Goal: Task Accomplishment & Management: Manage account settings

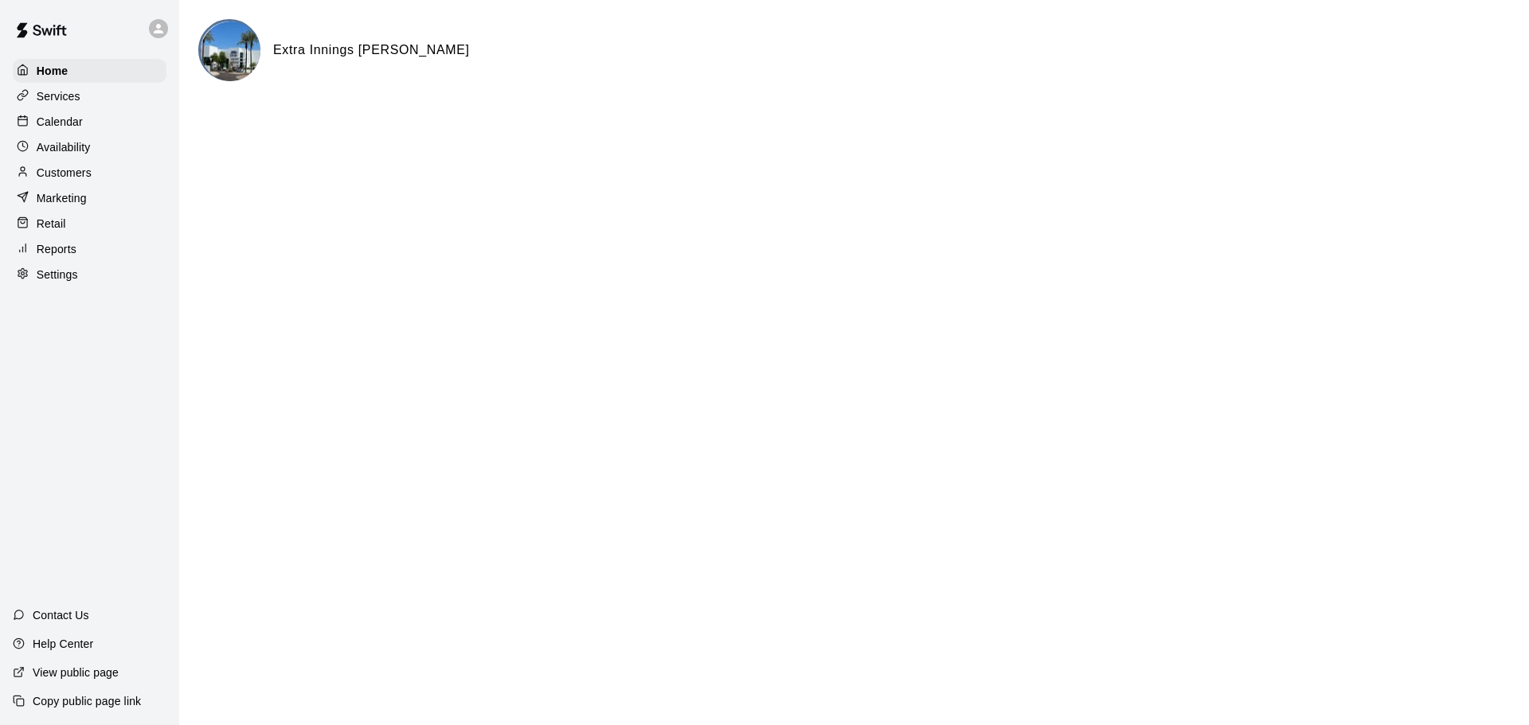
click at [123, 118] on div "Calendar" at bounding box center [90, 122] width 154 height 24
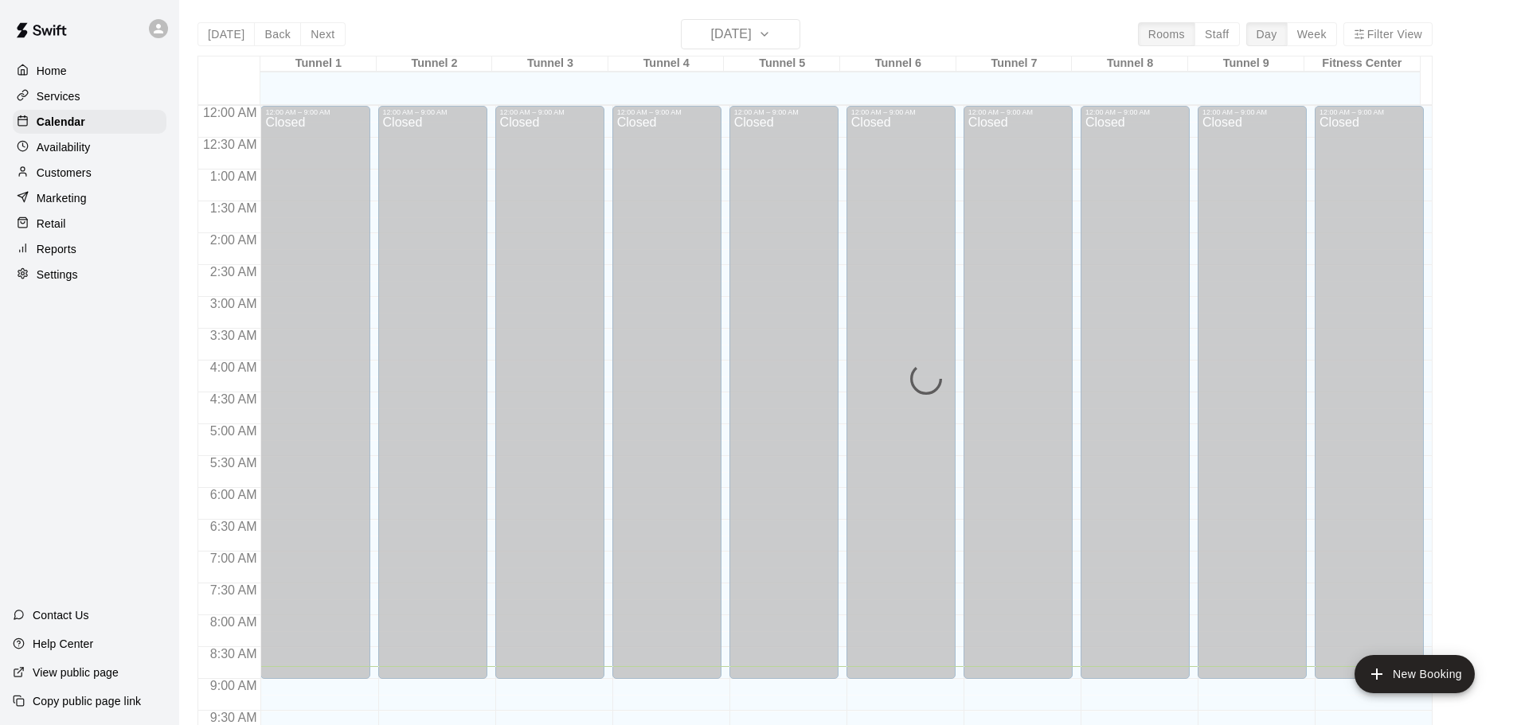
scroll to position [561, 0]
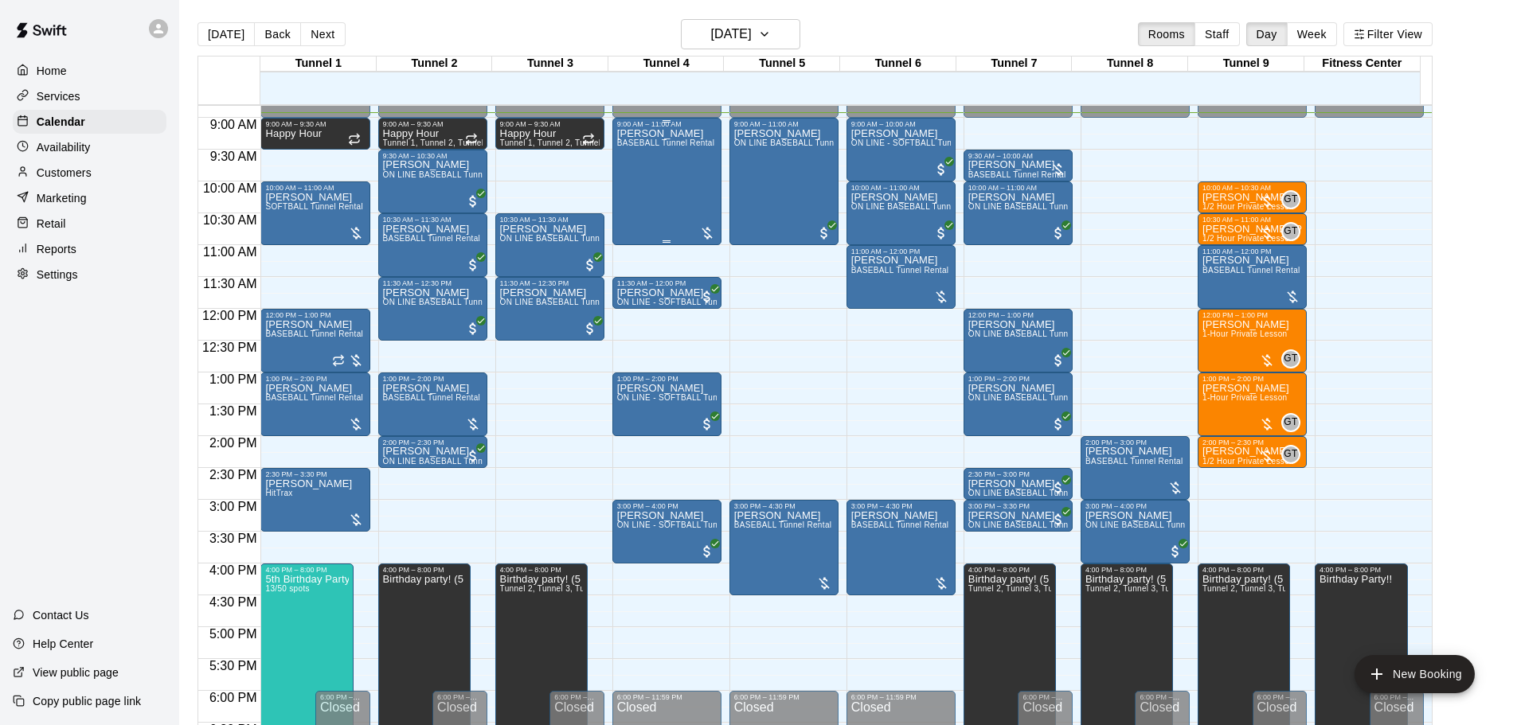
click at [665, 170] on div "Aaron Fleck BASEBALL Tunnel Rental" at bounding box center [666, 490] width 98 height 725
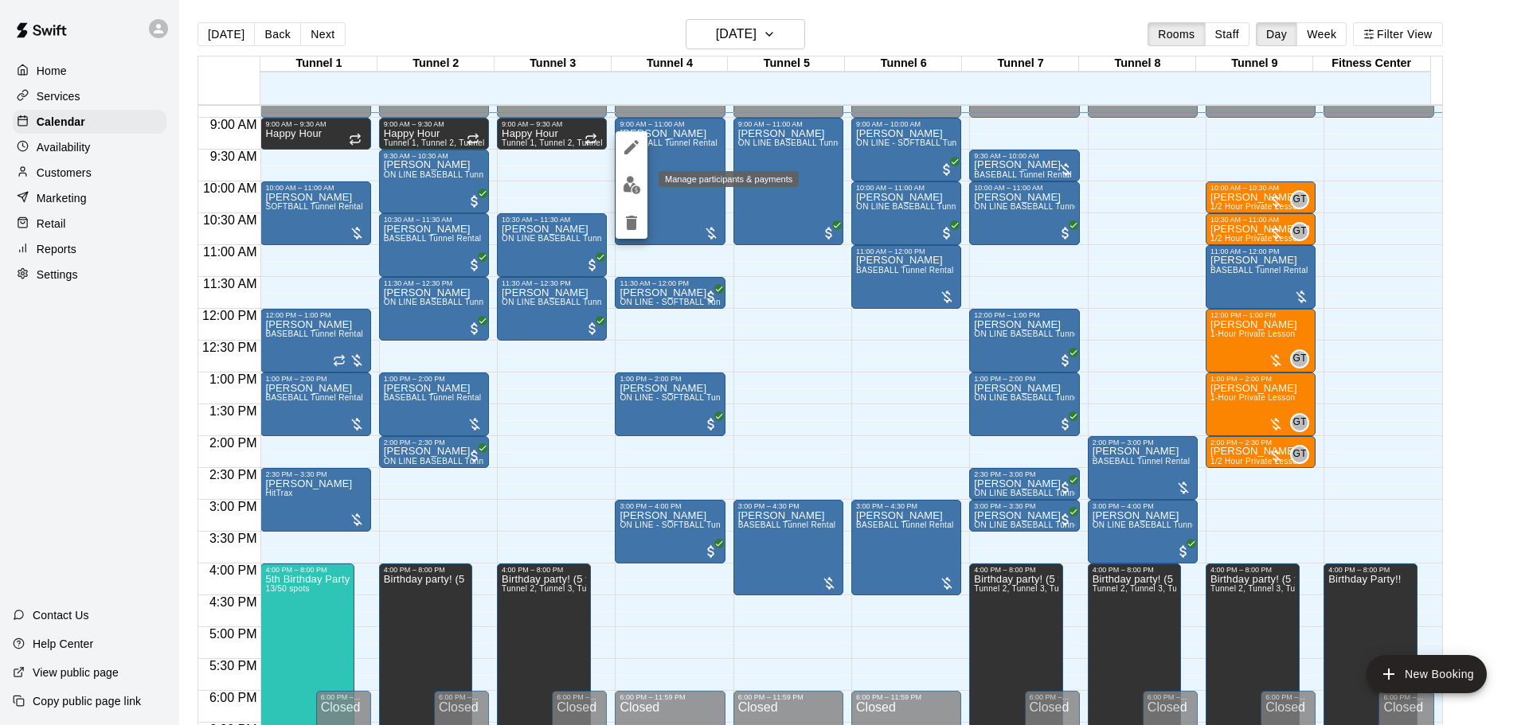
click at [635, 182] on img "edit" at bounding box center [632, 185] width 18 height 18
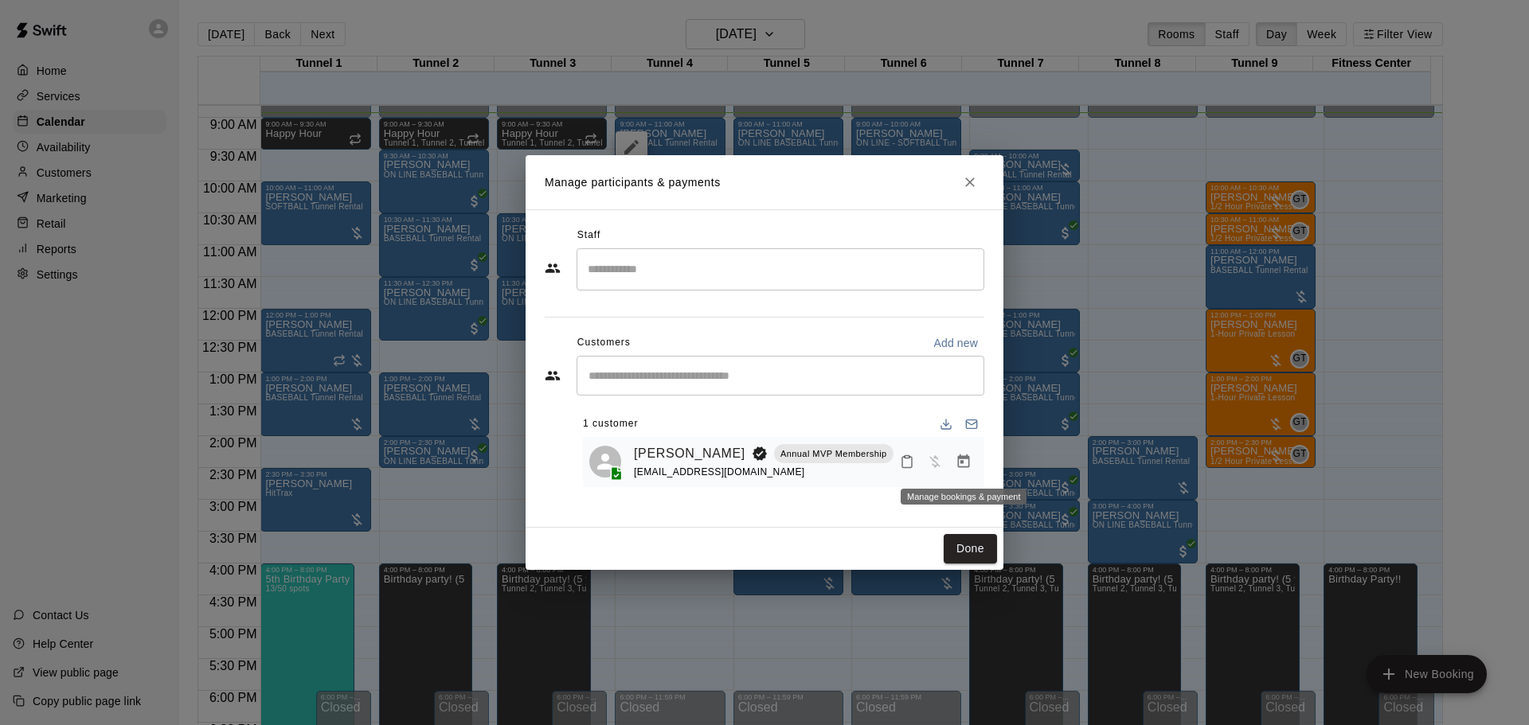
click at [969, 463] on icon "Manage bookings & payment" at bounding box center [964, 462] width 12 height 14
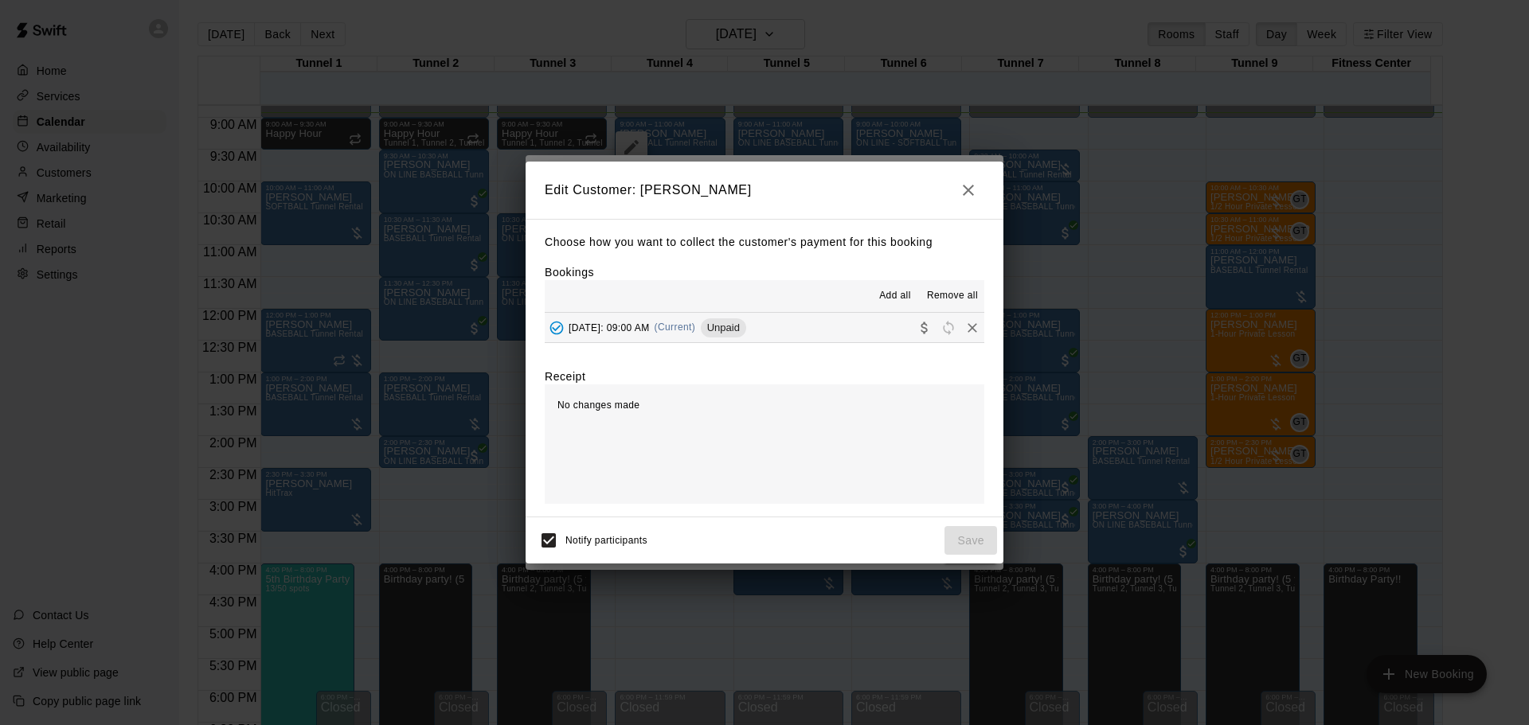
click at [896, 324] on button "Saturday, August 16: 09:00 AM (Current) Unpaid" at bounding box center [764, 327] width 439 height 29
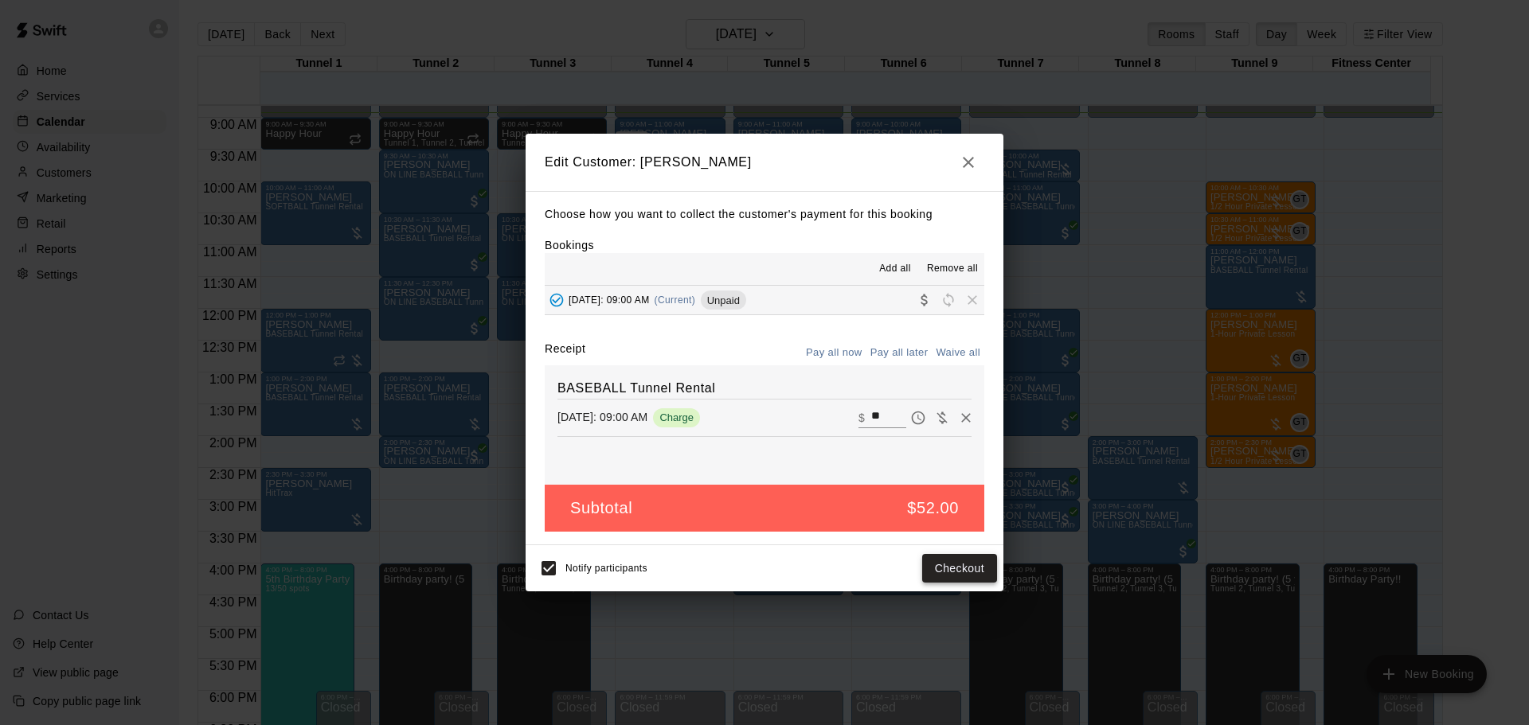
click at [951, 572] on button "Checkout" at bounding box center [959, 568] width 75 height 29
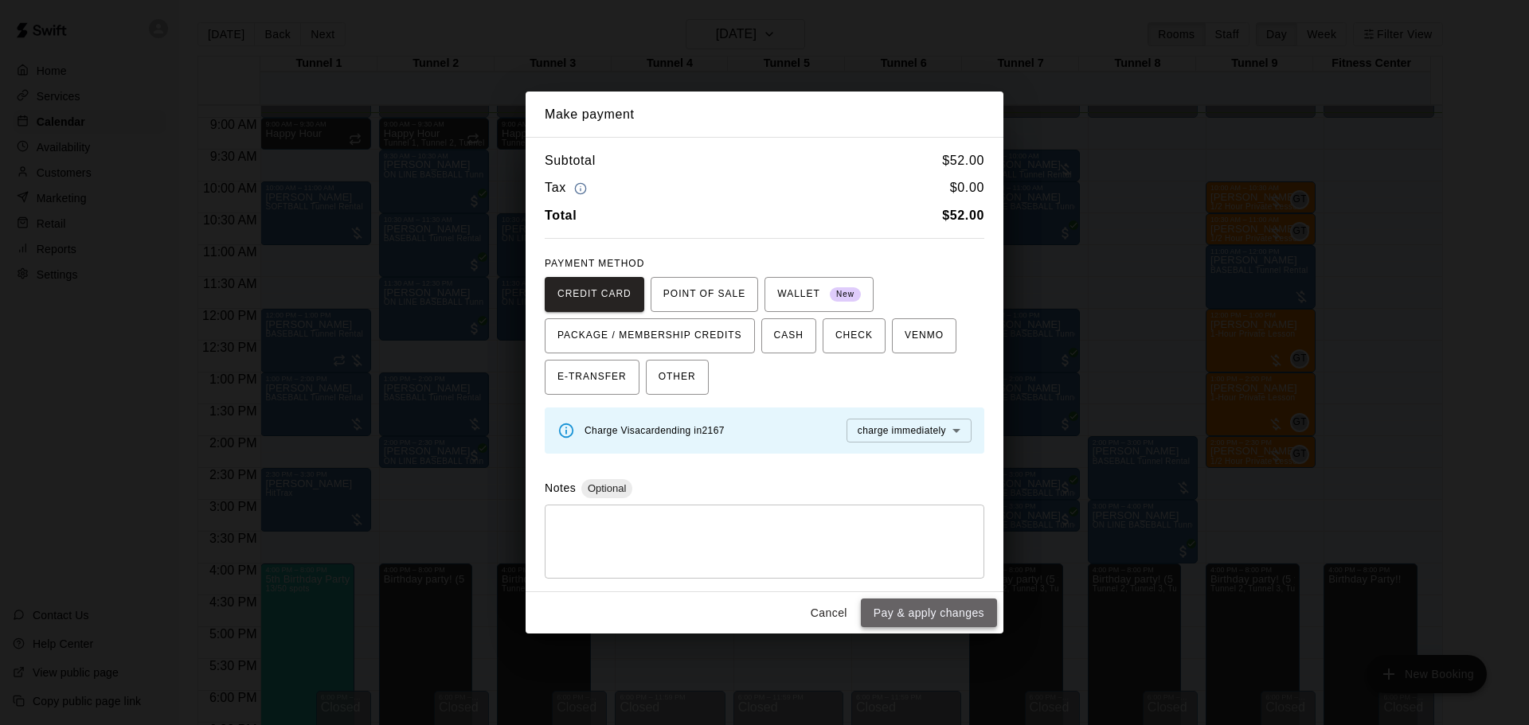
click at [948, 610] on button "Pay & apply changes" at bounding box center [929, 613] width 136 height 29
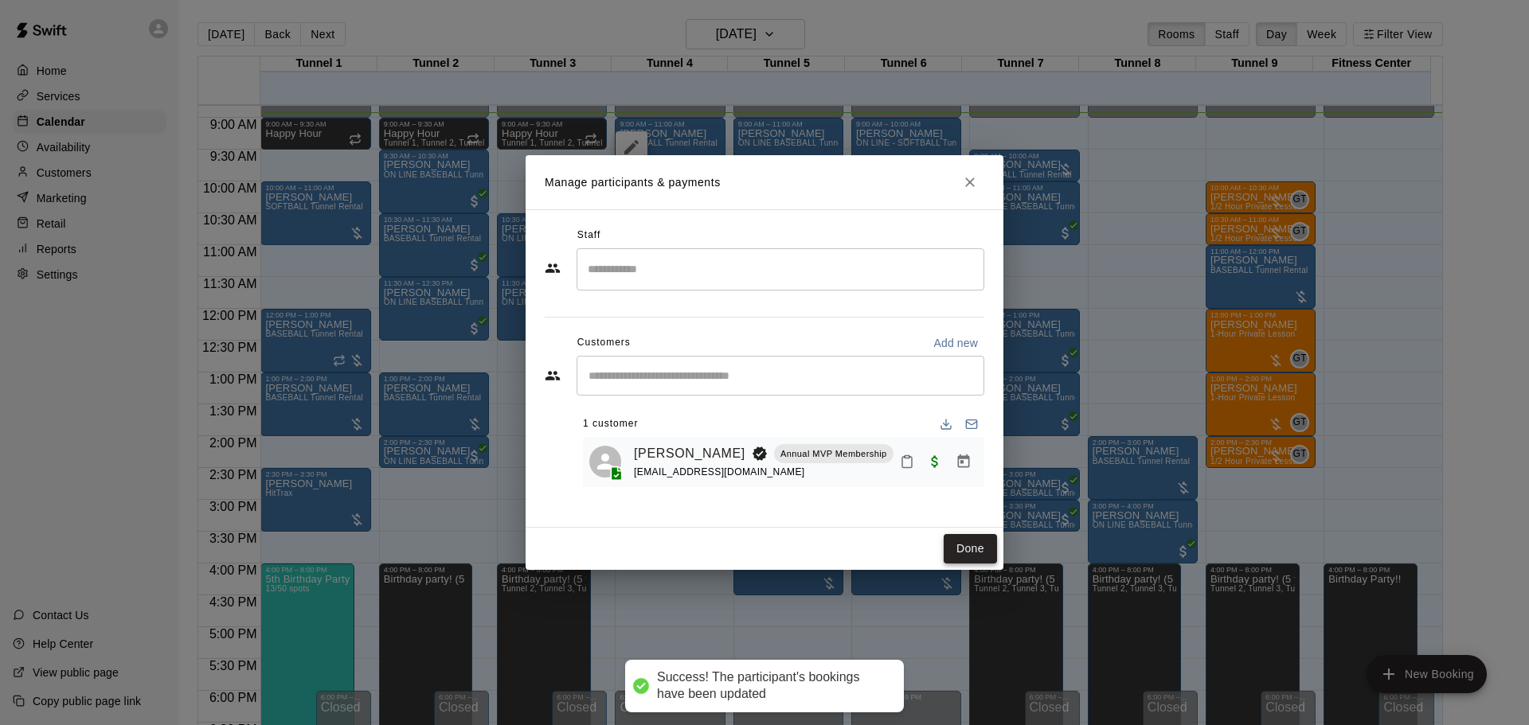
click at [989, 545] on button "Done" at bounding box center [969, 548] width 53 height 29
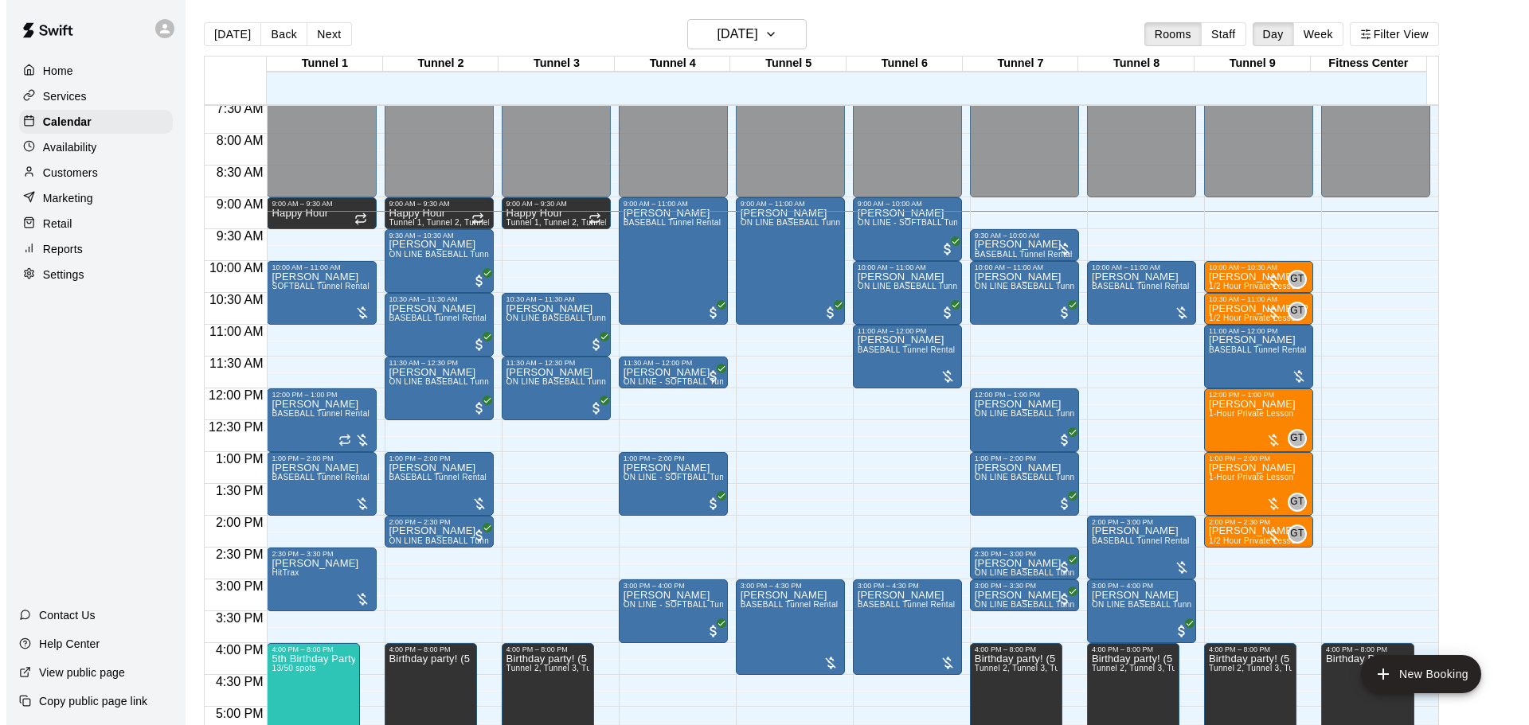
scroll to position [402, 0]
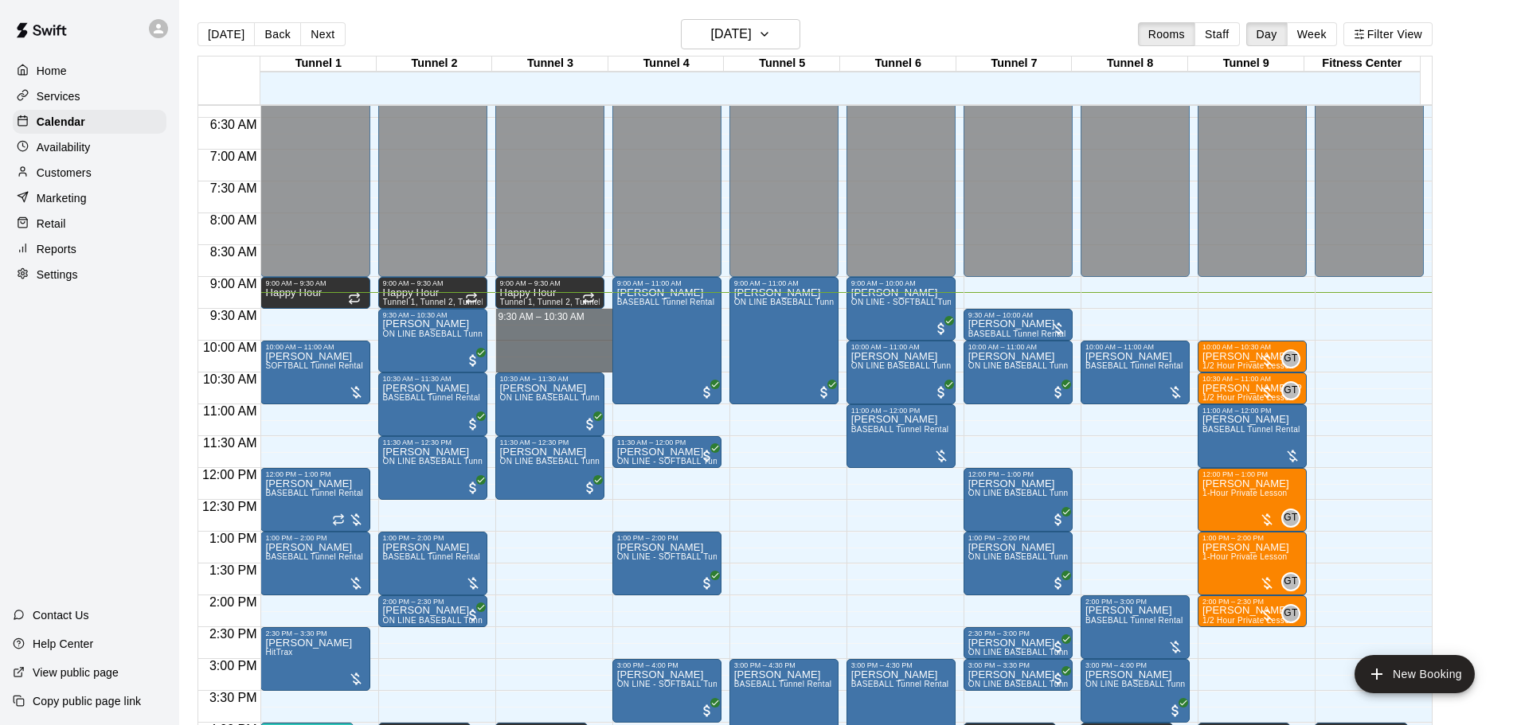
drag, startPoint x: 546, startPoint y: 318, endPoint x: 544, endPoint y: 364, distance: 45.4
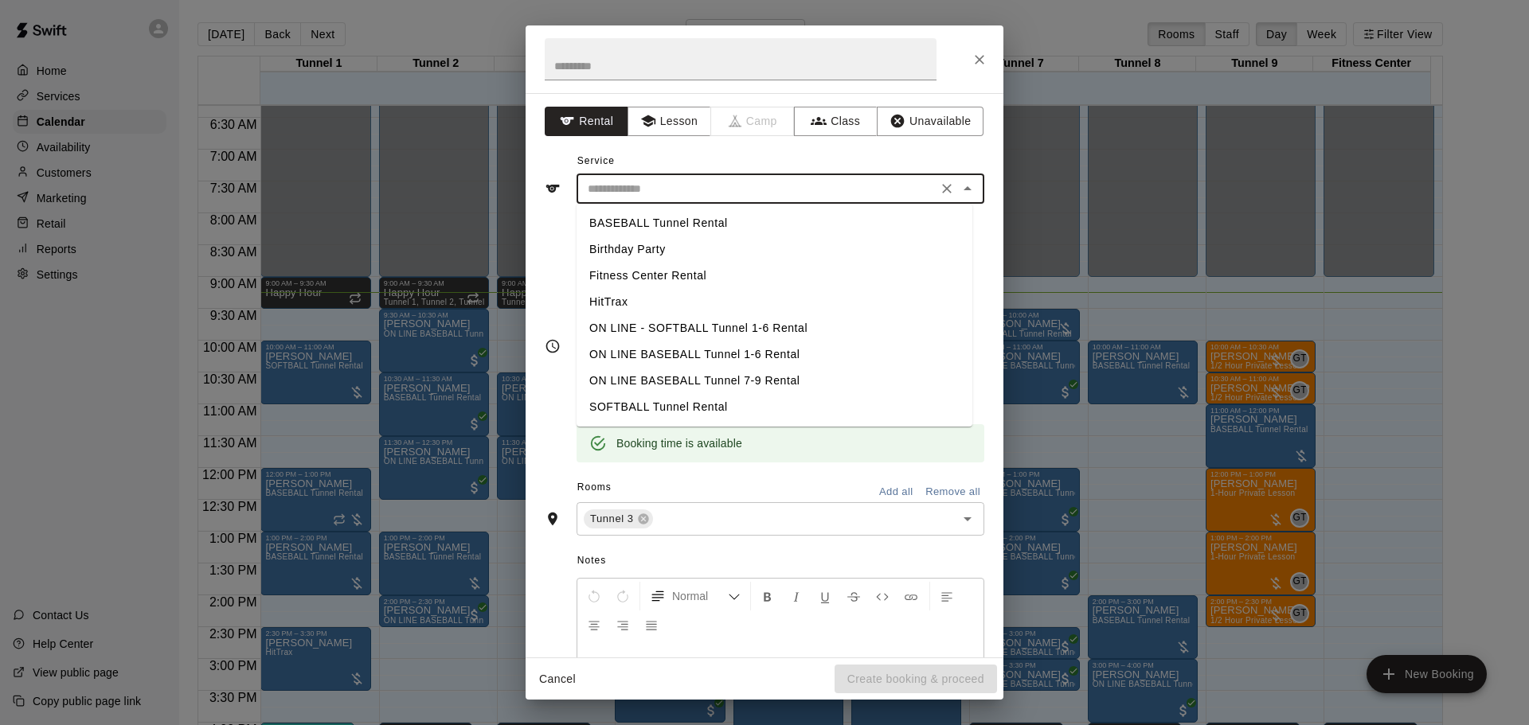
click at [671, 190] on input "text" at bounding box center [756, 189] width 351 height 20
click at [660, 225] on li "BASEBALL Tunnel Rental" at bounding box center [774, 223] width 396 height 26
type input "**********"
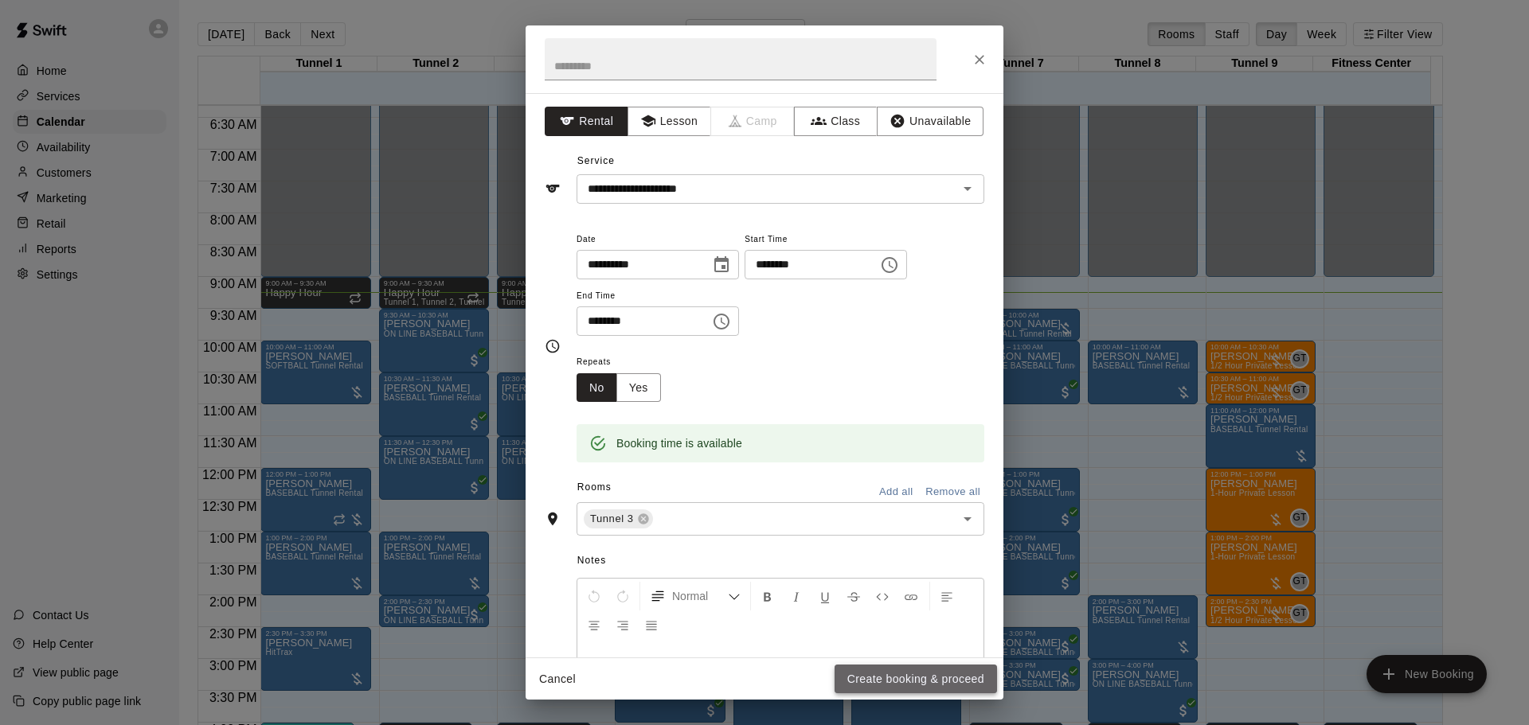
click at [959, 684] on button "Create booking & proceed" at bounding box center [915, 679] width 162 height 29
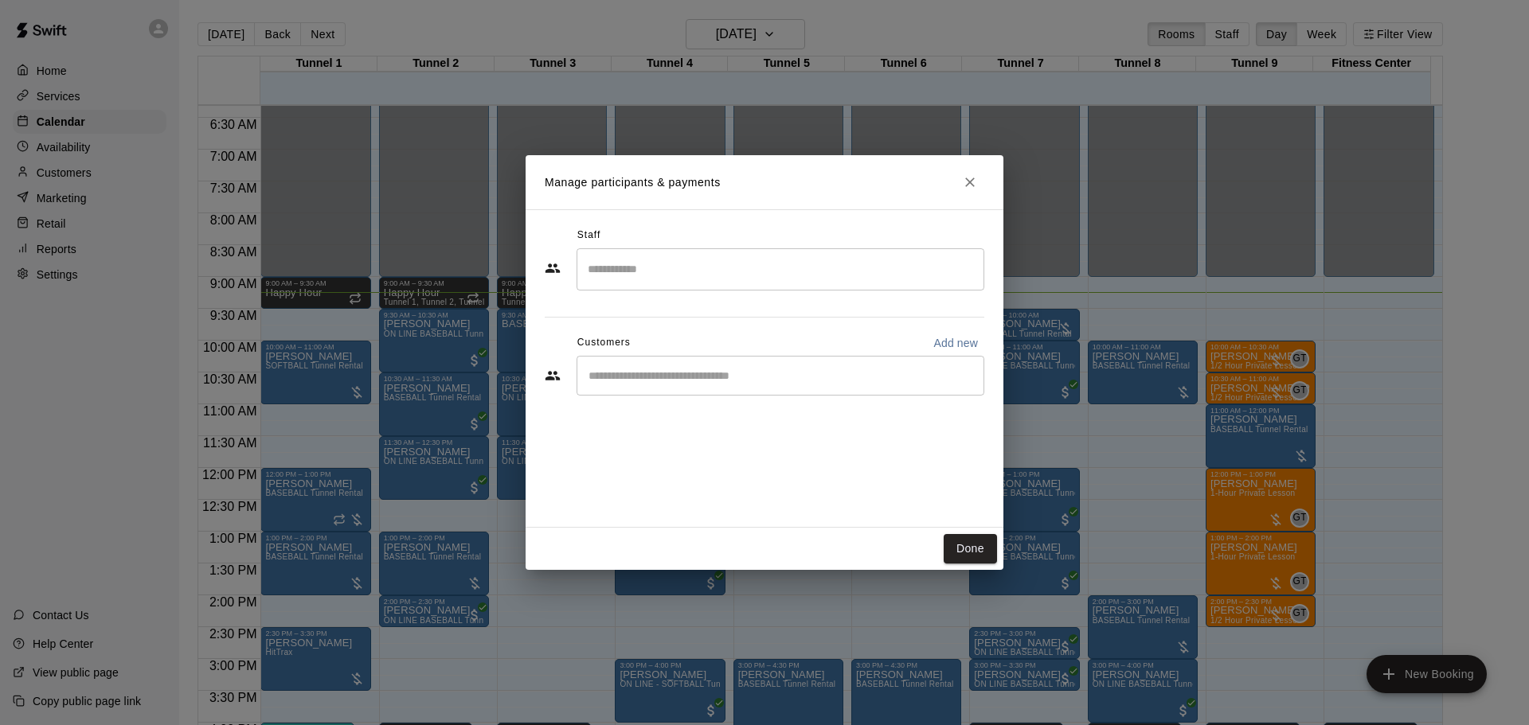
click at [725, 372] on input "Start typing to search customers..." at bounding box center [780, 376] width 393 height 16
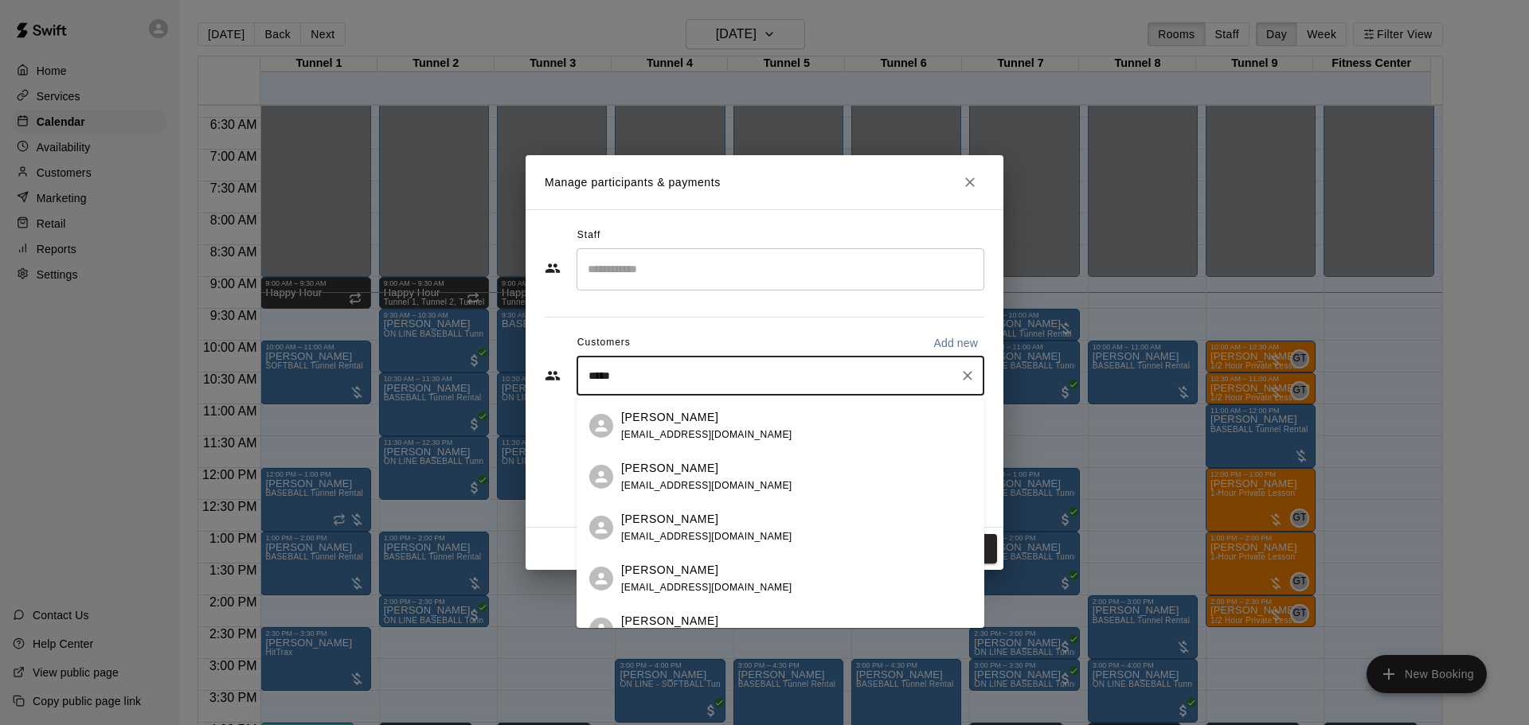
scroll to position [1035, 0]
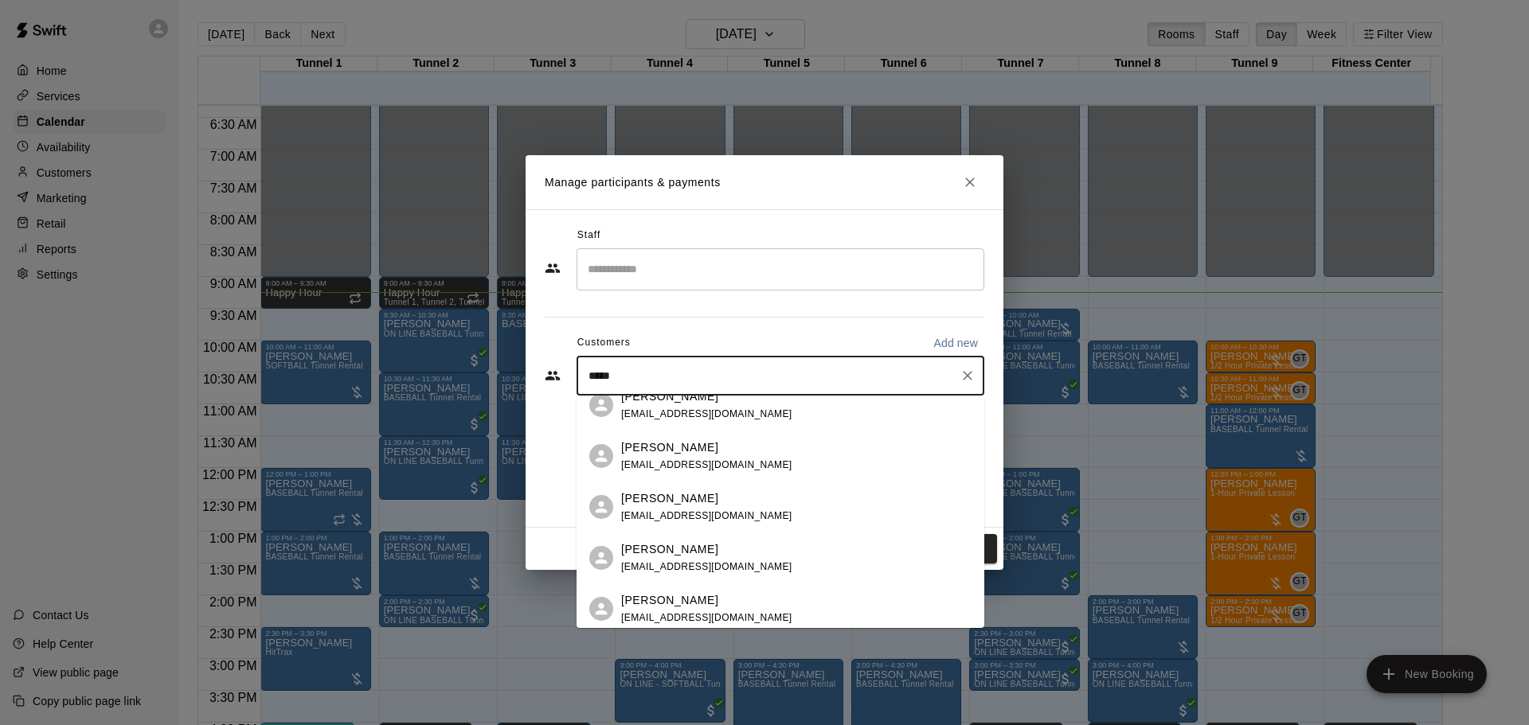
click at [588, 374] on input "*****" at bounding box center [768, 376] width 369 height 16
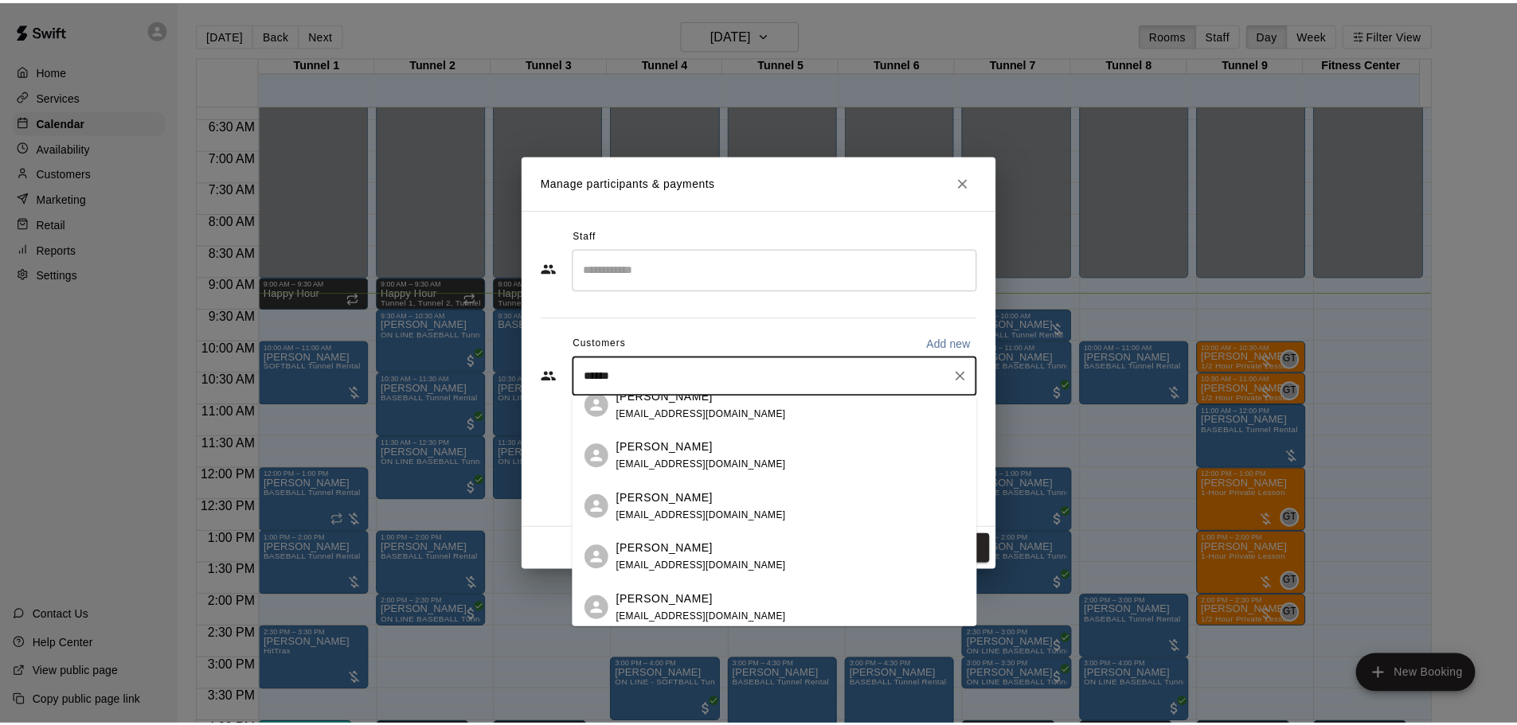
scroll to position [0, 0]
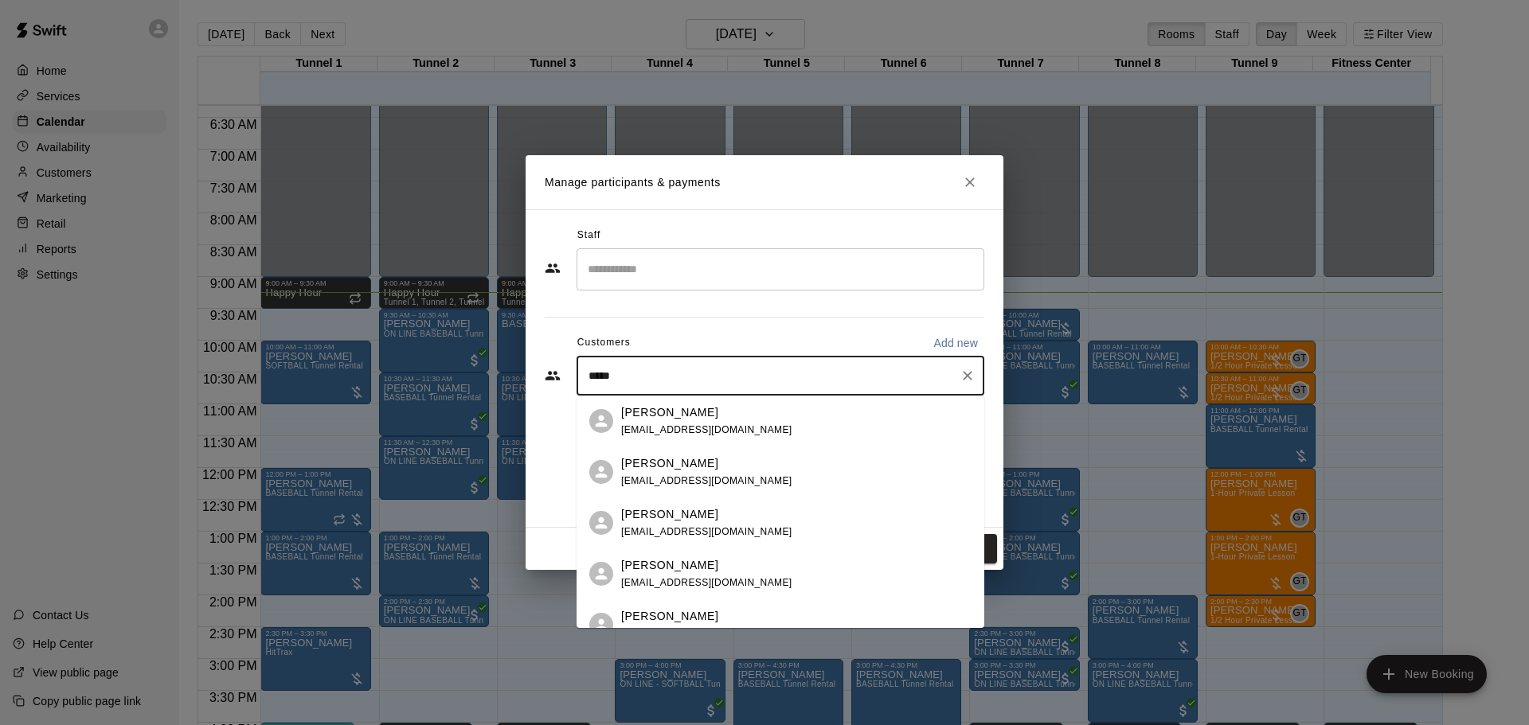
drag, startPoint x: 639, startPoint y: 373, endPoint x: 573, endPoint y: 375, distance: 65.3
click at [573, 375] on div "***** ​" at bounding box center [764, 376] width 439 height 40
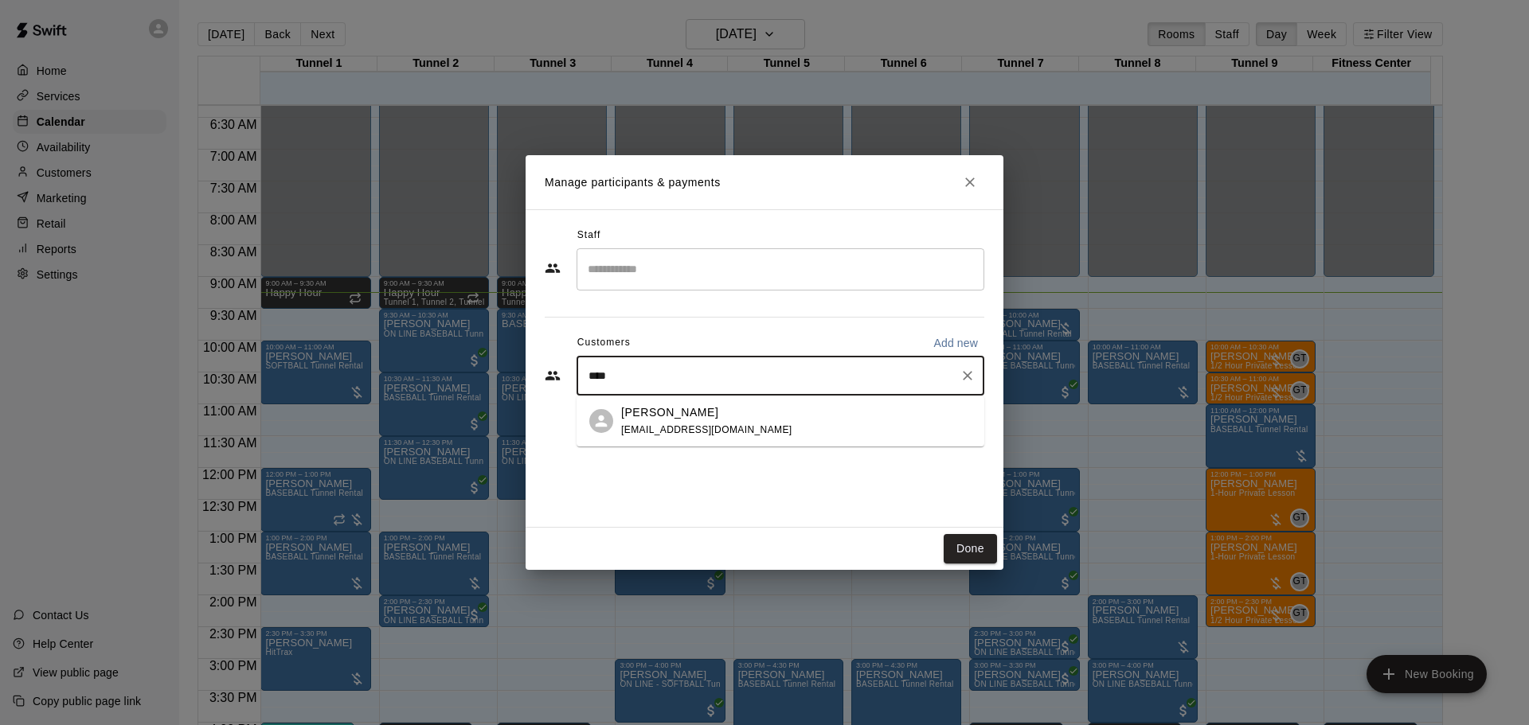
type input "*****"
click at [732, 463] on div "Lowen Lopez jfunk29@gmail.com" at bounding box center [796, 472] width 350 height 34
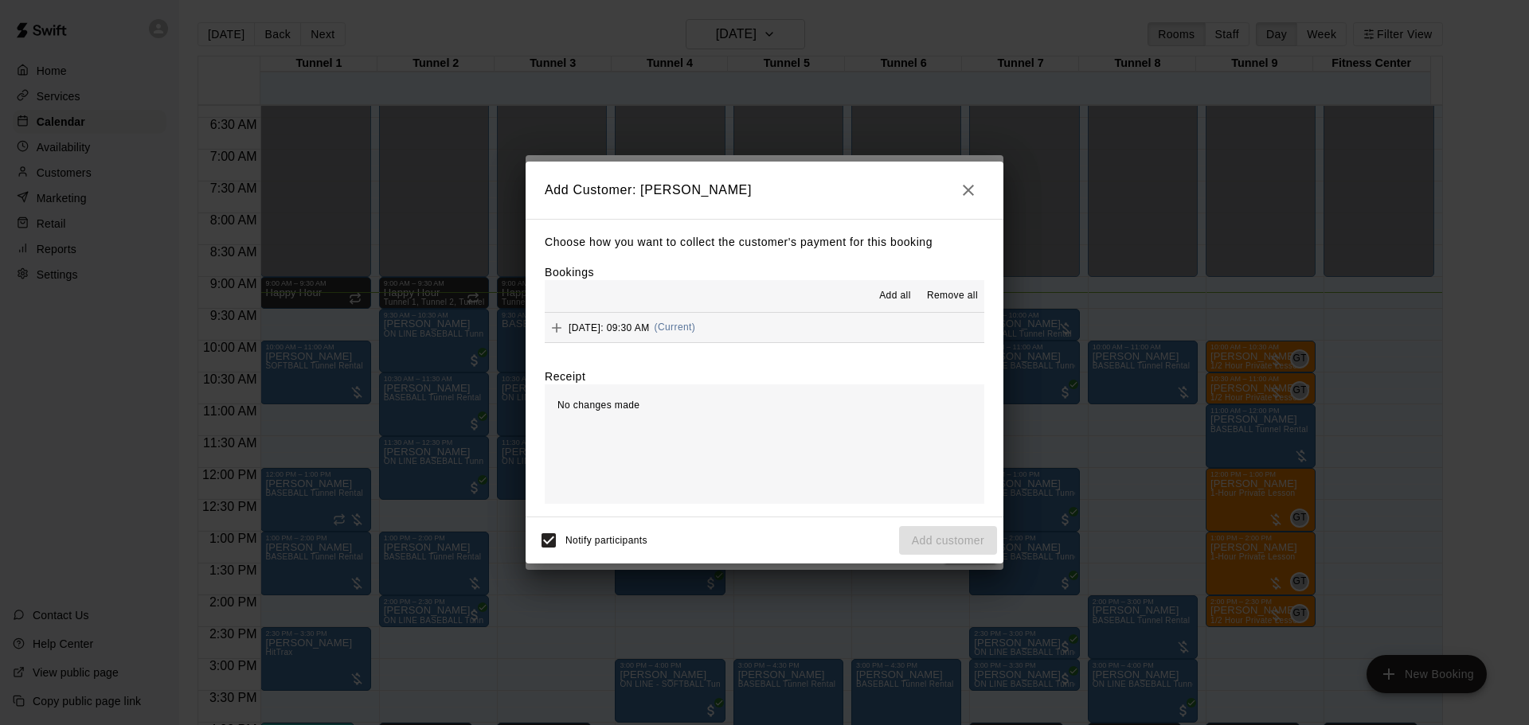
click at [775, 325] on button "Saturday, August 16: 09:30 AM (Current)" at bounding box center [764, 327] width 439 height 29
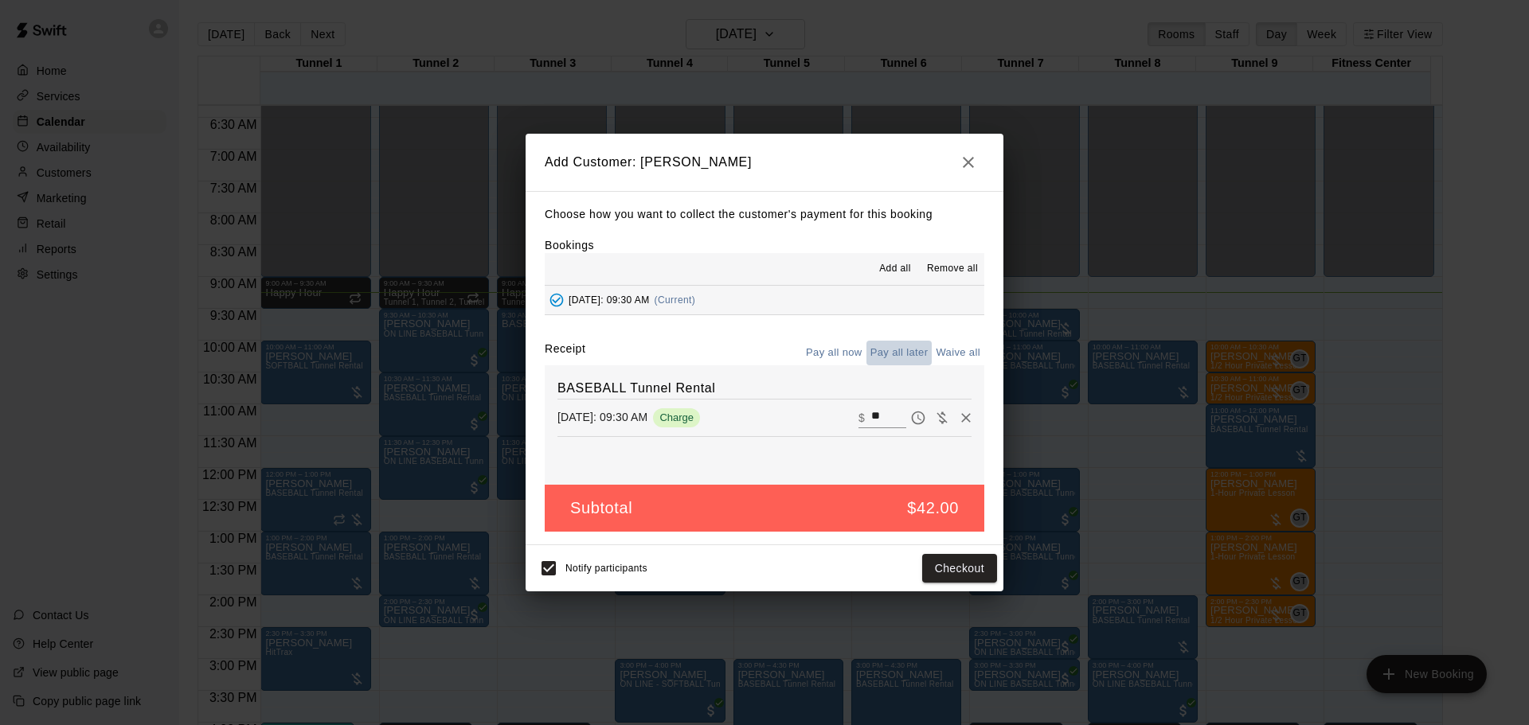
click at [906, 348] on button "Pay all later" at bounding box center [899, 353] width 66 height 25
click at [945, 567] on button "Add customer" at bounding box center [948, 568] width 98 height 29
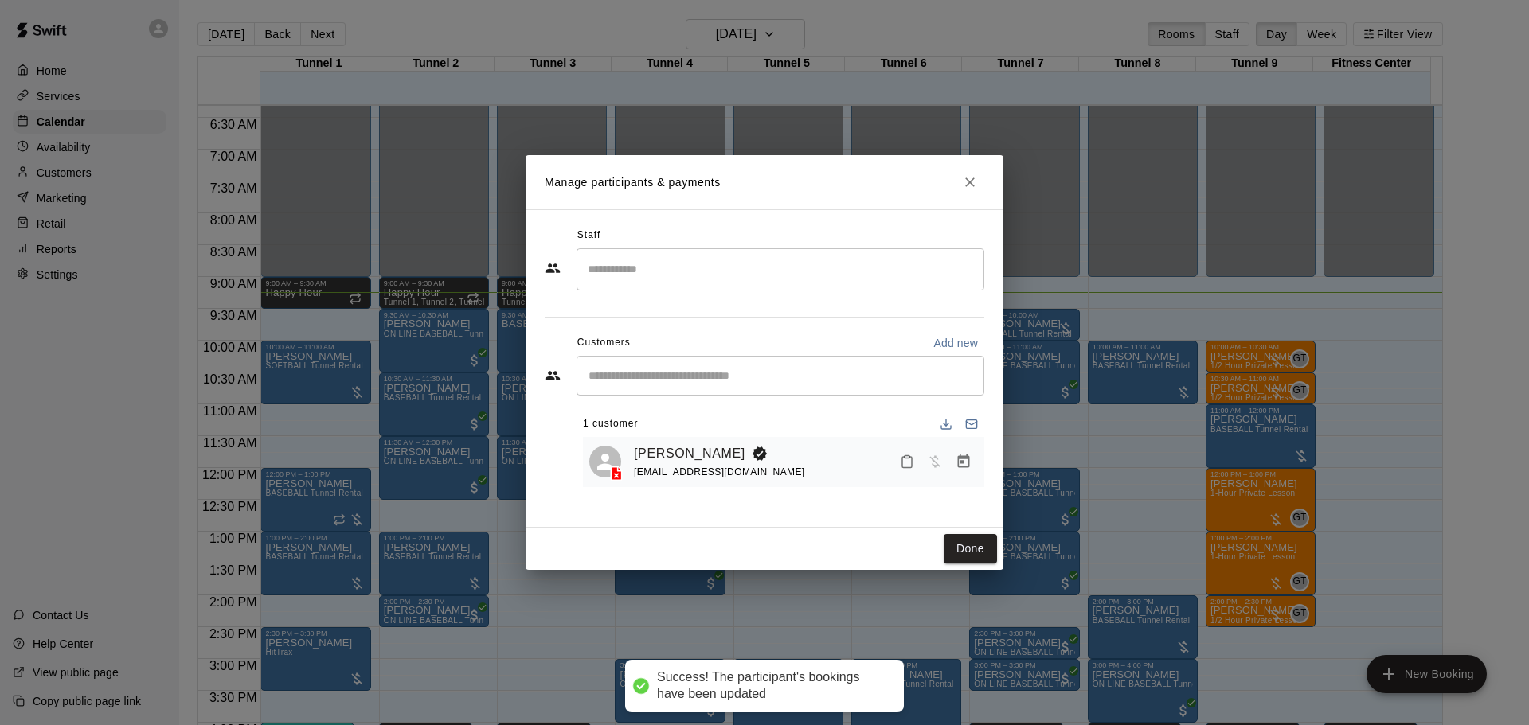
click at [963, 462] on icon "Manage bookings & payment" at bounding box center [963, 462] width 16 height 16
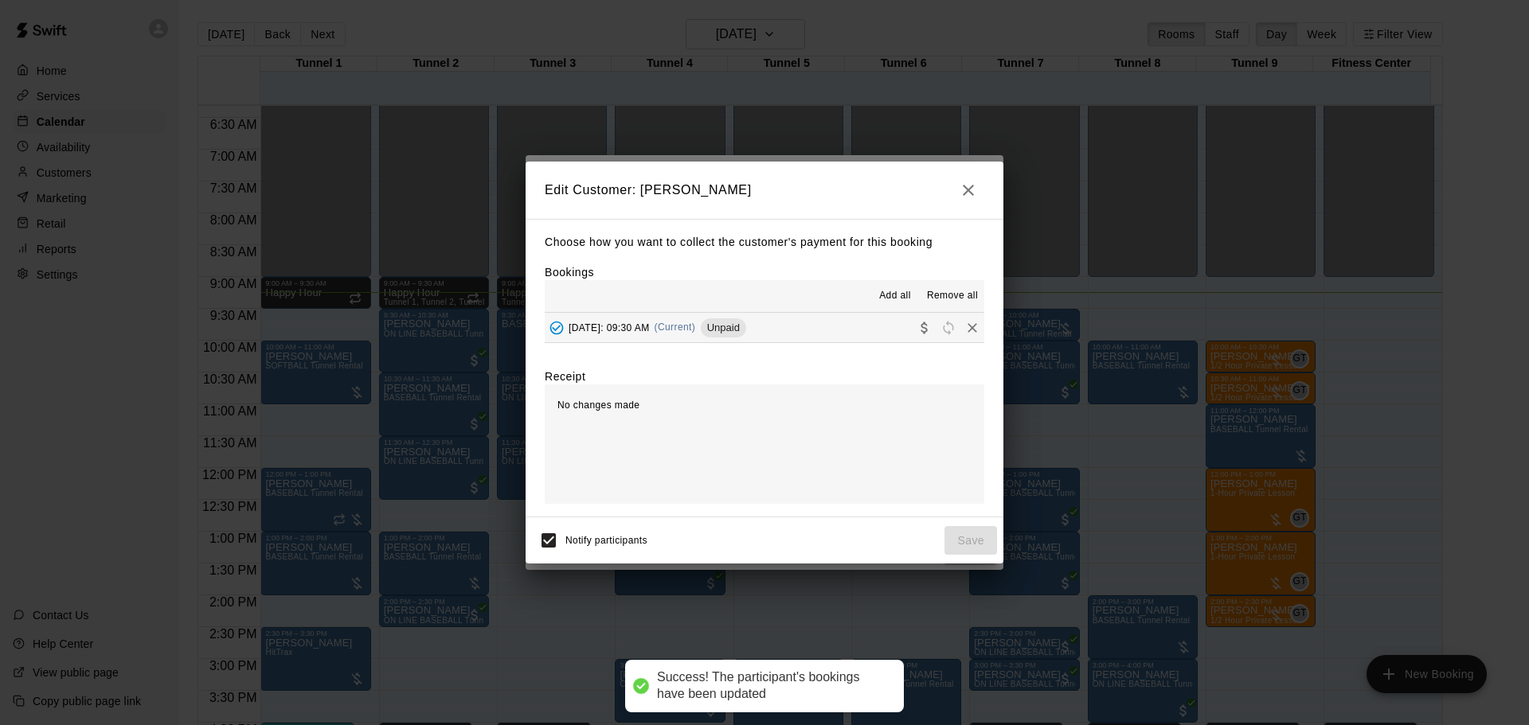
click at [916, 330] on icon "Collect payment" at bounding box center [924, 328] width 16 height 16
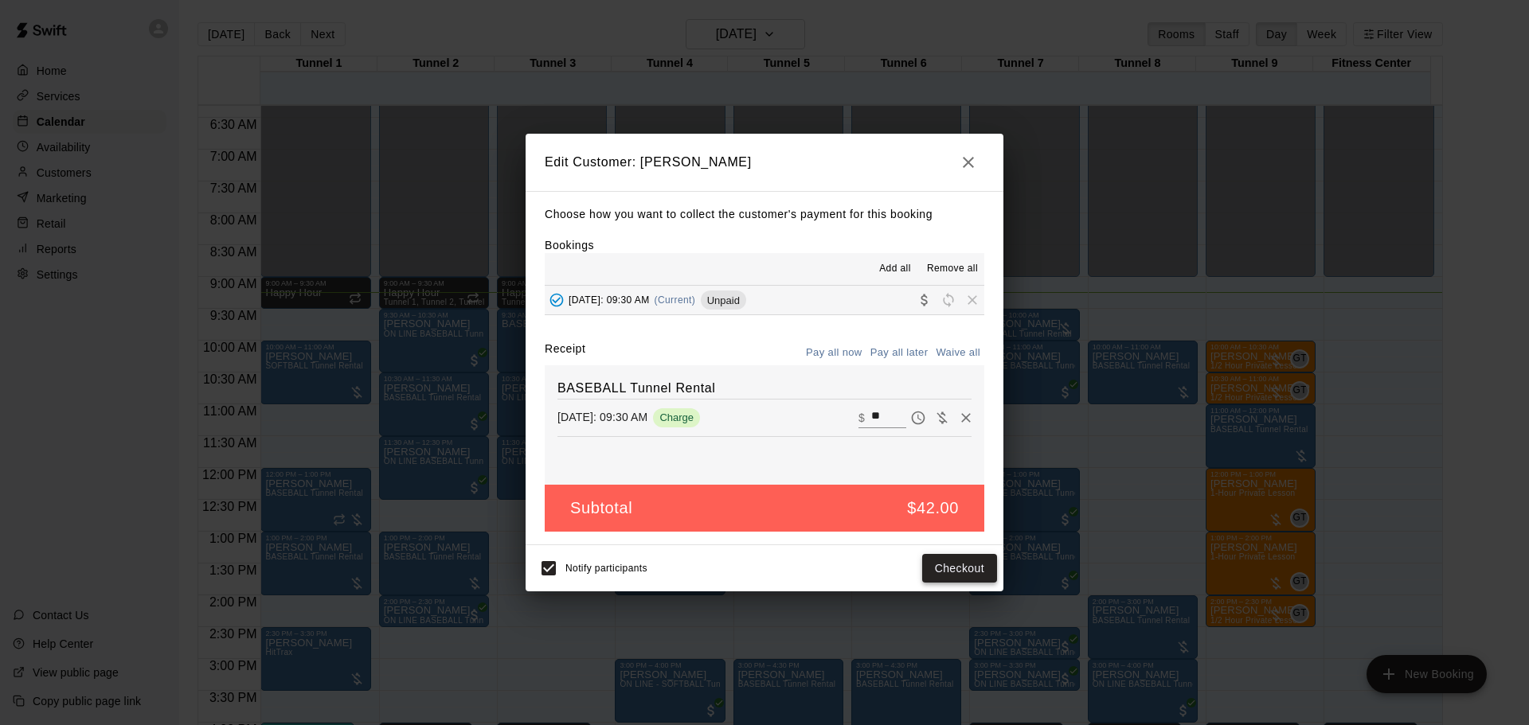
click at [943, 572] on button "Checkout" at bounding box center [959, 568] width 75 height 29
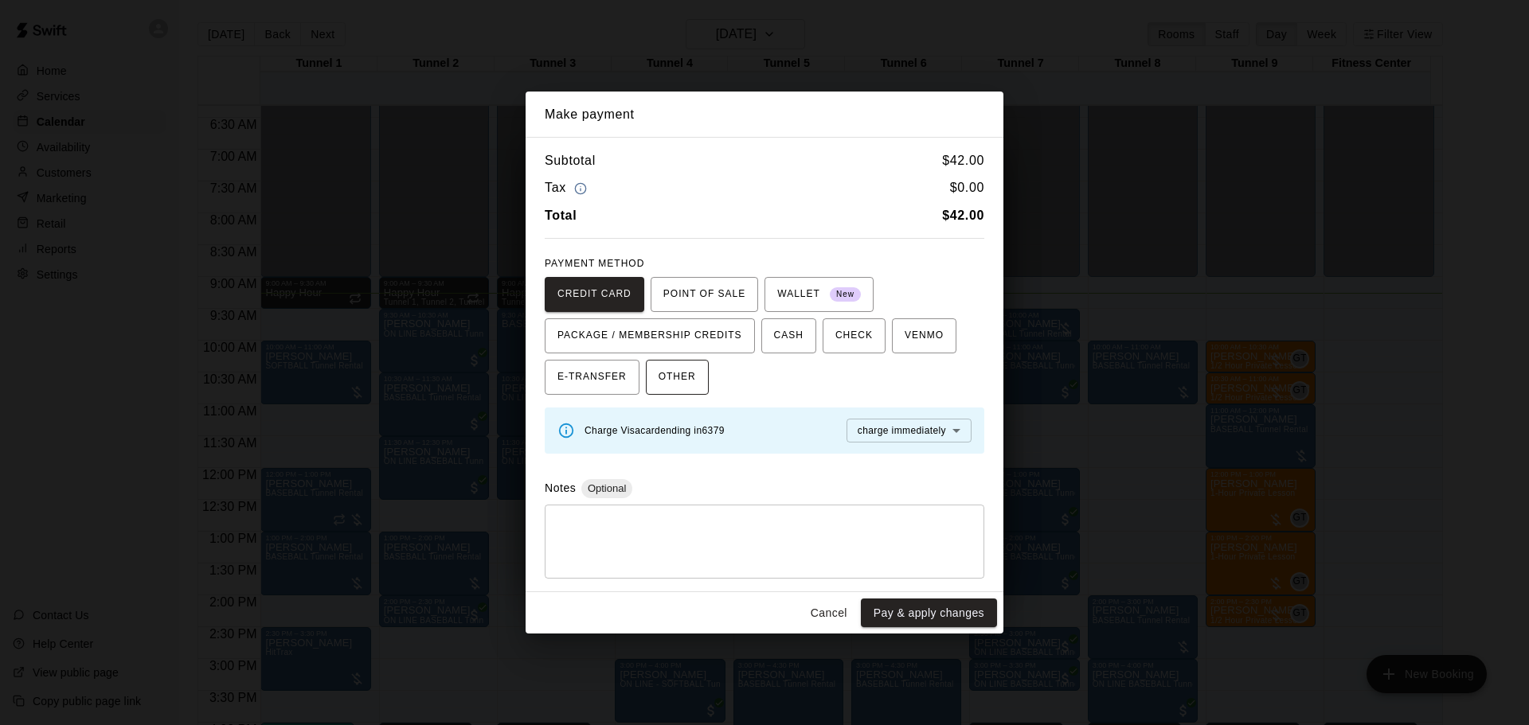
click at [670, 378] on span "OTHER" at bounding box center [676, 377] width 37 height 25
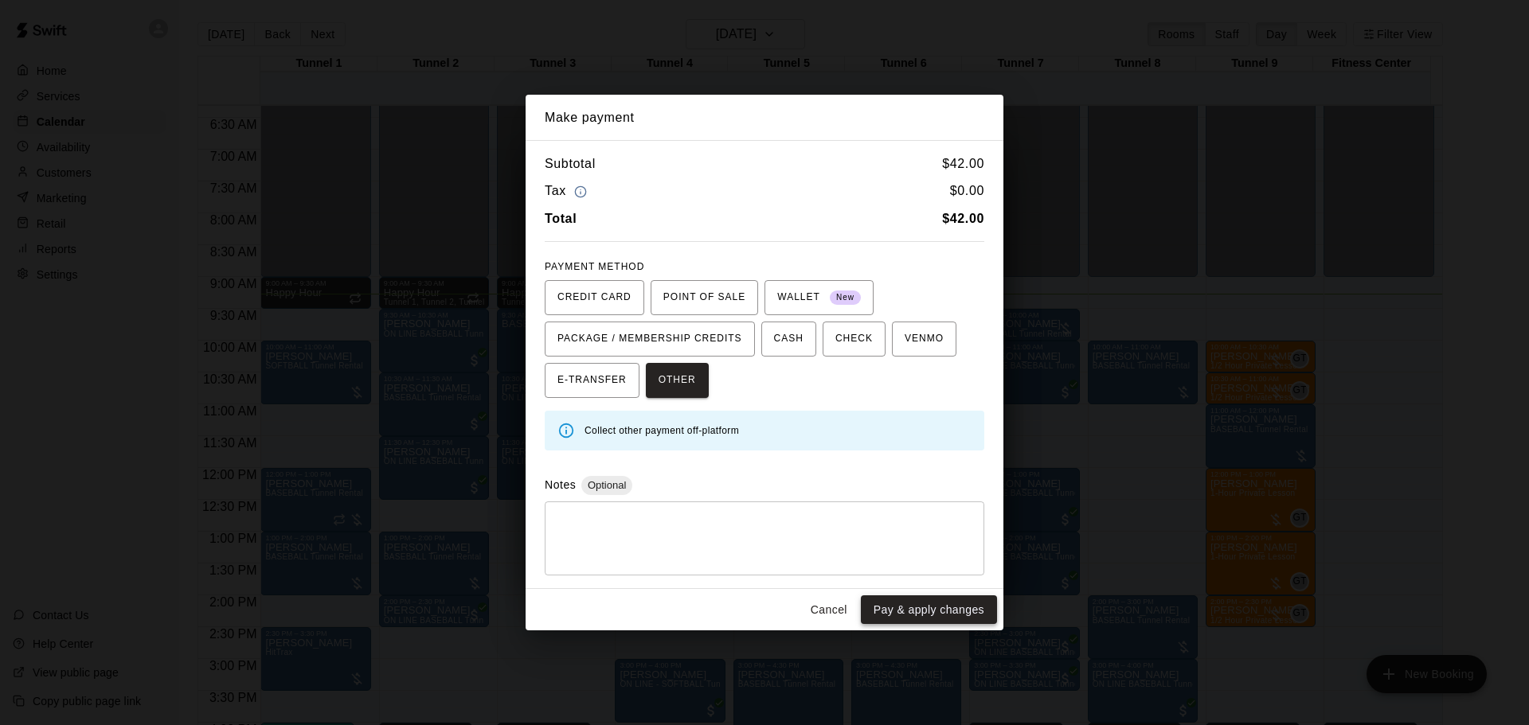
click at [924, 611] on button "Pay & apply changes" at bounding box center [929, 610] width 136 height 29
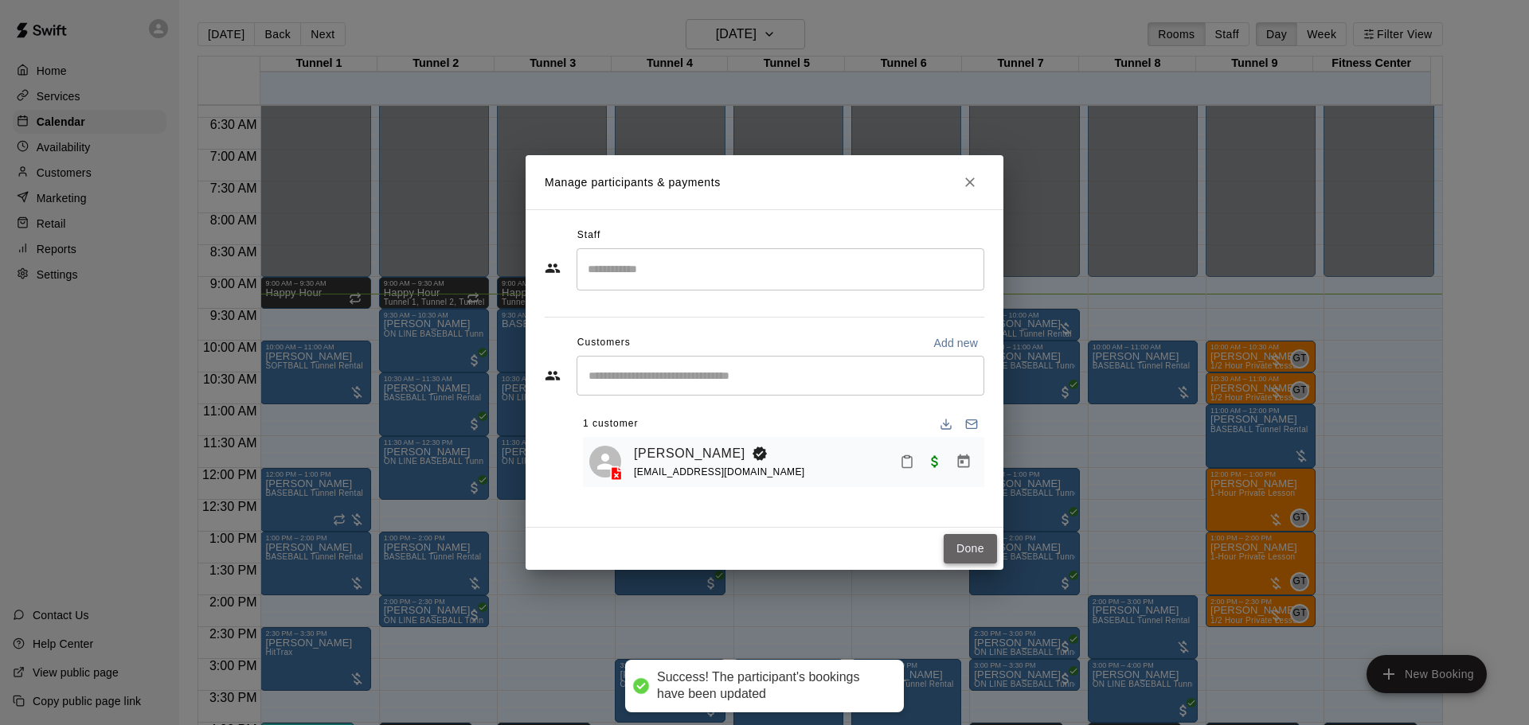
click at [959, 553] on button "Done" at bounding box center [969, 548] width 53 height 29
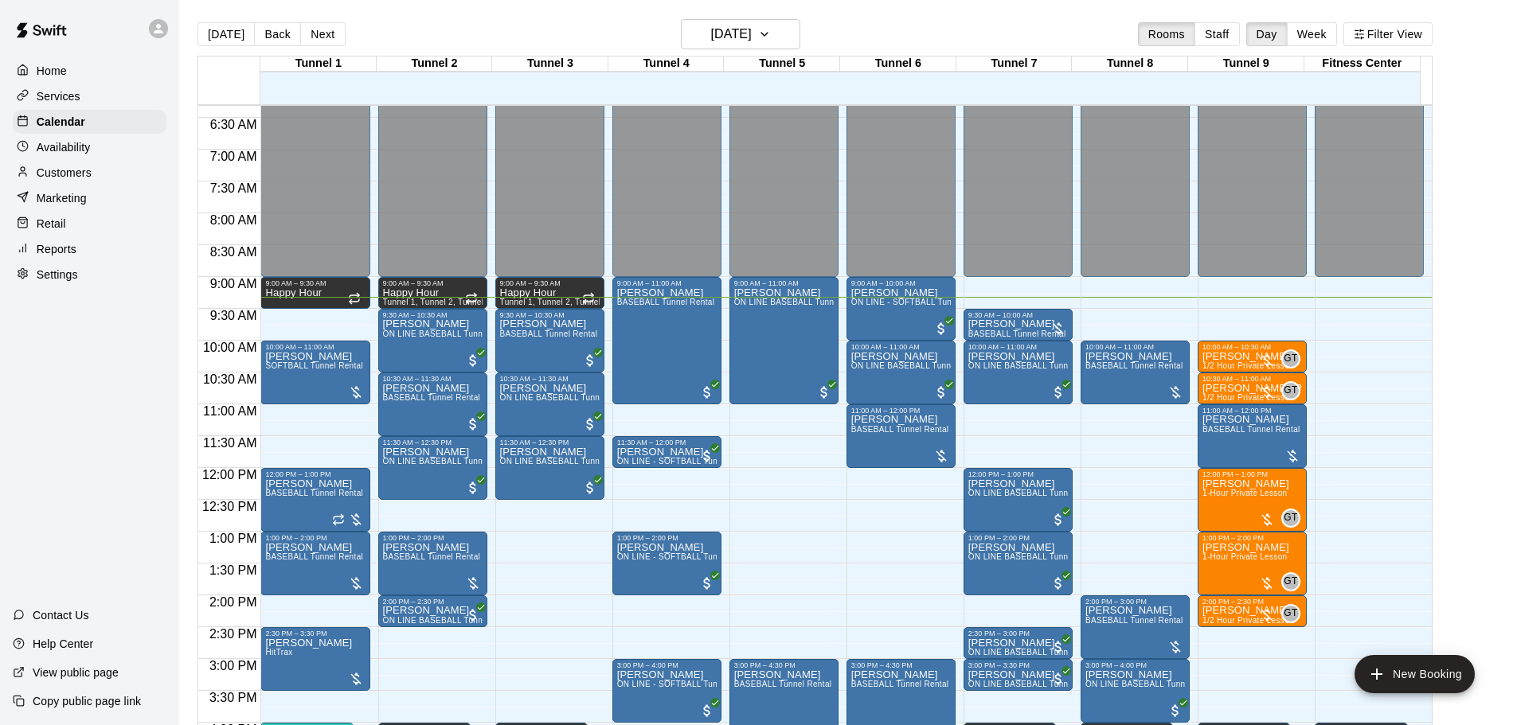
scroll to position [482, 0]
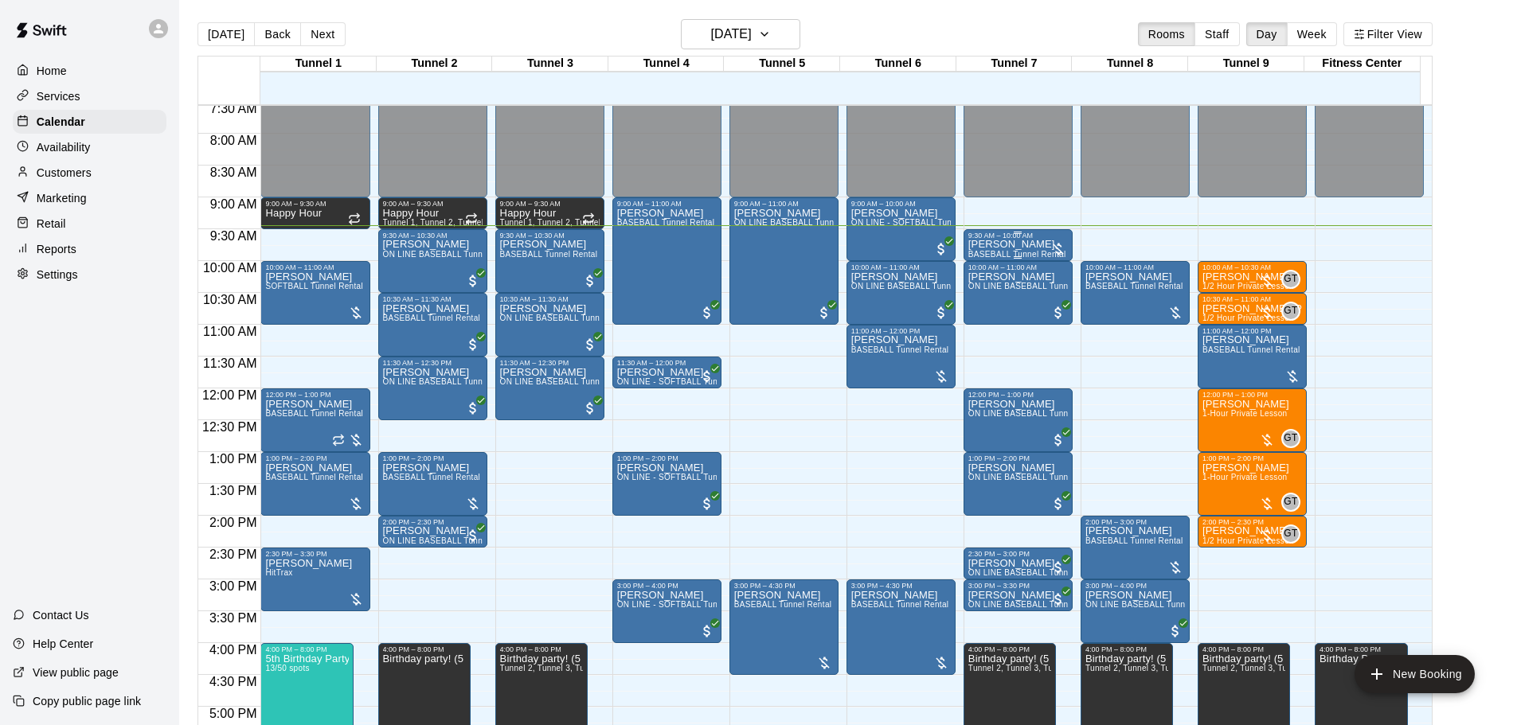
click at [1029, 244] on p "[PERSON_NAME]" at bounding box center [1017, 244] width 98 height 0
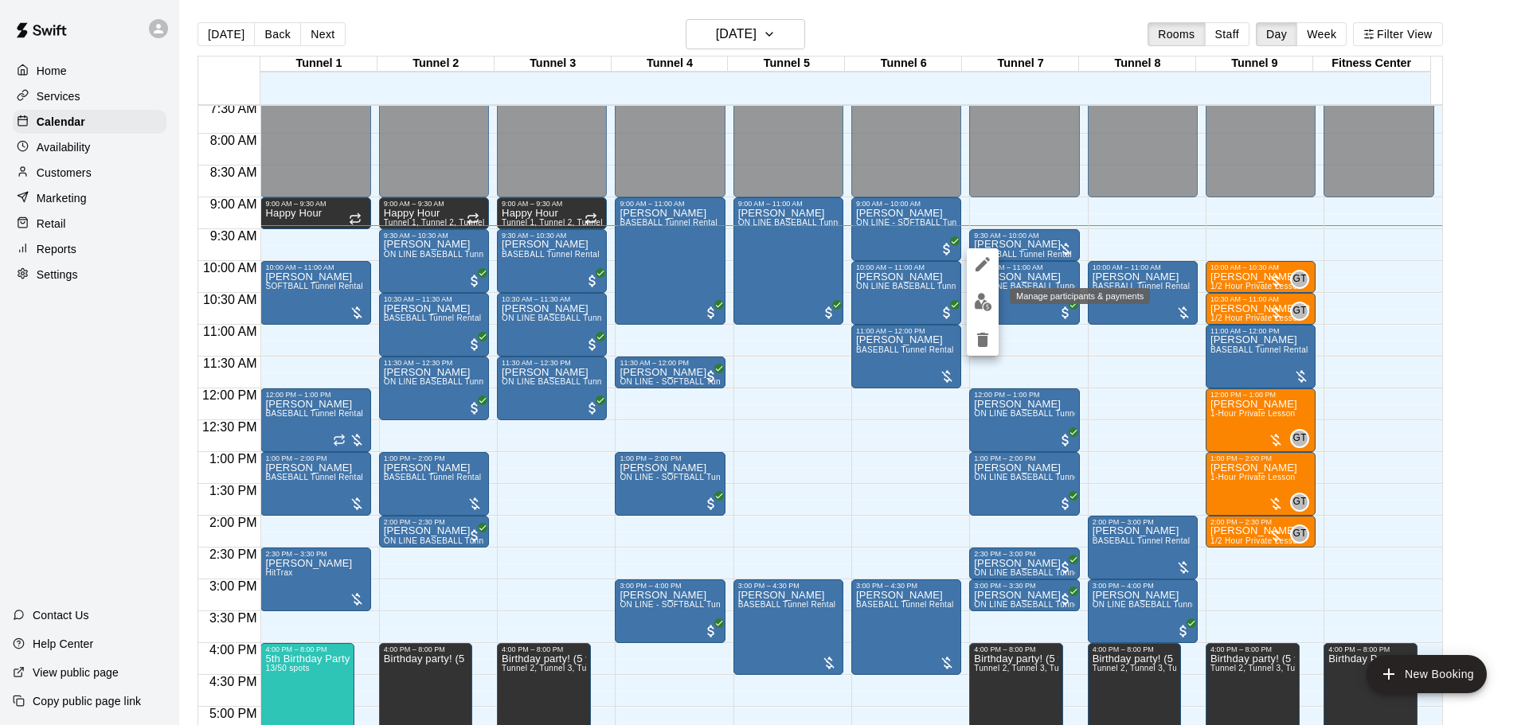
click at [986, 307] on img "edit" at bounding box center [983, 302] width 18 height 18
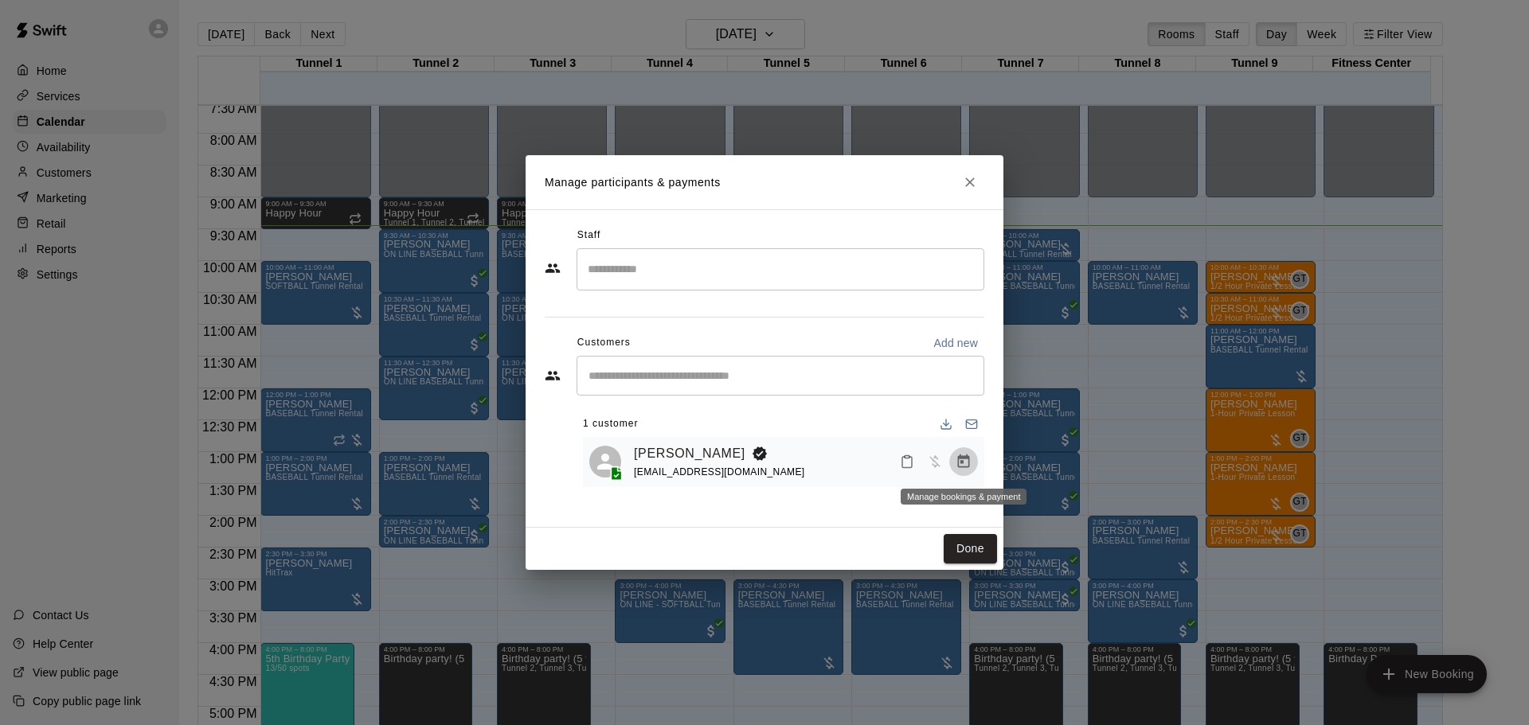
click at [965, 459] on icon "Manage bookings & payment" at bounding box center [964, 462] width 12 height 14
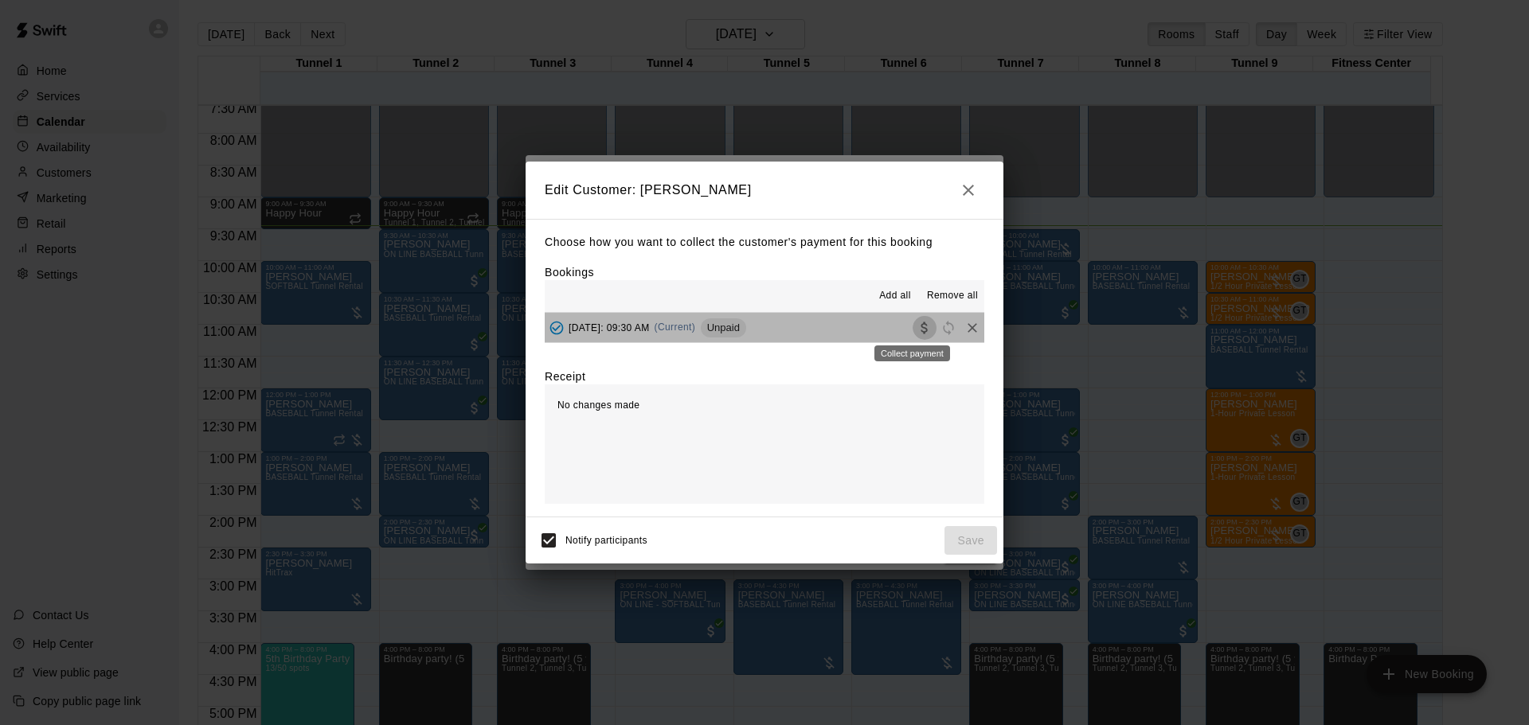
click at [923, 329] on button "Collect payment" at bounding box center [924, 328] width 24 height 24
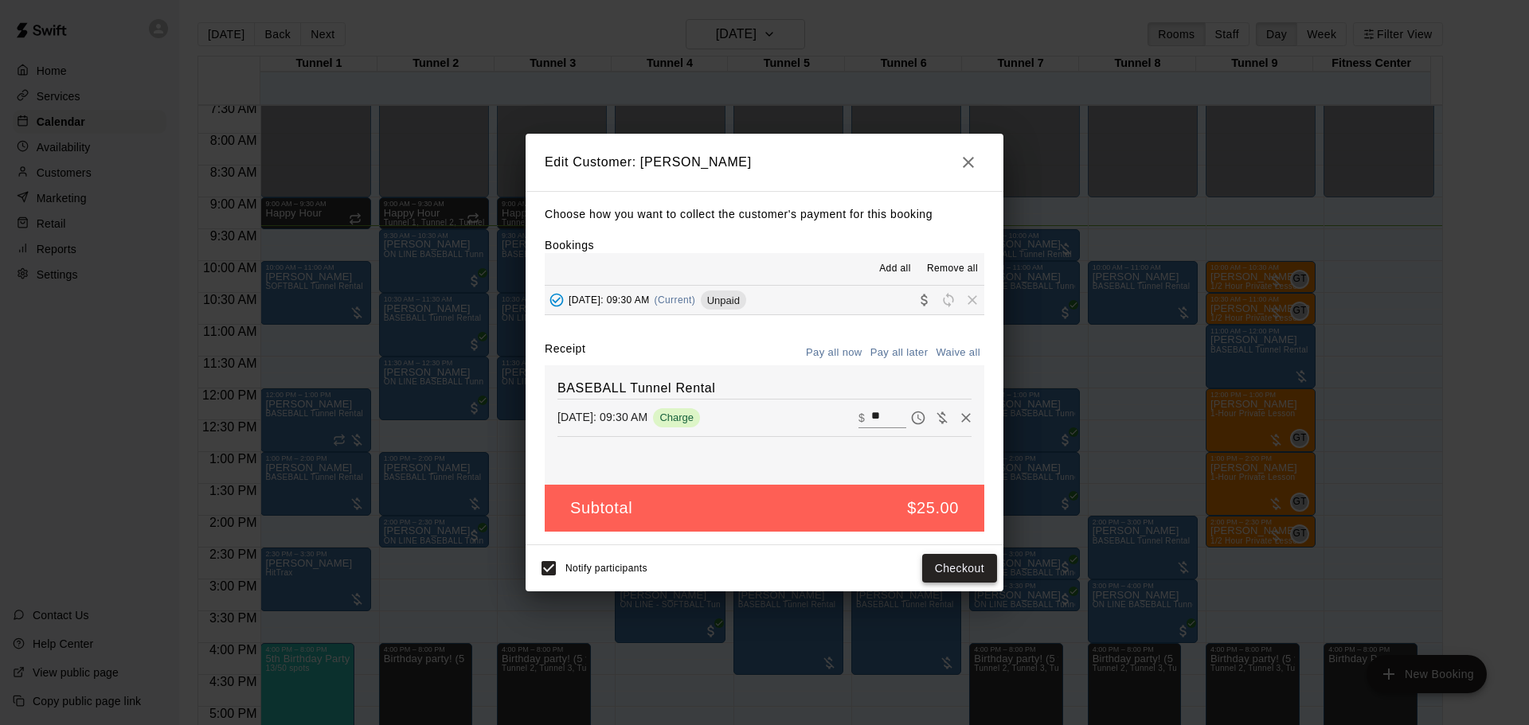
click at [955, 565] on button "Checkout" at bounding box center [959, 568] width 75 height 29
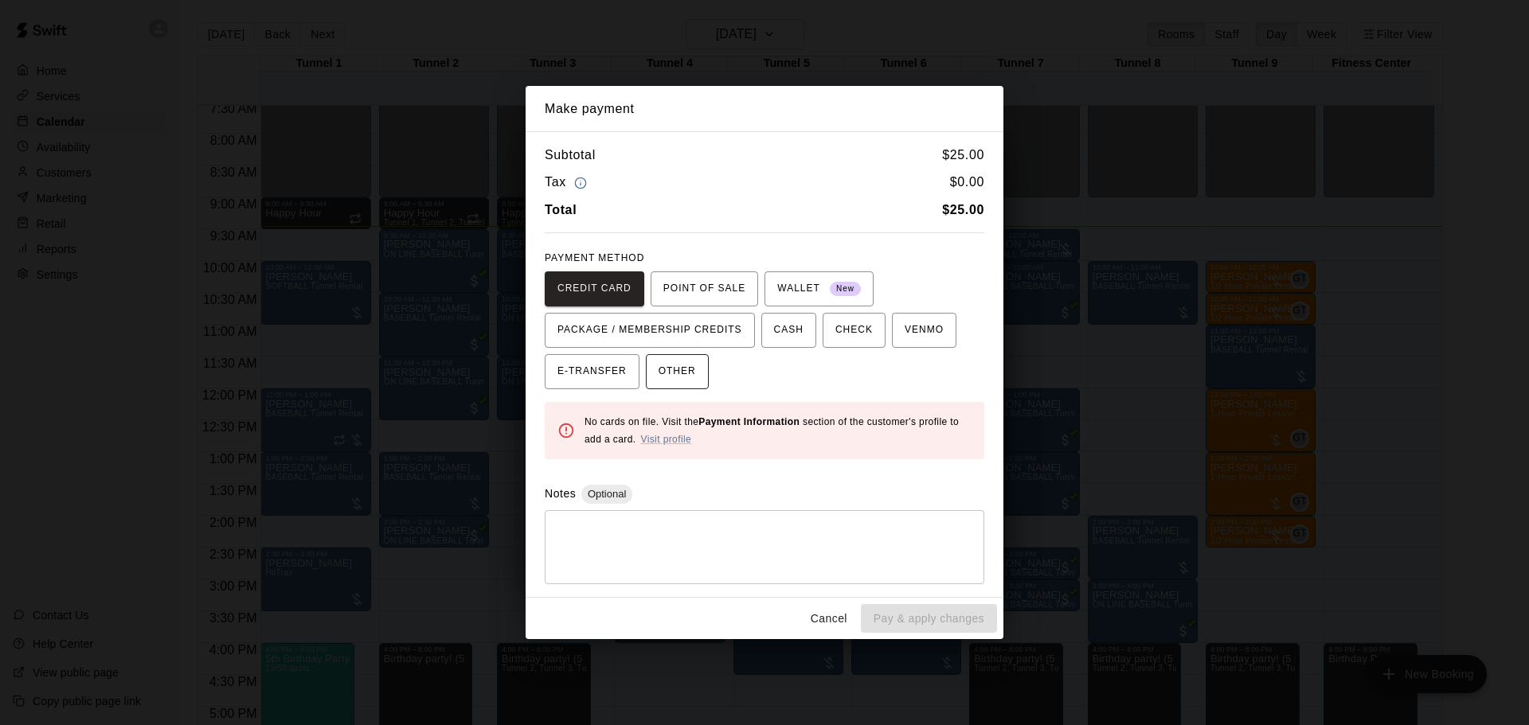
click at [689, 365] on button "OTHER" at bounding box center [677, 371] width 63 height 35
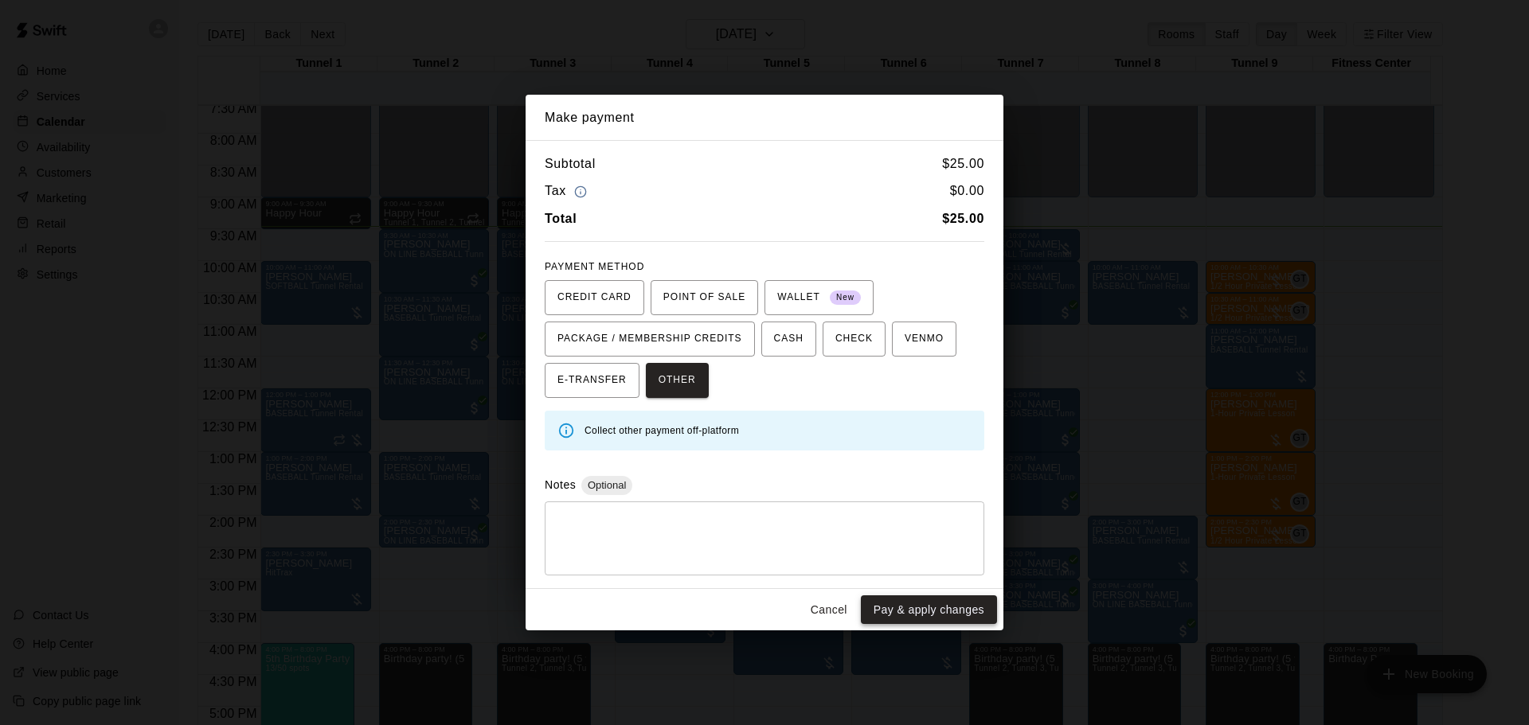
click at [913, 611] on button "Pay & apply changes" at bounding box center [929, 610] width 136 height 29
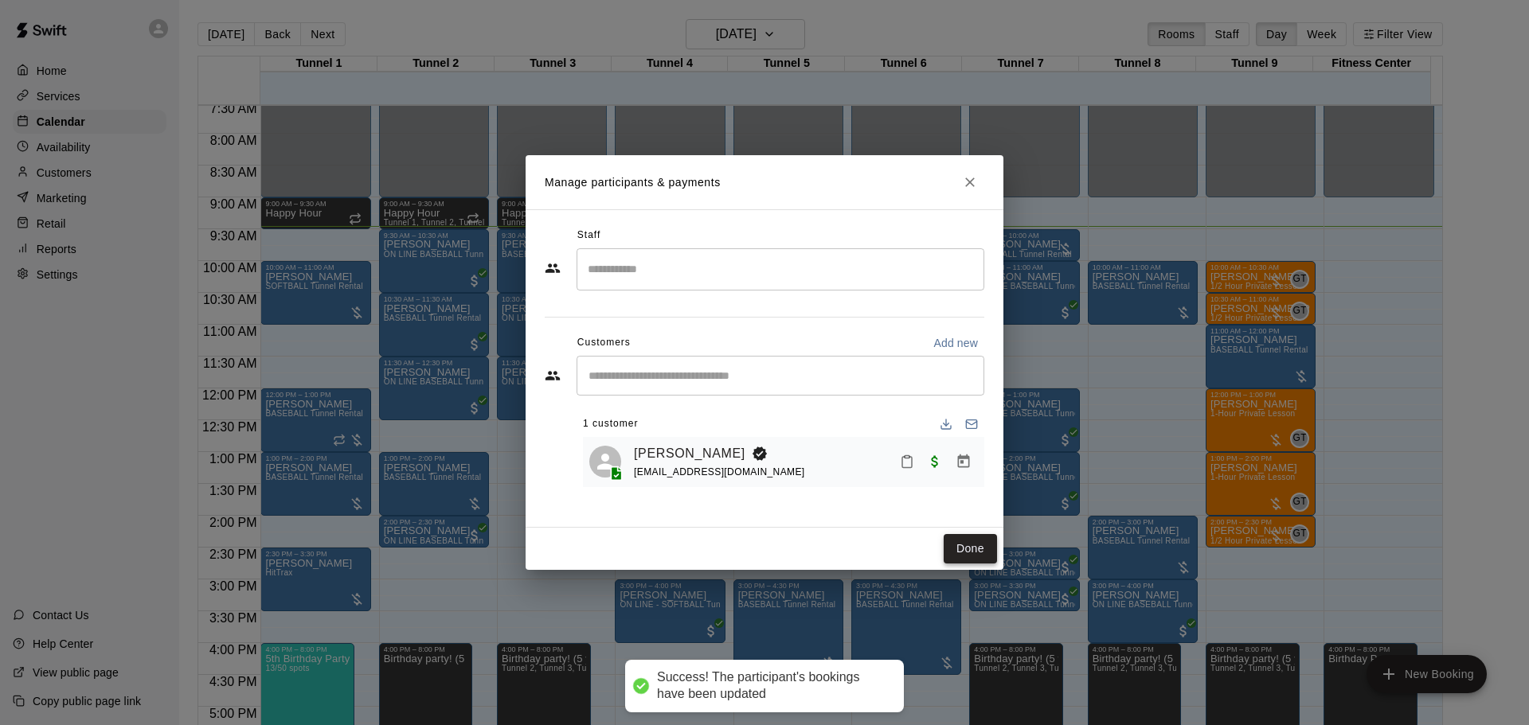
click at [959, 537] on button "Done" at bounding box center [969, 548] width 53 height 29
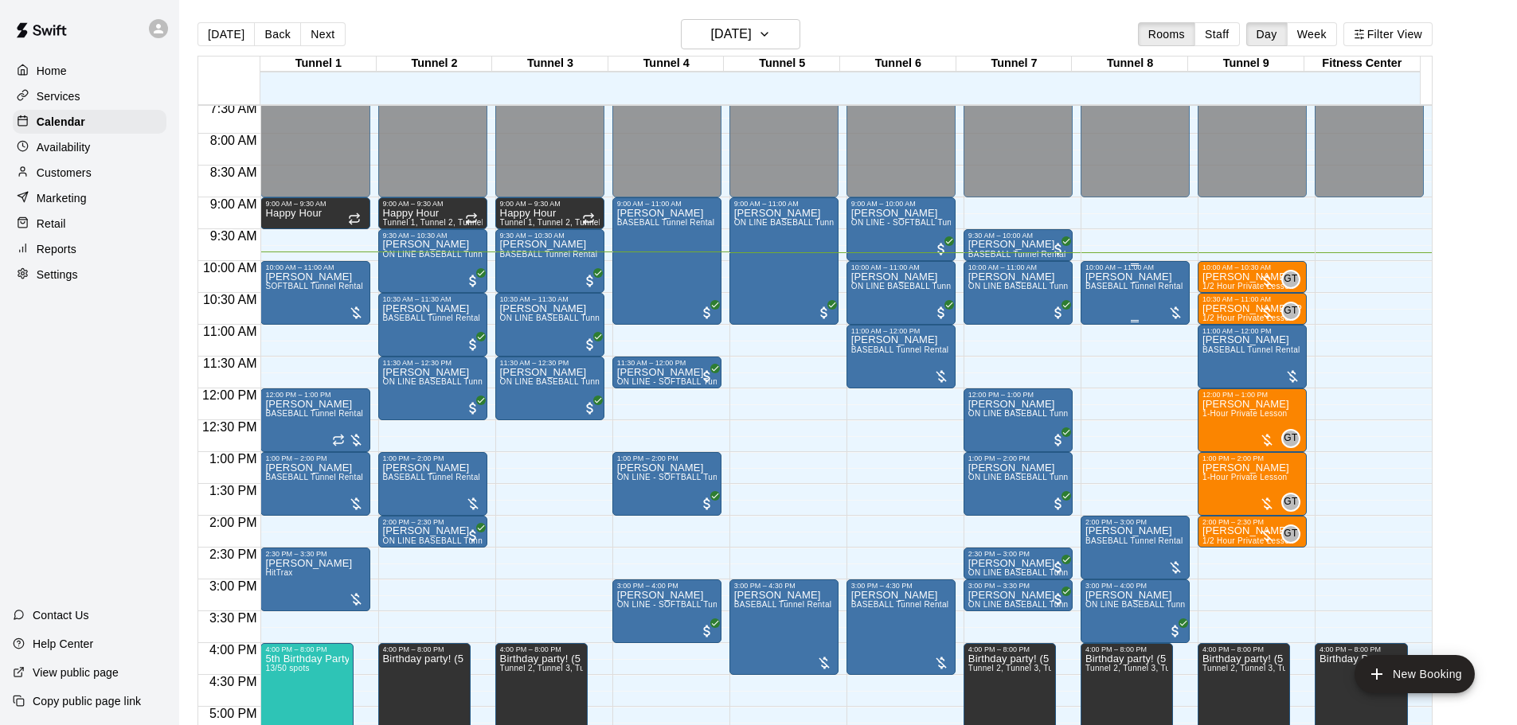
click at [1136, 286] on span "BASEBALL Tunnel Rental" at bounding box center [1134, 286] width 98 height 9
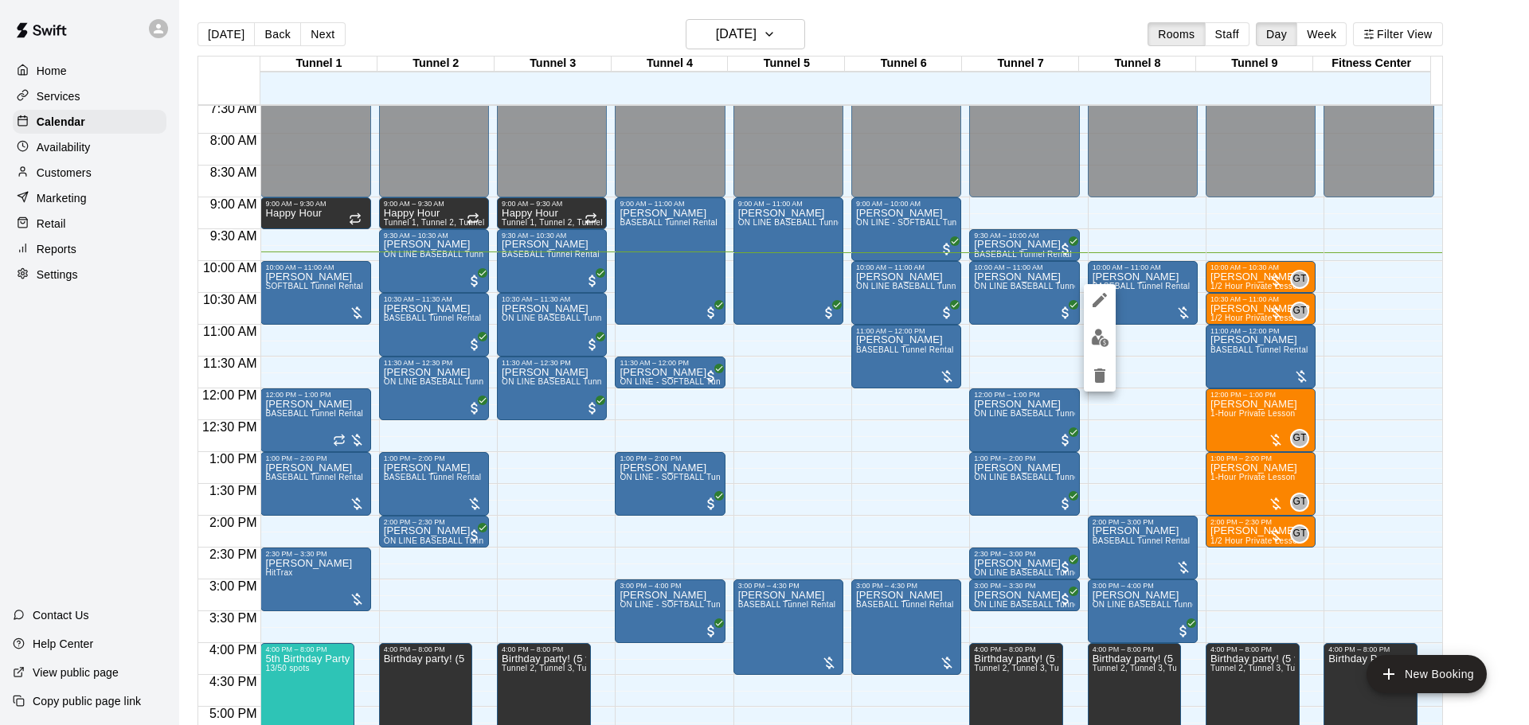
click at [1103, 331] on img "edit" at bounding box center [1100, 338] width 18 height 18
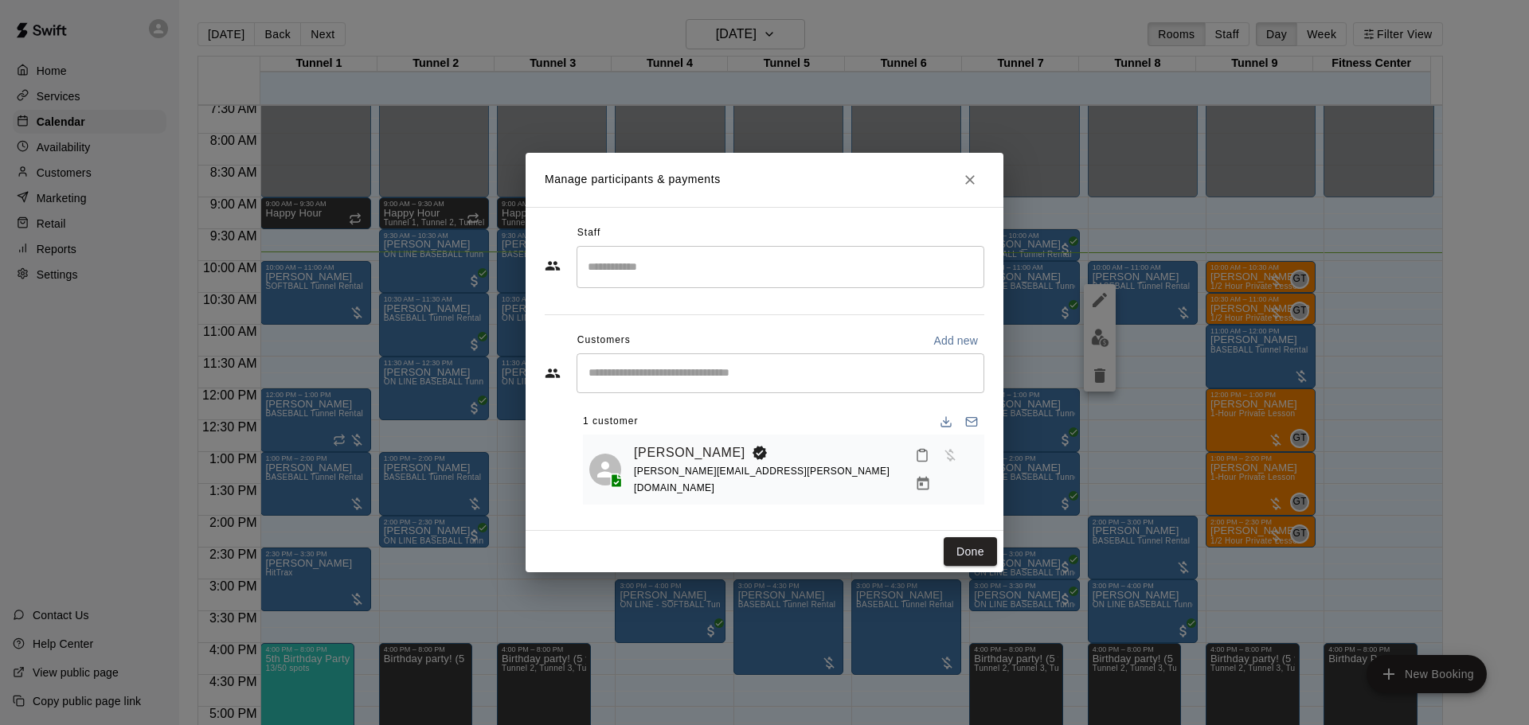
click at [929, 477] on icon "Manage bookings & payment" at bounding box center [923, 484] width 12 height 14
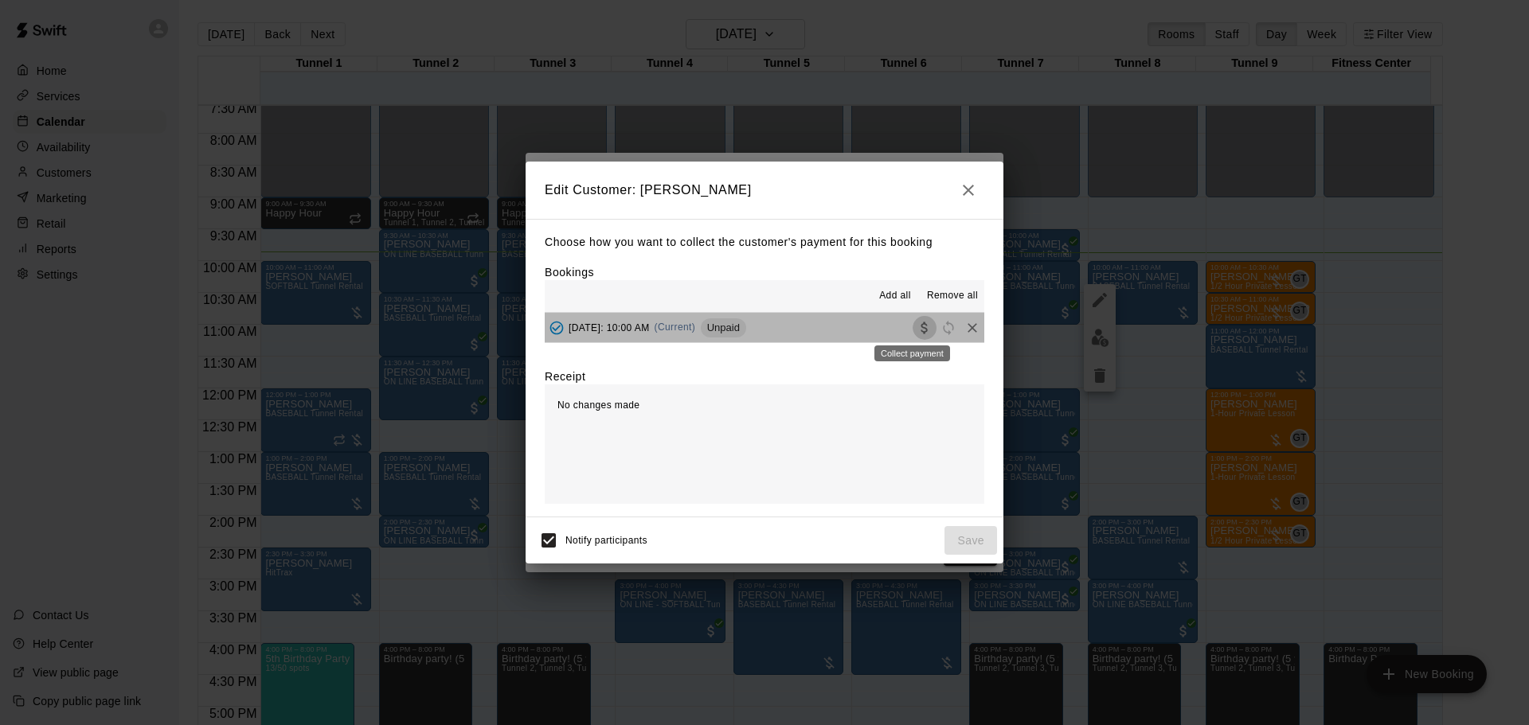
click at [920, 333] on icon "Collect payment" at bounding box center [923, 328] width 6 height 12
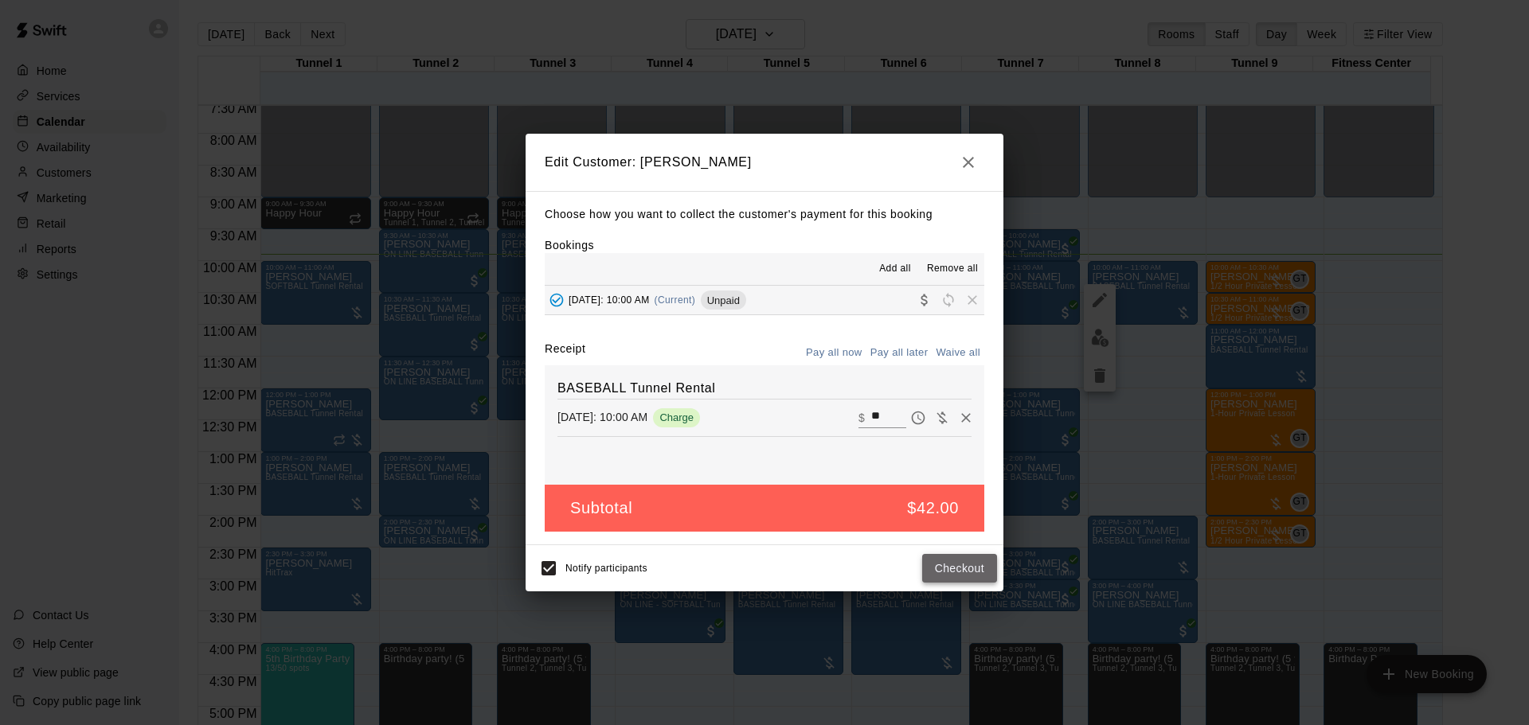
click at [981, 561] on button "Checkout" at bounding box center [959, 568] width 75 height 29
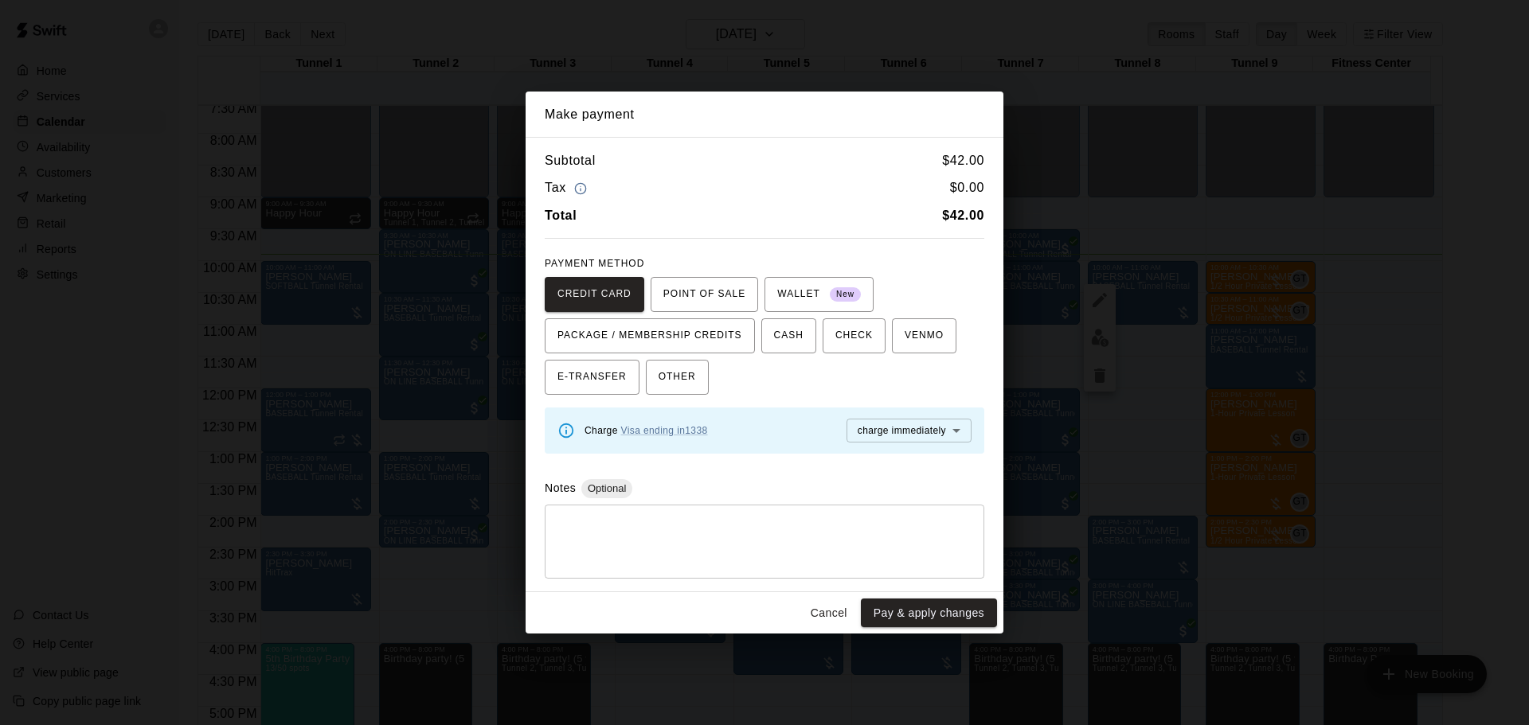
click at [920, 604] on button "Pay & apply changes" at bounding box center [929, 613] width 136 height 29
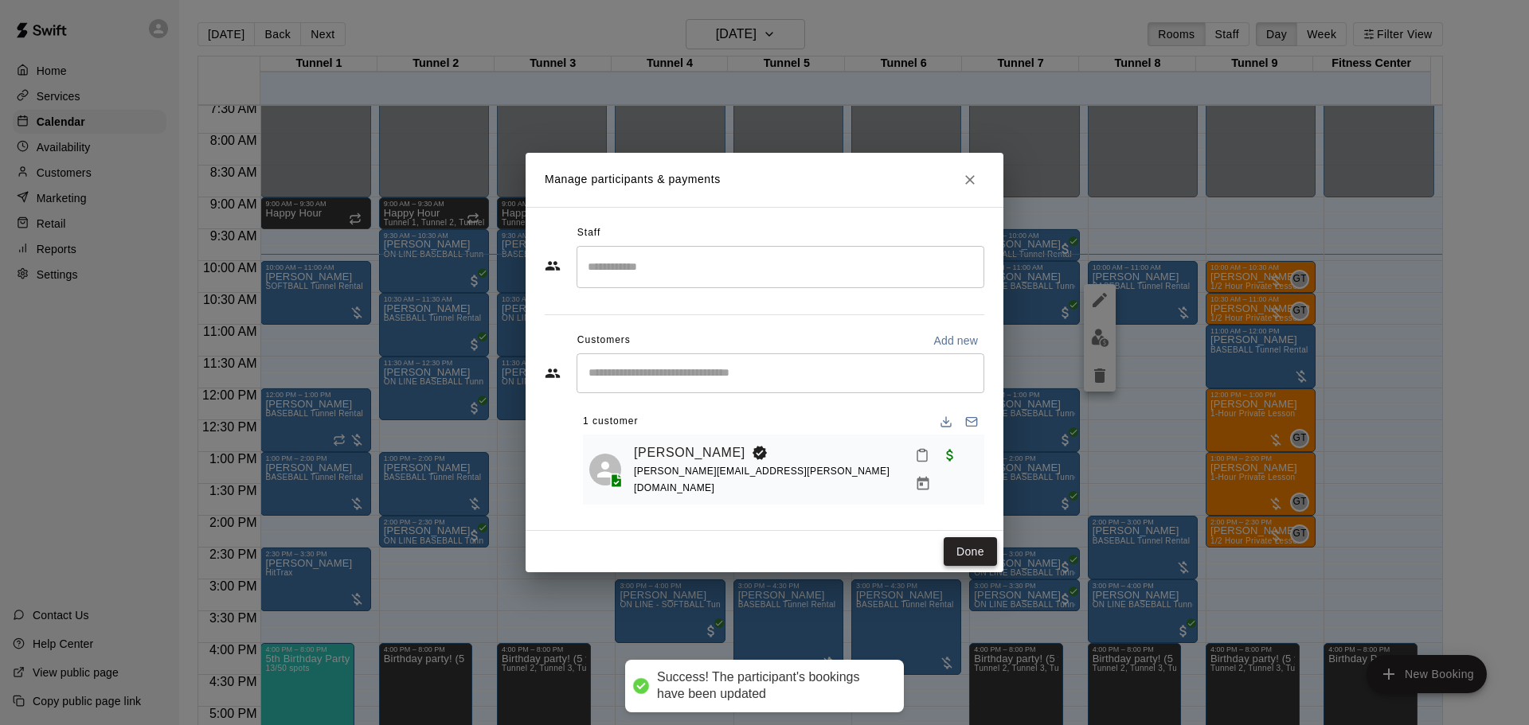
click at [974, 555] on button "Done" at bounding box center [969, 551] width 53 height 29
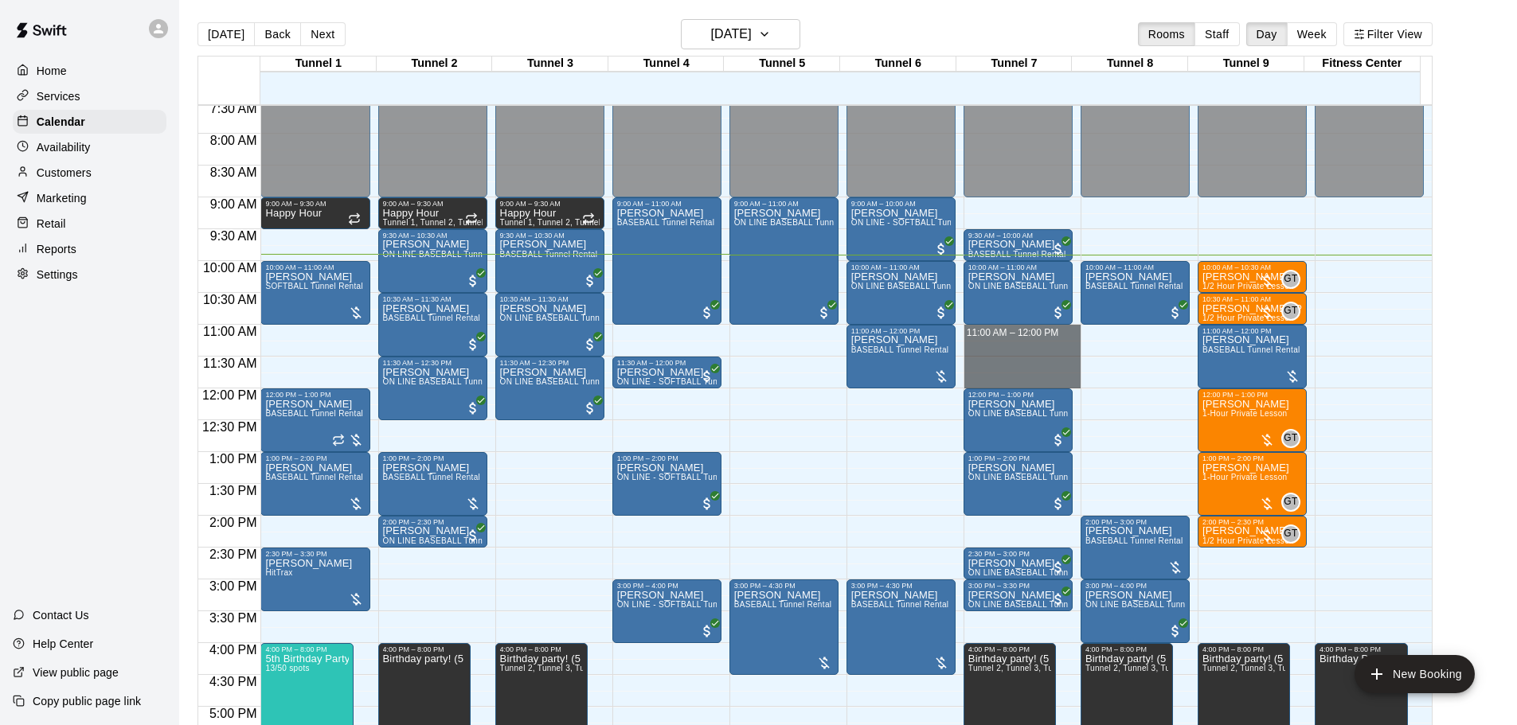
drag, startPoint x: 1016, startPoint y: 330, endPoint x: 1011, endPoint y: 379, distance: 48.8
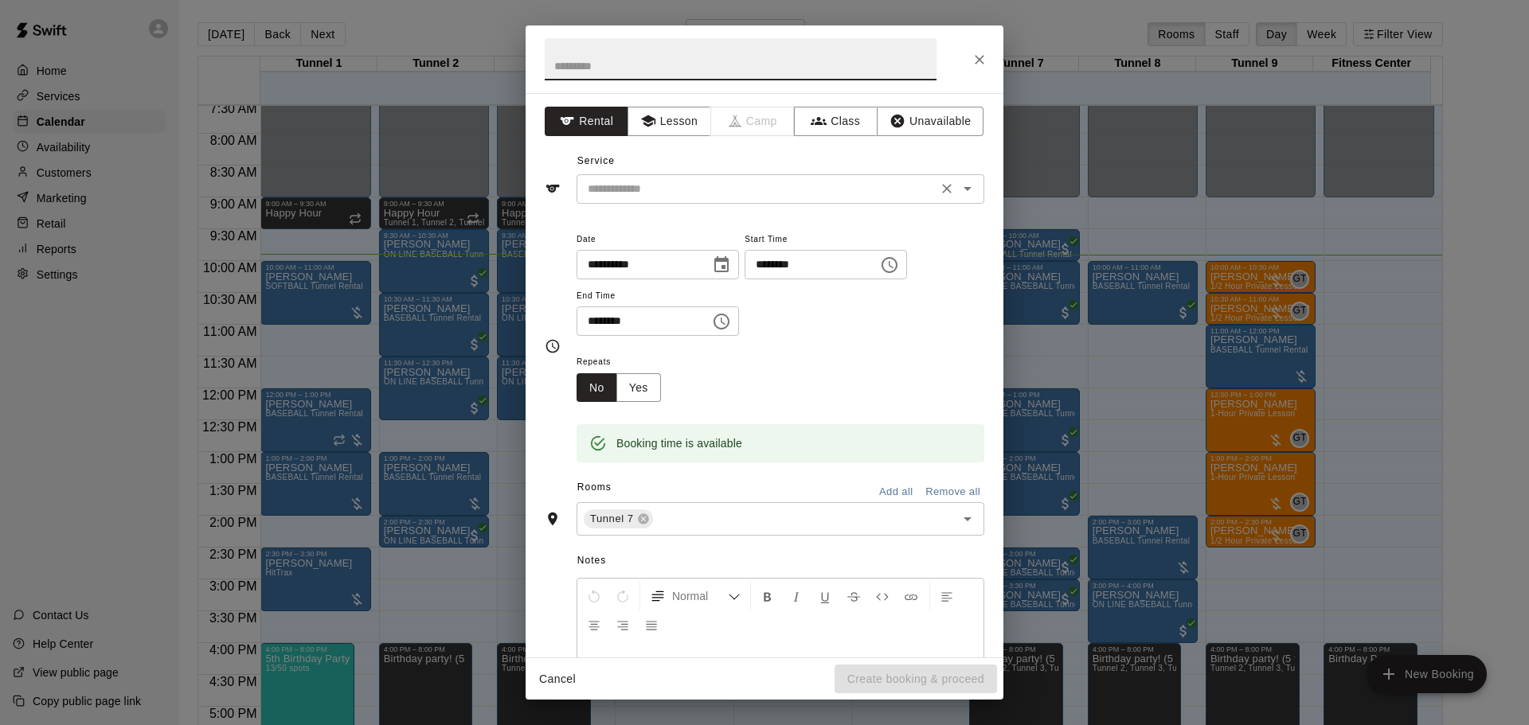
click at [674, 185] on input "text" at bounding box center [756, 189] width 351 height 20
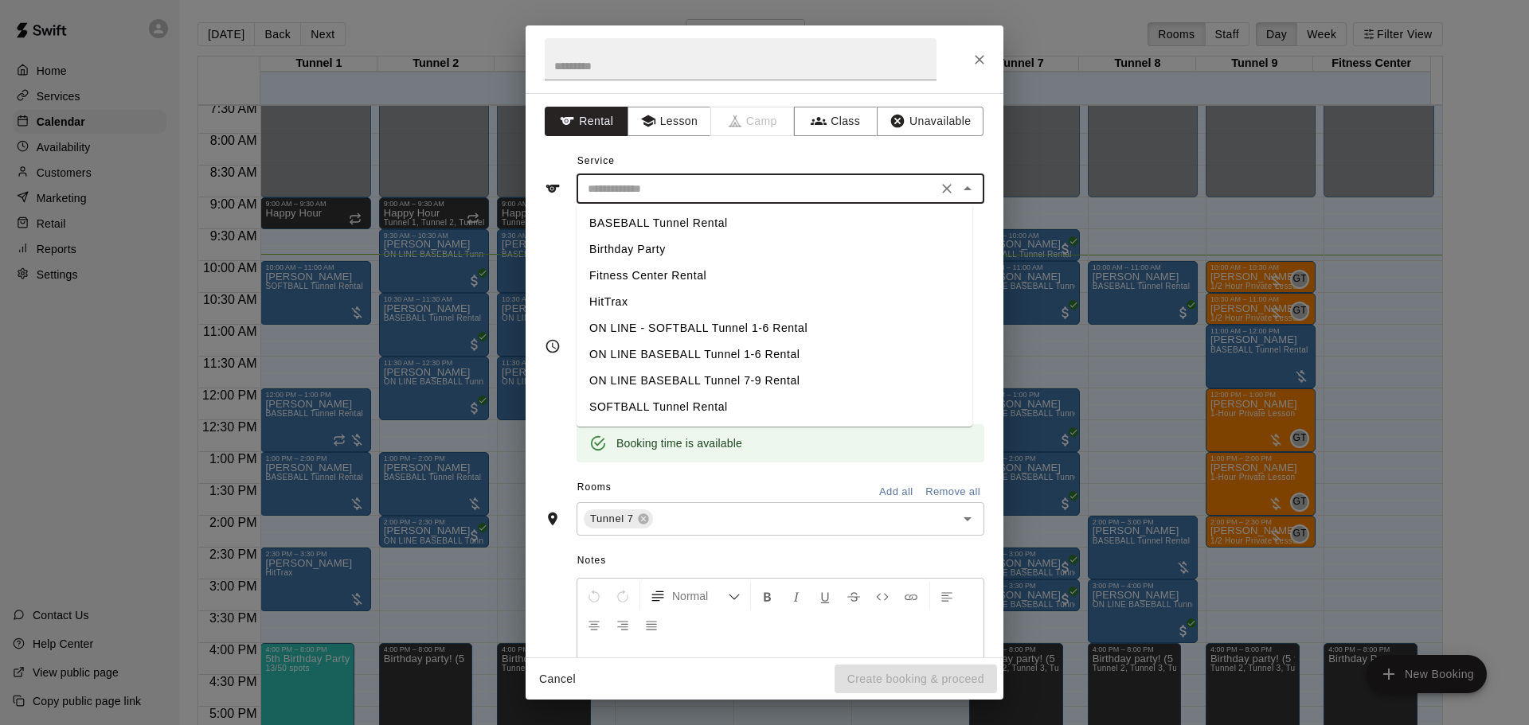
click at [693, 211] on li "BASEBALL Tunnel Rental" at bounding box center [774, 223] width 396 height 26
type input "**********"
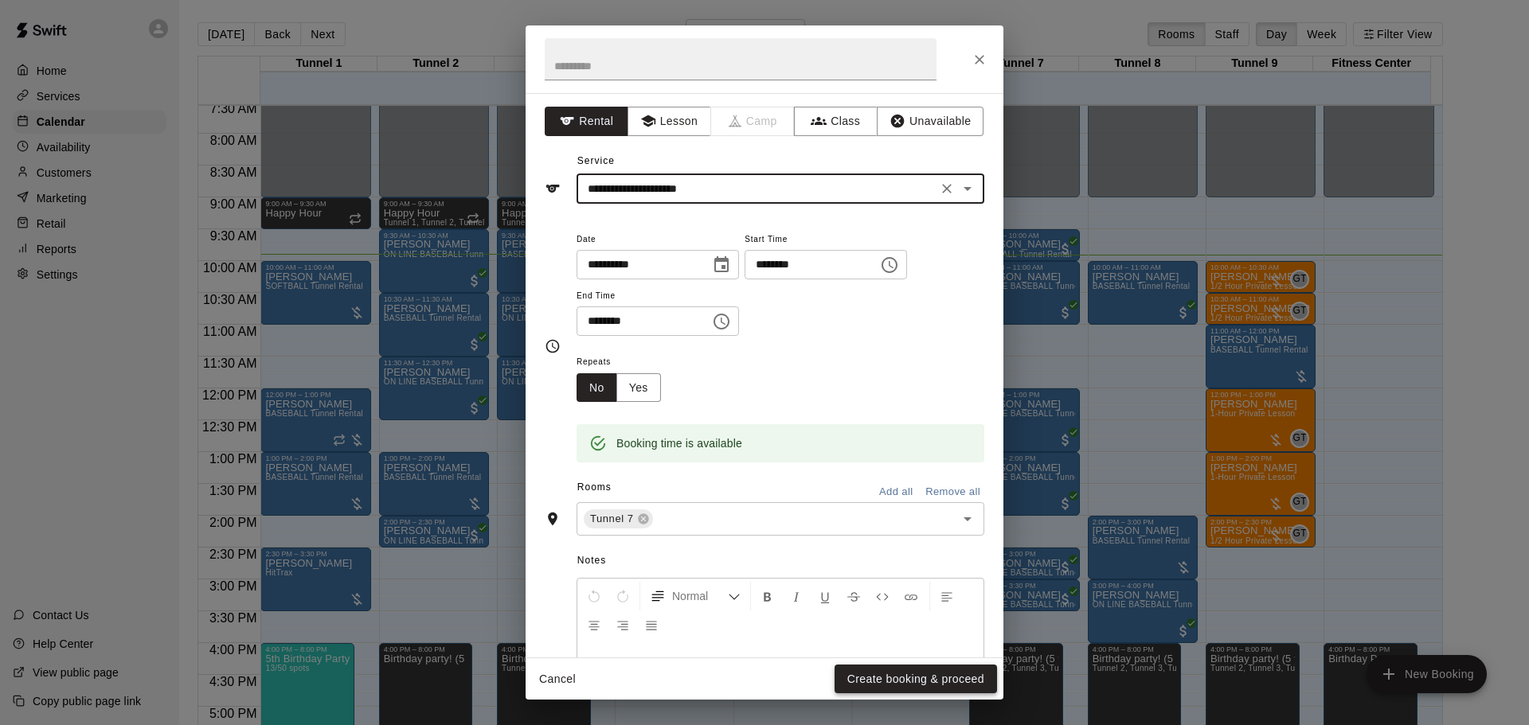
click at [886, 684] on button "Create booking & proceed" at bounding box center [915, 679] width 162 height 29
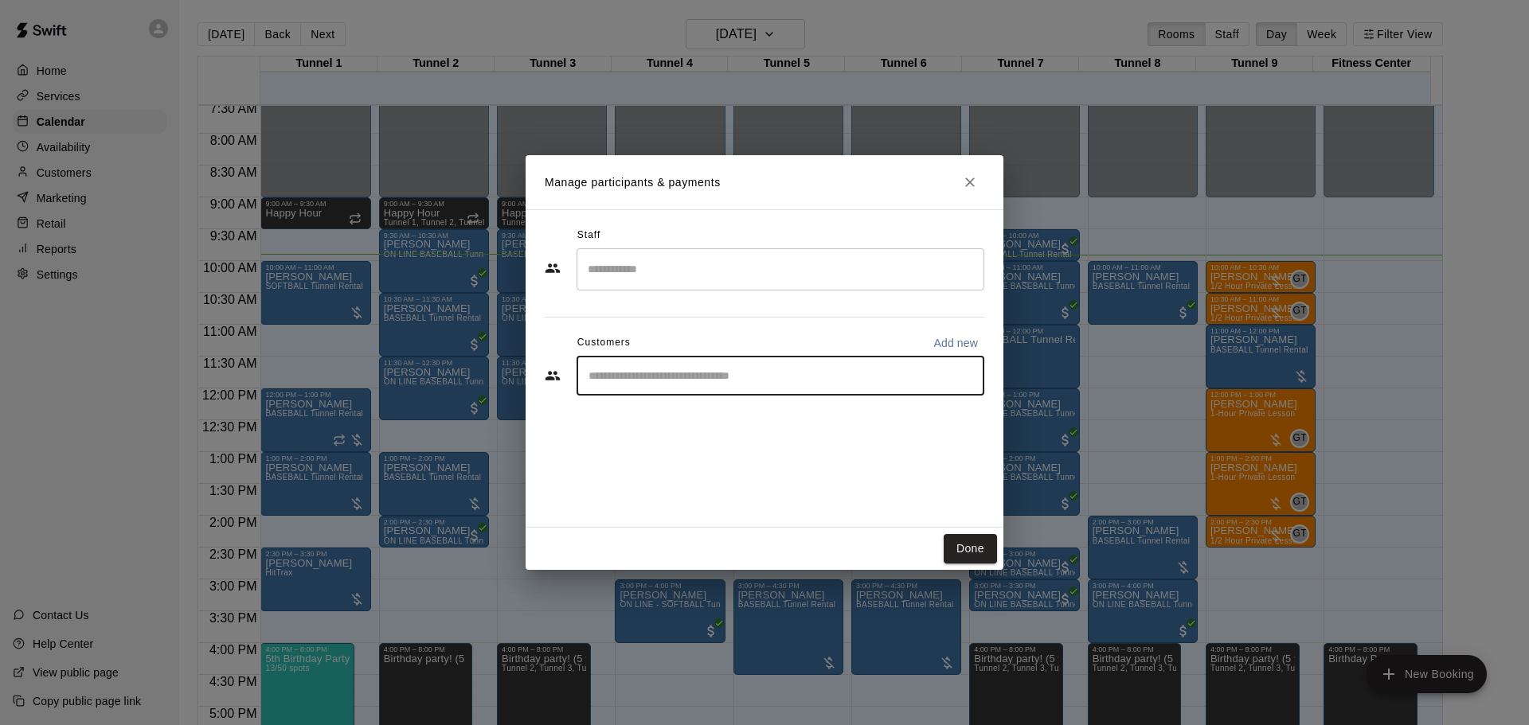
click at [709, 380] on input "Start typing to search customers..." at bounding box center [780, 376] width 393 height 16
type input "**********"
click at [697, 427] on span "[EMAIL_ADDRESS][DOMAIN_NAME]" at bounding box center [706, 429] width 171 height 11
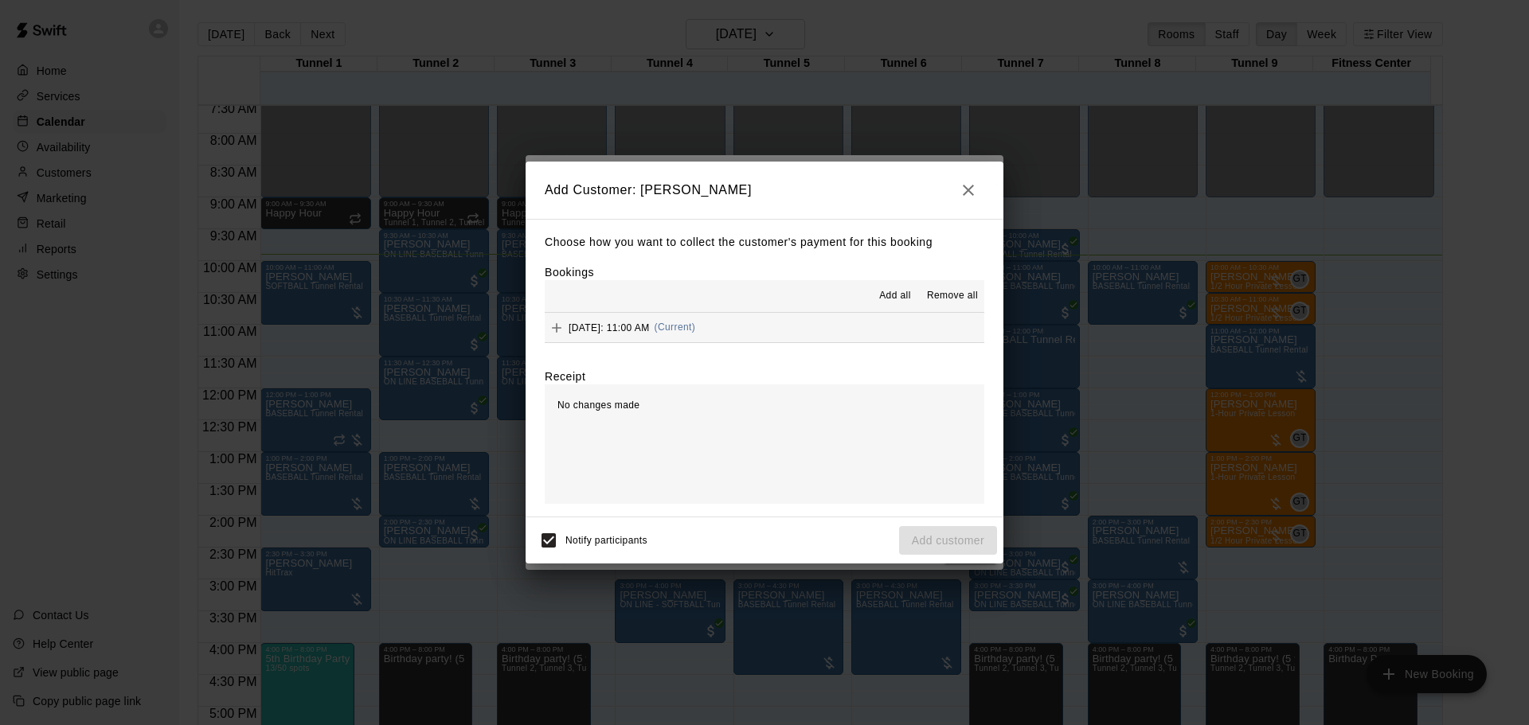
click at [853, 325] on button "[DATE]: 11:00 AM (Current)" at bounding box center [764, 327] width 439 height 29
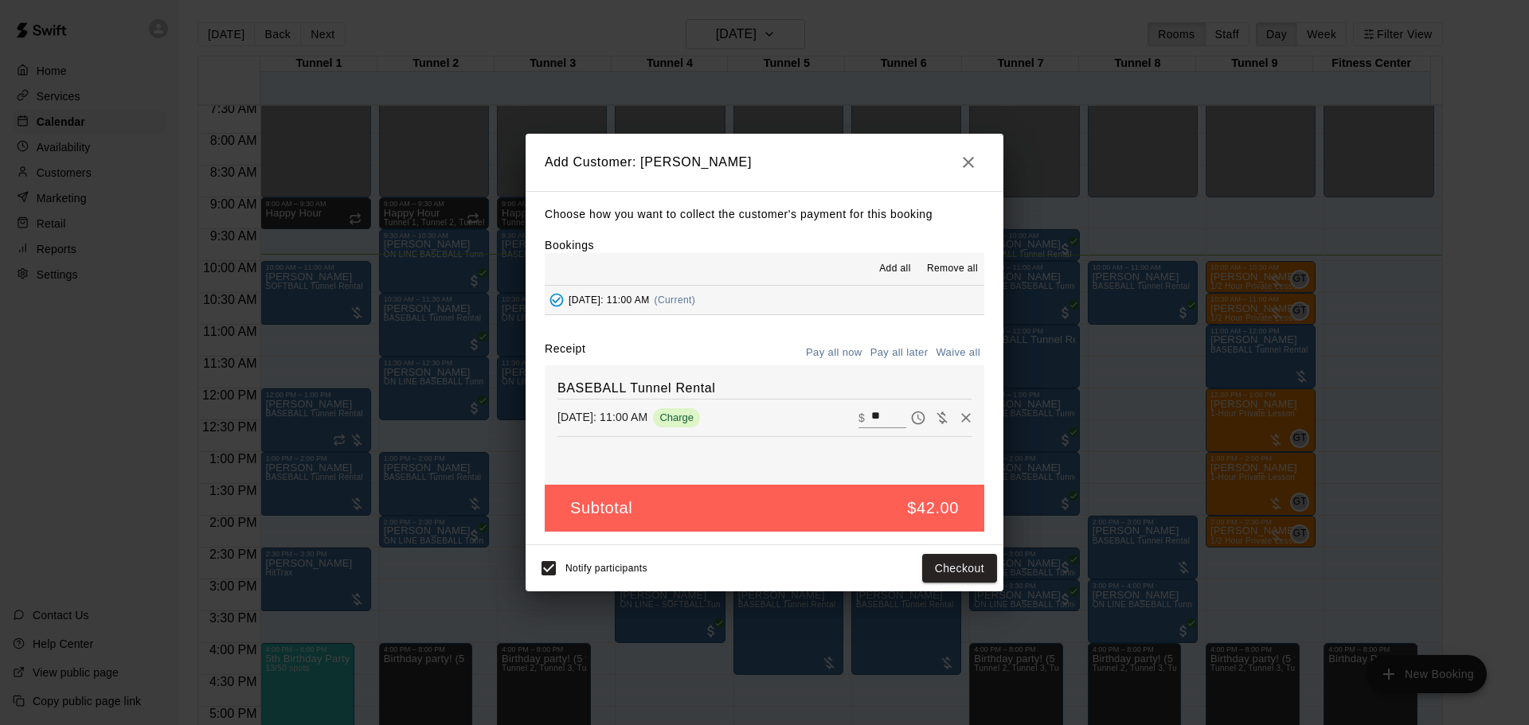
click at [884, 350] on button "Pay all later" at bounding box center [899, 353] width 66 height 25
click at [926, 560] on button "Add customer" at bounding box center [948, 568] width 98 height 29
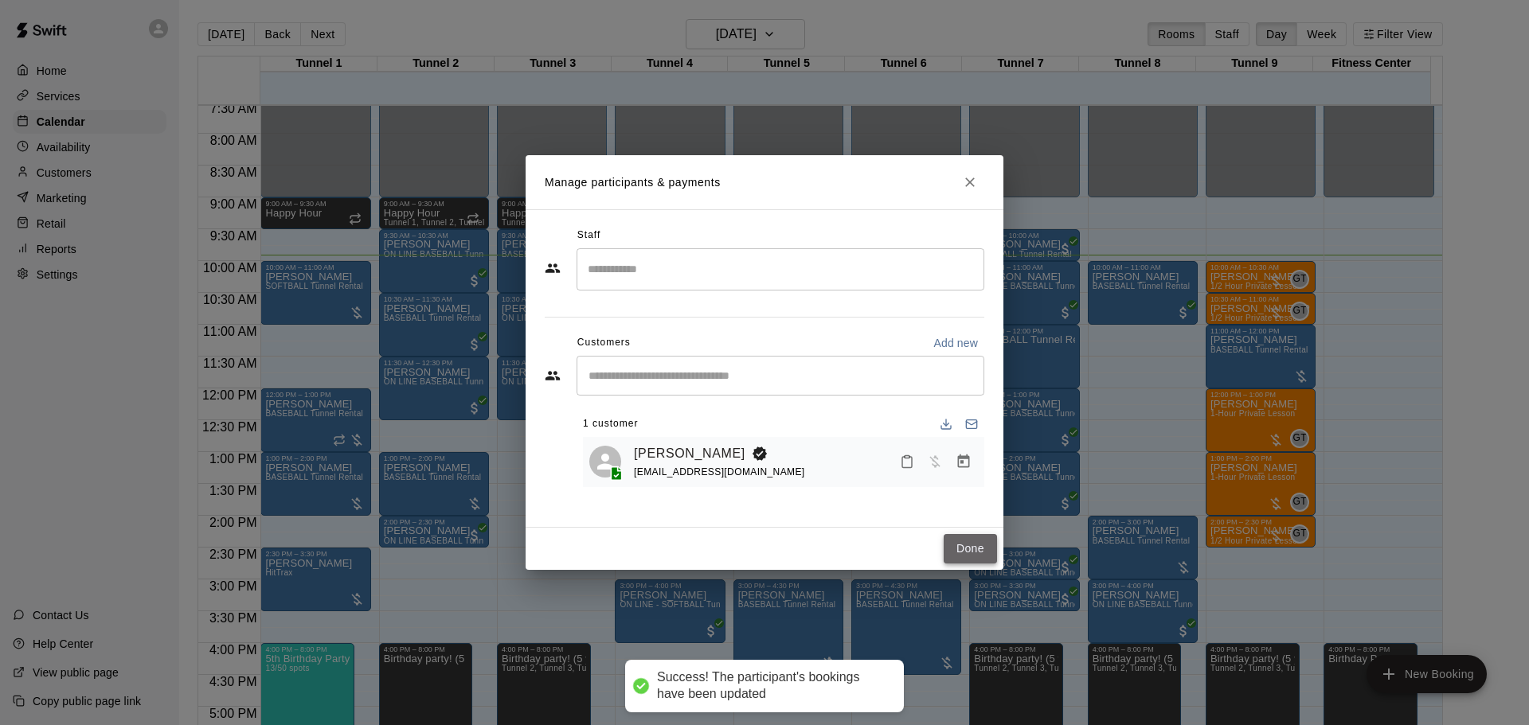
click at [964, 550] on button "Done" at bounding box center [969, 548] width 53 height 29
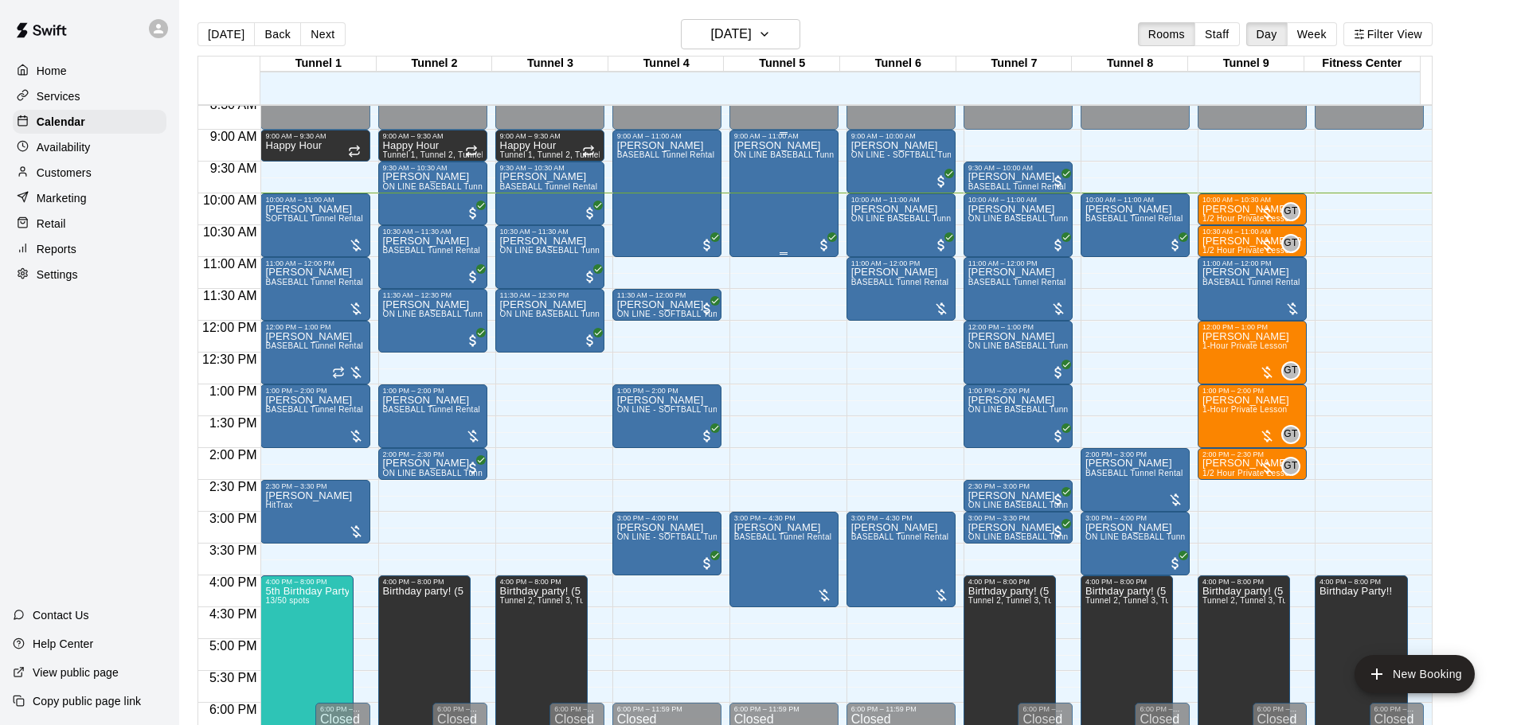
scroll to position [478, 0]
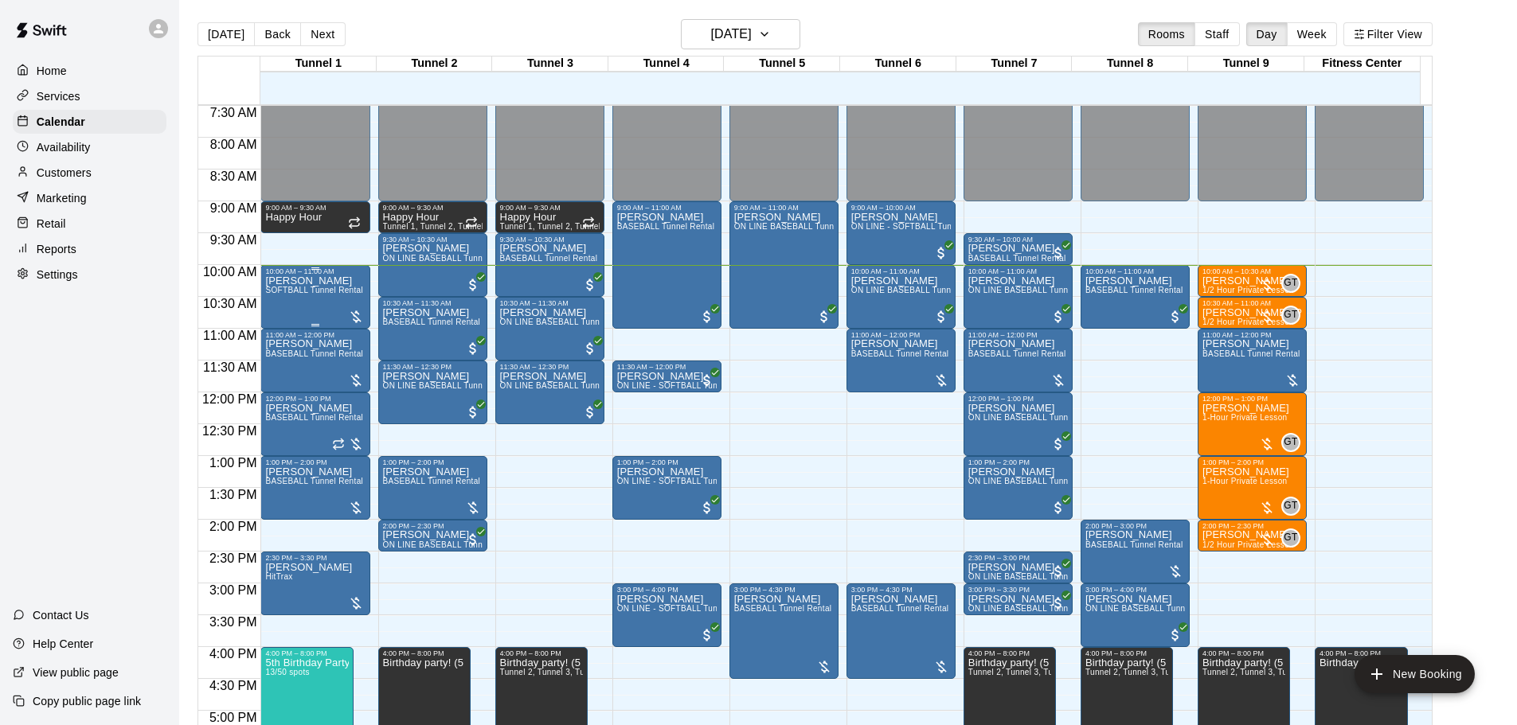
click at [307, 315] on div "[PERSON_NAME] SOFTBALL Tunnel Rental" at bounding box center [314, 637] width 98 height 725
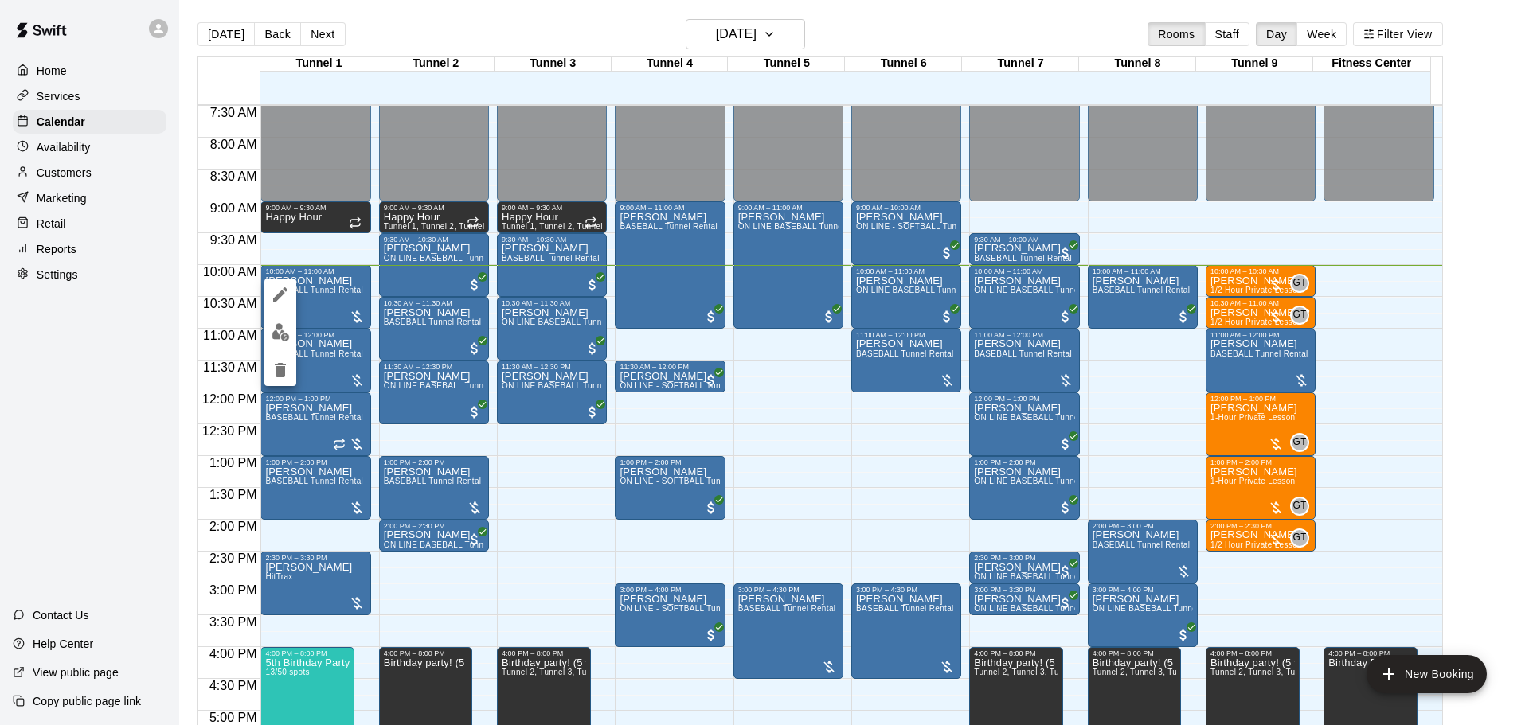
click at [291, 334] on button "edit" at bounding box center [280, 332] width 32 height 31
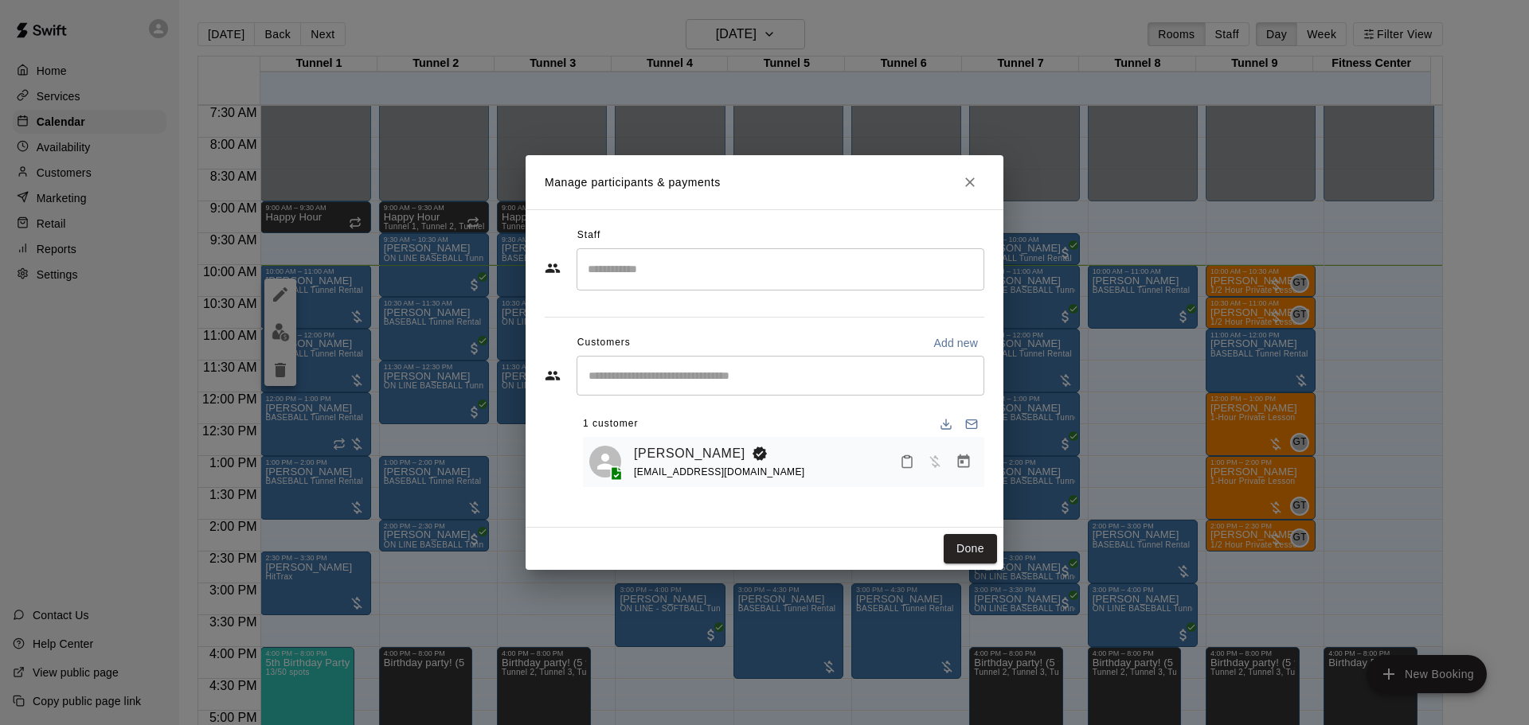
click at [959, 454] on button "Manage bookings & payment" at bounding box center [963, 461] width 29 height 29
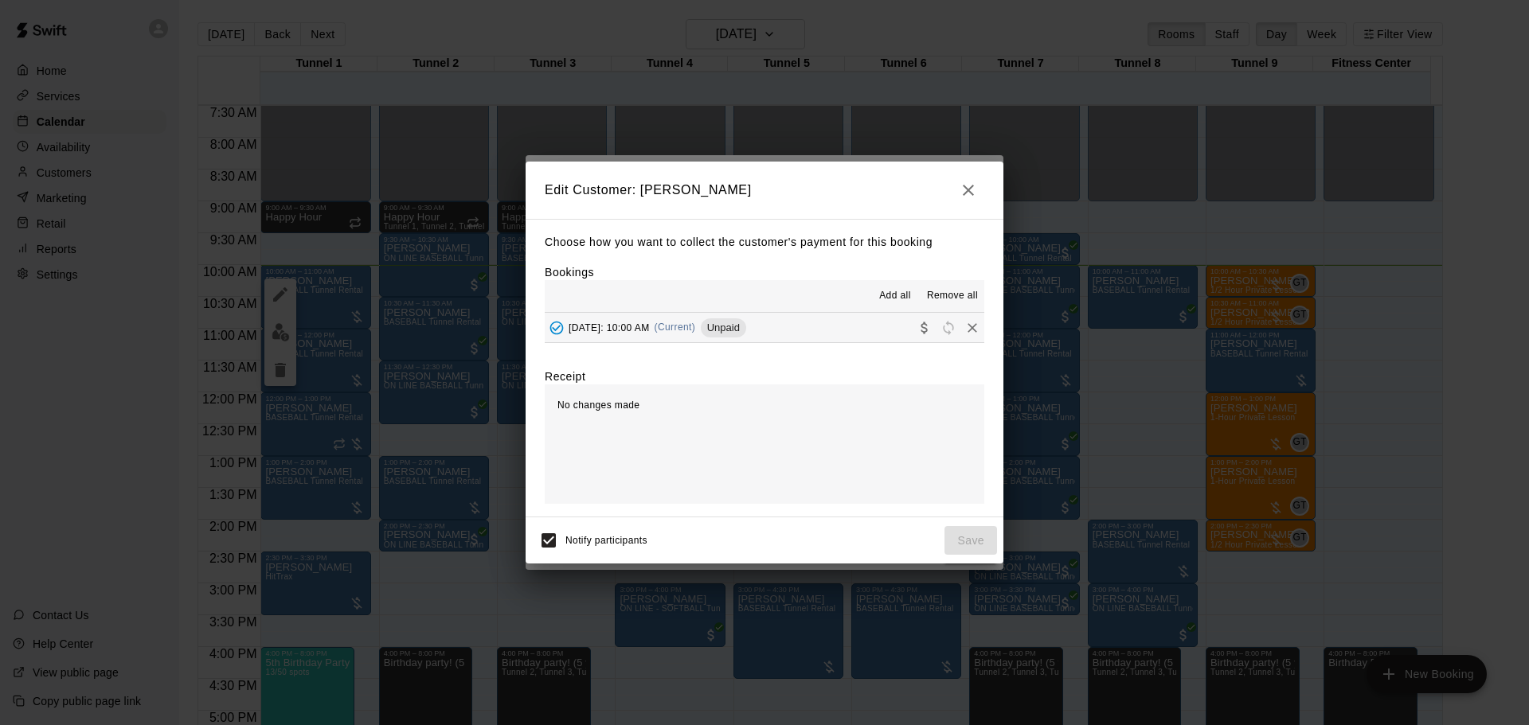
click at [916, 333] on icon "Collect payment" at bounding box center [924, 328] width 16 height 16
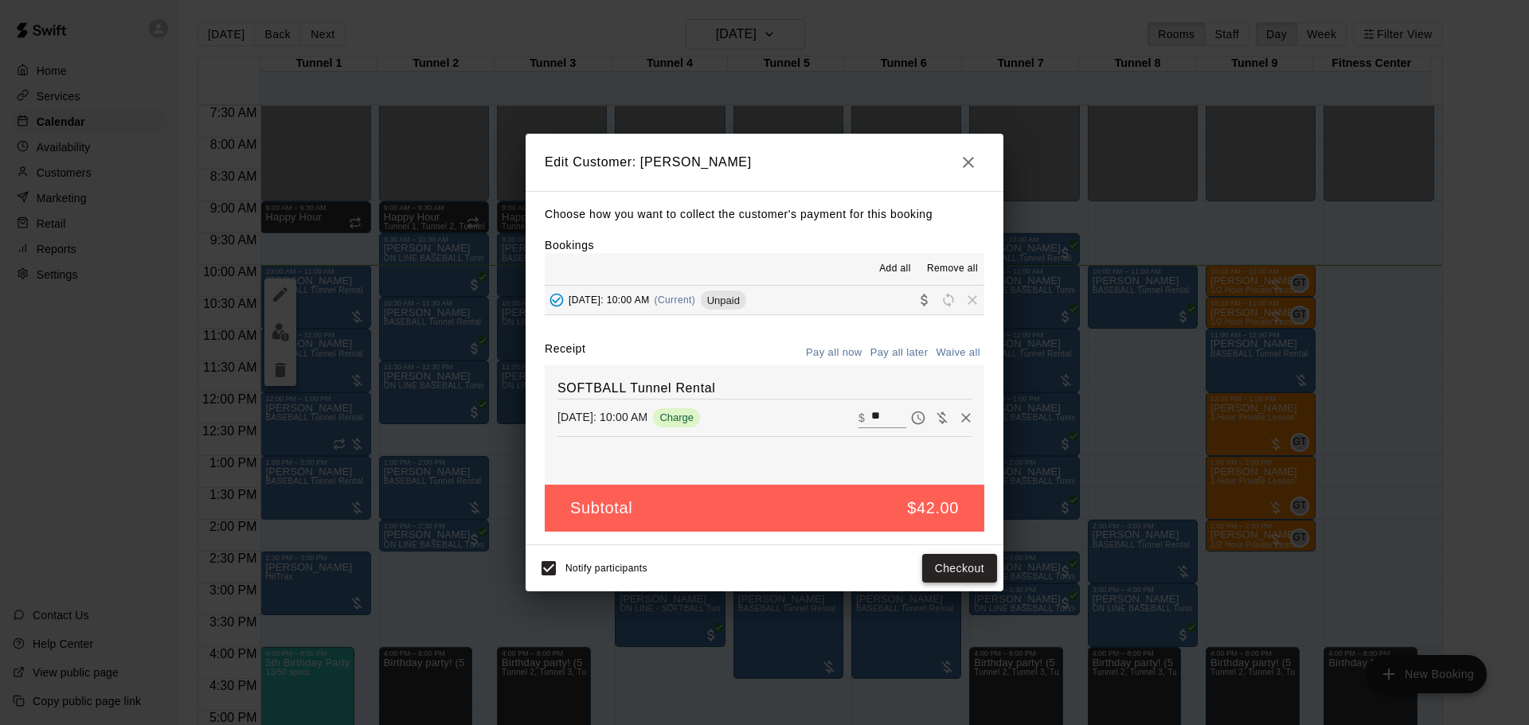
click at [967, 560] on button "Checkout" at bounding box center [959, 568] width 75 height 29
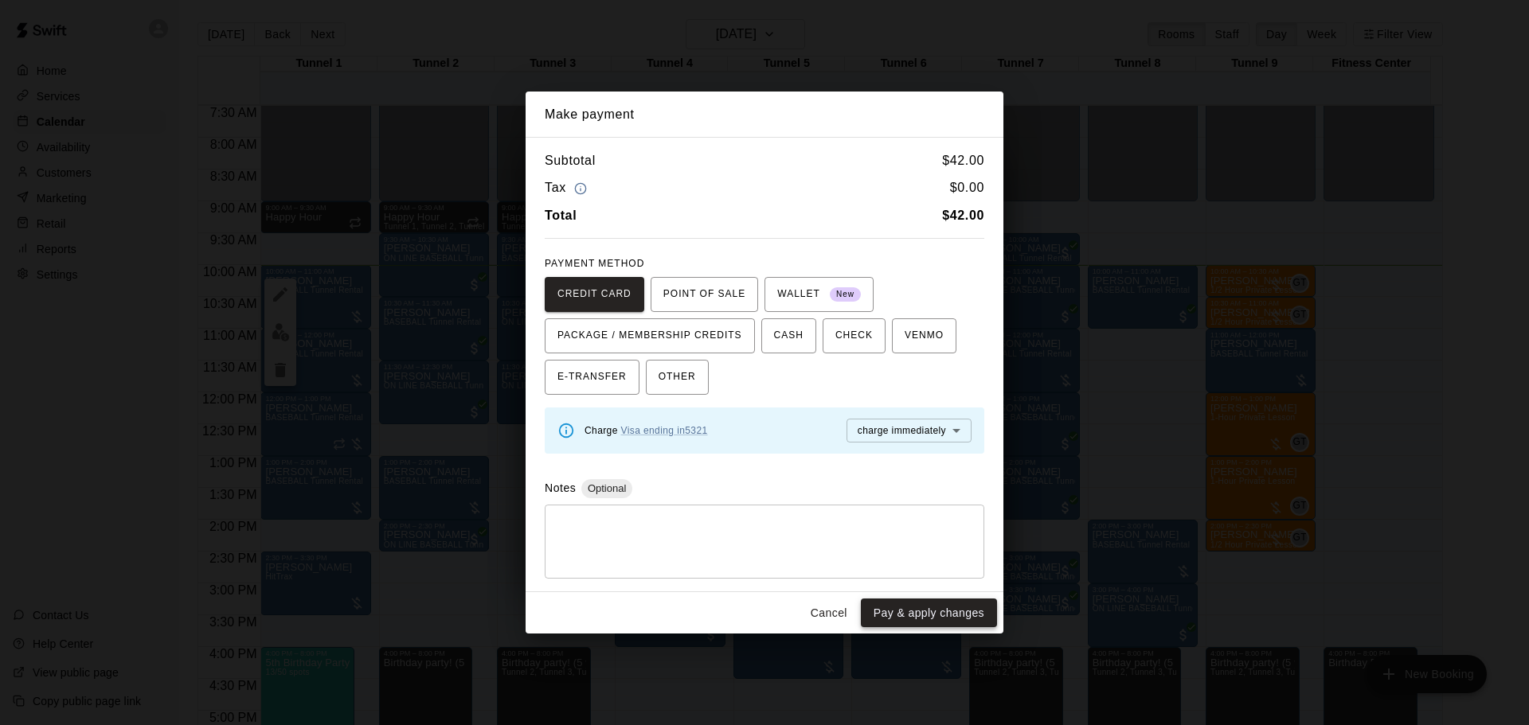
click at [962, 603] on button "Pay & apply changes" at bounding box center [929, 613] width 136 height 29
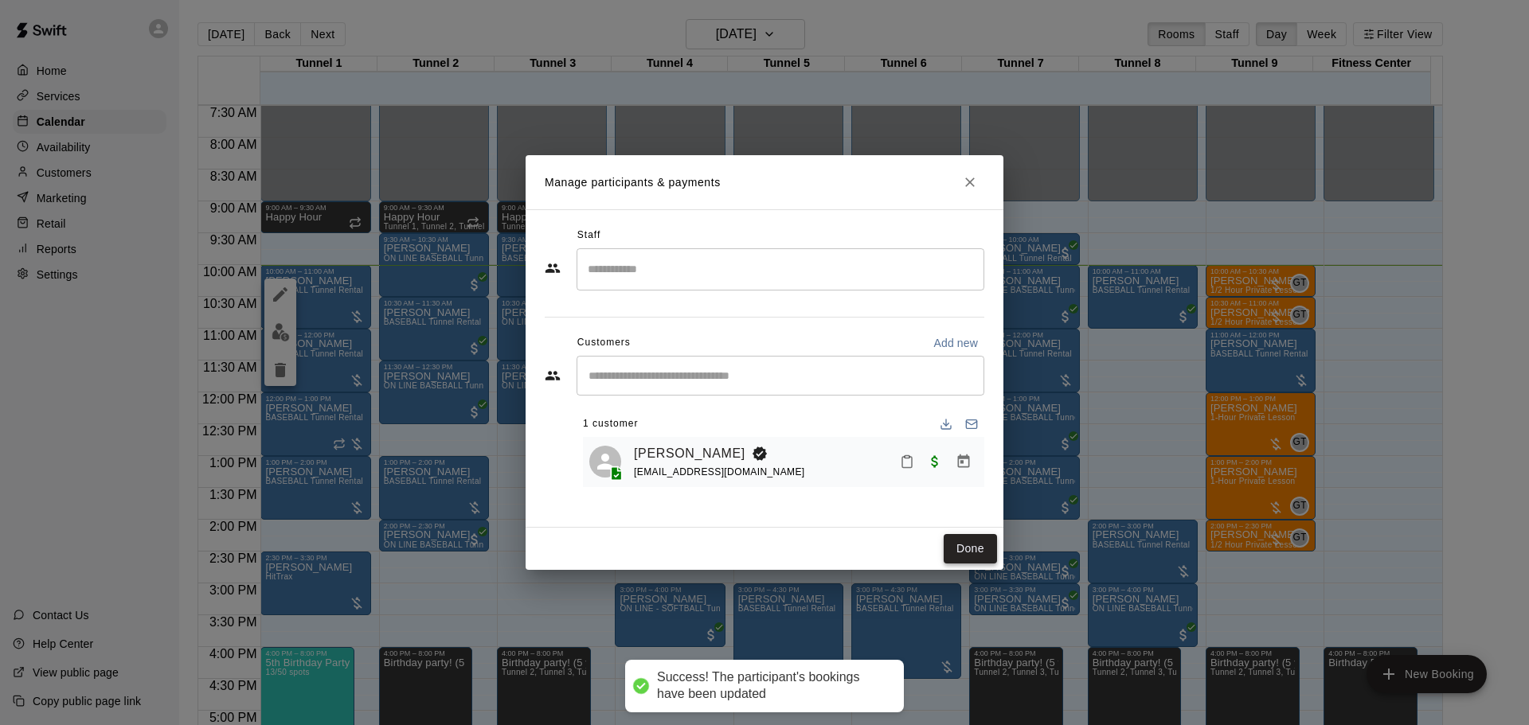
click at [974, 553] on button "Done" at bounding box center [969, 548] width 53 height 29
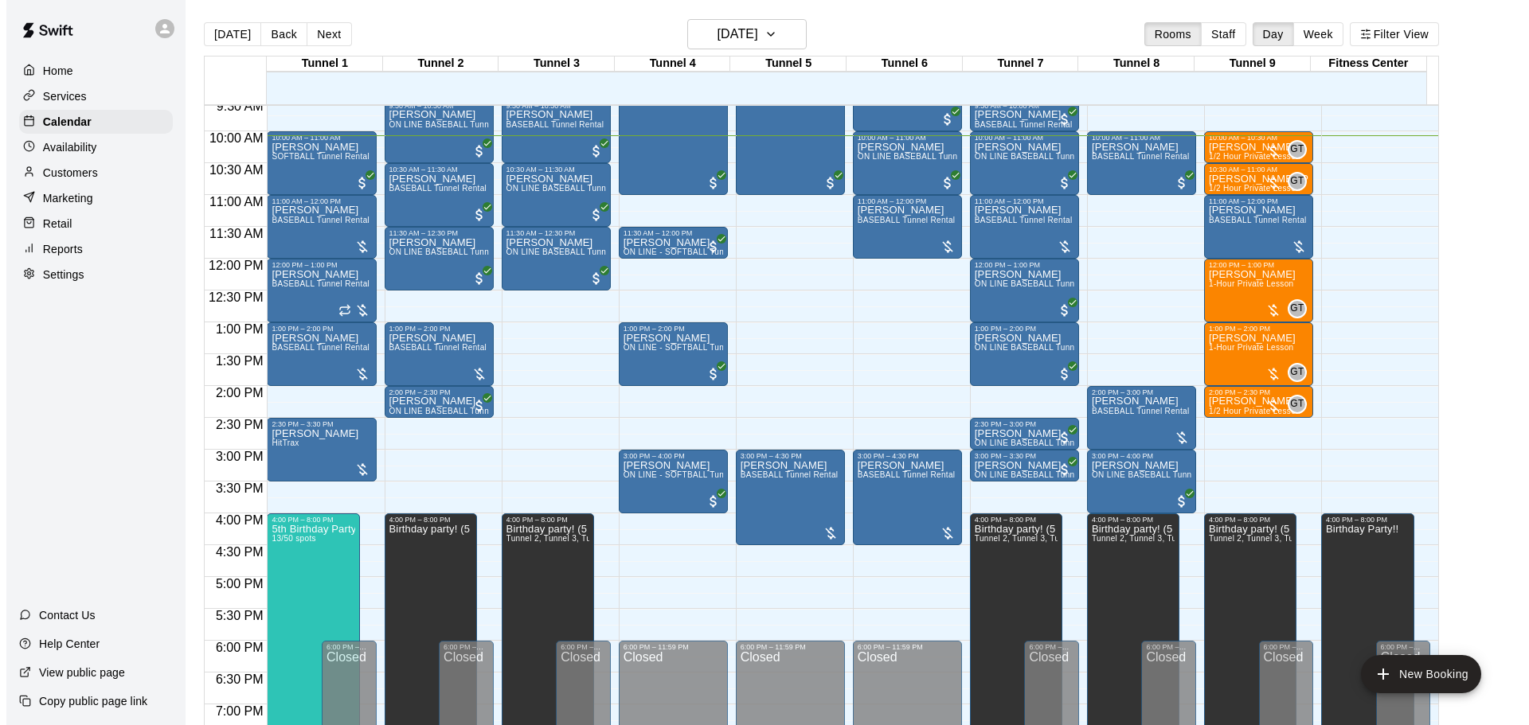
scroll to position [637, 0]
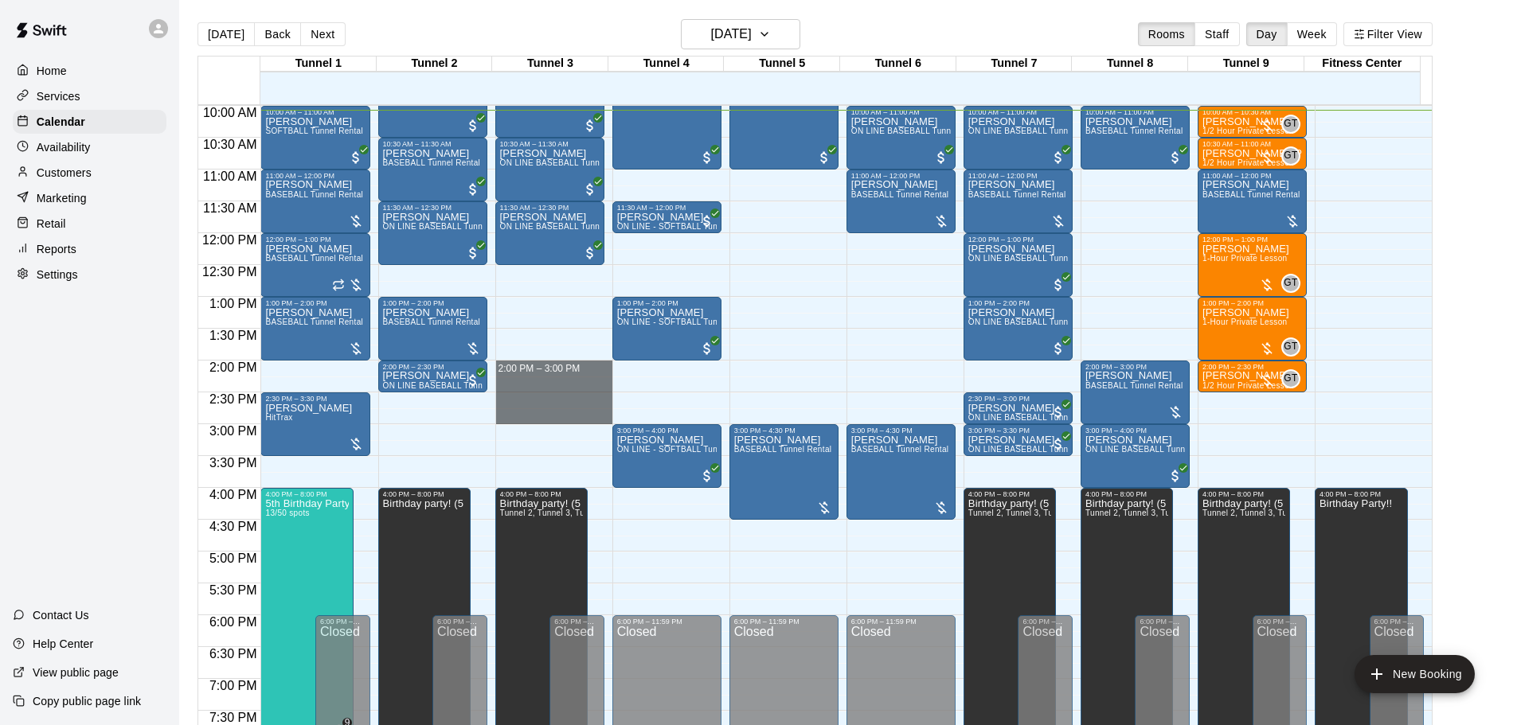
drag, startPoint x: 522, startPoint y: 369, endPoint x: 522, endPoint y: 416, distance: 47.0
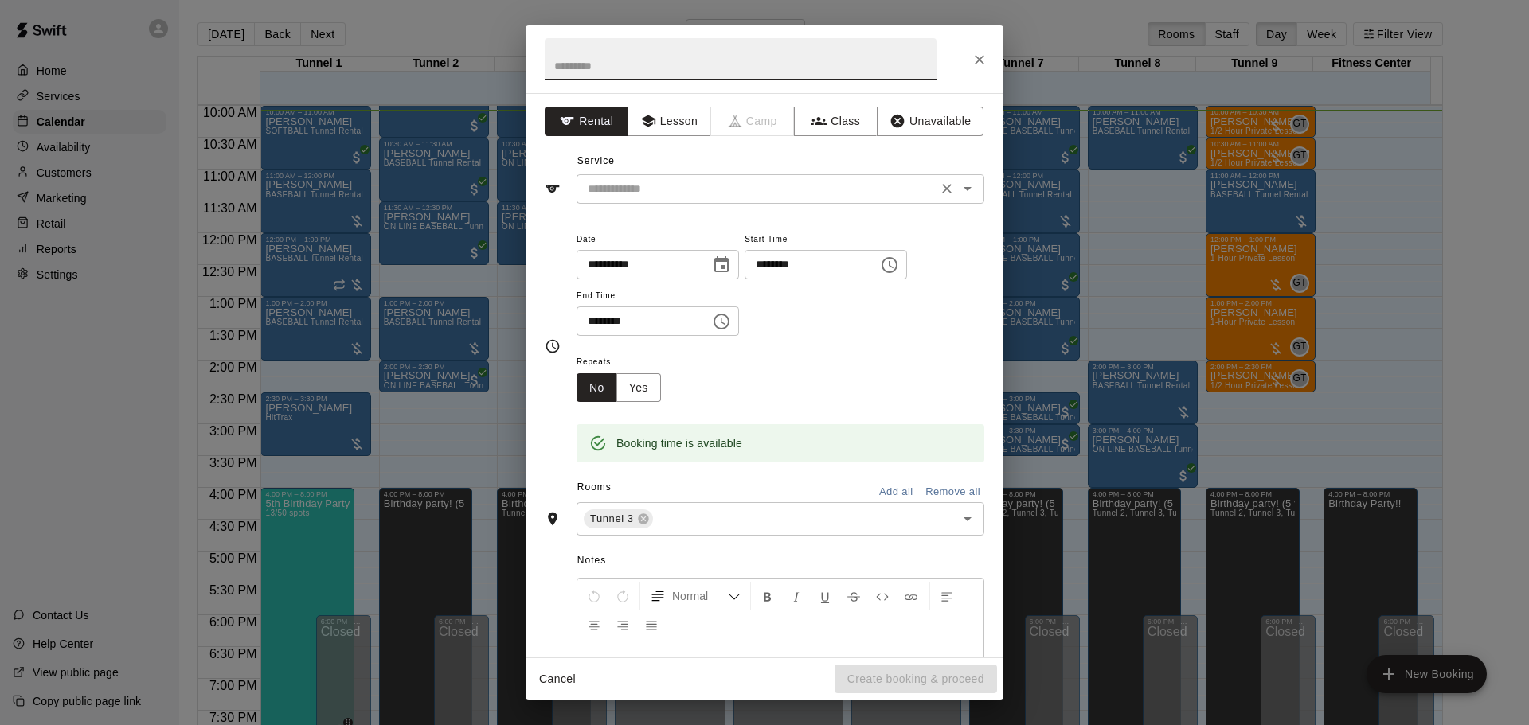
click at [629, 195] on input "text" at bounding box center [756, 189] width 351 height 20
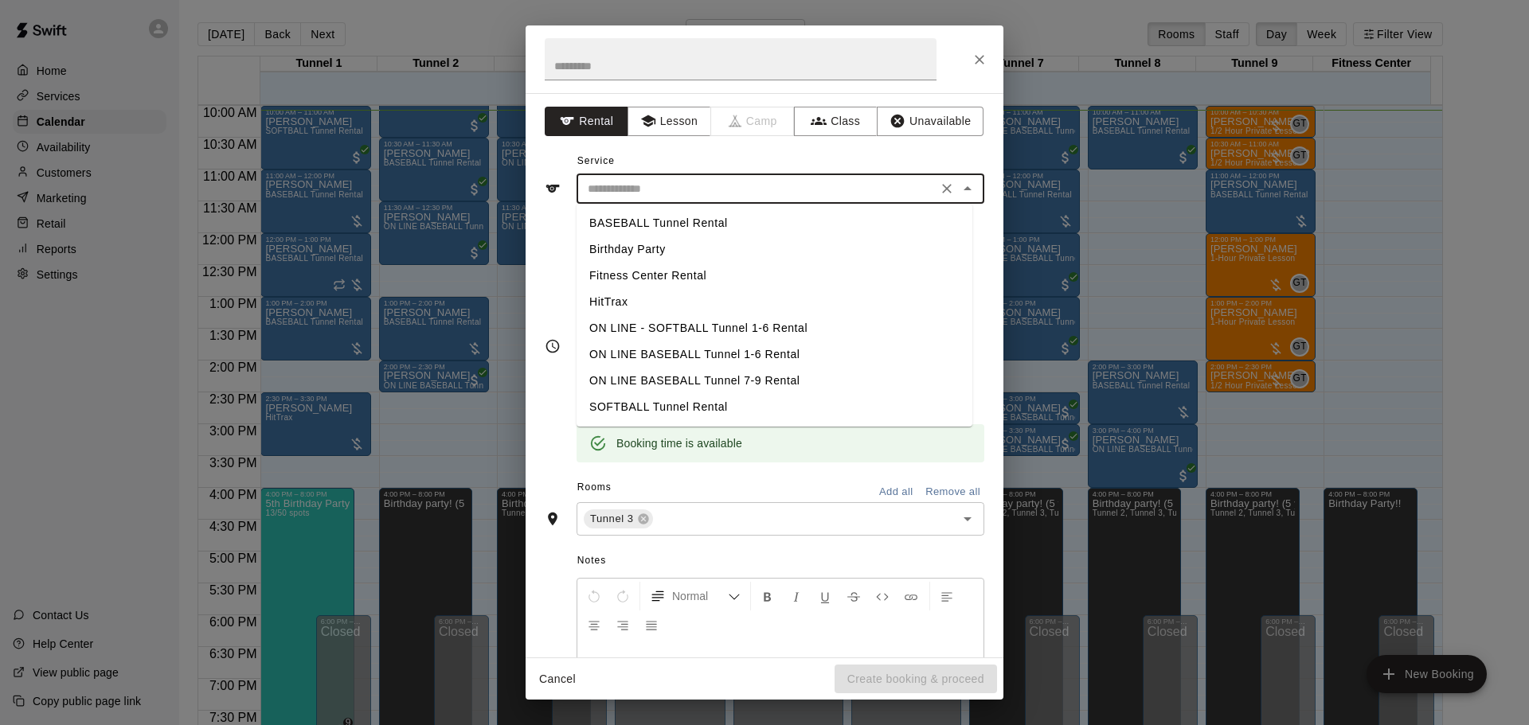
click at [639, 217] on li "BASEBALL Tunnel Rental" at bounding box center [774, 223] width 396 height 26
type input "**********"
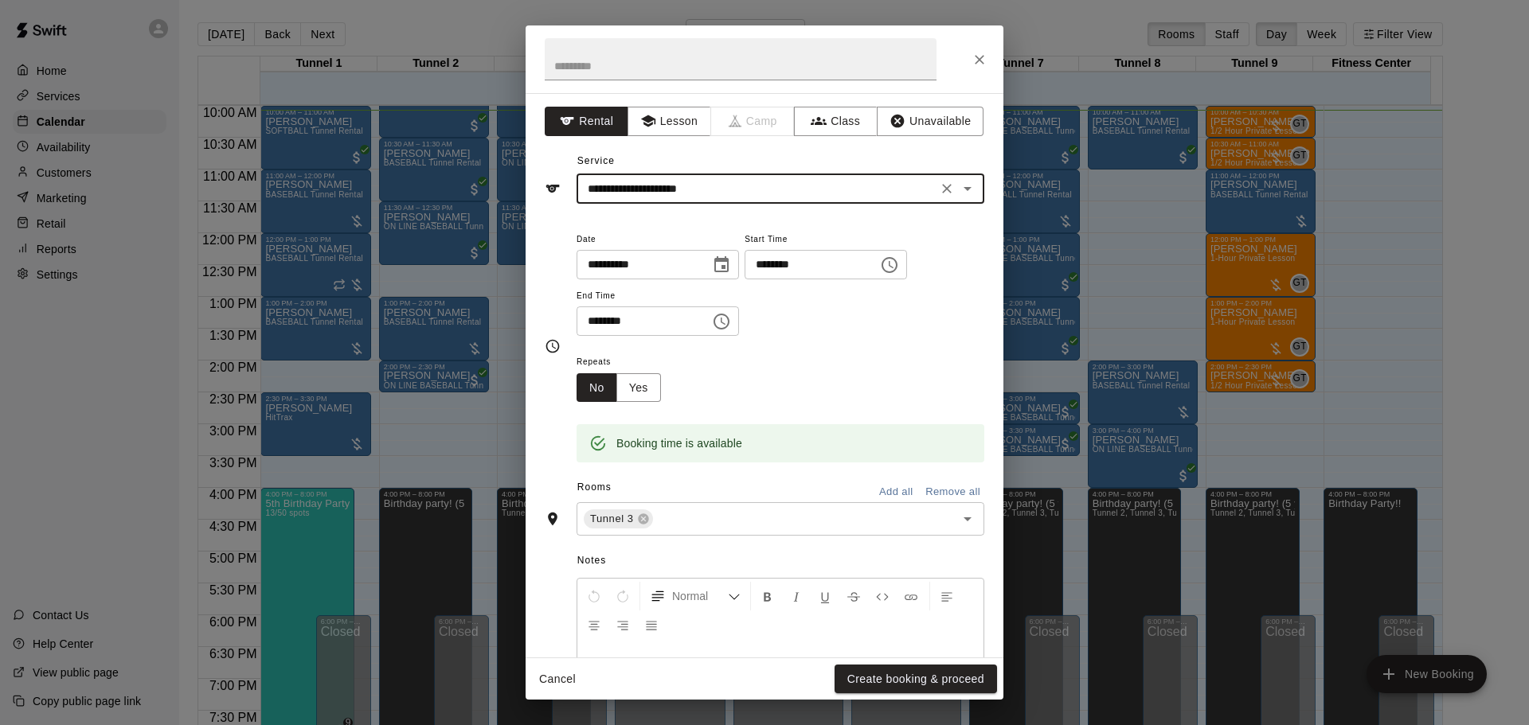
click at [867, 673] on button "Create booking & proceed" at bounding box center [915, 679] width 162 height 29
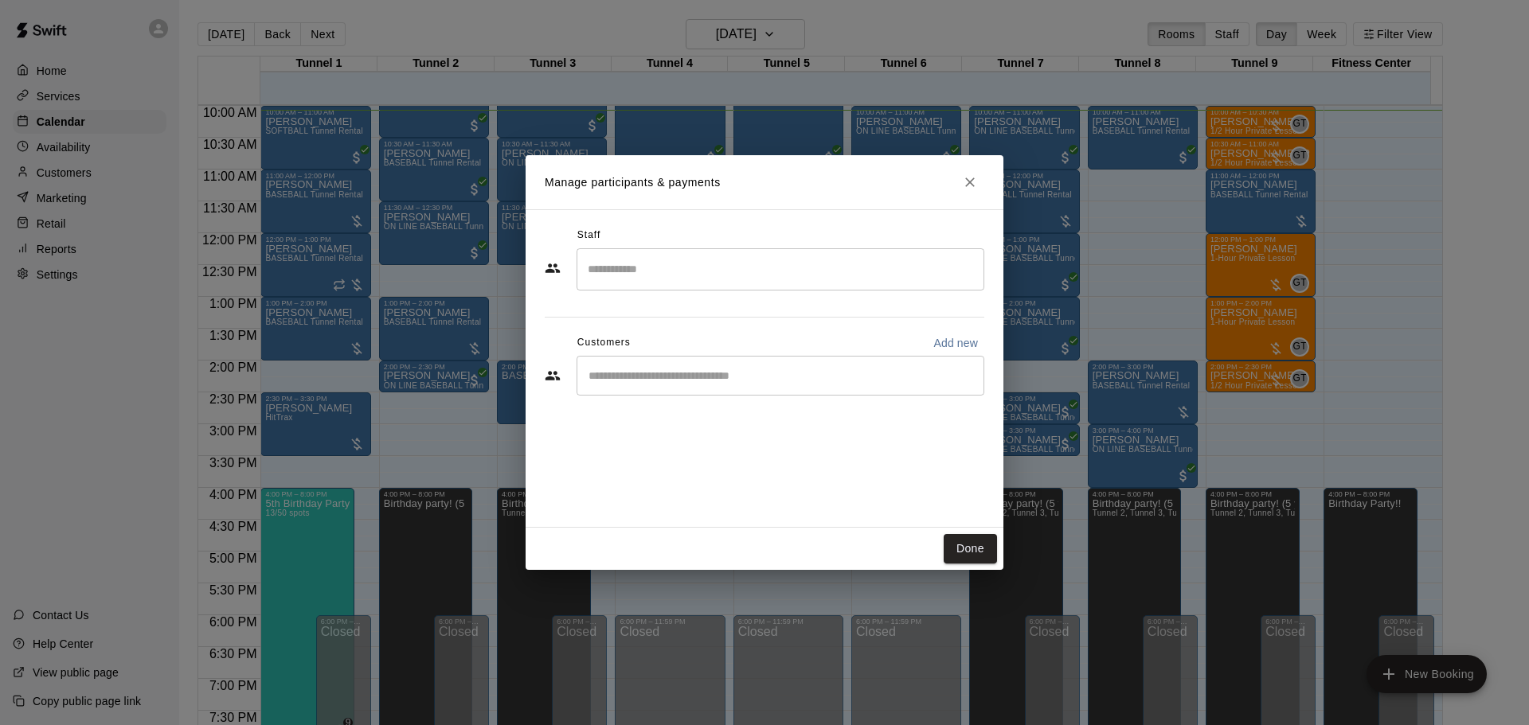
click at [938, 342] on p "Add new" at bounding box center [955, 343] width 45 height 16
select select "**"
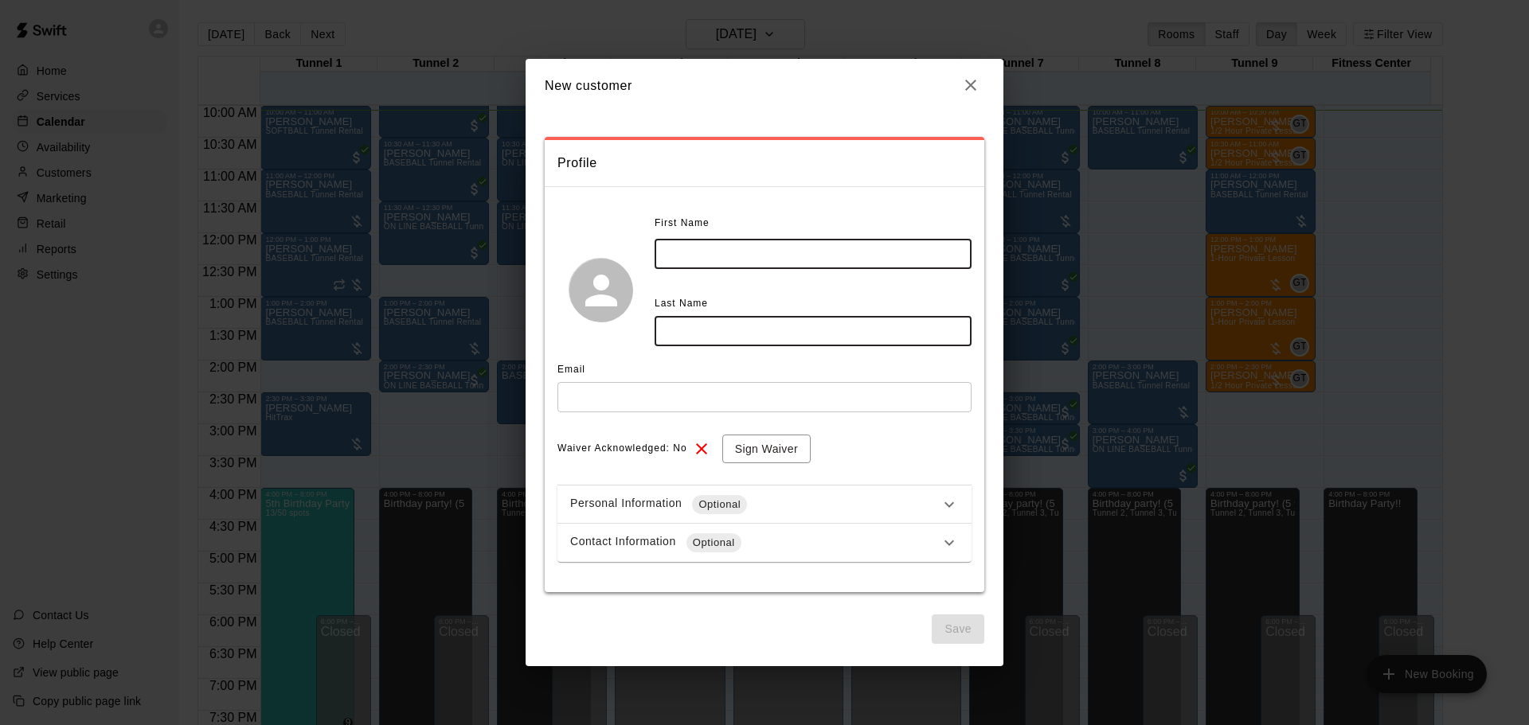
click at [730, 263] on input "text" at bounding box center [812, 253] width 317 height 29
type input "****"
type input "*****"
click at [660, 411] on input "text" at bounding box center [764, 396] width 414 height 29
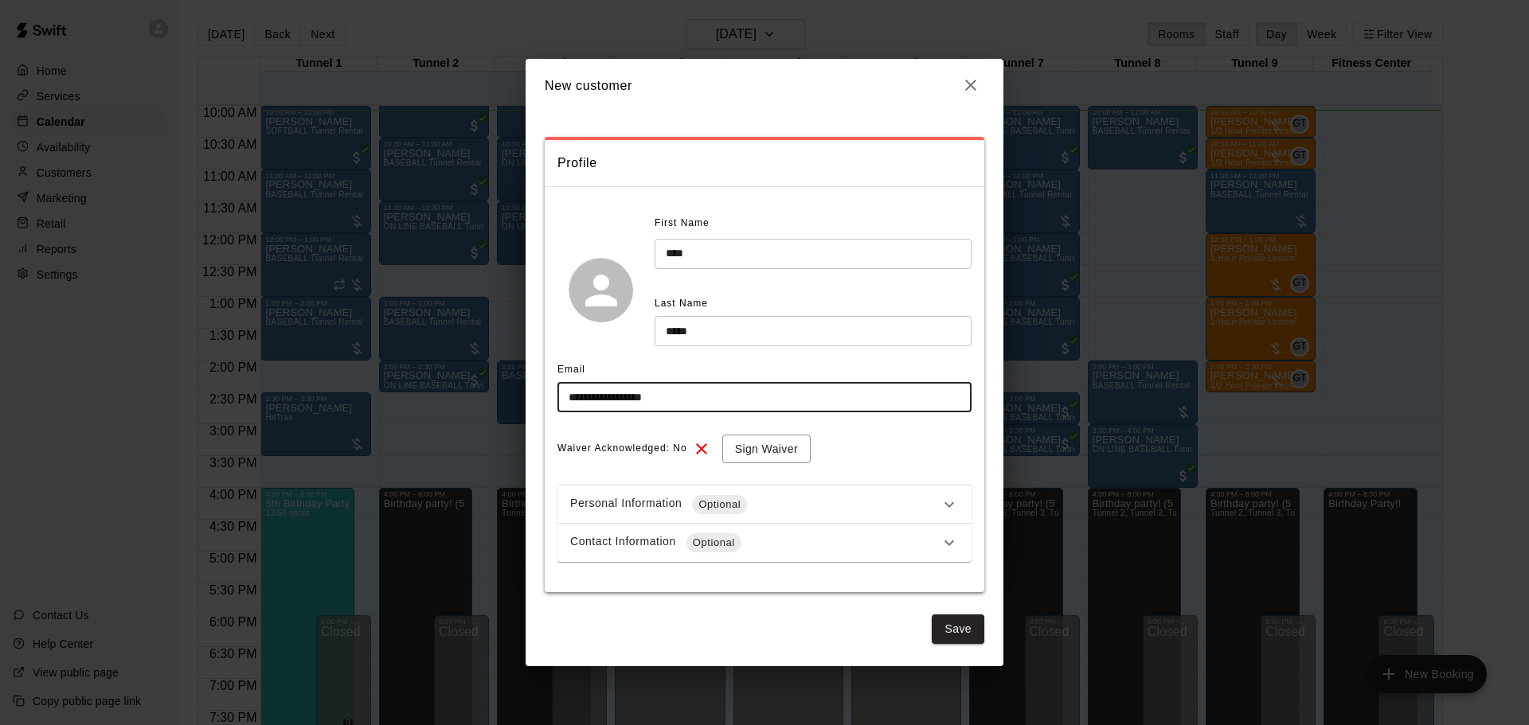
type input "**********"
click at [773, 555] on div "Contact Information Optional" at bounding box center [764, 543] width 414 height 38
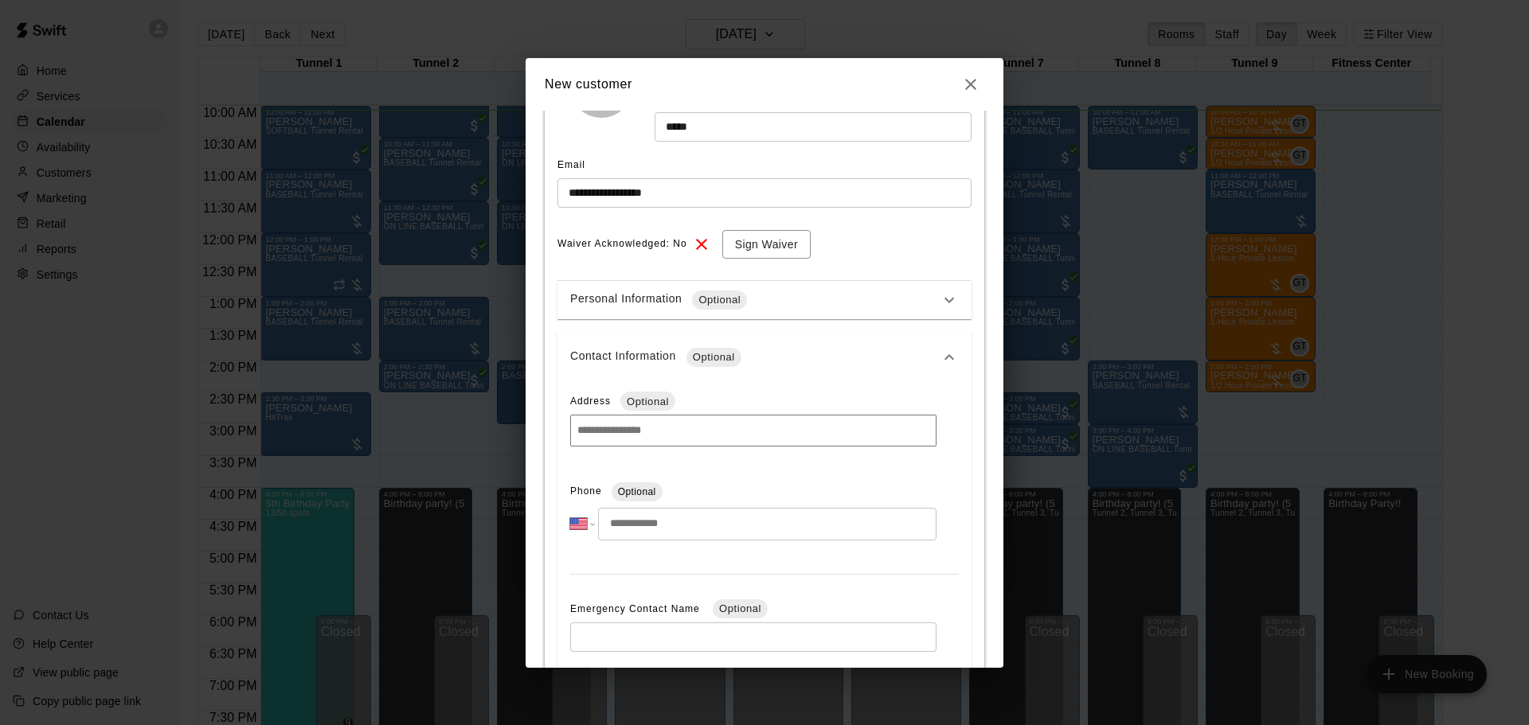
scroll to position [239, 0]
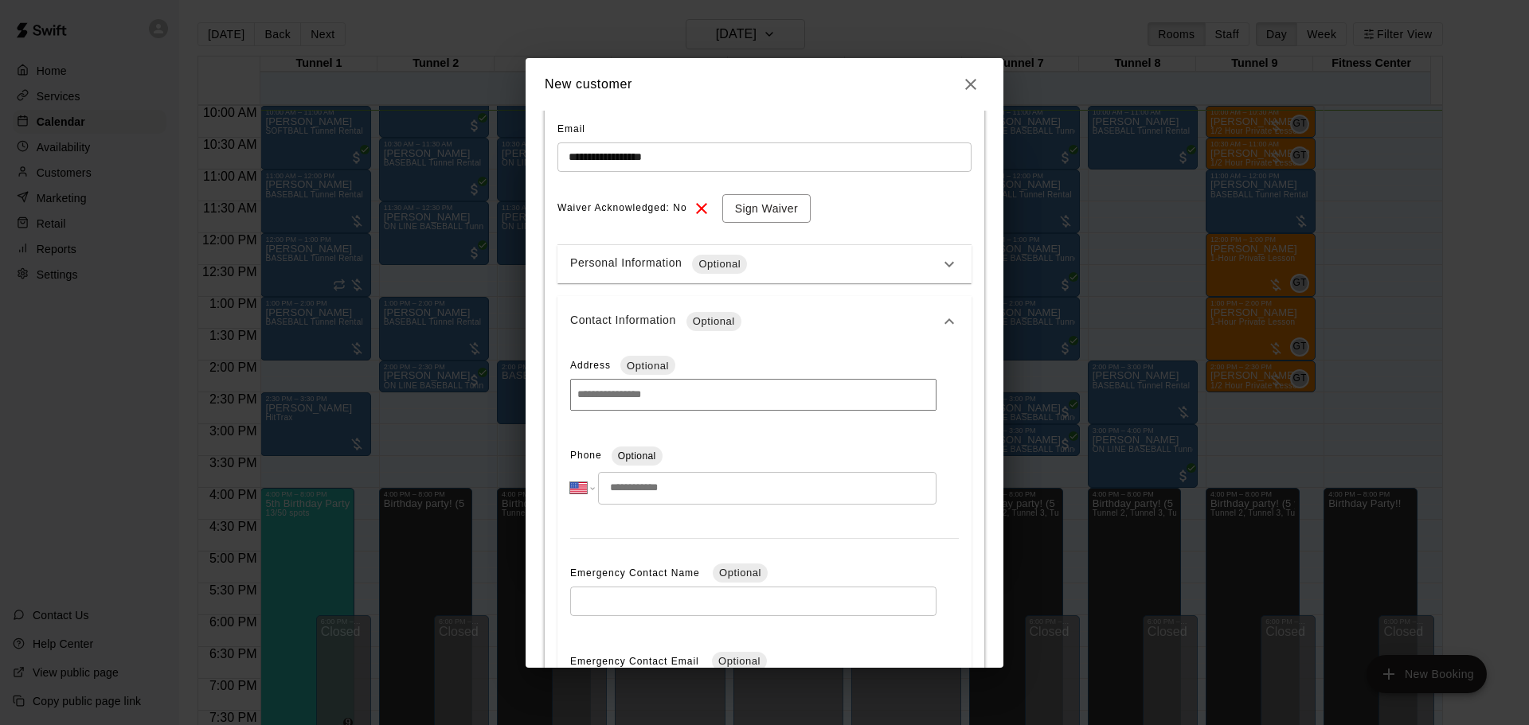
click at [689, 494] on input "tel" at bounding box center [767, 488] width 338 height 33
type input "**********"
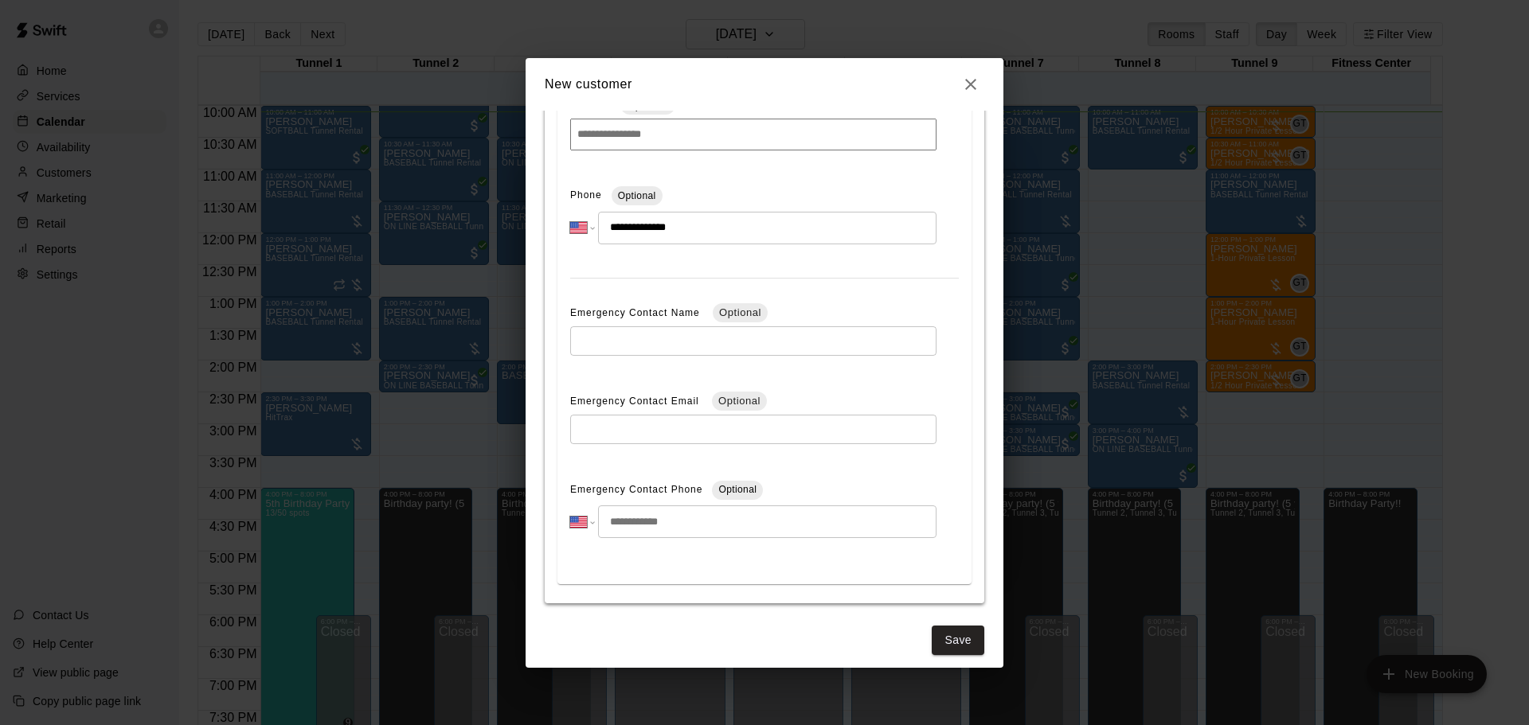
scroll to position [510, 0]
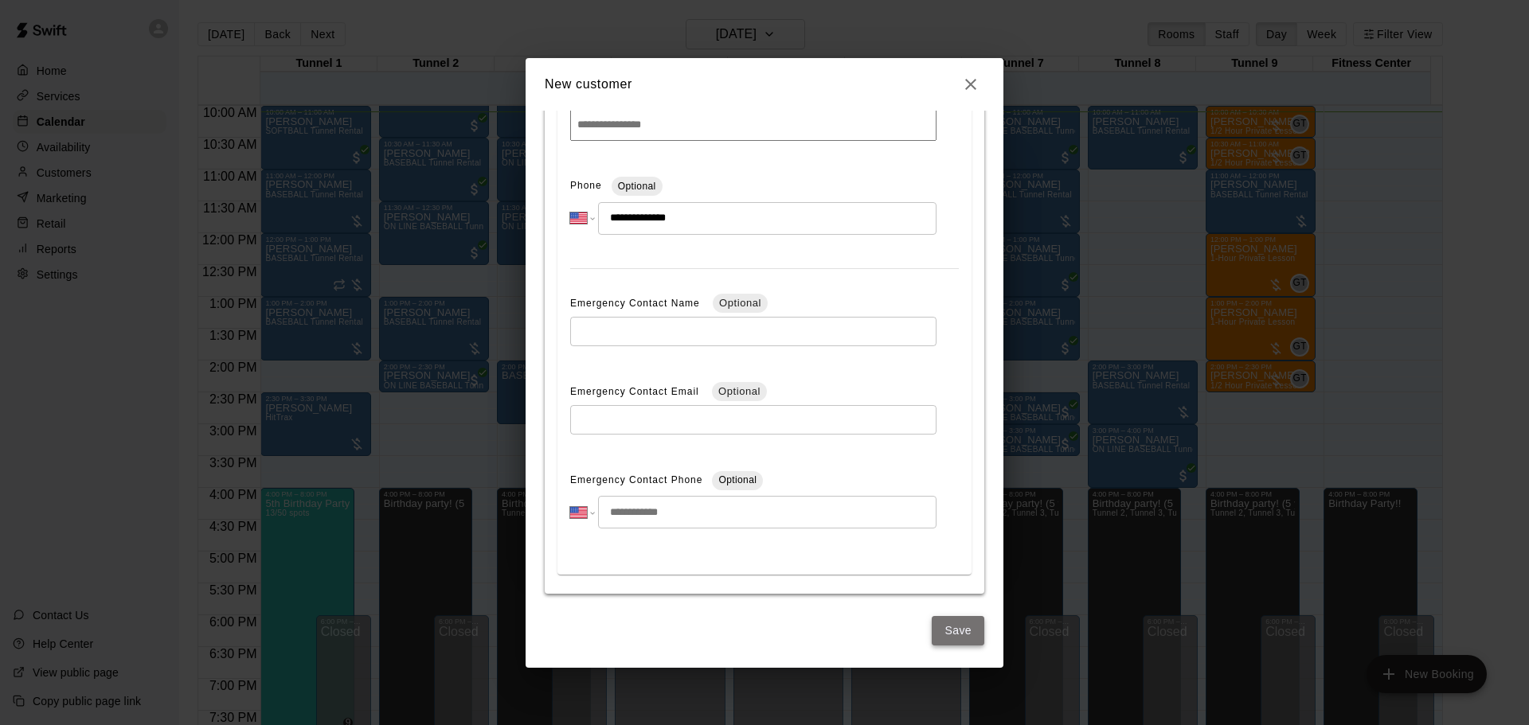
click at [939, 619] on button "Save" at bounding box center [957, 630] width 53 height 29
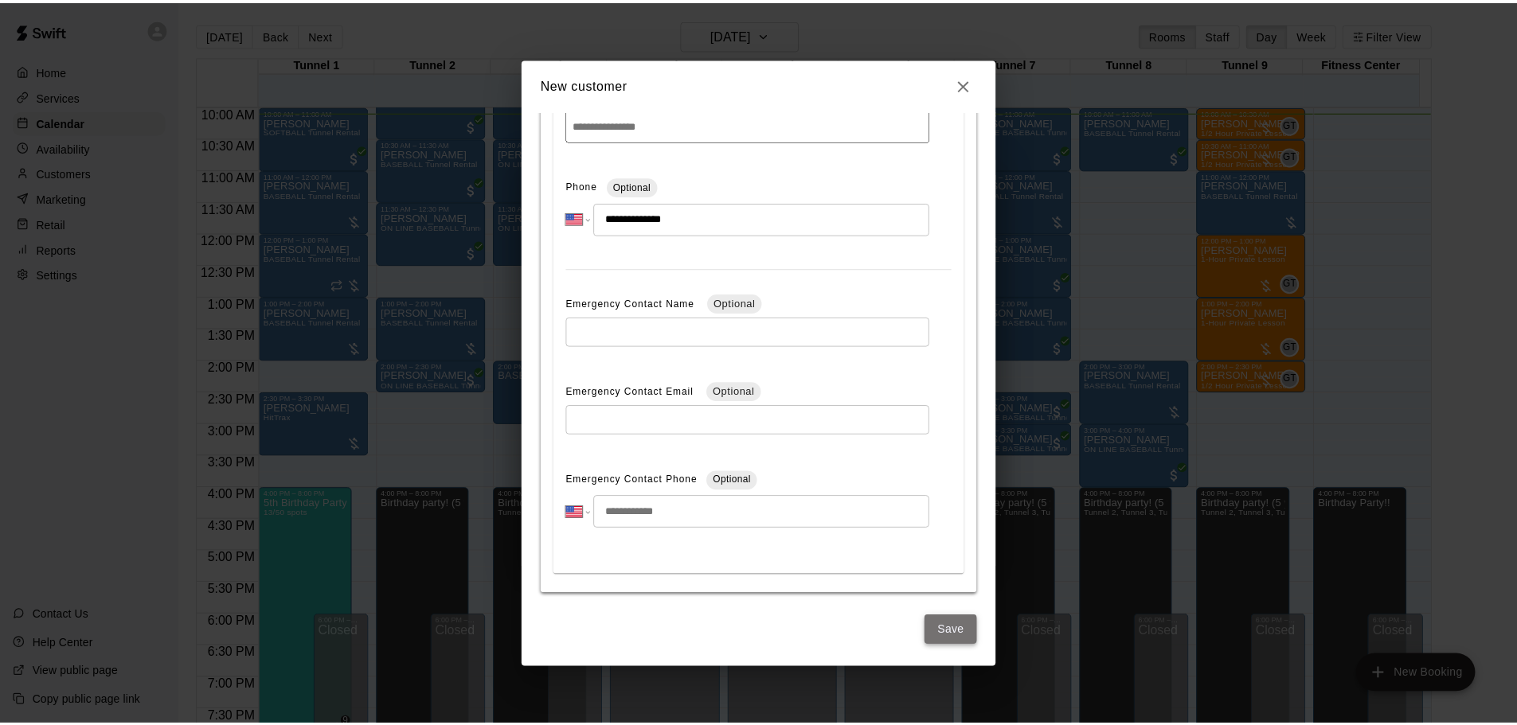
scroll to position [0, 0]
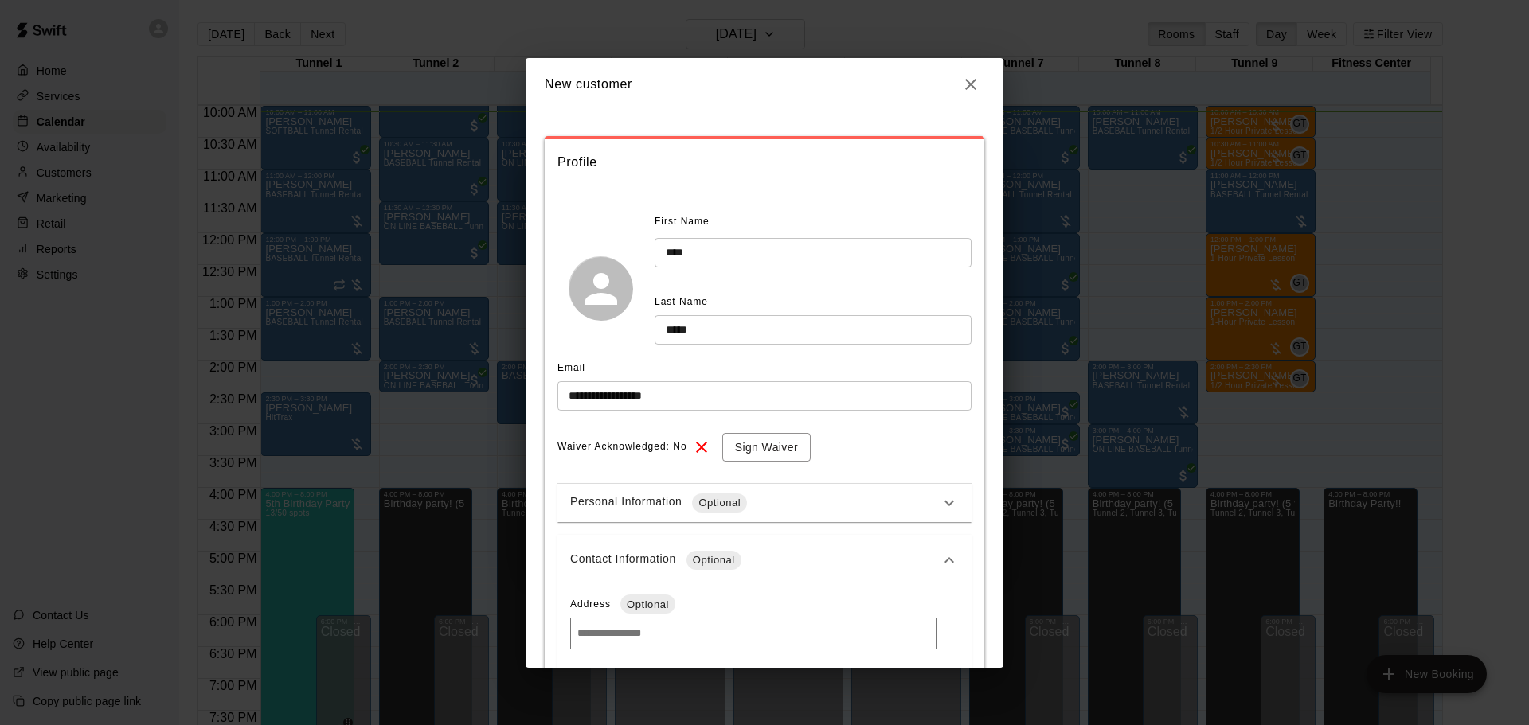
select select "**"
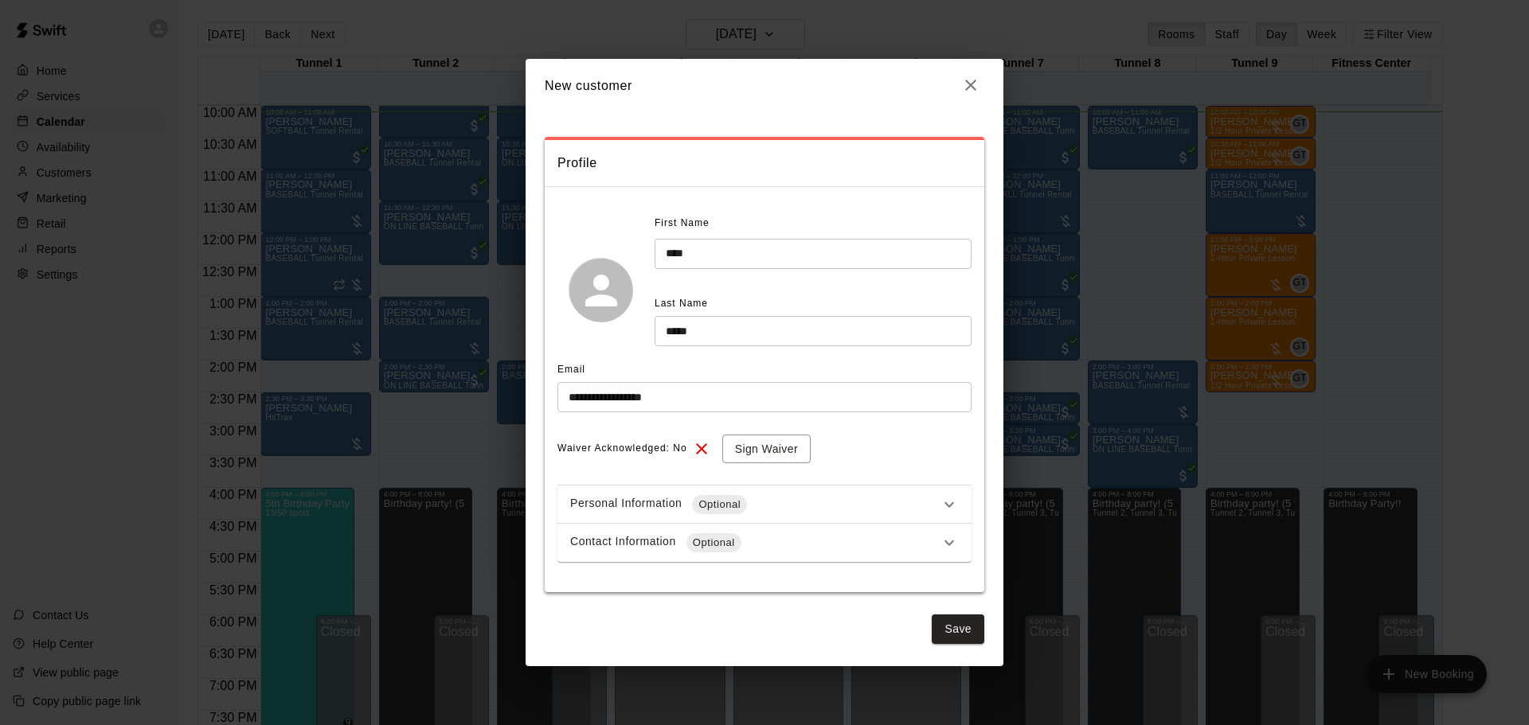
click at [973, 87] on icon "button" at bounding box center [970, 85] width 11 height 11
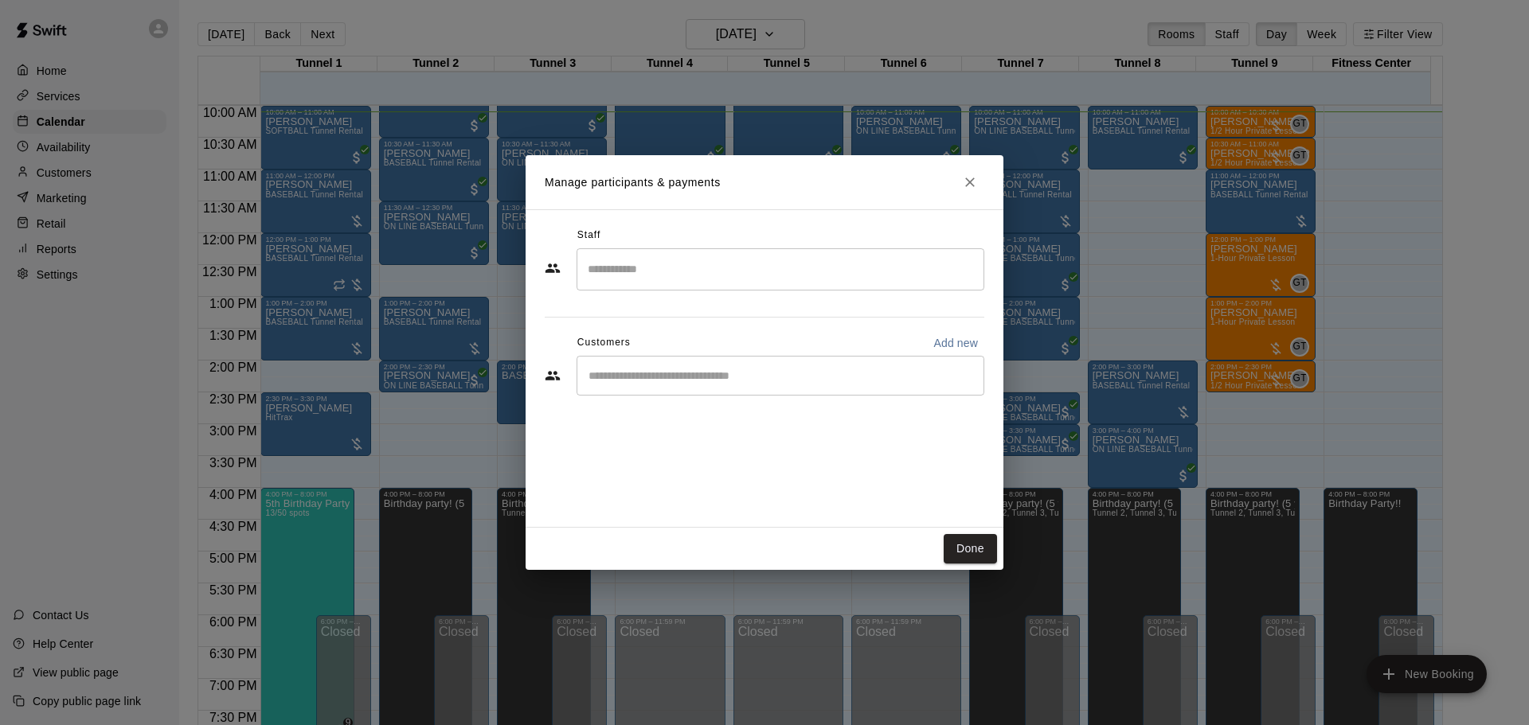
click at [746, 353] on div "Customers Add new" at bounding box center [764, 342] width 439 height 25
click at [747, 375] on input "Start typing to search customers..." at bounding box center [780, 376] width 393 height 16
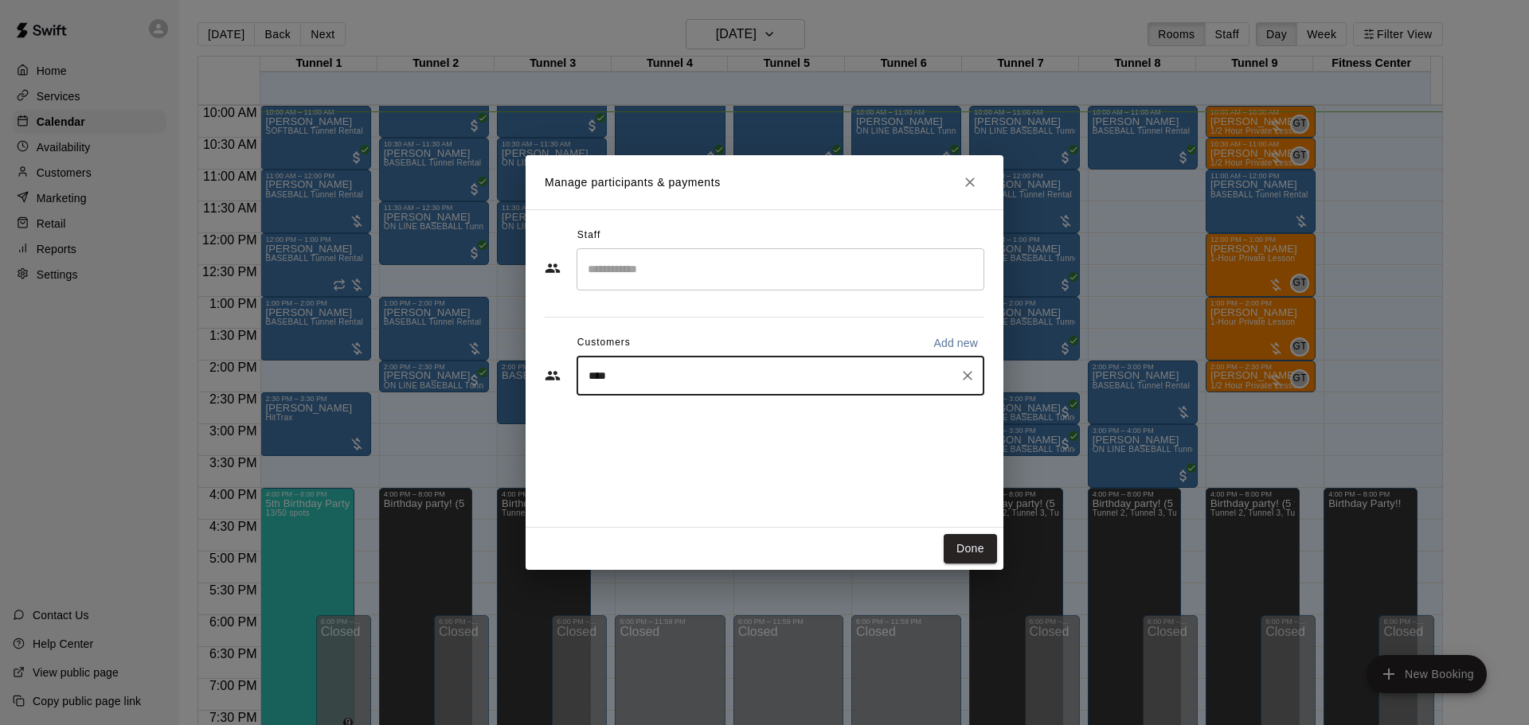
type input "*****"
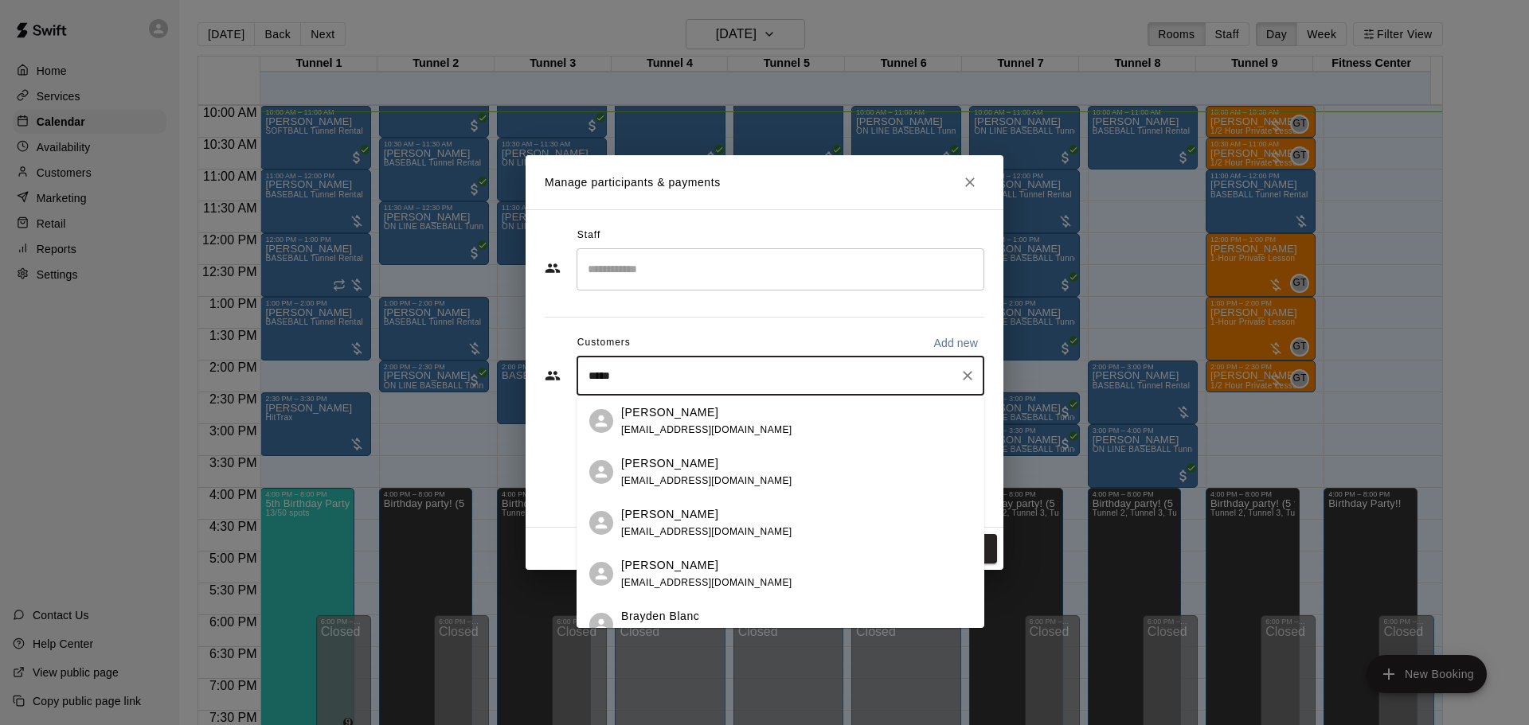
click at [754, 410] on div "[PERSON_NAME] [EMAIL_ADDRESS][DOMAIN_NAME]" at bounding box center [796, 421] width 350 height 34
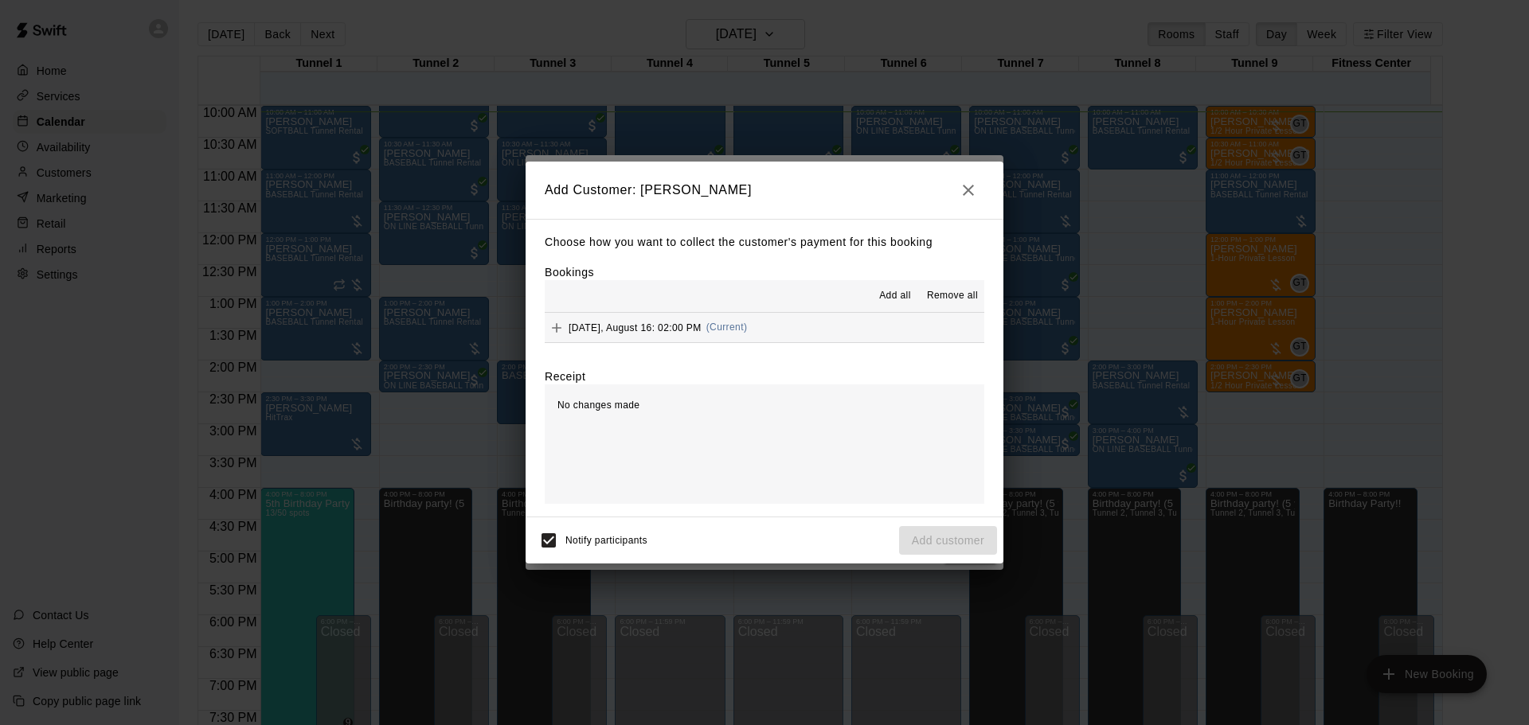
click at [748, 327] on span "(Current)" at bounding box center [726, 327] width 41 height 11
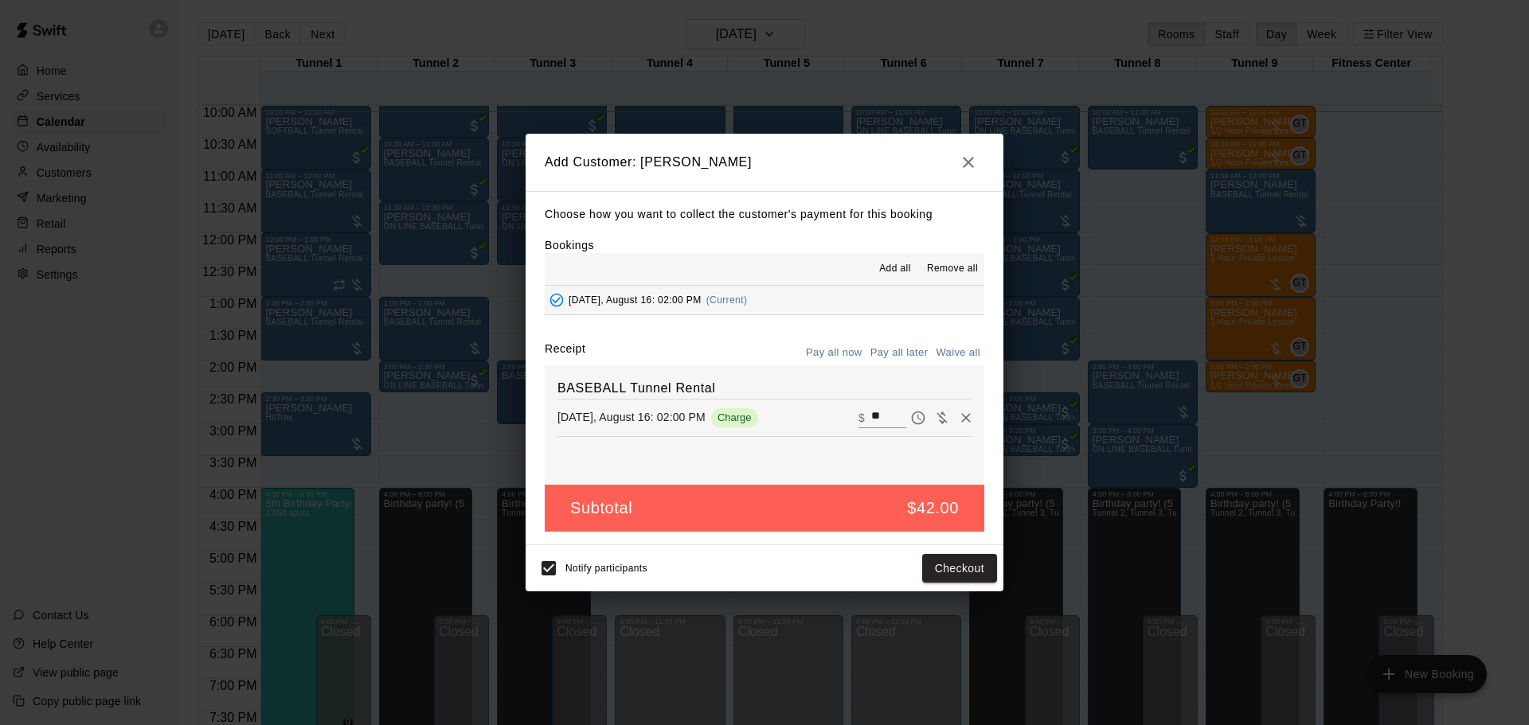
click at [882, 353] on button "Pay all later" at bounding box center [899, 353] width 66 height 25
click at [947, 576] on button "Add customer" at bounding box center [948, 568] width 98 height 29
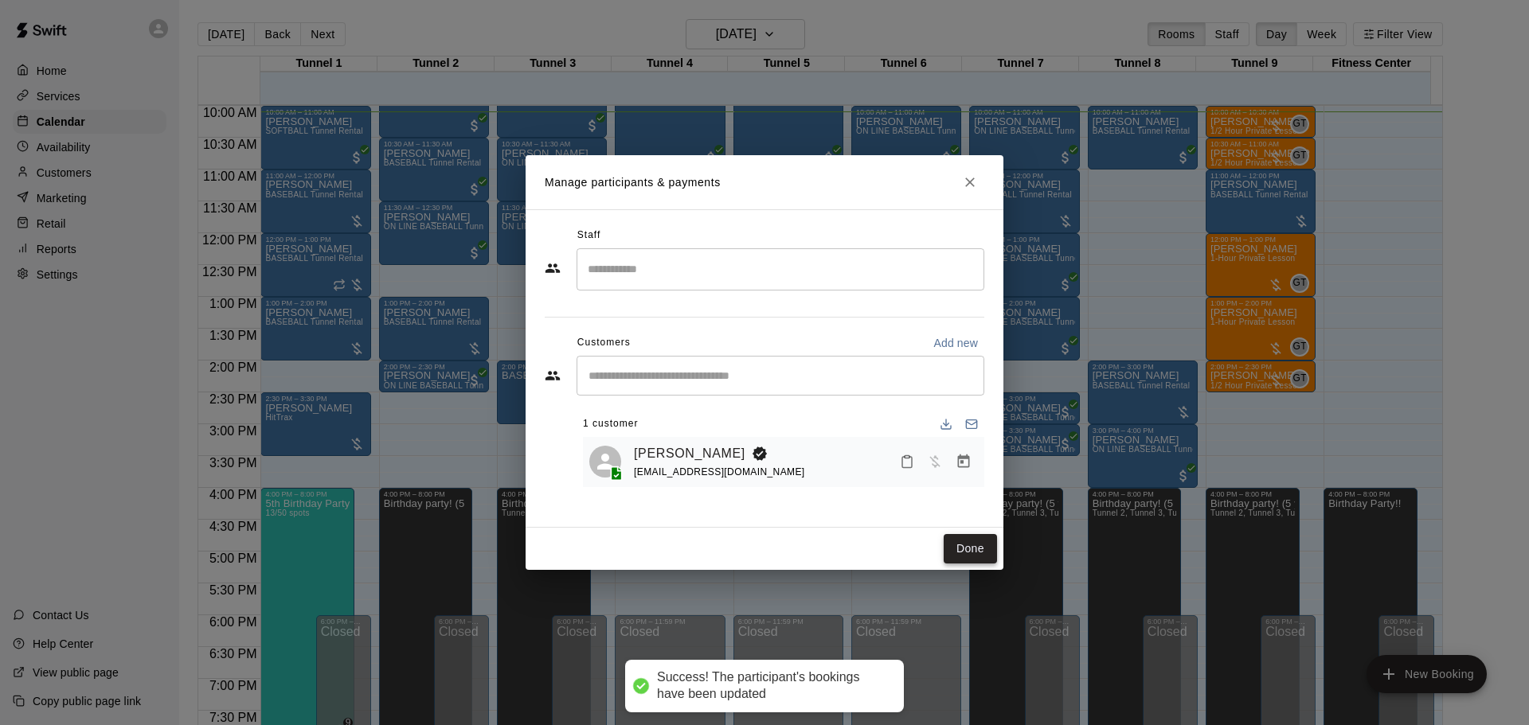
click at [974, 541] on button "Done" at bounding box center [969, 548] width 53 height 29
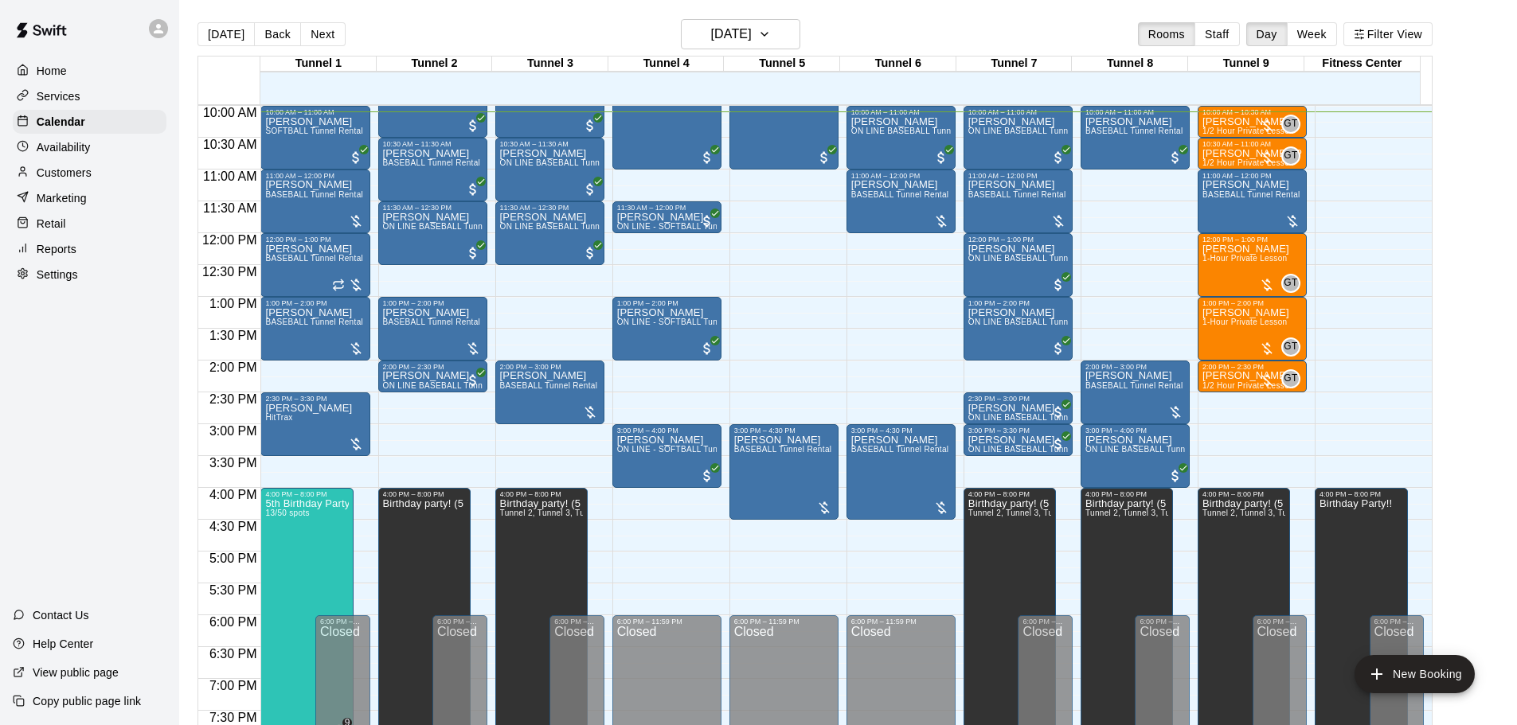
scroll to position [557, 0]
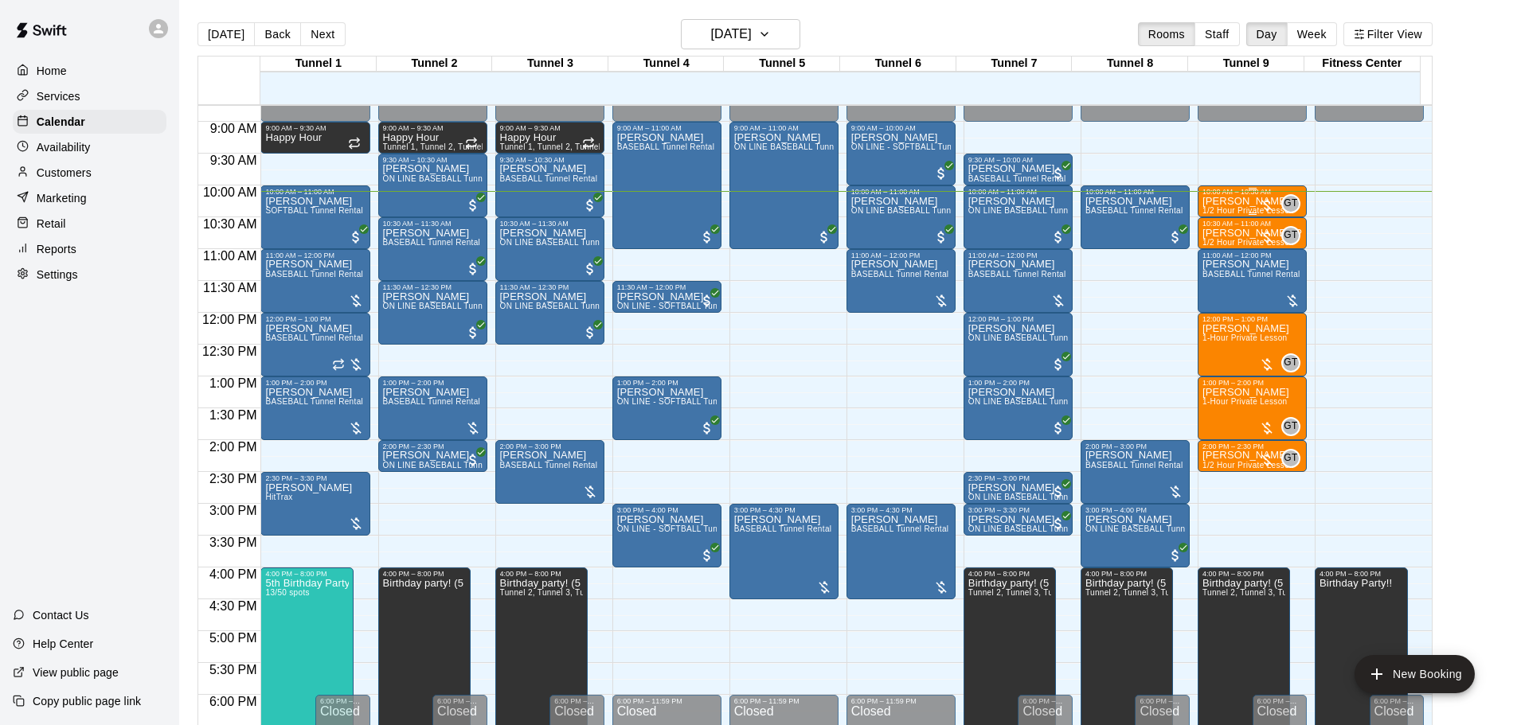
click at [1246, 201] on p "[PERSON_NAME]" at bounding box center [1248, 201] width 92 height 0
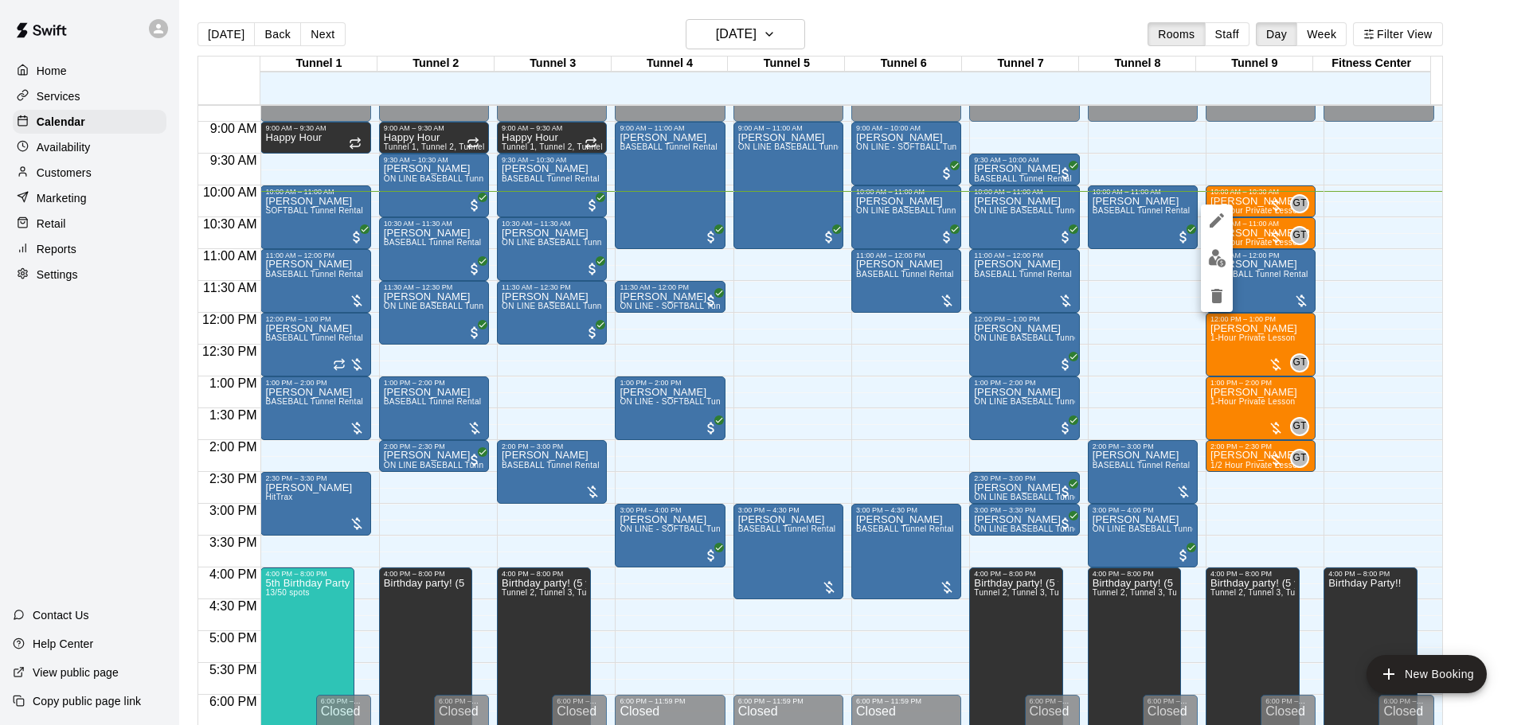
click at [1142, 311] on div at bounding box center [764, 362] width 1529 height 725
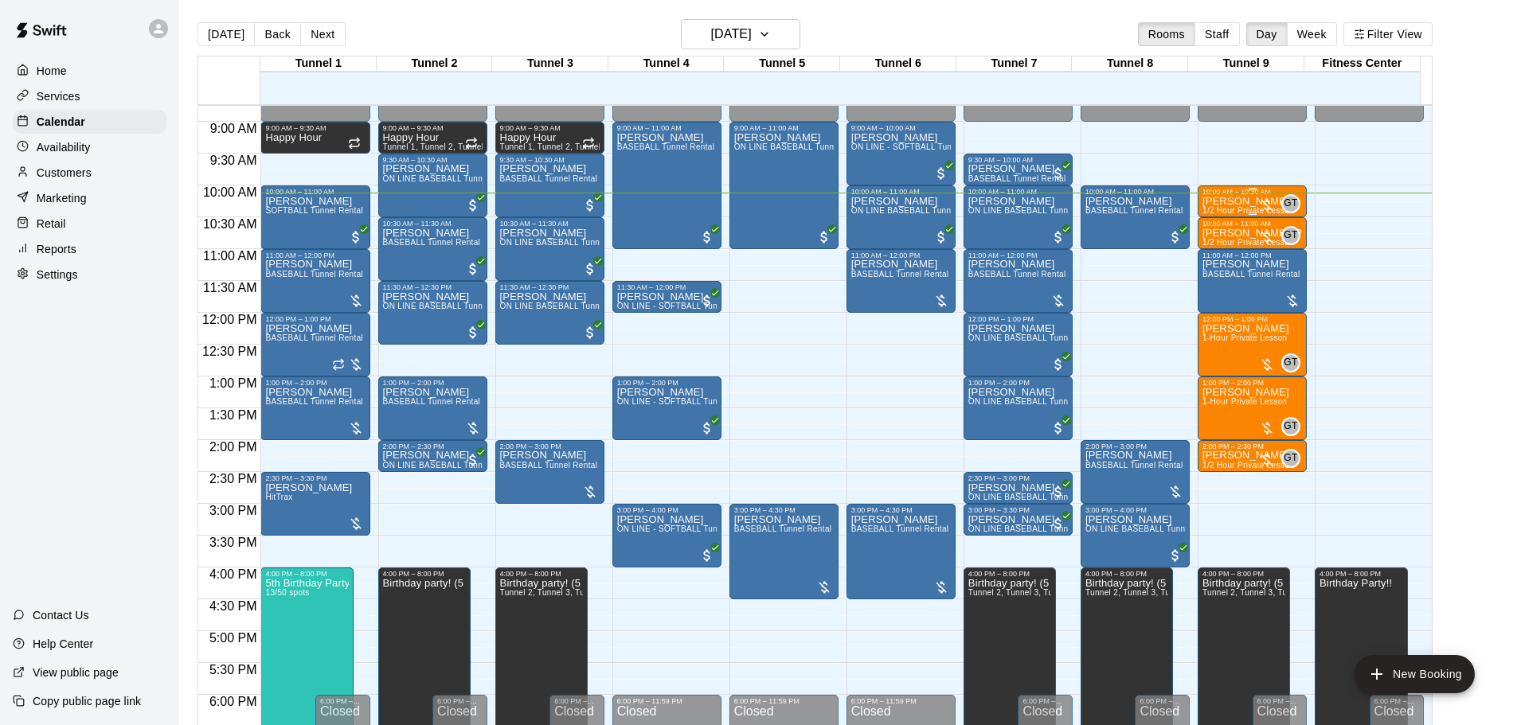
click at [1259, 205] on div at bounding box center [1267, 205] width 16 height 16
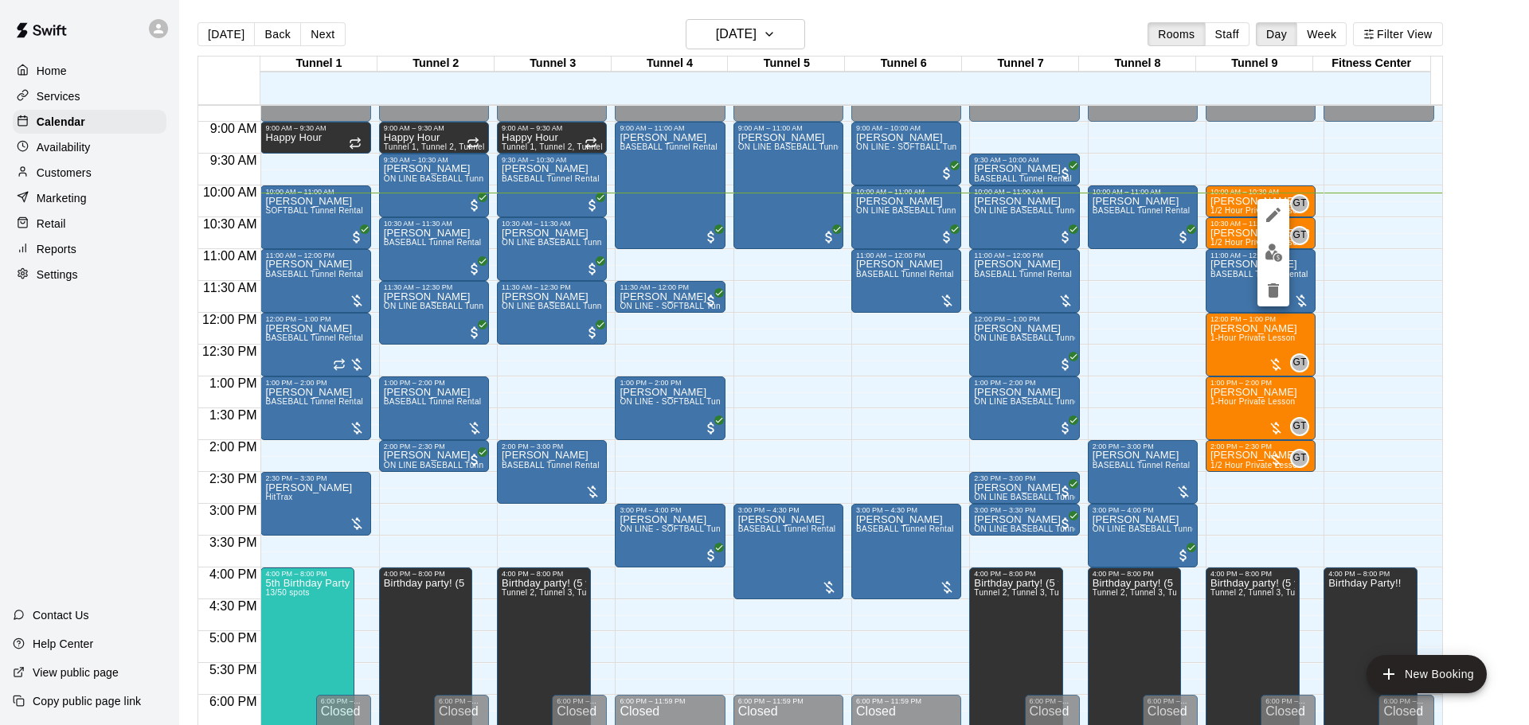
click at [1271, 250] on img "edit" at bounding box center [1273, 253] width 18 height 18
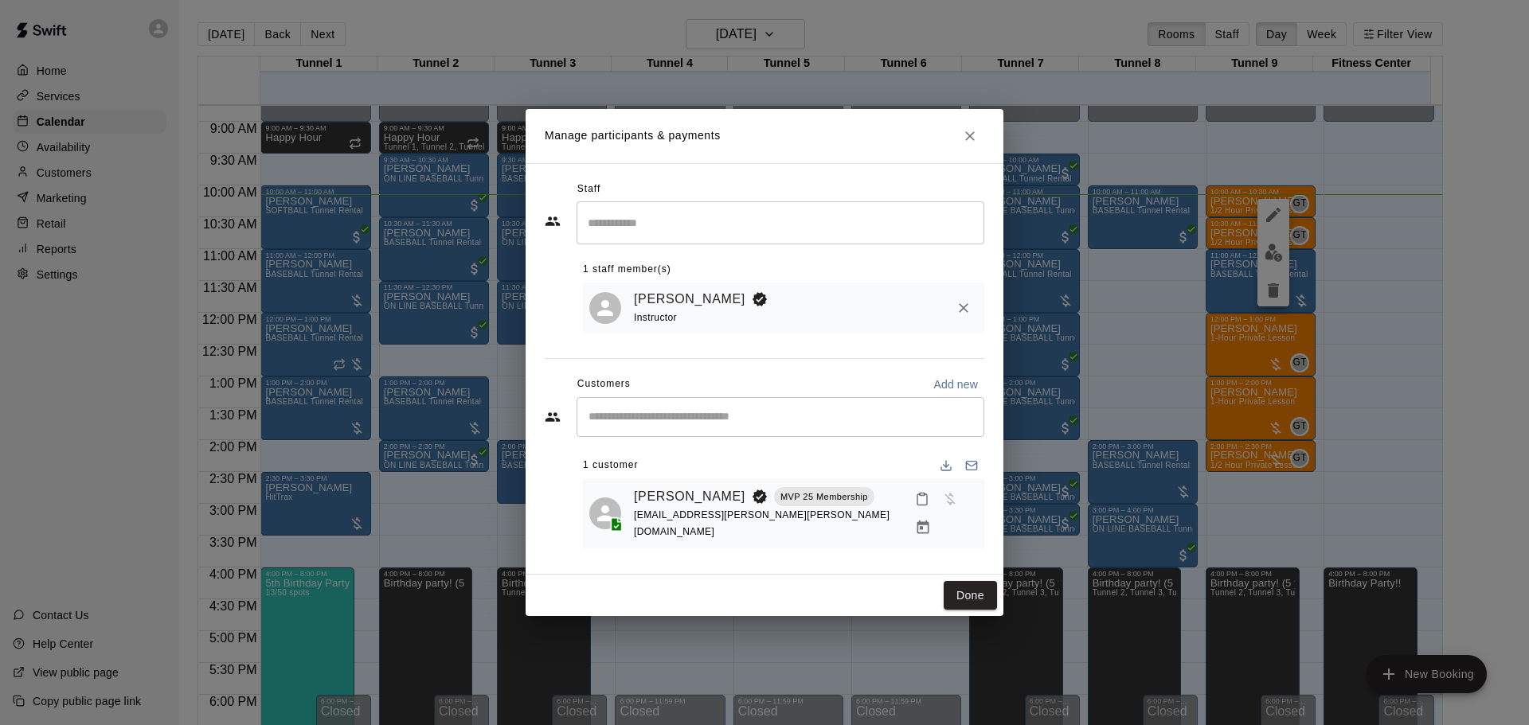
click at [929, 521] on icon "Manage bookings & payment" at bounding box center [923, 528] width 12 height 14
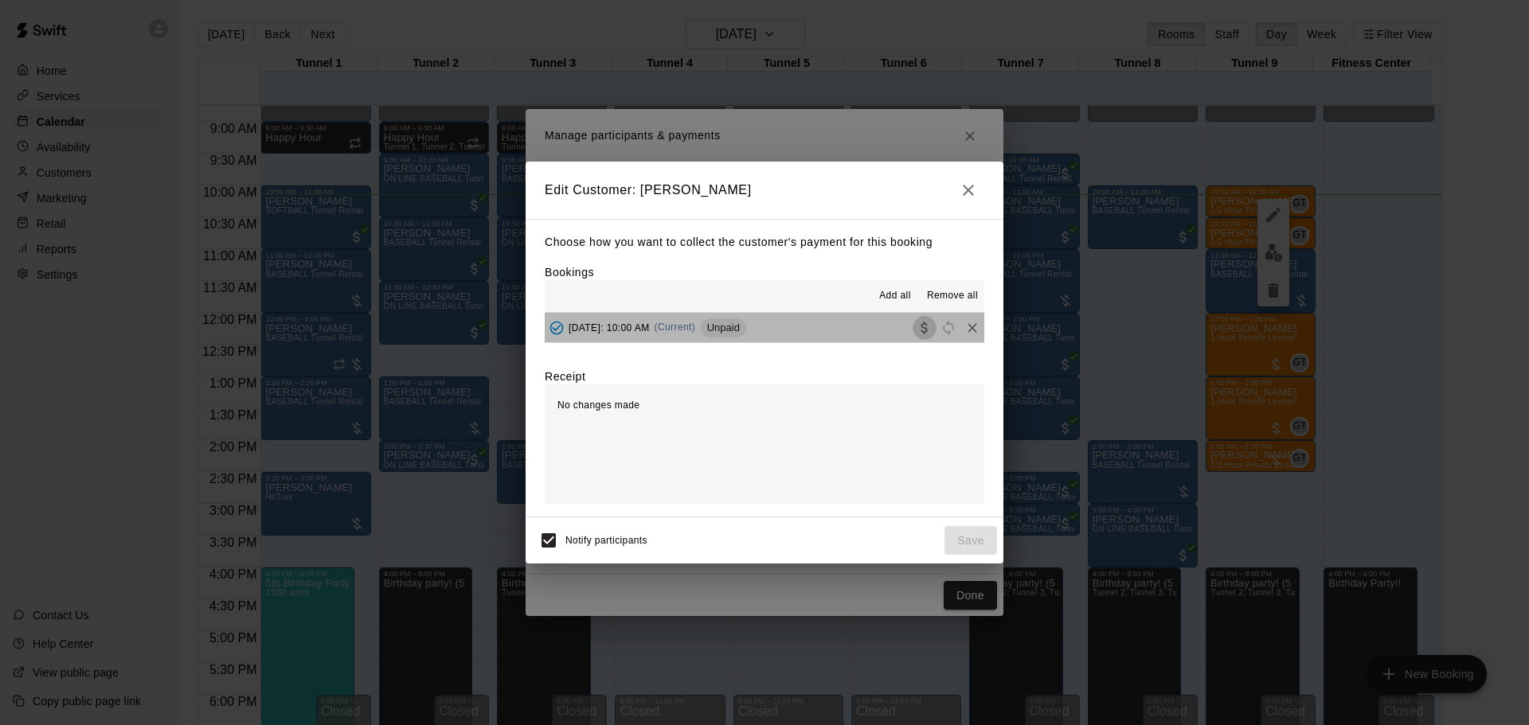
click at [916, 330] on icon "Collect payment" at bounding box center [924, 328] width 16 height 16
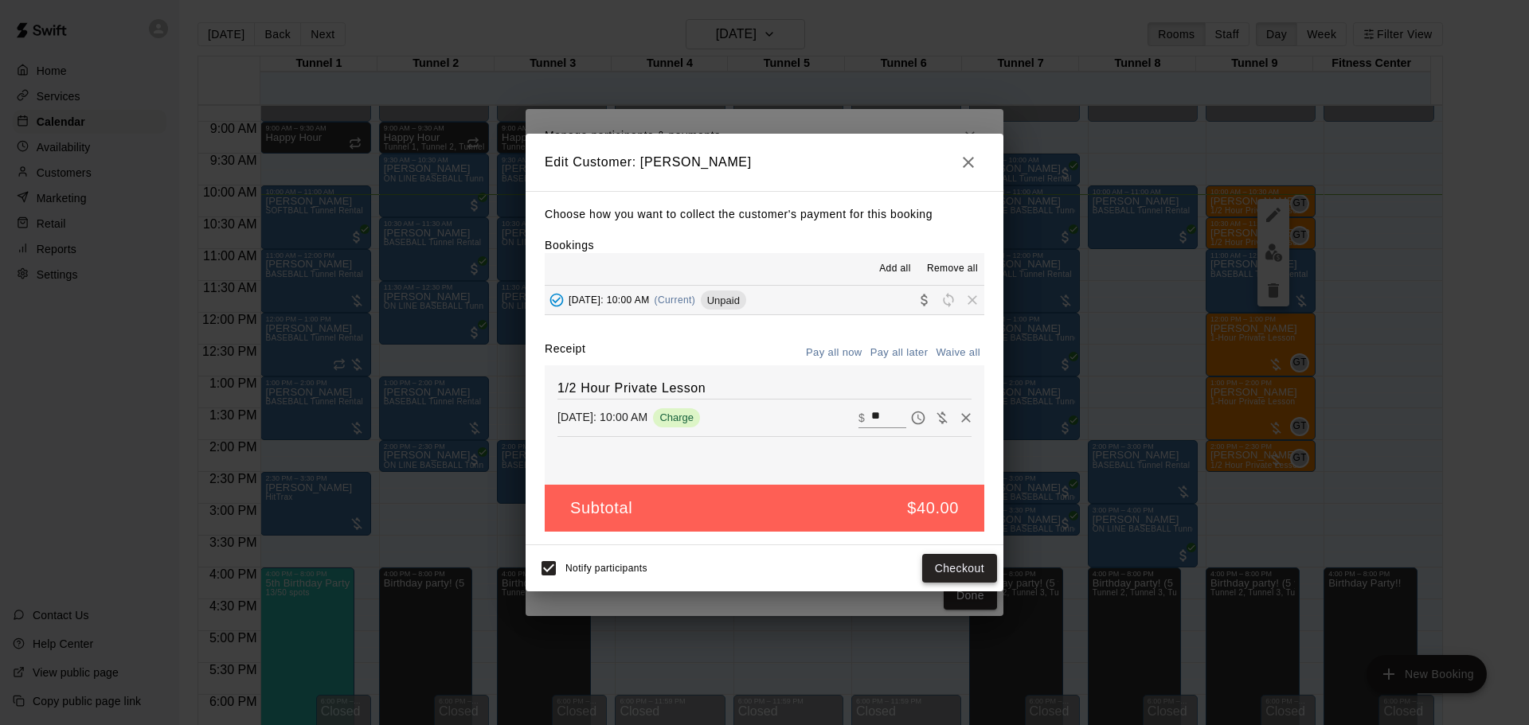
click at [982, 566] on button "Checkout" at bounding box center [959, 568] width 75 height 29
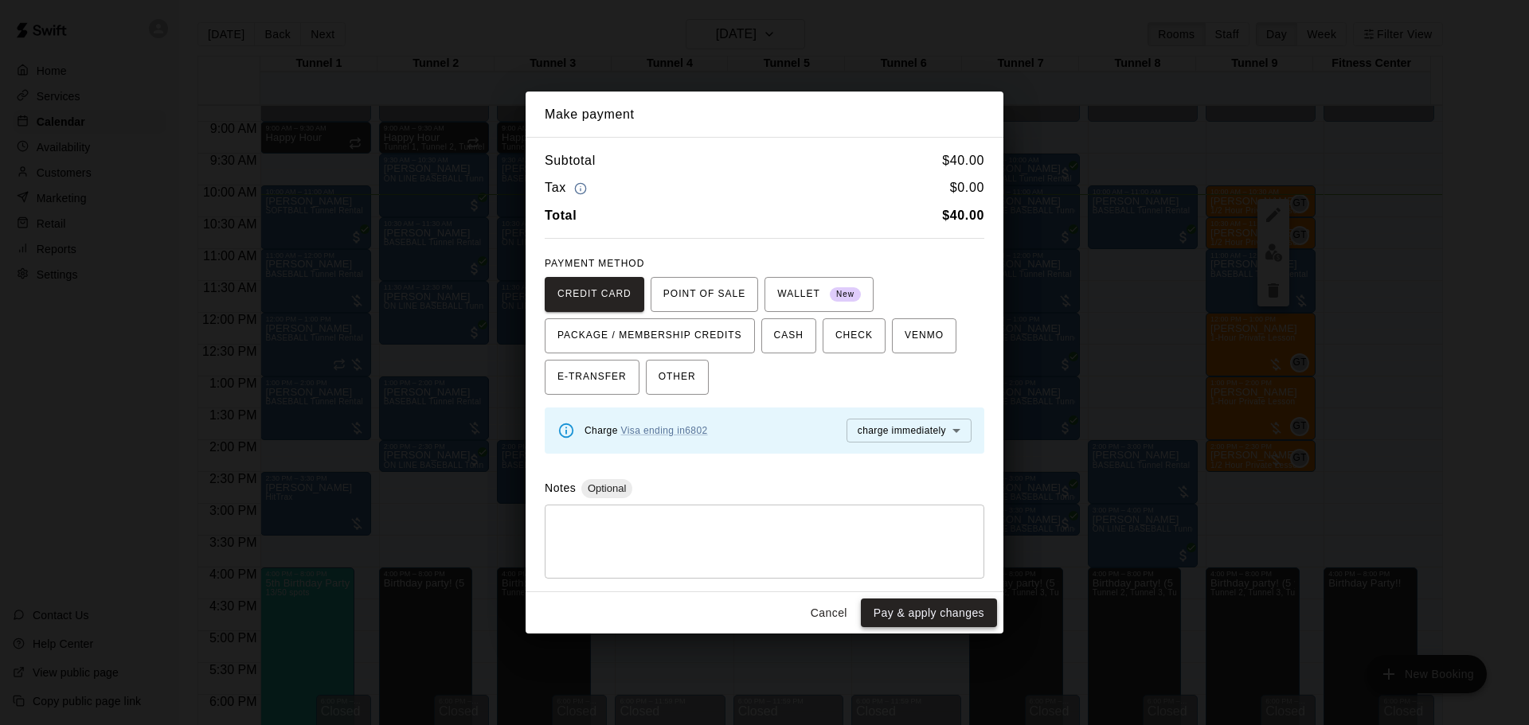
click at [974, 620] on button "Pay & apply changes" at bounding box center [929, 613] width 136 height 29
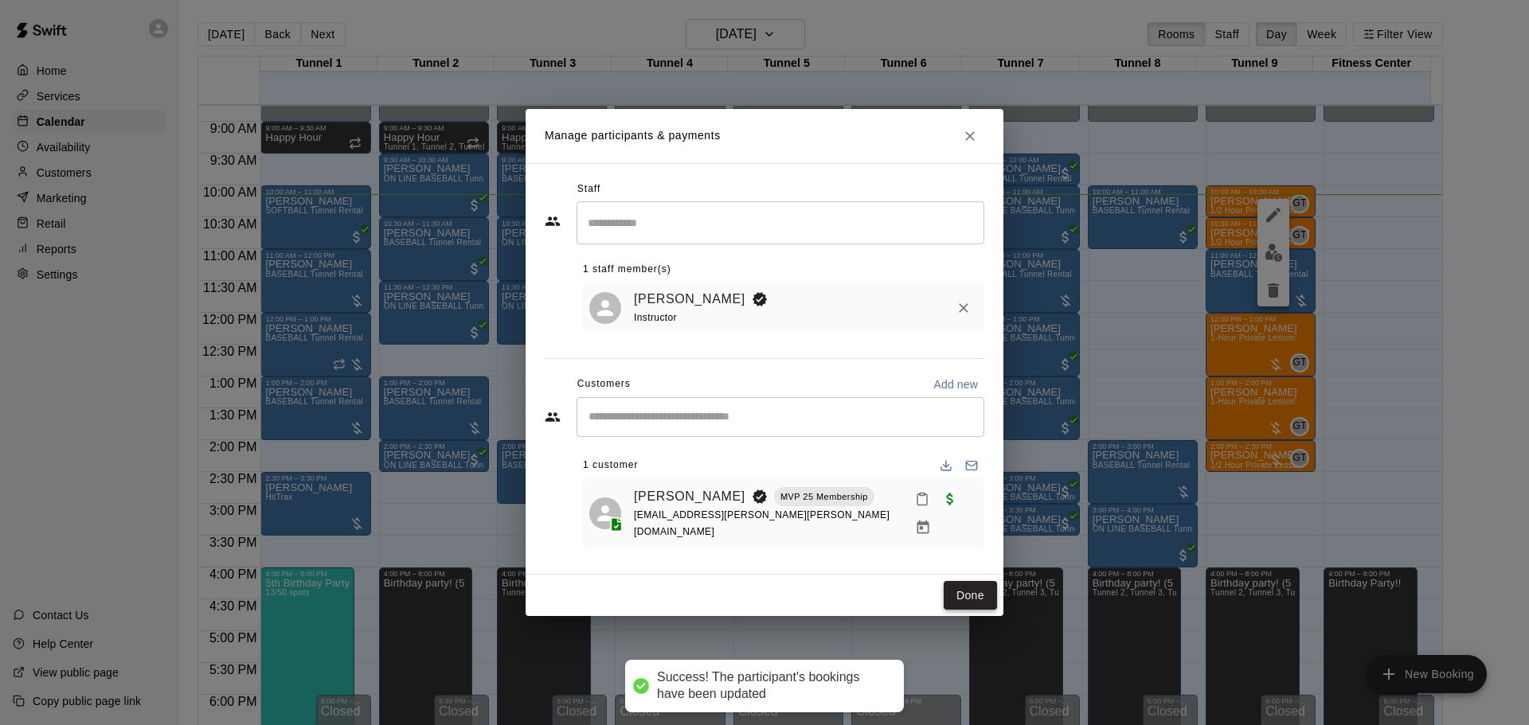
click at [978, 592] on button "Done" at bounding box center [969, 595] width 53 height 29
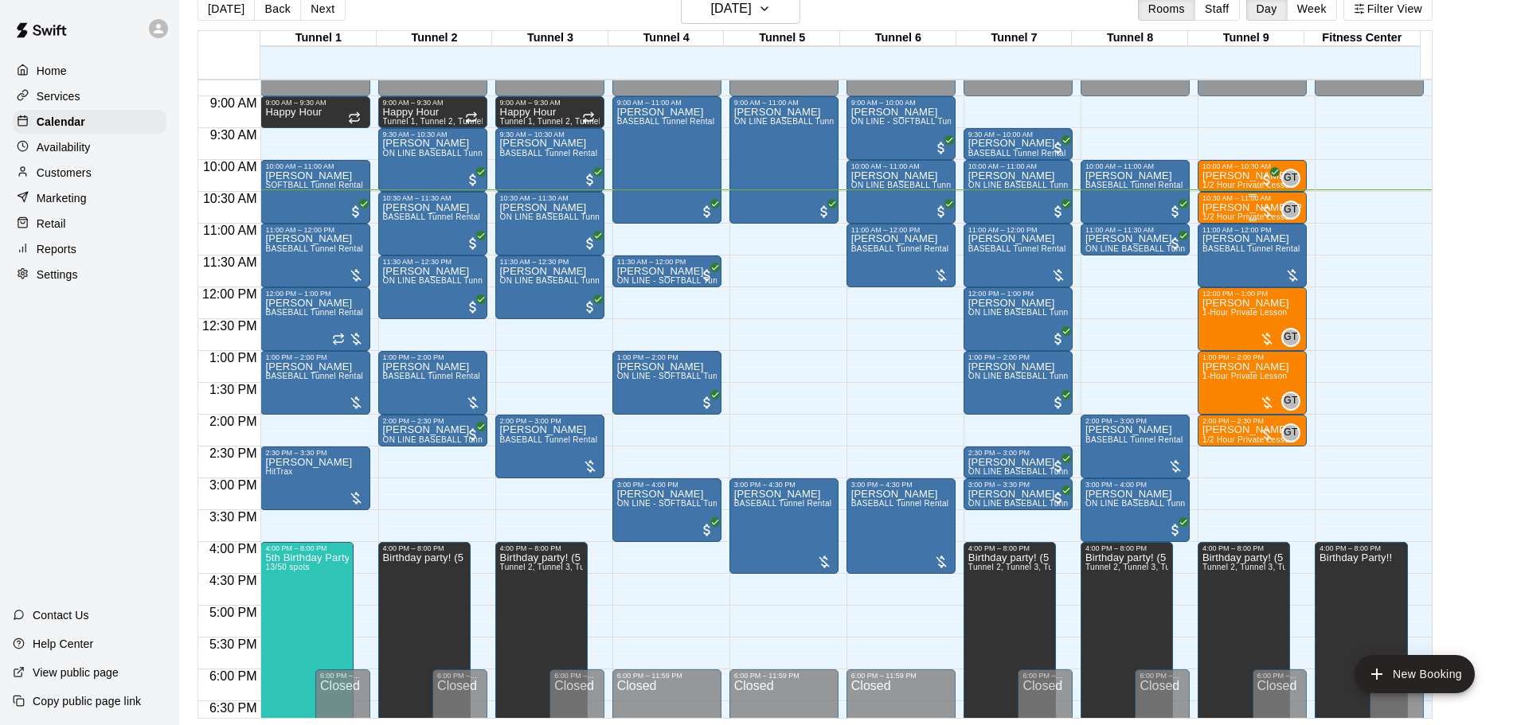
click at [1260, 213] on div at bounding box center [1267, 212] width 16 height 16
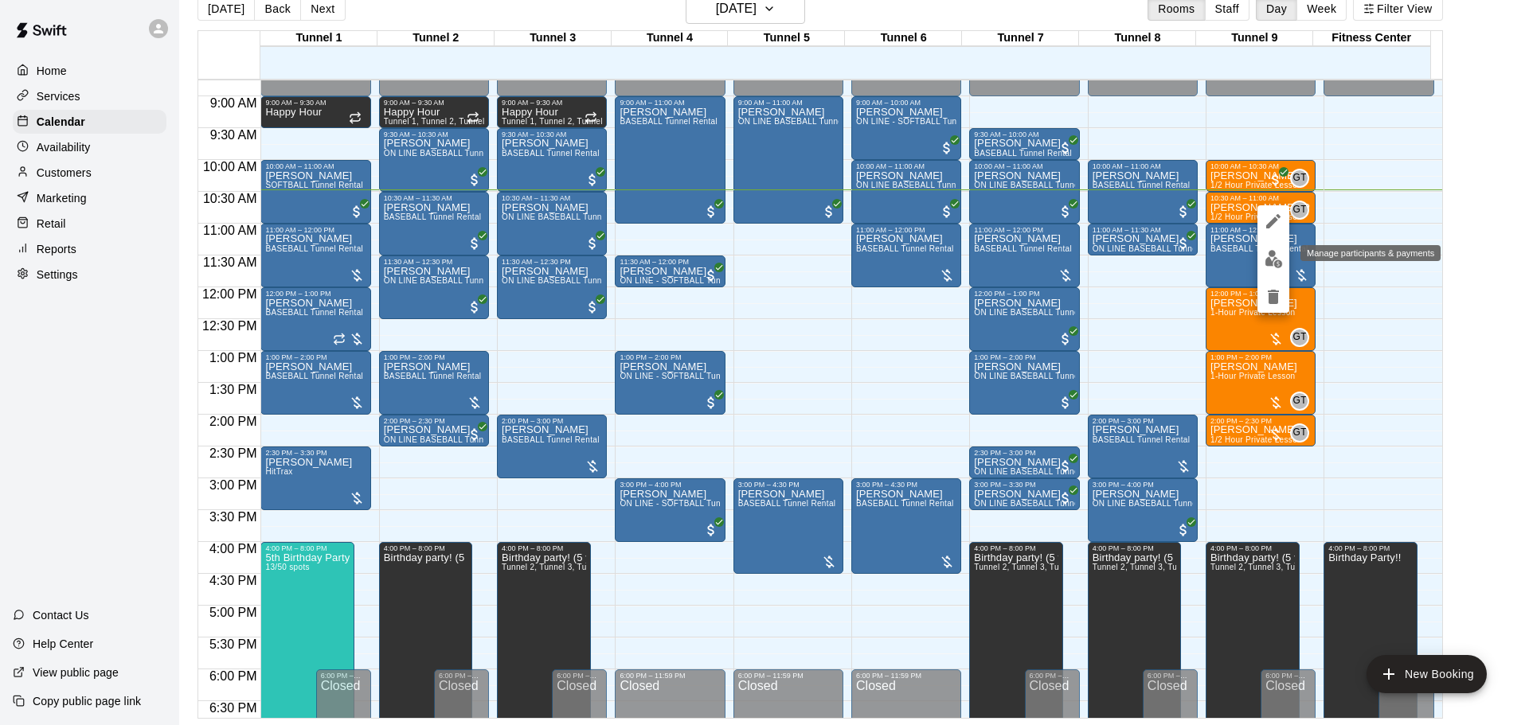
click at [1277, 253] on img "edit" at bounding box center [1273, 259] width 18 height 18
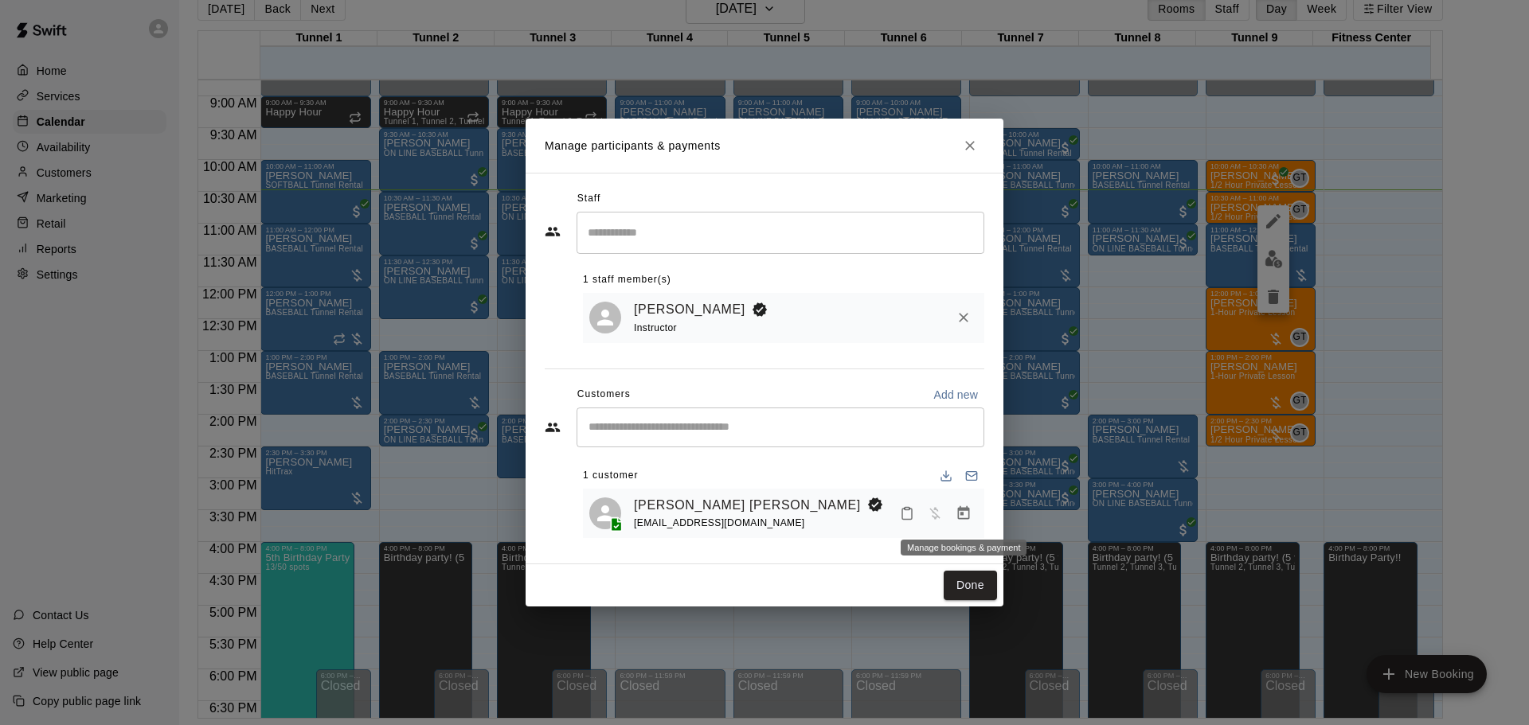
click at [963, 518] on icon "Manage bookings & payment" at bounding box center [963, 514] width 16 height 16
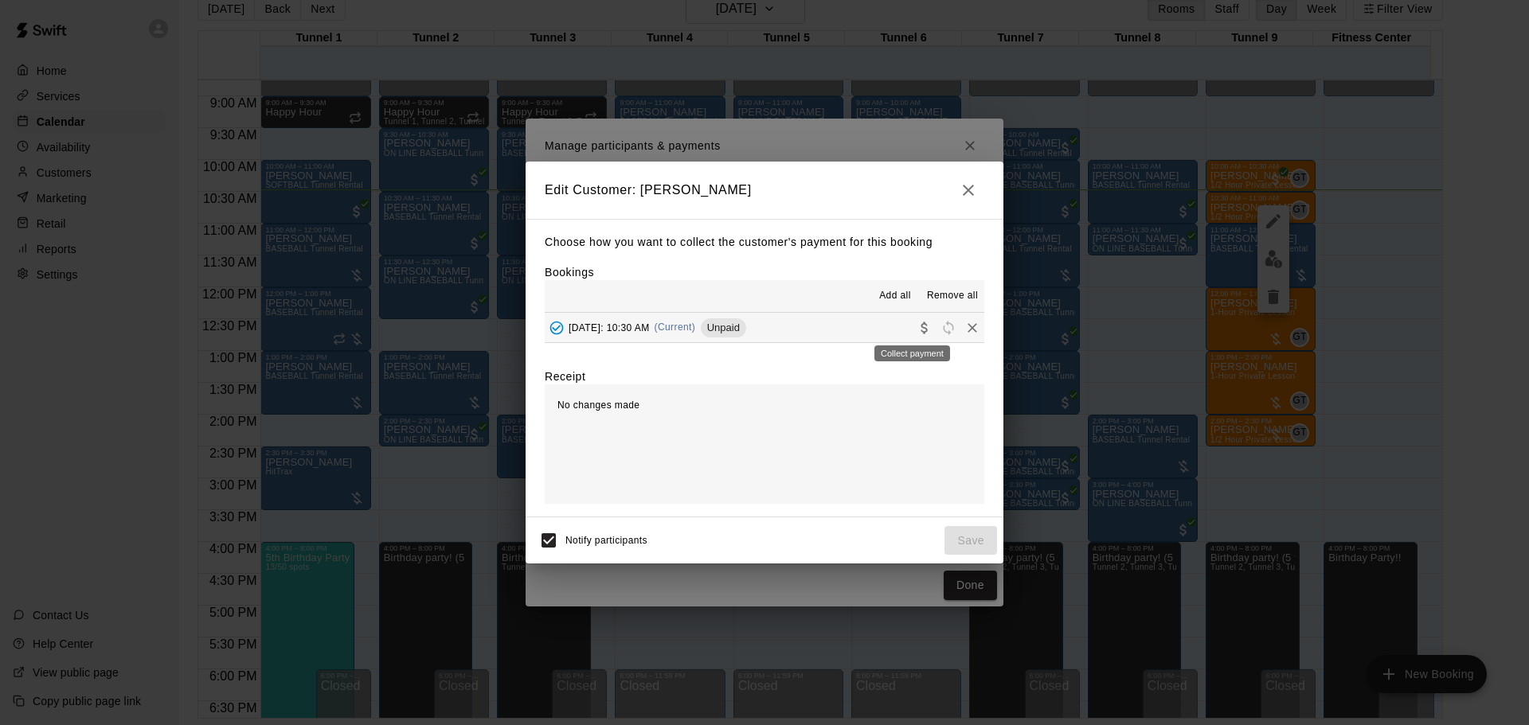
click at [912, 320] on button "Collect payment" at bounding box center [924, 328] width 24 height 24
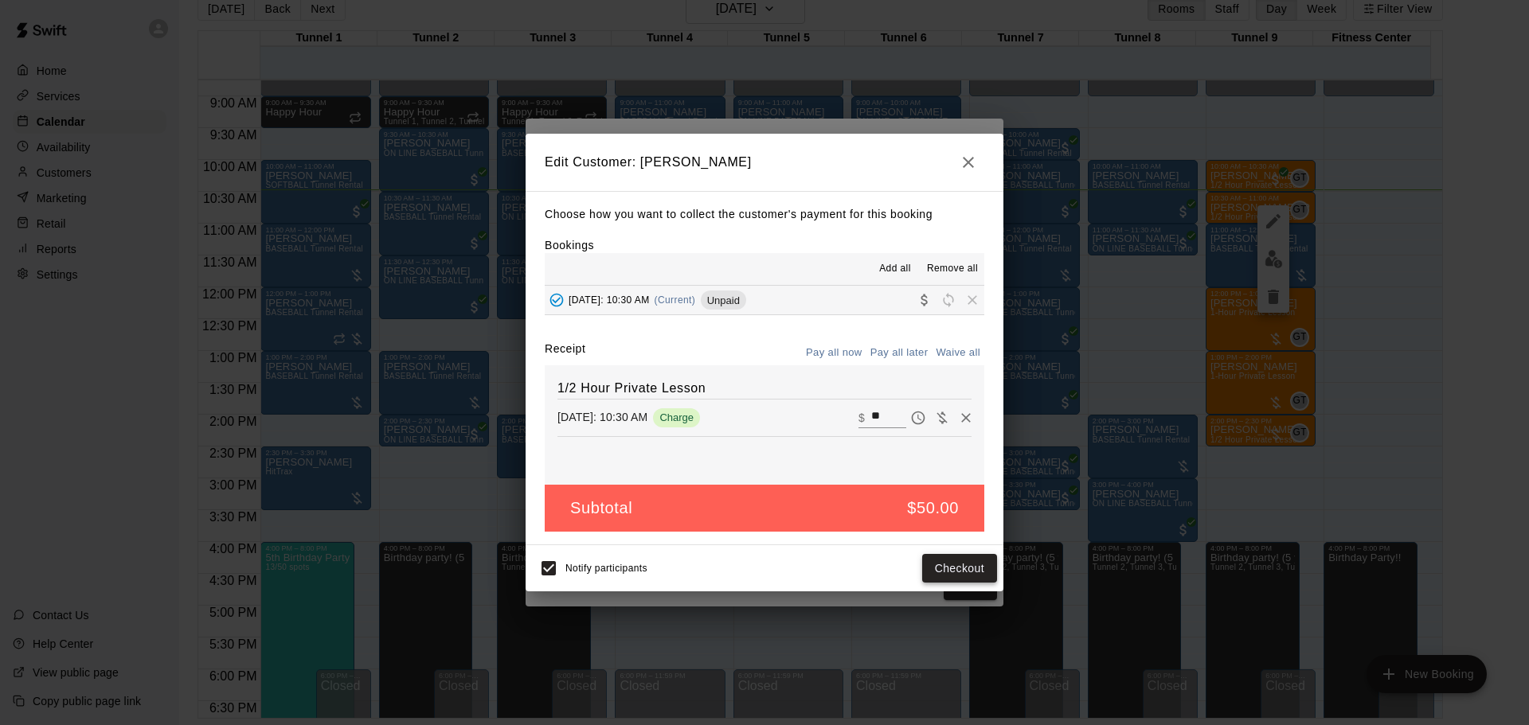
click at [975, 564] on button "Checkout" at bounding box center [959, 568] width 75 height 29
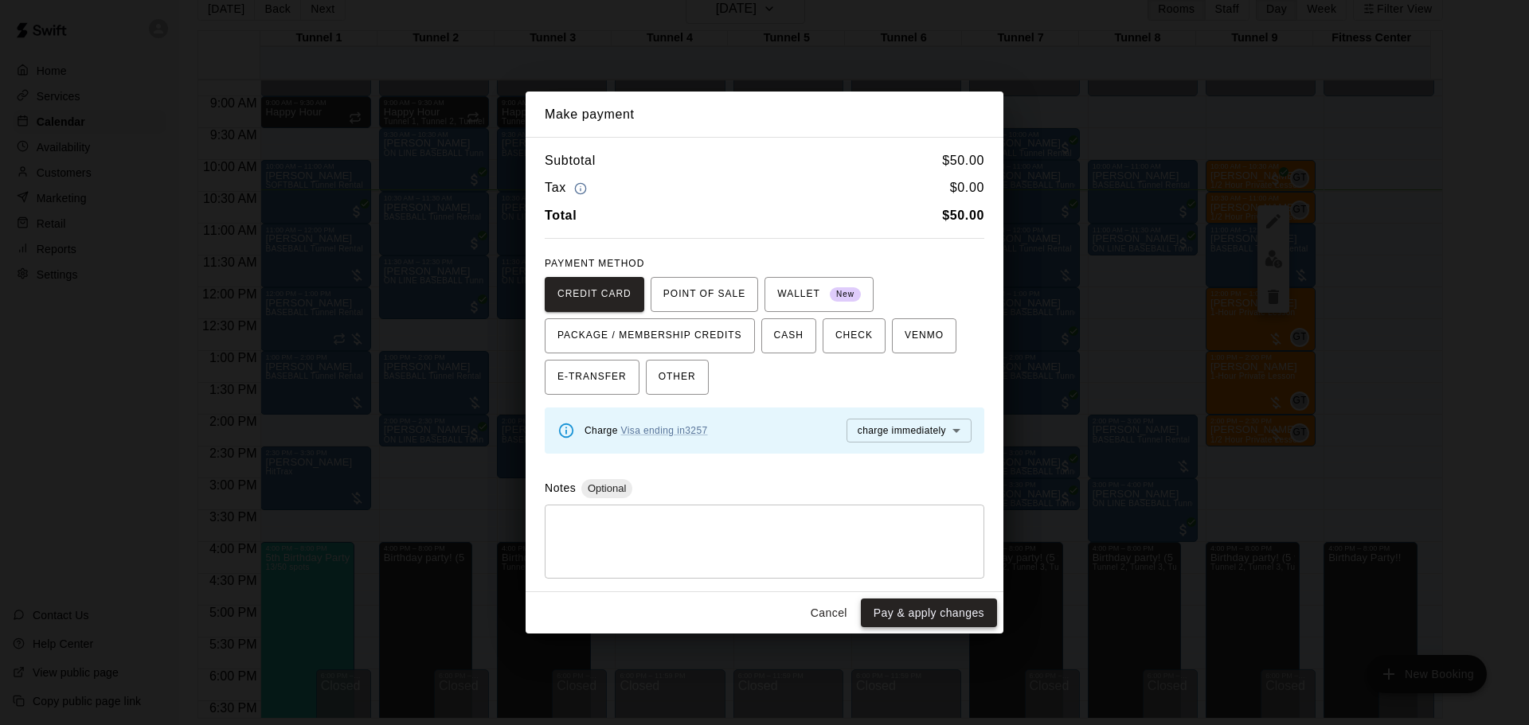
click at [944, 609] on button "Pay & apply changes" at bounding box center [929, 613] width 136 height 29
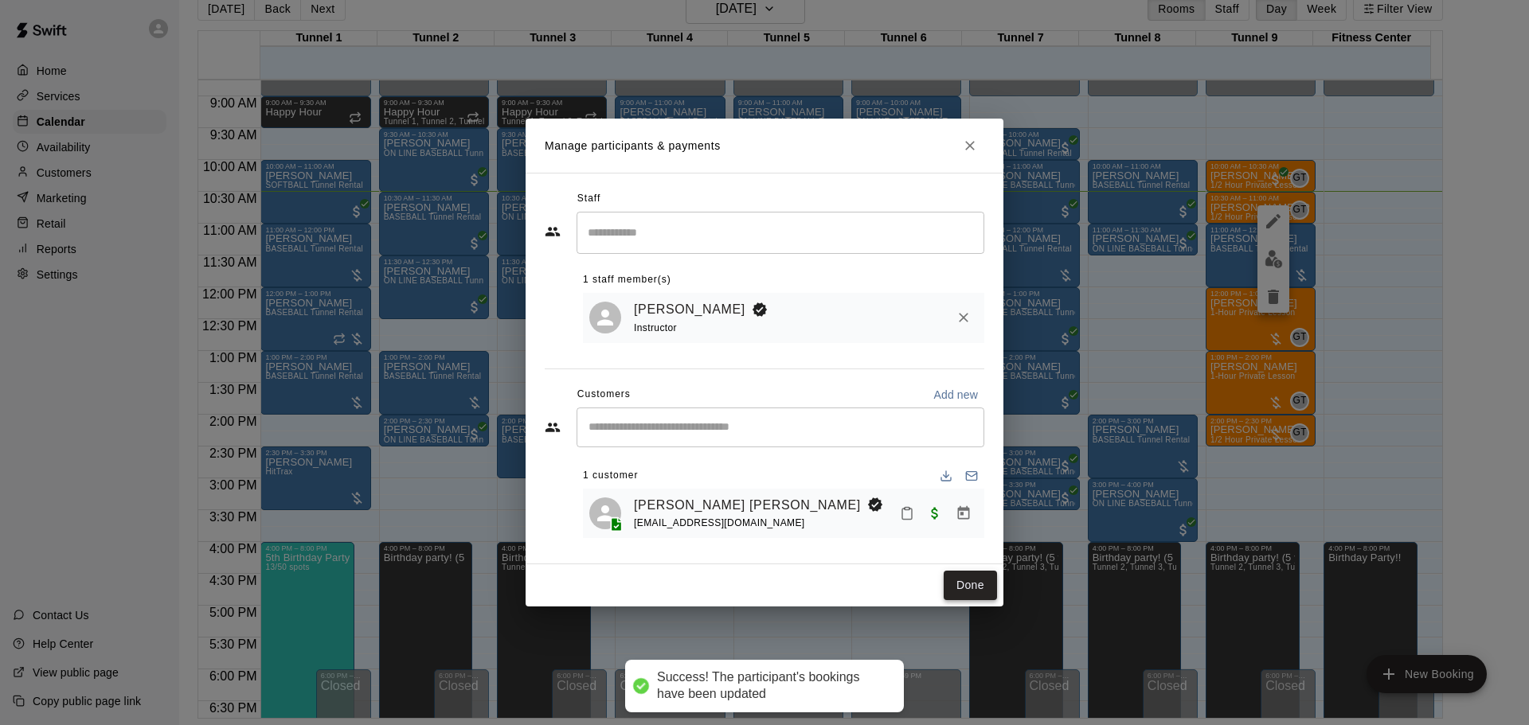
click at [967, 584] on button "Done" at bounding box center [969, 585] width 53 height 29
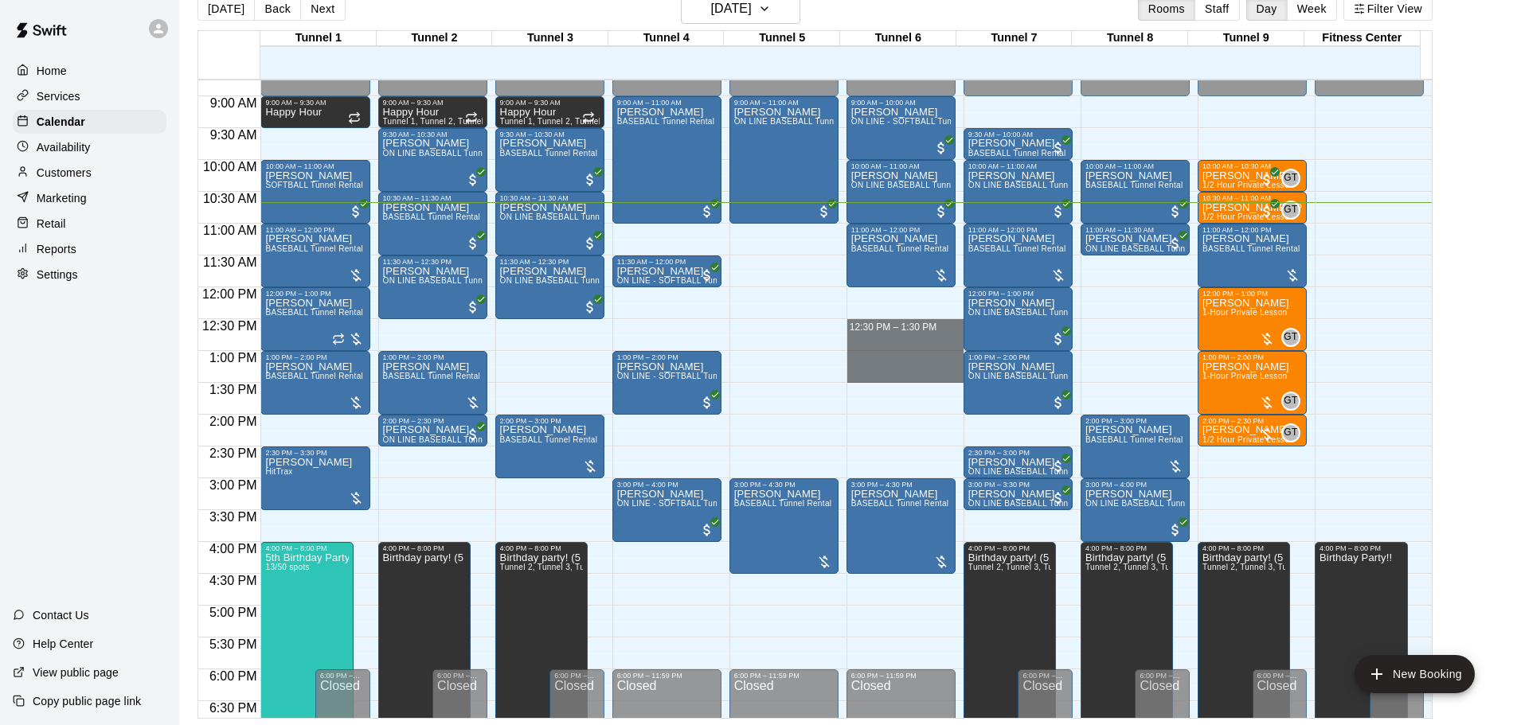
drag, startPoint x: 885, startPoint y: 323, endPoint x: 897, endPoint y: 377, distance: 54.8
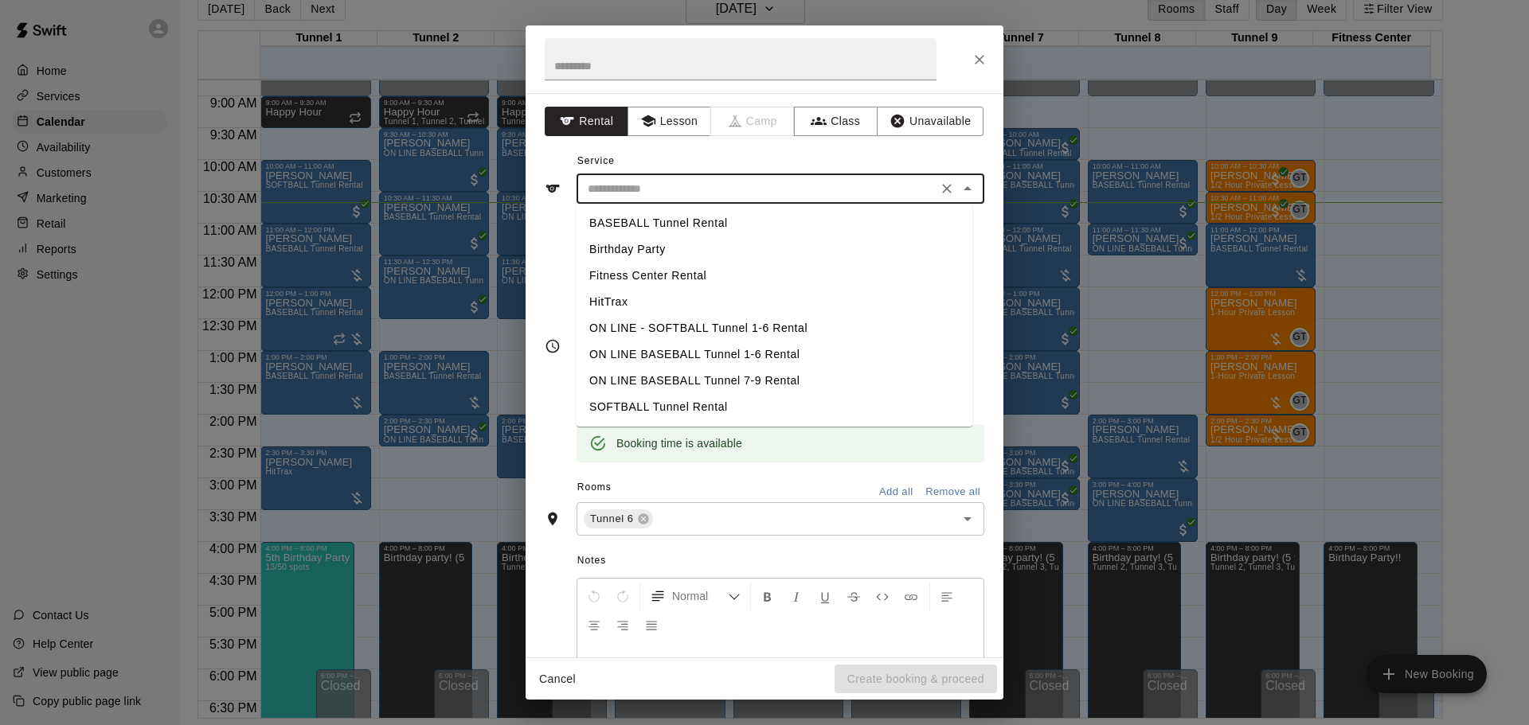
click at [750, 183] on input "text" at bounding box center [756, 189] width 351 height 20
click at [741, 229] on li "BASEBALL Tunnel Rental" at bounding box center [774, 223] width 396 height 26
type input "**********"
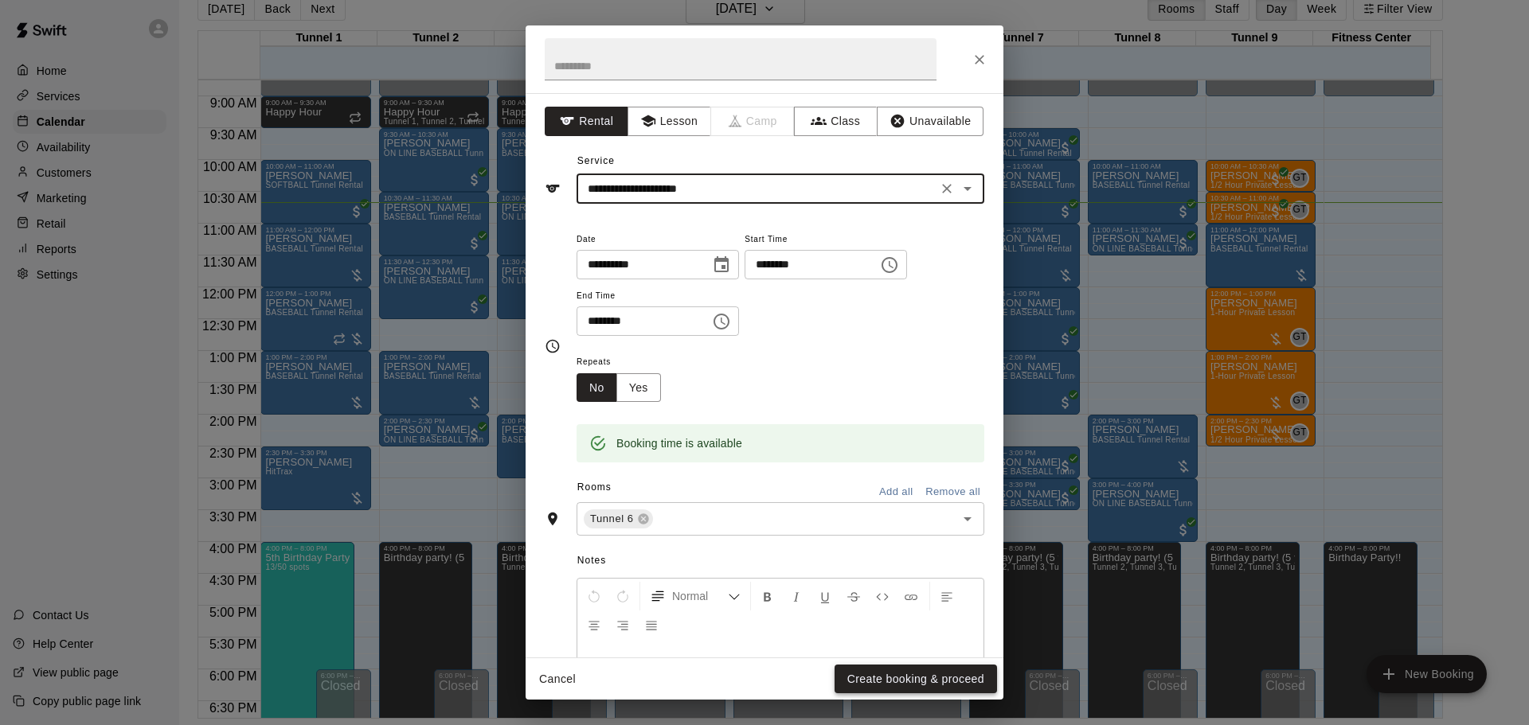
click at [896, 679] on button "Create booking & proceed" at bounding box center [915, 679] width 162 height 29
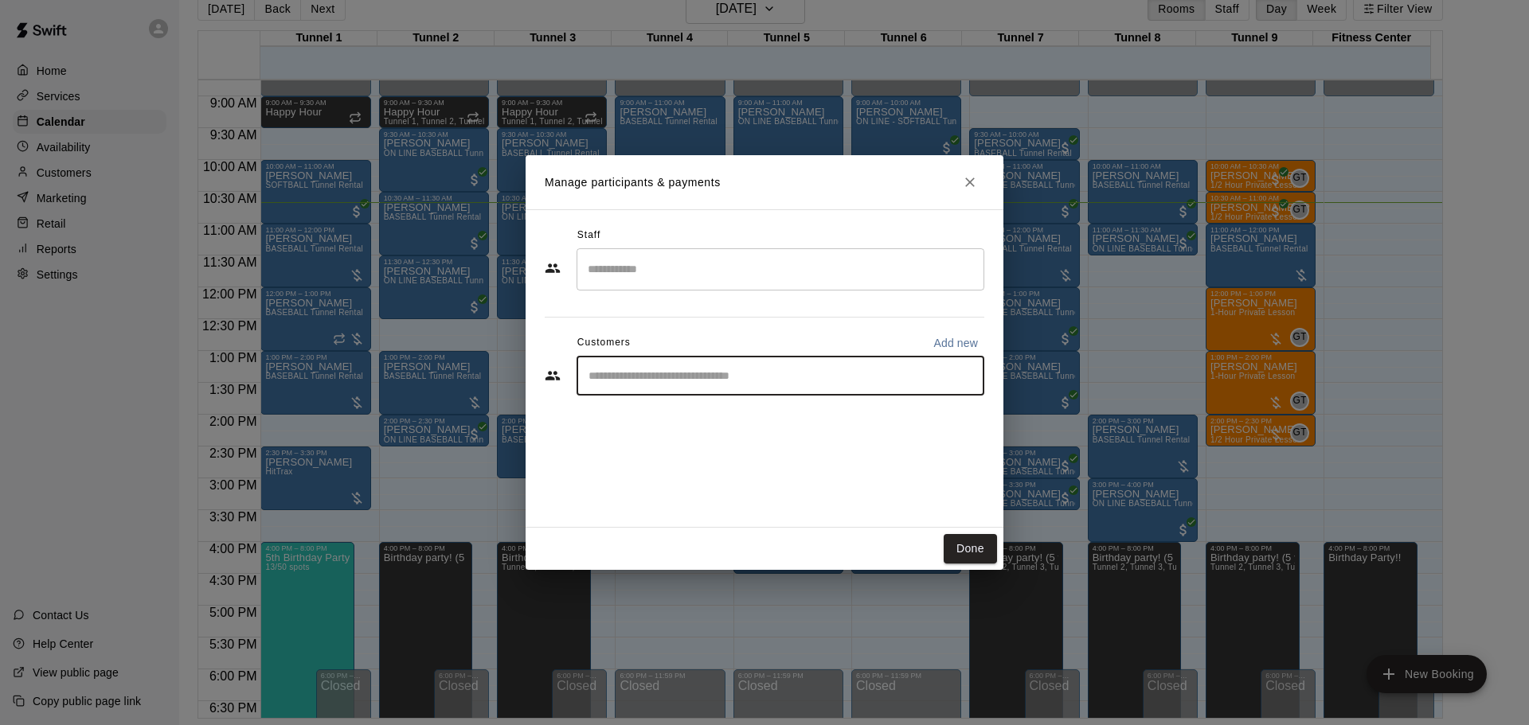
click at [679, 377] on input "Start typing to search customers..." at bounding box center [780, 376] width 393 height 16
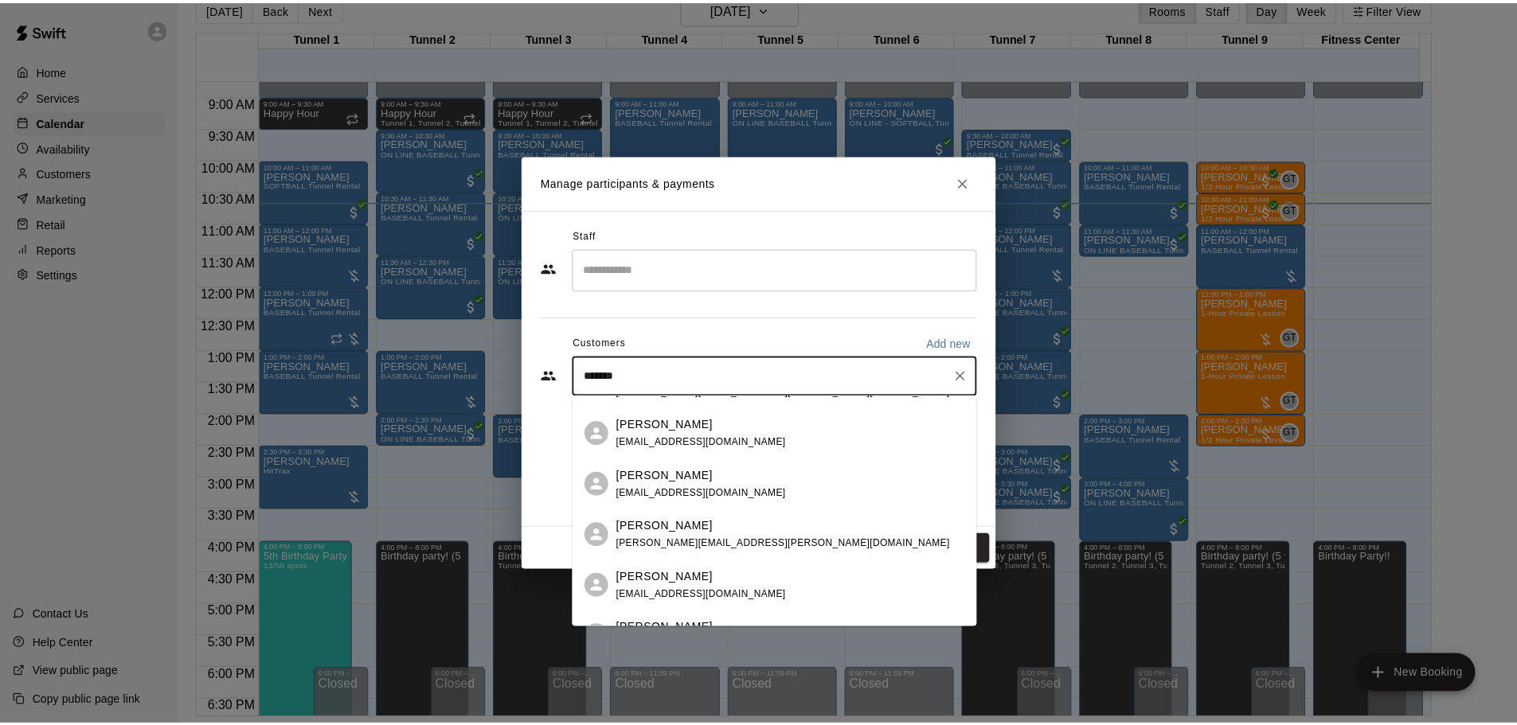
scroll to position [0, 0]
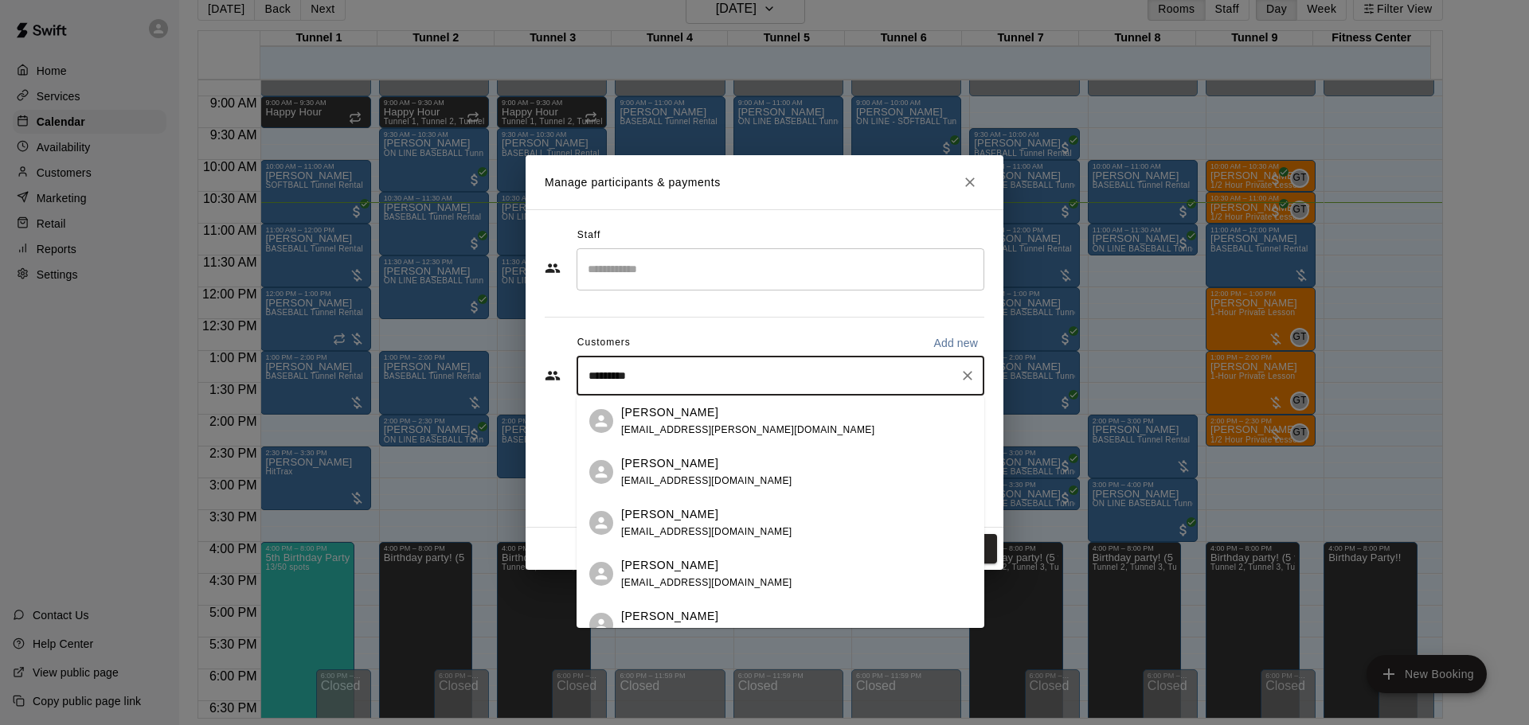
type input "**********"
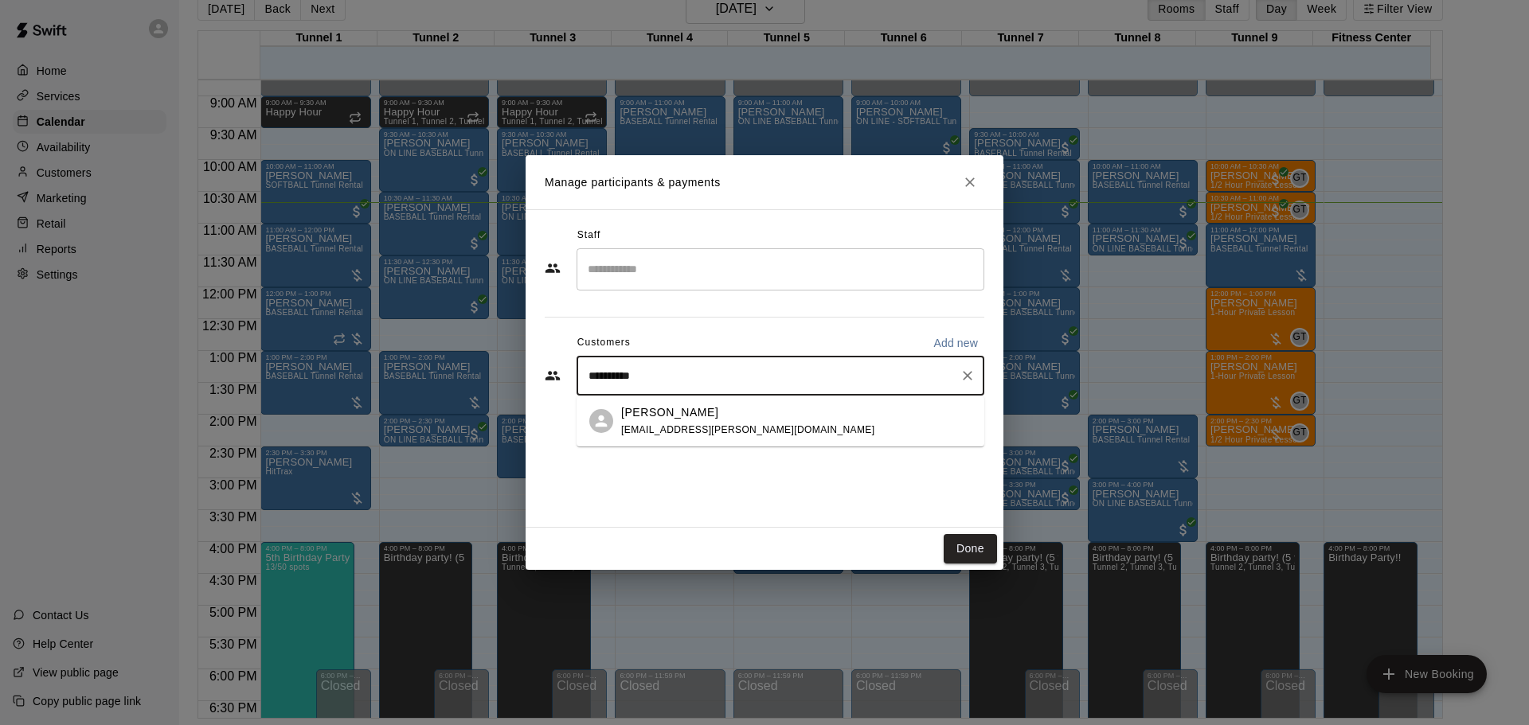
click at [775, 426] on div "[PERSON_NAME] [EMAIL_ADDRESS][PERSON_NAME][DOMAIN_NAME]" at bounding box center [796, 421] width 350 height 34
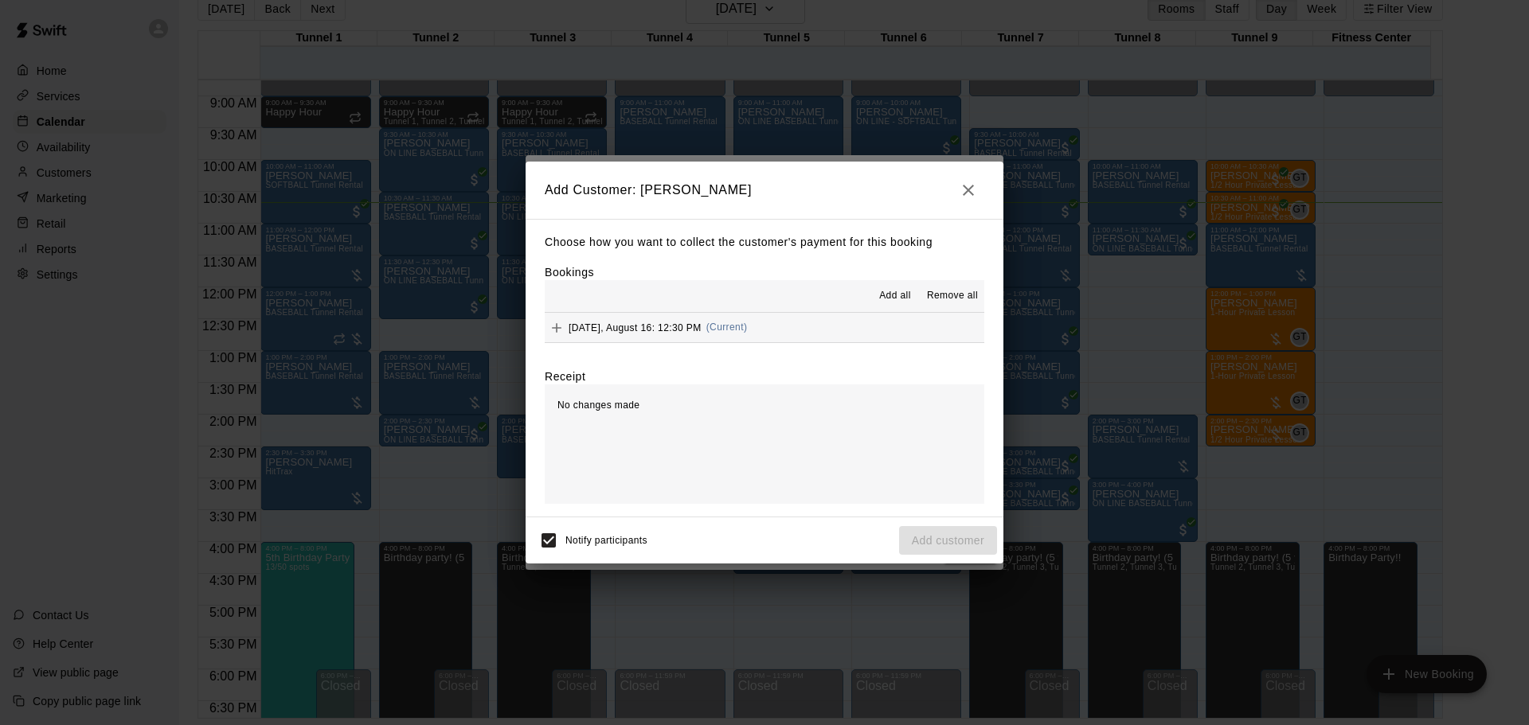
click at [786, 331] on button "[DATE], August 16: 12:30 PM (Current)" at bounding box center [764, 327] width 439 height 29
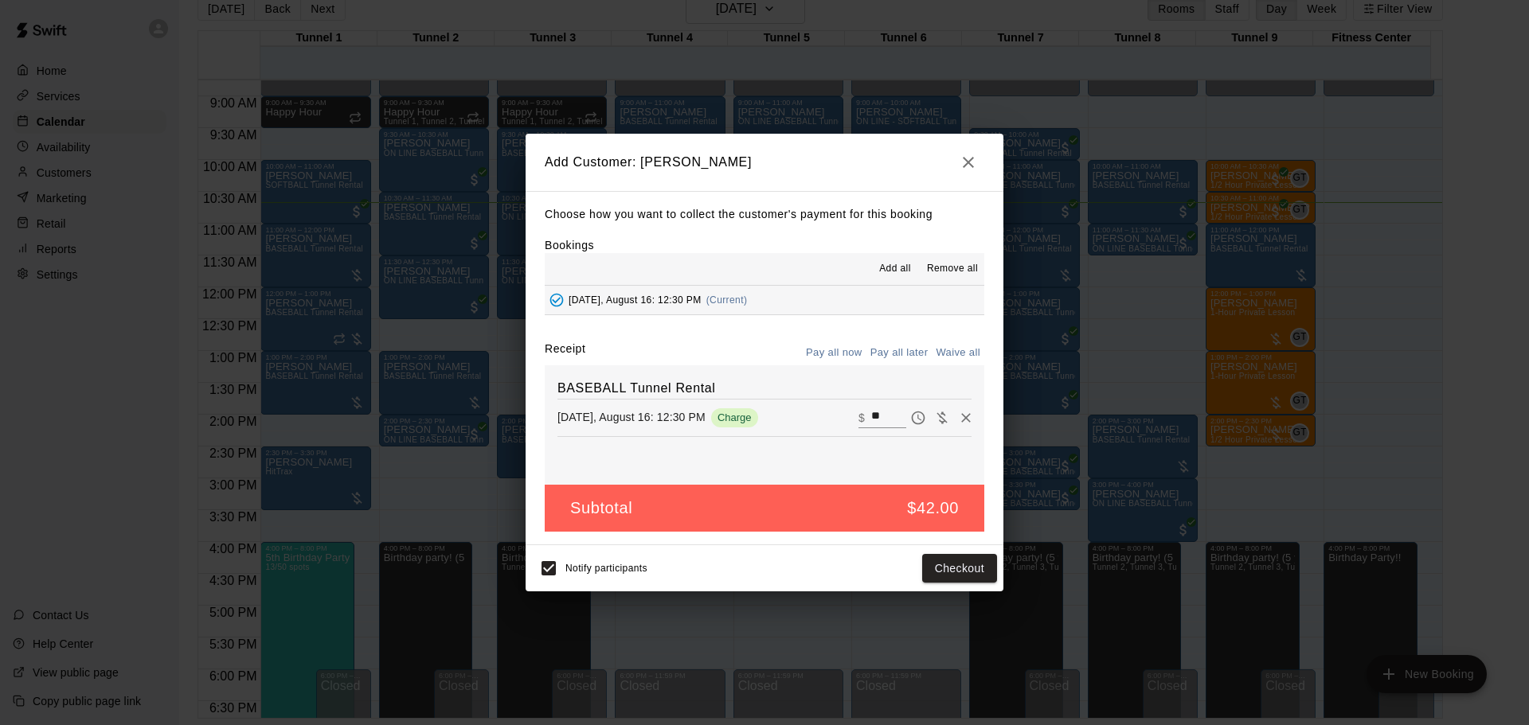
click at [896, 353] on button "Pay all later" at bounding box center [899, 353] width 66 height 25
click at [978, 568] on button "Add customer" at bounding box center [948, 568] width 98 height 29
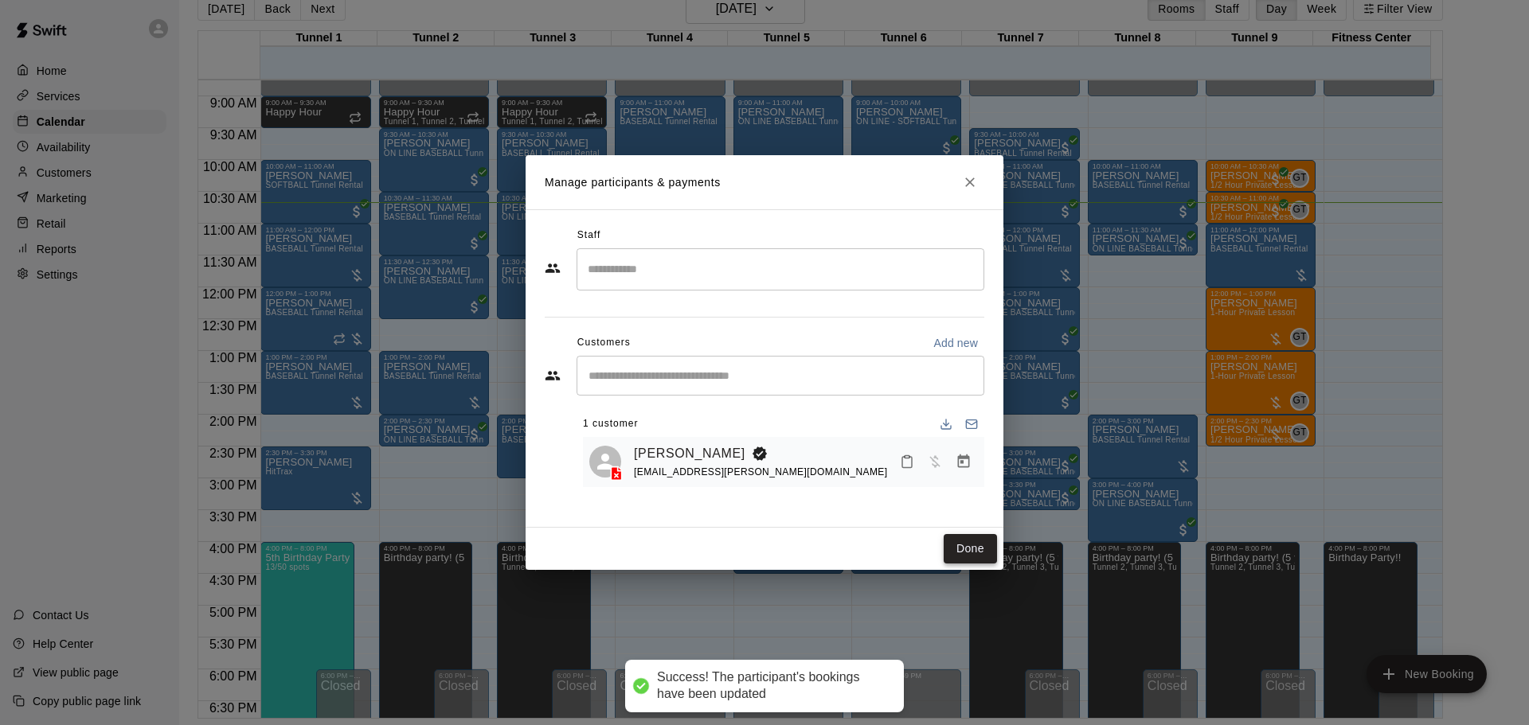
click at [978, 546] on button "Done" at bounding box center [969, 548] width 53 height 29
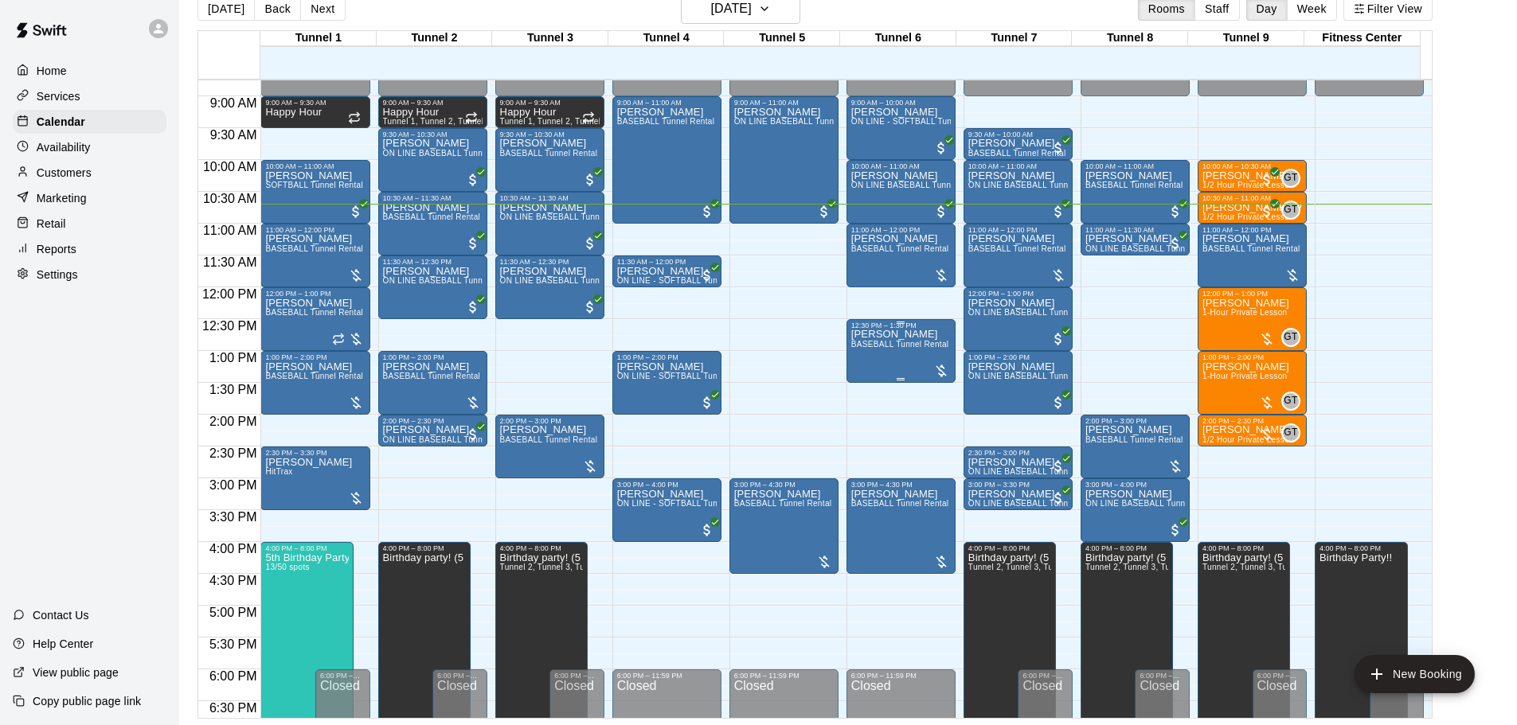
click at [925, 349] on span "BASEBALL Tunnel Rental" at bounding box center [900, 344] width 98 height 9
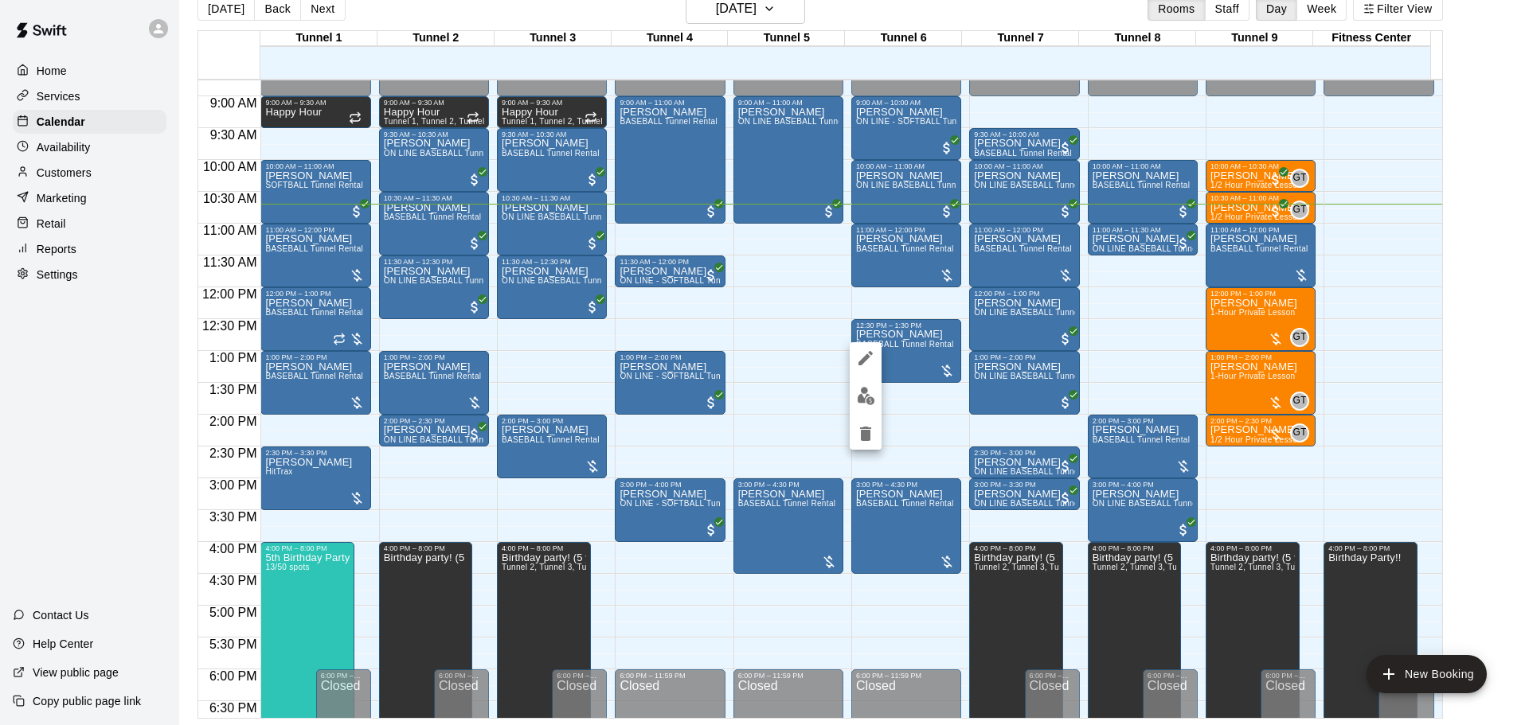
click at [915, 405] on div at bounding box center [764, 362] width 1529 height 725
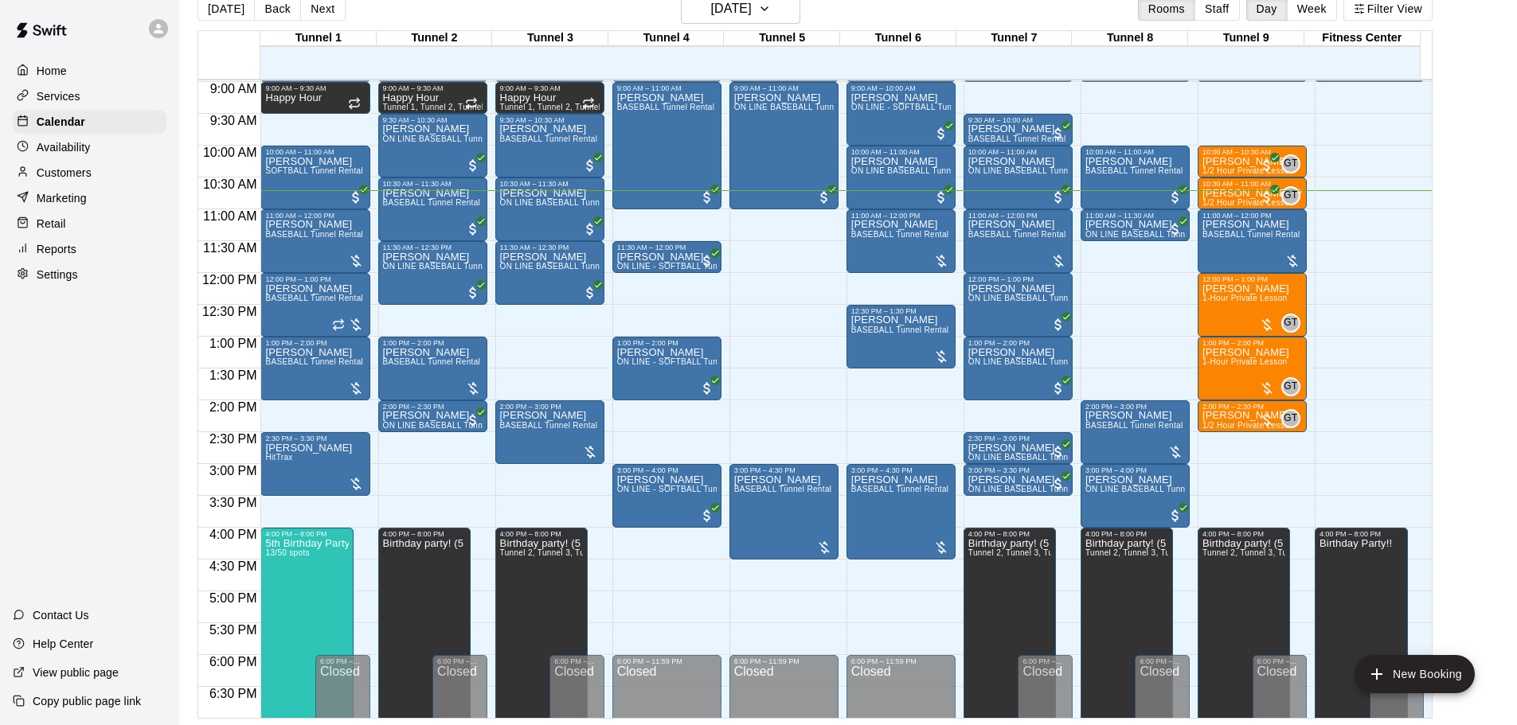
scroll to position [478, 0]
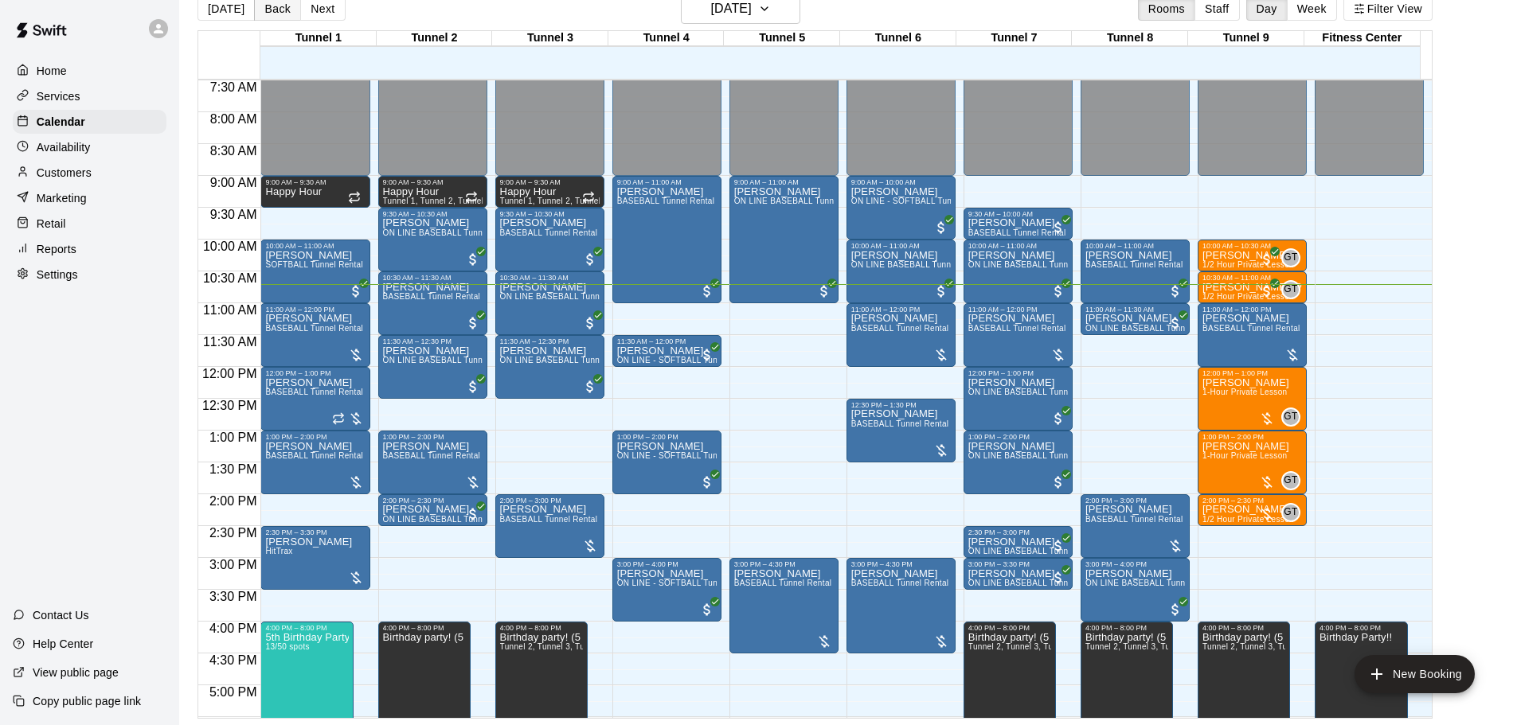
click at [281, 2] on button "Back" at bounding box center [277, 9] width 47 height 24
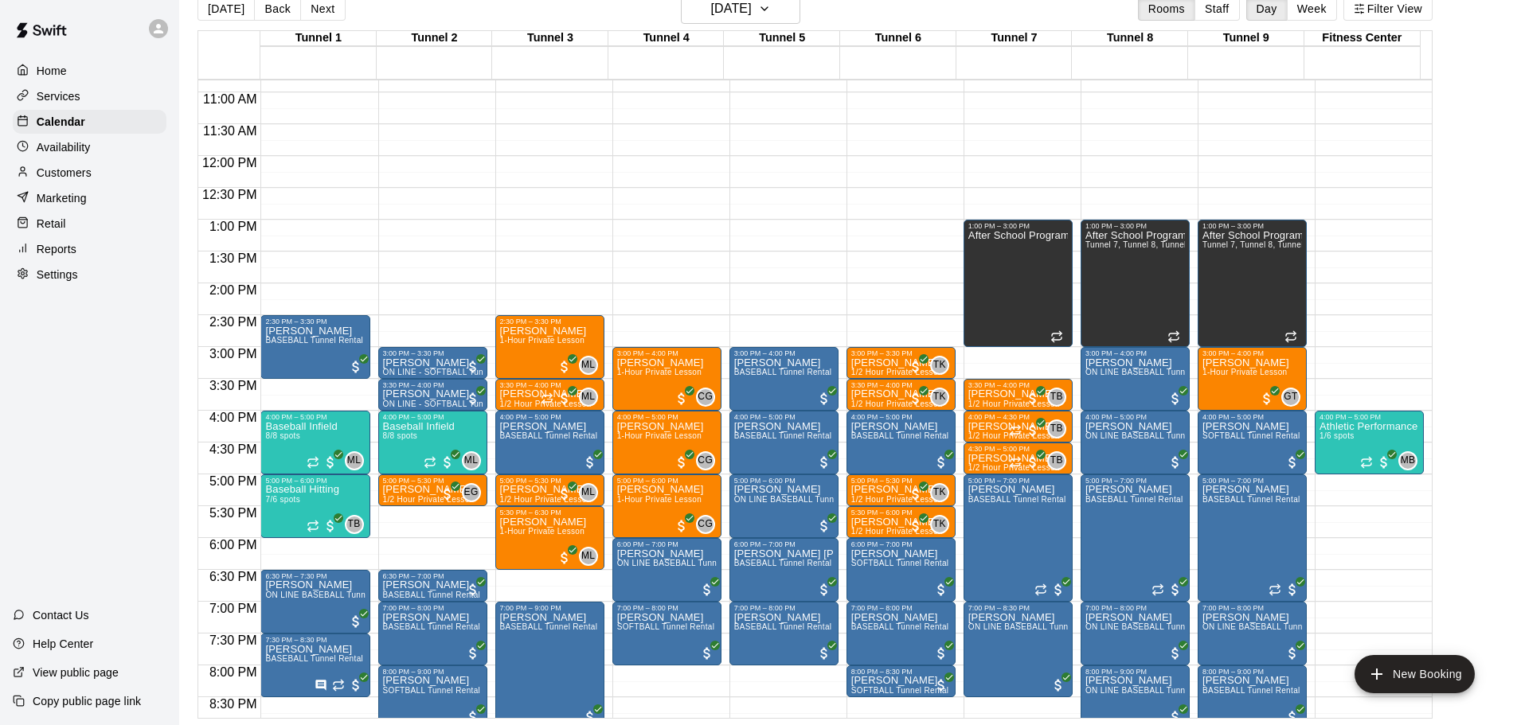
scroll to position [717, 0]
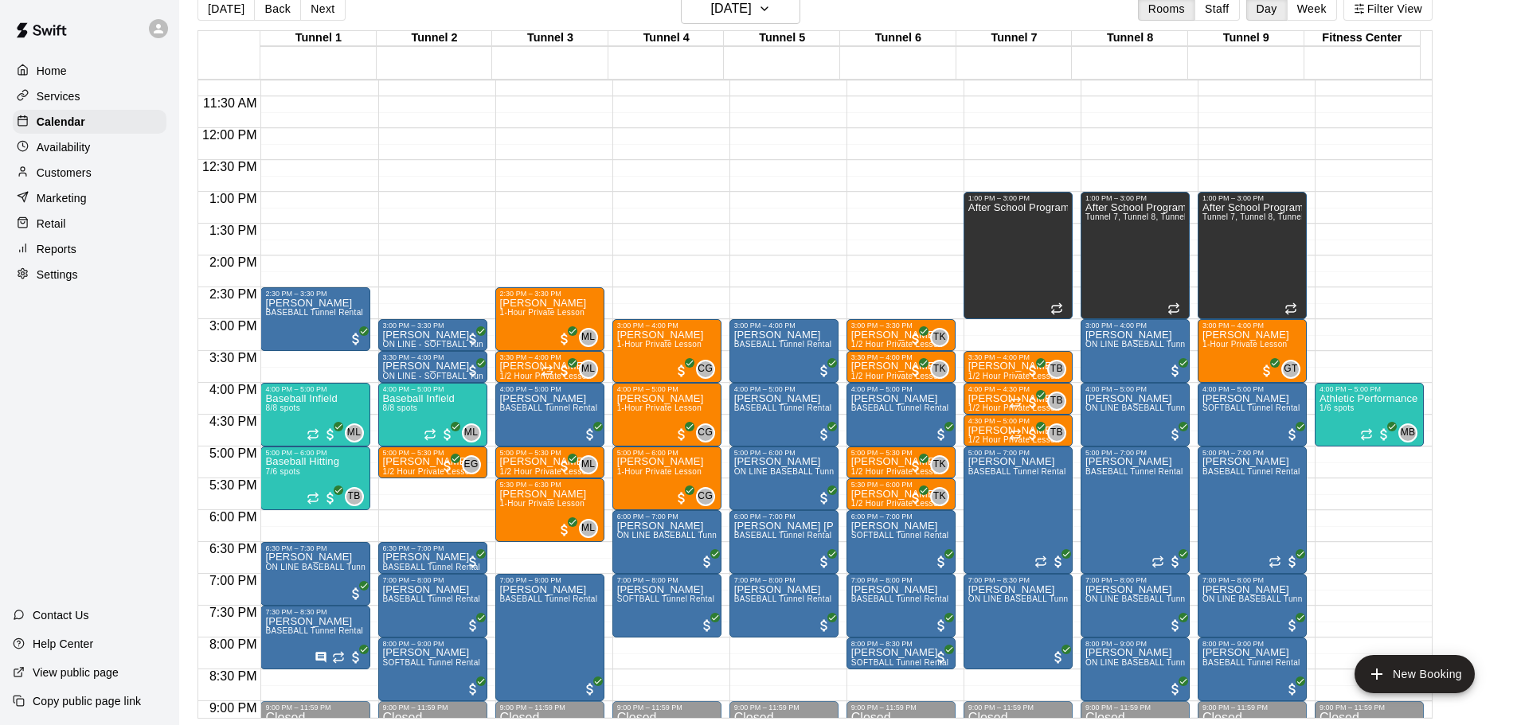
click at [326, 4] on button "Next" at bounding box center [322, 9] width 45 height 24
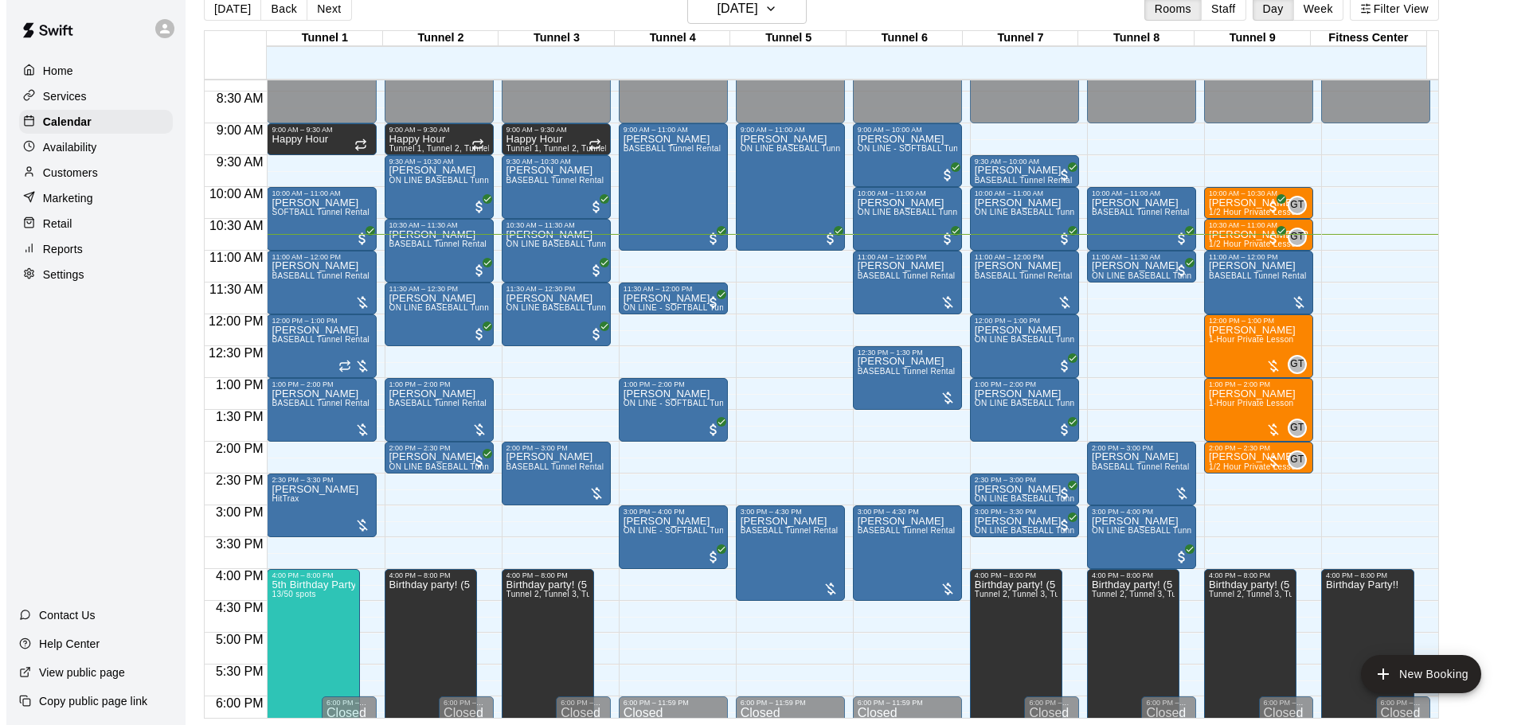
scroll to position [557, 0]
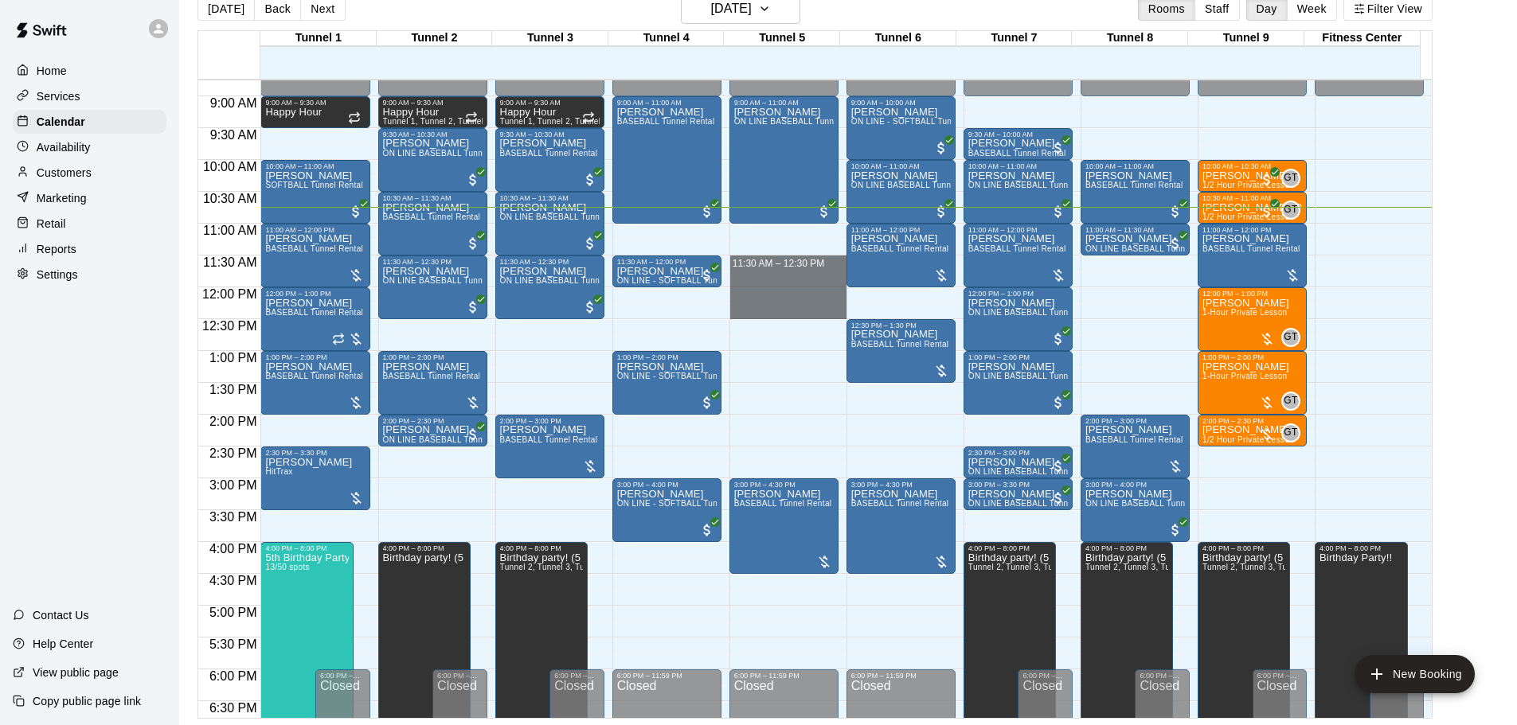
drag, startPoint x: 771, startPoint y: 262, endPoint x: 778, endPoint y: 308, distance: 46.6
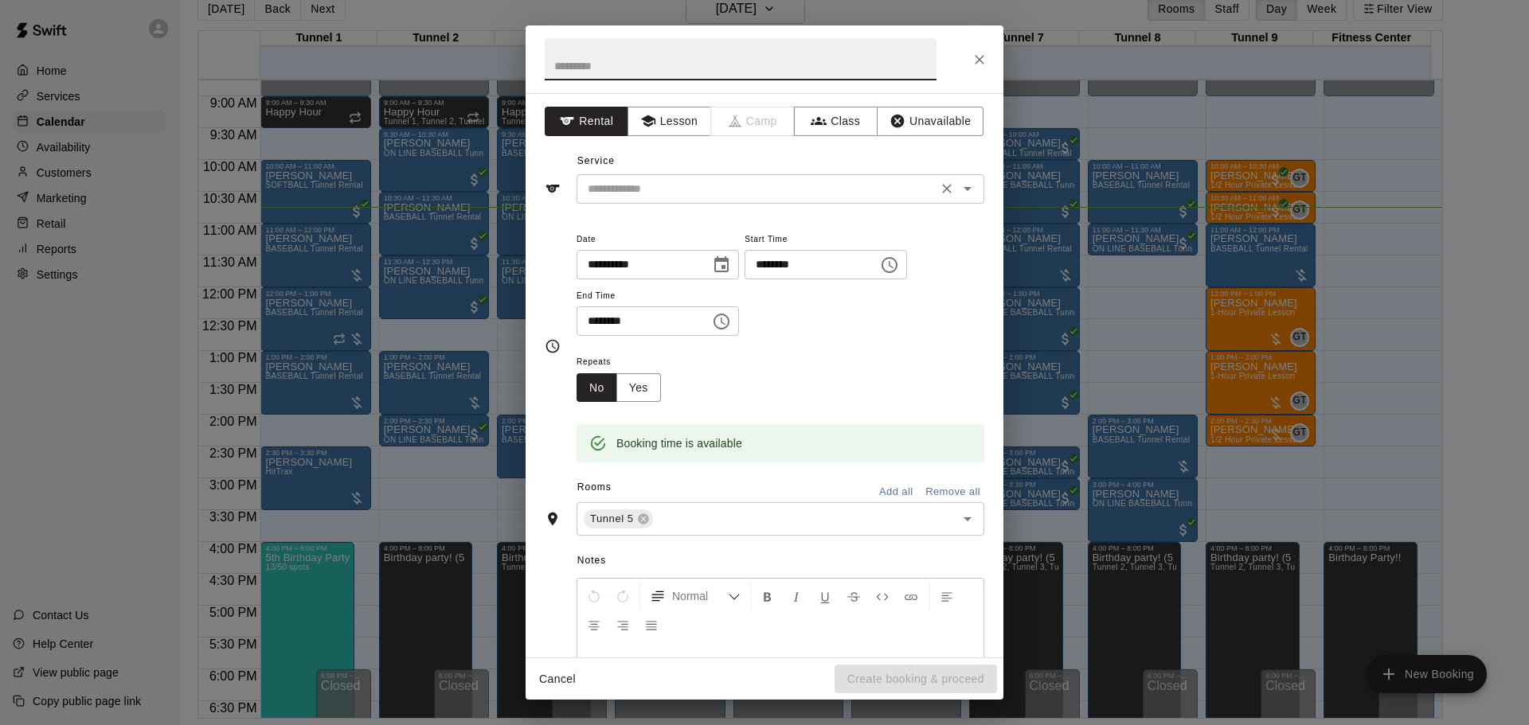
click at [777, 192] on input "text" at bounding box center [756, 189] width 351 height 20
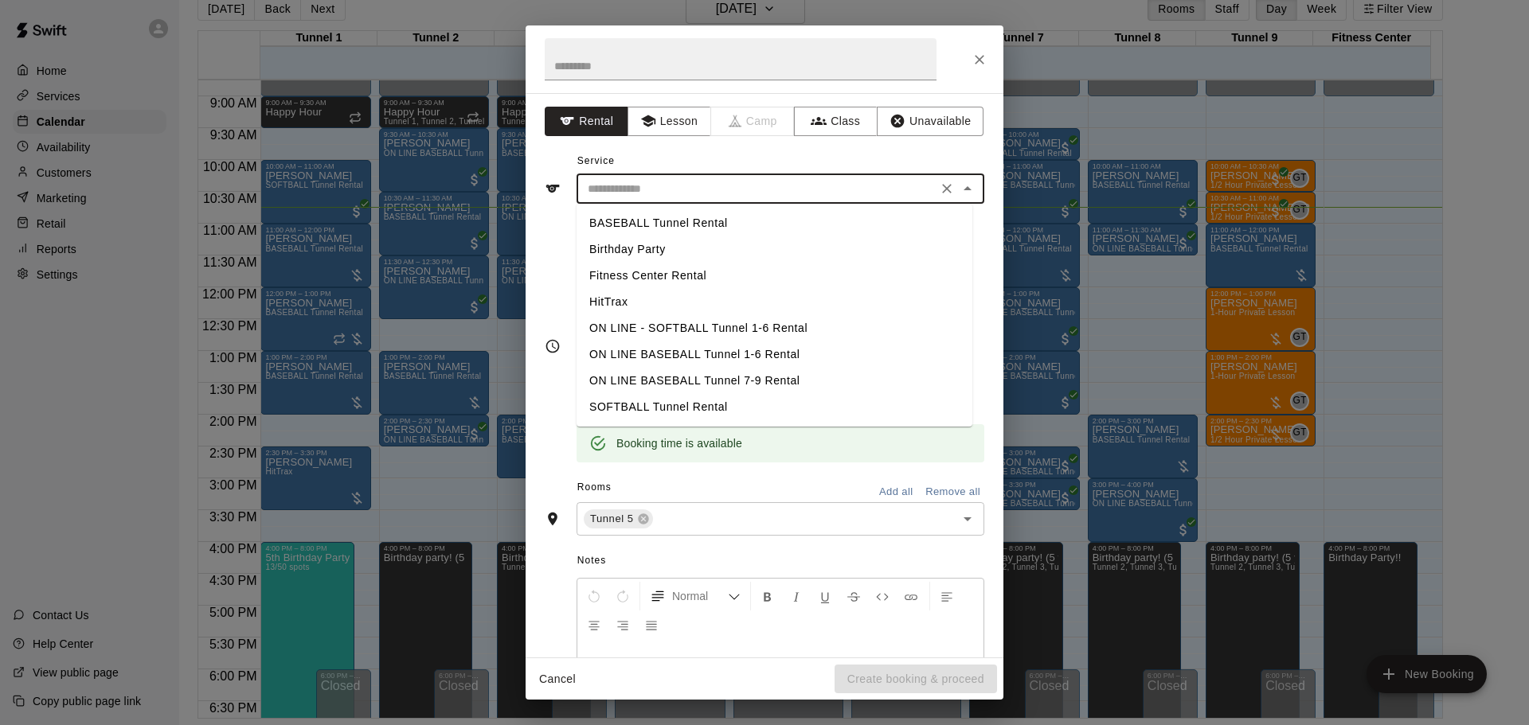
click at [721, 401] on li "SOFTBALL Tunnel Rental" at bounding box center [774, 407] width 396 height 26
type input "**********"
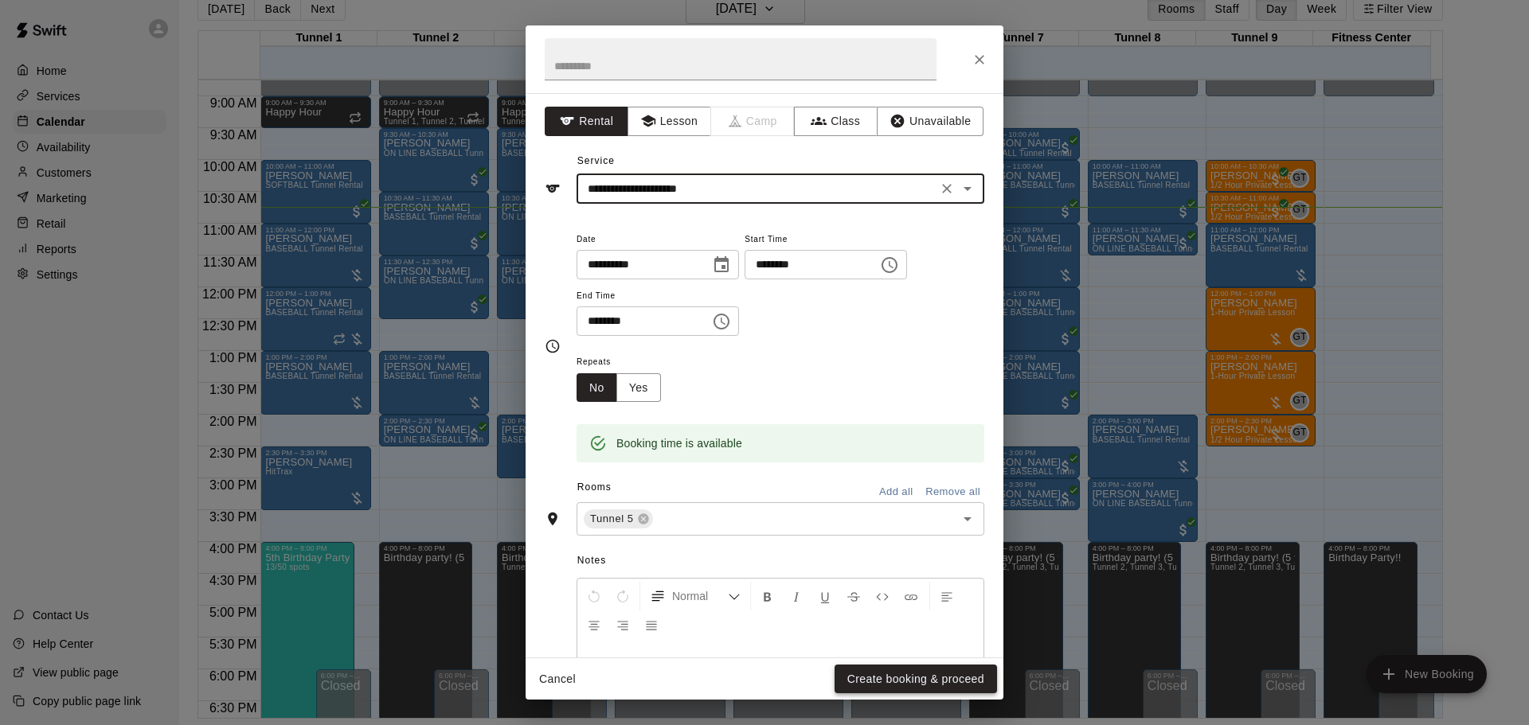
click at [872, 688] on button "Create booking & proceed" at bounding box center [915, 679] width 162 height 29
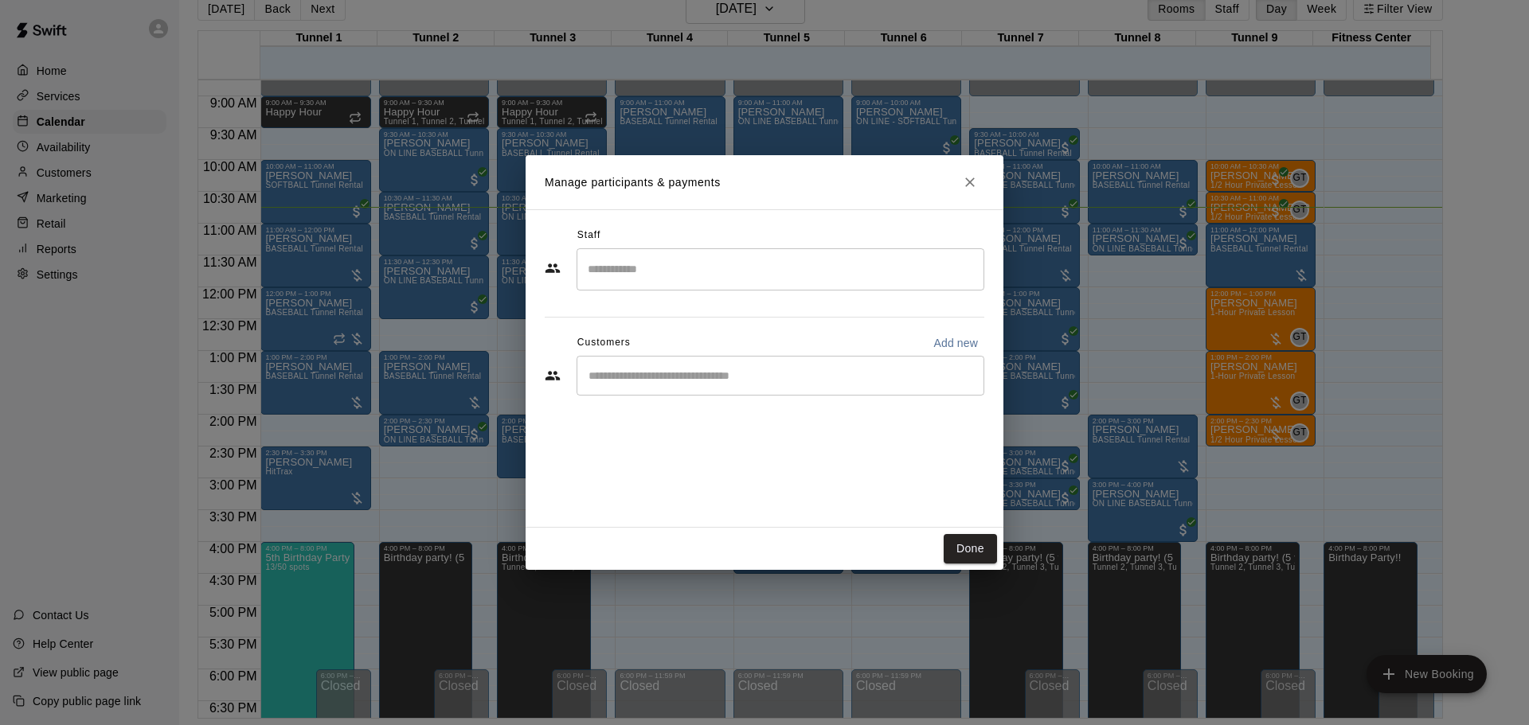
click at [662, 386] on div "​" at bounding box center [780, 376] width 408 height 40
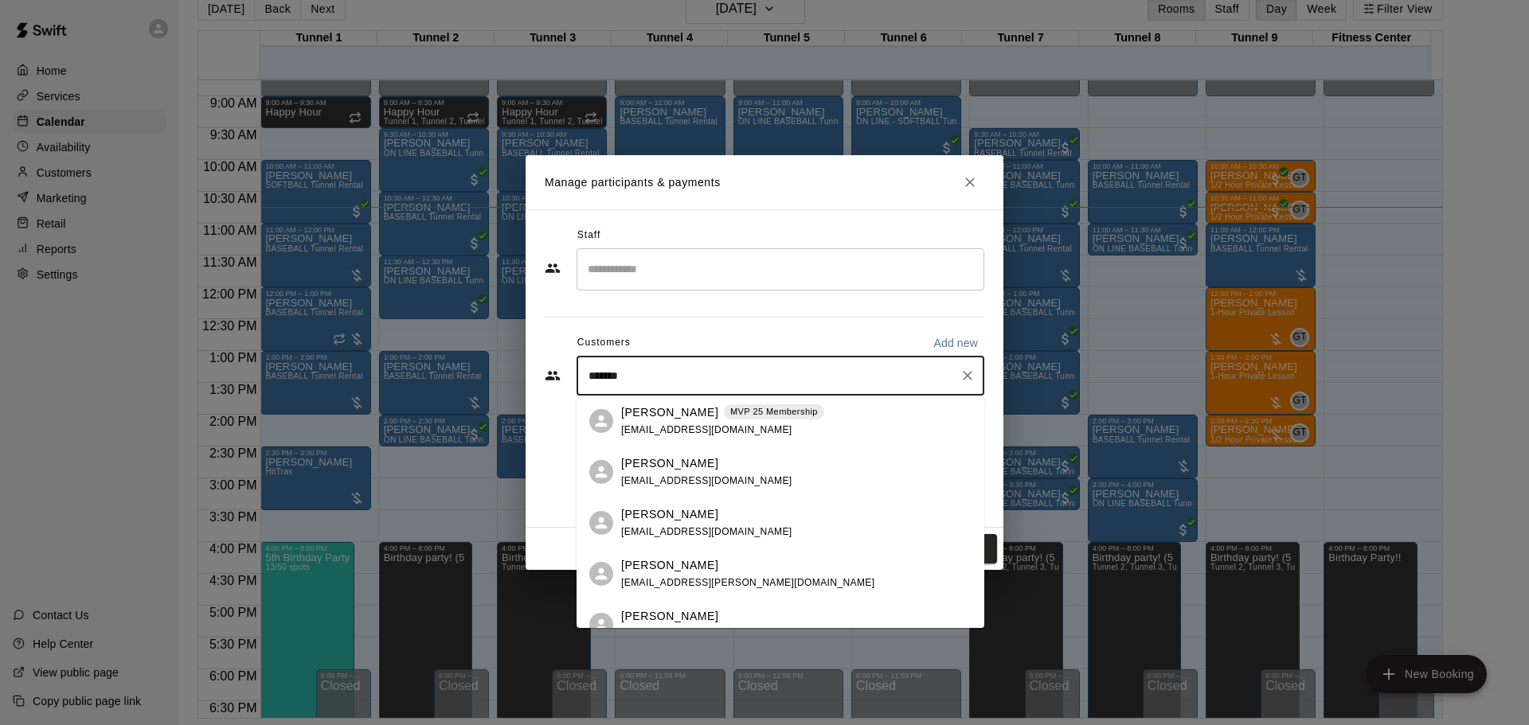
type input "********"
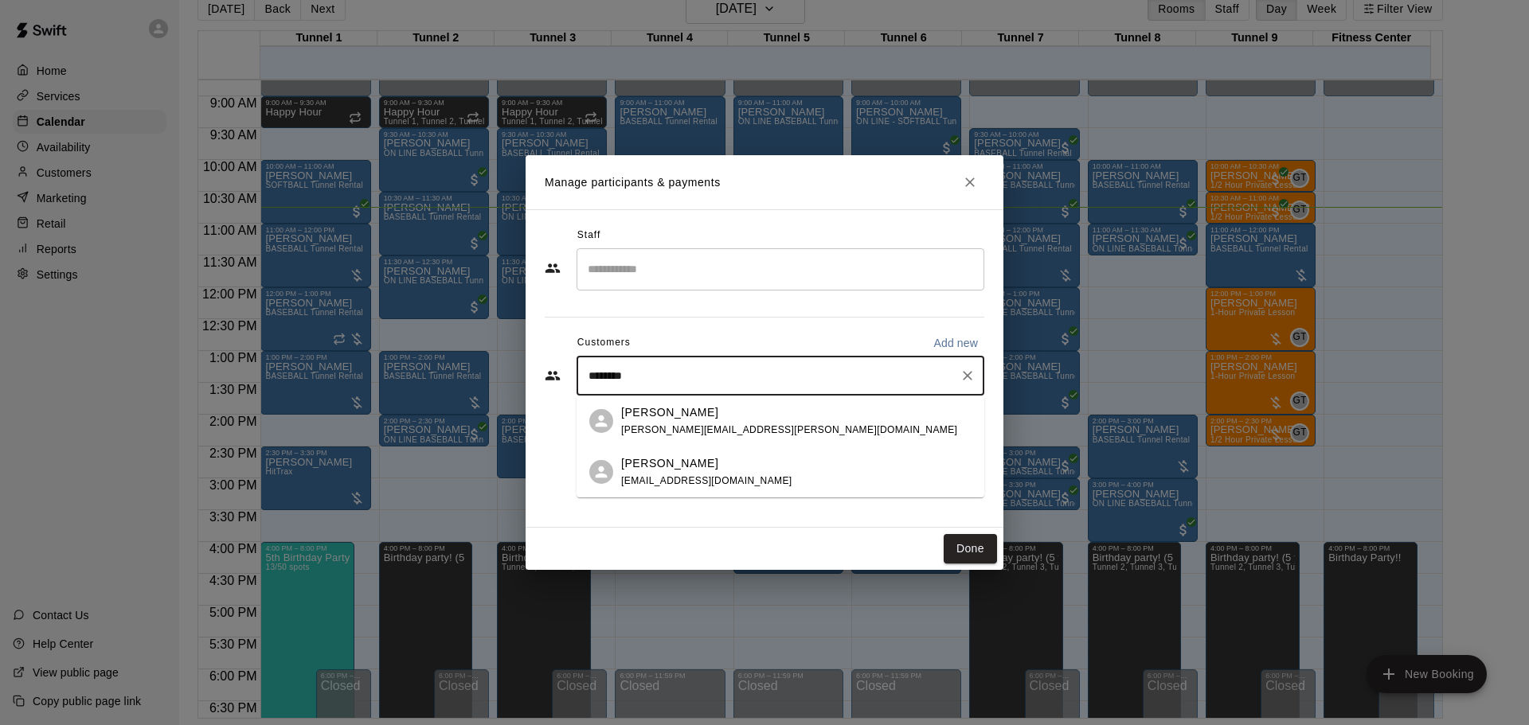
click at [781, 417] on div "David Bejarano [EMAIL_ADDRESS][PERSON_NAME][DOMAIN_NAME]" at bounding box center [796, 421] width 350 height 34
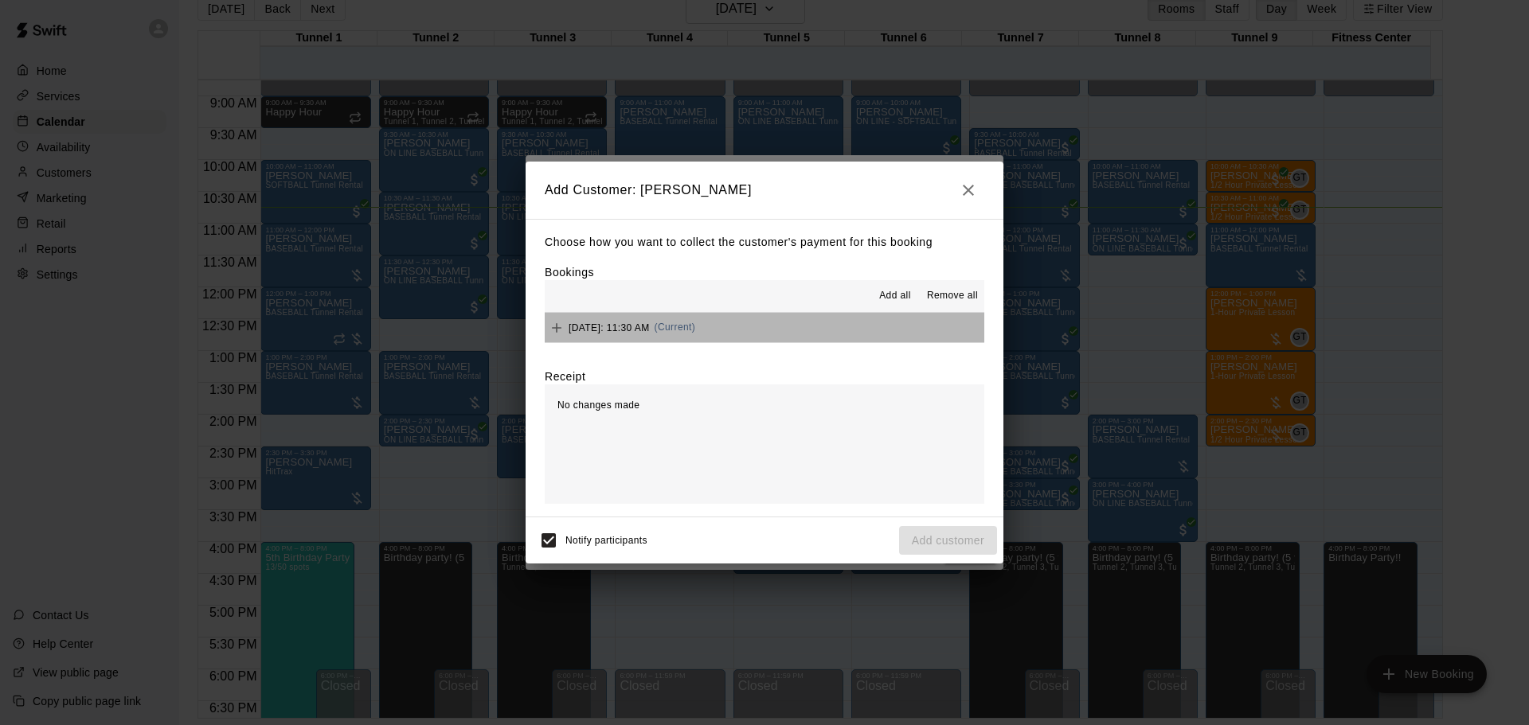
click at [796, 331] on button "[DATE]: 11:30 AM (Current)" at bounding box center [764, 327] width 439 height 29
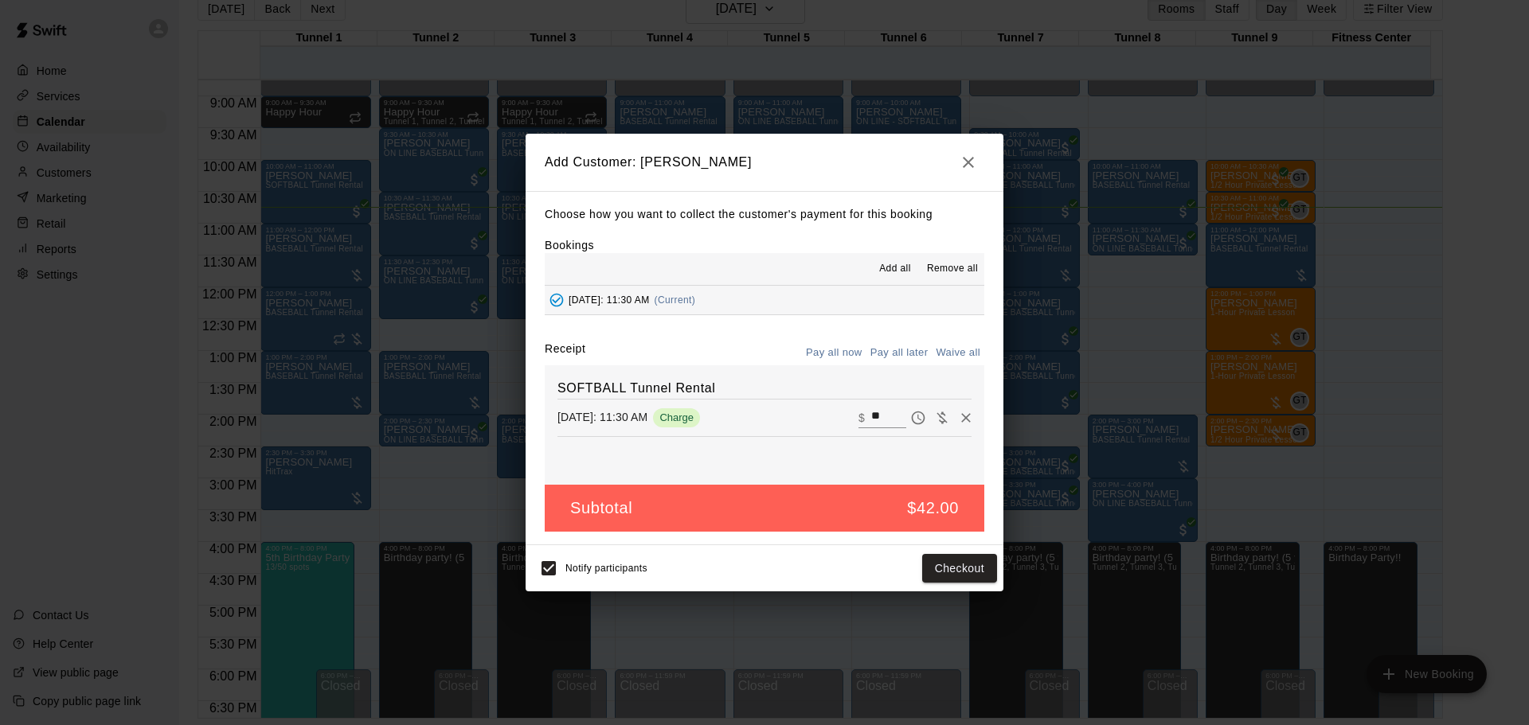
click at [914, 360] on button "Pay all later" at bounding box center [899, 353] width 66 height 25
click at [949, 561] on button "Add customer" at bounding box center [948, 568] width 98 height 29
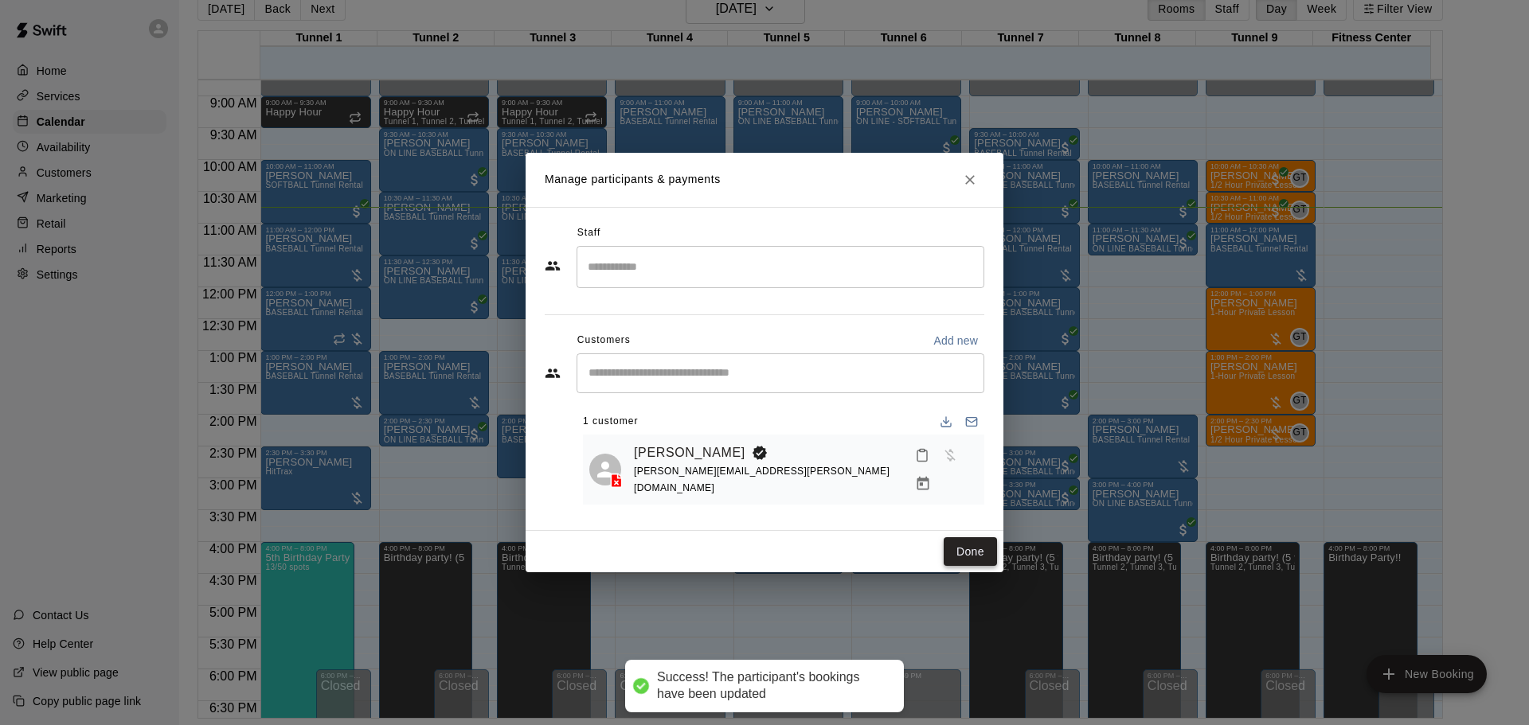
click at [963, 553] on button "Done" at bounding box center [969, 551] width 53 height 29
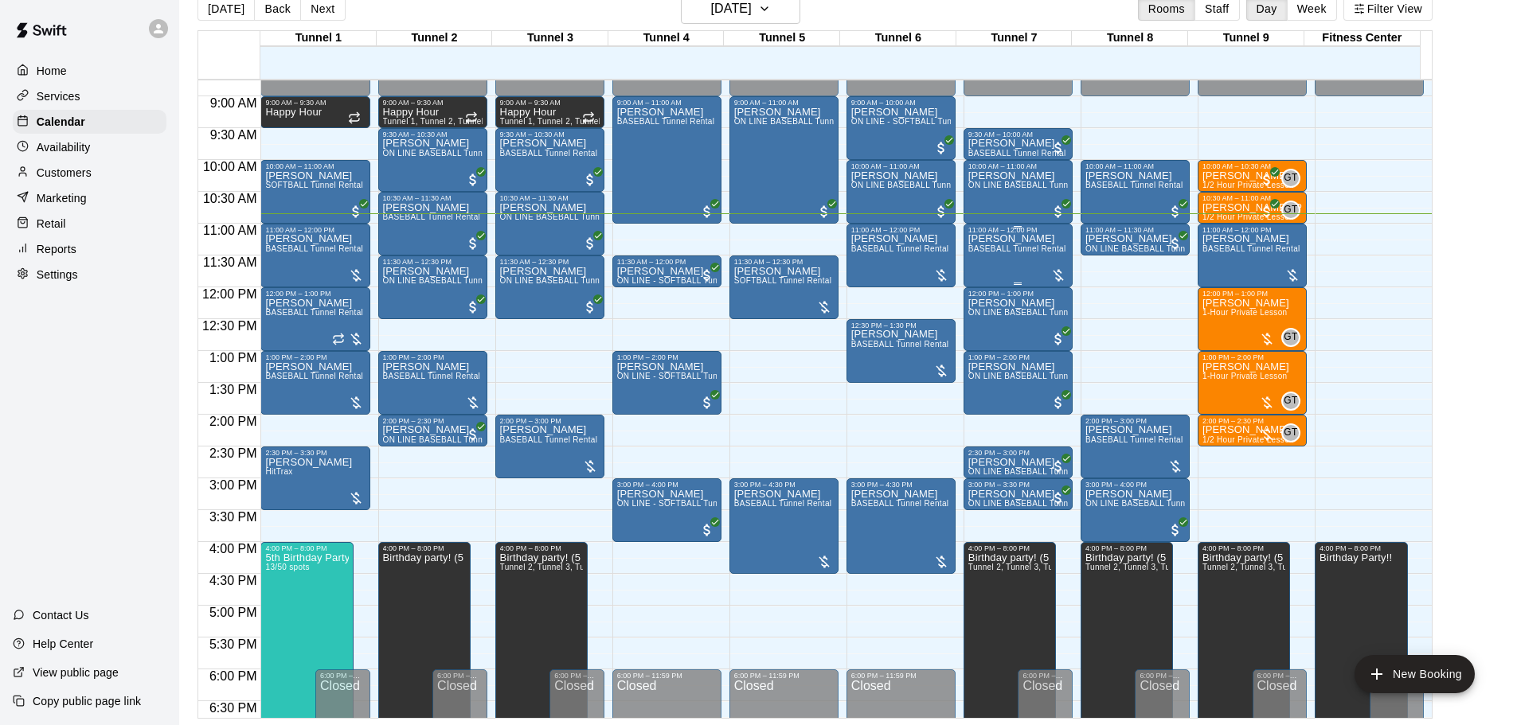
click at [1009, 270] on div "[PERSON_NAME] BASEBALL Tunnel Rental" at bounding box center [1017, 596] width 98 height 725
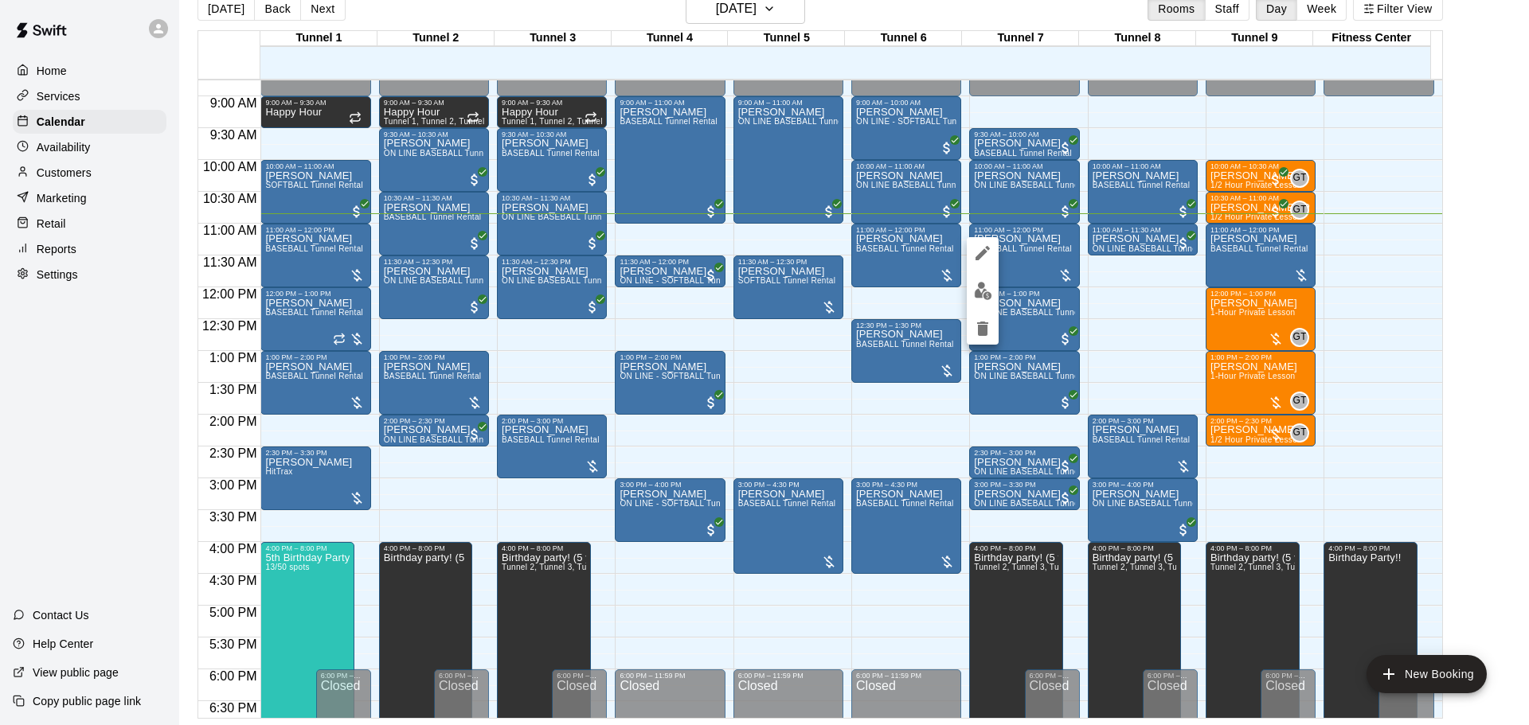
click at [975, 287] on img "edit" at bounding box center [983, 291] width 18 height 18
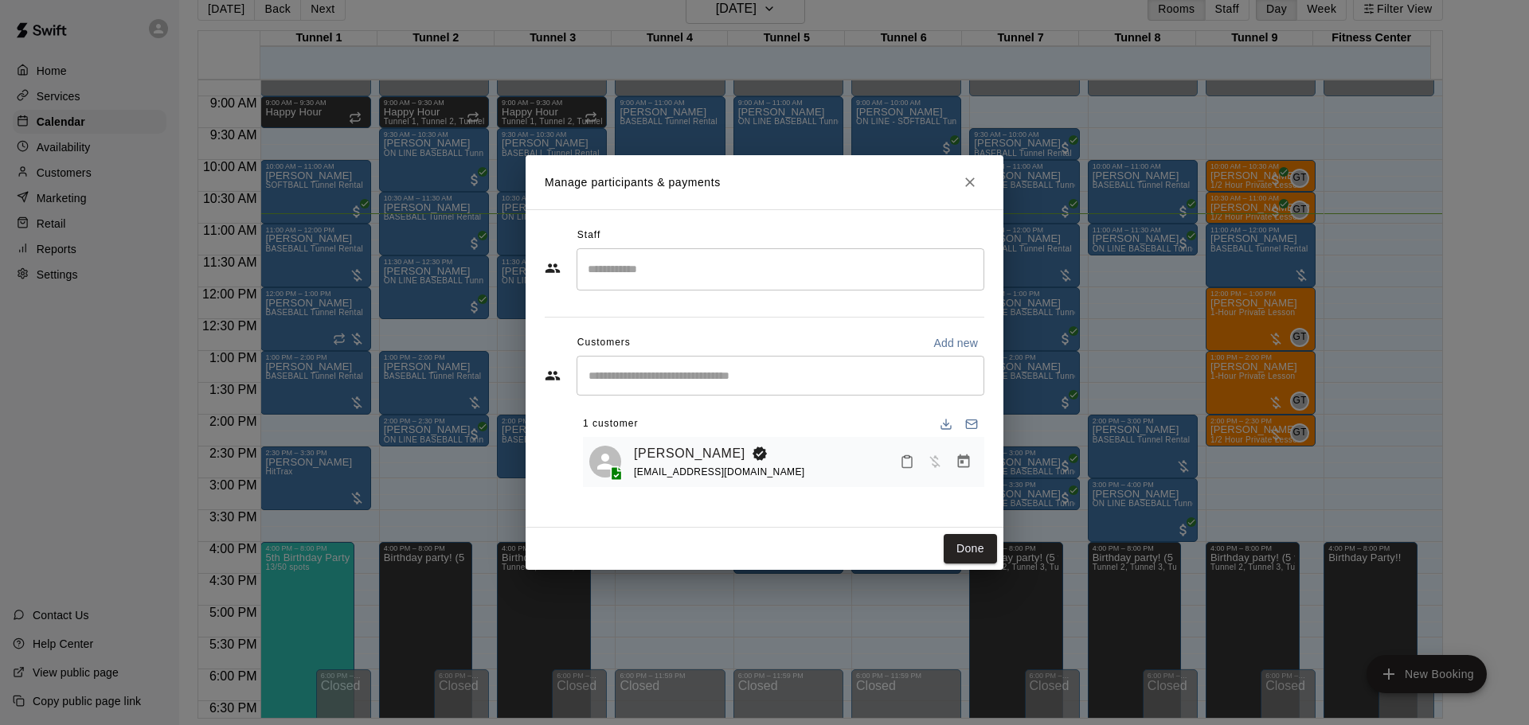
click at [964, 466] on icon "Manage bookings & payment" at bounding box center [963, 462] width 16 height 16
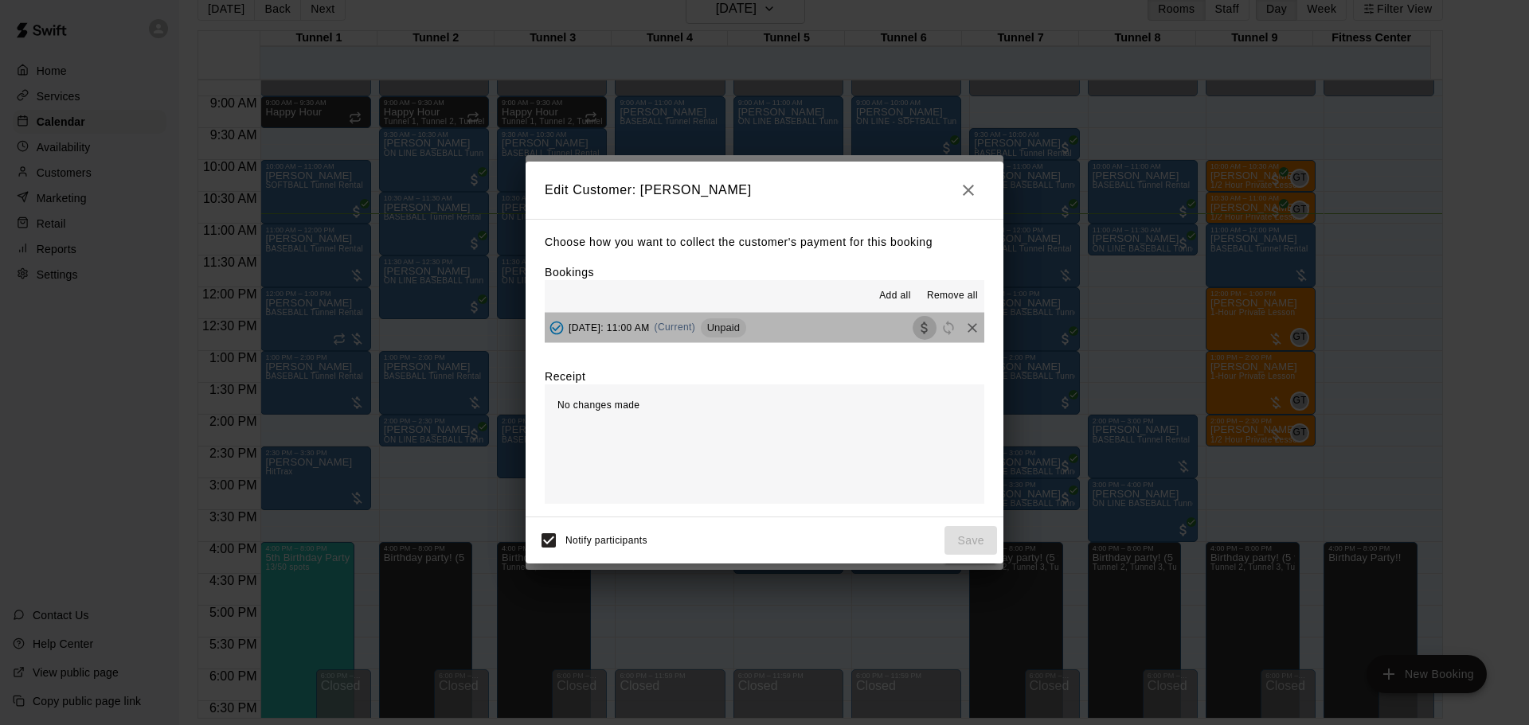
click at [916, 330] on icon "Collect payment" at bounding box center [924, 328] width 16 height 16
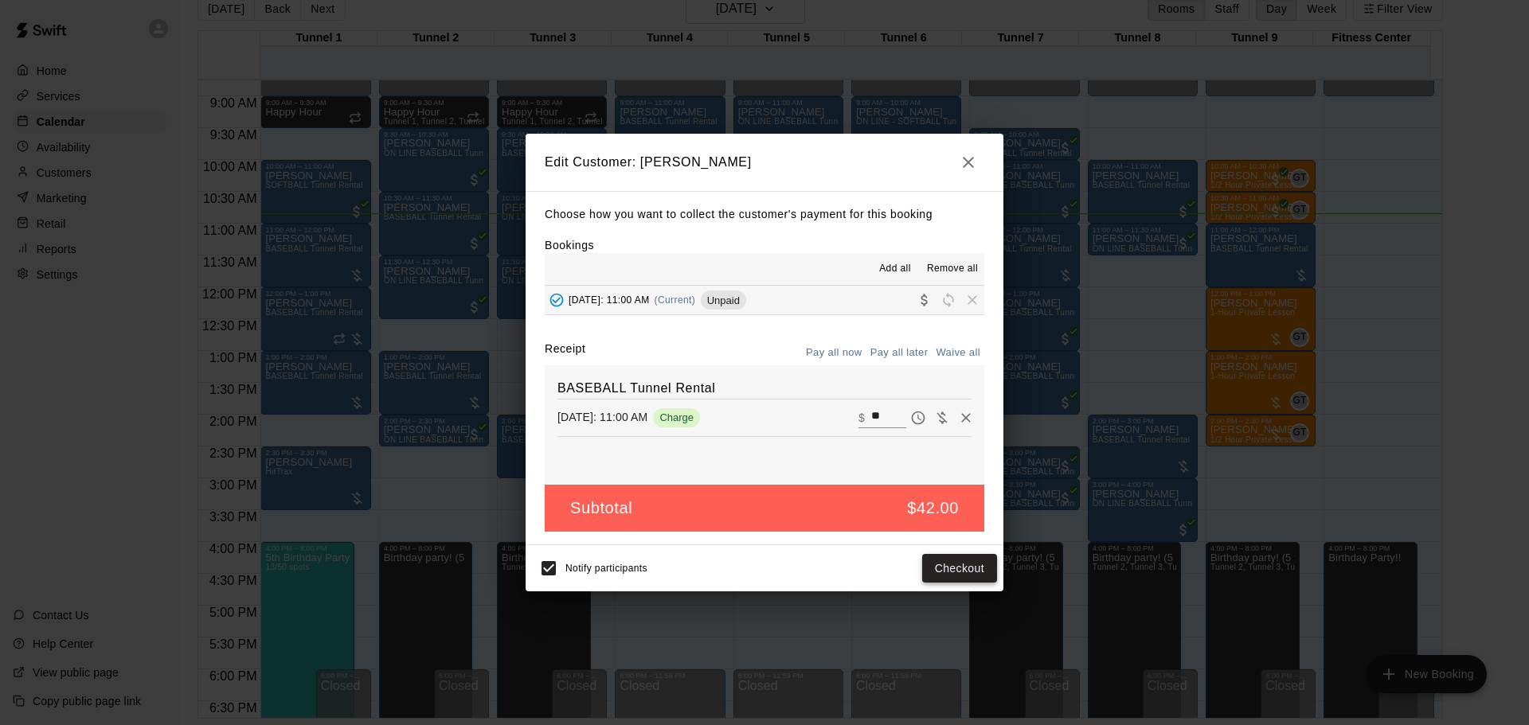
click at [958, 565] on button "Checkout" at bounding box center [959, 568] width 75 height 29
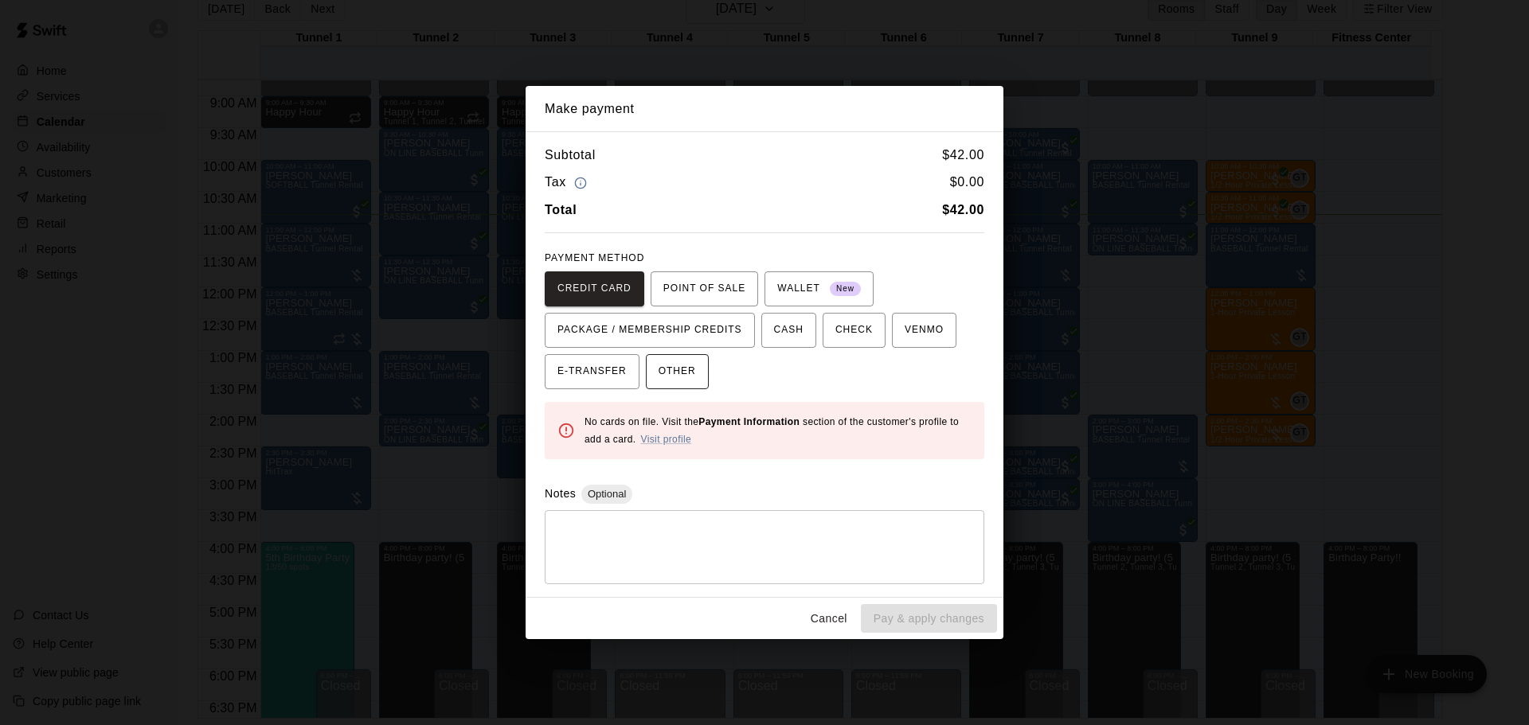
click at [663, 369] on span "OTHER" at bounding box center [676, 371] width 37 height 25
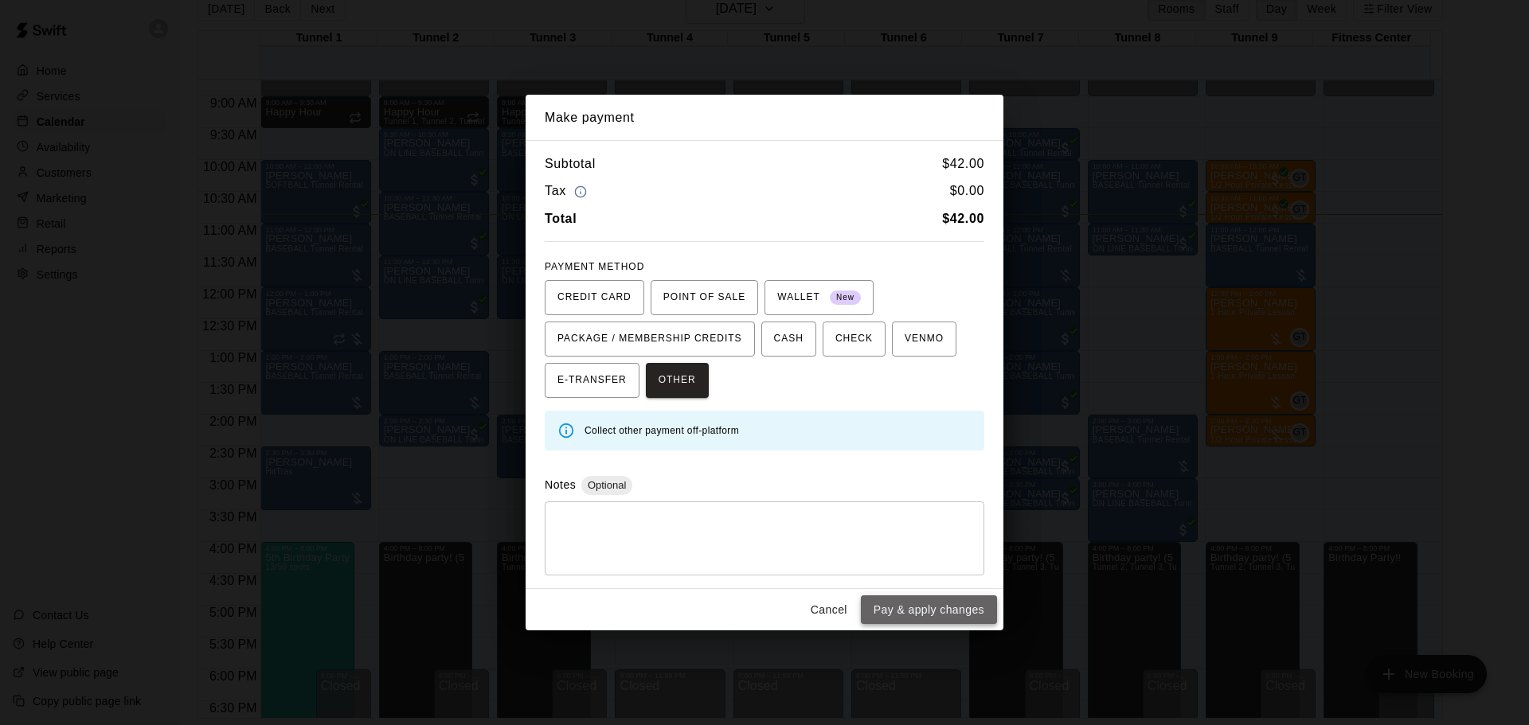
click at [932, 616] on button "Pay & apply changes" at bounding box center [929, 610] width 136 height 29
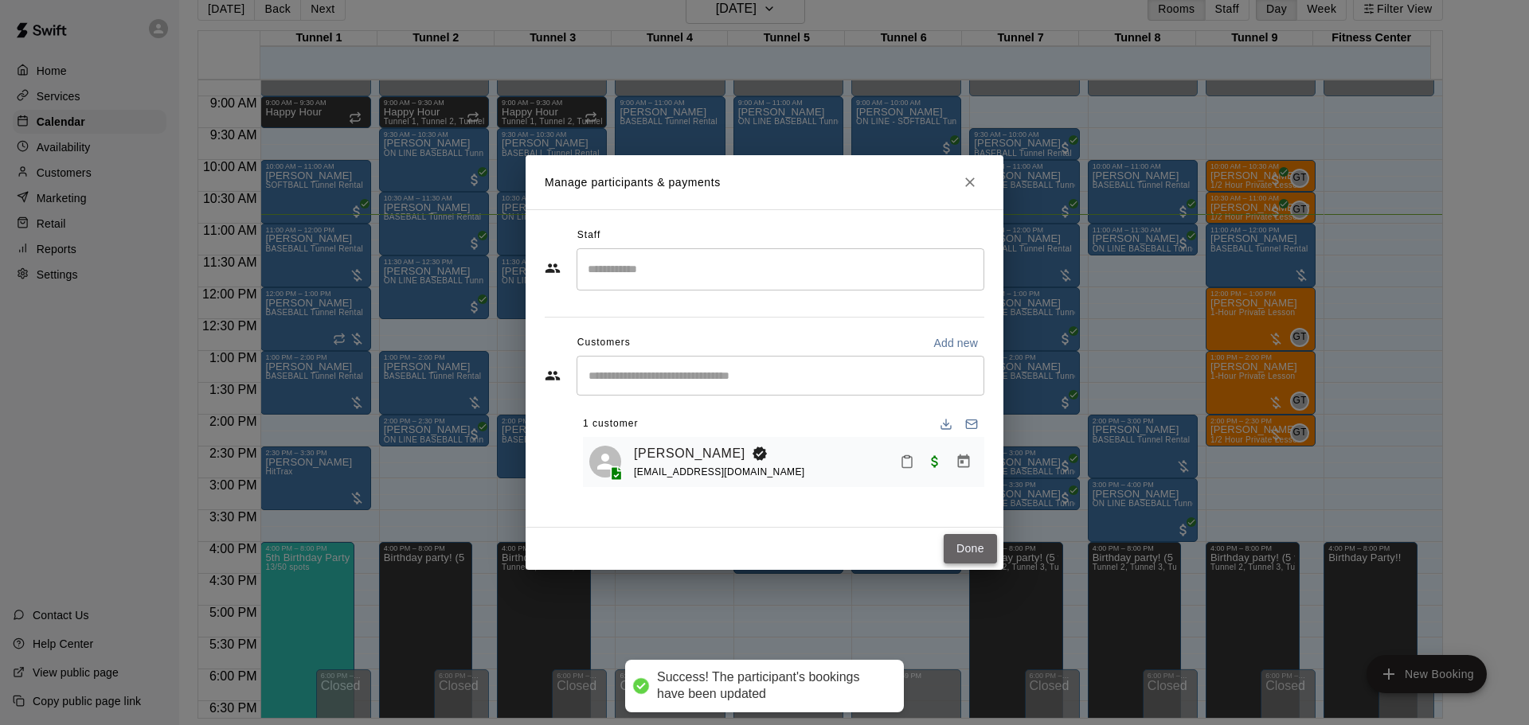
click at [953, 550] on button "Done" at bounding box center [969, 548] width 53 height 29
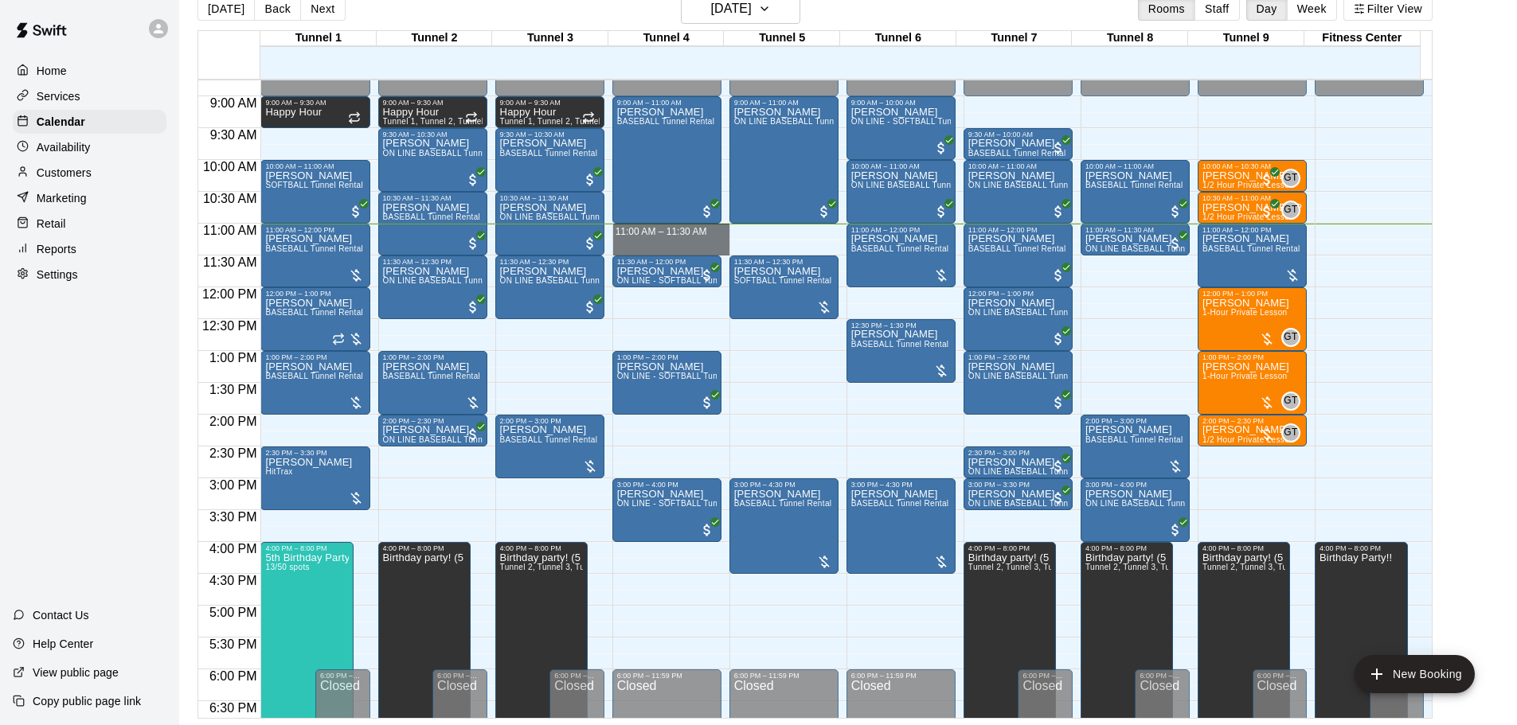
drag, startPoint x: 662, startPoint y: 229, endPoint x: 662, endPoint y: 250, distance: 20.7
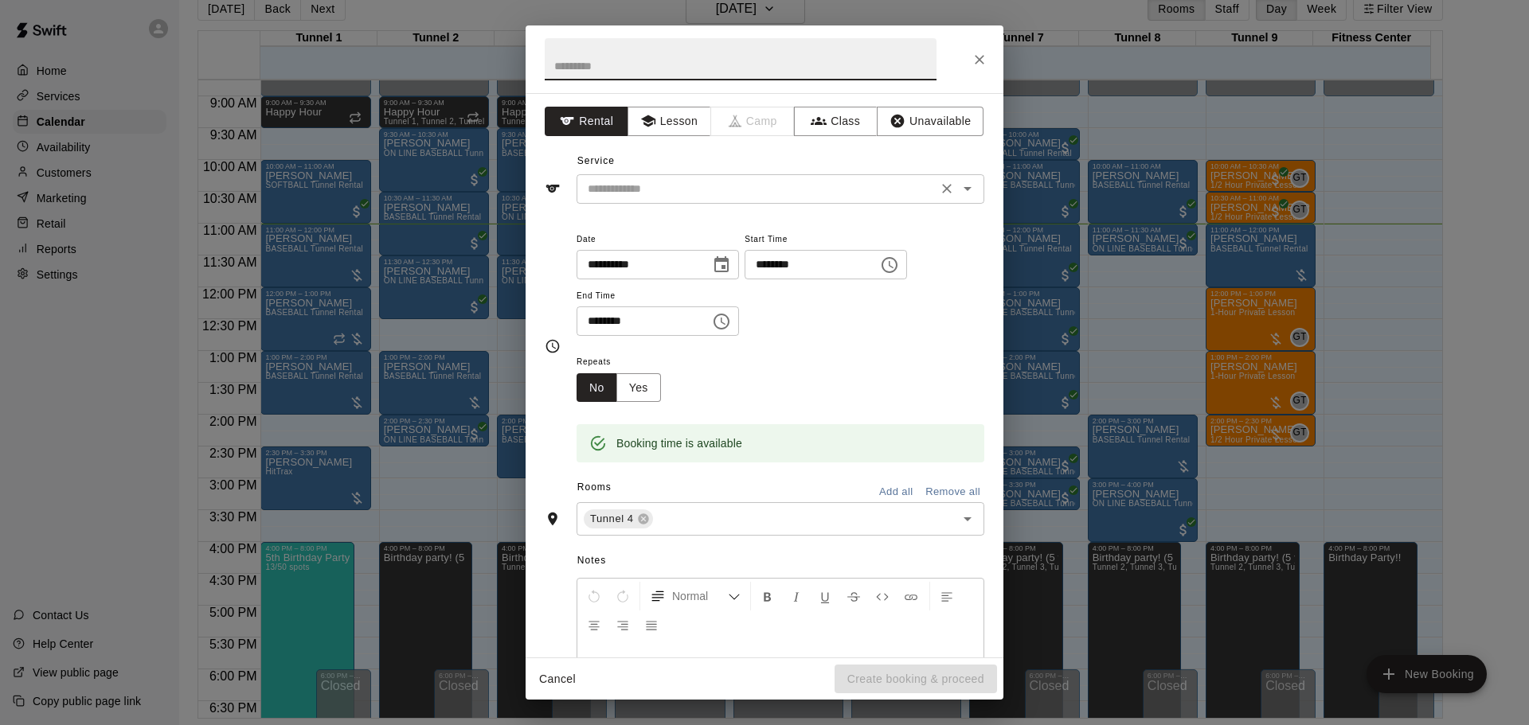
click at [610, 183] on input "text" at bounding box center [756, 189] width 351 height 20
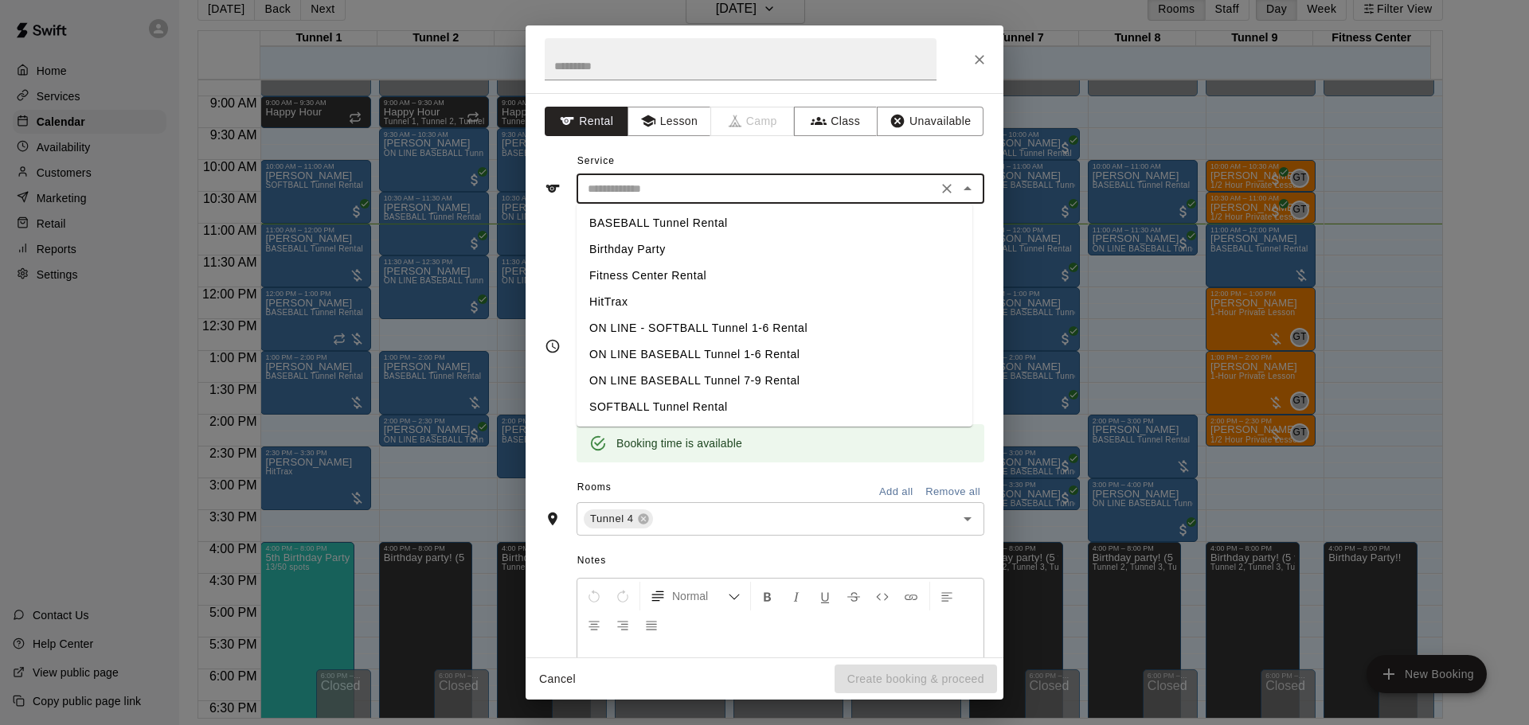
click at [619, 213] on li "BASEBALL Tunnel Rental" at bounding box center [774, 223] width 396 height 26
type input "**********"
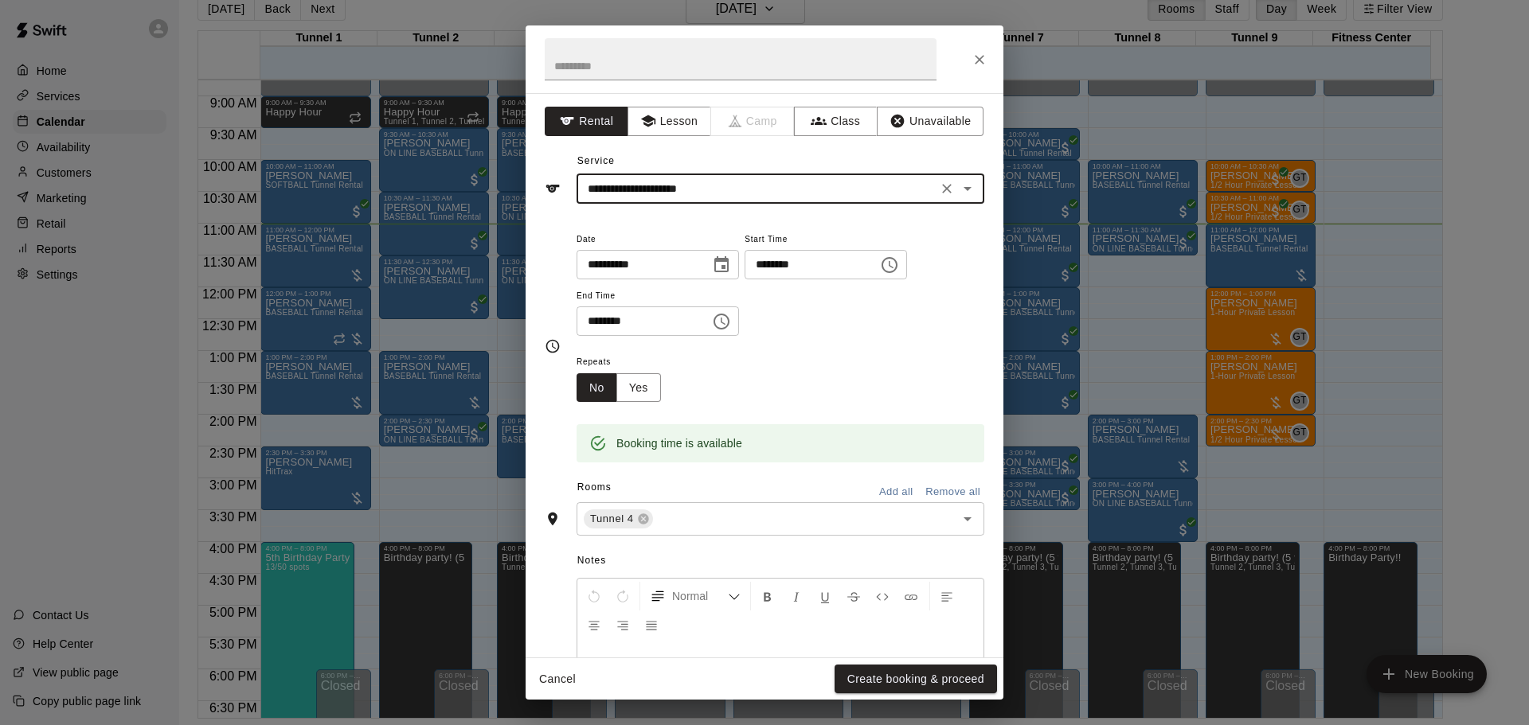
click at [932, 680] on button "Create booking & proceed" at bounding box center [915, 679] width 162 height 29
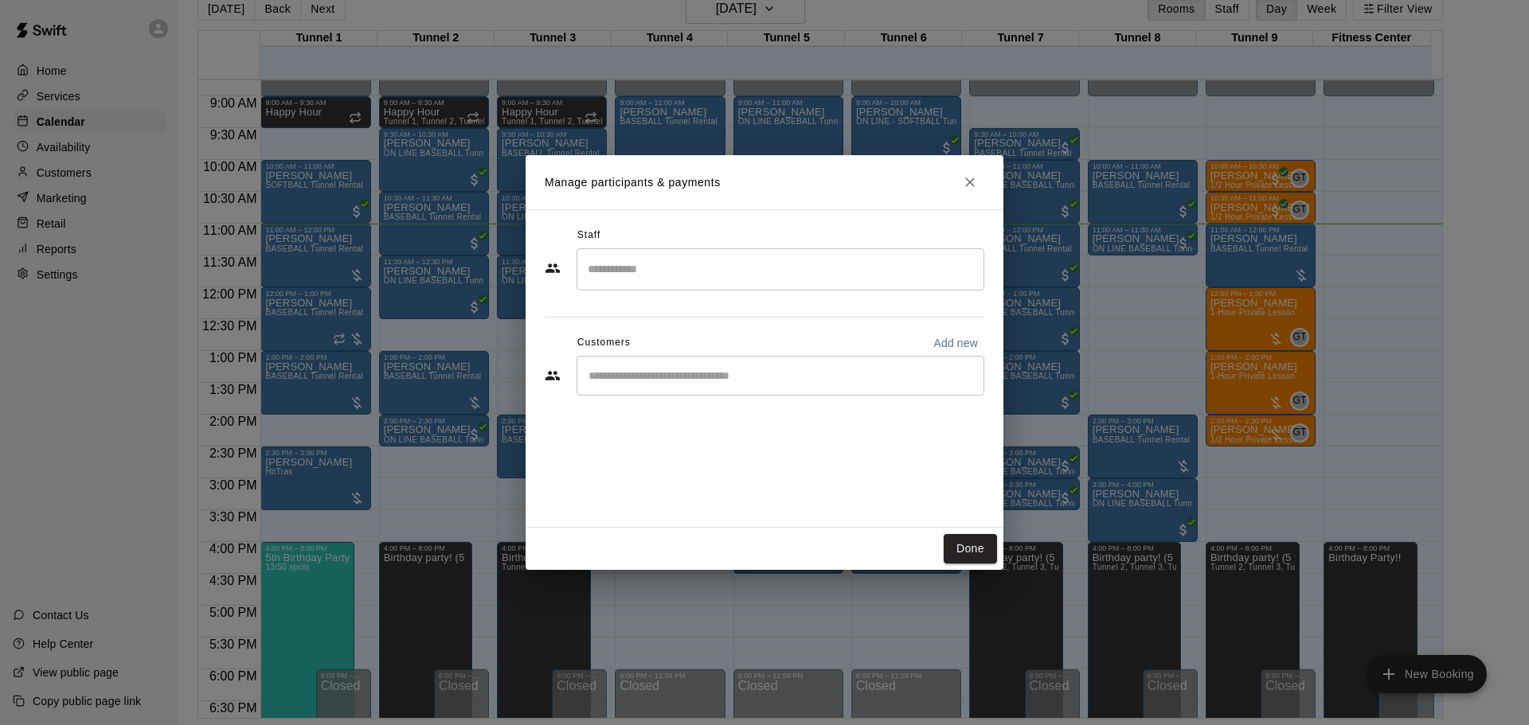
click at [654, 378] on input "Start typing to search customers..." at bounding box center [780, 376] width 393 height 16
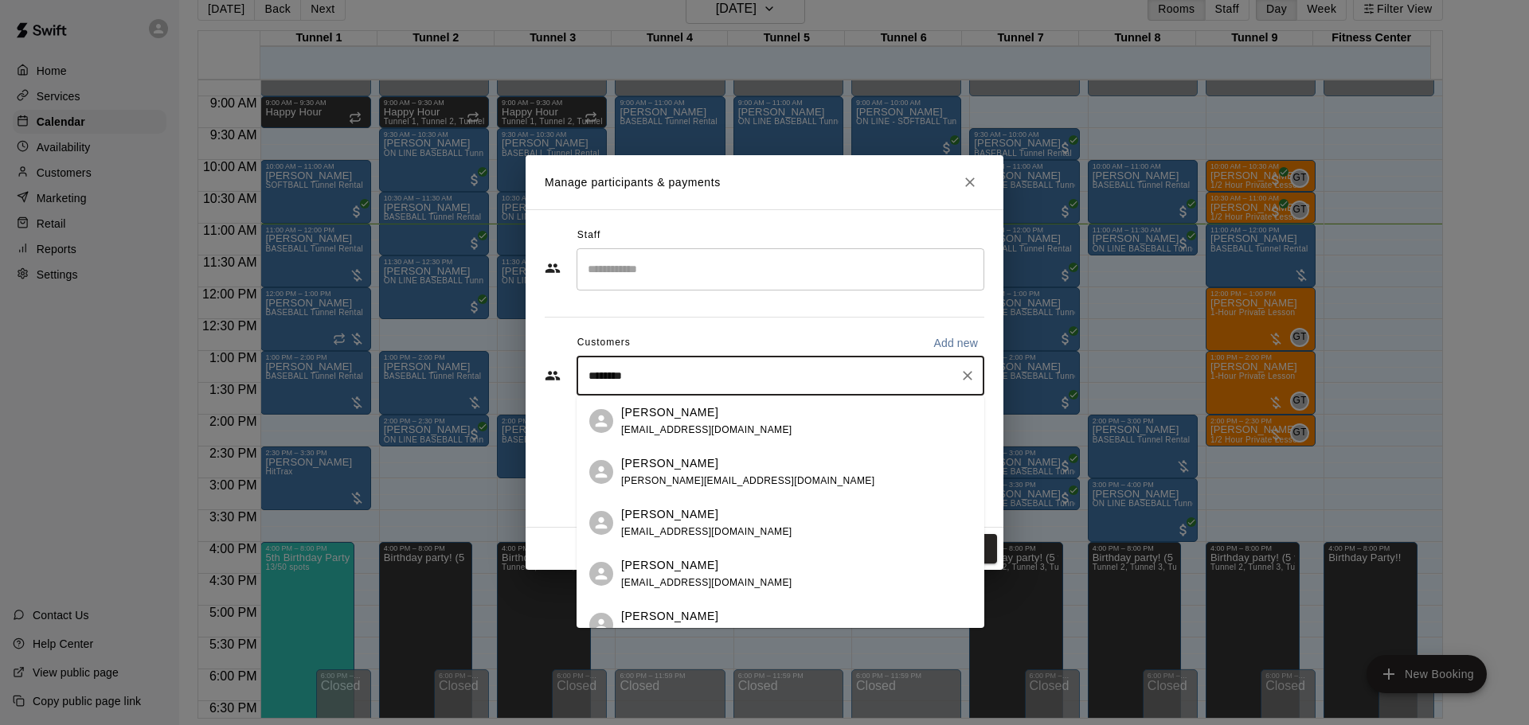
type input "*********"
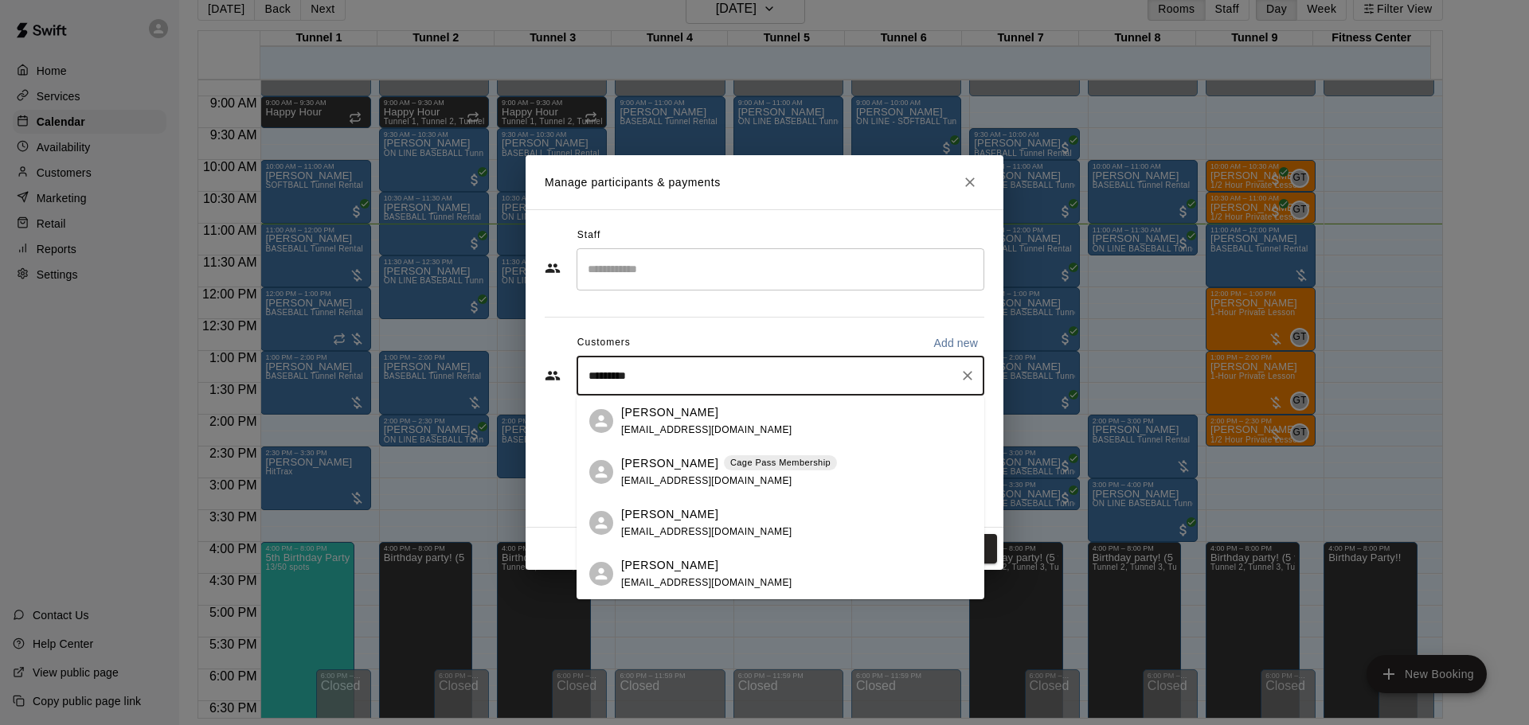
click at [716, 470] on p "[PERSON_NAME]" at bounding box center [669, 463] width 97 height 17
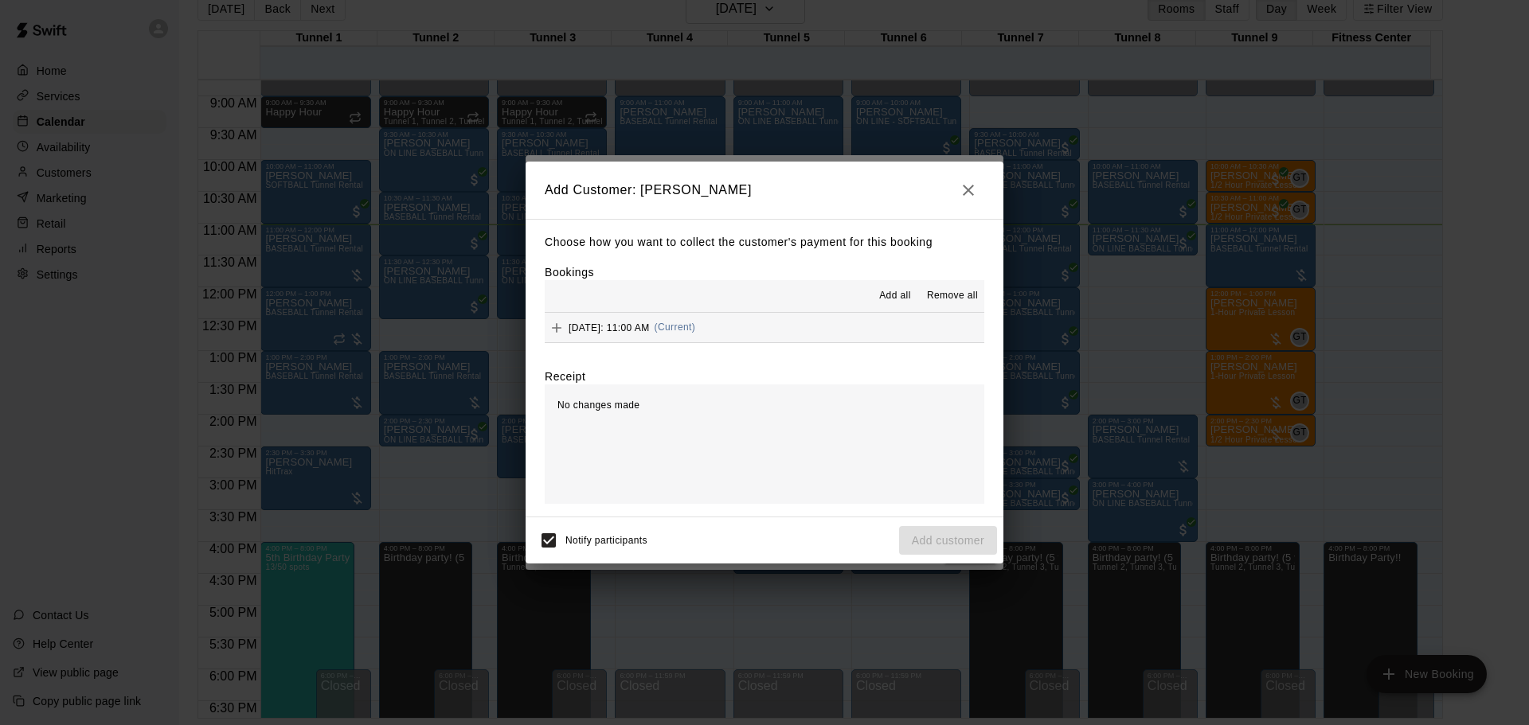
click at [761, 330] on button "[DATE]: 11:00 AM (Current)" at bounding box center [764, 327] width 439 height 29
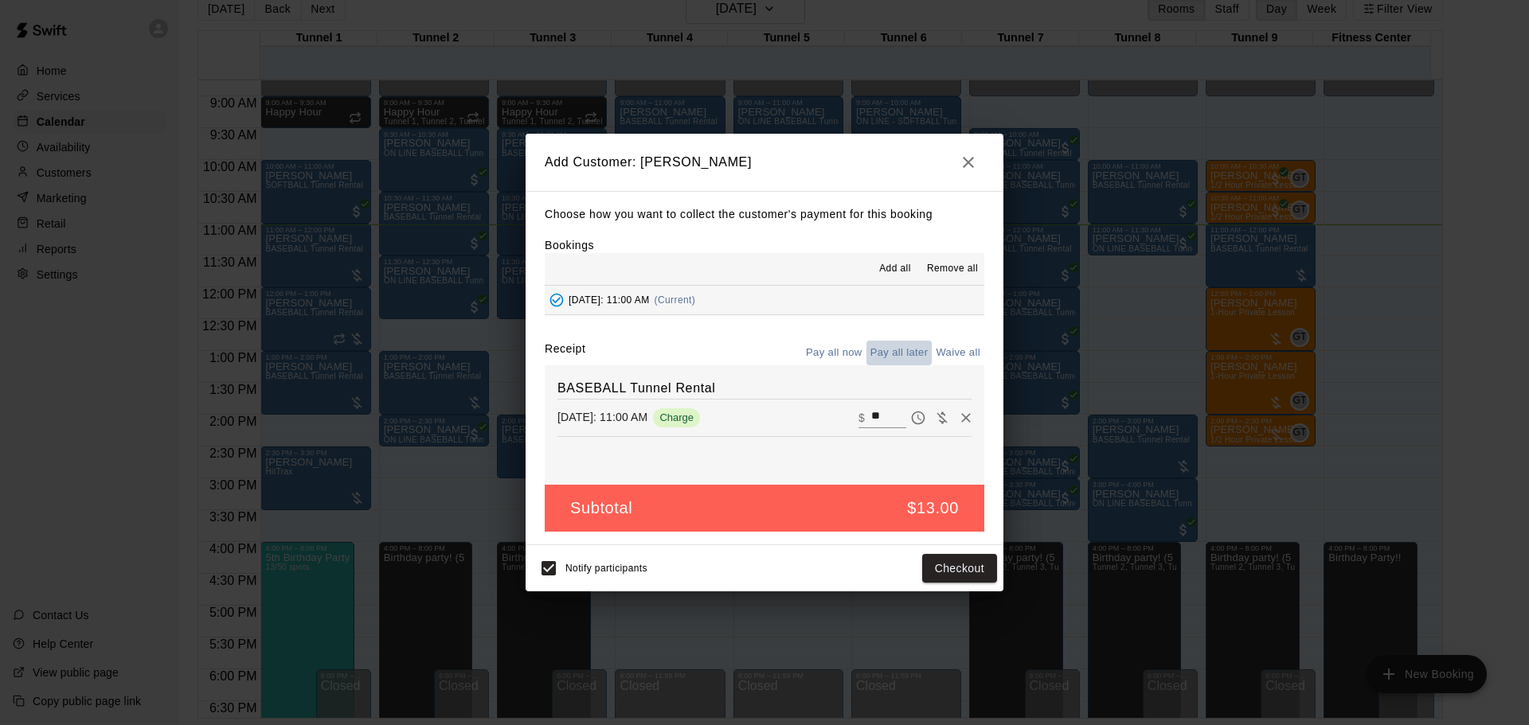
click at [908, 353] on button "Pay all later" at bounding box center [899, 353] width 66 height 25
drag, startPoint x: 851, startPoint y: 361, endPoint x: 870, endPoint y: 371, distance: 21.4
click at [852, 361] on button "Pay all now" at bounding box center [834, 353] width 64 height 25
click at [939, 564] on button "Checkout" at bounding box center [959, 568] width 75 height 29
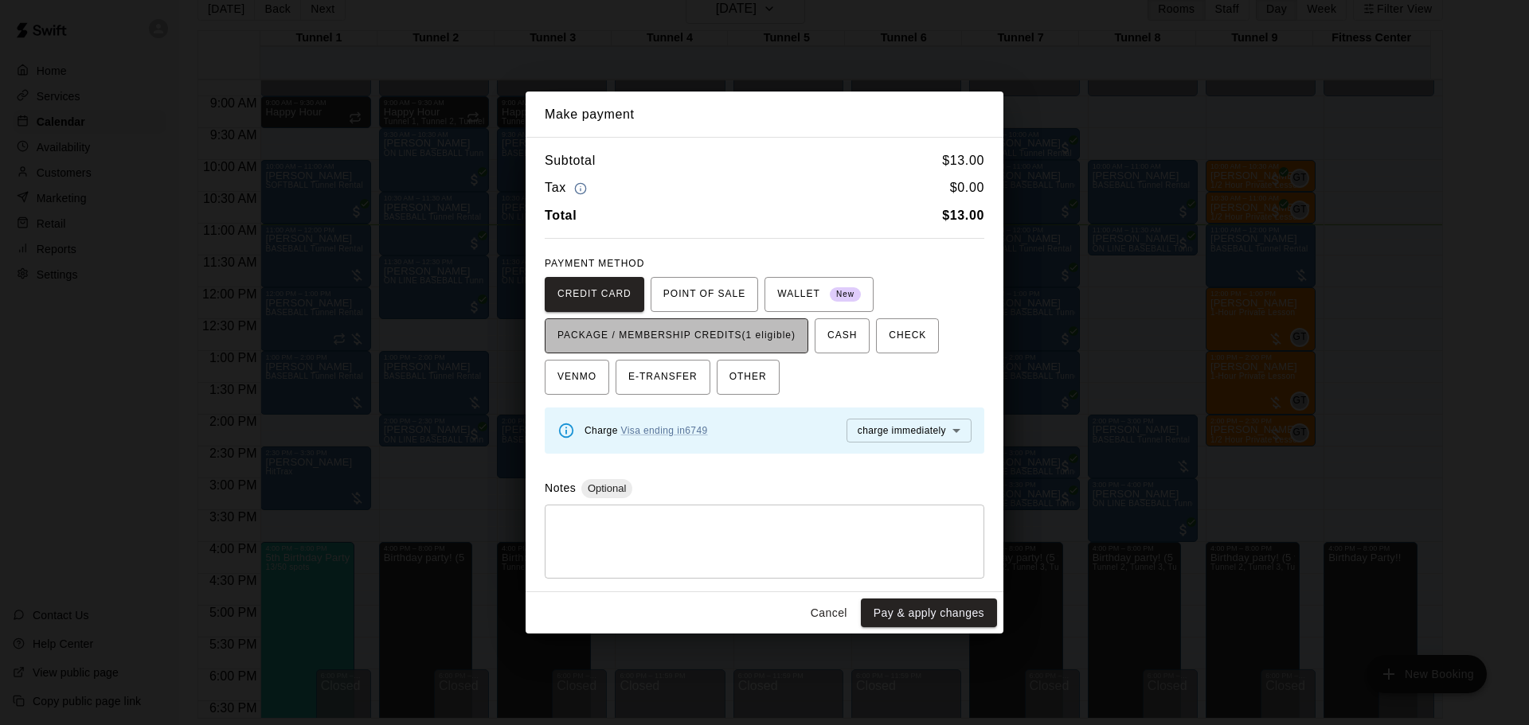
click at [779, 349] on button "PACKAGE / MEMBERSHIP CREDITS (1 eligible)" at bounding box center [677, 335] width 264 height 35
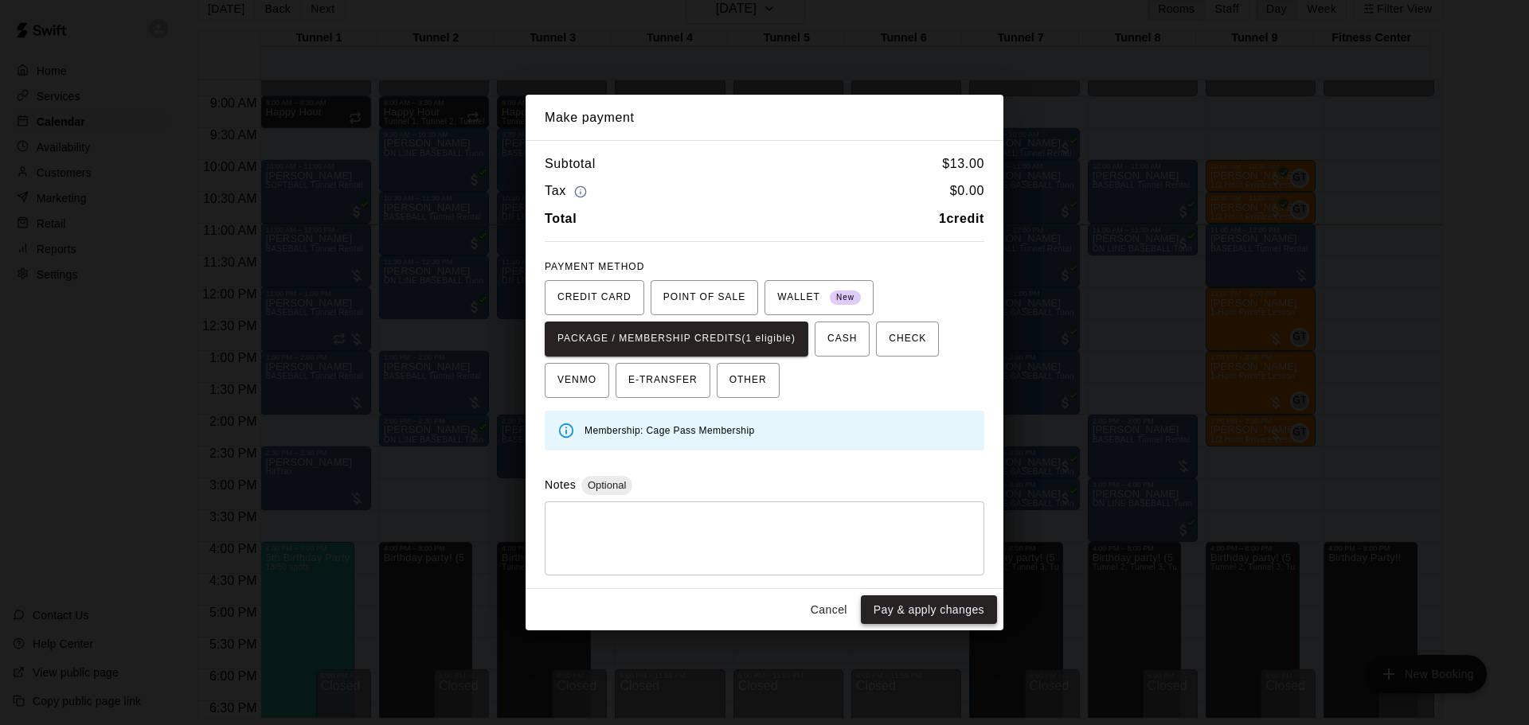
click at [959, 615] on button "Pay & apply changes" at bounding box center [929, 610] width 136 height 29
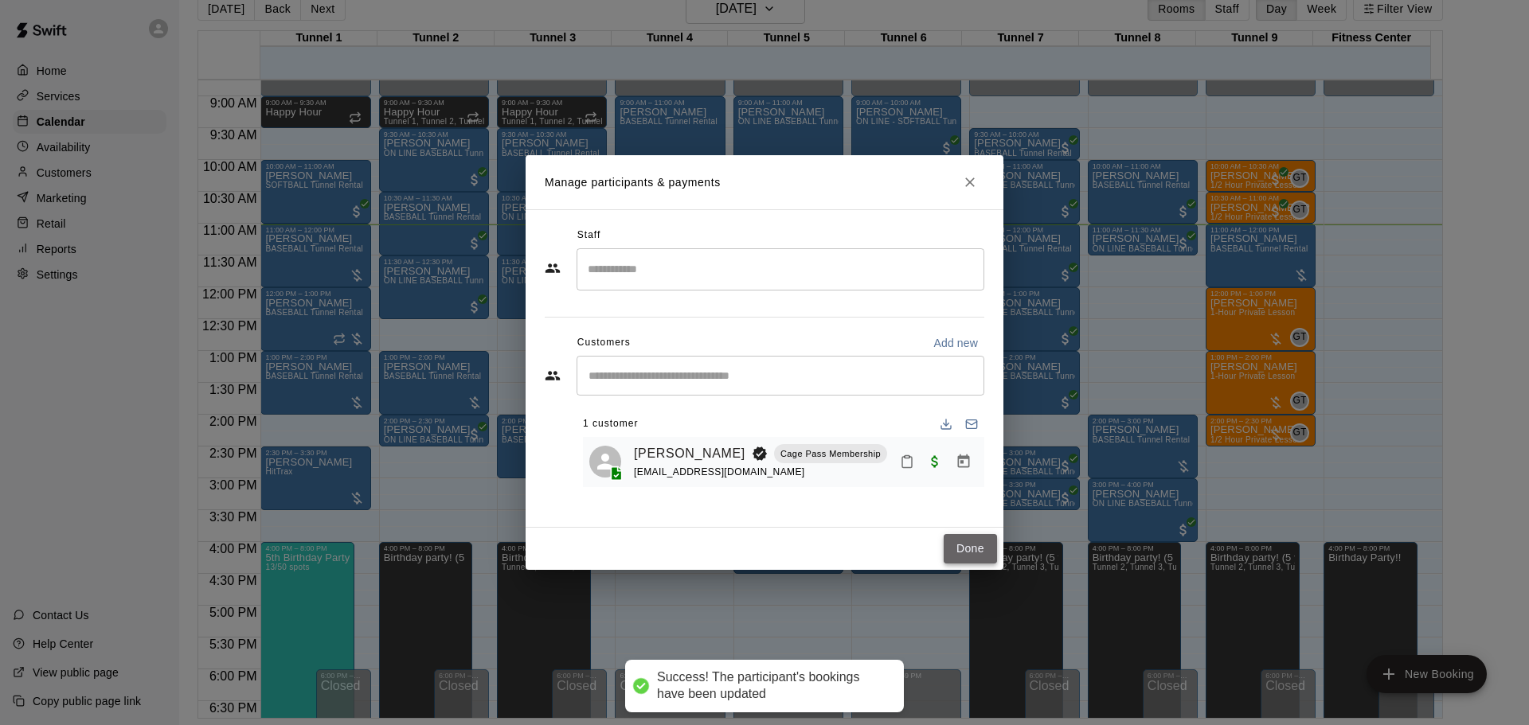
click at [985, 543] on button "Done" at bounding box center [969, 548] width 53 height 29
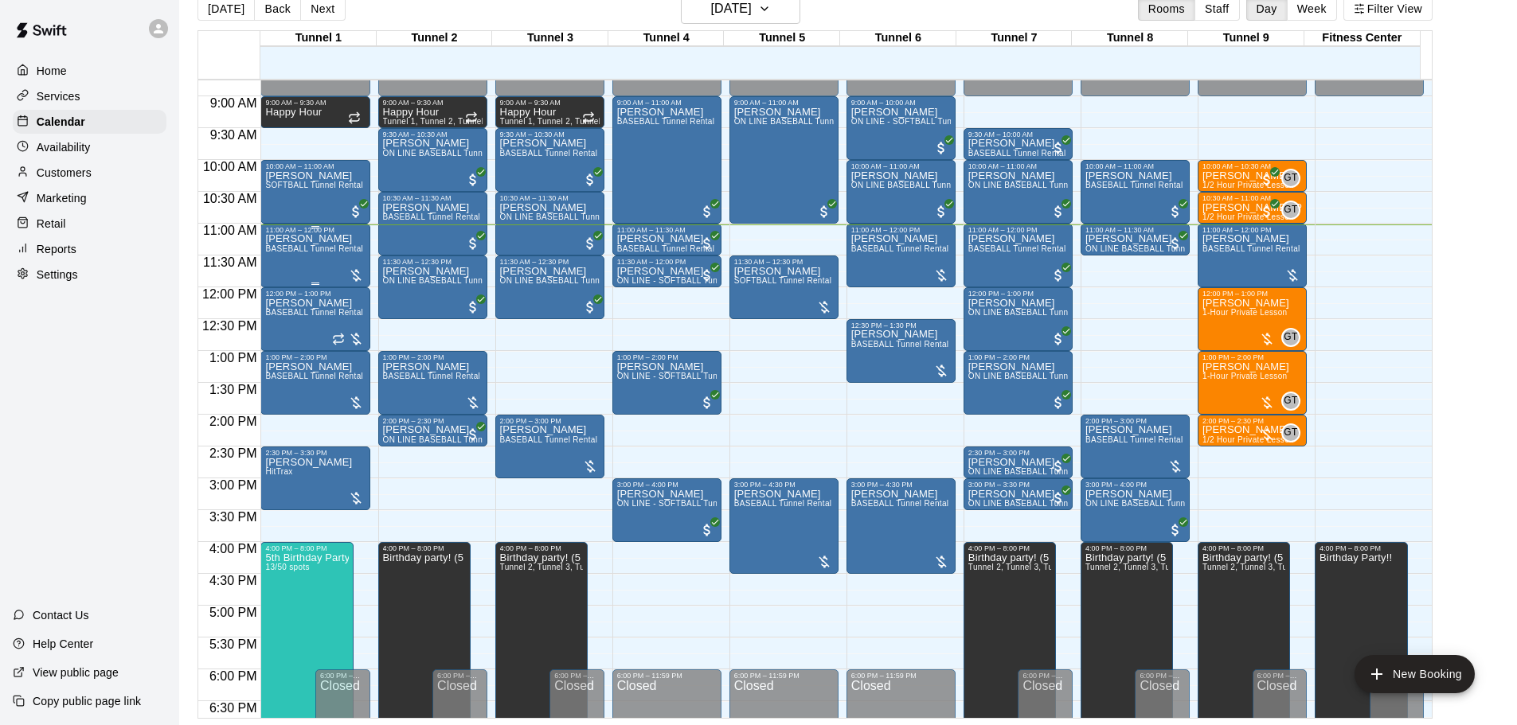
click at [310, 239] on p "[PERSON_NAME]" at bounding box center [314, 239] width 98 height 0
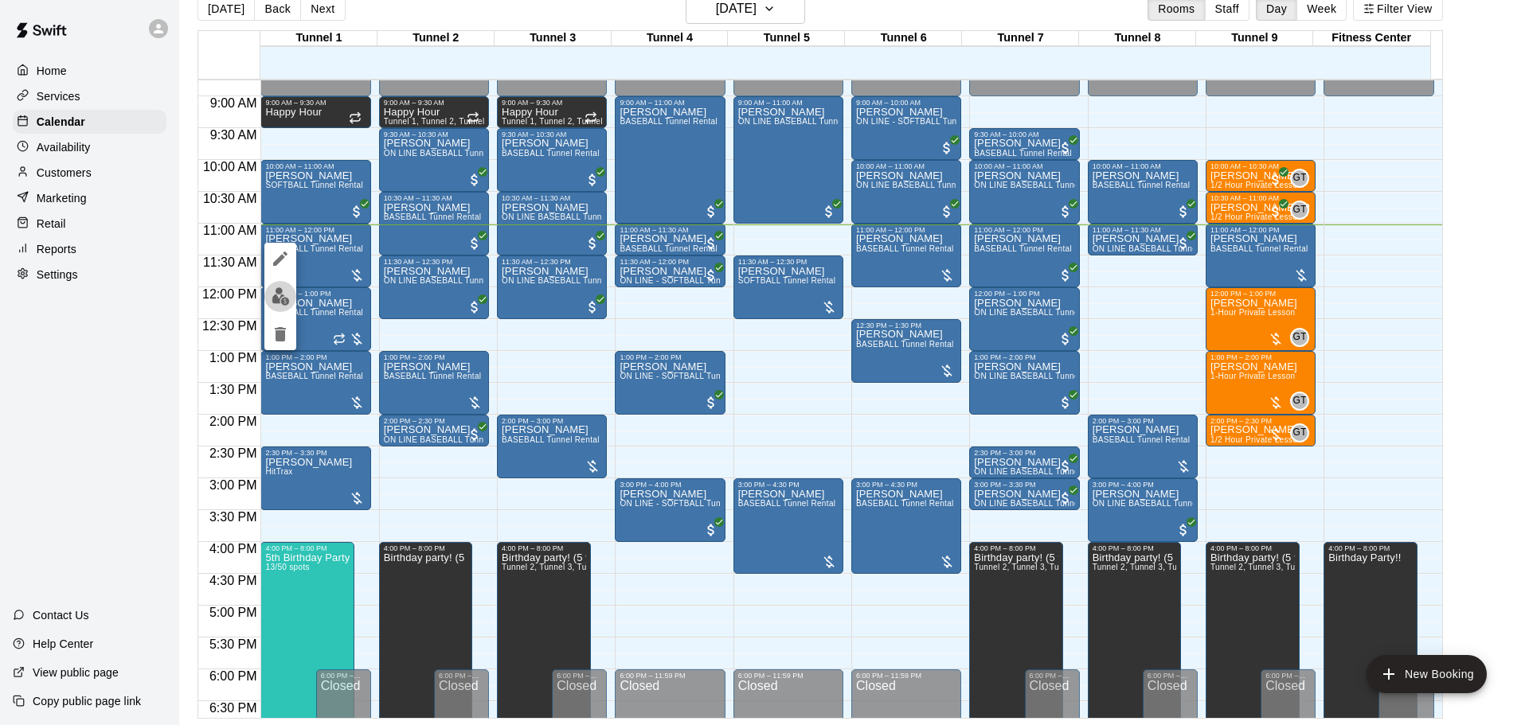
click at [283, 295] on img "edit" at bounding box center [280, 296] width 18 height 18
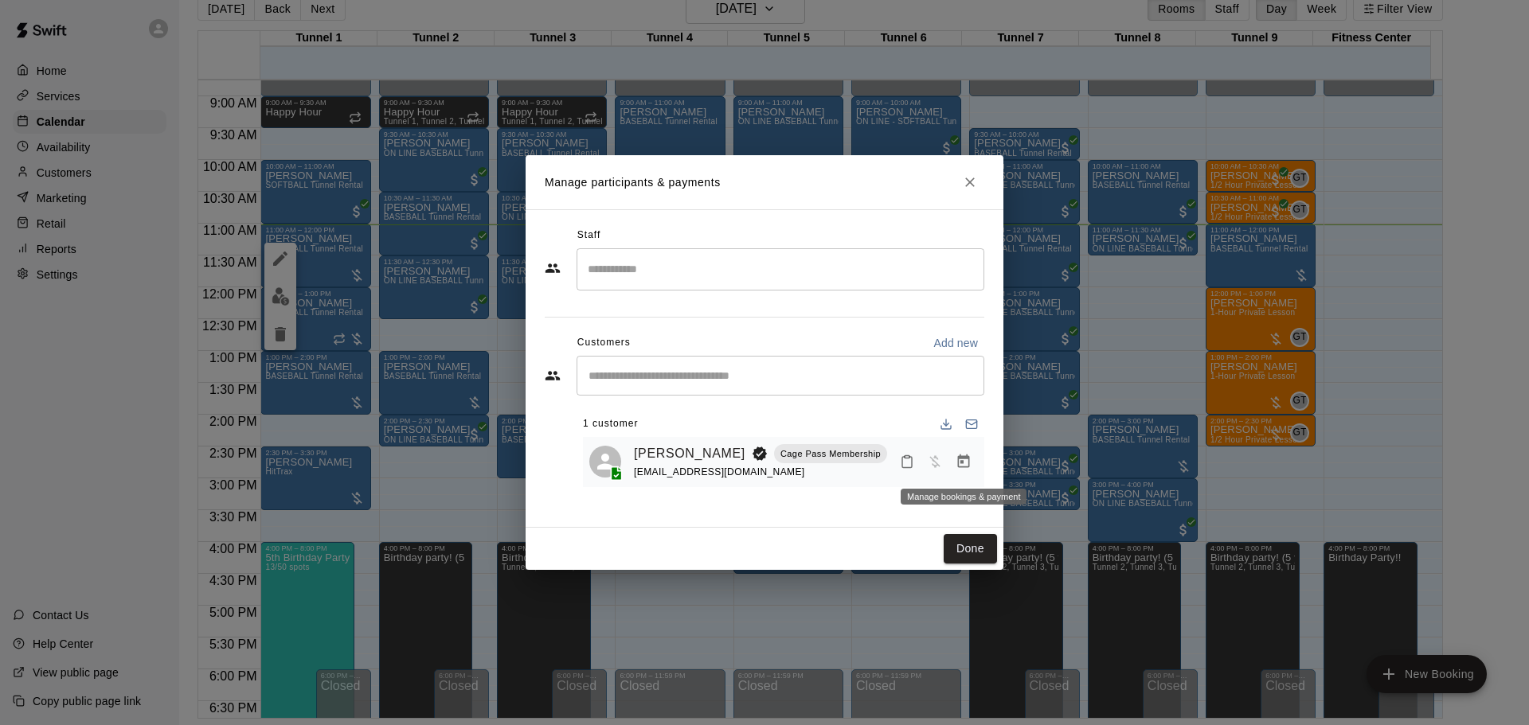
click at [960, 458] on icon "Manage bookings & payment" at bounding box center [964, 462] width 12 height 14
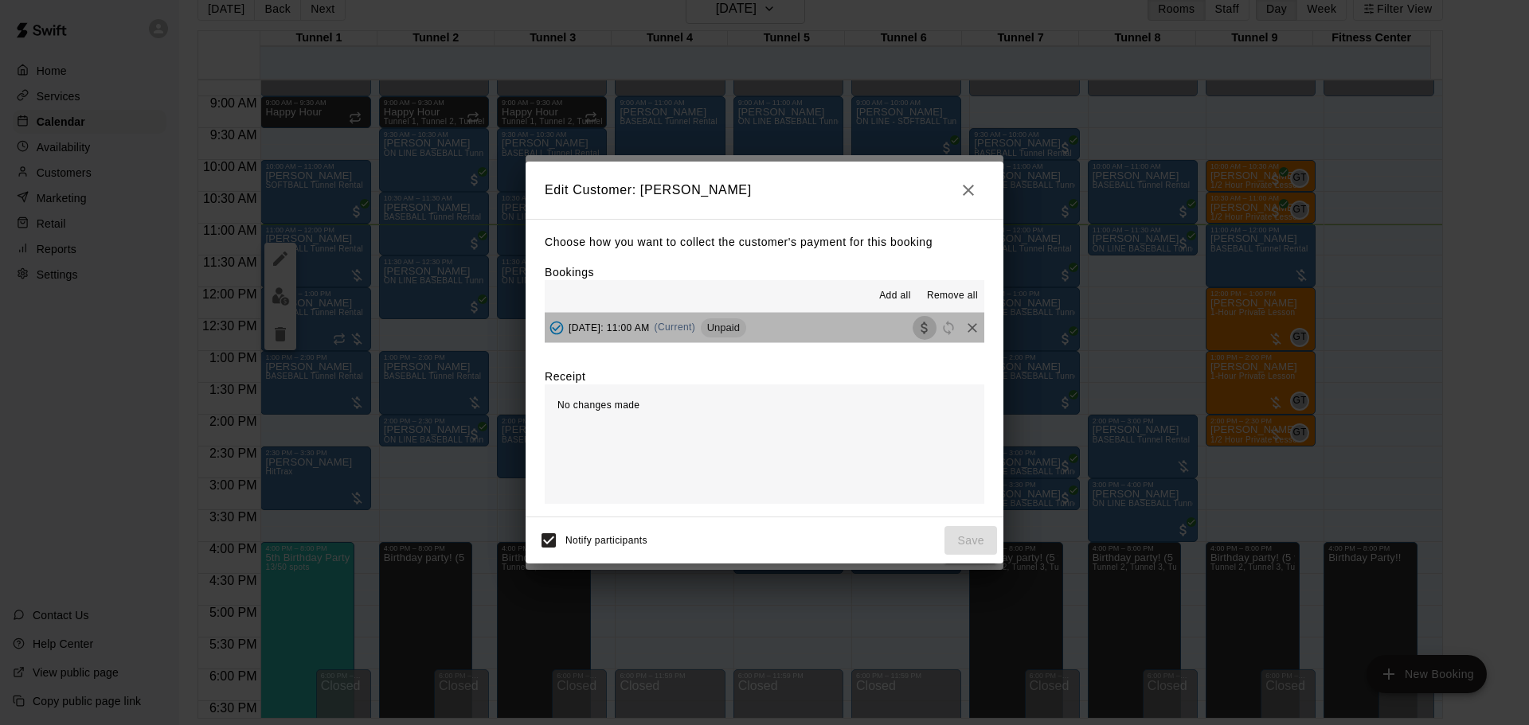
click at [916, 327] on icon "Collect payment" at bounding box center [924, 328] width 16 height 16
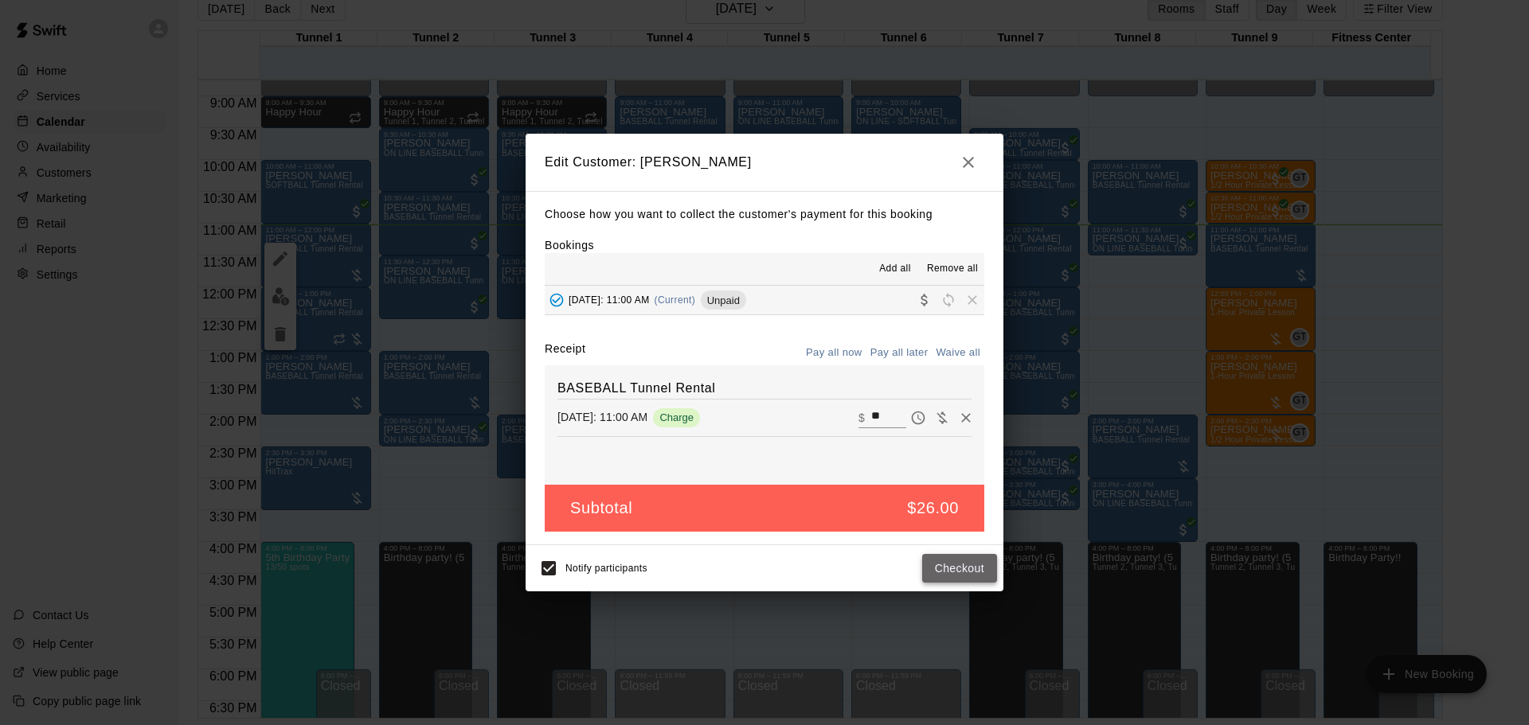
click at [967, 563] on button "Checkout" at bounding box center [959, 568] width 75 height 29
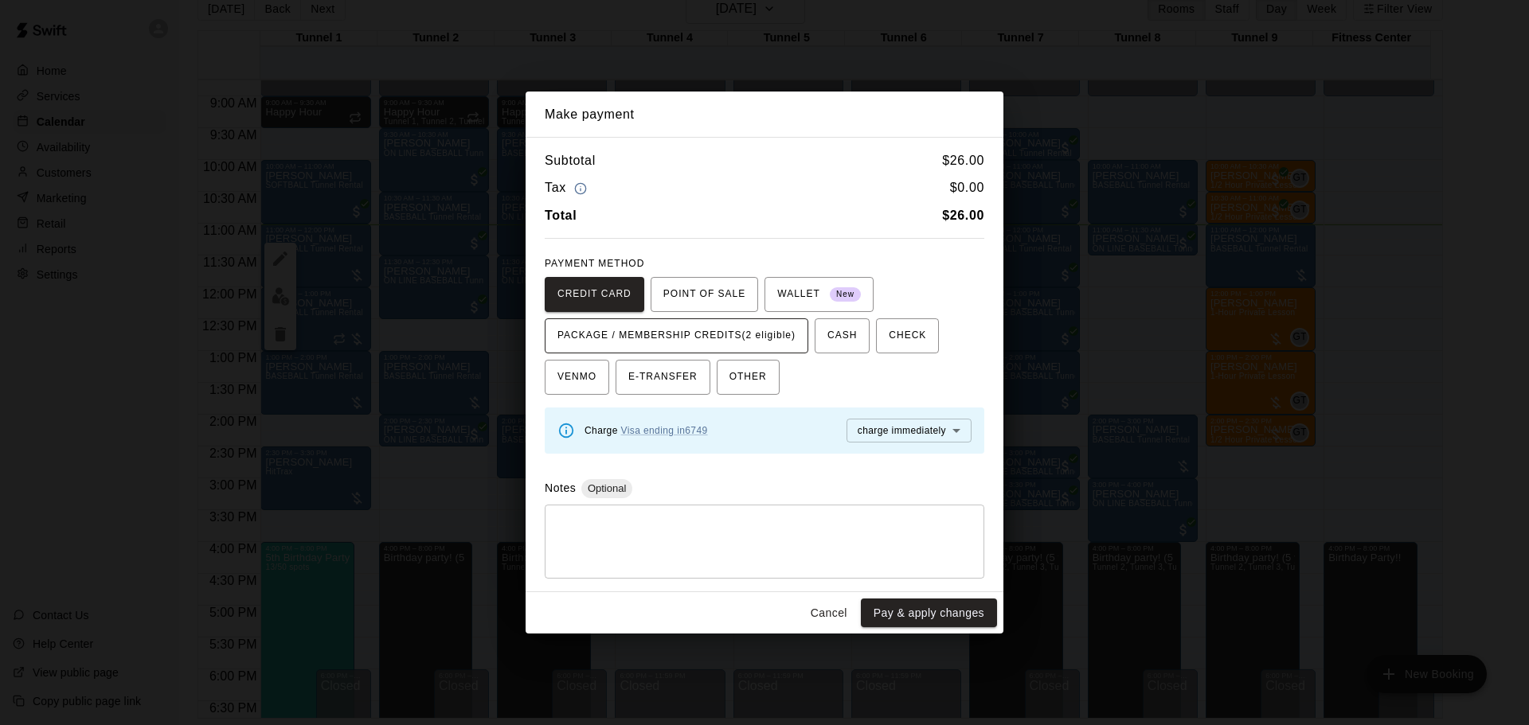
click at [782, 350] on button "PACKAGE / MEMBERSHIP CREDITS (2 eligible)" at bounding box center [677, 335] width 264 height 35
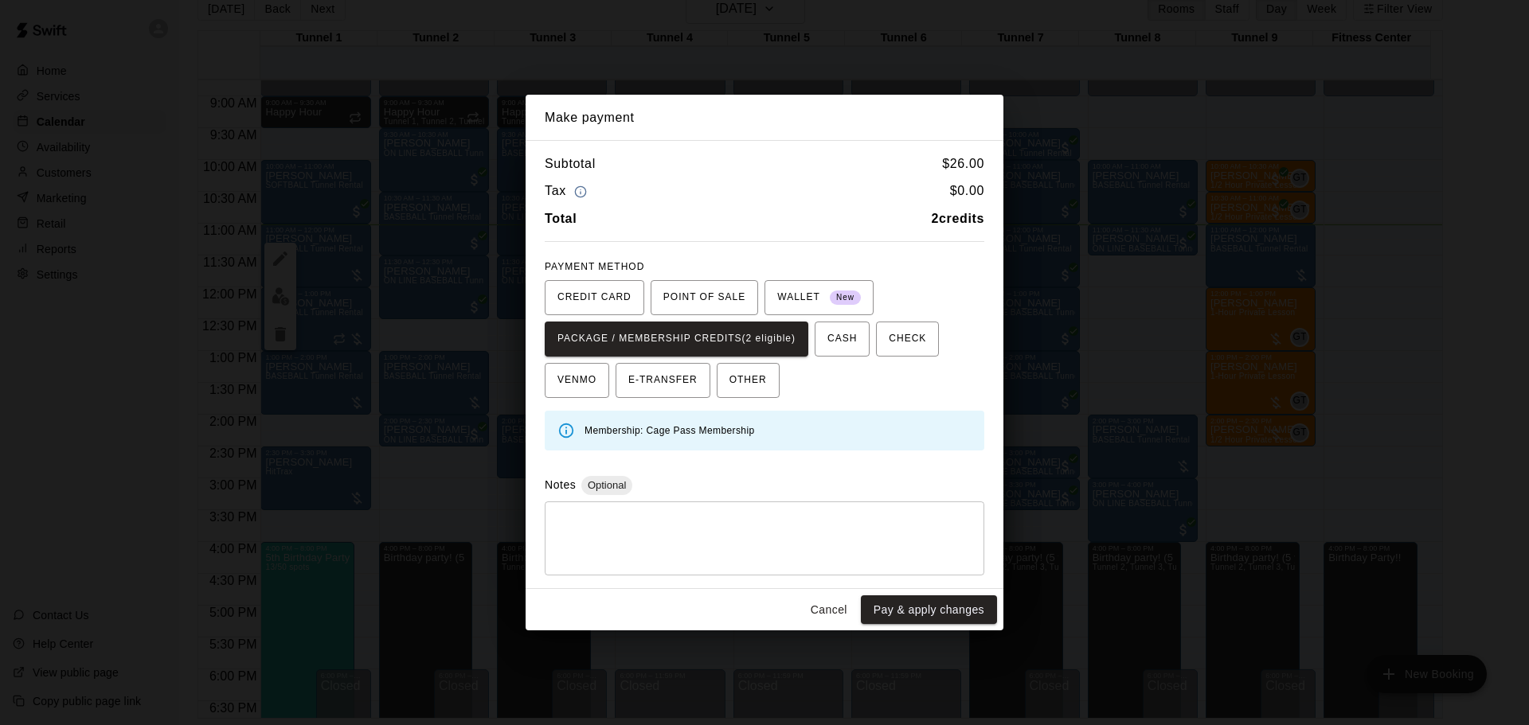
click at [928, 591] on div "Cancel Pay & apply changes" at bounding box center [764, 610] width 478 height 42
click at [936, 604] on button "Pay & apply changes" at bounding box center [929, 610] width 136 height 29
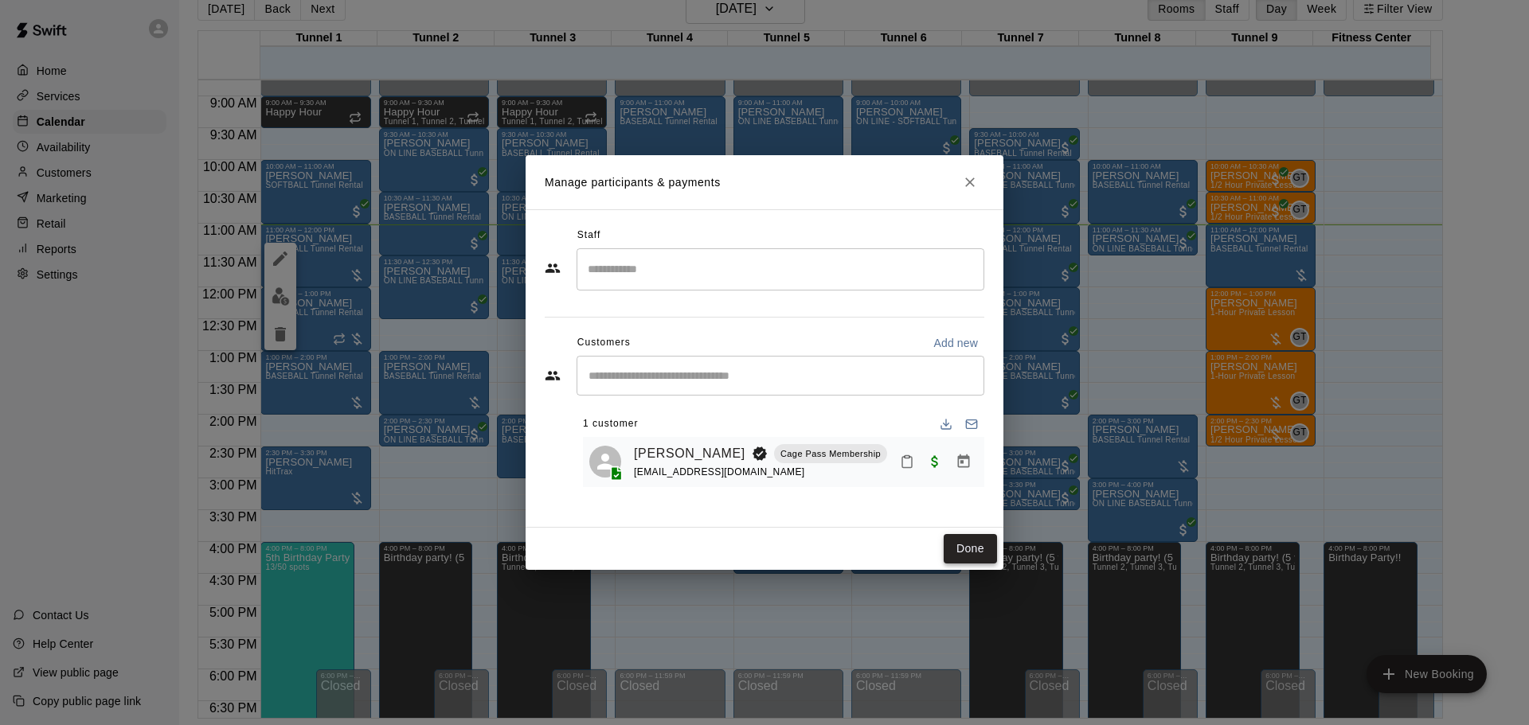
click at [967, 542] on button "Done" at bounding box center [969, 548] width 53 height 29
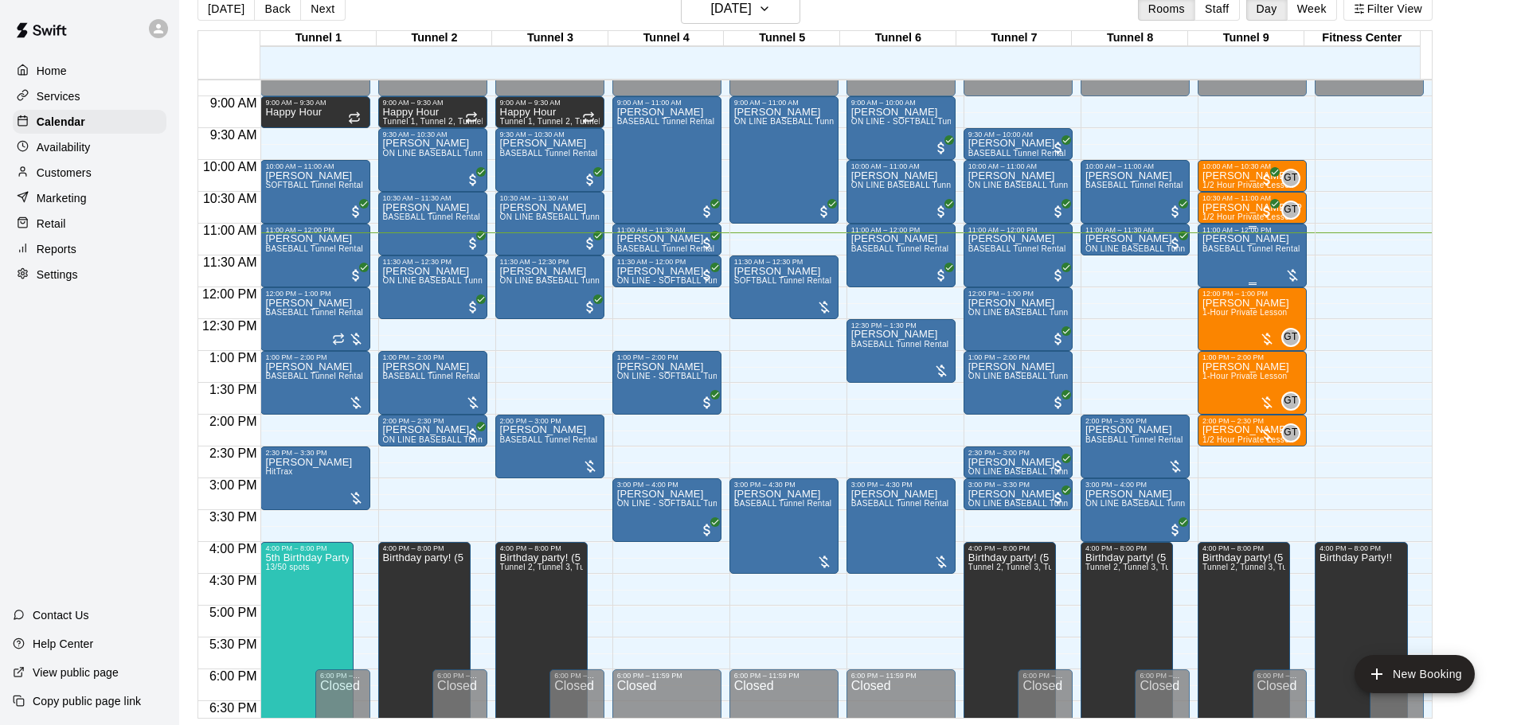
click at [1285, 273] on div at bounding box center [1292, 276] width 16 height 16
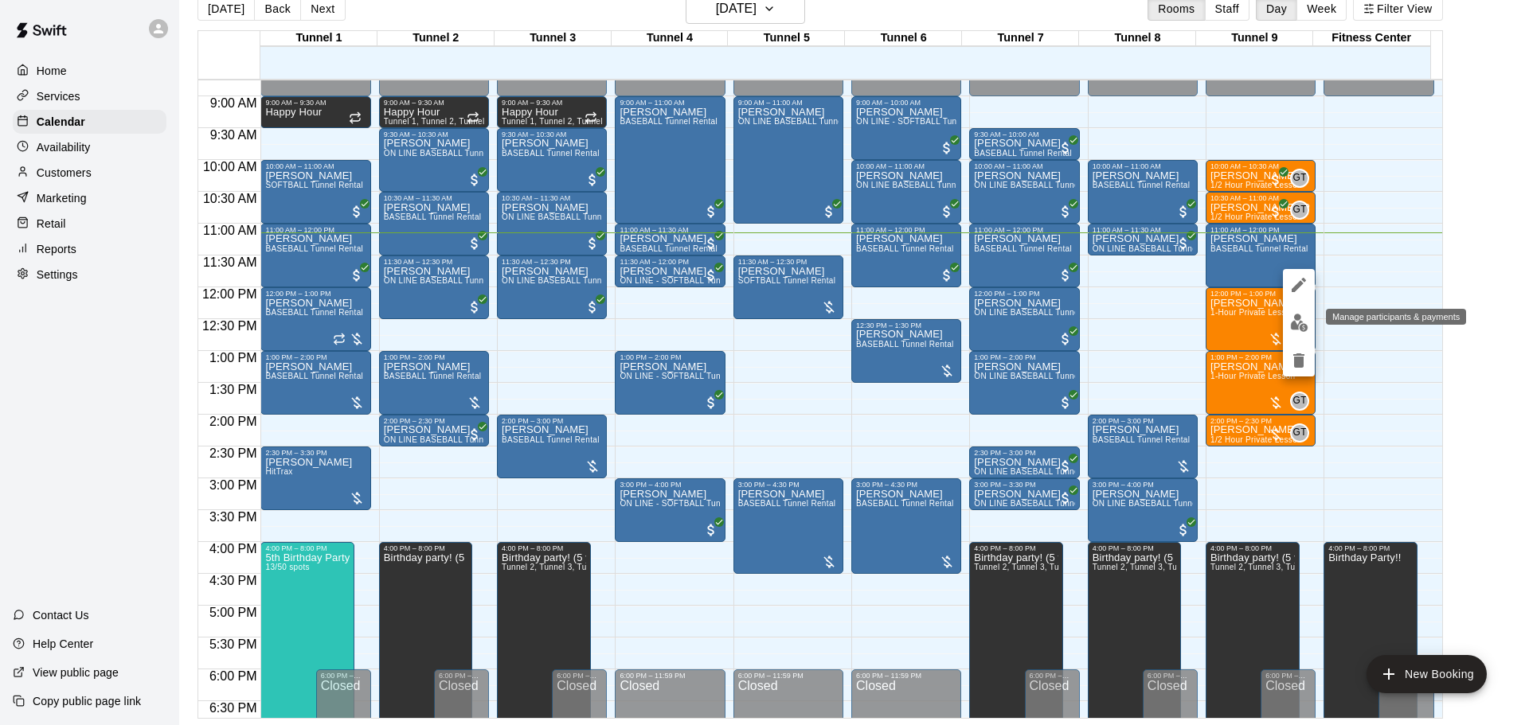
click at [1288, 330] on button "edit" at bounding box center [1299, 322] width 32 height 31
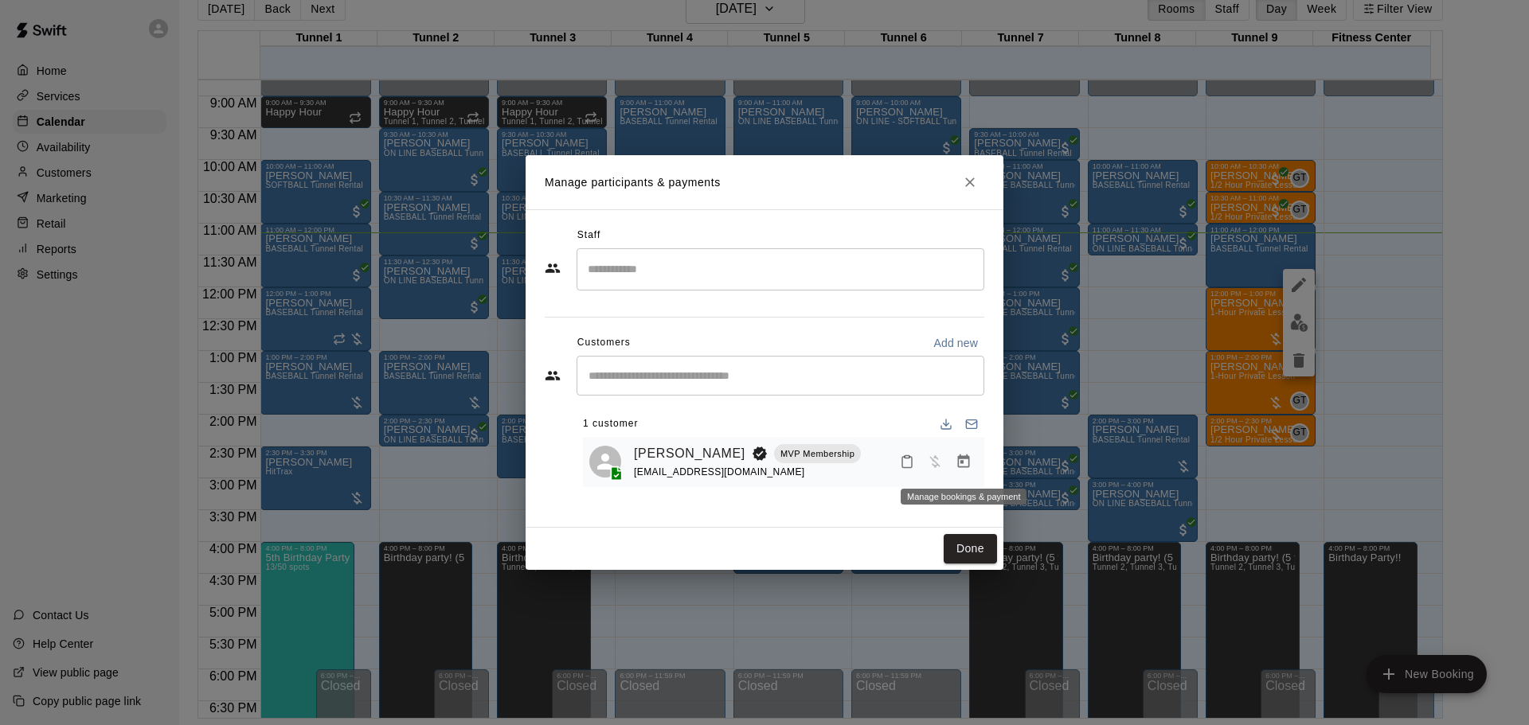
click at [967, 465] on icon "Manage bookings & payment" at bounding box center [963, 462] width 16 height 16
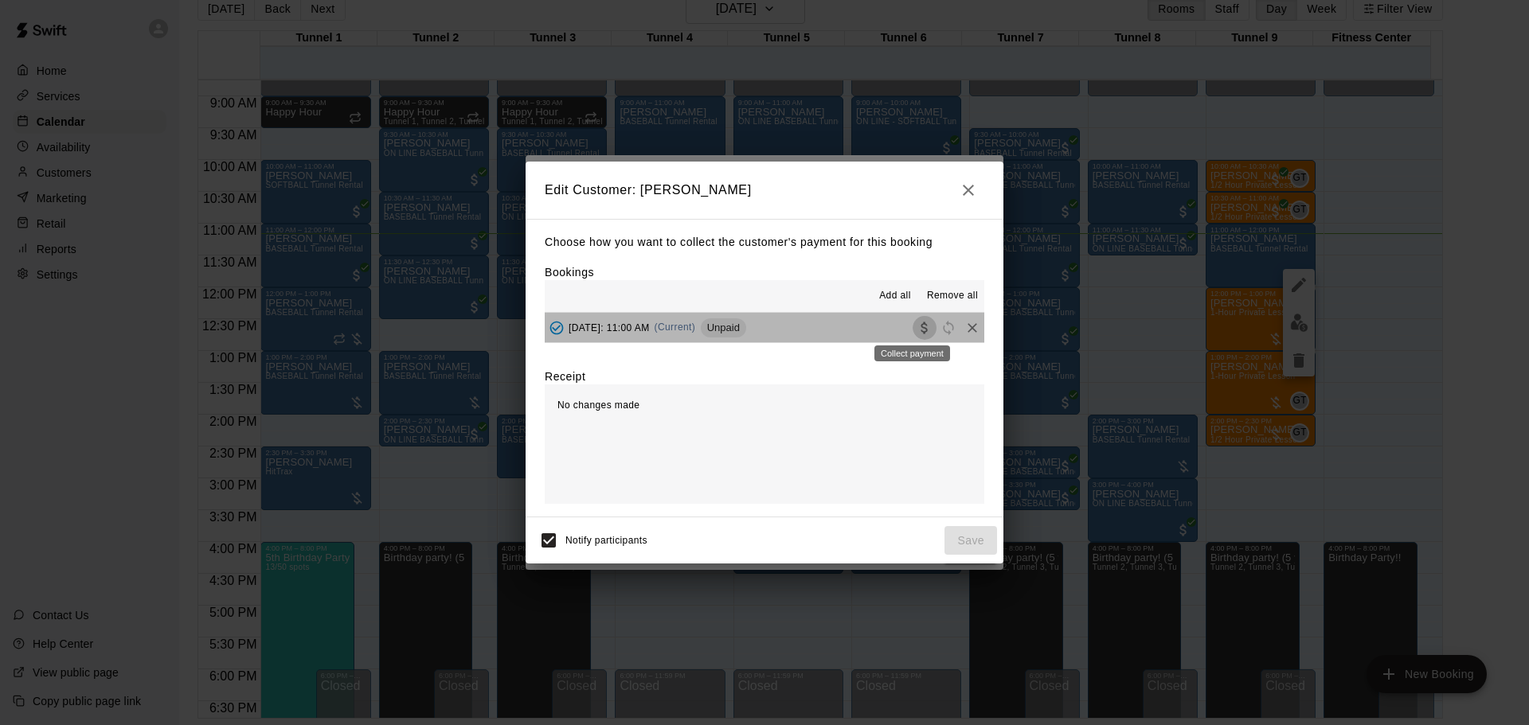
click at [916, 334] on icon "Collect payment" at bounding box center [924, 328] width 16 height 16
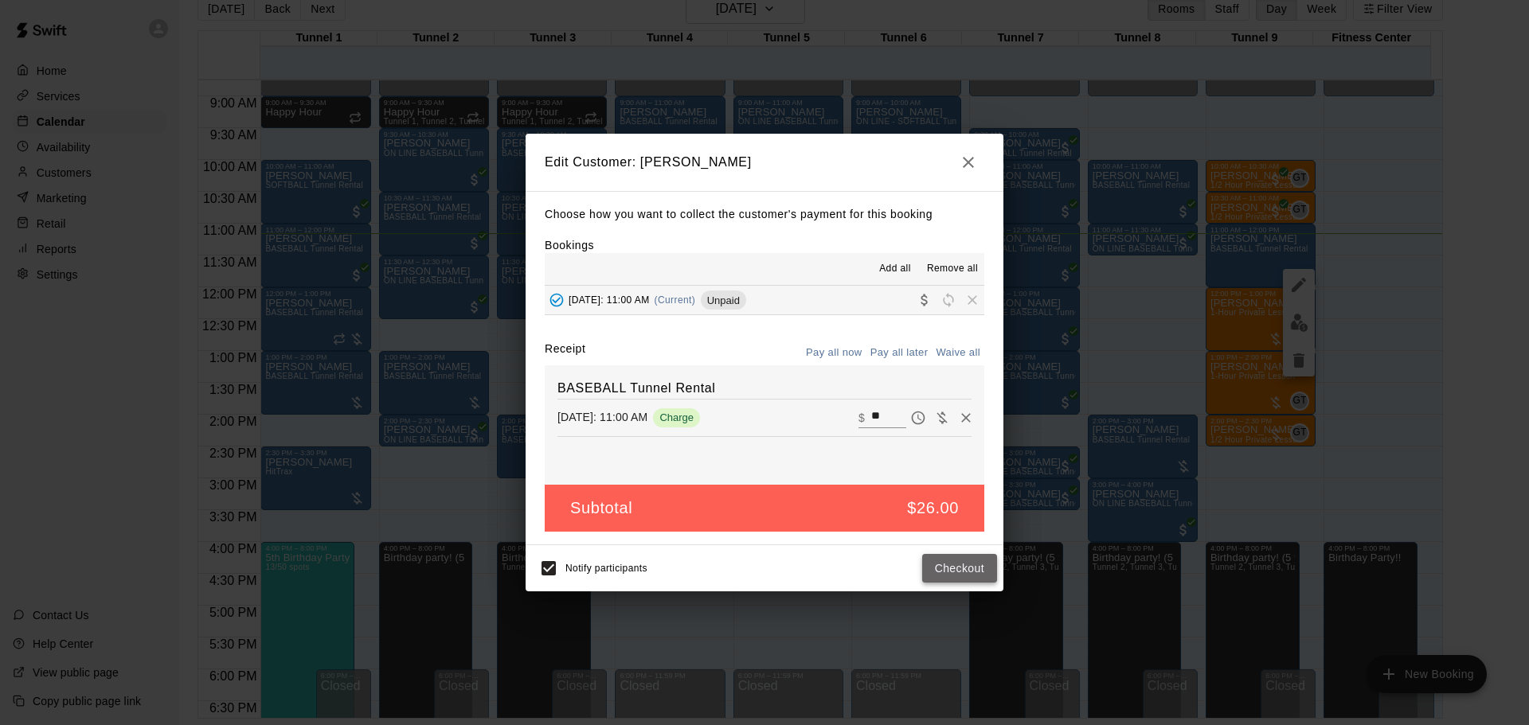
click at [975, 571] on button "Checkout" at bounding box center [959, 568] width 75 height 29
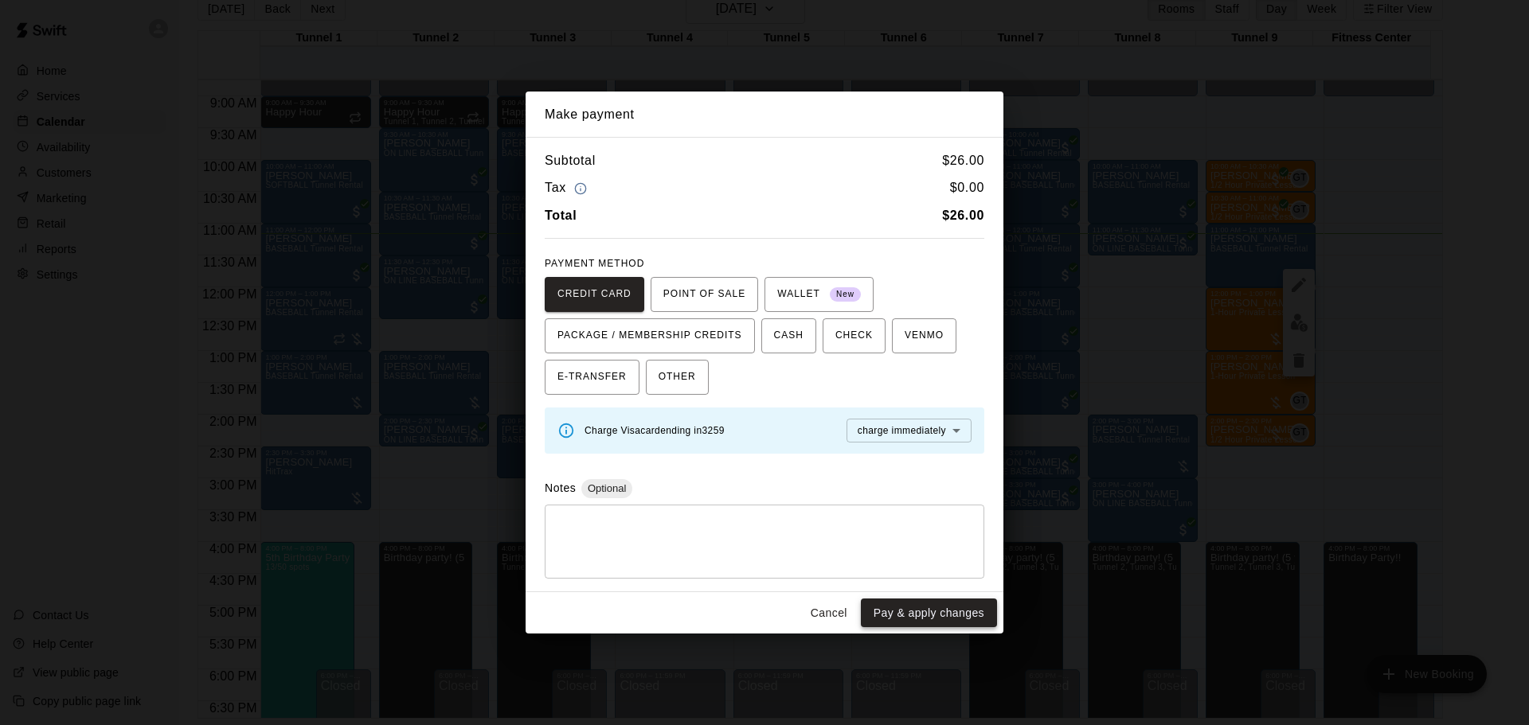
click at [964, 611] on button "Pay & apply changes" at bounding box center [929, 613] width 136 height 29
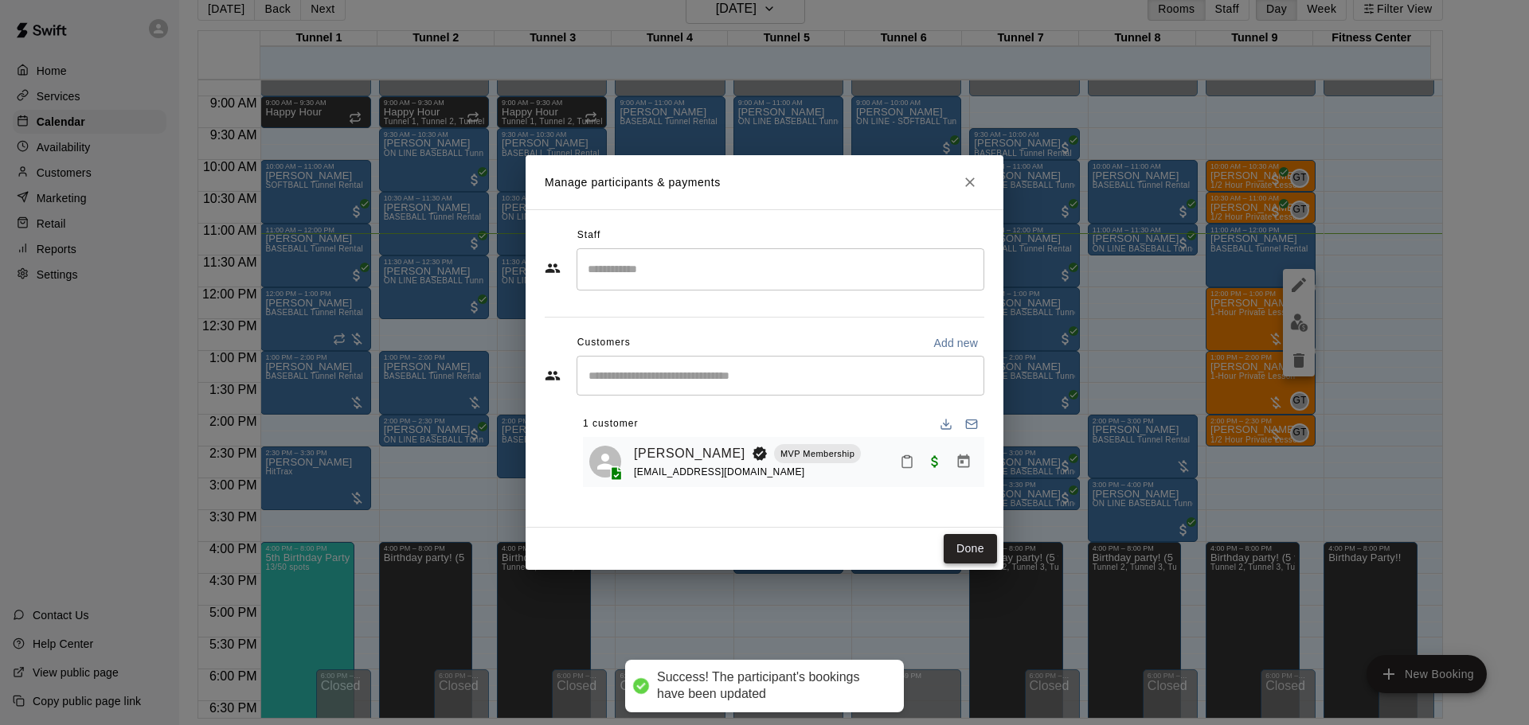
click at [985, 556] on button "Done" at bounding box center [969, 548] width 53 height 29
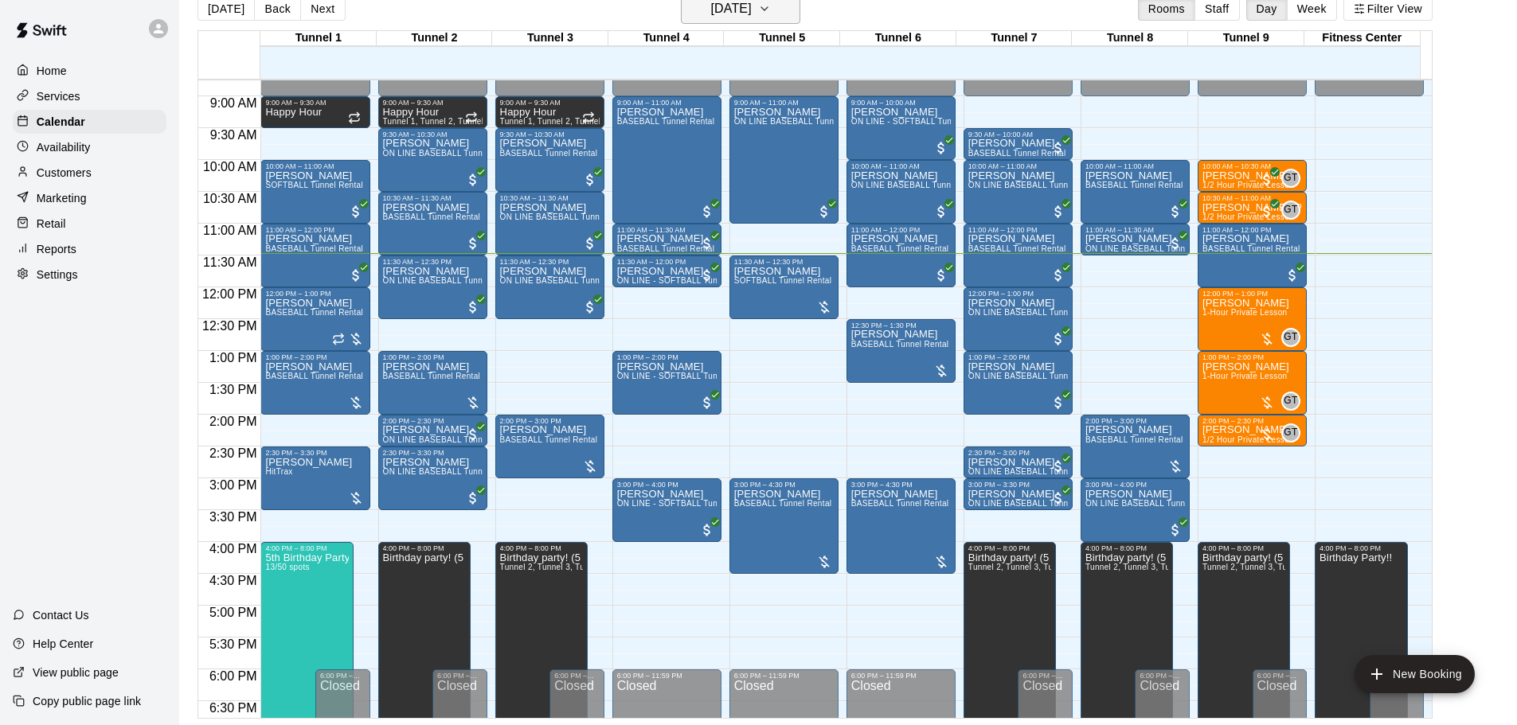
click at [736, 8] on h6 "[DATE]" at bounding box center [731, 9] width 41 height 22
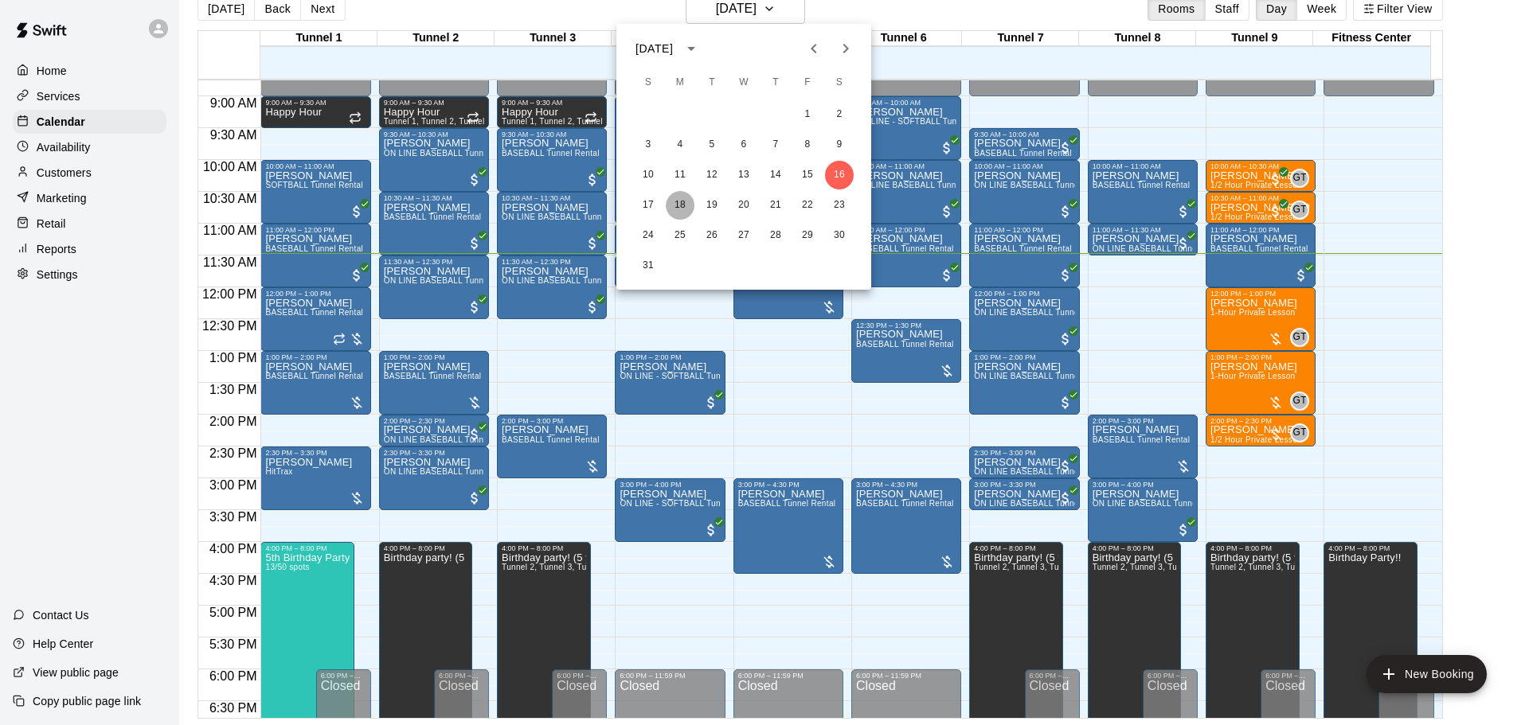
click at [679, 209] on button "18" at bounding box center [680, 205] width 29 height 29
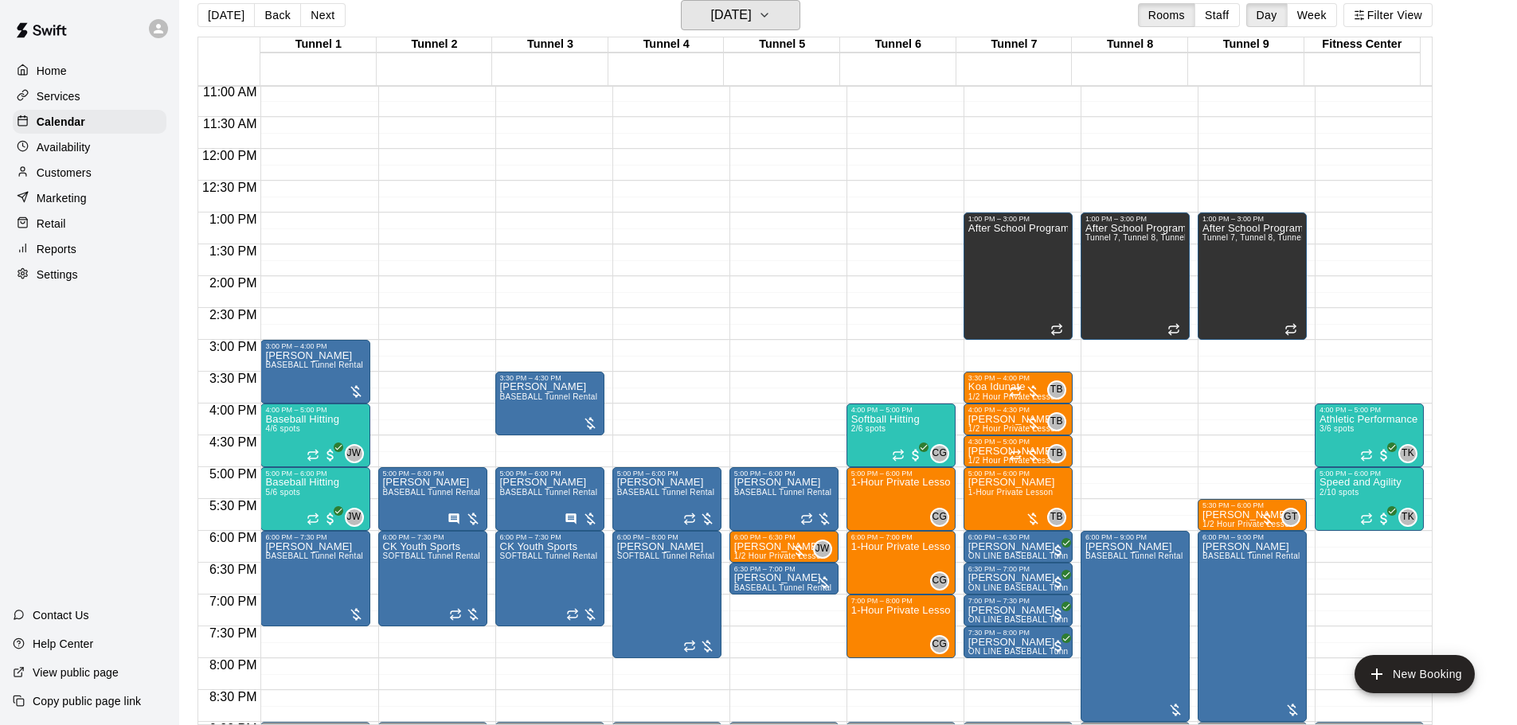
scroll to position [717, 0]
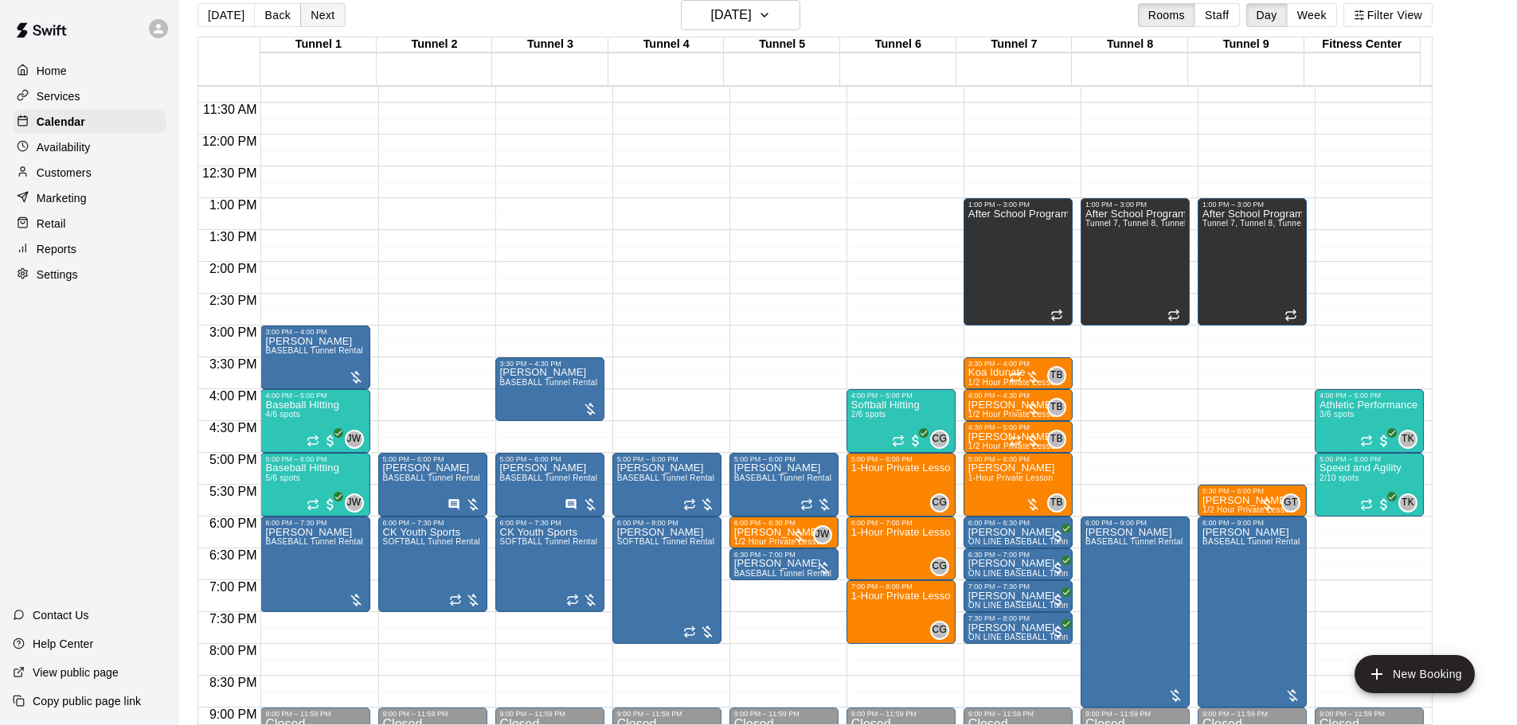
click at [316, 22] on button "Next" at bounding box center [322, 15] width 45 height 24
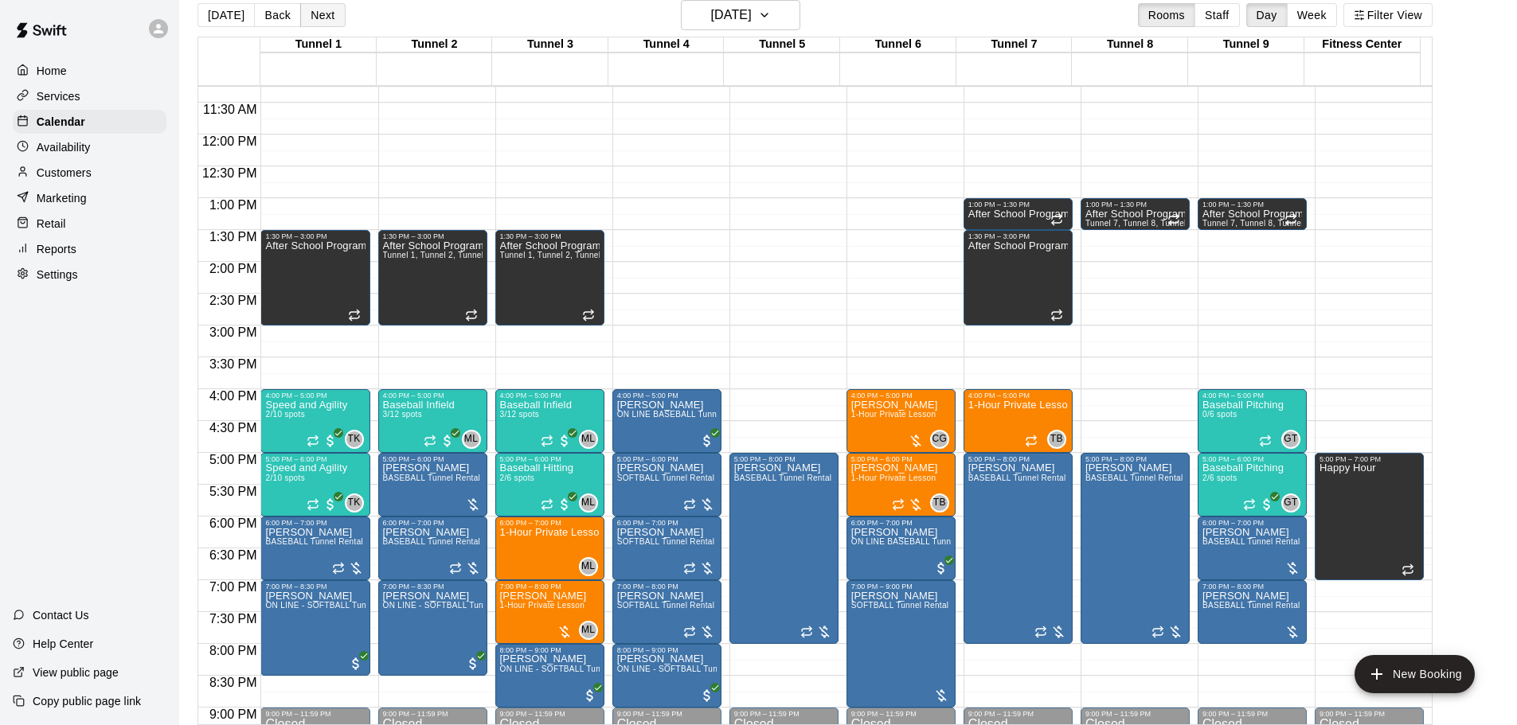
click at [322, 21] on button "Next" at bounding box center [322, 15] width 45 height 24
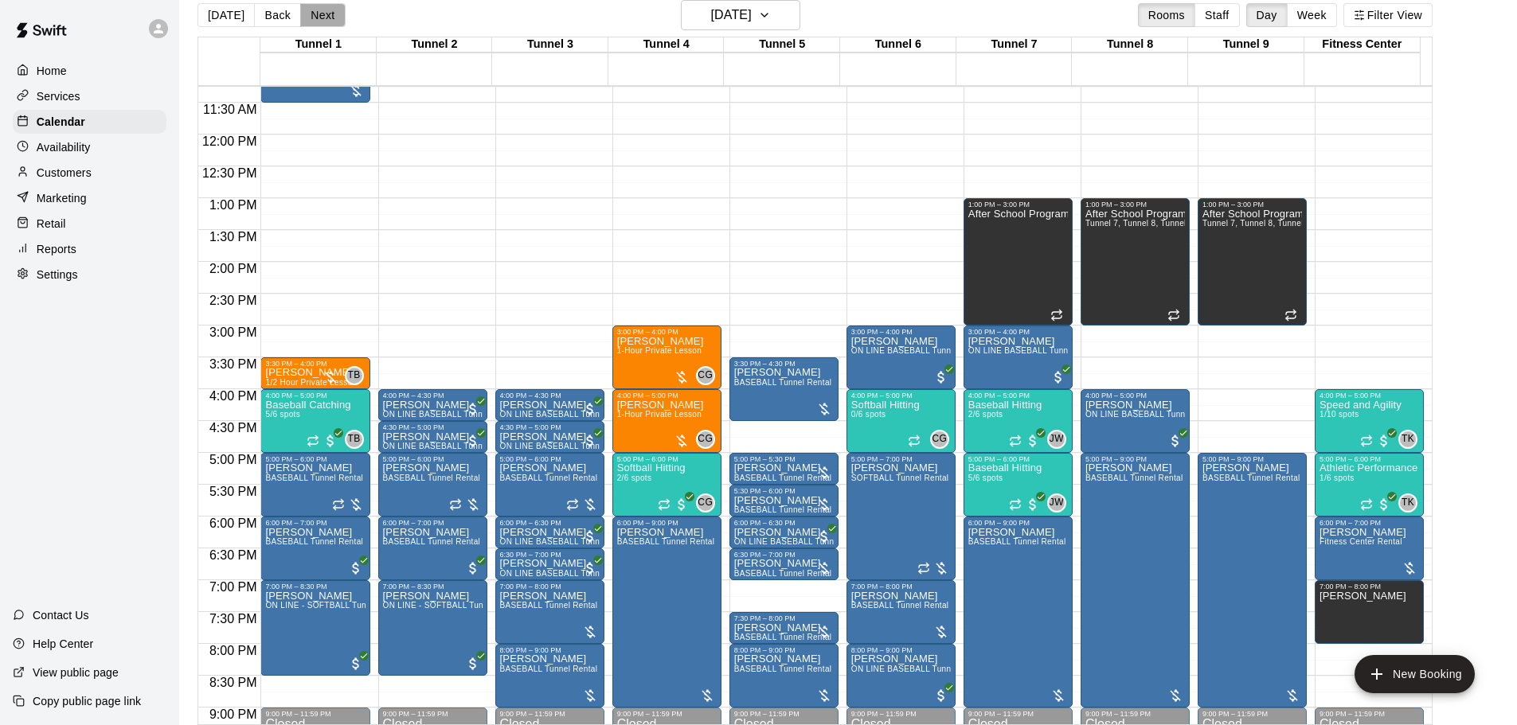
click at [313, 20] on button "Next" at bounding box center [322, 15] width 45 height 24
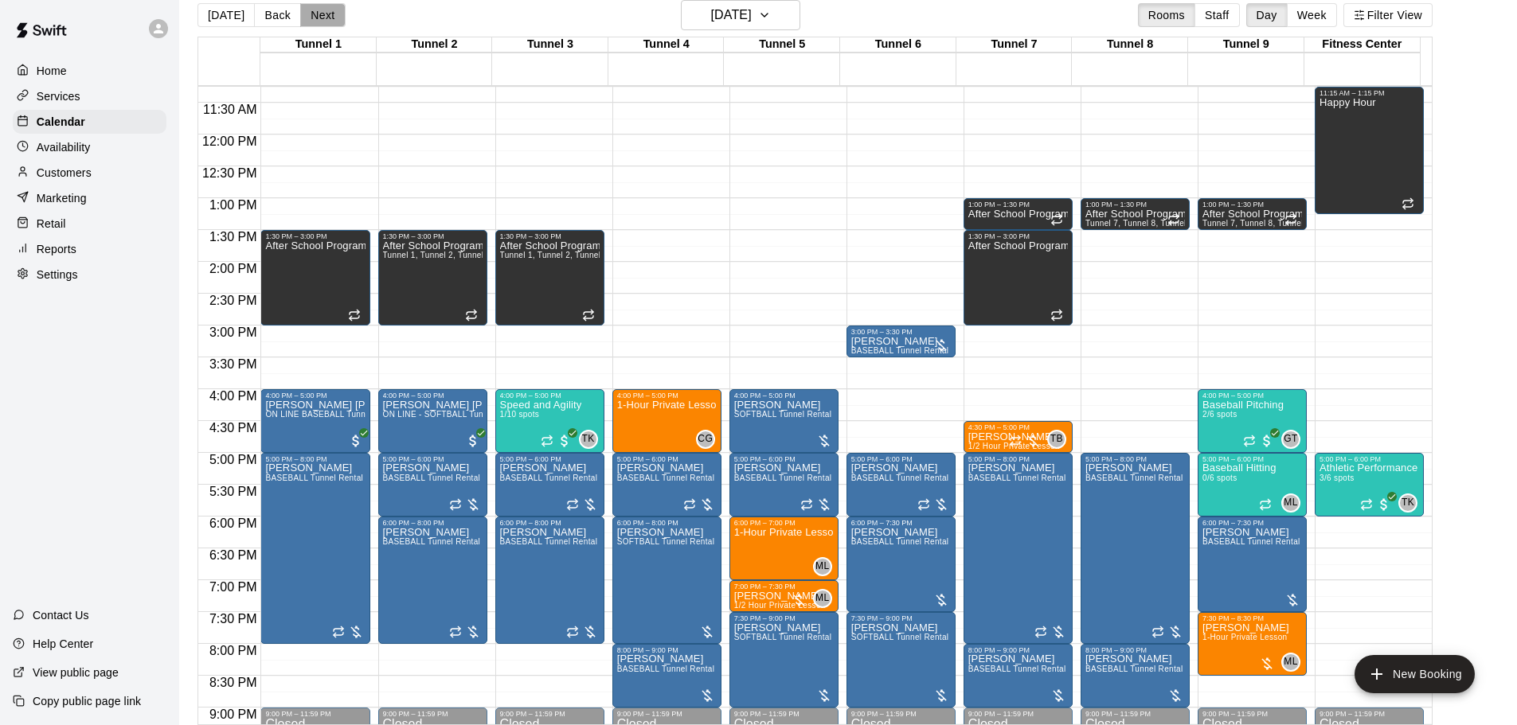
click at [312, 12] on button "Next" at bounding box center [322, 15] width 45 height 24
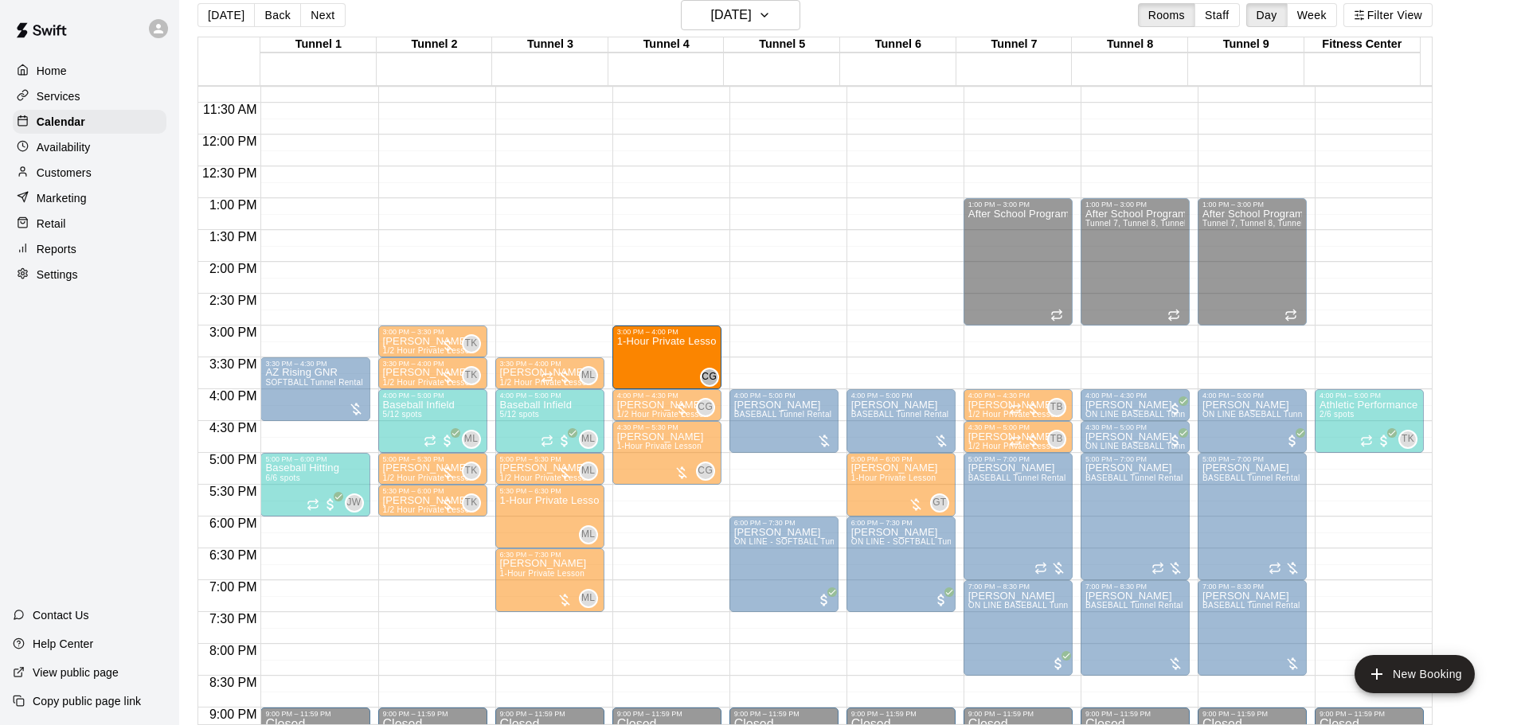
drag, startPoint x: 665, startPoint y: 528, endPoint x: 671, endPoint y: 374, distance: 153.8
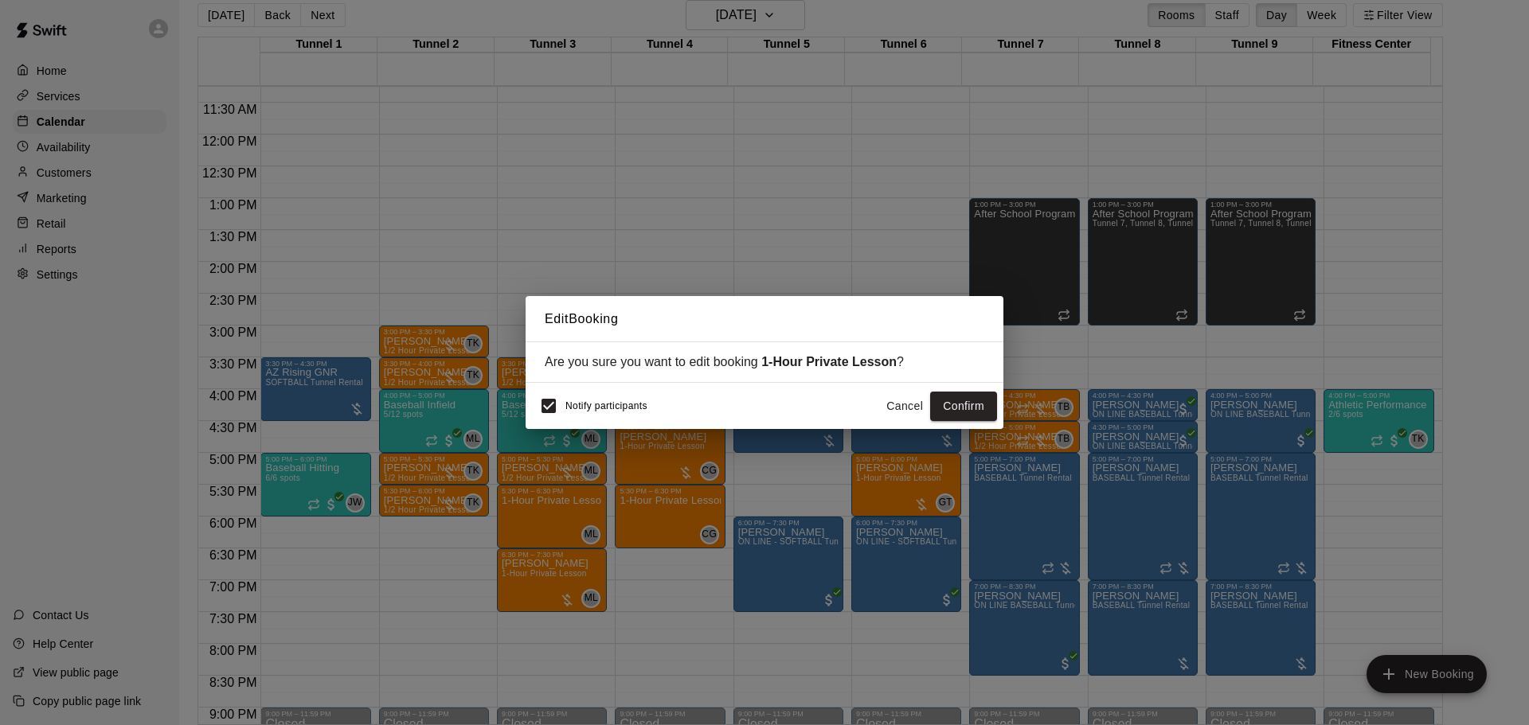
click at [568, 409] on span "Notify participants" at bounding box center [606, 406] width 82 height 11
click at [944, 412] on button "Confirm" at bounding box center [963, 406] width 67 height 29
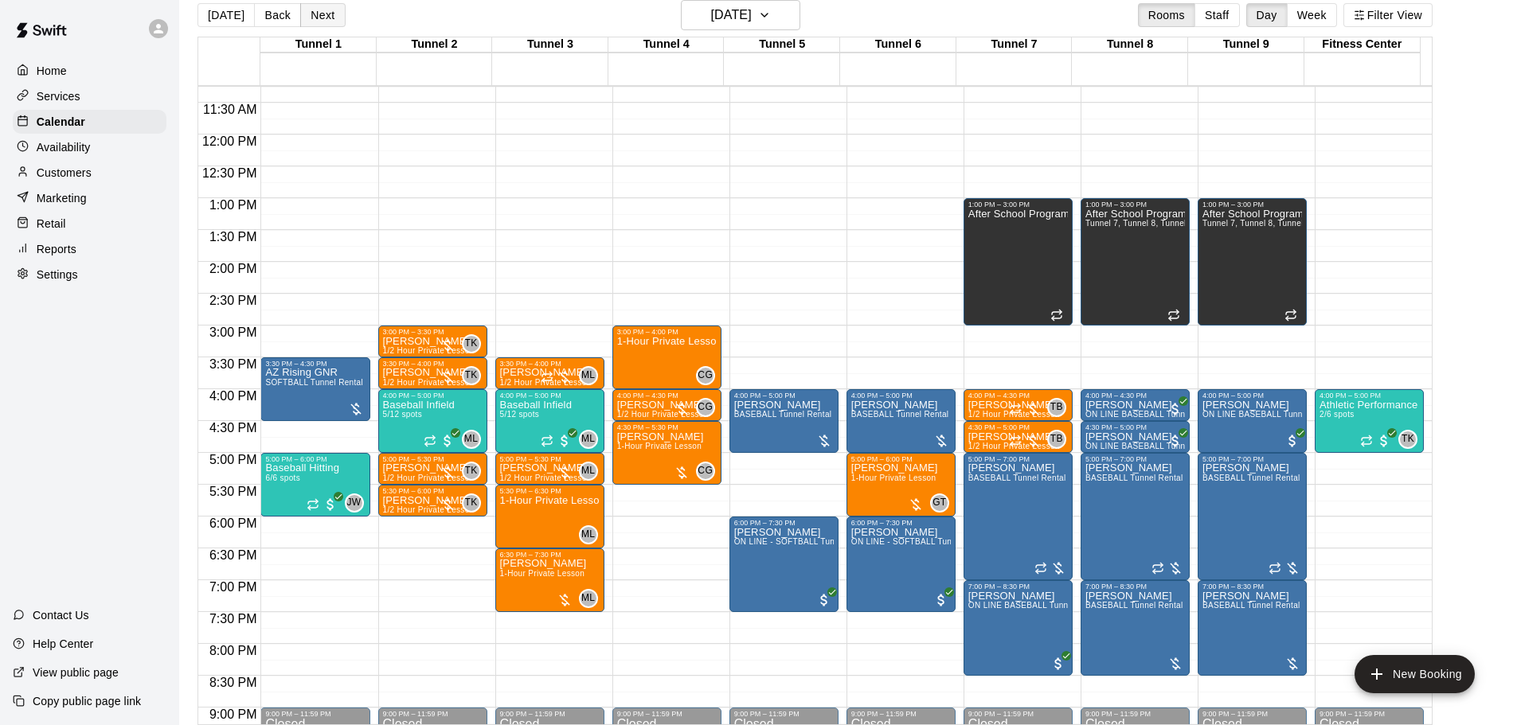
click at [336, 19] on button "Next" at bounding box center [322, 15] width 45 height 24
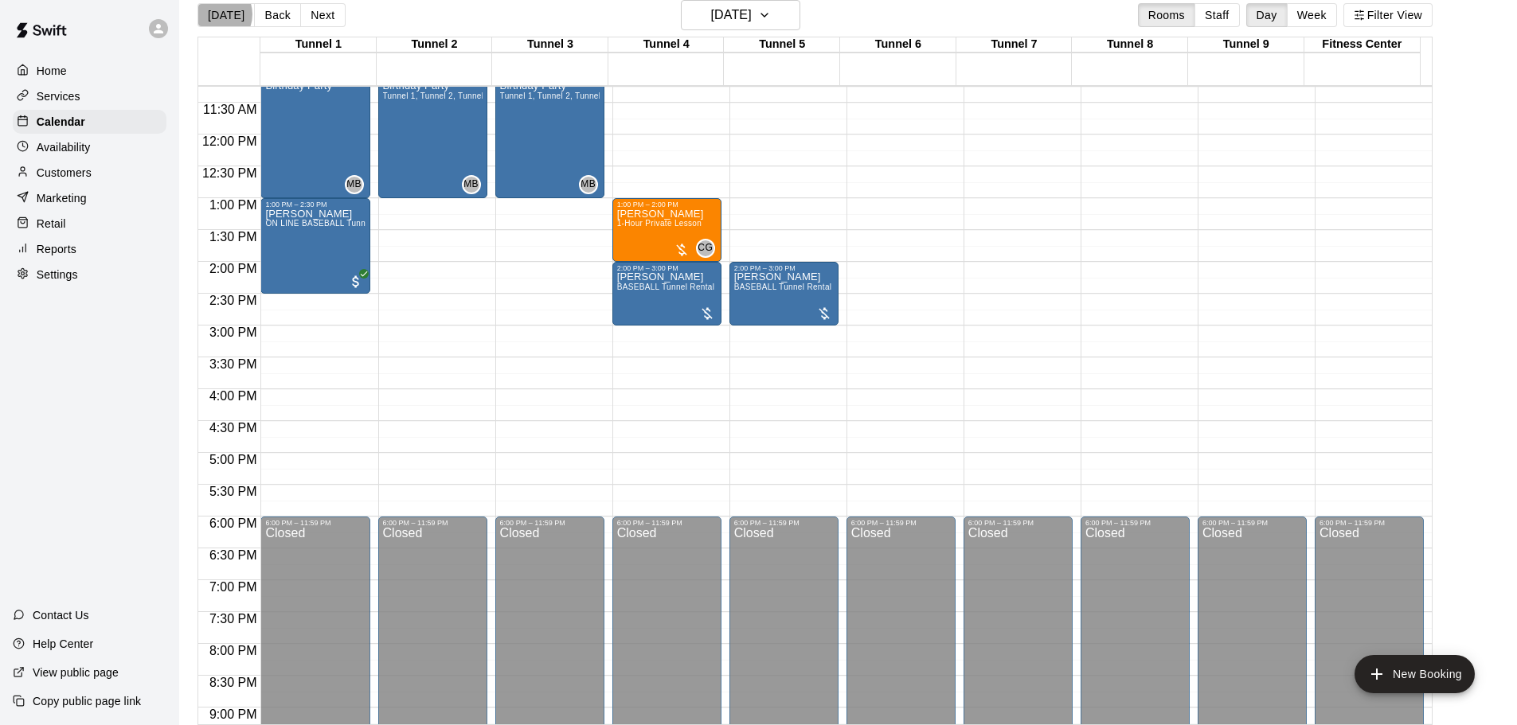
drag, startPoint x: 214, startPoint y: 14, endPoint x: 225, endPoint y: 12, distance: 10.5
click at [216, 15] on button "[DATE]" at bounding box center [225, 15] width 57 height 24
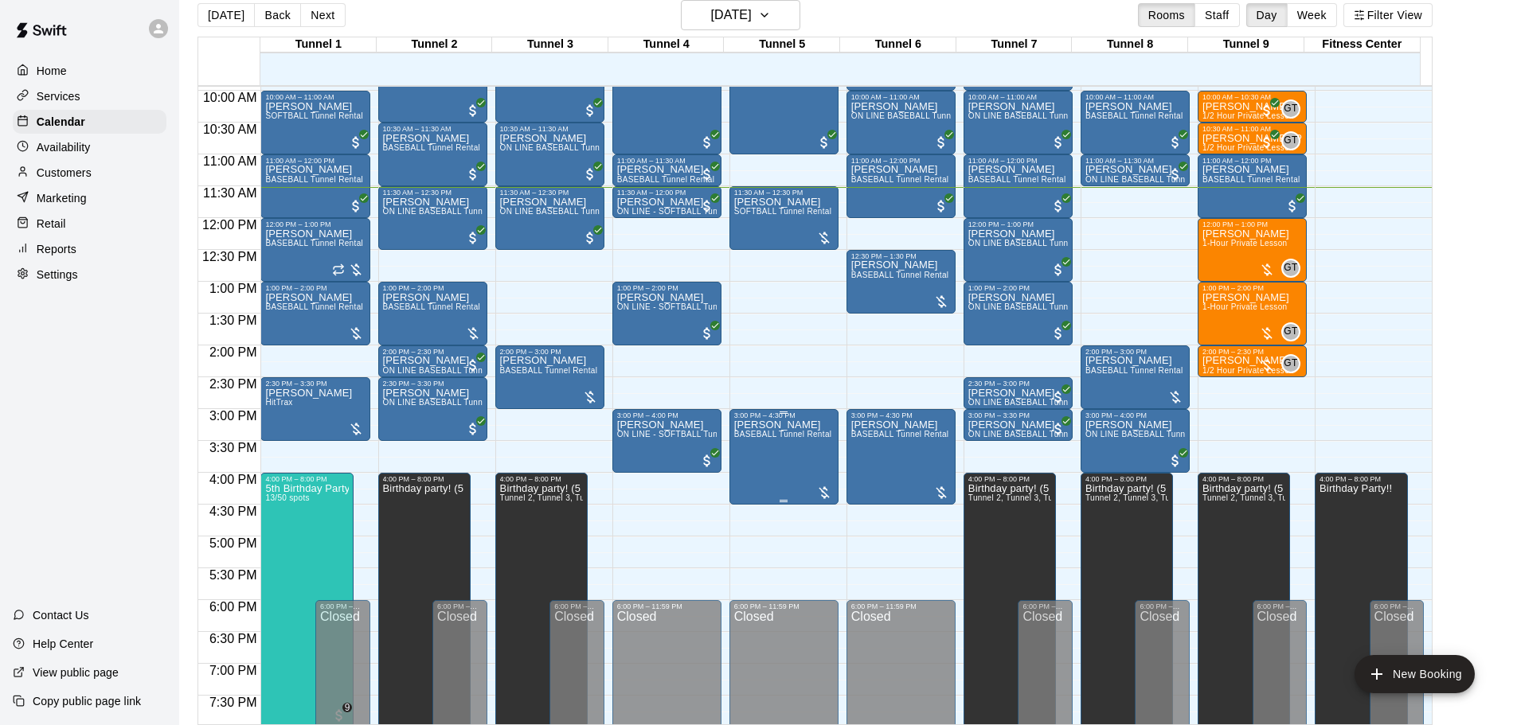
scroll to position [557, 0]
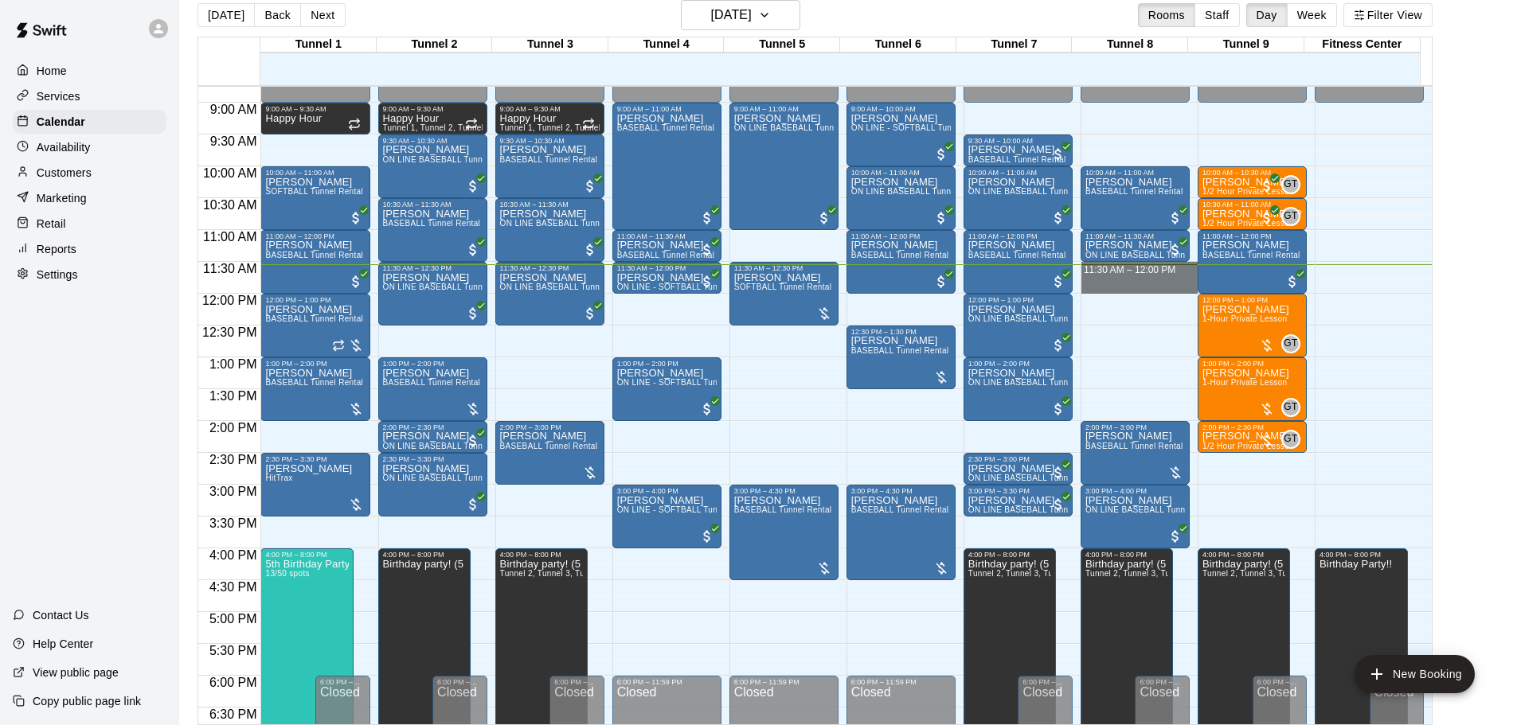
drag, startPoint x: 1136, startPoint y: 270, endPoint x: 1135, endPoint y: 290, distance: 19.9
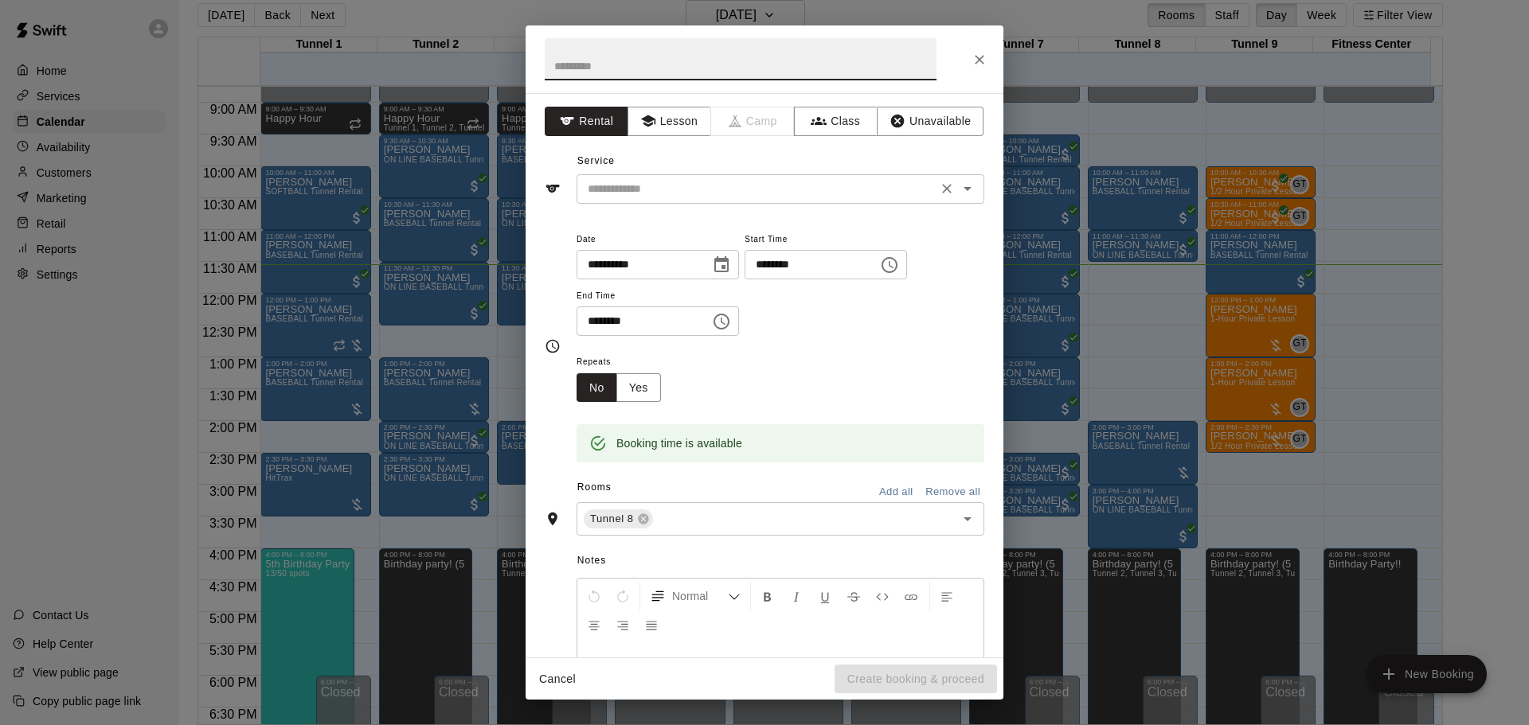
click at [642, 200] on div "​" at bounding box center [780, 188] width 408 height 29
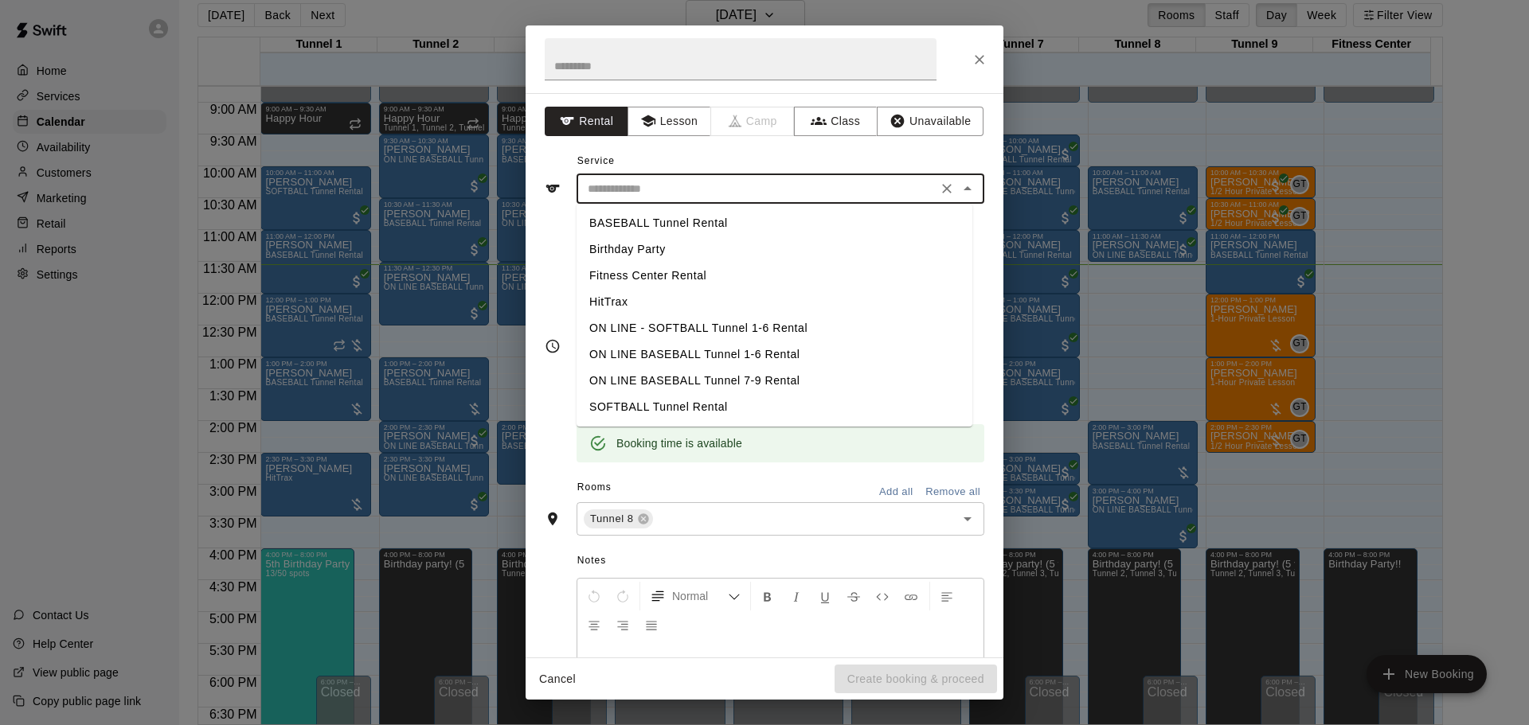
click at [649, 218] on li "BASEBALL Tunnel Rental" at bounding box center [774, 223] width 396 height 26
type input "**********"
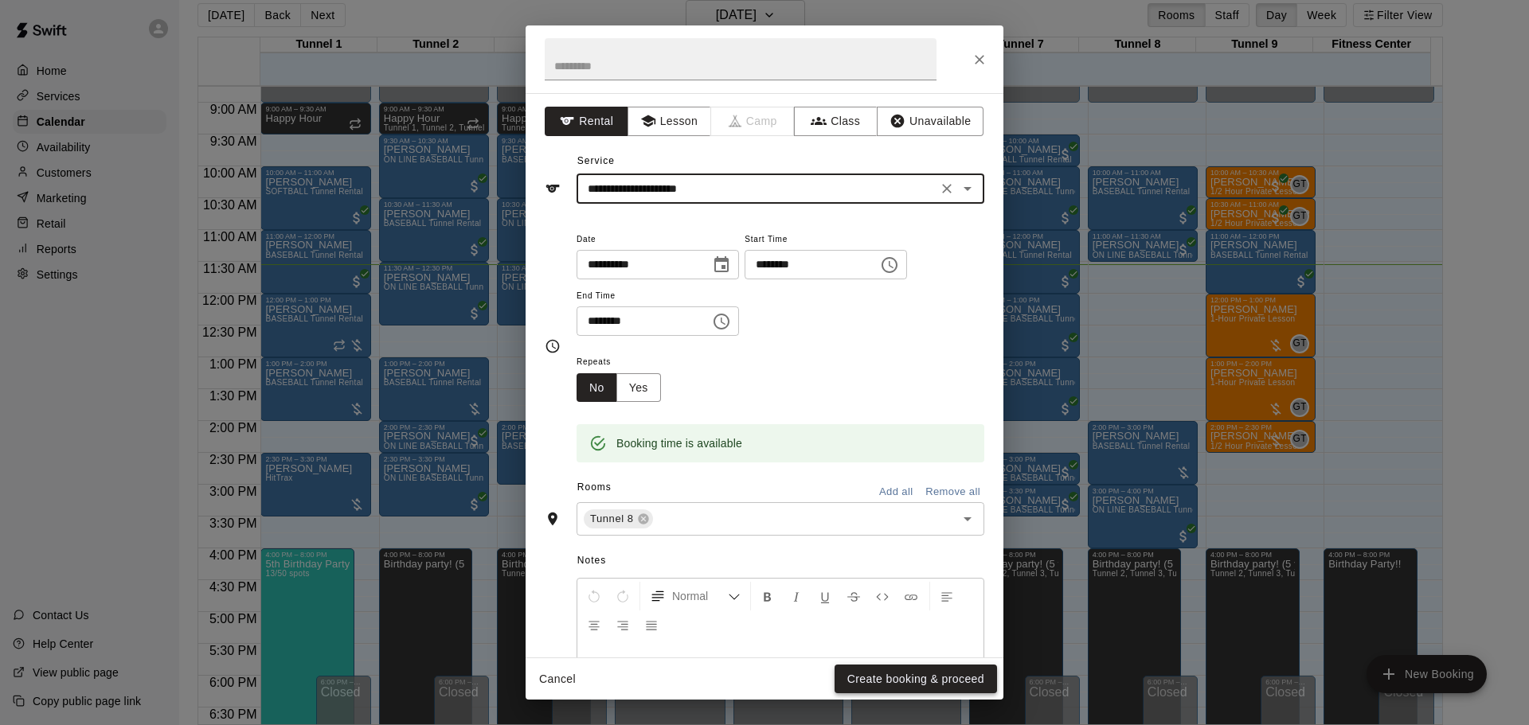
click at [929, 673] on button "Create booking & proceed" at bounding box center [915, 679] width 162 height 29
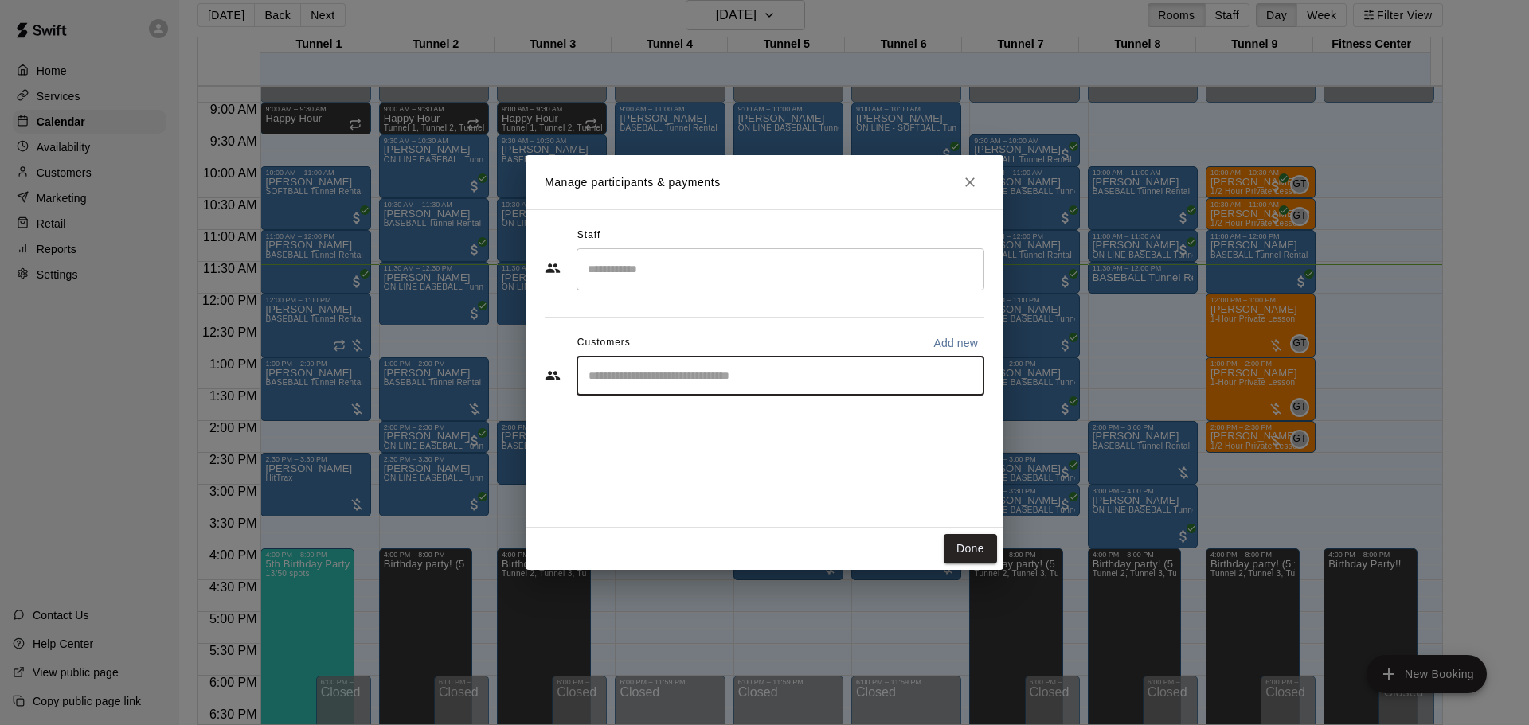
click at [657, 376] on input "Start typing to search customers..." at bounding box center [780, 376] width 393 height 16
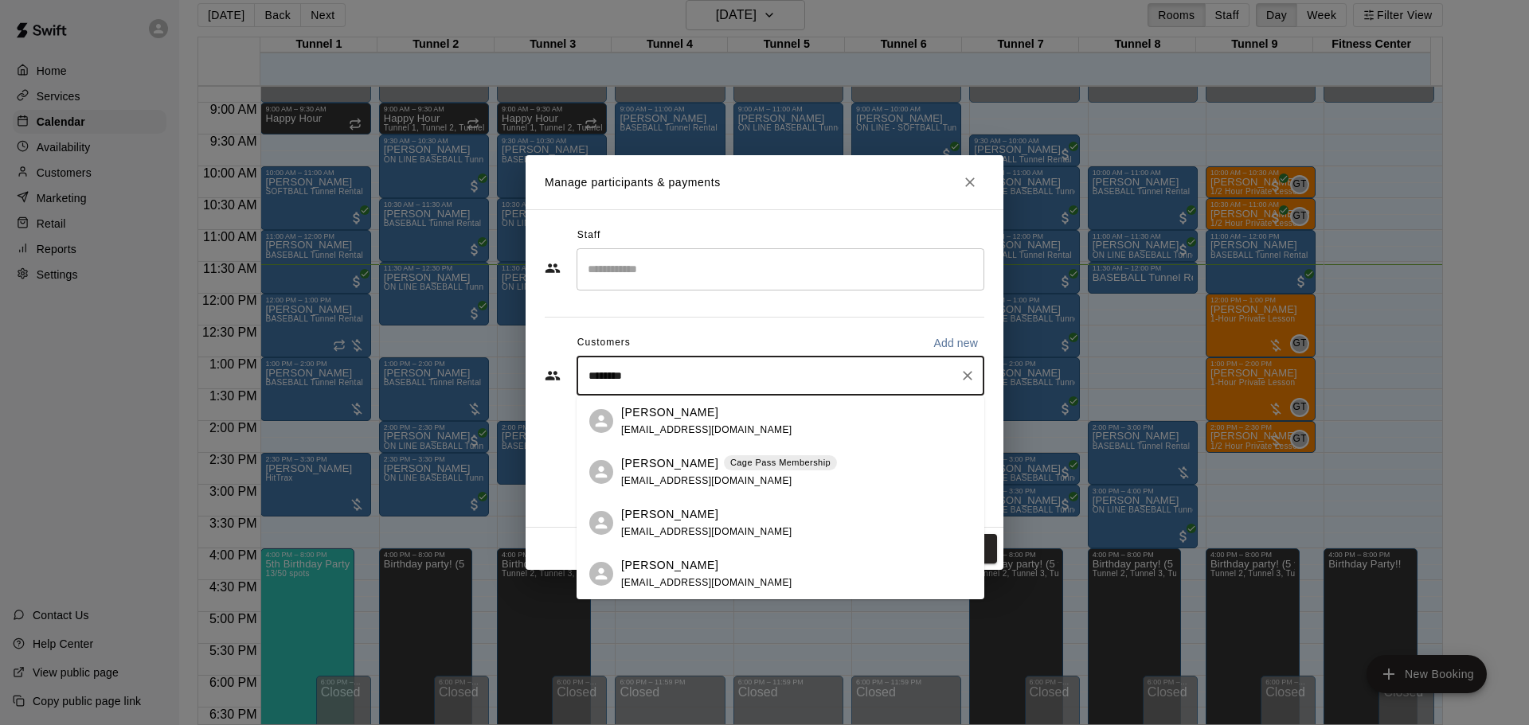
type input "*********"
drag, startPoint x: 807, startPoint y: 465, endPoint x: 830, endPoint y: 511, distance: 51.6
click at [807, 465] on p "Cage Pass Membership" at bounding box center [780, 463] width 100 height 14
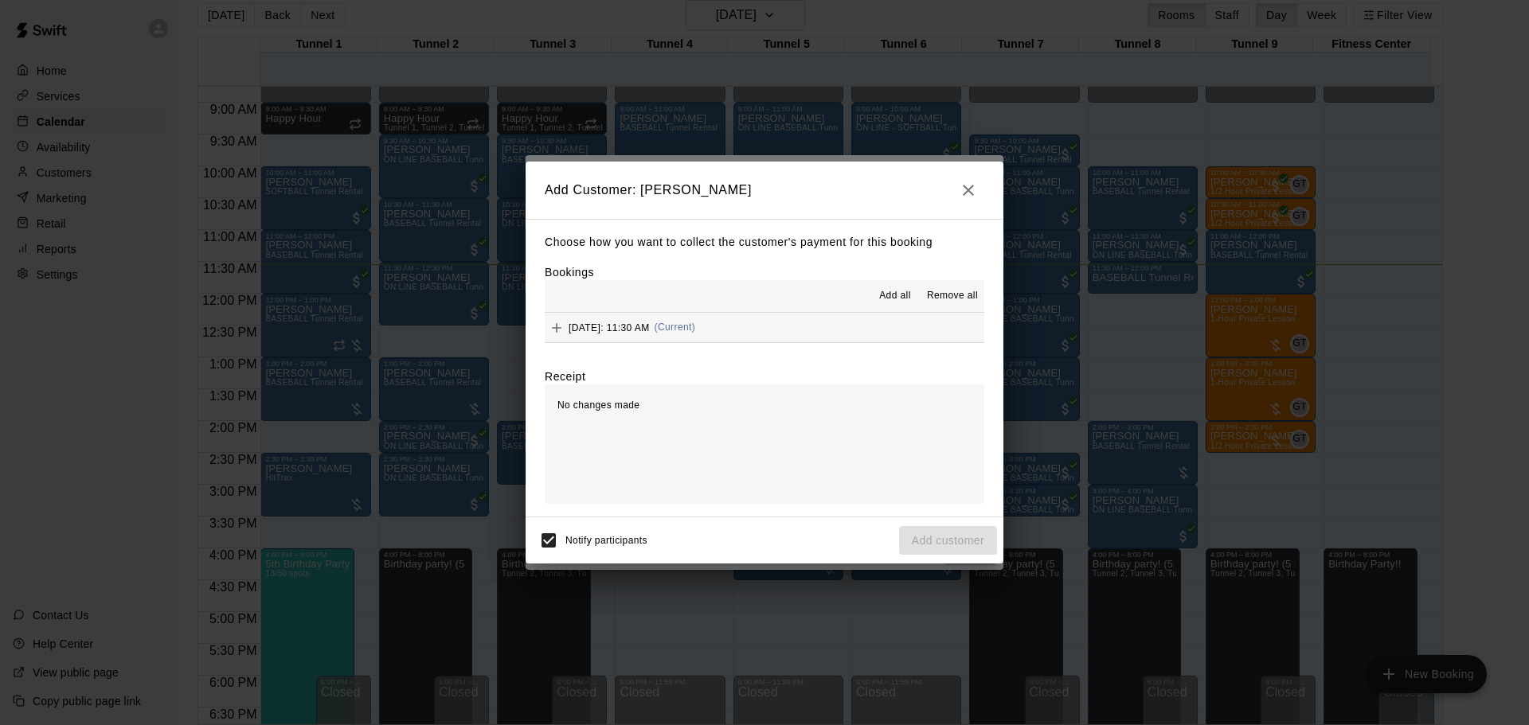
click at [696, 332] on span "(Current)" at bounding box center [674, 327] width 41 height 11
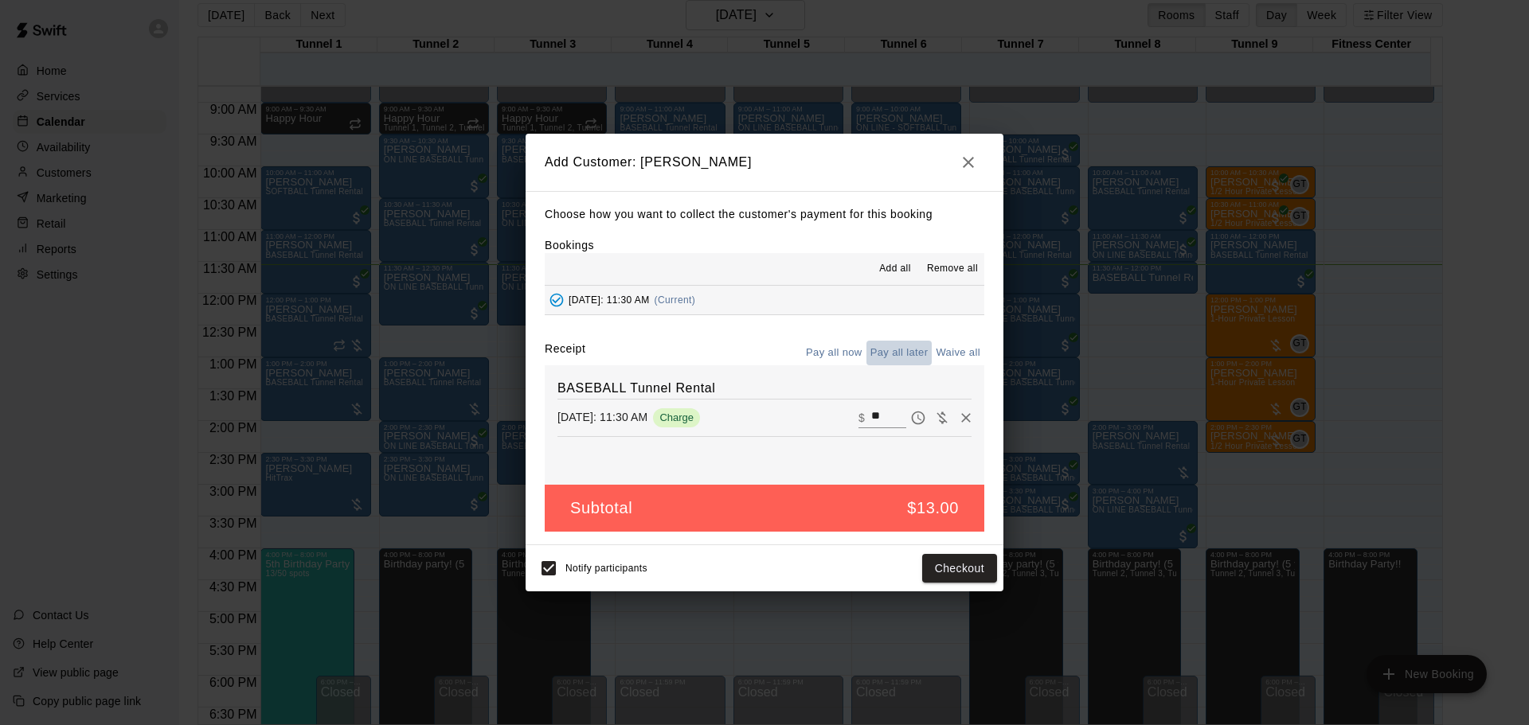
click at [900, 346] on button "Pay all later" at bounding box center [899, 353] width 66 height 25
click at [974, 567] on button "Add customer" at bounding box center [948, 568] width 98 height 29
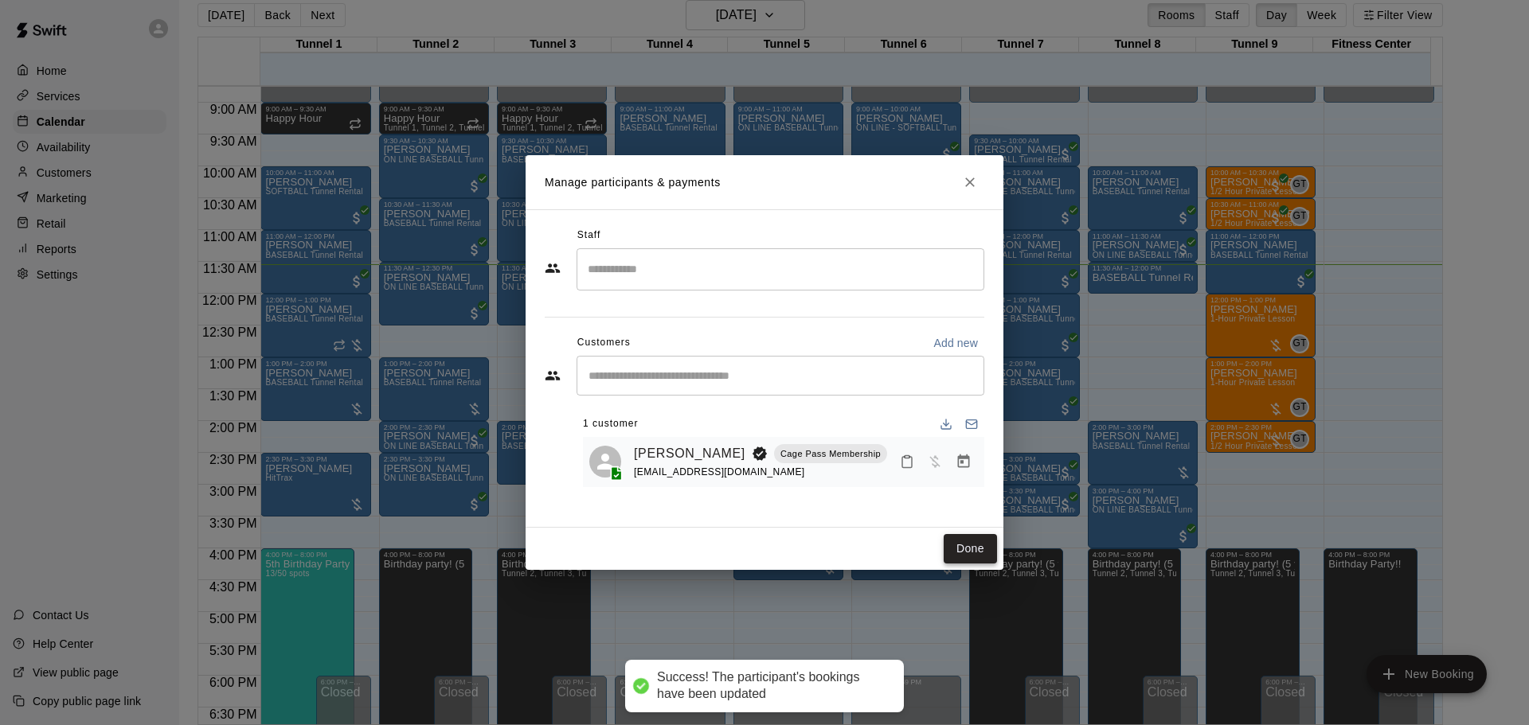
click at [964, 546] on button "Done" at bounding box center [969, 548] width 53 height 29
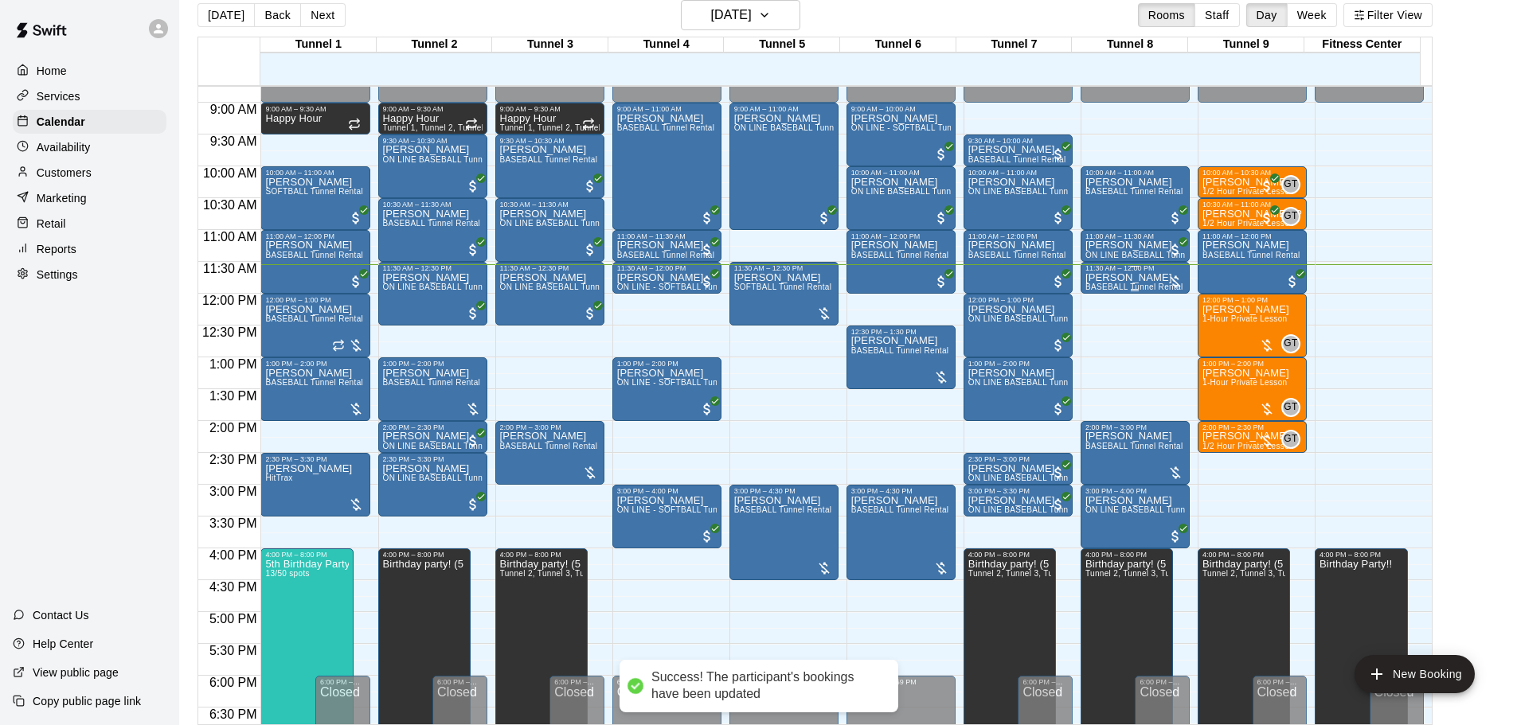
click at [1146, 278] on p "[PERSON_NAME]" at bounding box center [1134, 278] width 98 height 0
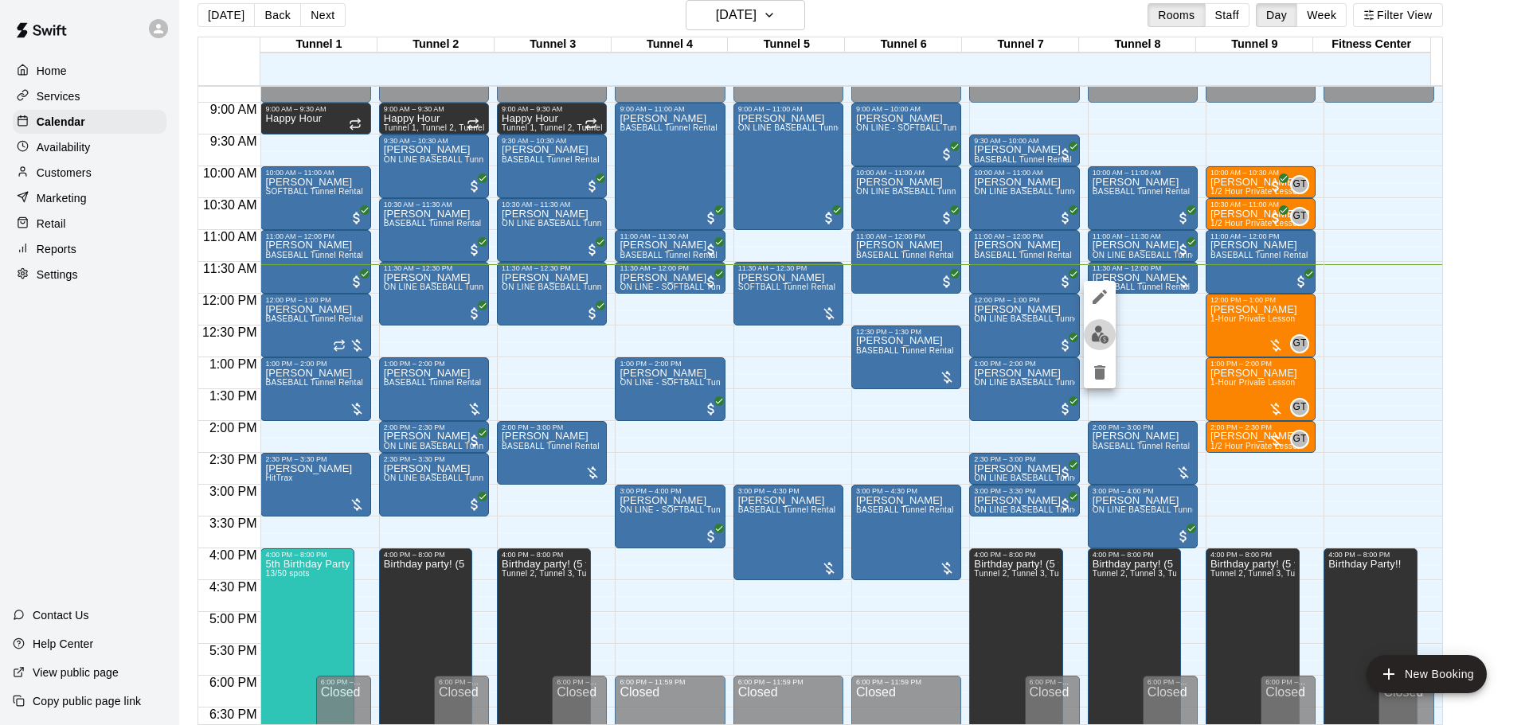
click at [1104, 338] on img "edit" at bounding box center [1100, 335] width 18 height 18
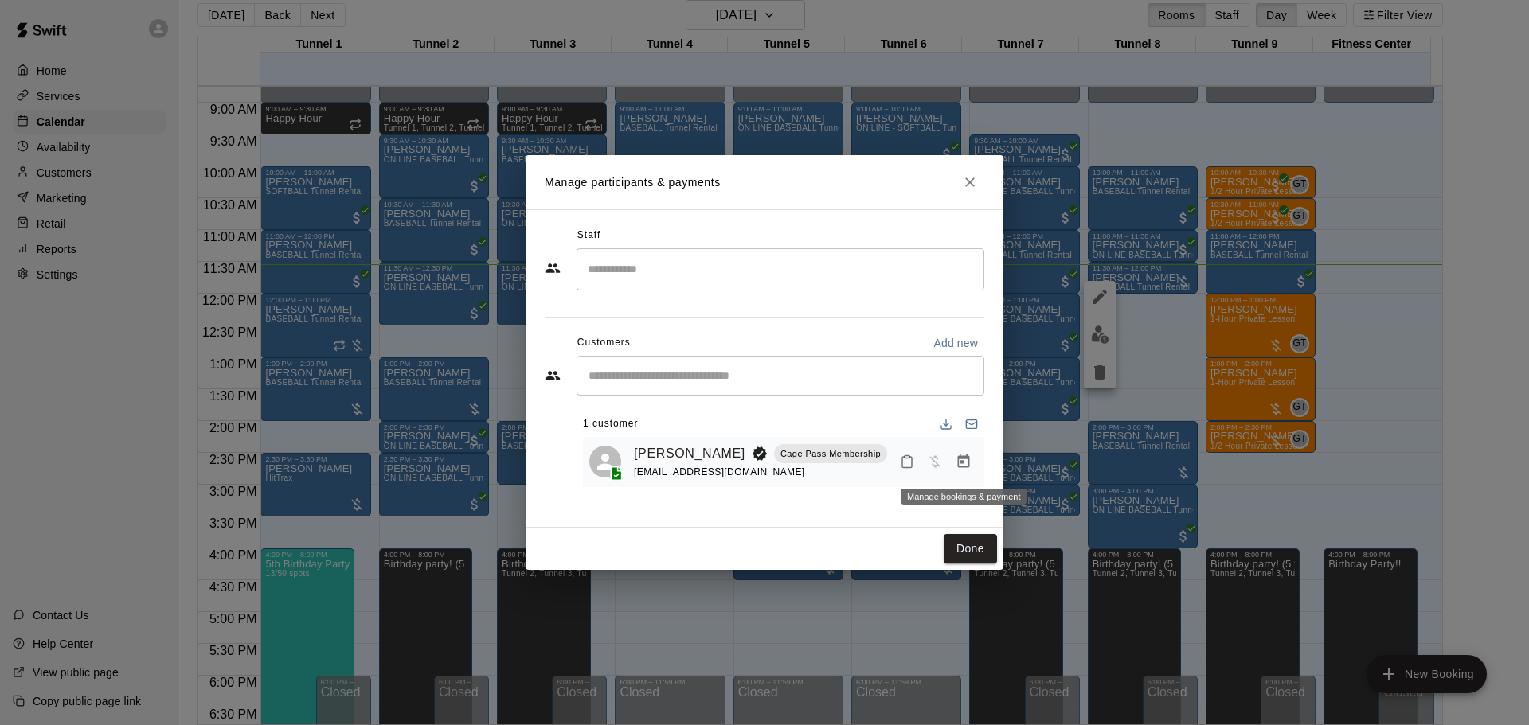
click at [970, 465] on icon "Manage bookings & payment" at bounding box center [963, 462] width 16 height 16
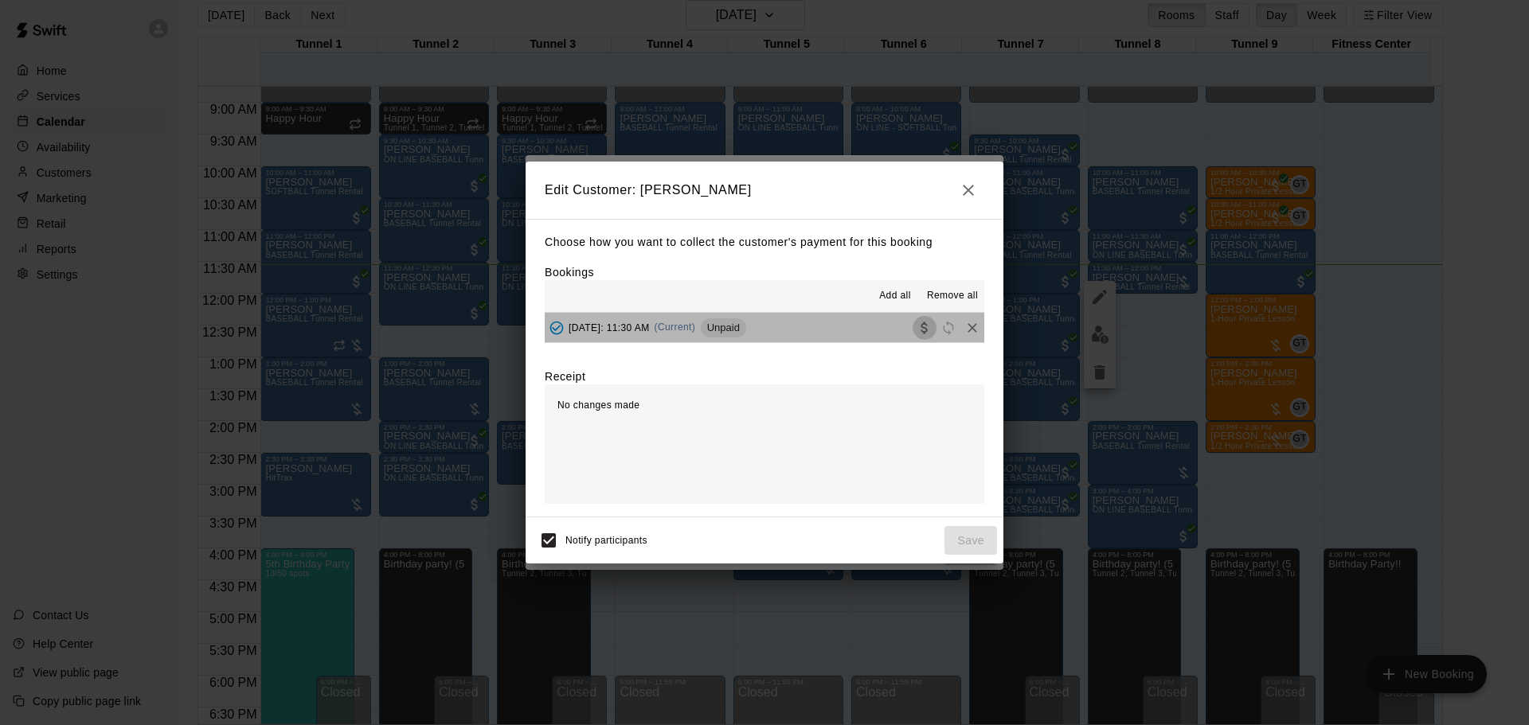
click at [908, 334] on body "Home Services Calendar Availability Customers Marketing Retail Reports Settings…" at bounding box center [764, 356] width 1529 height 751
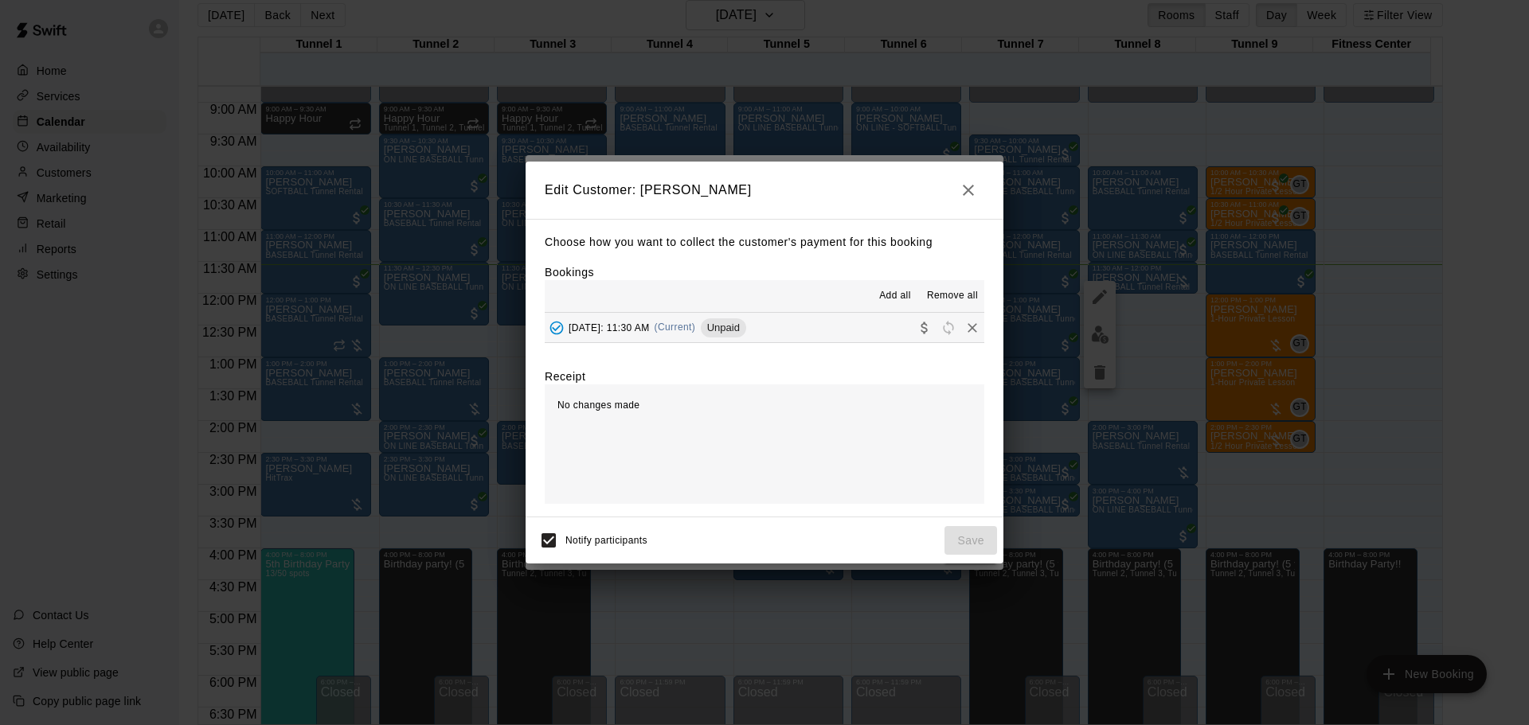
click at [912, 340] on div "button" at bounding box center [948, 328] width 72 height 24
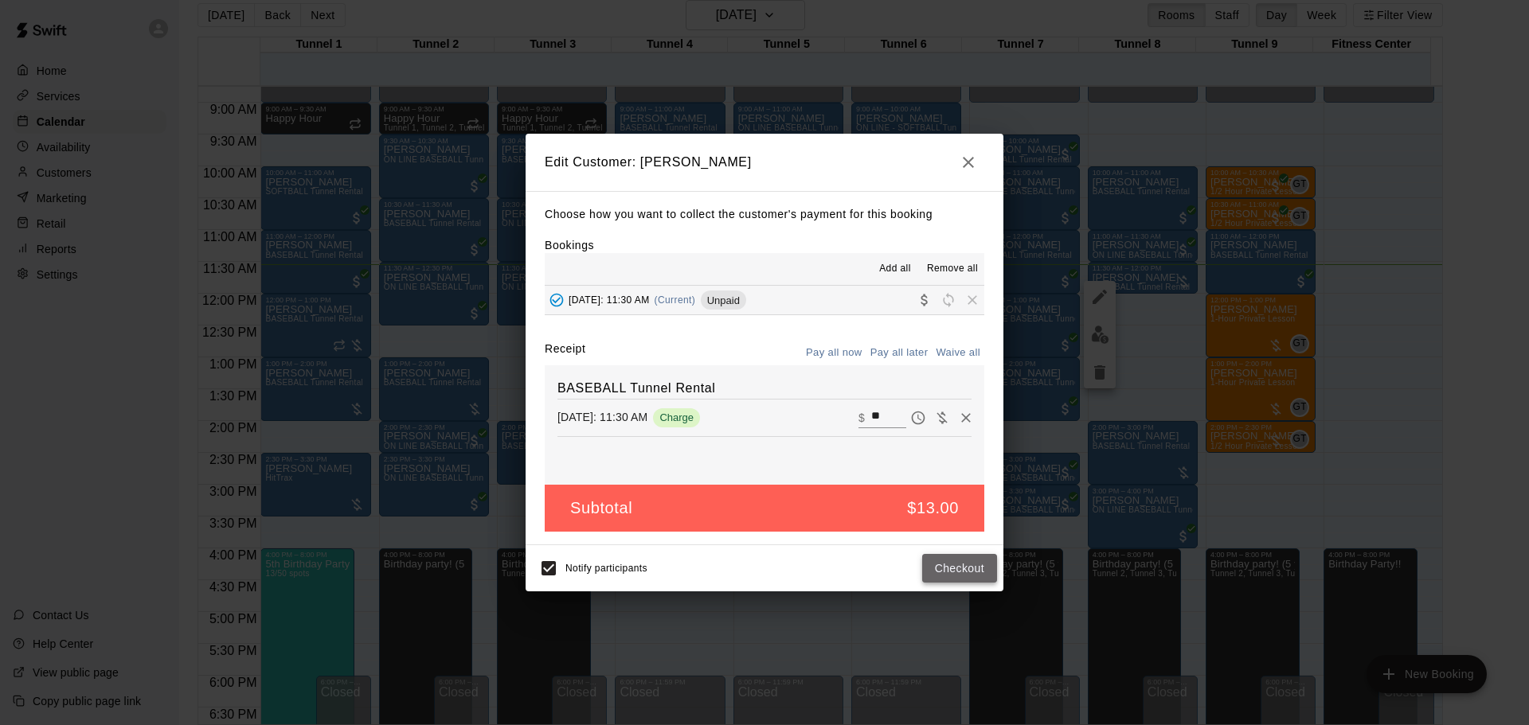
click at [967, 556] on button "Checkout" at bounding box center [959, 568] width 75 height 29
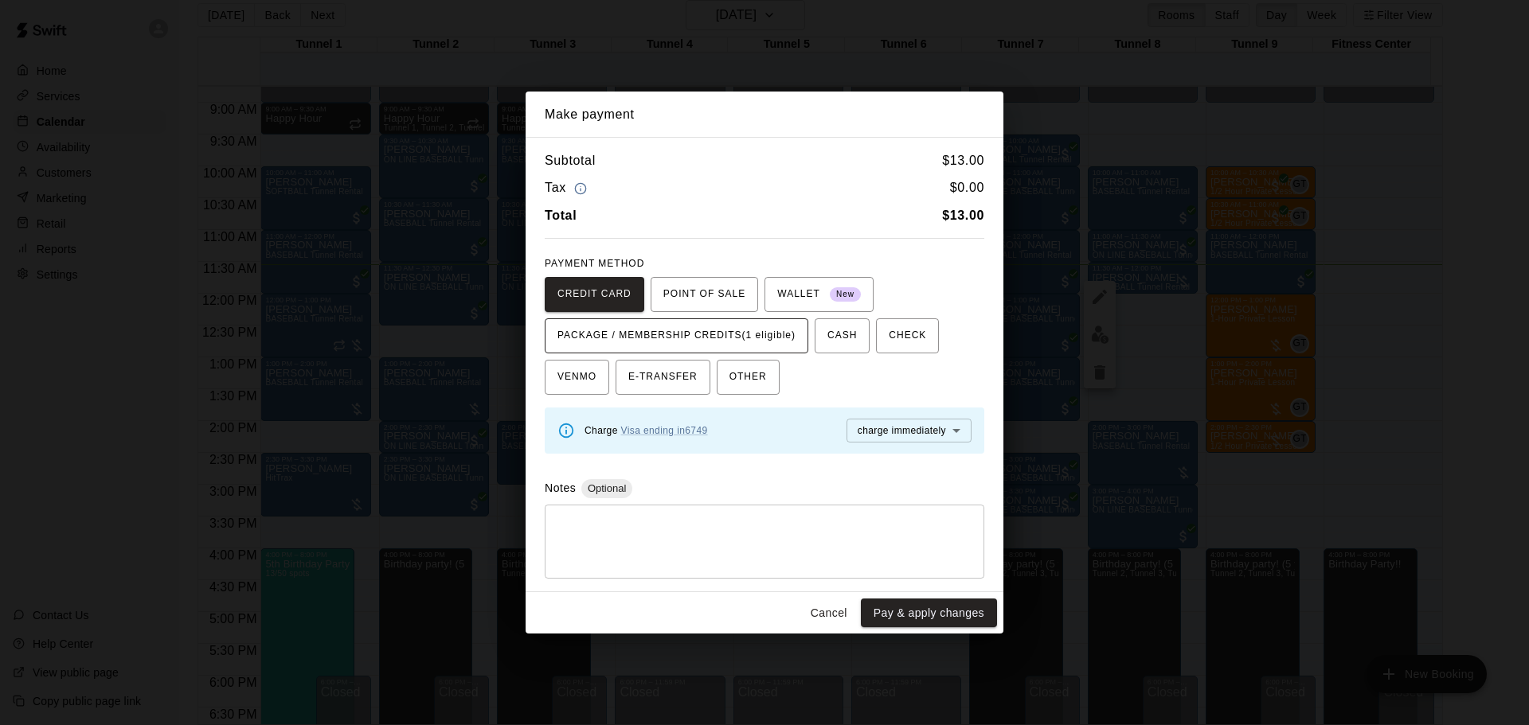
click at [777, 348] on span "PACKAGE / MEMBERSHIP CREDITS (1 eligible)" at bounding box center [676, 335] width 238 height 25
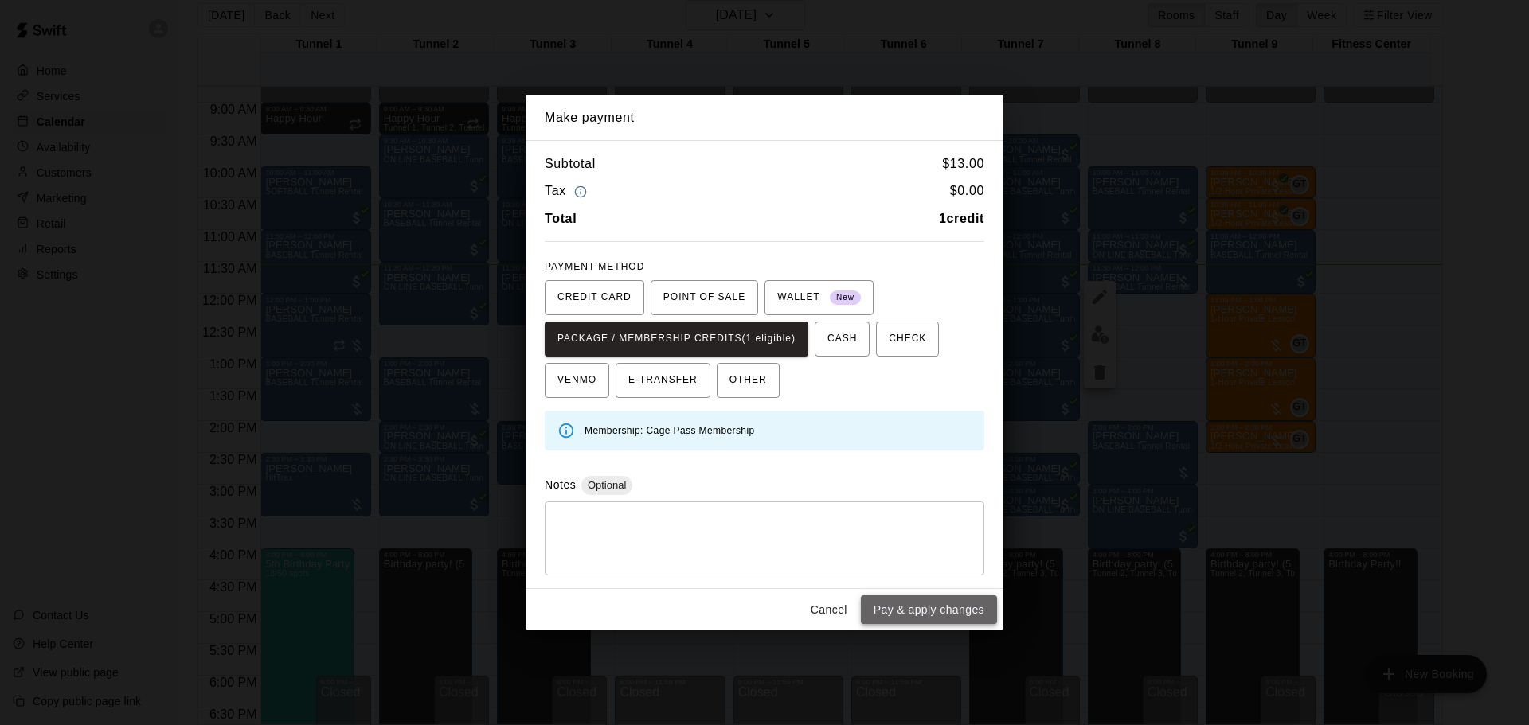
click at [971, 605] on button "Pay & apply changes" at bounding box center [929, 610] width 136 height 29
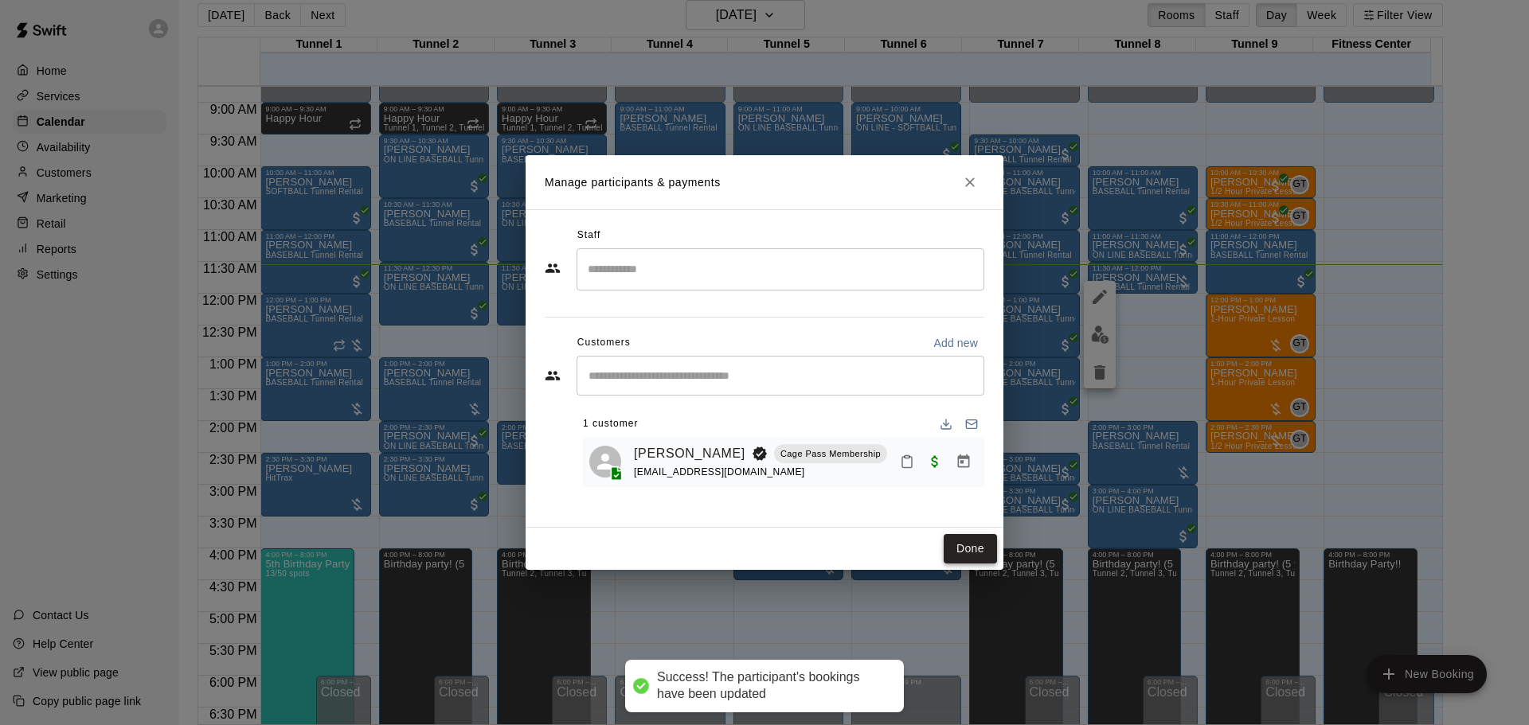
click at [974, 551] on button "Done" at bounding box center [969, 548] width 53 height 29
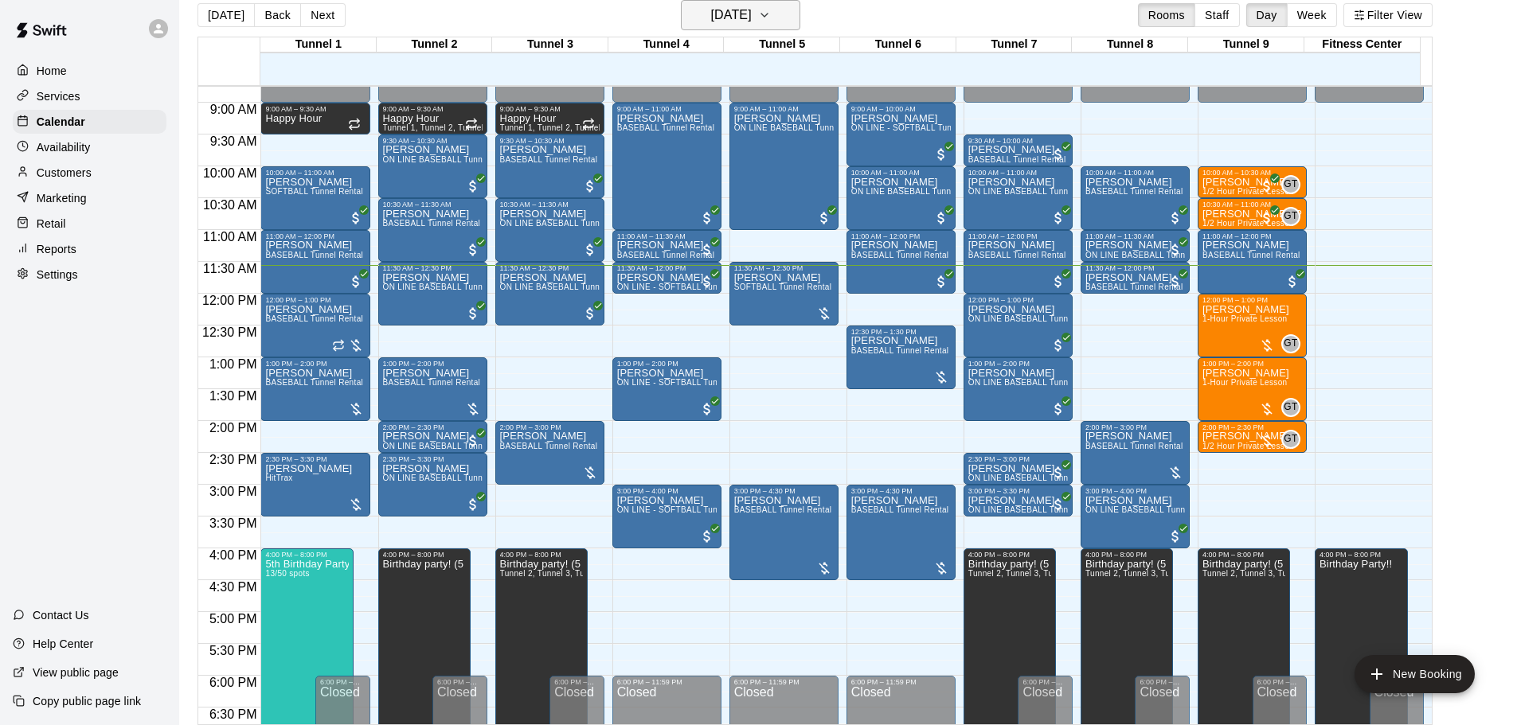
click at [731, 18] on h6 "[DATE]" at bounding box center [731, 15] width 41 height 22
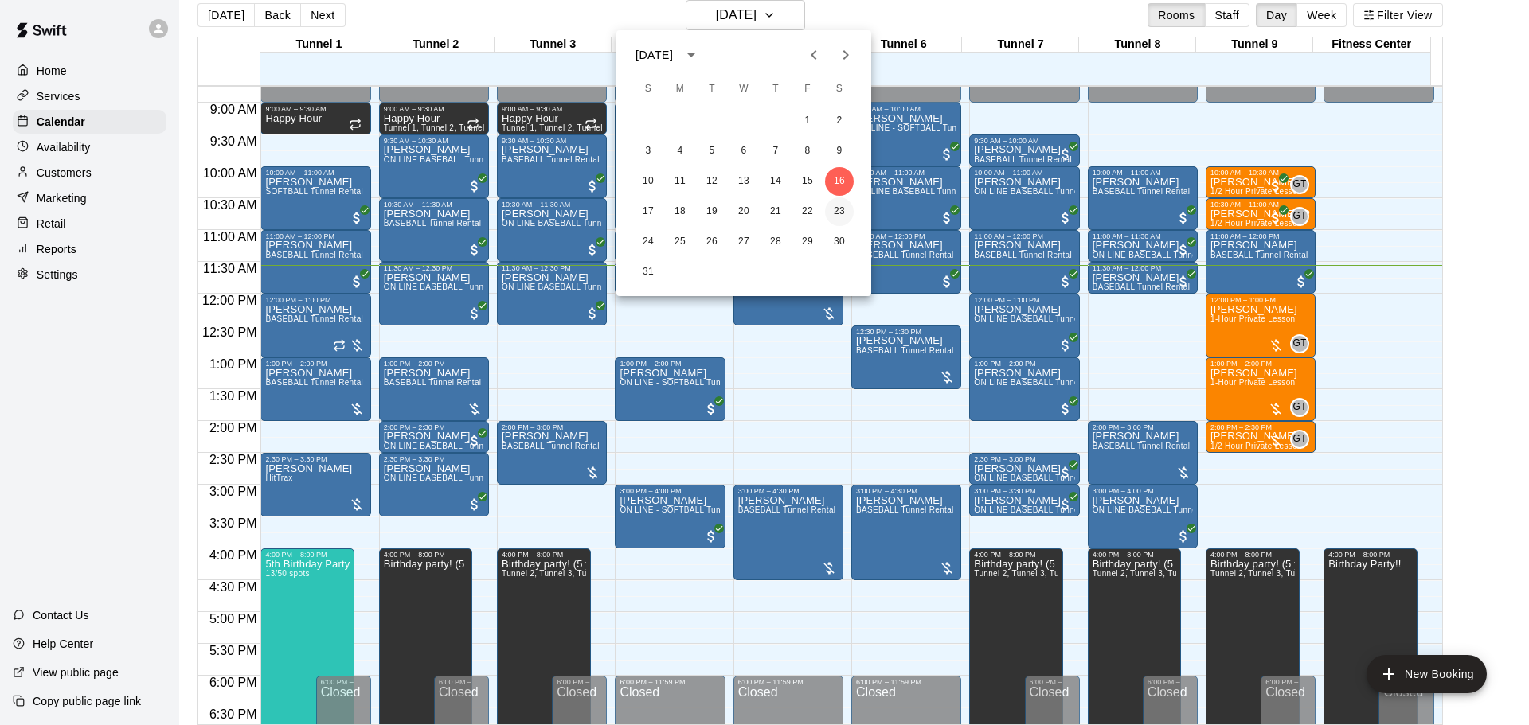
click at [845, 211] on button "23" at bounding box center [839, 211] width 29 height 29
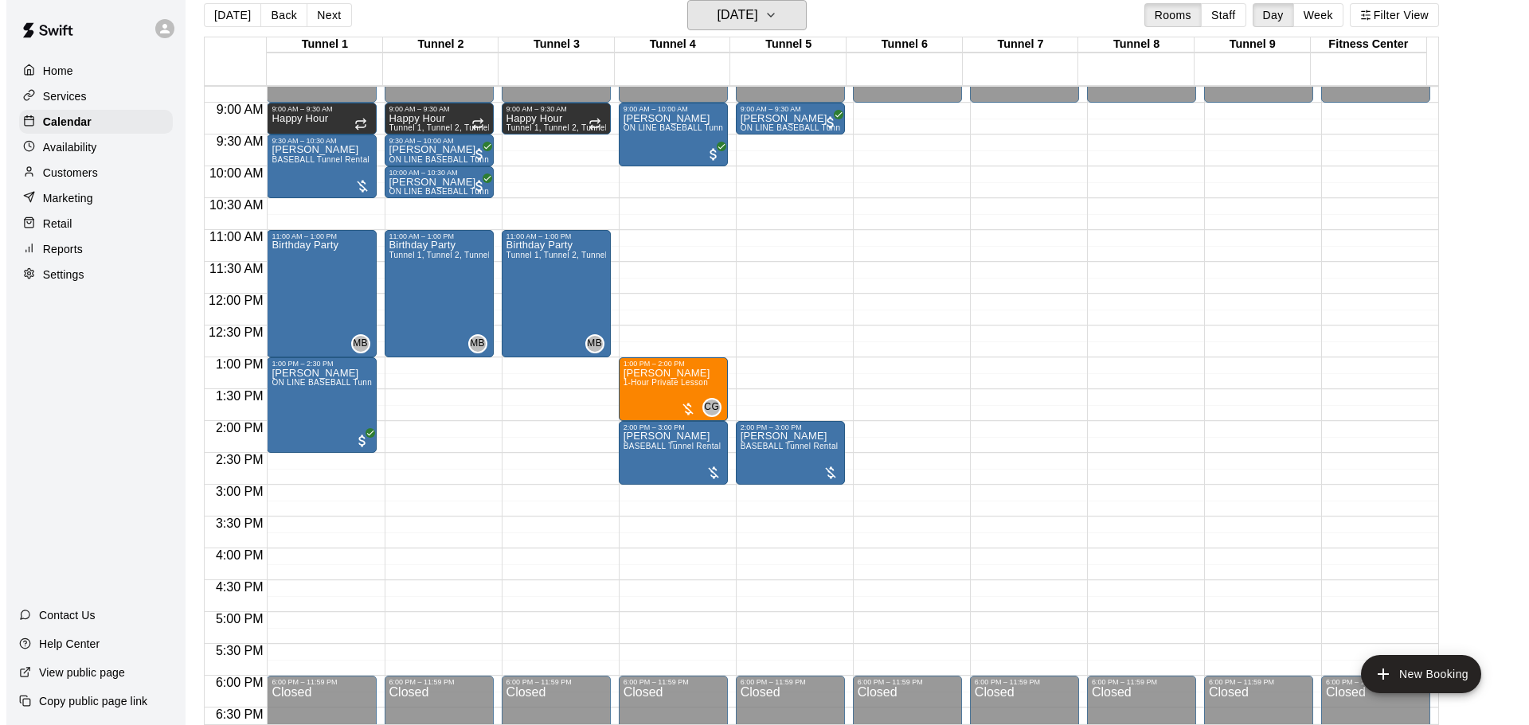
scroll to position [478, 0]
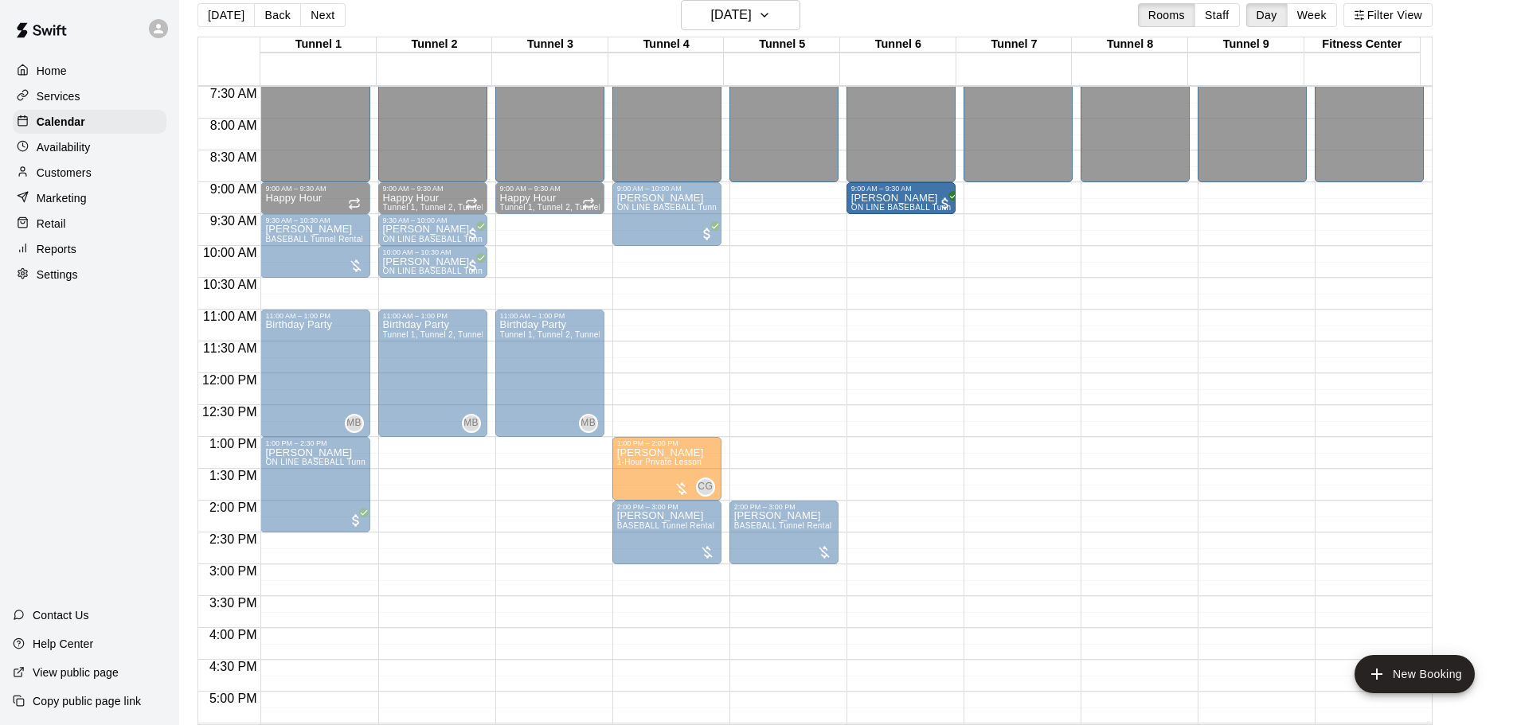
drag, startPoint x: 767, startPoint y: 203, endPoint x: 871, endPoint y: 213, distance: 103.9
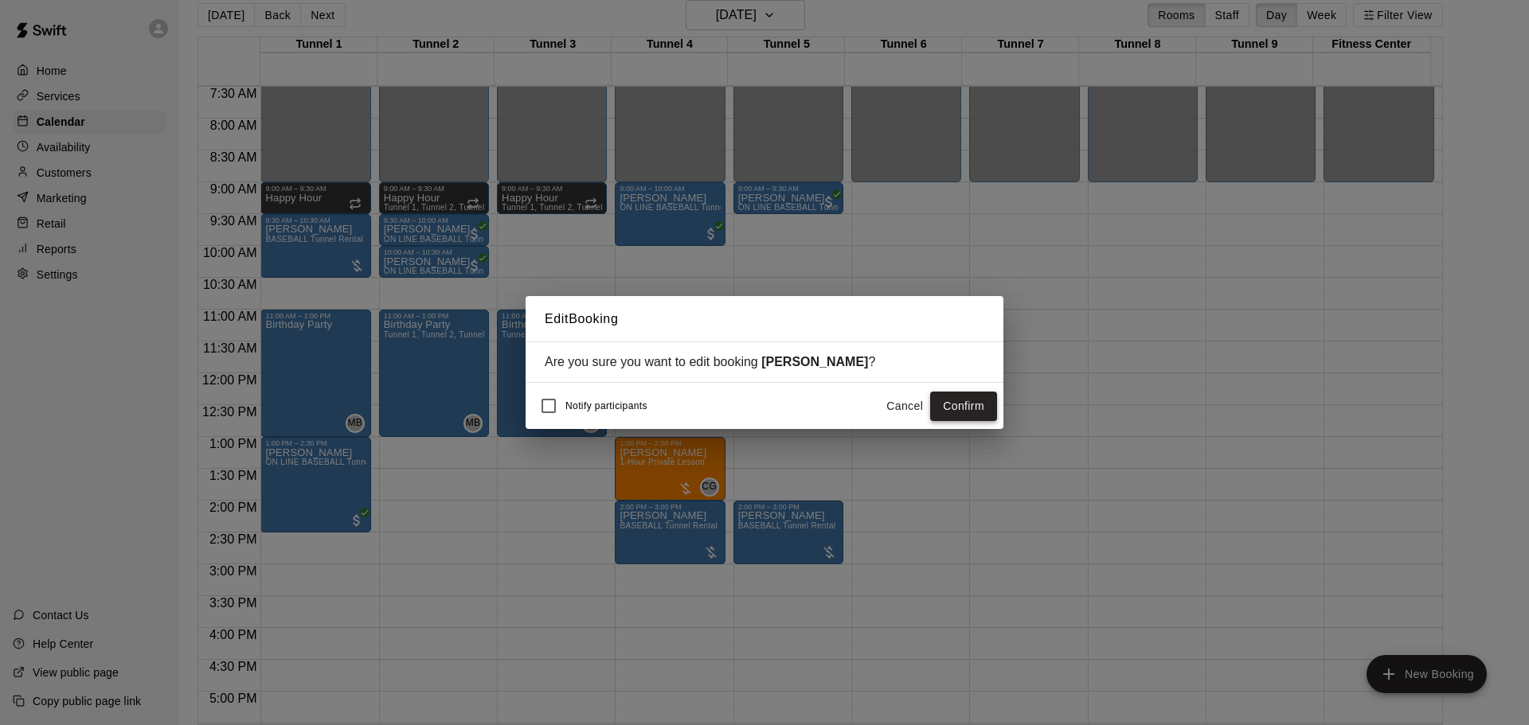
click at [966, 409] on button "Confirm" at bounding box center [963, 406] width 67 height 29
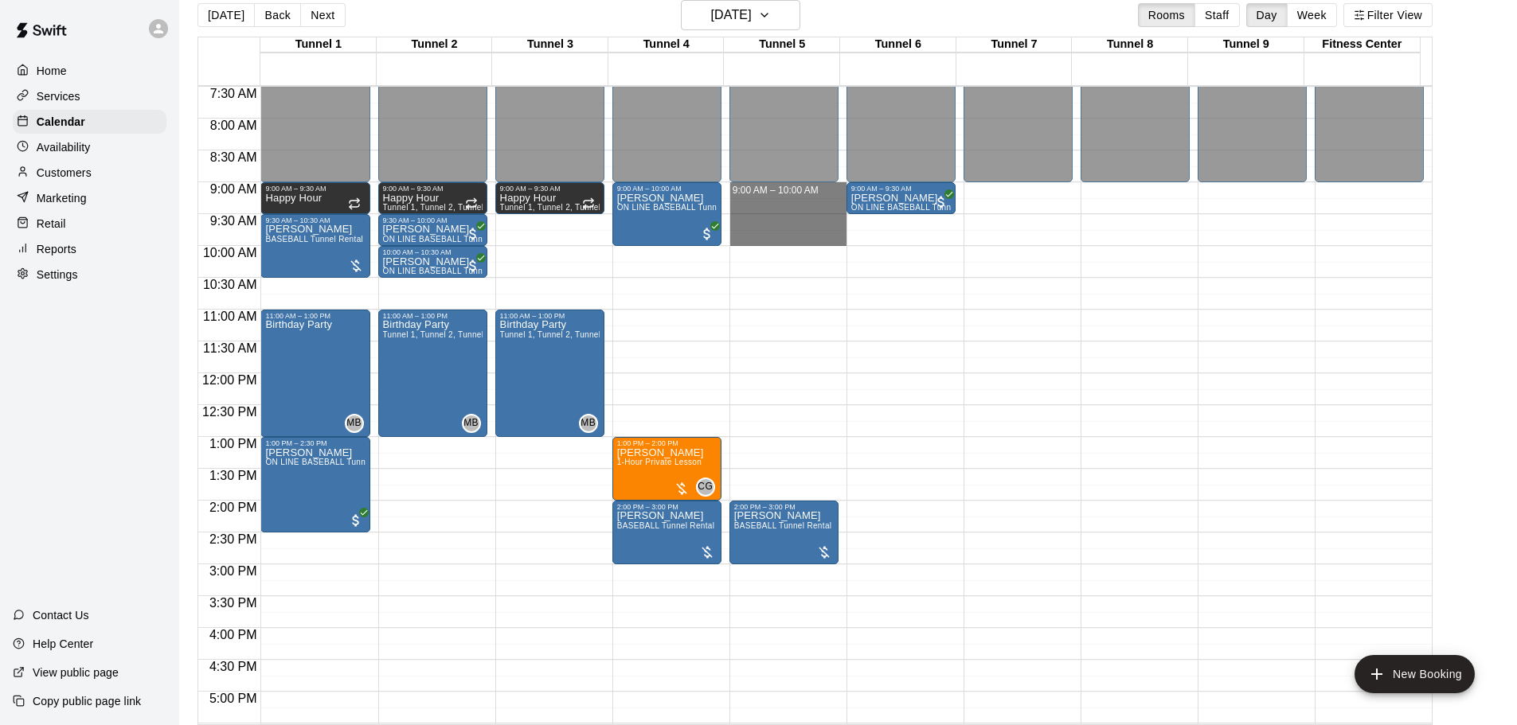
drag, startPoint x: 775, startPoint y: 191, endPoint x: 775, endPoint y: 233, distance: 42.2
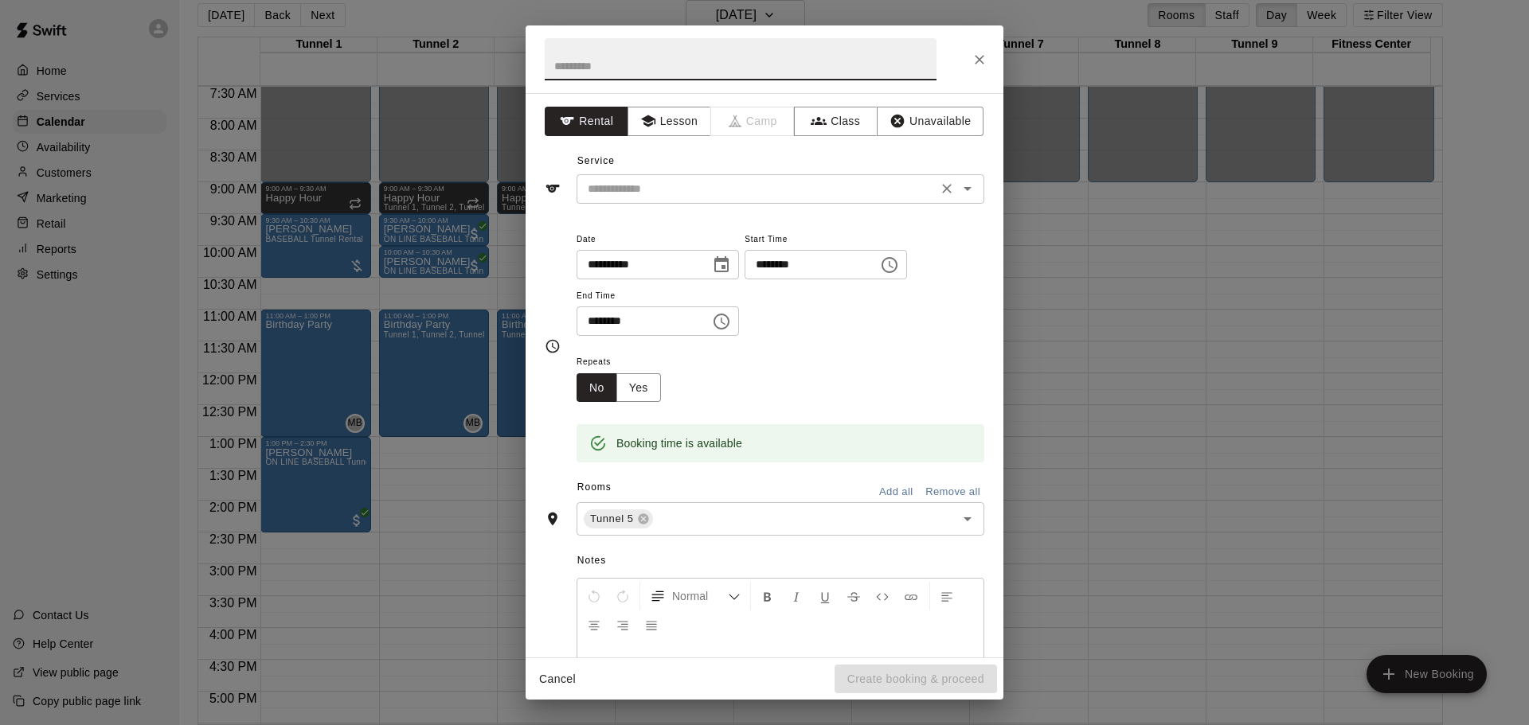
click at [674, 195] on input "text" at bounding box center [756, 189] width 351 height 20
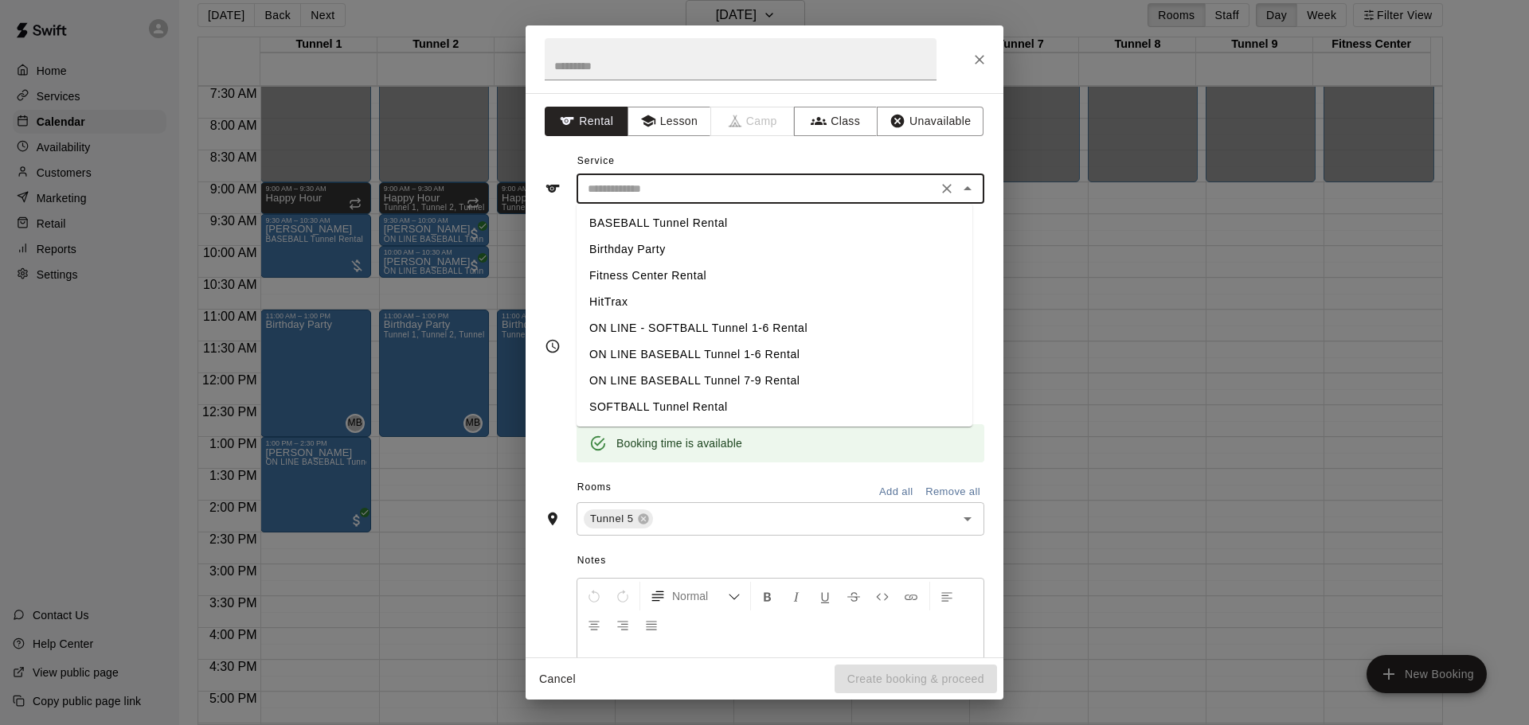
click at [715, 220] on li "BASEBALL Tunnel Rental" at bounding box center [774, 223] width 396 height 26
type input "**********"
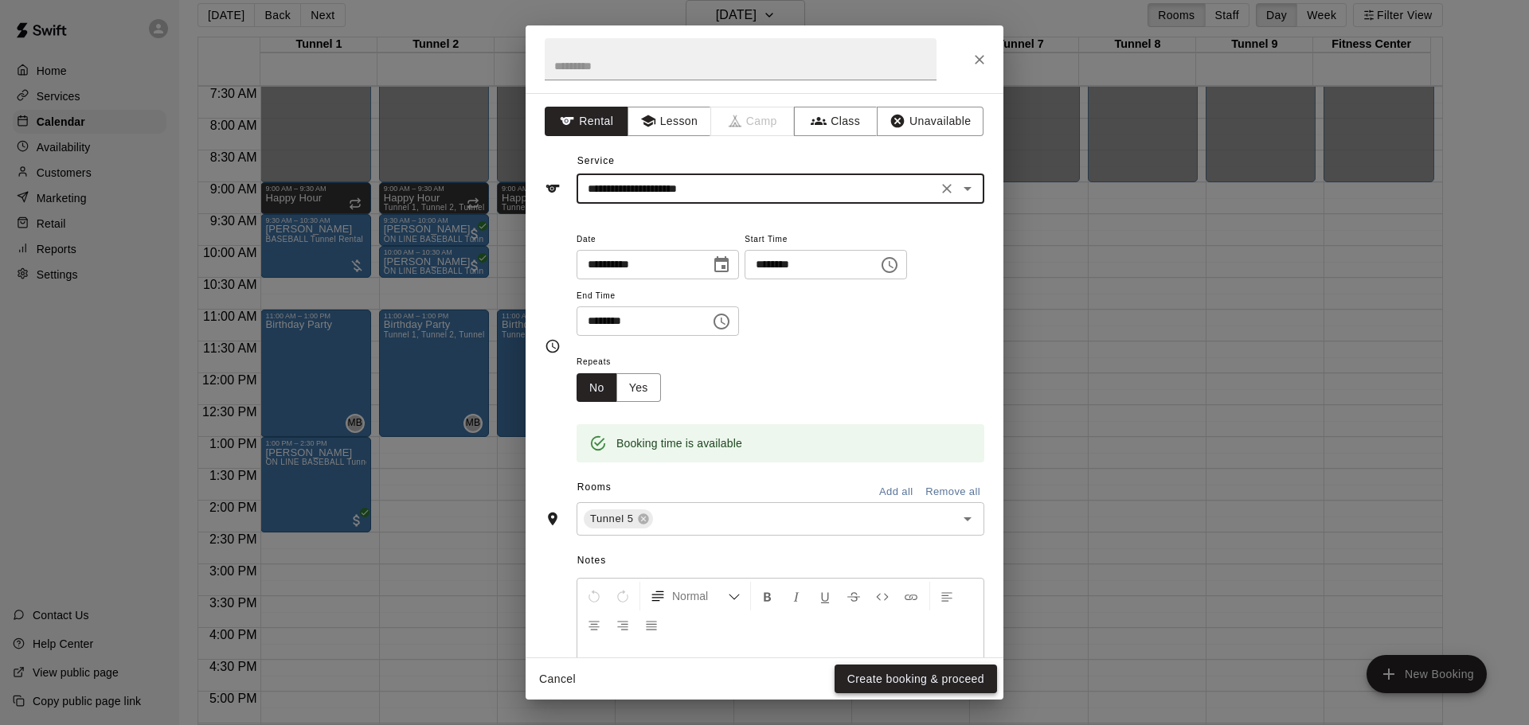
click at [884, 672] on button "Create booking & proceed" at bounding box center [915, 679] width 162 height 29
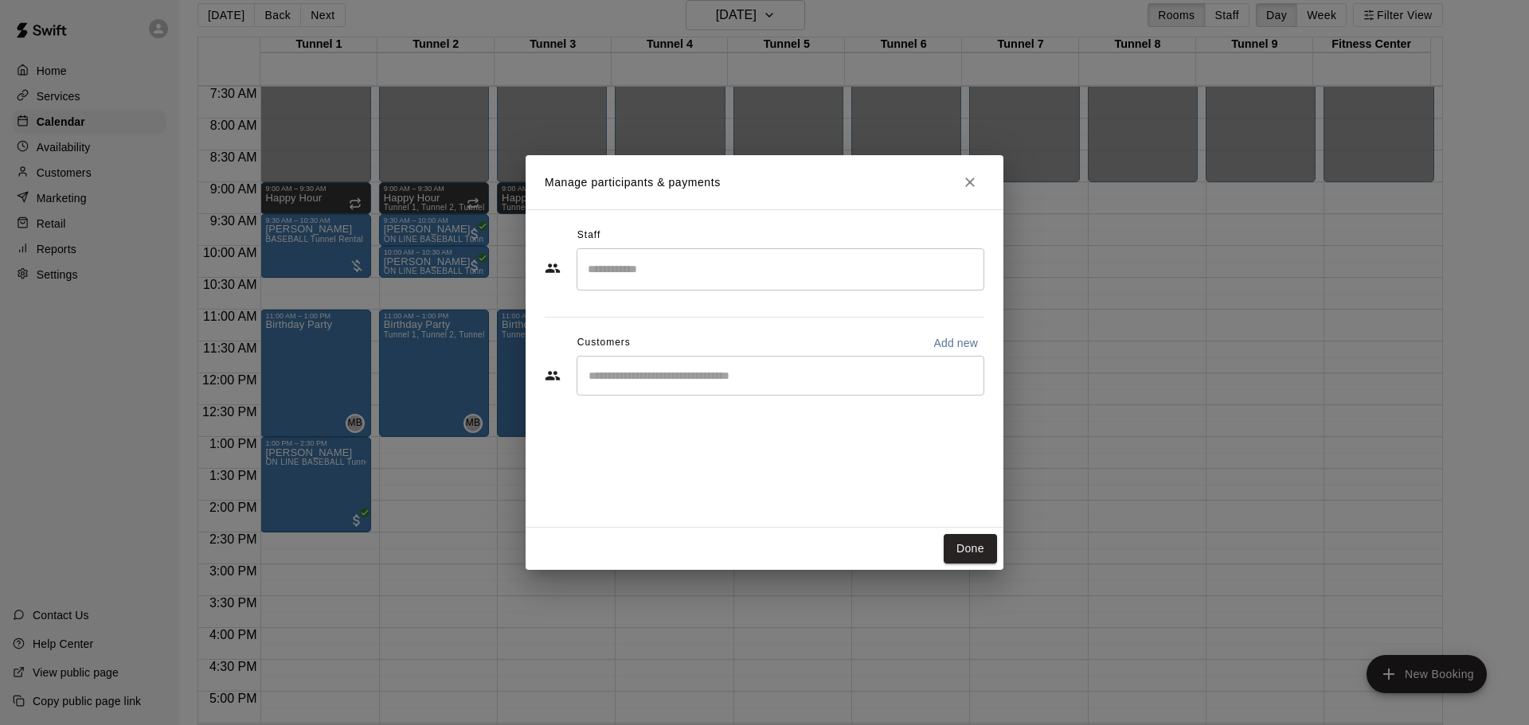
click at [748, 380] on input "Start typing to search customers..." at bounding box center [780, 376] width 393 height 16
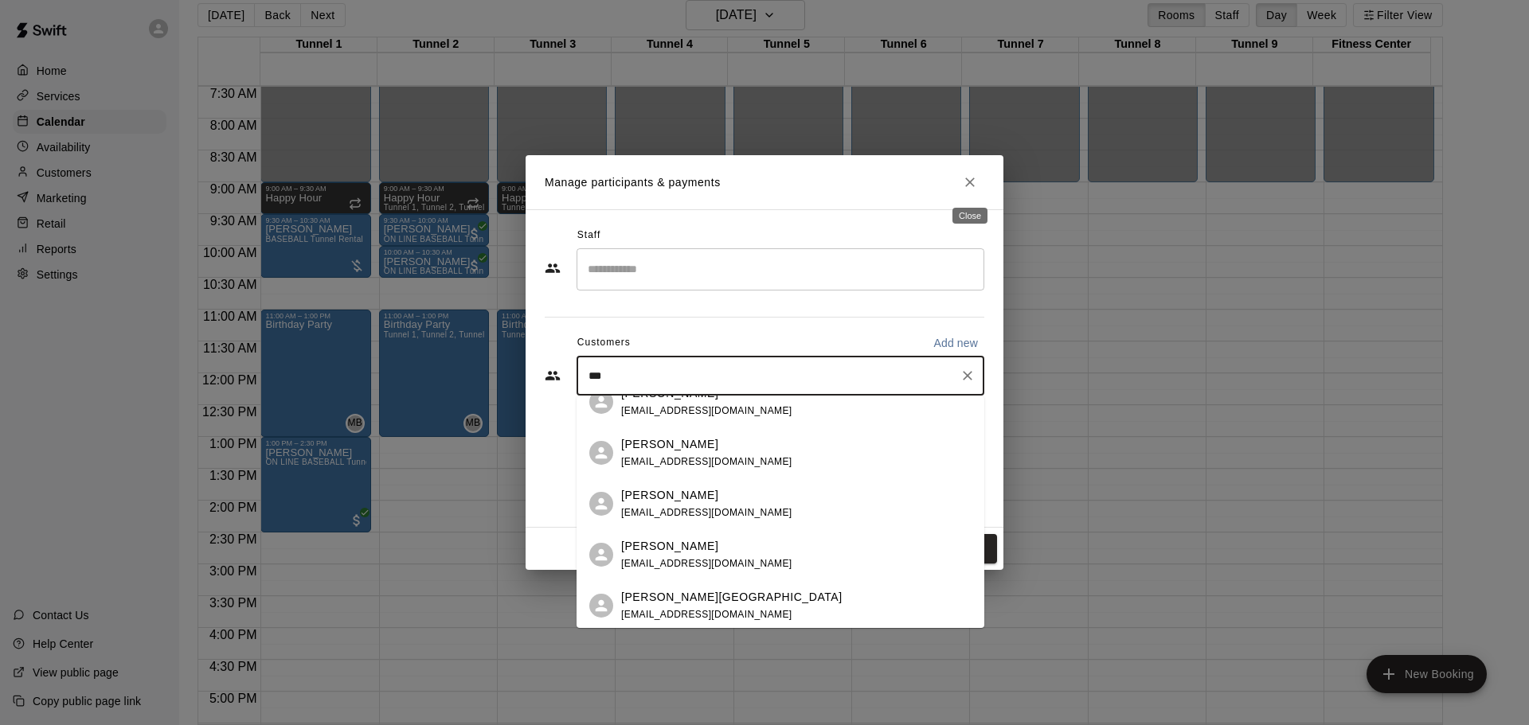
type input "***"
click at [967, 177] on icon "Close" at bounding box center [970, 182] width 16 height 16
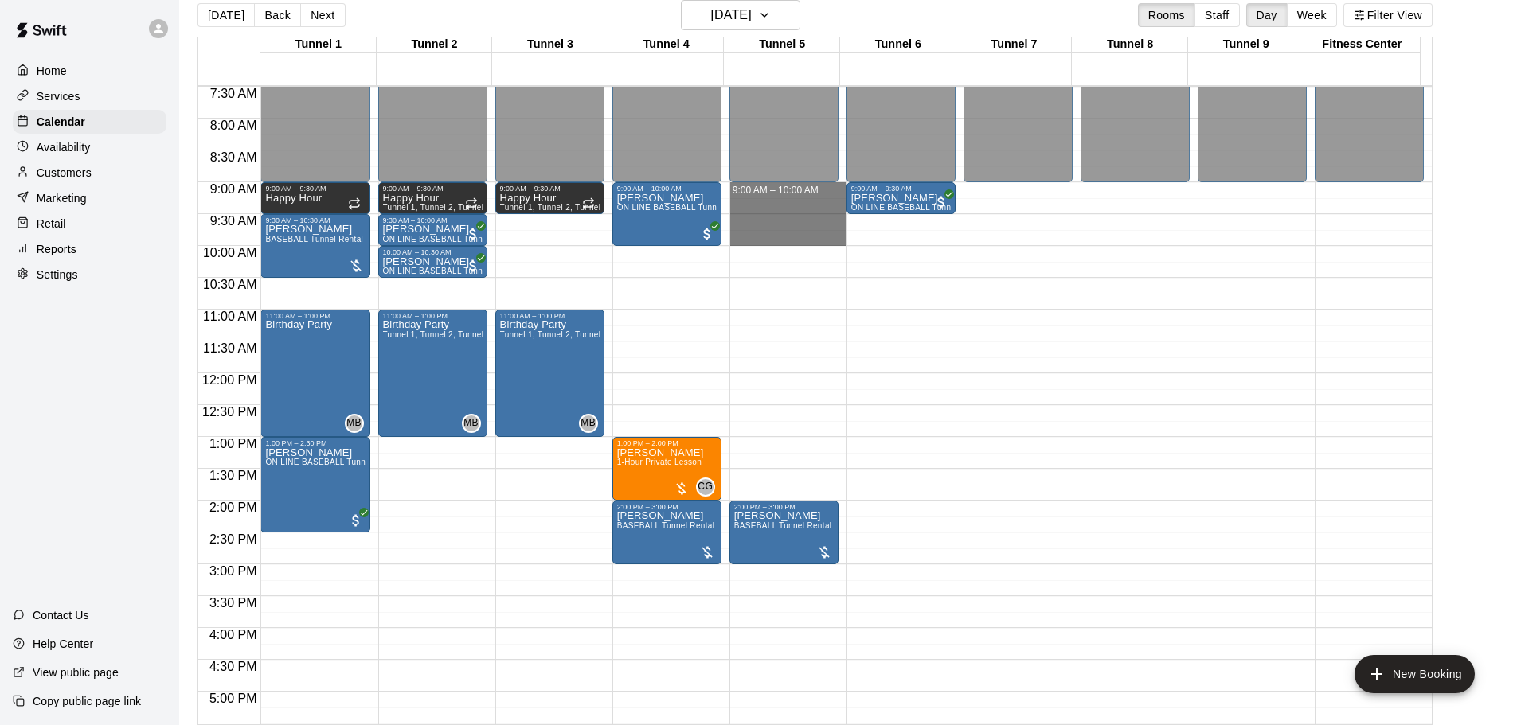
drag, startPoint x: 778, startPoint y: 189, endPoint x: 778, endPoint y: 238, distance: 49.4
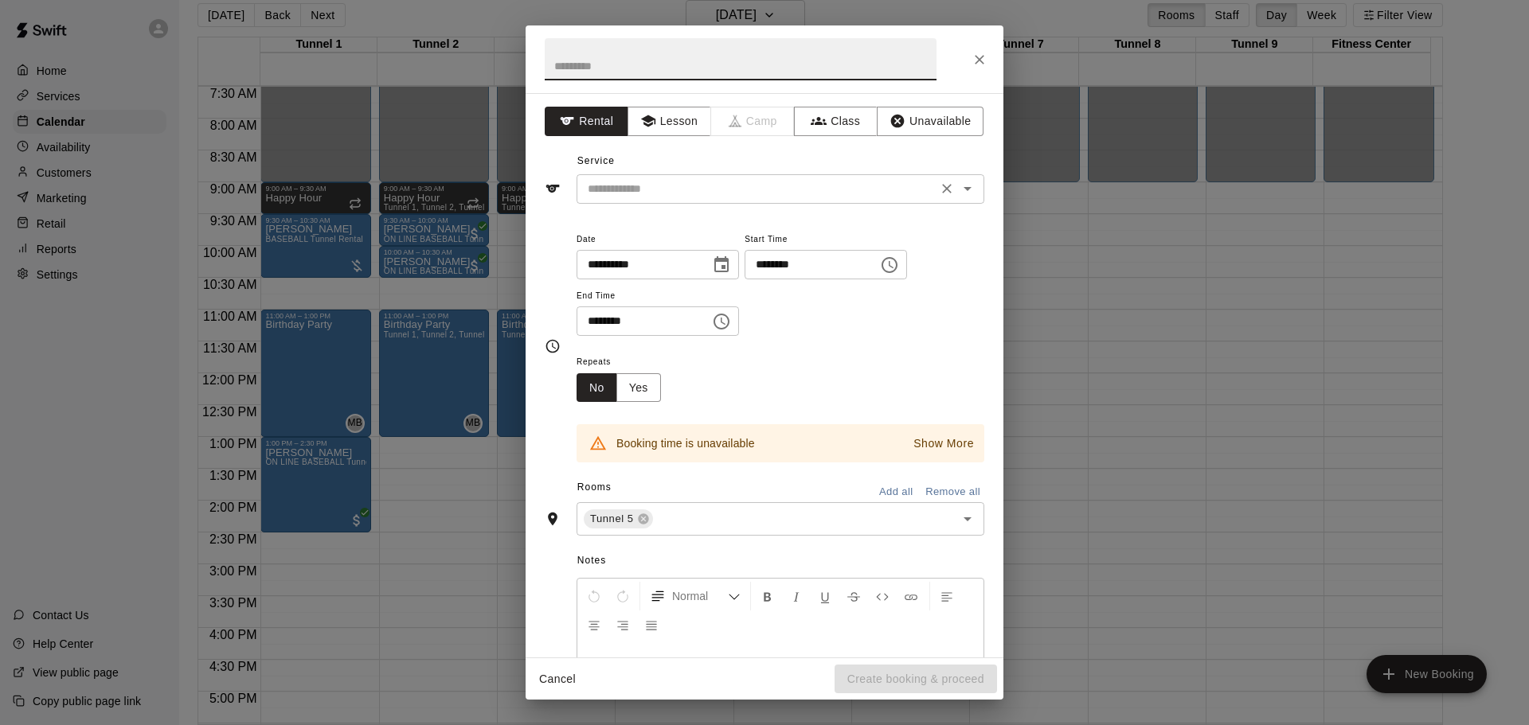
click at [639, 186] on input "text" at bounding box center [756, 189] width 351 height 20
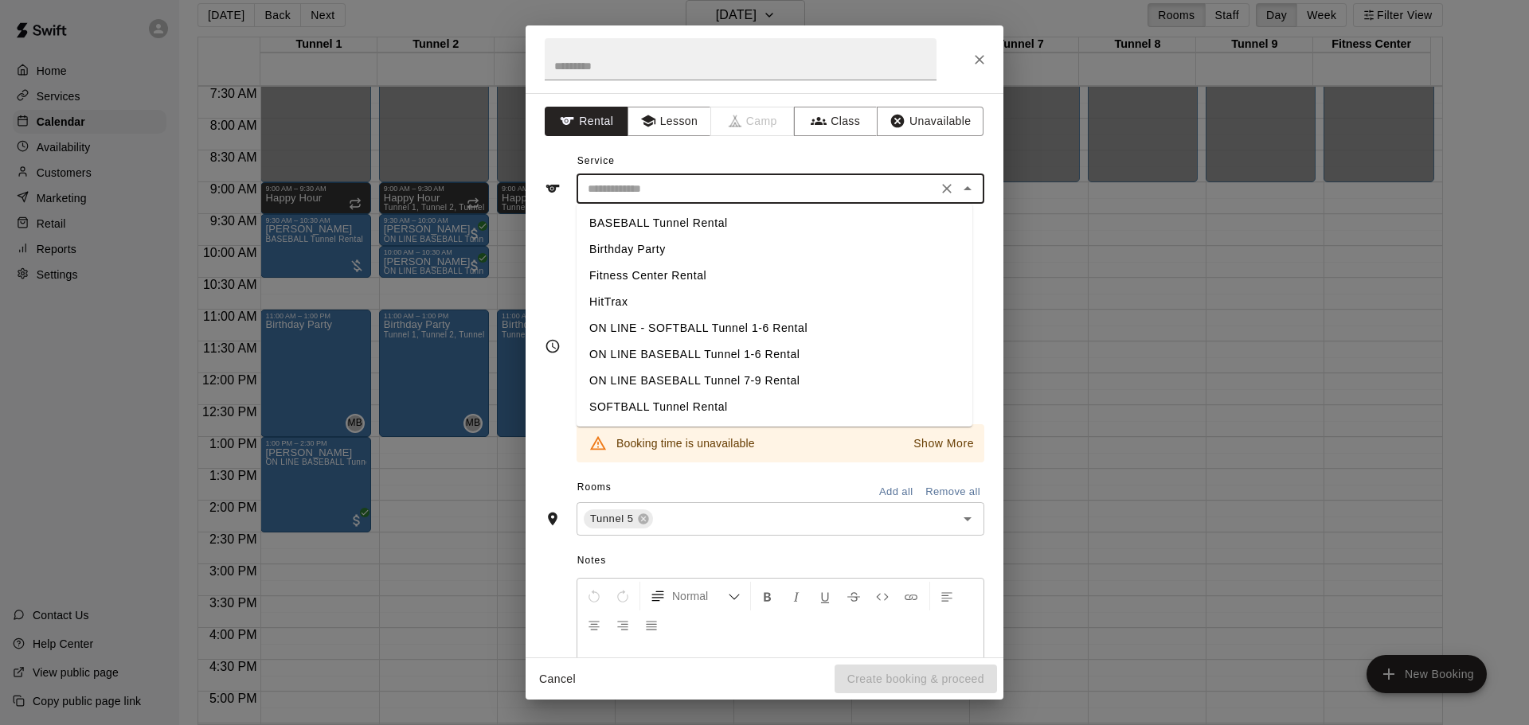
click at [662, 225] on li "BASEBALL Tunnel Rental" at bounding box center [774, 223] width 396 height 26
type input "**********"
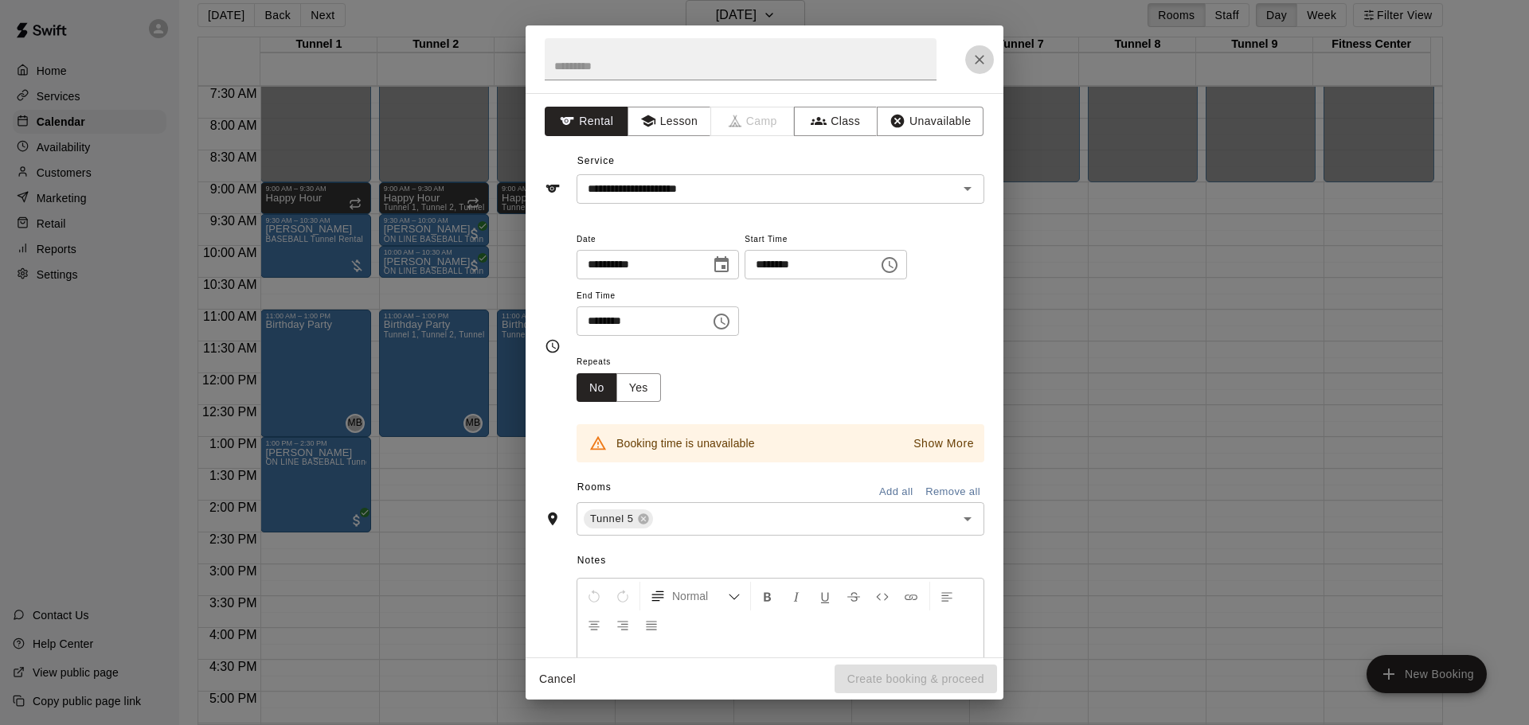
click at [978, 61] on icon "Close" at bounding box center [979, 60] width 10 height 10
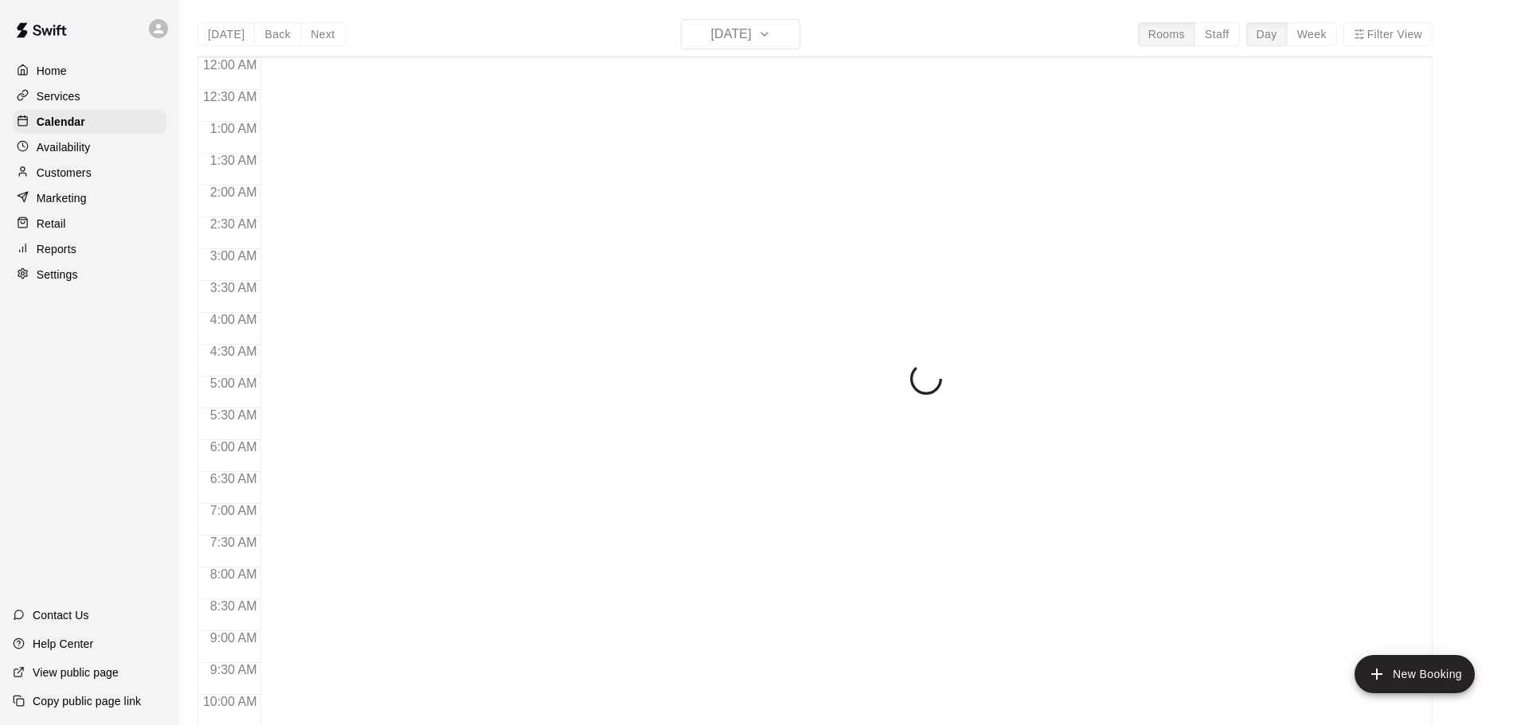
scroll to position [737, 0]
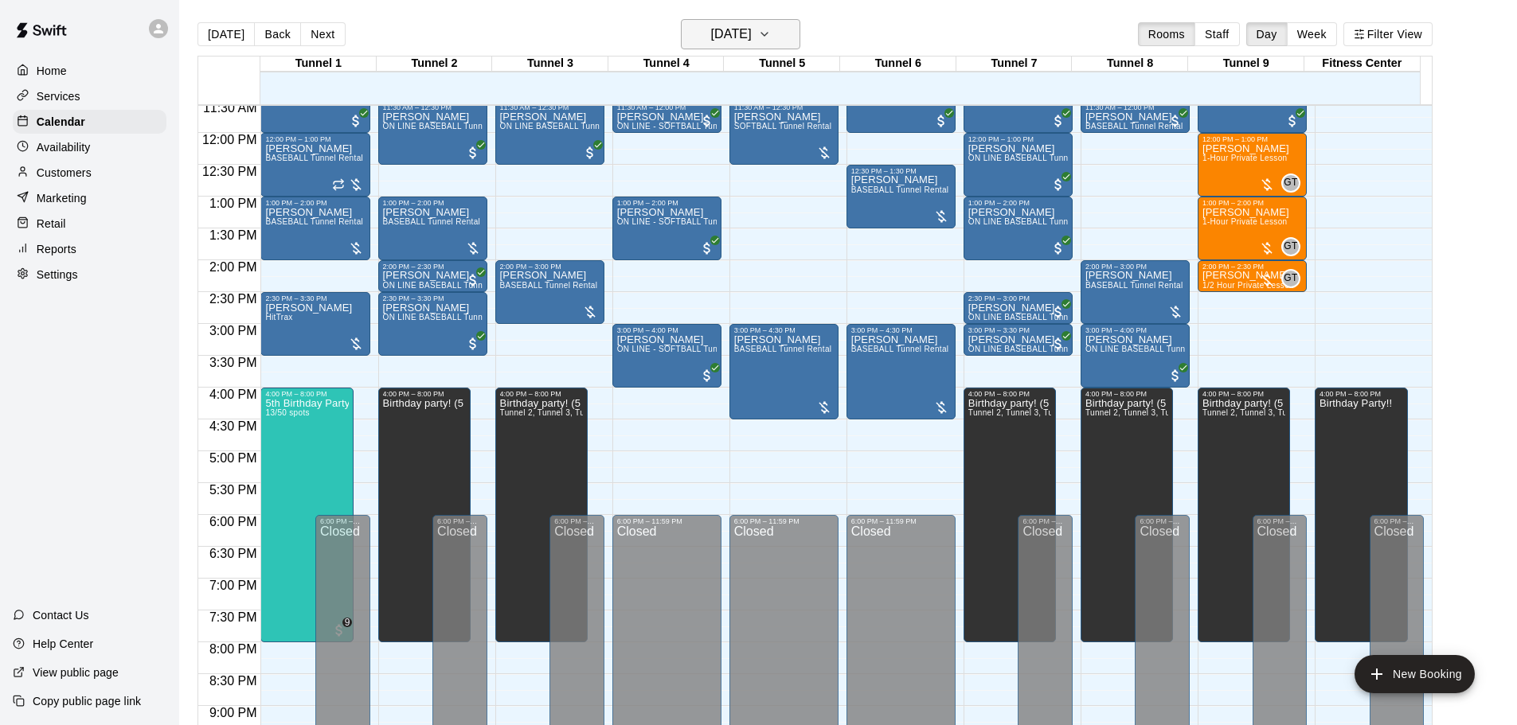
click at [752, 43] on h6 "[DATE]" at bounding box center [731, 34] width 41 height 22
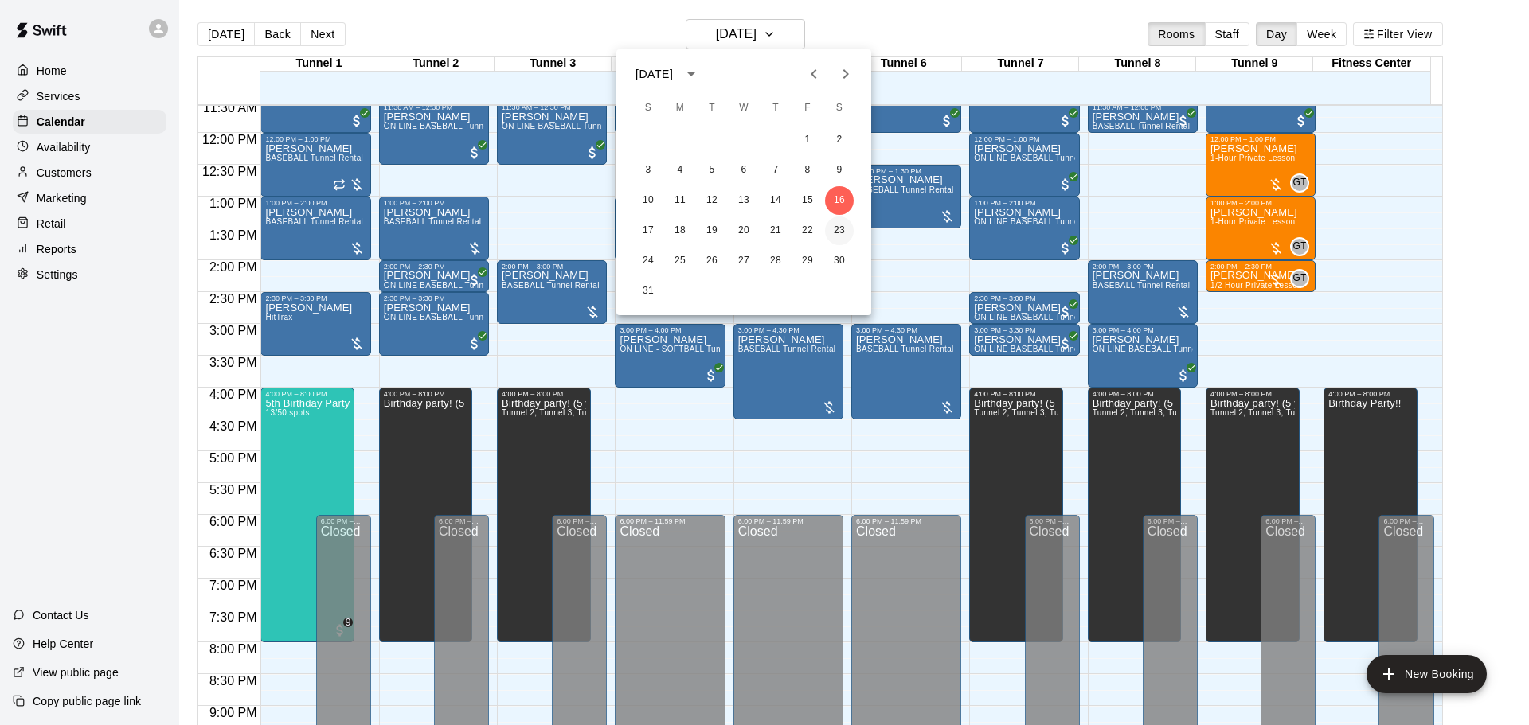
click at [834, 218] on button "23" at bounding box center [839, 231] width 29 height 29
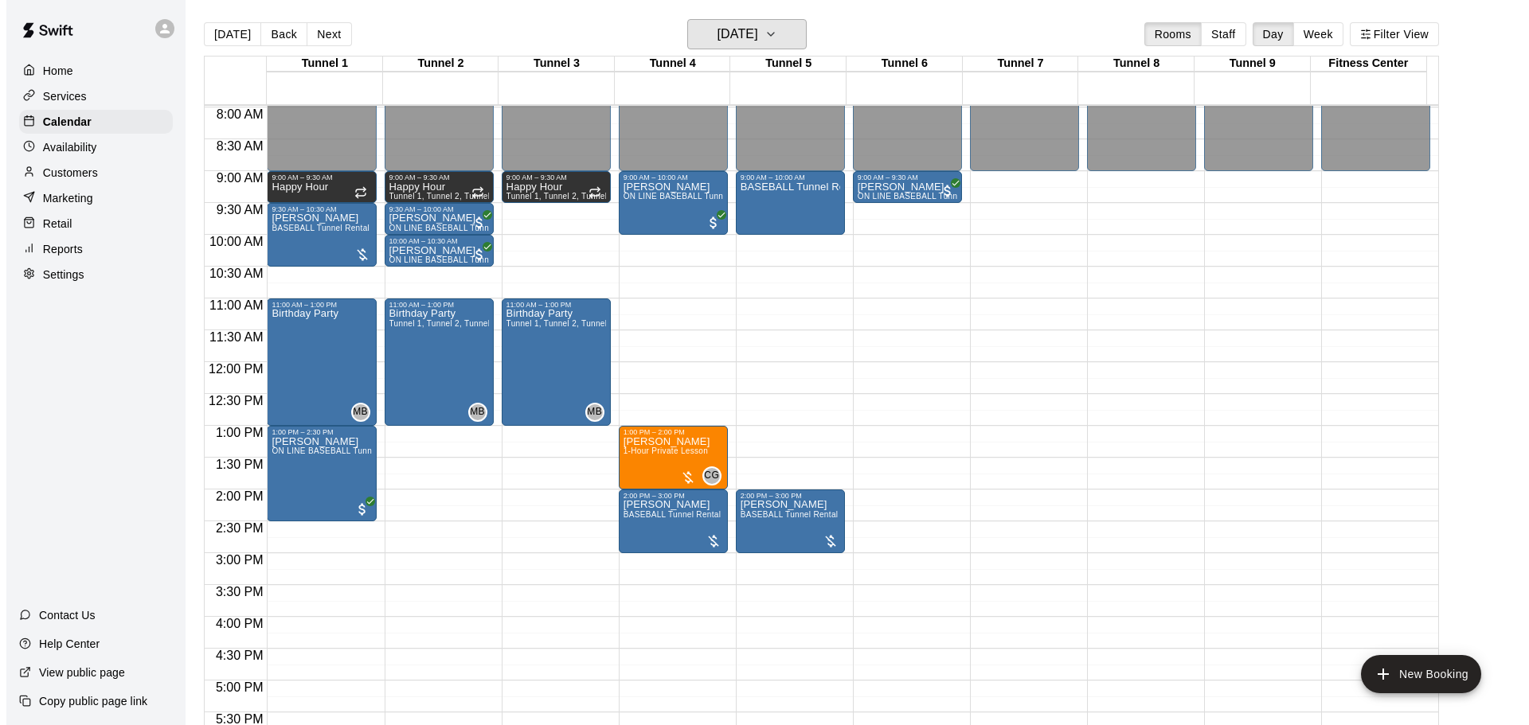
scroll to position [498, 0]
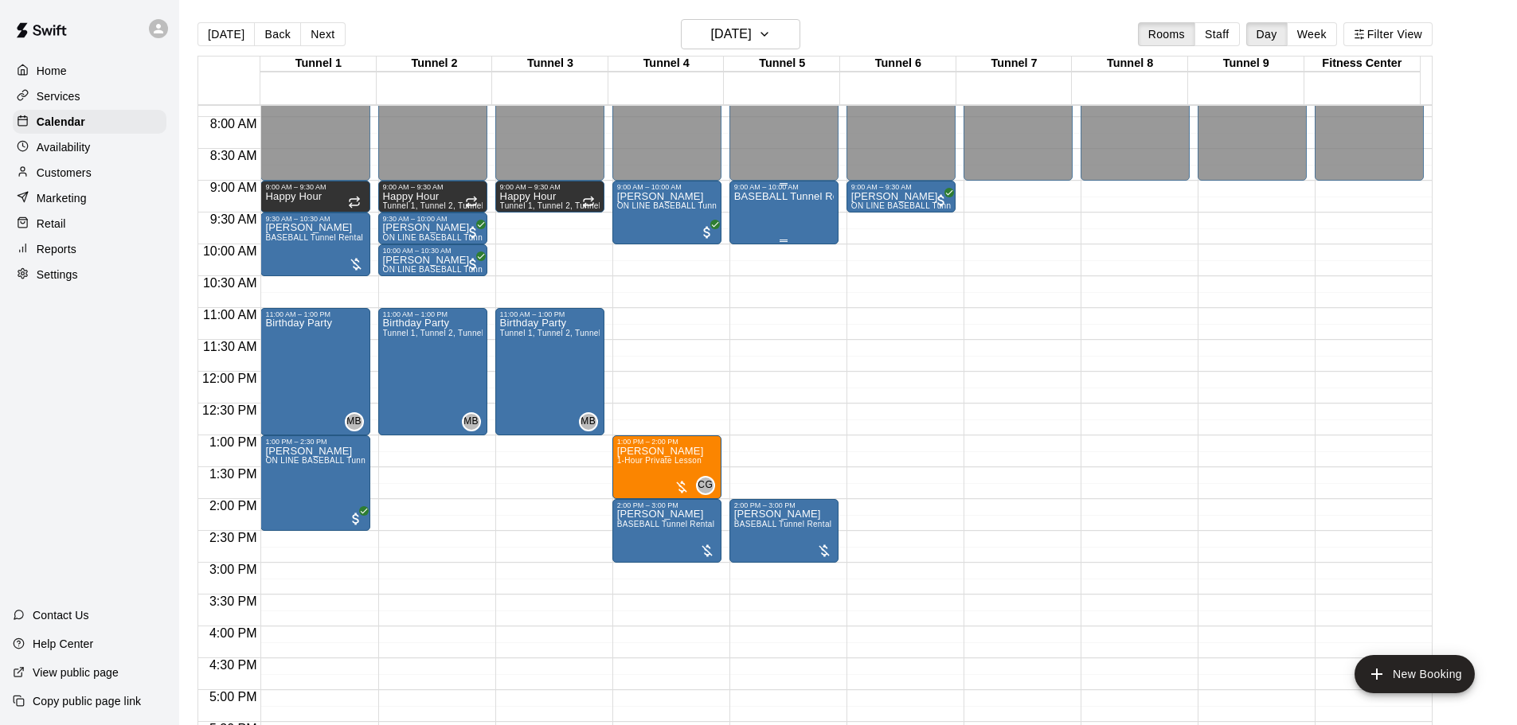
click at [782, 197] on p "BASEBALL Tunnel Rental" at bounding box center [784, 197] width 100 height 0
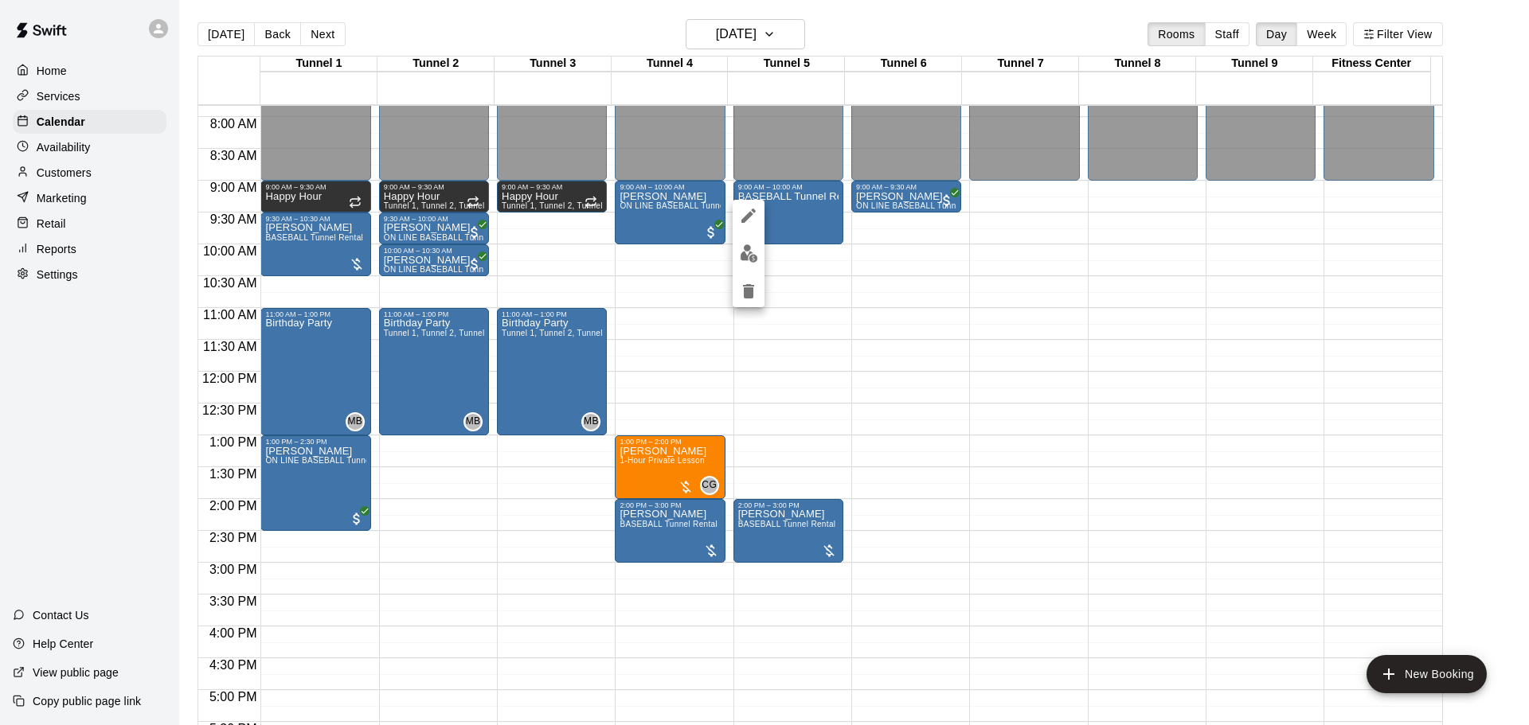
click at [751, 256] on img "edit" at bounding box center [749, 253] width 18 height 18
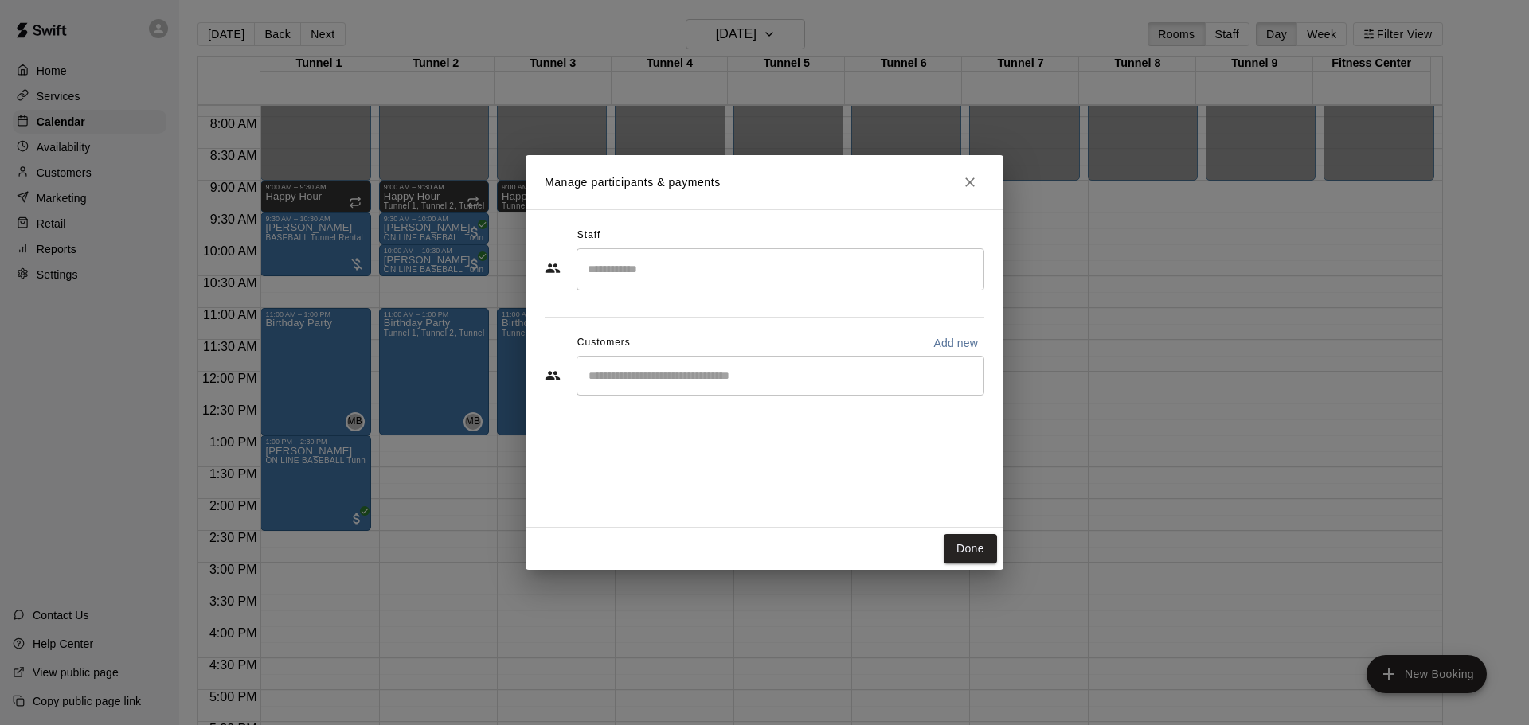
click at [685, 382] on input "Start typing to search customers..." at bounding box center [780, 376] width 393 height 16
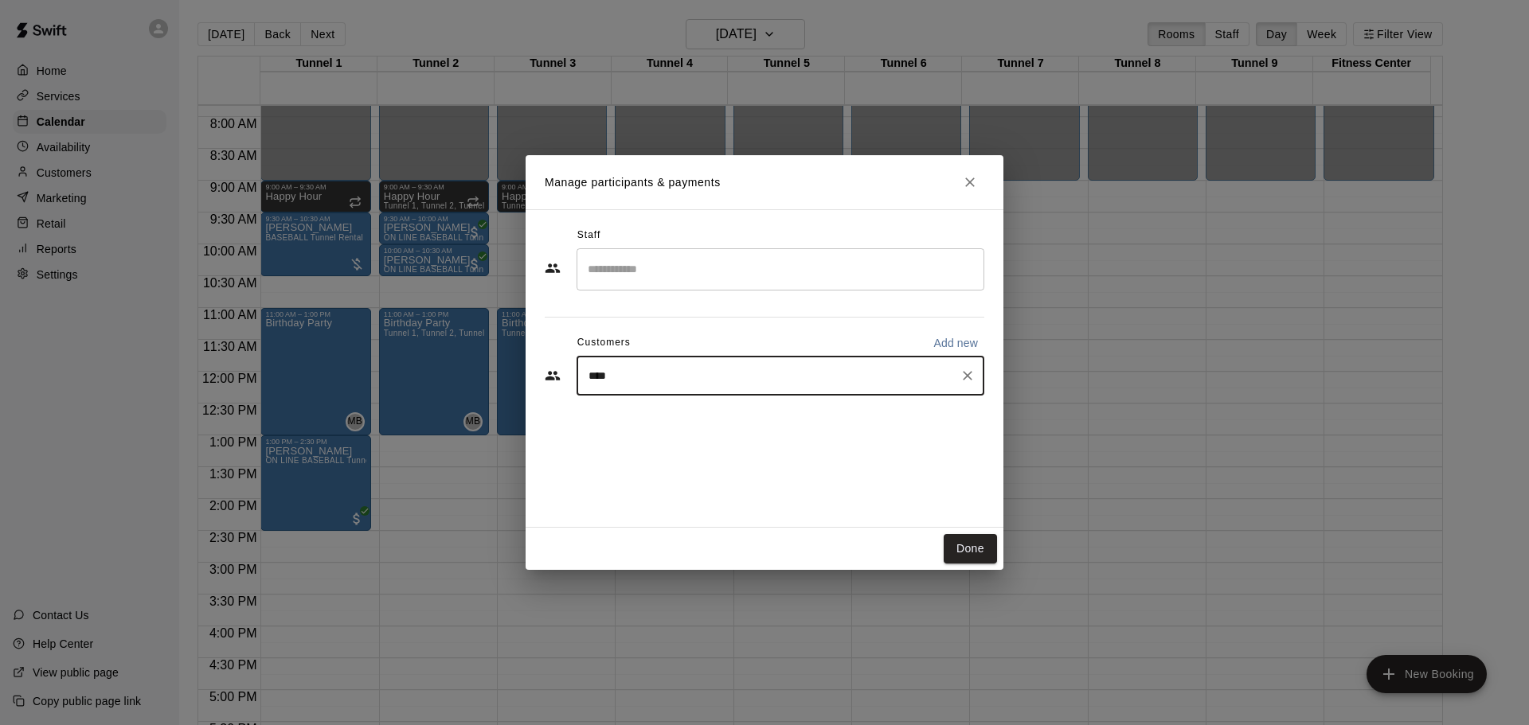
type input "*****"
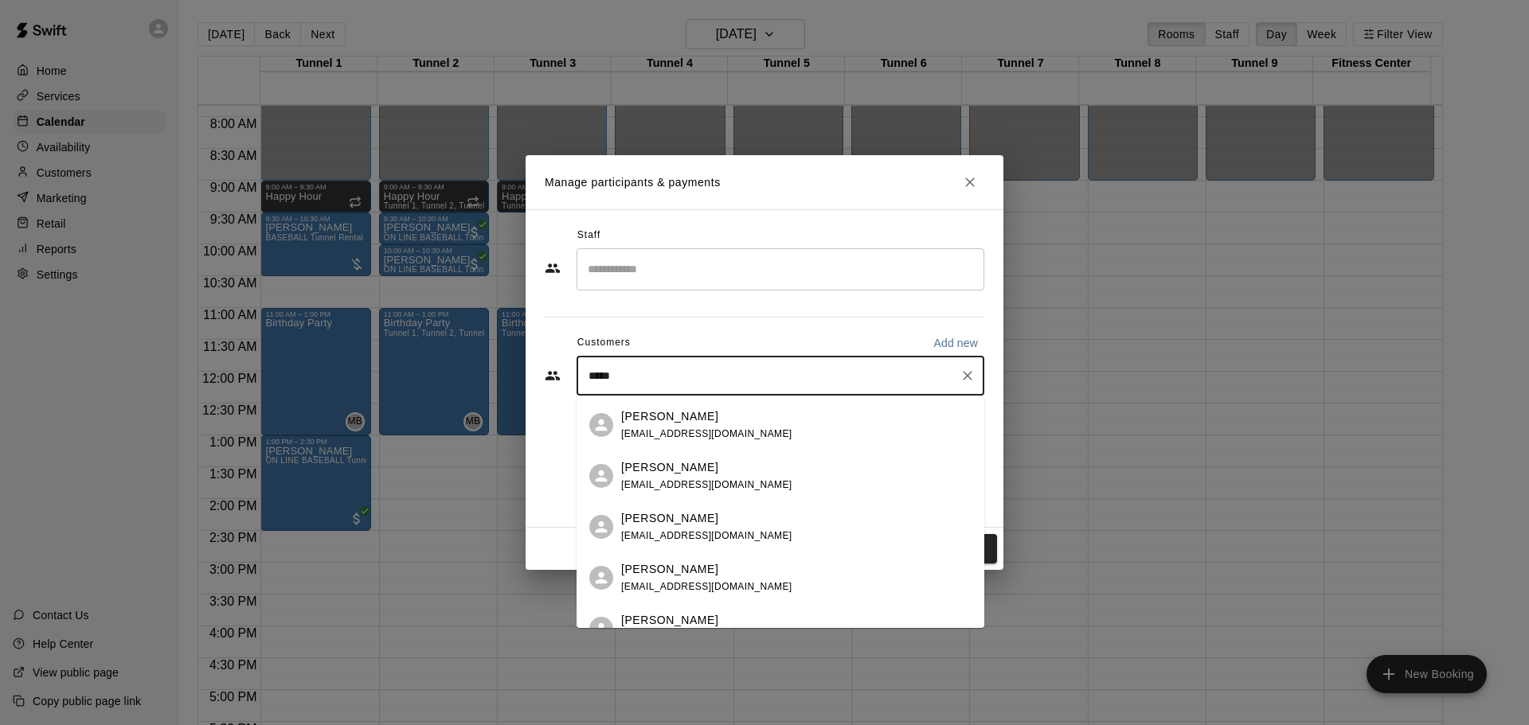
scroll to position [124, 0]
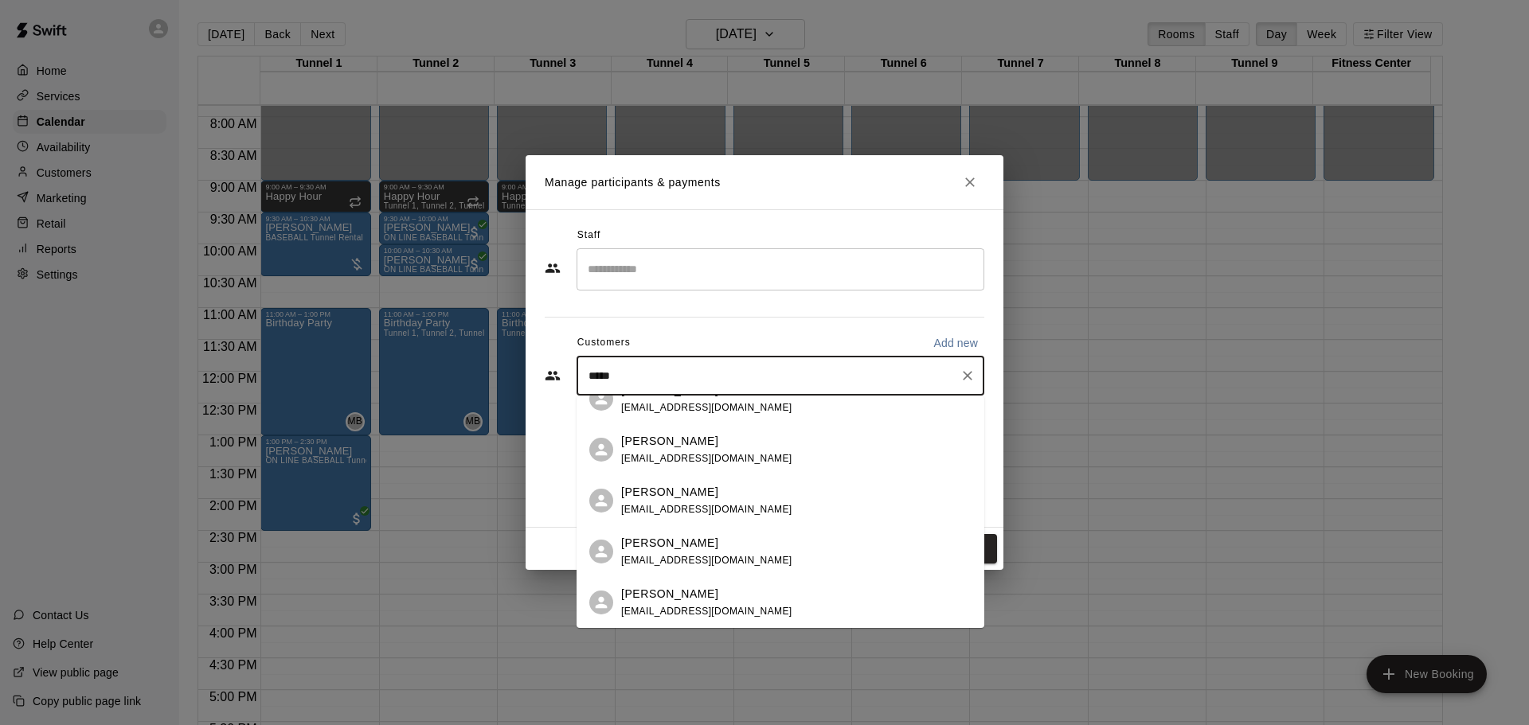
click at [695, 494] on div "[PERSON_NAME]" at bounding box center [706, 492] width 171 height 17
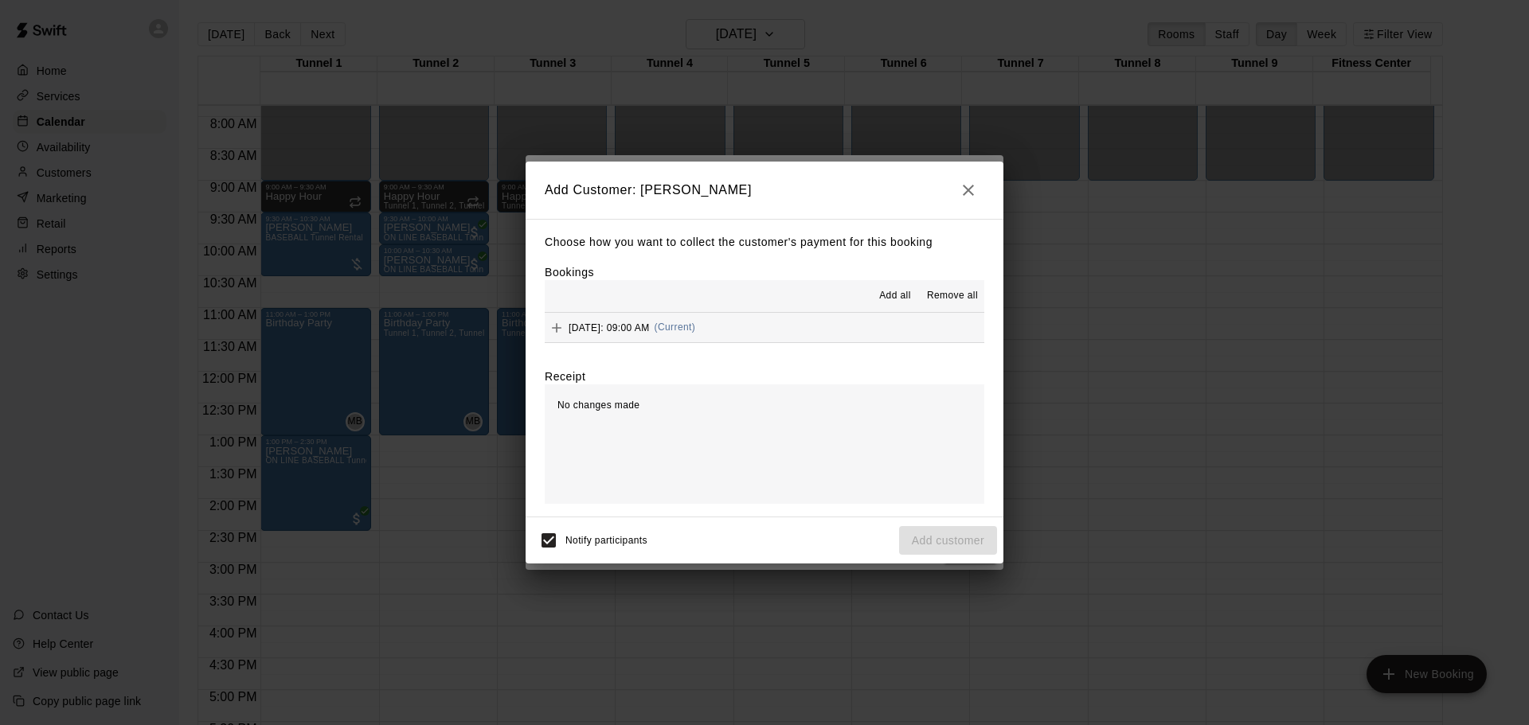
click at [696, 330] on span "(Current)" at bounding box center [674, 327] width 41 height 11
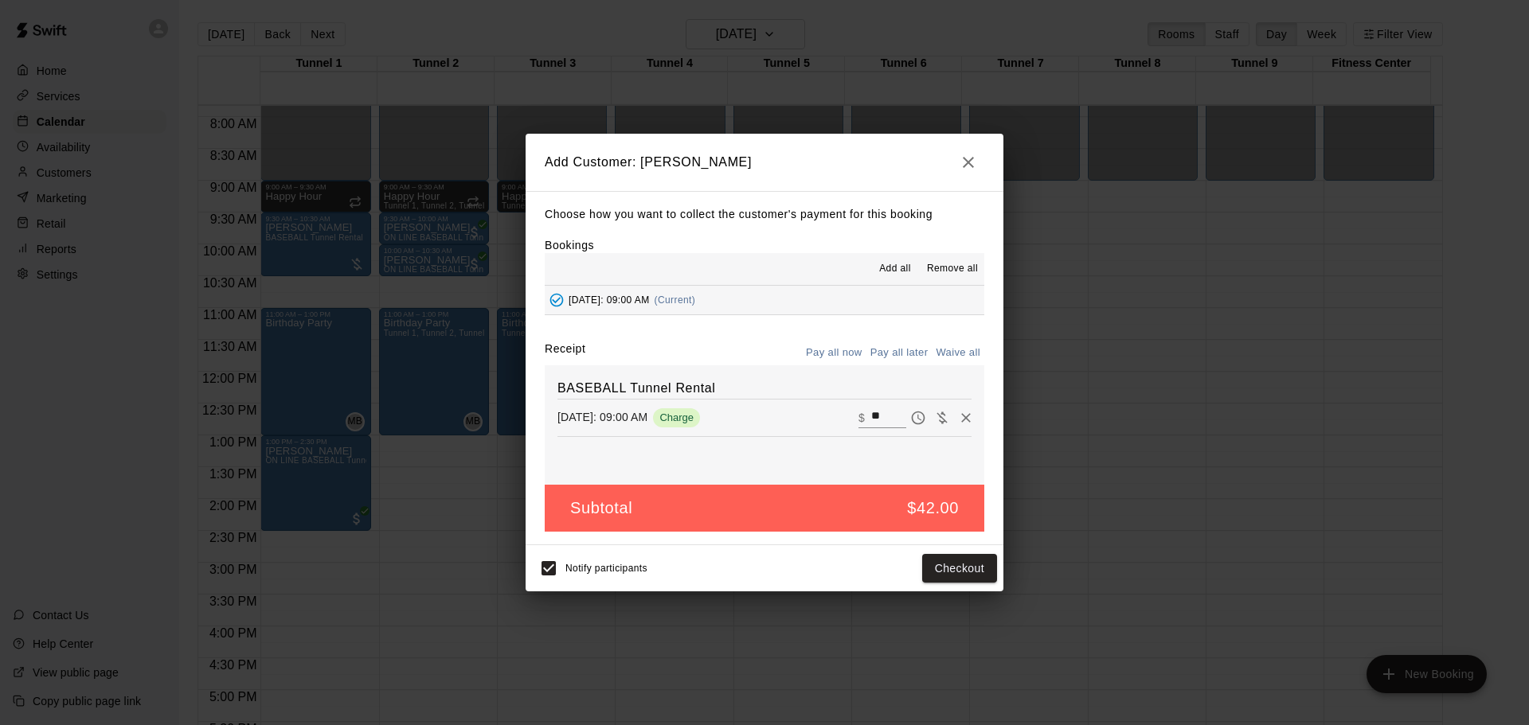
click at [895, 363] on button "Pay all later" at bounding box center [899, 353] width 66 height 25
click at [951, 570] on button "Add customer" at bounding box center [948, 568] width 98 height 29
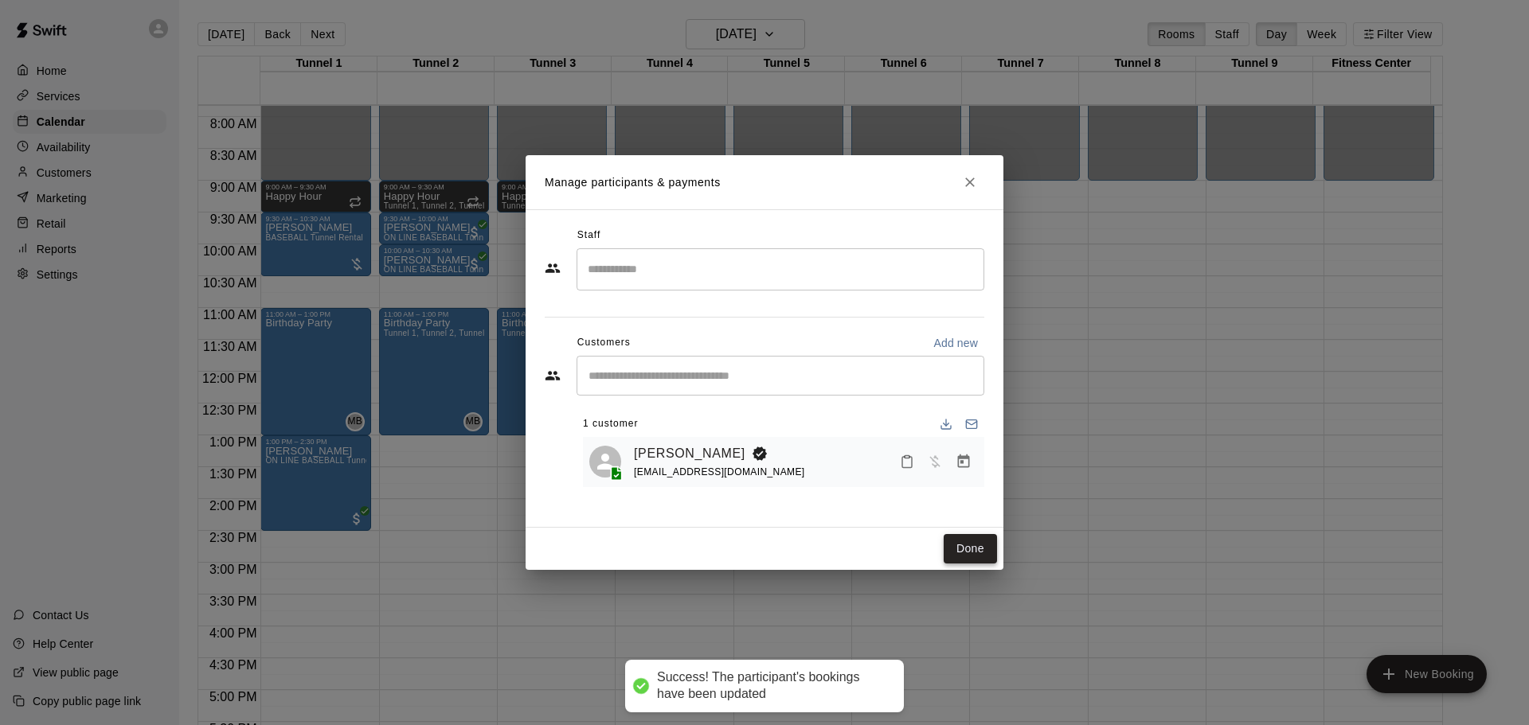
click at [977, 539] on button "Done" at bounding box center [969, 548] width 53 height 29
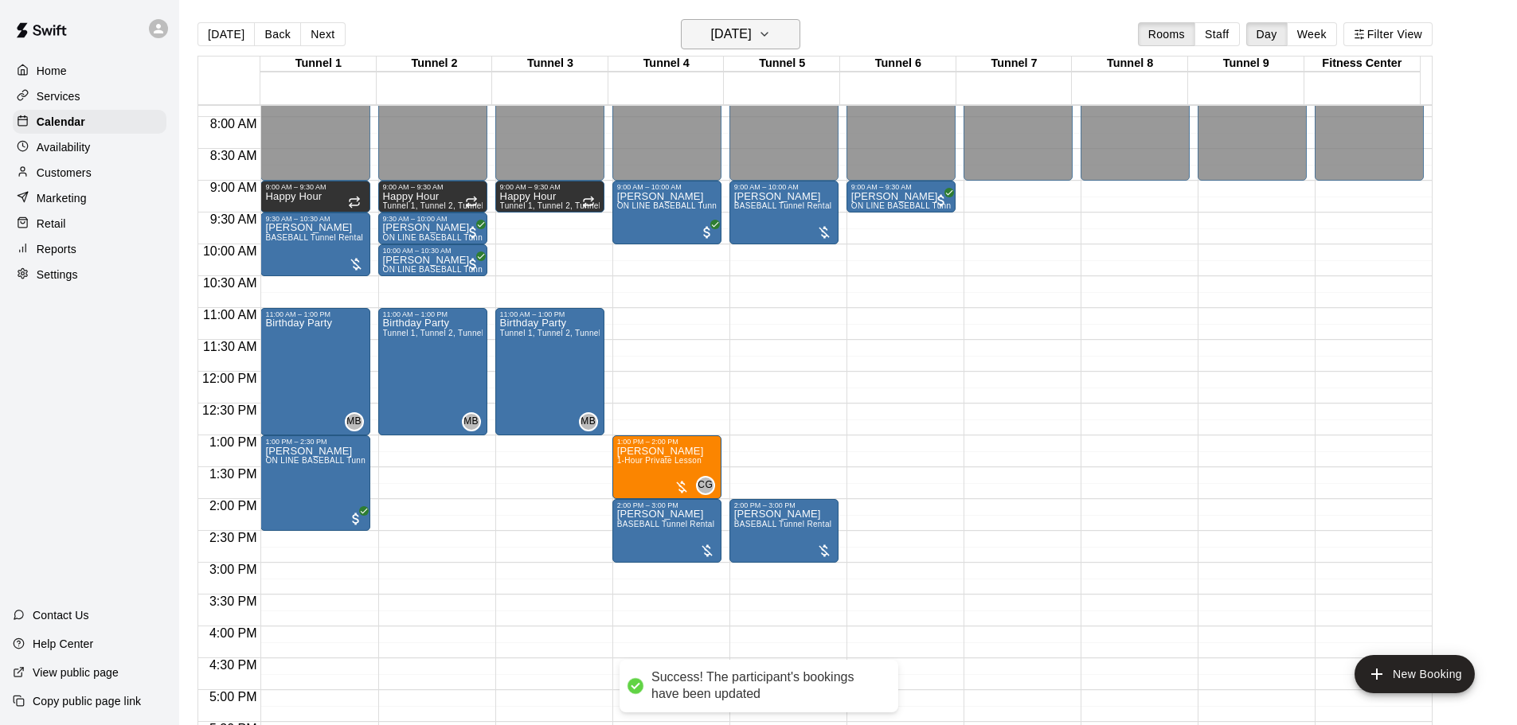
click at [752, 36] on h6 "[DATE]" at bounding box center [731, 34] width 41 height 22
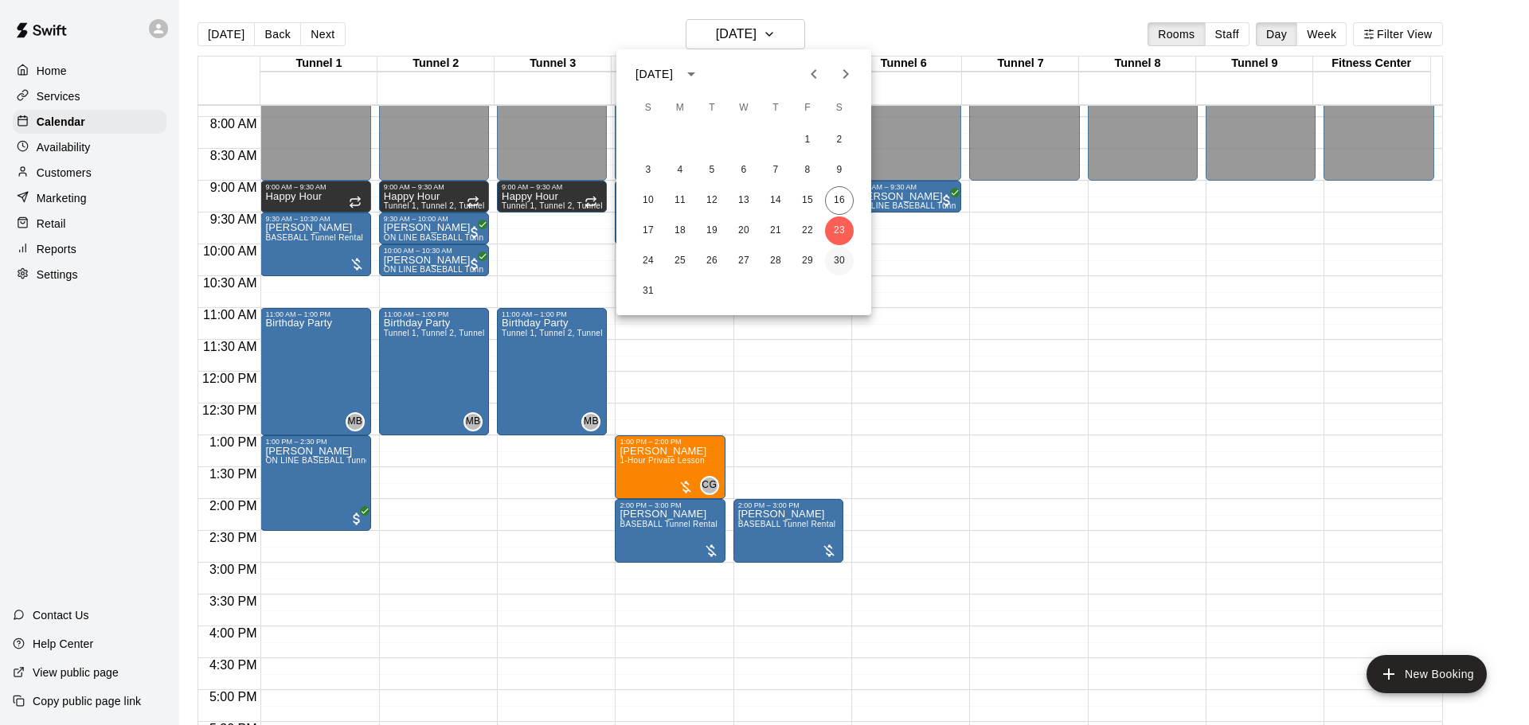
click at [845, 261] on button "30" at bounding box center [839, 261] width 29 height 29
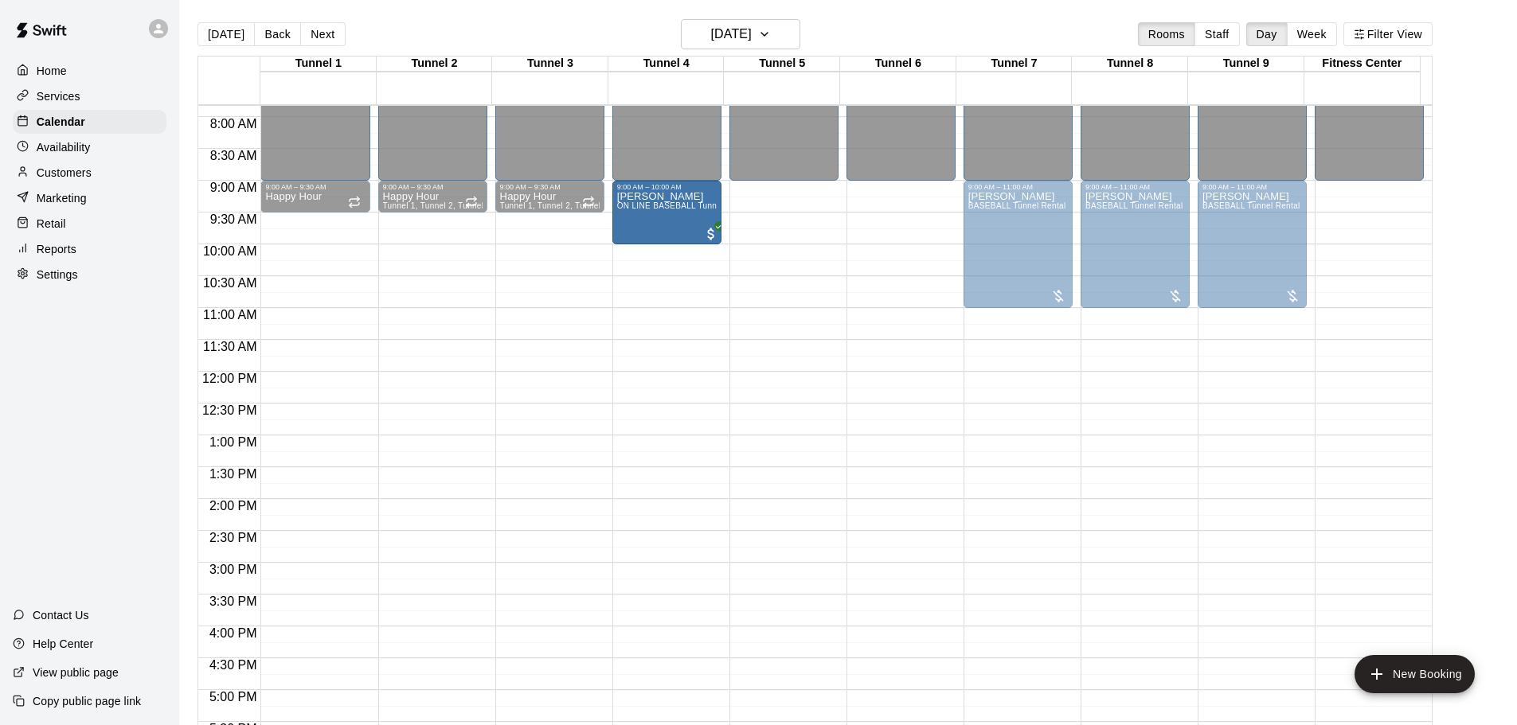
drag, startPoint x: 326, startPoint y: 248, endPoint x: 643, endPoint y: 230, distance: 318.1
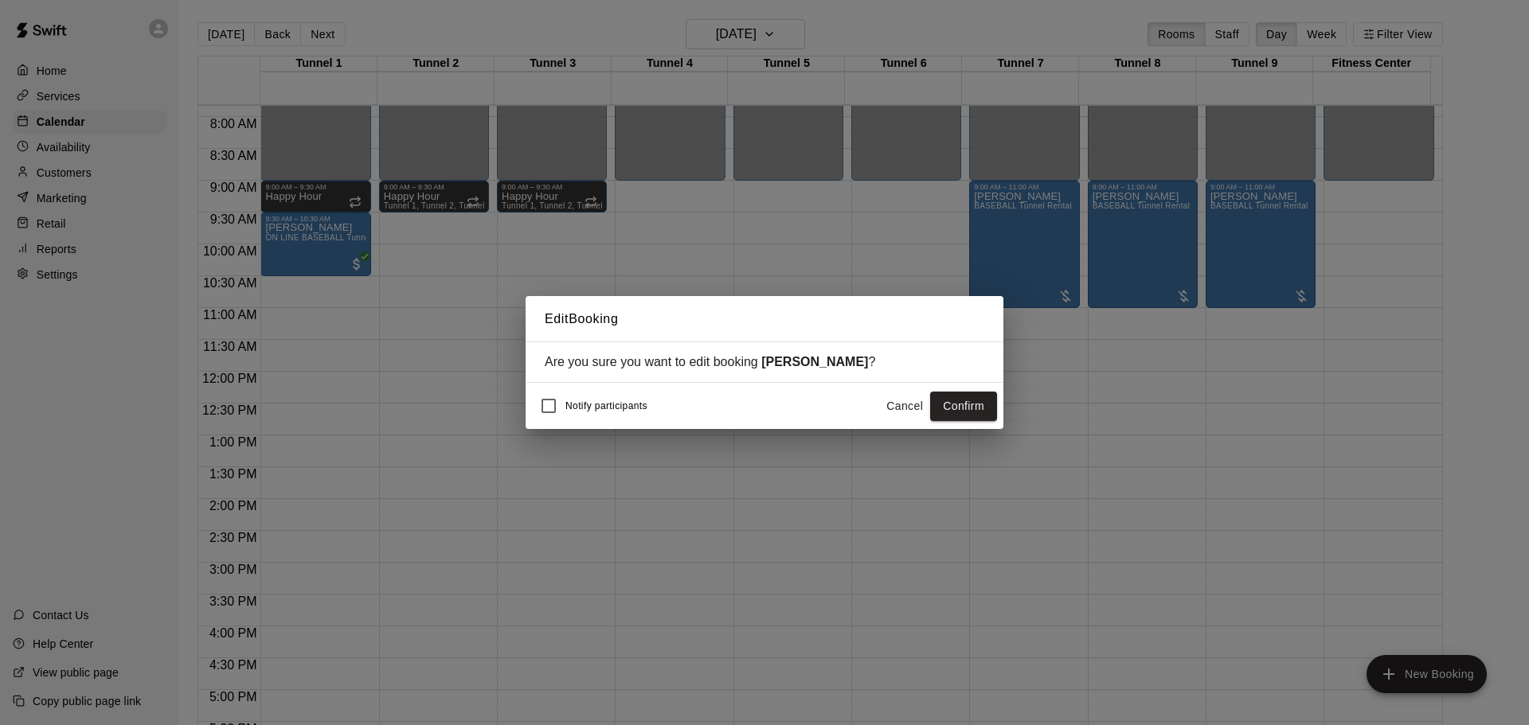
click at [948, 401] on button "Confirm" at bounding box center [963, 406] width 67 height 29
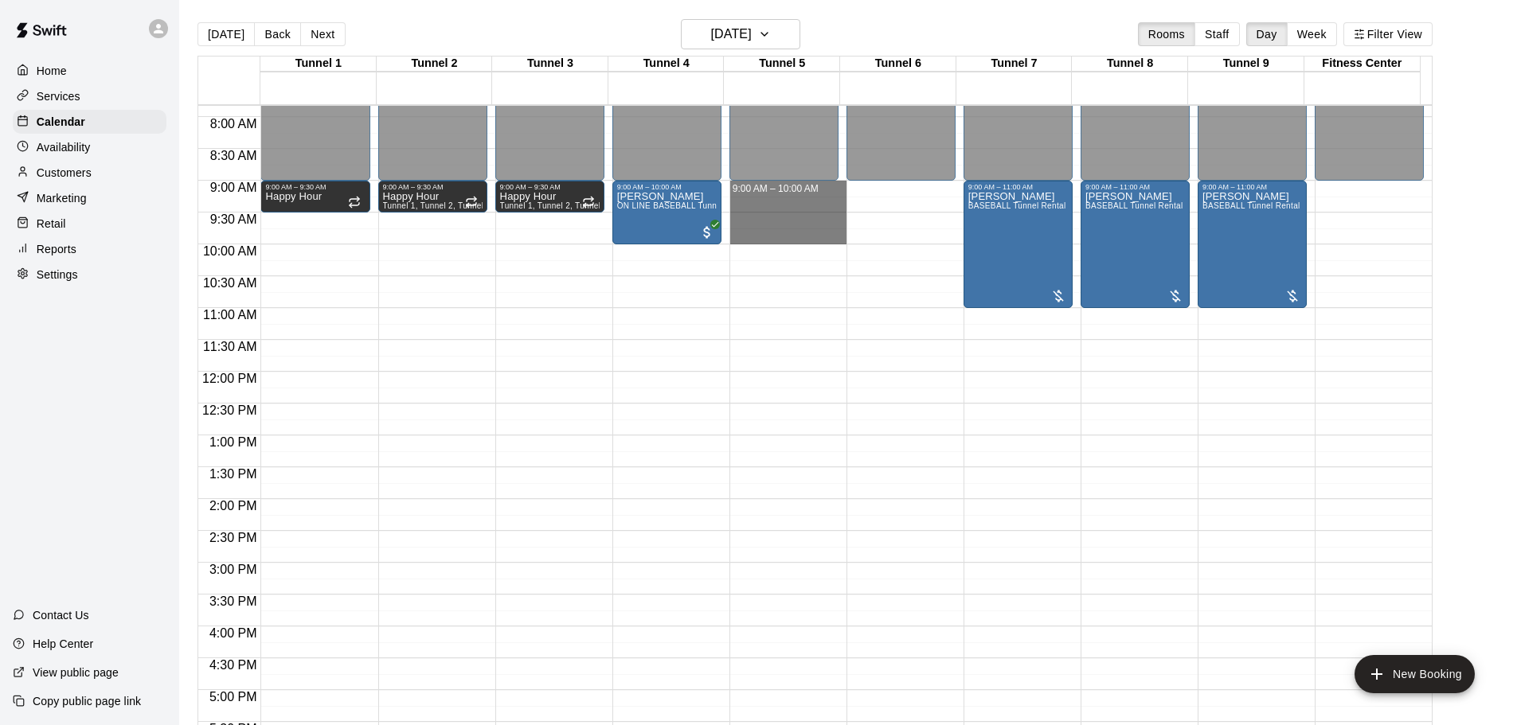
drag, startPoint x: 783, startPoint y: 194, endPoint x: 783, endPoint y: 238, distance: 43.8
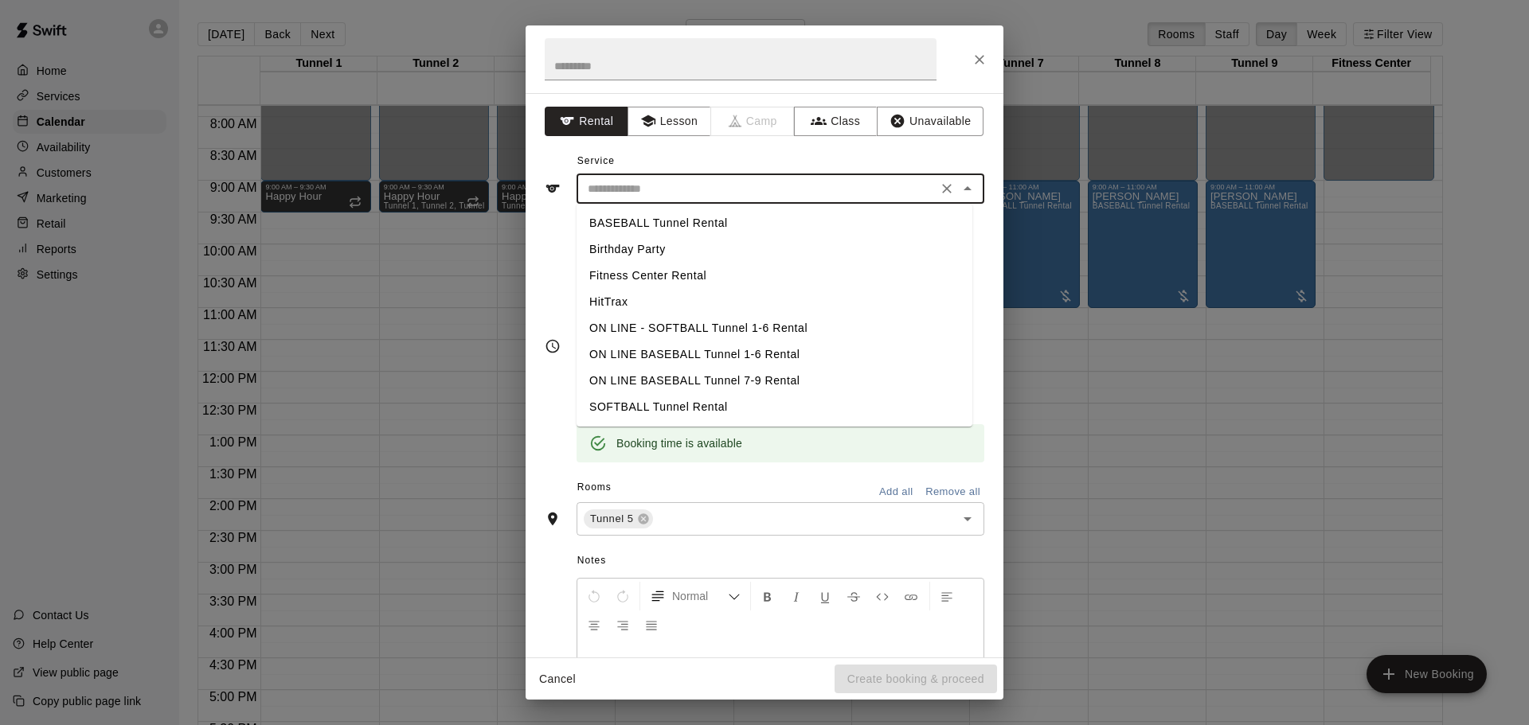
click at [678, 186] on input "text" at bounding box center [756, 189] width 351 height 20
click at [682, 229] on li "BASEBALL Tunnel Rental" at bounding box center [774, 223] width 396 height 26
type input "**********"
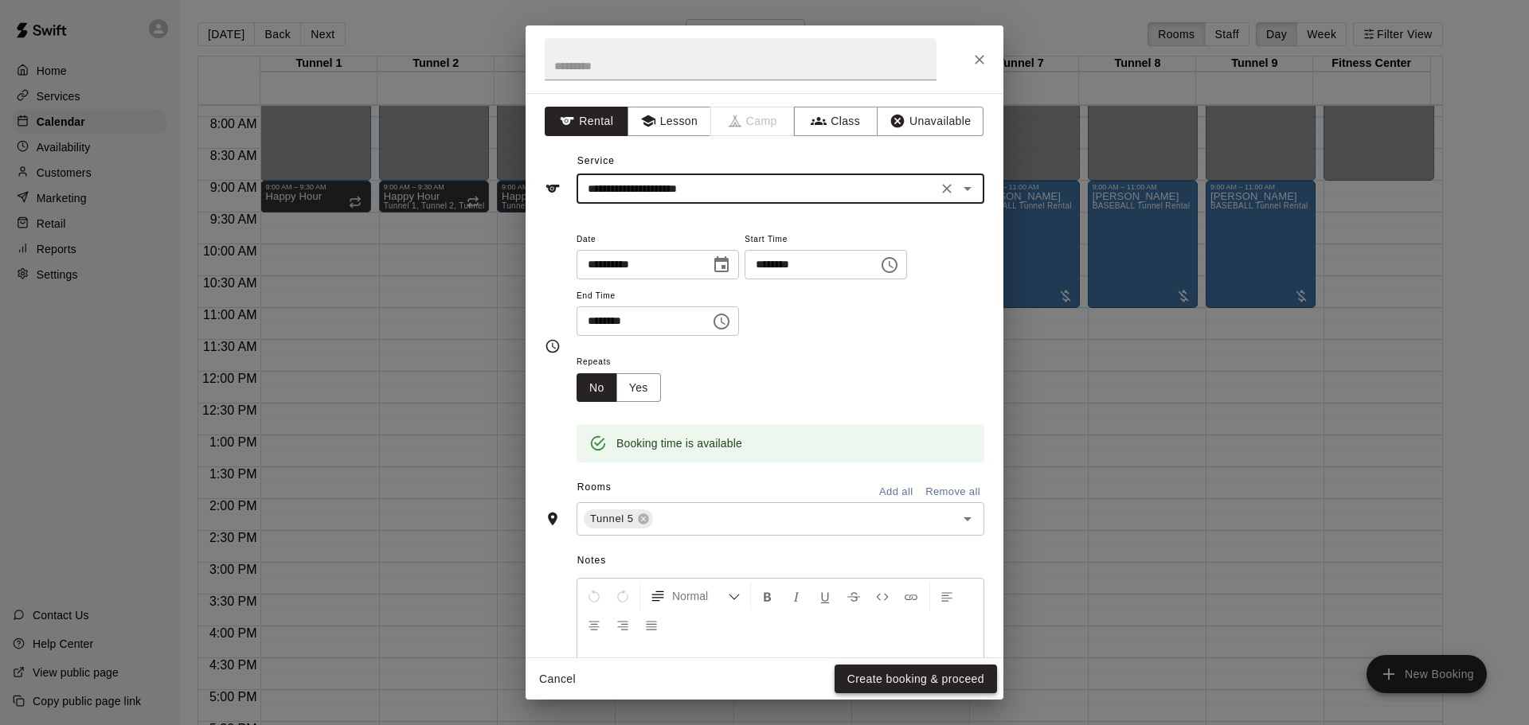
click at [917, 685] on button "Create booking & proceed" at bounding box center [915, 679] width 162 height 29
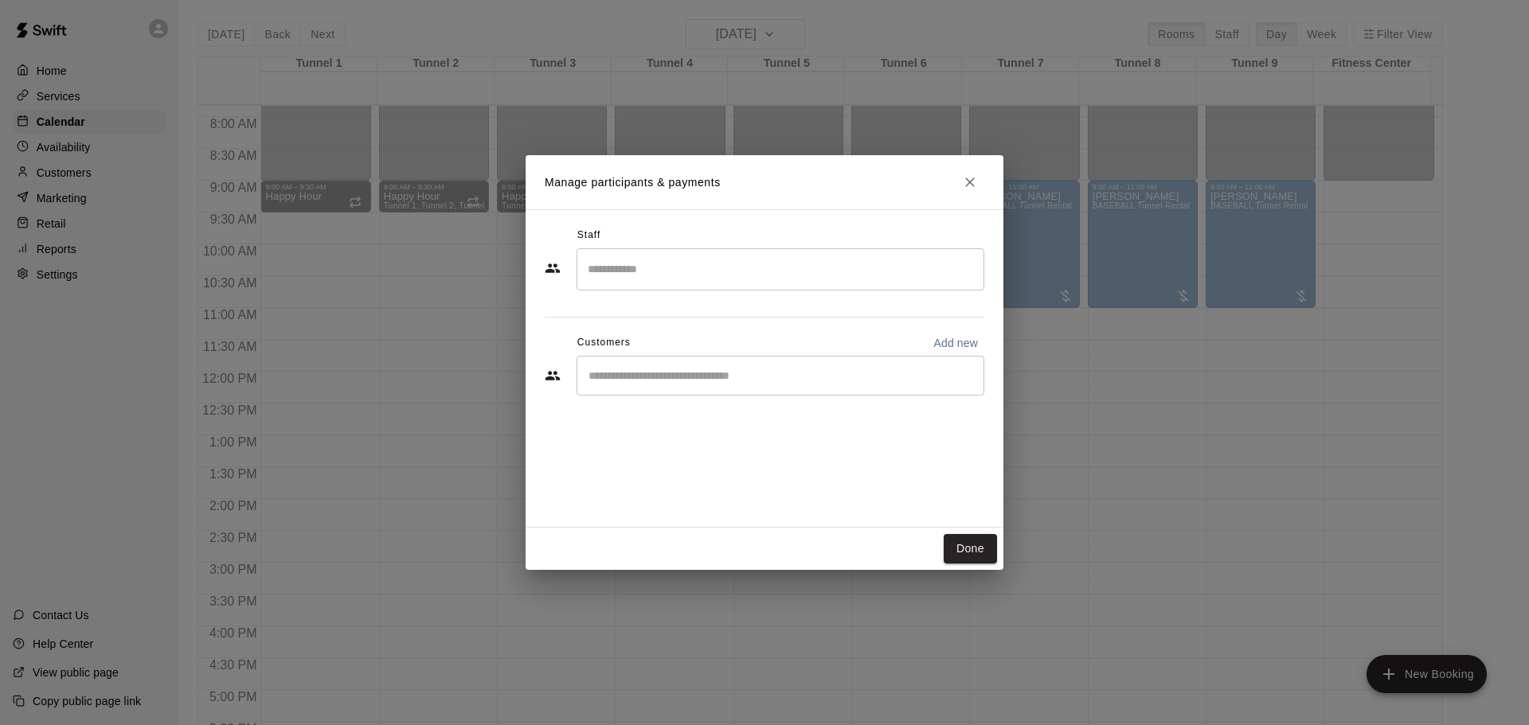
click at [719, 382] on input "Start typing to search customers..." at bounding box center [780, 376] width 393 height 16
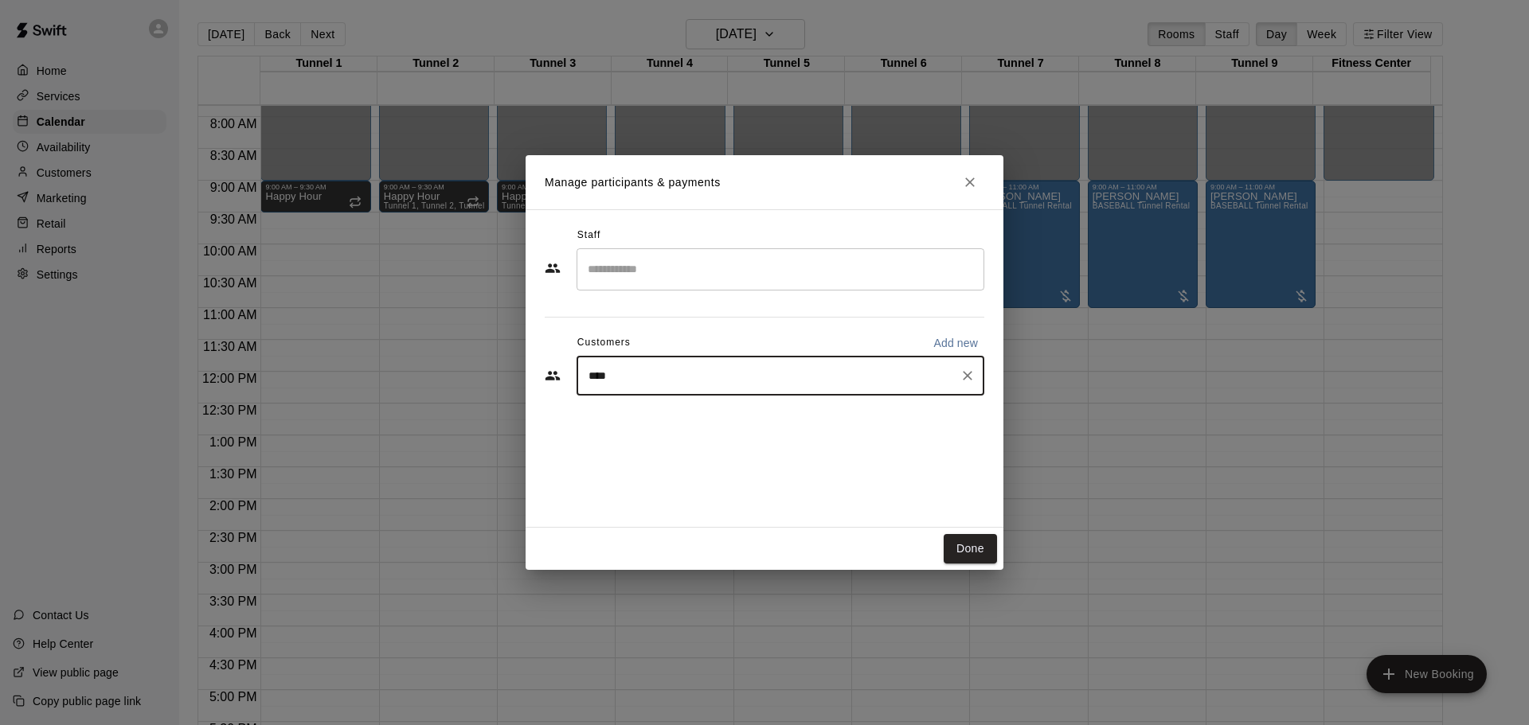
type input "*****"
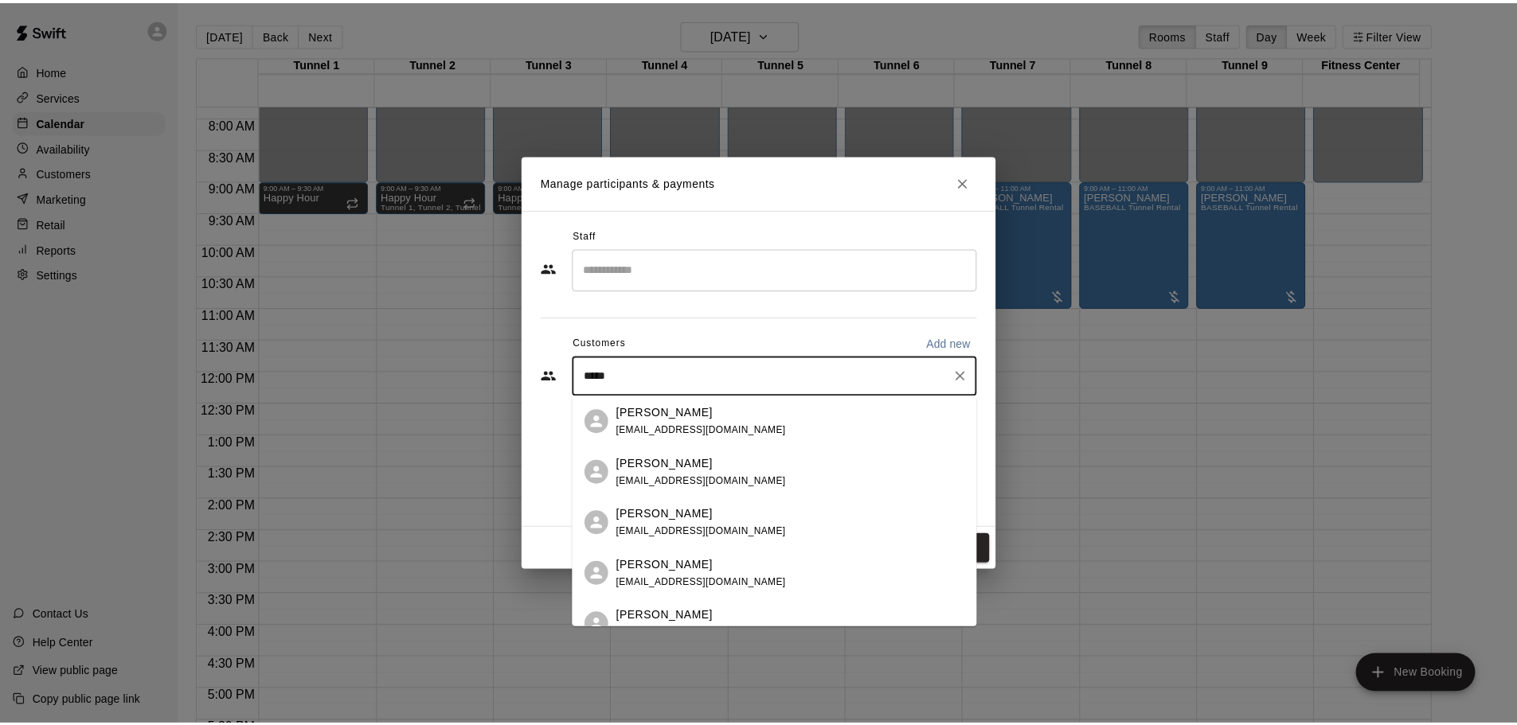
scroll to position [80, 0]
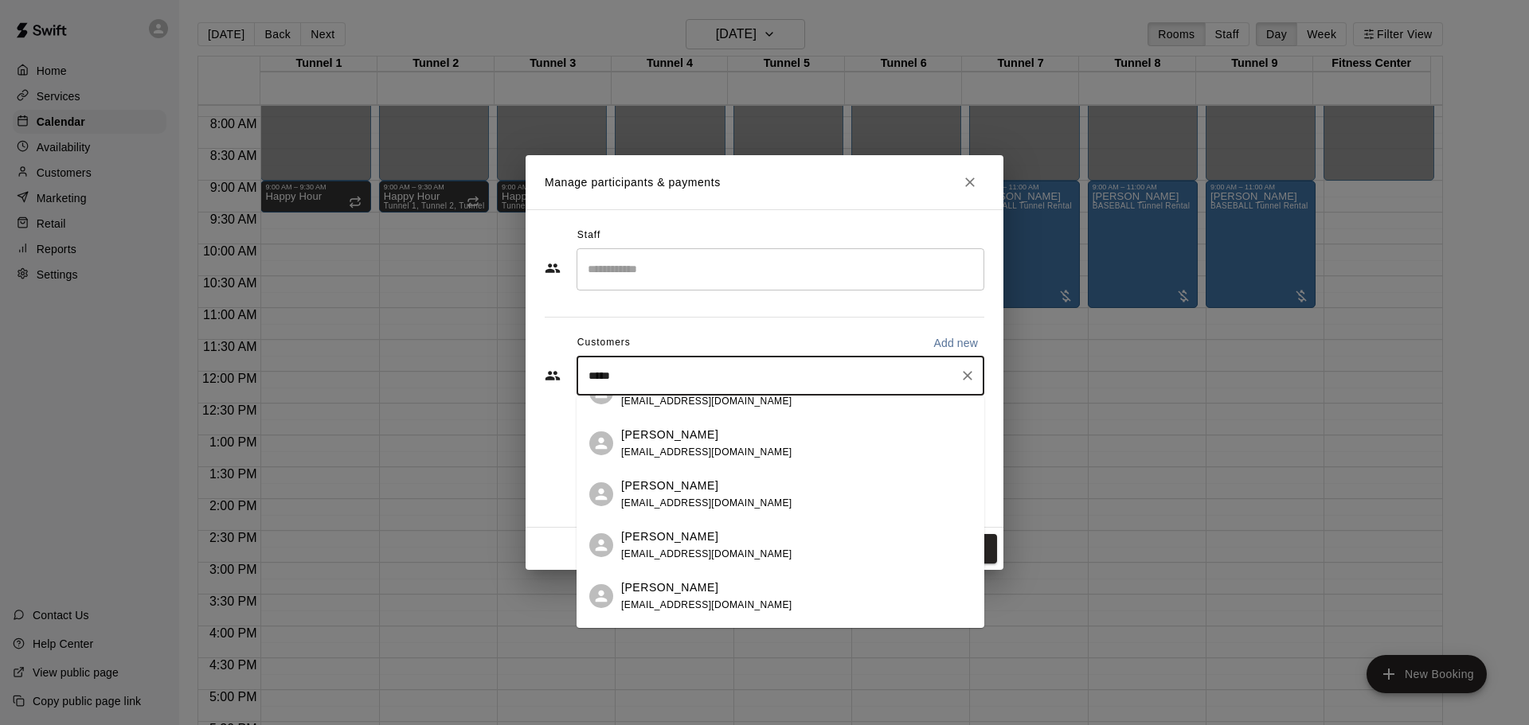
click at [683, 555] on span "[EMAIL_ADDRESS][DOMAIN_NAME]" at bounding box center [706, 554] width 171 height 11
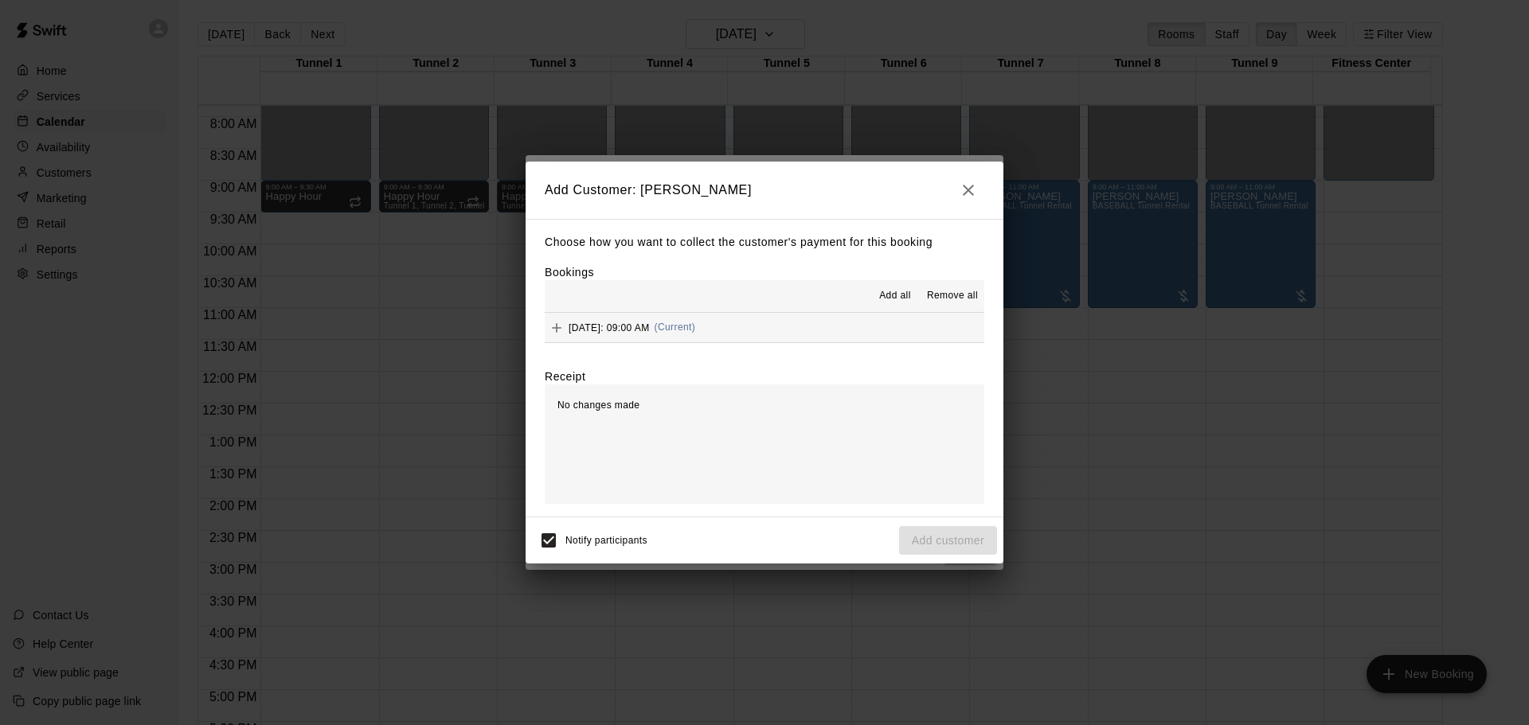
click at [688, 335] on div "Saturday, August 30: 09:00 AM (Current)" at bounding box center [620, 328] width 150 height 24
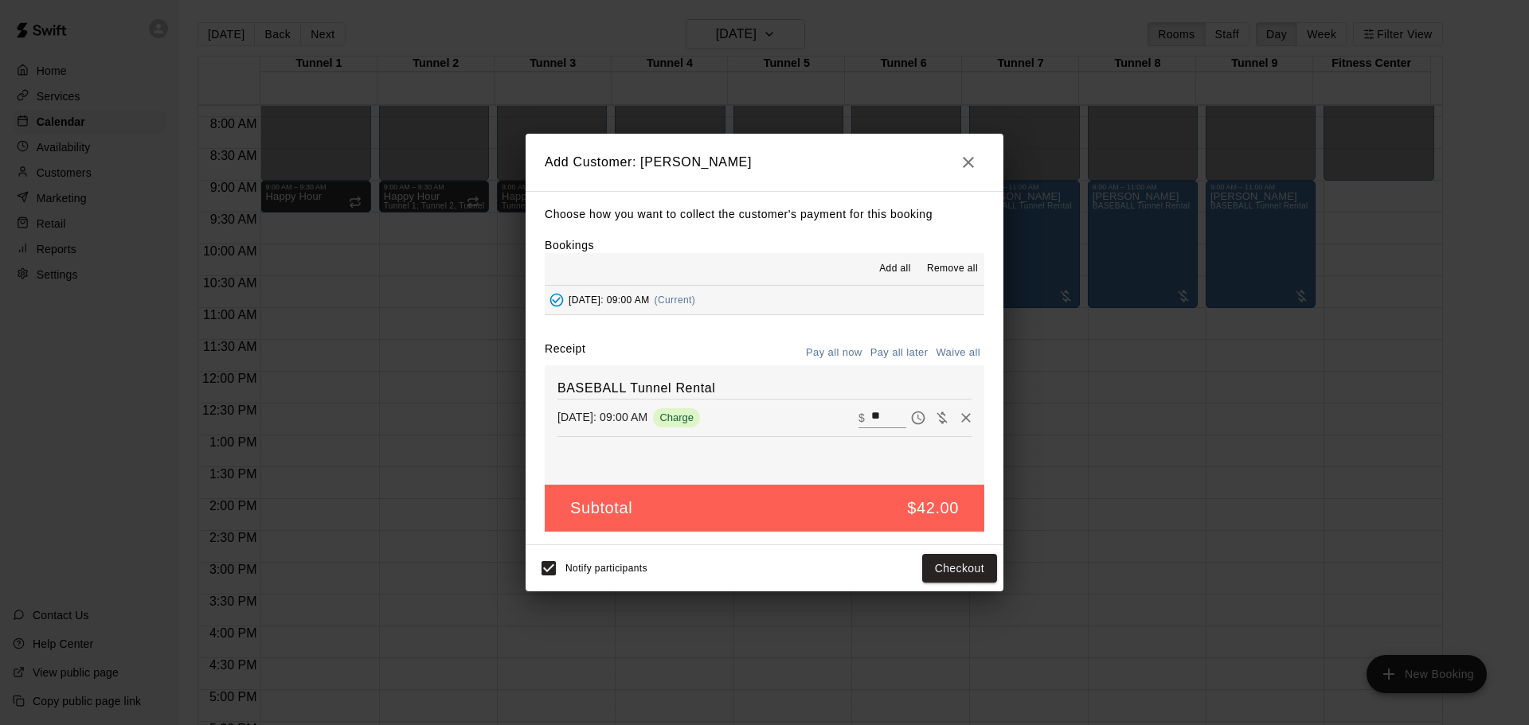
click at [907, 360] on button "Pay all later" at bounding box center [899, 353] width 66 height 25
click at [969, 562] on button "Add customer" at bounding box center [948, 568] width 98 height 29
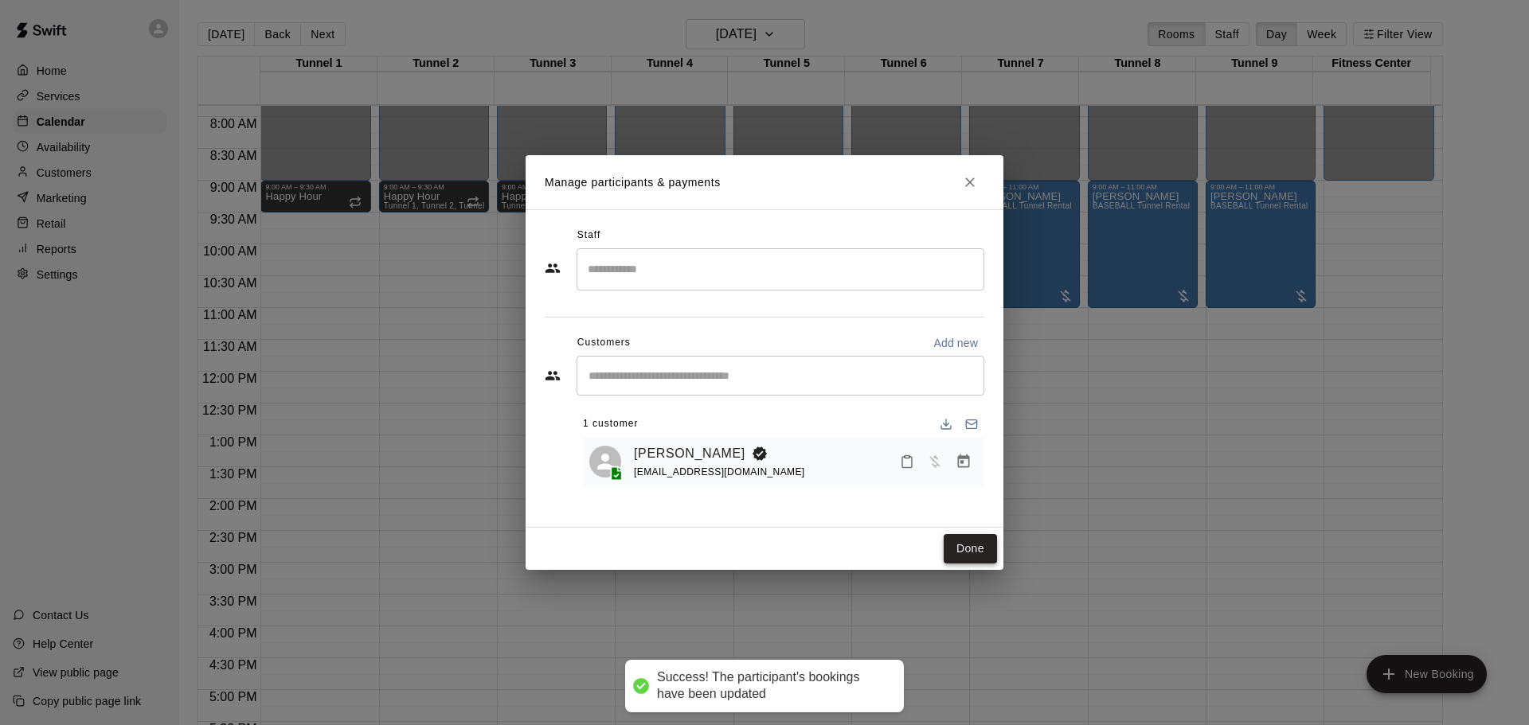
click at [987, 542] on button "Done" at bounding box center [969, 548] width 53 height 29
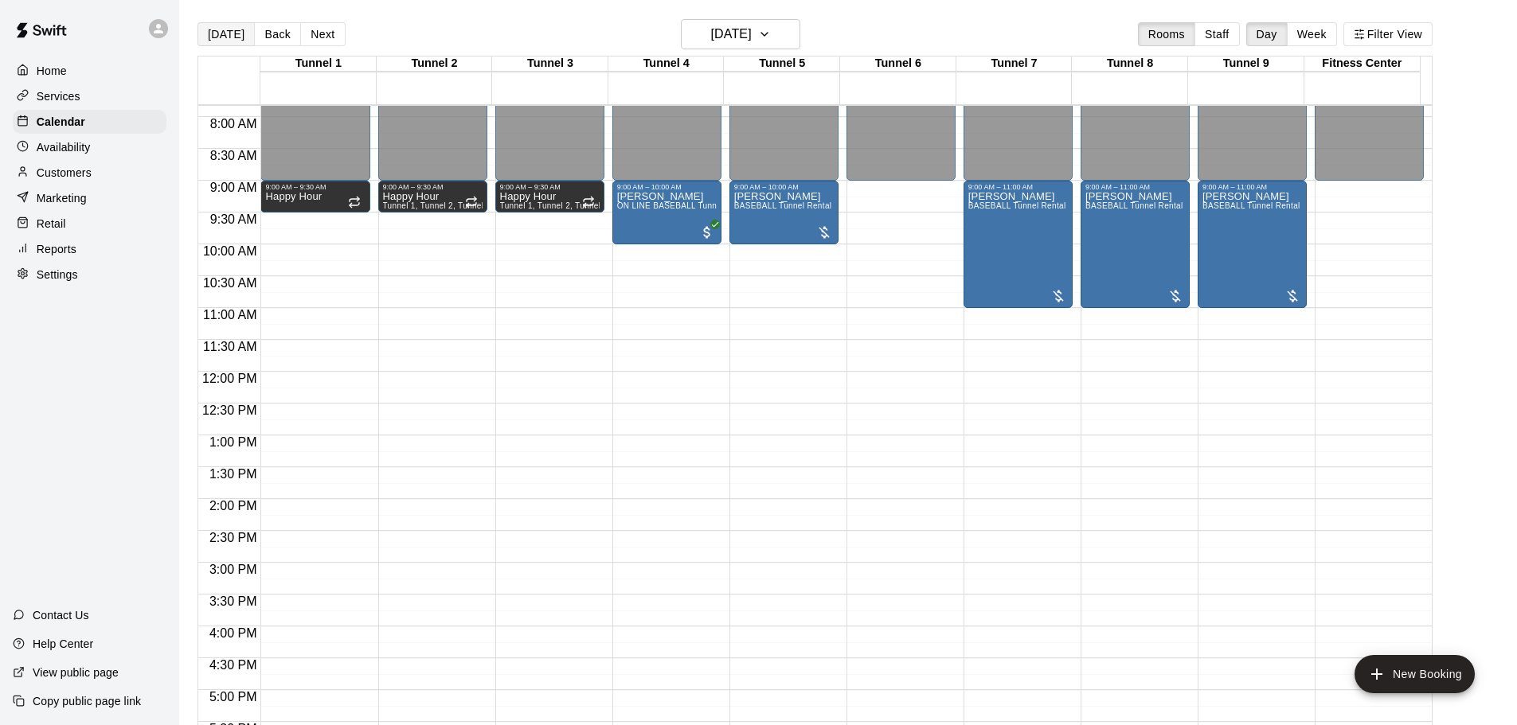
click at [238, 34] on button "[DATE]" at bounding box center [225, 34] width 57 height 24
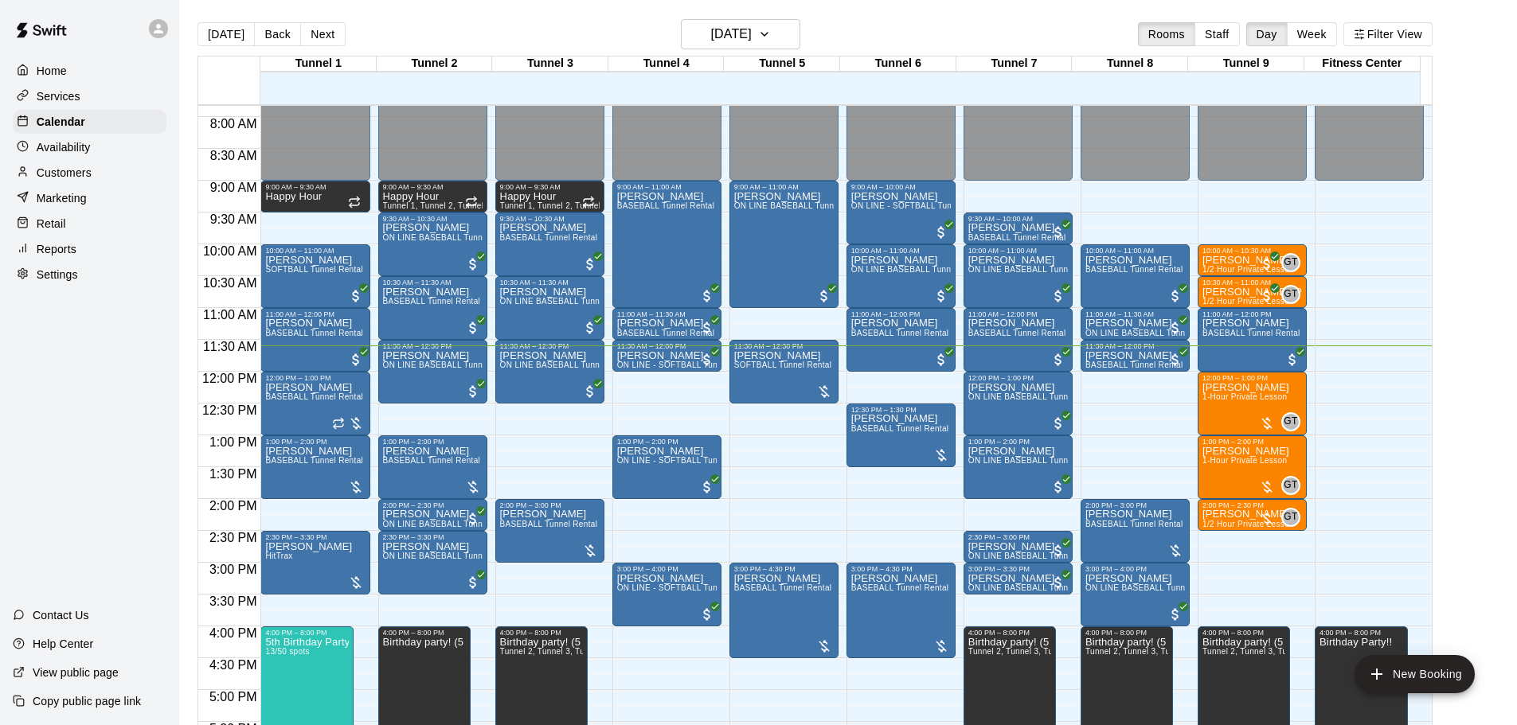
scroll to position [578, 0]
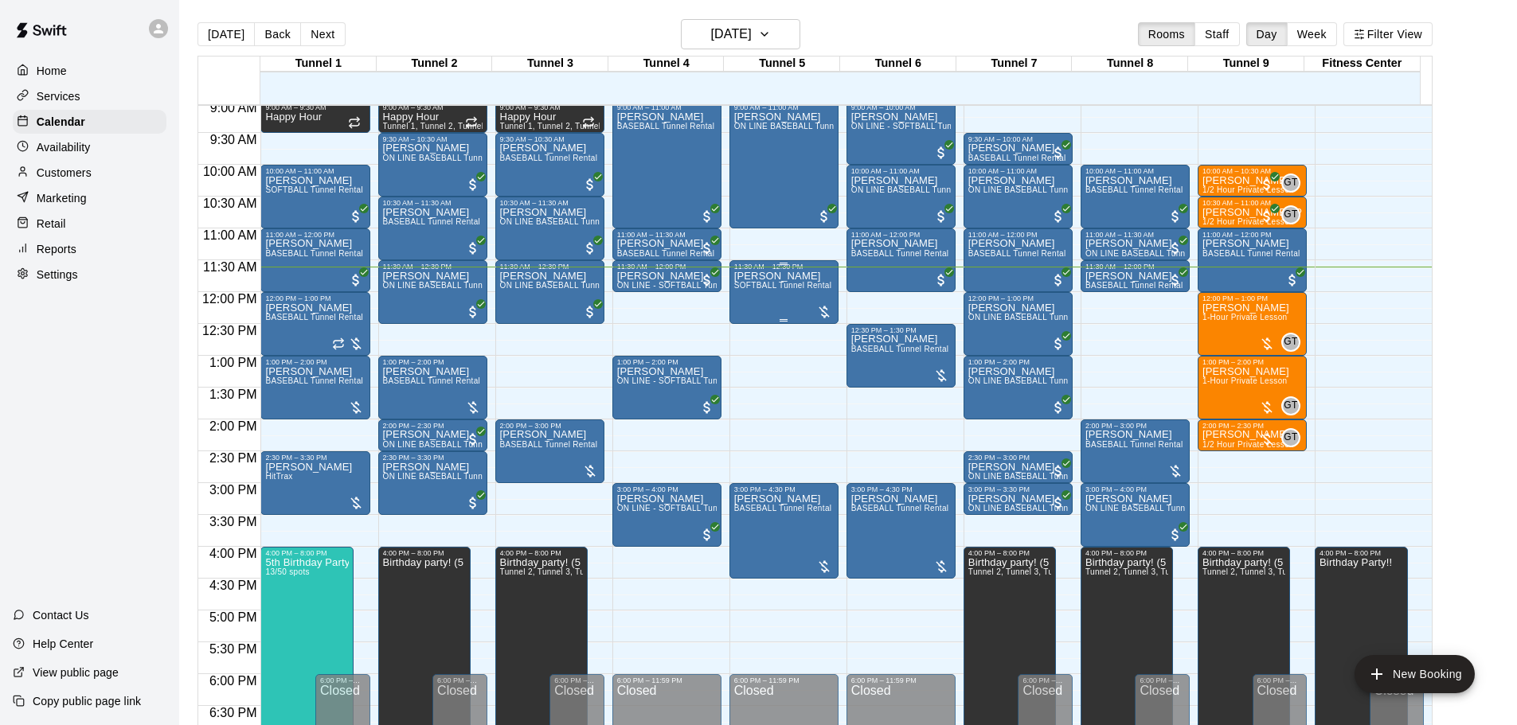
click at [784, 298] on div "David Bejarano SOFTBALL Tunnel Rental" at bounding box center [783, 633] width 98 height 725
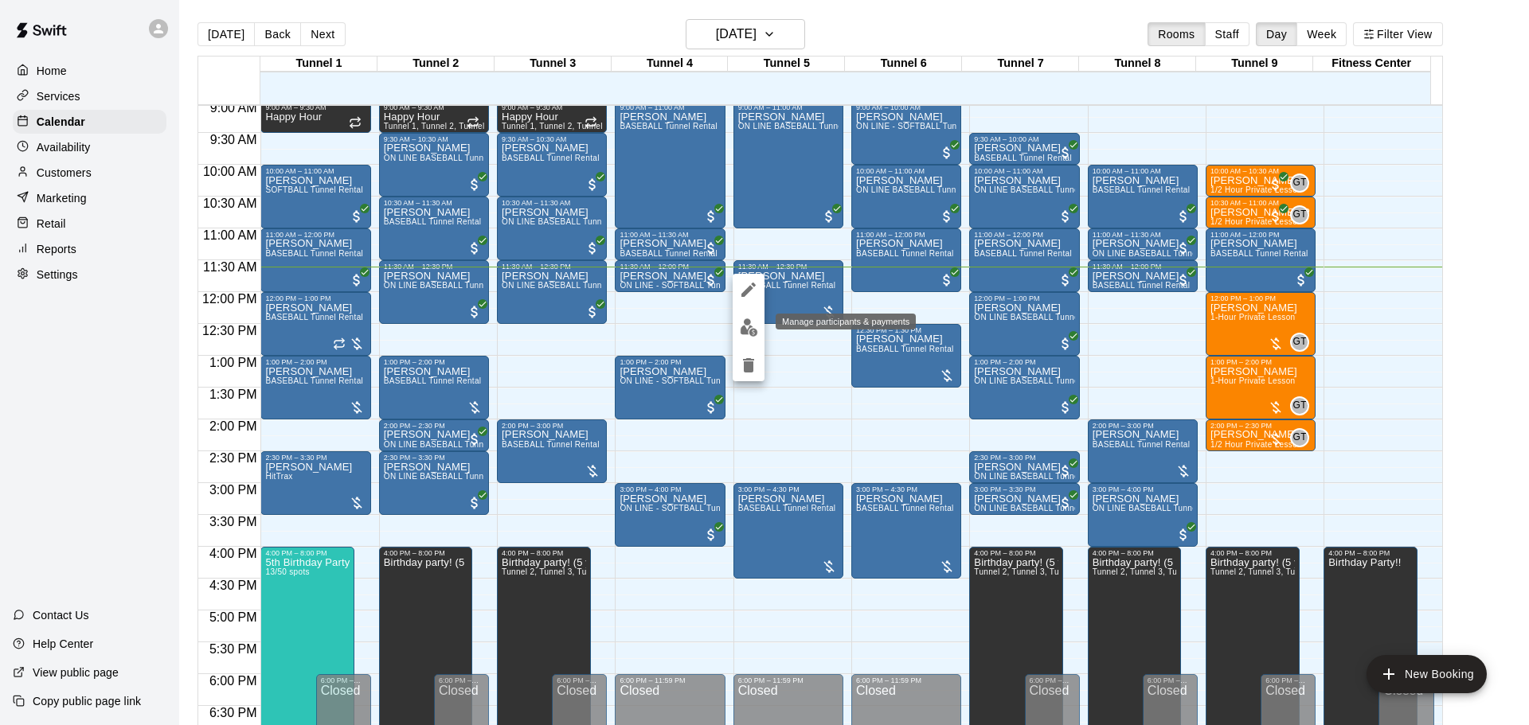
click at [756, 326] on img "edit" at bounding box center [749, 327] width 18 height 18
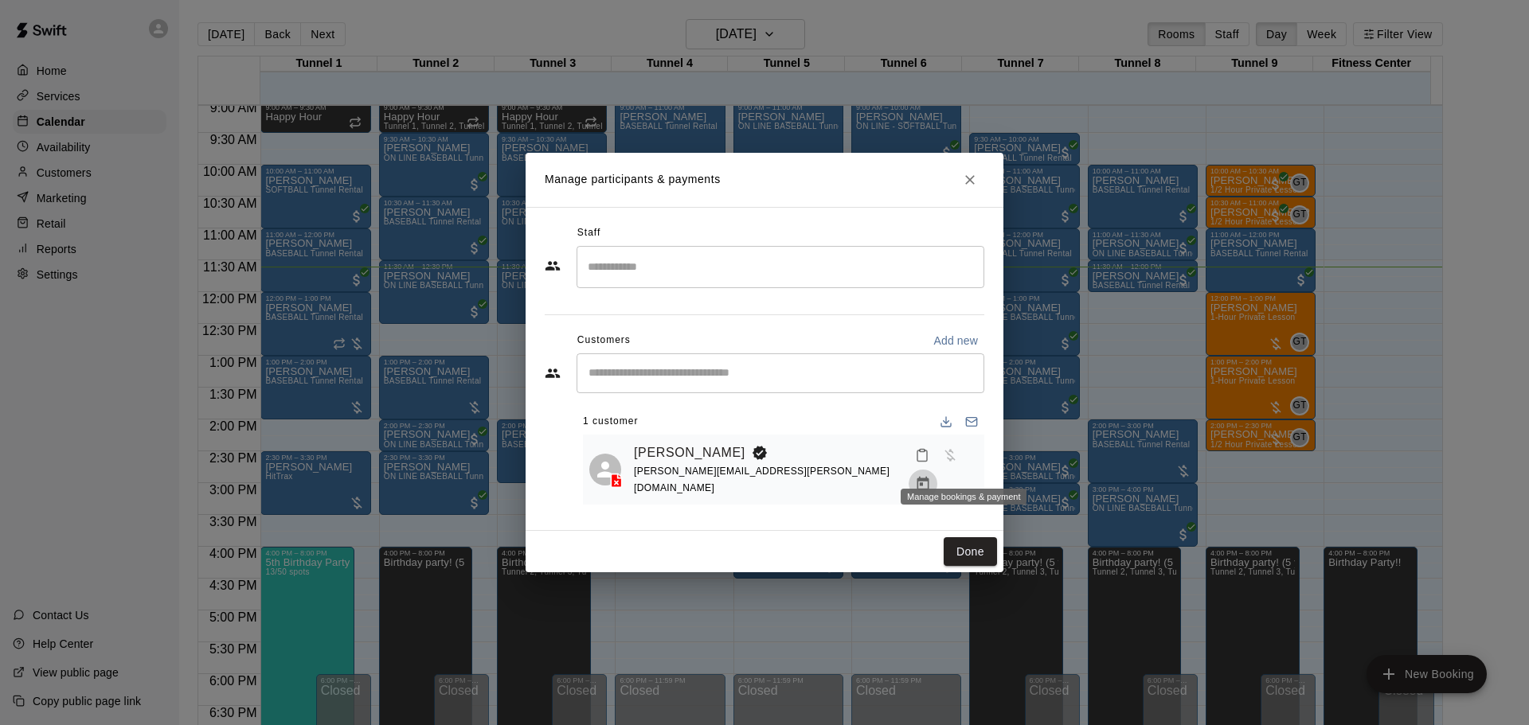
click at [931, 476] on icon "Manage bookings & payment" at bounding box center [923, 484] width 16 height 16
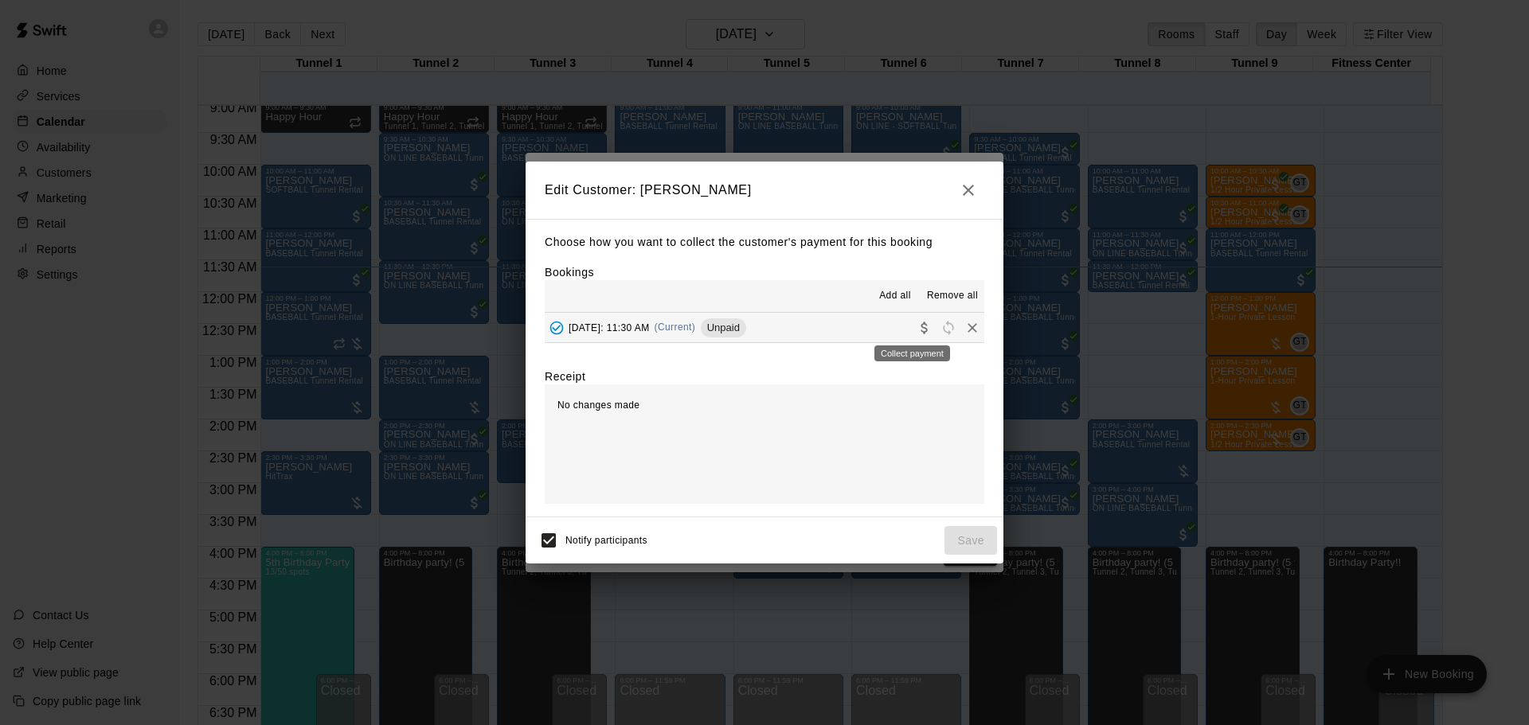
click at [919, 334] on div "Collect payment" at bounding box center [912, 348] width 79 height 29
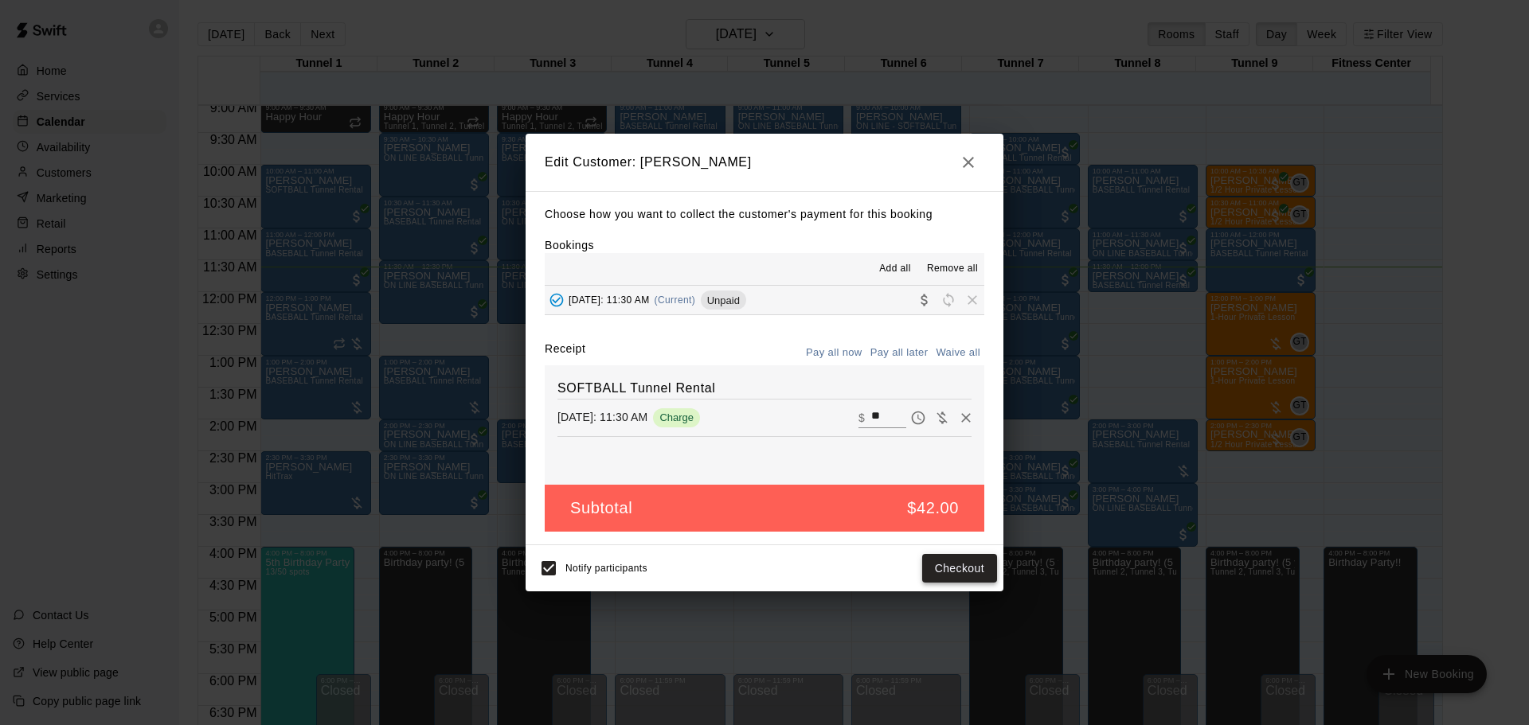
click at [949, 570] on button "Checkout" at bounding box center [959, 568] width 75 height 29
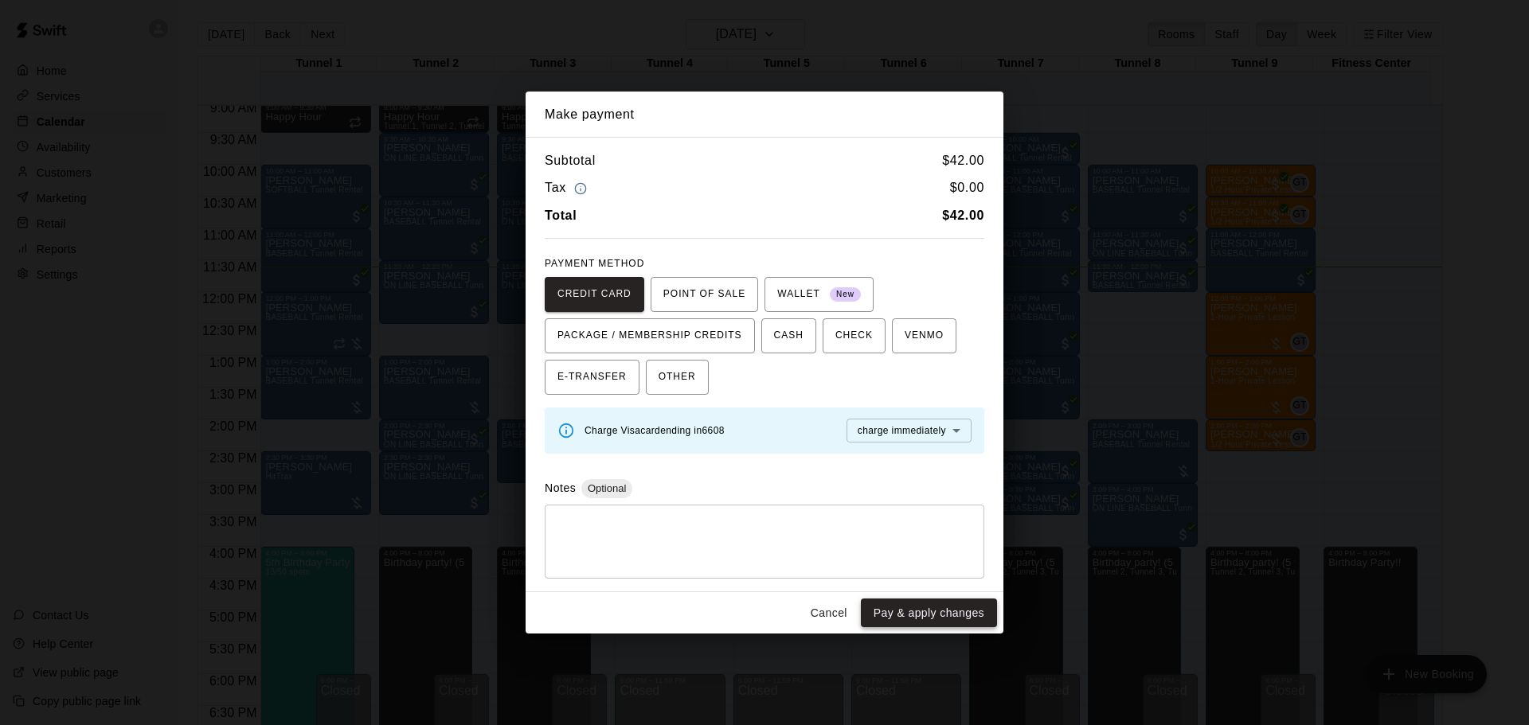
click at [928, 612] on button "Pay & apply changes" at bounding box center [929, 613] width 136 height 29
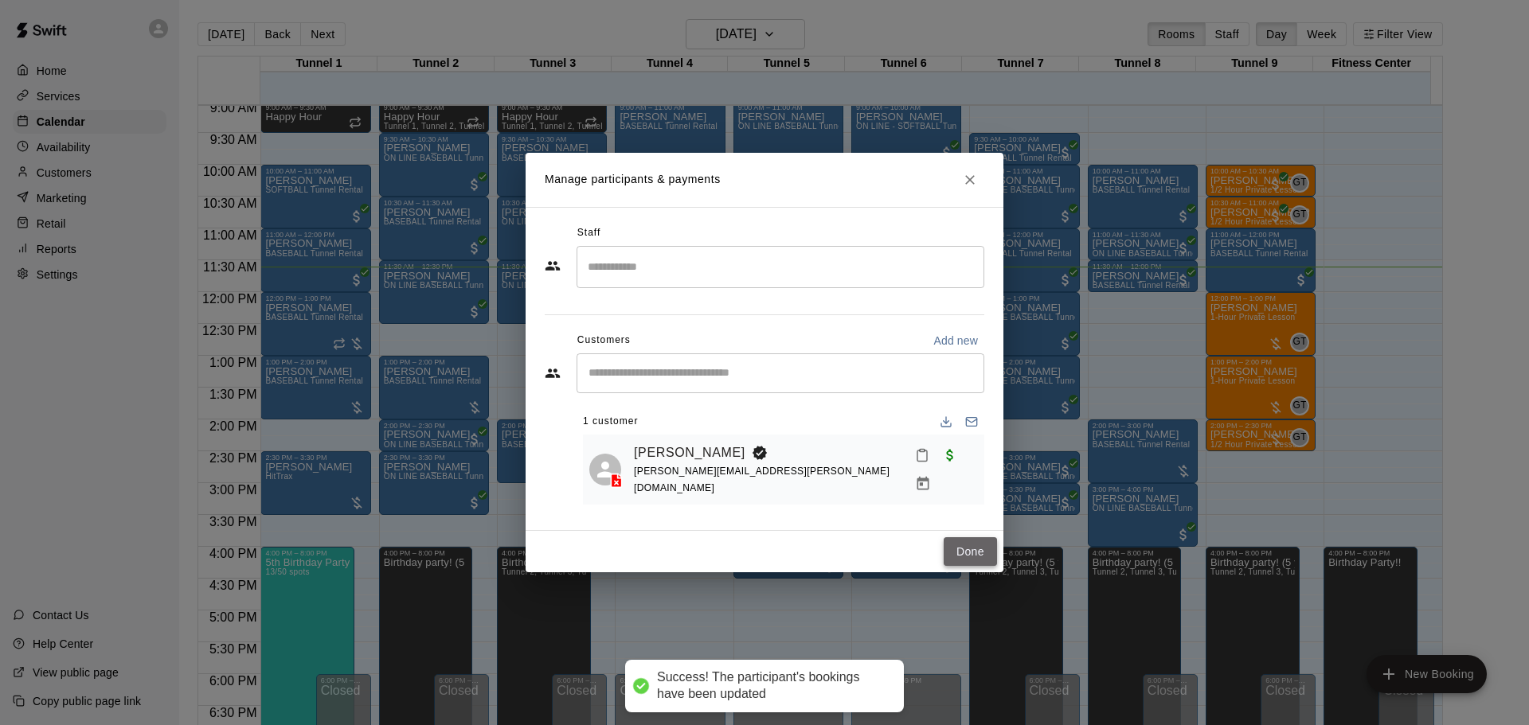
click at [956, 547] on button "Done" at bounding box center [969, 551] width 53 height 29
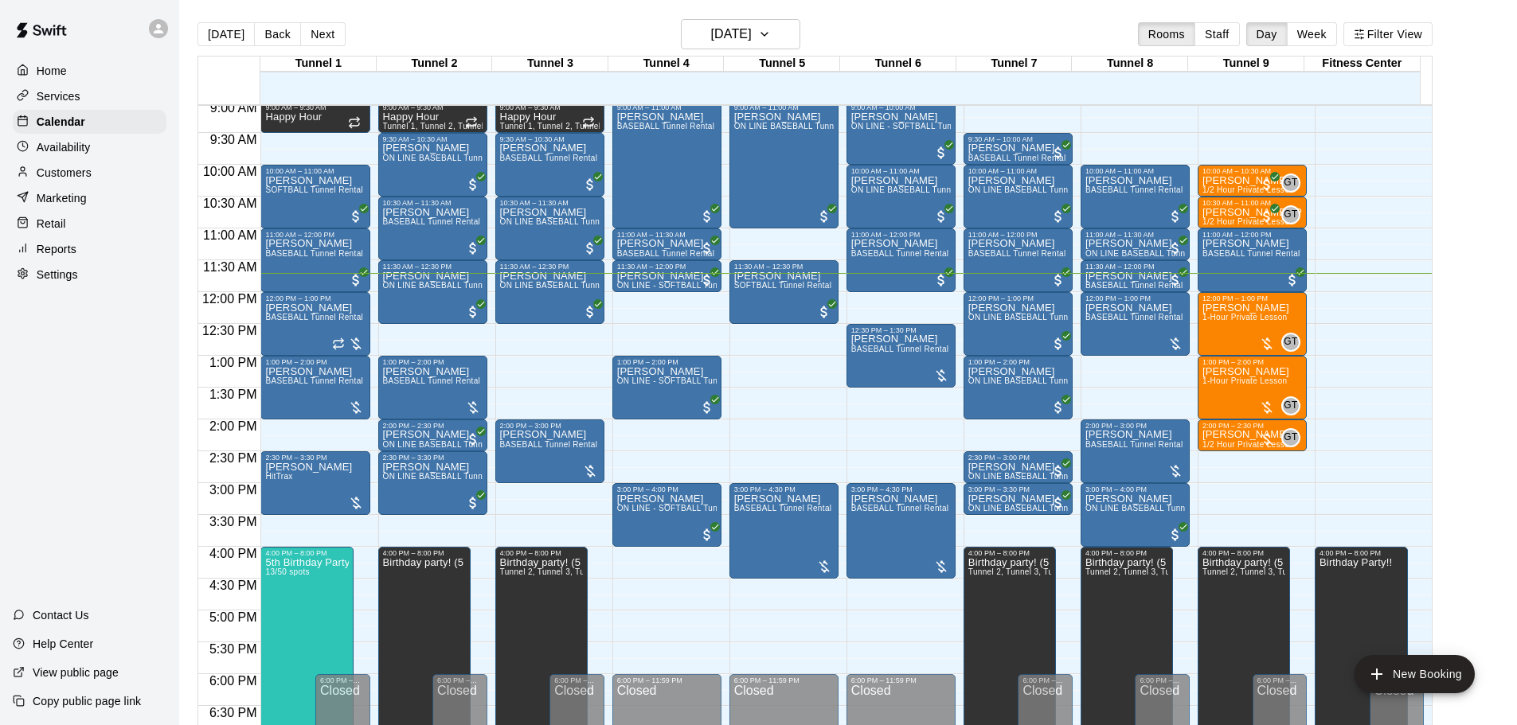
click at [727, 18] on main "Today Back Next Saturday Aug 16 Rooms Staff Day Week Filter View Tunnel 1 16 Sa…" at bounding box center [848, 375] width 1338 height 751
click at [741, 38] on h6 "[DATE]" at bounding box center [731, 34] width 41 height 22
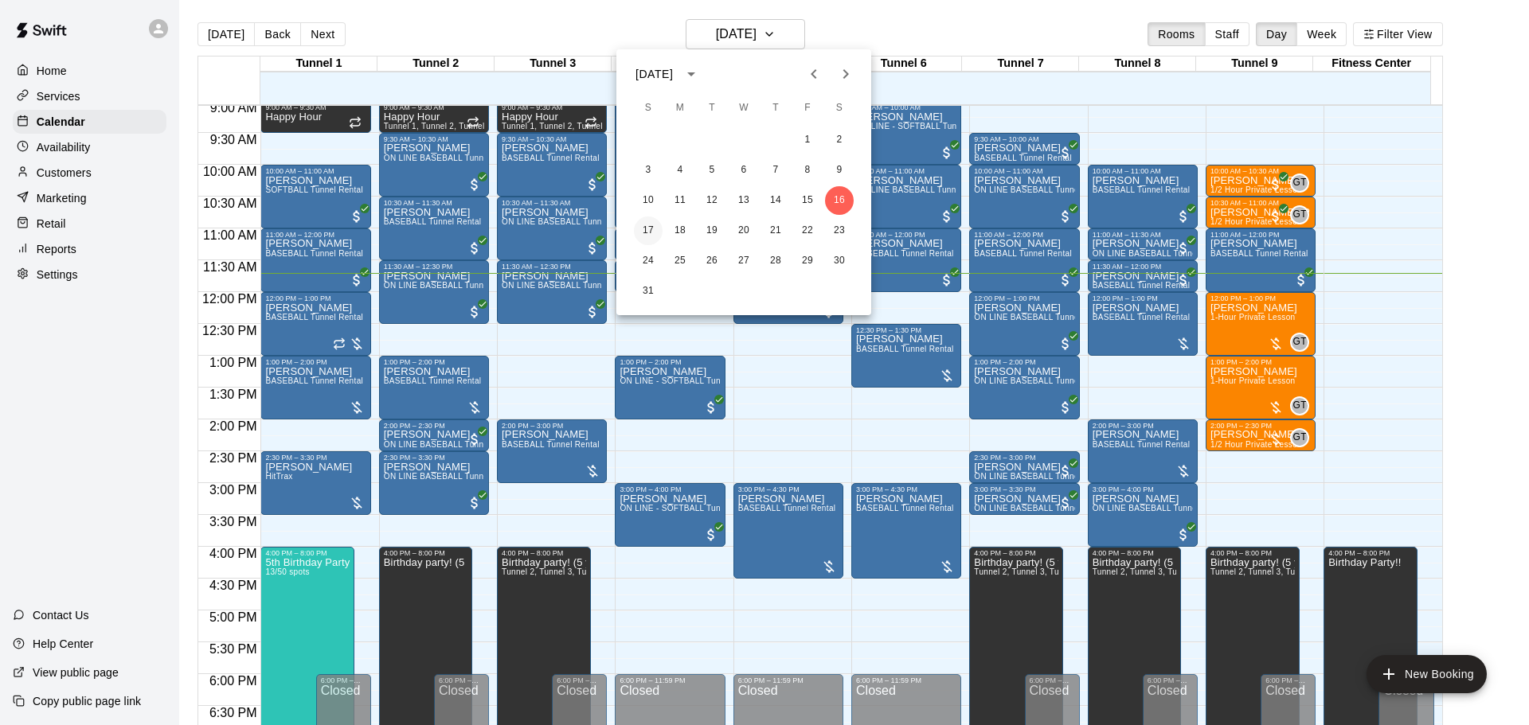
click at [658, 232] on button "17" at bounding box center [648, 231] width 29 height 29
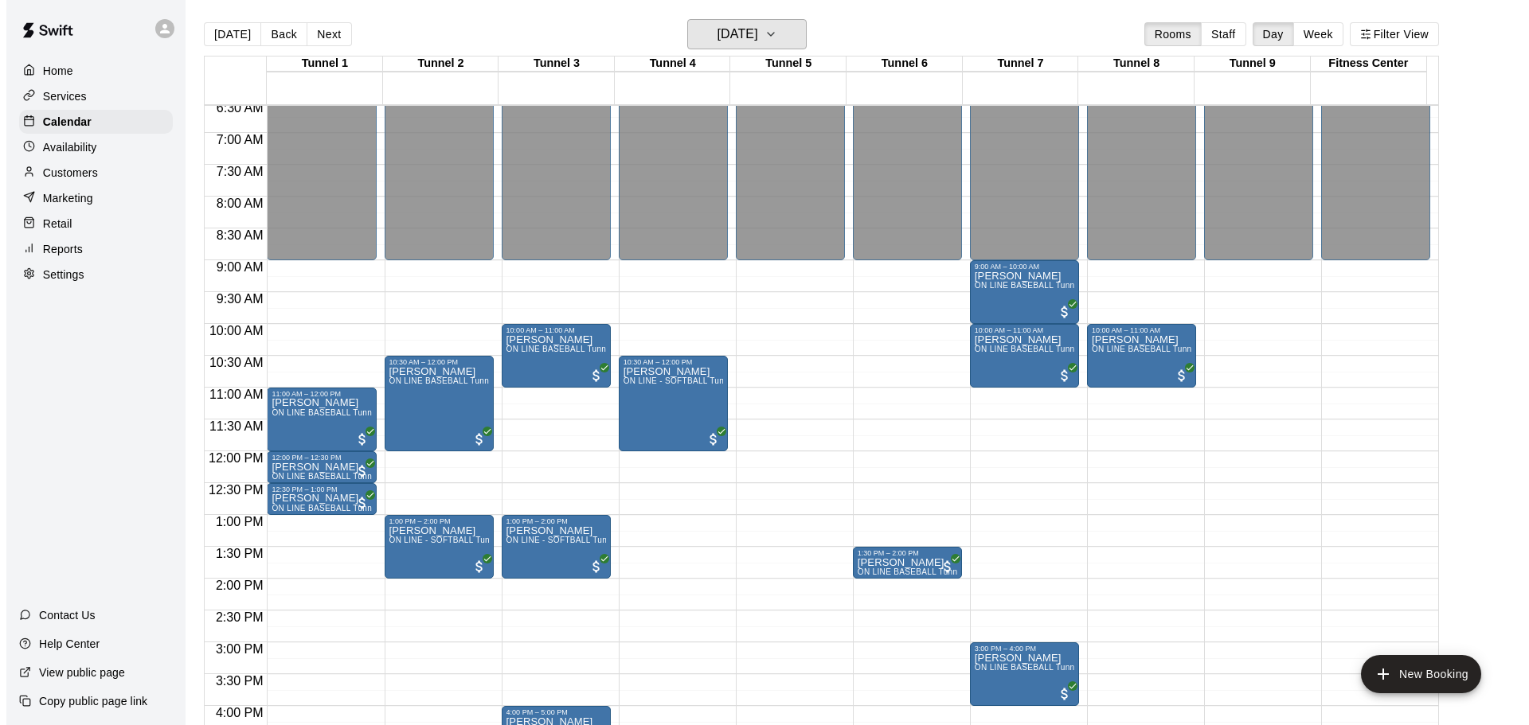
scroll to position [498, 0]
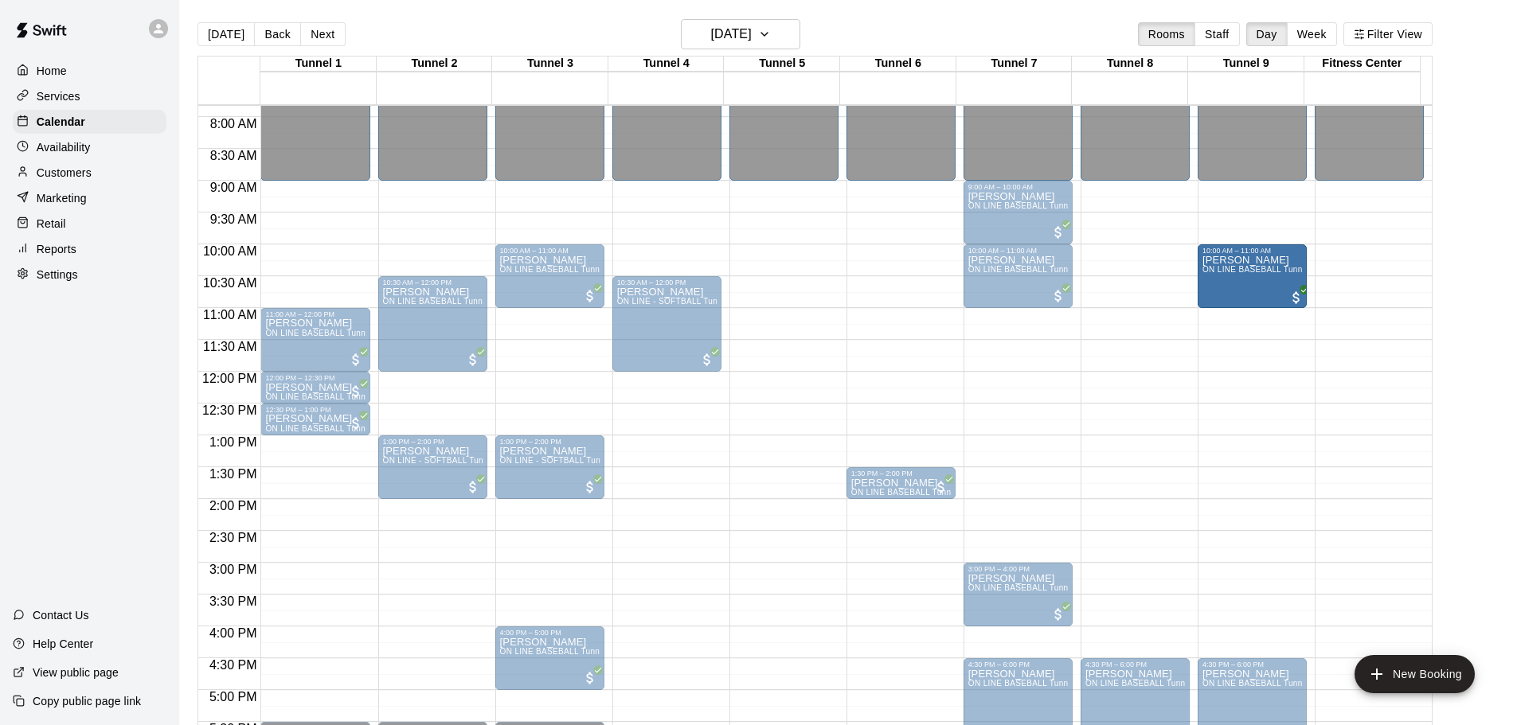
drag, startPoint x: 1130, startPoint y: 284, endPoint x: 1213, endPoint y: 296, distance: 84.4
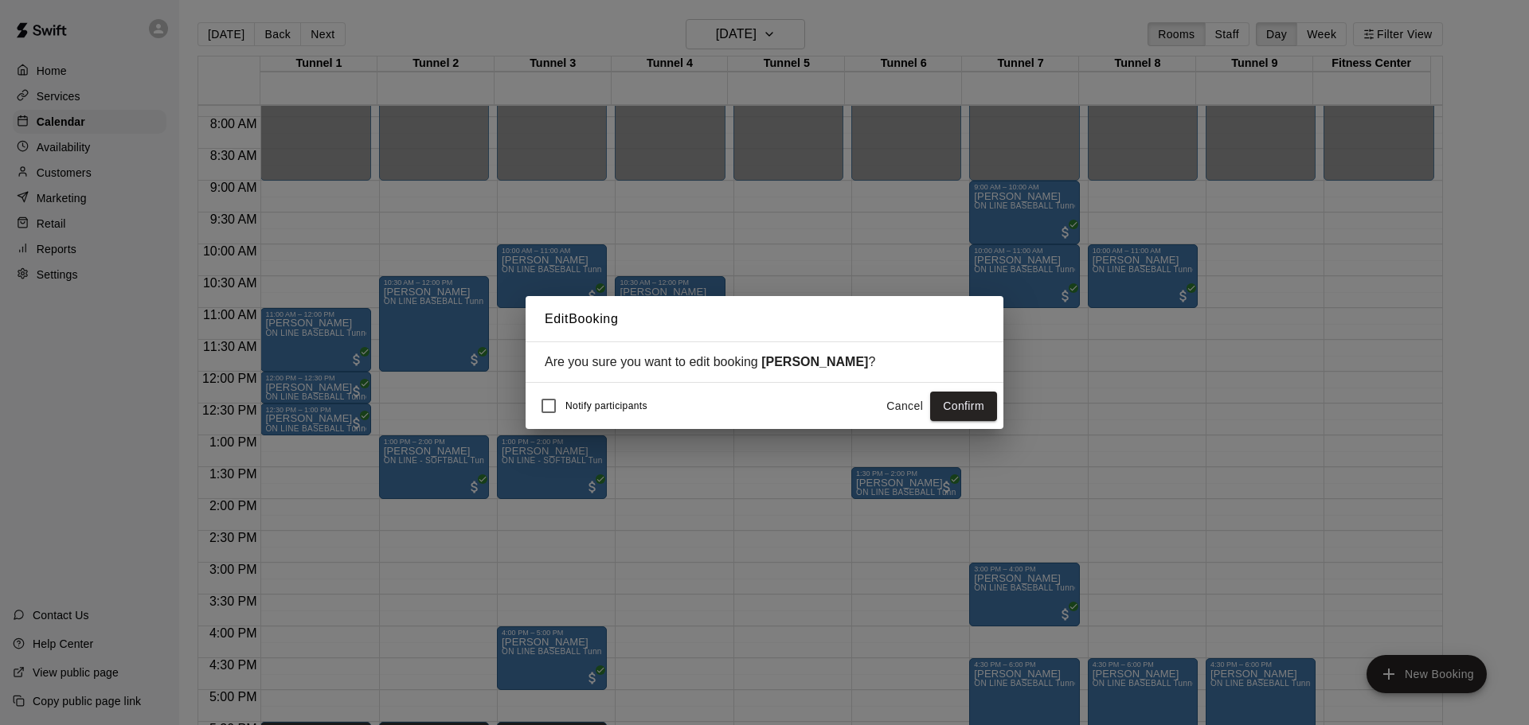
click at [954, 412] on button "Confirm" at bounding box center [963, 406] width 67 height 29
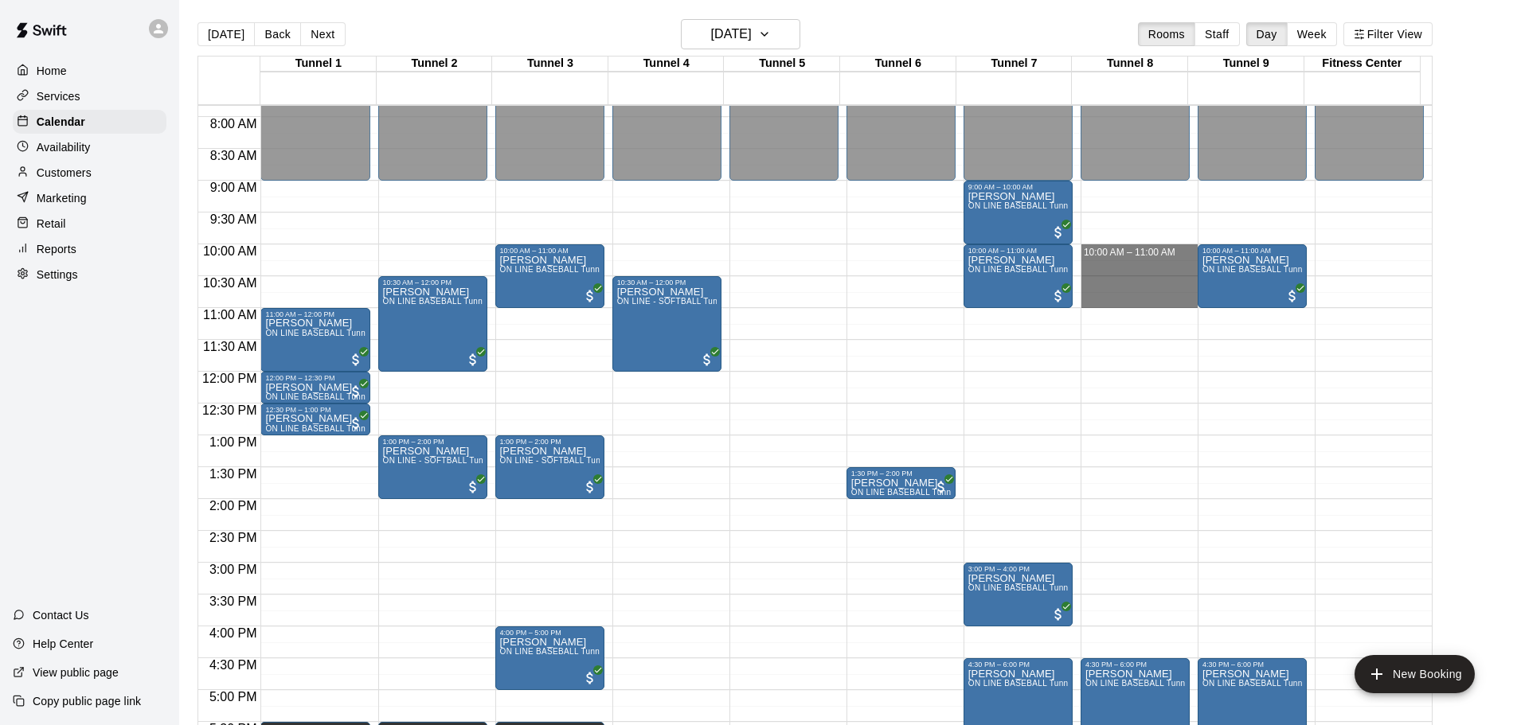
drag, startPoint x: 1118, startPoint y: 254, endPoint x: 1123, endPoint y: 301, distance: 47.3
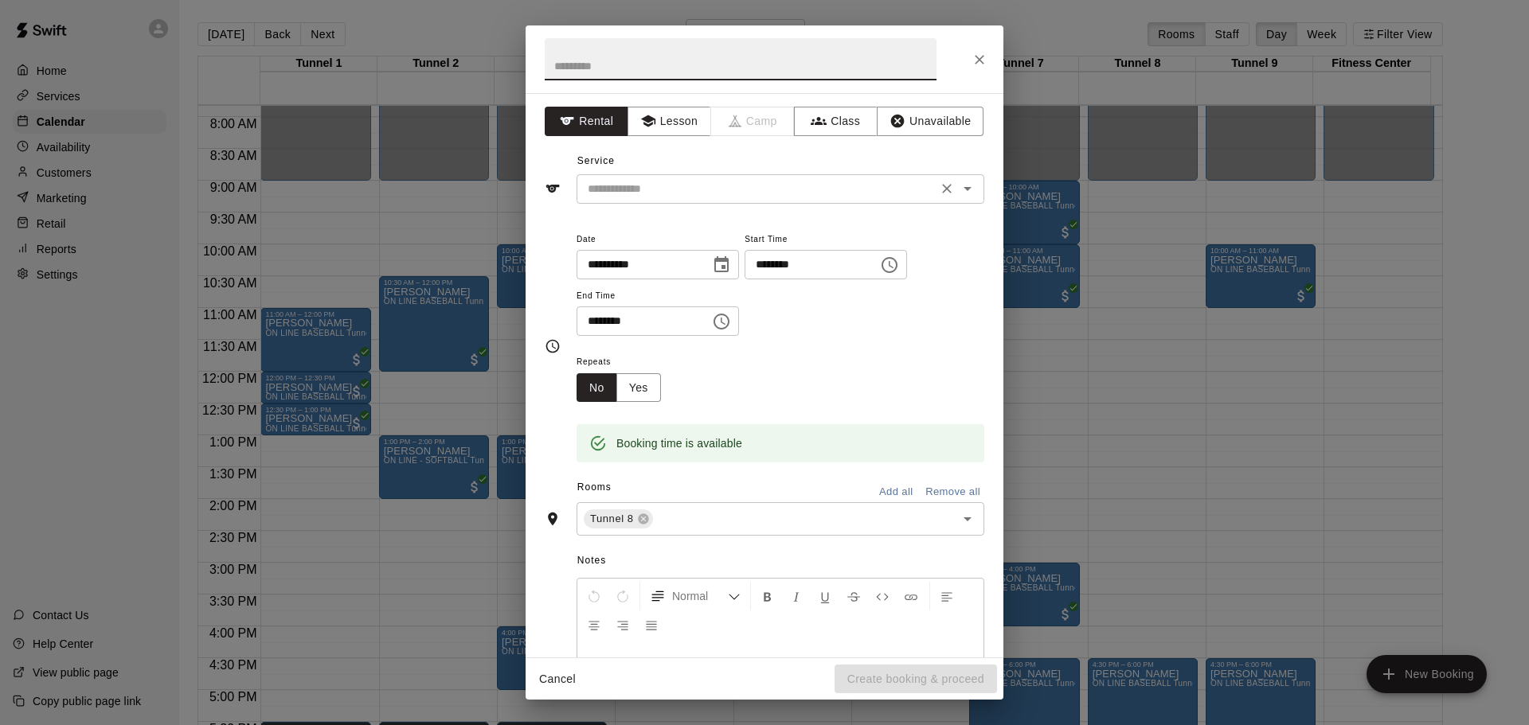
click at [670, 174] on div "​" at bounding box center [780, 188] width 408 height 29
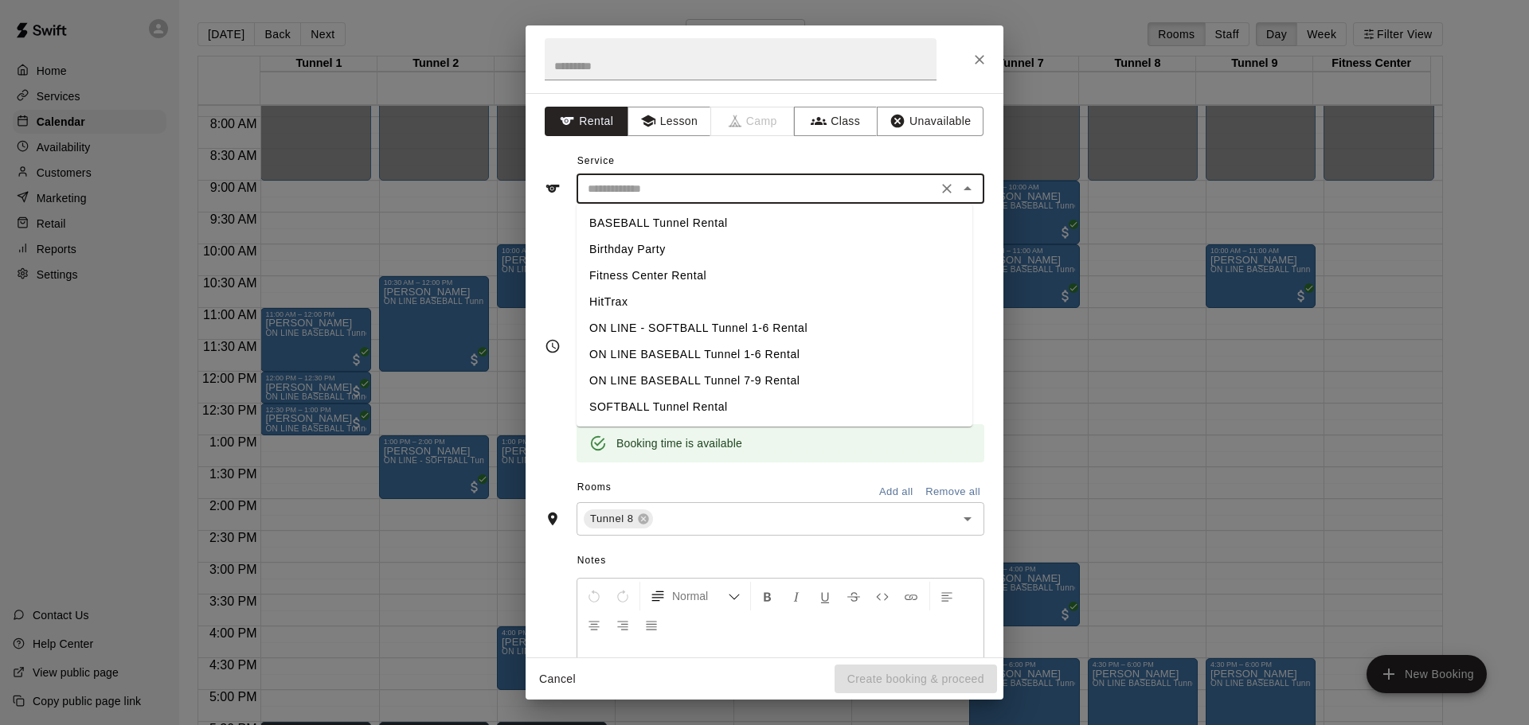
click at [673, 217] on li "BASEBALL Tunnel Rental" at bounding box center [774, 223] width 396 height 26
type input "**********"
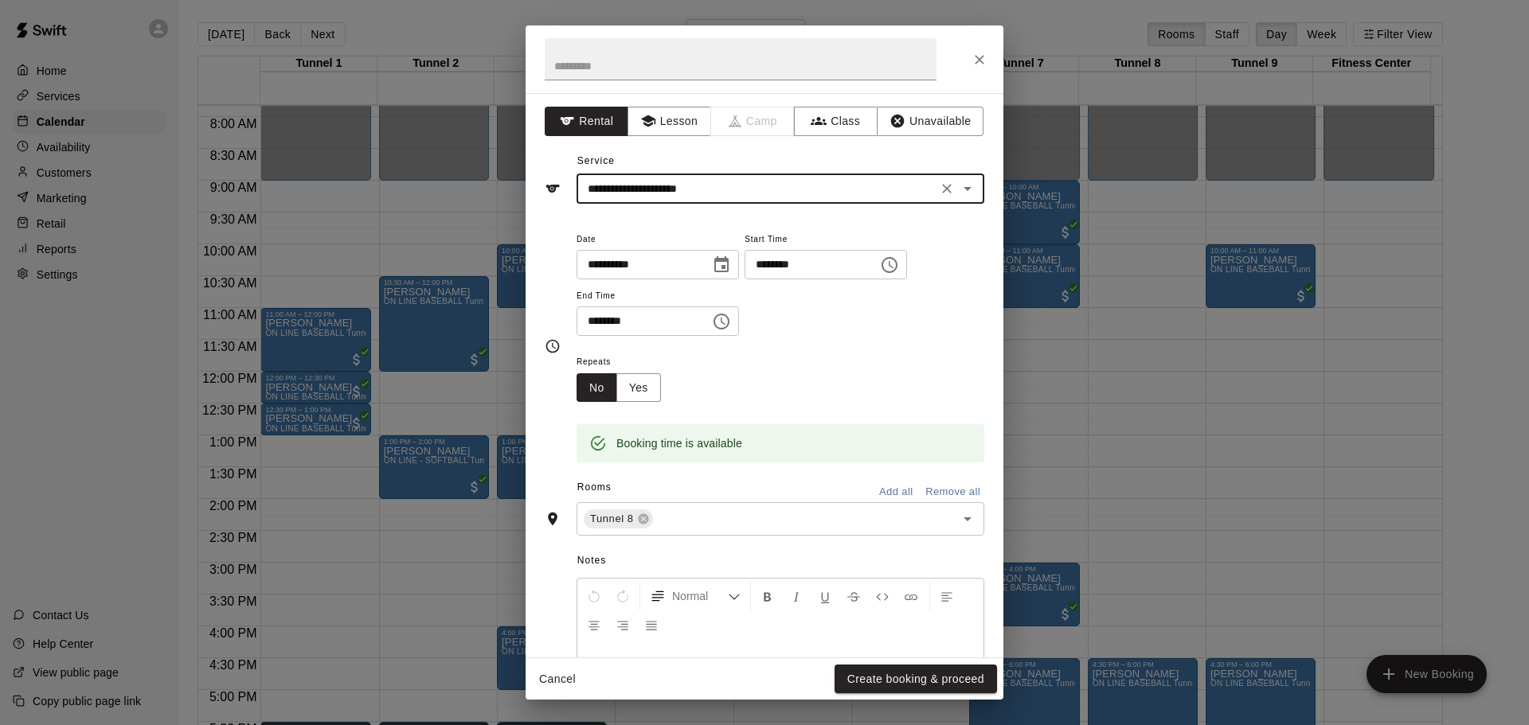
click at [961, 672] on button "Create booking & proceed" at bounding box center [915, 679] width 162 height 29
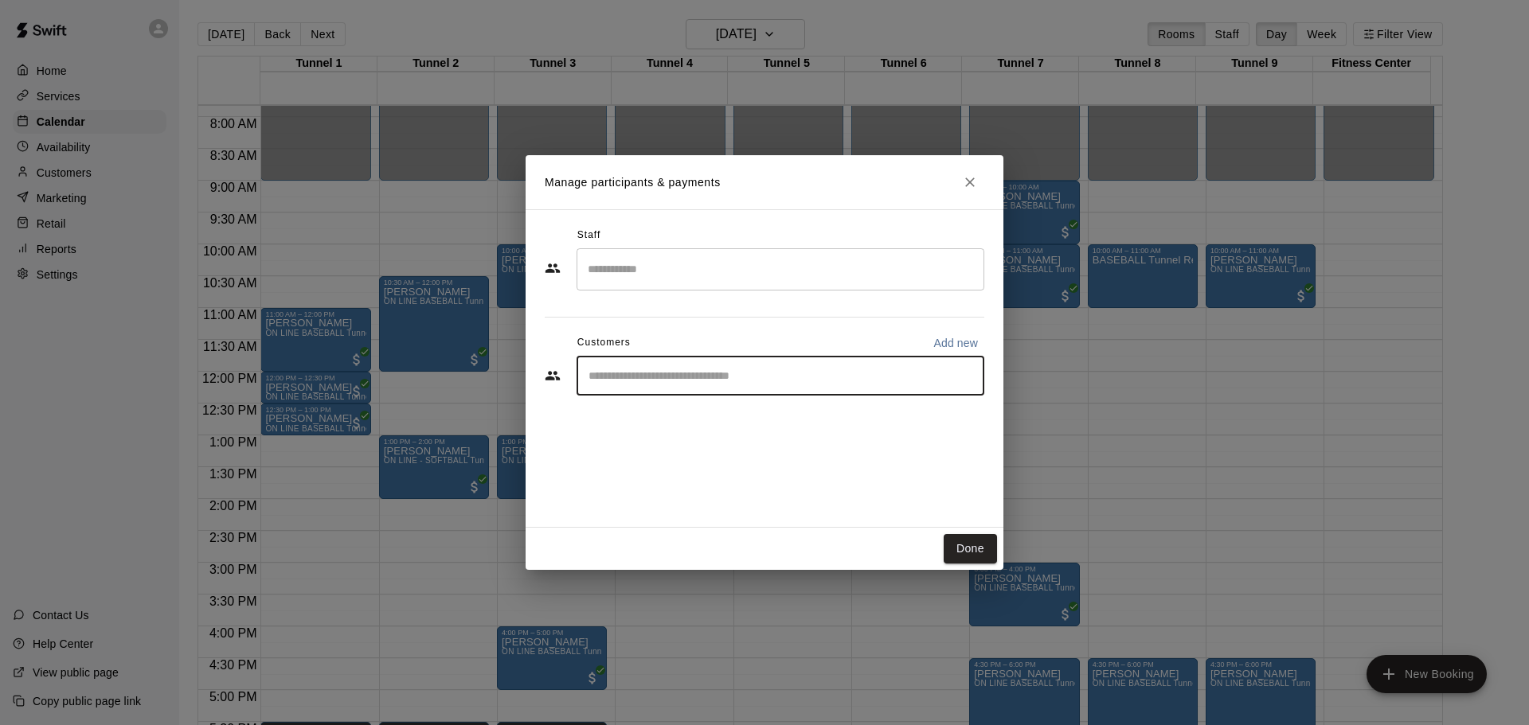
click at [759, 378] on input "Start typing to search customers..." at bounding box center [780, 376] width 393 height 16
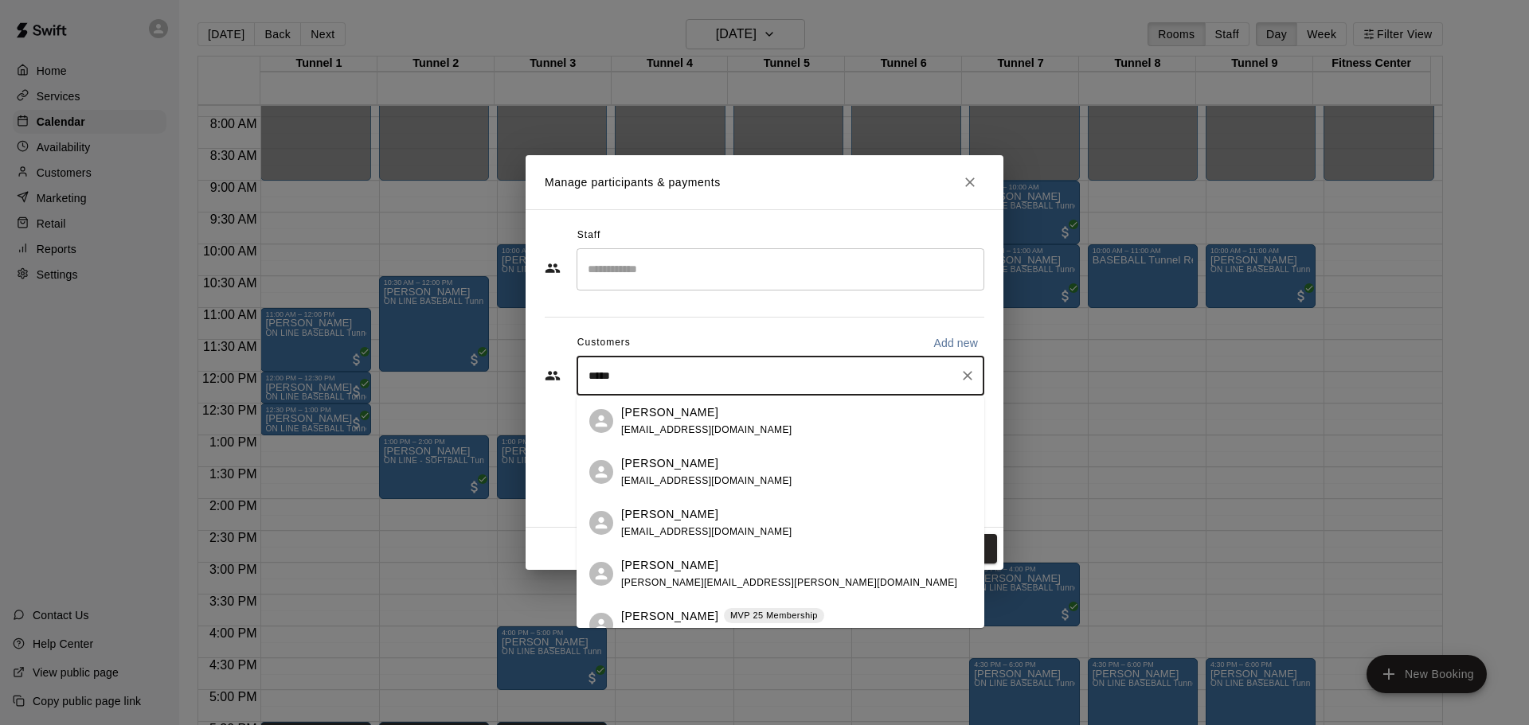
type input "*****"
click at [781, 583] on div "Frank Tomasello MVP 25 Membership frankjtomasello@gmail.com" at bounding box center [722, 574] width 203 height 34
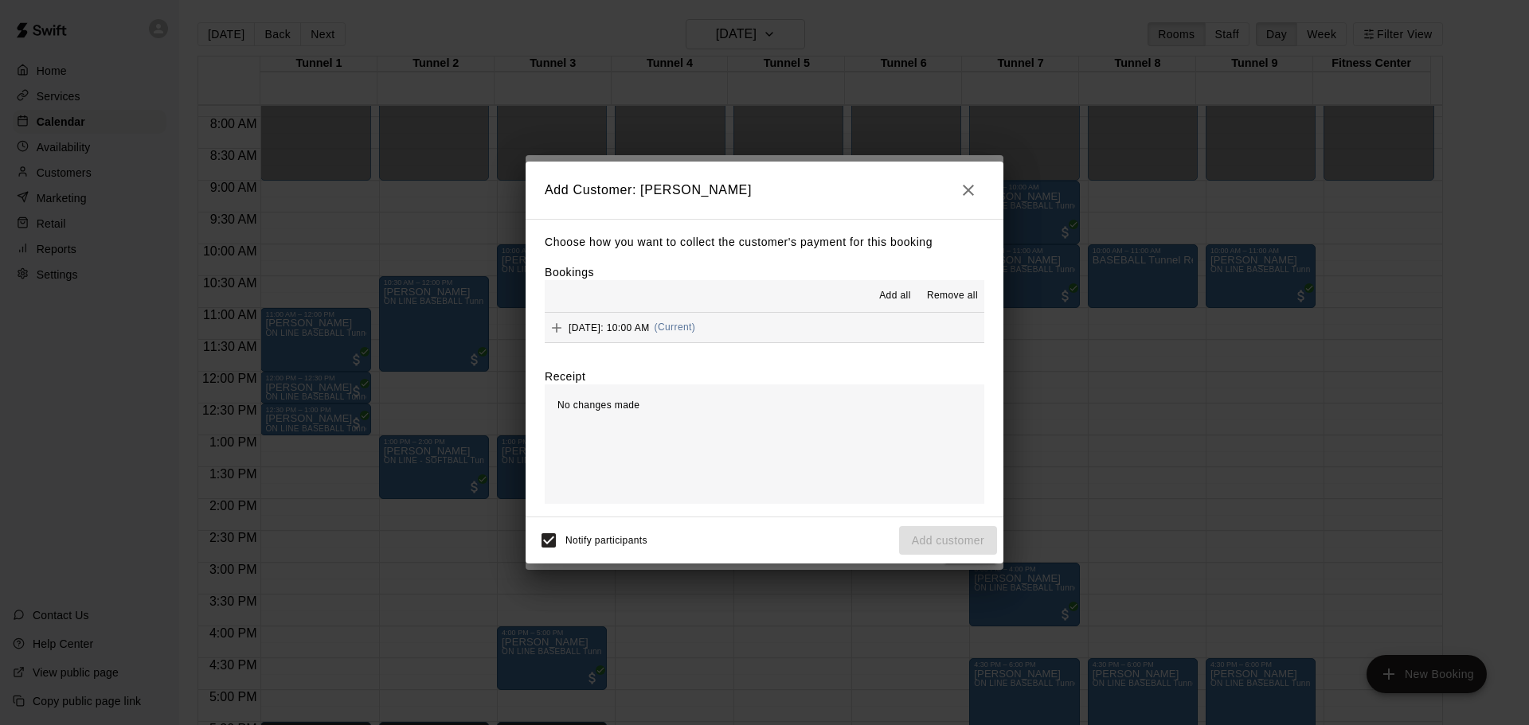
click at [761, 326] on button "Sunday, August 17: 10:00 AM (Current)" at bounding box center [764, 327] width 439 height 29
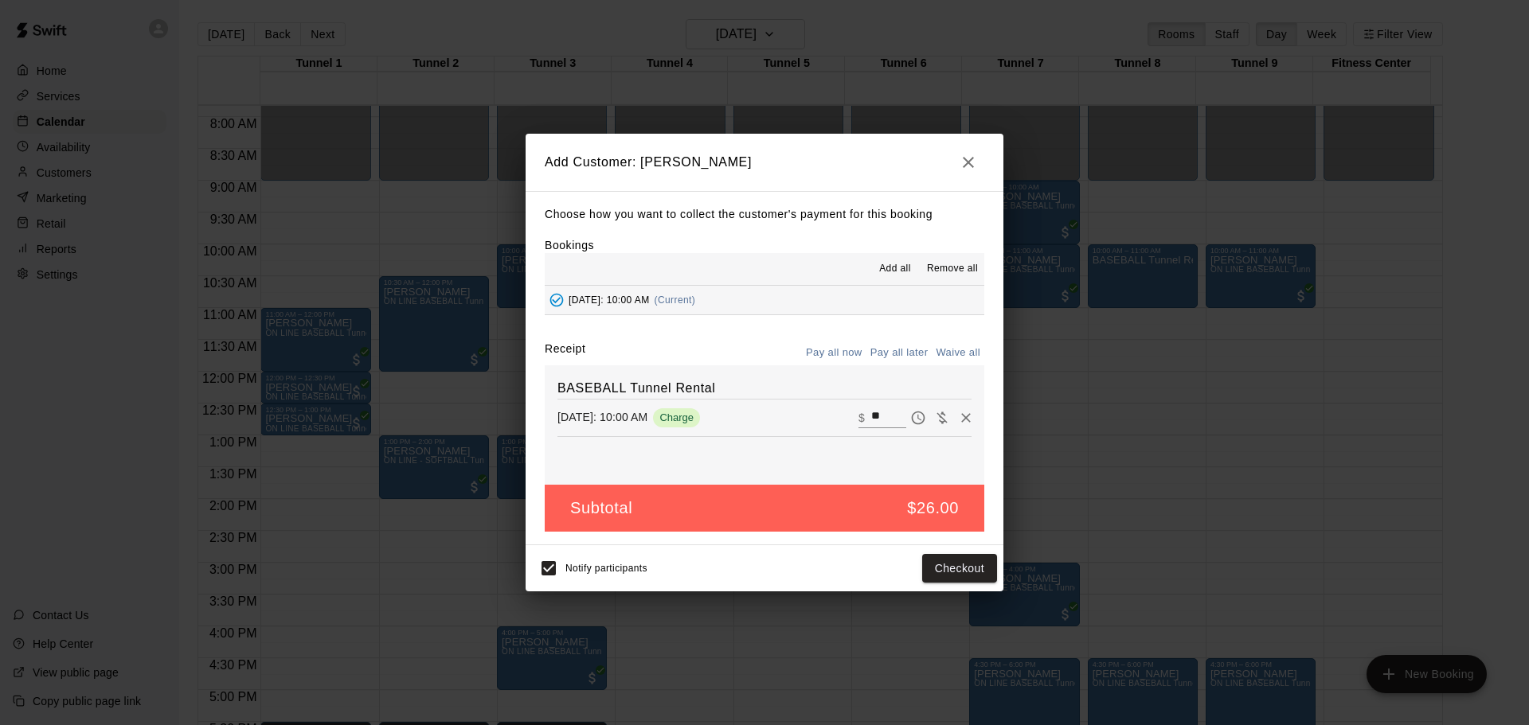
click at [896, 358] on button "Pay all later" at bounding box center [899, 353] width 66 height 25
click at [957, 575] on button "Add customer" at bounding box center [948, 568] width 98 height 29
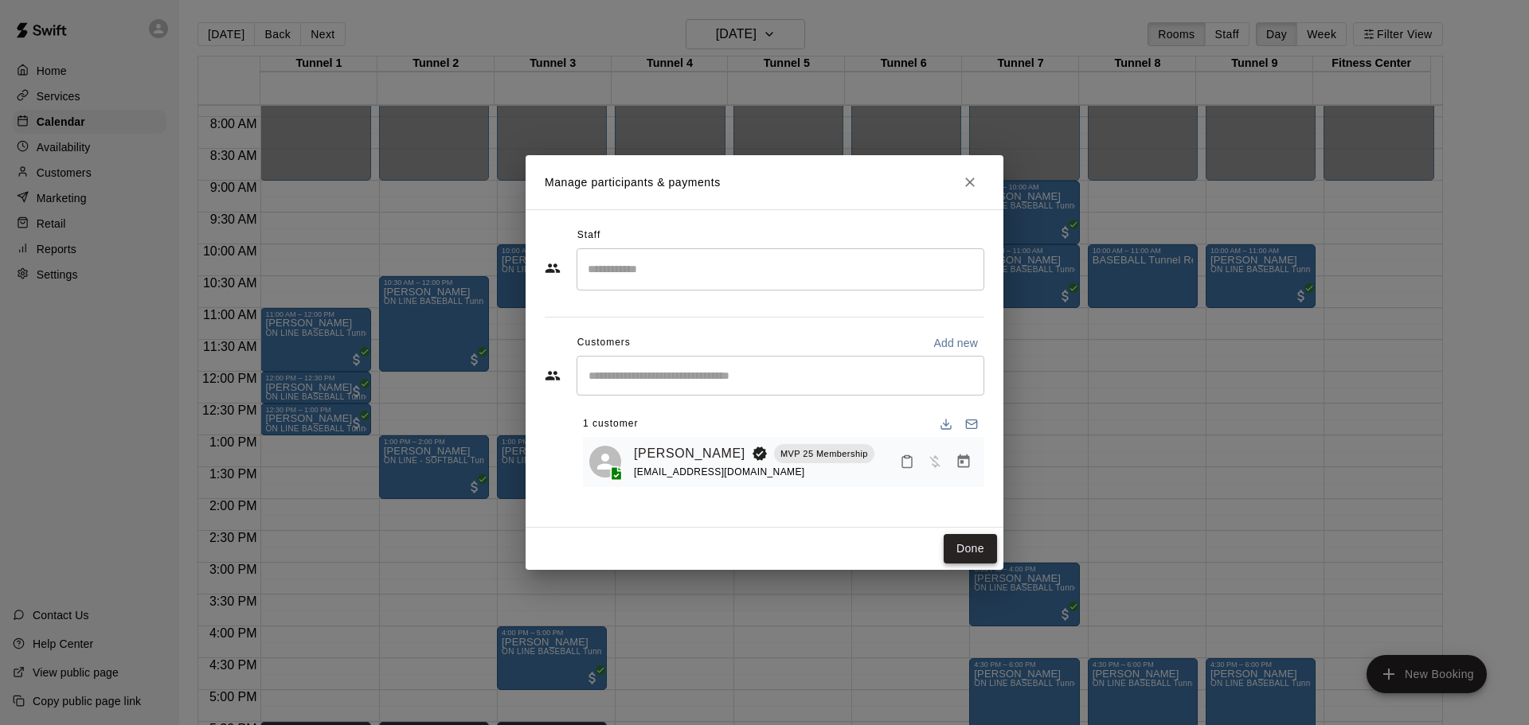
click at [968, 544] on button "Done" at bounding box center [969, 548] width 53 height 29
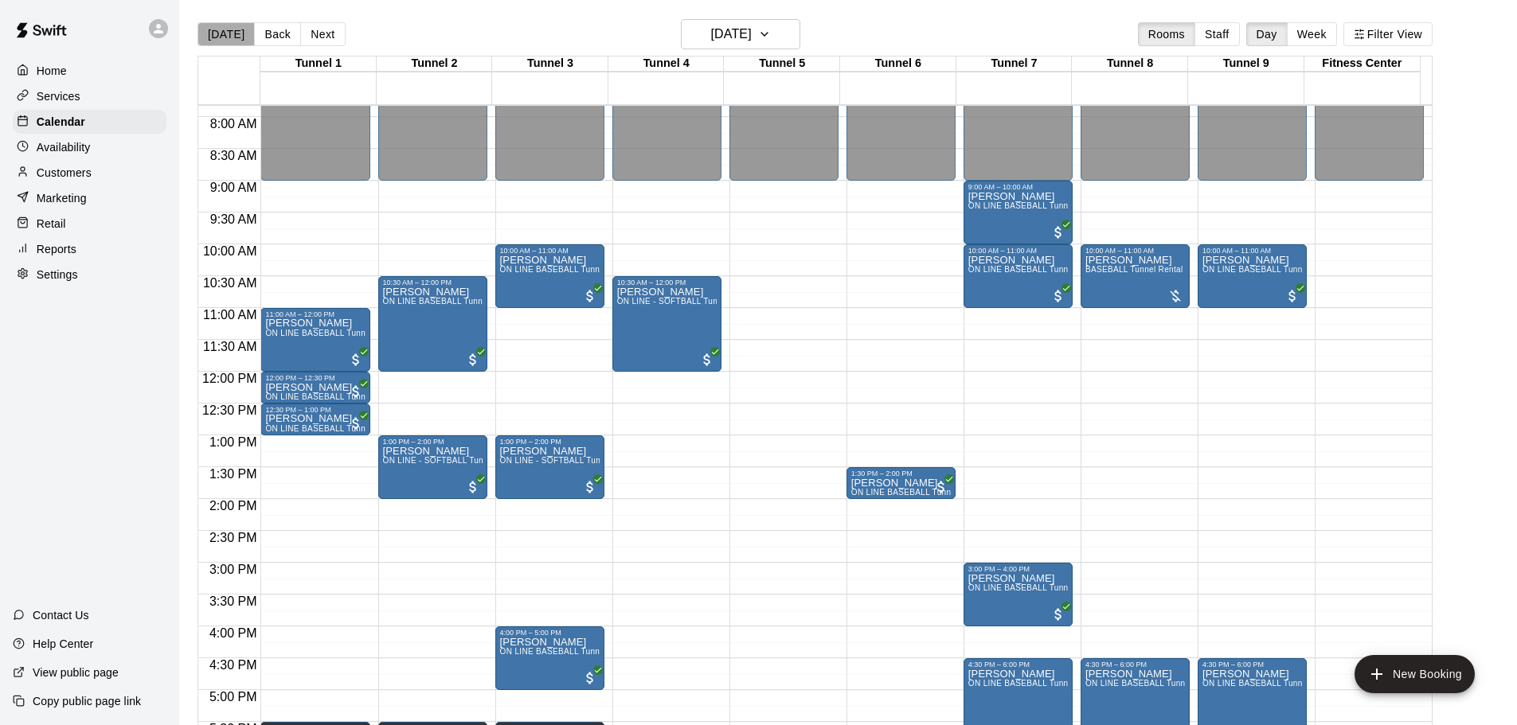
click at [229, 29] on button "[DATE]" at bounding box center [225, 34] width 57 height 24
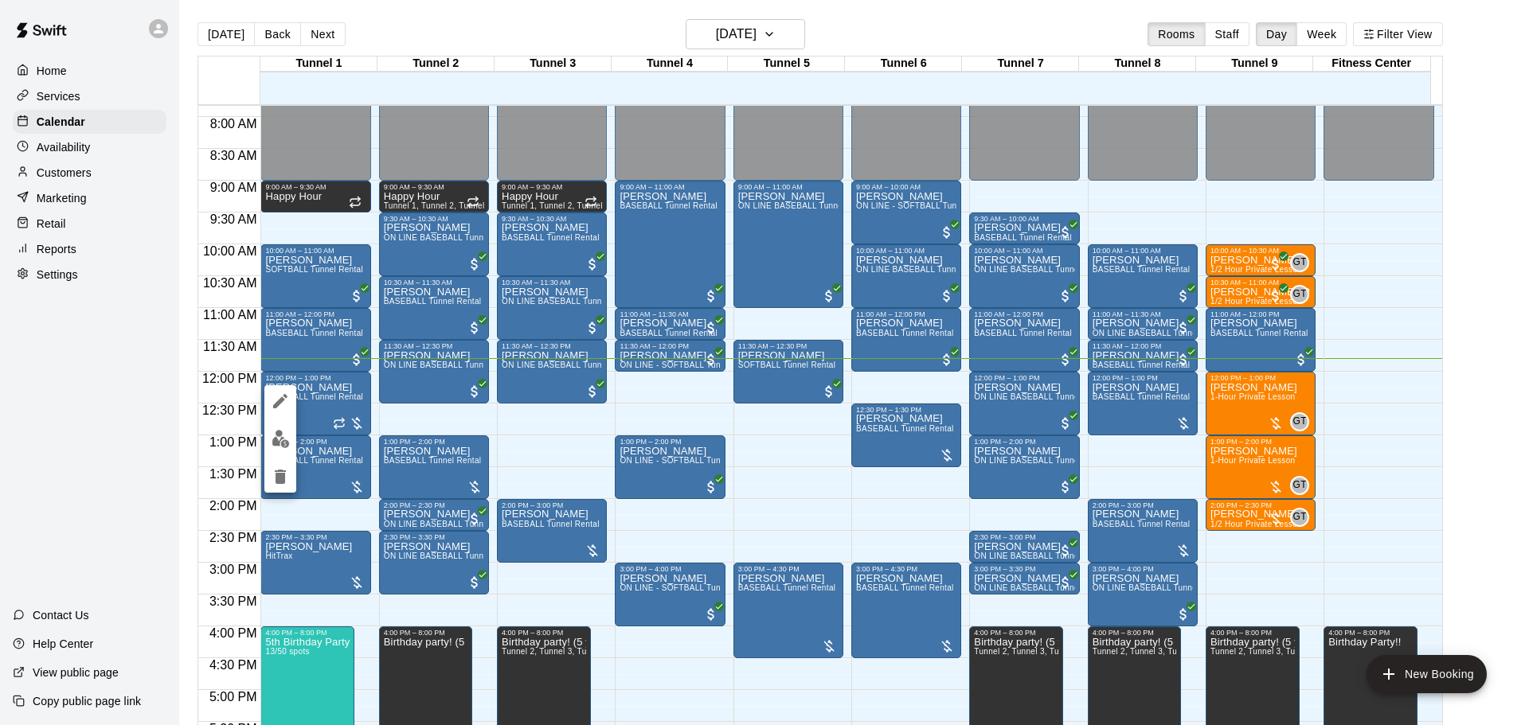
click at [285, 441] on img "edit" at bounding box center [280, 439] width 18 height 18
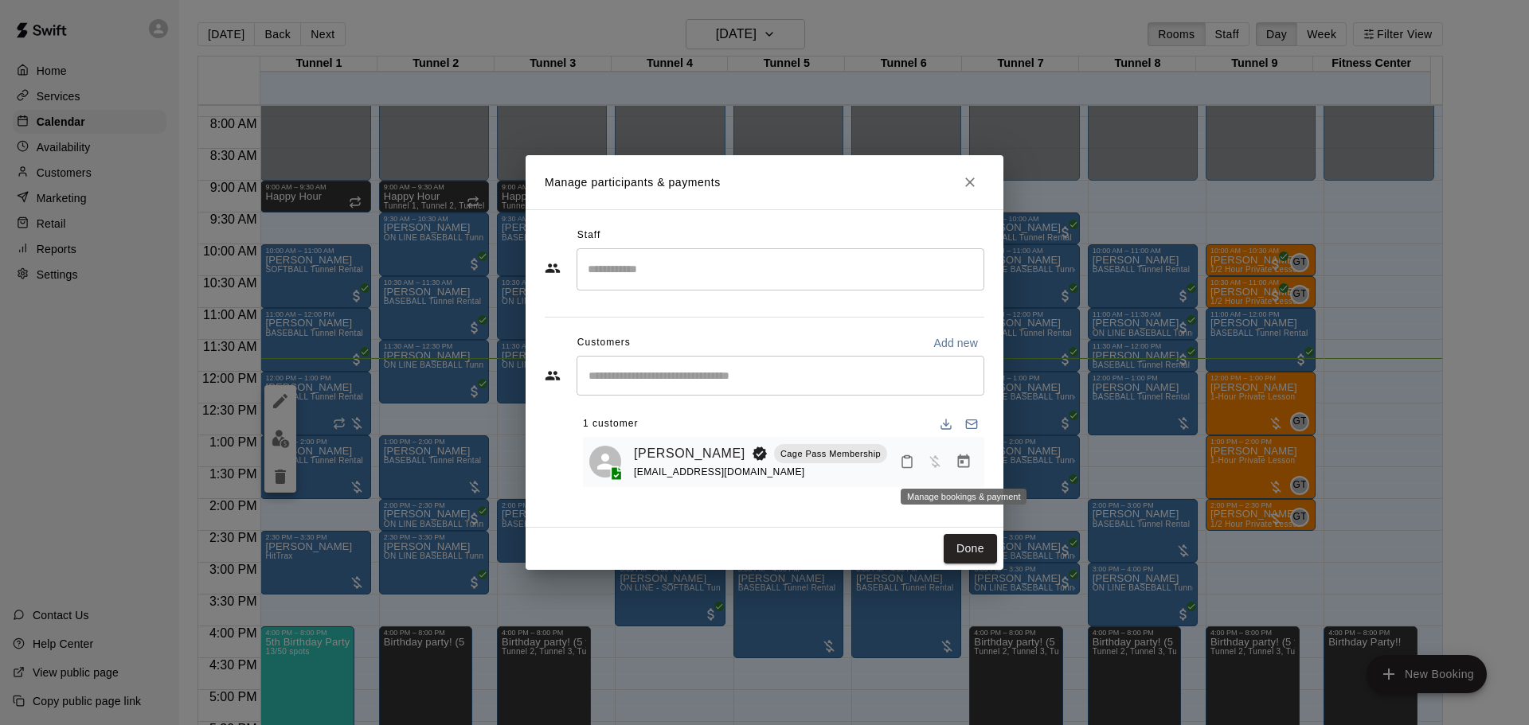
click at [969, 465] on icon "Manage bookings & payment" at bounding box center [964, 462] width 12 height 14
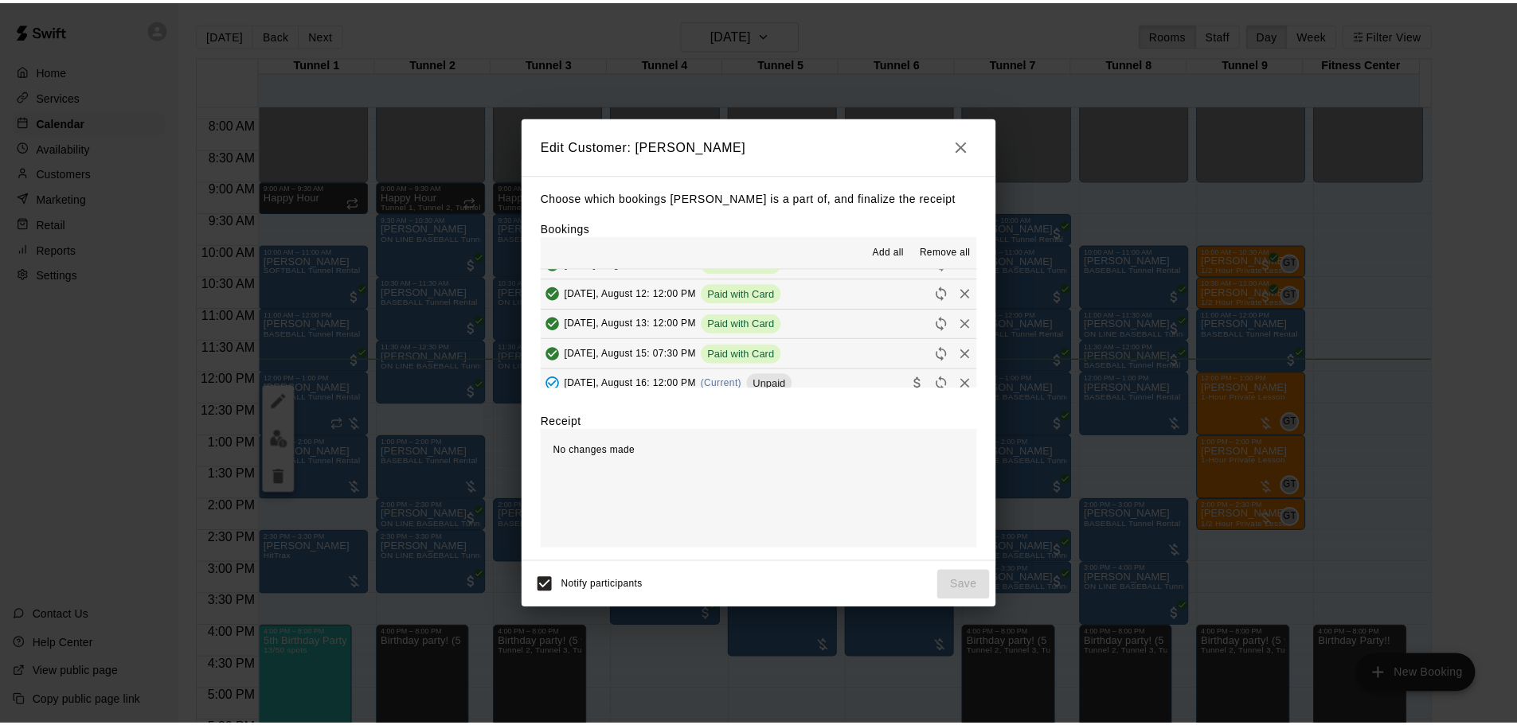
scroll to position [30, 0]
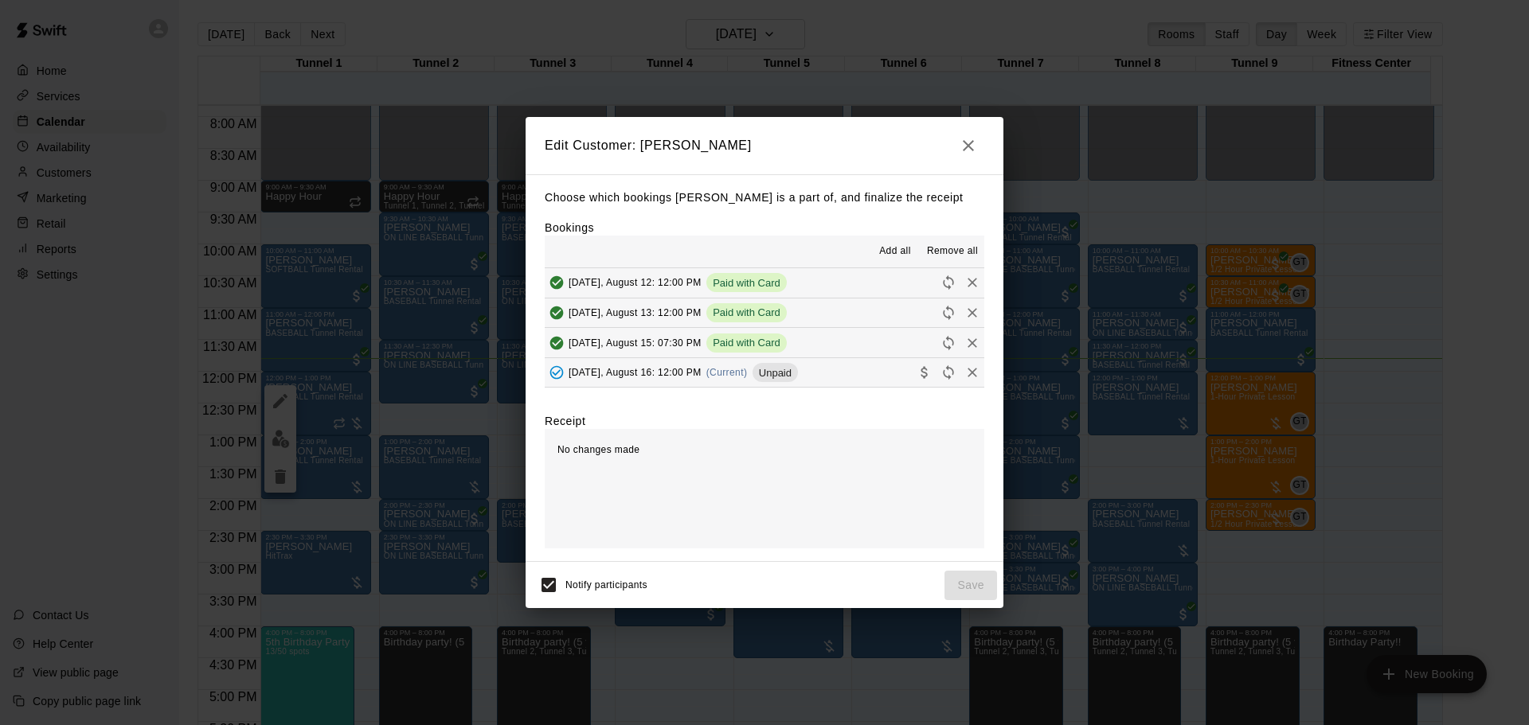
click at [916, 375] on icon "Collect payment" at bounding box center [924, 373] width 16 height 16
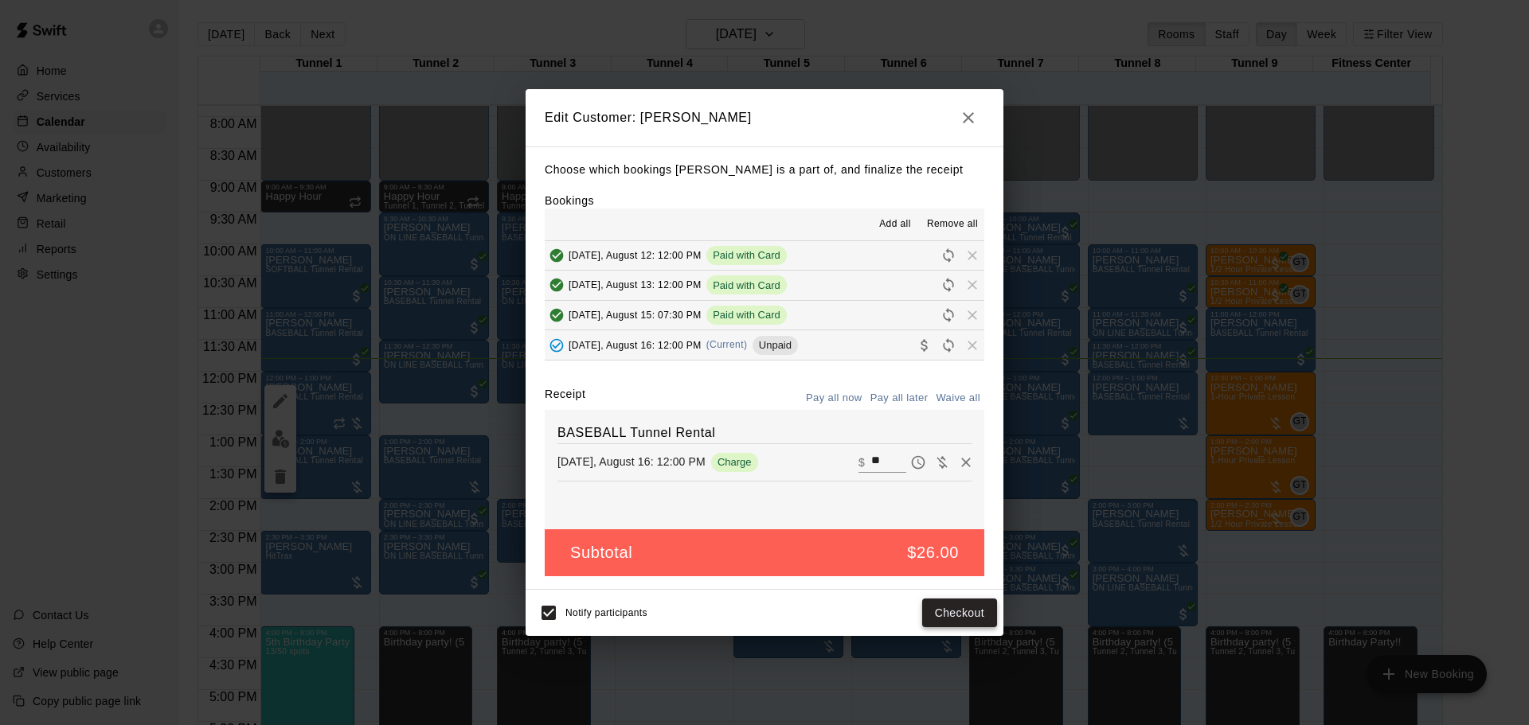
click at [953, 619] on button "Checkout" at bounding box center [959, 613] width 75 height 29
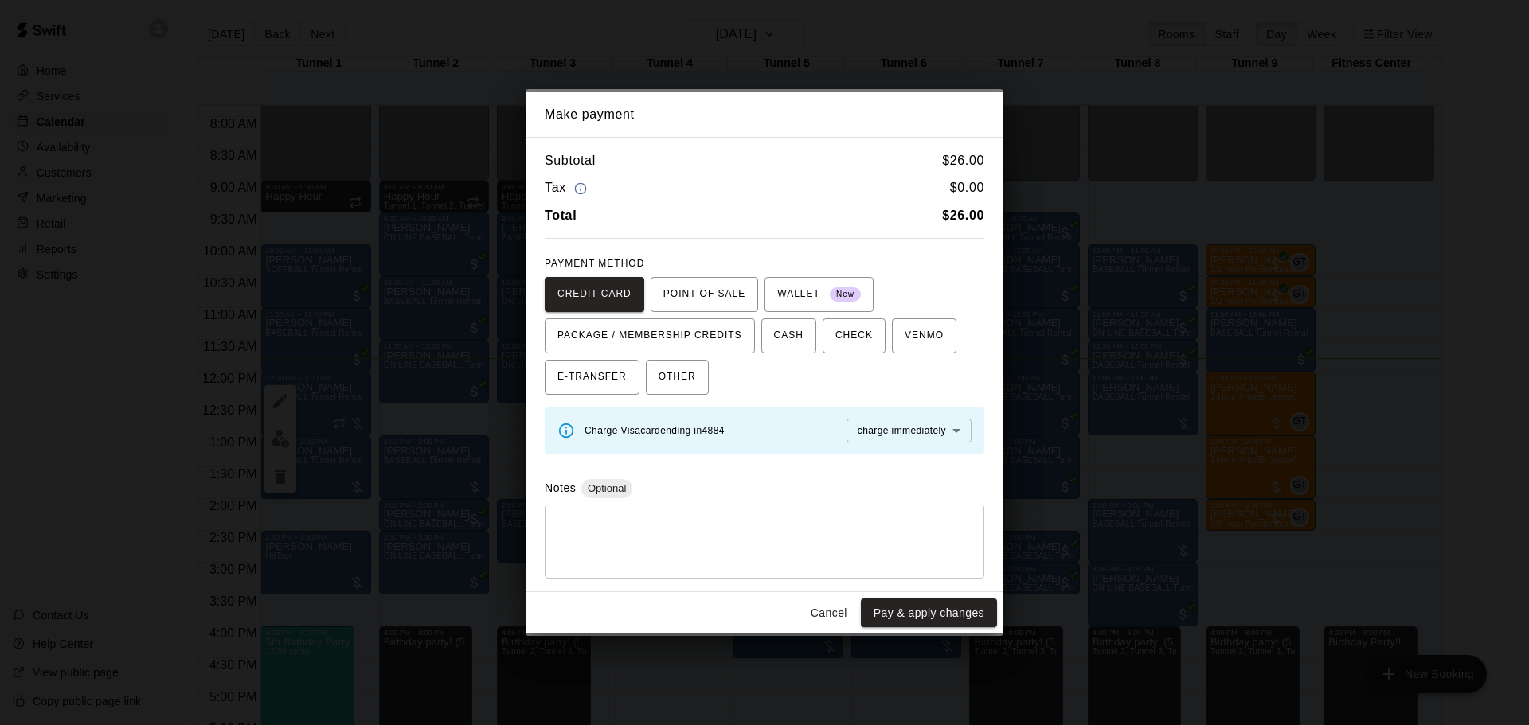
click at [819, 609] on button "Cancel" at bounding box center [828, 613] width 51 height 29
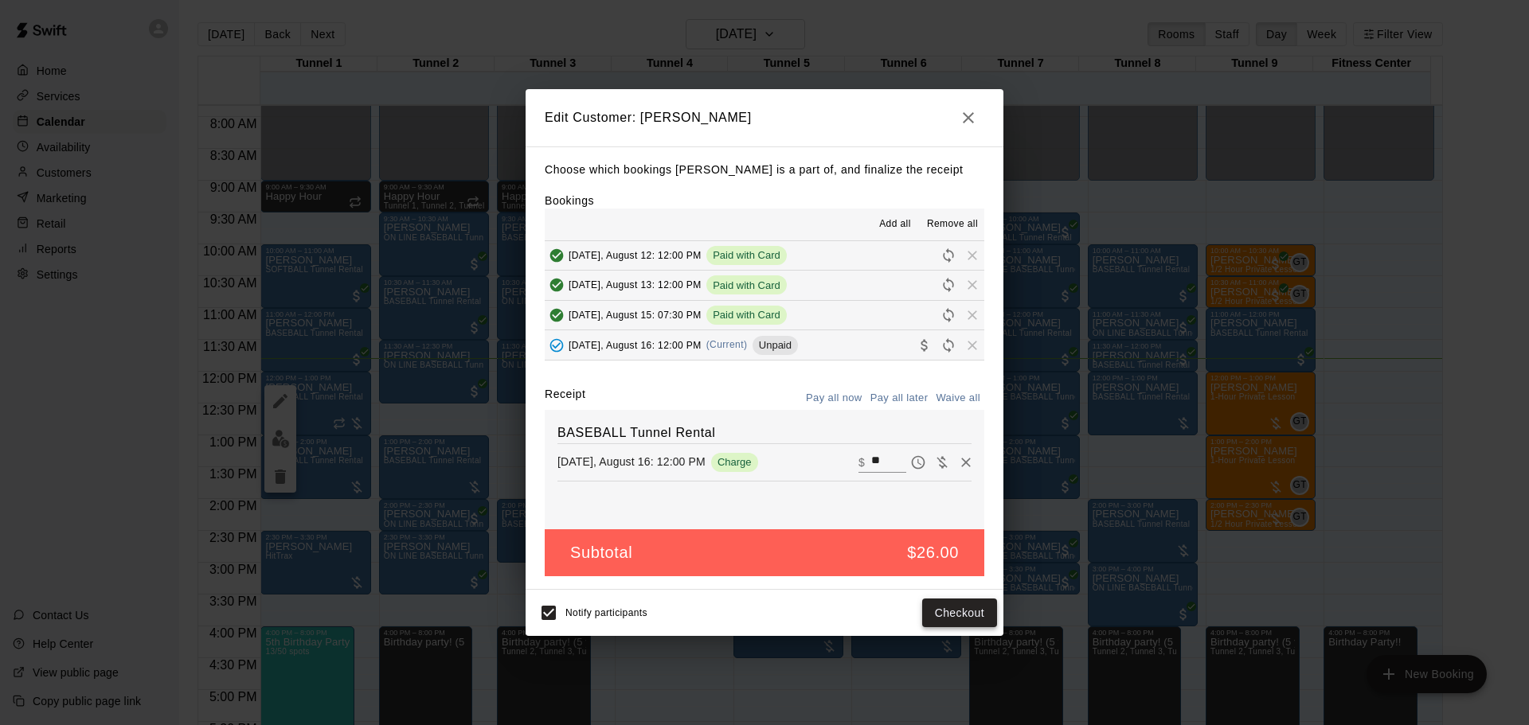
click at [947, 612] on button "Checkout" at bounding box center [959, 613] width 75 height 29
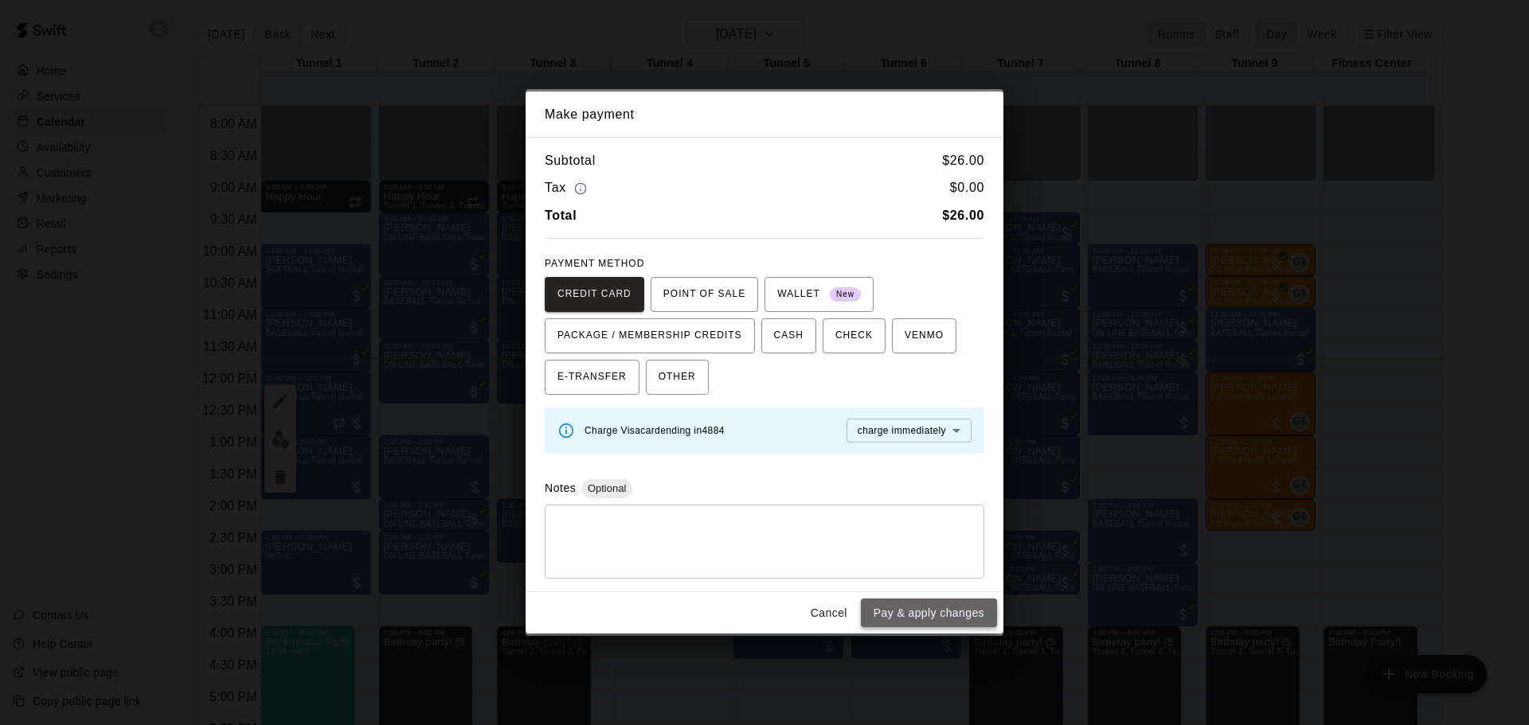
click at [944, 613] on button "Pay & apply changes" at bounding box center [929, 613] width 136 height 29
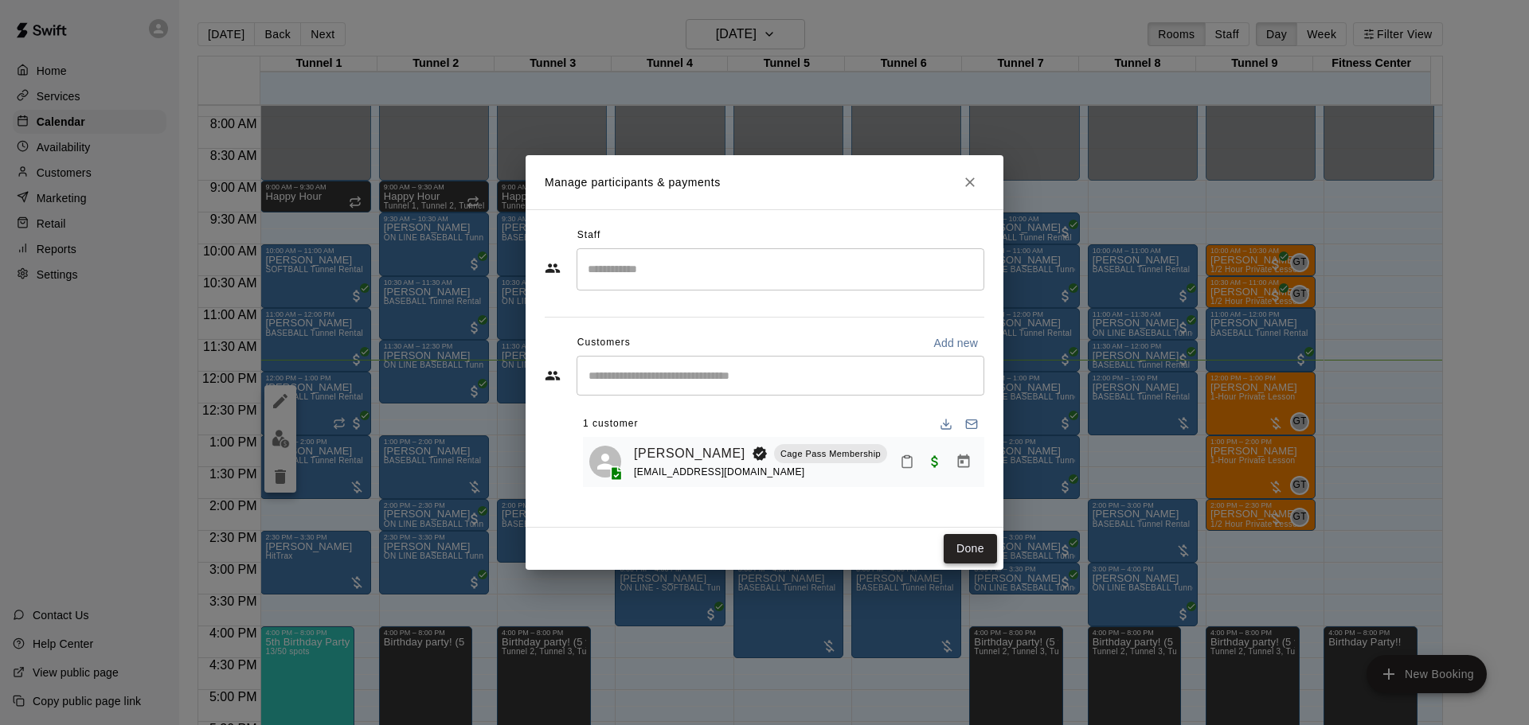
click at [961, 550] on button "Done" at bounding box center [969, 548] width 53 height 29
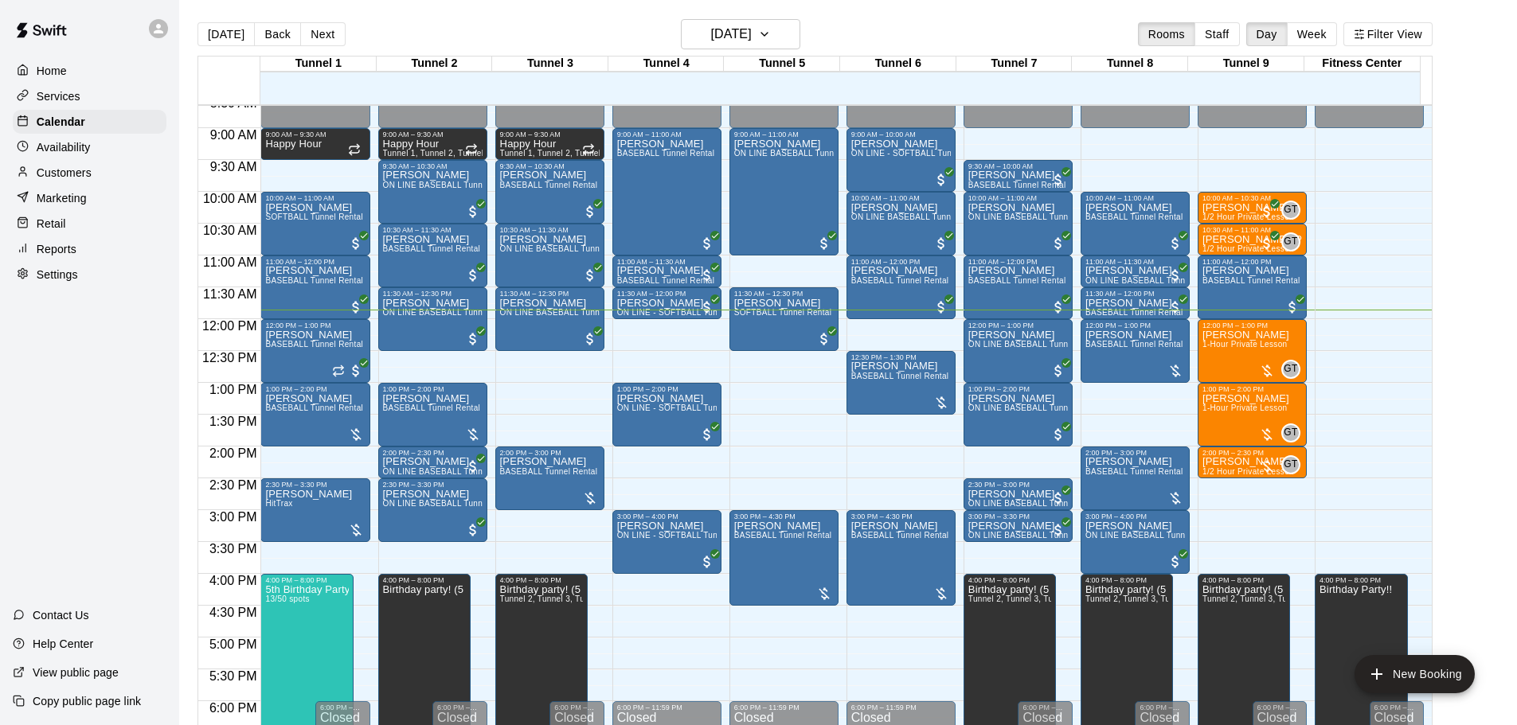
scroll to position [578, 0]
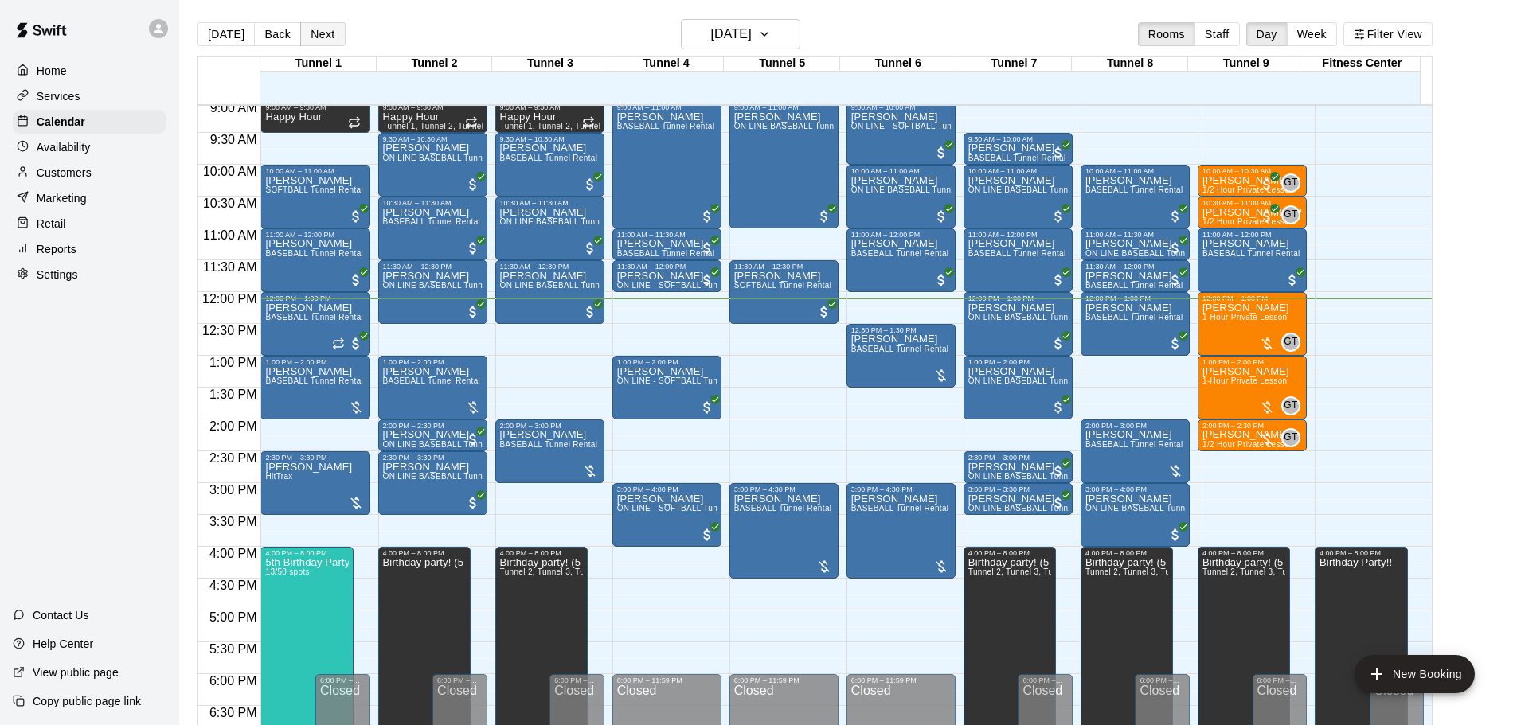
click at [320, 41] on button "Next" at bounding box center [322, 34] width 45 height 24
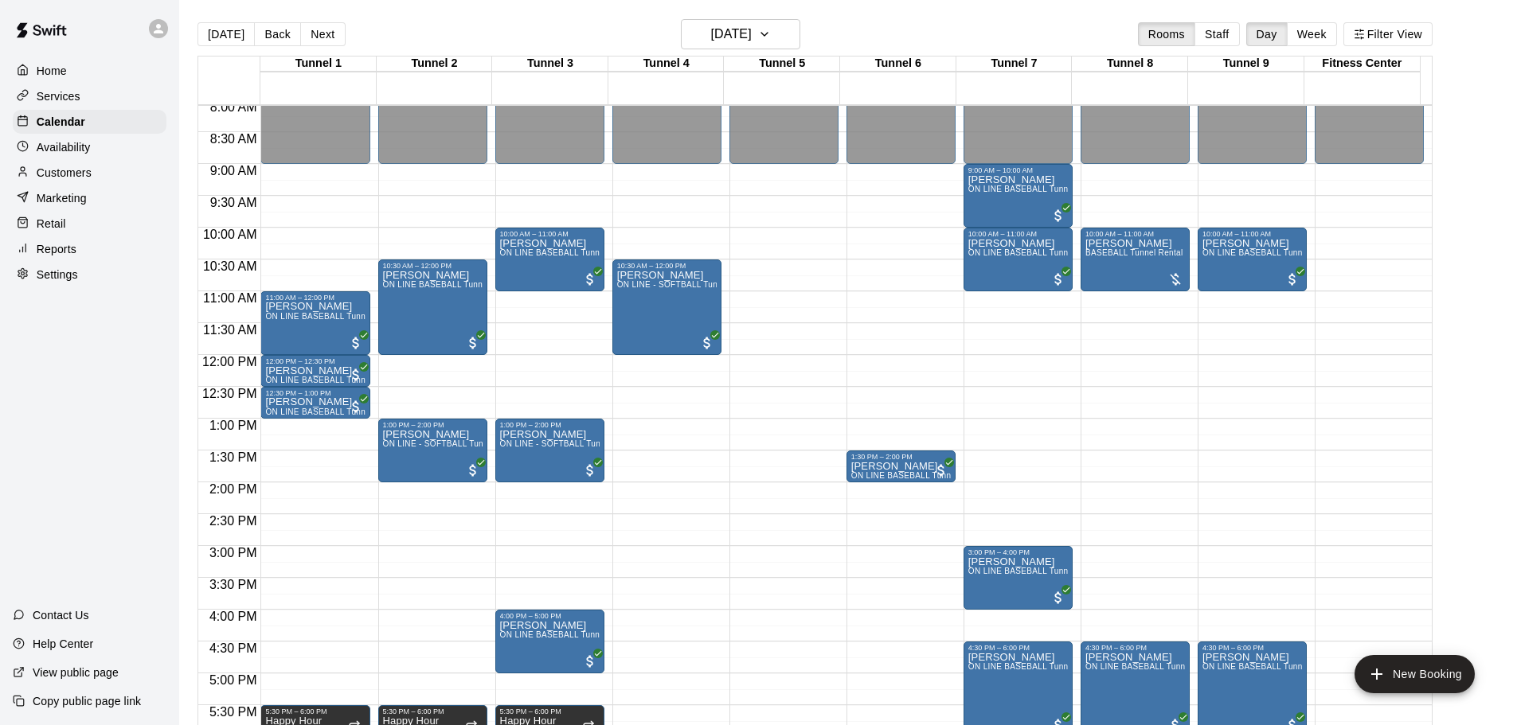
scroll to position [419, 0]
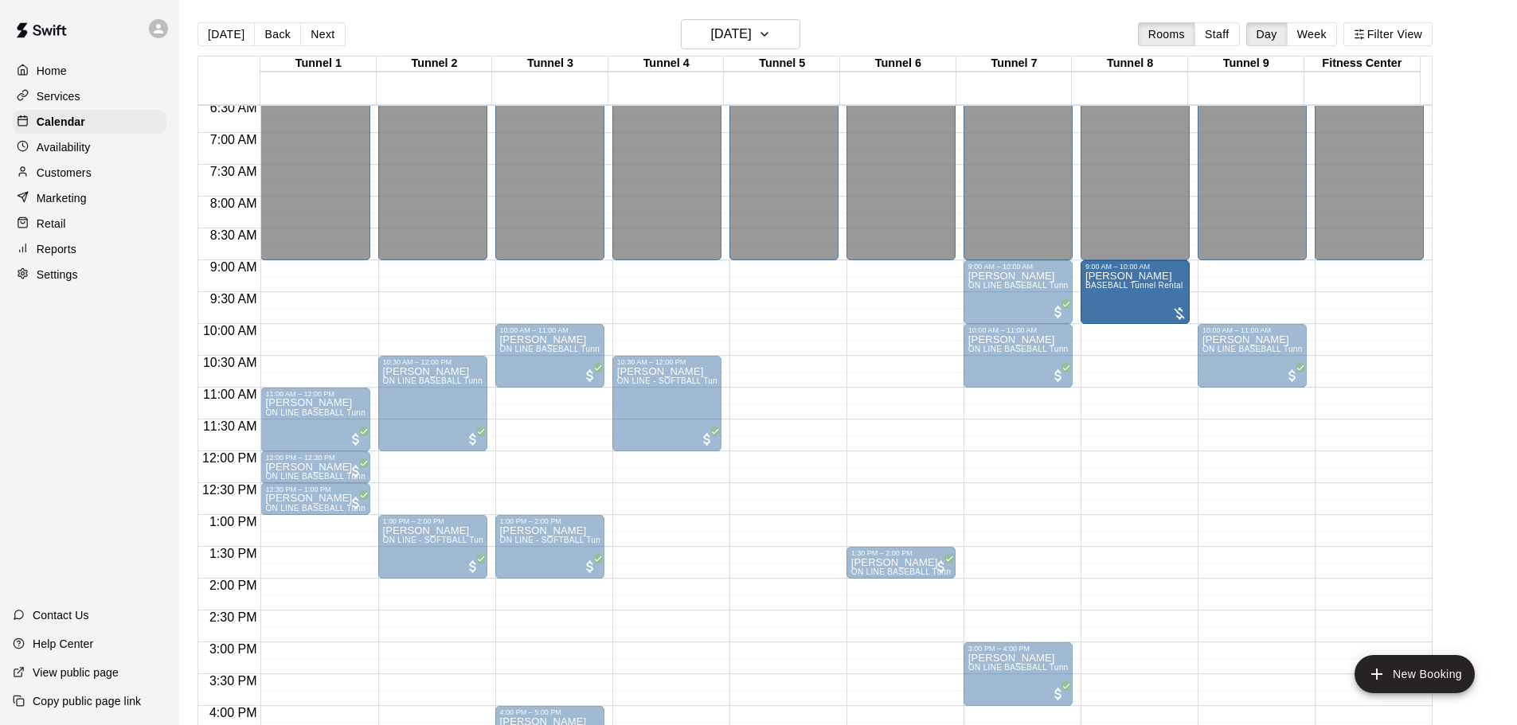
drag, startPoint x: 1139, startPoint y: 359, endPoint x: 1140, endPoint y: 304, distance: 54.9
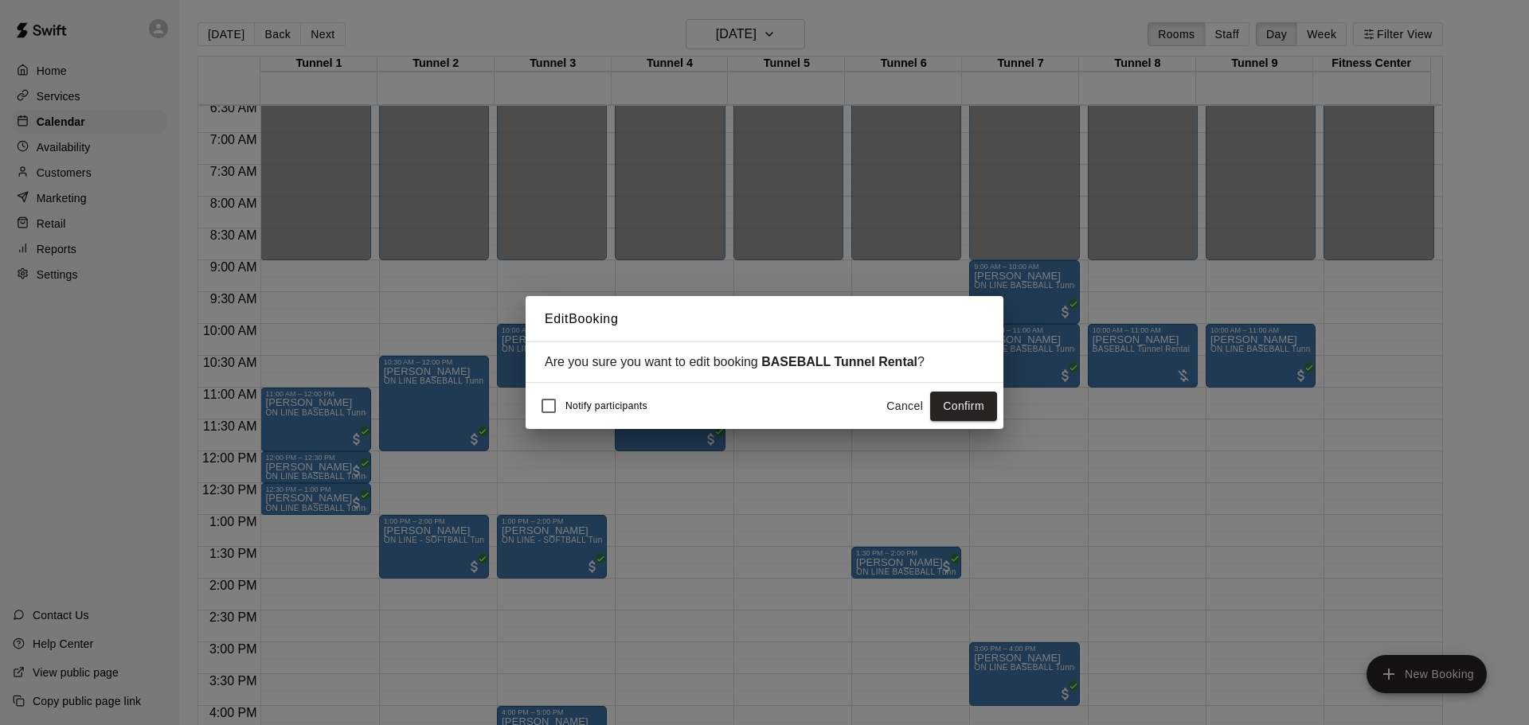
click at [1019, 415] on div "Edit Booking Are you sure you want to edit booking BASEBALL Tunnel Rental ? Not…" at bounding box center [764, 362] width 1529 height 725
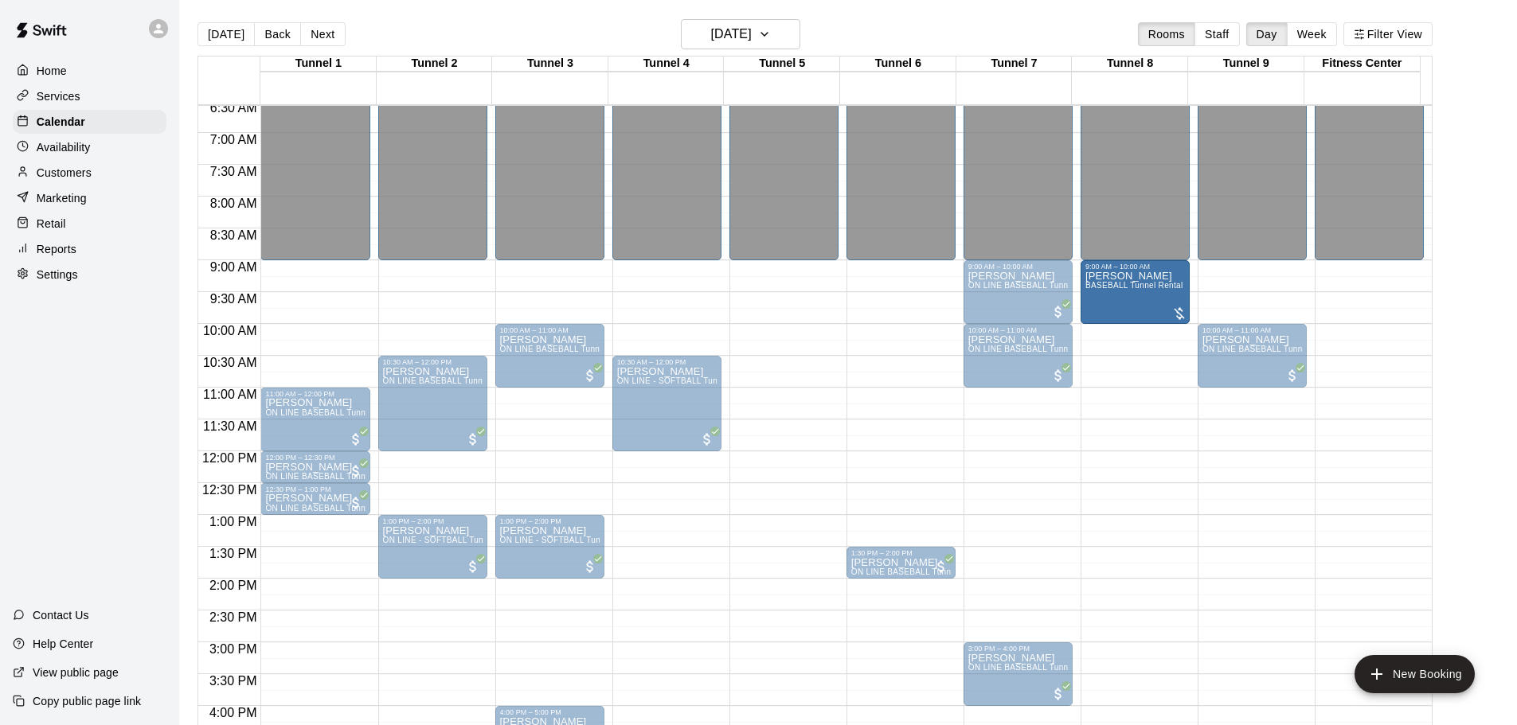
drag, startPoint x: 1145, startPoint y: 372, endPoint x: 1164, endPoint y: 322, distance: 53.7
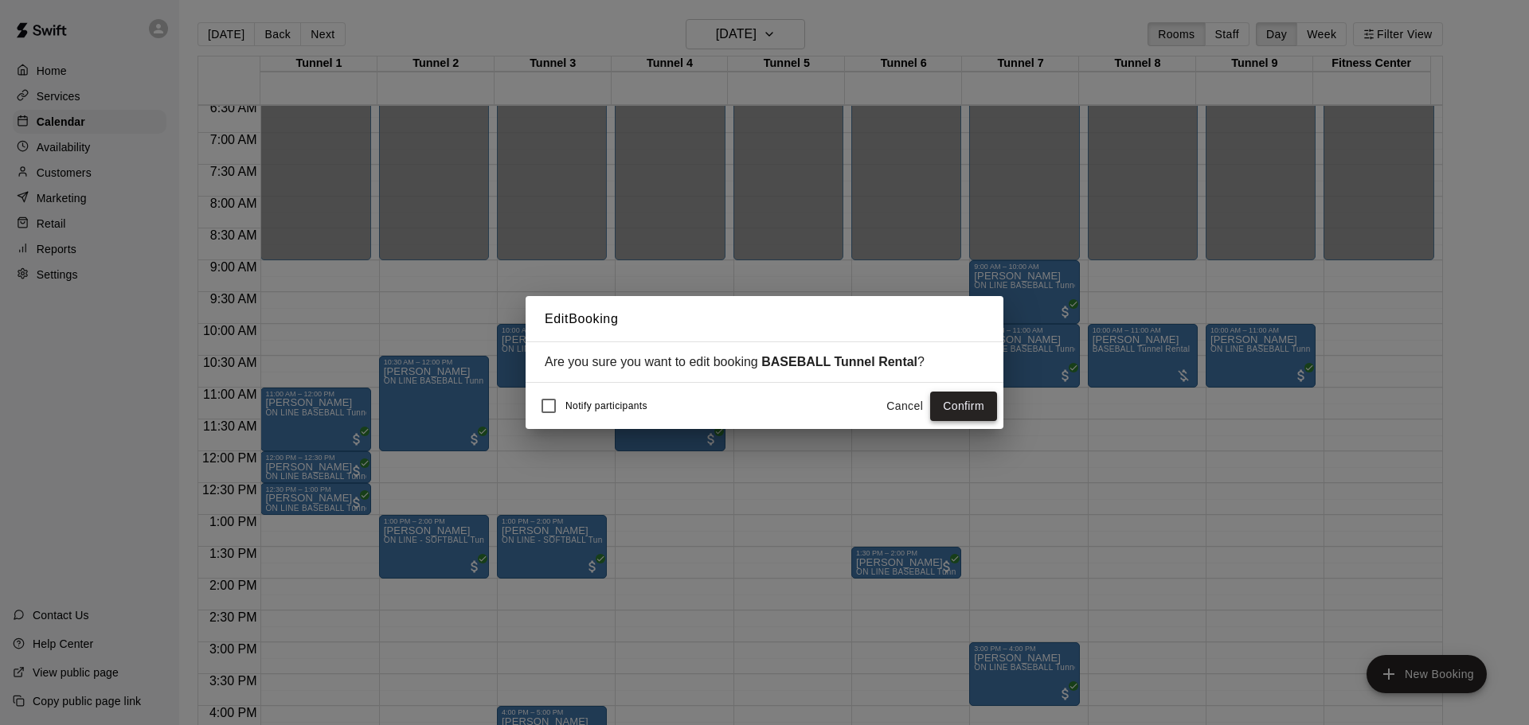
click at [947, 400] on button "Confirm" at bounding box center [963, 406] width 67 height 29
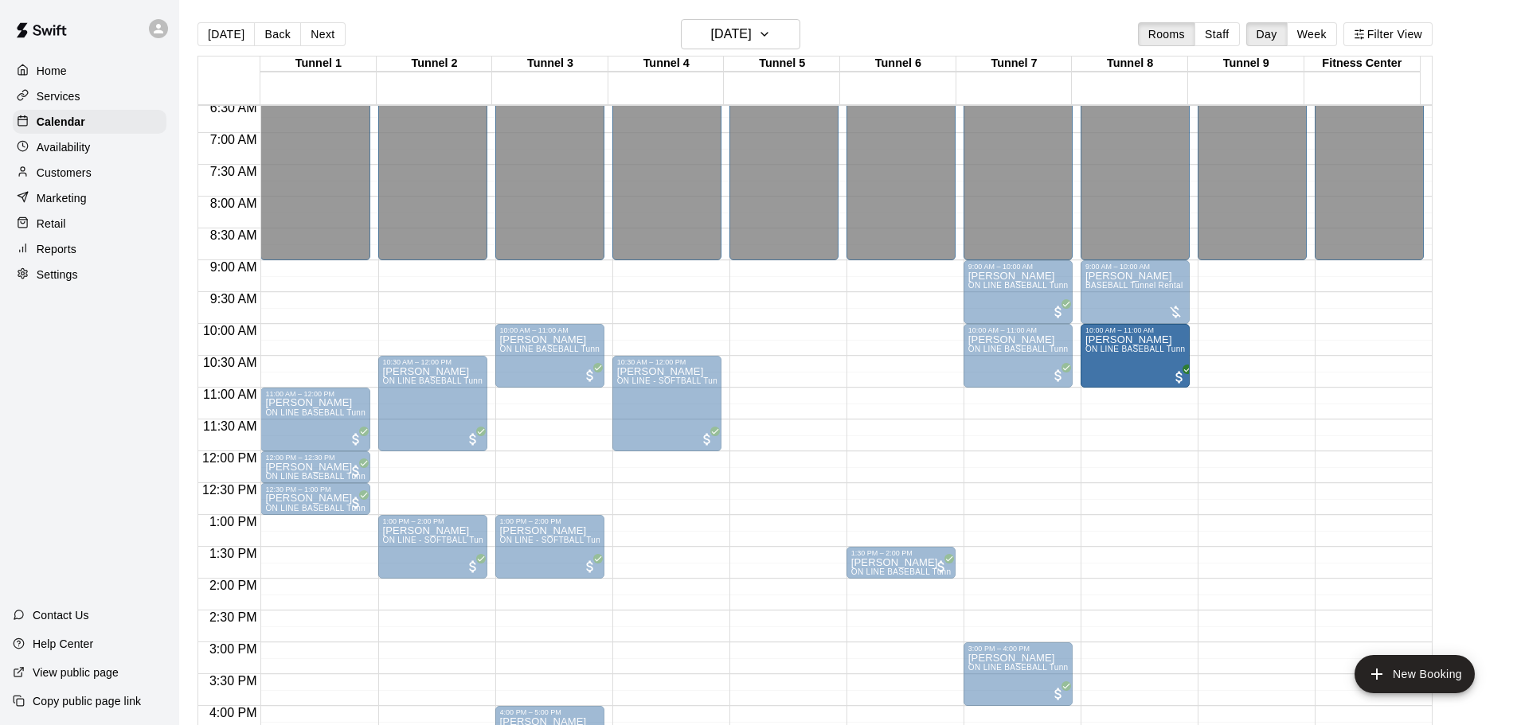
drag, startPoint x: 1265, startPoint y: 365, endPoint x: 1170, endPoint y: 378, distance: 95.6
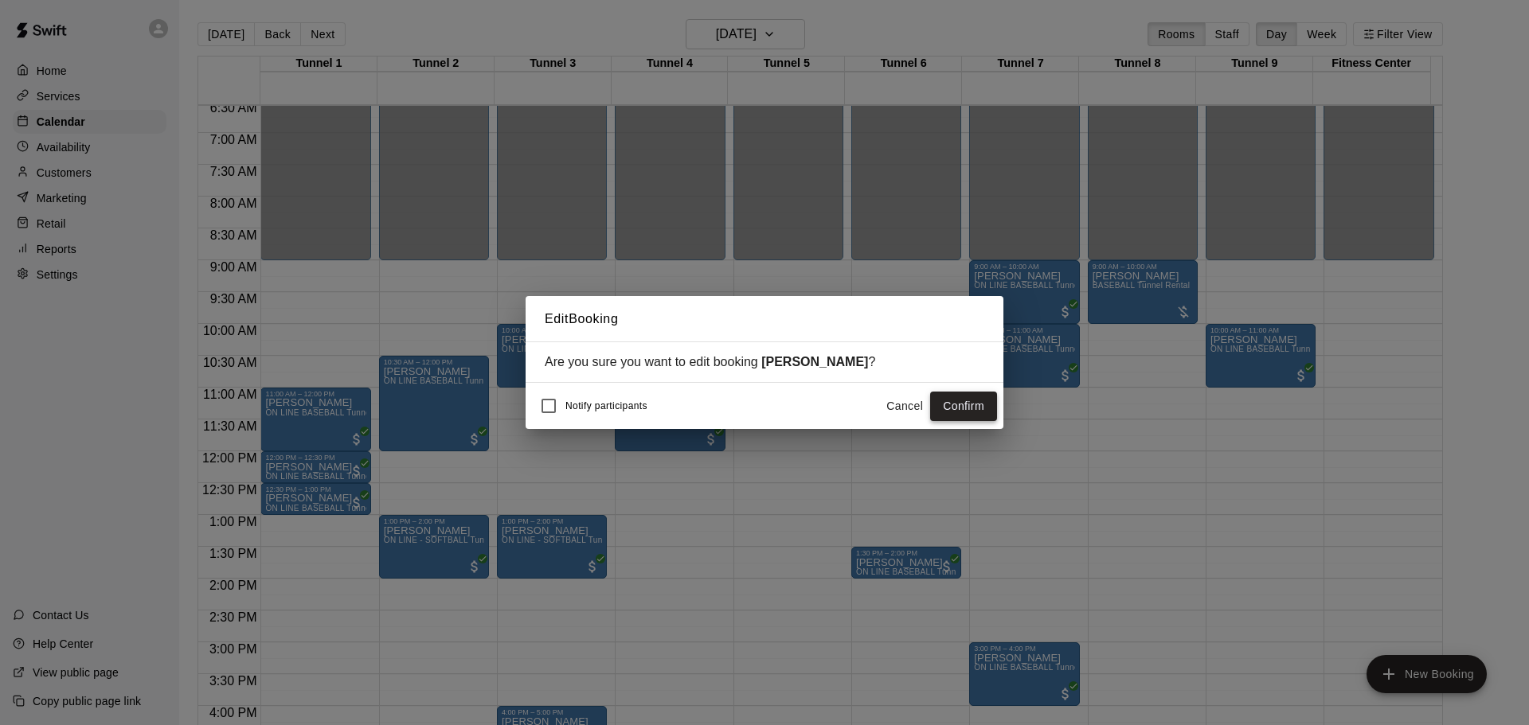
click at [938, 406] on button "Confirm" at bounding box center [963, 406] width 67 height 29
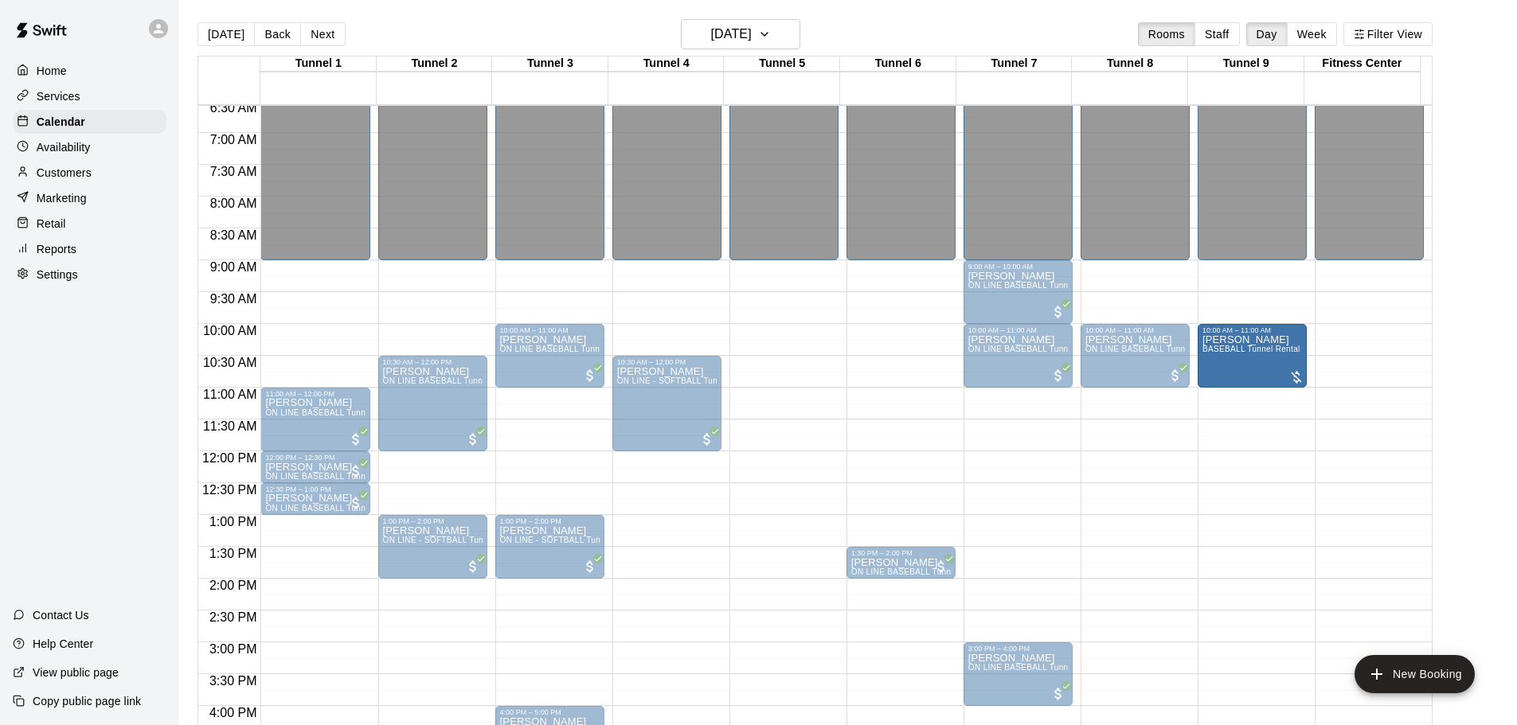
drag, startPoint x: 1135, startPoint y: 287, endPoint x: 1240, endPoint y: 356, distance: 125.9
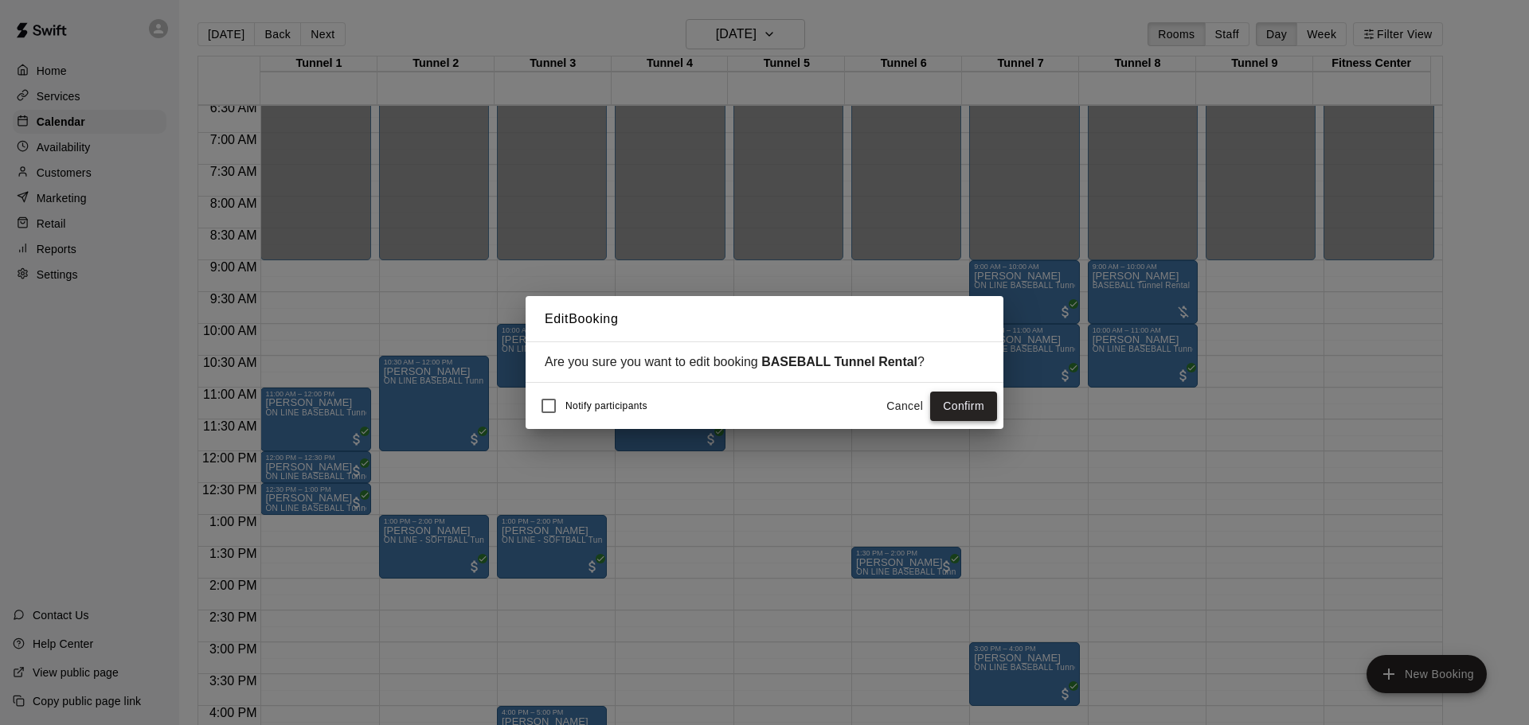
click at [961, 401] on button "Confirm" at bounding box center [963, 406] width 67 height 29
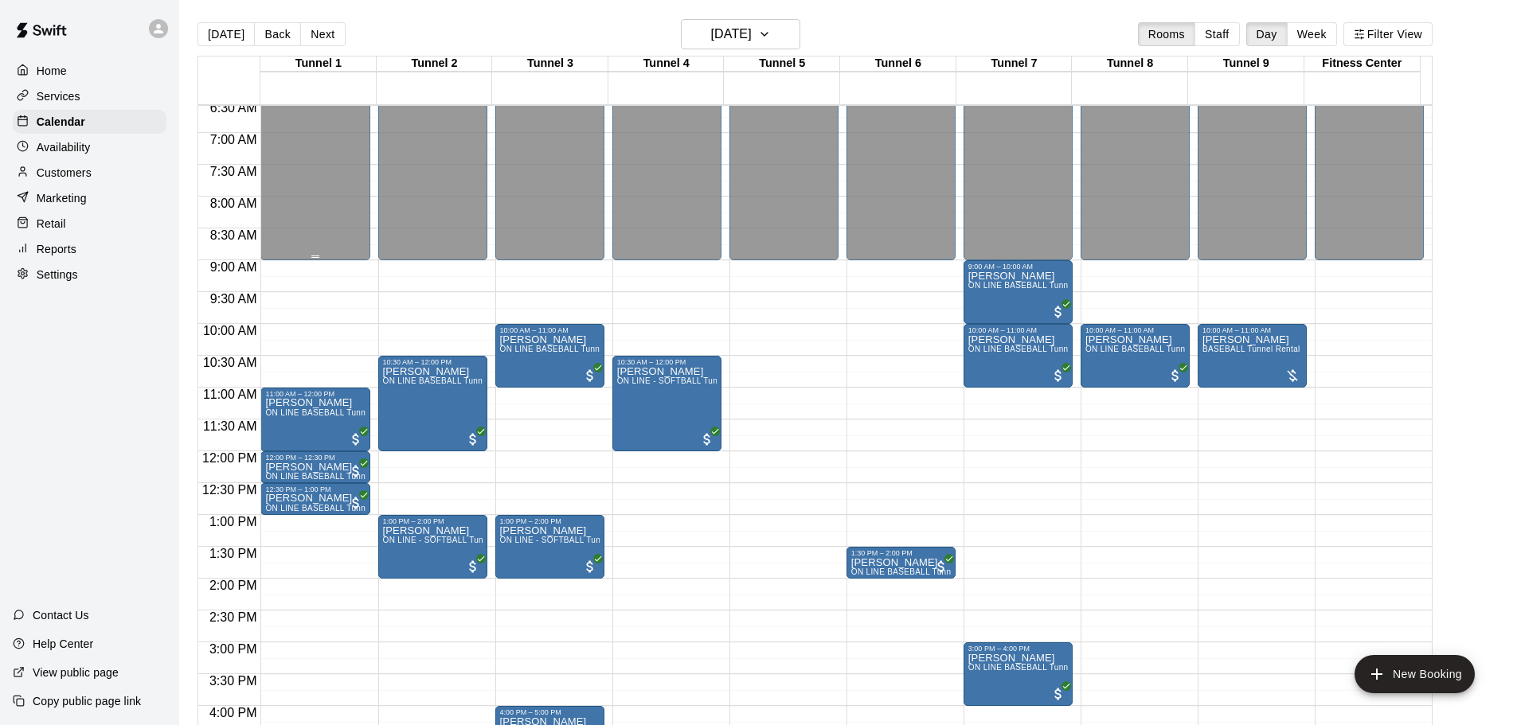
click at [245, 37] on button "[DATE]" at bounding box center [225, 34] width 57 height 24
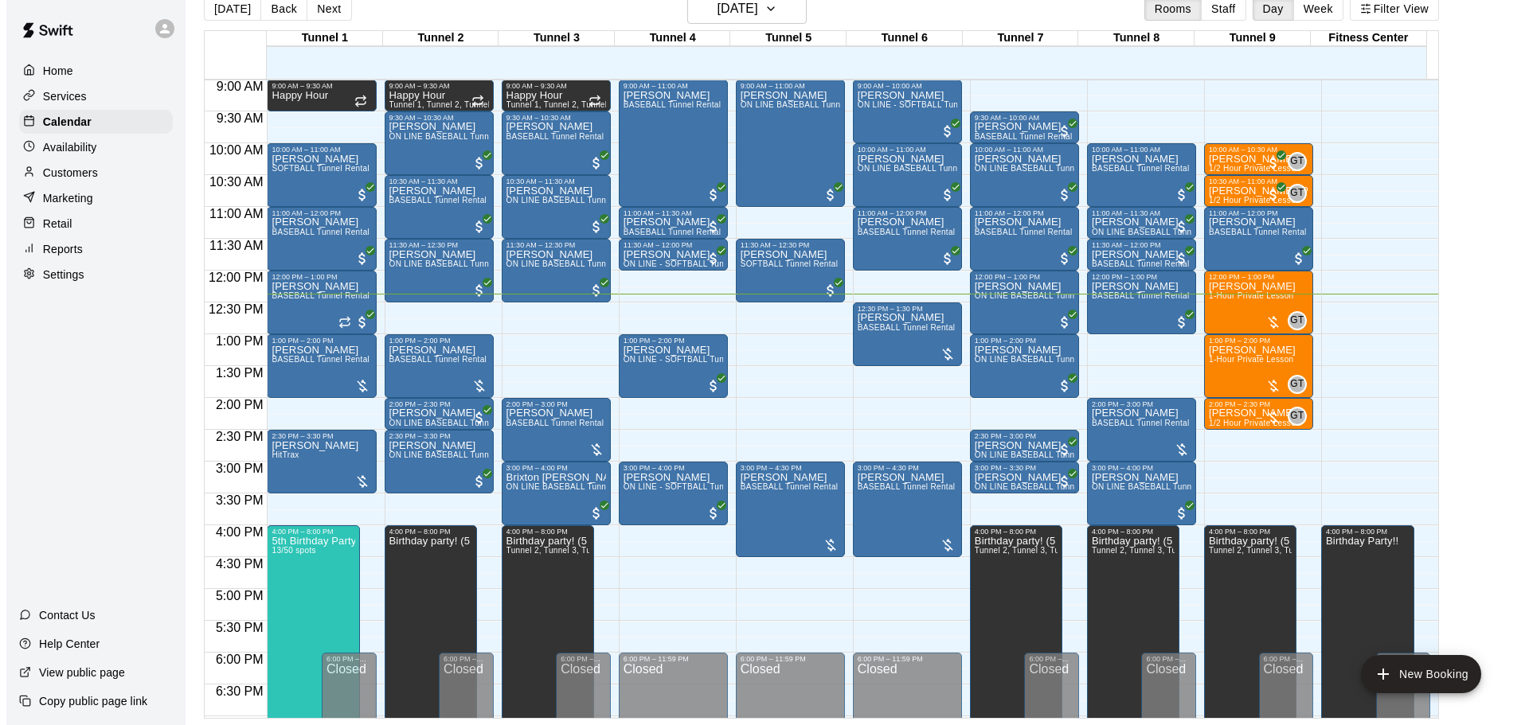
scroll to position [578, 0]
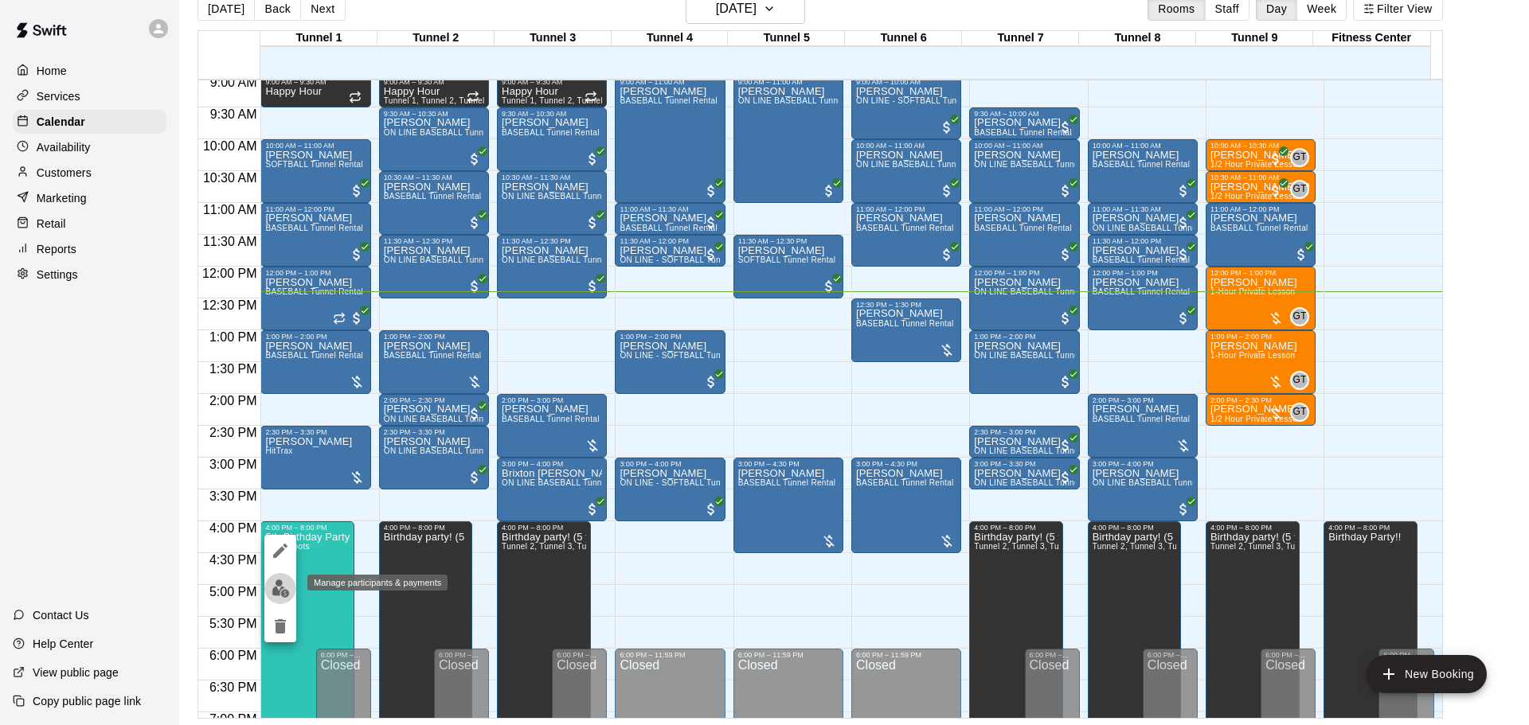
click at [284, 597] on img "edit" at bounding box center [280, 589] width 18 height 18
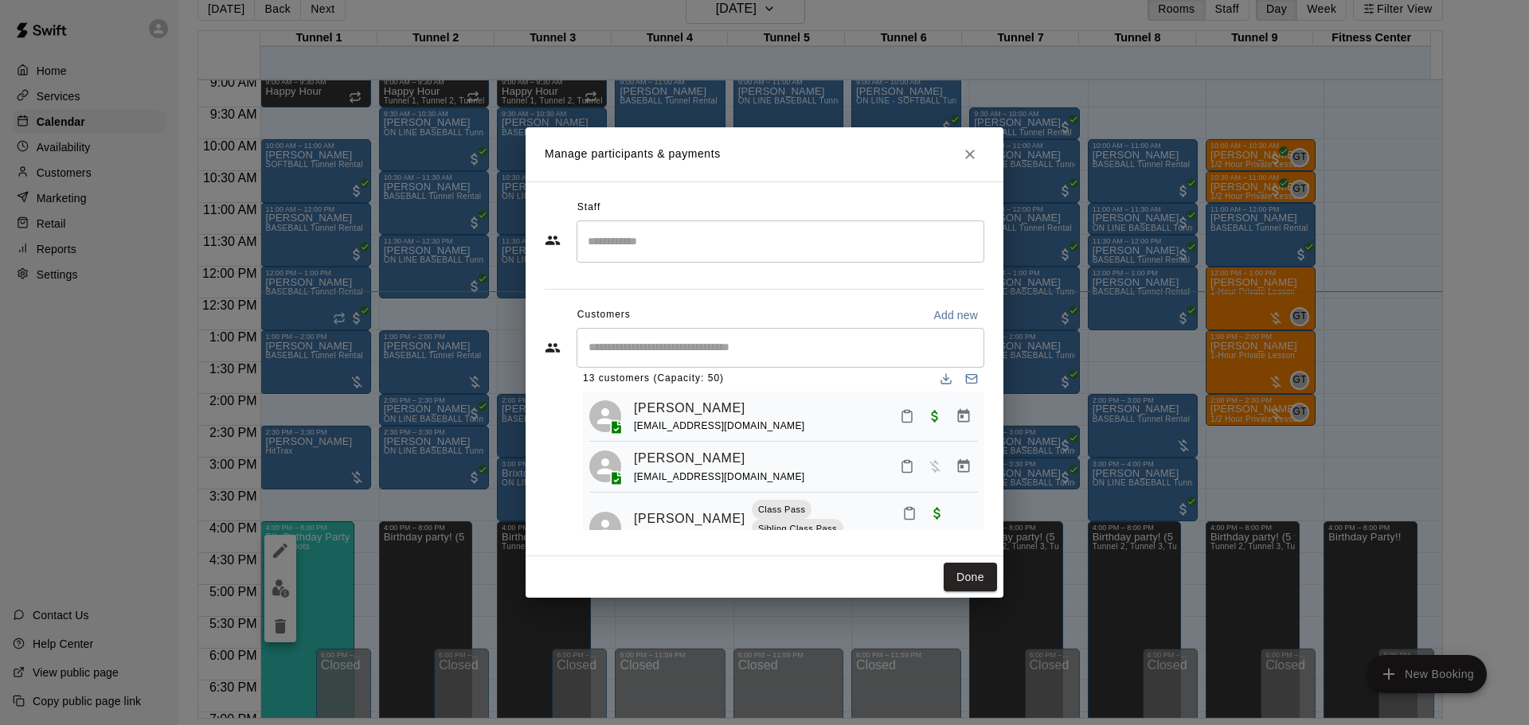
scroll to position [0, 0]
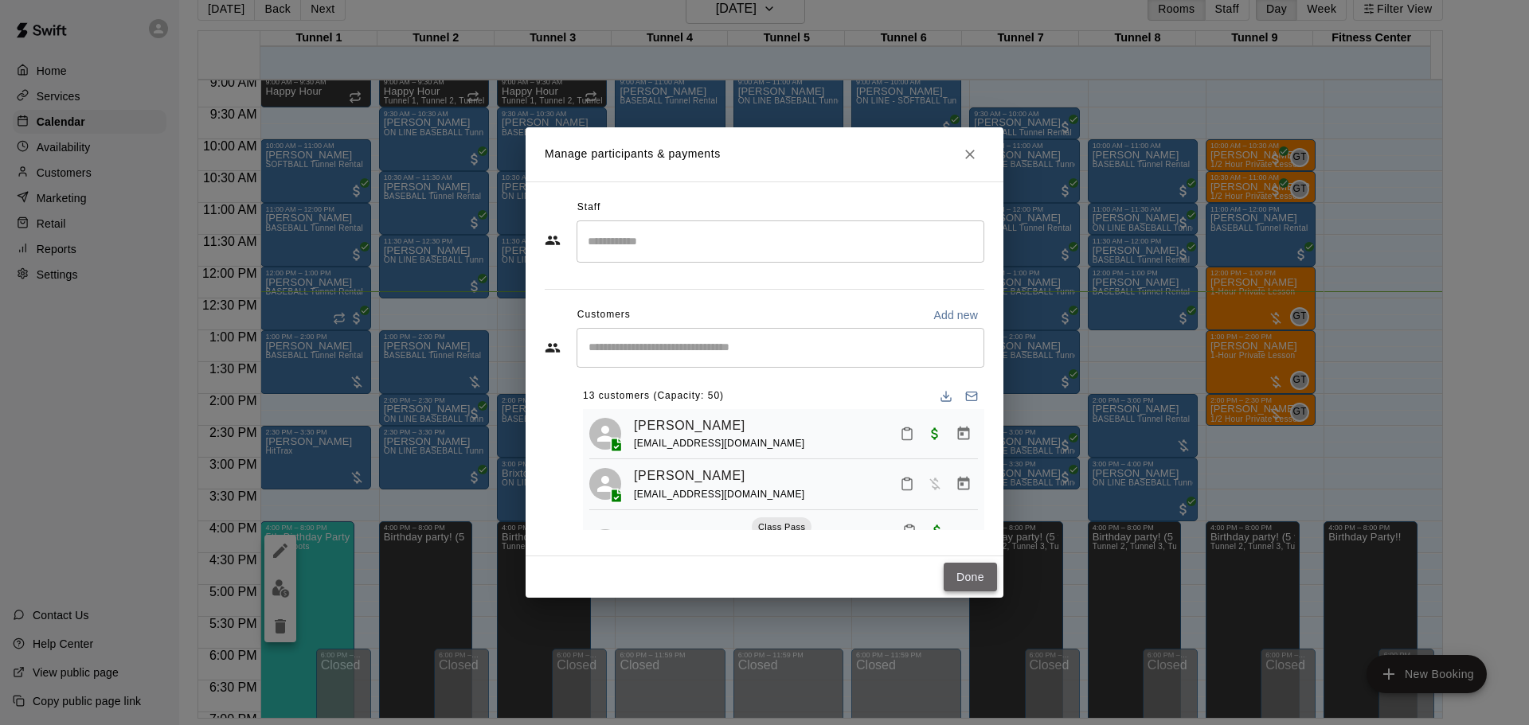
click at [963, 573] on button "Done" at bounding box center [969, 577] width 53 height 29
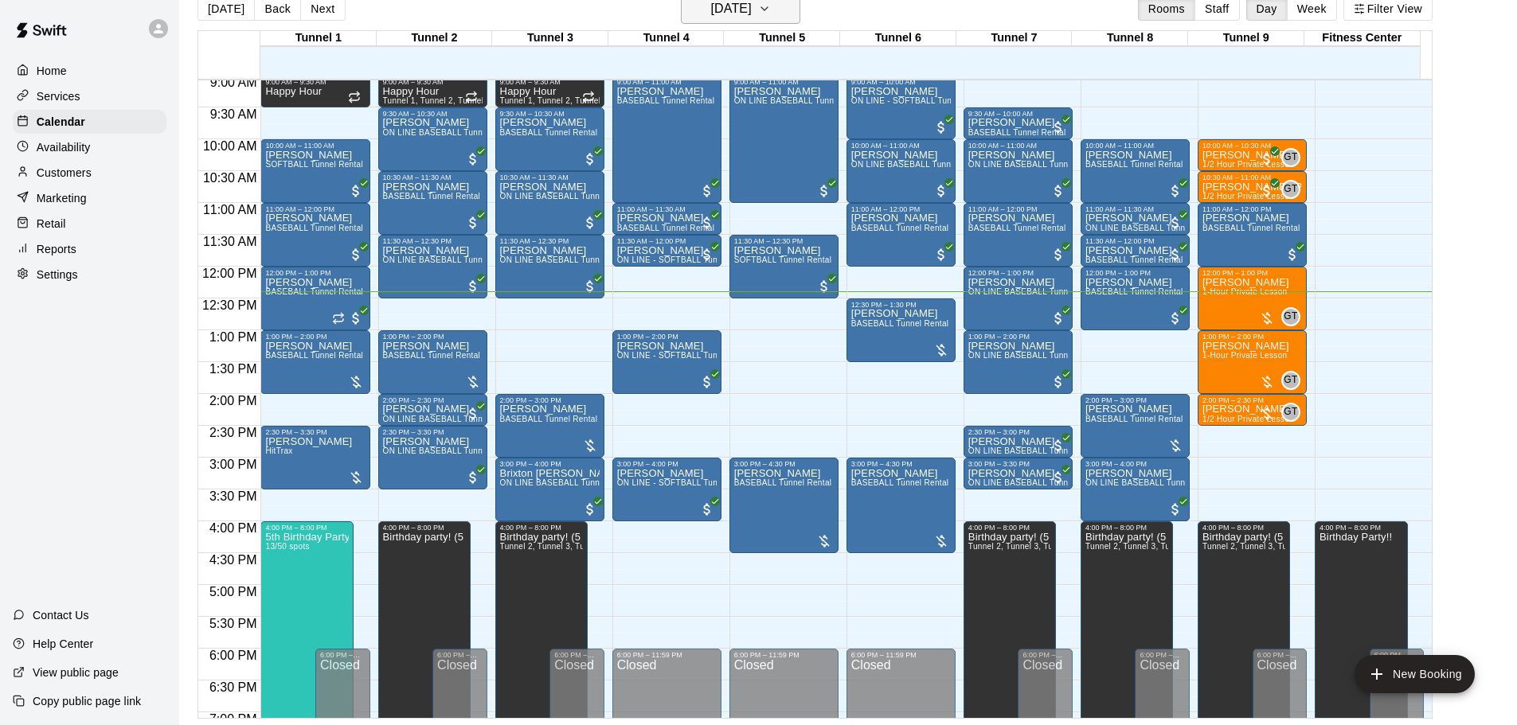
click at [711, 18] on h6 "[DATE]" at bounding box center [731, 9] width 41 height 22
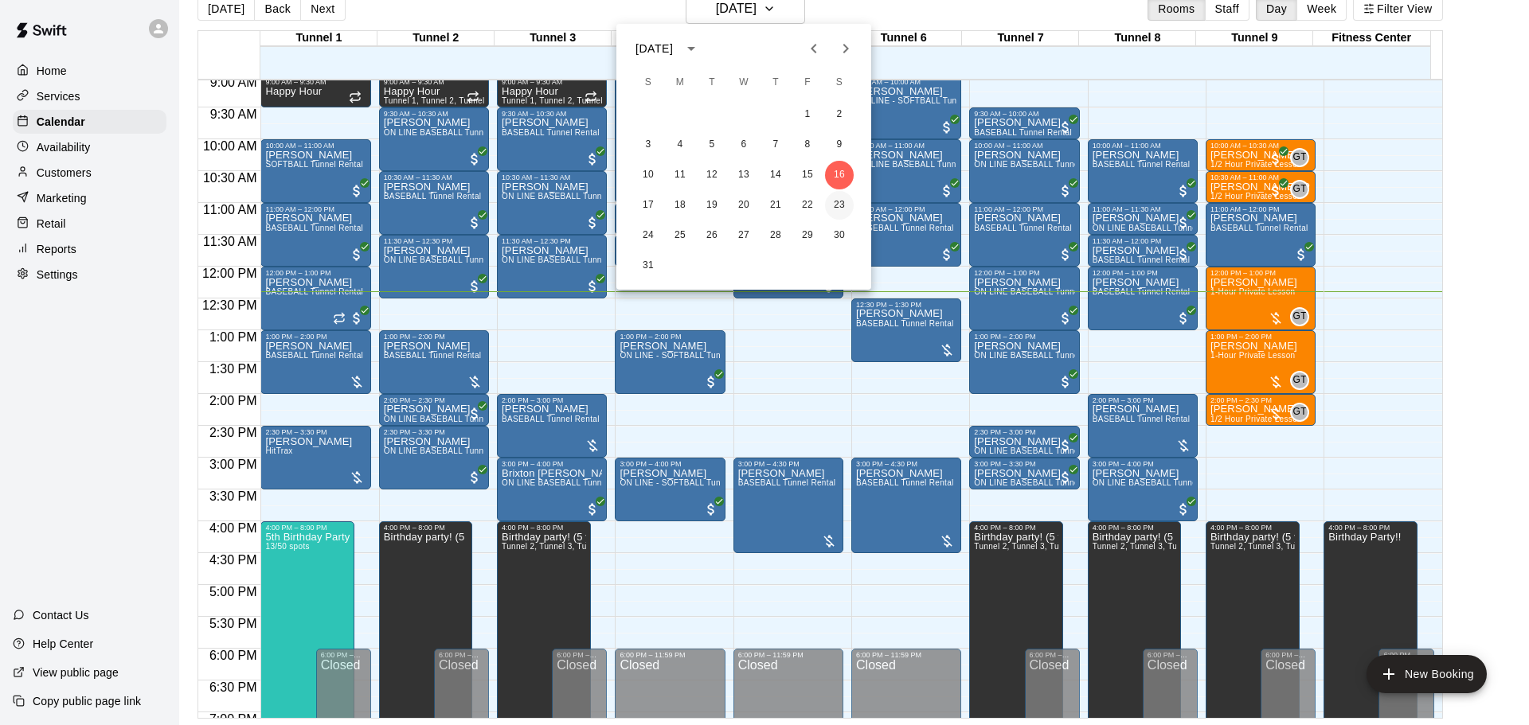
click at [834, 199] on button "23" at bounding box center [839, 205] width 29 height 29
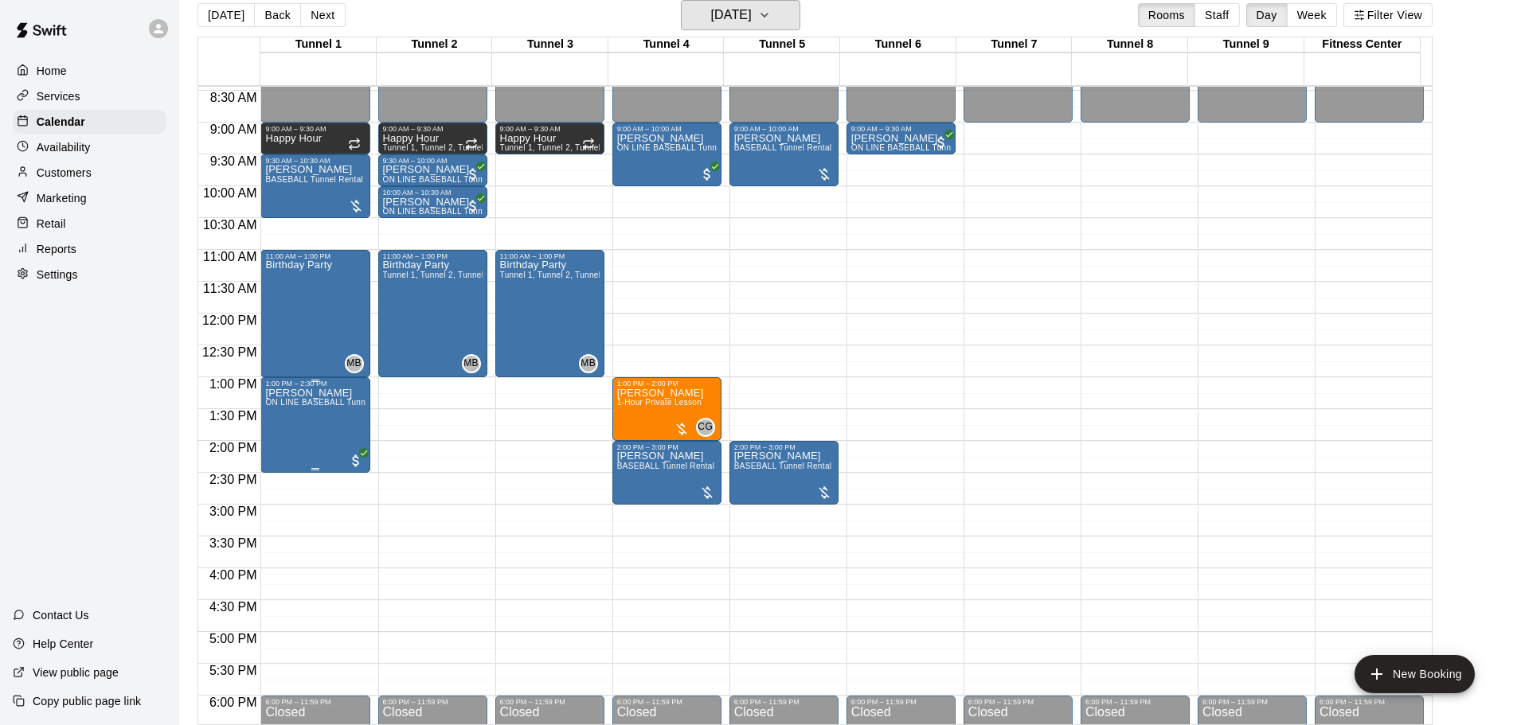
scroll to position [498, 0]
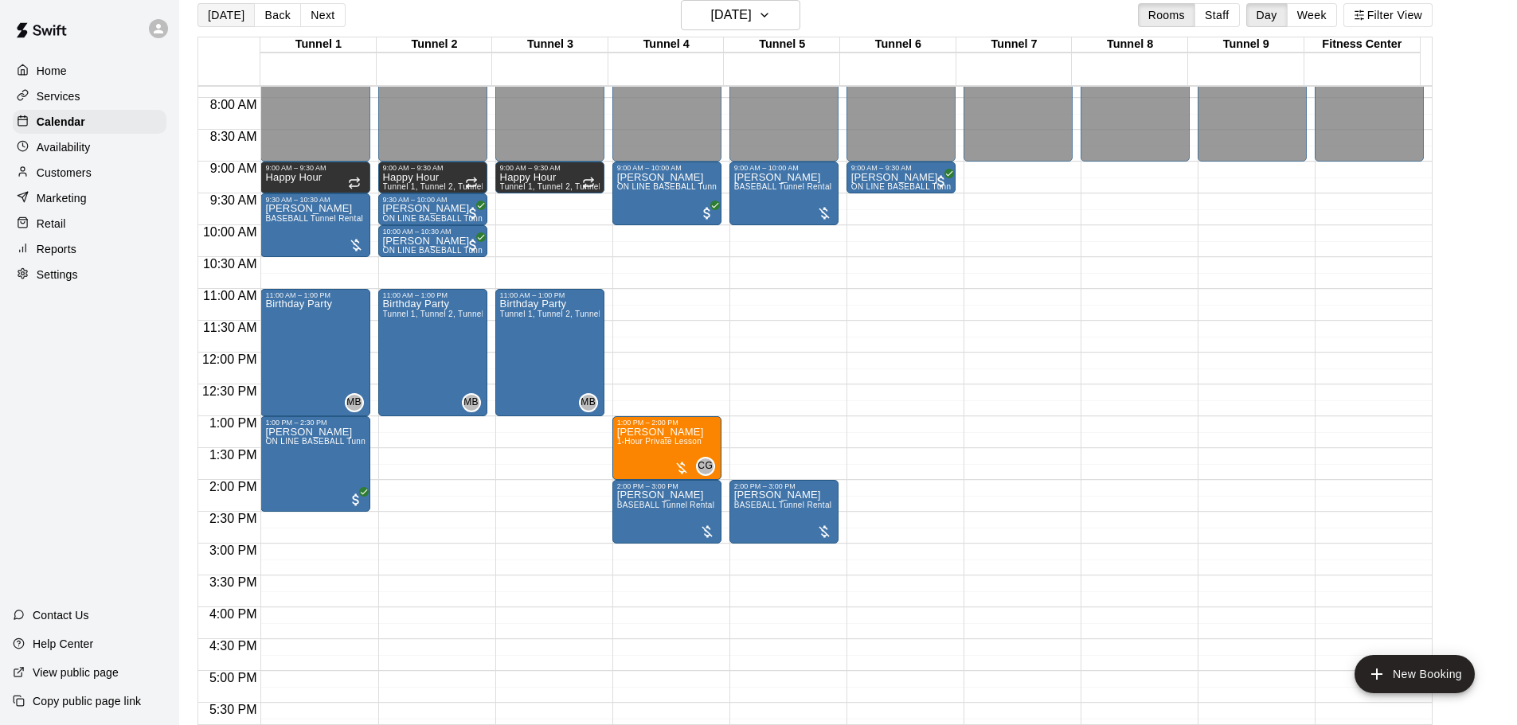
click at [221, 21] on button "[DATE]" at bounding box center [225, 15] width 57 height 24
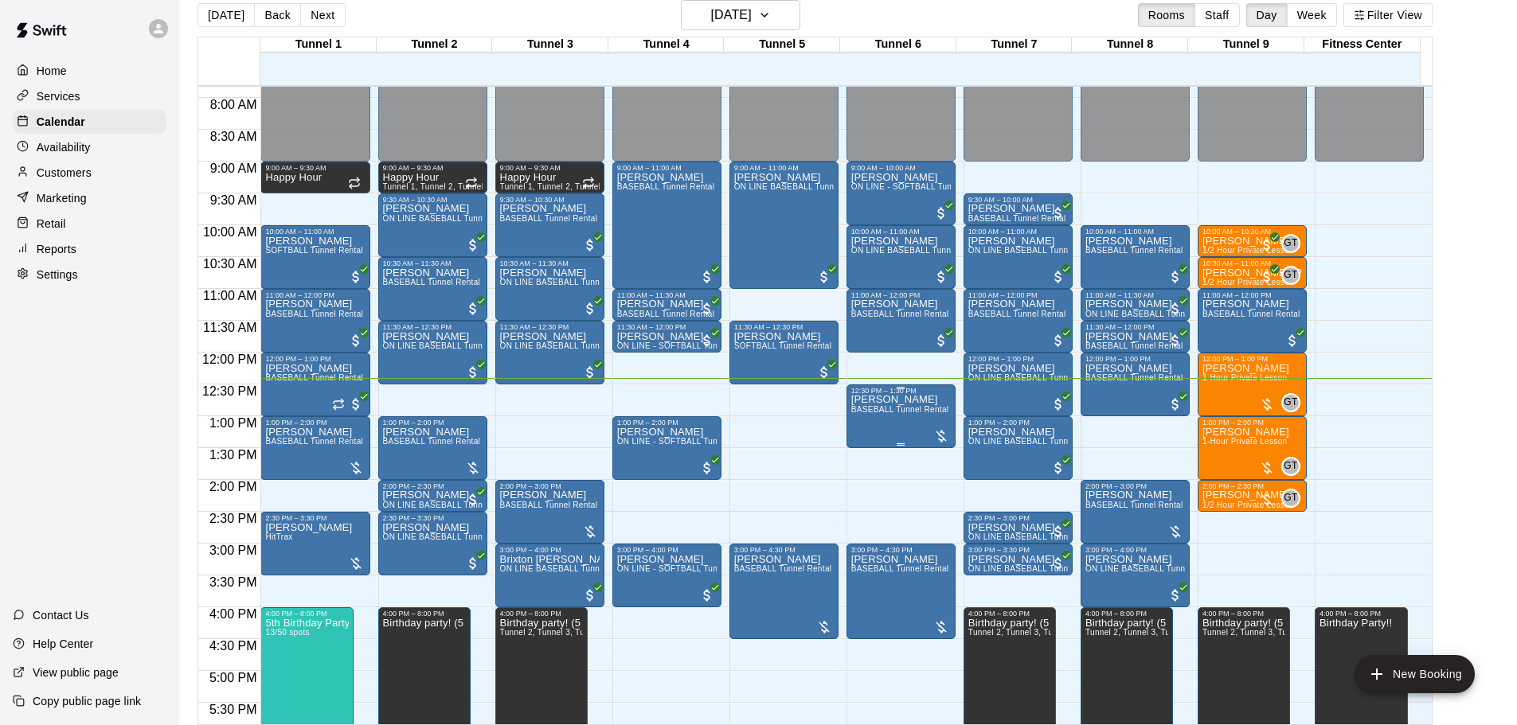
click at [897, 414] on span "BASEBALL Tunnel Rental" at bounding box center [900, 409] width 98 height 9
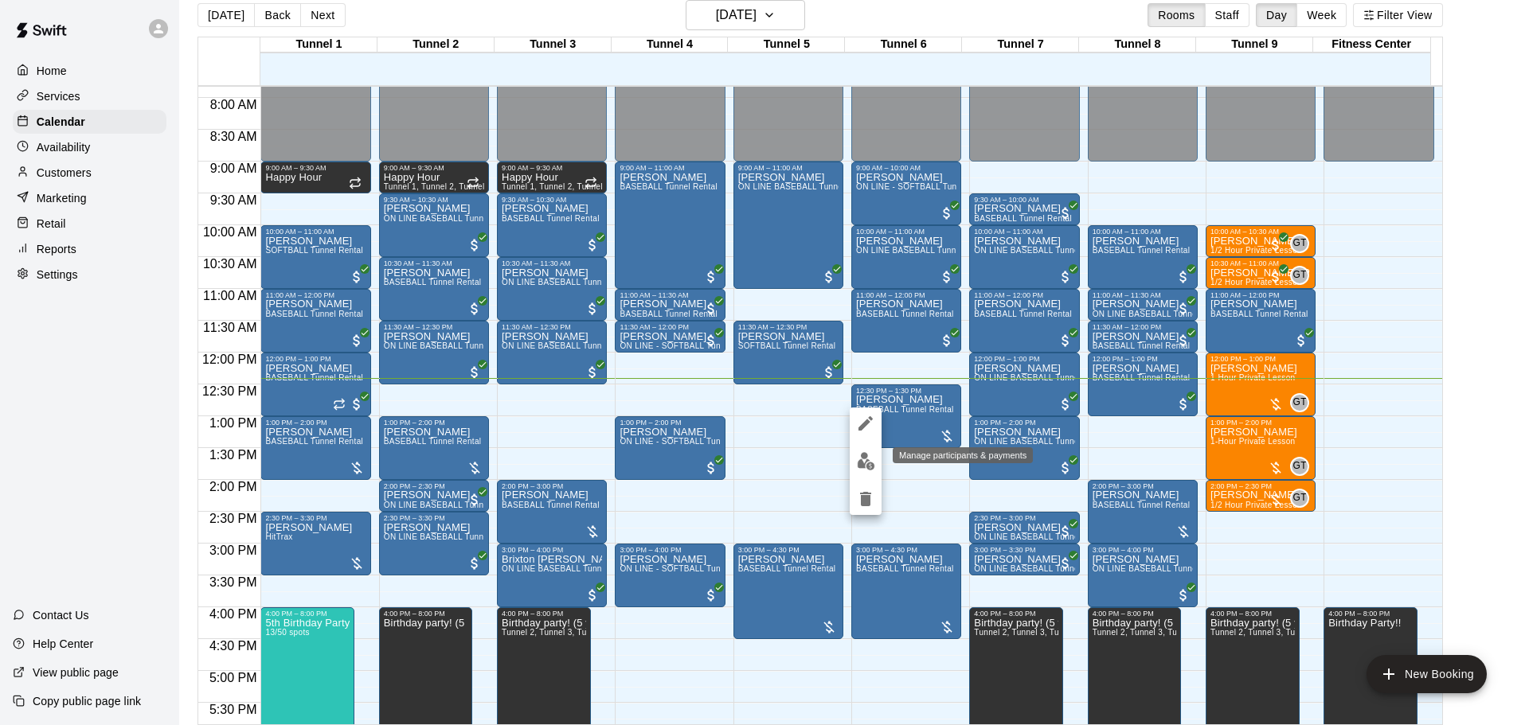
click at [857, 473] on button "edit" at bounding box center [865, 461] width 32 height 31
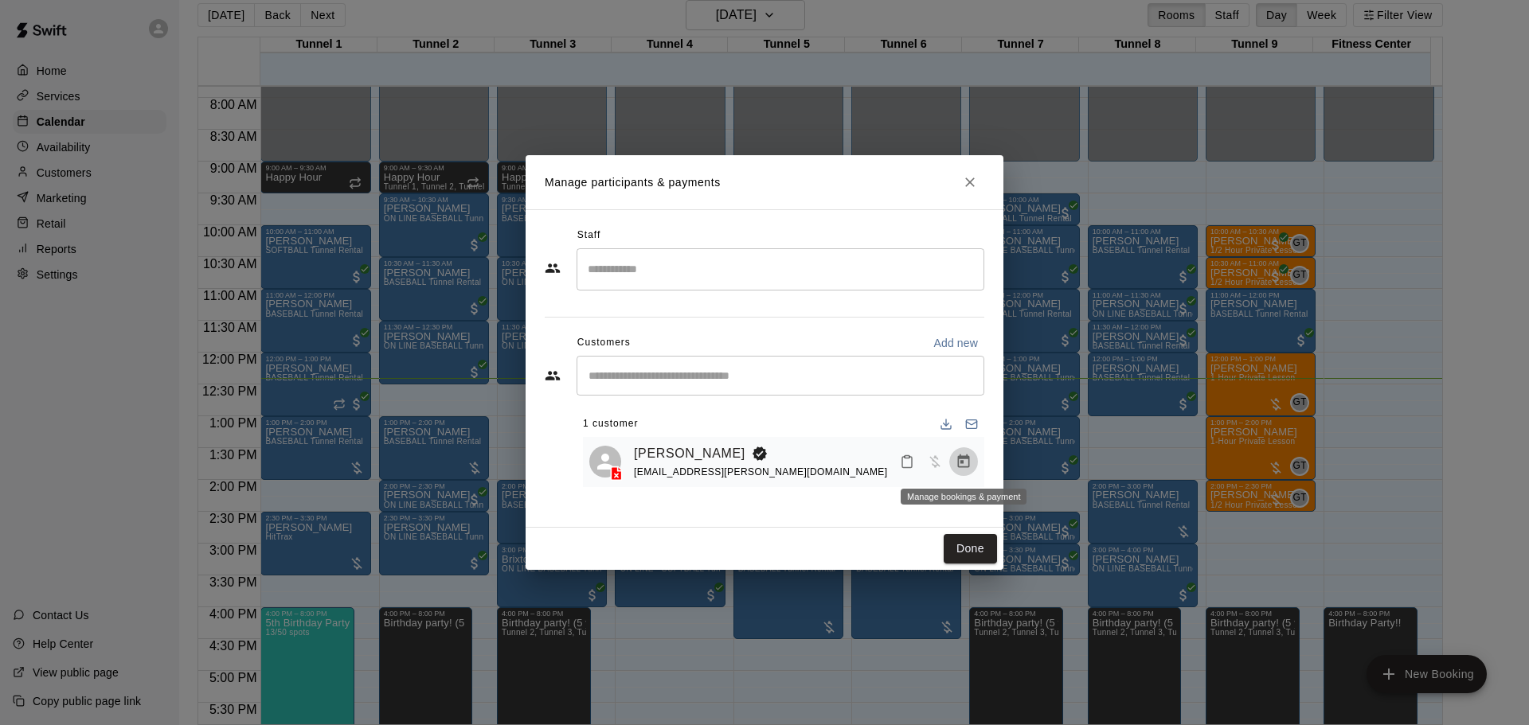
click at [969, 463] on icon "Manage bookings & payment" at bounding box center [964, 462] width 12 height 14
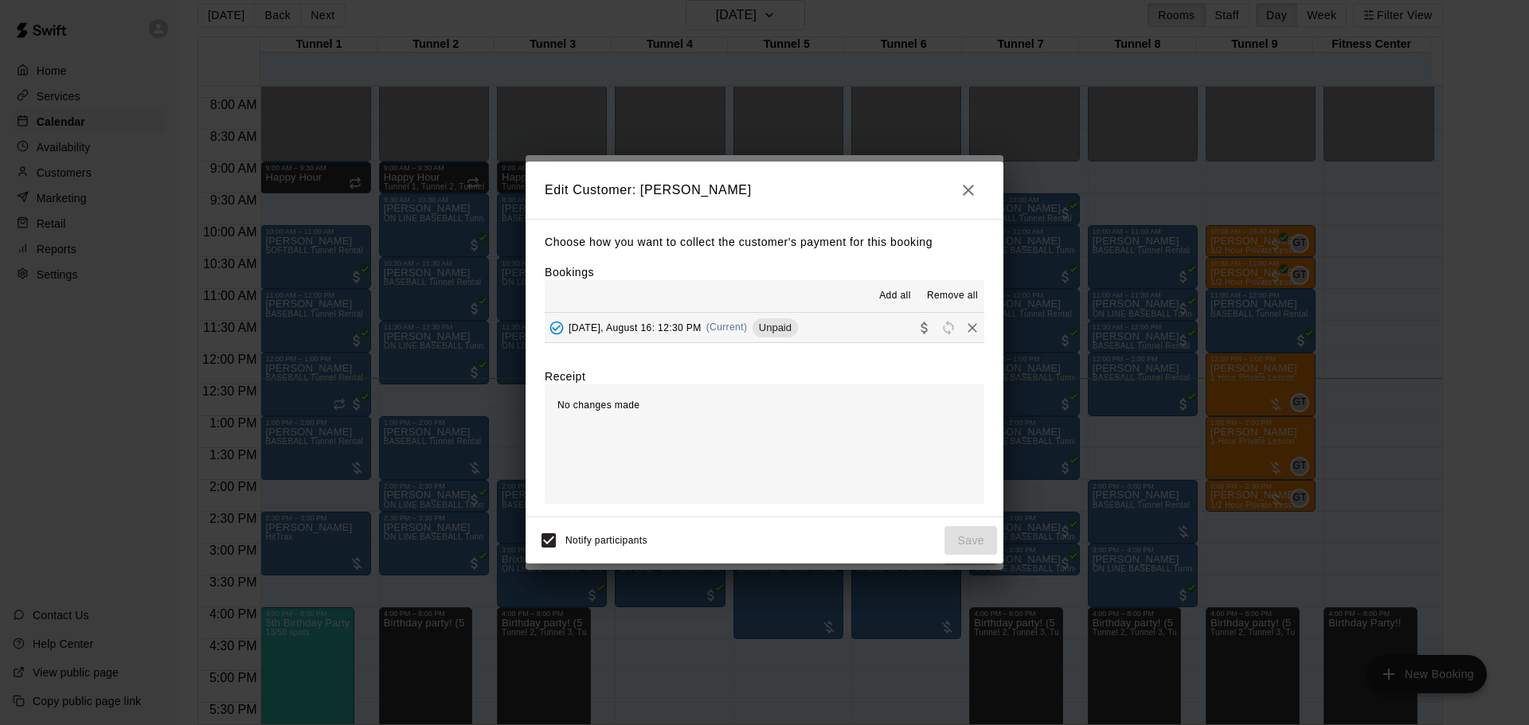
drag, startPoint x: 706, startPoint y: 328, endPoint x: 960, endPoint y: 397, distance: 263.2
click at [701, 330] on span "[DATE], August 16: 12:30 PM" at bounding box center [634, 327] width 133 height 11
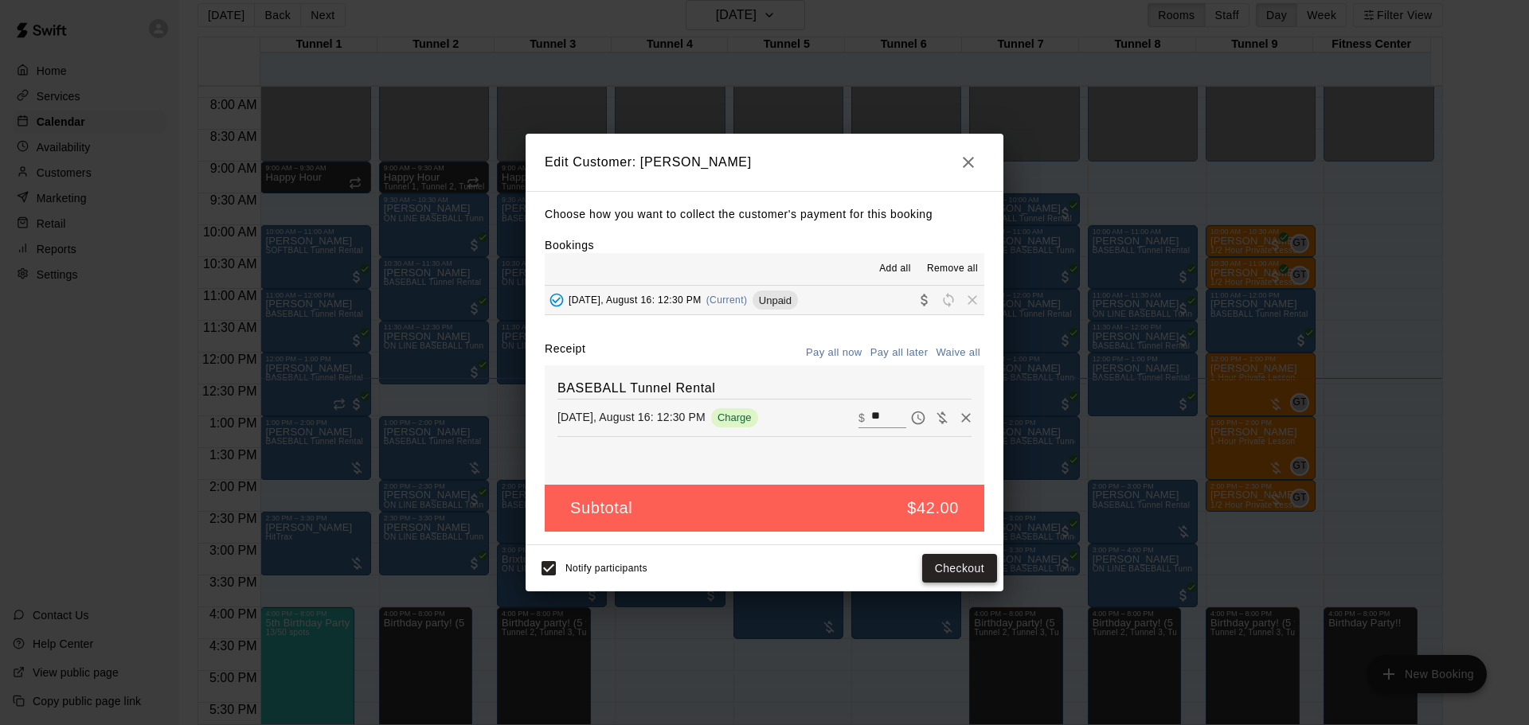
click at [971, 567] on button "Checkout" at bounding box center [959, 568] width 75 height 29
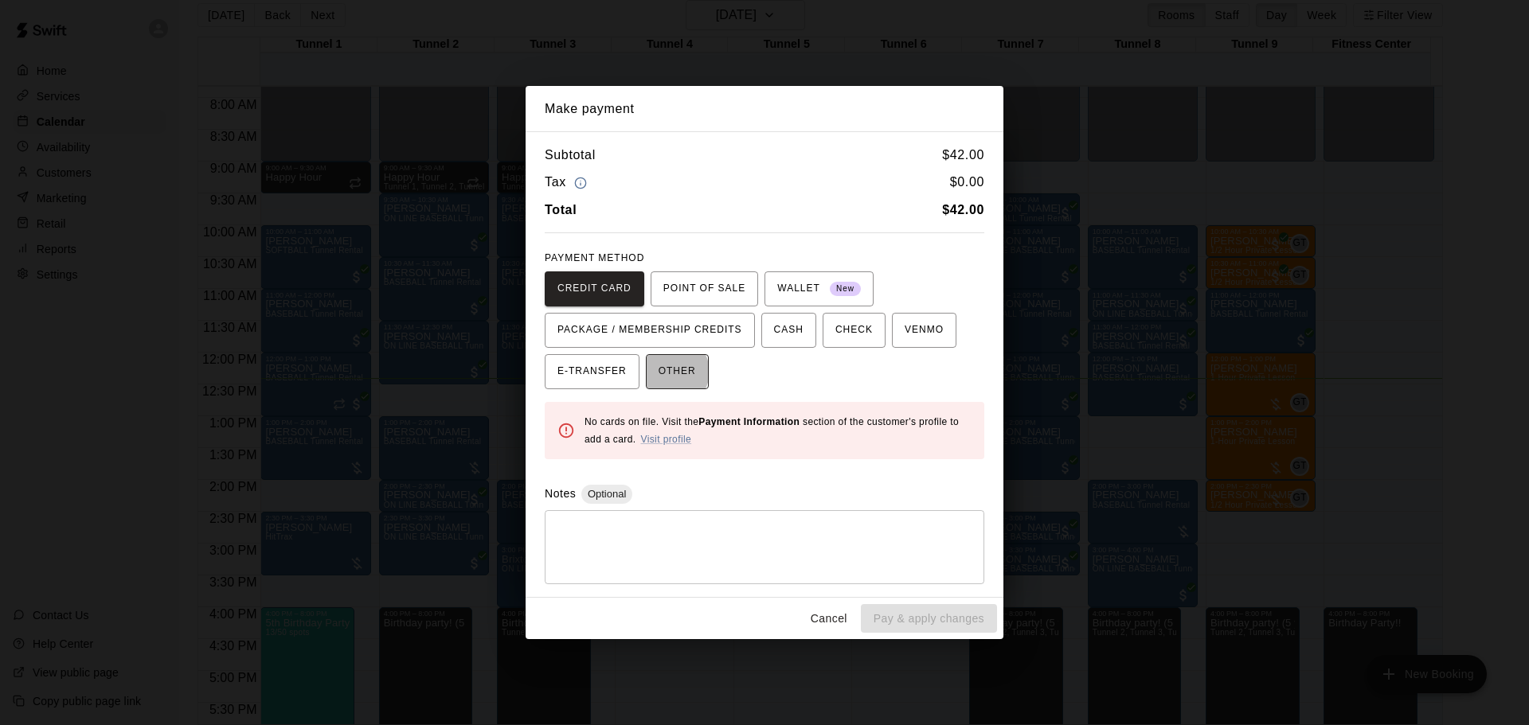
click at [666, 373] on span "OTHER" at bounding box center [676, 371] width 37 height 25
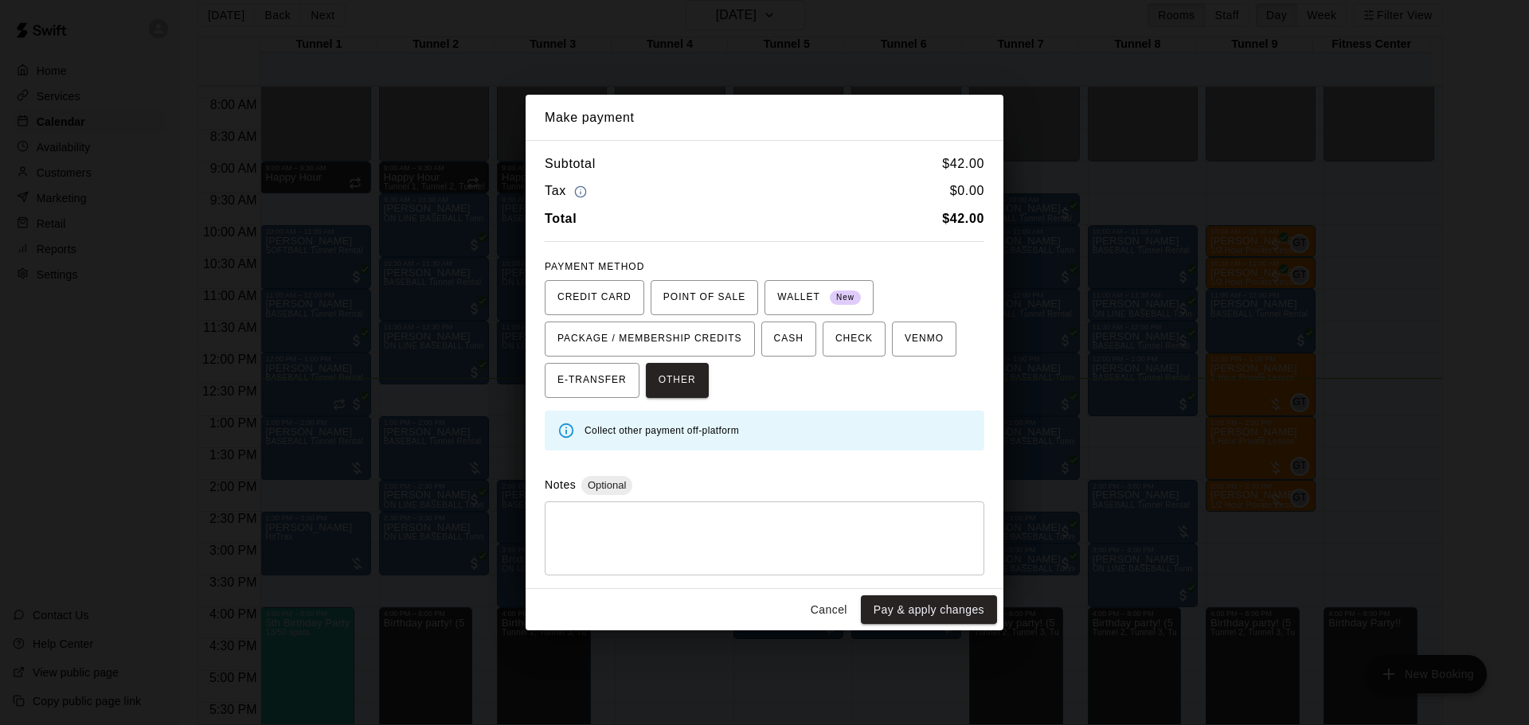
click at [813, 521] on textarea at bounding box center [764, 538] width 417 height 48
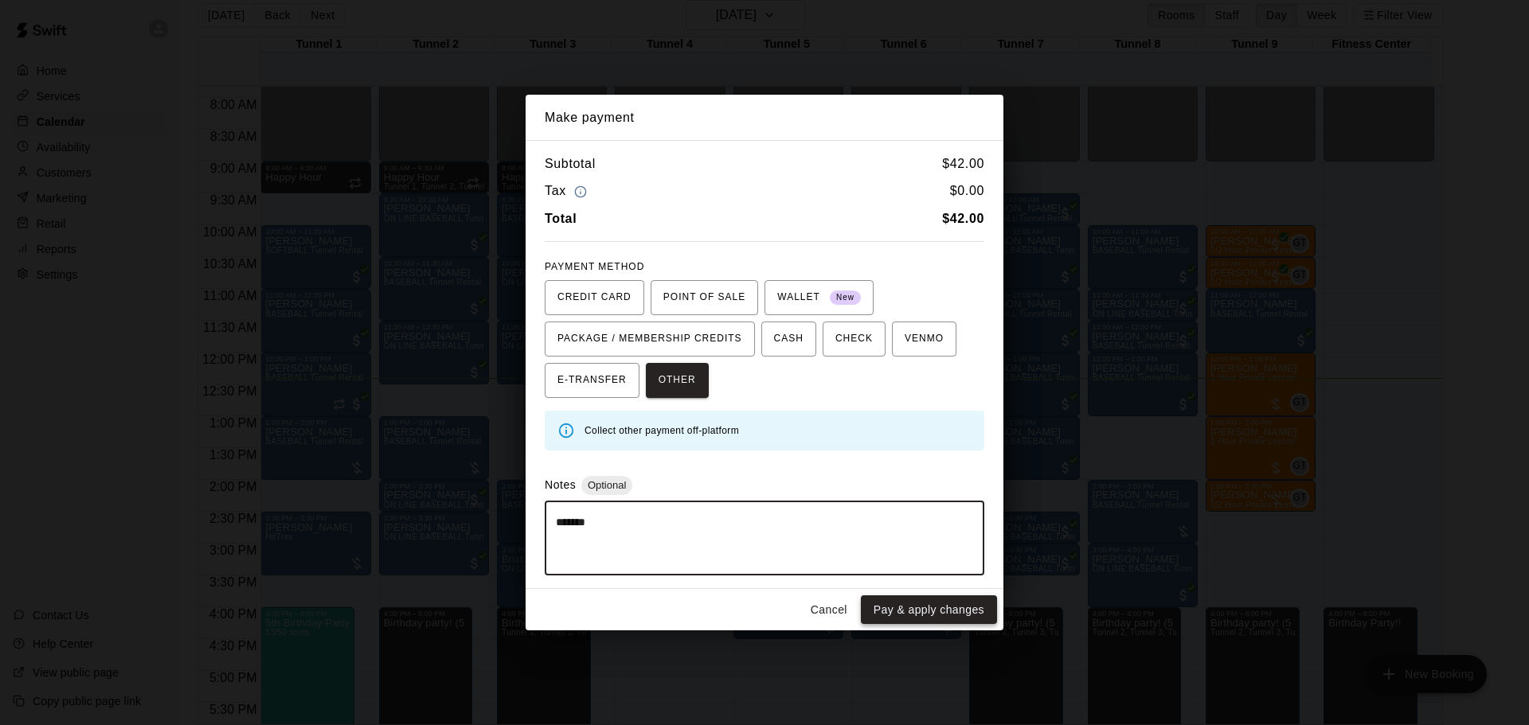
type textarea "*******"
click at [938, 604] on button "Pay & apply changes" at bounding box center [929, 610] width 136 height 29
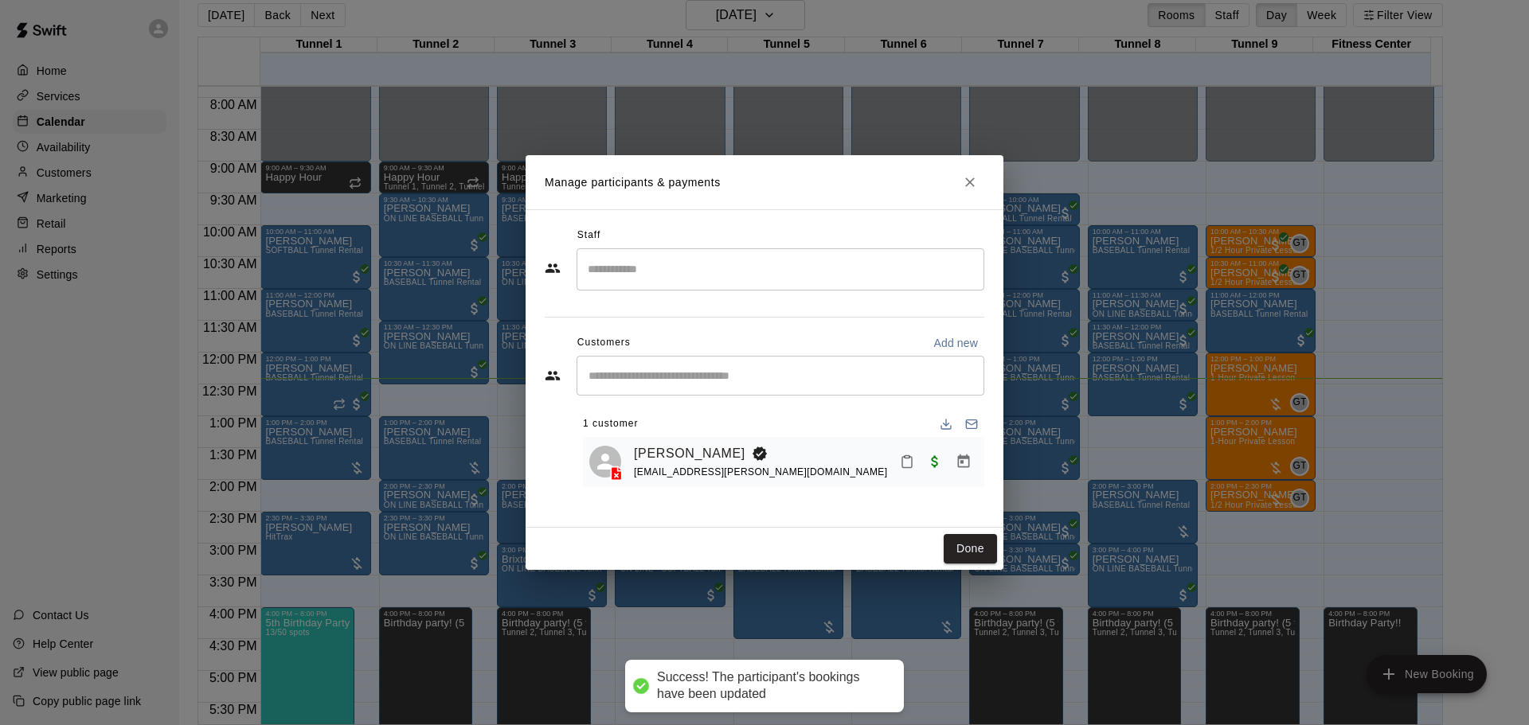
click at [618, 468] on polyline at bounding box center [620, 469] width 4 height 4
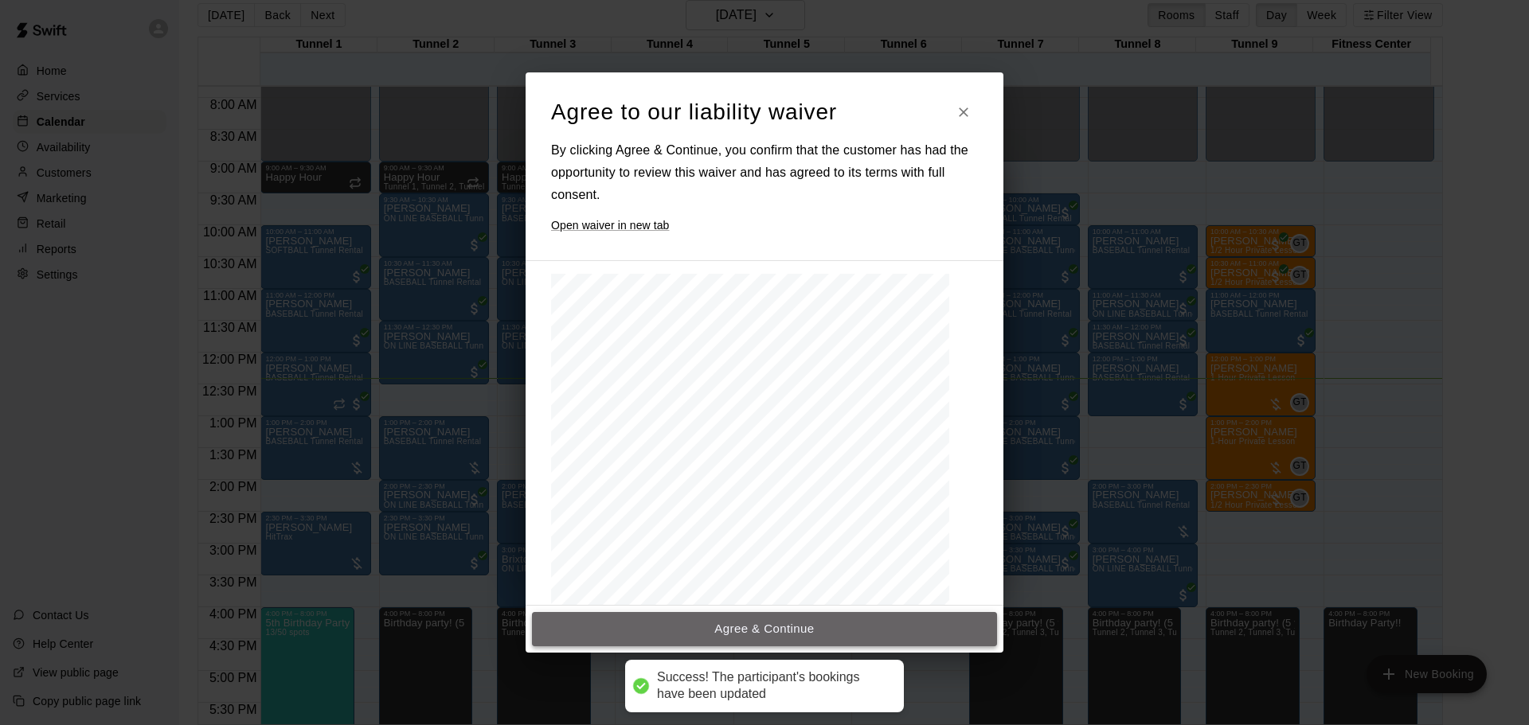
click at [814, 640] on button "Agree & Continue" at bounding box center [764, 628] width 465 height 33
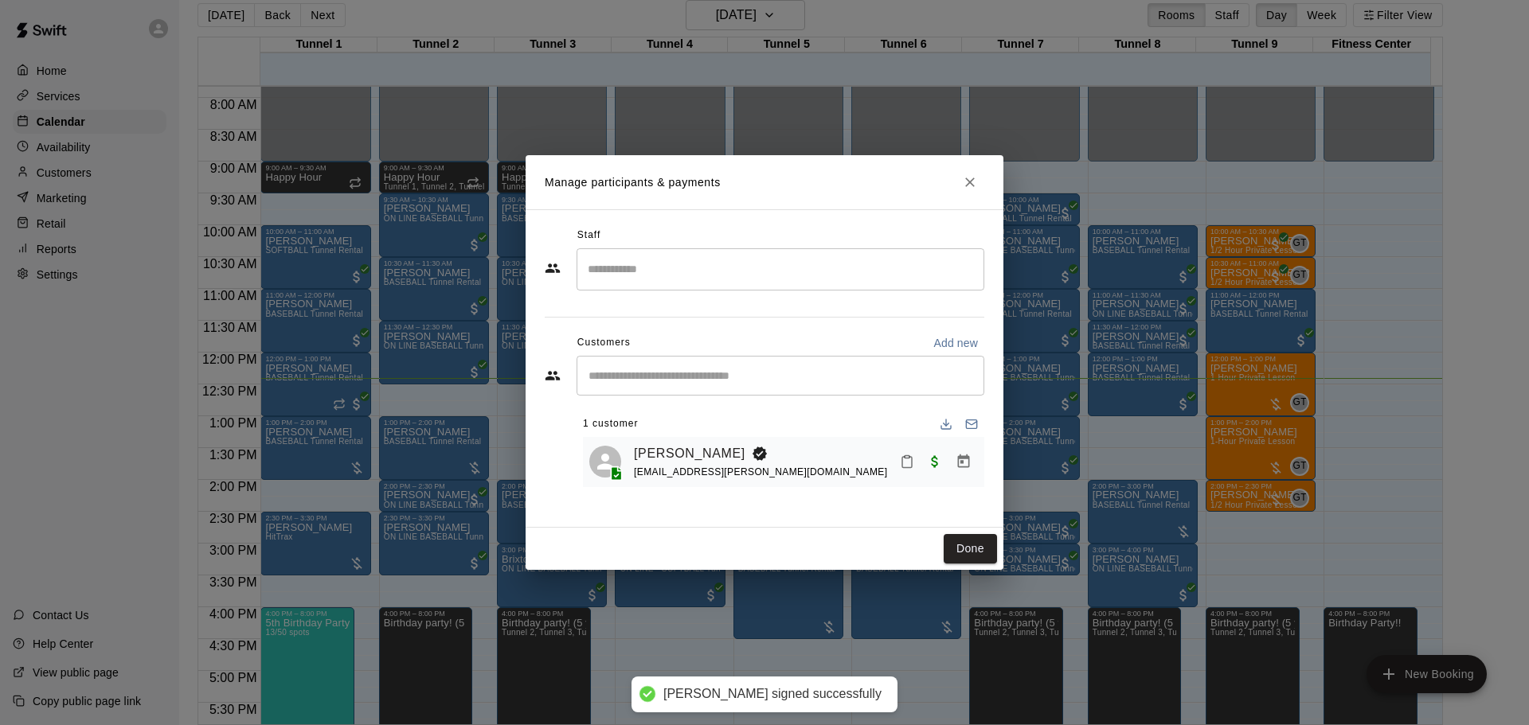
click at [908, 459] on rect "Mark attendance" at bounding box center [906, 457] width 5 height 2
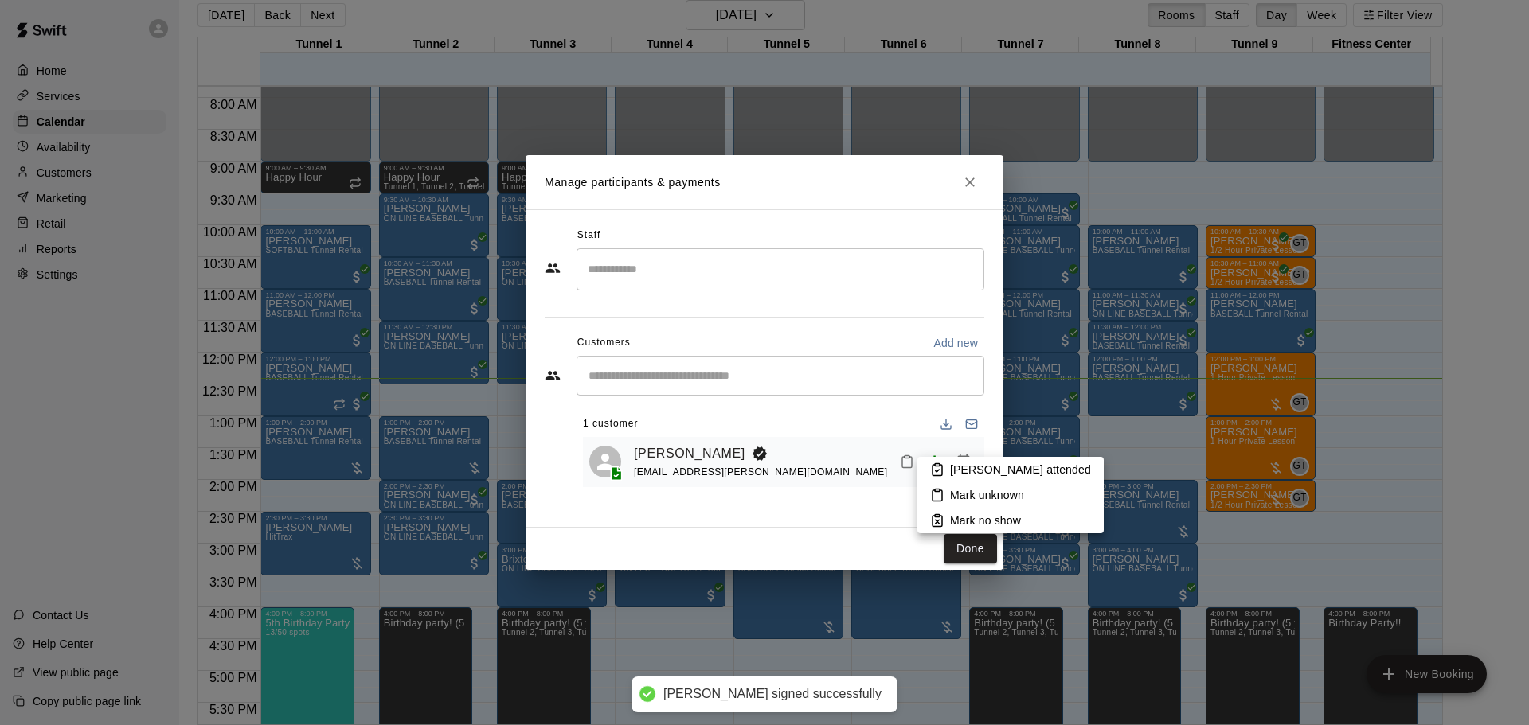
click at [945, 475] on li "Mark attended" at bounding box center [1010, 469] width 186 height 25
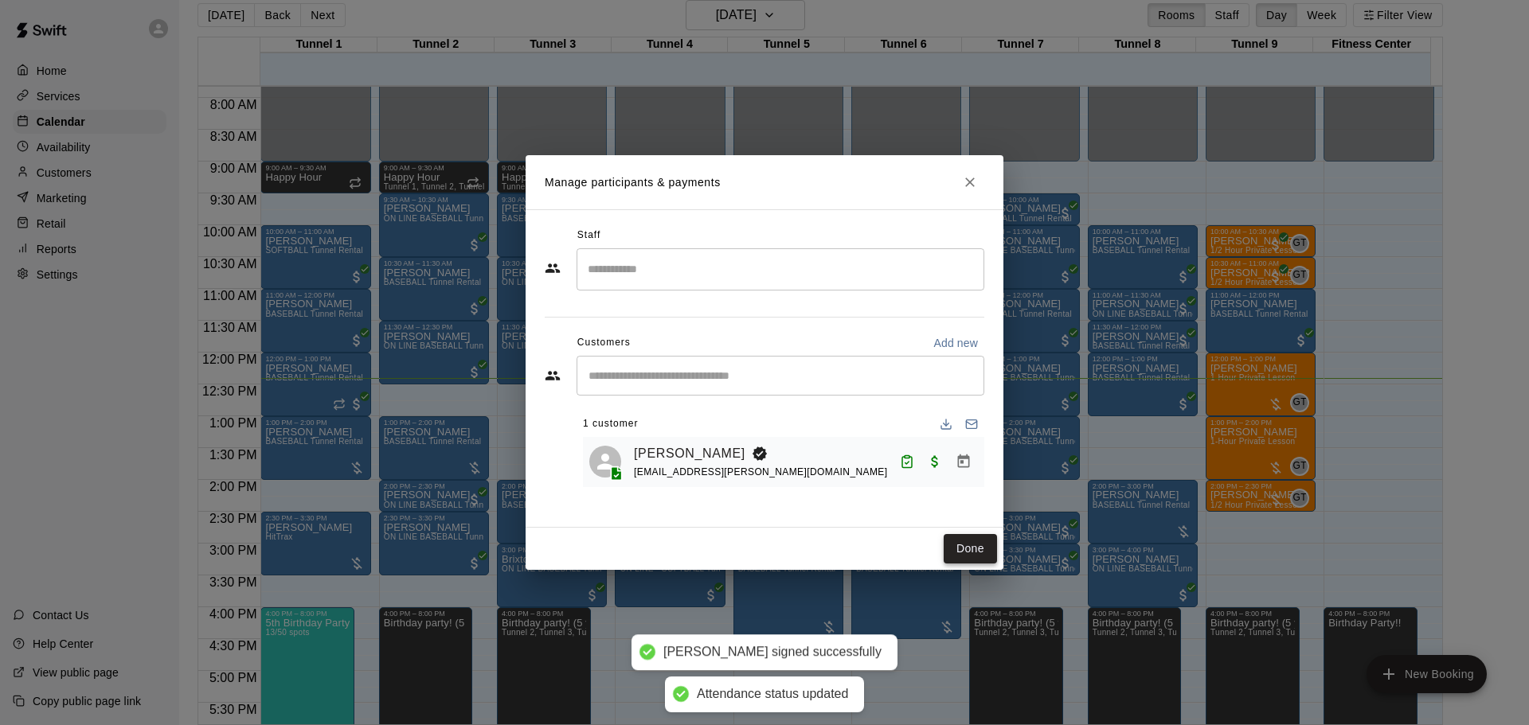
click at [973, 553] on button "Done" at bounding box center [969, 548] width 53 height 29
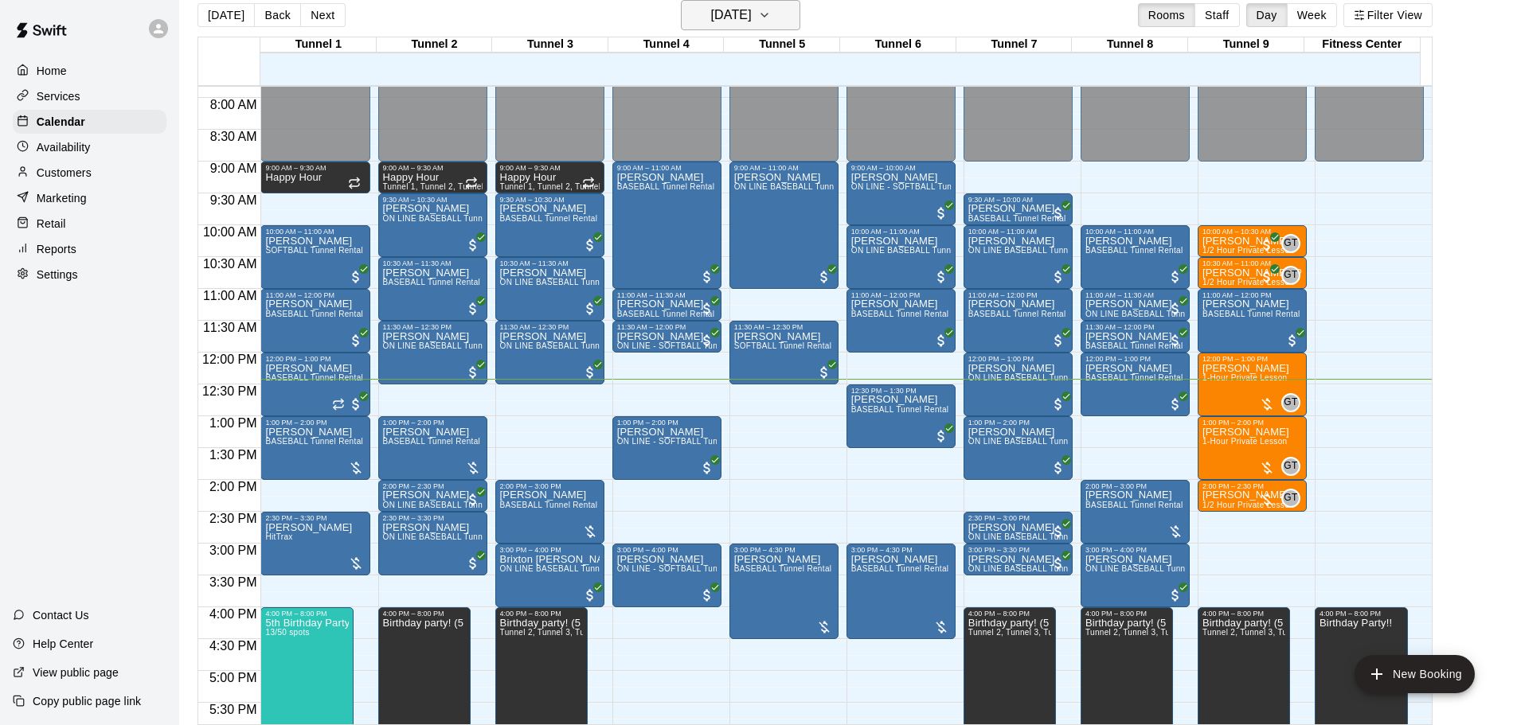
click at [752, 18] on h6 "[DATE]" at bounding box center [731, 15] width 41 height 22
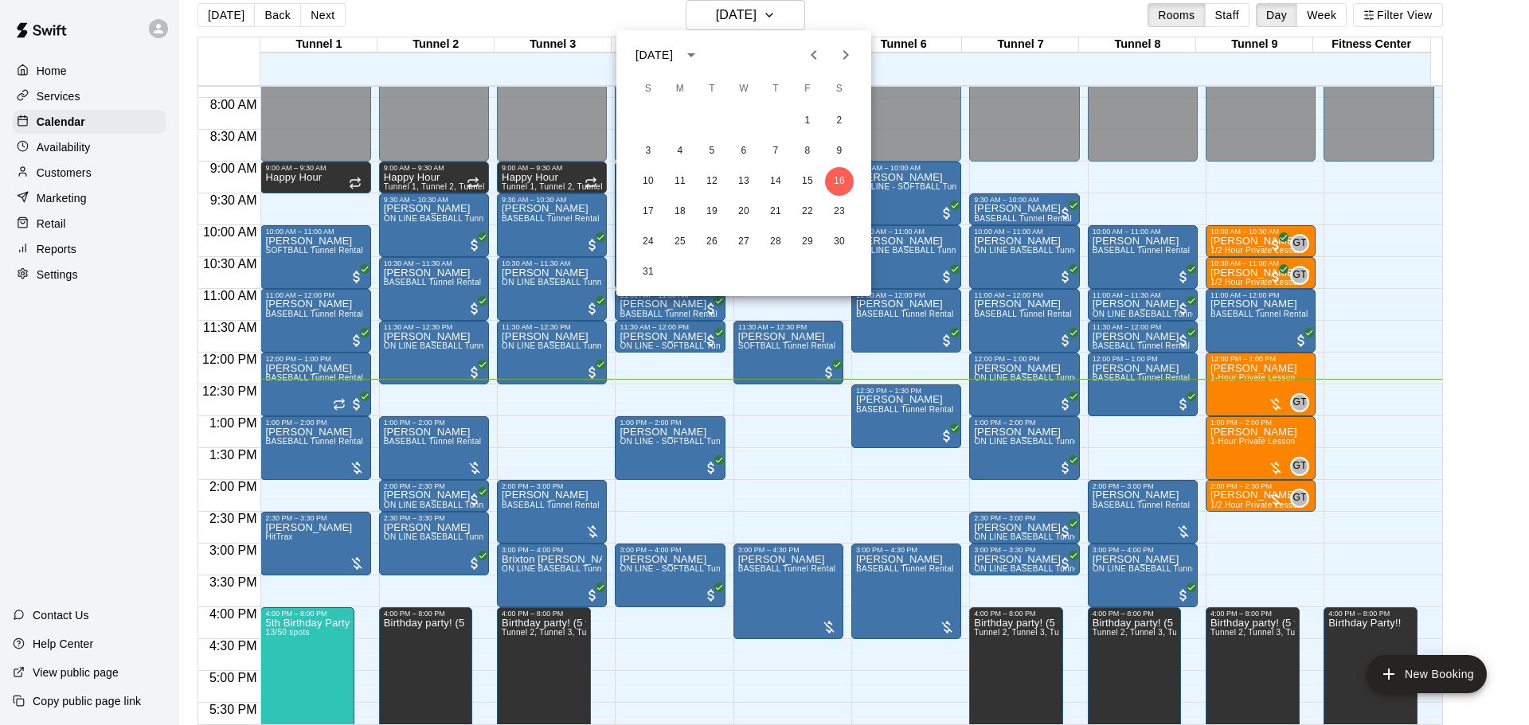
click at [838, 50] on icon "Next month" at bounding box center [845, 54] width 19 height 19
click at [826, 171] on div "12 13 14 15 16 17 18" at bounding box center [743, 181] width 255 height 29
click at [838, 178] on button "18" at bounding box center [839, 181] width 29 height 29
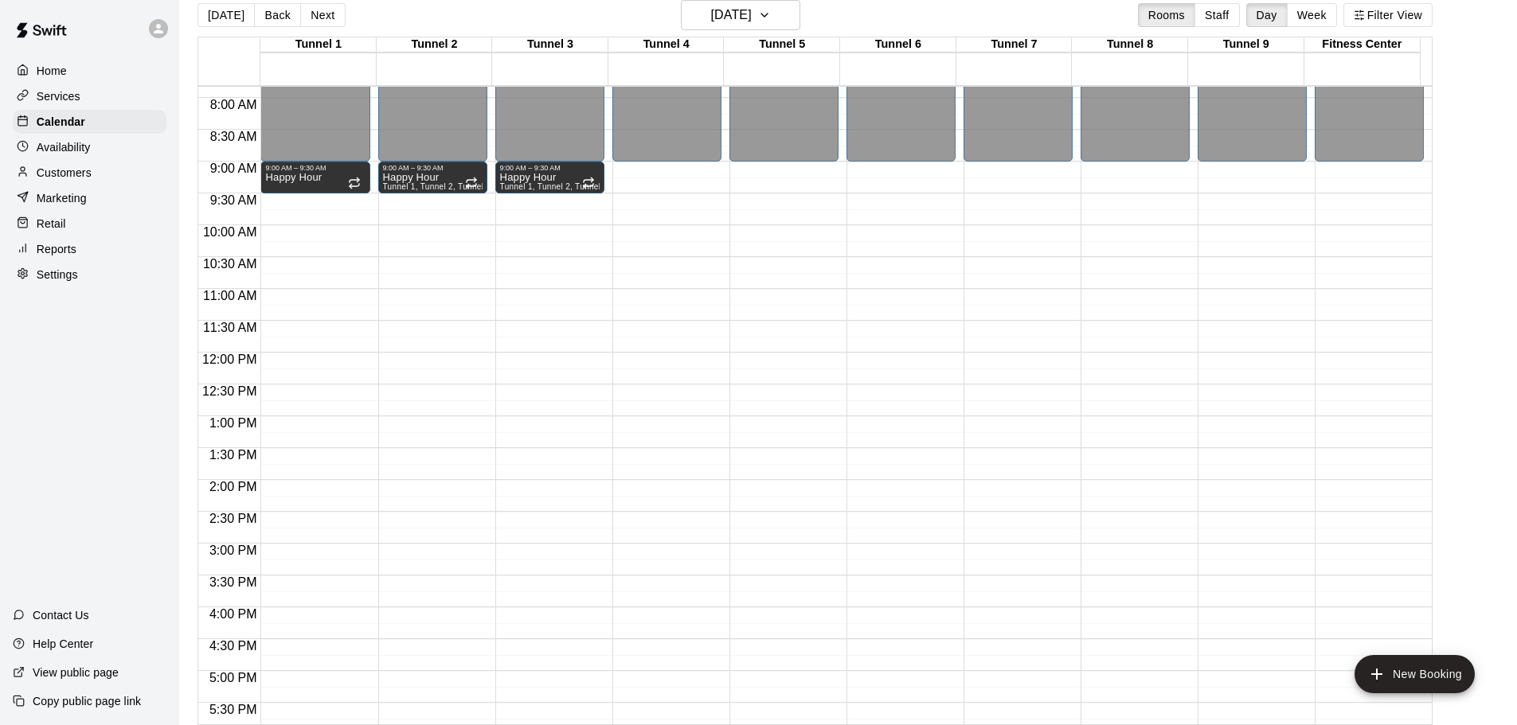
click at [72, 170] on p "Customers" at bounding box center [64, 173] width 55 height 16
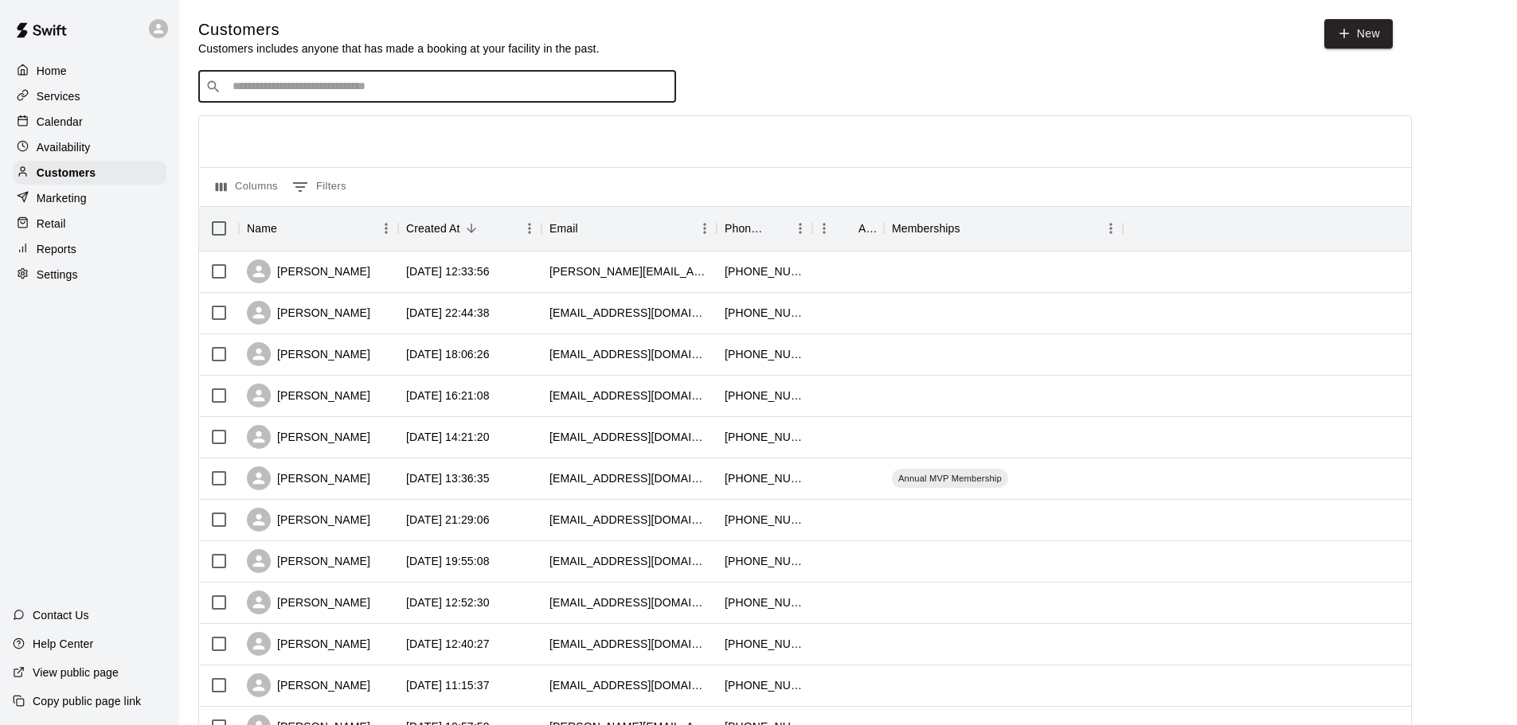
click at [457, 90] on input "Search customers by name or email" at bounding box center [448, 87] width 441 height 16
paste input "**********"
type input "**********"
click at [397, 132] on div "Tara Anderson hetzert17@yahoo.com" at bounding box center [453, 131] width 420 height 34
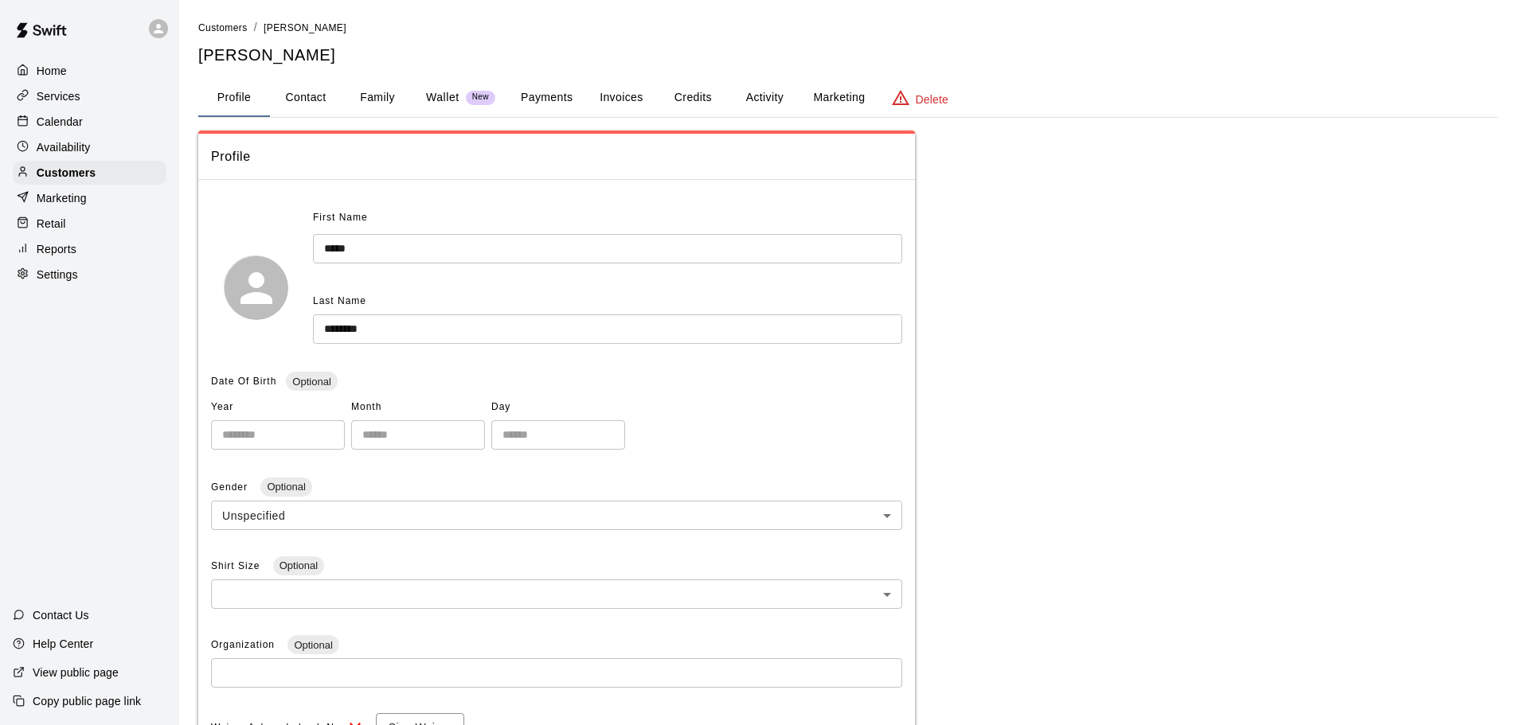
click at [621, 88] on button "Invoices" at bounding box center [621, 98] width 72 height 38
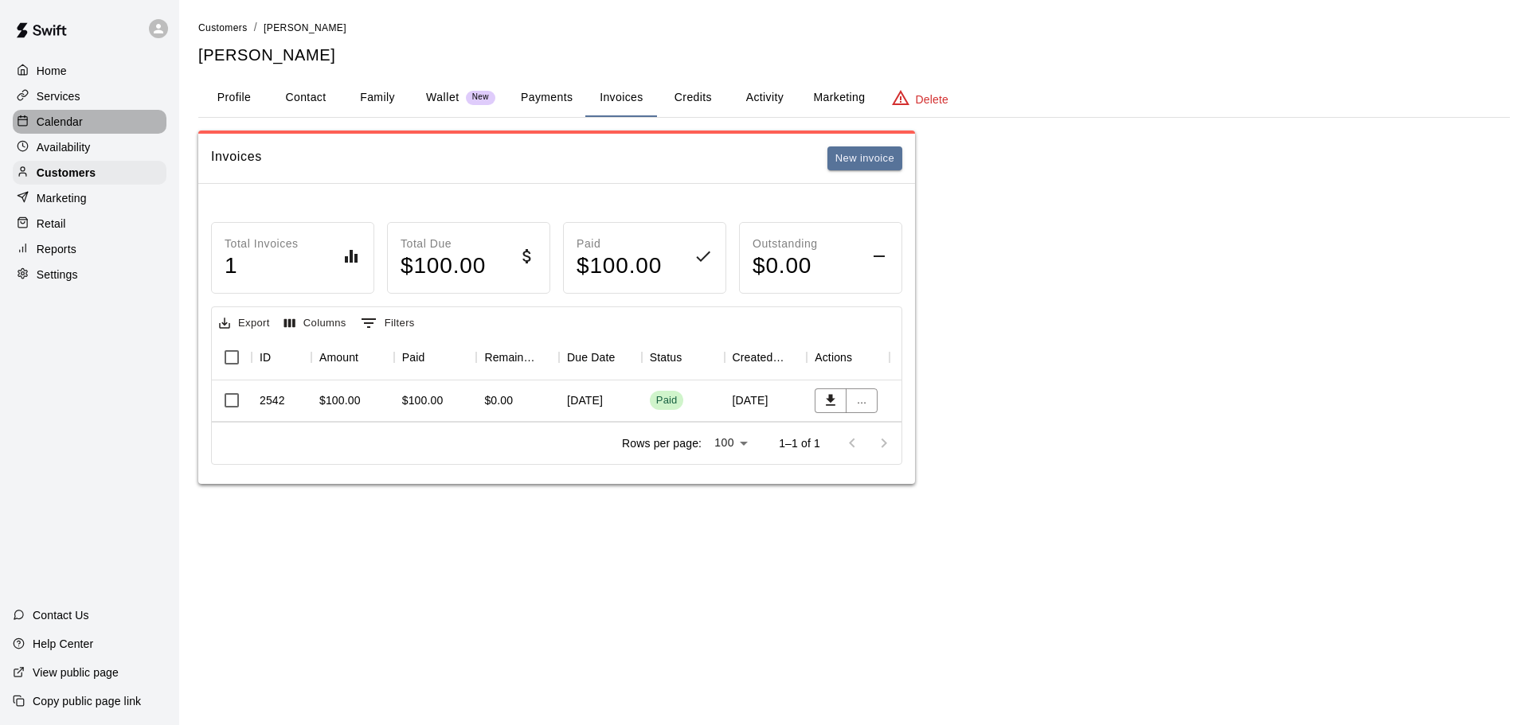
click at [70, 120] on p "Calendar" at bounding box center [60, 122] width 46 height 16
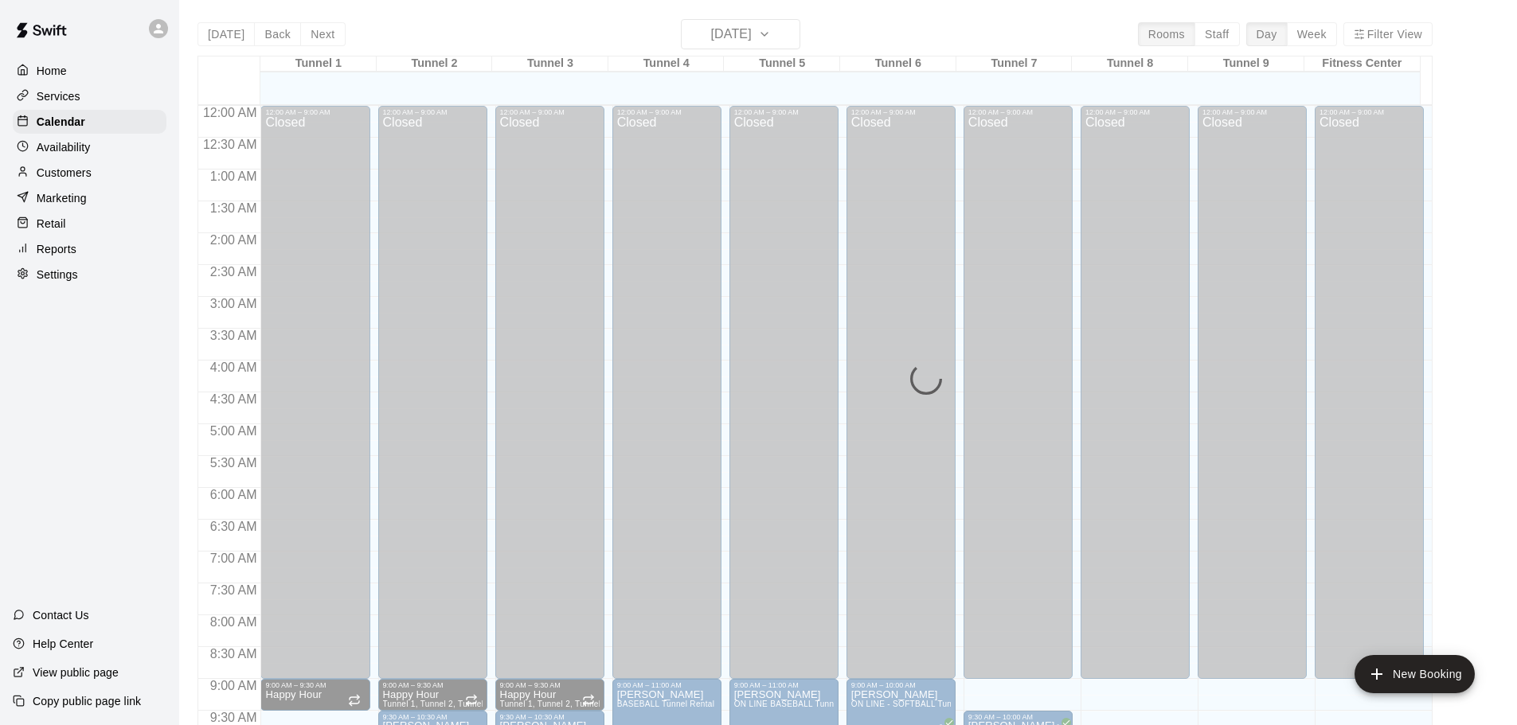
scroll to position [794, 0]
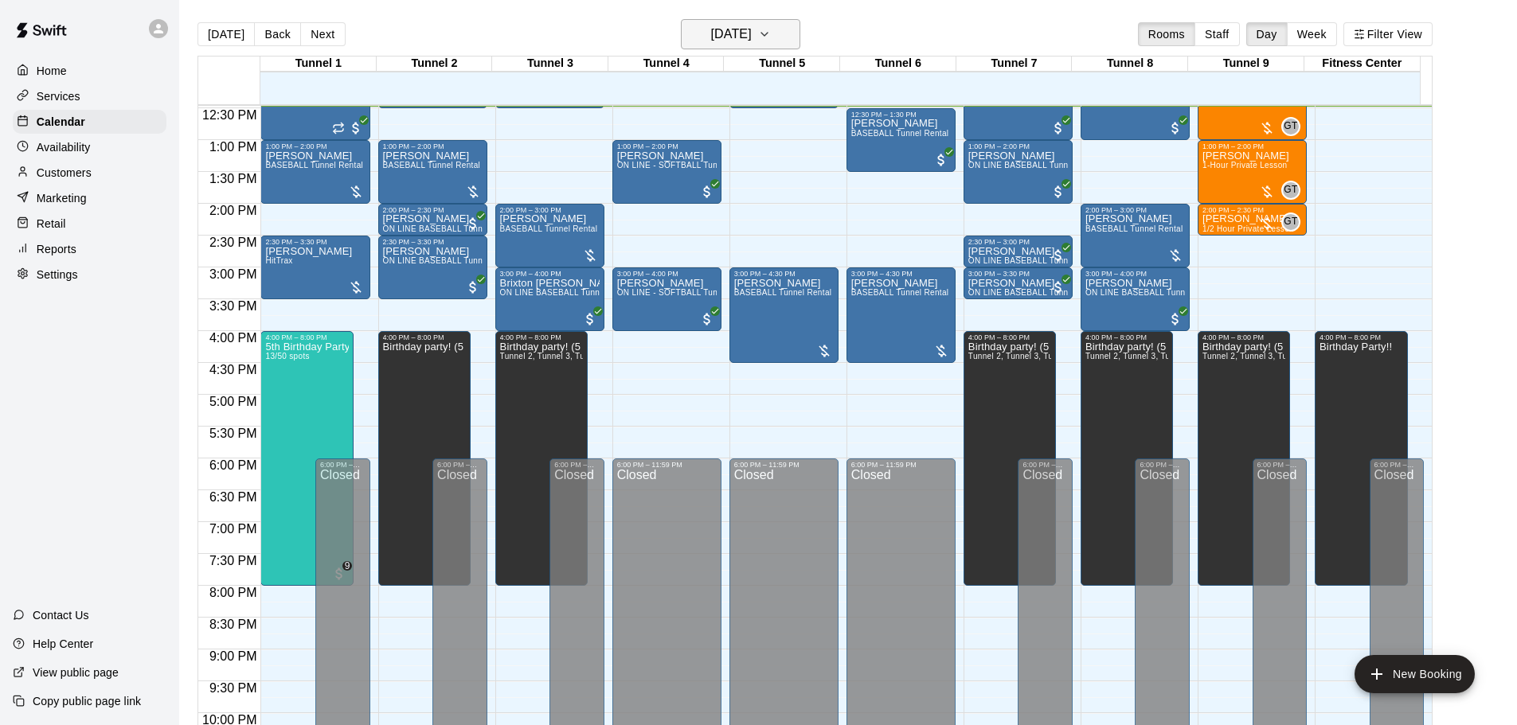
click at [749, 29] on h6 "[DATE]" at bounding box center [731, 34] width 41 height 22
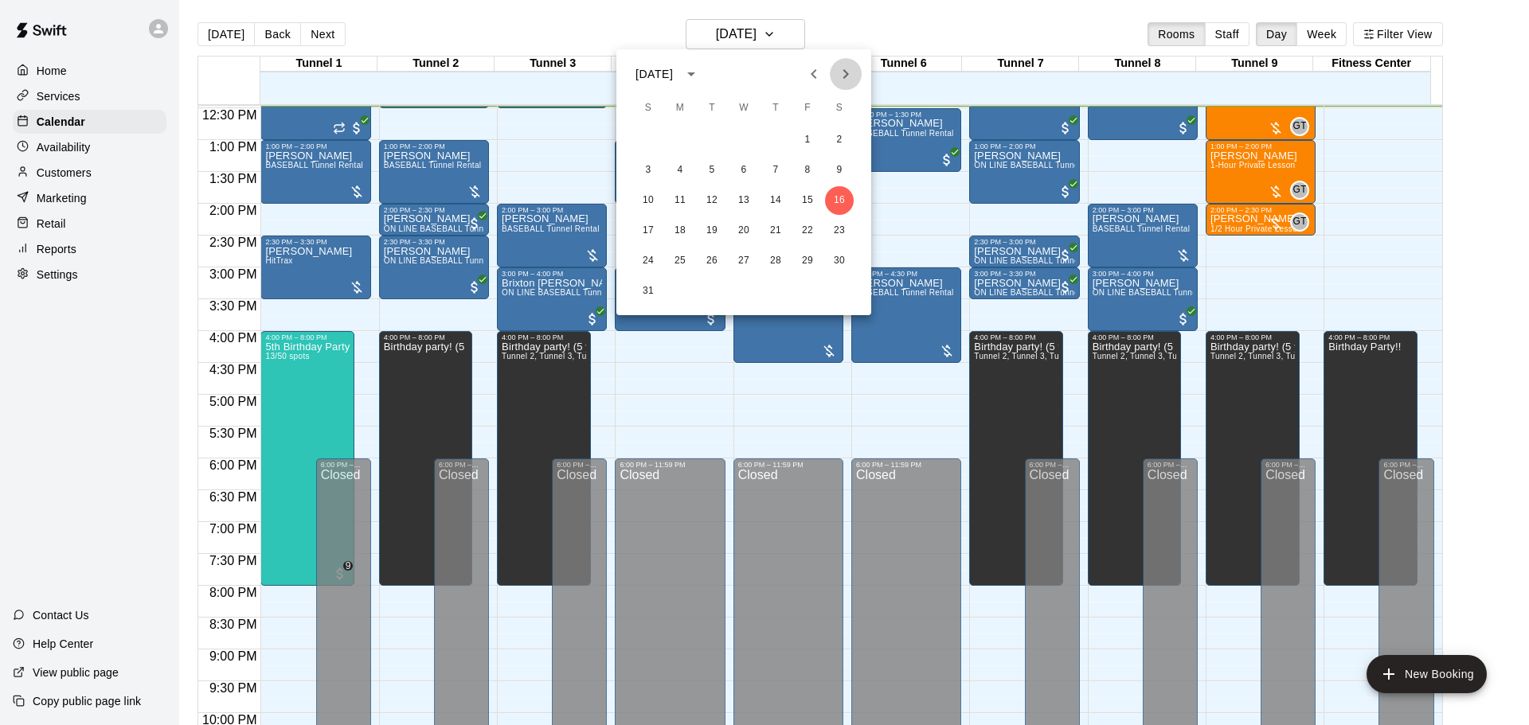
click at [835, 76] on button "Next month" at bounding box center [846, 74] width 32 height 32
click at [646, 227] on button "21" at bounding box center [648, 231] width 29 height 29
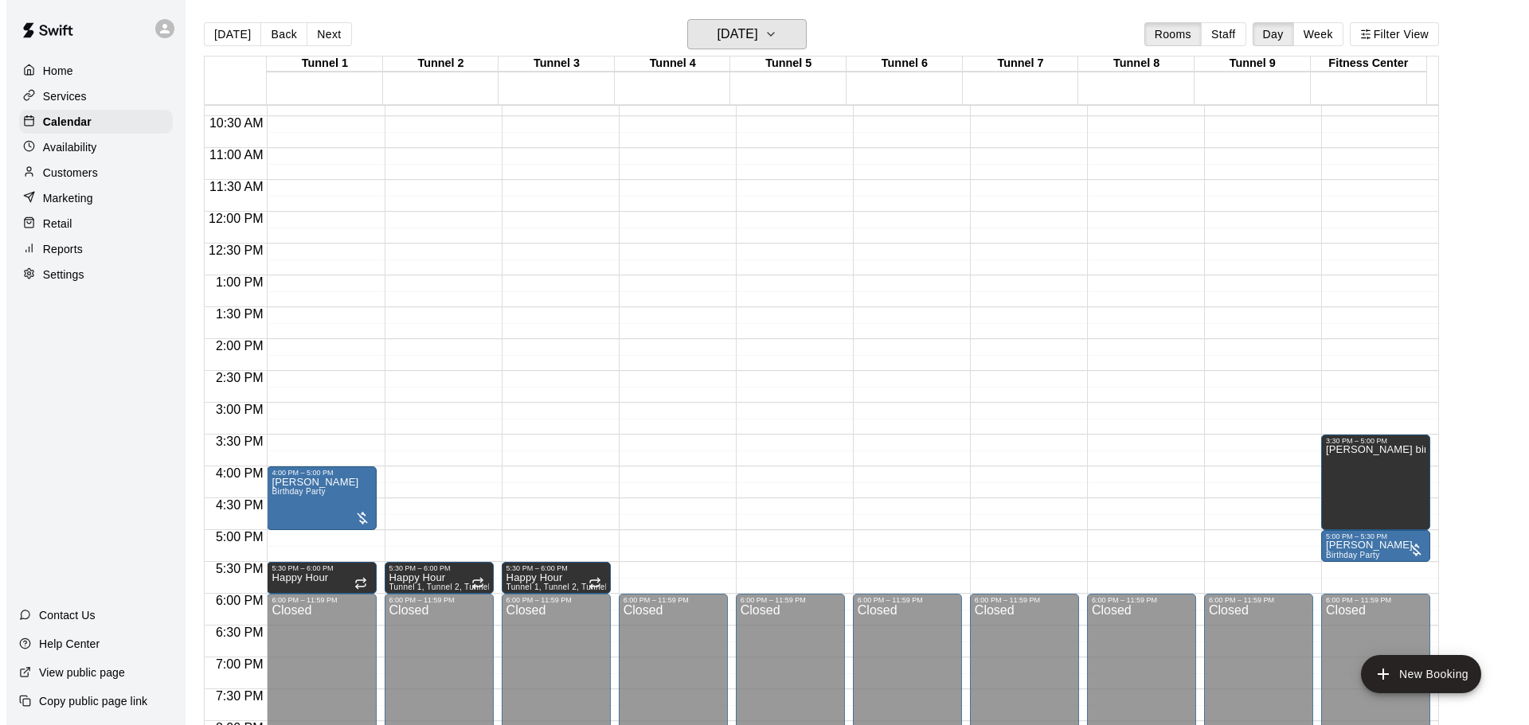
scroll to position [635, 0]
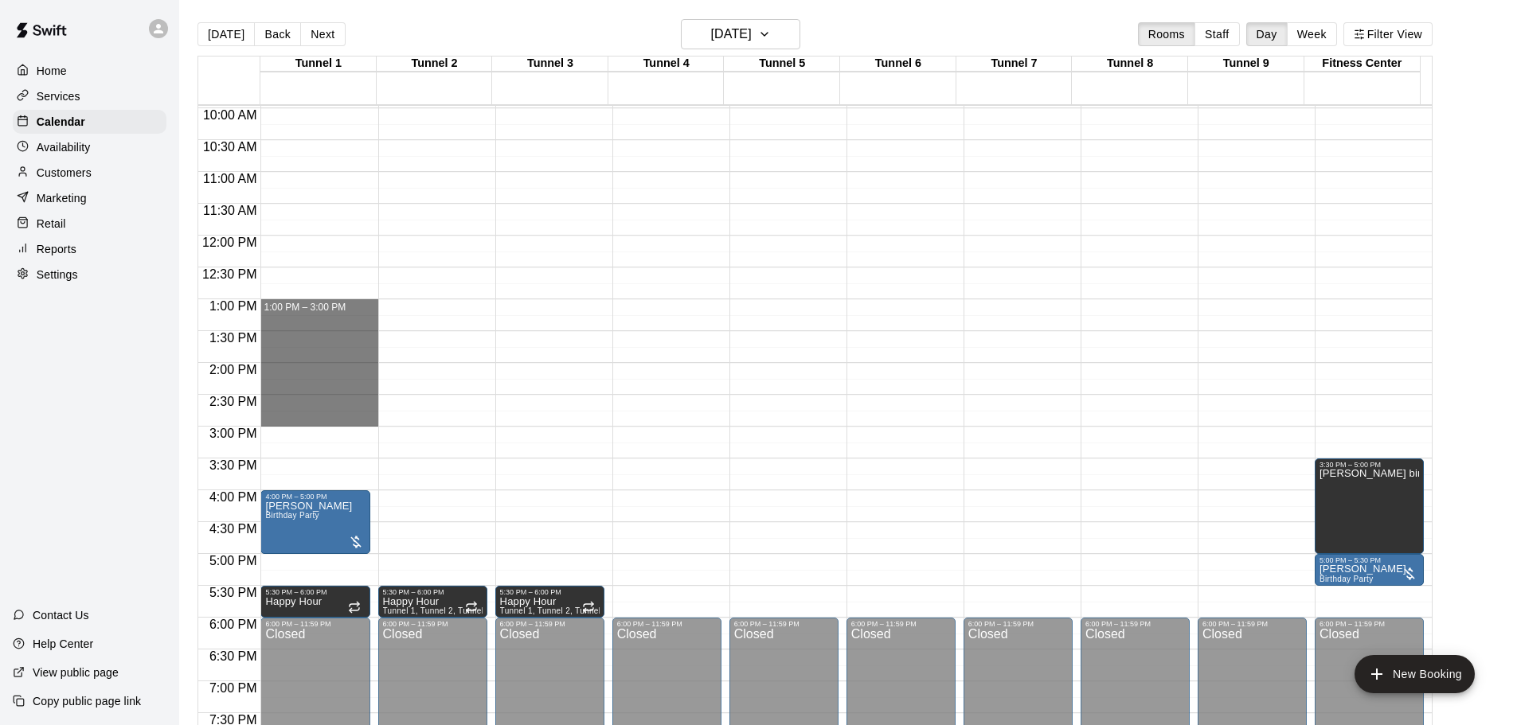
drag, startPoint x: 292, startPoint y: 303, endPoint x: 292, endPoint y: 420, distance: 117.0
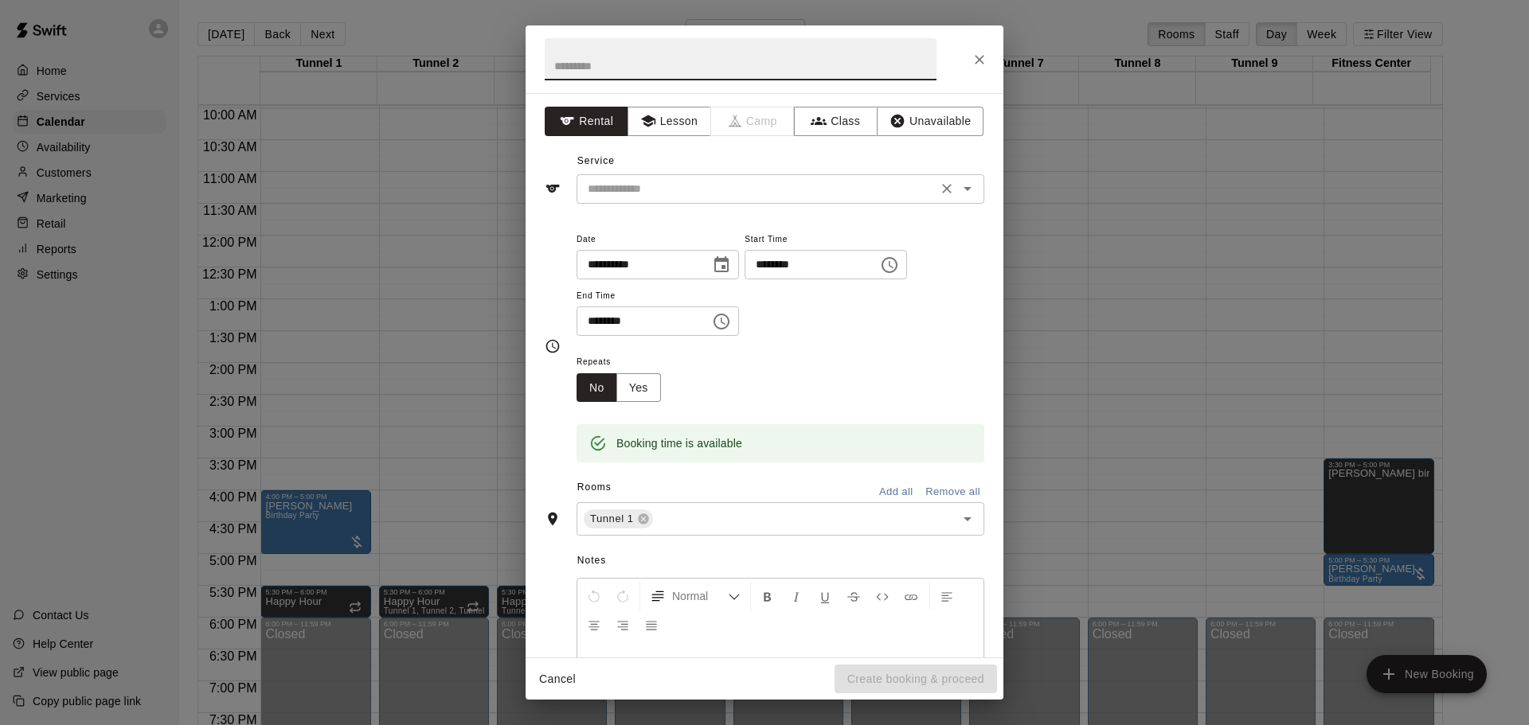
click at [678, 197] on input "text" at bounding box center [756, 189] width 351 height 20
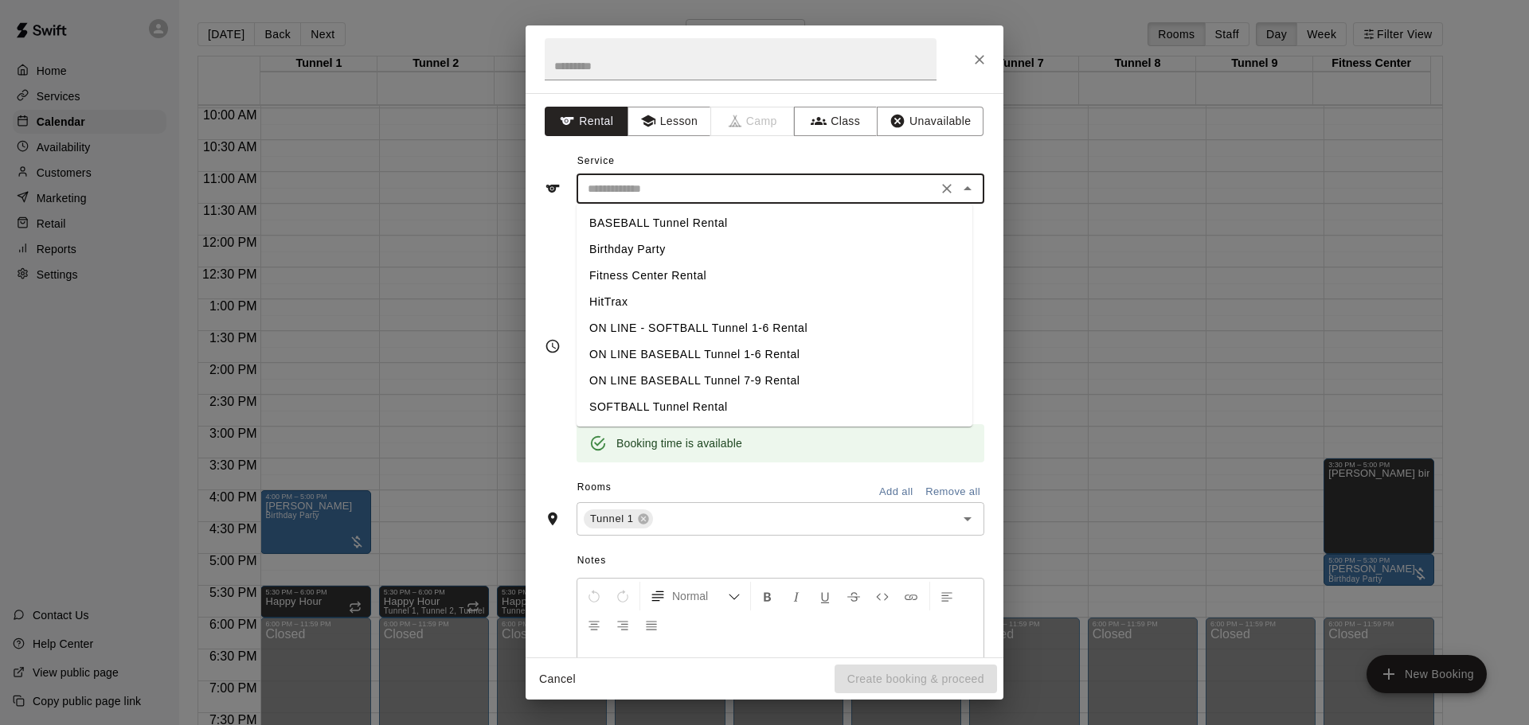
click at [686, 253] on li "Birthday Party" at bounding box center [774, 249] width 396 height 26
type input "**********"
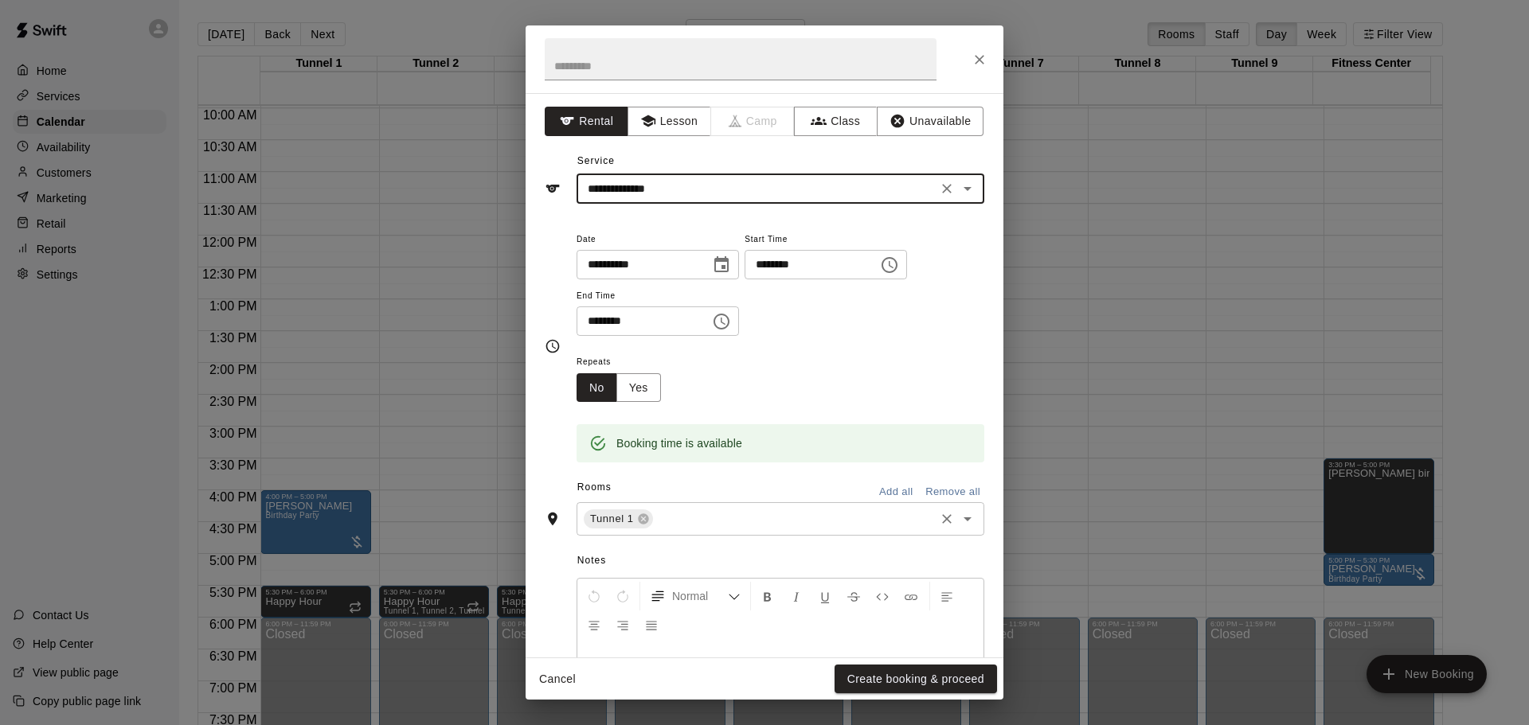
click at [683, 522] on input "text" at bounding box center [793, 520] width 277 height 20
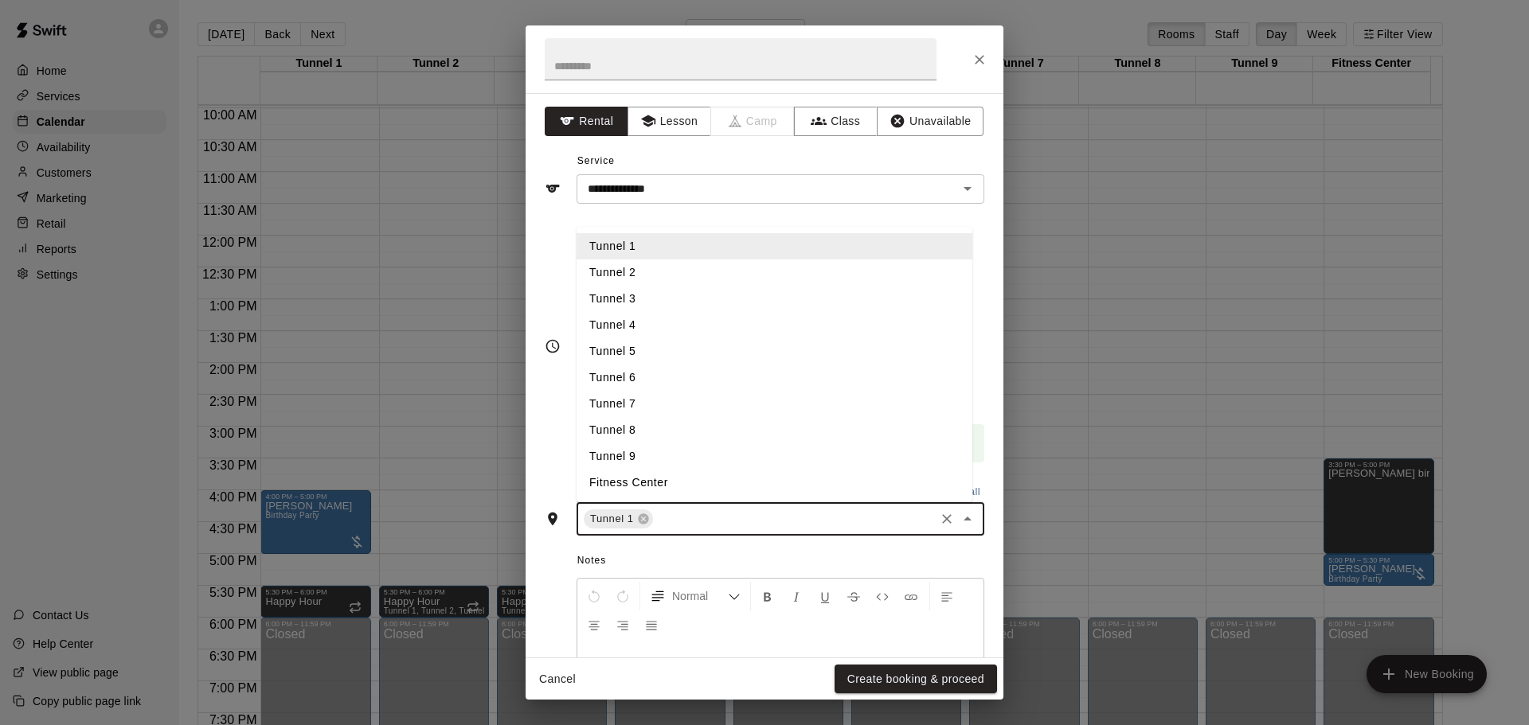
click at [655, 267] on li "Tunnel 2" at bounding box center [774, 273] width 396 height 26
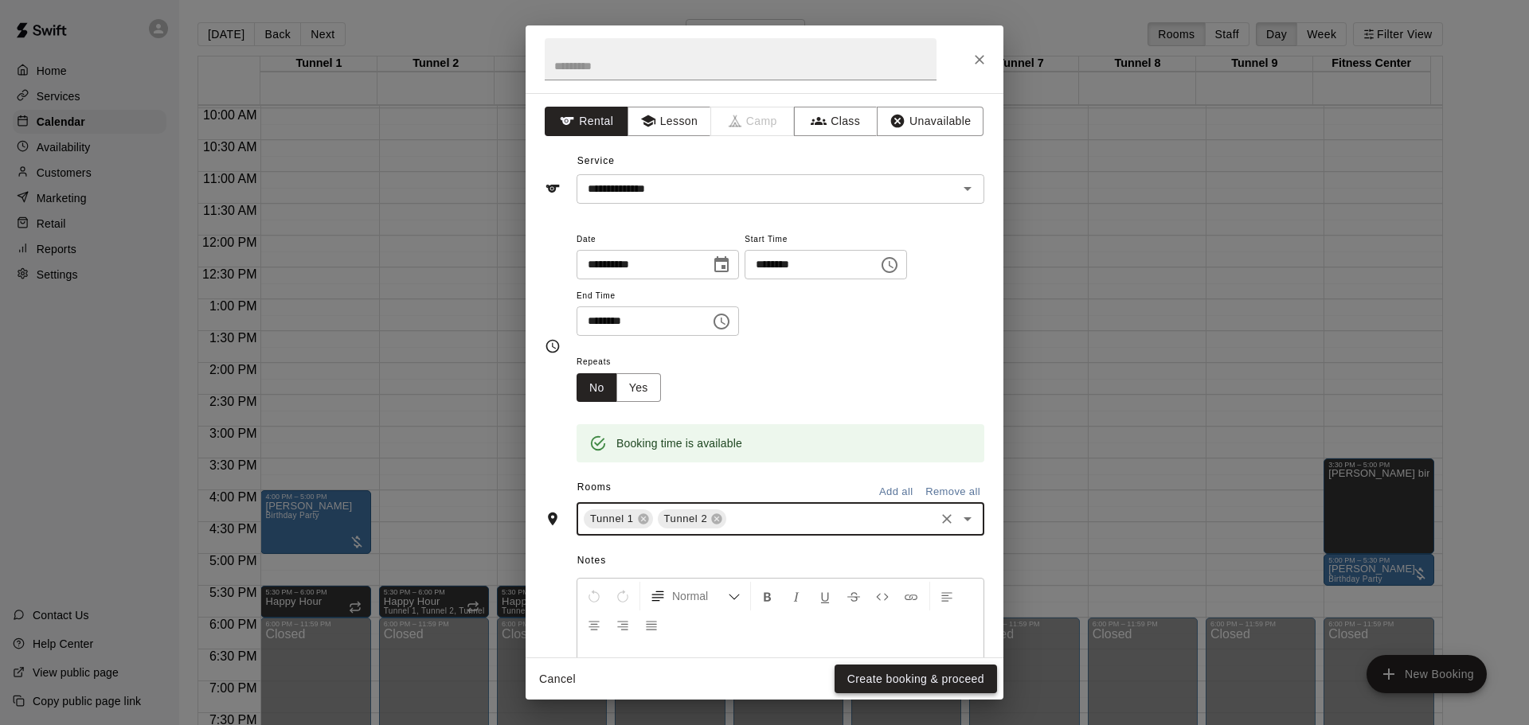
click at [938, 673] on button "Create booking & proceed" at bounding box center [915, 679] width 162 height 29
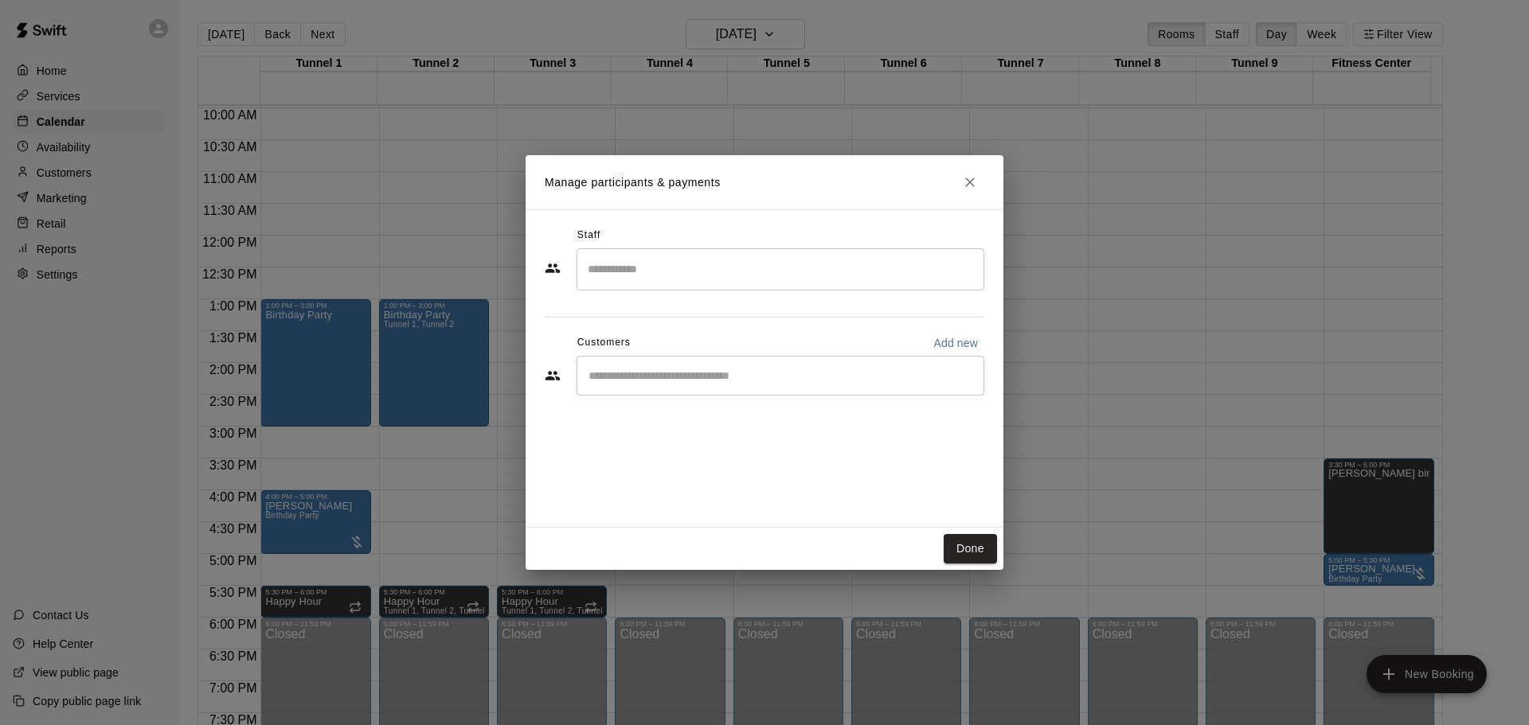
click at [725, 272] on input "Search staff" at bounding box center [780, 270] width 393 height 28
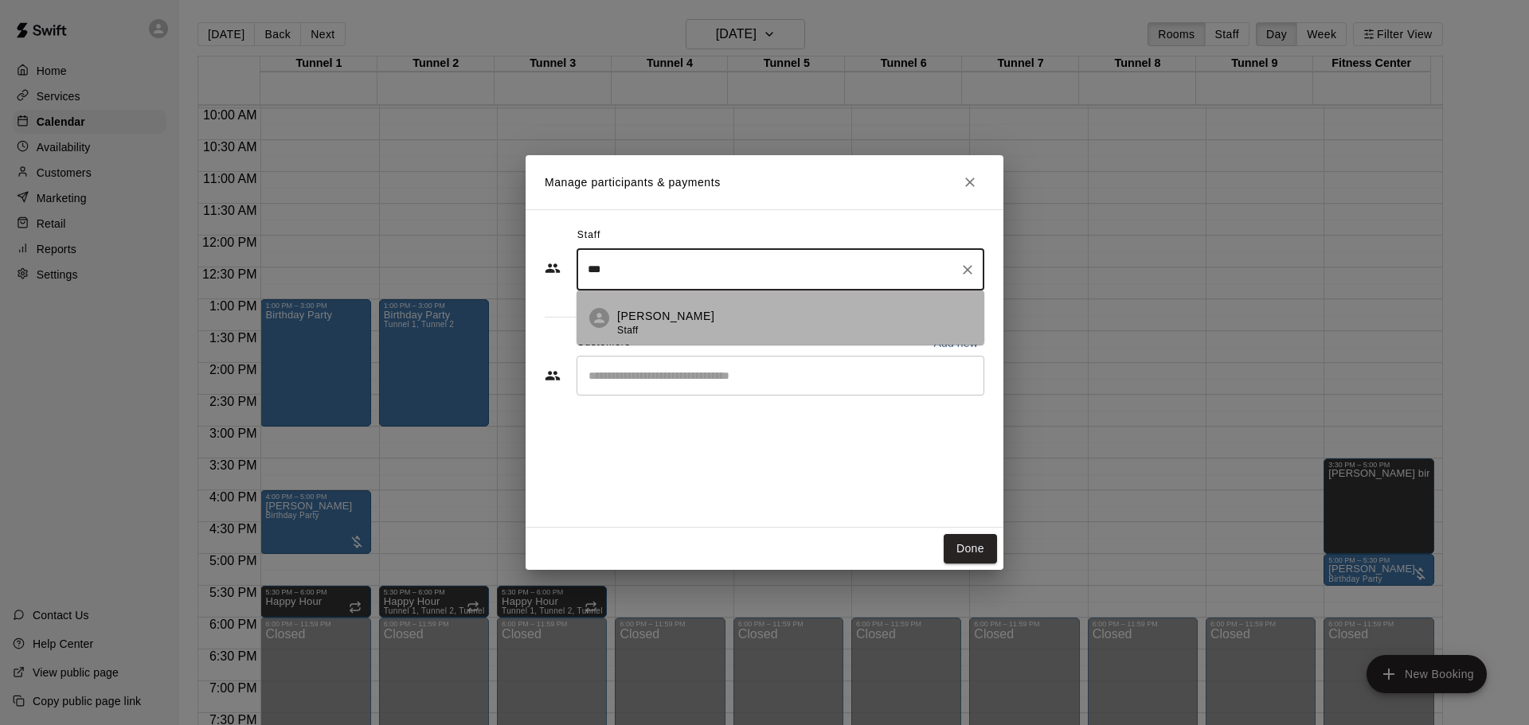
click at [732, 327] on div "Megan Bratetic Staff" at bounding box center [794, 323] width 354 height 31
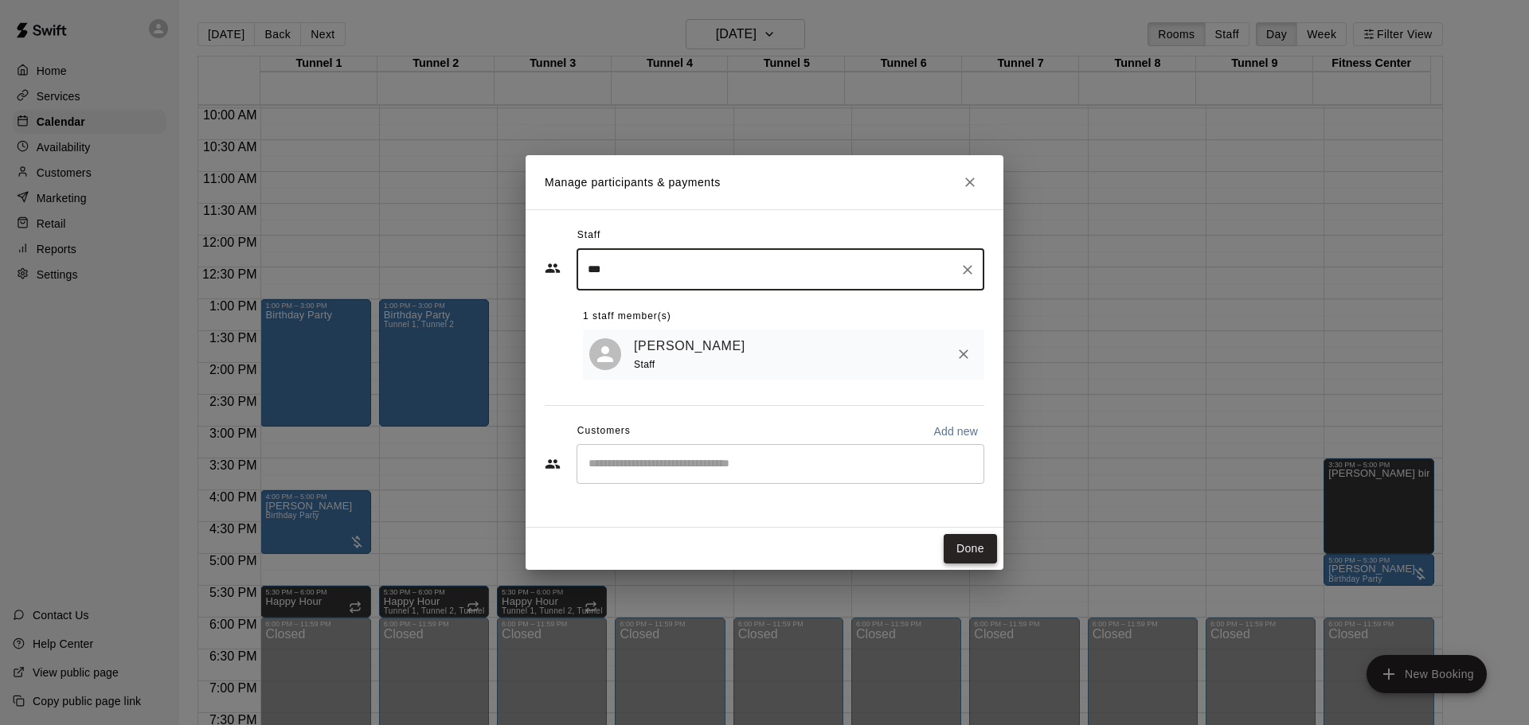
type input "***"
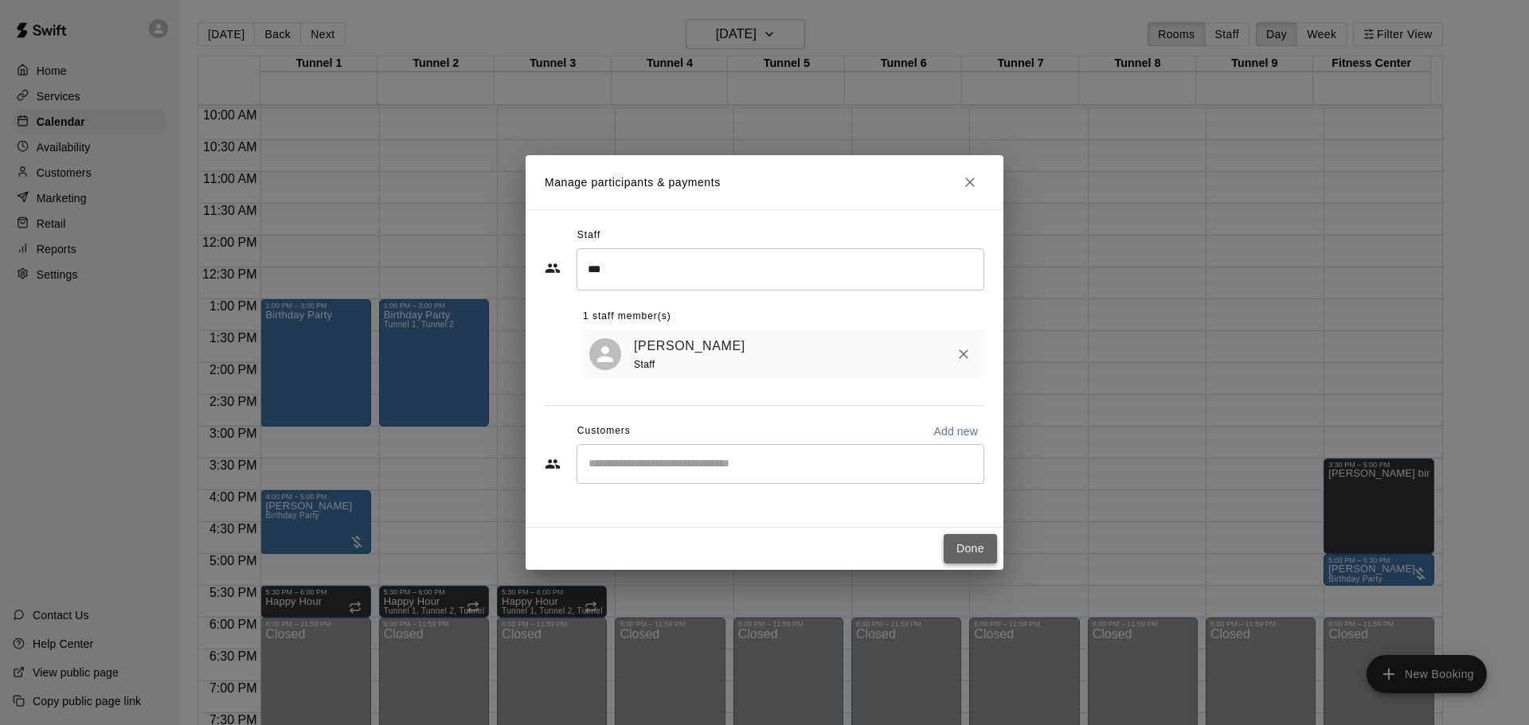
click at [982, 545] on button "Done" at bounding box center [969, 548] width 53 height 29
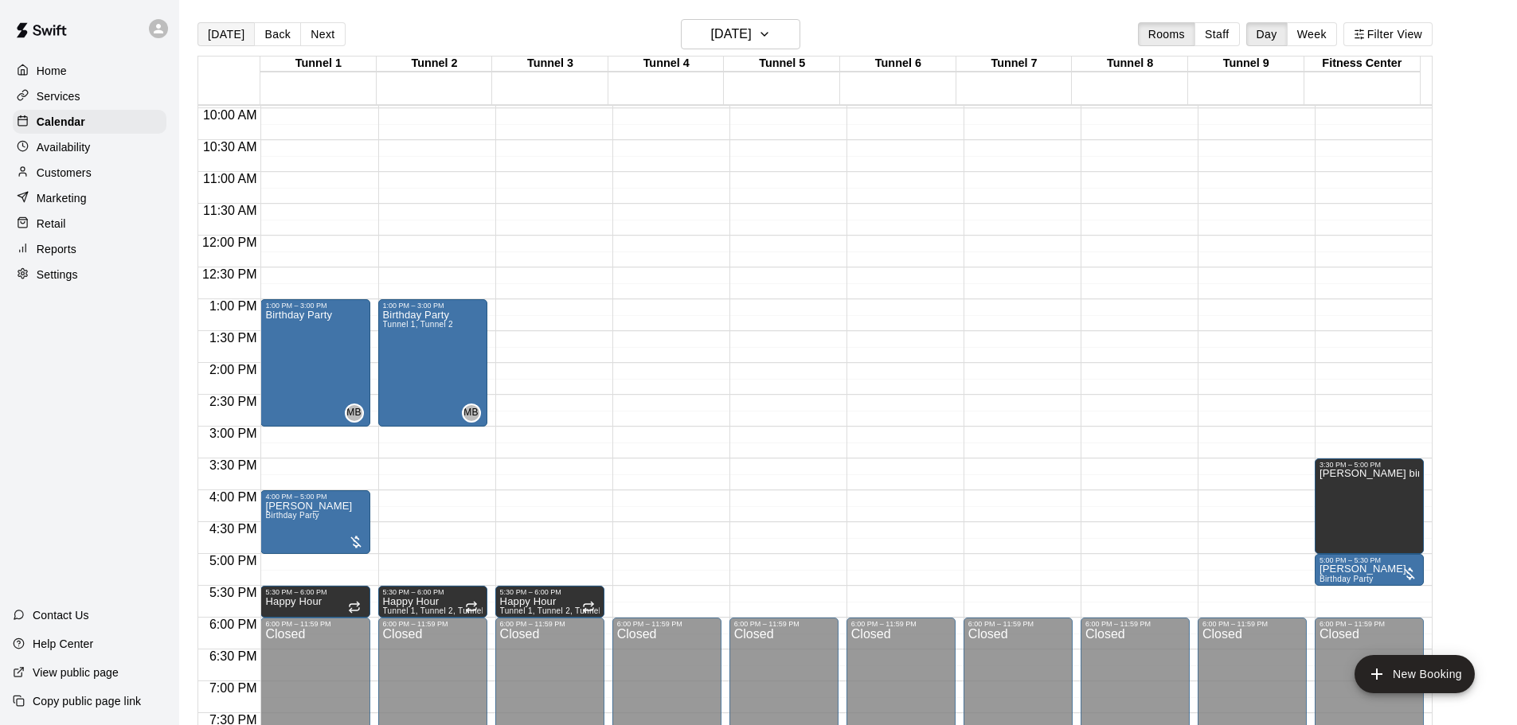
click at [220, 29] on button "[DATE]" at bounding box center [225, 34] width 57 height 24
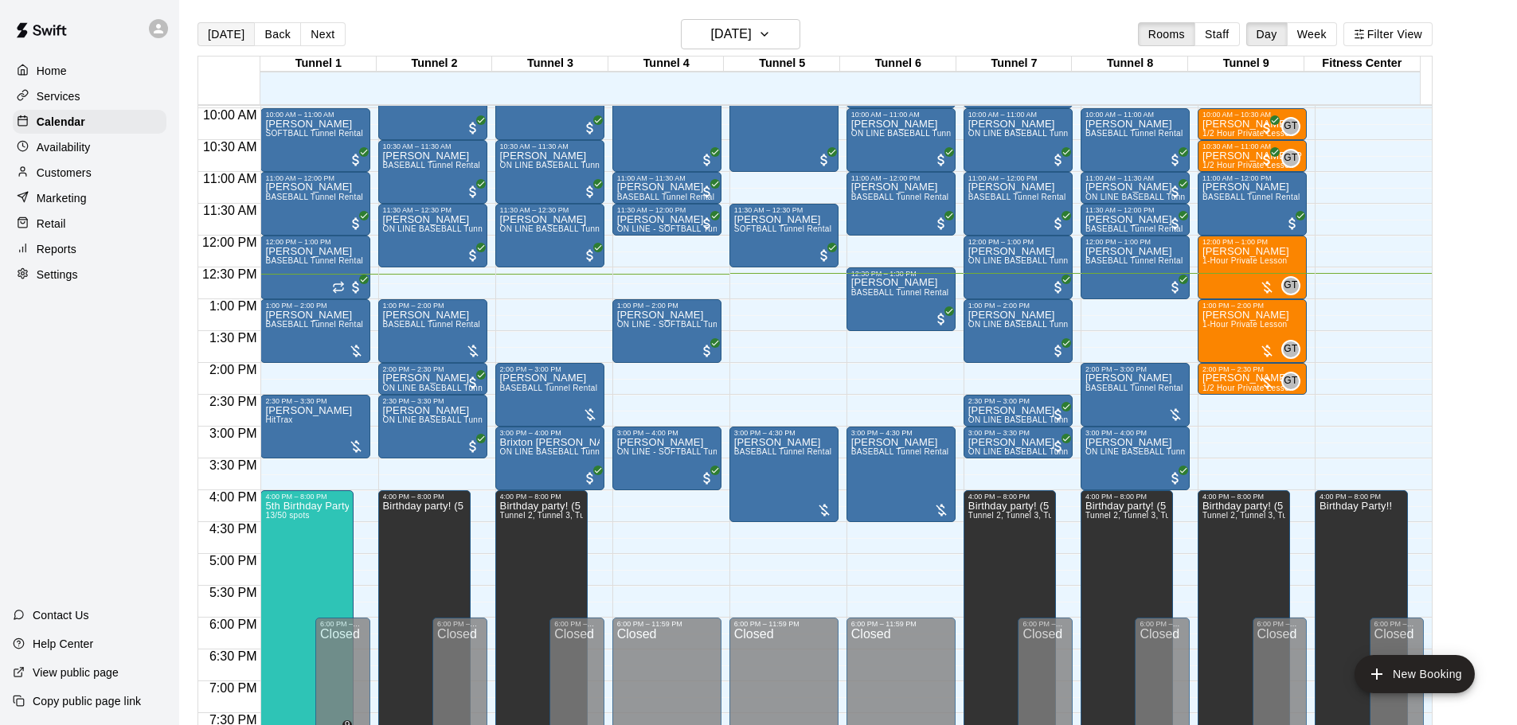
click at [216, 33] on button "[DATE]" at bounding box center [225, 34] width 57 height 24
click at [728, 25] on h6 "[DATE]" at bounding box center [731, 34] width 41 height 22
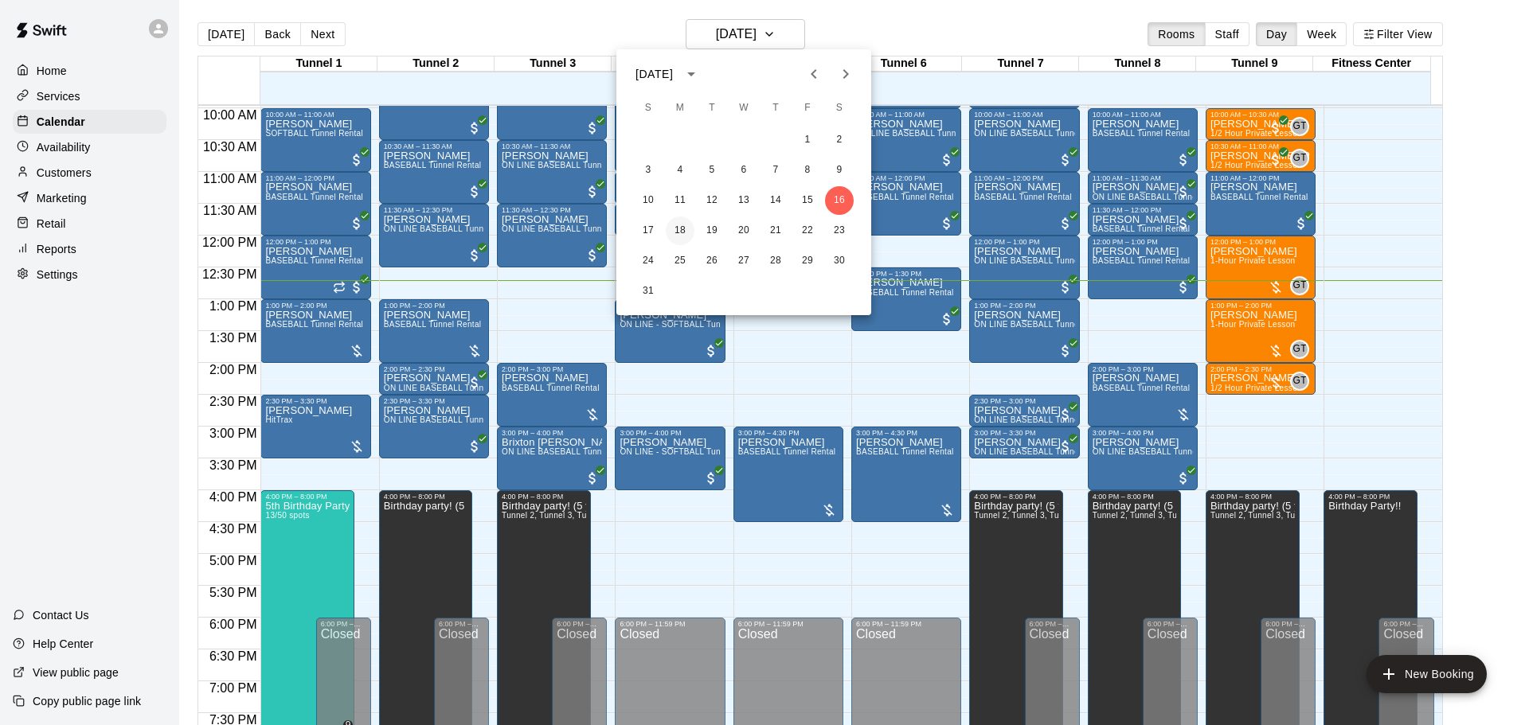
click at [670, 228] on button "18" at bounding box center [680, 231] width 29 height 29
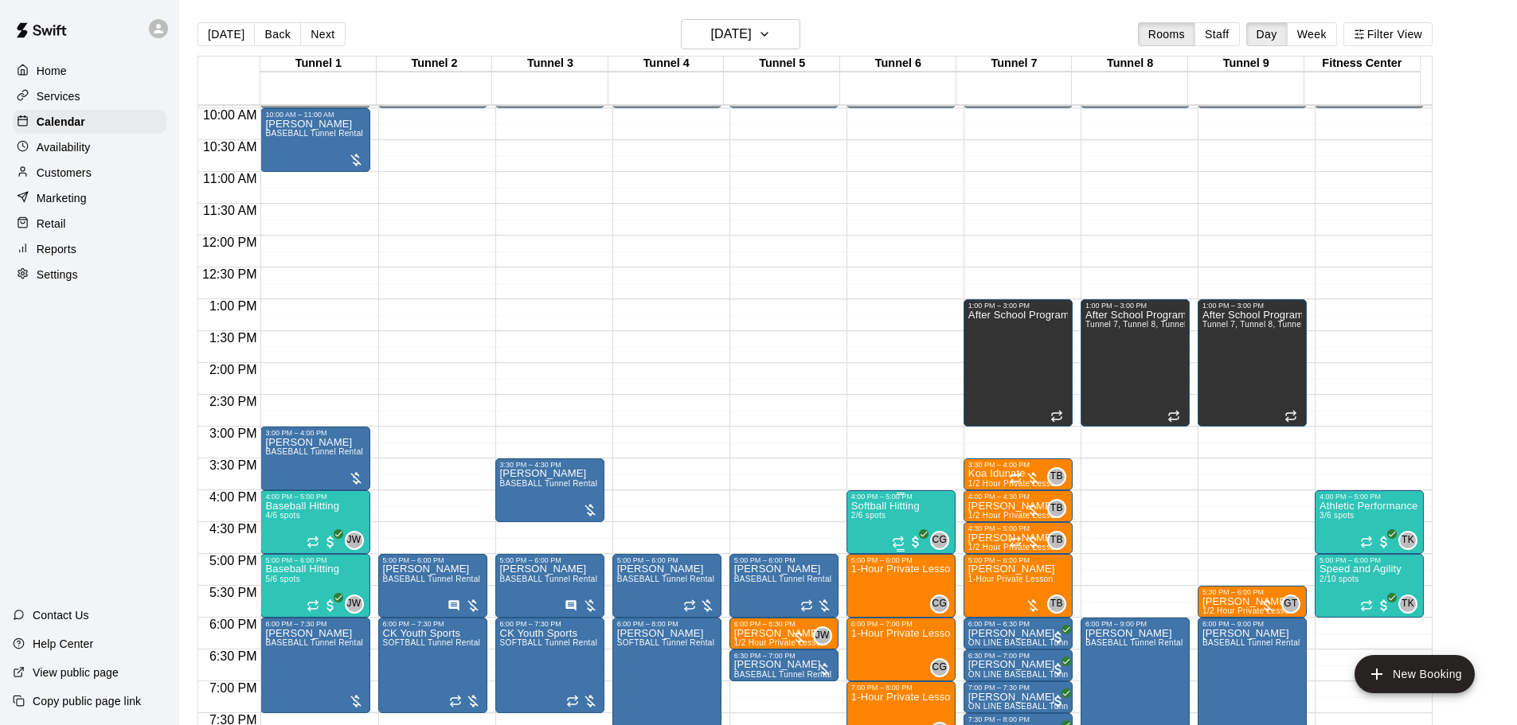
click at [877, 506] on p "Softball Hitting" at bounding box center [885, 506] width 68 height 0
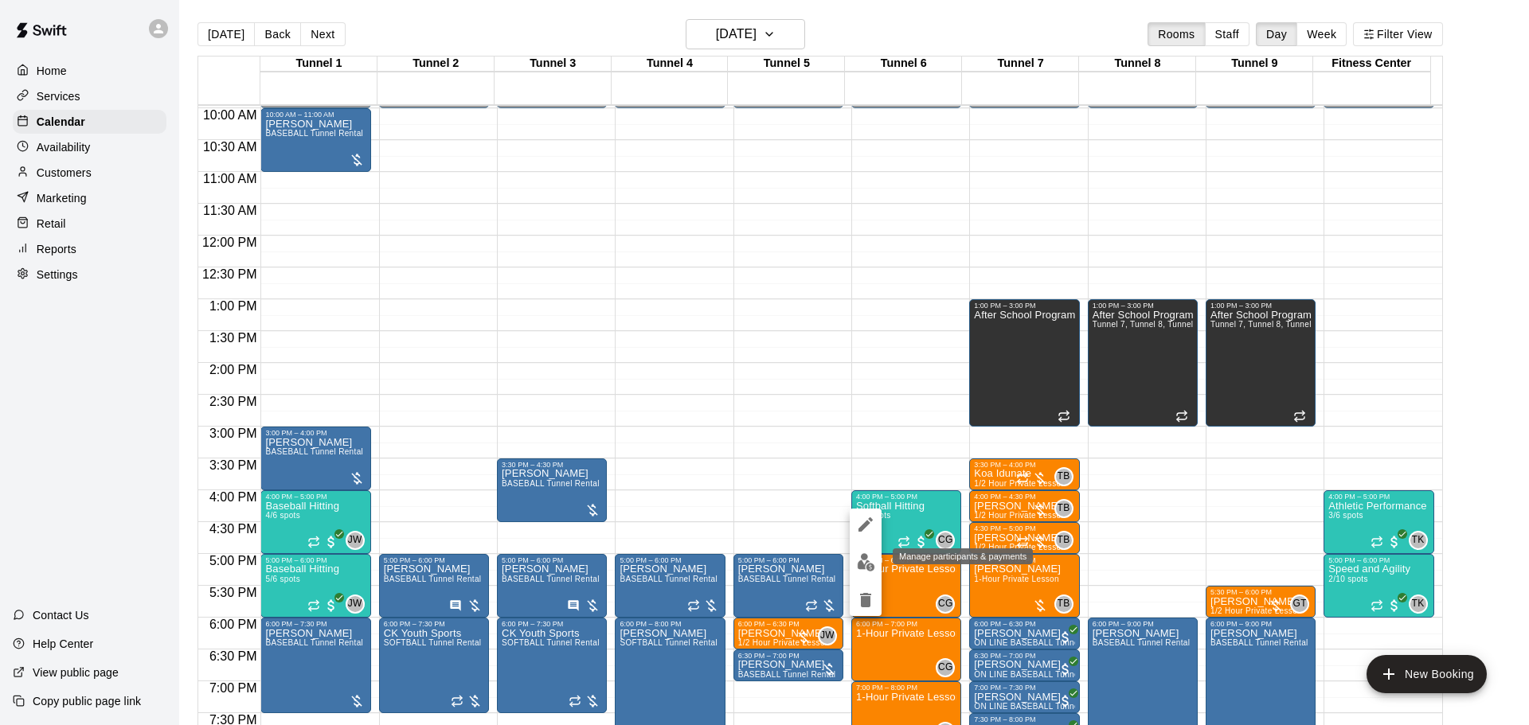
click at [859, 570] on img "edit" at bounding box center [866, 562] width 18 height 18
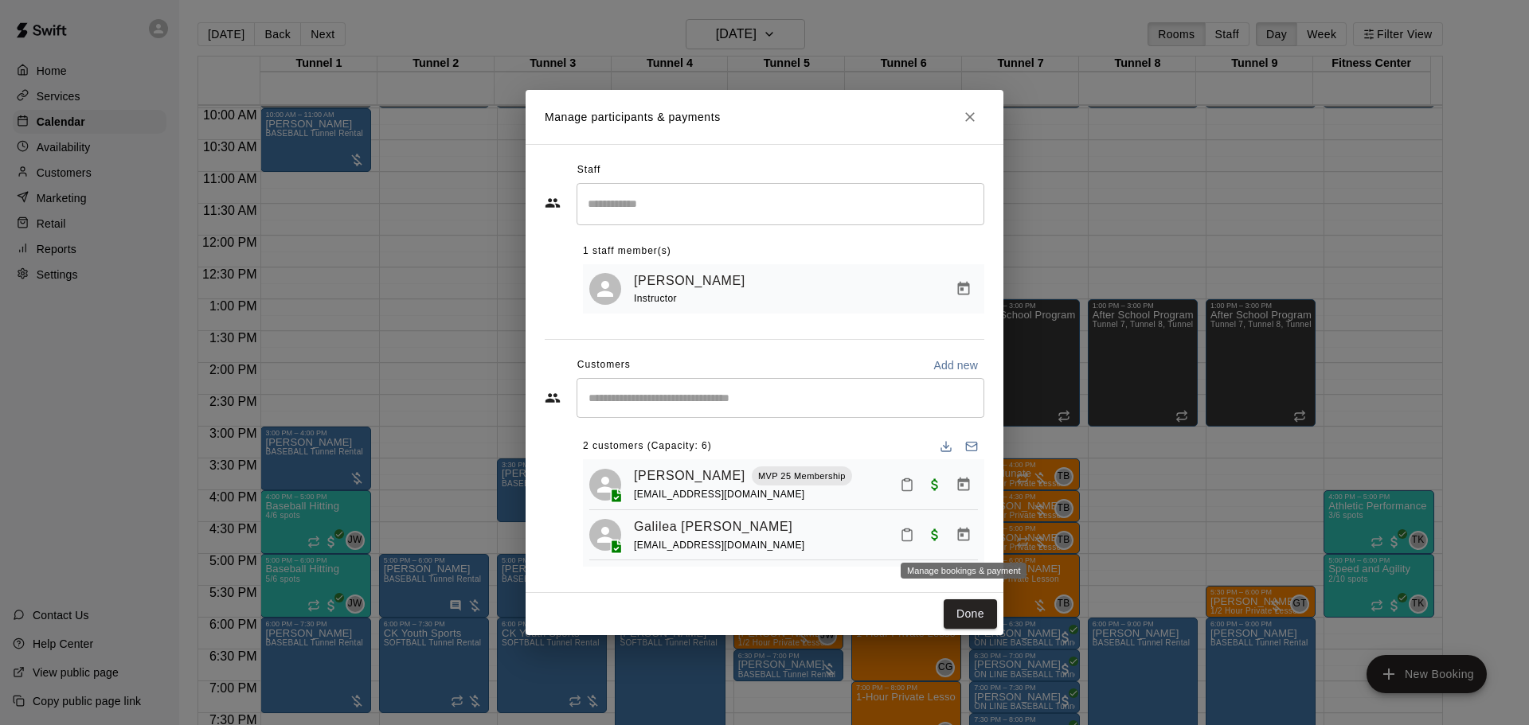
click at [966, 537] on icon "Manage bookings & payment" at bounding box center [963, 535] width 16 height 16
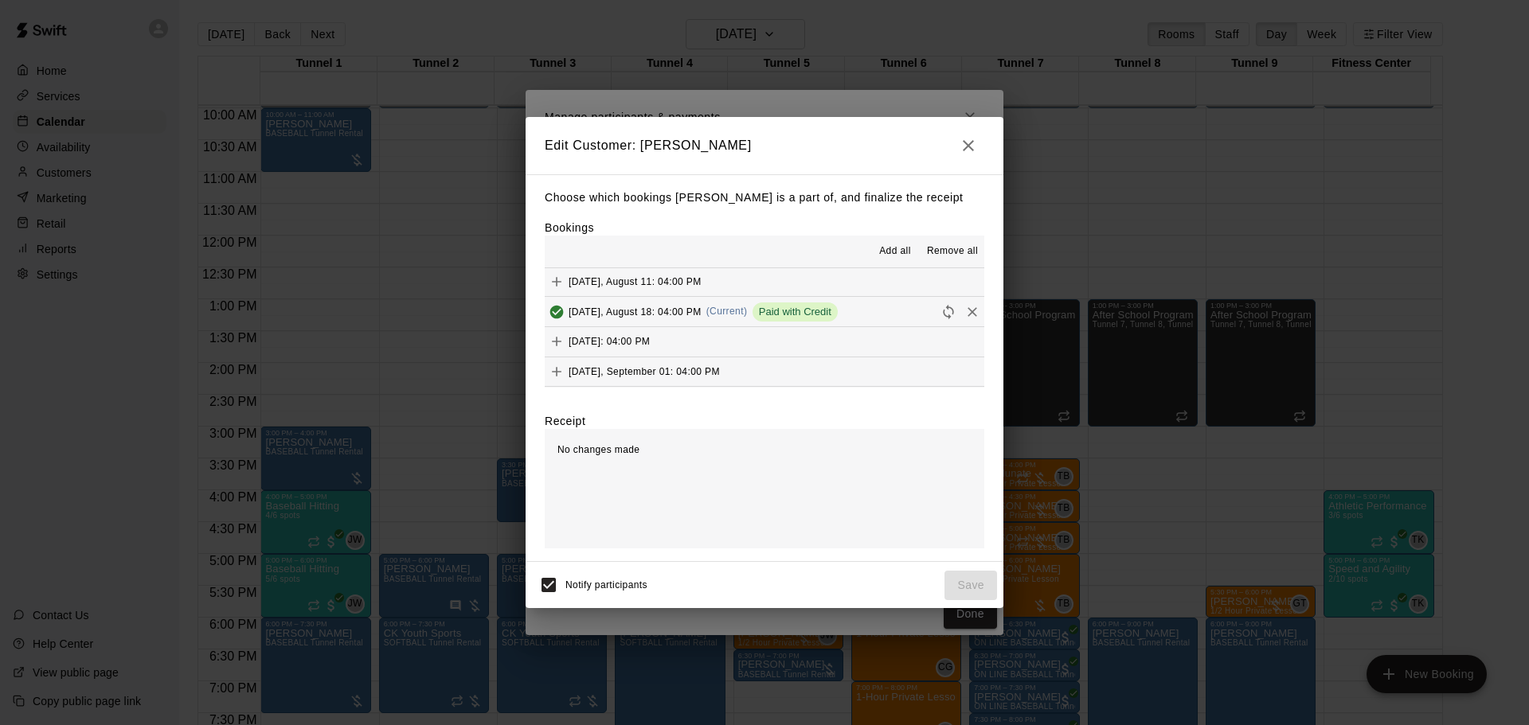
scroll to position [239, 0]
click at [964, 286] on icon "Remove" at bounding box center [972, 284] width 16 height 16
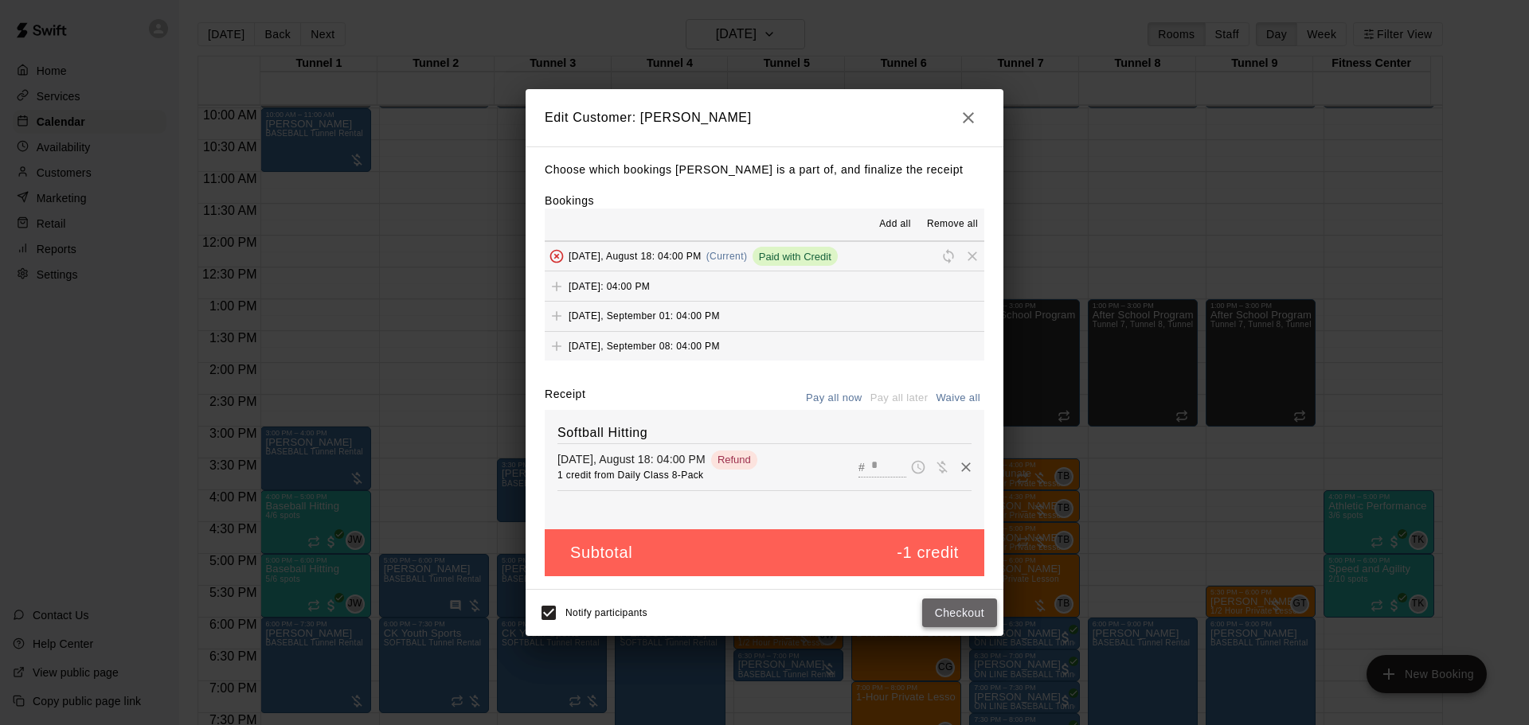
click at [968, 612] on button "Checkout" at bounding box center [959, 613] width 75 height 29
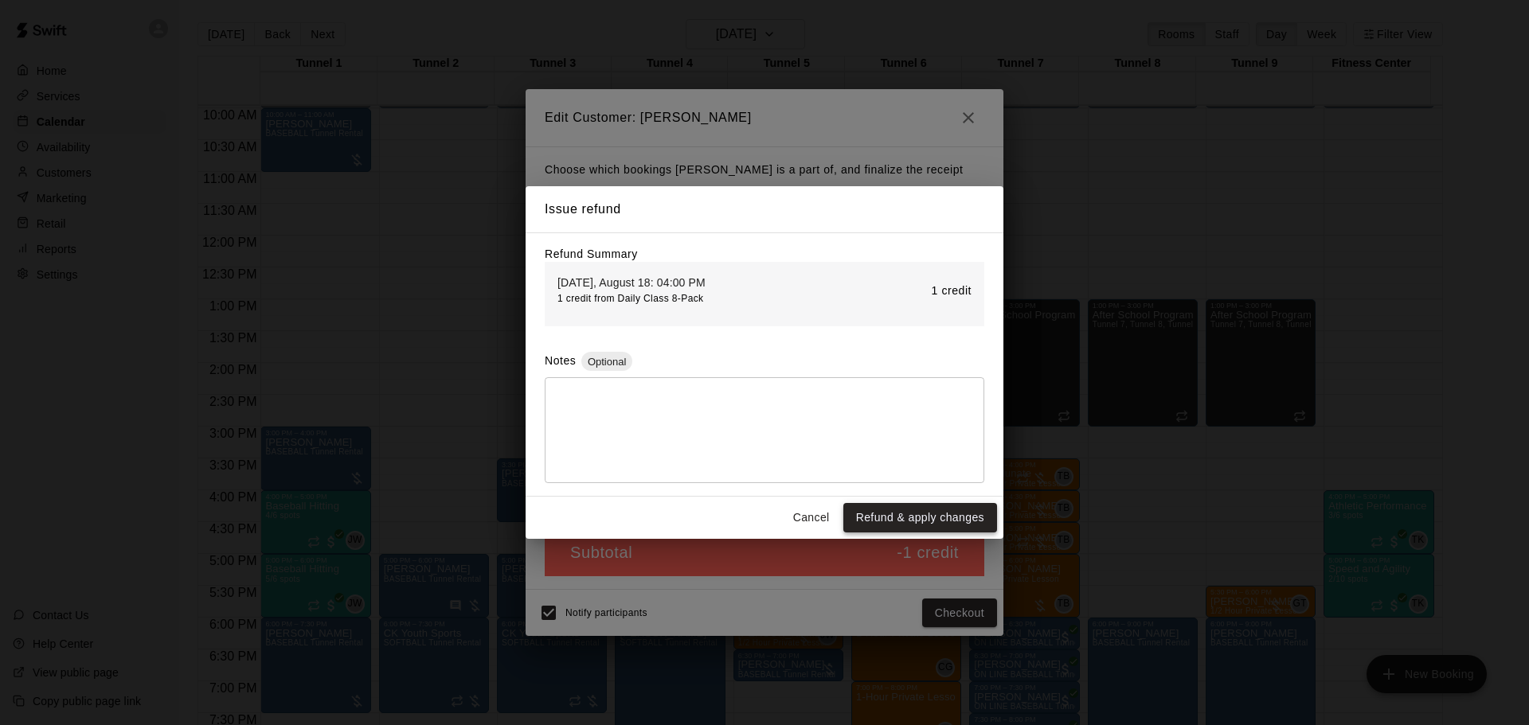
click at [926, 514] on button "Refund & apply changes" at bounding box center [920, 517] width 154 height 29
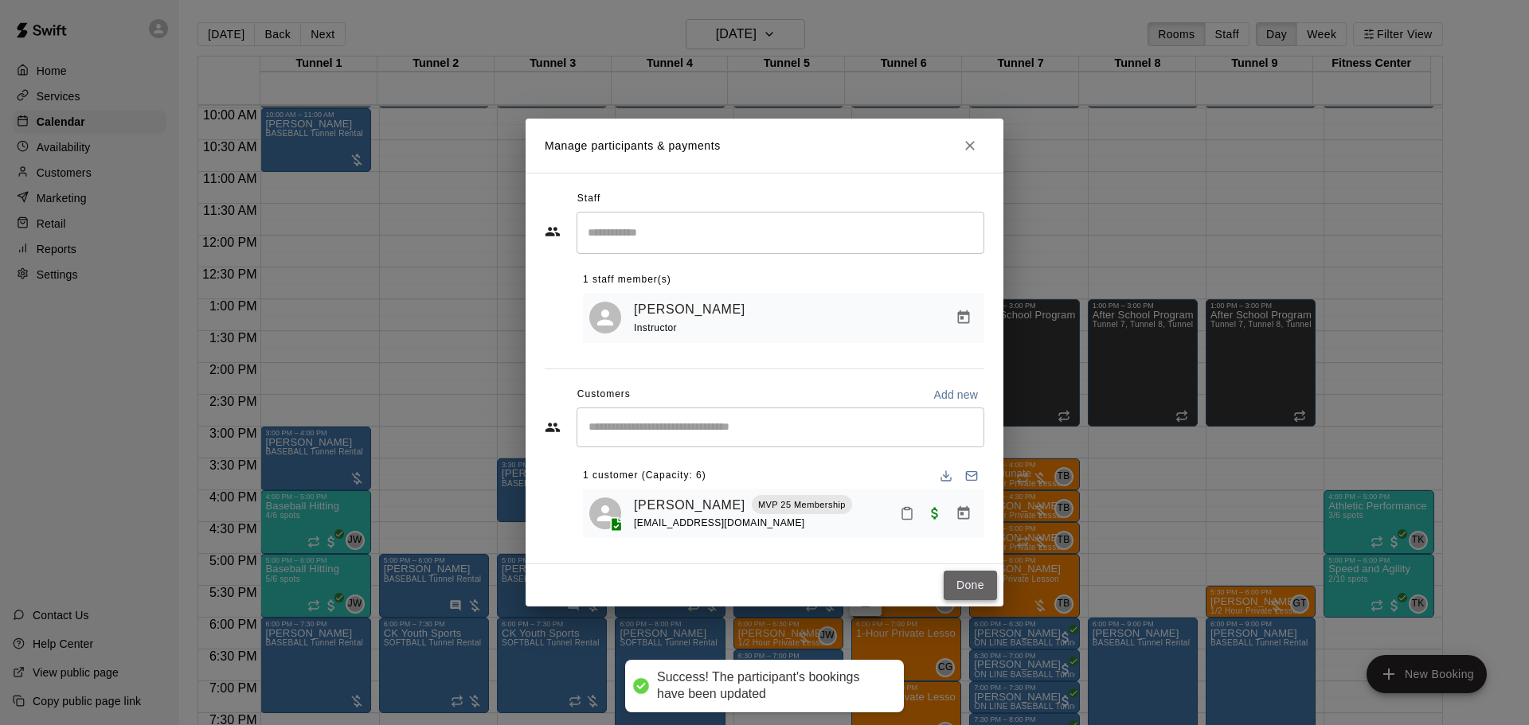
click at [956, 583] on button "Done" at bounding box center [969, 585] width 53 height 29
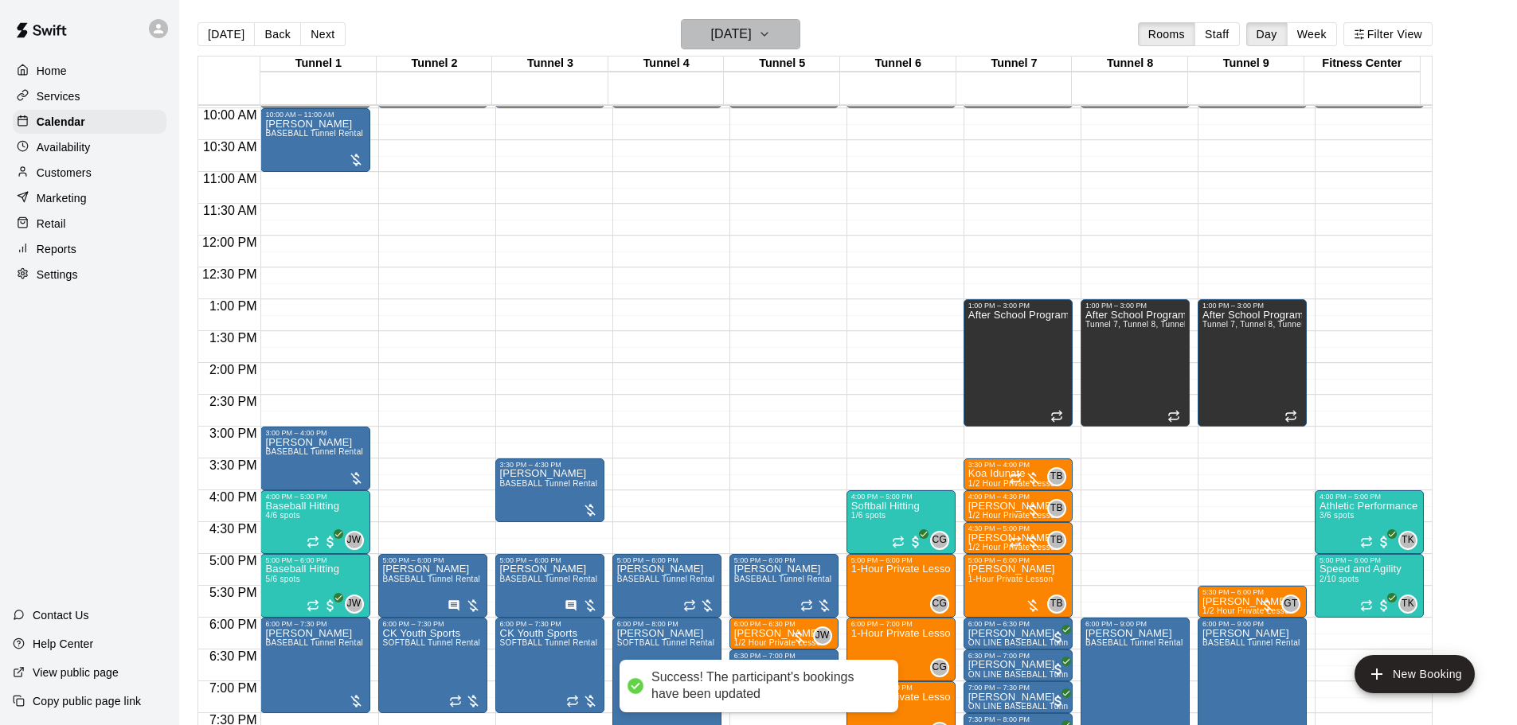
click at [743, 44] on h6 "[DATE]" at bounding box center [731, 34] width 41 height 22
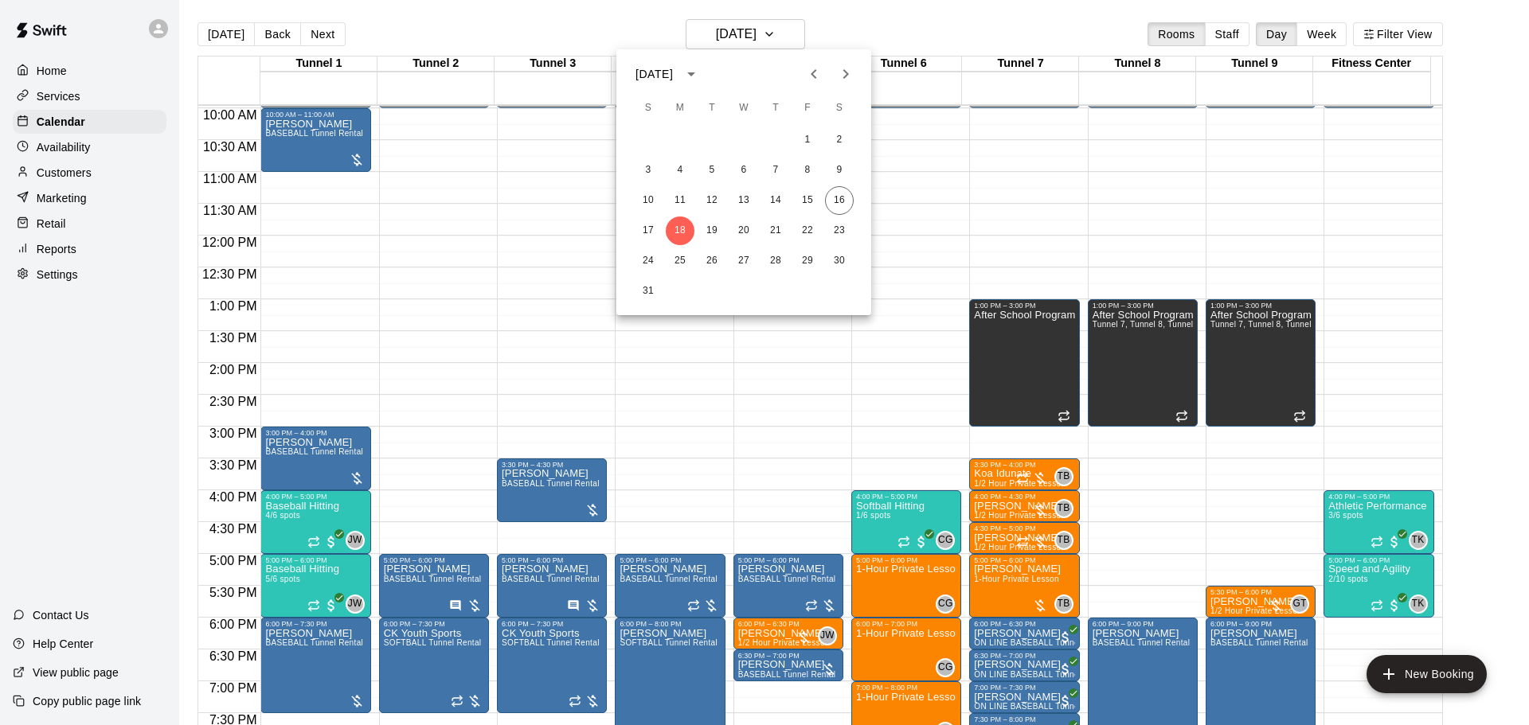
click at [840, 66] on icon "Next month" at bounding box center [845, 73] width 19 height 19
click at [678, 137] on button "1" at bounding box center [680, 140] width 29 height 29
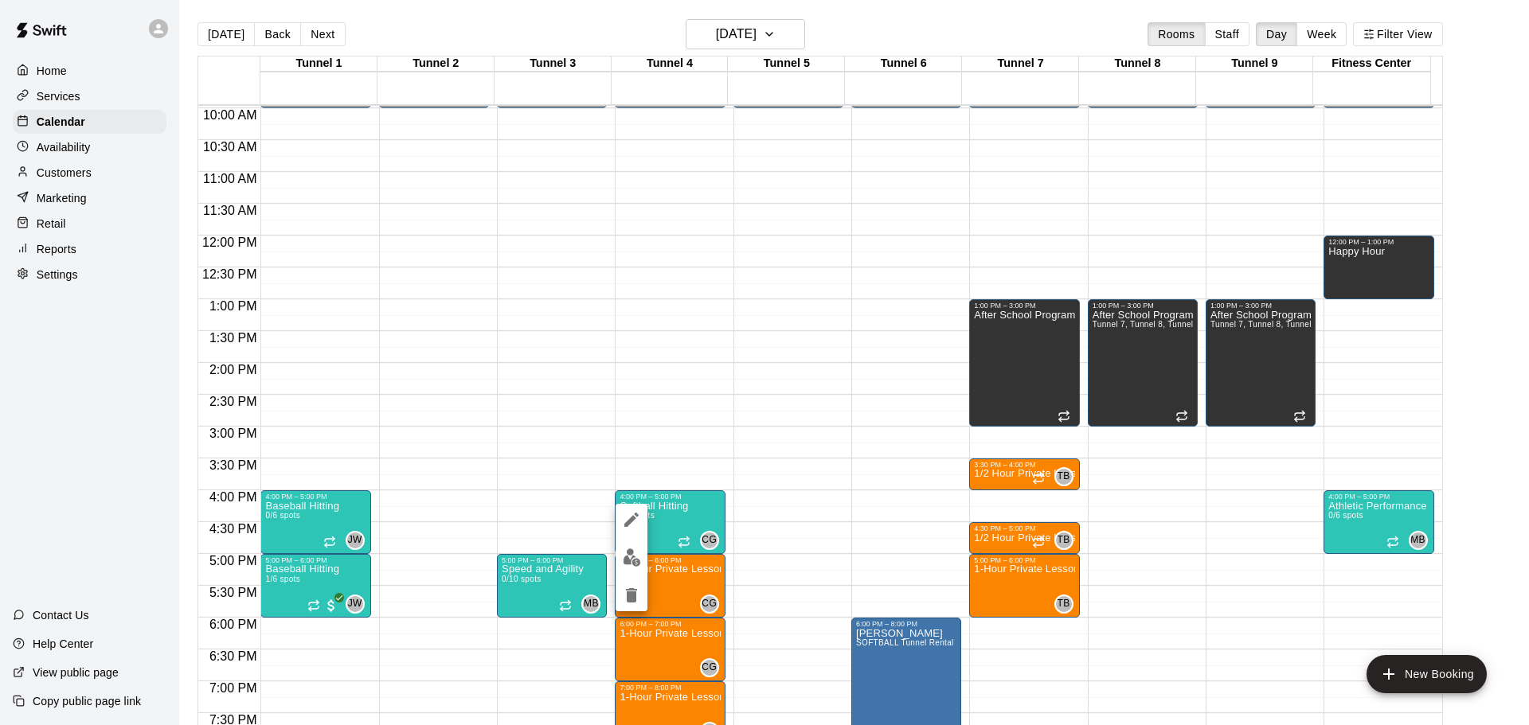
click at [633, 560] on img "edit" at bounding box center [632, 558] width 18 height 18
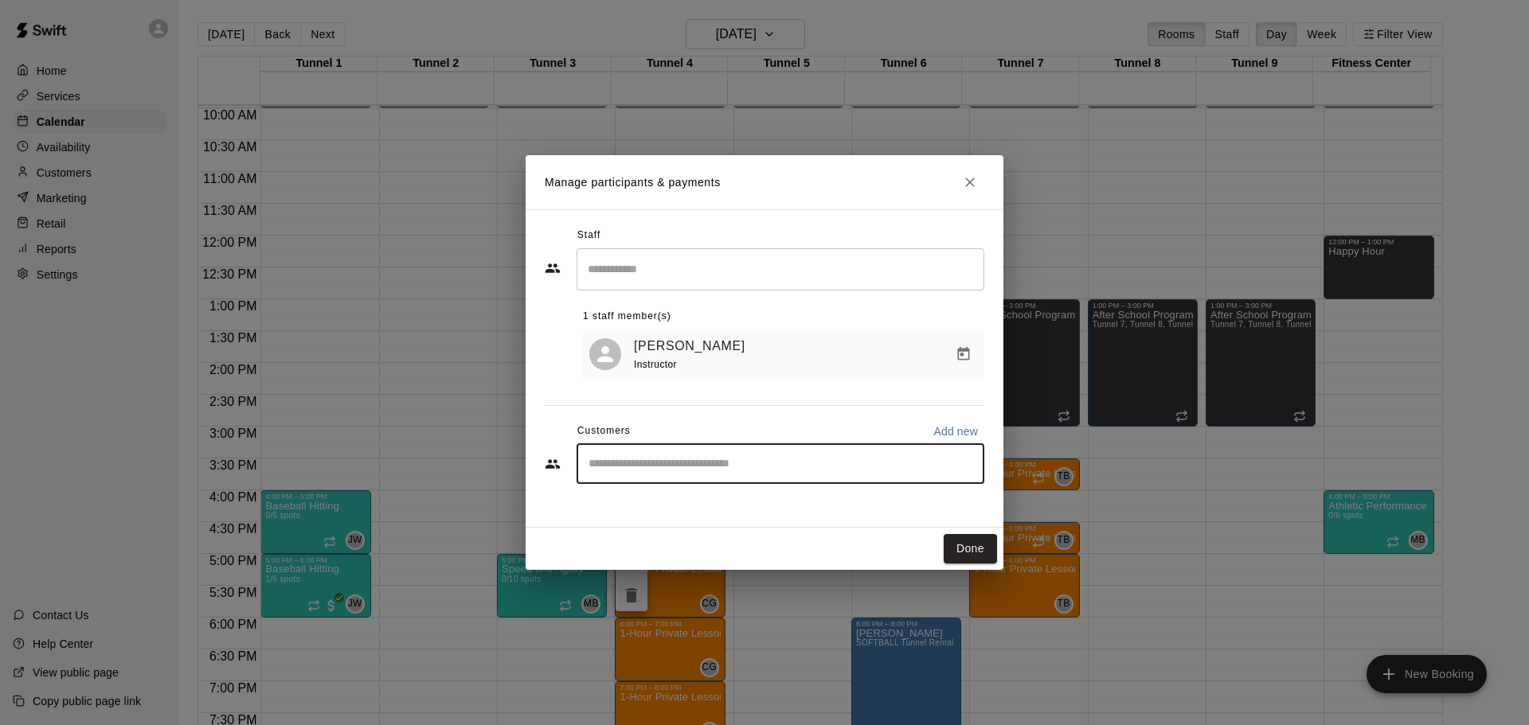
click at [735, 466] on input "Start typing to search customers..." at bounding box center [780, 464] width 393 height 16
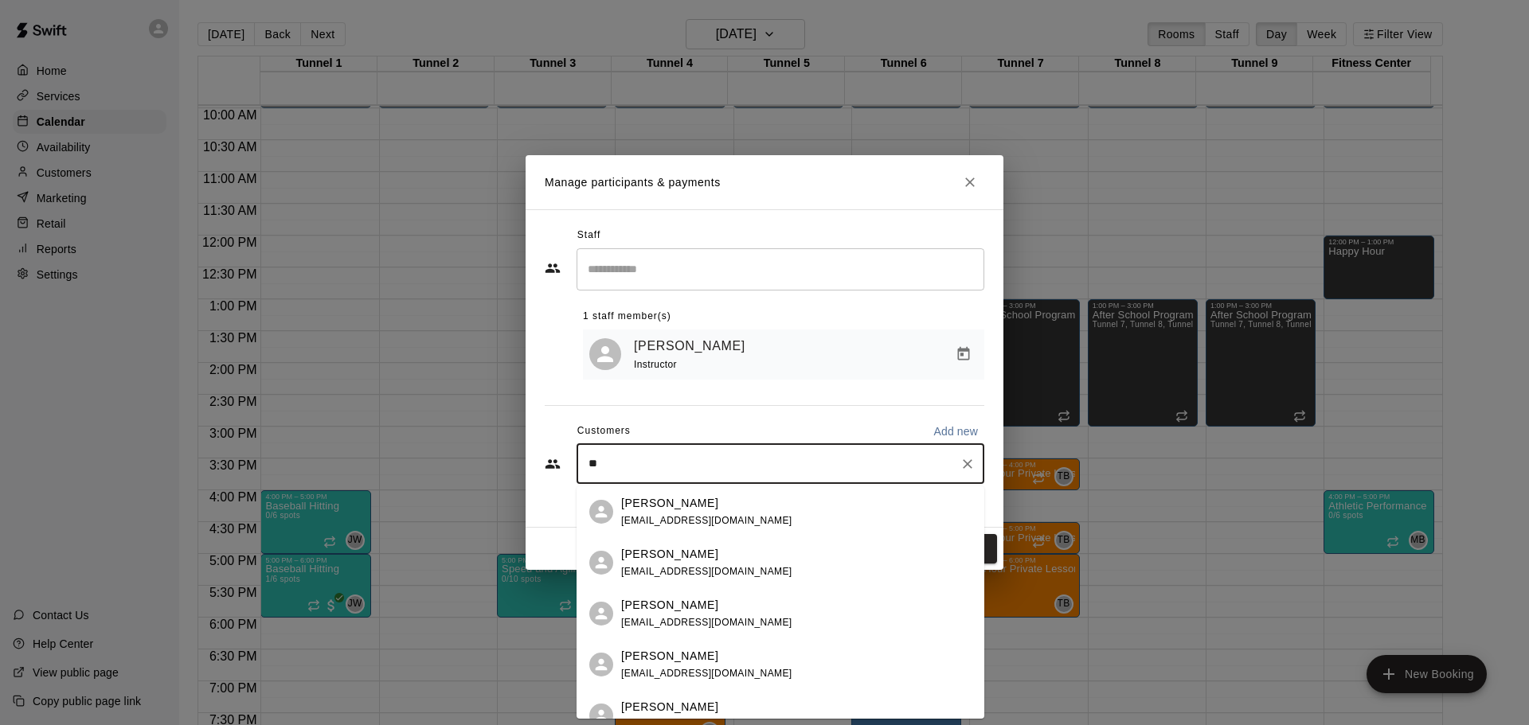
type input "*"
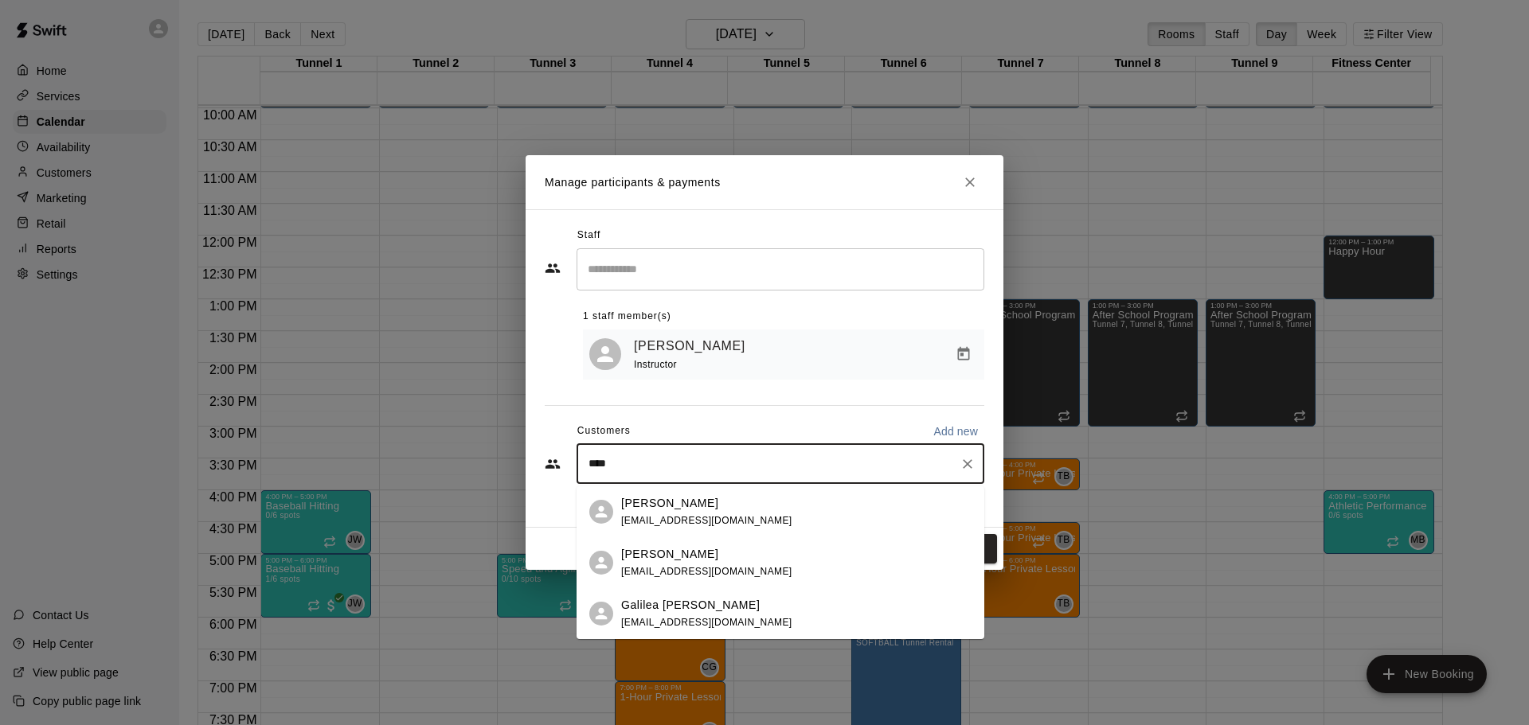
type input "*****"
click at [780, 607] on div "Galilea Nieto fnsanchez101@gmail.com" at bounding box center [796, 614] width 350 height 34
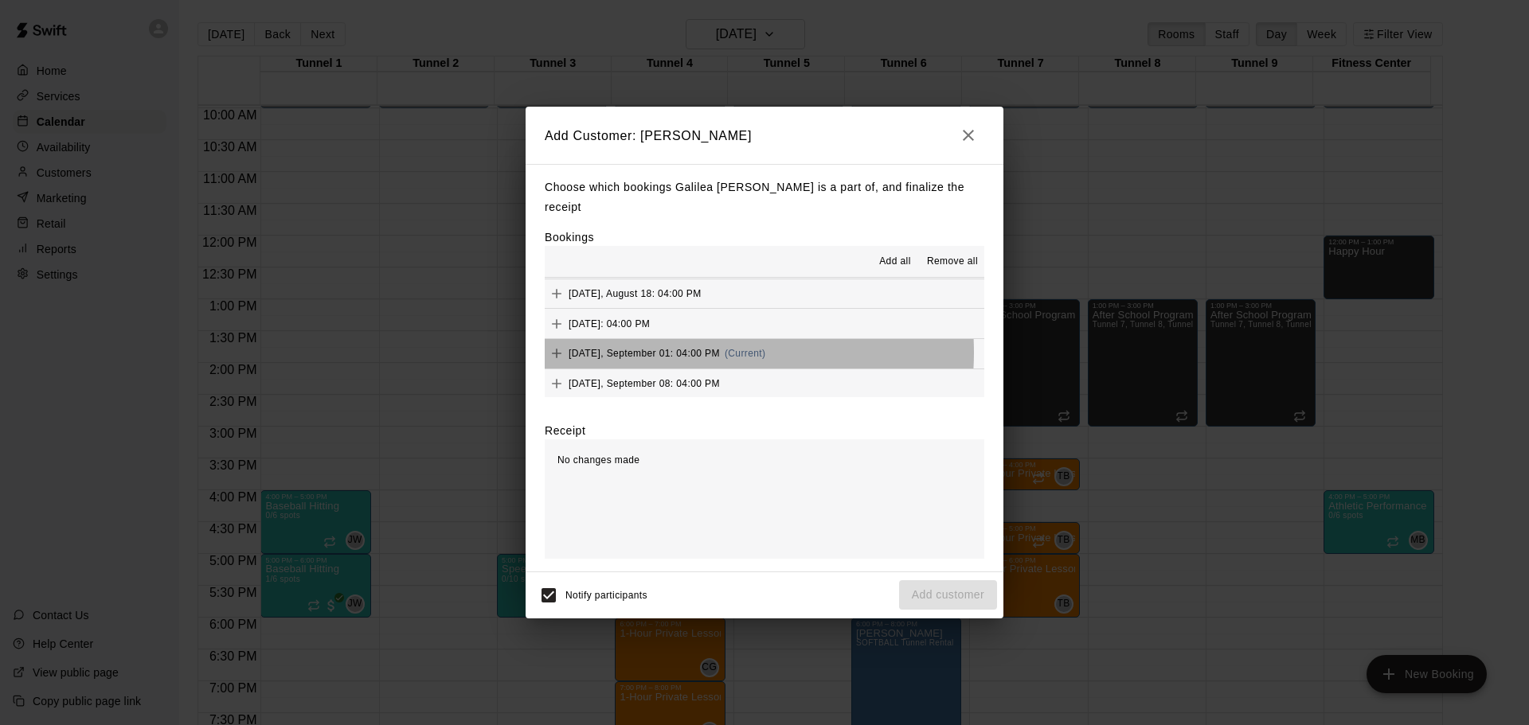
click at [698, 348] on span "Monday, September 01: 04:00 PM" at bounding box center [643, 353] width 151 height 11
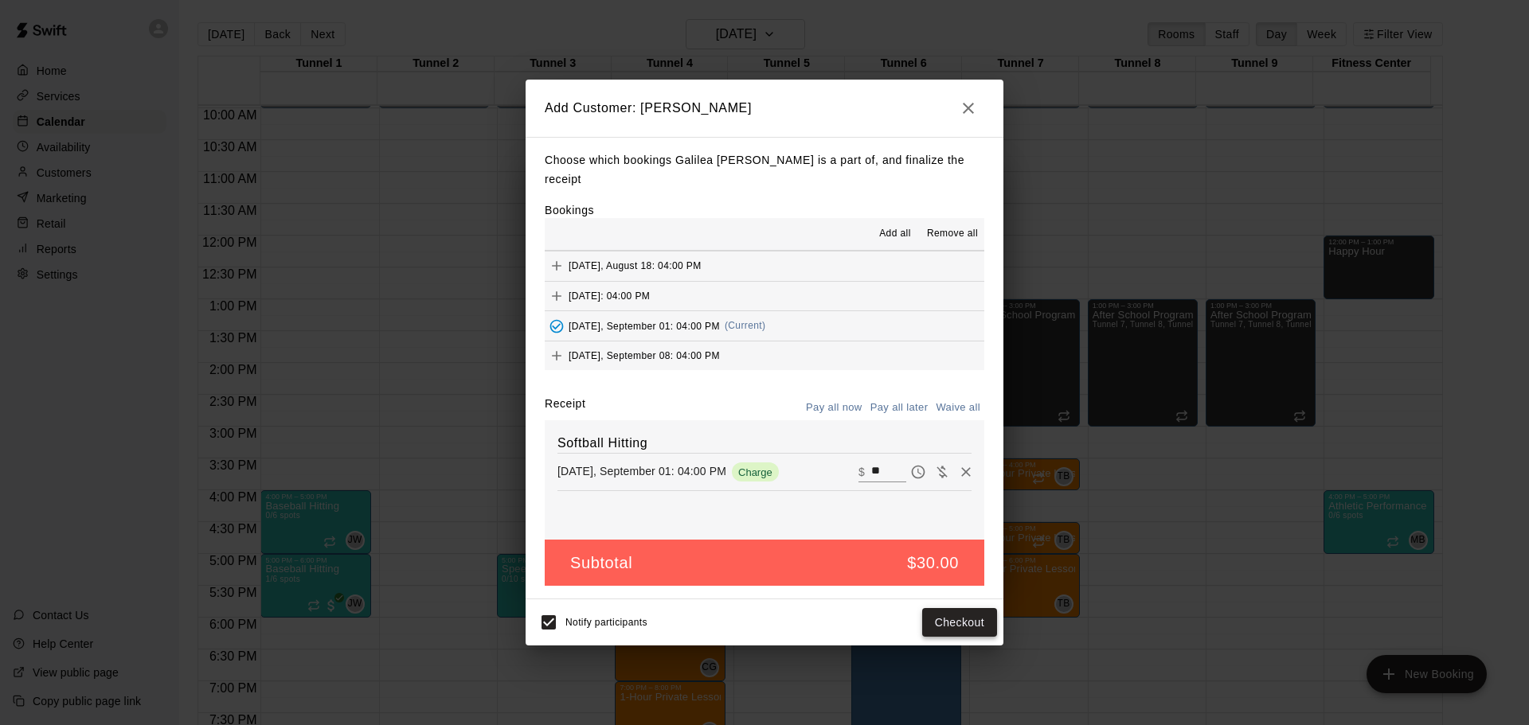
click at [960, 613] on button "Checkout" at bounding box center [959, 622] width 75 height 29
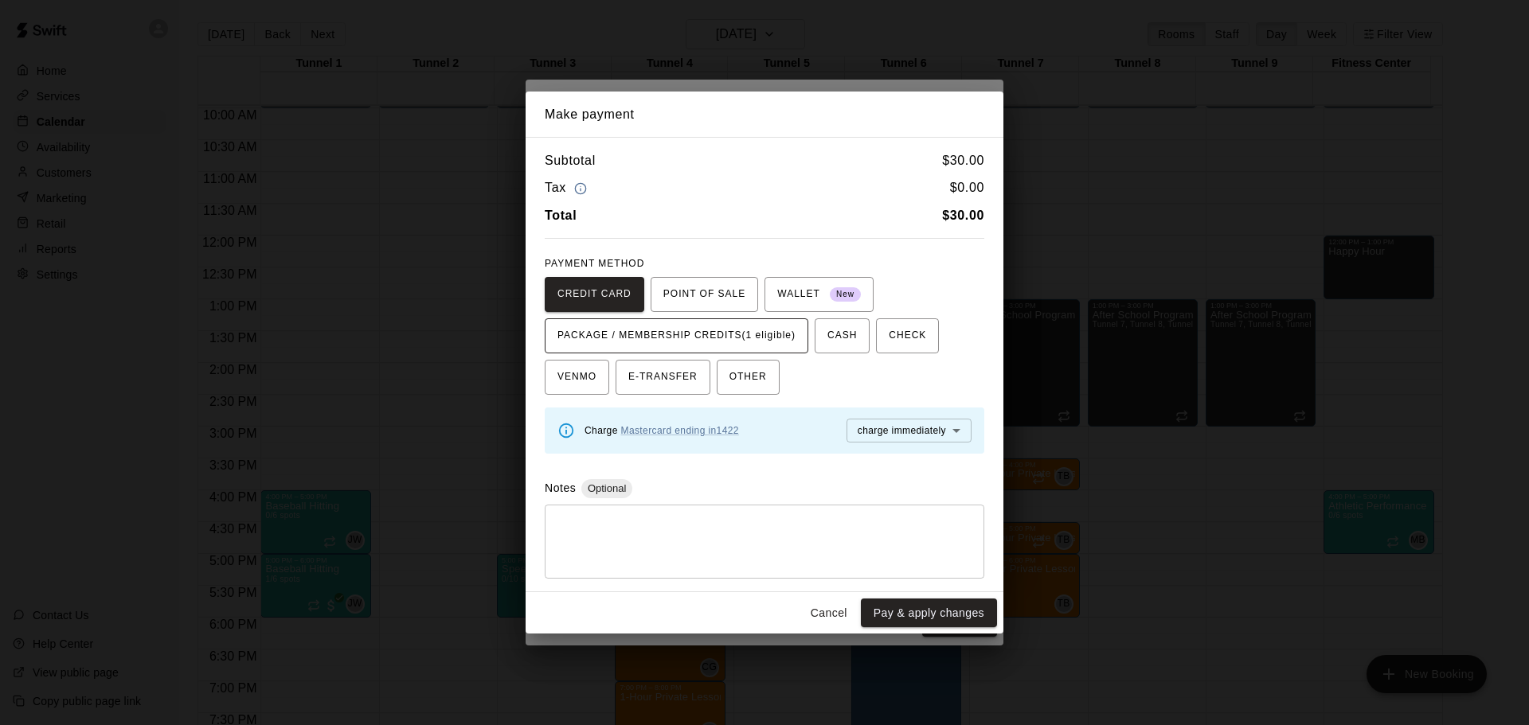
click at [716, 340] on span "PACKAGE / MEMBERSHIP CREDITS (1 eligible)" at bounding box center [676, 335] width 238 height 25
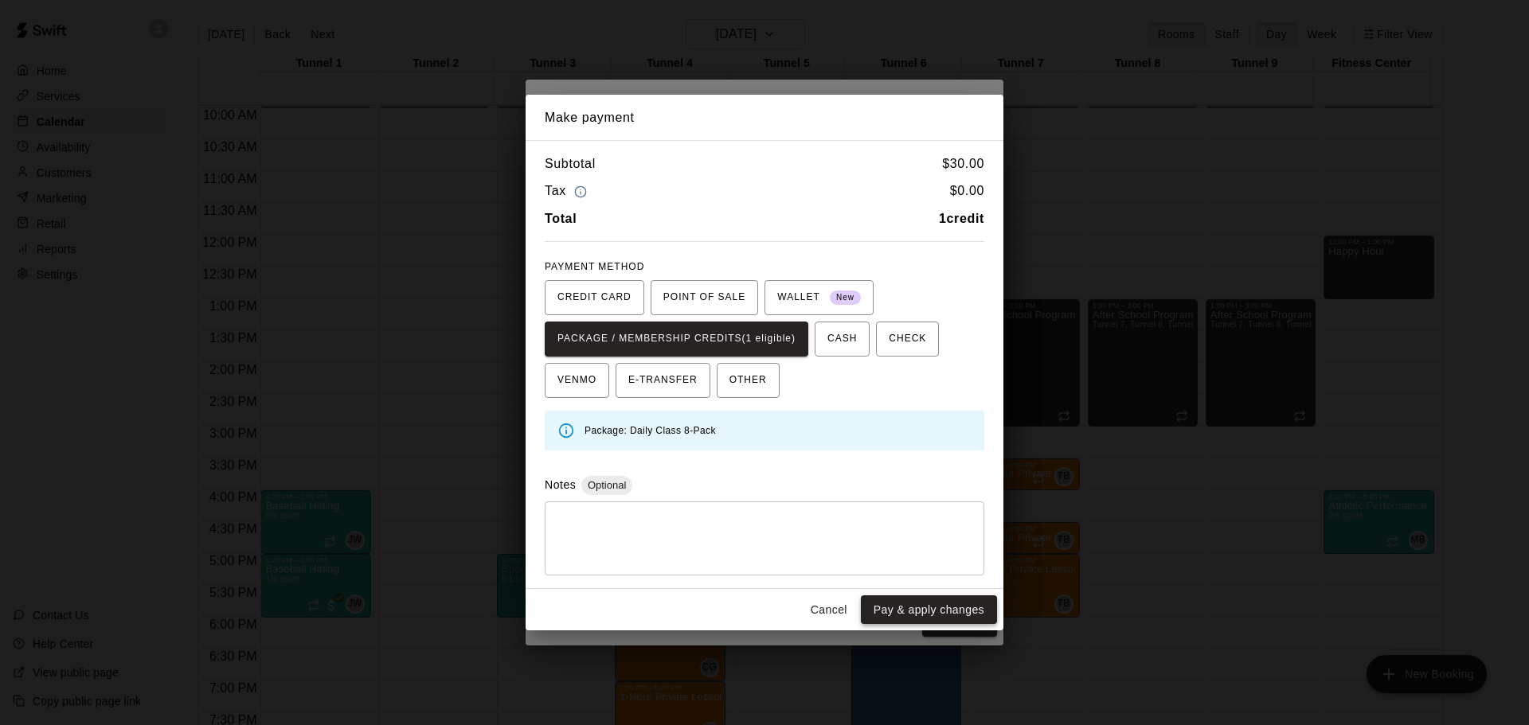
click at [931, 607] on button "Pay & apply changes" at bounding box center [929, 610] width 136 height 29
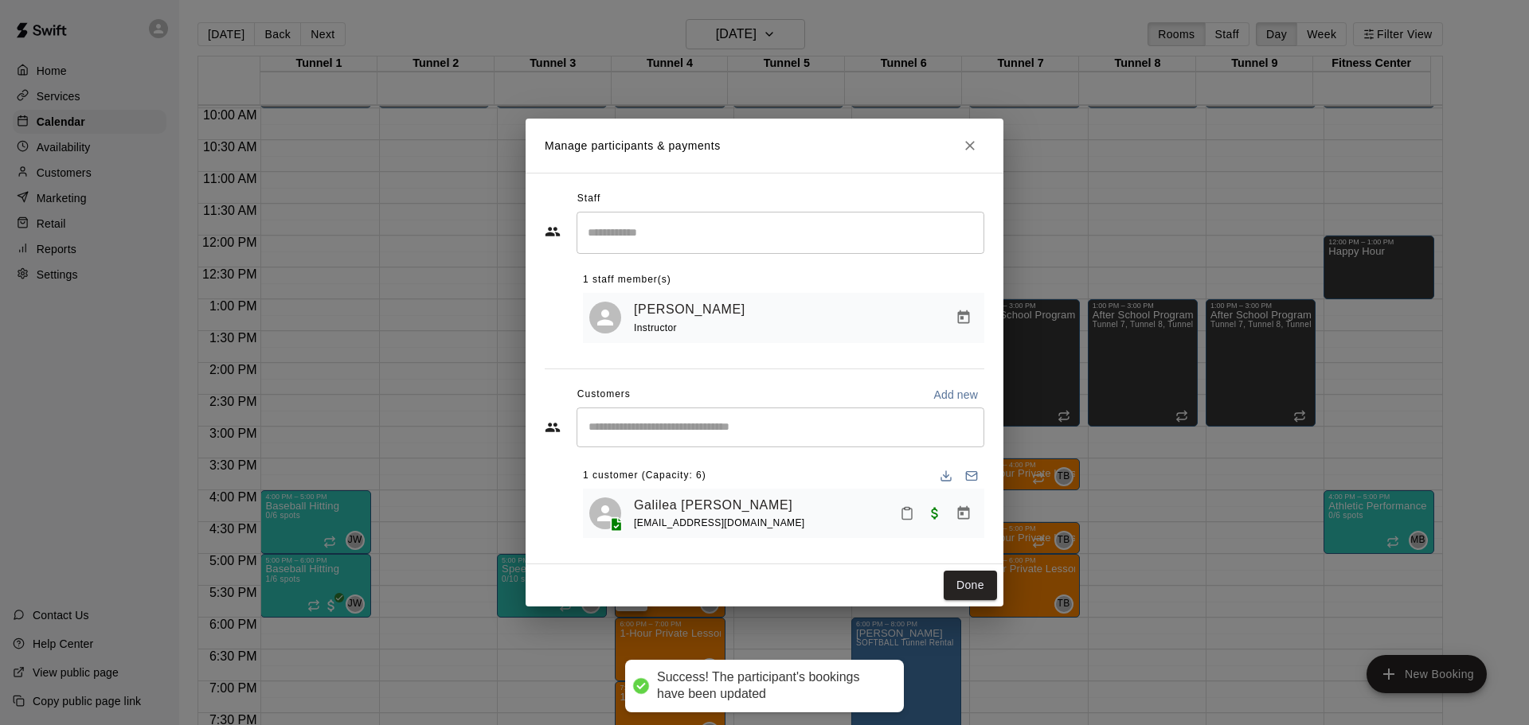
drag, startPoint x: 924, startPoint y: 411, endPoint x: 905, endPoint y: 443, distance: 37.1
drag, startPoint x: 905, startPoint y: 443, endPoint x: 966, endPoint y: 564, distance: 136.0
drag, startPoint x: 966, startPoint y: 564, endPoint x: 962, endPoint y: 594, distance: 29.7
click at [959, 596] on button "Done" at bounding box center [969, 585] width 53 height 29
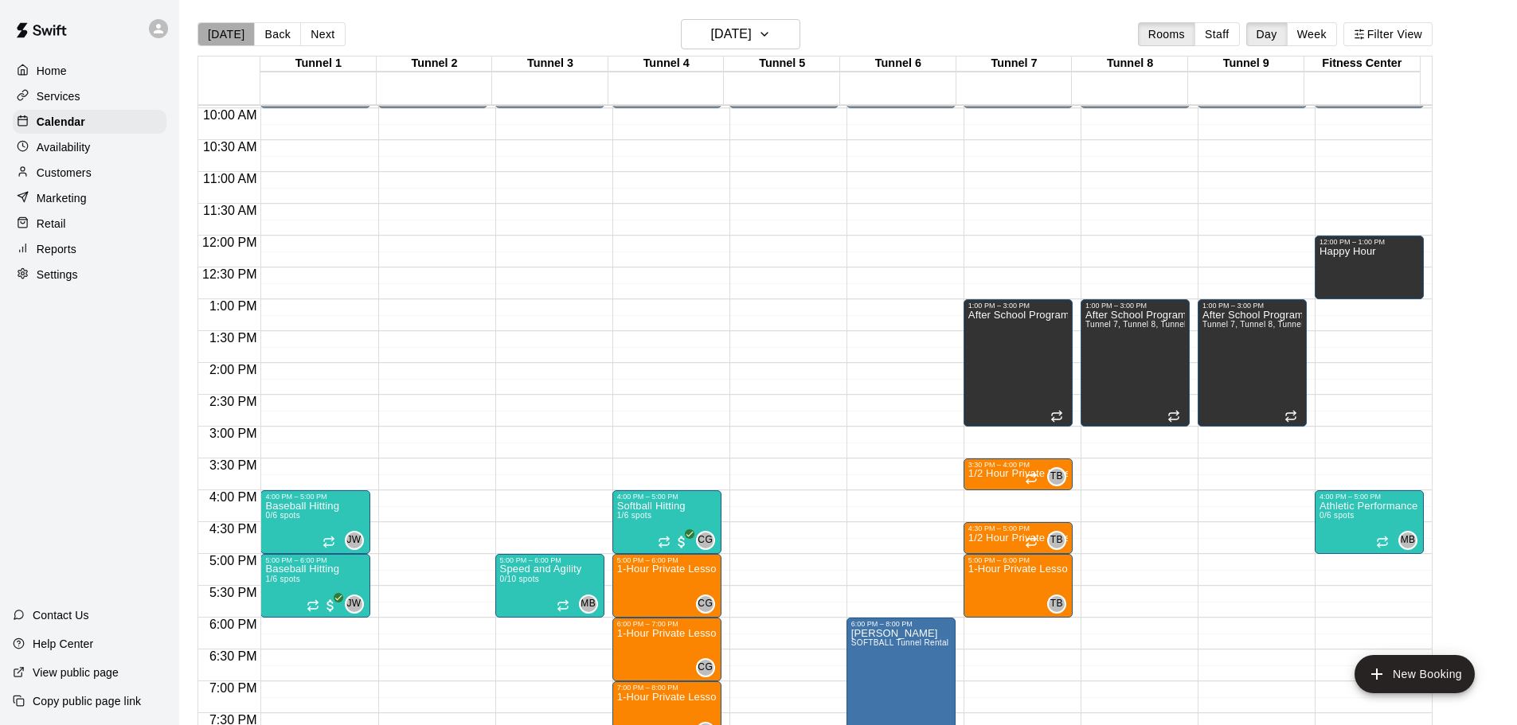
click at [230, 23] on button "[DATE]" at bounding box center [225, 34] width 57 height 24
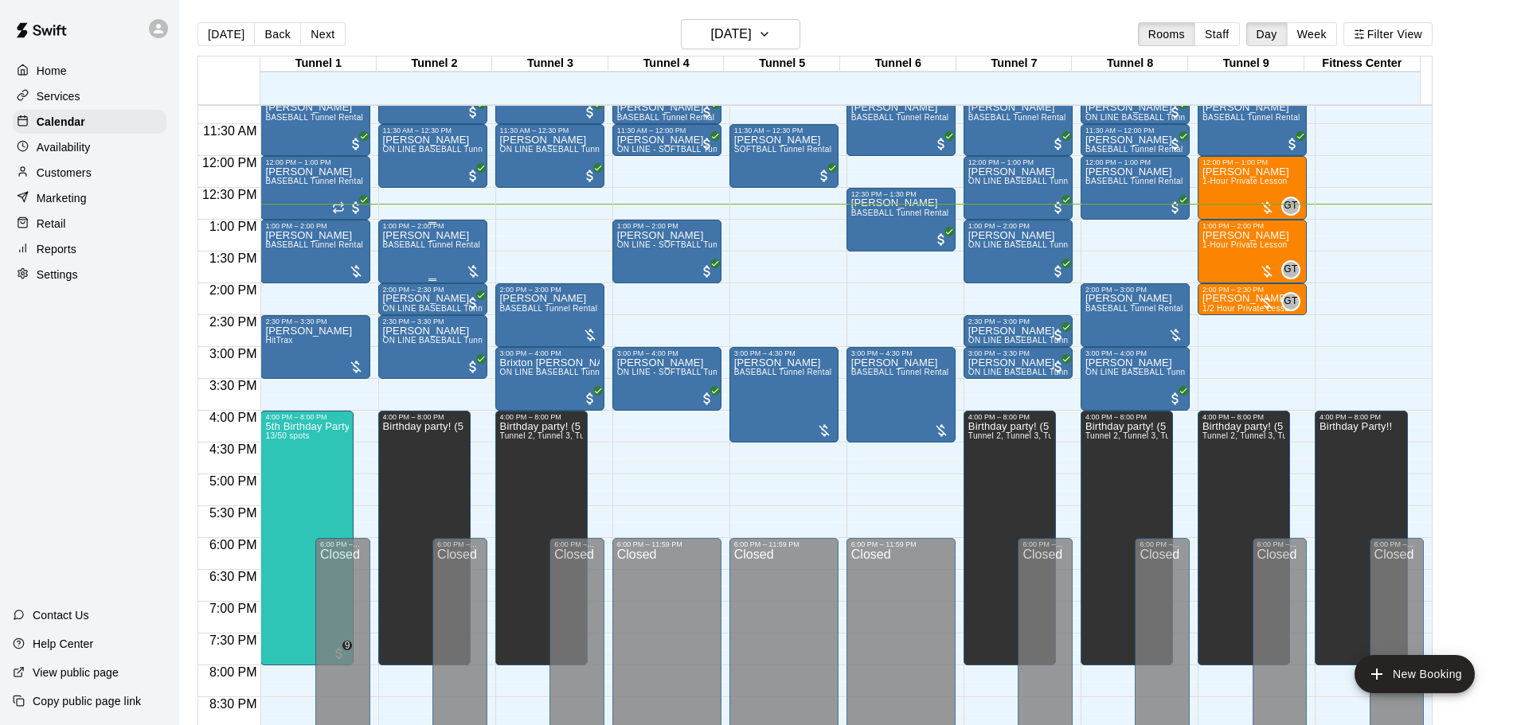
scroll to position [555, 0]
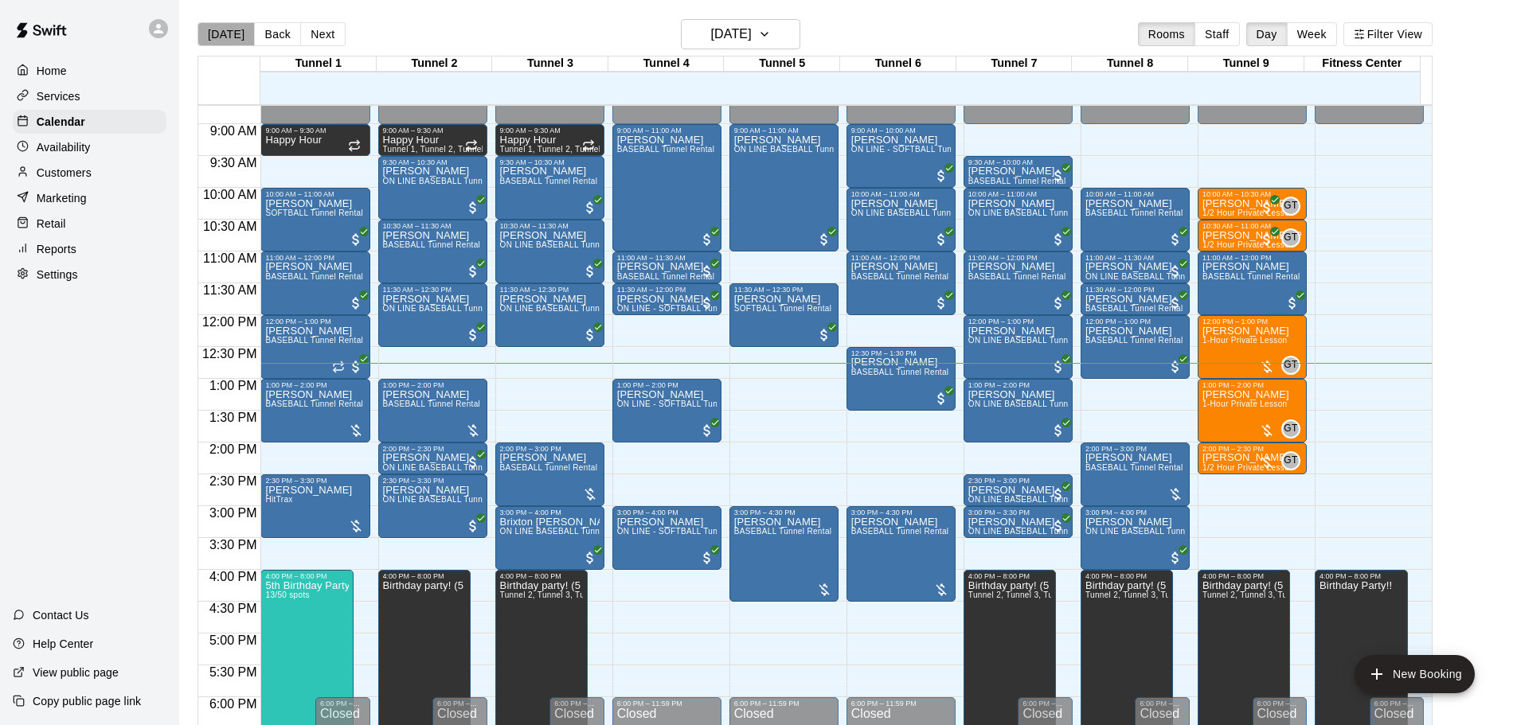
click at [226, 29] on button "[DATE]" at bounding box center [225, 34] width 57 height 24
click at [740, 53] on div "Today Back Next Saturday Aug 16 Rooms Staff Day Week Filter View" at bounding box center [814, 37] width 1235 height 37
click at [737, 41] on h6 "[DATE]" at bounding box center [731, 34] width 41 height 22
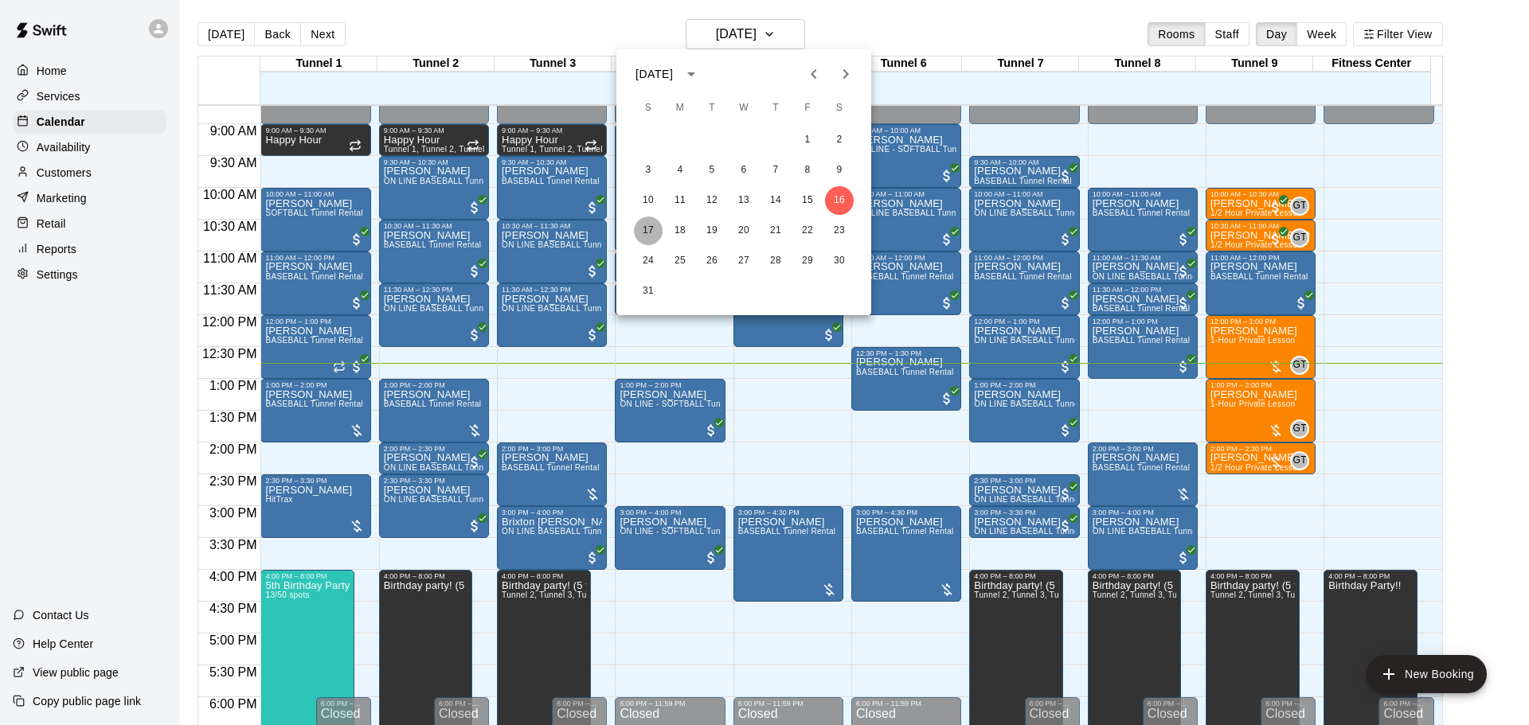
click at [648, 238] on button "17" at bounding box center [648, 231] width 29 height 29
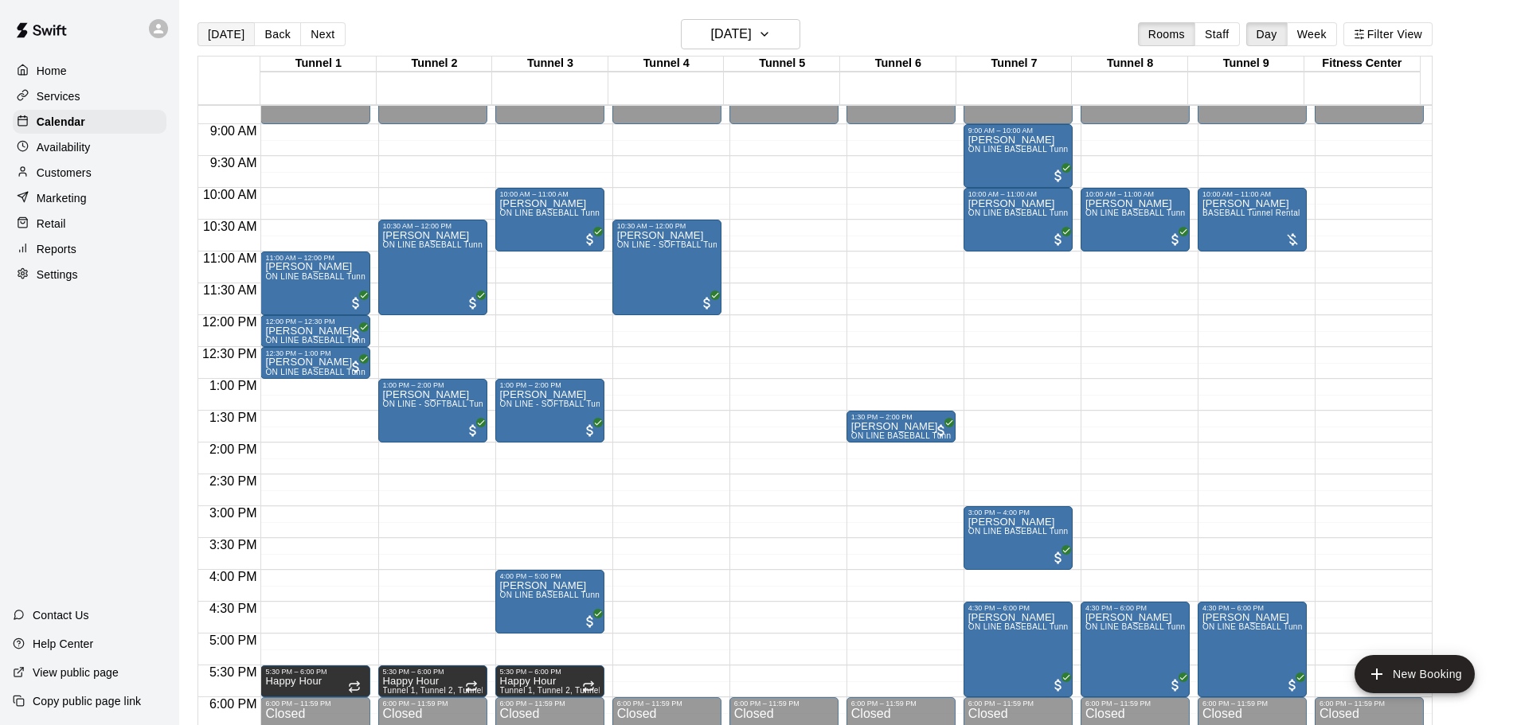
click at [222, 32] on button "[DATE]" at bounding box center [225, 34] width 57 height 24
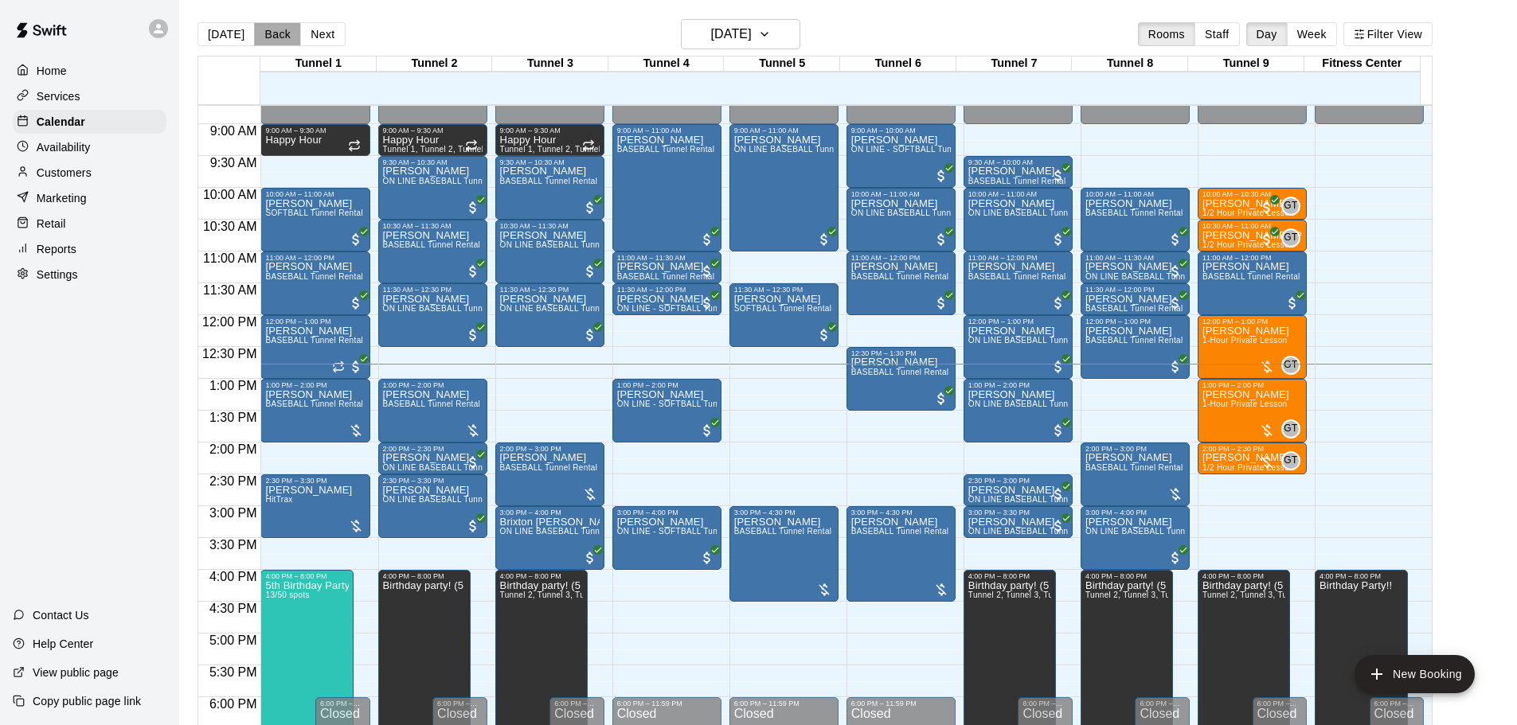
click at [261, 29] on button "Back" at bounding box center [277, 34] width 47 height 24
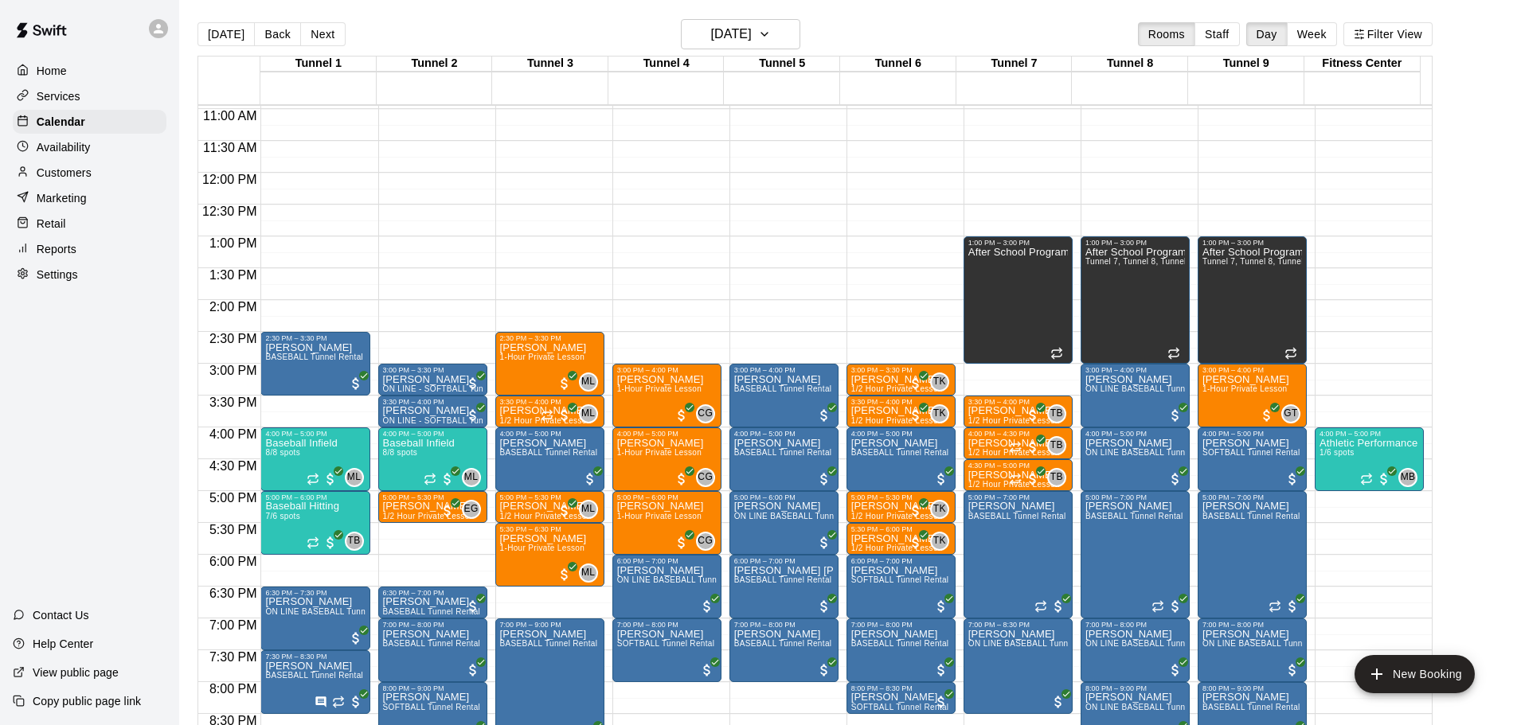
scroll to position [794, 0]
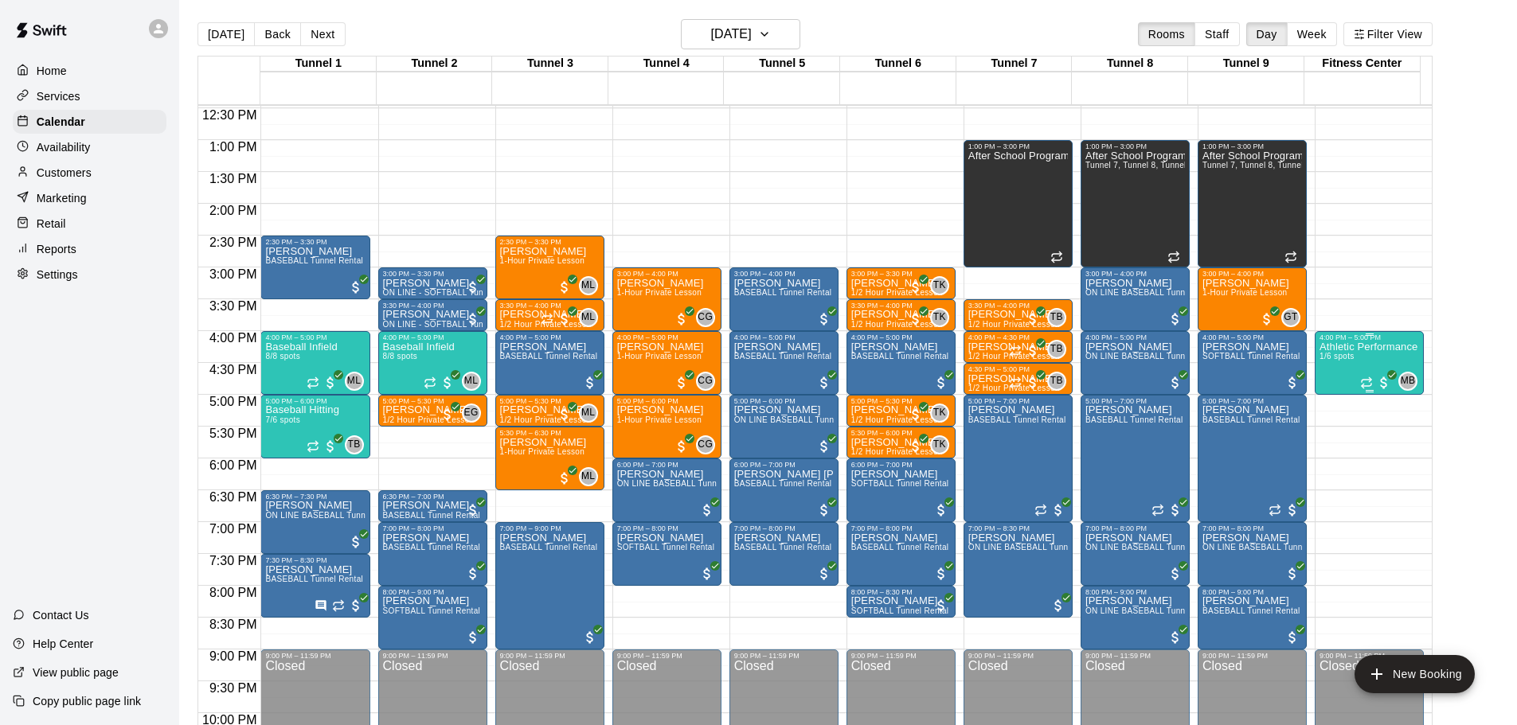
click at [1381, 347] on p "Athletic Performance" at bounding box center [1368, 347] width 98 height 0
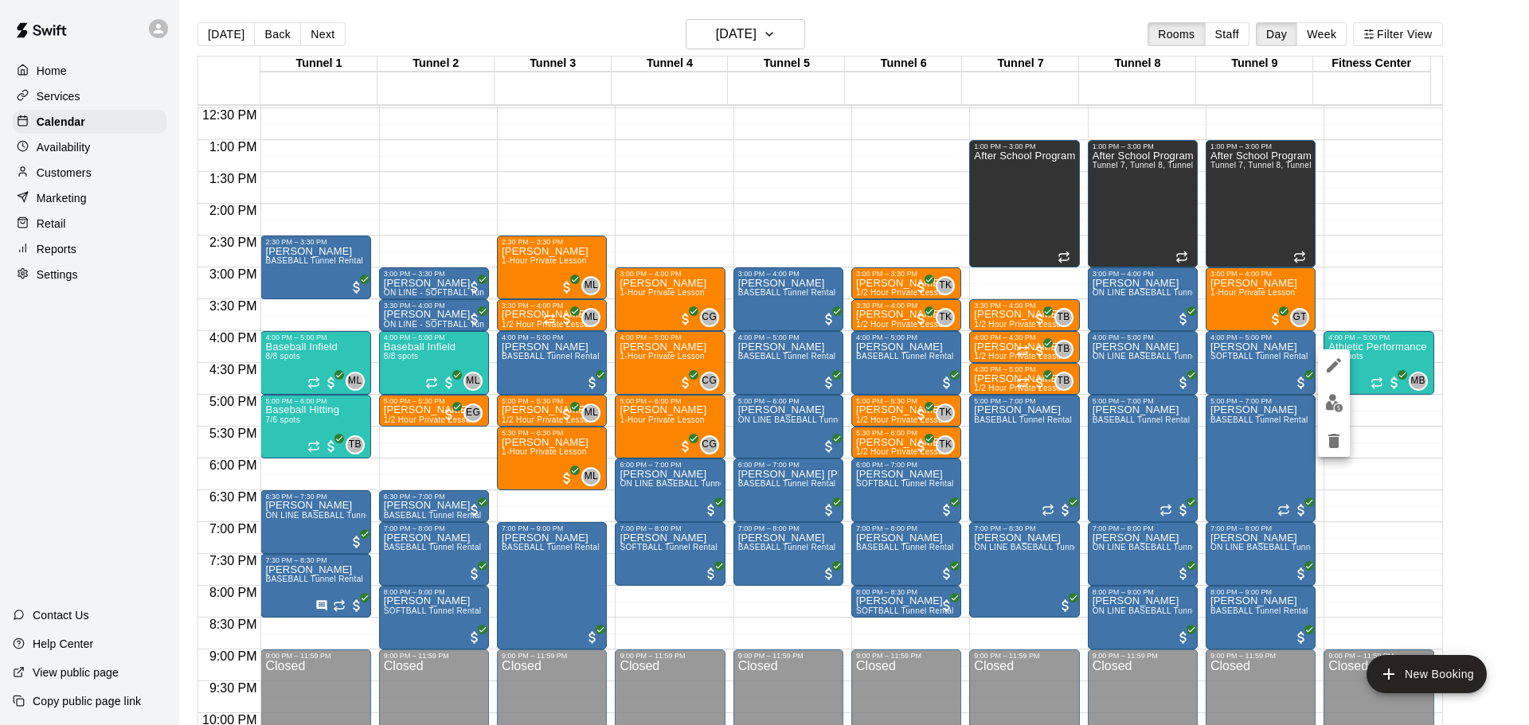
click at [1325, 403] on img "edit" at bounding box center [1334, 403] width 18 height 18
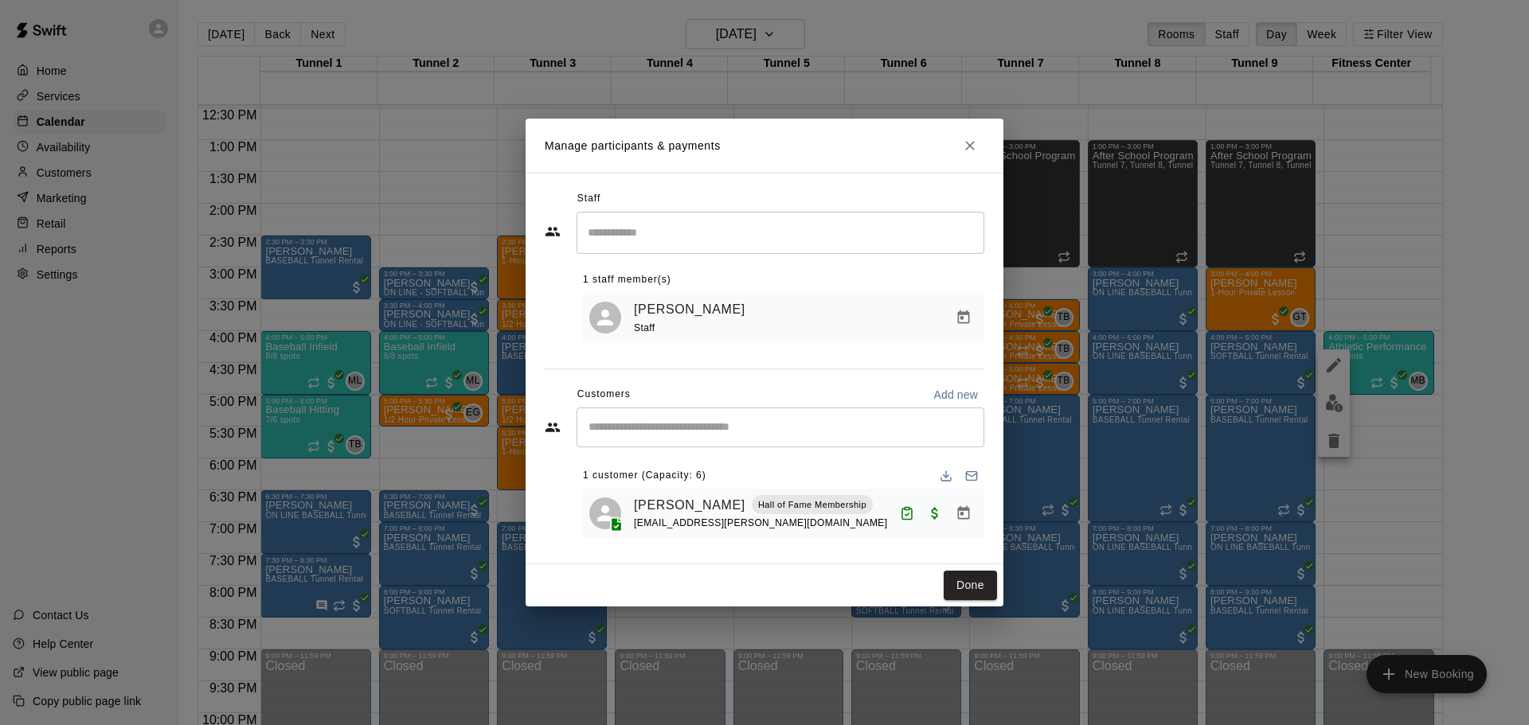
click at [708, 436] on div "​" at bounding box center [780, 428] width 408 height 40
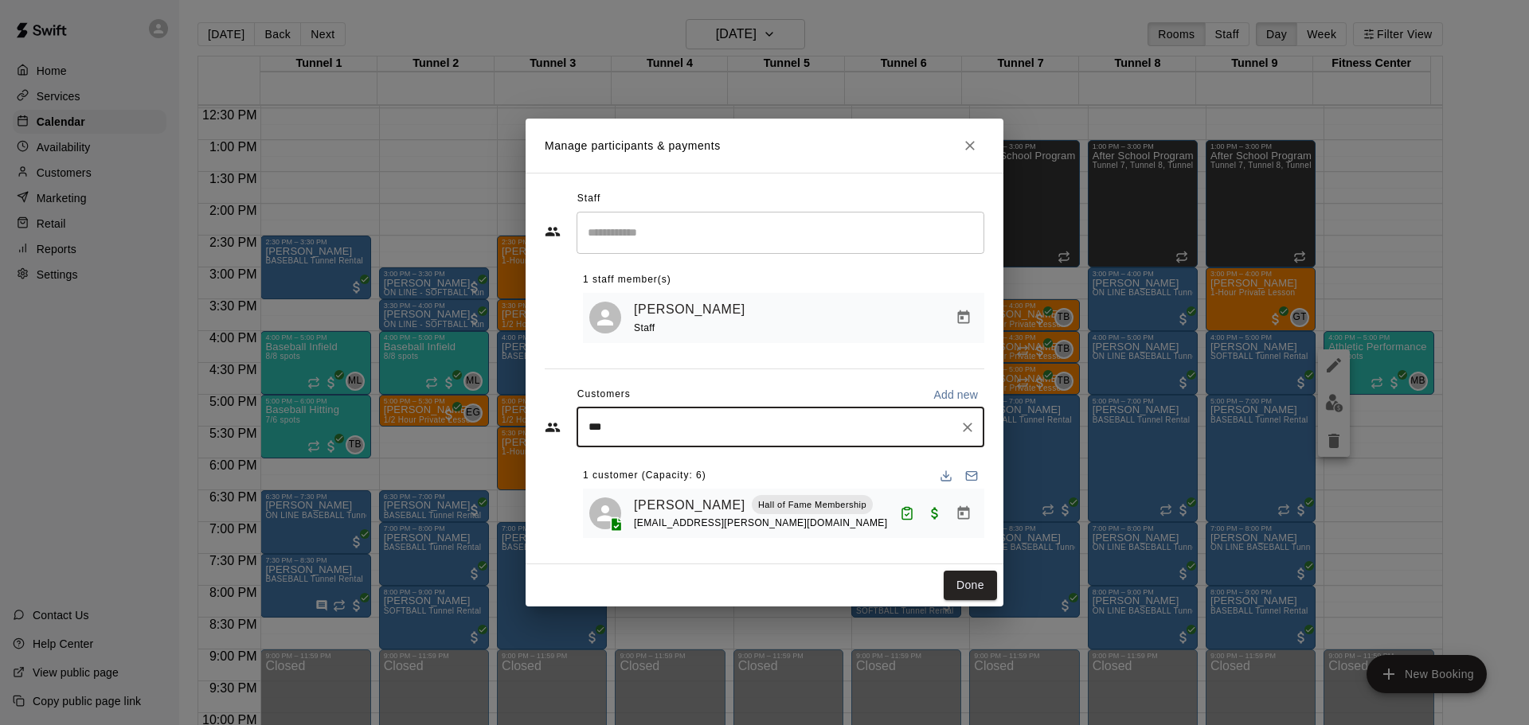
type input "***"
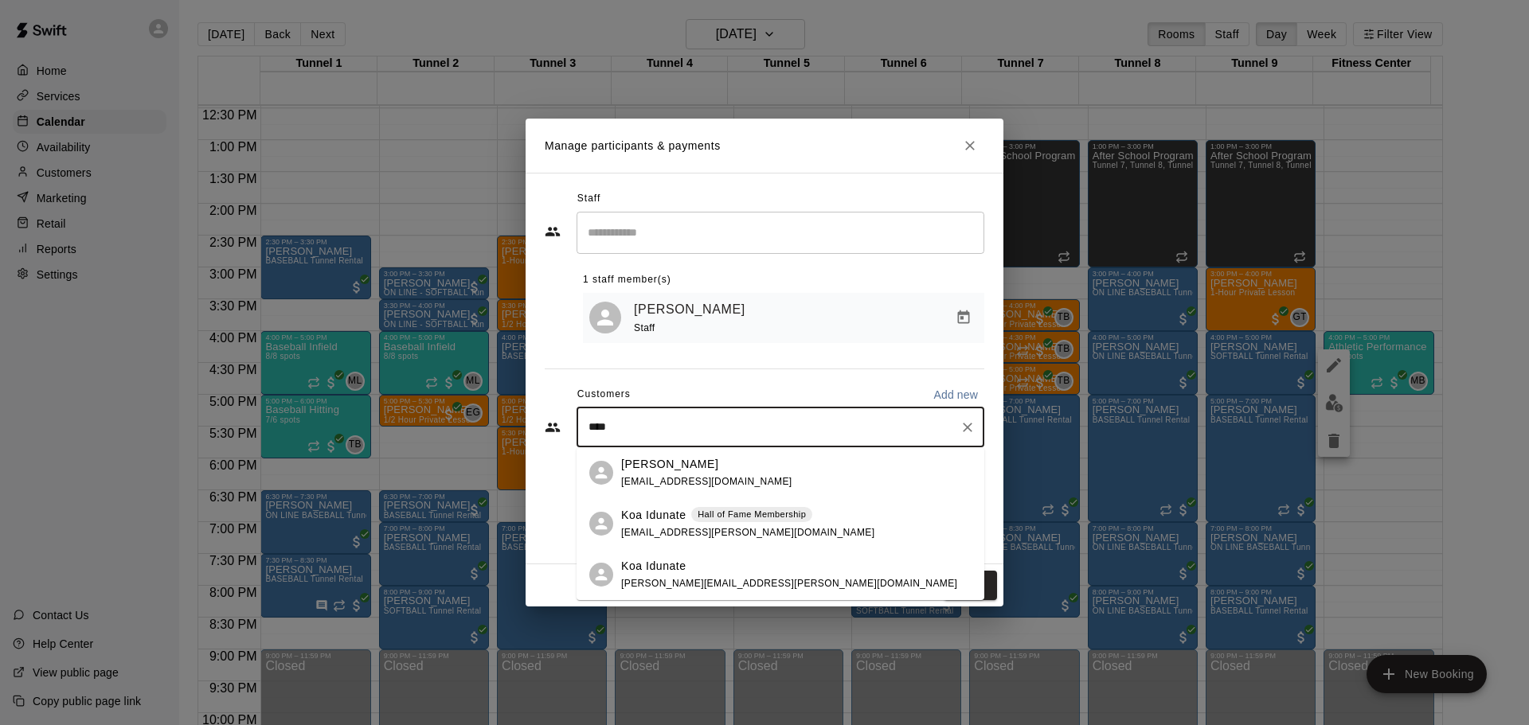
click at [677, 529] on span "kolin3@cox.net" at bounding box center [747, 532] width 253 height 11
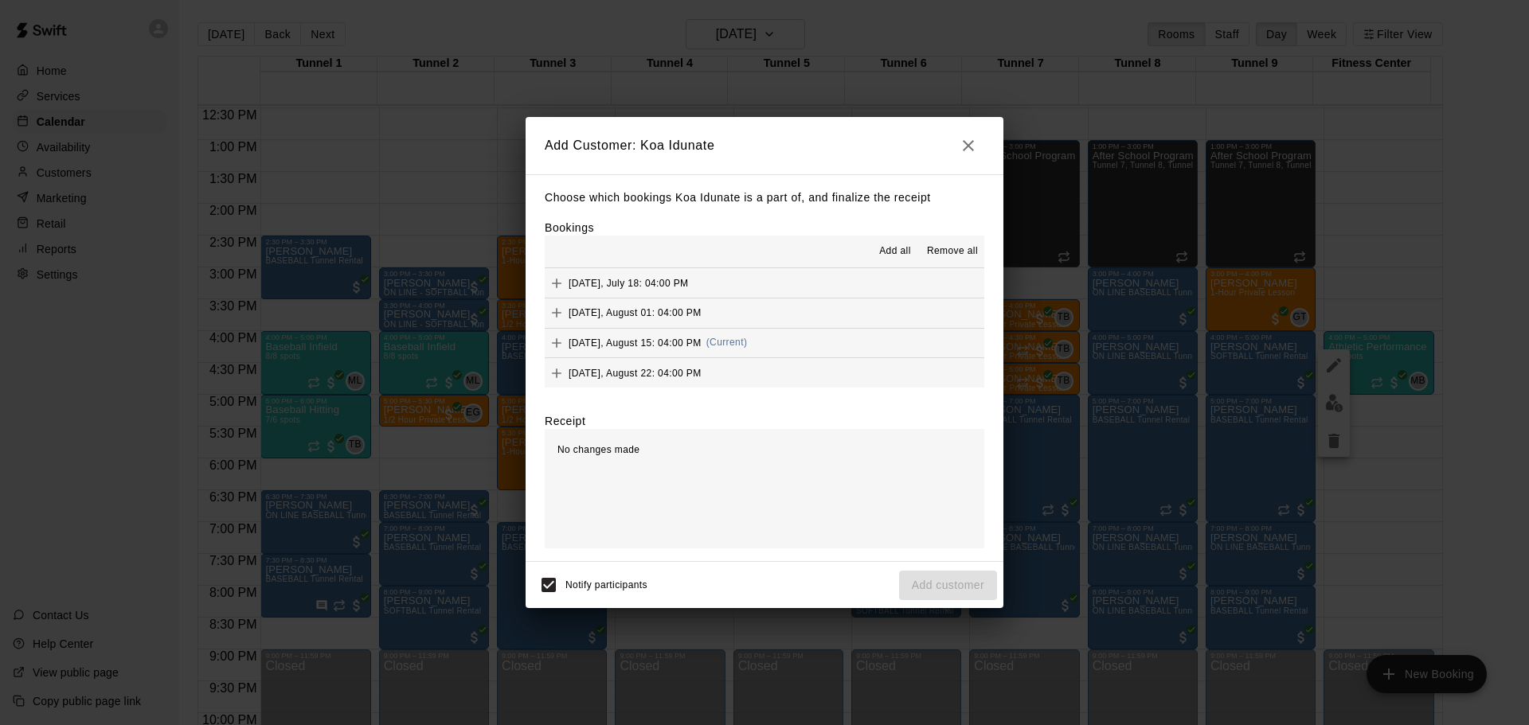
click at [706, 342] on span "(Current)" at bounding box center [726, 342] width 41 height 11
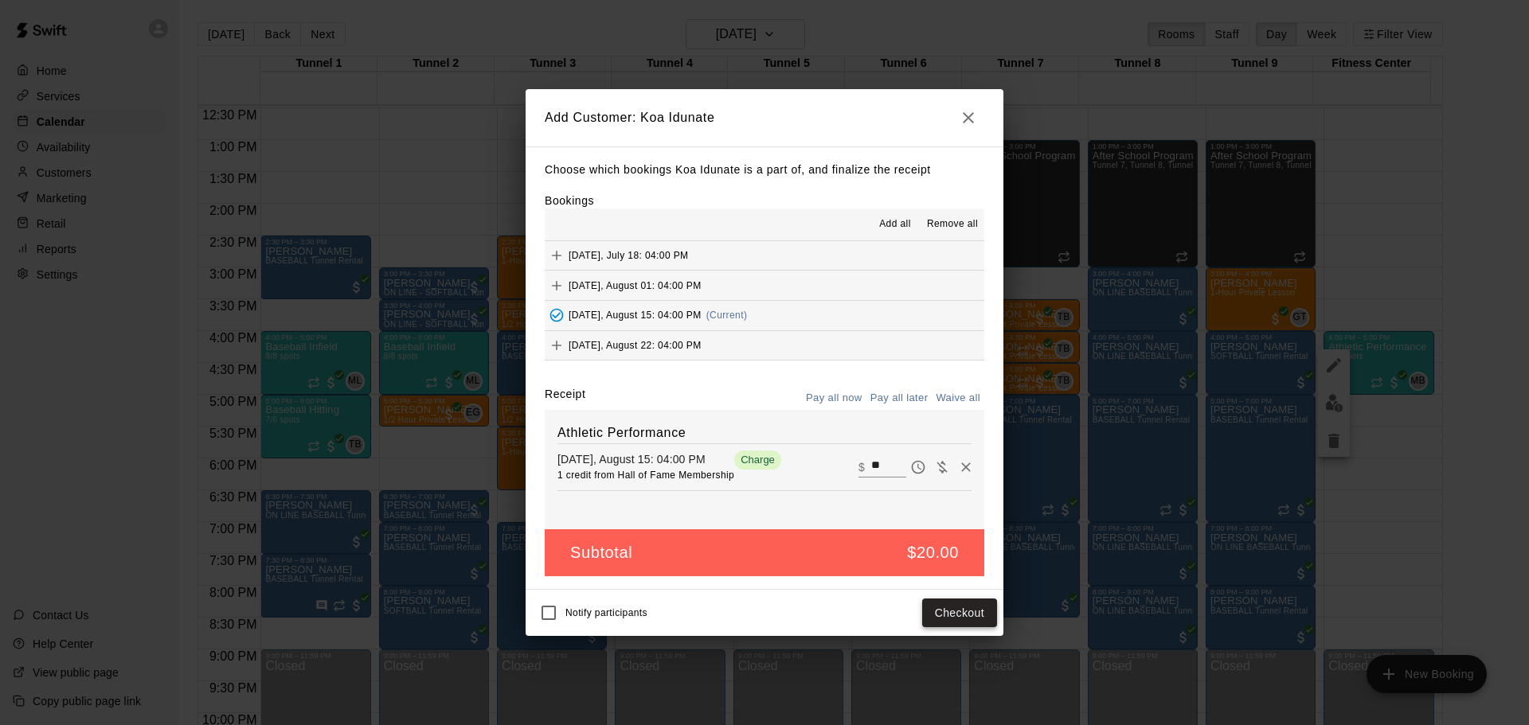
click at [971, 616] on button "Checkout" at bounding box center [959, 613] width 75 height 29
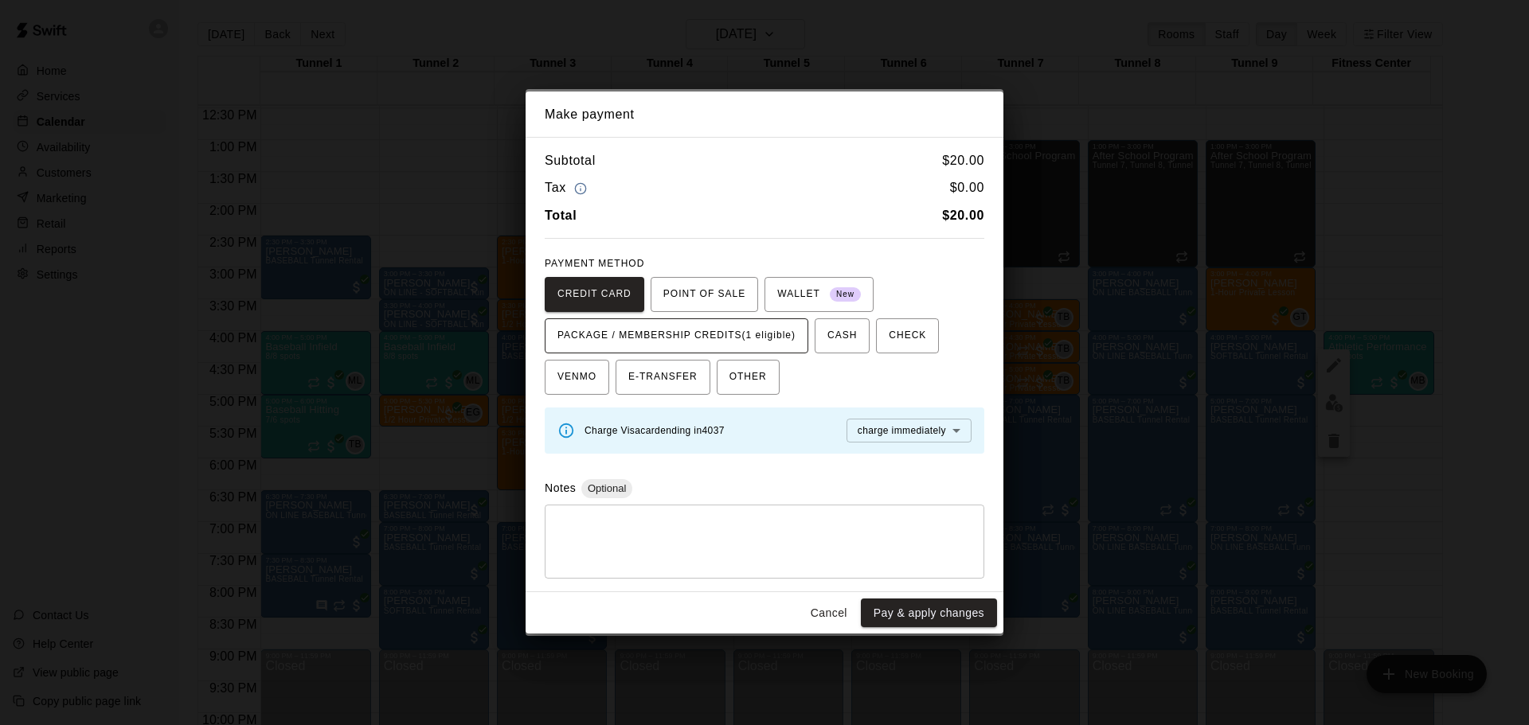
click at [733, 318] on button "PACKAGE / MEMBERSHIP CREDITS (1 eligible)" at bounding box center [677, 335] width 264 height 35
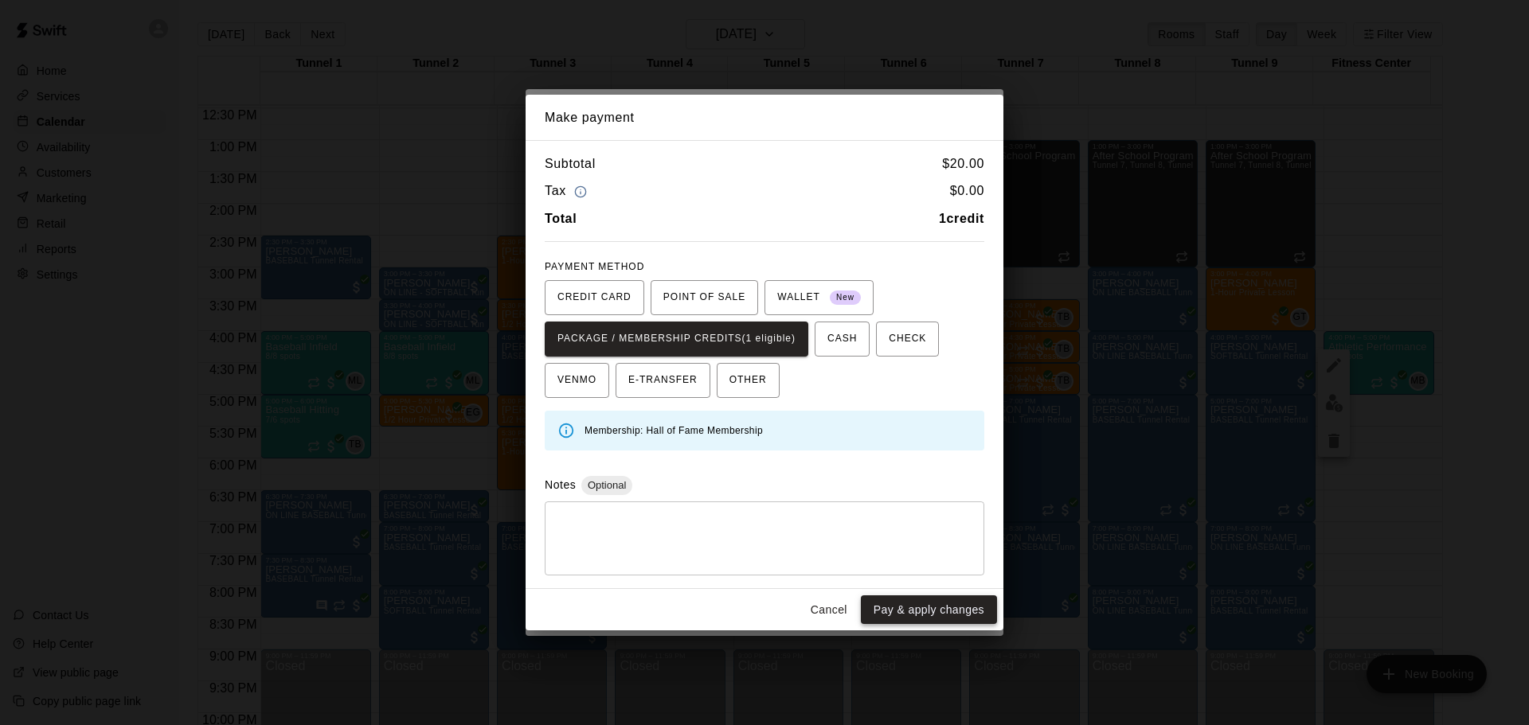
click at [915, 607] on button "Pay & apply changes" at bounding box center [929, 610] width 136 height 29
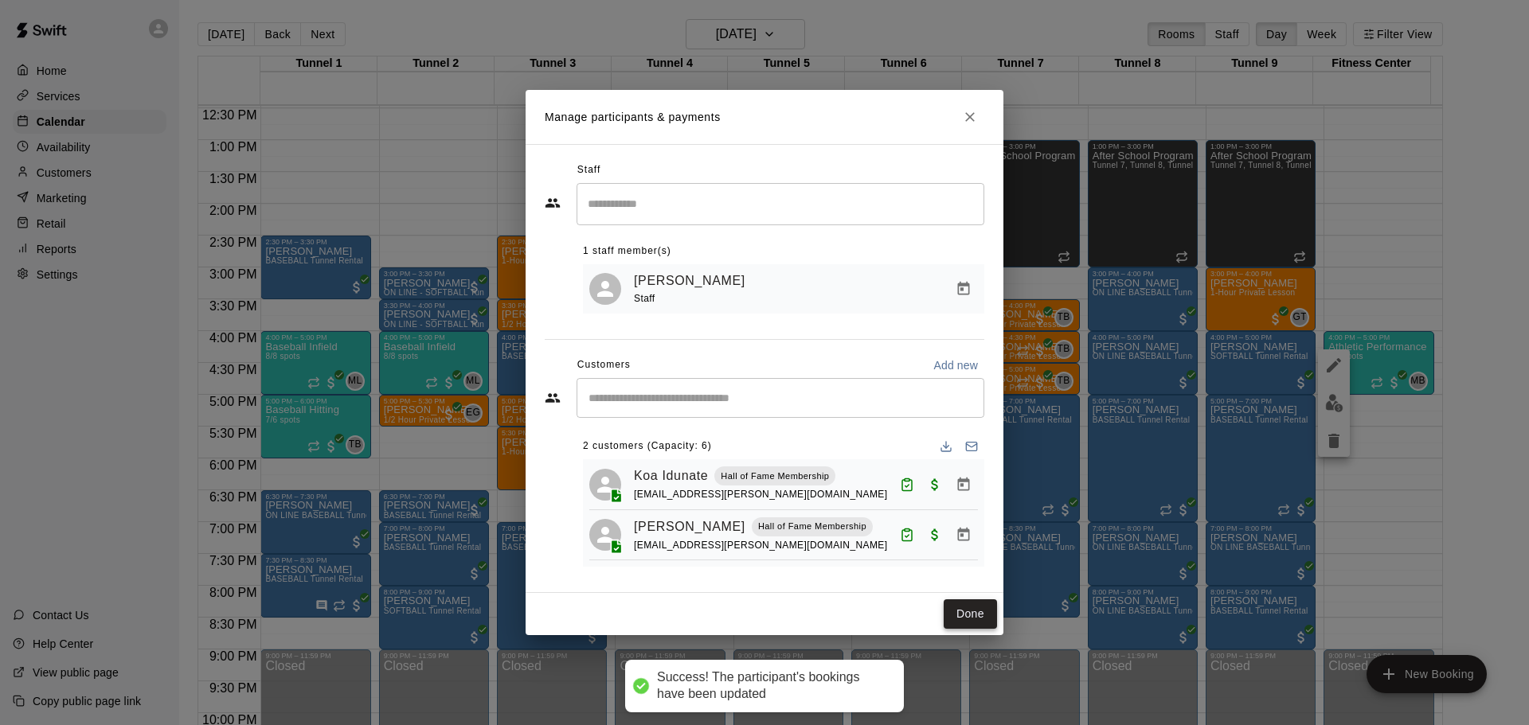
click at [975, 629] on button "Done" at bounding box center [969, 614] width 53 height 29
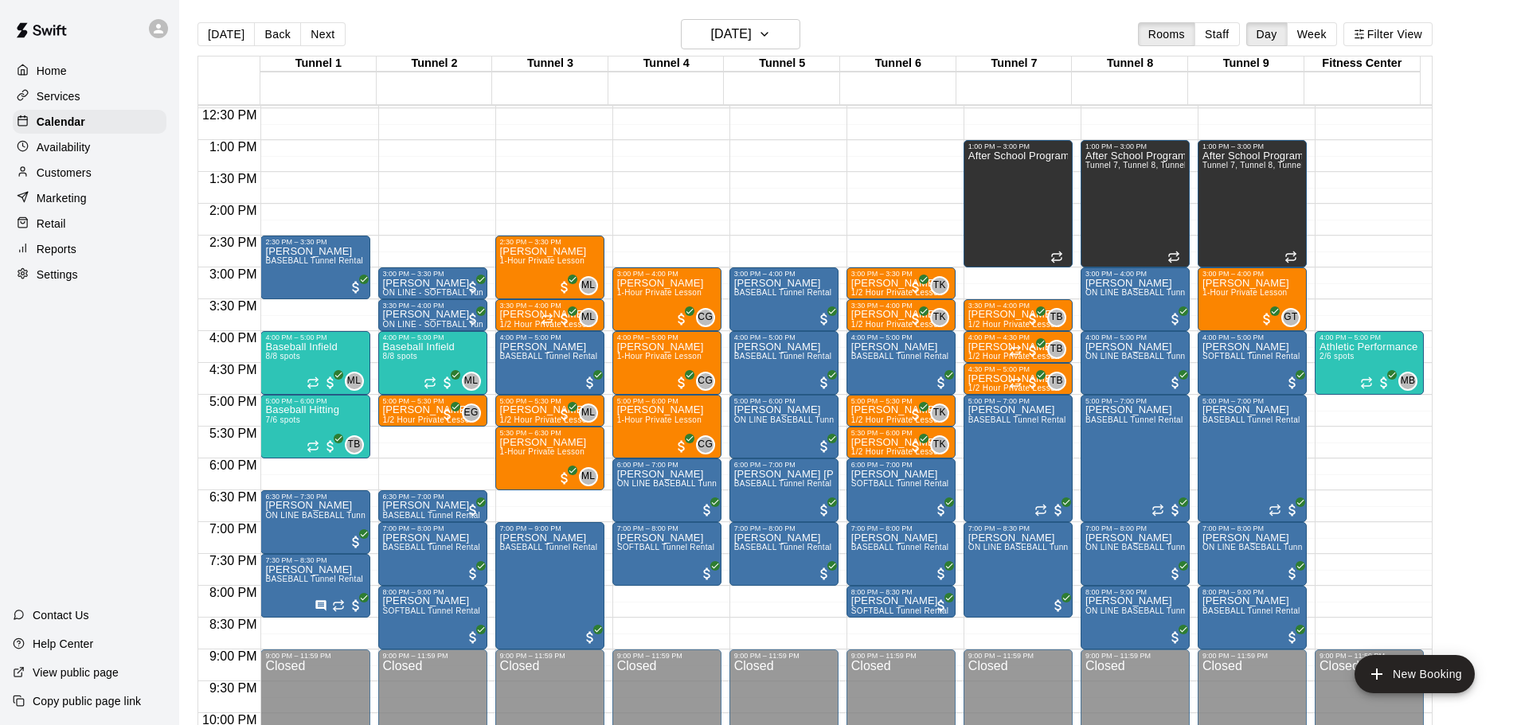
click at [100, 169] on div "Customers" at bounding box center [90, 173] width 154 height 24
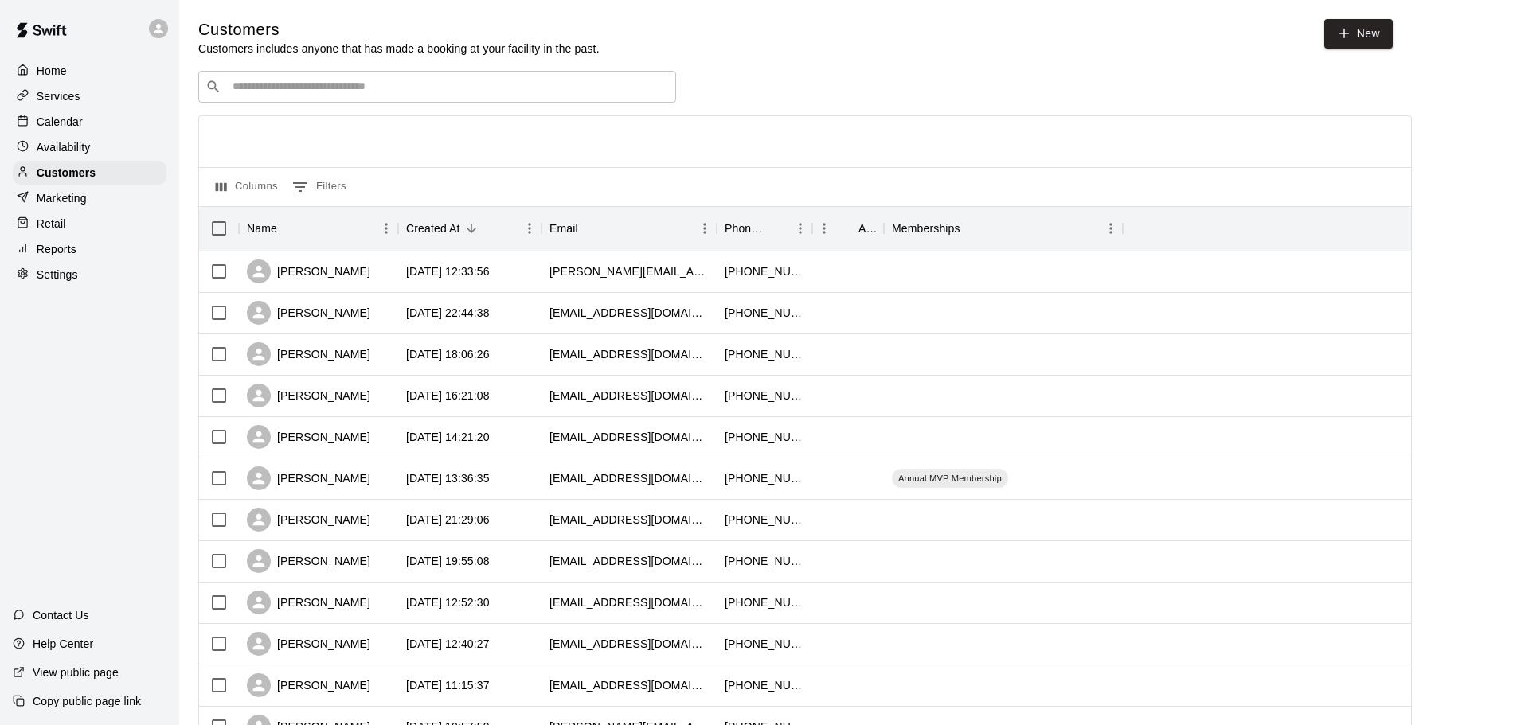
click at [479, 84] on input "Search customers by name or email" at bounding box center [448, 87] width 441 height 16
paste input "*******"
type input "*******"
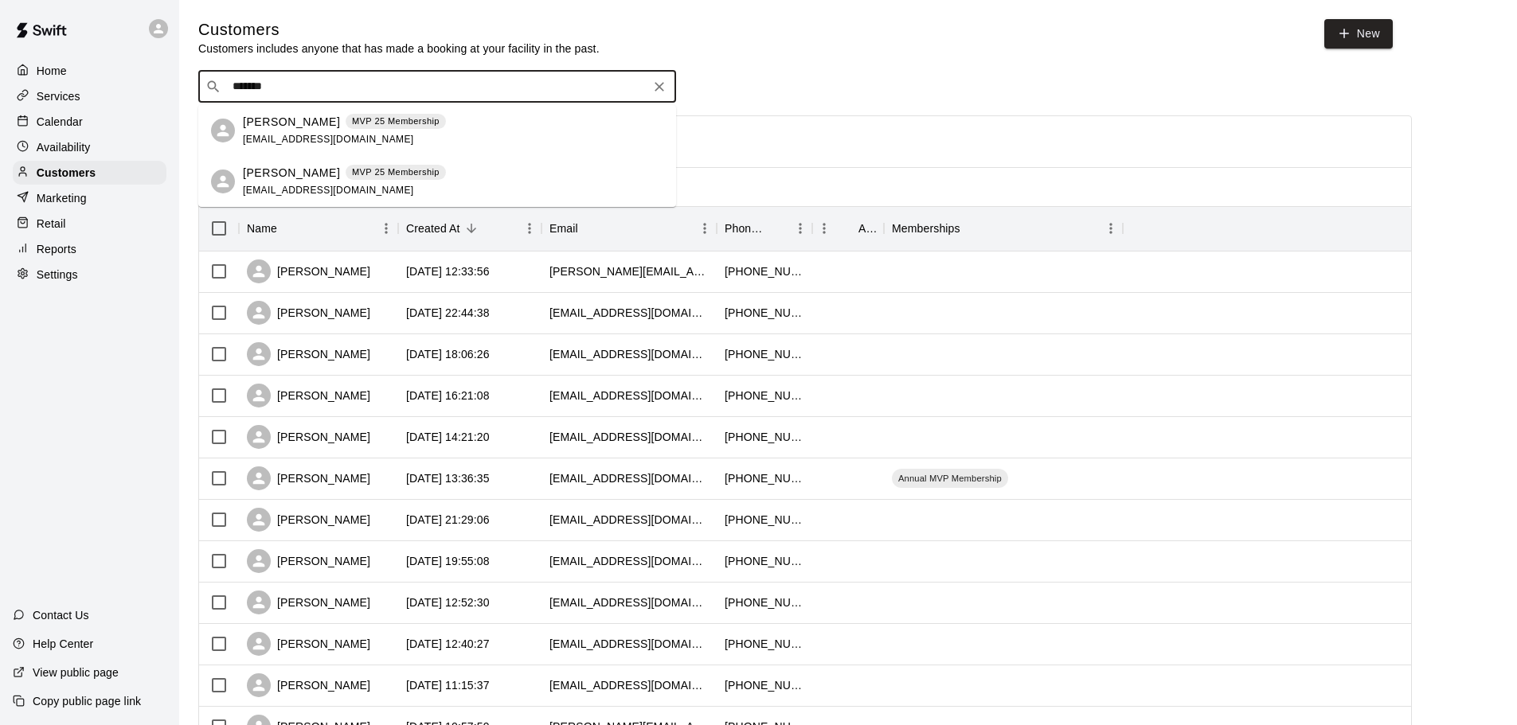
click at [453, 124] on div "Gillian Jackson MVP 25 Membership jacksongillian788@gmail.com" at bounding box center [453, 131] width 420 height 34
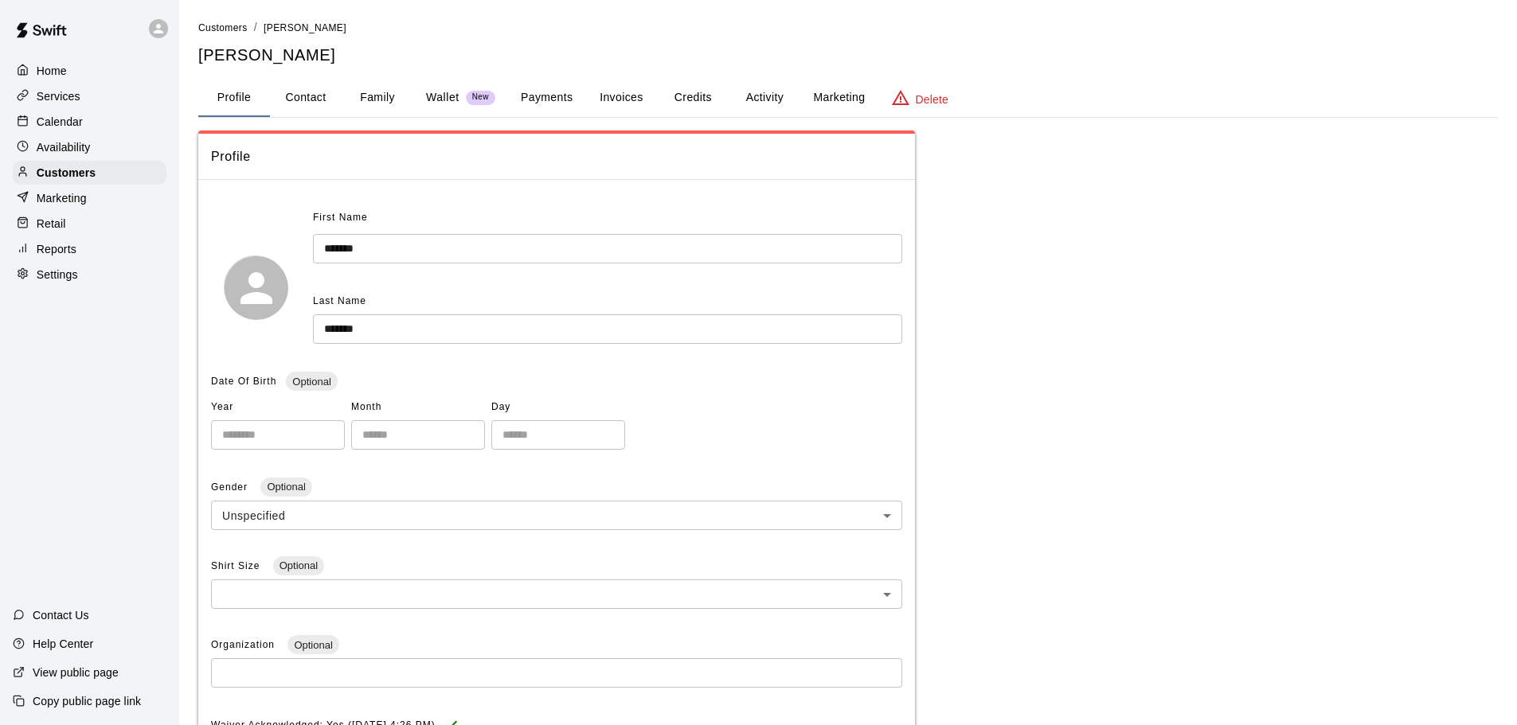
click at [783, 89] on button "Activity" at bounding box center [764, 98] width 72 height 38
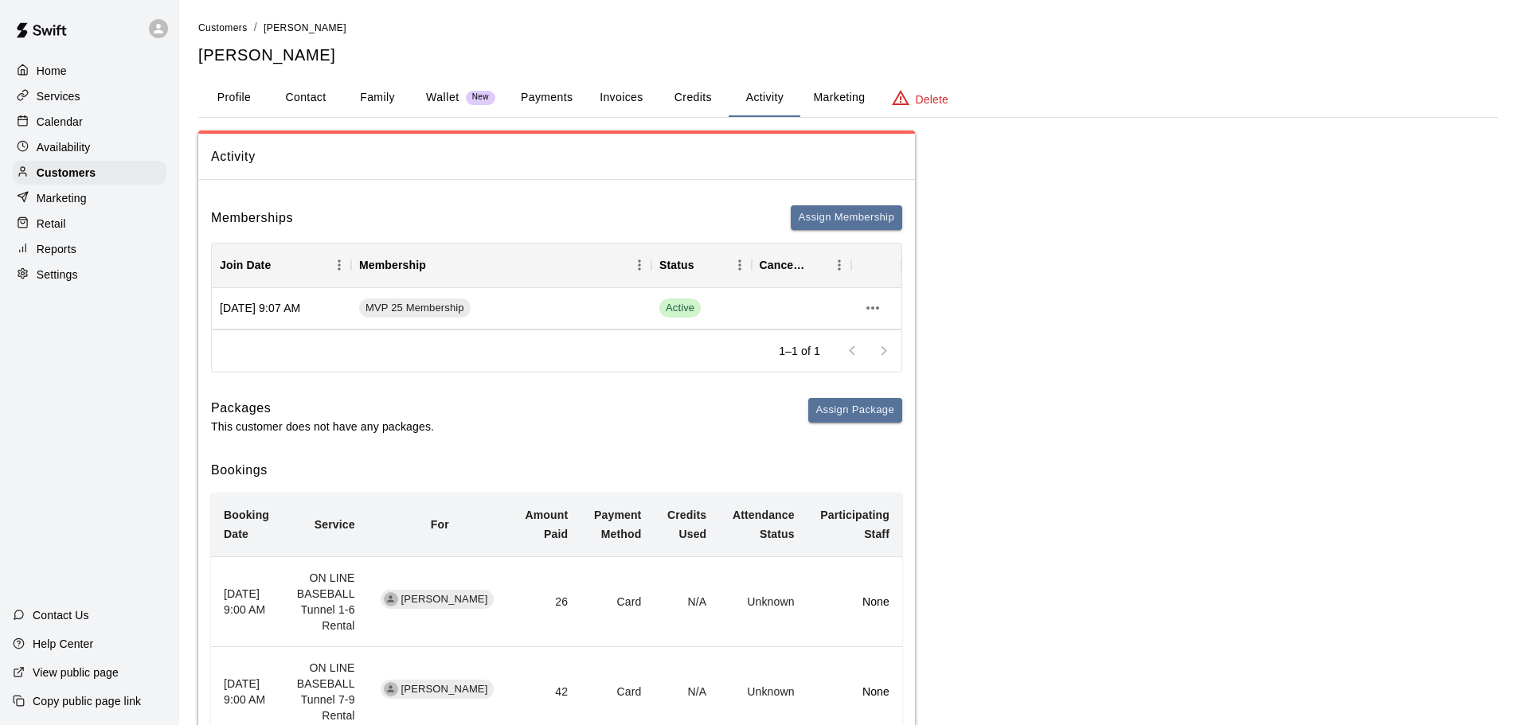
click at [73, 119] on p "Calendar" at bounding box center [60, 122] width 46 height 16
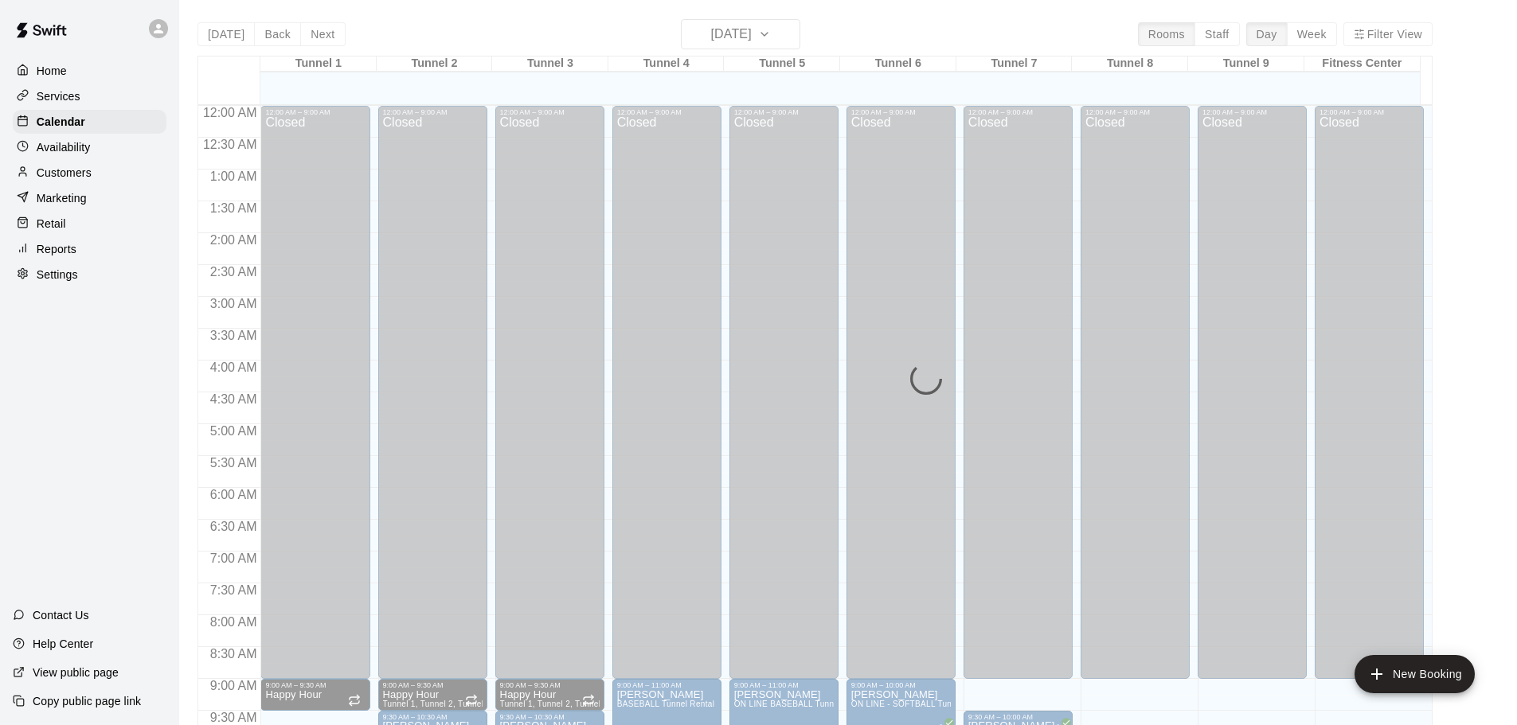
scroll to position [817, 0]
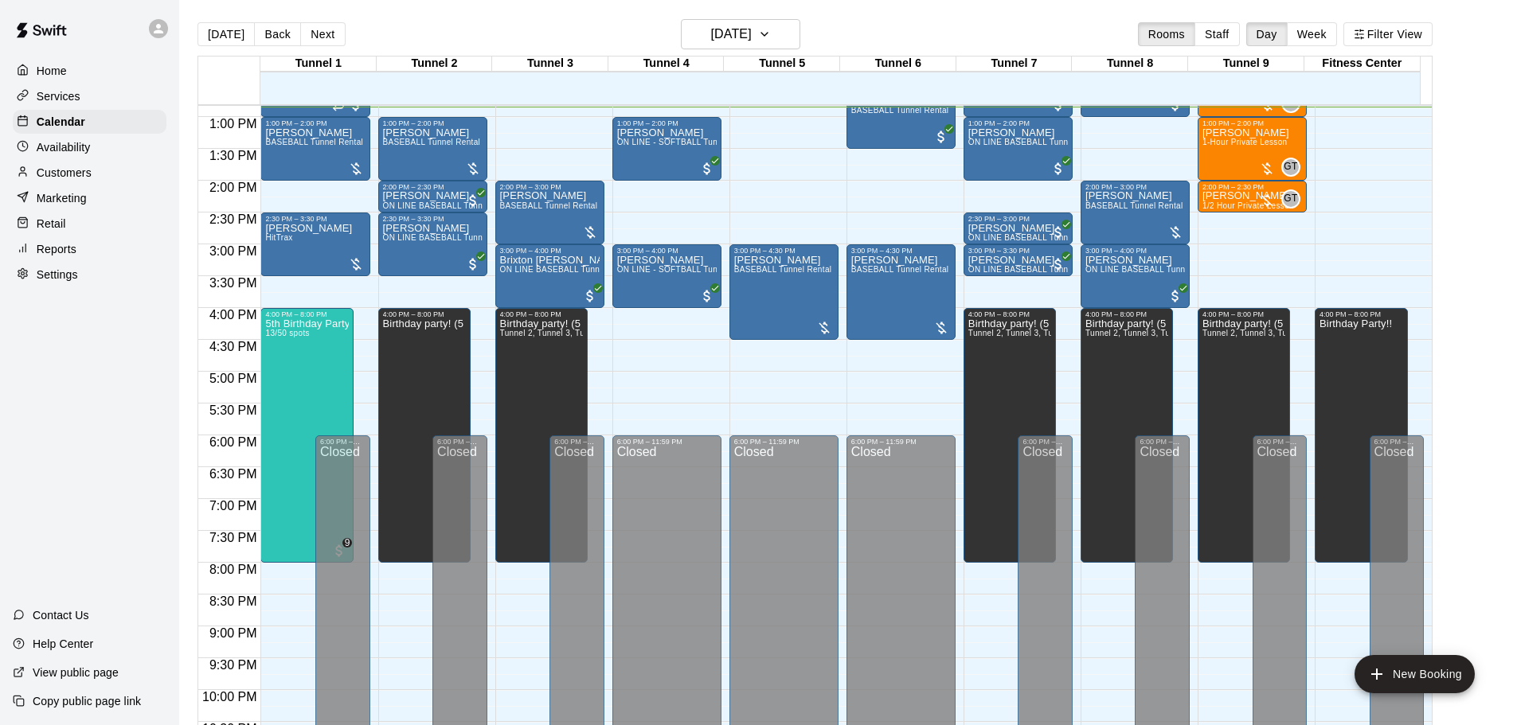
click at [107, 185] on div "Customers" at bounding box center [90, 173] width 154 height 24
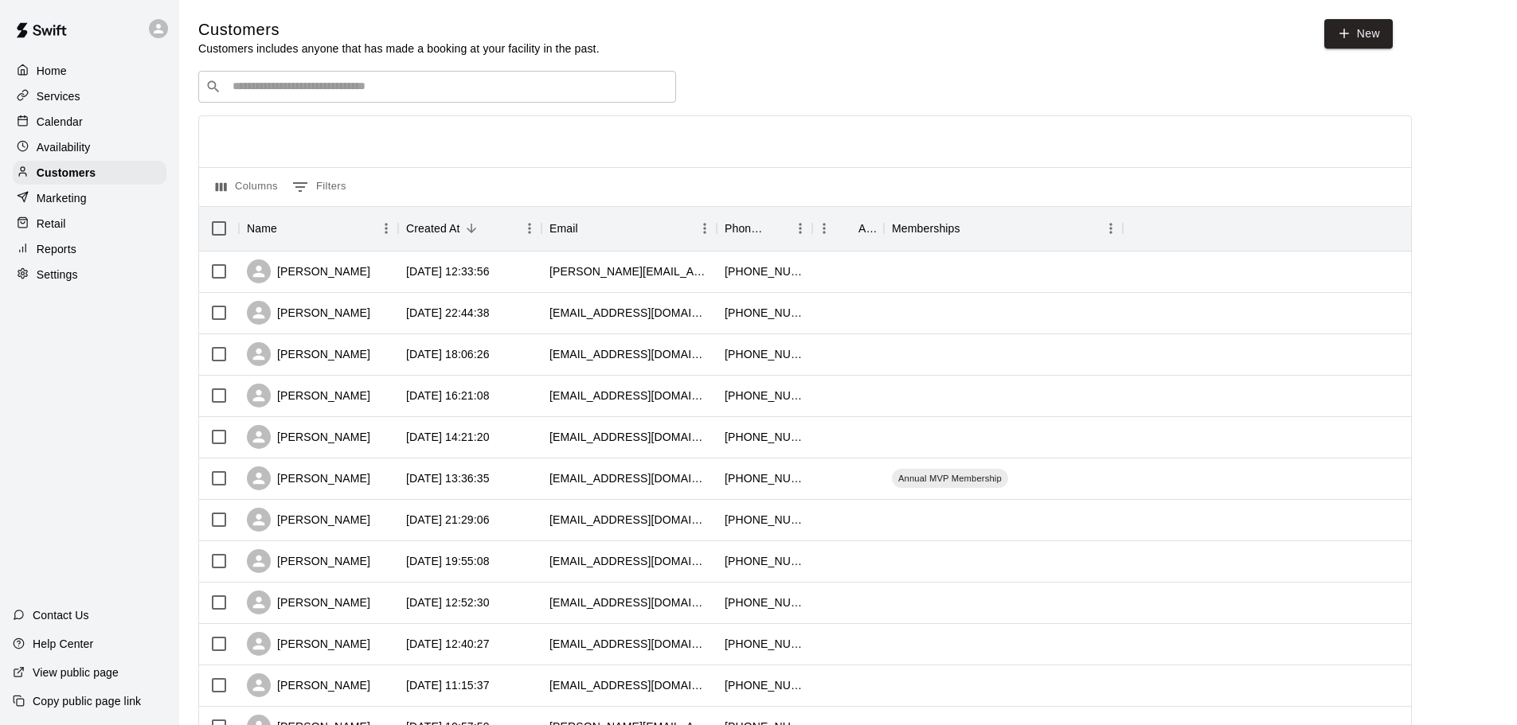
click at [443, 74] on div "​ ​" at bounding box center [437, 87] width 478 height 32
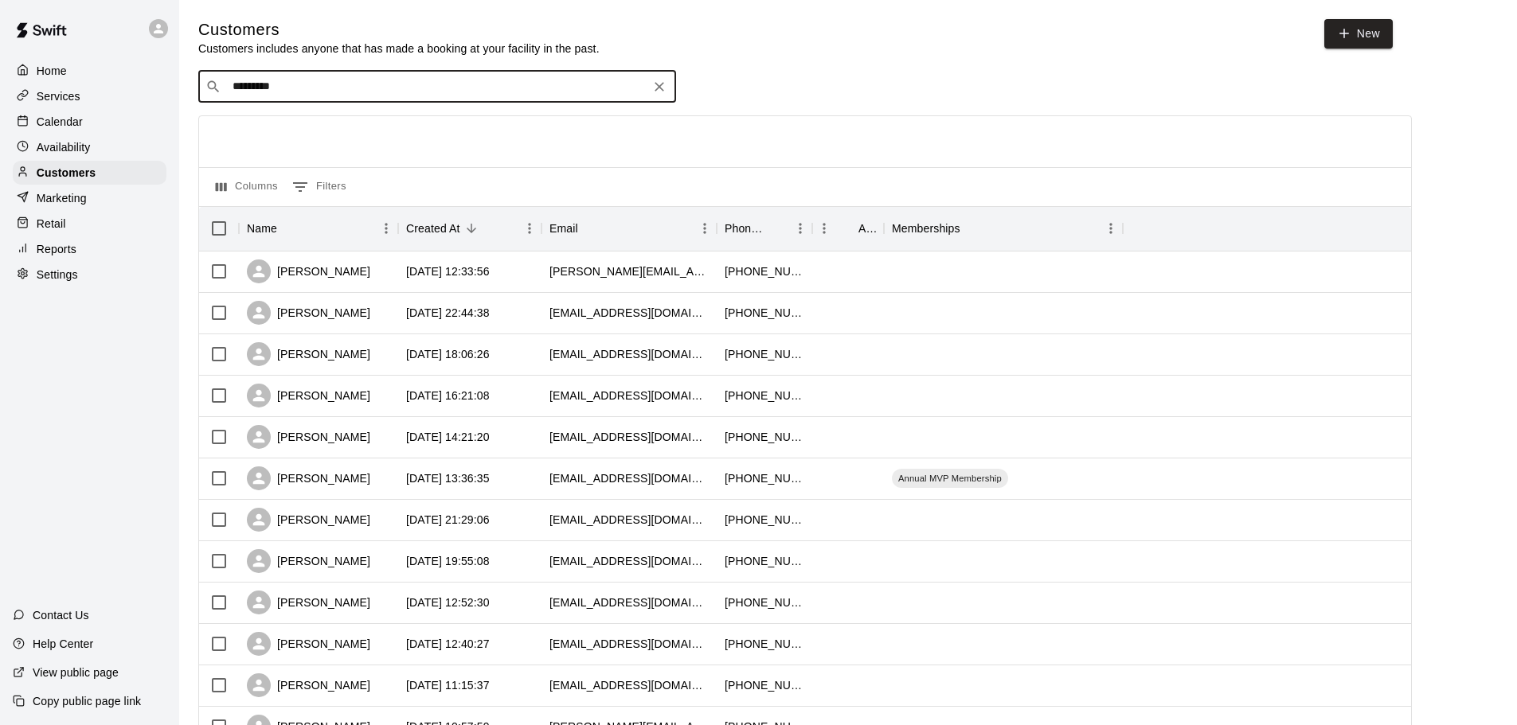
type input "**********"
click at [372, 137] on span "evan.thomas.anderson@gmail.com" at bounding box center [411, 139] width 336 height 11
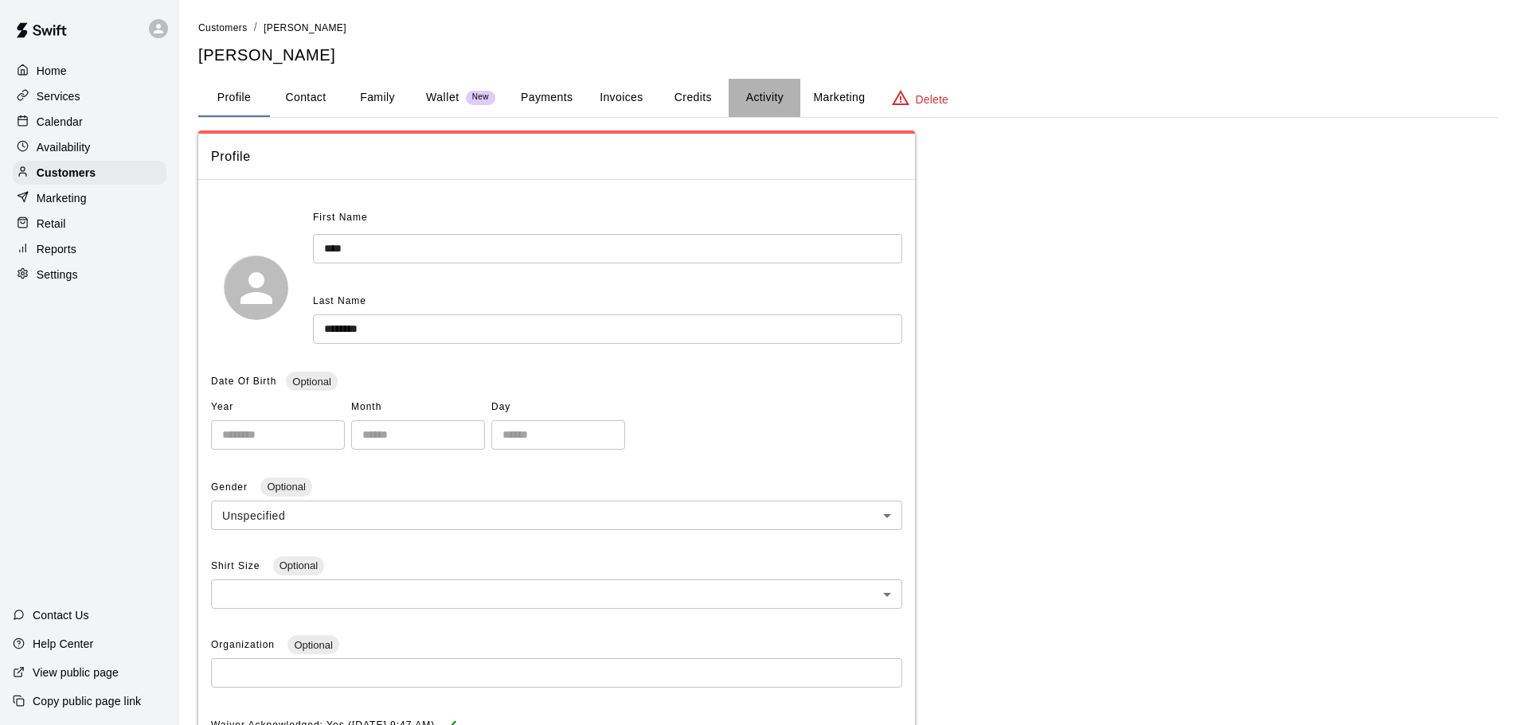
click at [780, 101] on button "Activity" at bounding box center [764, 98] width 72 height 38
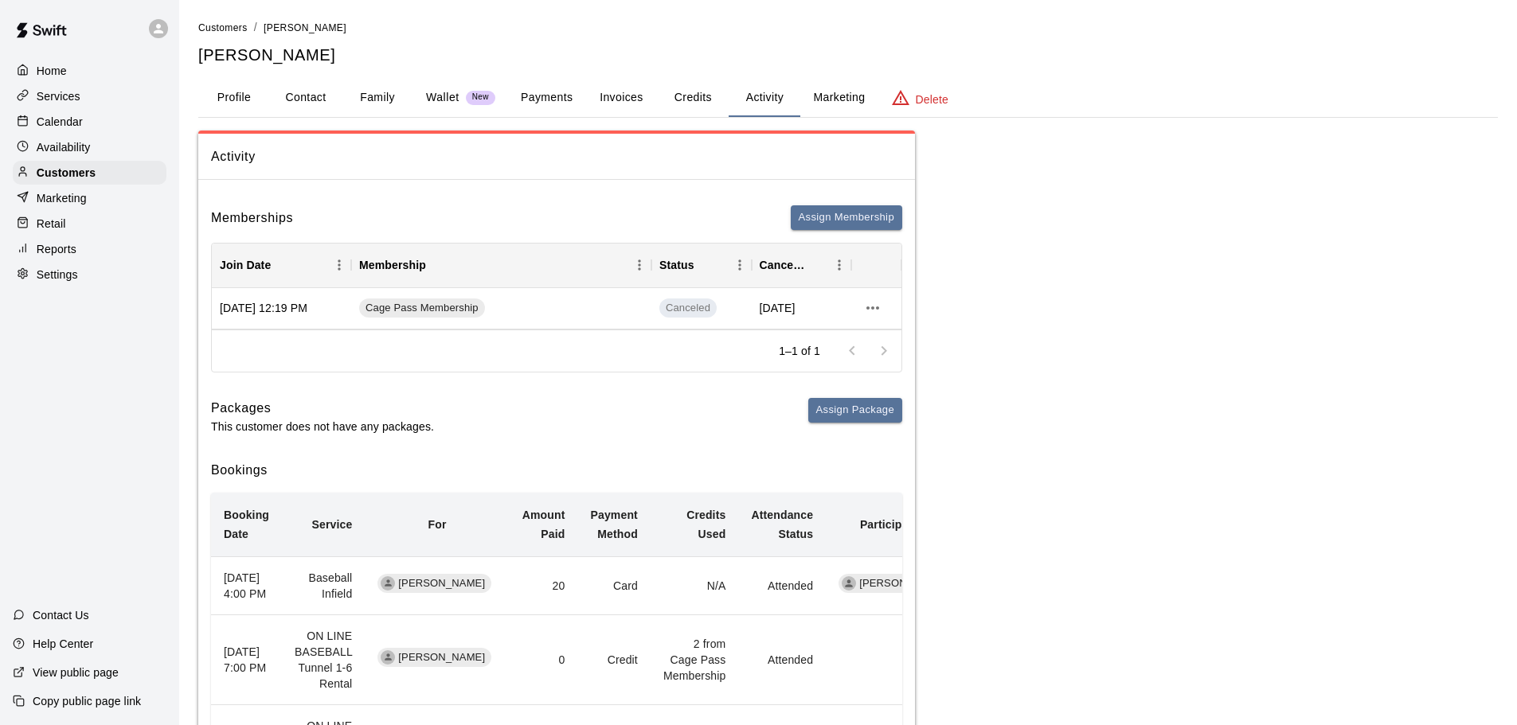
drag, startPoint x: 125, startPoint y: 127, endPoint x: 176, endPoint y: 232, distance: 116.1
click at [126, 127] on div "Calendar" at bounding box center [90, 122] width 154 height 24
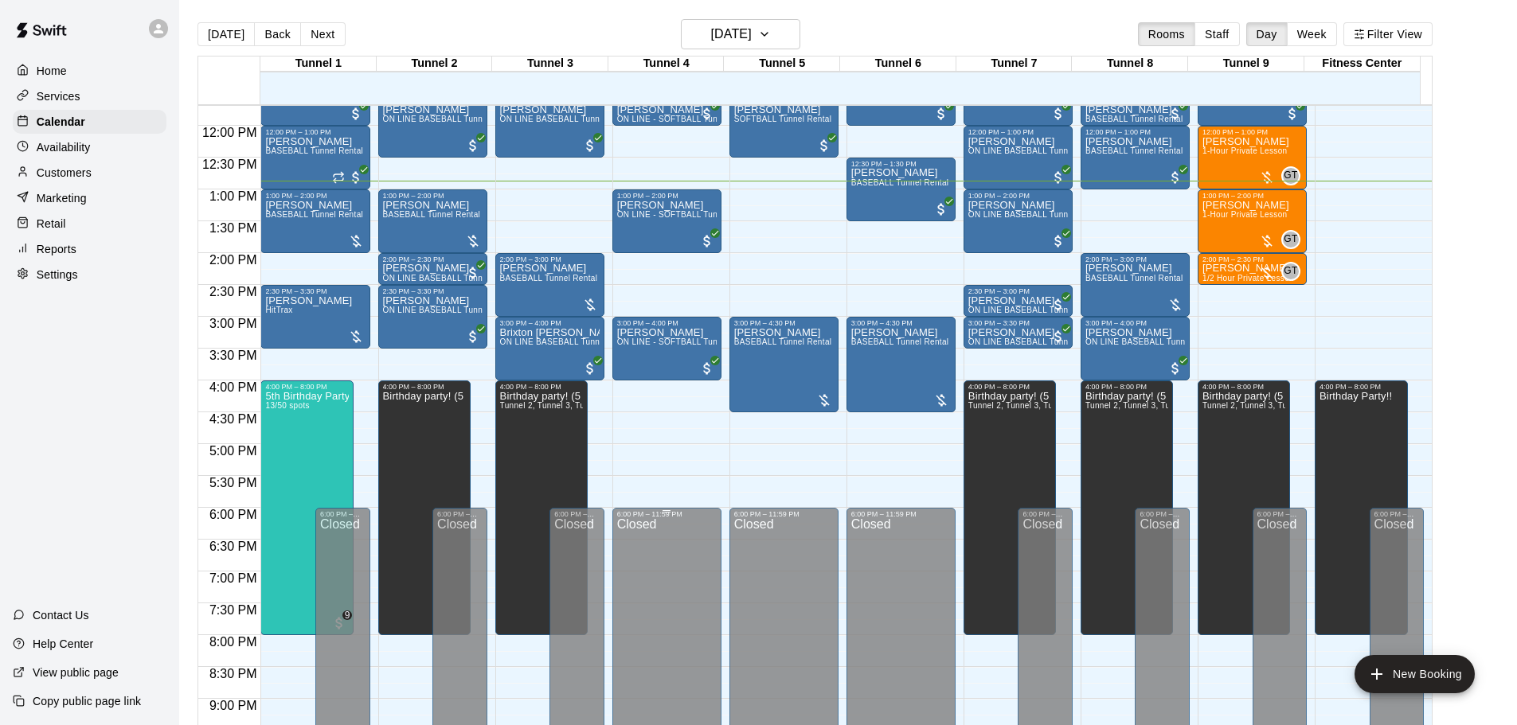
scroll to position [659, 0]
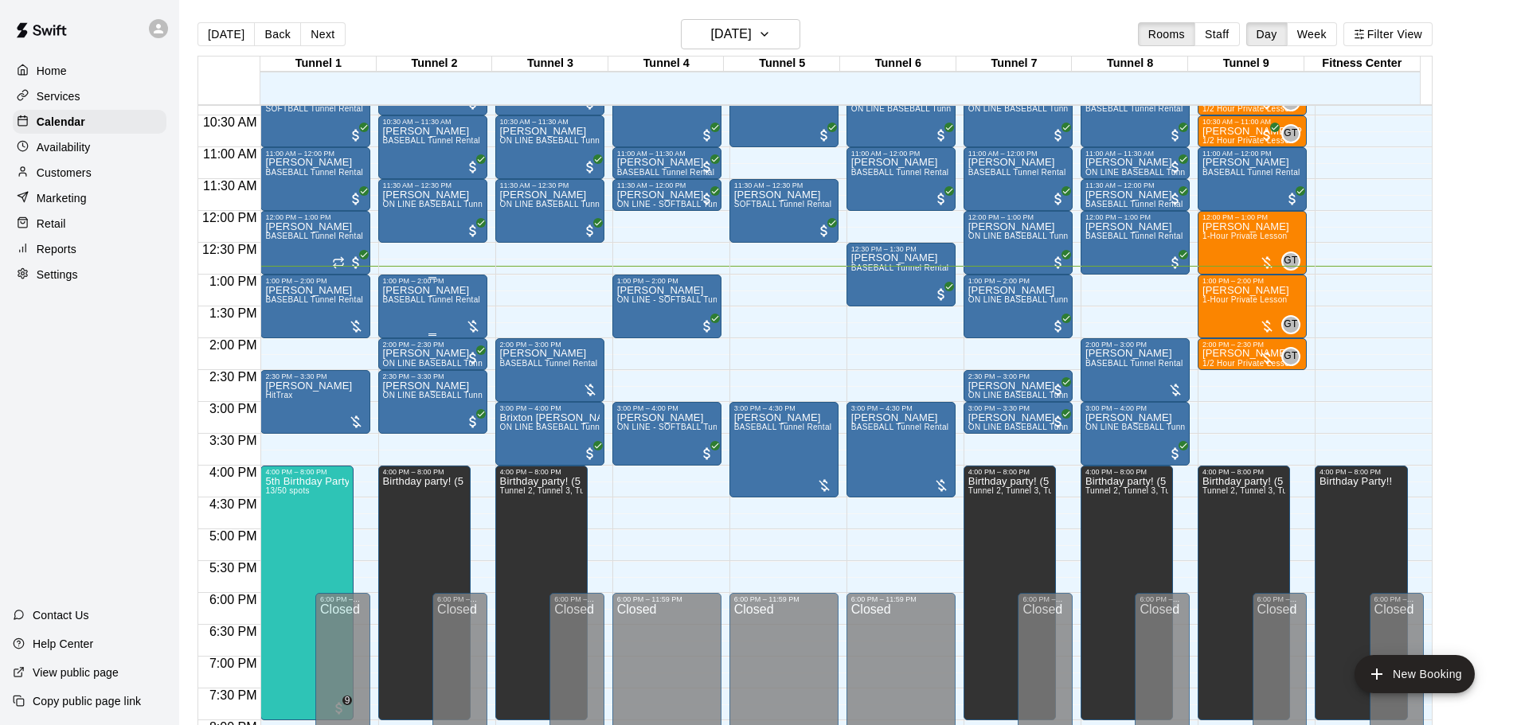
click at [409, 304] on span "BASEBALL Tunnel Rental" at bounding box center [432, 299] width 98 height 9
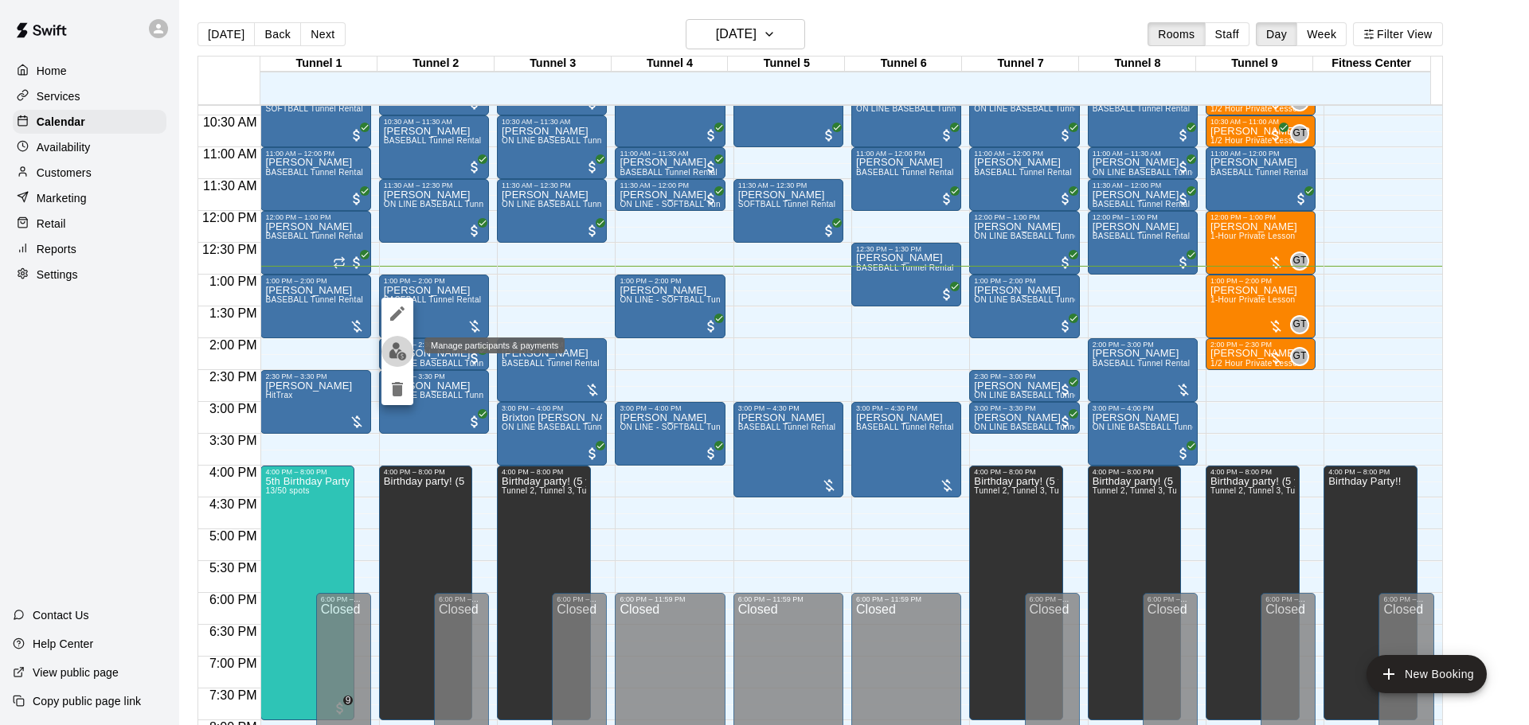
click at [401, 360] on img "edit" at bounding box center [398, 351] width 18 height 18
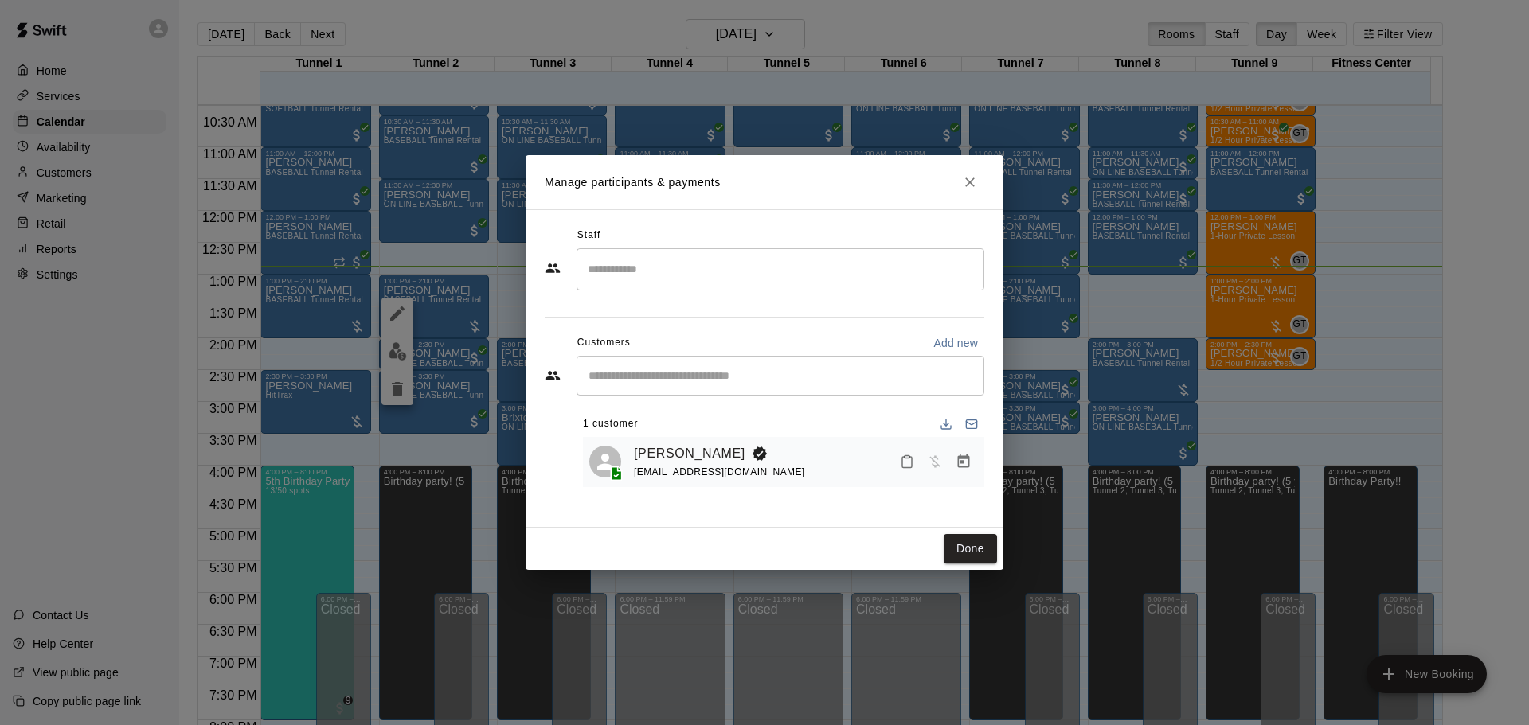
click at [955, 185] on h2 "Manage participants & payments" at bounding box center [764, 182] width 478 height 54
click at [966, 186] on icon "Close" at bounding box center [970, 183] width 10 height 10
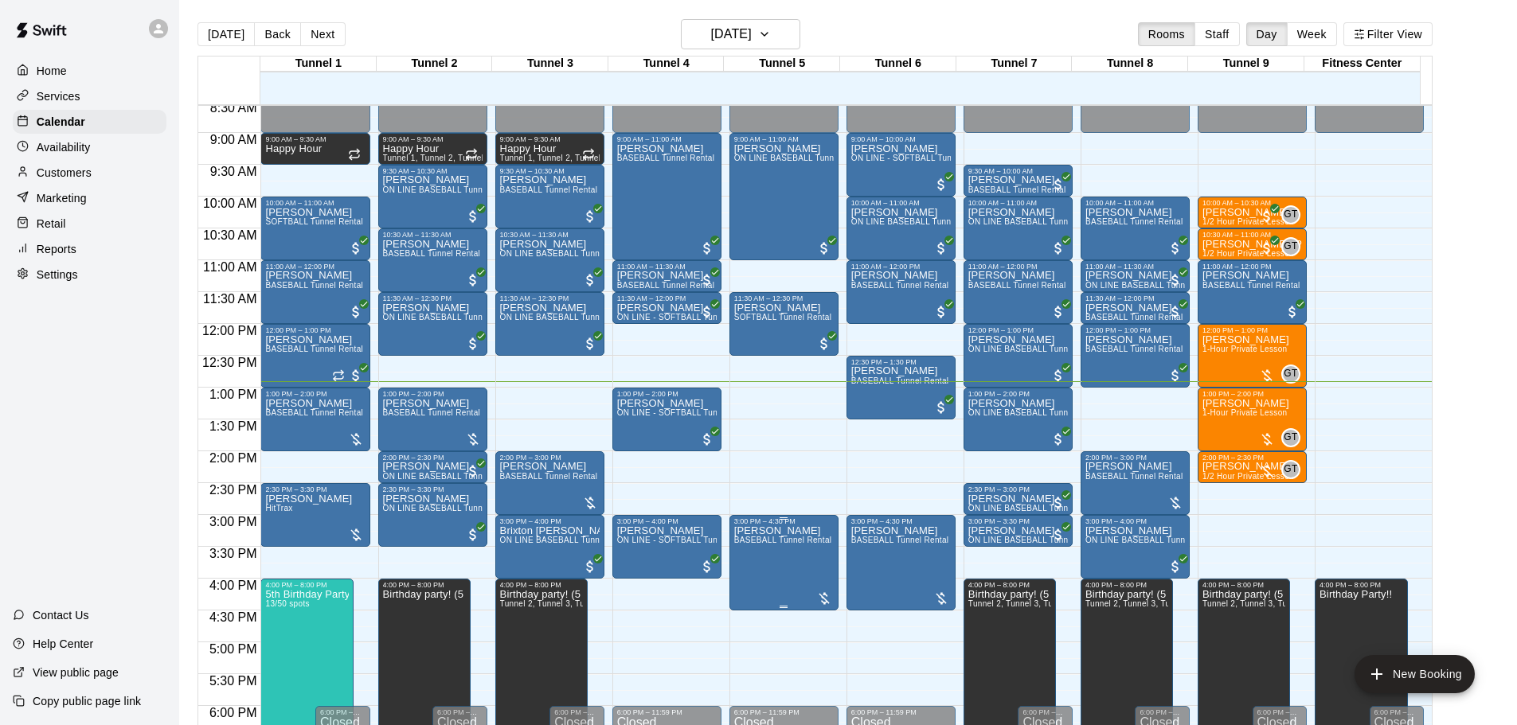
scroll to position [574, 0]
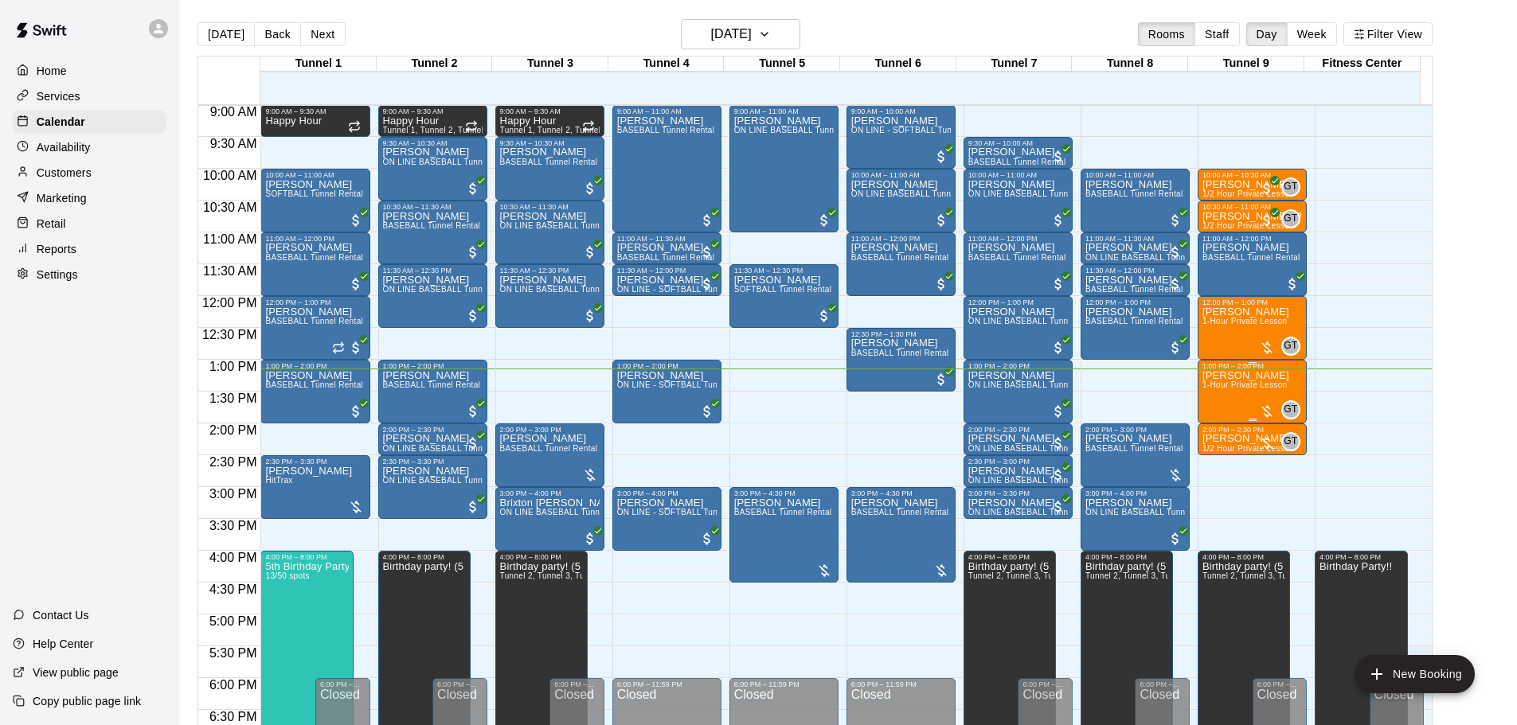
click at [1264, 411] on div at bounding box center [1267, 412] width 16 height 16
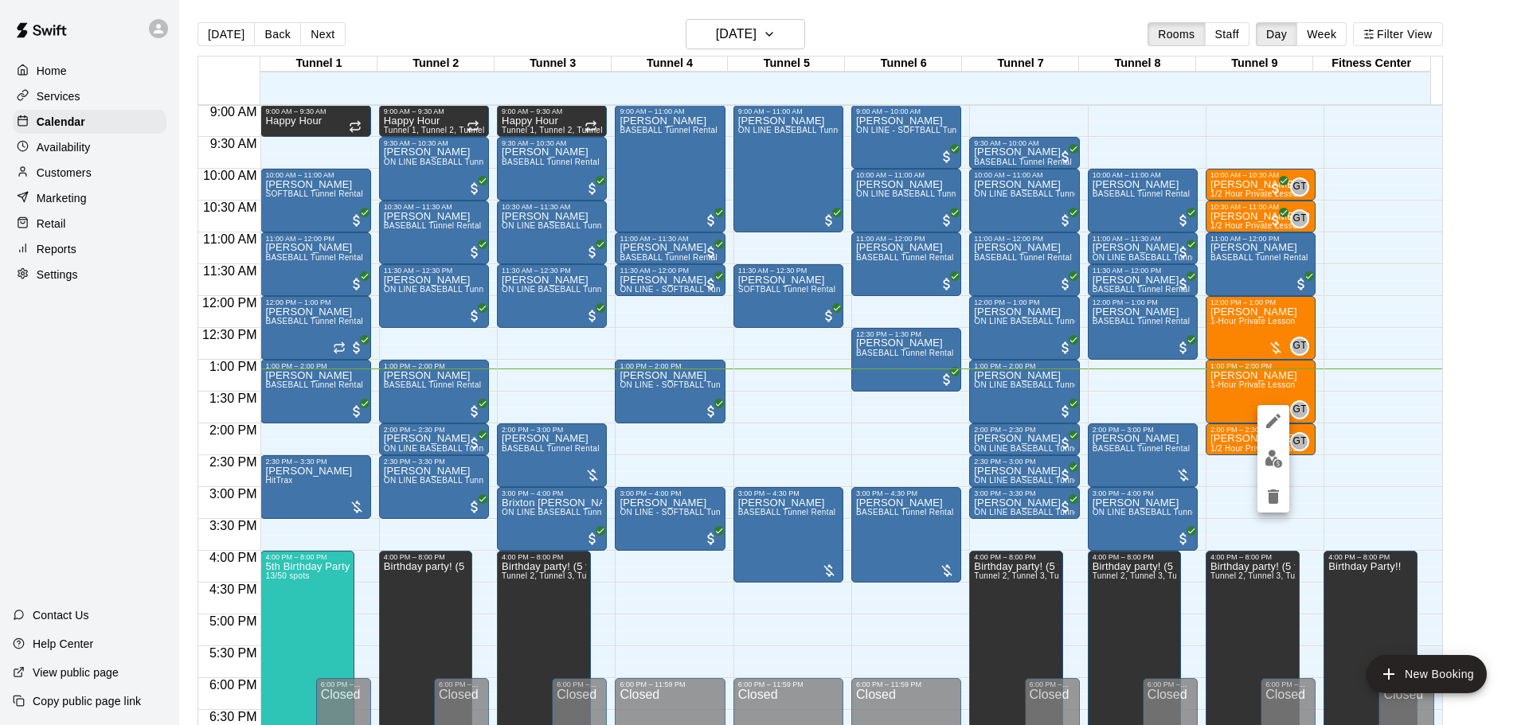
click at [1322, 453] on div at bounding box center [764, 362] width 1529 height 725
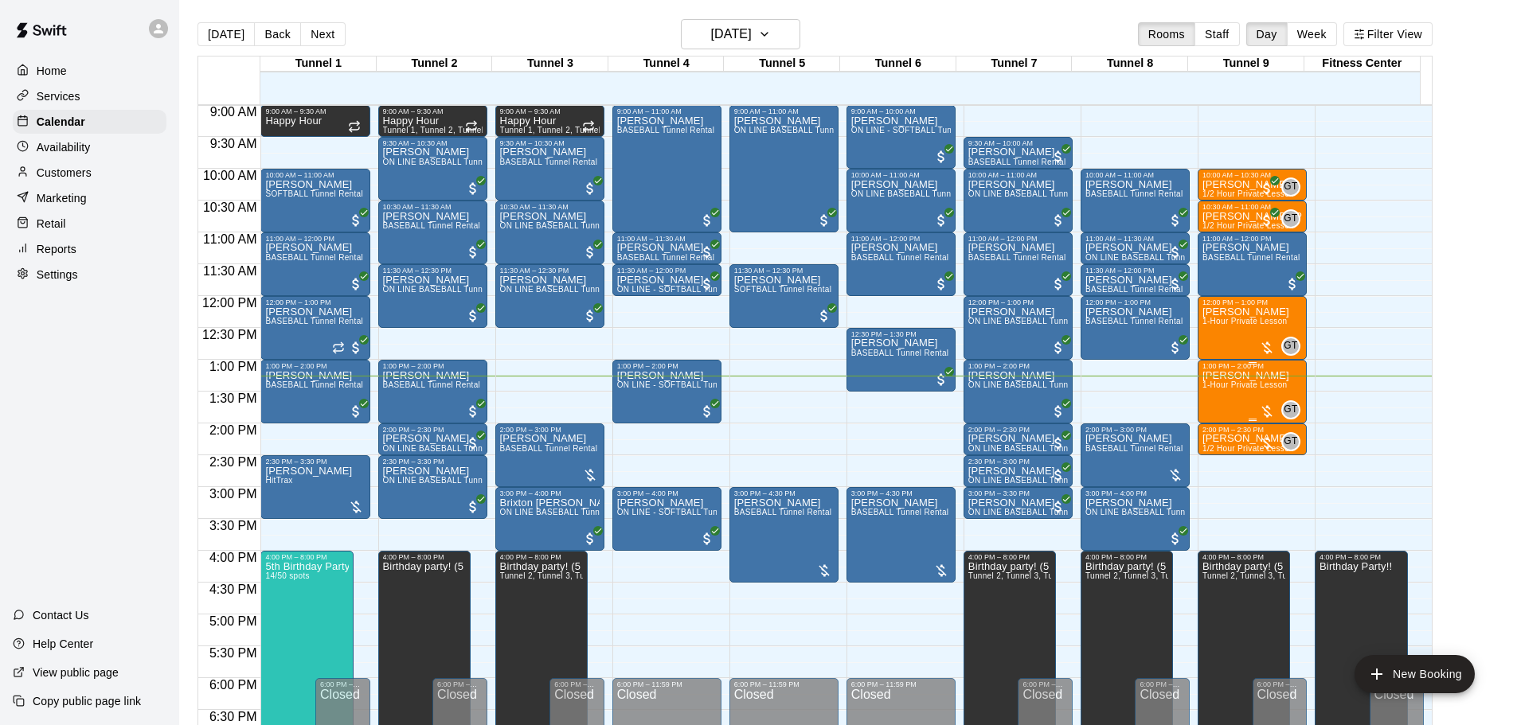
click at [1260, 408] on div at bounding box center [1267, 412] width 16 height 16
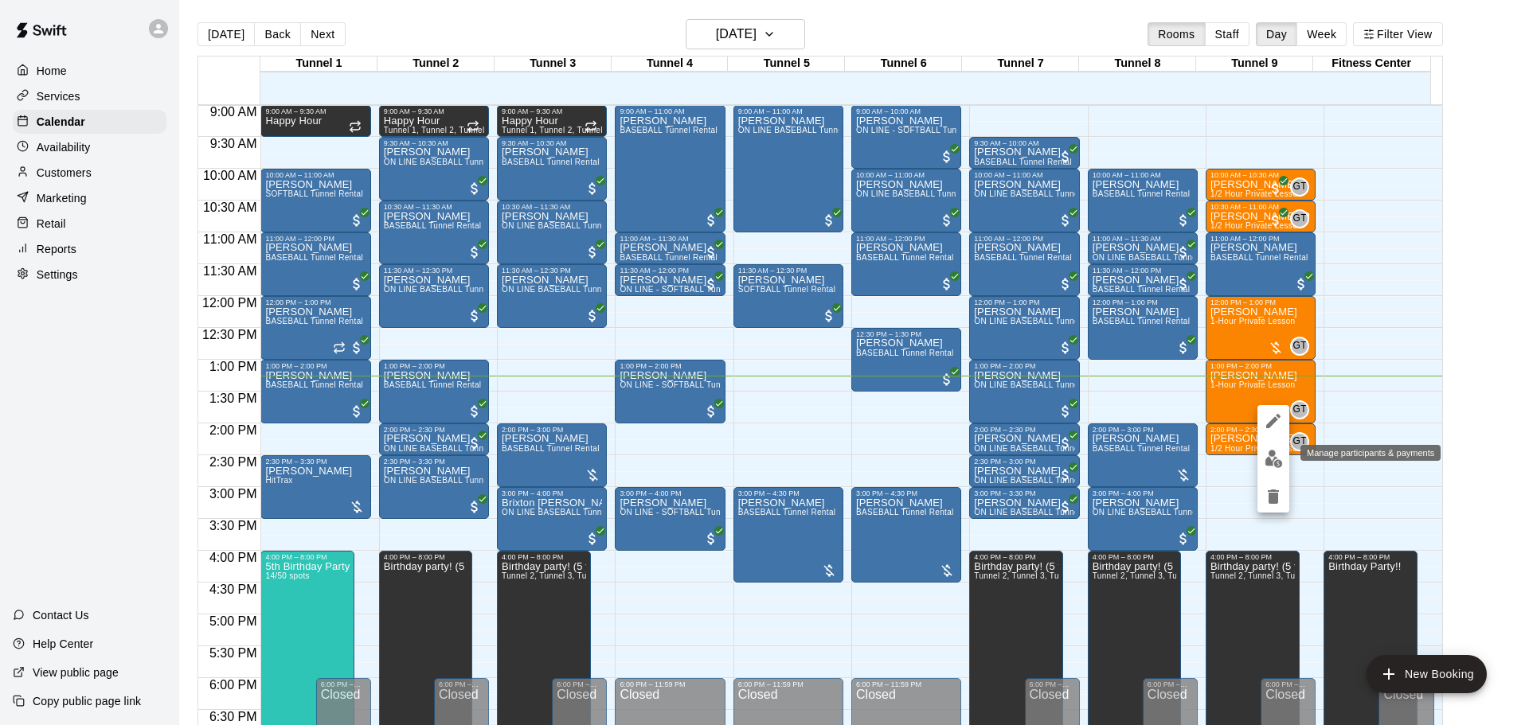
click at [1258, 457] on button "edit" at bounding box center [1273, 458] width 32 height 31
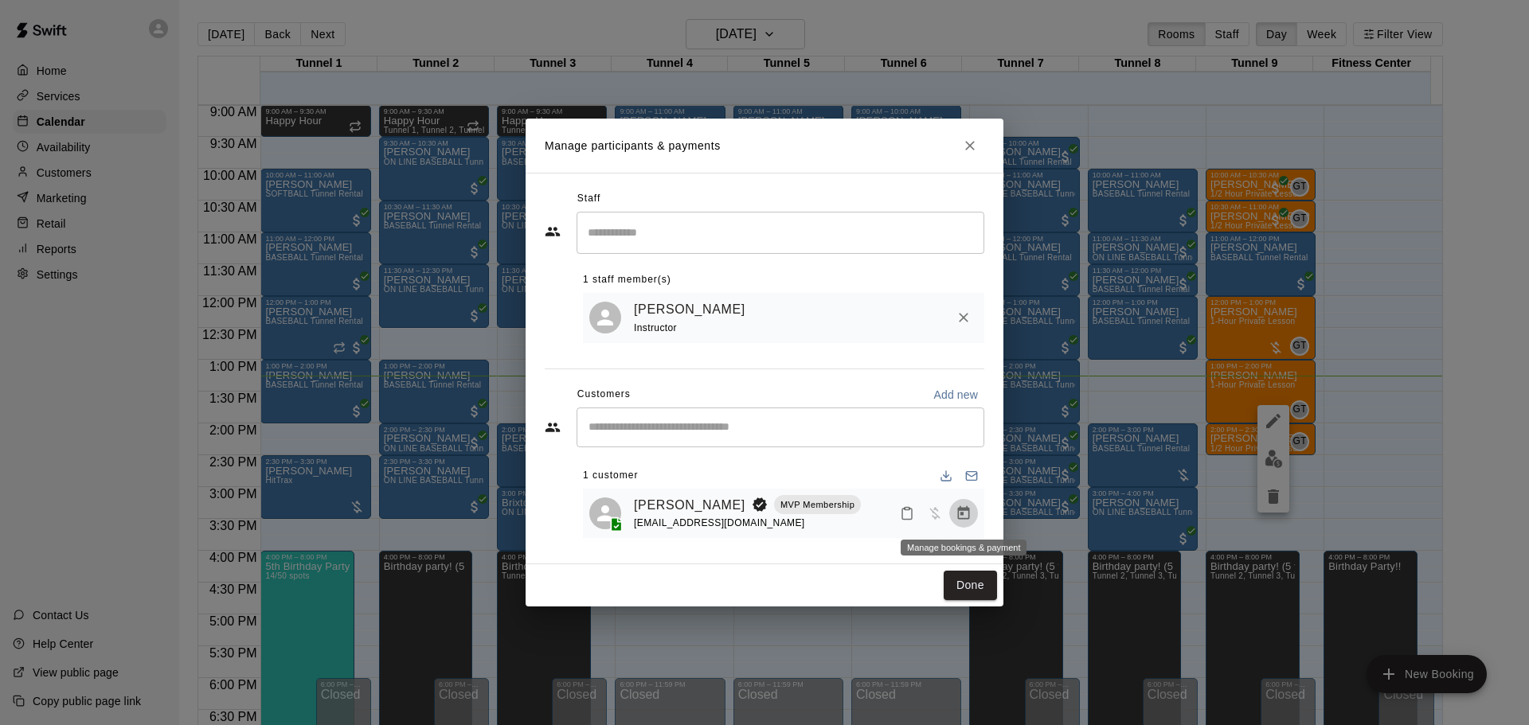
click at [958, 509] on icon "Manage bookings & payment" at bounding box center [963, 514] width 16 height 16
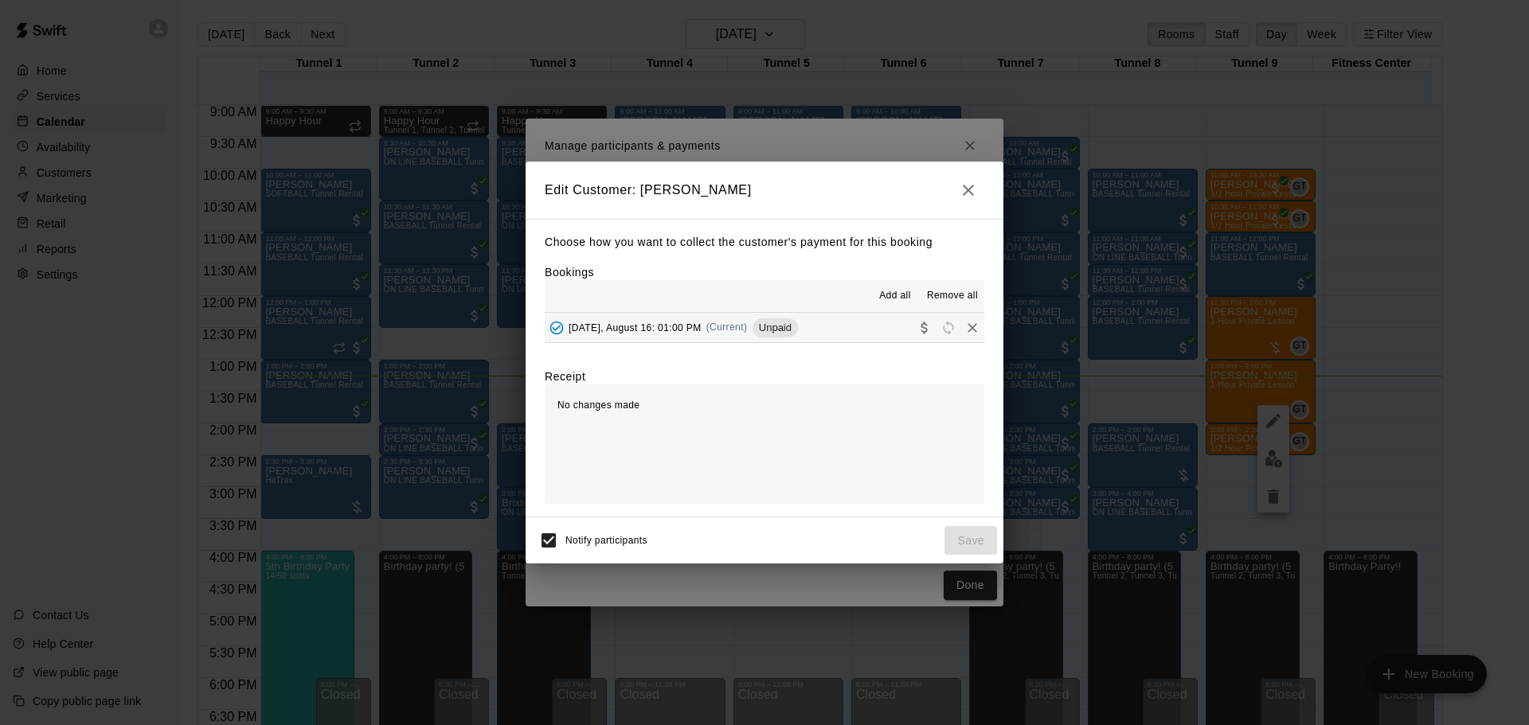
click at [785, 335] on div "Unpaid" at bounding box center [774, 327] width 45 height 19
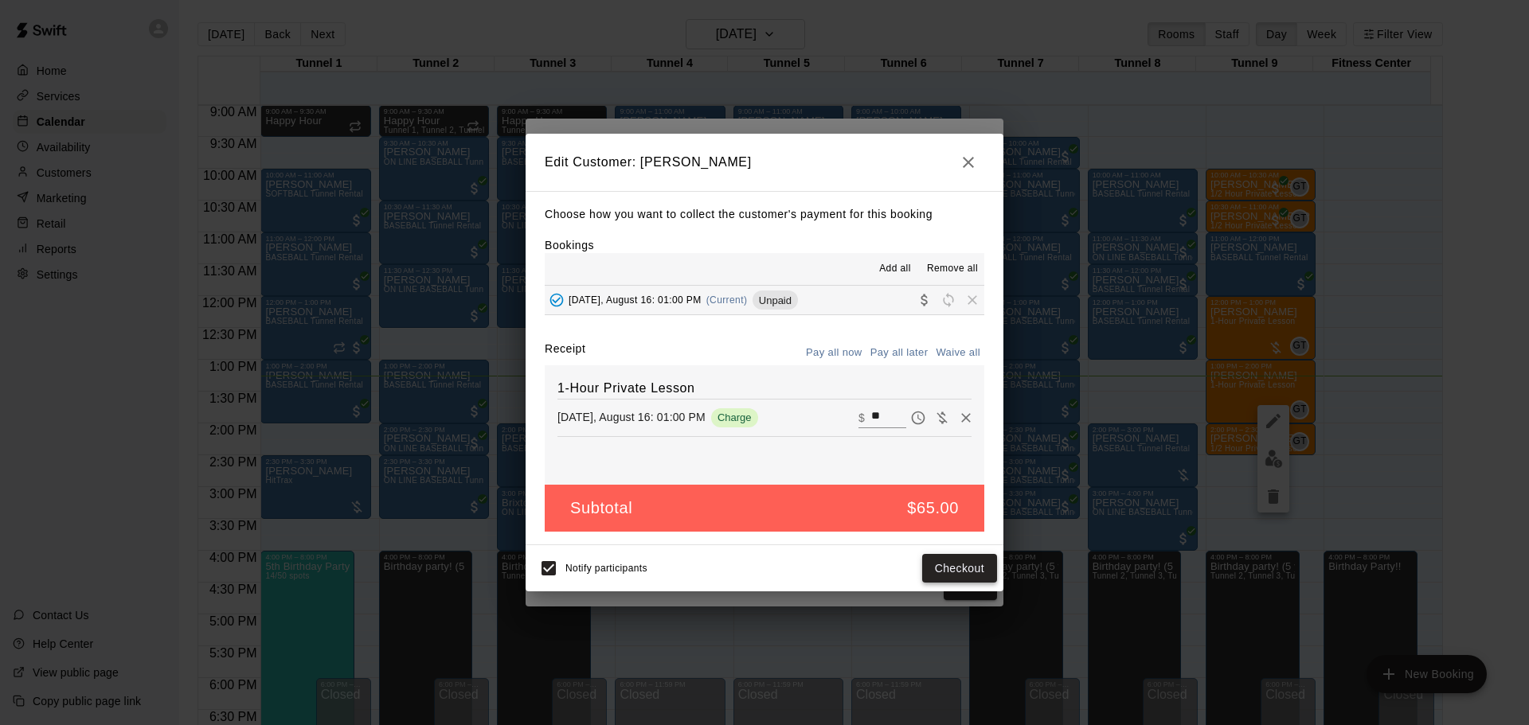
click at [949, 572] on button "Checkout" at bounding box center [959, 568] width 75 height 29
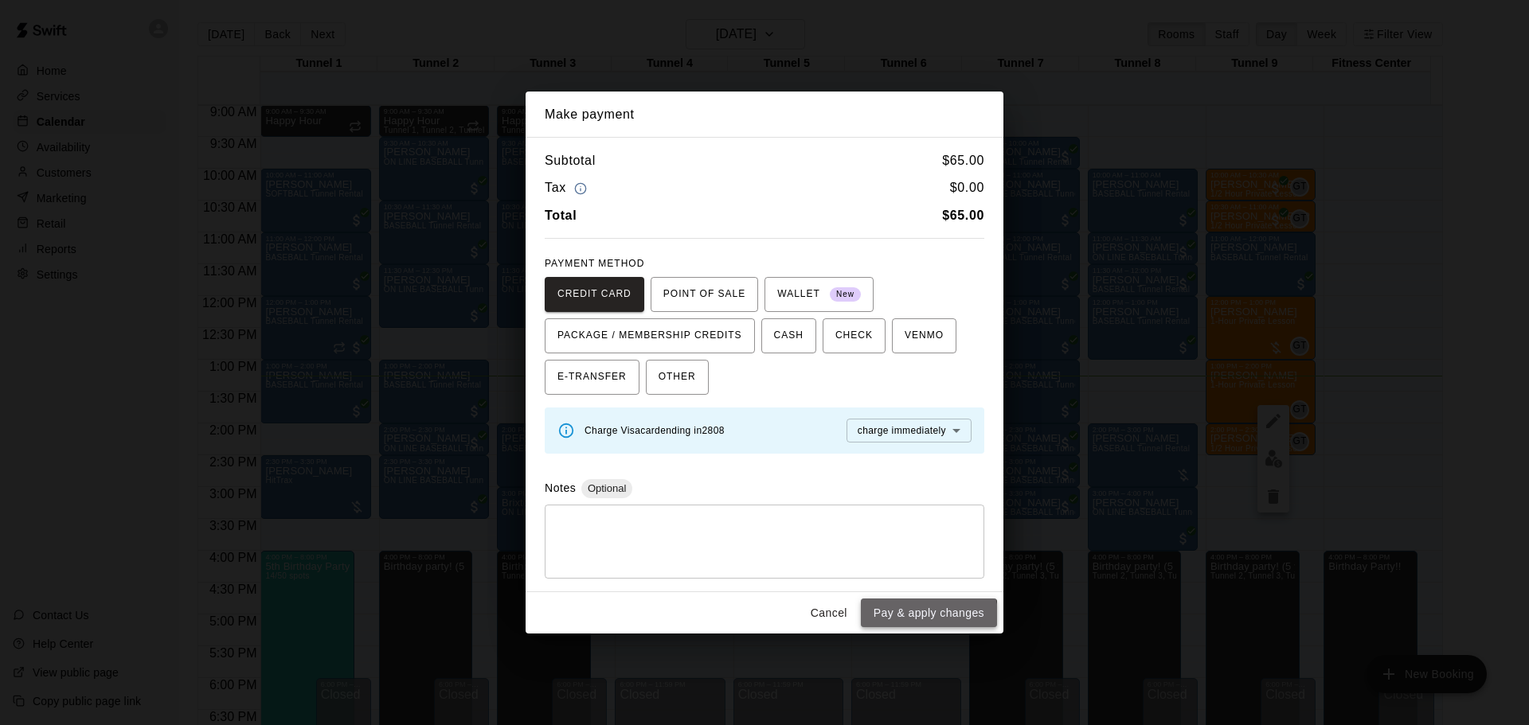
click at [929, 615] on button "Pay & apply changes" at bounding box center [929, 613] width 136 height 29
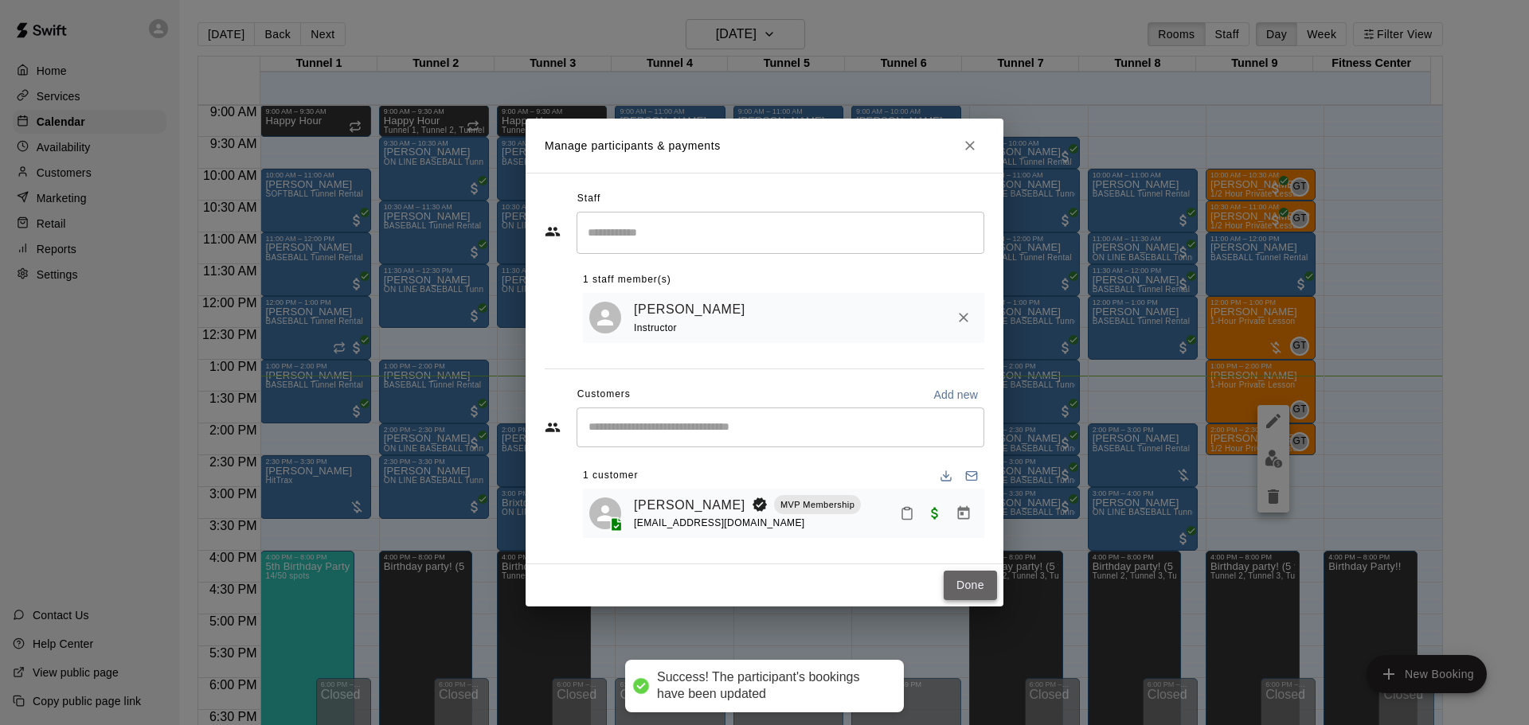
click at [982, 587] on button "Done" at bounding box center [969, 585] width 53 height 29
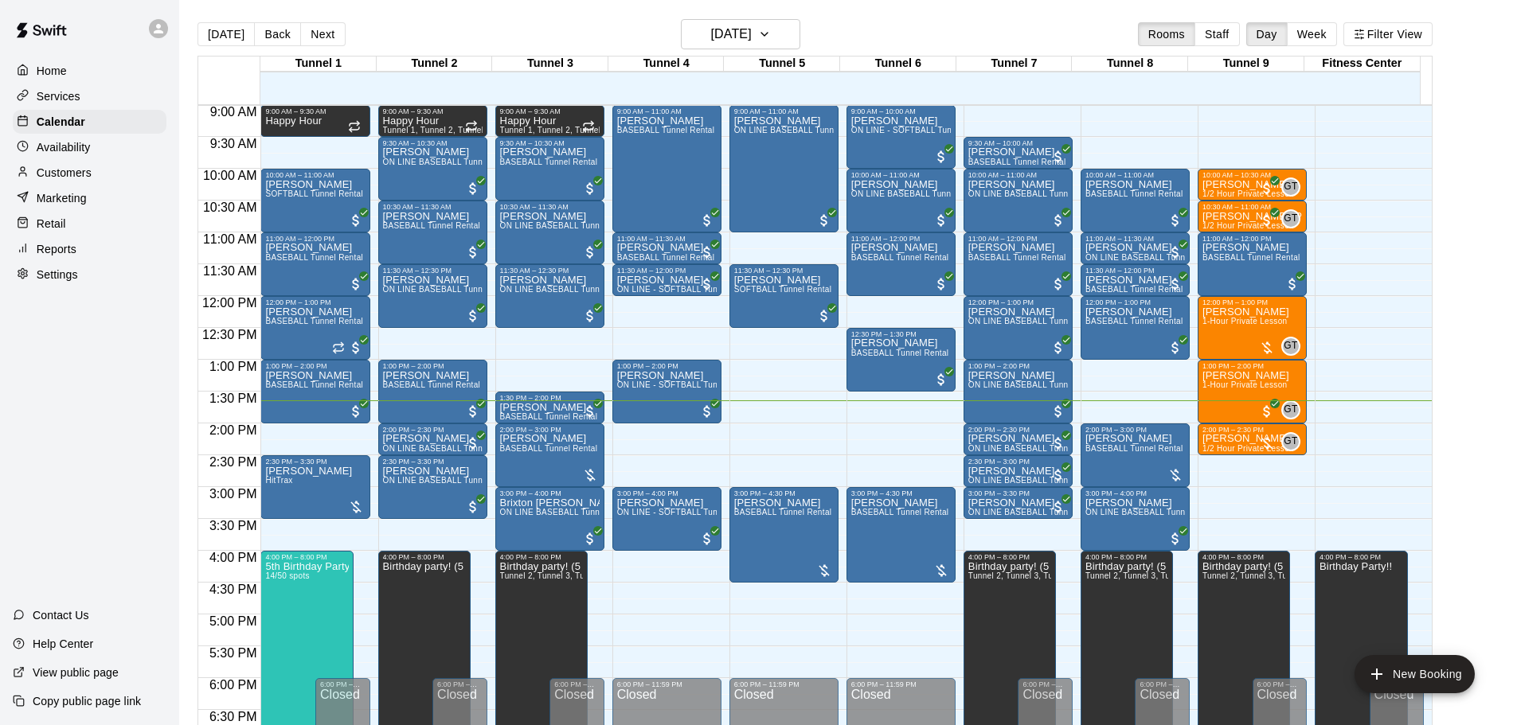
drag, startPoint x: 233, startPoint y: 426, endPoint x: 1474, endPoint y: 280, distance: 1249.7
drag, startPoint x: 1474, startPoint y: 280, endPoint x: 1456, endPoint y: 239, distance: 45.3
click at [1456, 239] on main "Today Back Next Saturday Aug 16 Rooms Staff Day Week Filter View Tunnel 1 16 Sa…" at bounding box center [848, 381] width 1325 height 725
click at [1170, 472] on div at bounding box center [1175, 475] width 16 height 16
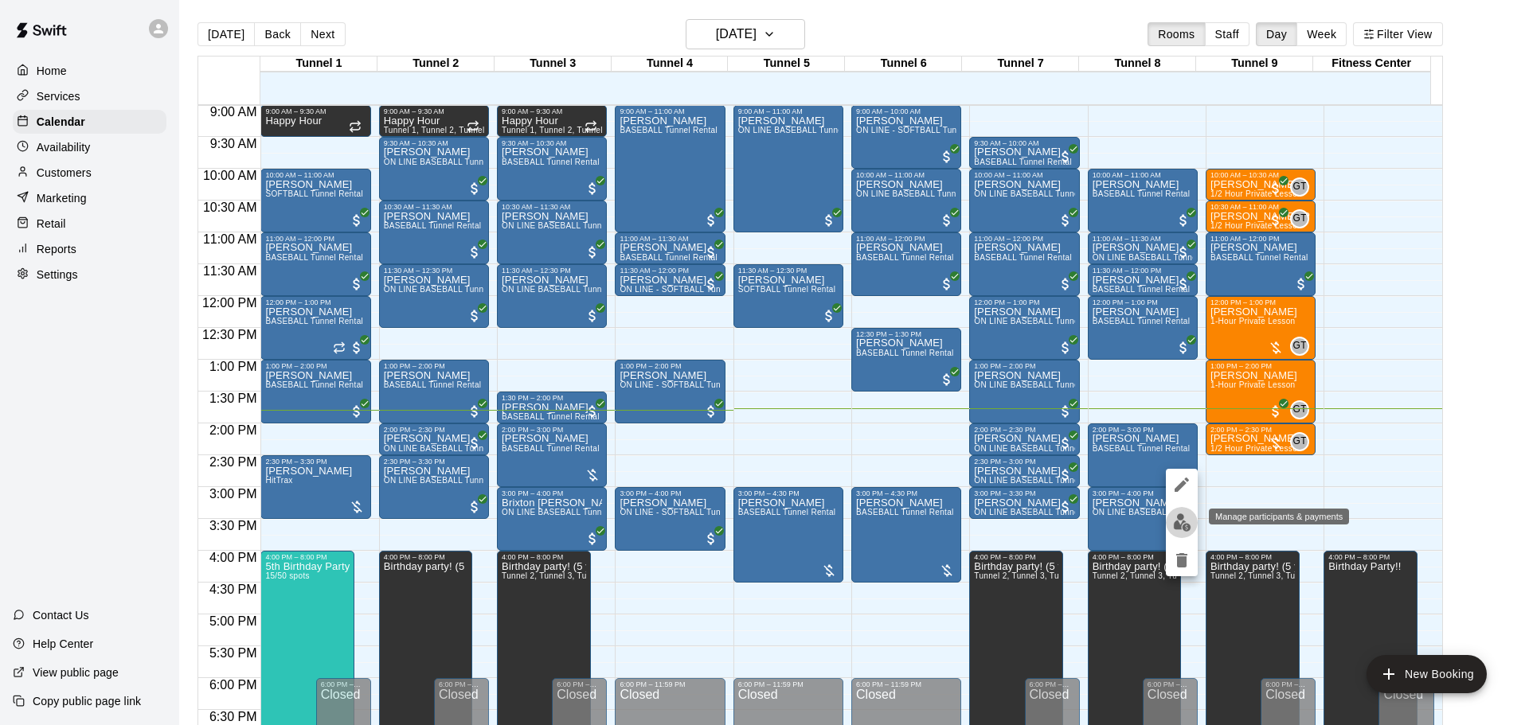
click at [1185, 524] on img "edit" at bounding box center [1182, 523] width 18 height 18
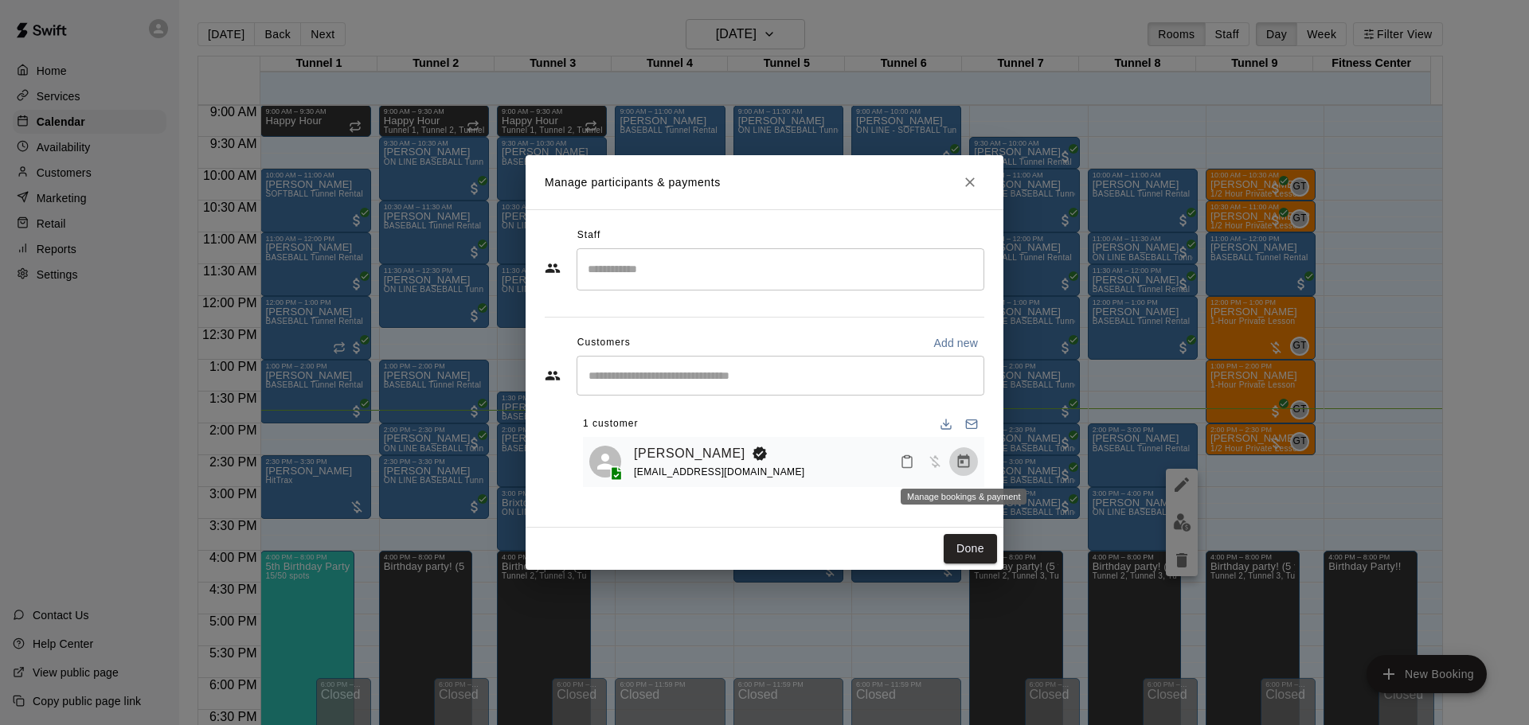
click at [961, 467] on icon "Manage bookings & payment" at bounding box center [963, 462] width 16 height 16
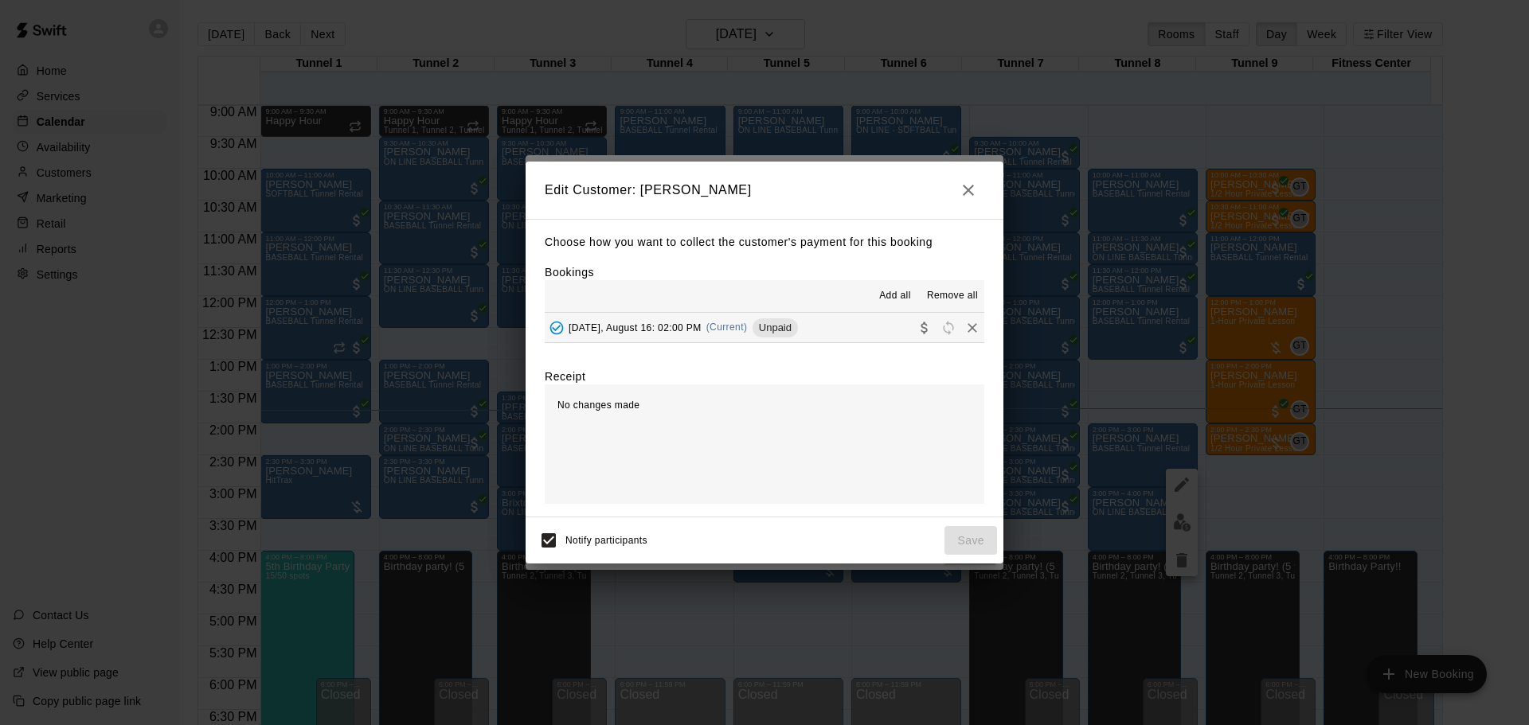
click at [810, 324] on button "Saturday, August 16: 02:00 PM (Current) Unpaid" at bounding box center [764, 327] width 439 height 29
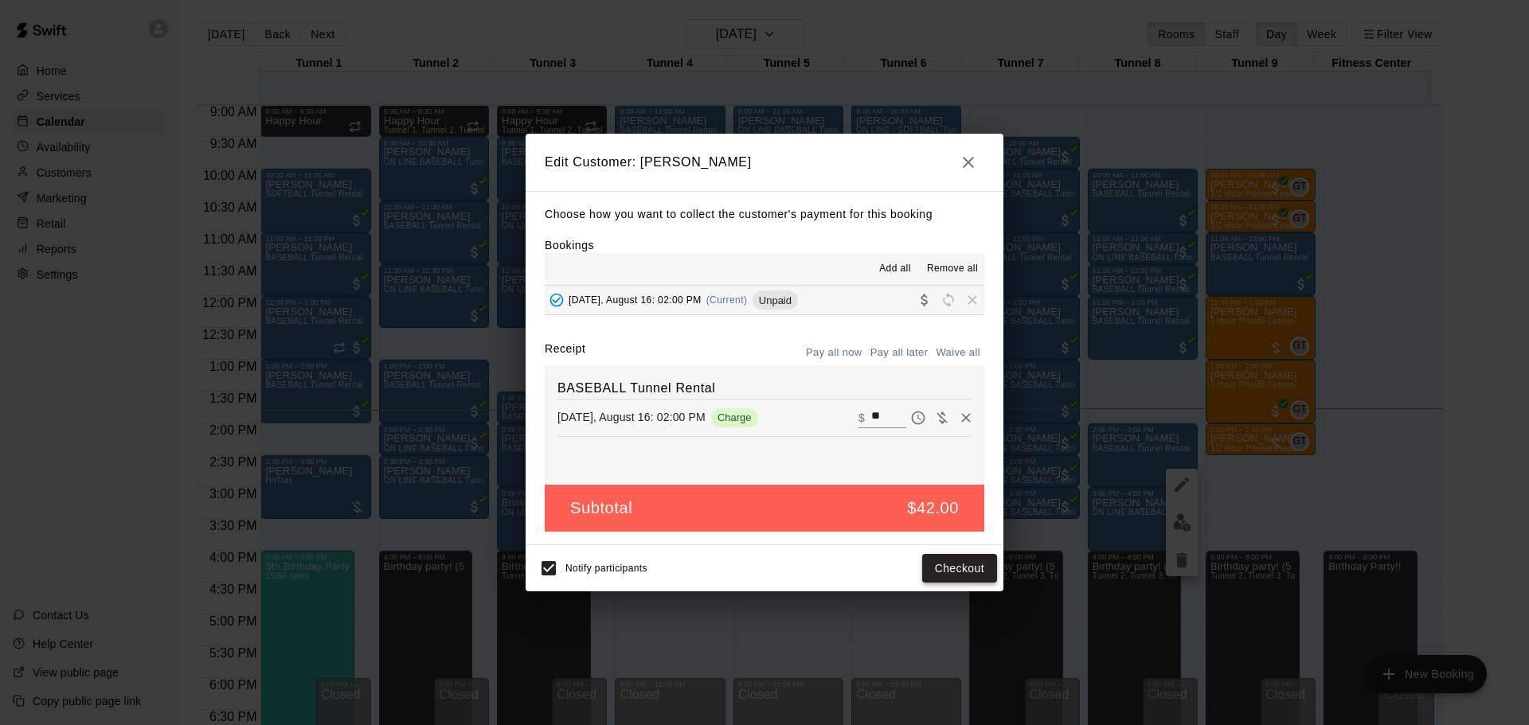
click at [955, 556] on button "Checkout" at bounding box center [959, 568] width 75 height 29
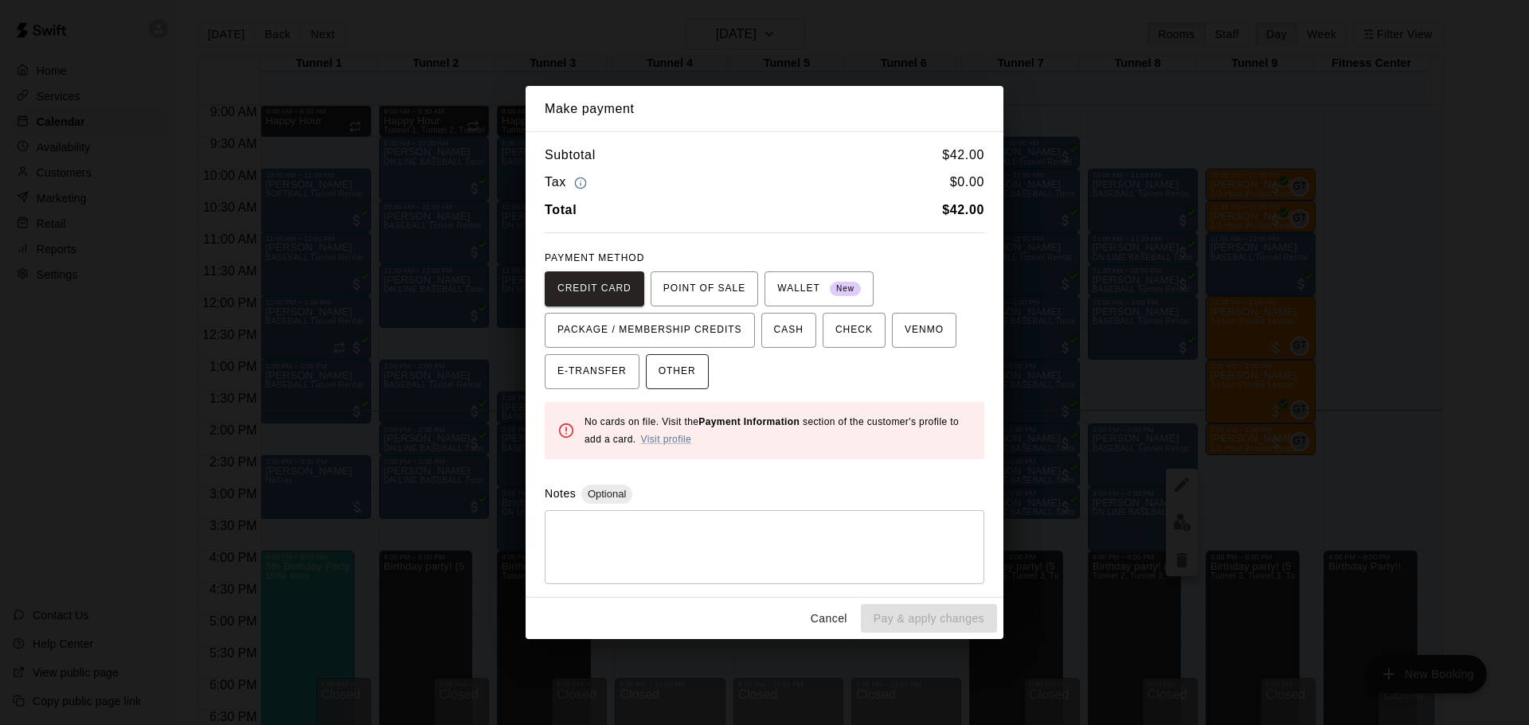
click at [679, 375] on span "OTHER" at bounding box center [676, 371] width 37 height 25
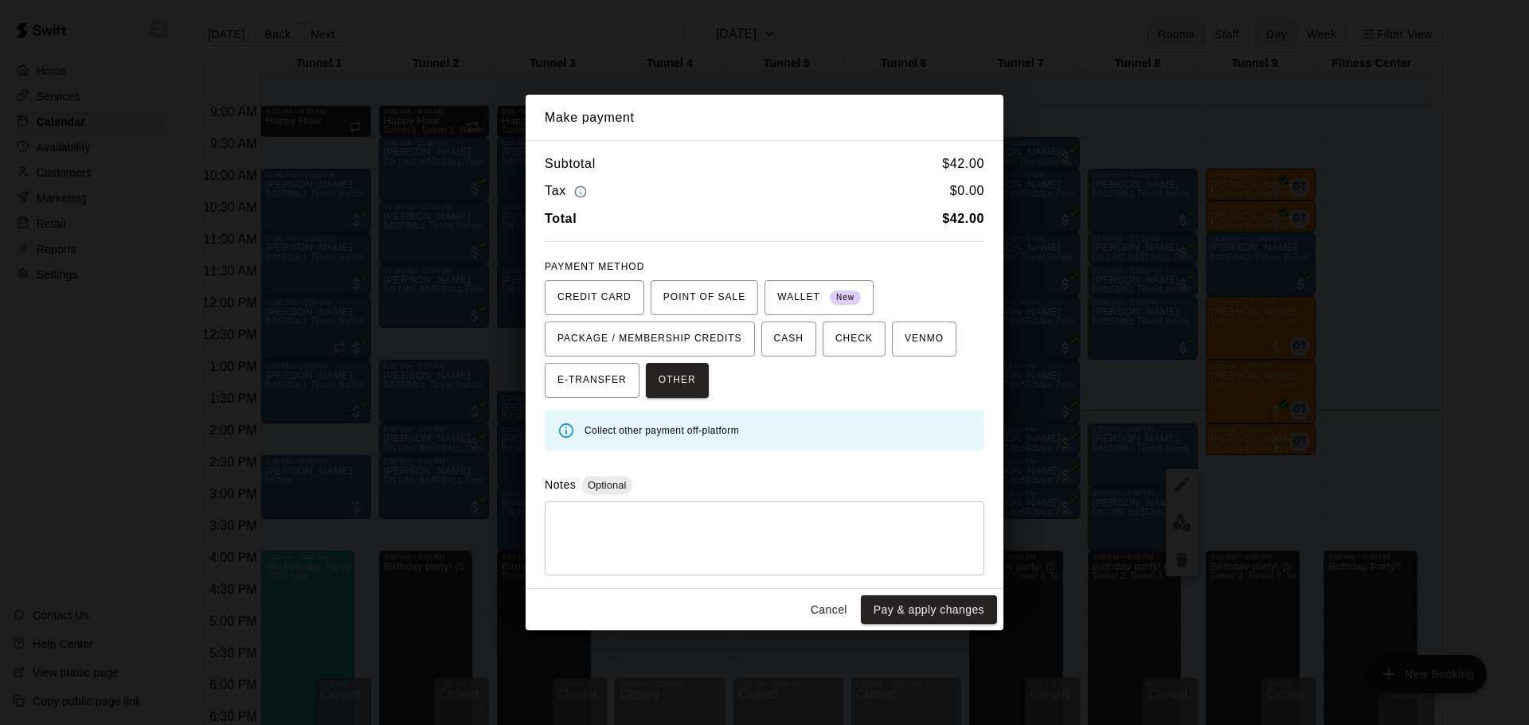
click at [640, 518] on textarea at bounding box center [764, 538] width 417 height 48
type textarea "****"
click at [976, 605] on button "Pay & apply changes" at bounding box center [929, 610] width 136 height 29
click at [976, 605] on div "Cancel Pay & apply changes" at bounding box center [764, 610] width 478 height 42
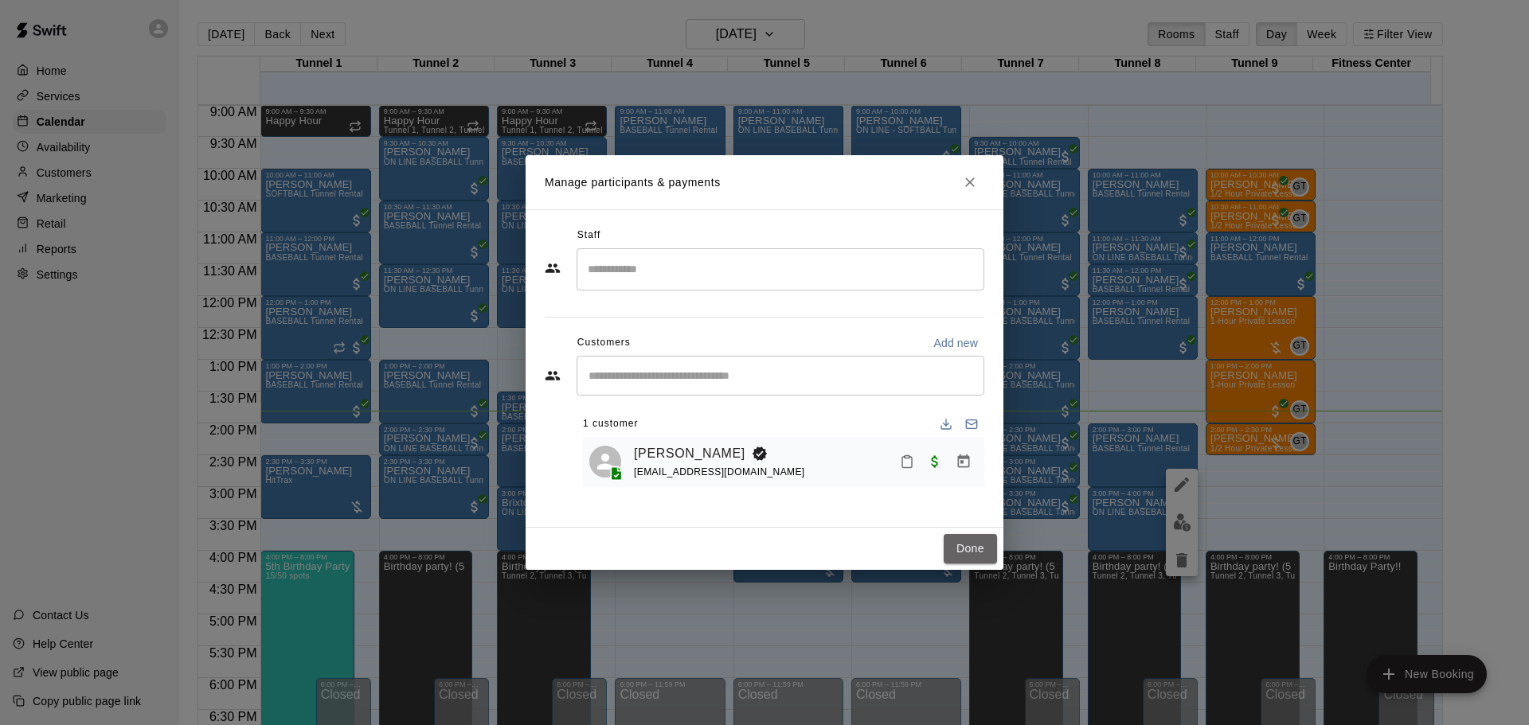
drag, startPoint x: 984, startPoint y: 545, endPoint x: 1001, endPoint y: 545, distance: 16.7
click at [984, 545] on button "Done" at bounding box center [969, 548] width 53 height 29
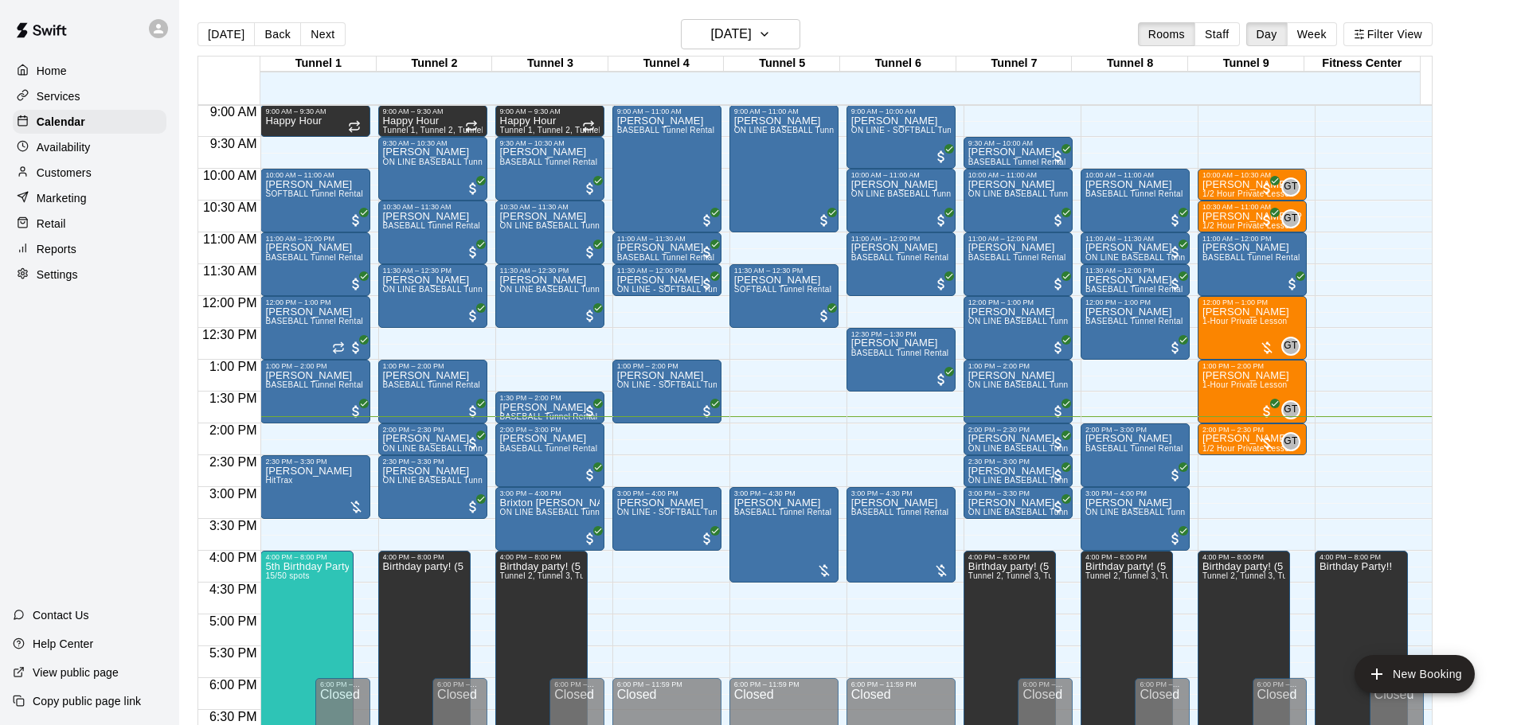
click at [42, 174] on p "Customers" at bounding box center [64, 173] width 55 height 16
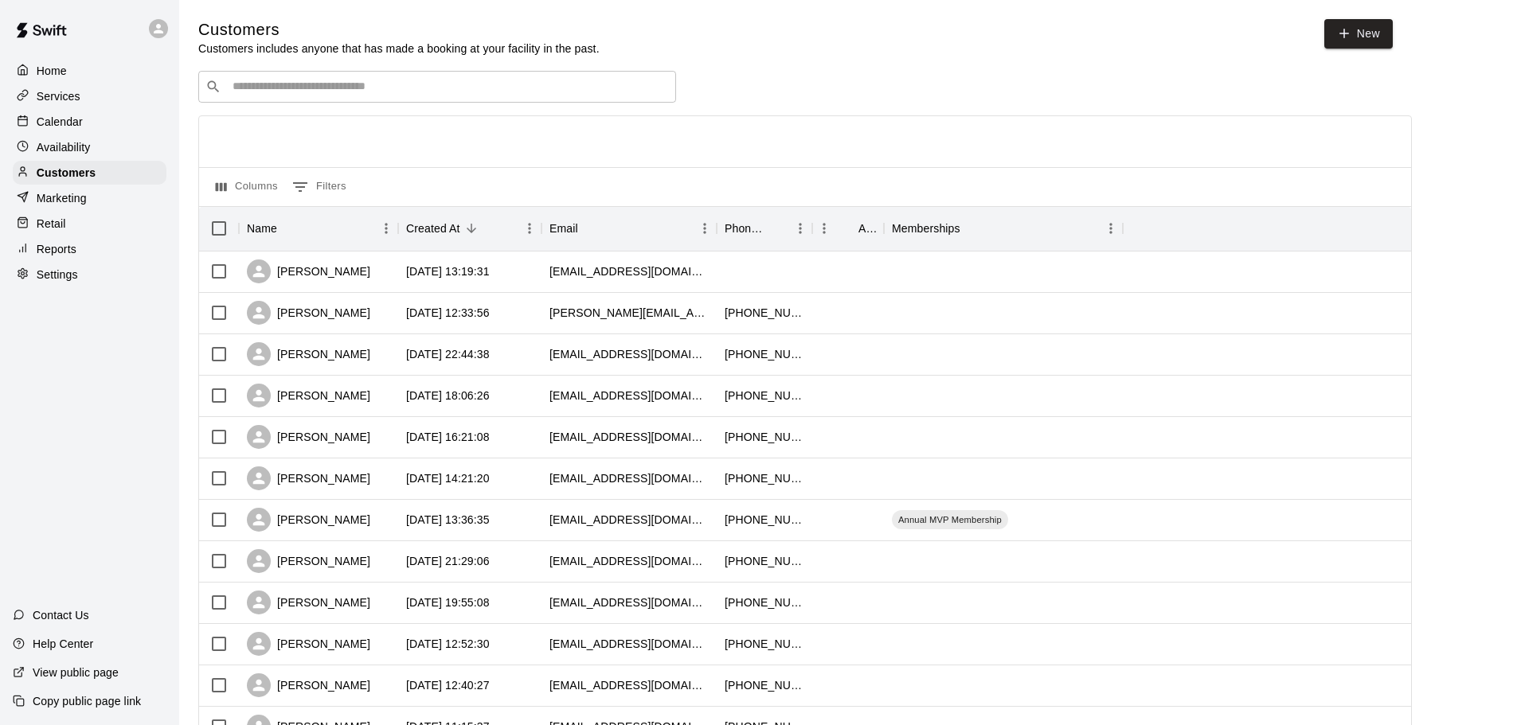
click at [356, 87] on input "Search customers by name or email" at bounding box center [448, 87] width 441 height 16
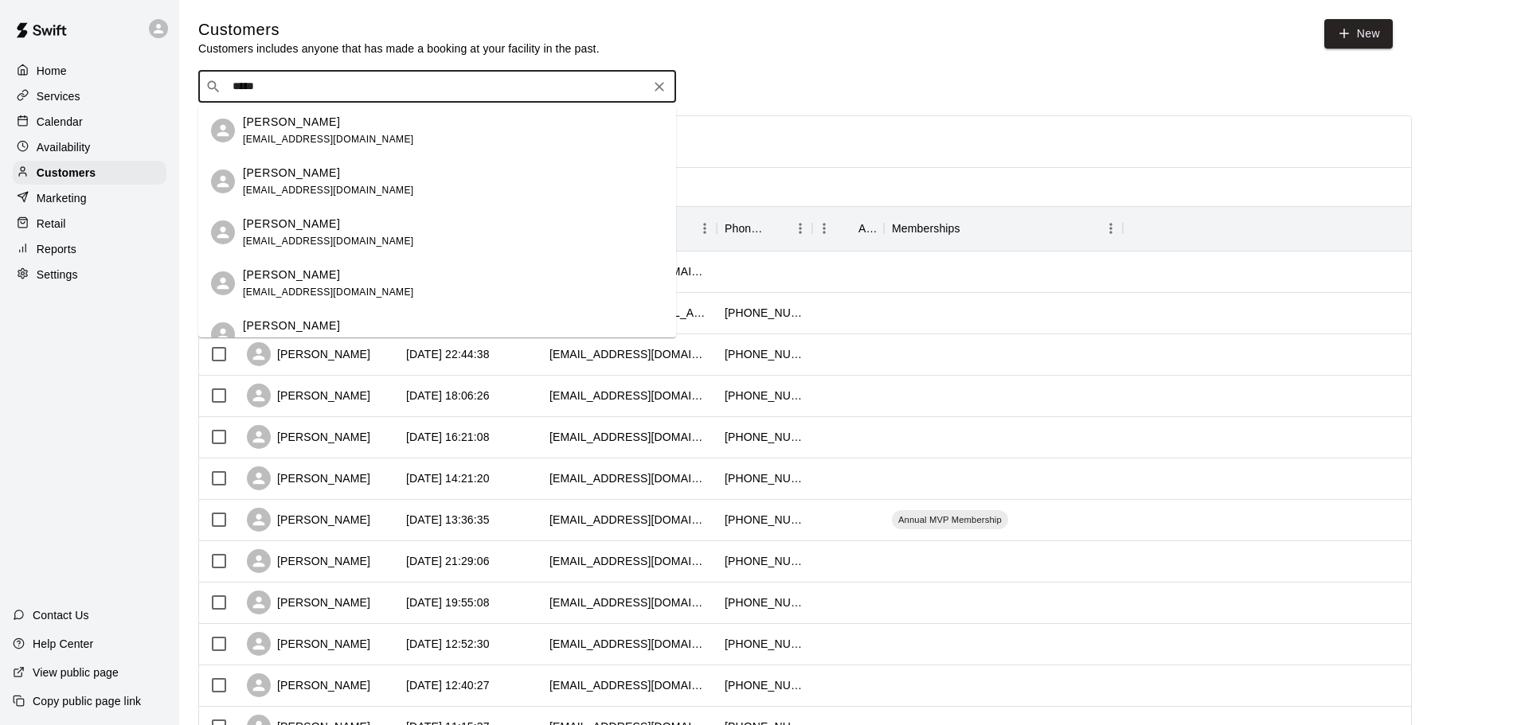
type input "*****"
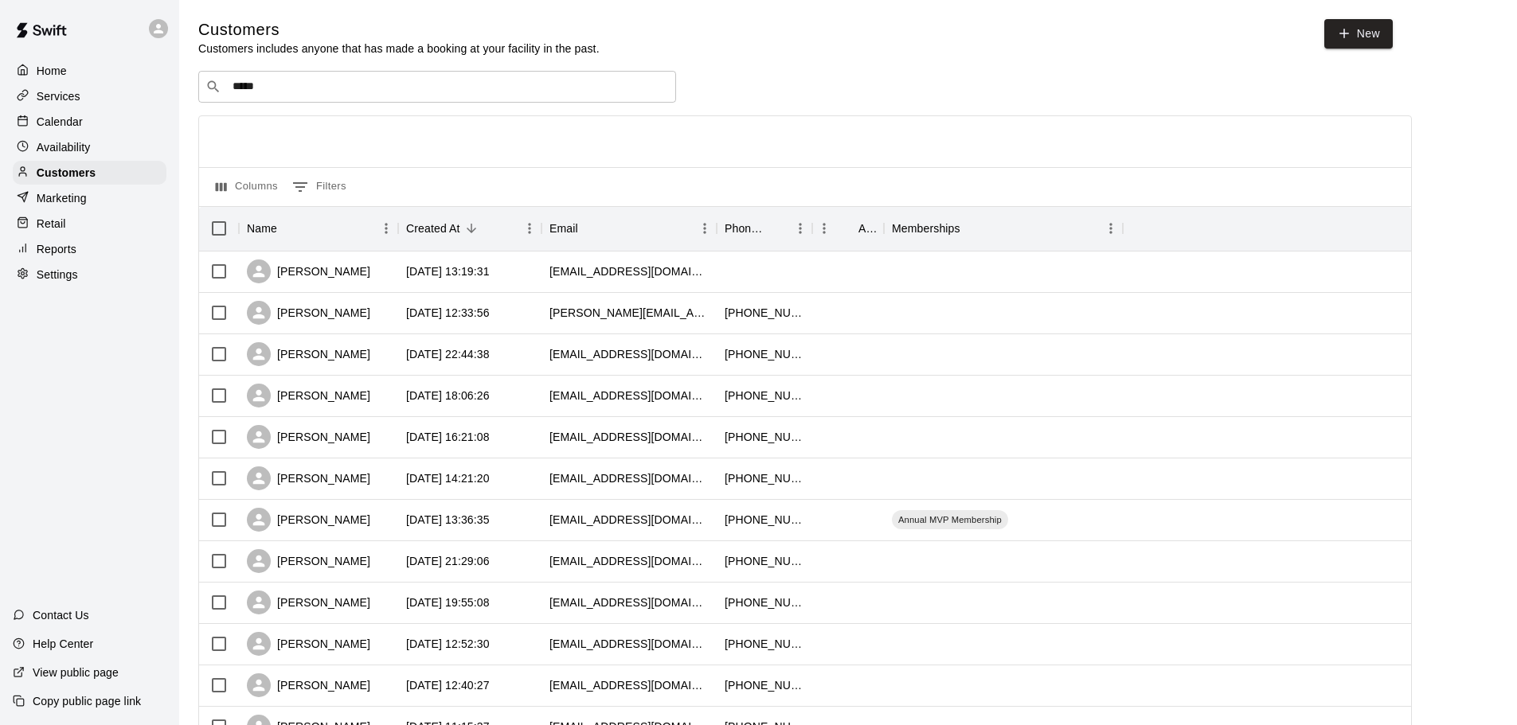
click at [781, 106] on div "​ ***** ​ Columns 0 Filters Name Created At Email Phone Number Age Memberships …" at bounding box center [804, 700] width 1213 height 1259
click at [114, 73] on div "Home" at bounding box center [90, 71] width 154 height 24
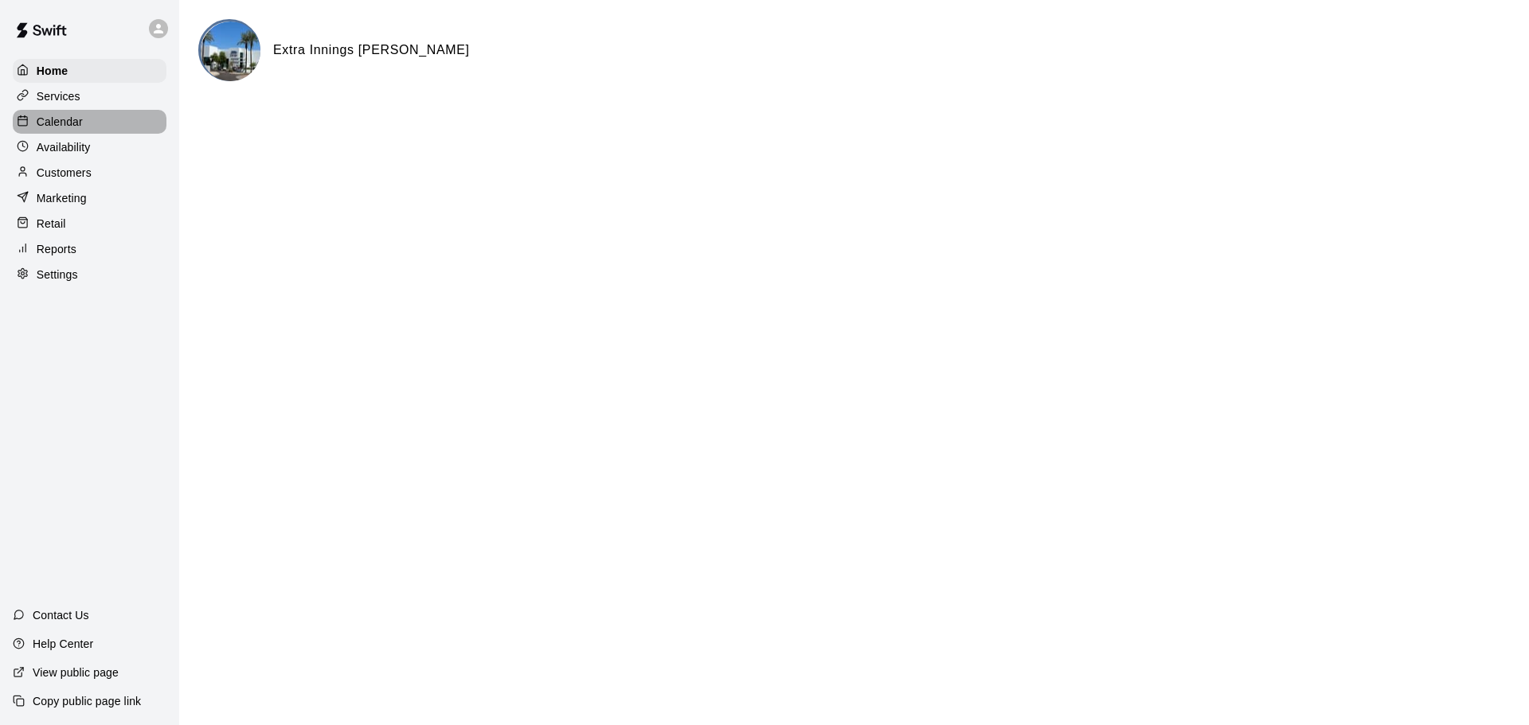
click at [64, 127] on p "Calendar" at bounding box center [60, 122] width 46 height 16
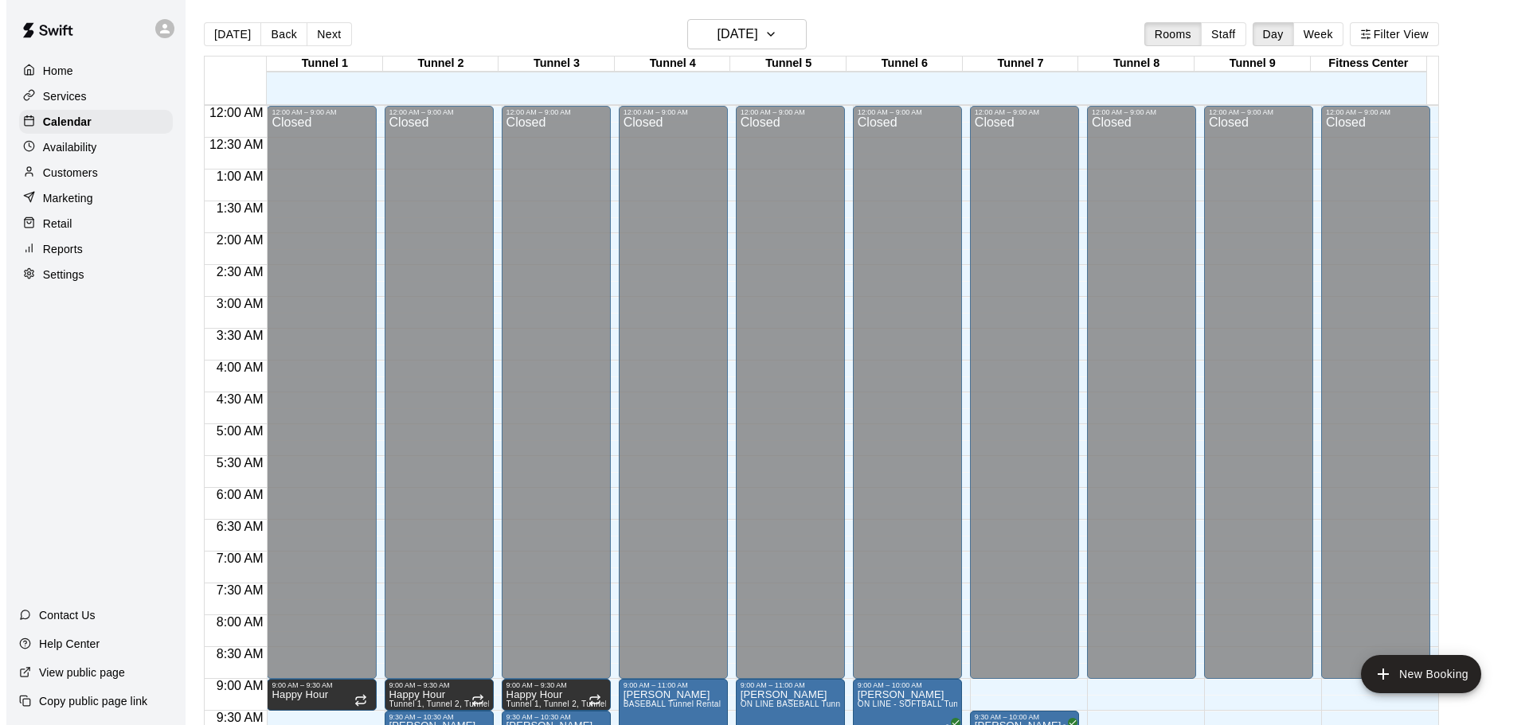
scroll to position [843, 0]
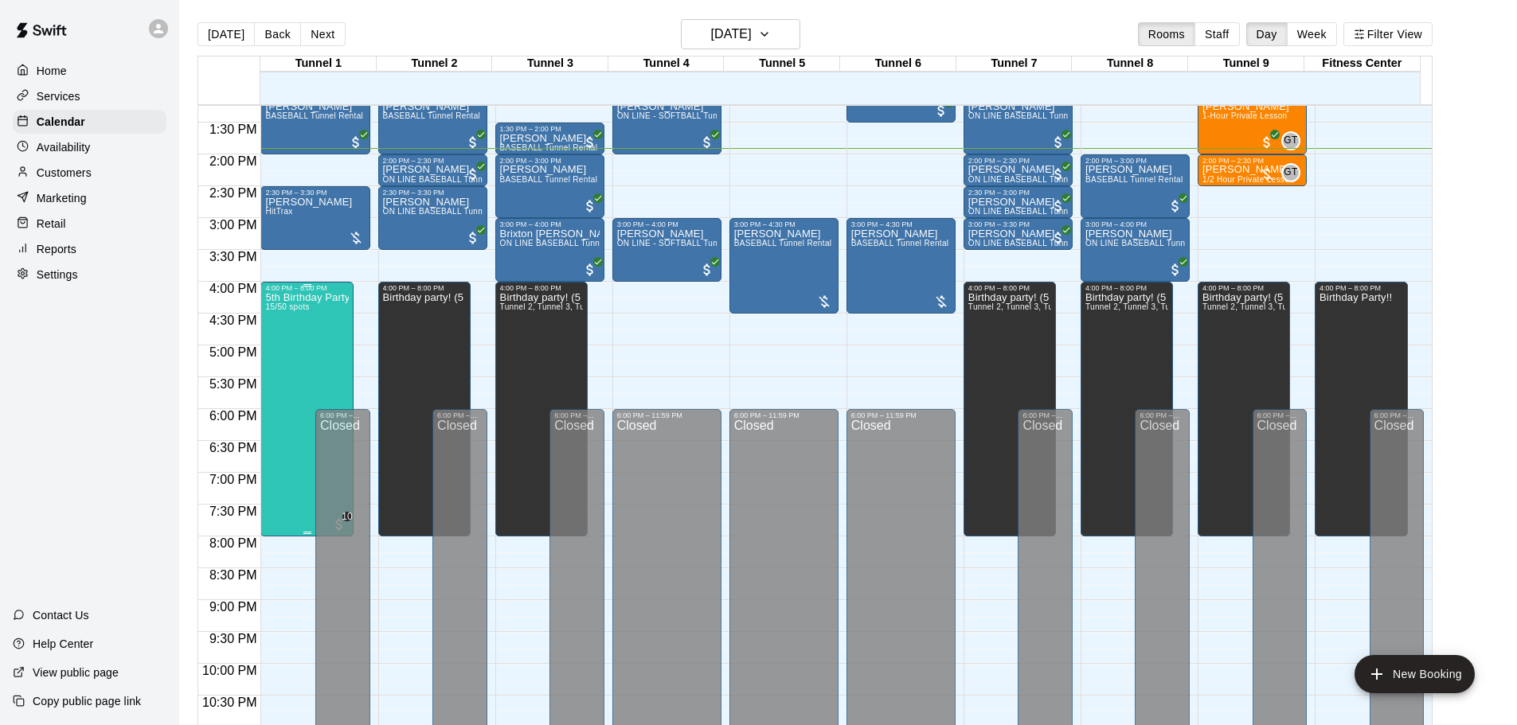
click at [299, 330] on div "5th Birthday Party Open Hitting 15/50 spots" at bounding box center [307, 654] width 84 height 725
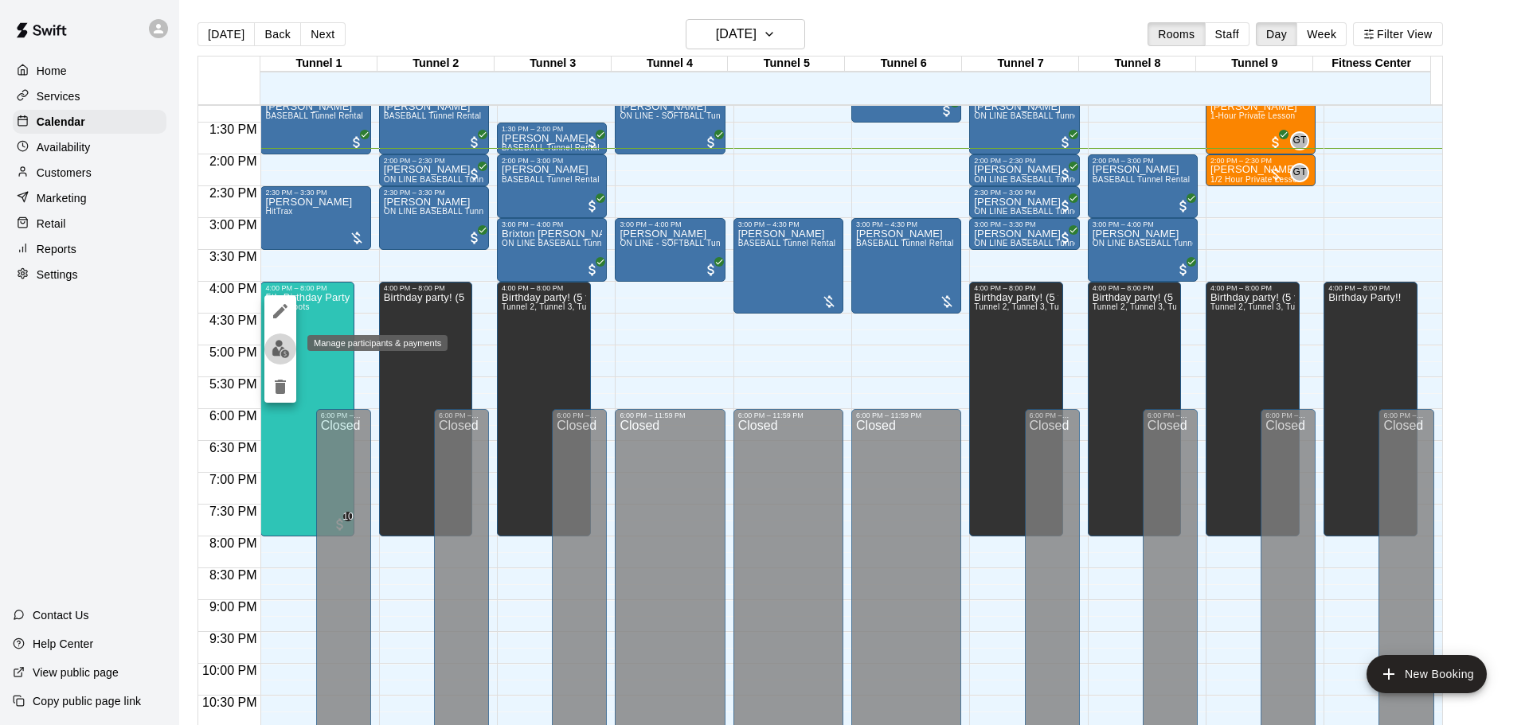
click at [278, 349] on img "edit" at bounding box center [280, 349] width 18 height 18
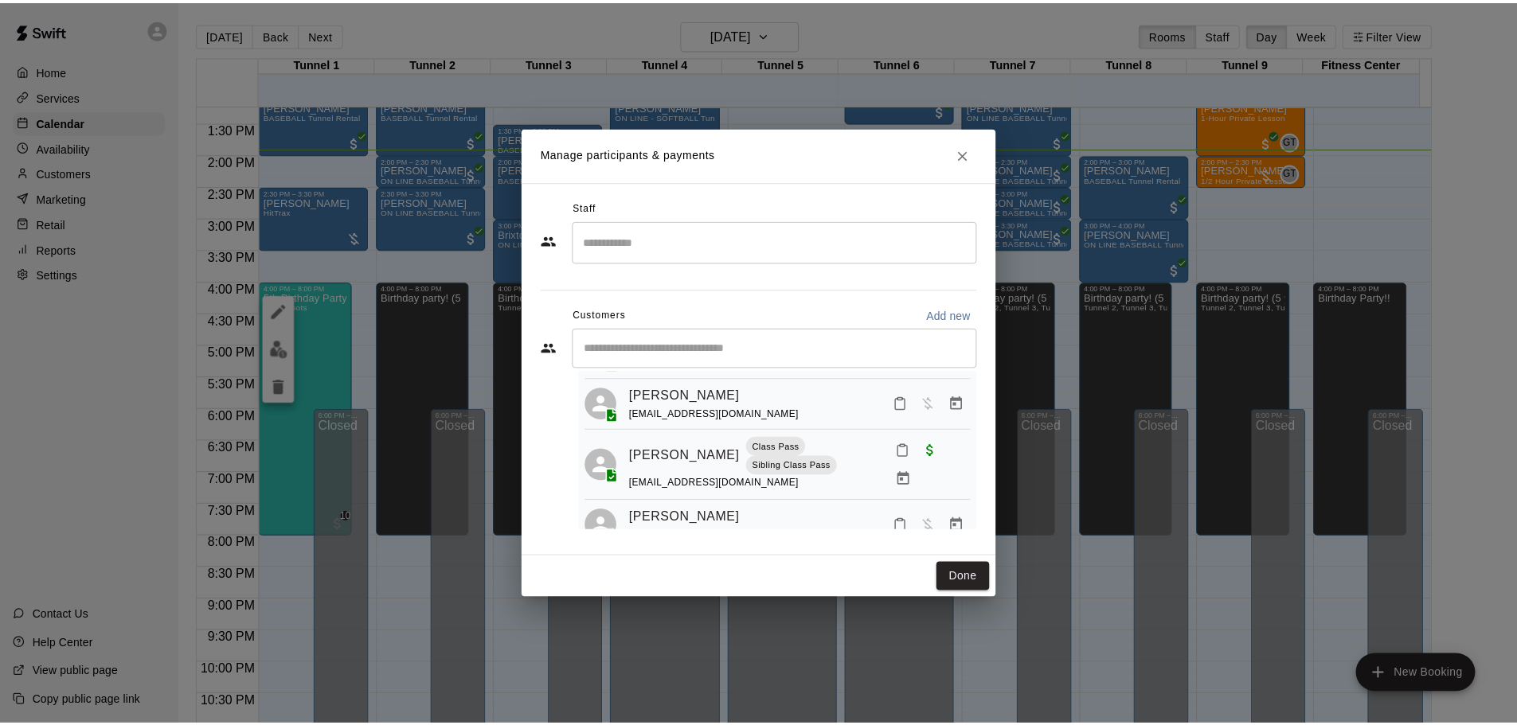
scroll to position [0, 0]
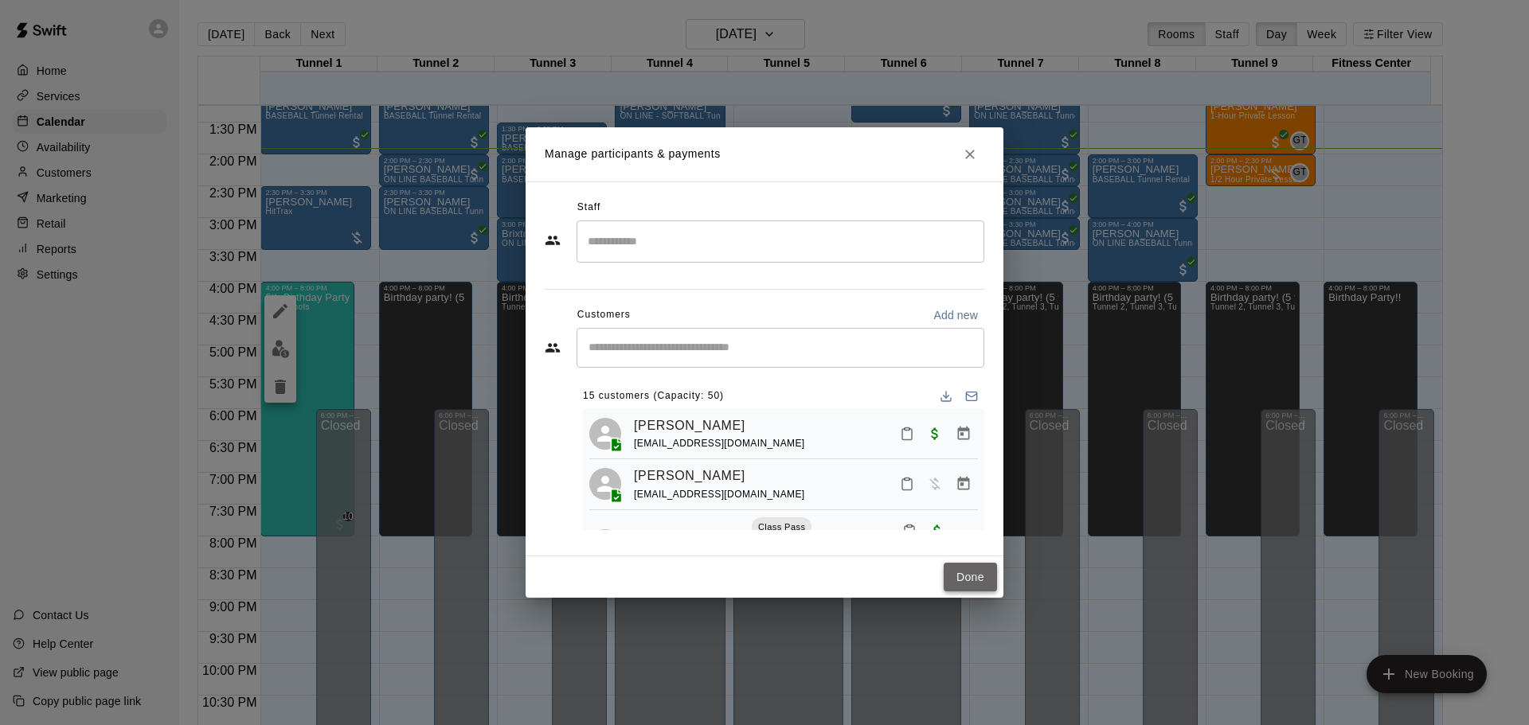
click at [976, 582] on button "Done" at bounding box center [969, 577] width 53 height 29
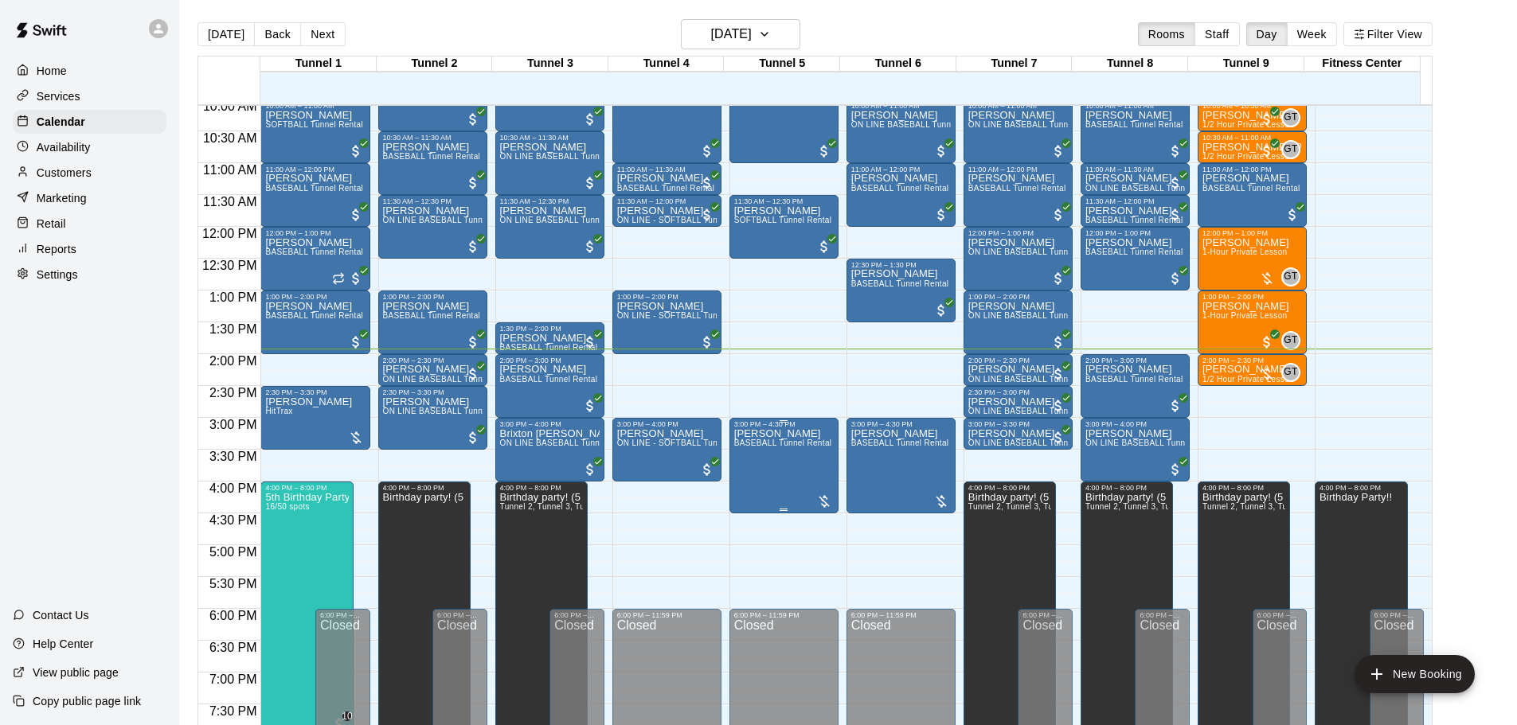
scroll to position [604, 0]
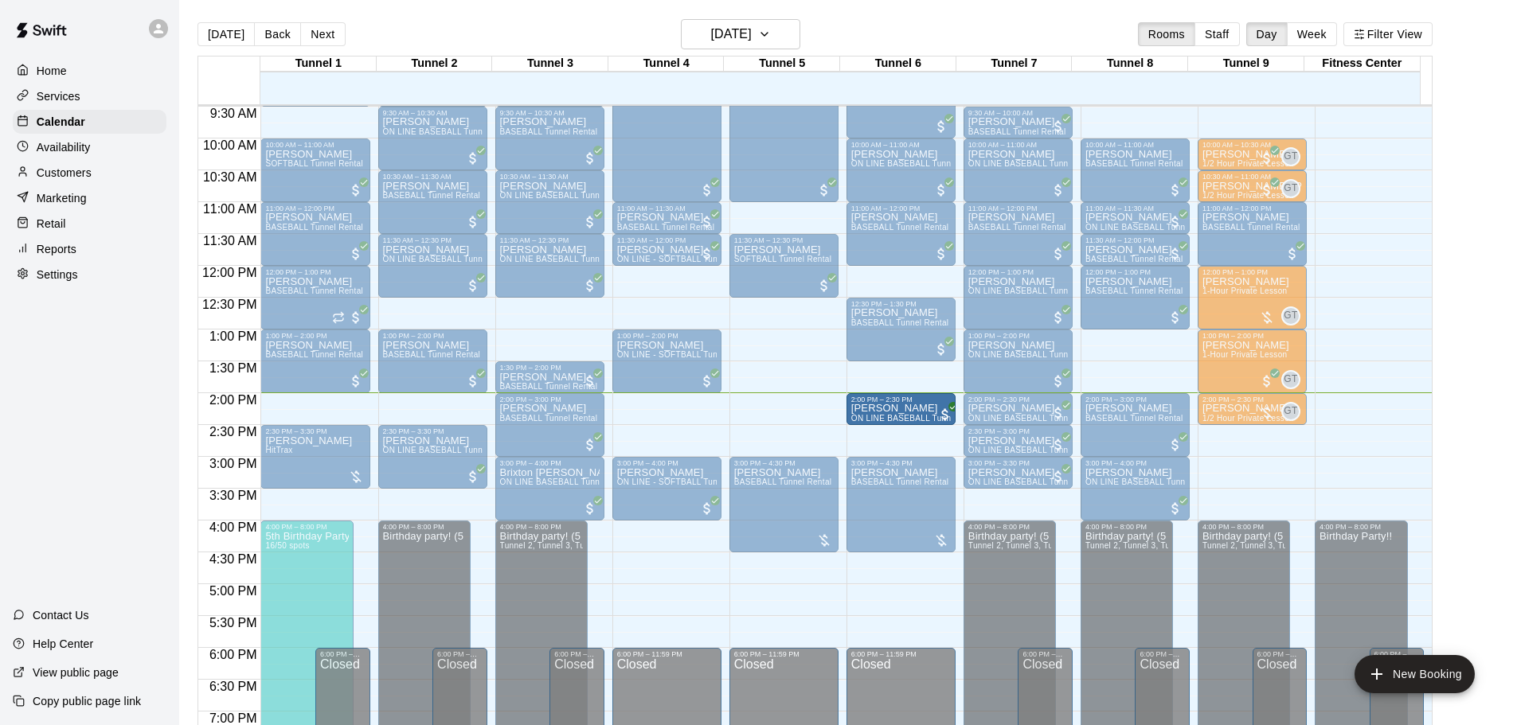
drag, startPoint x: 403, startPoint y: 412, endPoint x: 900, endPoint y: 422, distance: 496.9
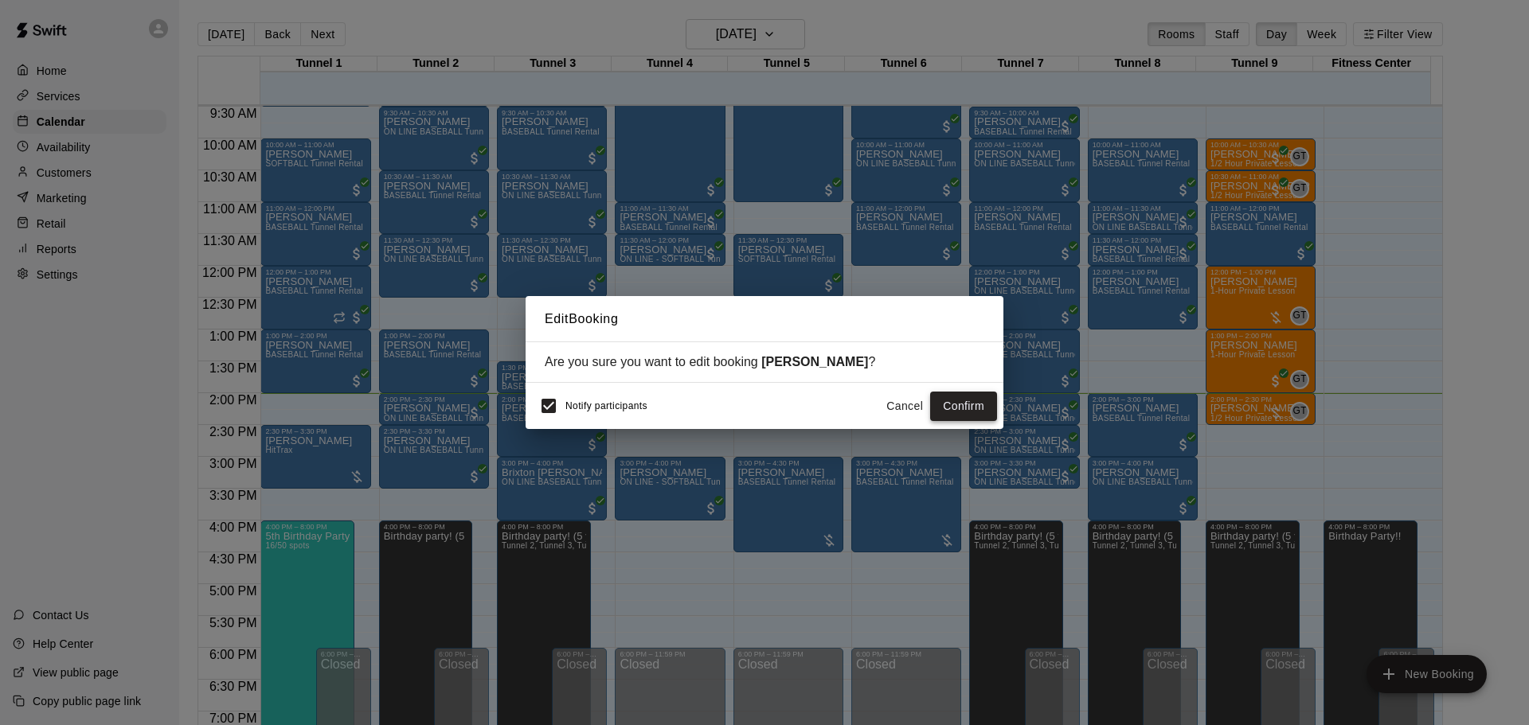
click at [957, 403] on button "Confirm" at bounding box center [963, 406] width 67 height 29
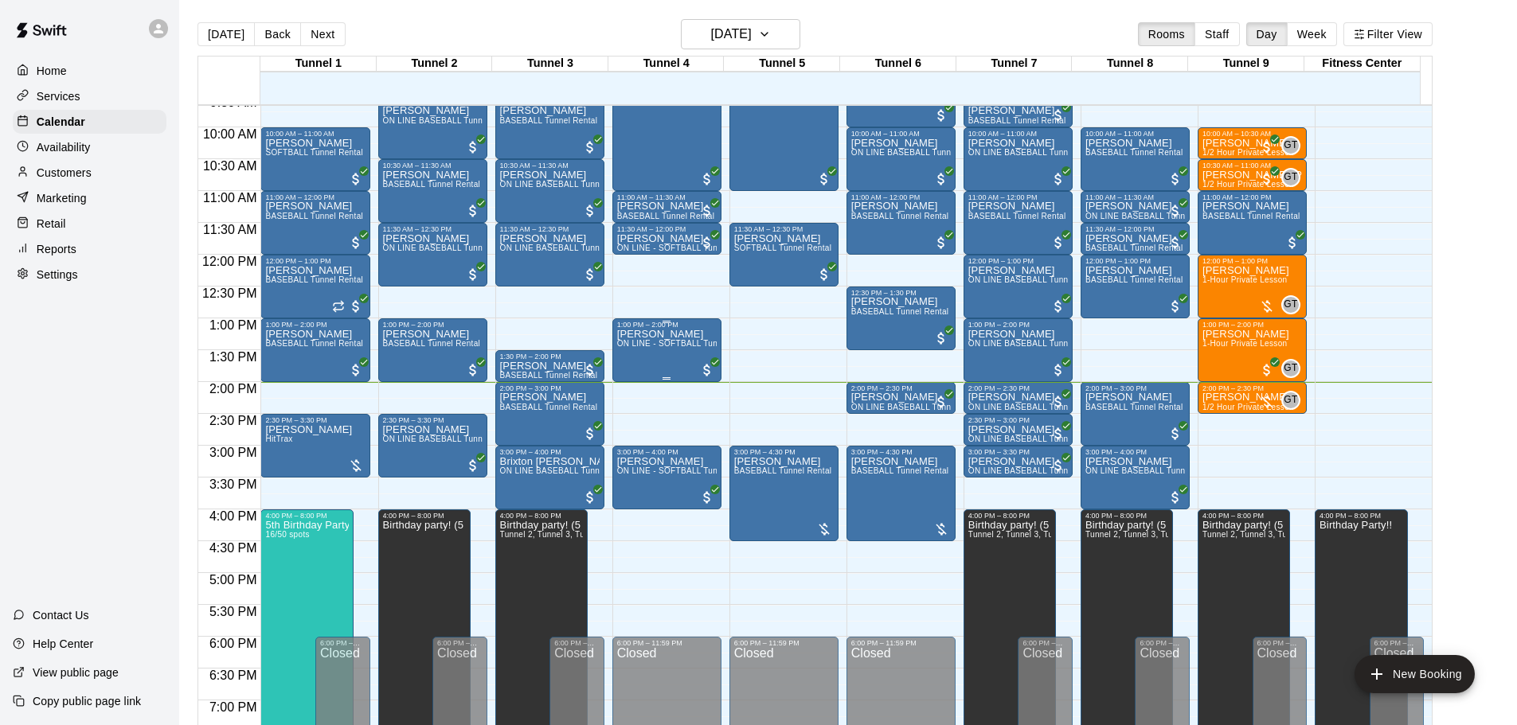
scroll to position [619, 0]
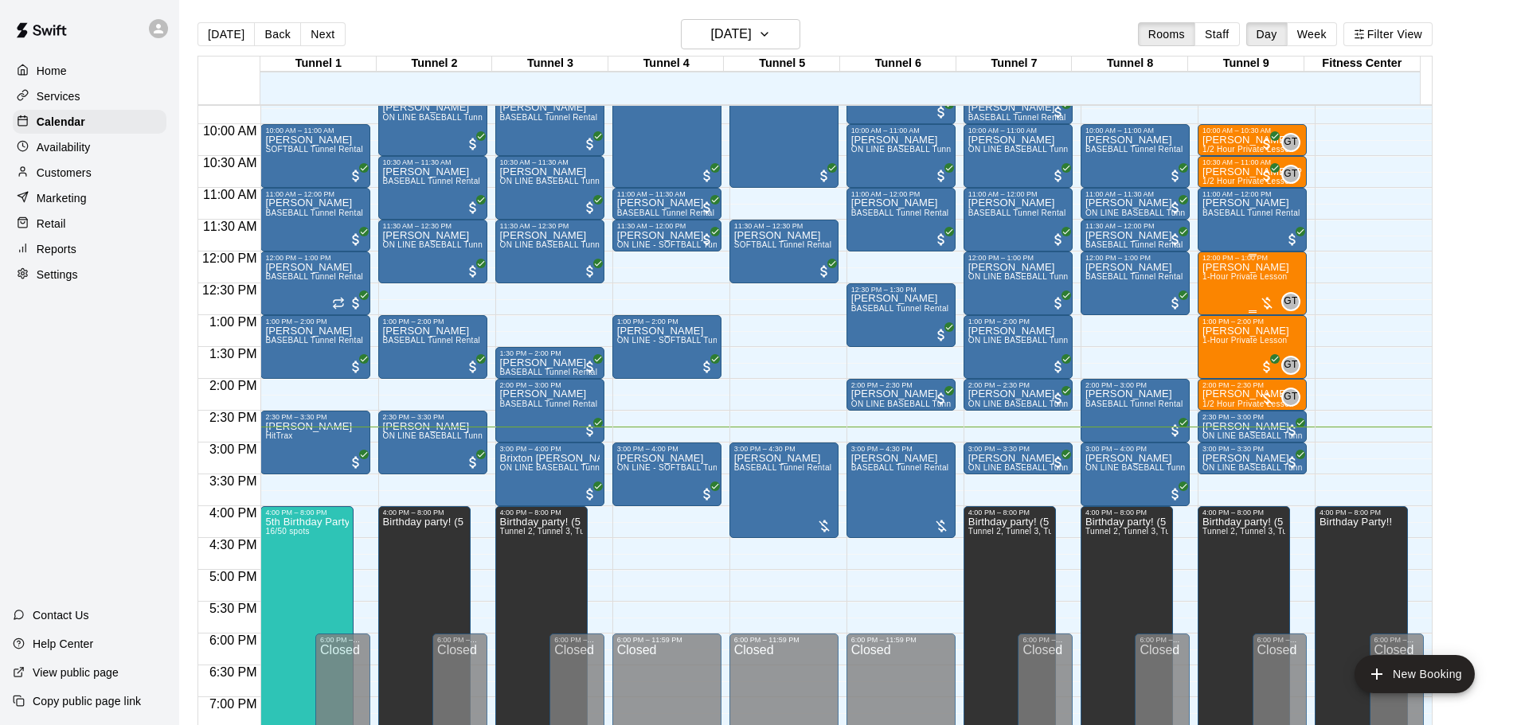
click at [1264, 298] on div at bounding box center [1267, 303] width 16 height 16
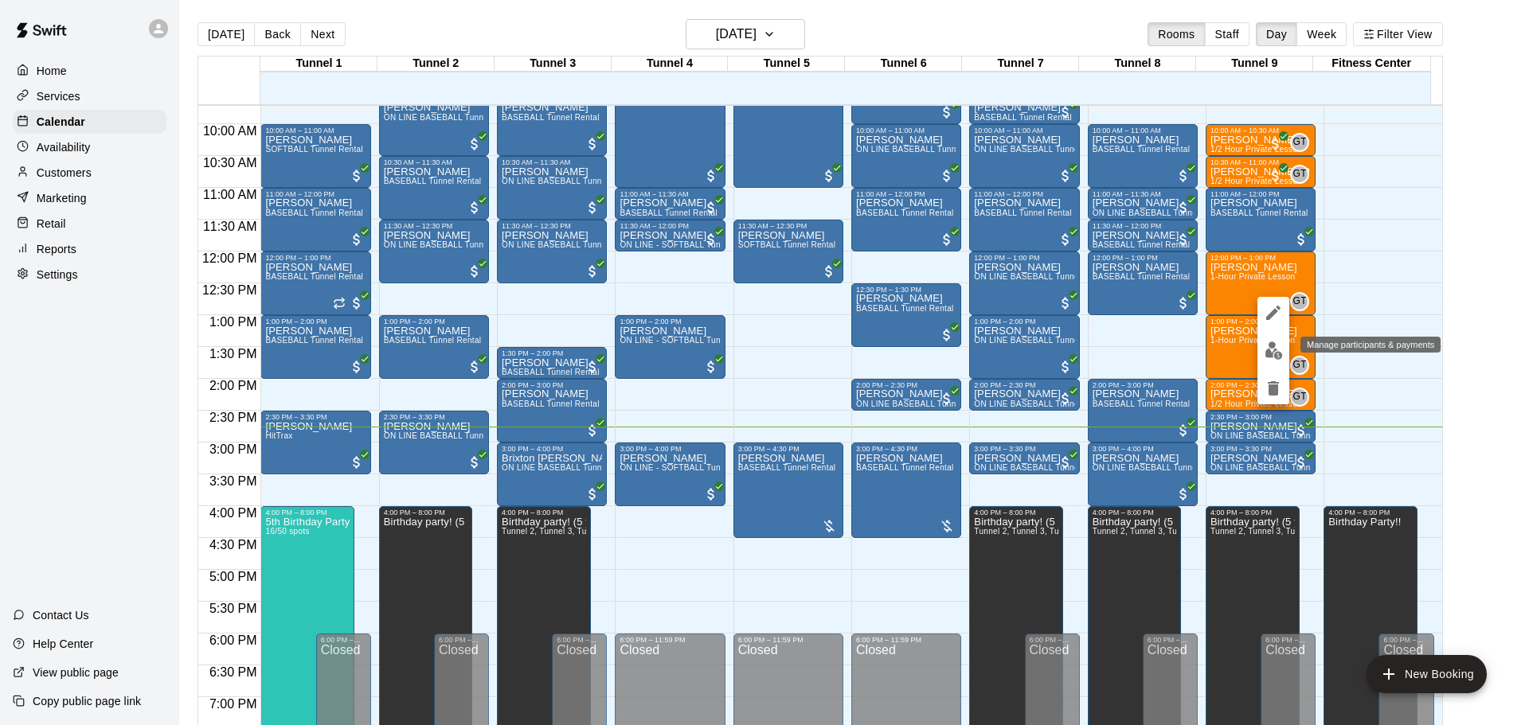
click at [1271, 358] on img "edit" at bounding box center [1273, 351] width 18 height 18
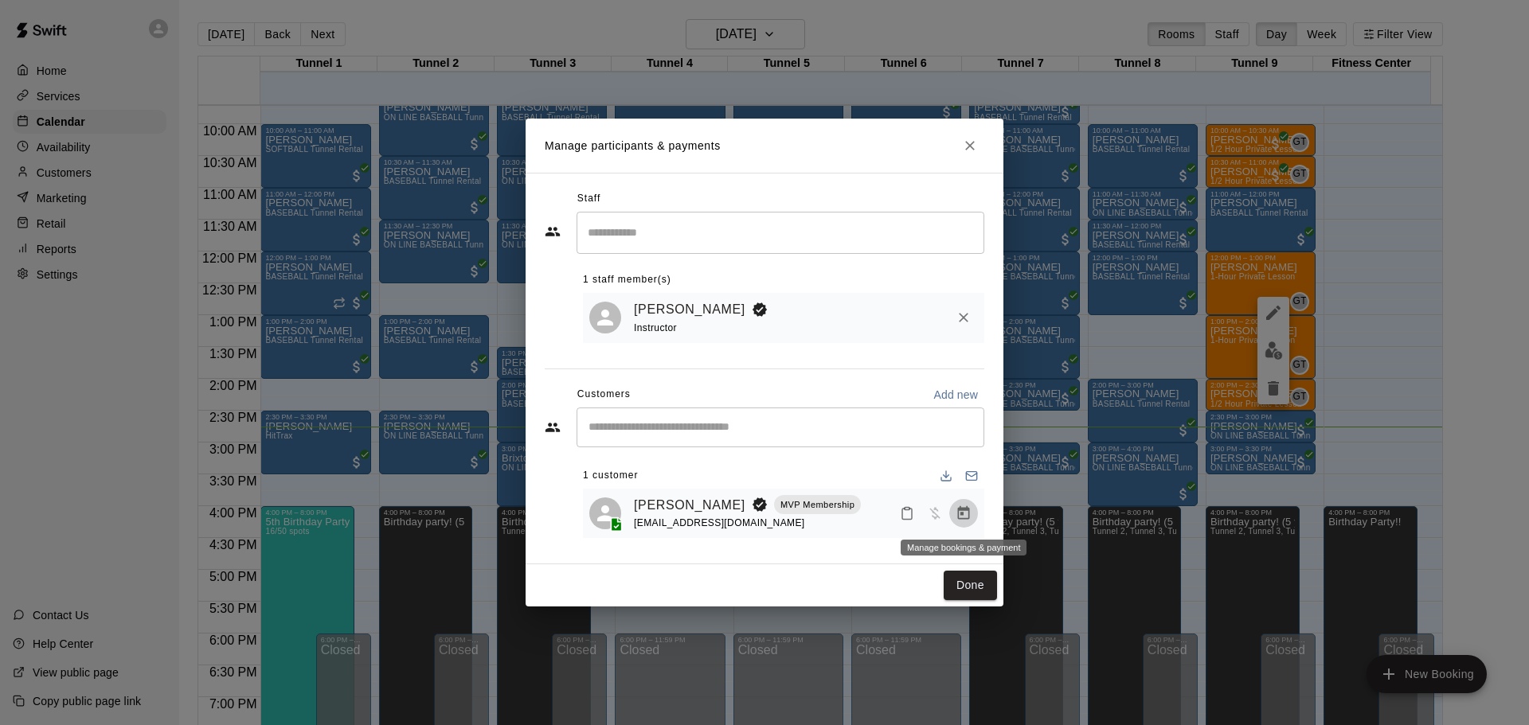
click at [960, 515] on icon "Manage bookings & payment" at bounding box center [964, 513] width 12 height 14
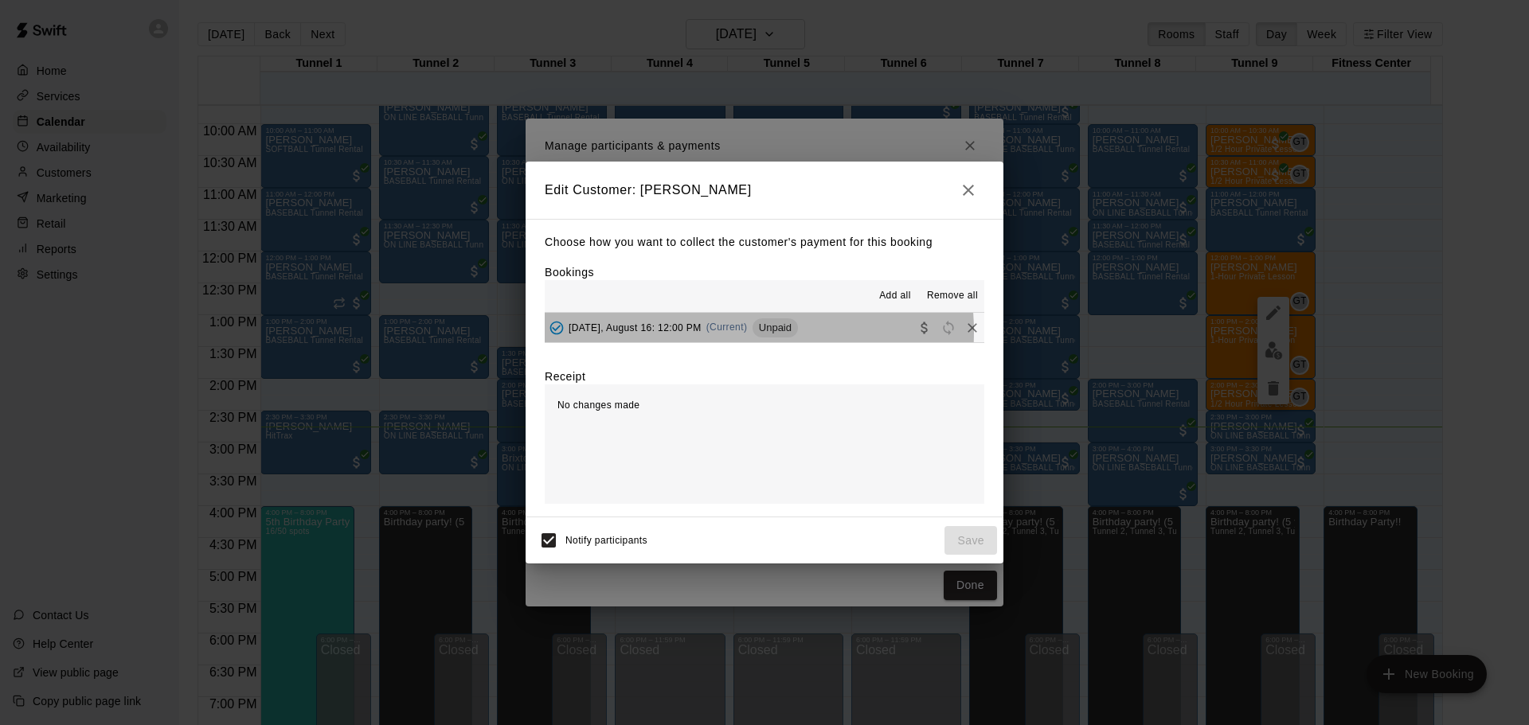
click at [714, 333] on span "(Current)" at bounding box center [726, 327] width 41 height 11
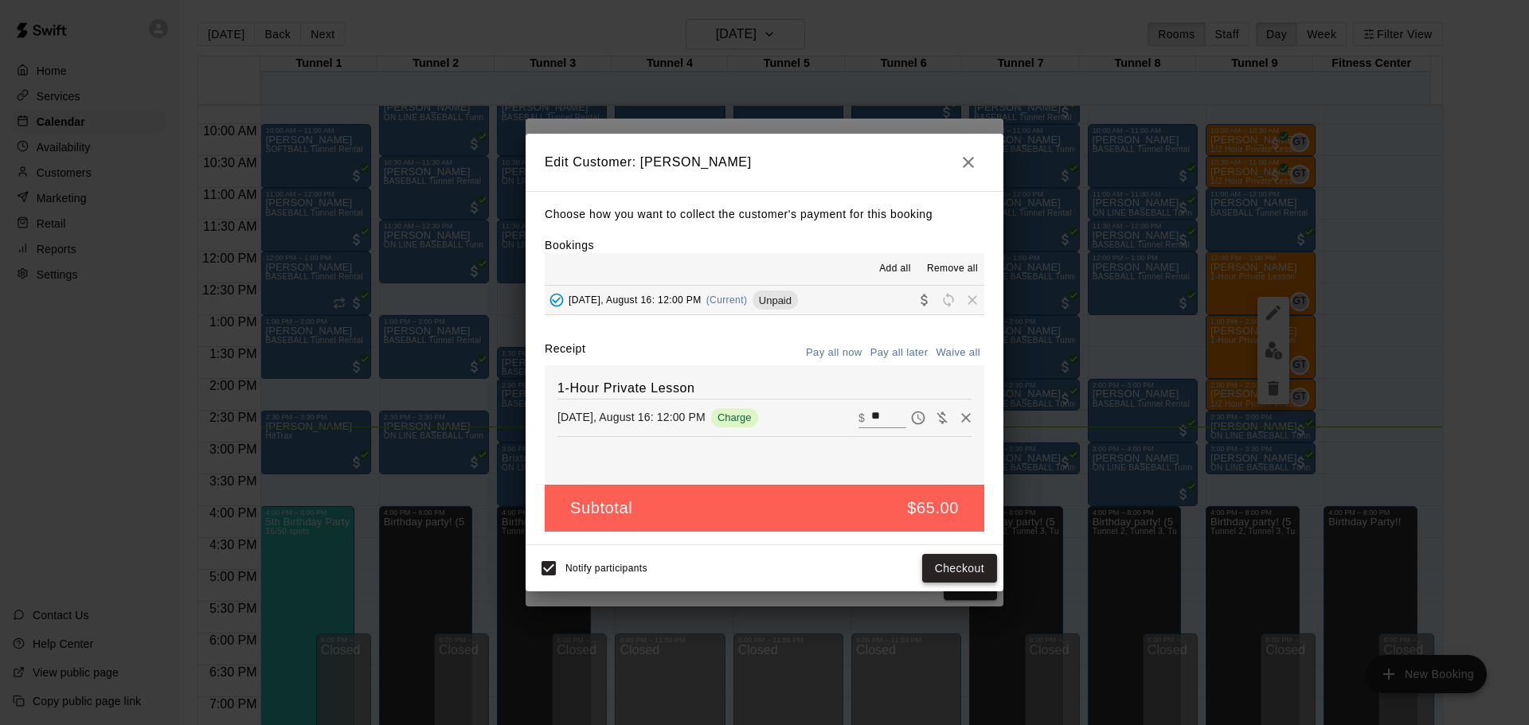
click at [943, 565] on button "Checkout" at bounding box center [959, 568] width 75 height 29
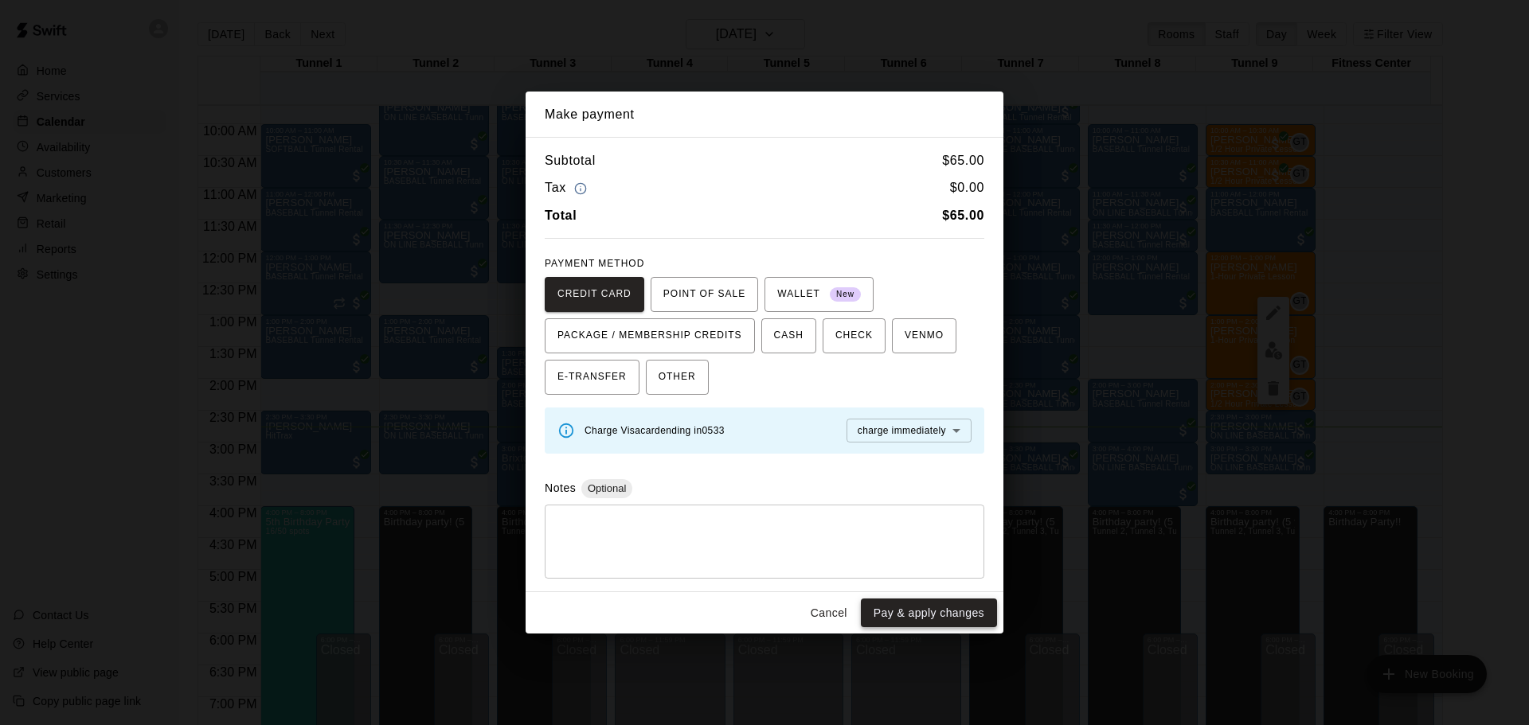
click at [950, 606] on button "Pay & apply changes" at bounding box center [929, 613] width 136 height 29
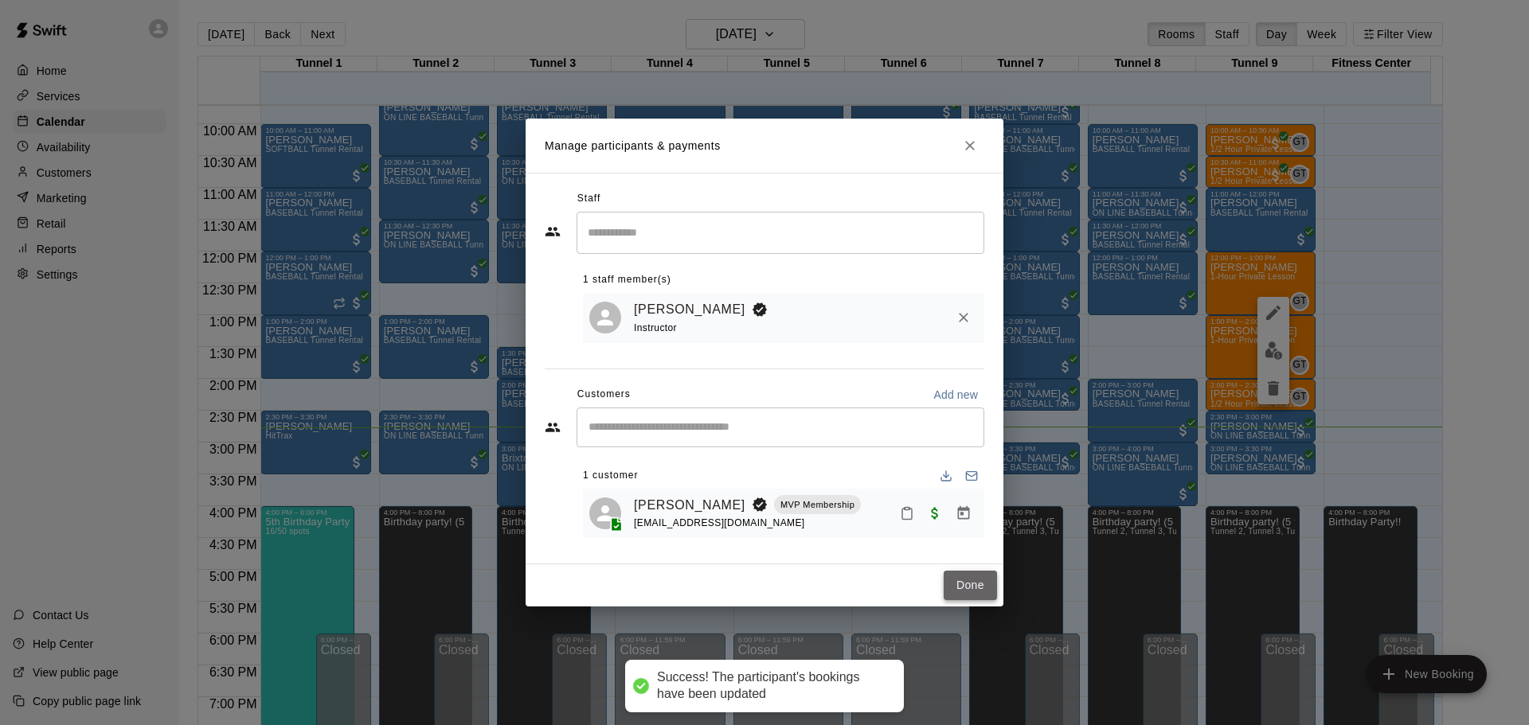
click at [952, 582] on button "Done" at bounding box center [969, 585] width 53 height 29
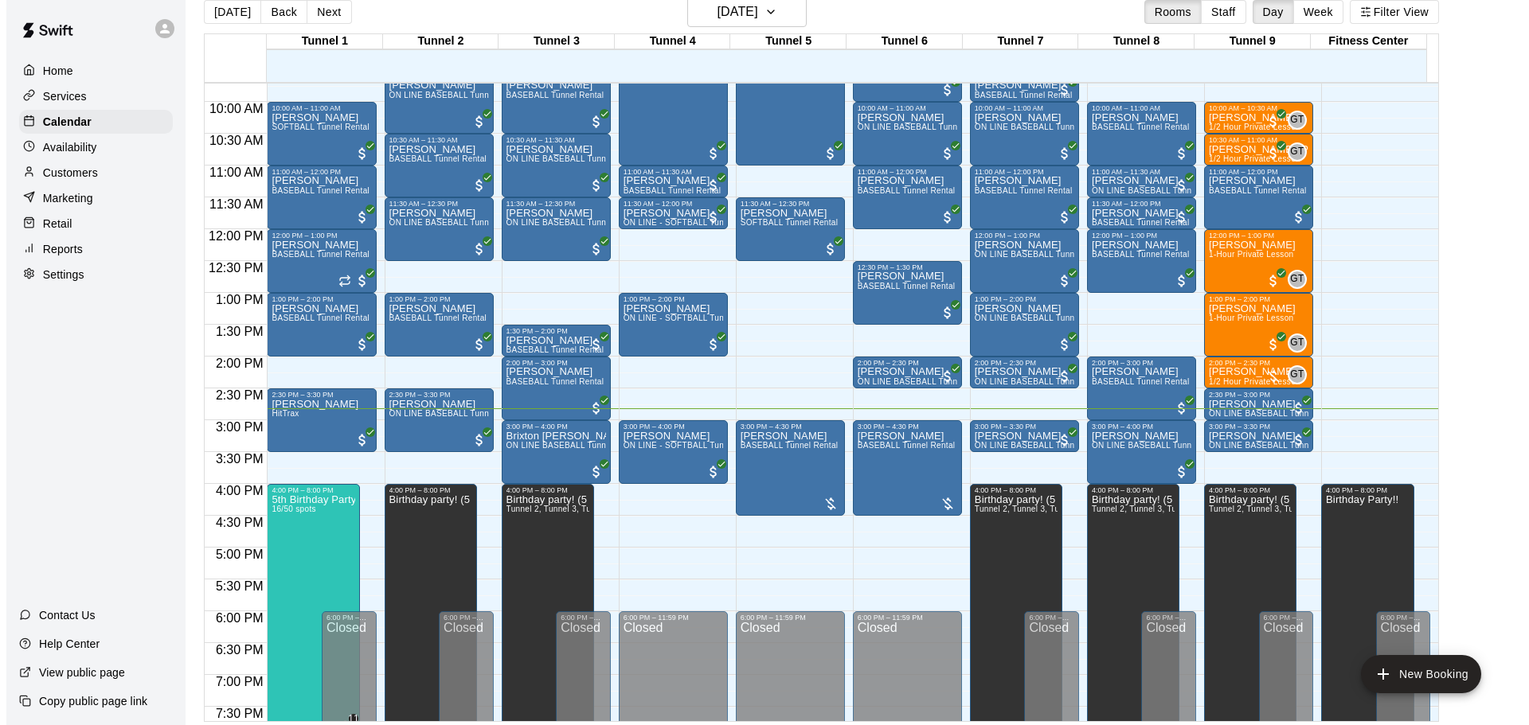
scroll to position [25, 0]
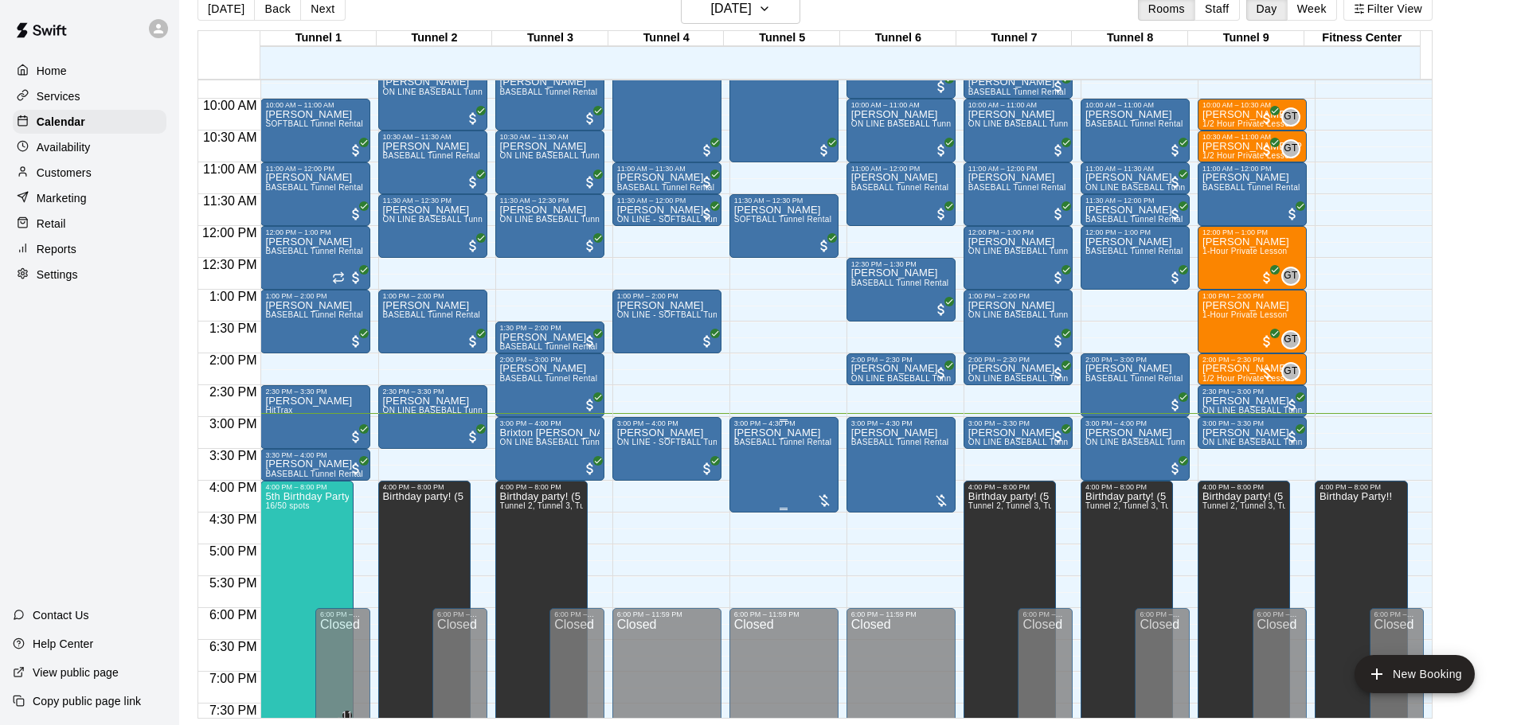
click at [821, 497] on div at bounding box center [824, 501] width 16 height 16
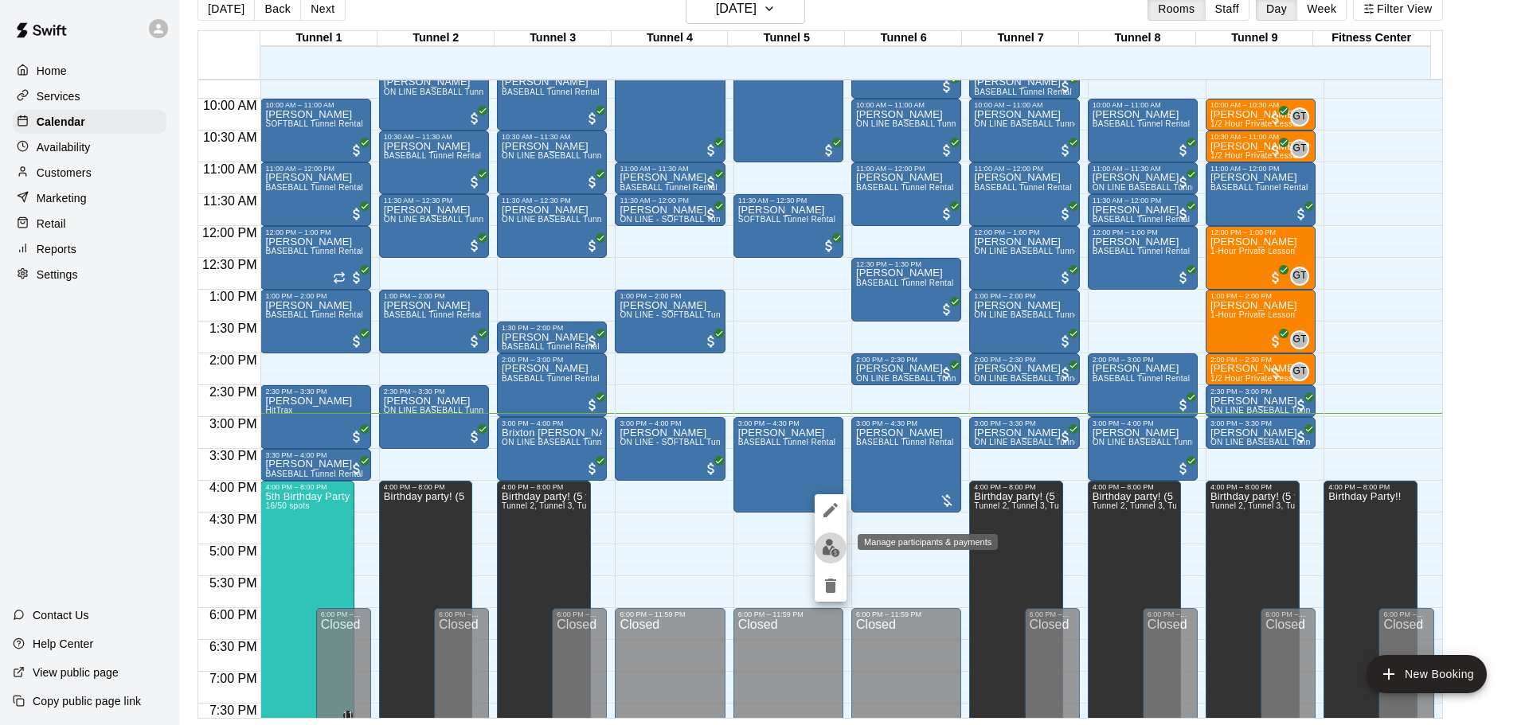
click at [830, 548] on img "edit" at bounding box center [831, 548] width 18 height 18
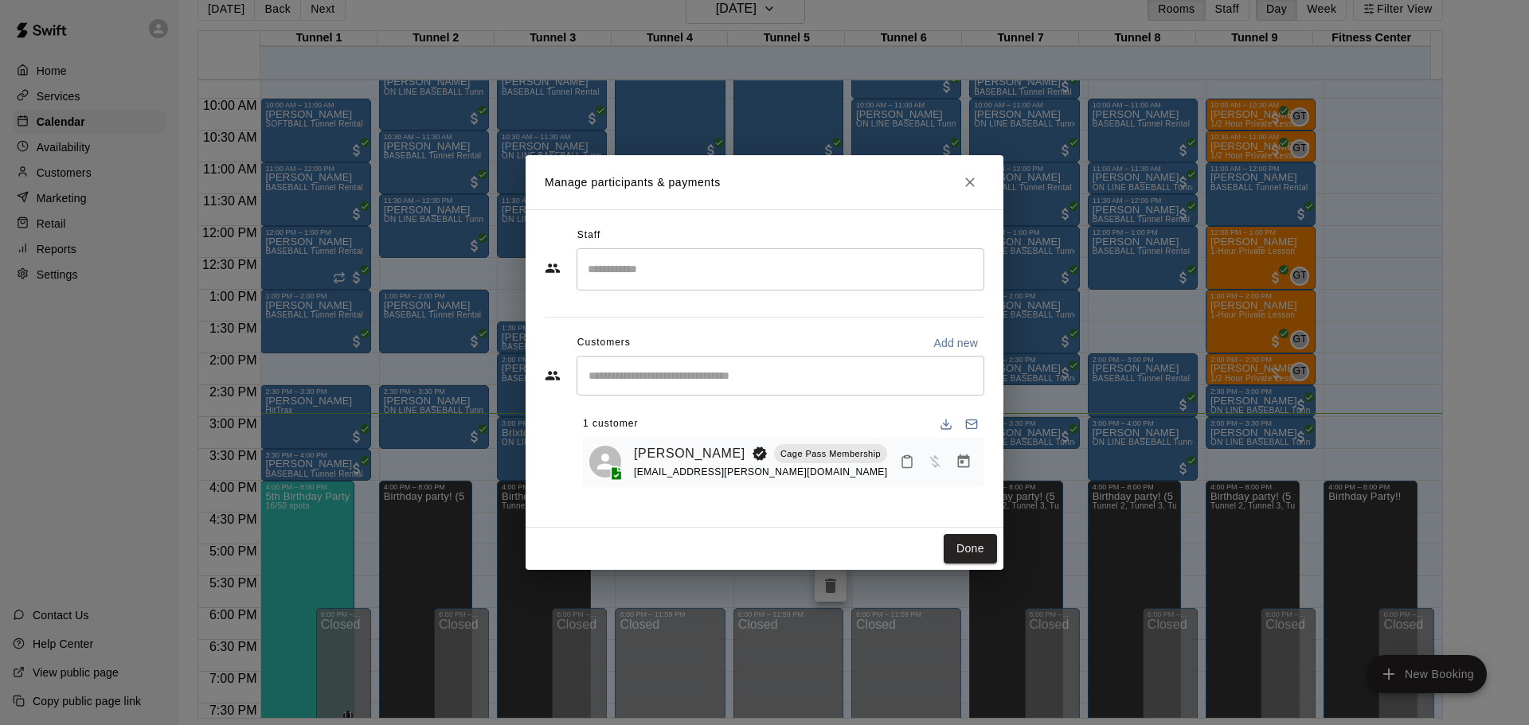
click at [960, 466] on icon "Manage bookings & payment" at bounding box center [963, 462] width 16 height 16
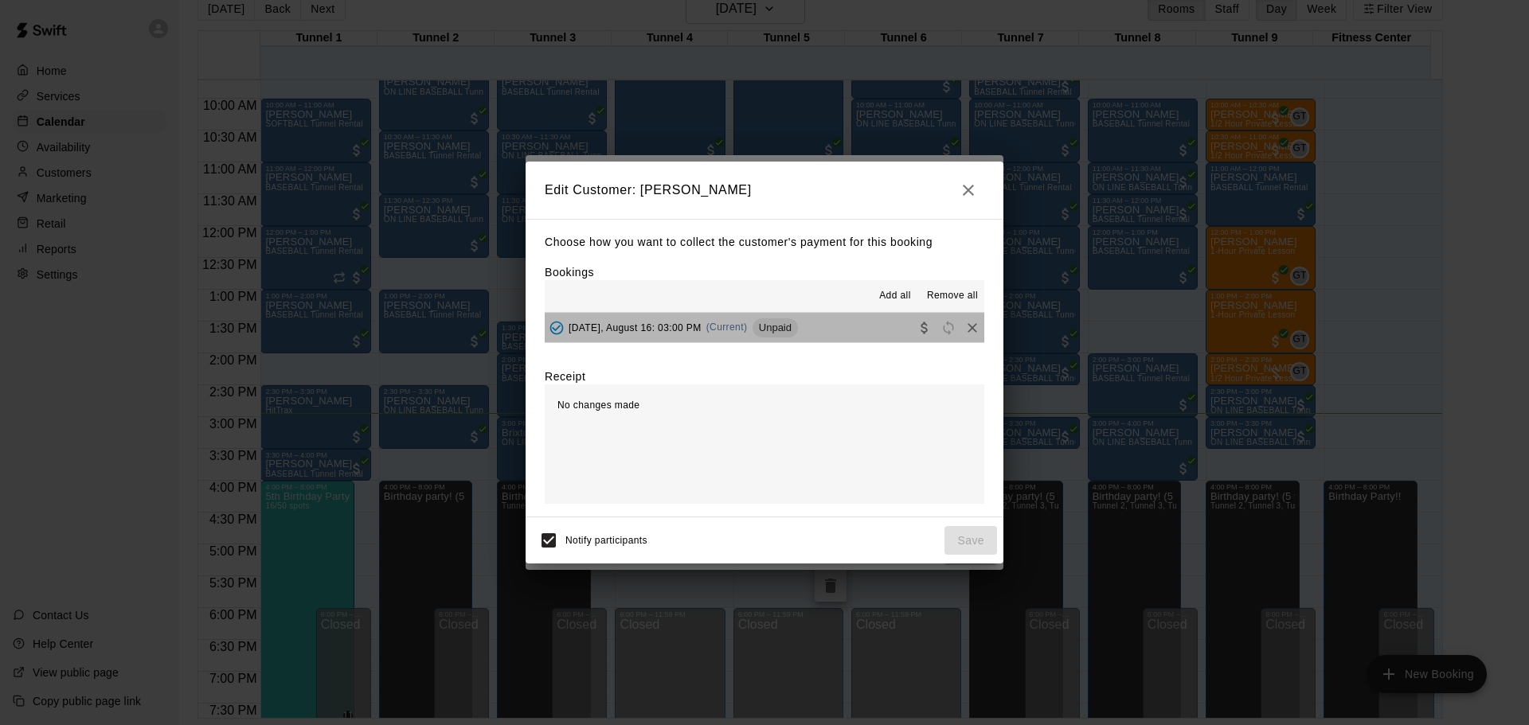
click at [780, 335] on div "Unpaid" at bounding box center [774, 327] width 45 height 19
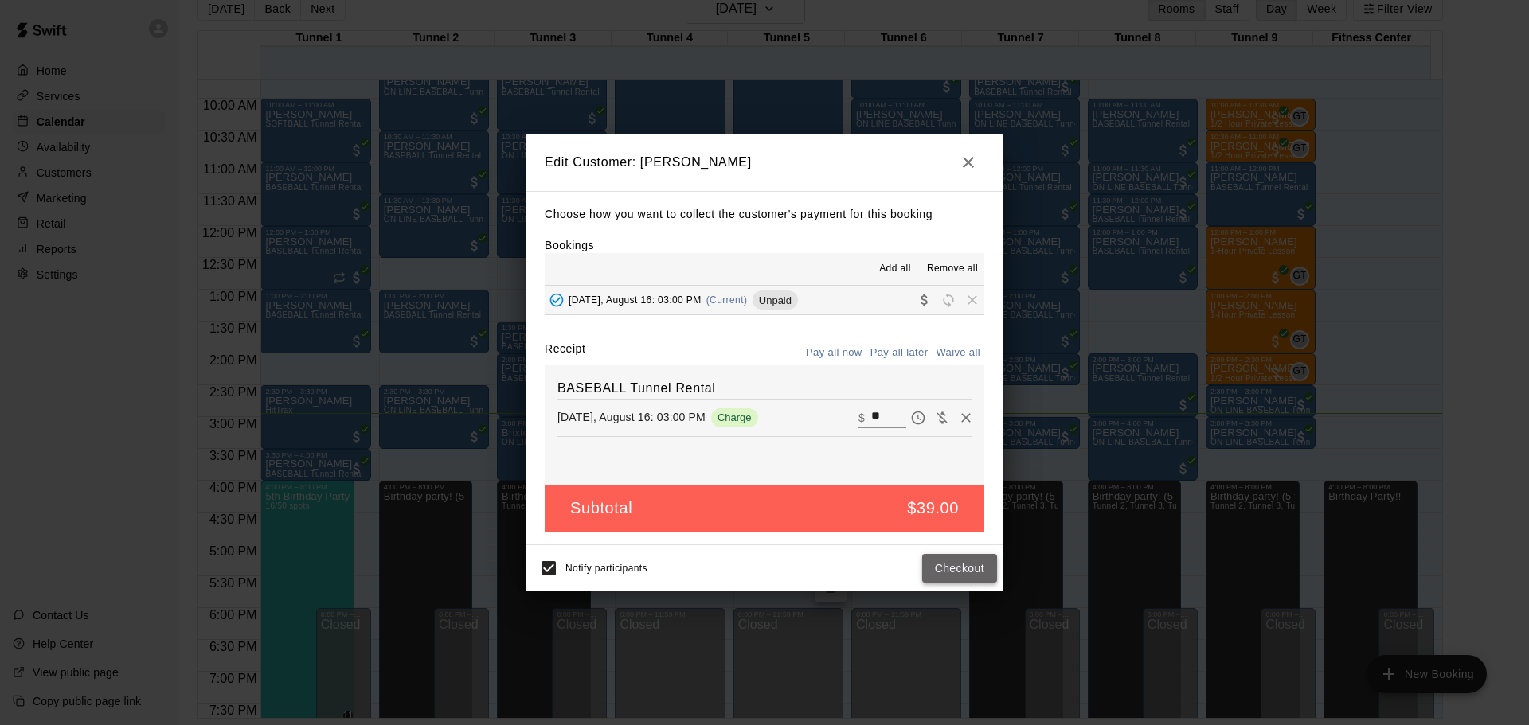
click at [972, 573] on button "Checkout" at bounding box center [959, 568] width 75 height 29
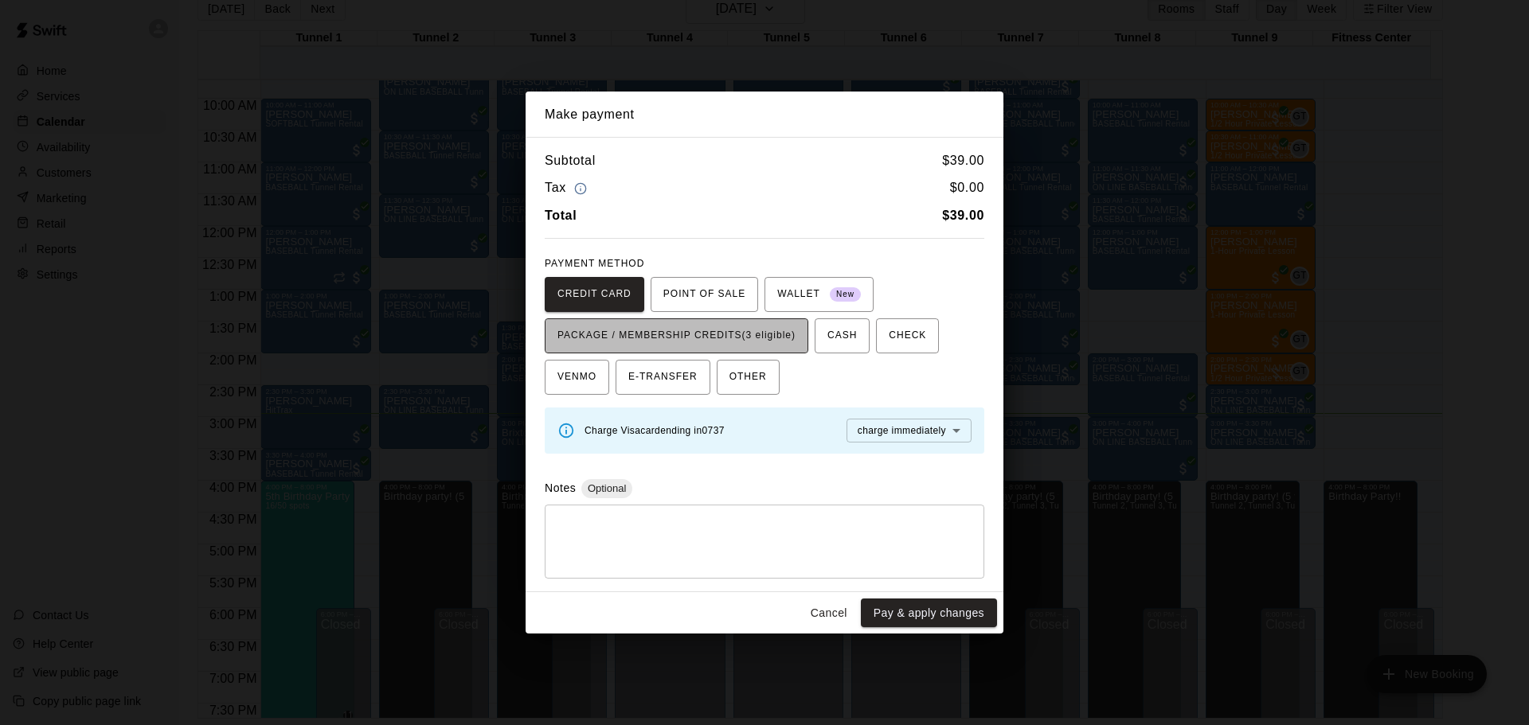
click at [737, 332] on span "PACKAGE / MEMBERSHIP CREDITS (3 eligible)" at bounding box center [676, 335] width 238 height 25
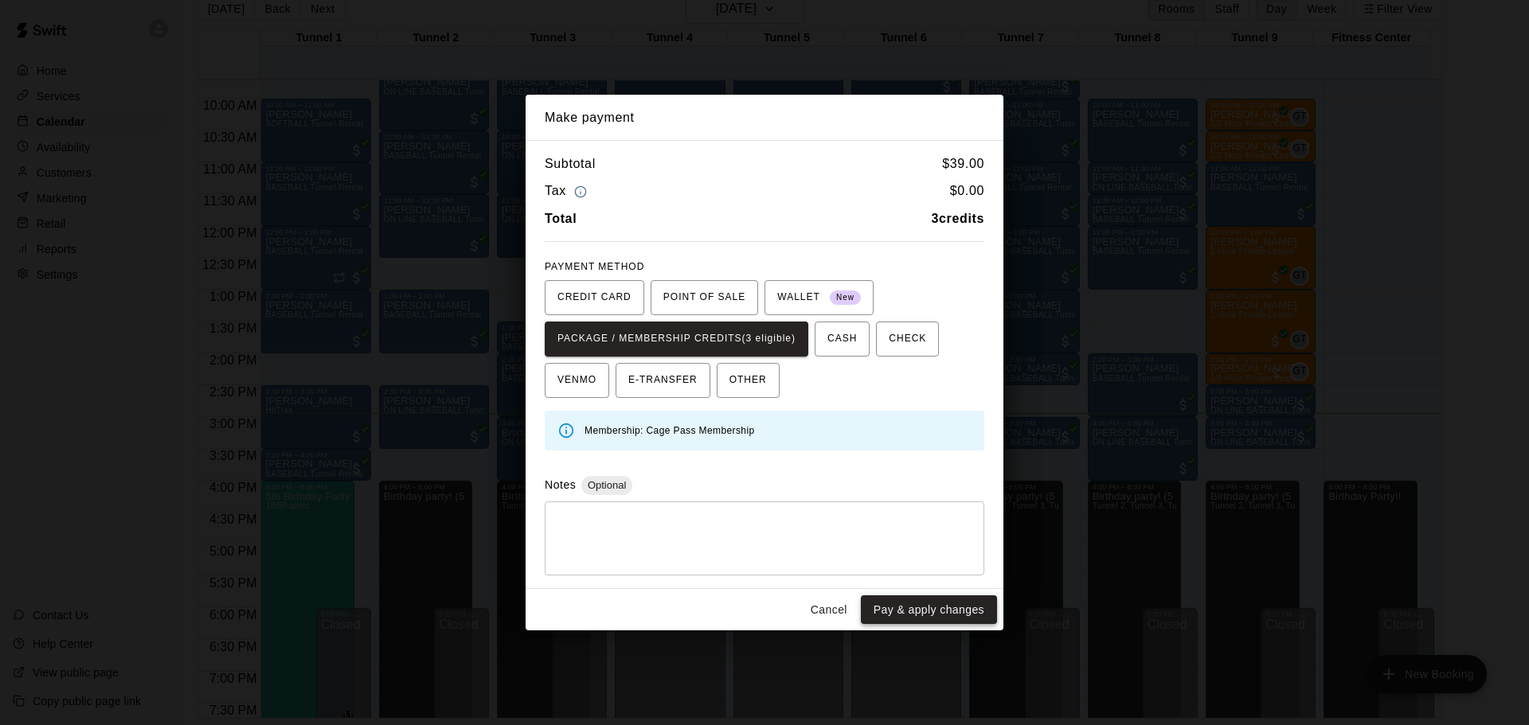
click at [943, 607] on button "Pay & apply changes" at bounding box center [929, 610] width 136 height 29
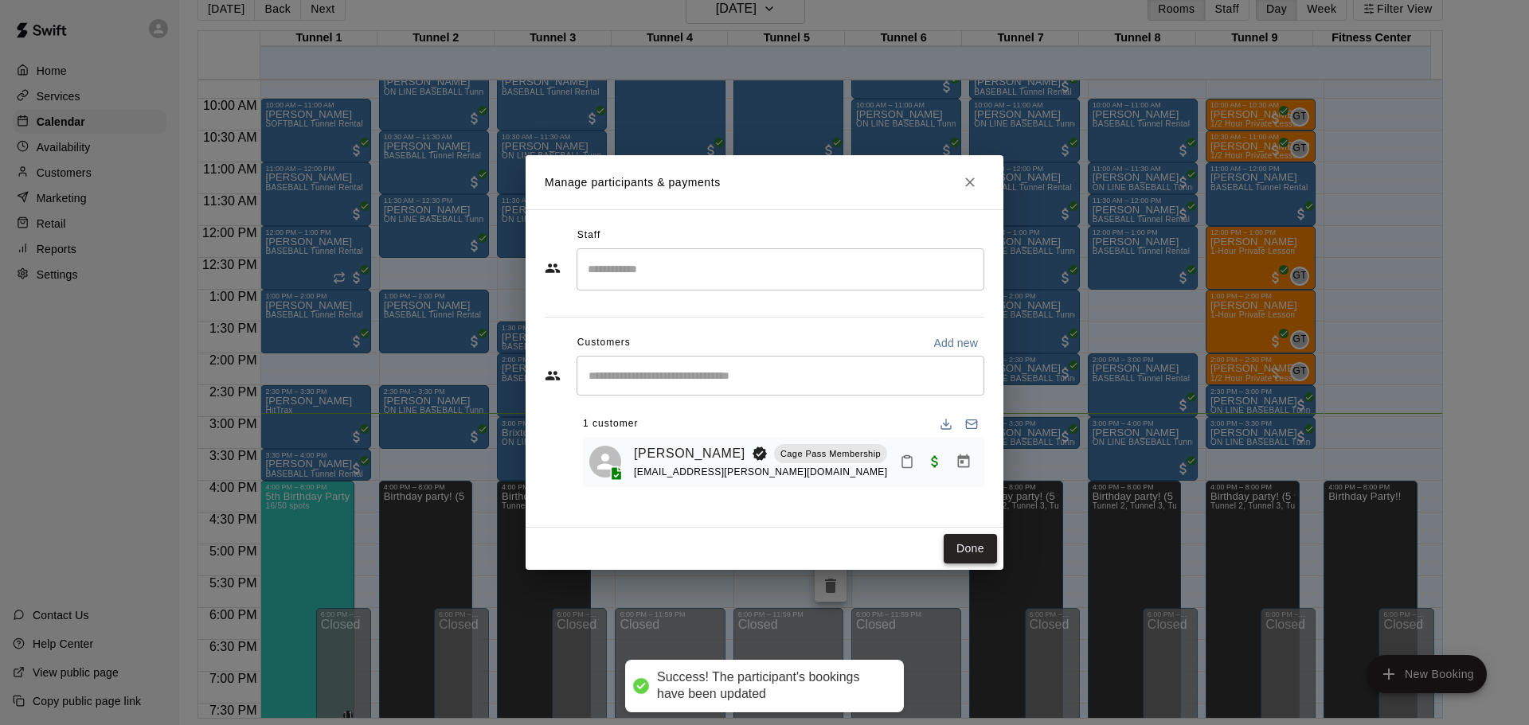
drag, startPoint x: 980, startPoint y: 547, endPoint x: 957, endPoint y: 525, distance: 31.5
click at [980, 549] on button "Done" at bounding box center [969, 548] width 53 height 29
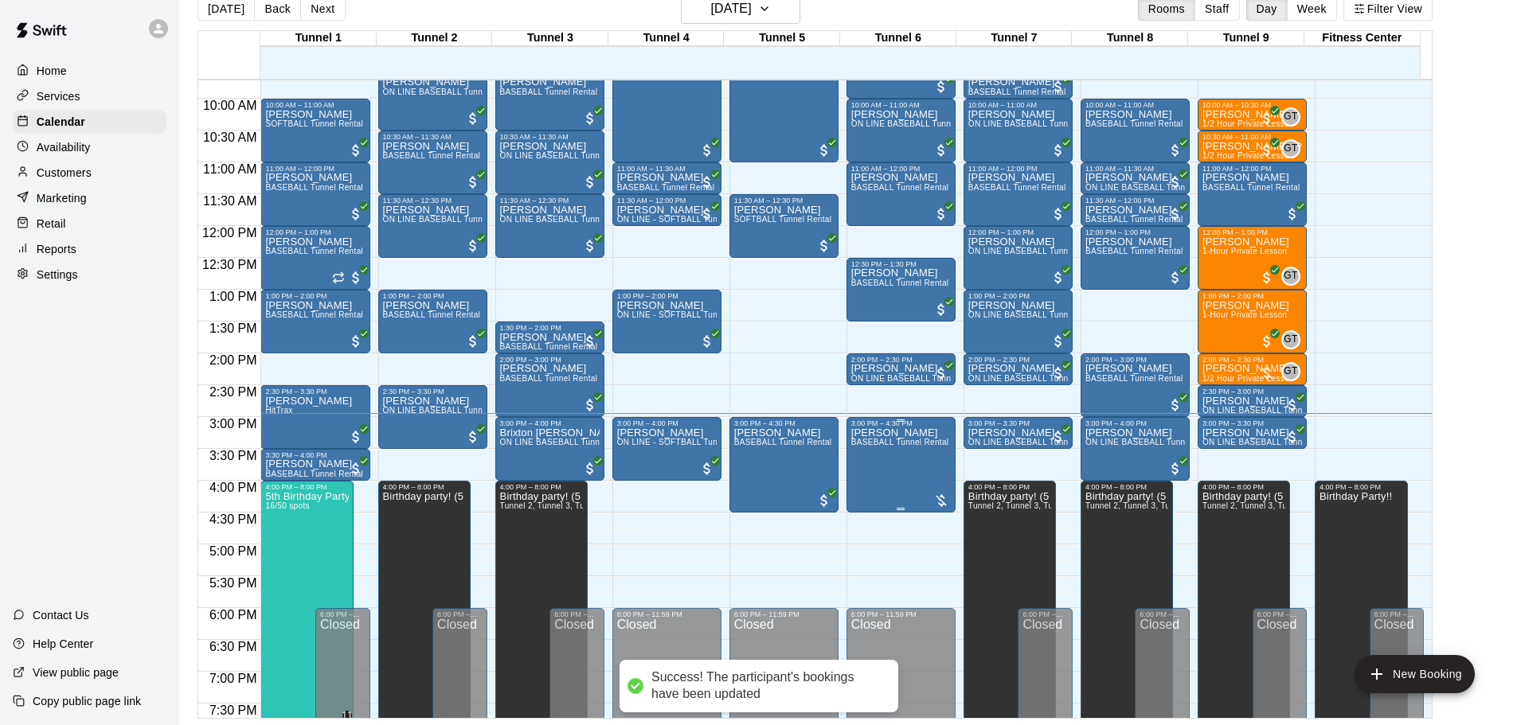
click at [937, 499] on div at bounding box center [941, 501] width 16 height 16
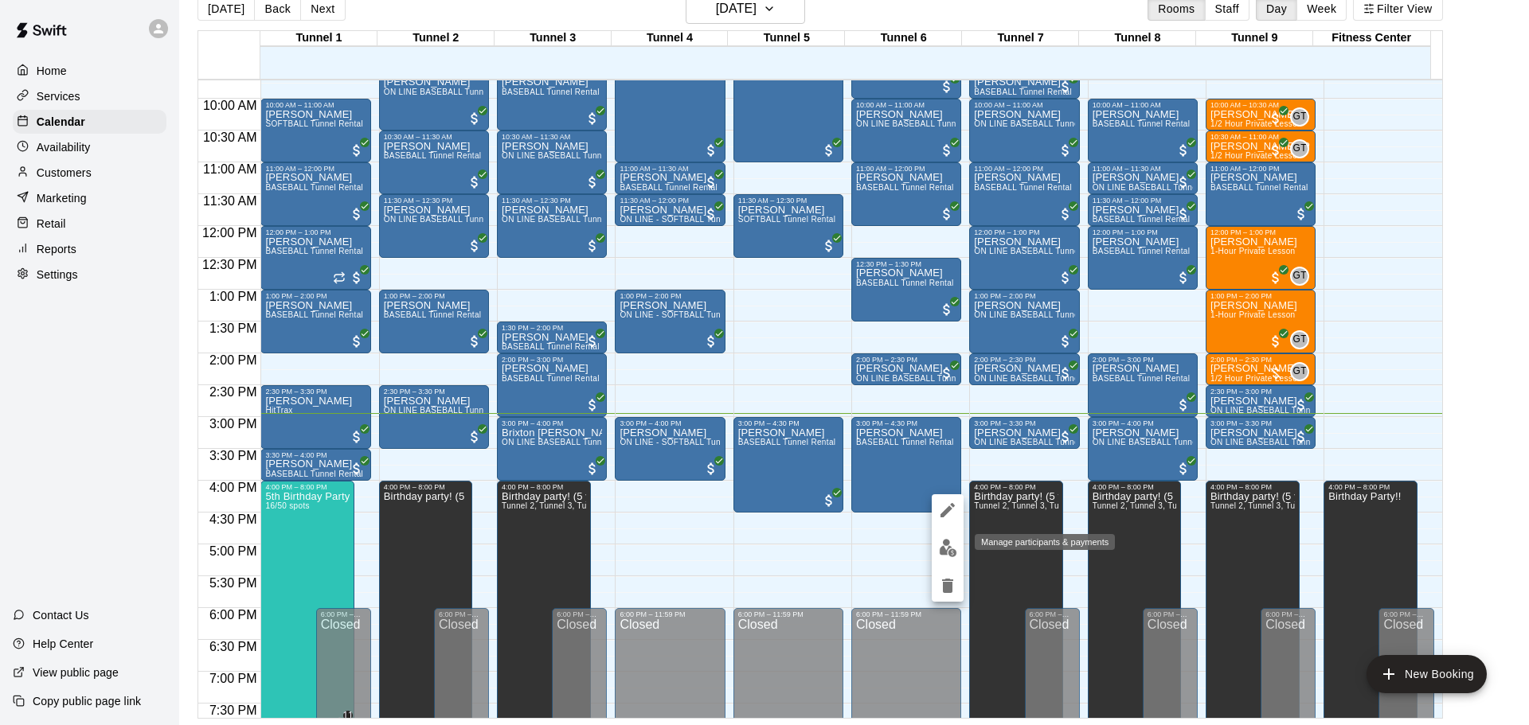
click at [944, 544] on img "edit" at bounding box center [948, 548] width 18 height 18
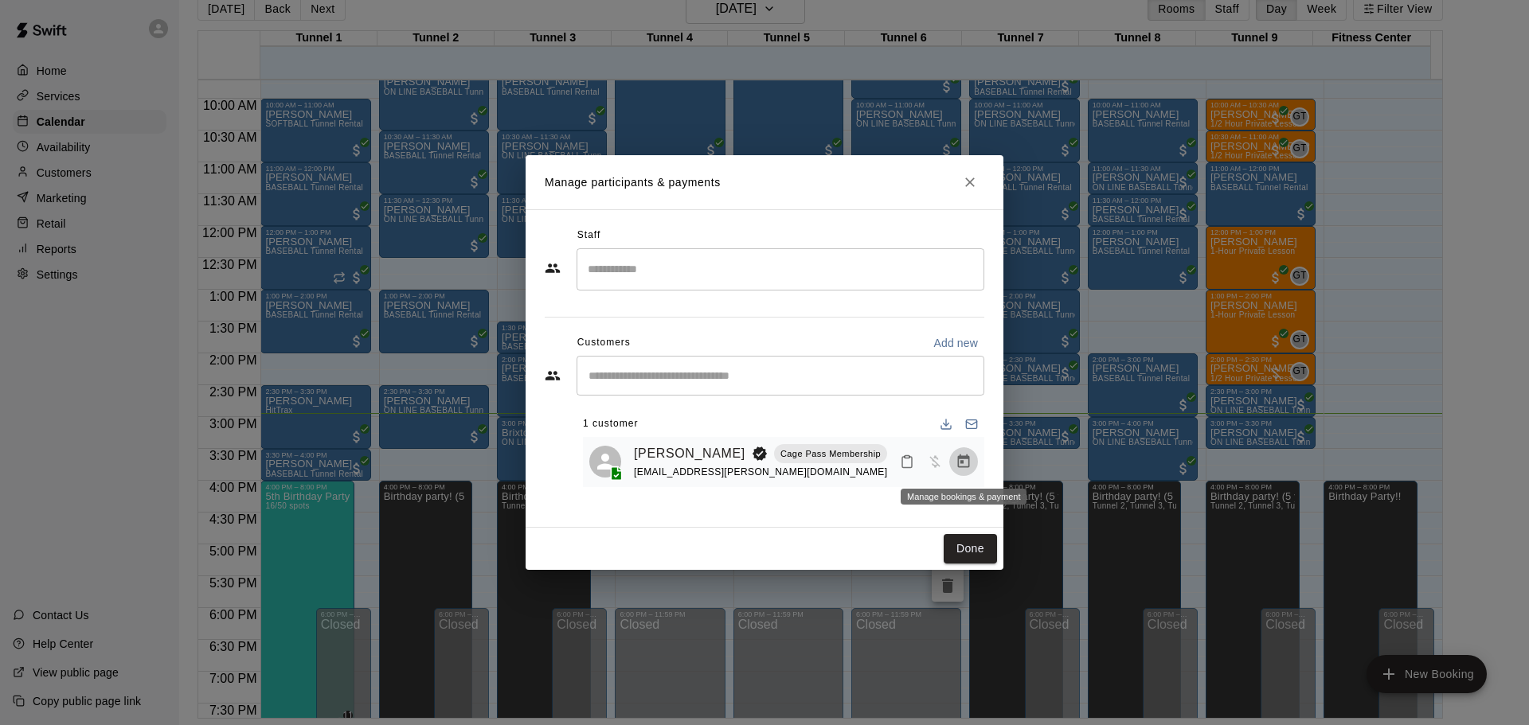
click at [963, 467] on icon "Manage bookings & payment" at bounding box center [963, 462] width 16 height 16
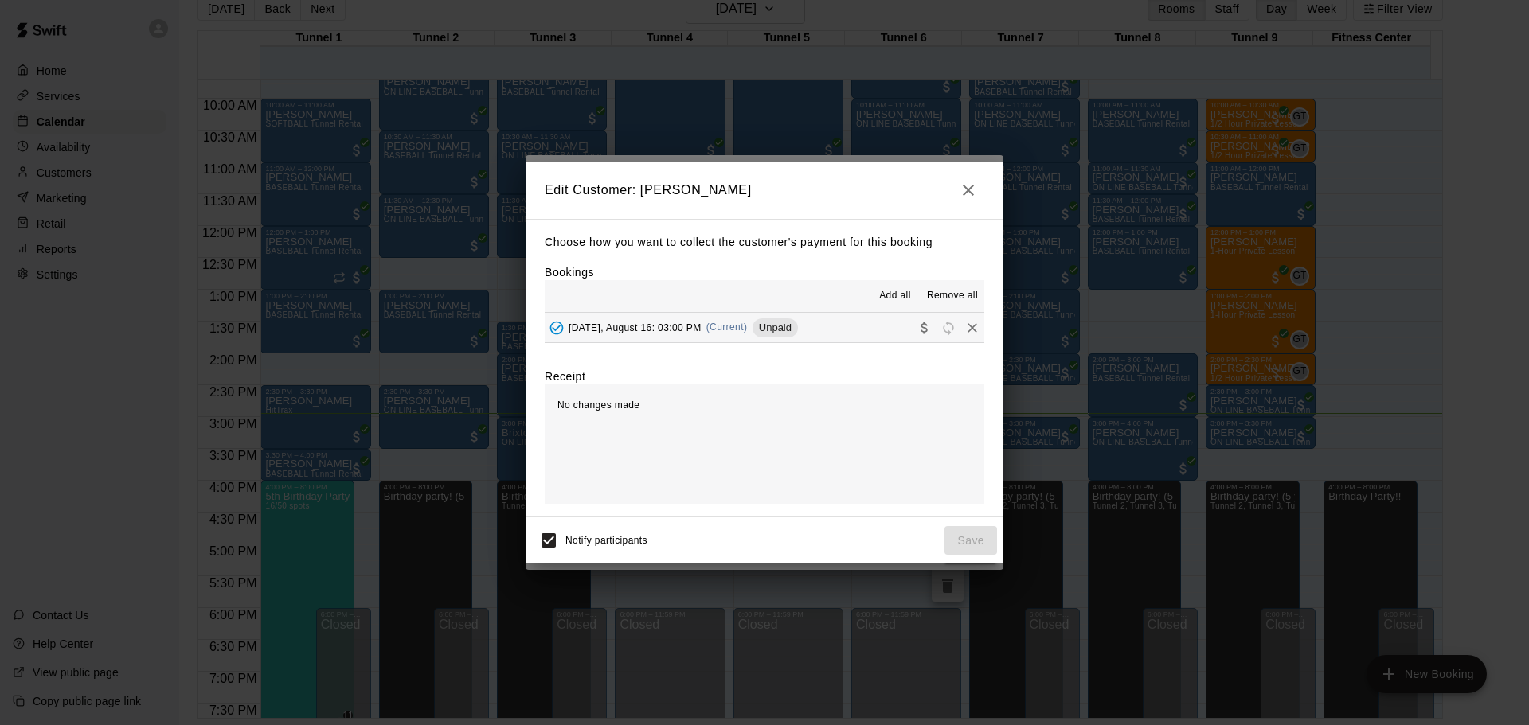
click at [744, 333] on span "(Current)" at bounding box center [726, 327] width 41 height 11
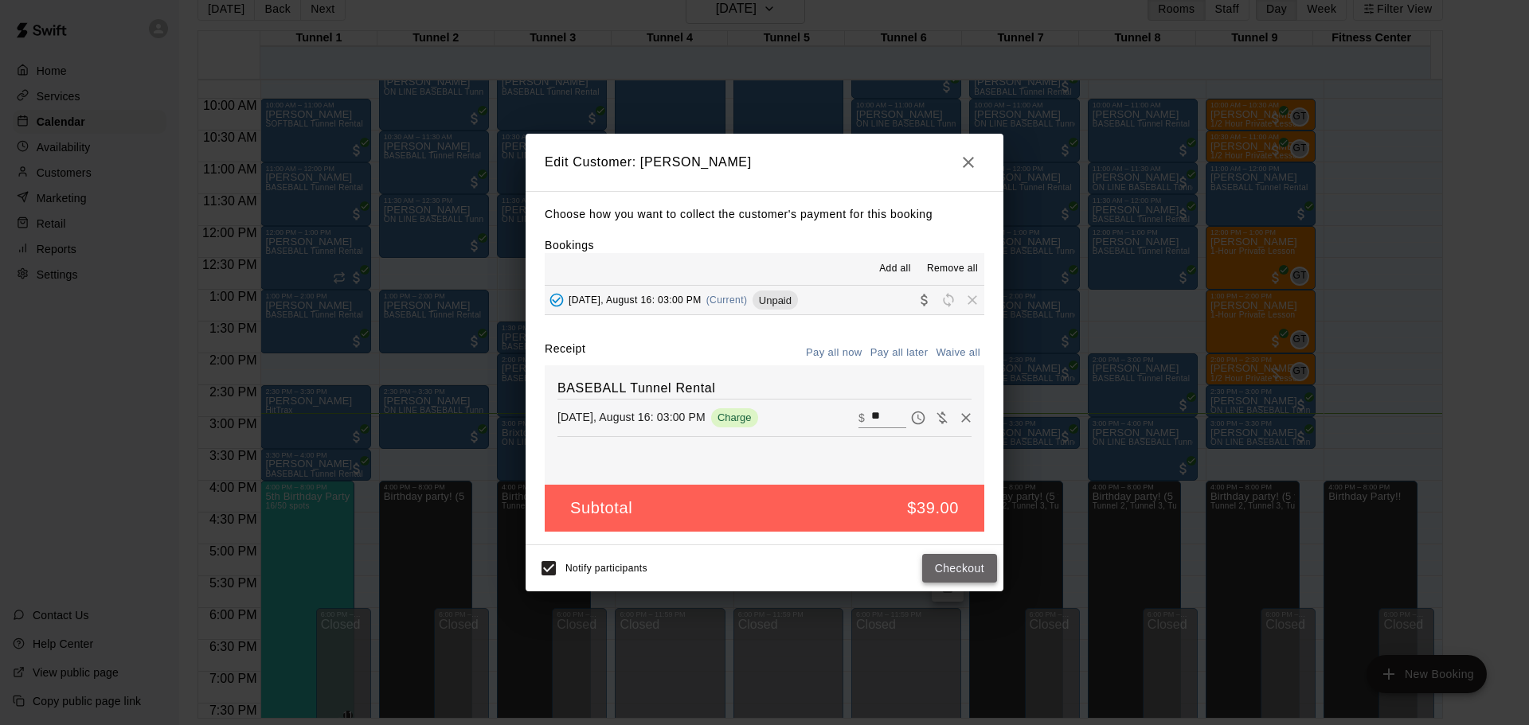
click at [956, 568] on button "Checkout" at bounding box center [959, 568] width 75 height 29
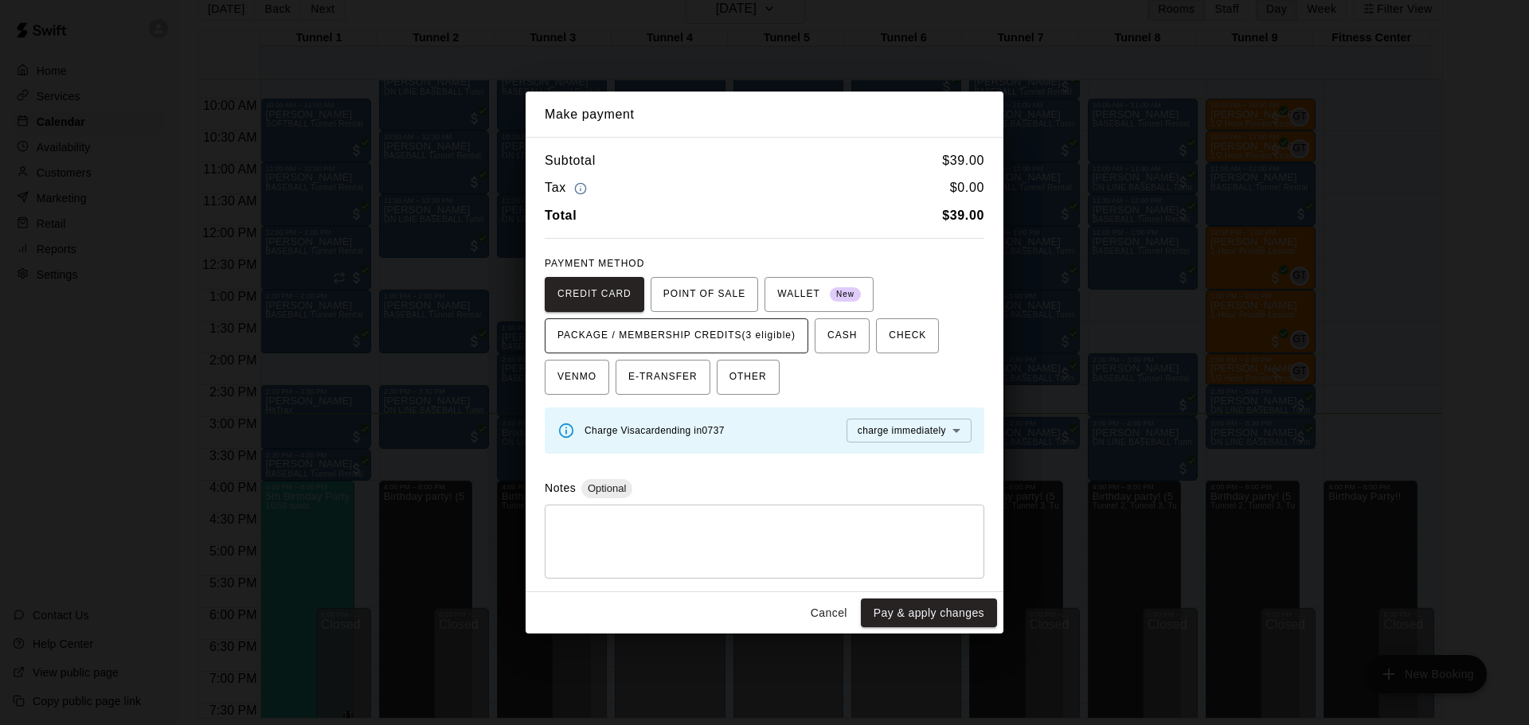
click at [711, 335] on span "PACKAGE / MEMBERSHIP CREDITS (3 eligible)" at bounding box center [676, 335] width 238 height 25
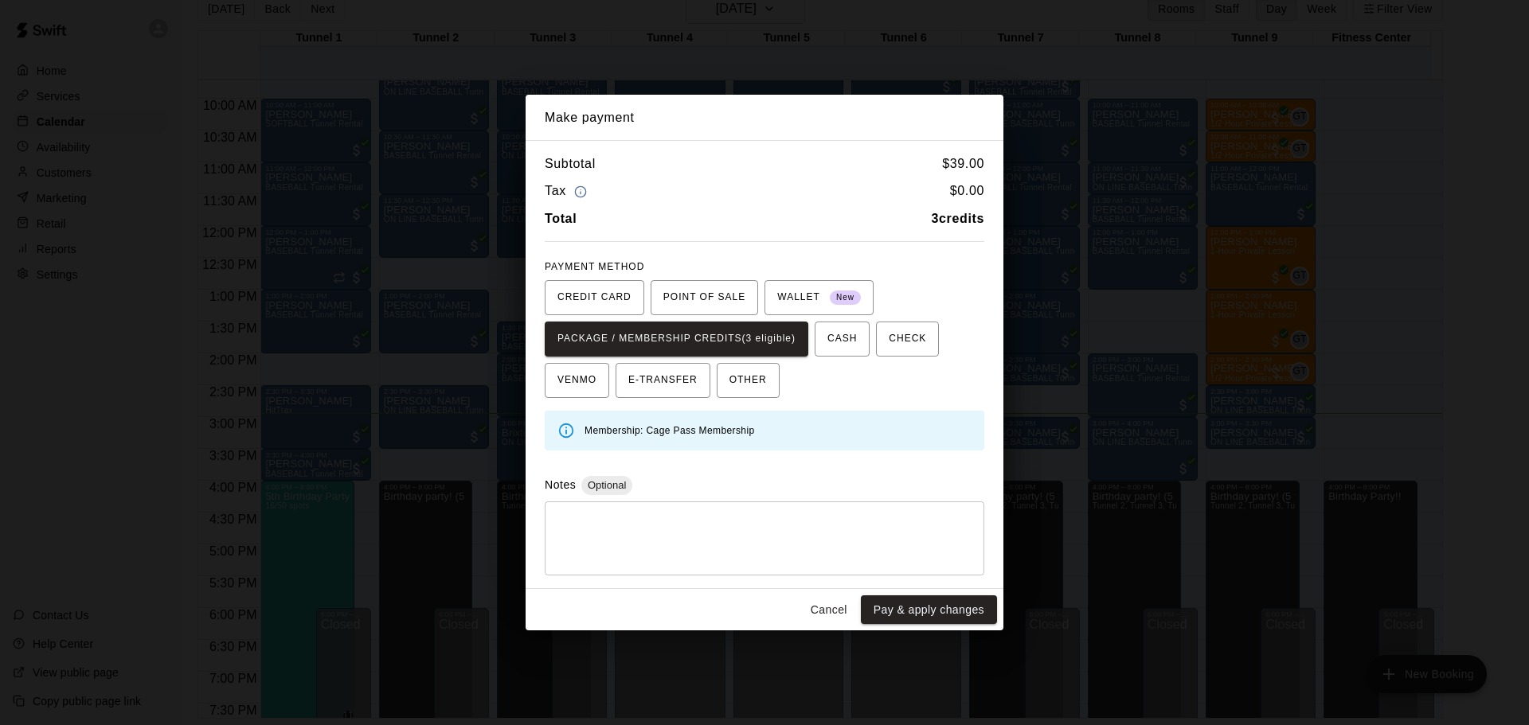
click at [948, 608] on button "Pay & apply changes" at bounding box center [929, 610] width 136 height 29
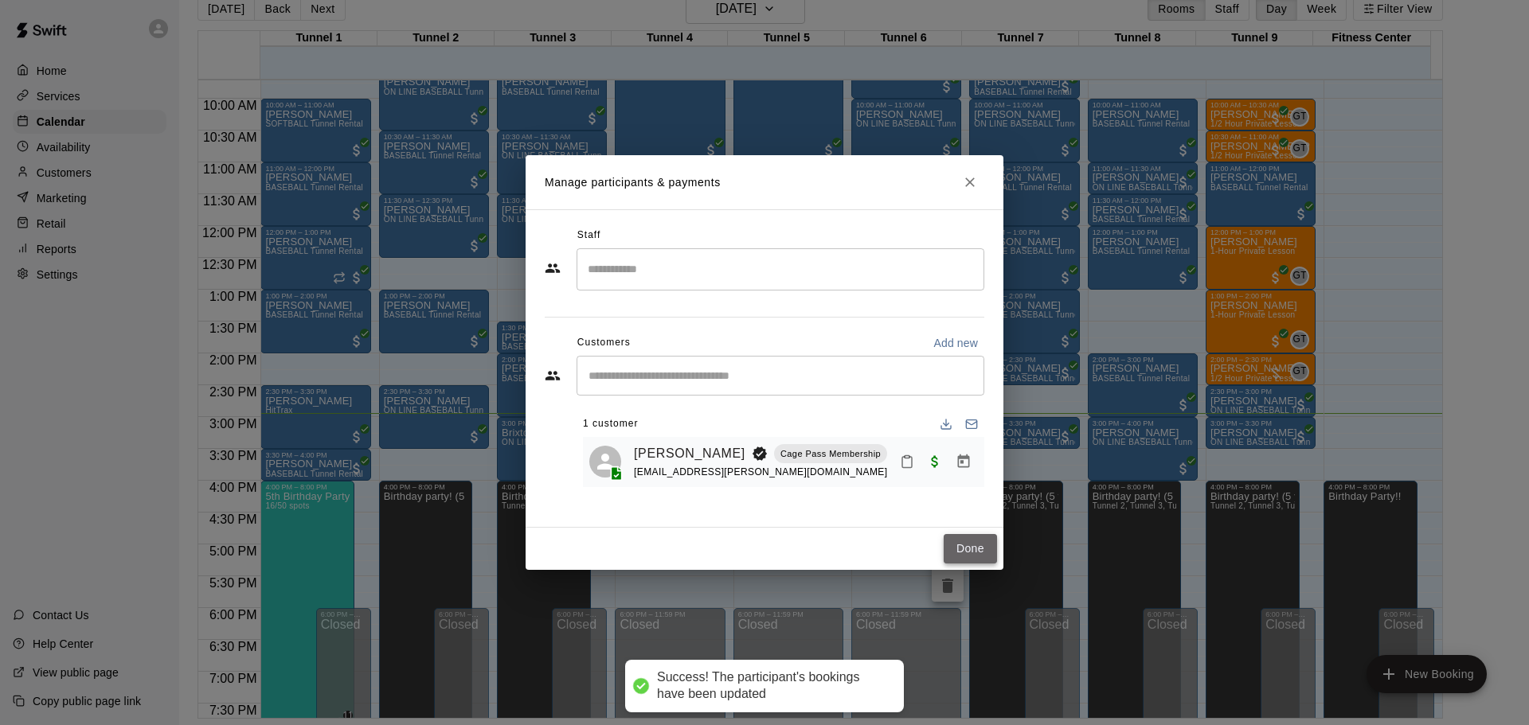
click at [984, 550] on button "Done" at bounding box center [969, 548] width 53 height 29
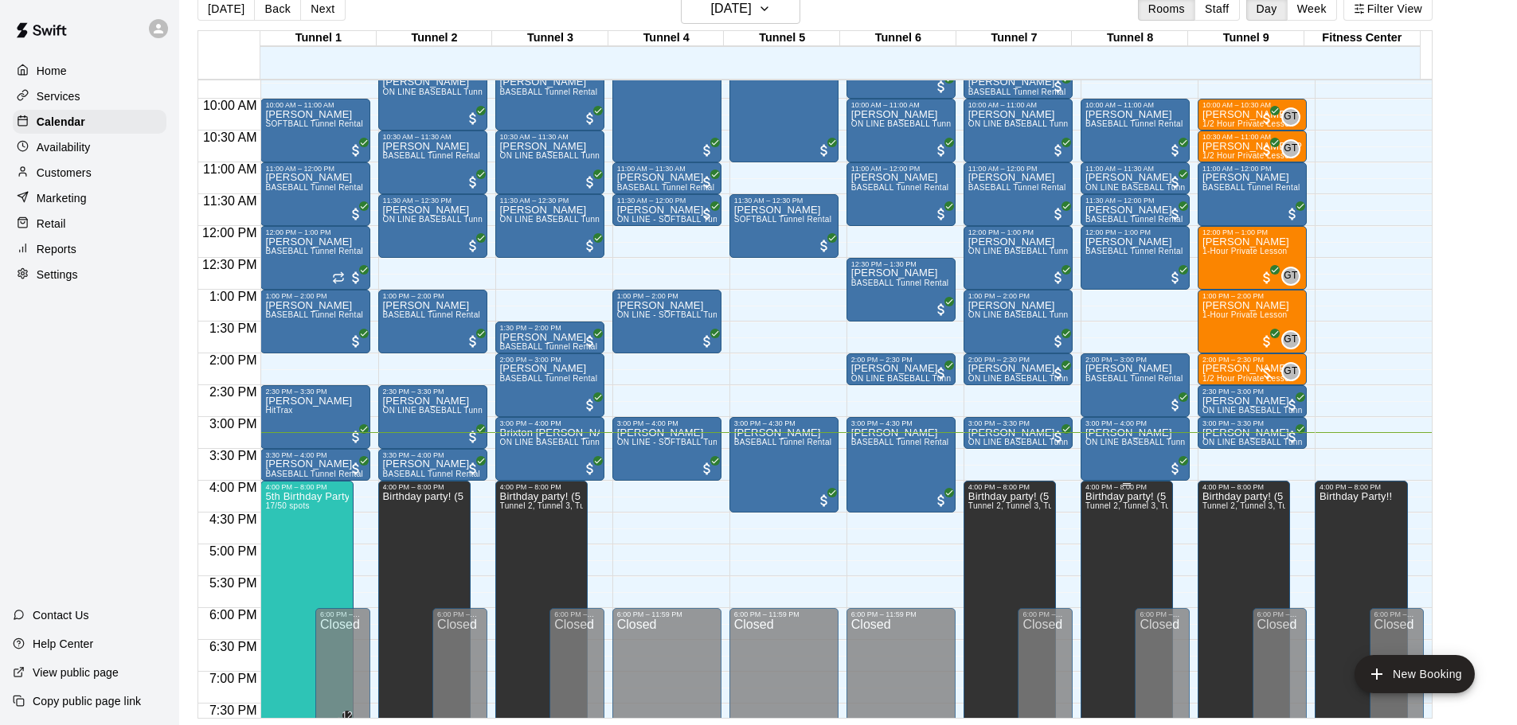
drag, startPoint x: 779, startPoint y: 357, endPoint x: 1111, endPoint y: 558, distance: 387.9
click at [868, 414] on div "12:00 AM 12:30 AM 1:00 AM 1:30 AM 2:00 AM 2:30 AM 3:00 AM 3:30 AM 4:00 AM 4:30 …" at bounding box center [814, 398] width 1233 height 639
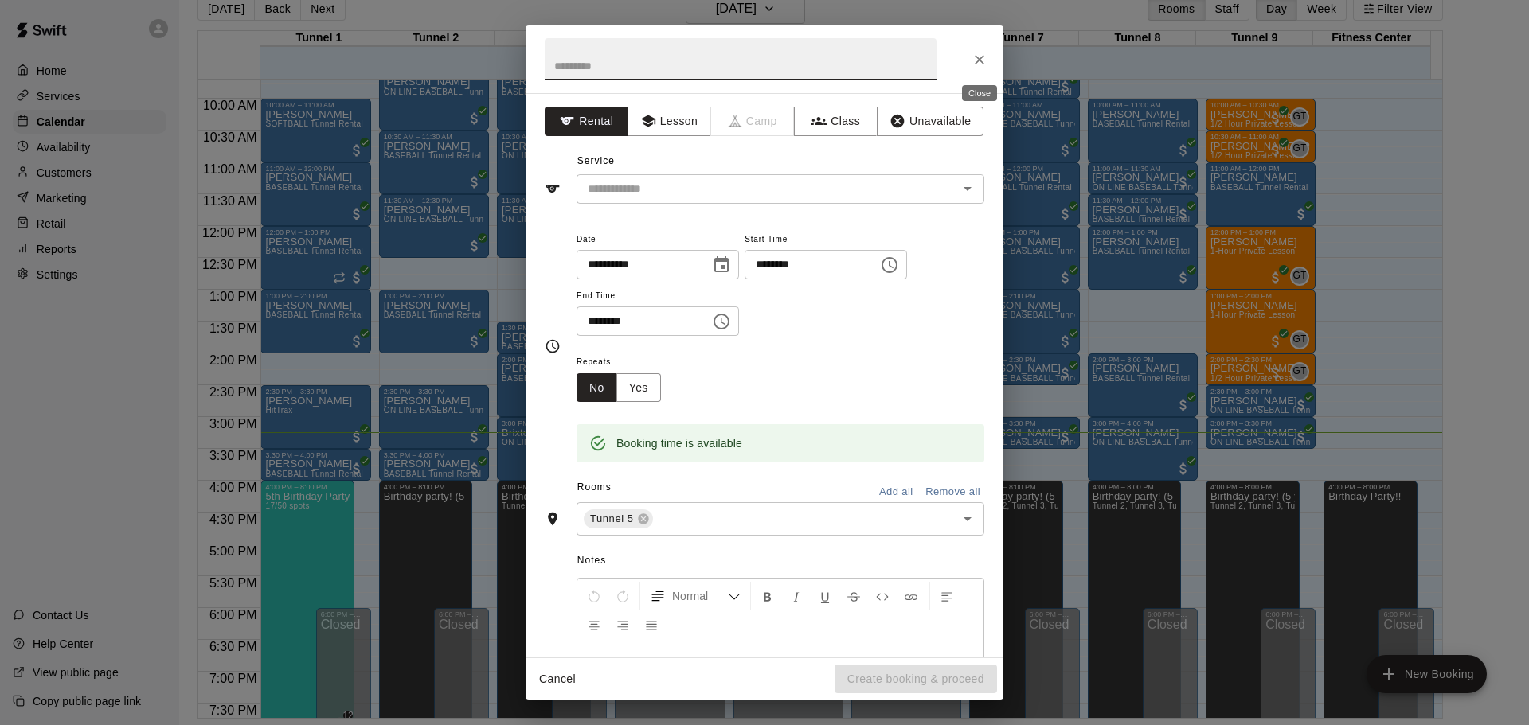
click at [974, 50] on button "Close" at bounding box center [979, 59] width 29 height 29
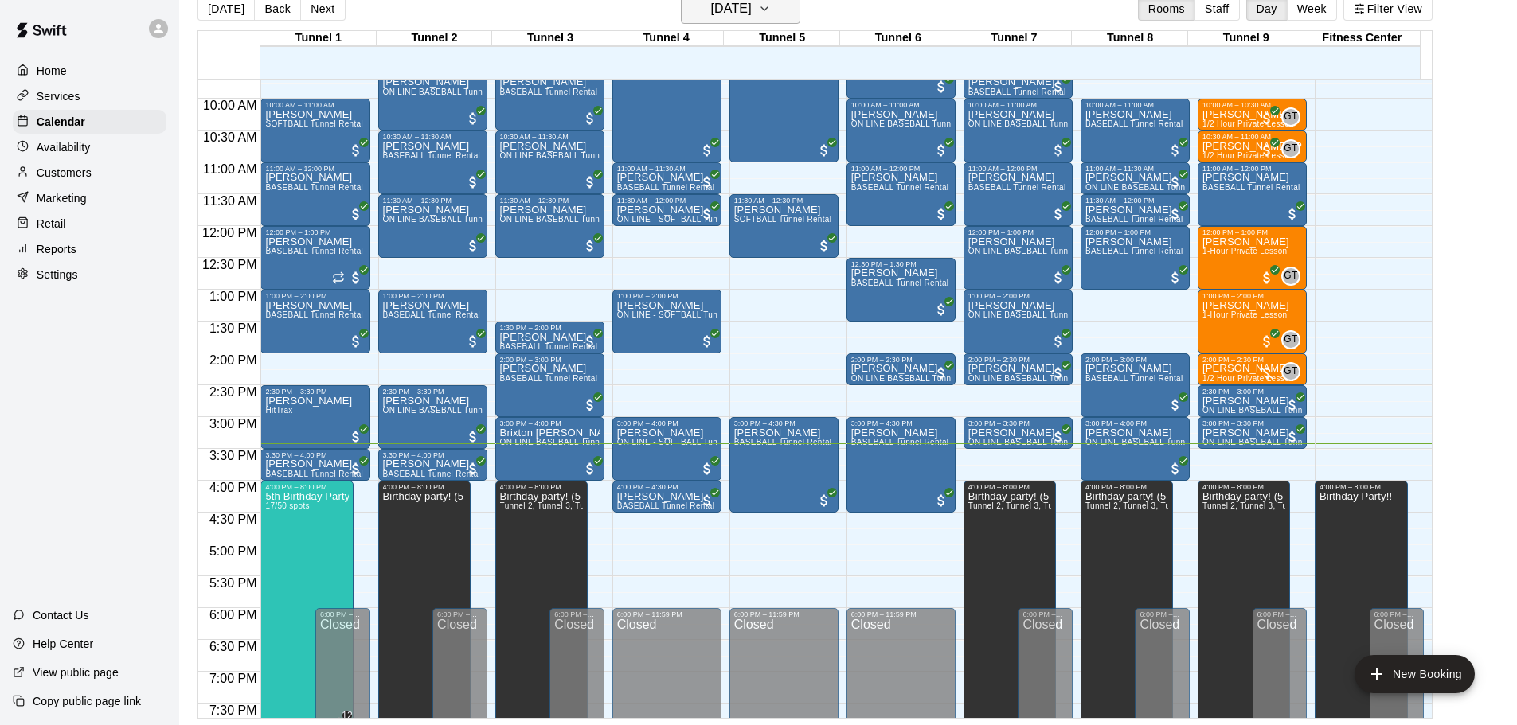
click at [752, 3] on h6 "[DATE]" at bounding box center [731, 9] width 41 height 22
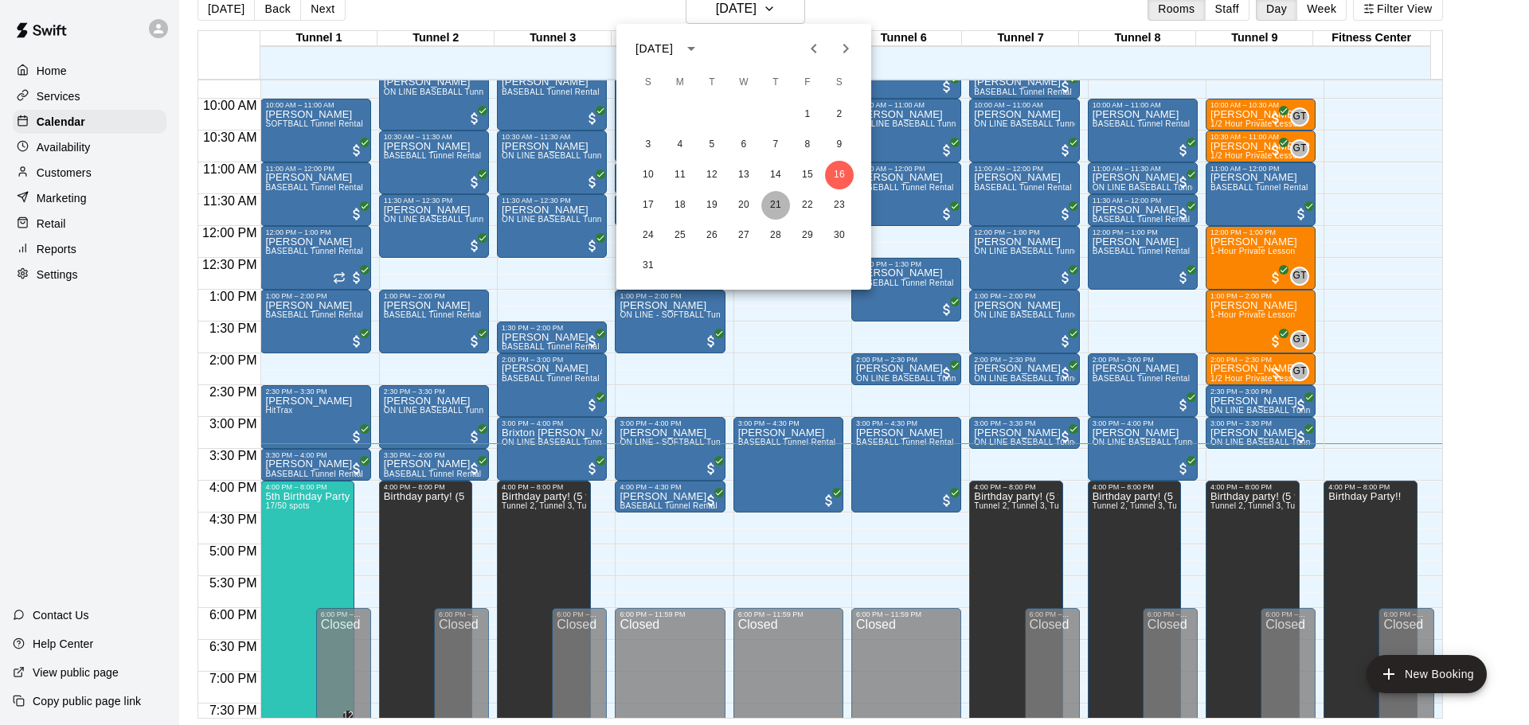
click at [775, 205] on button "21" at bounding box center [775, 205] width 29 height 29
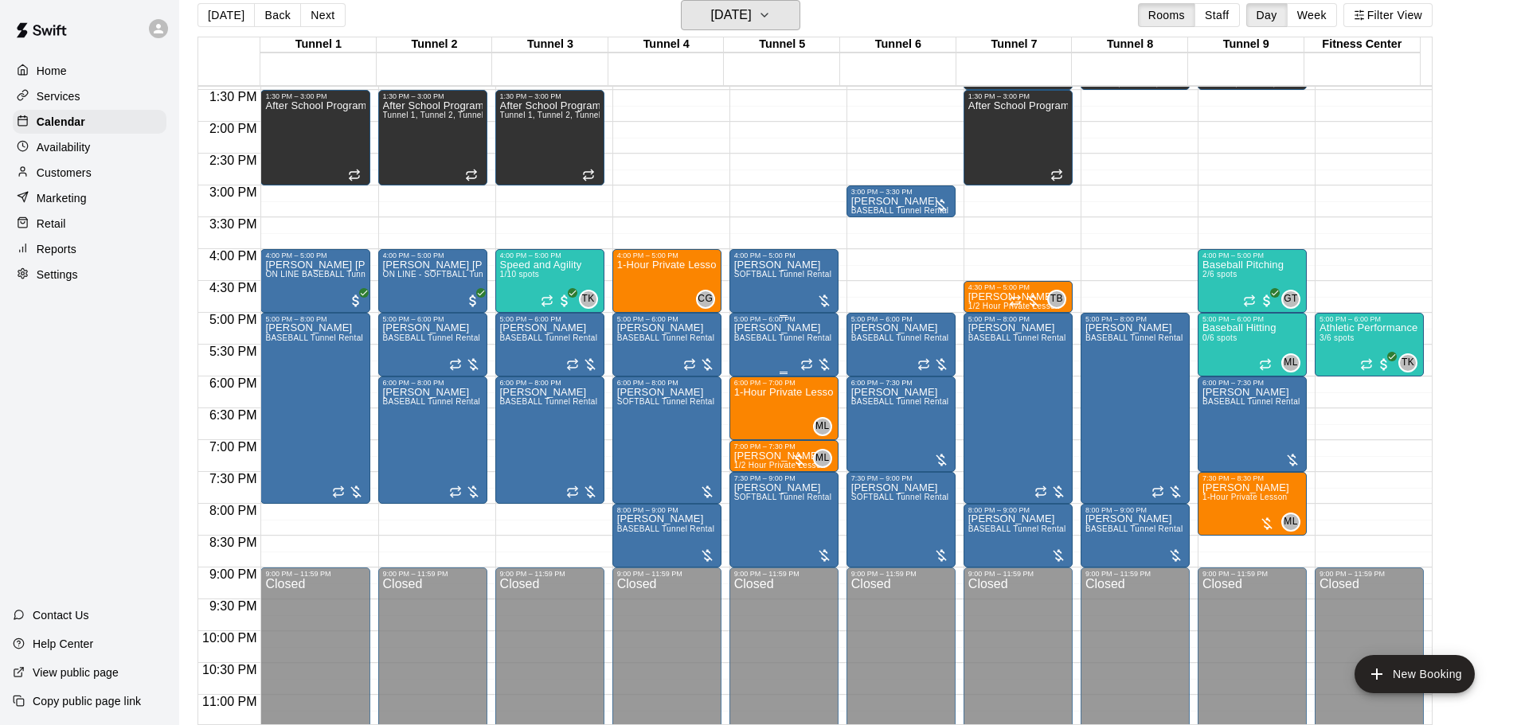
scroll to position [857, 0]
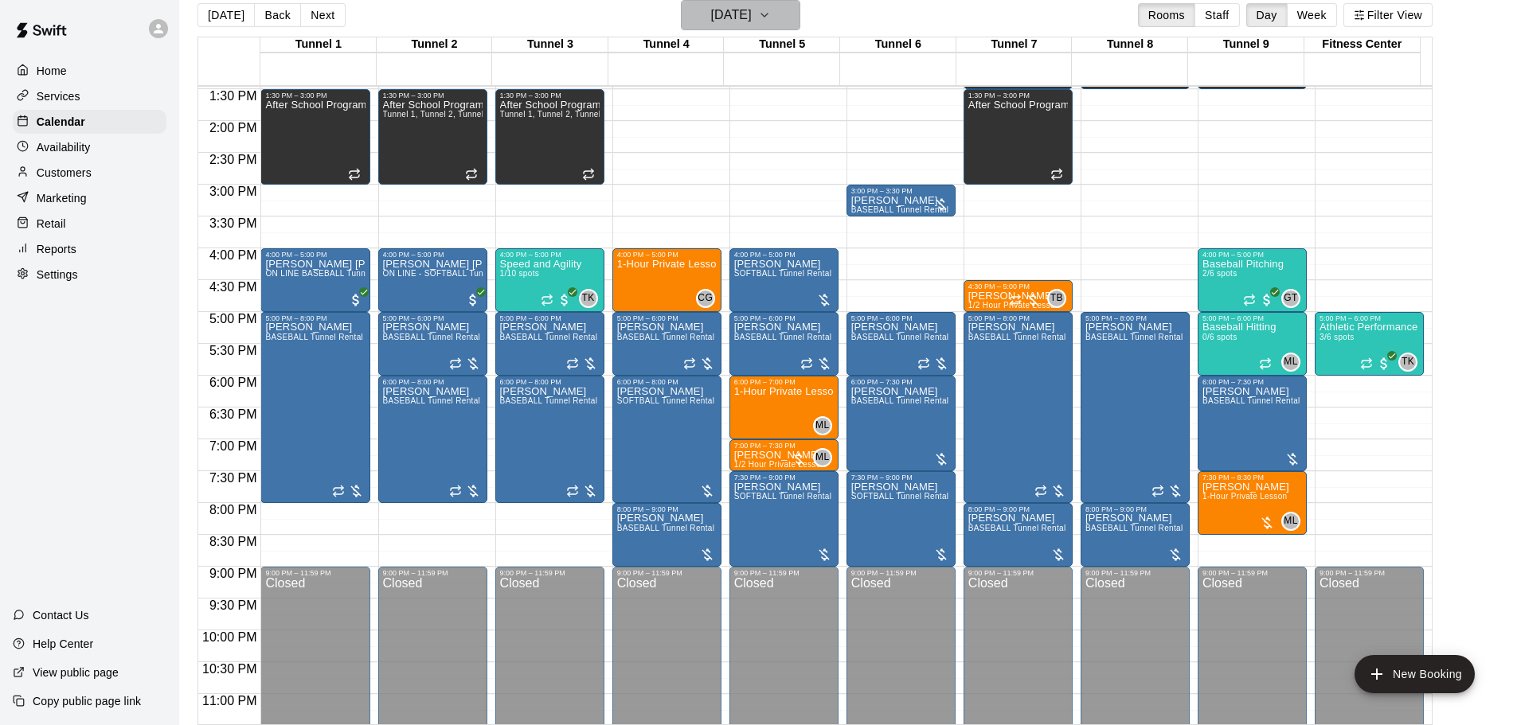
click at [752, 13] on h6 "[DATE]" at bounding box center [731, 15] width 41 height 22
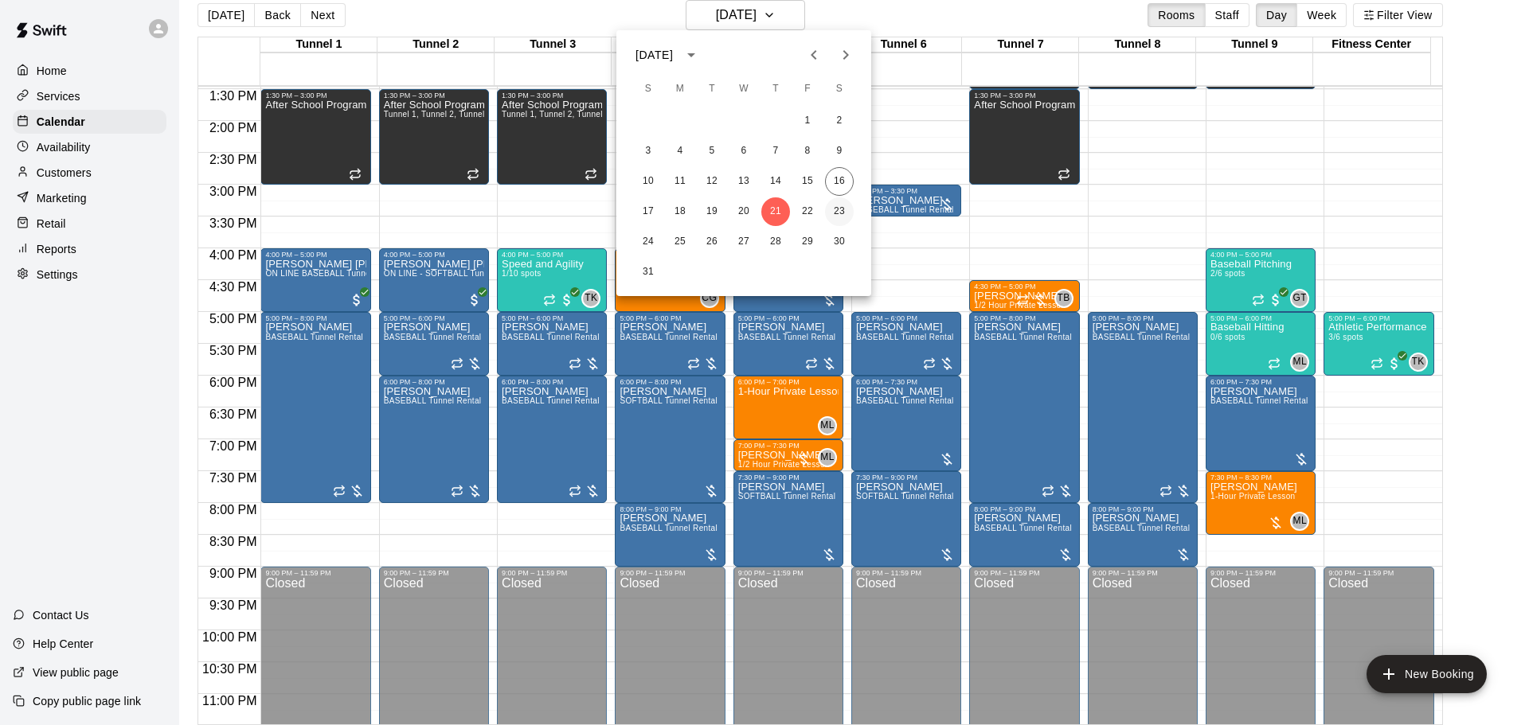
click at [837, 216] on button "23" at bounding box center [839, 211] width 29 height 29
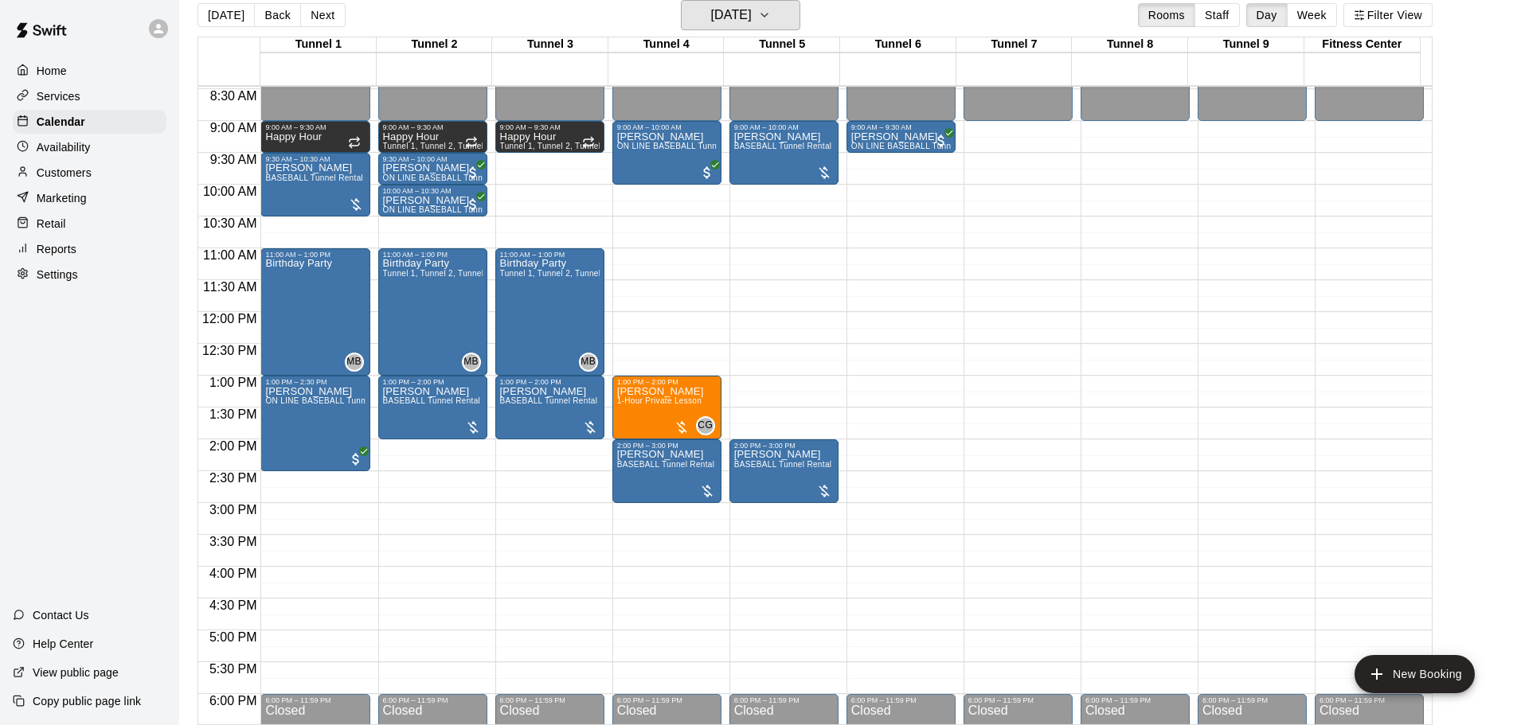
scroll to position [619, 0]
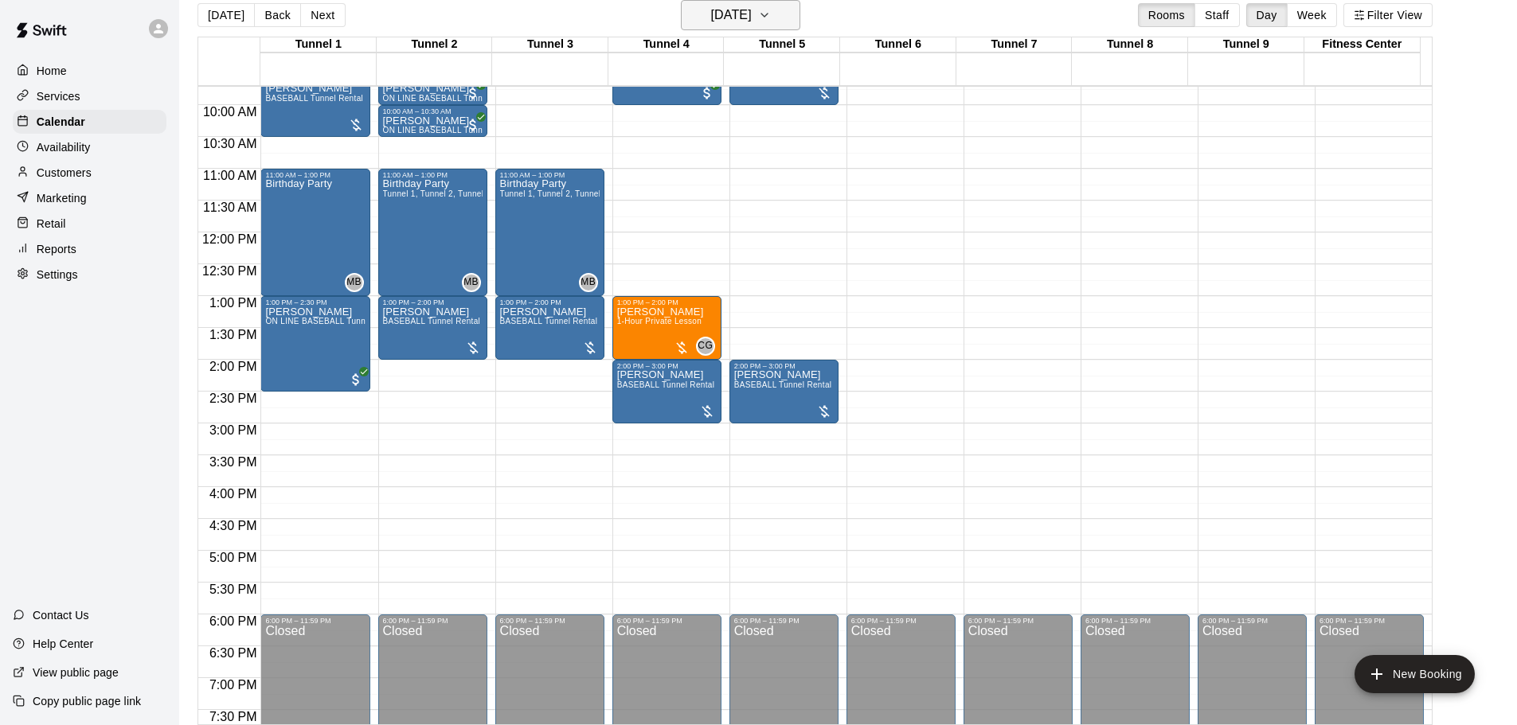
click at [743, 18] on h6 "[DATE]" at bounding box center [731, 15] width 41 height 22
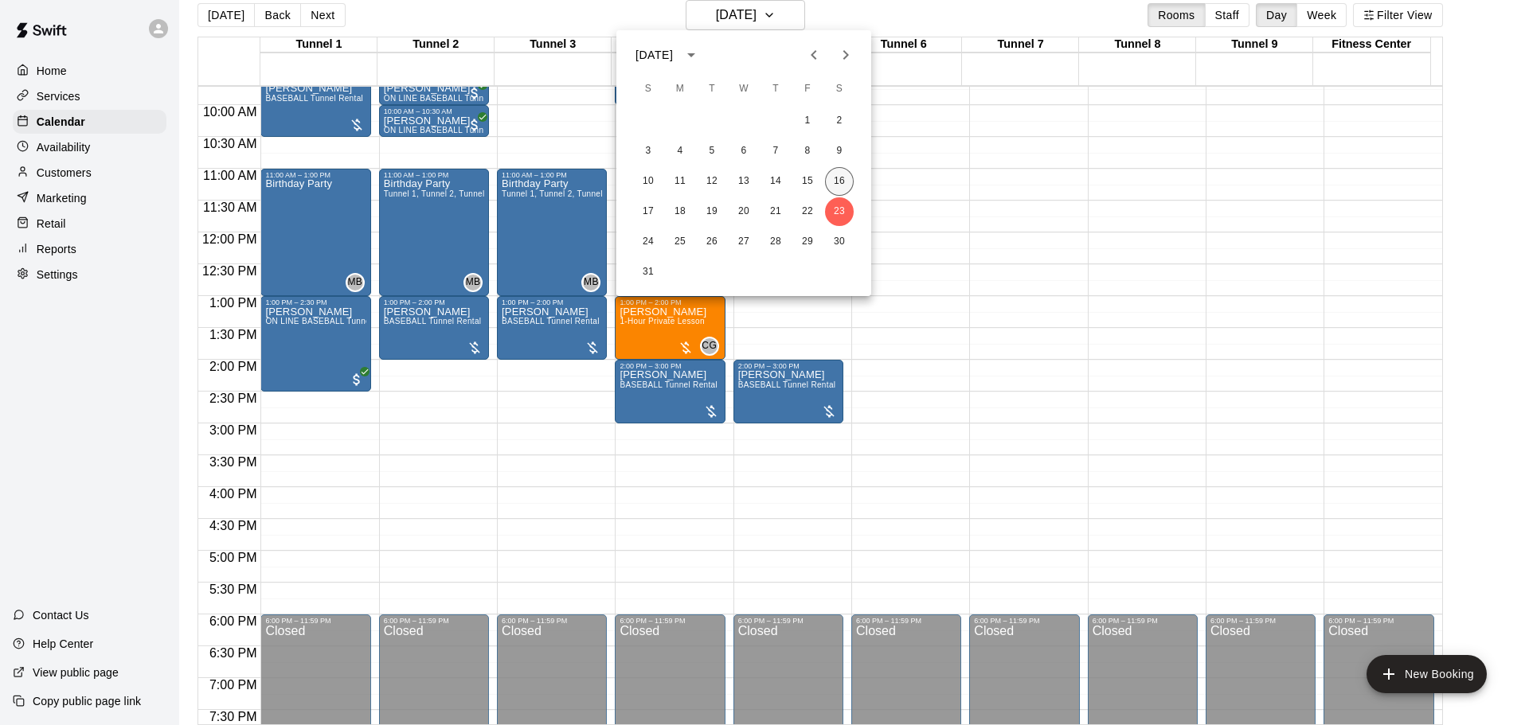
click at [835, 179] on button "16" at bounding box center [839, 181] width 29 height 29
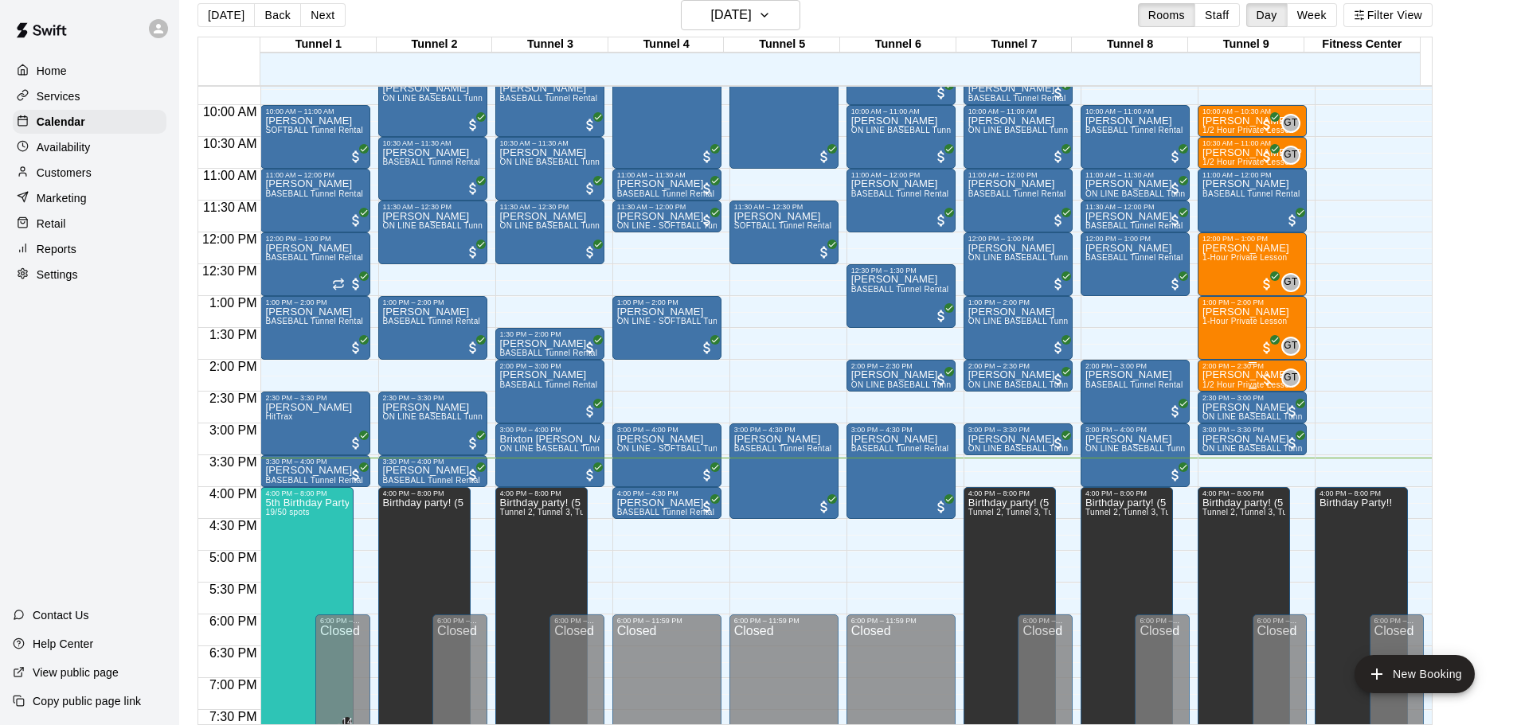
click at [1266, 380] on div at bounding box center [1267, 380] width 16 height 16
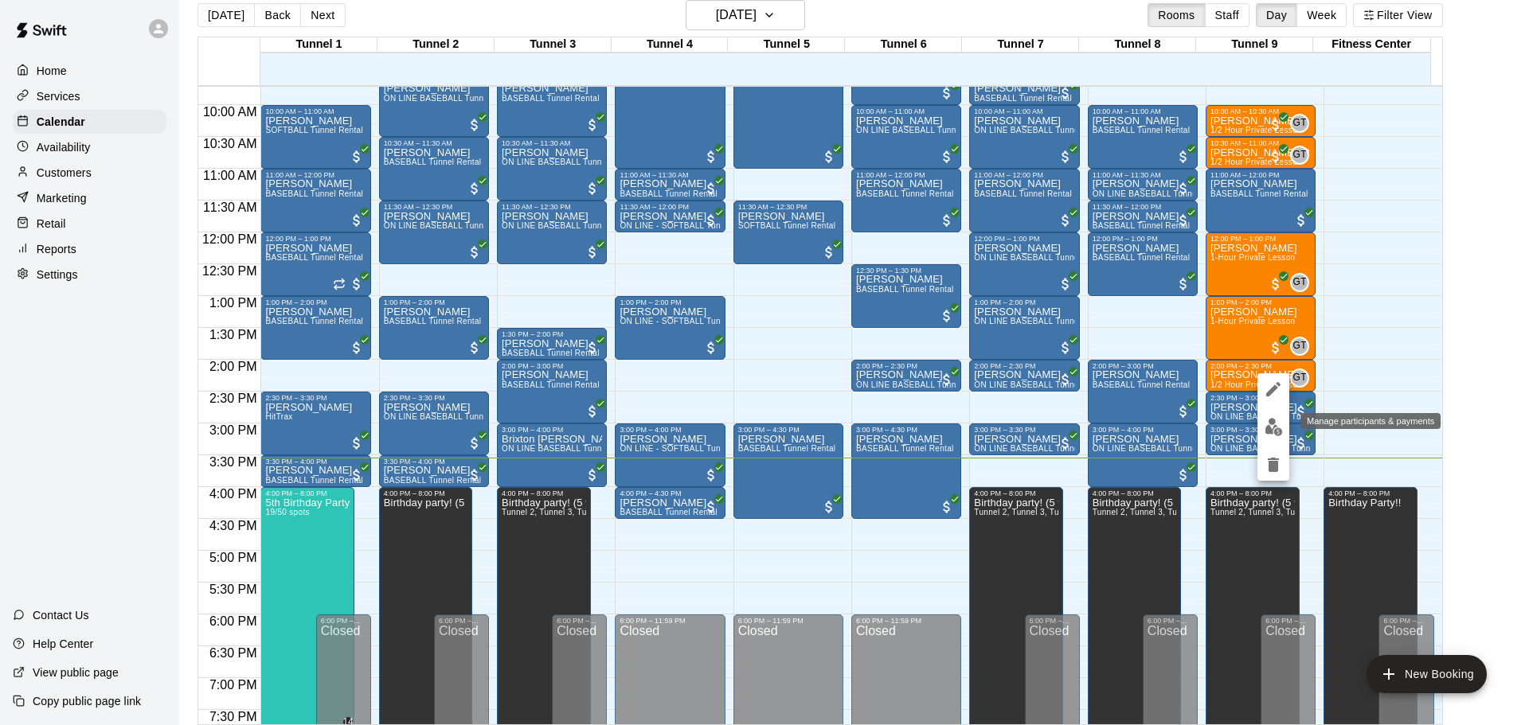
click at [1274, 425] on img "edit" at bounding box center [1273, 427] width 18 height 18
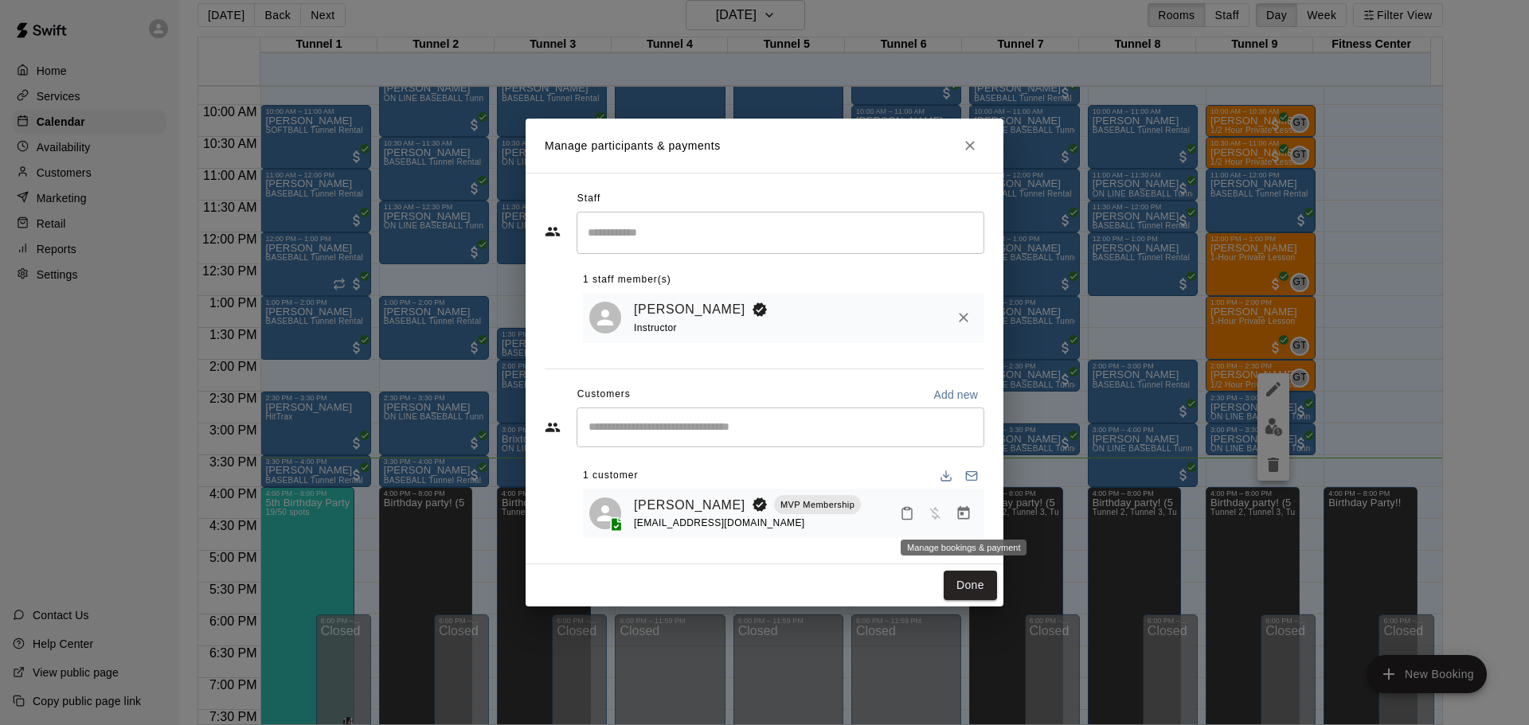
click at [966, 515] on icon "Manage bookings & payment" at bounding box center [963, 514] width 16 height 16
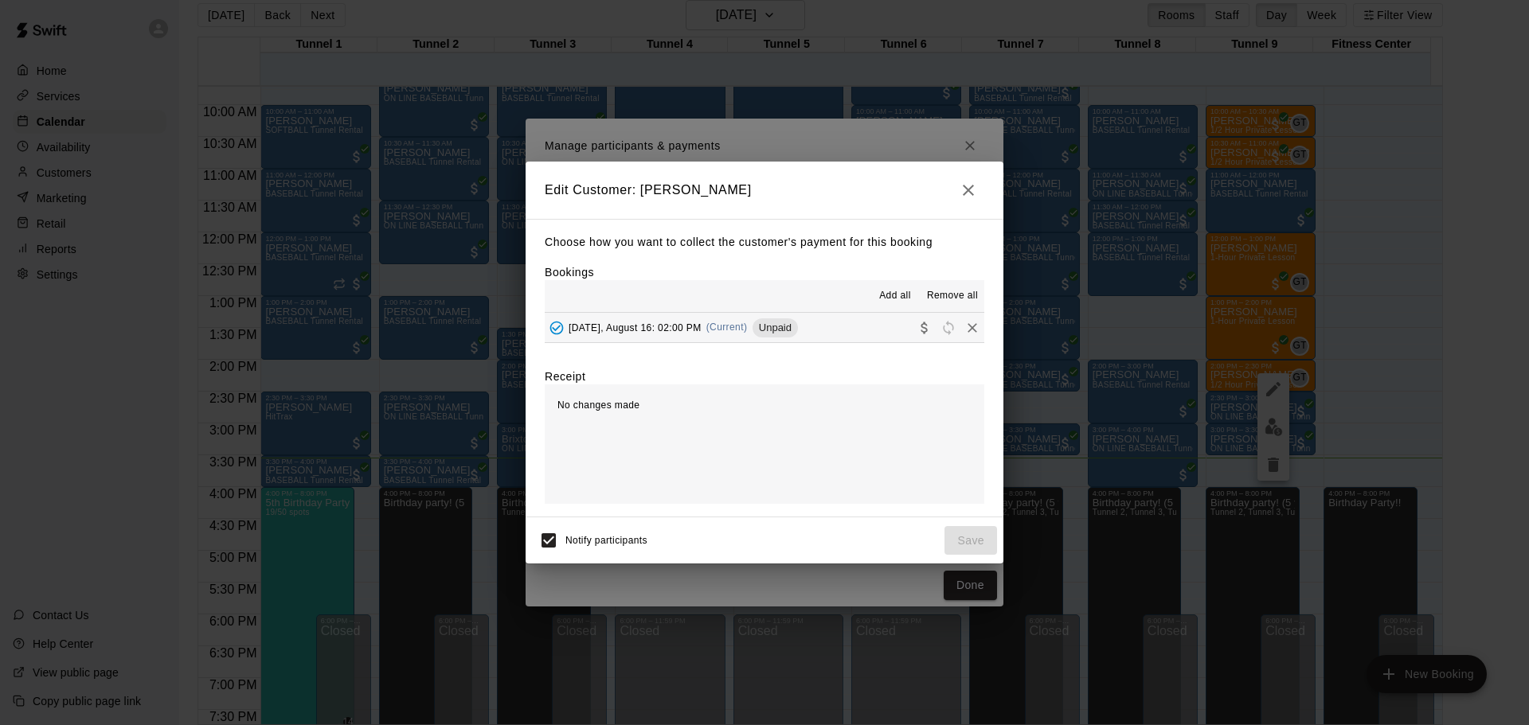
click at [771, 327] on span "Unpaid" at bounding box center [774, 328] width 45 height 12
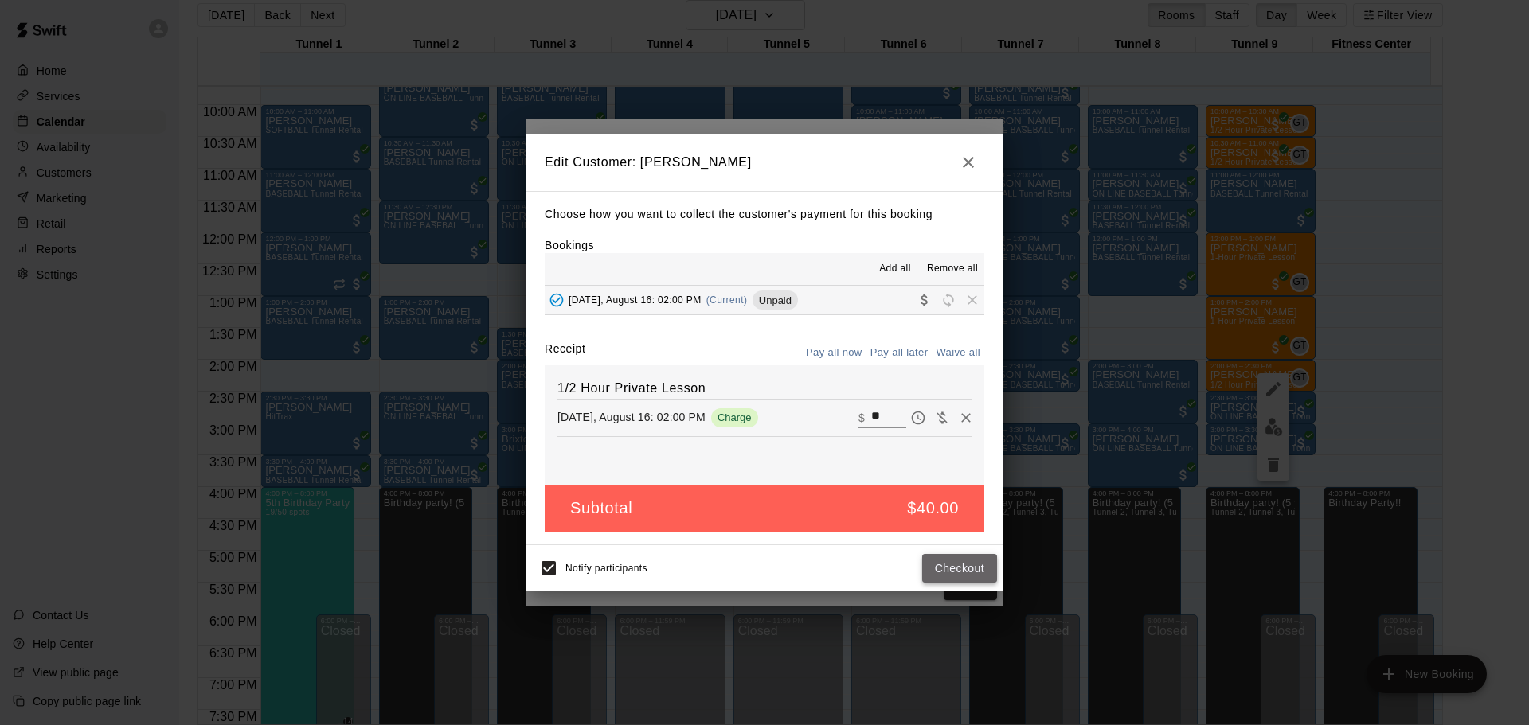
click at [935, 572] on button "Checkout" at bounding box center [959, 568] width 75 height 29
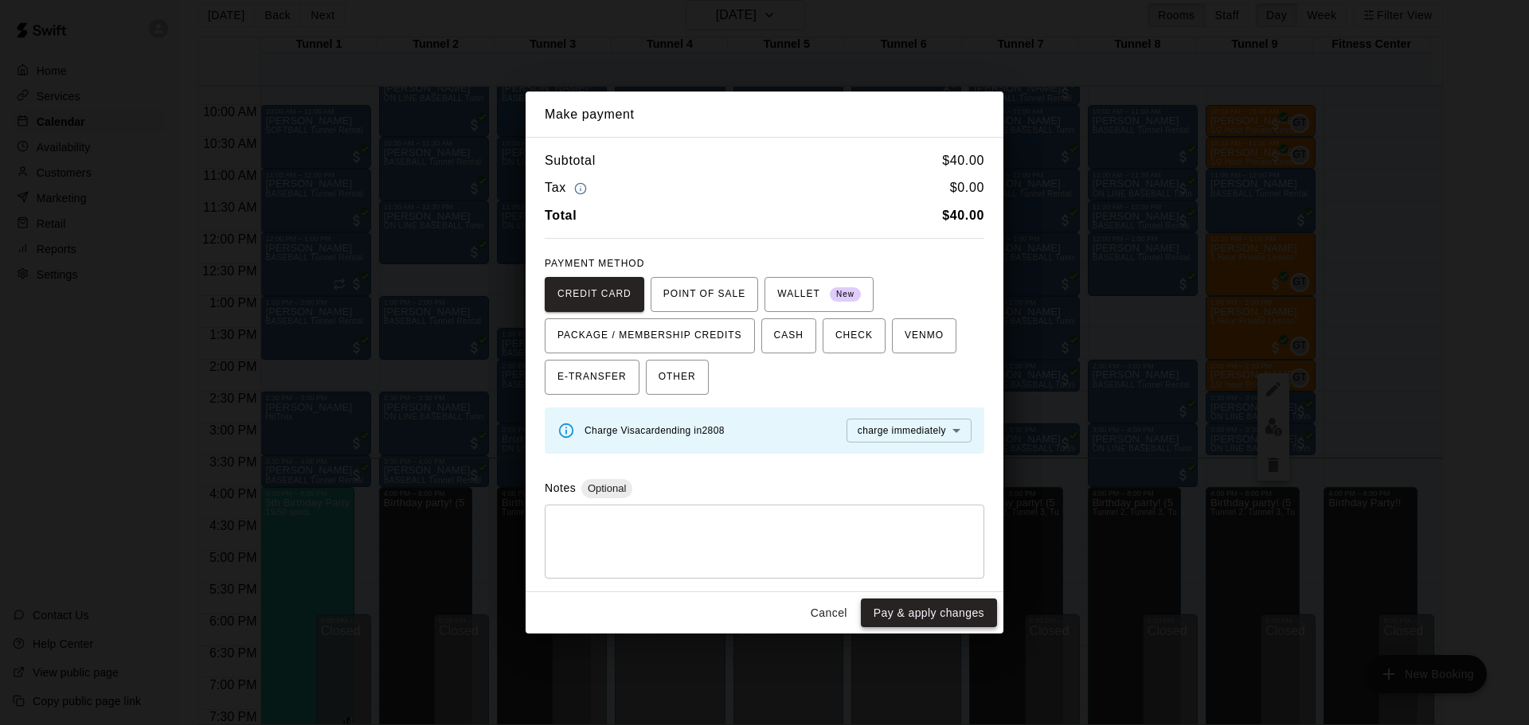
click at [945, 618] on button "Pay & apply changes" at bounding box center [929, 613] width 136 height 29
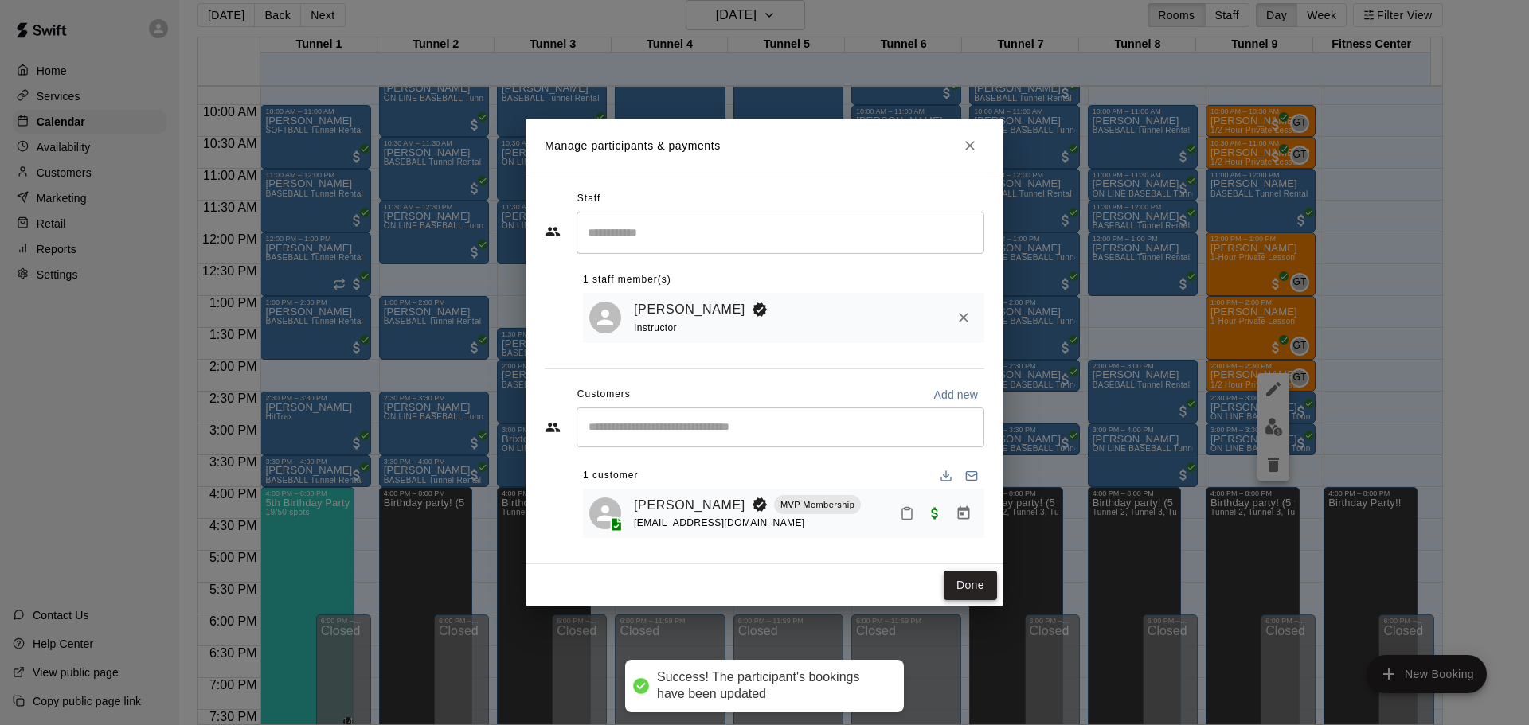
click at [974, 586] on button "Done" at bounding box center [969, 585] width 53 height 29
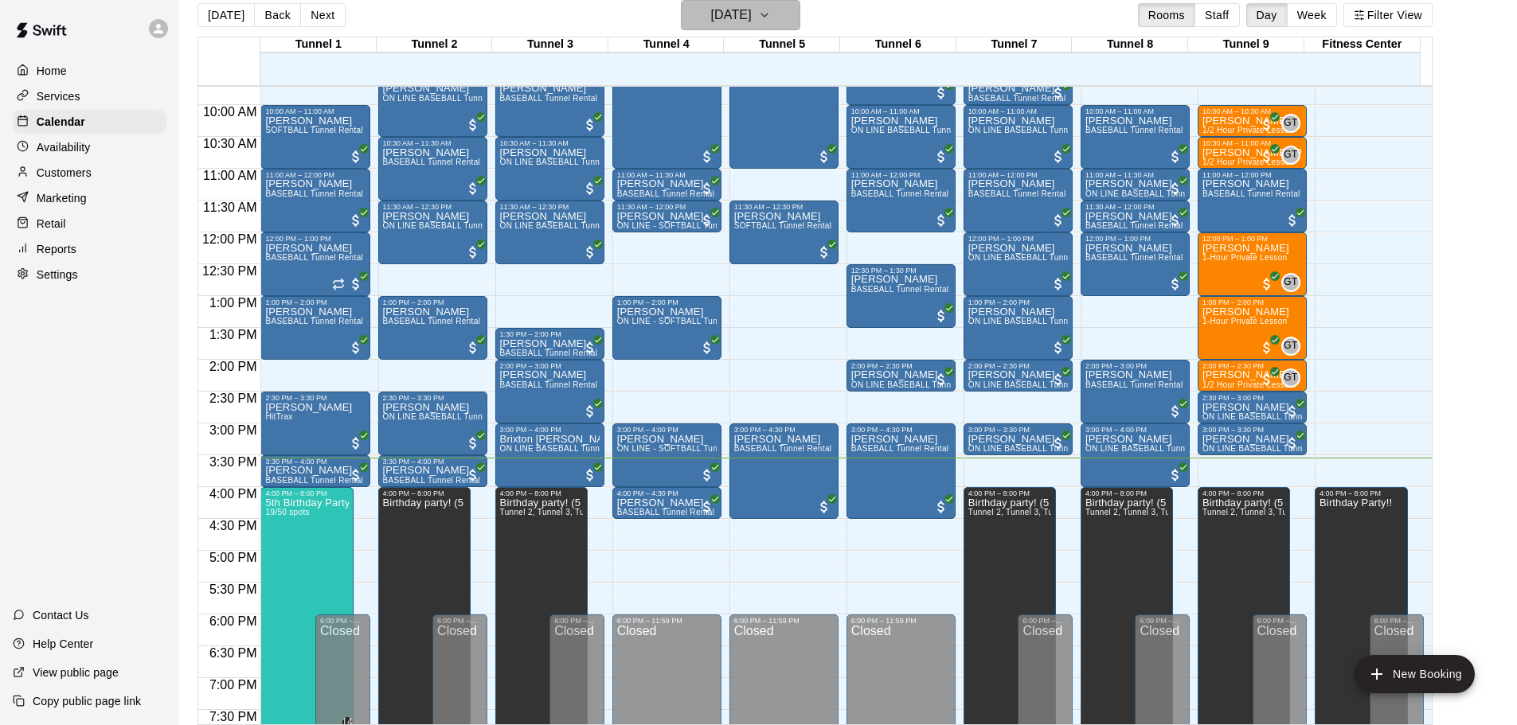
click at [752, 21] on h6 "[DATE]" at bounding box center [731, 15] width 41 height 22
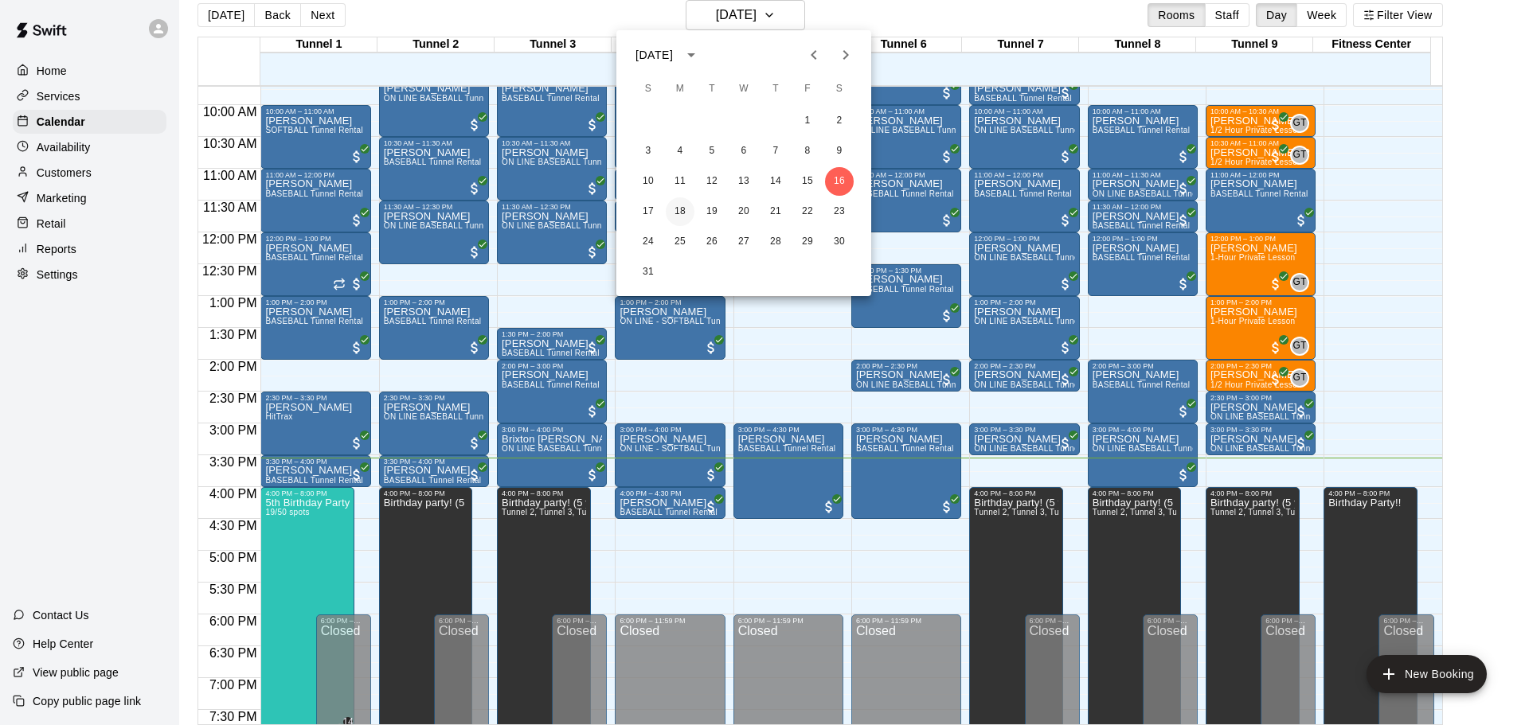
click at [681, 211] on button "18" at bounding box center [680, 211] width 29 height 29
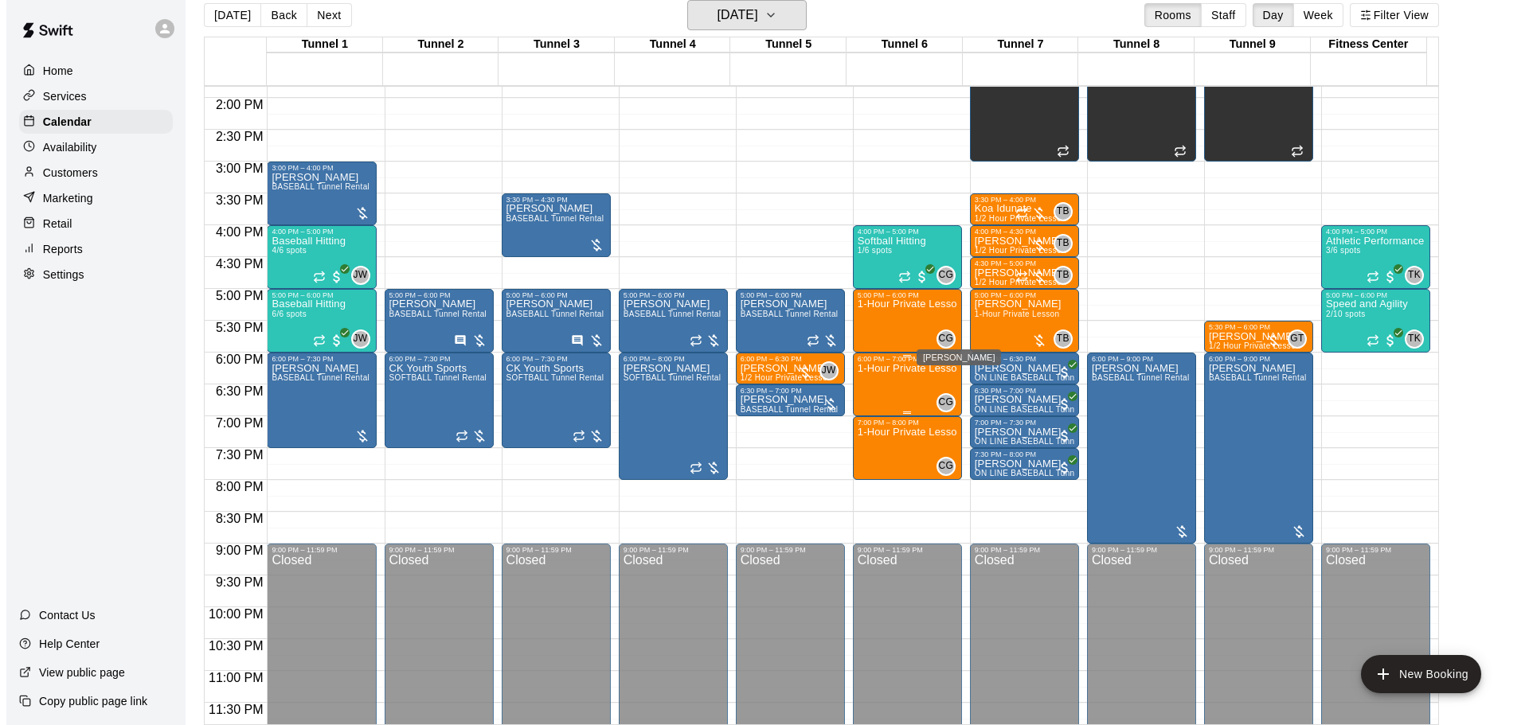
scroll to position [892, 0]
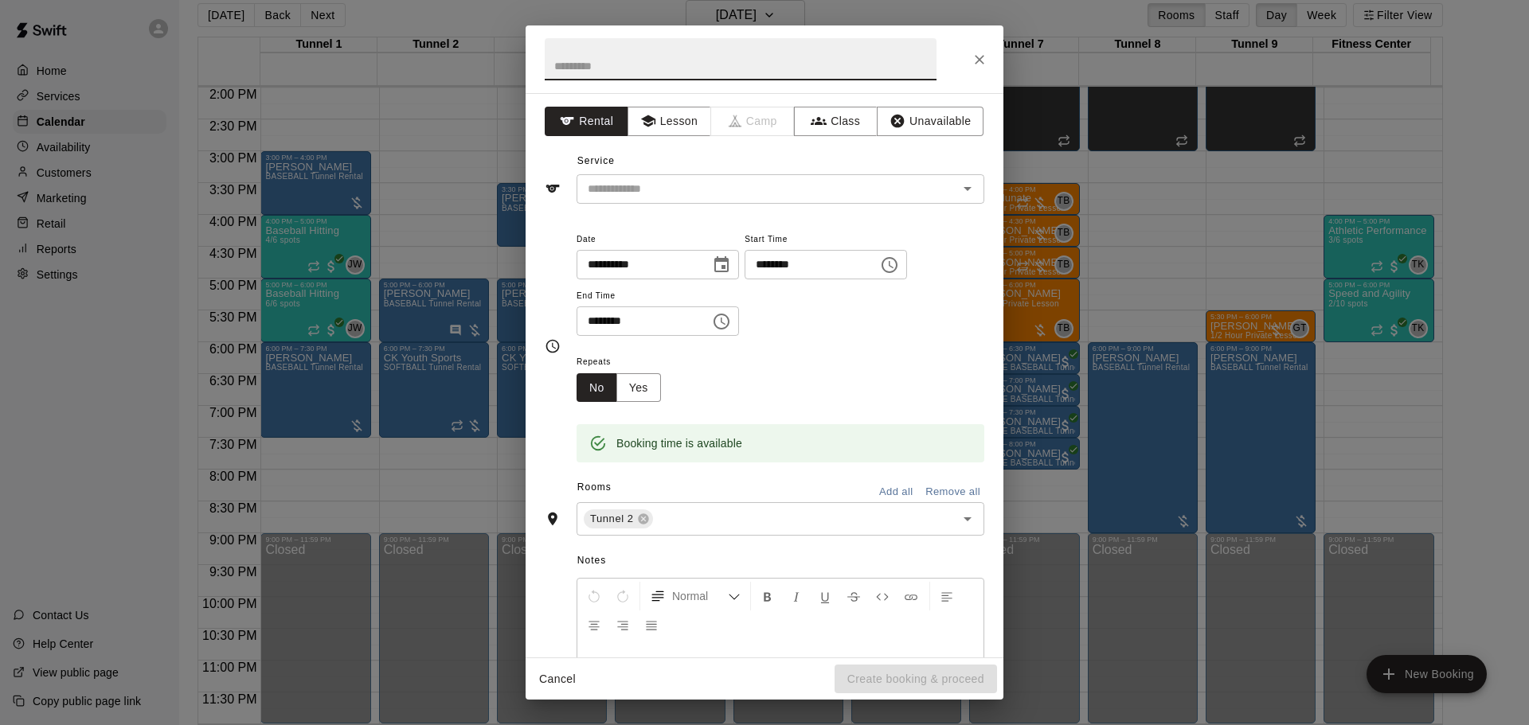
click at [822, 271] on input "********" at bounding box center [805, 264] width 123 height 29
click at [838, 275] on input "********" at bounding box center [805, 264] width 123 height 29
click at [804, 263] on input "********" at bounding box center [805, 264] width 123 height 29
click at [799, 264] on input "********" at bounding box center [805, 264] width 123 height 29
click at [691, 192] on input "text" at bounding box center [756, 189] width 351 height 20
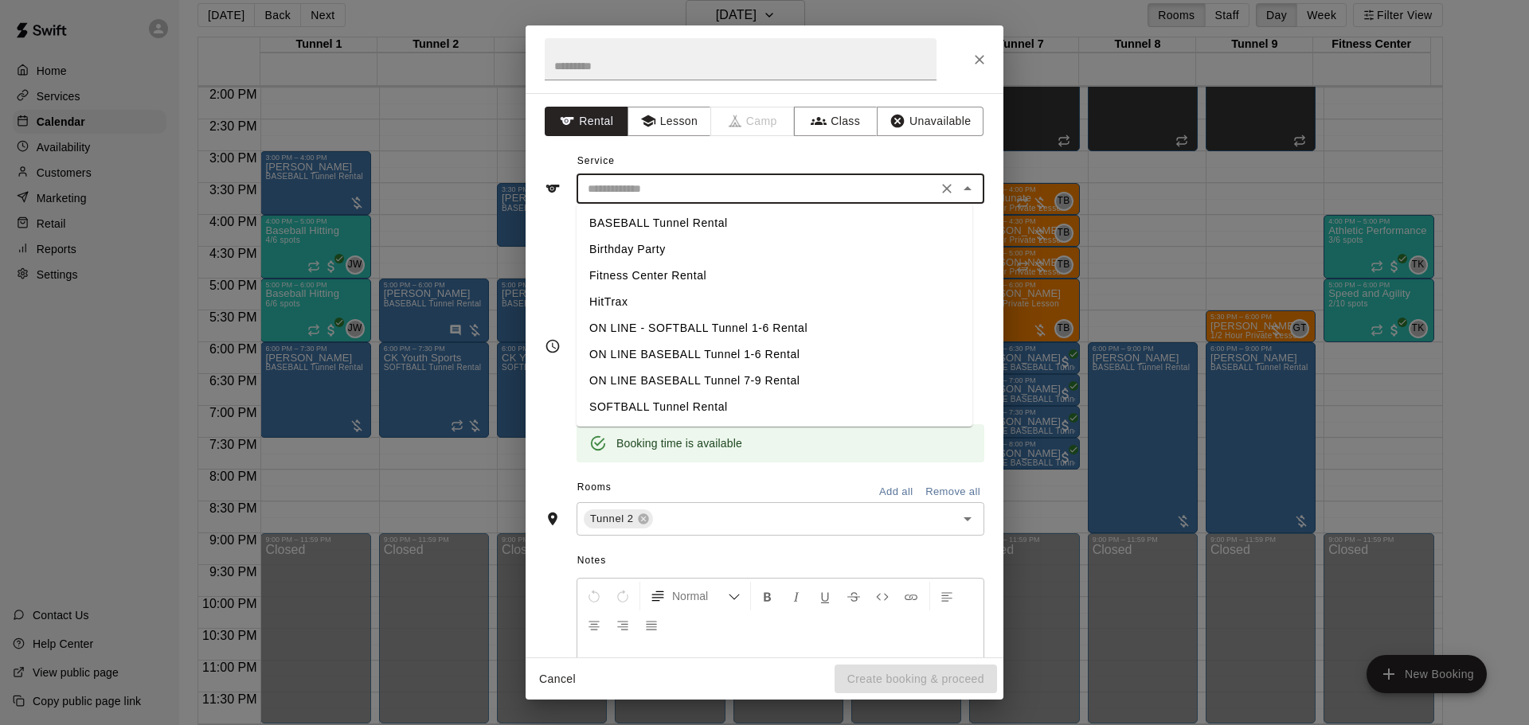
click at [681, 221] on li "BASEBALL Tunnel Rental" at bounding box center [774, 223] width 396 height 26
type input "**********"
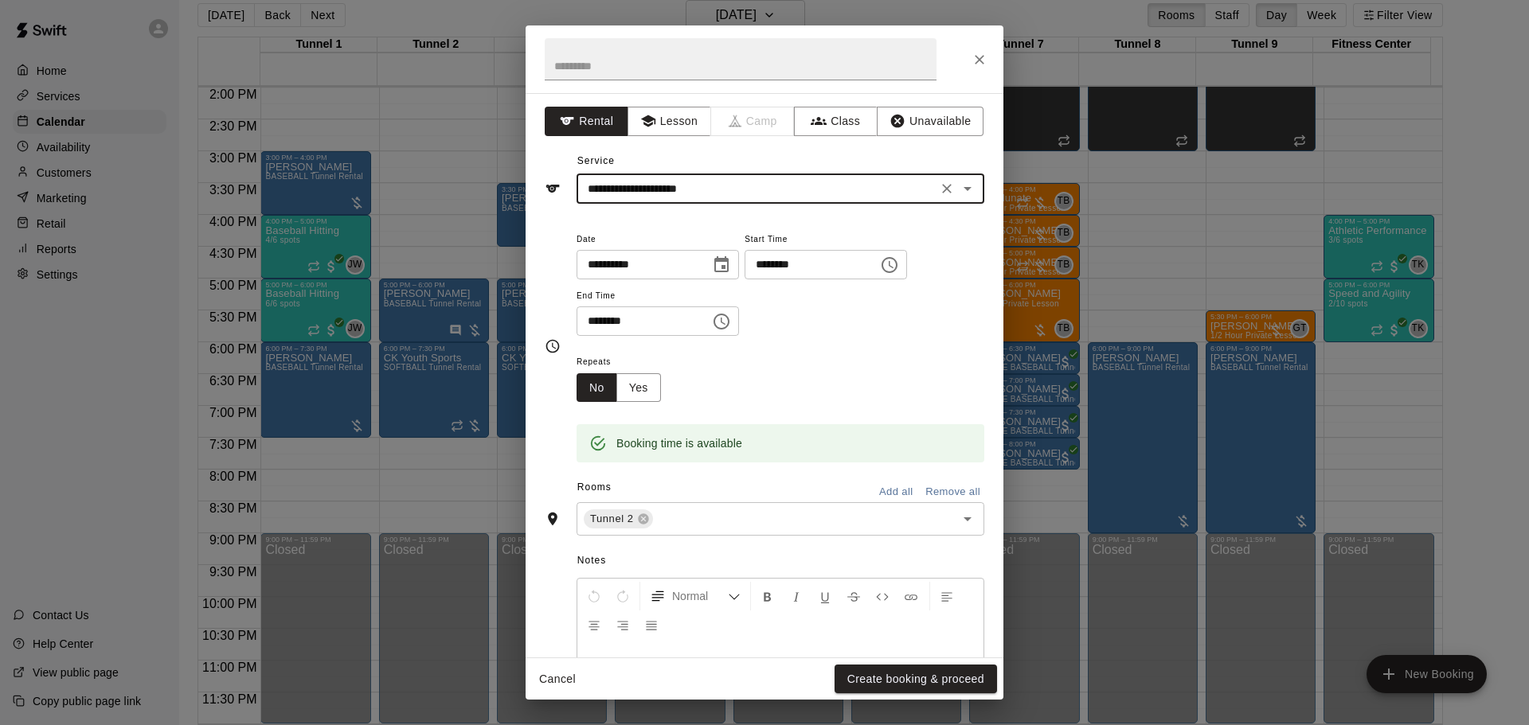
click at [842, 271] on input "********" at bounding box center [805, 264] width 123 height 29
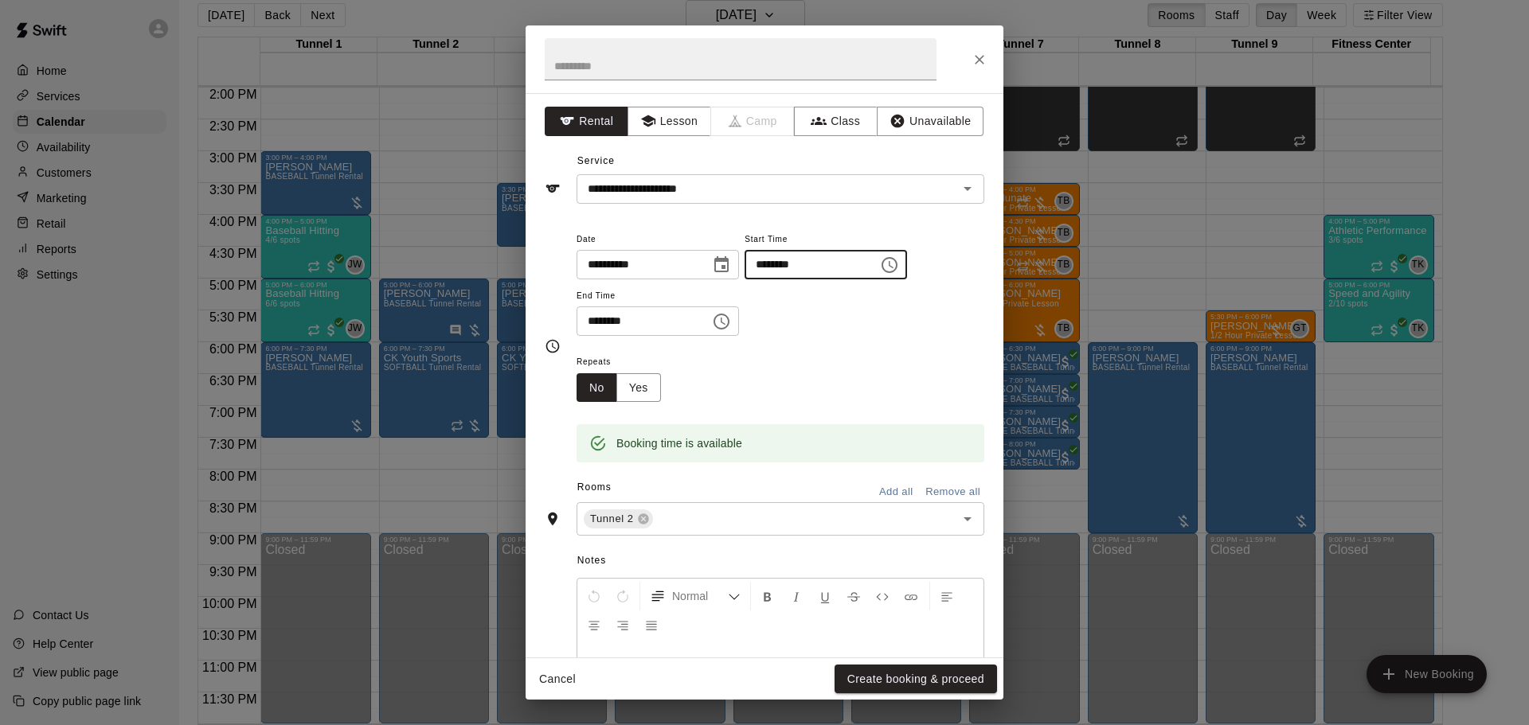
click at [803, 271] on input "********" at bounding box center [805, 264] width 123 height 29
click at [805, 262] on input "********" at bounding box center [805, 264] width 123 height 29
click at [835, 270] on input "********" at bounding box center [805, 264] width 123 height 29
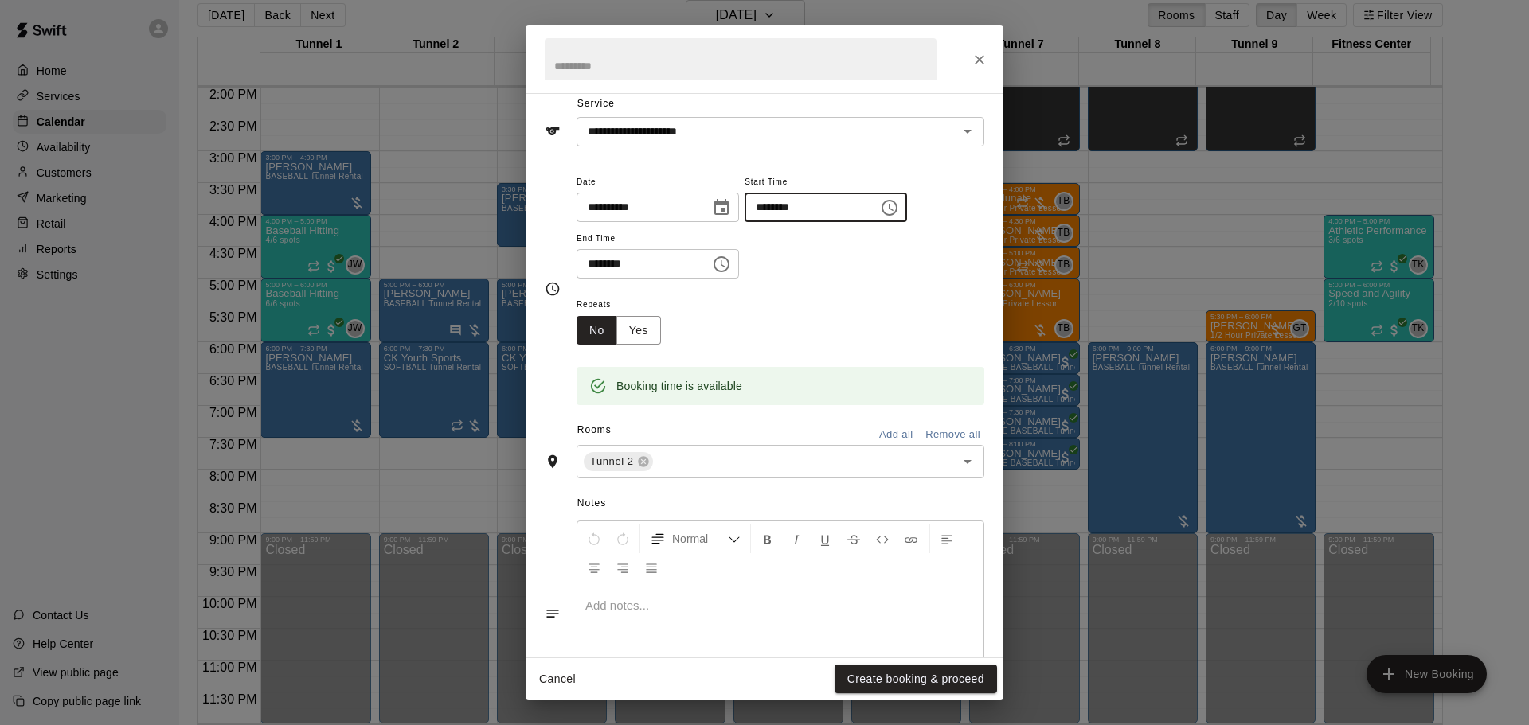
scroll to position [0, 0]
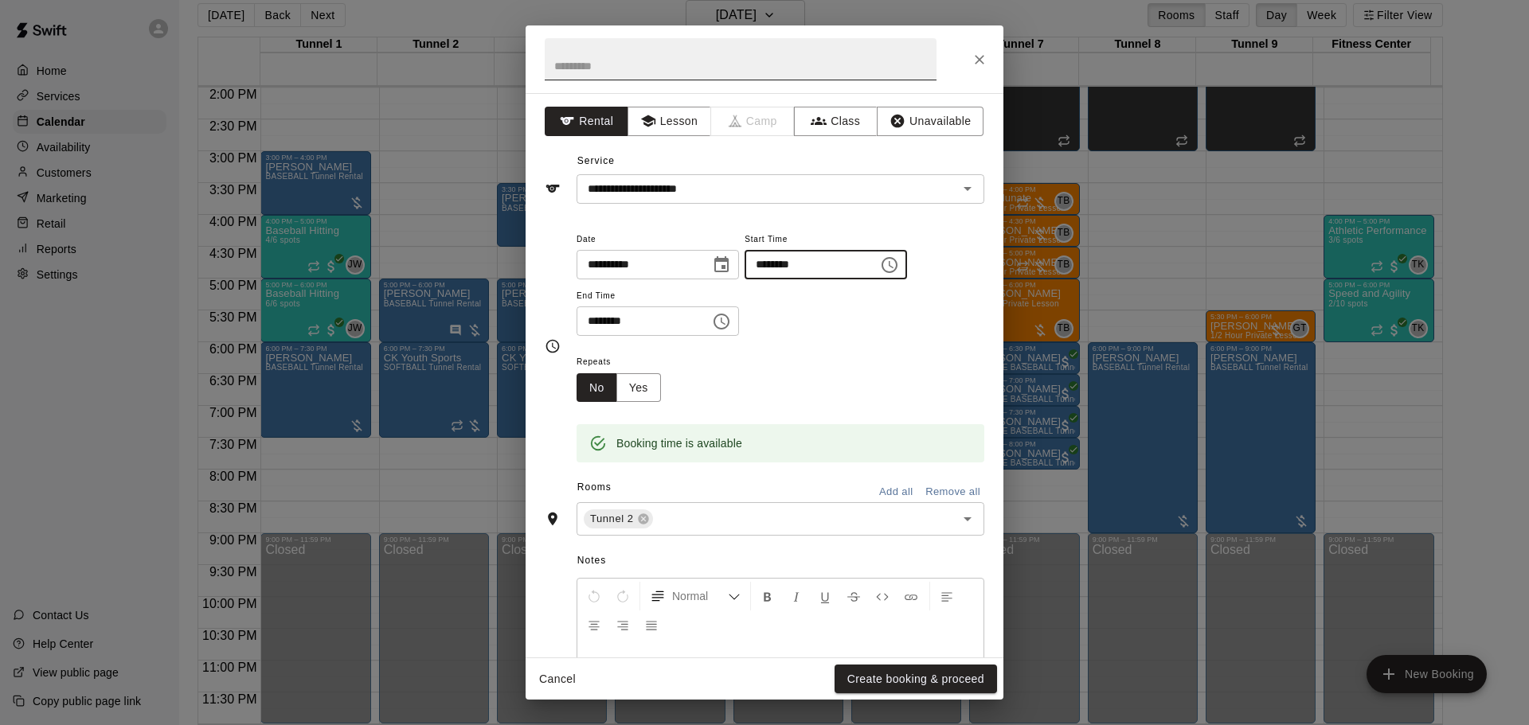
click at [737, 57] on input "text" at bounding box center [741, 59] width 392 height 42
click at [926, 688] on button "Create booking & proceed" at bounding box center [915, 679] width 162 height 29
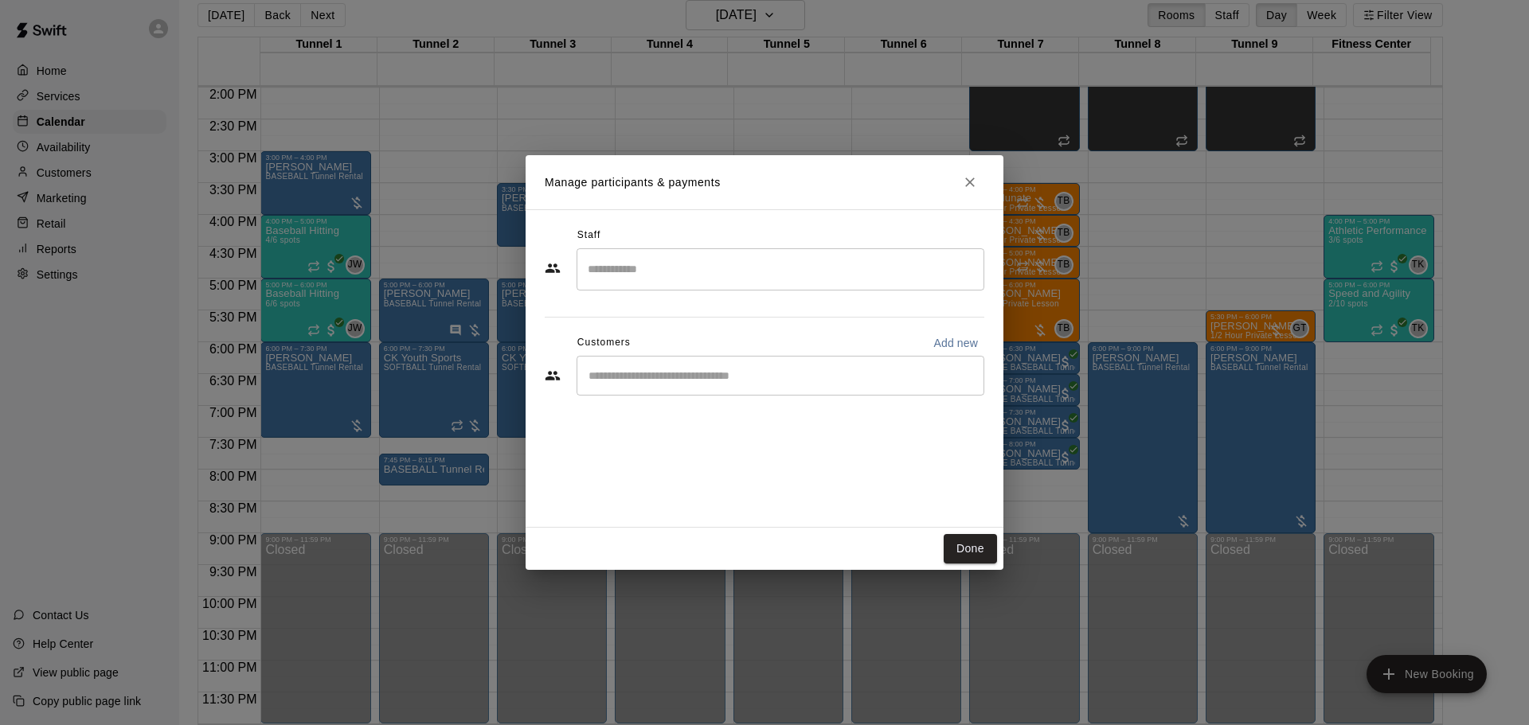
click at [669, 377] on input "Start typing to search customers..." at bounding box center [780, 376] width 393 height 16
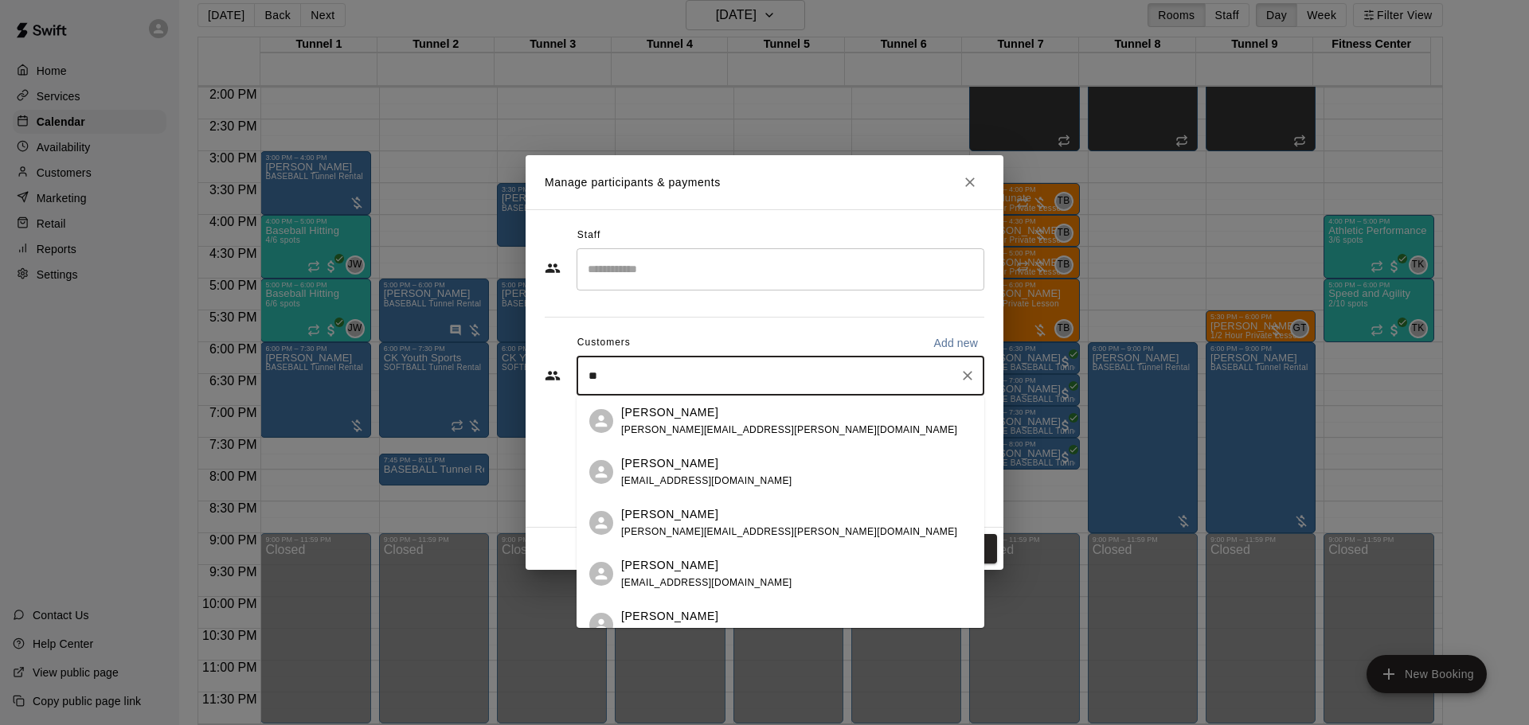
type input "*"
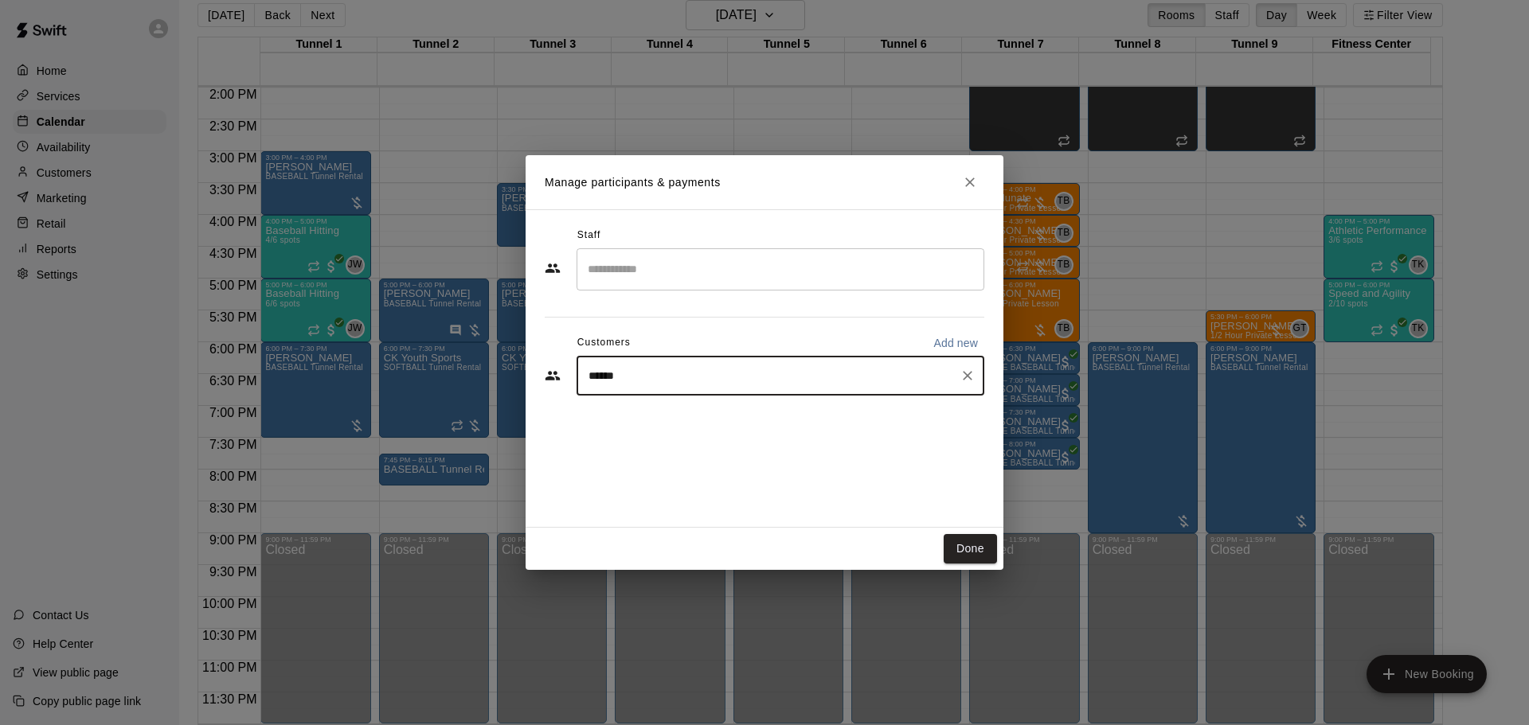
type input "*****"
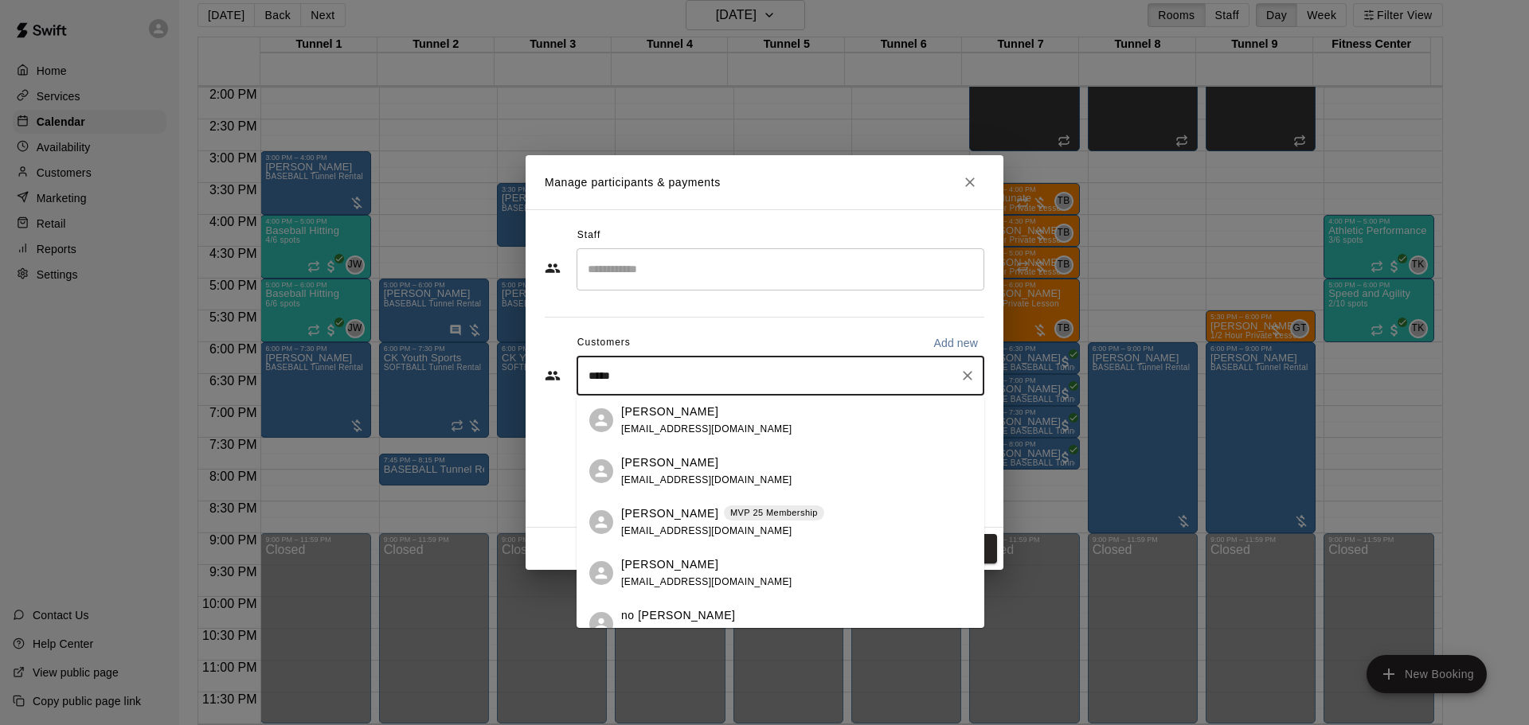
scroll to position [80, 0]
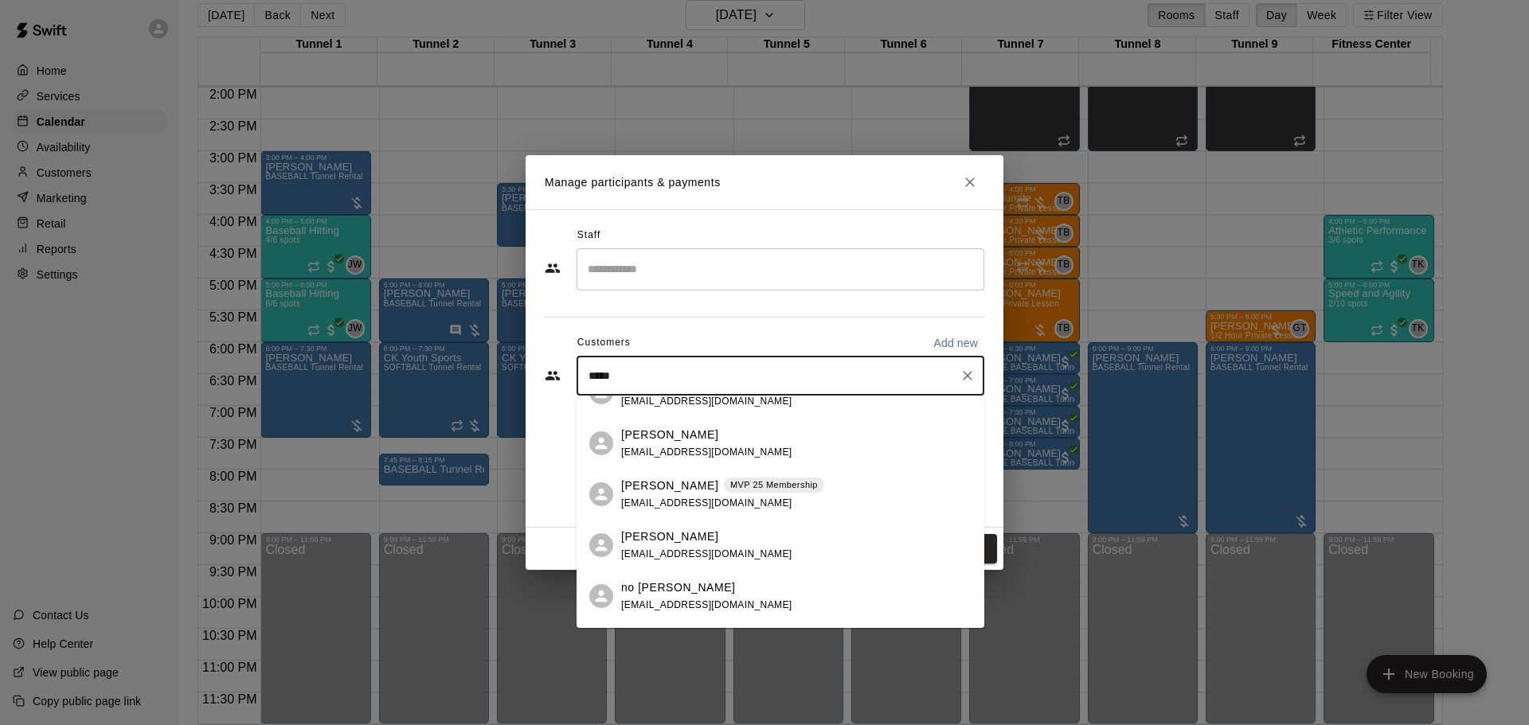
click at [835, 494] on div "Scott Mauro MVP 25 Membership scottmauro72@hotmail.com" at bounding box center [796, 495] width 350 height 34
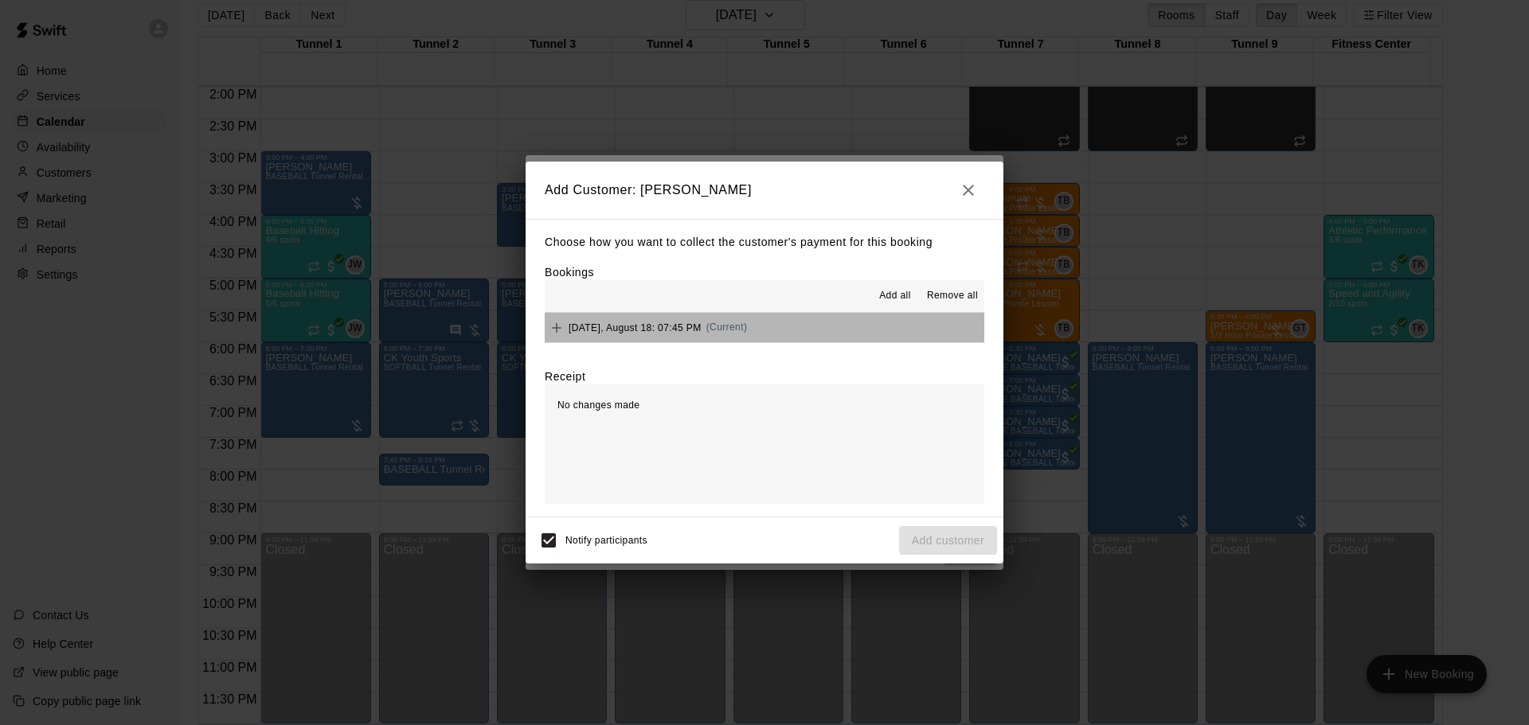
click at [771, 330] on button "Monday, August 18: 07:45 PM (Current)" at bounding box center [764, 327] width 439 height 29
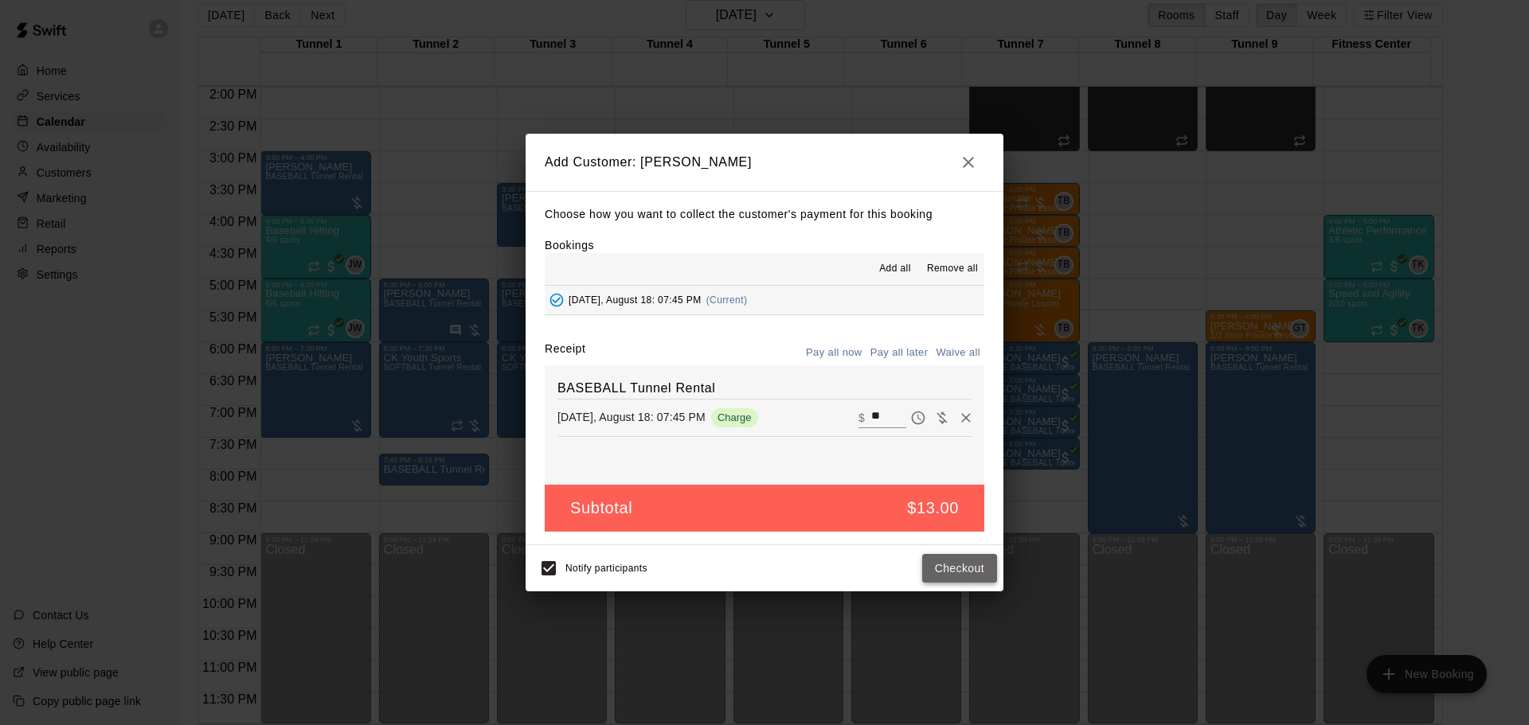
click at [954, 572] on button "Checkout" at bounding box center [959, 568] width 75 height 29
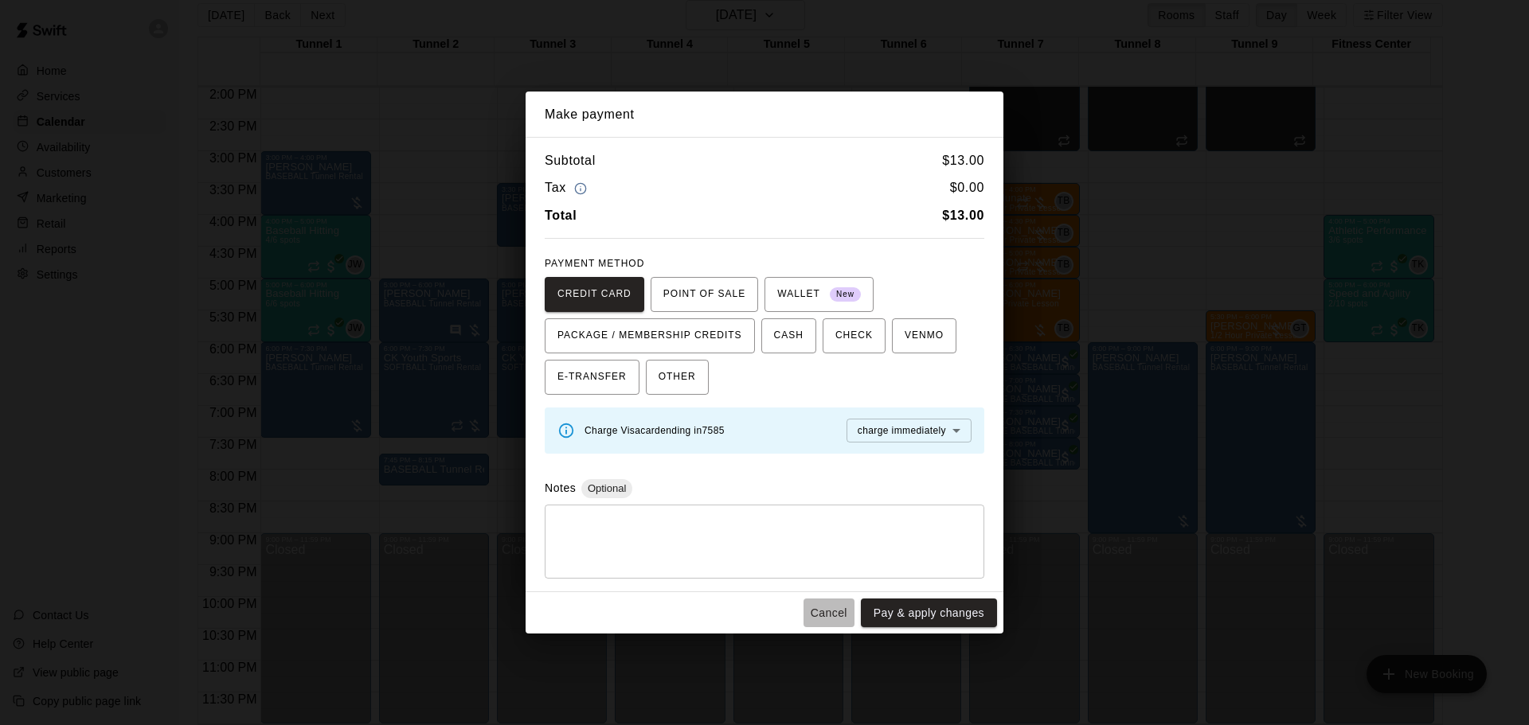
click at [834, 611] on button "Cancel" at bounding box center [828, 613] width 51 height 29
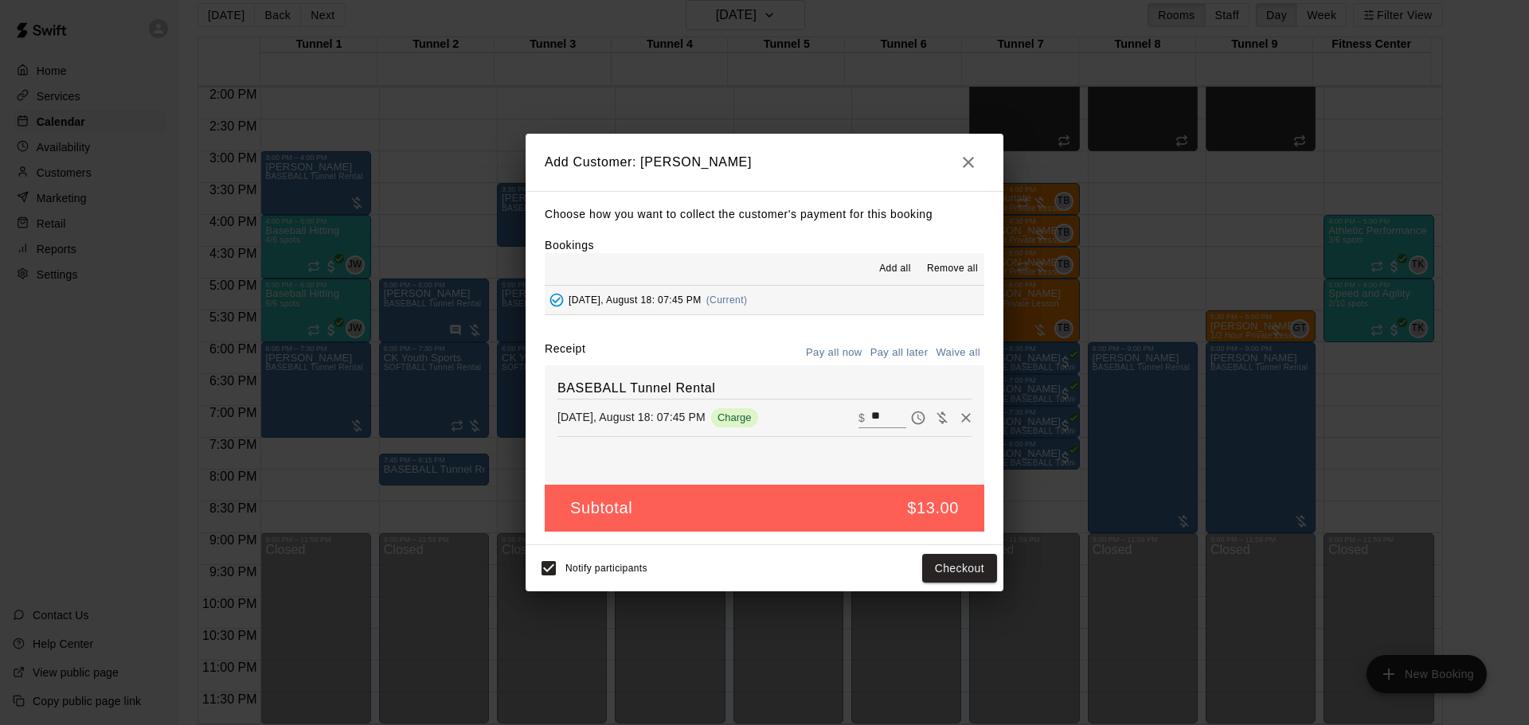
click at [966, 165] on icon "button" at bounding box center [968, 162] width 11 height 11
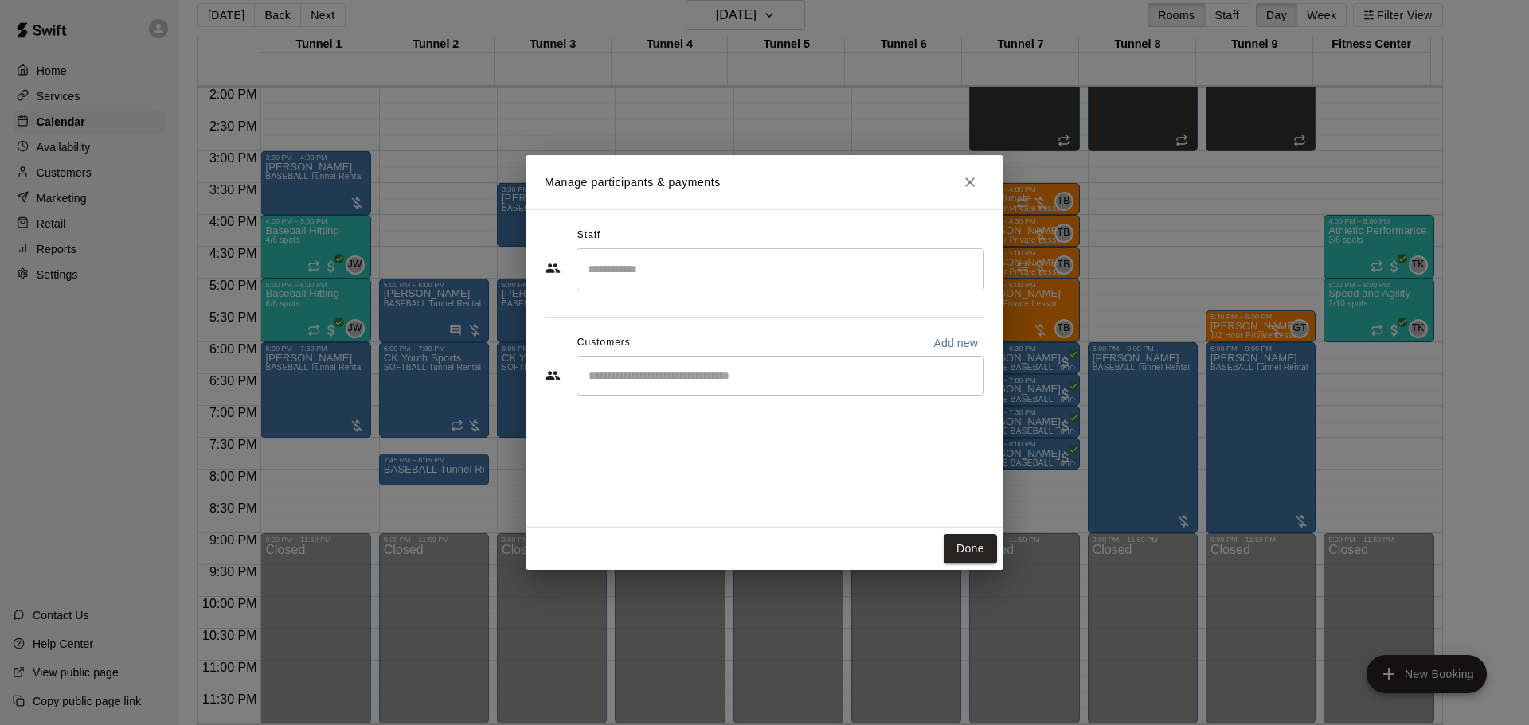
click at [969, 178] on icon "Close" at bounding box center [970, 182] width 16 height 16
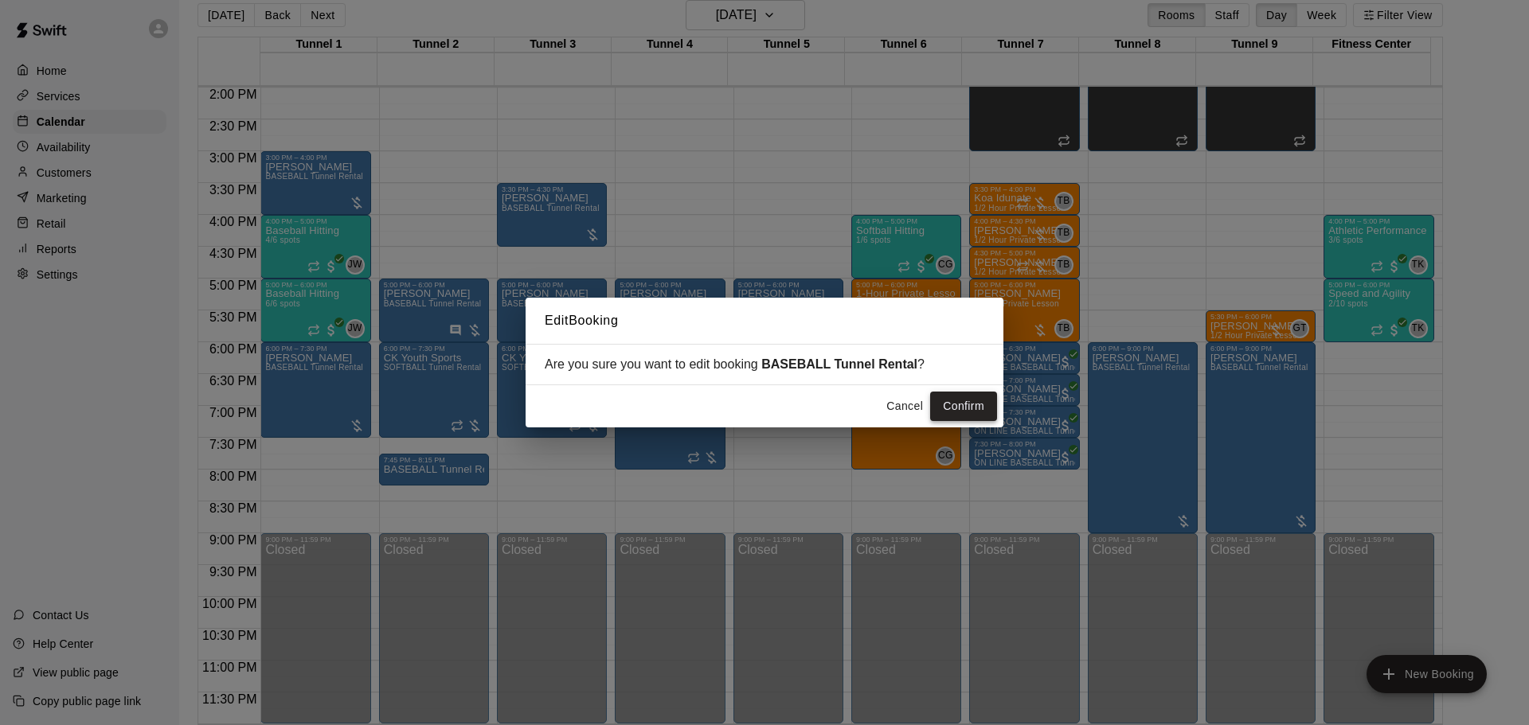
click at [963, 405] on button "Confirm" at bounding box center [963, 406] width 67 height 29
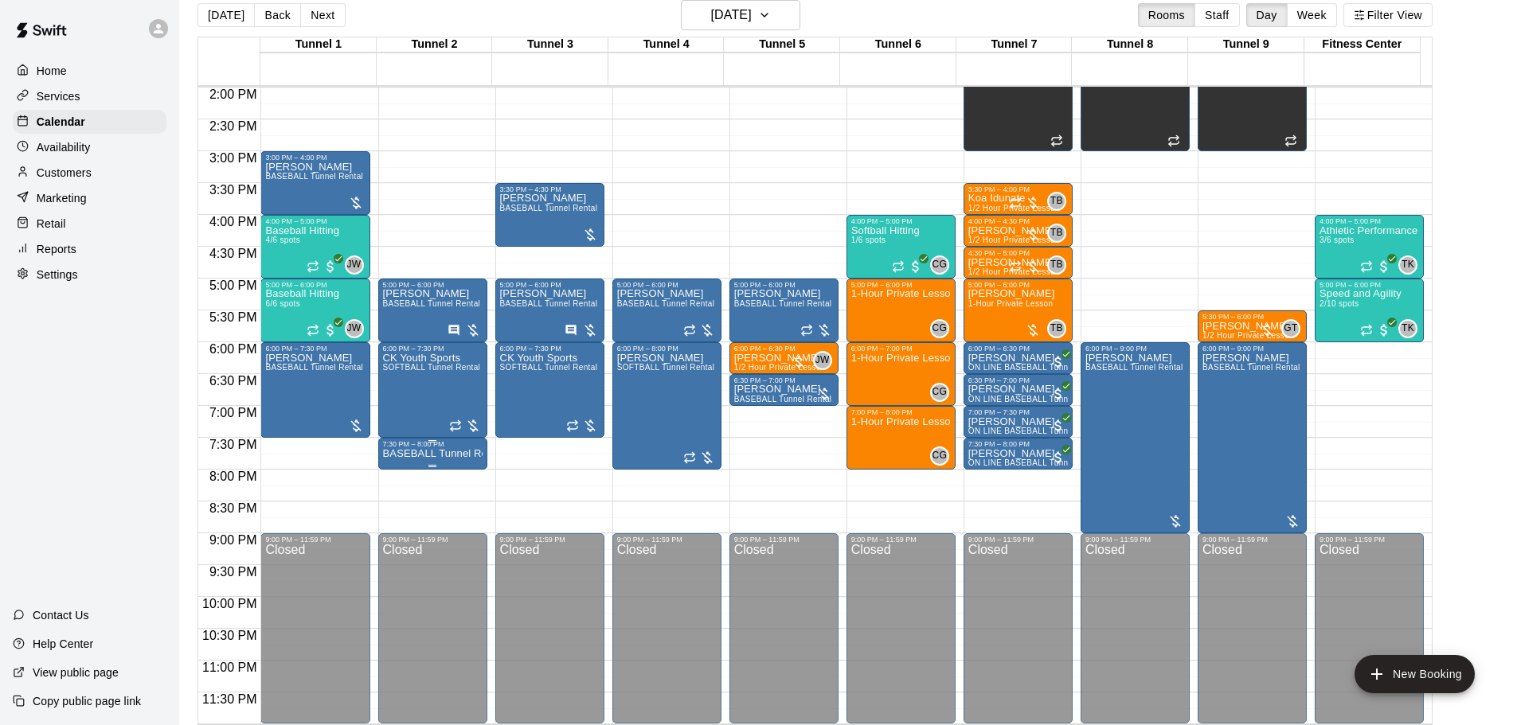
click at [422, 454] on p "BASEBALL Tunnel Rental" at bounding box center [433, 454] width 100 height 0
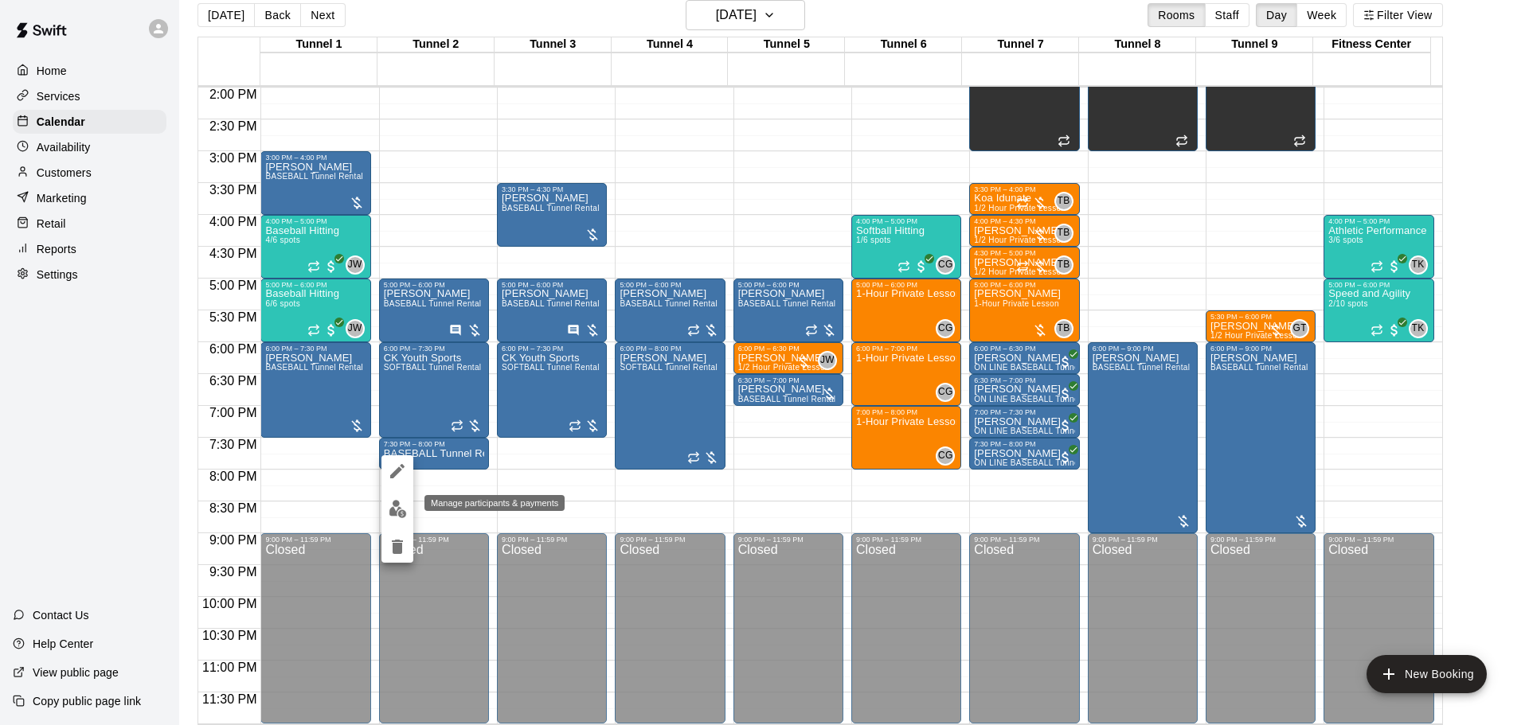
click at [393, 502] on img "edit" at bounding box center [398, 509] width 18 height 18
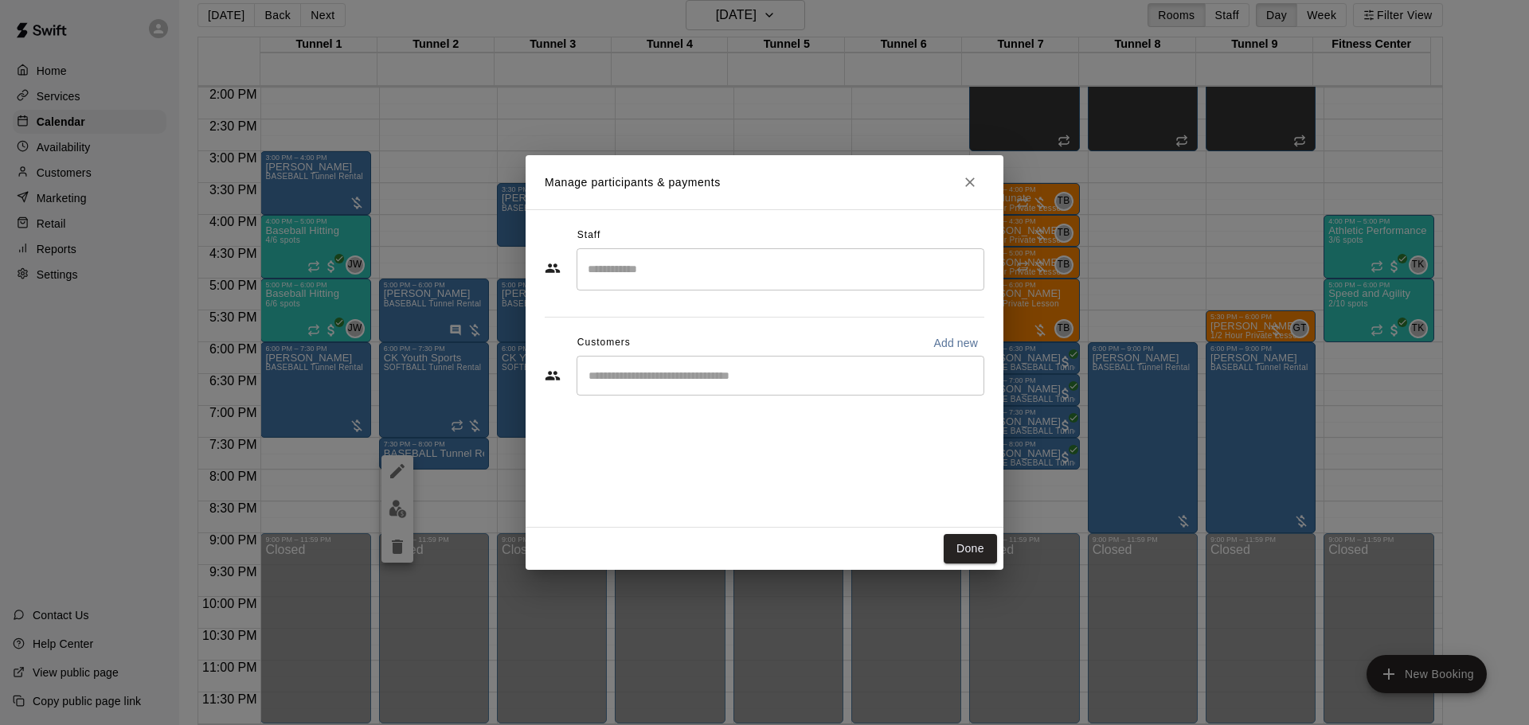
click at [455, 490] on div "Manage participants & payments Staff ​ Customers Add new ​ Done" at bounding box center [764, 362] width 1529 height 725
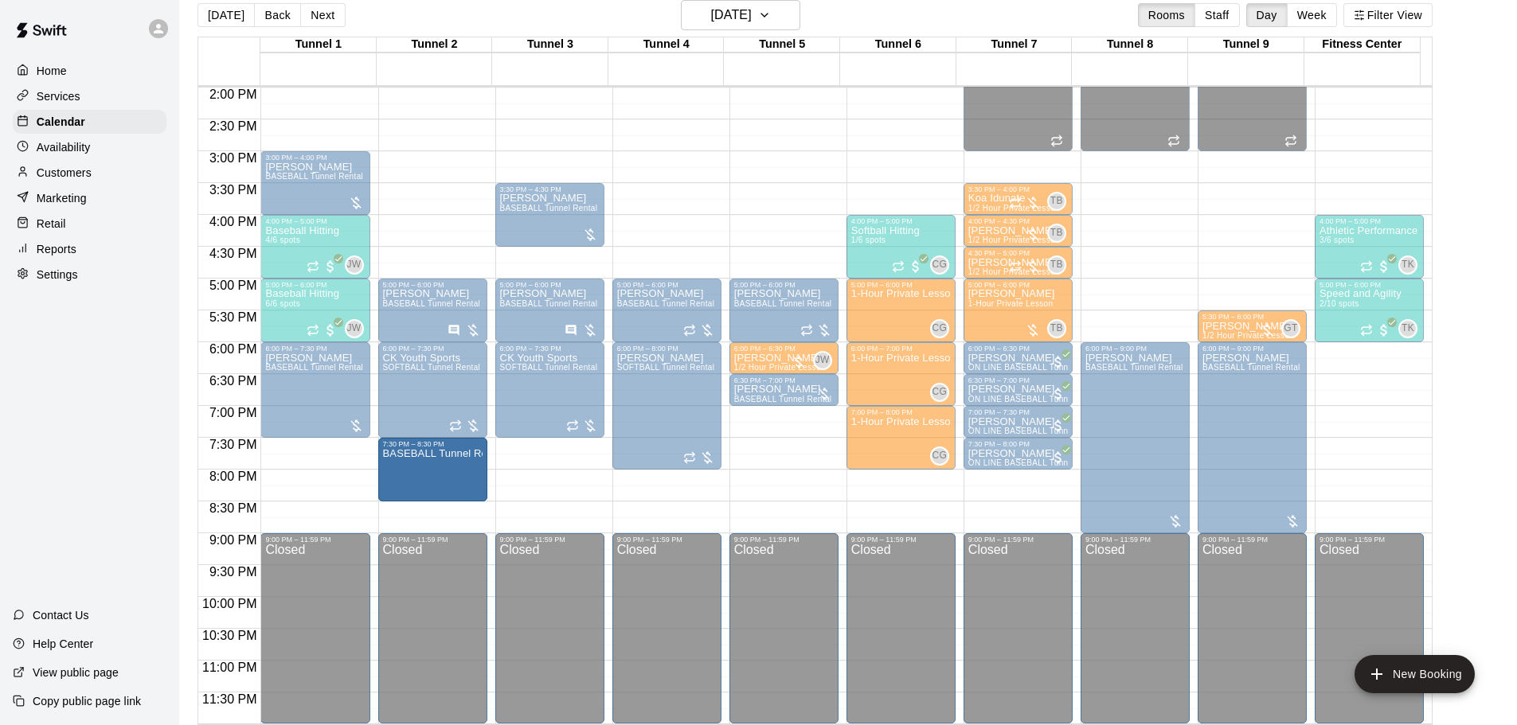
drag, startPoint x: 428, startPoint y: 466, endPoint x: 420, endPoint y: 504, distance: 38.9
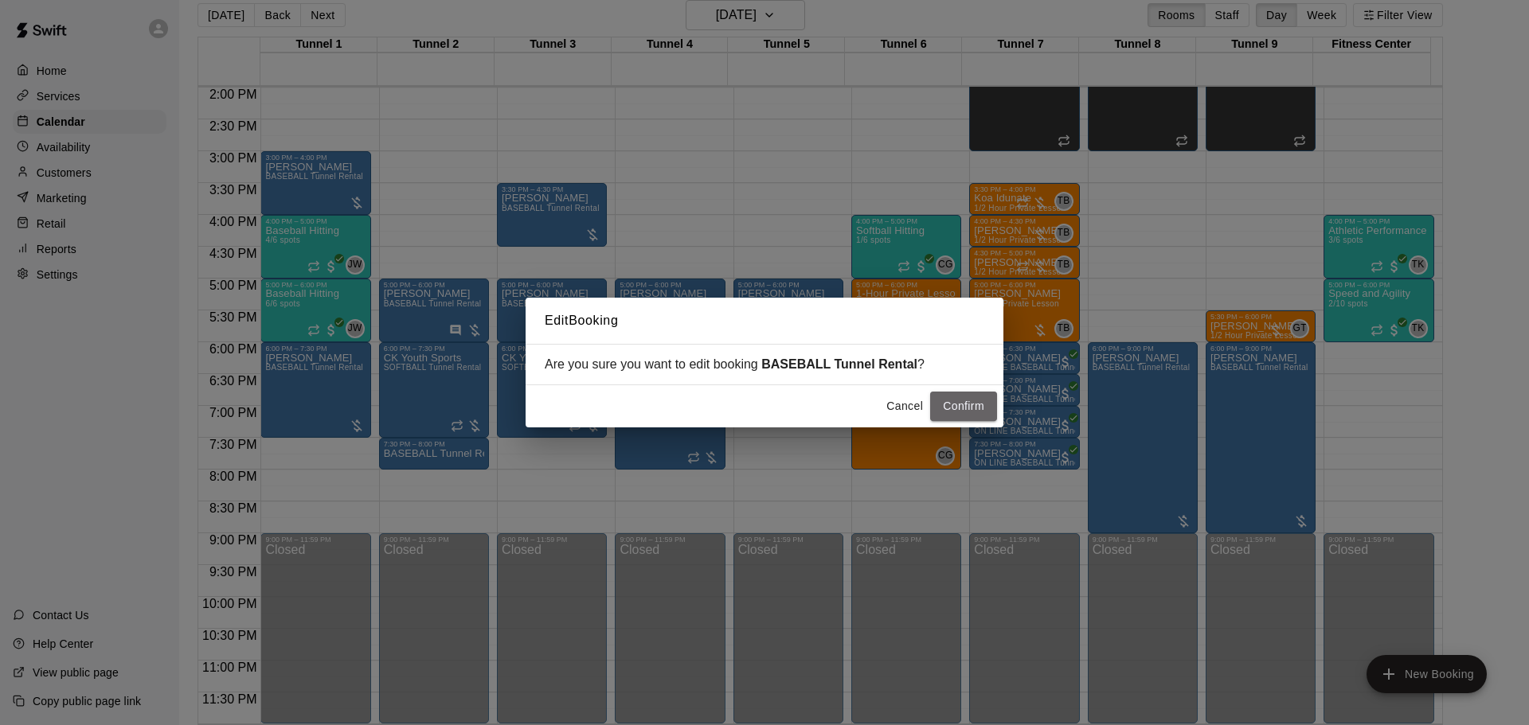
click at [939, 412] on button "Confirm" at bounding box center [963, 406] width 67 height 29
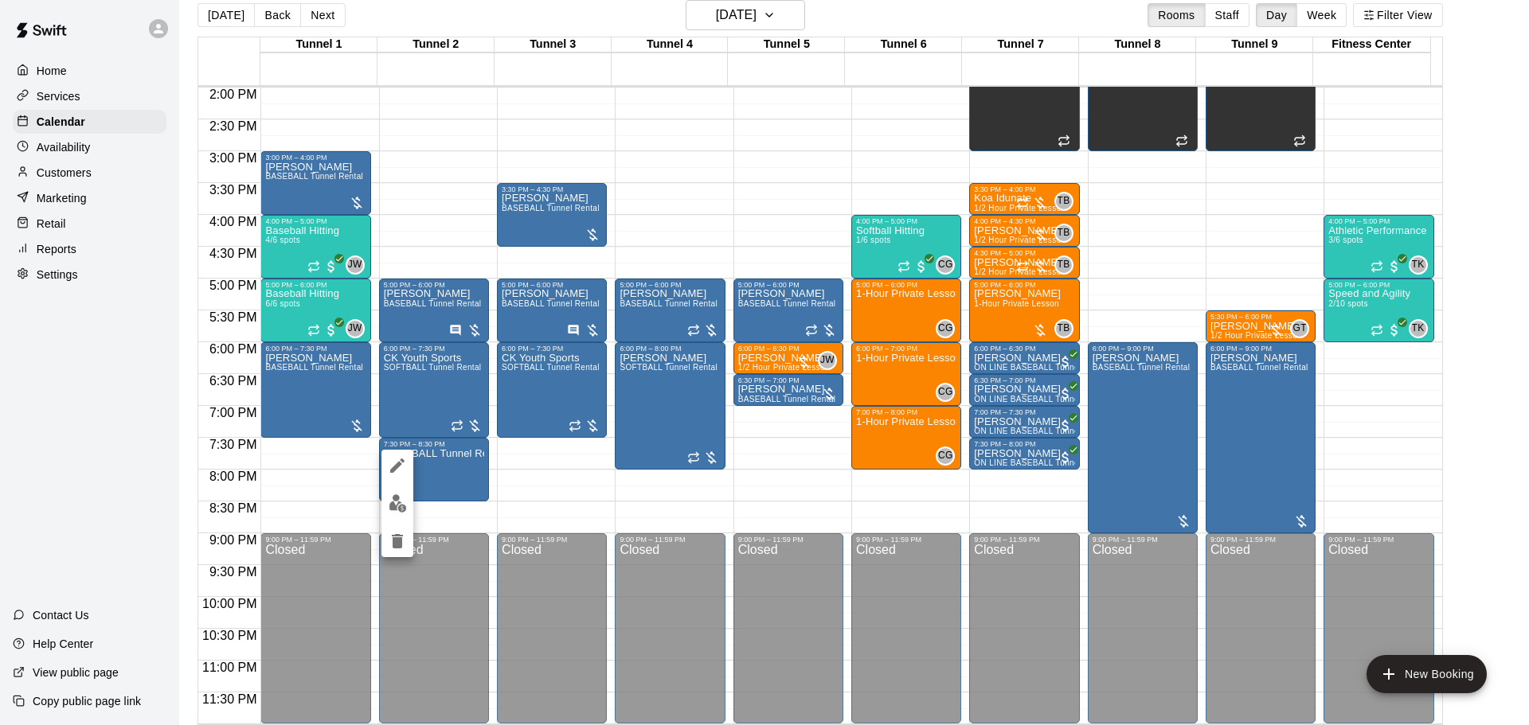
click at [389, 505] on img "edit" at bounding box center [398, 503] width 18 height 18
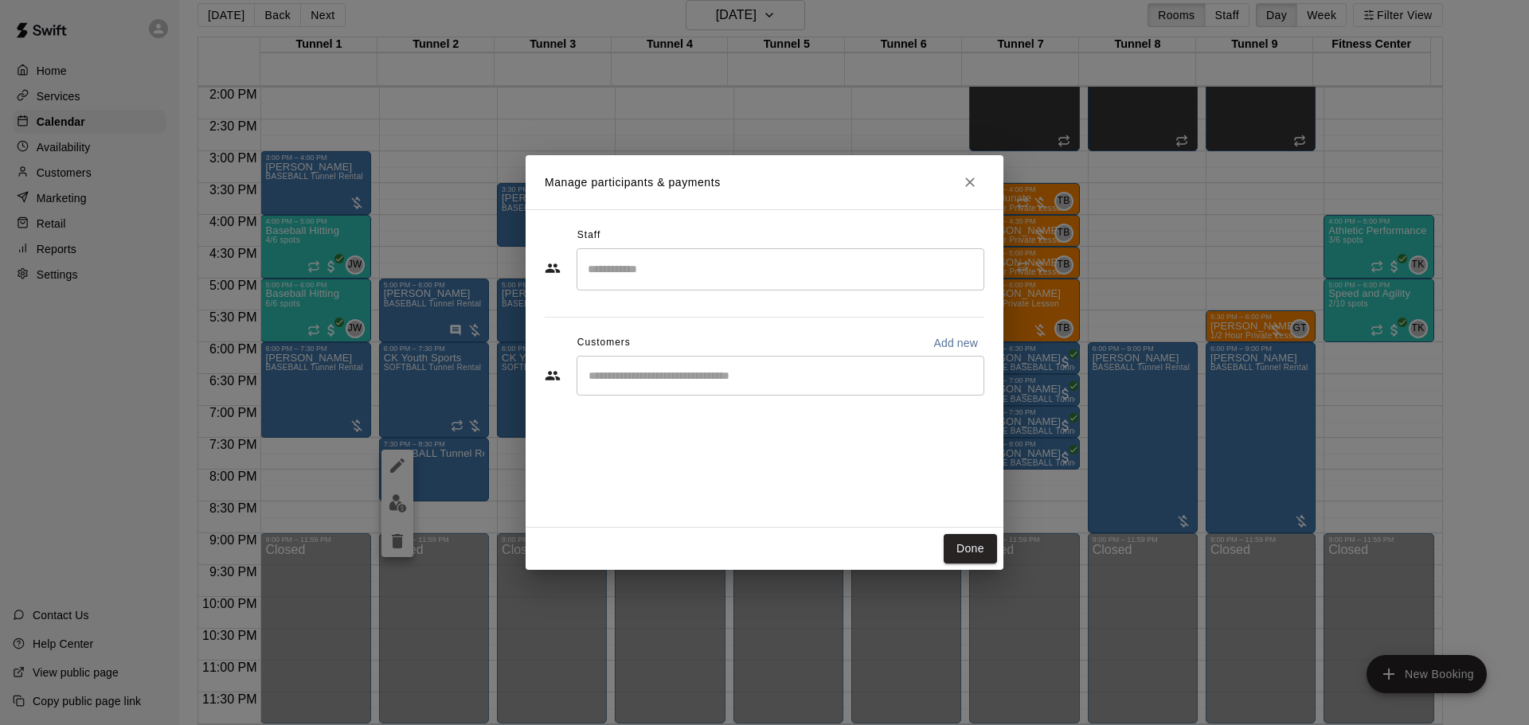
click at [642, 381] on input "Start typing to search customers..." at bounding box center [780, 376] width 393 height 16
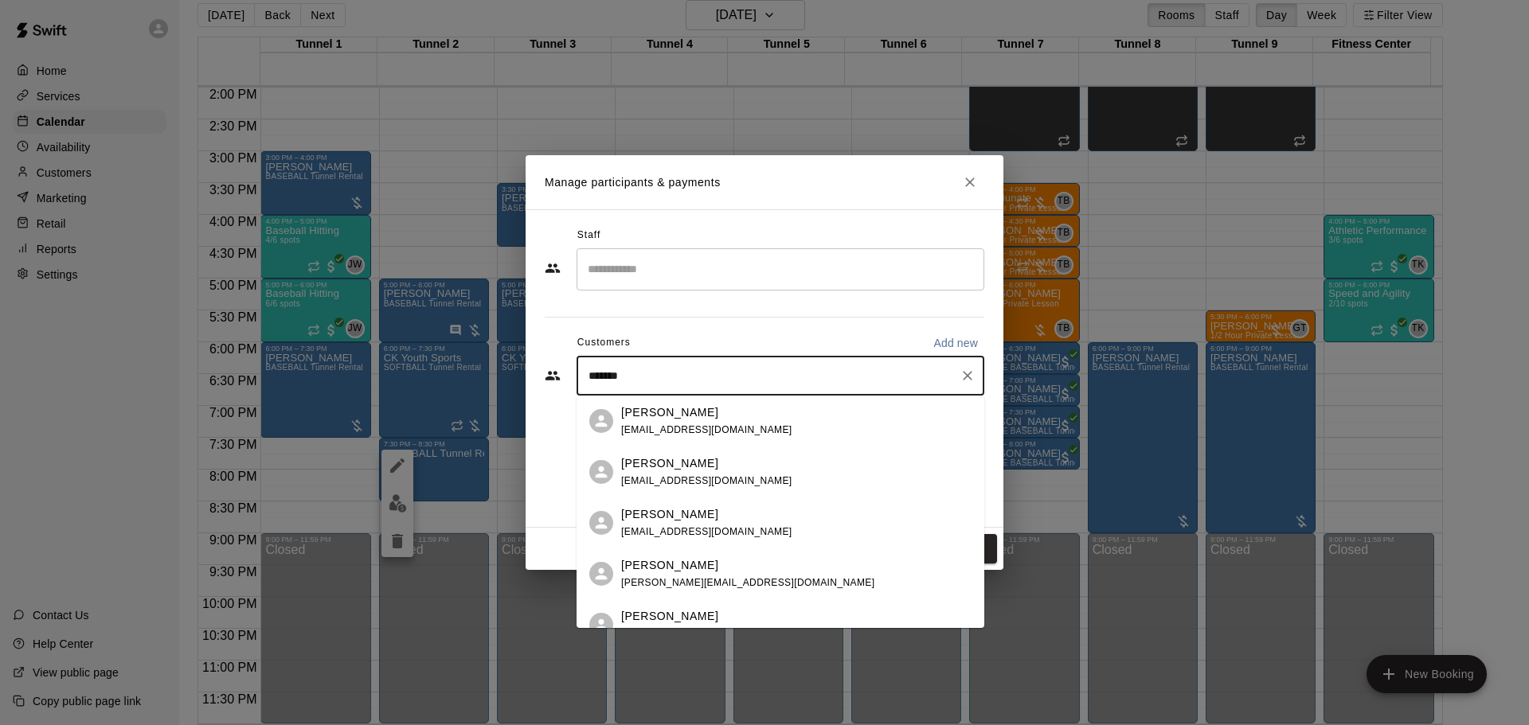
type input "********"
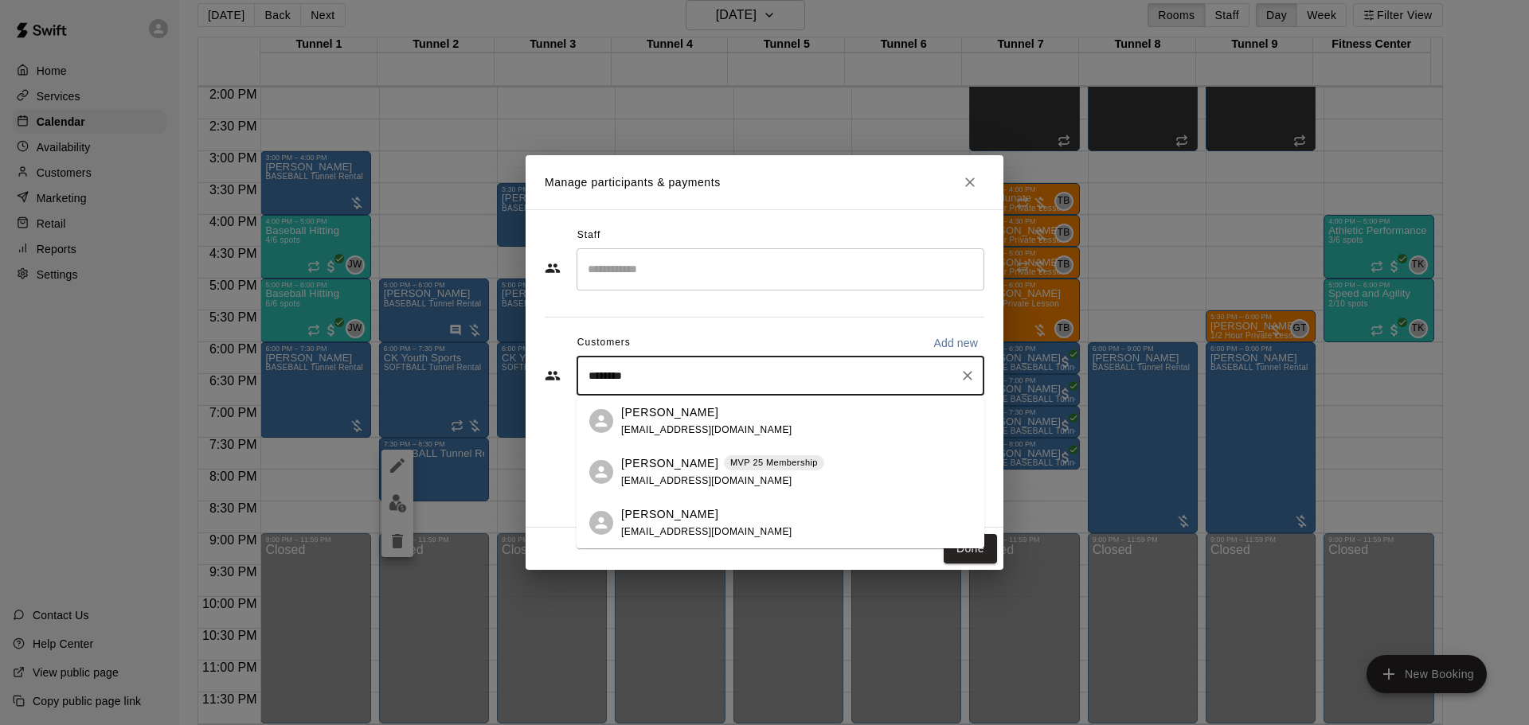
click at [660, 468] on p "Scott Mauro" at bounding box center [669, 463] width 97 height 17
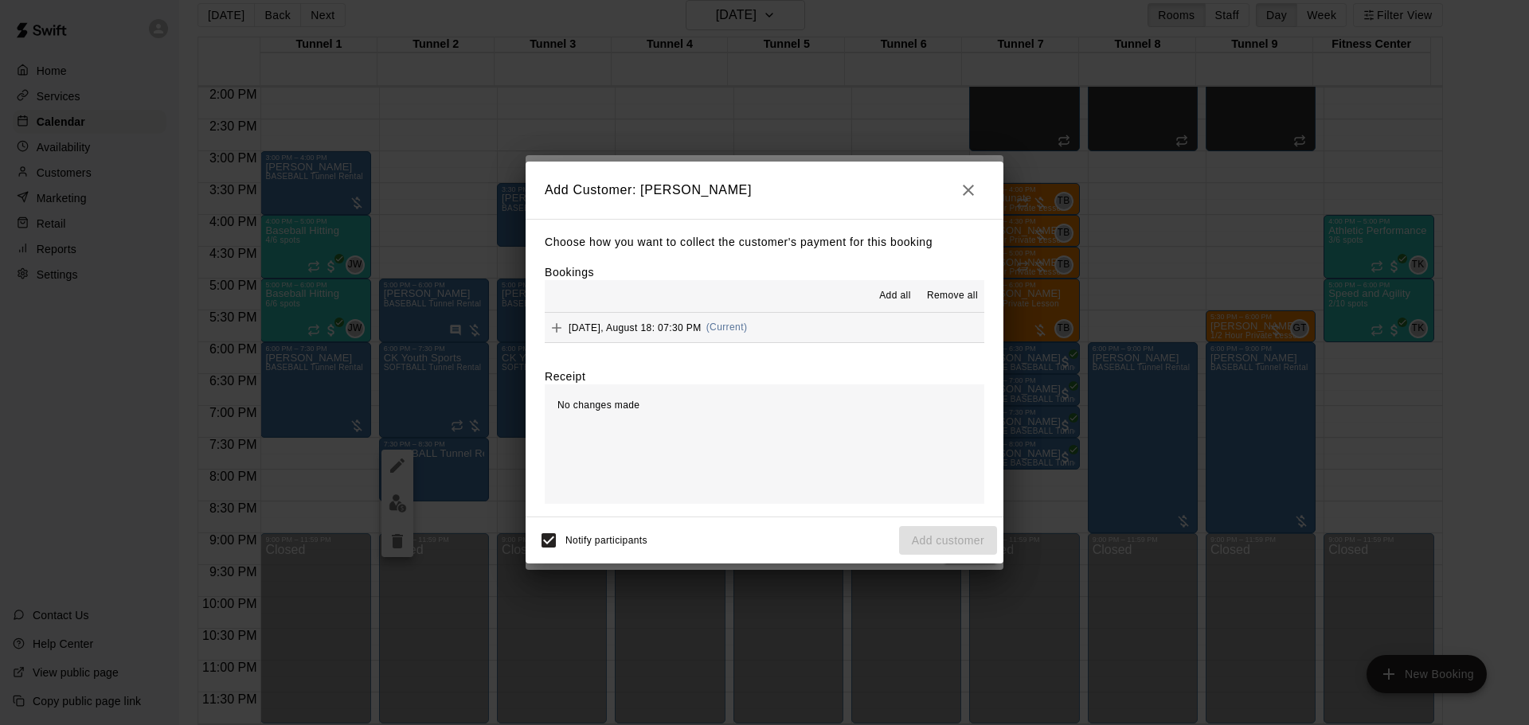
click at [669, 327] on span "Monday, August 18: 07:30 PM" at bounding box center [634, 327] width 133 height 11
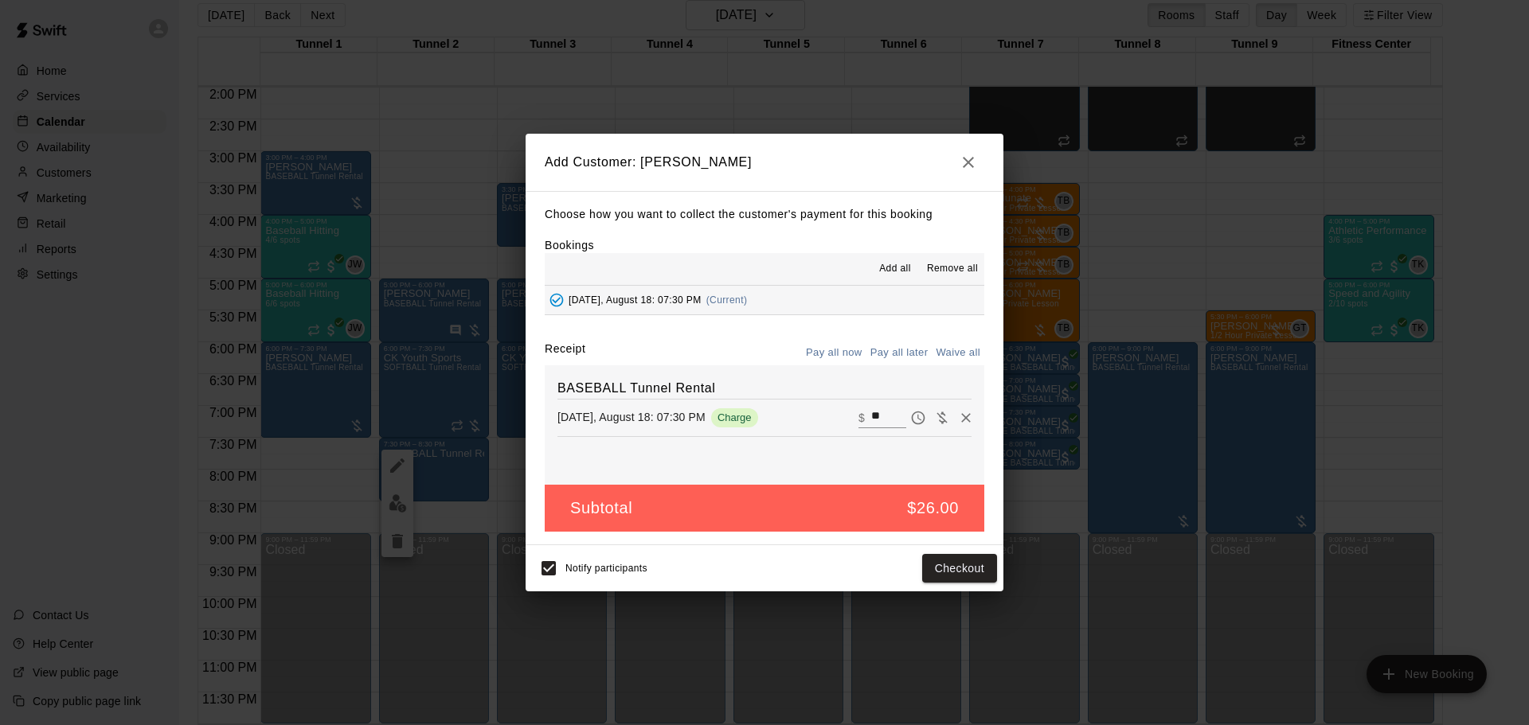
drag, startPoint x: 900, startPoint y: 352, endPoint x: 897, endPoint y: 360, distance: 8.3
click at [900, 352] on button "Pay all later" at bounding box center [899, 353] width 66 height 25
click at [958, 563] on button "Add customer" at bounding box center [948, 568] width 98 height 29
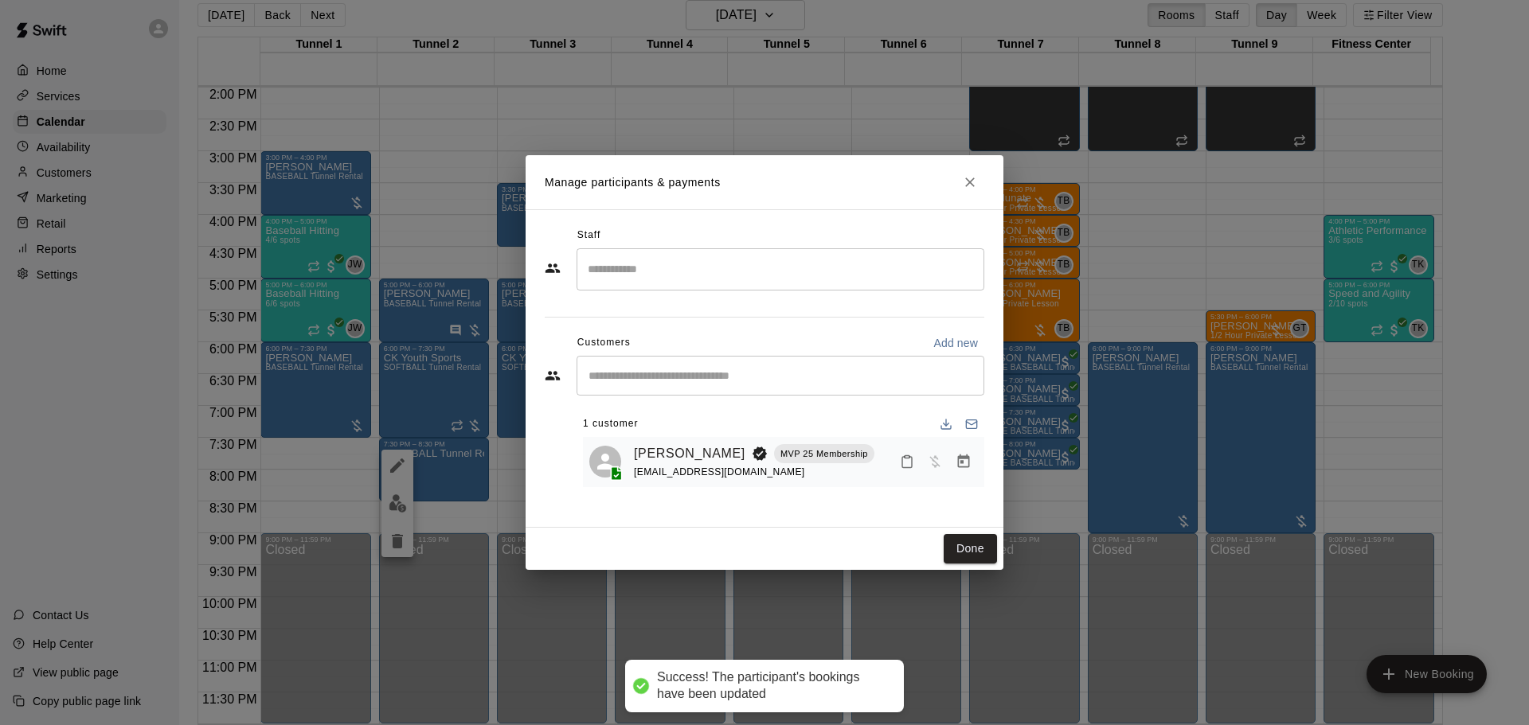
drag, startPoint x: 974, startPoint y: 553, endPoint x: 718, endPoint y: 555, distance: 255.6
click at [974, 553] on button "Done" at bounding box center [969, 548] width 53 height 29
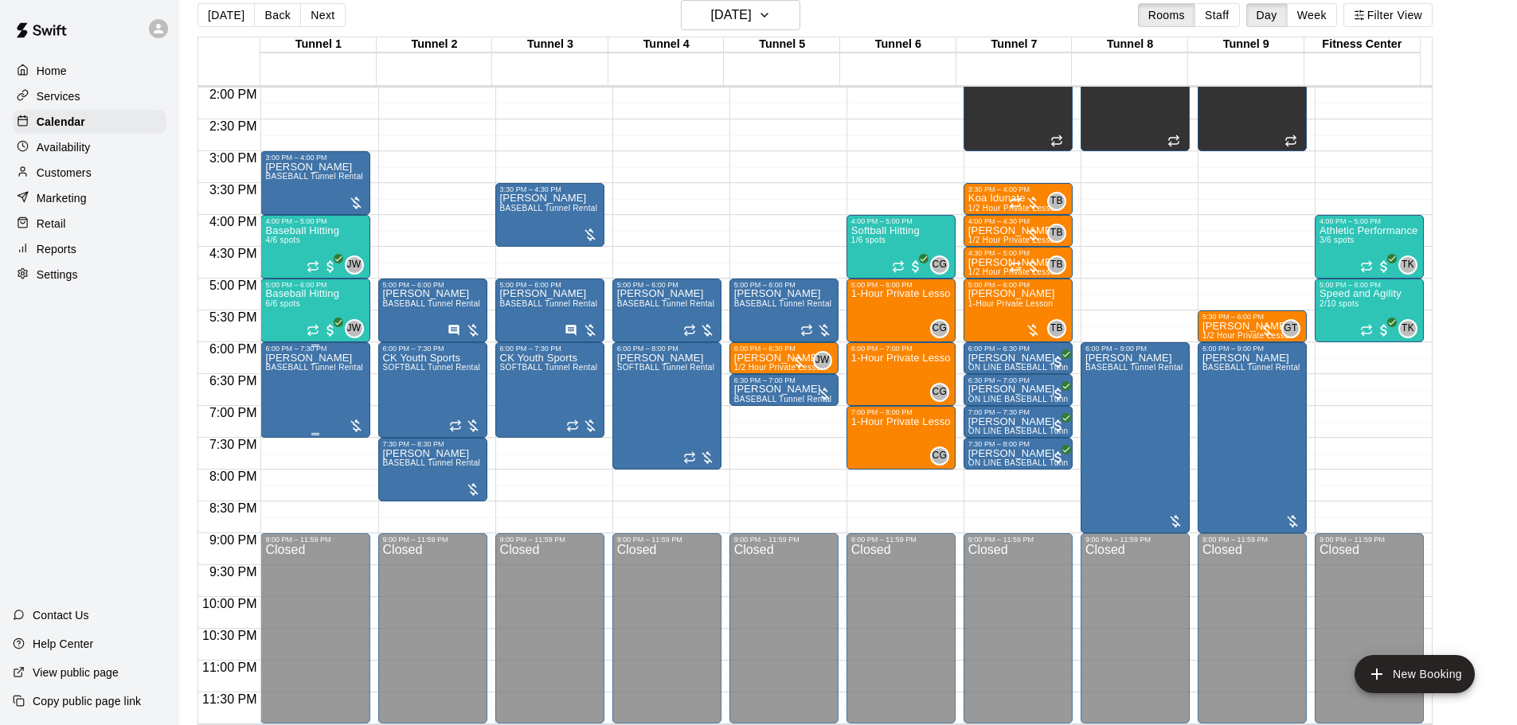
click at [312, 437] on div "6:00 PM – 7:30 PM Marine Rosendo BASEBALL Tunnel Rental" at bounding box center [314, 390] width 109 height 96
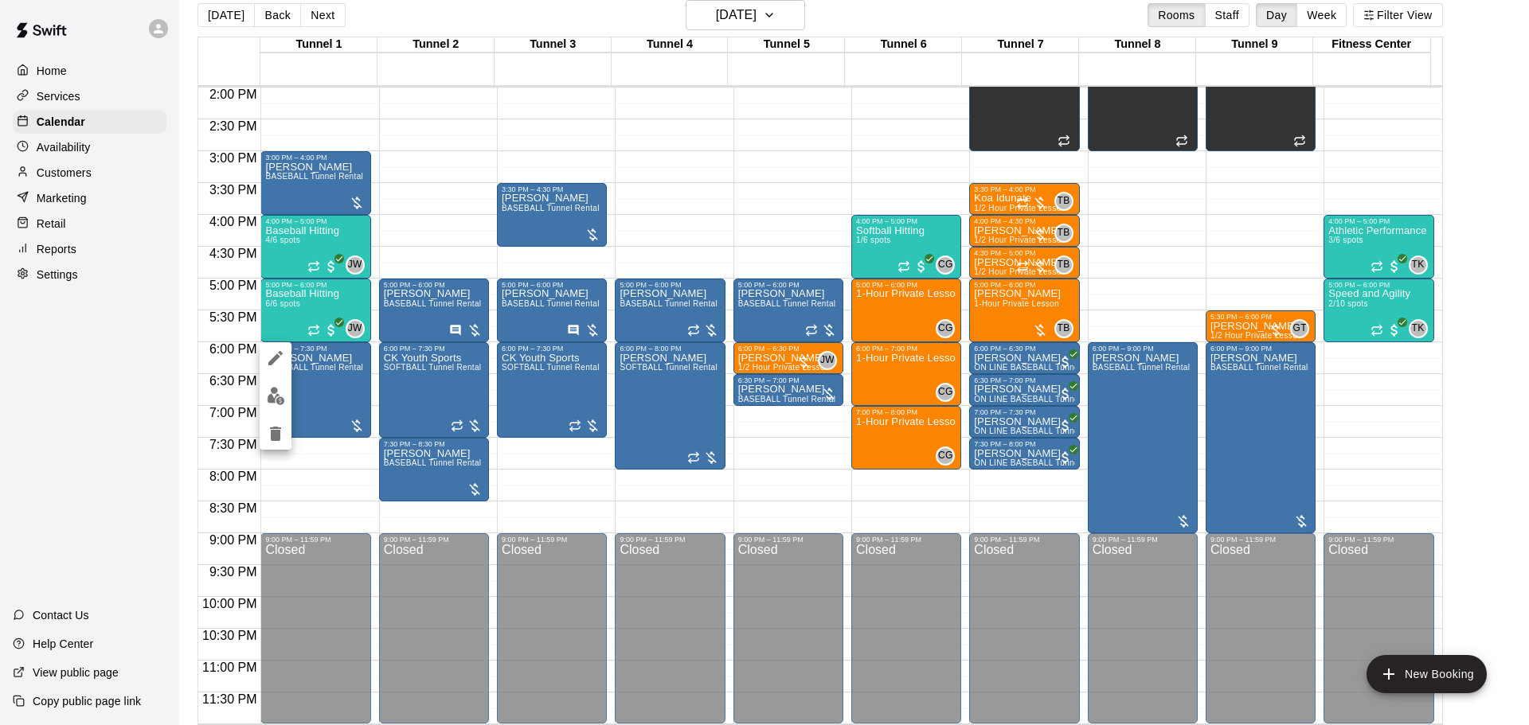
click at [308, 448] on div at bounding box center [764, 362] width 1529 height 725
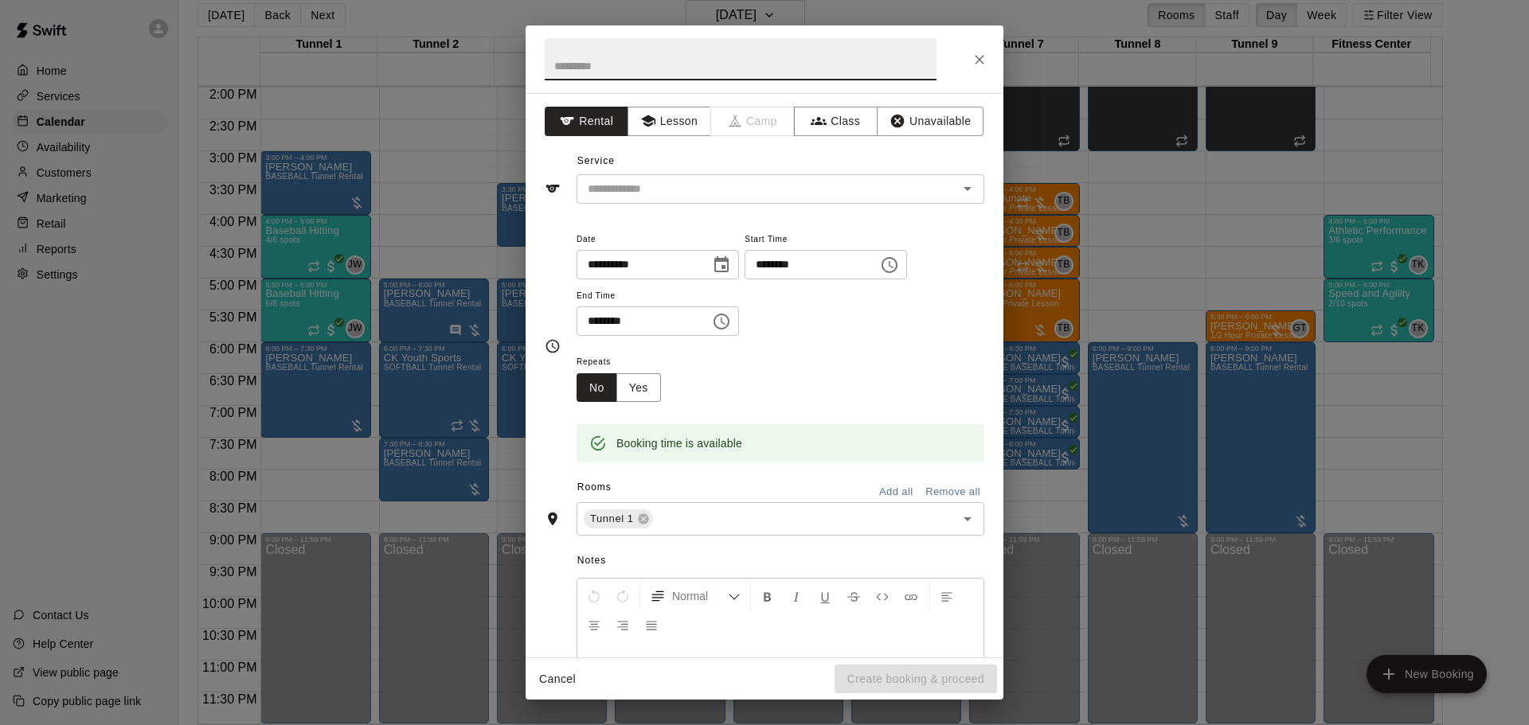
click at [658, 325] on input "********" at bounding box center [637, 321] width 123 height 29
click at [615, 318] on input "********" at bounding box center [637, 321] width 123 height 29
type input "********"
click at [833, 363] on div "Repeats No Yes" at bounding box center [780, 377] width 408 height 50
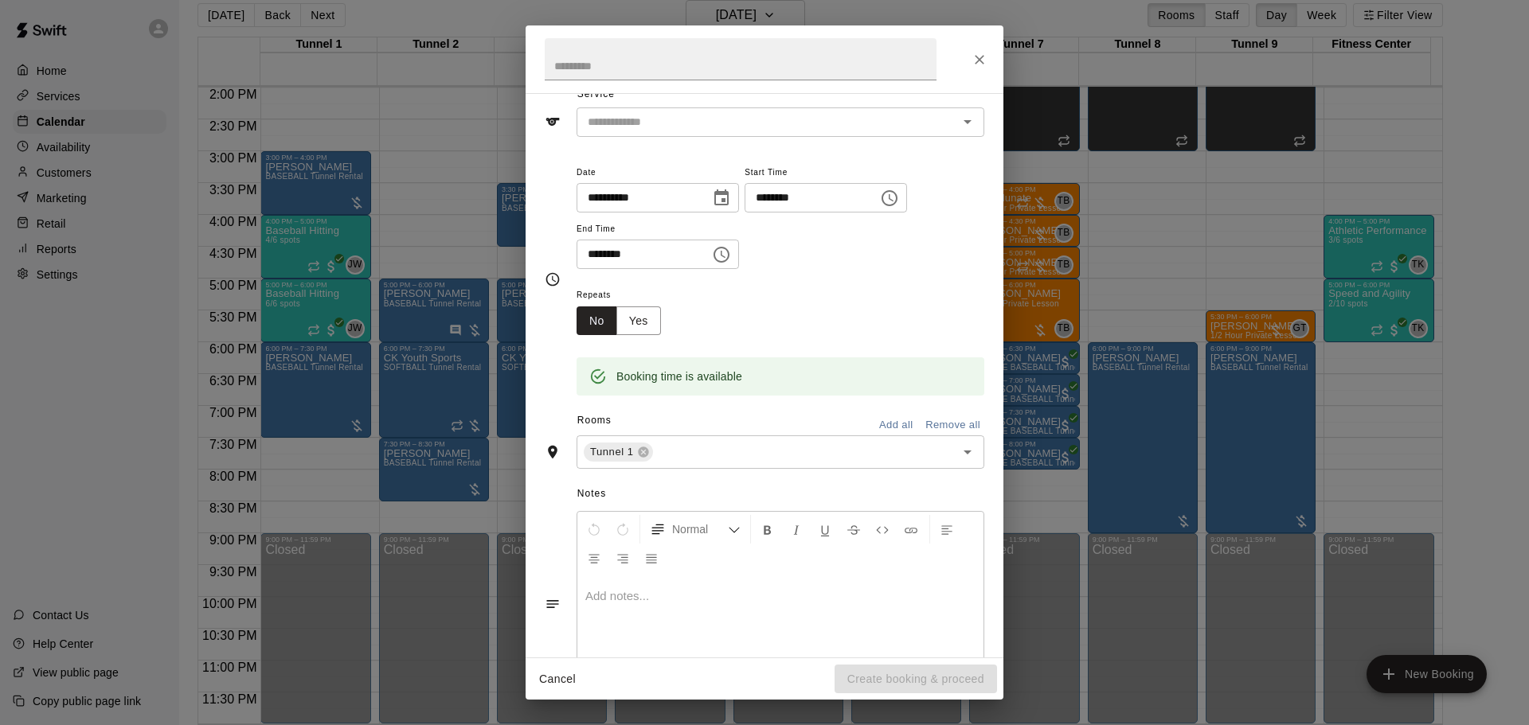
scroll to position [0, 0]
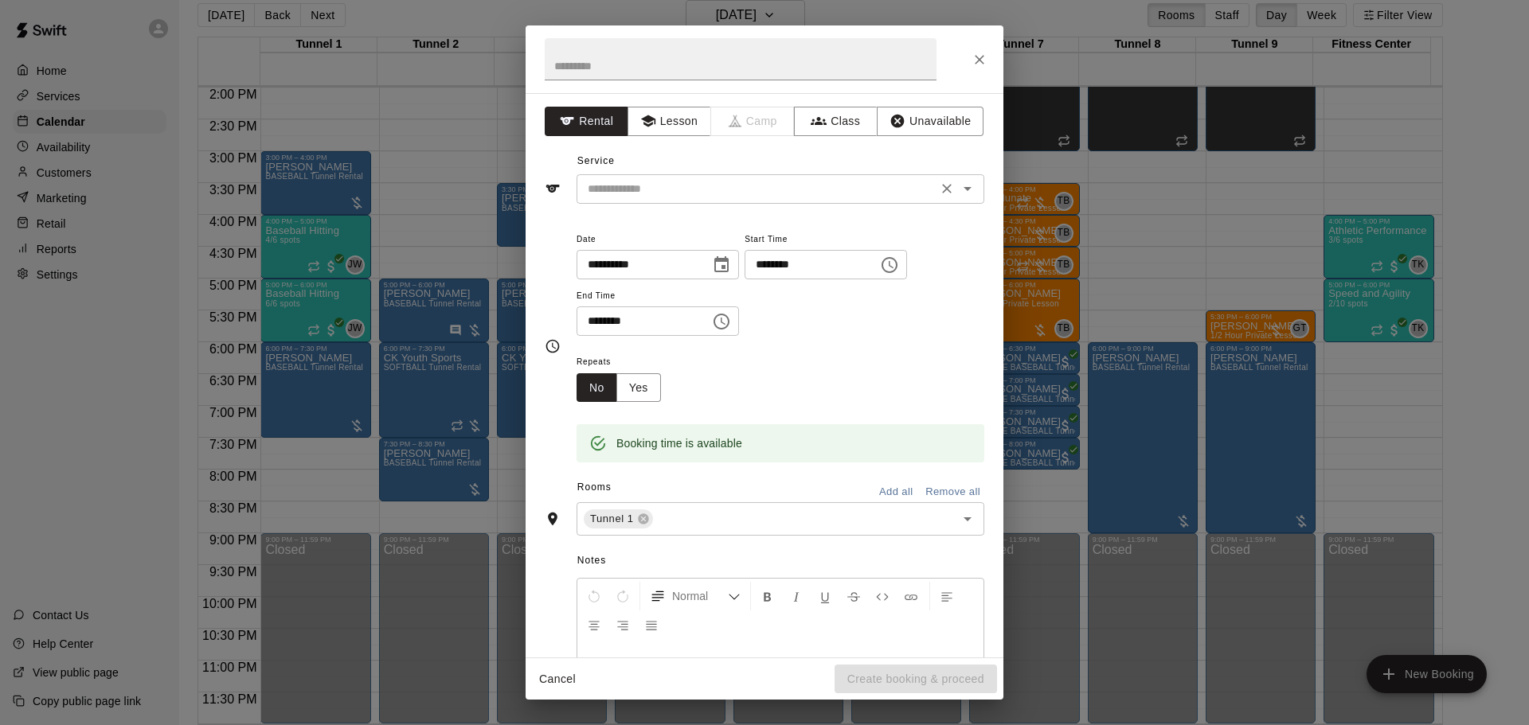
click at [661, 194] on input "text" at bounding box center [756, 189] width 351 height 20
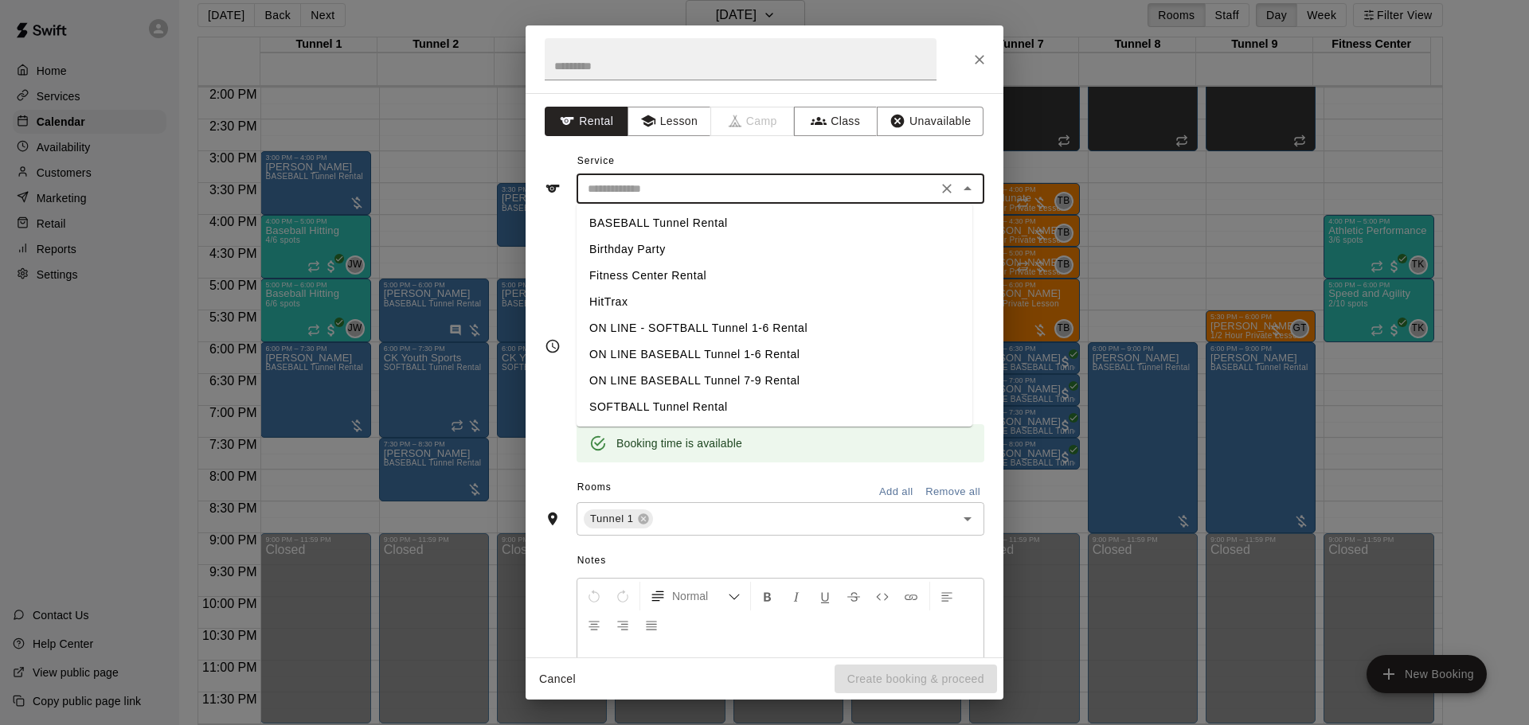
click at [632, 213] on li "BASEBALL Tunnel Rental" at bounding box center [774, 223] width 396 height 26
type input "**********"
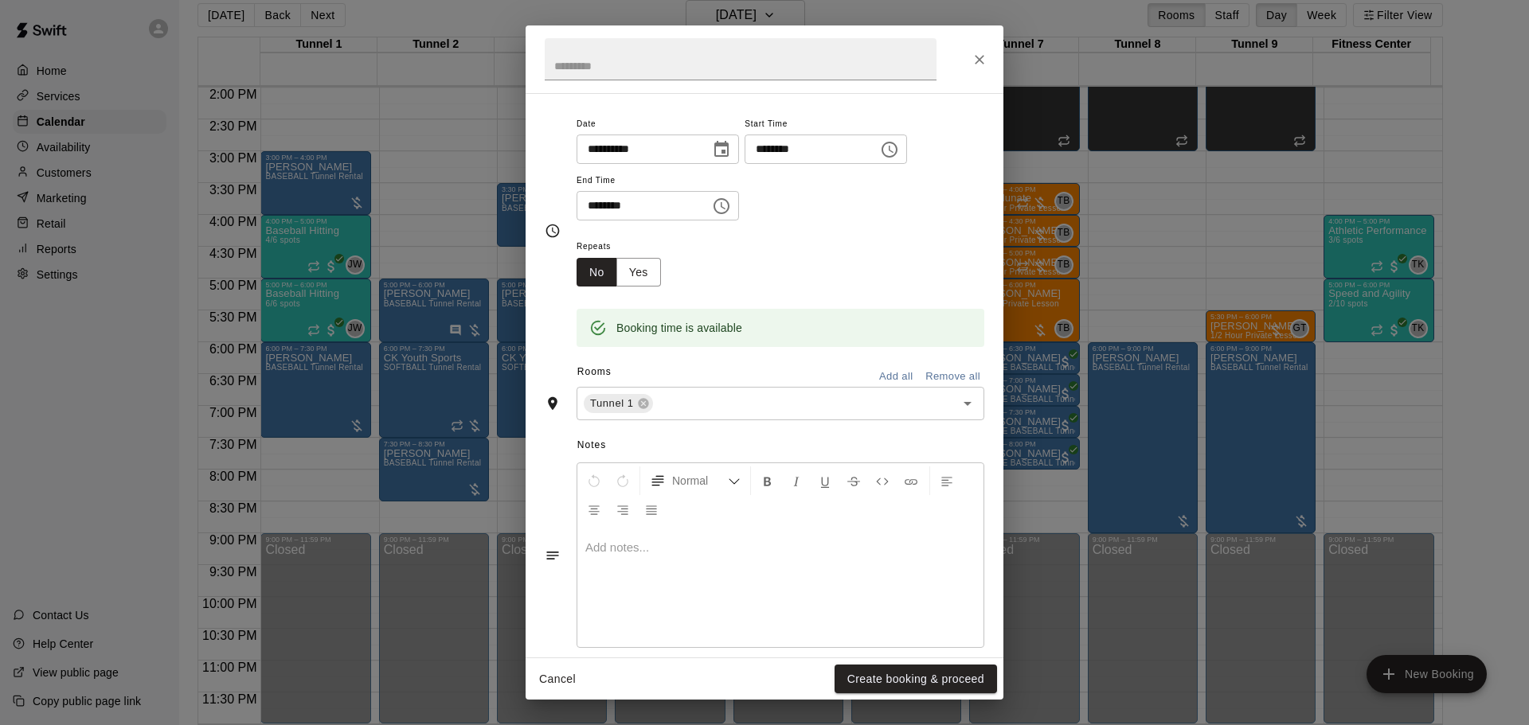
scroll to position [135, 0]
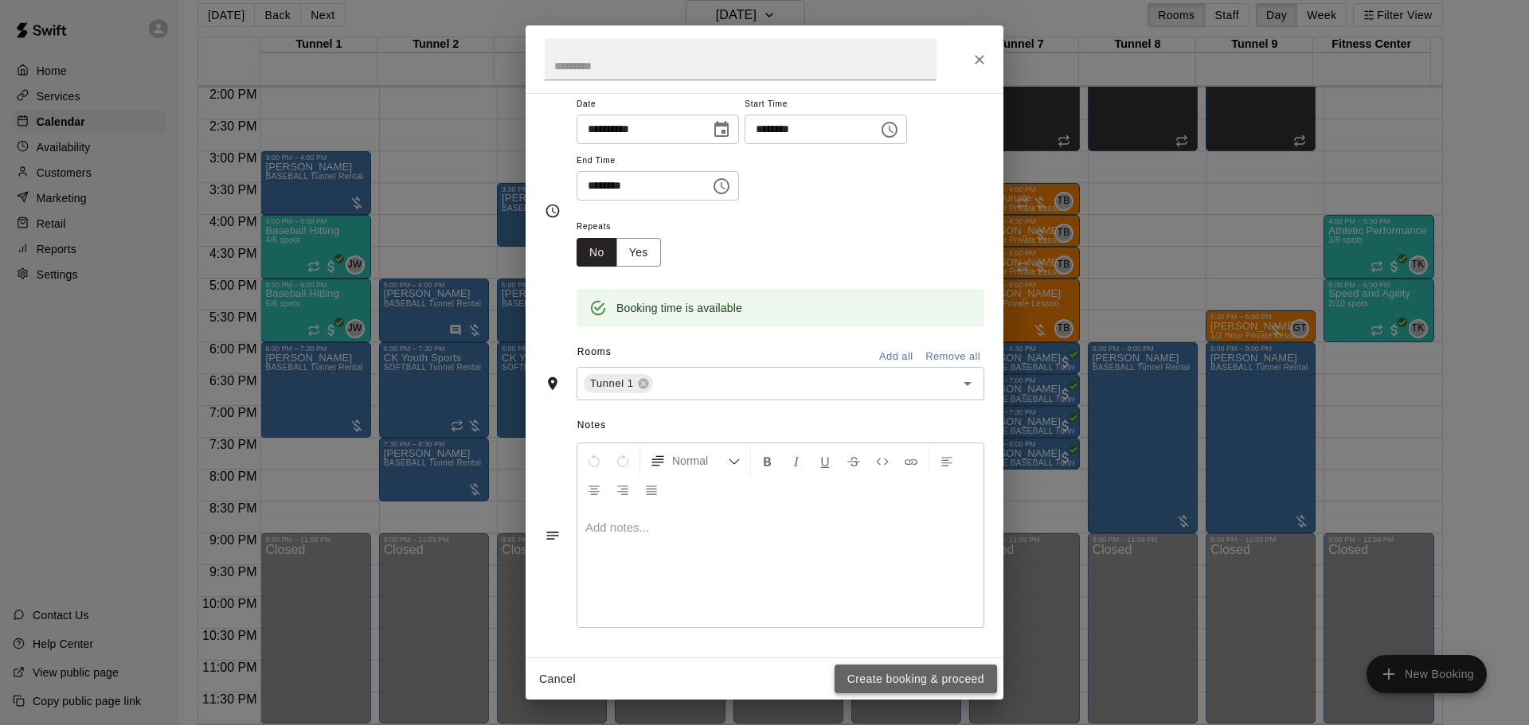
click at [908, 674] on button "Create booking & proceed" at bounding box center [915, 679] width 162 height 29
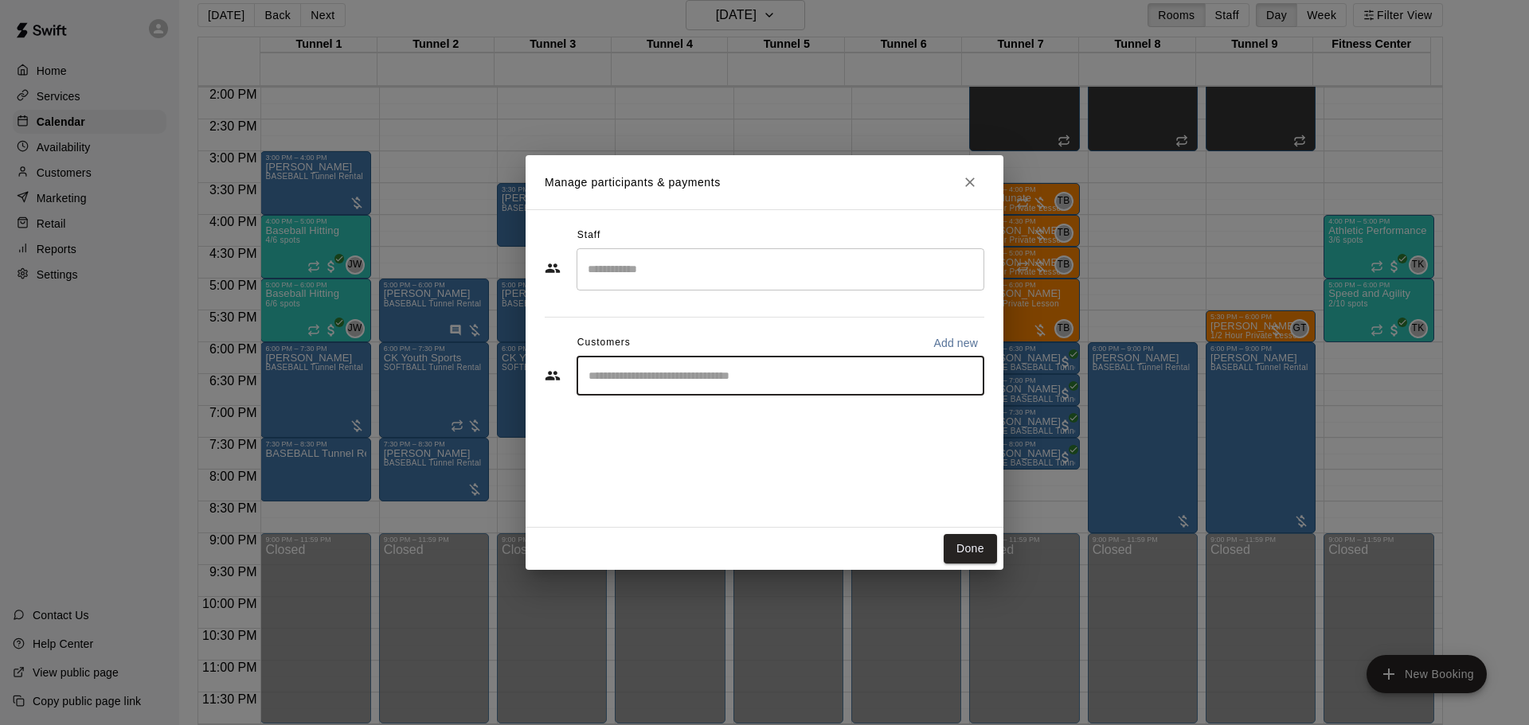
click at [665, 382] on input "Start typing to search customers..." at bounding box center [780, 376] width 393 height 16
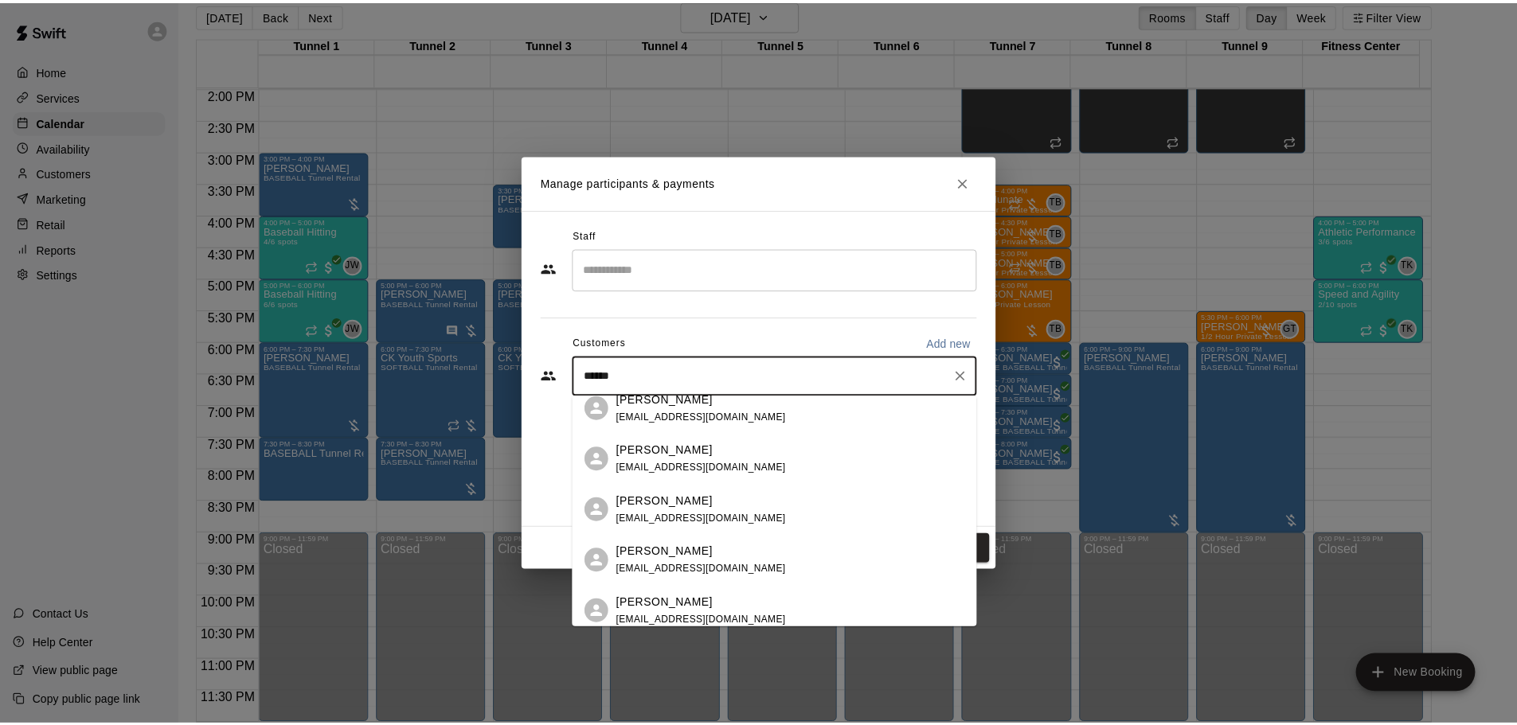
scroll to position [0, 0]
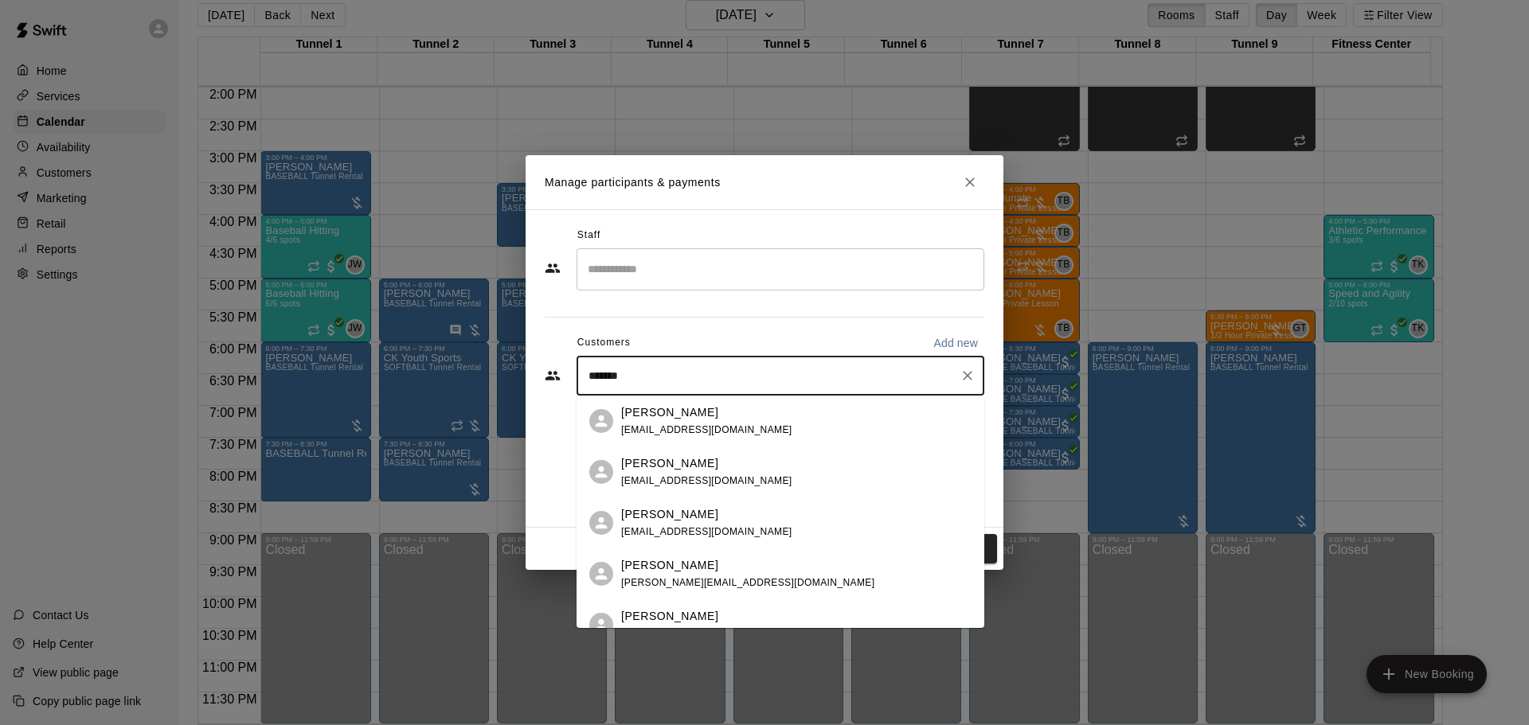
type input "********"
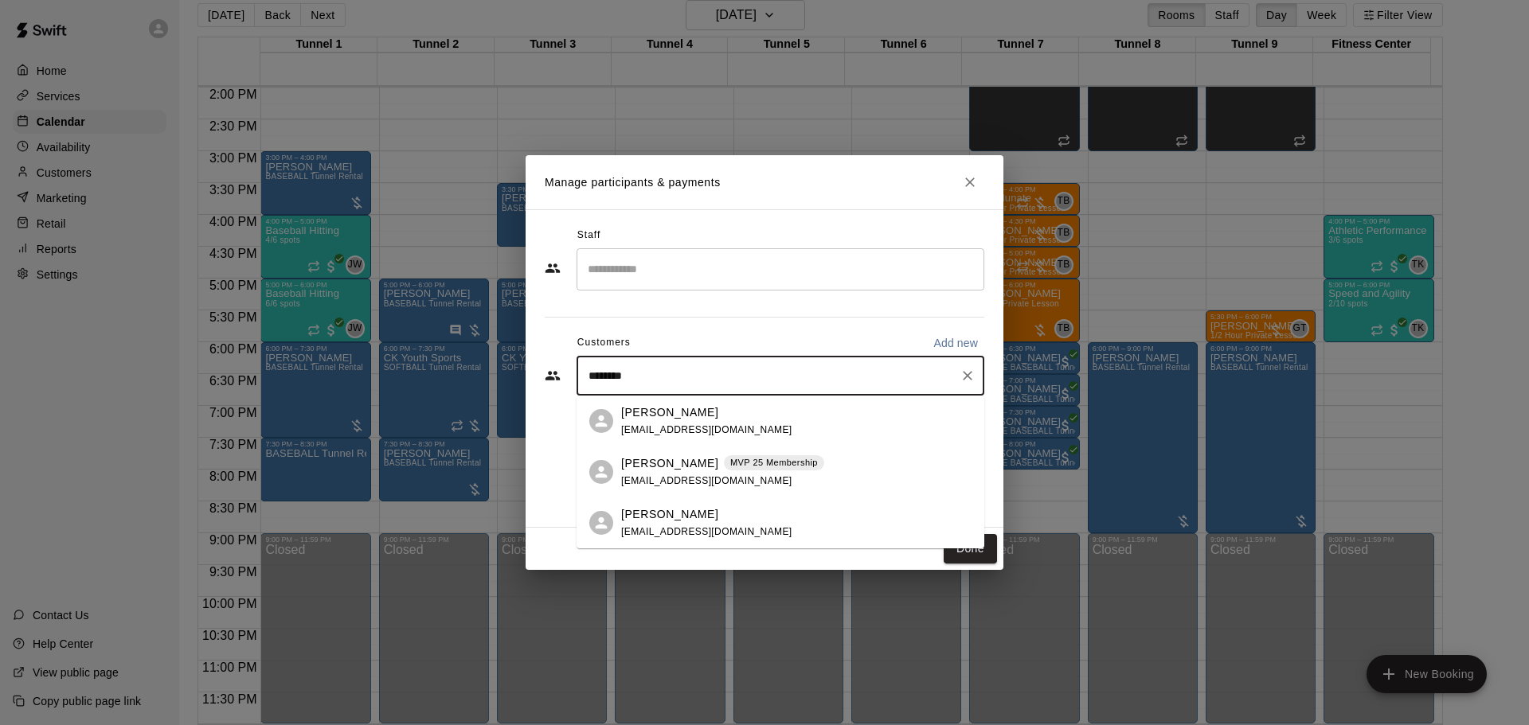
click at [670, 461] on p "Scott Mauro" at bounding box center [669, 463] width 97 height 17
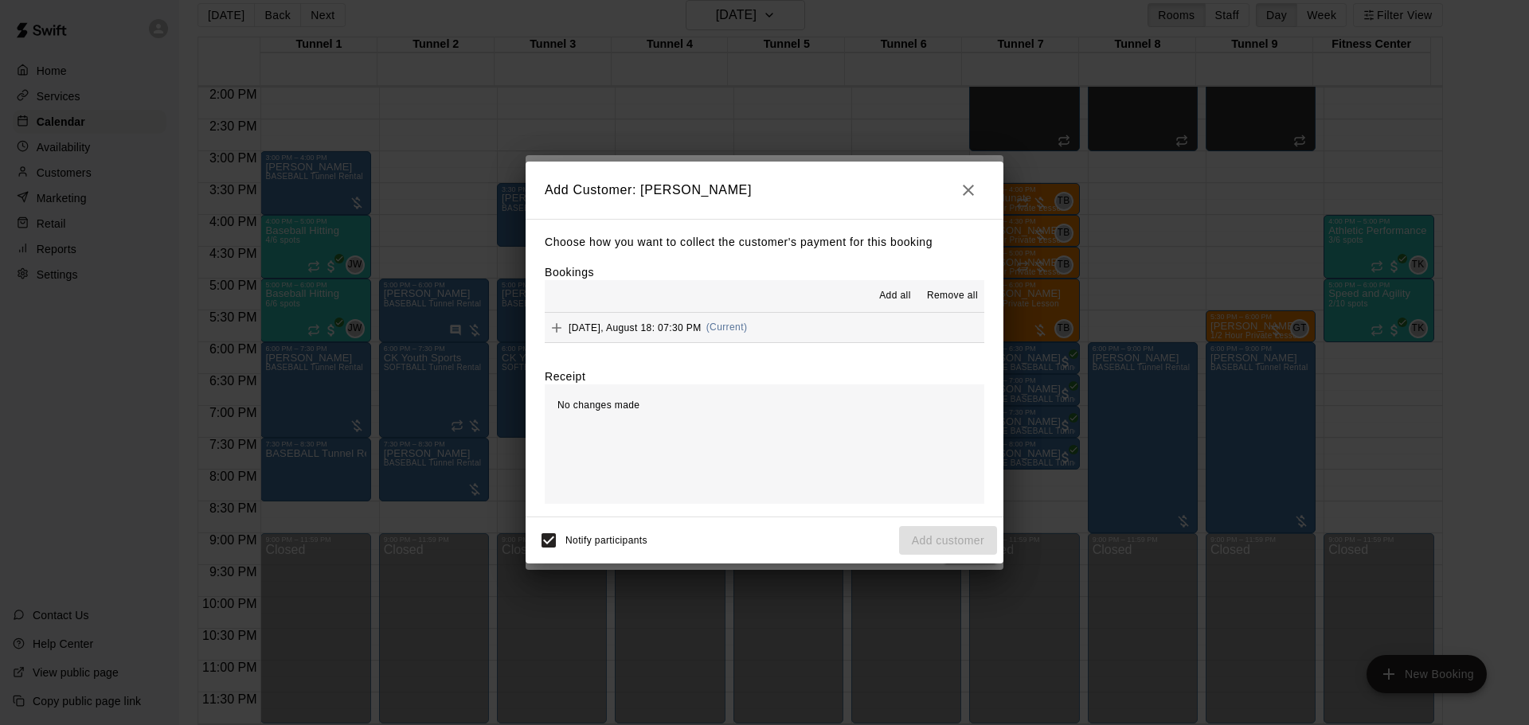
click at [753, 305] on div "Add all Remove all" at bounding box center [764, 296] width 439 height 32
click at [746, 333] on span "(Current)" at bounding box center [726, 327] width 41 height 11
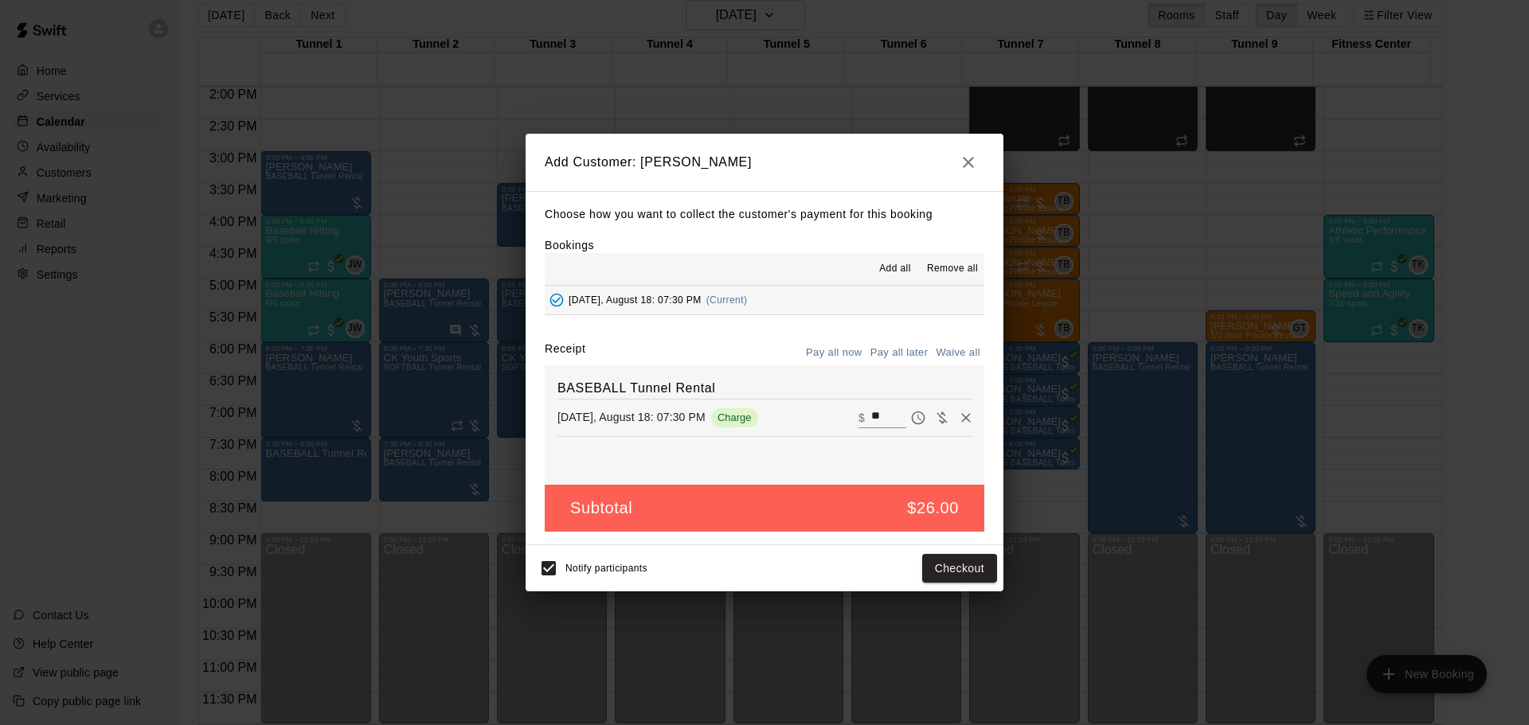
click at [895, 355] on button "Pay all later" at bounding box center [899, 353] width 66 height 25
click at [956, 558] on button "Add customer" at bounding box center [948, 568] width 98 height 29
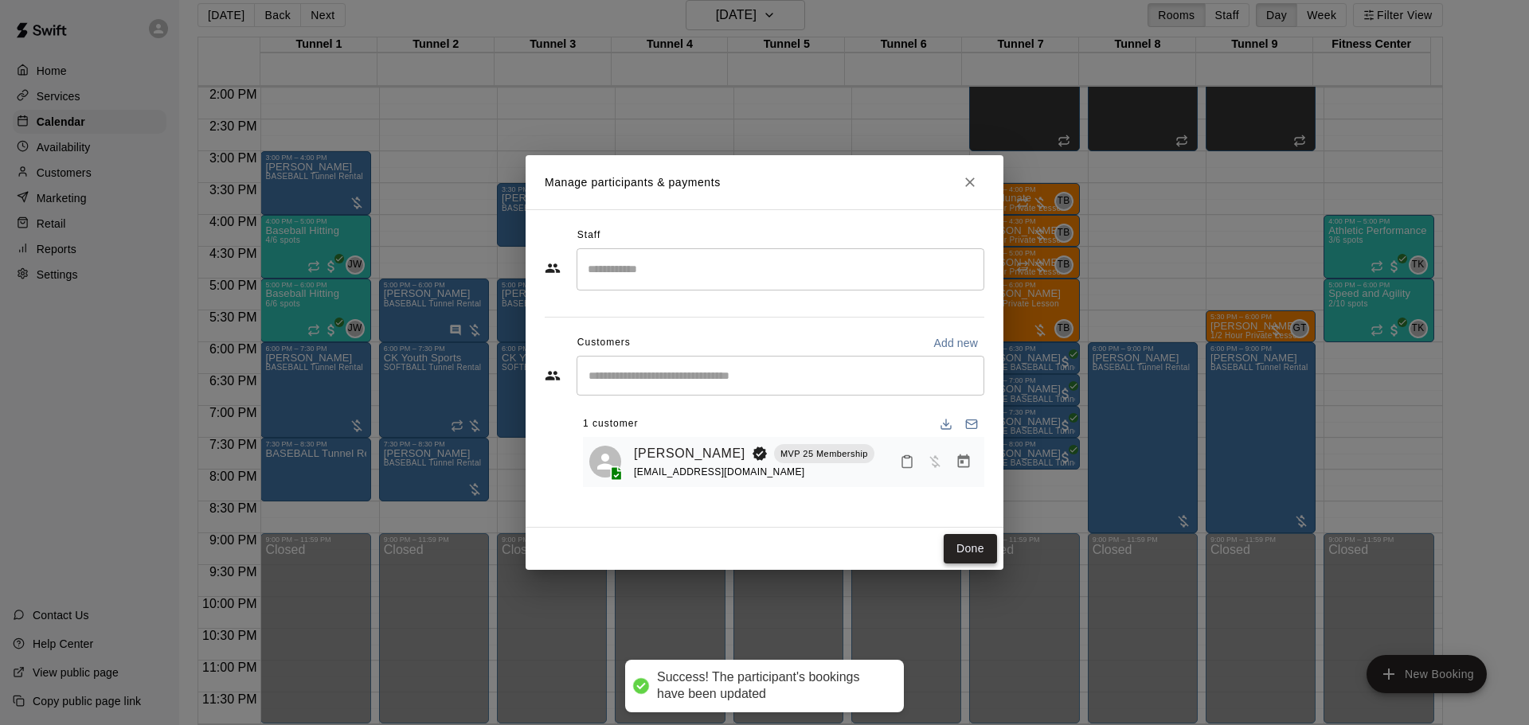
click at [952, 536] on button "Done" at bounding box center [969, 548] width 53 height 29
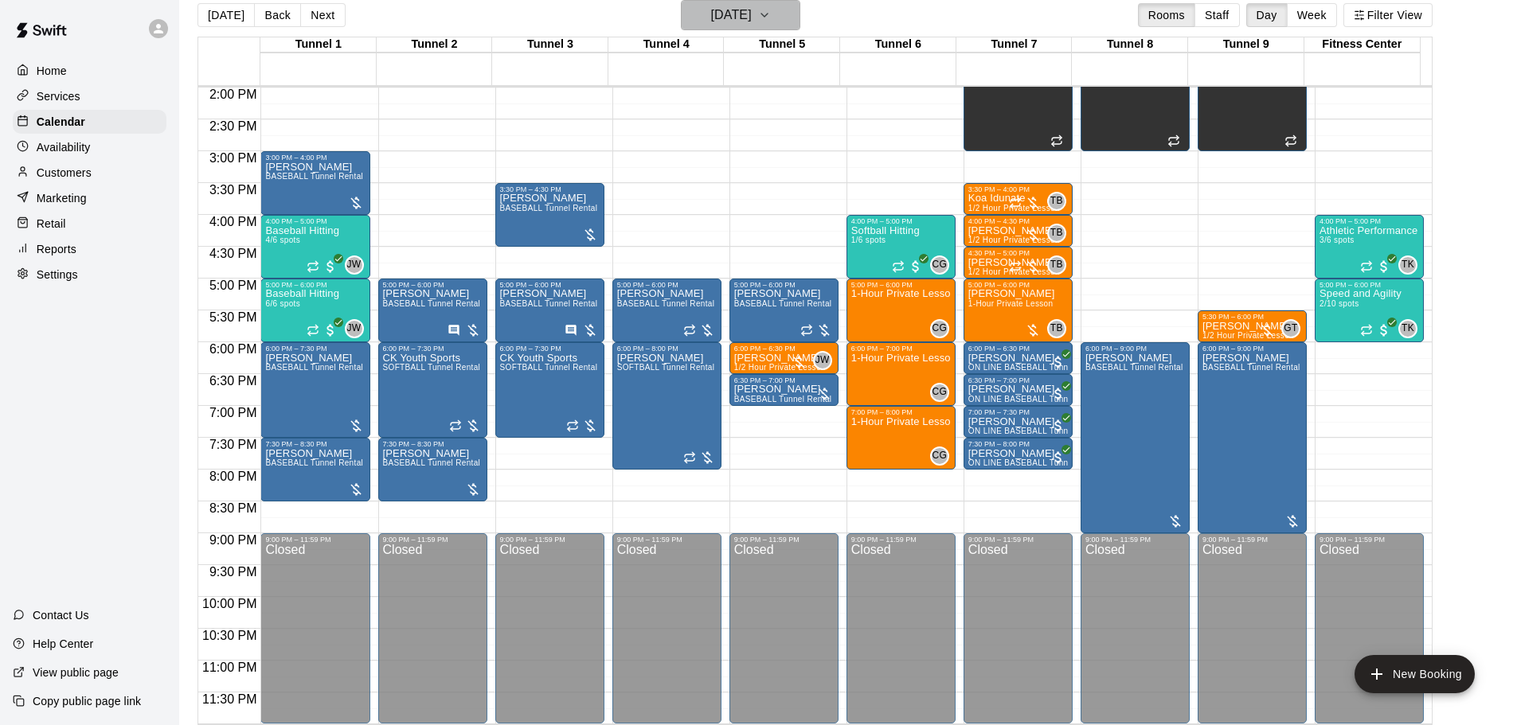
click at [752, 14] on h6 "[DATE]" at bounding box center [731, 15] width 41 height 22
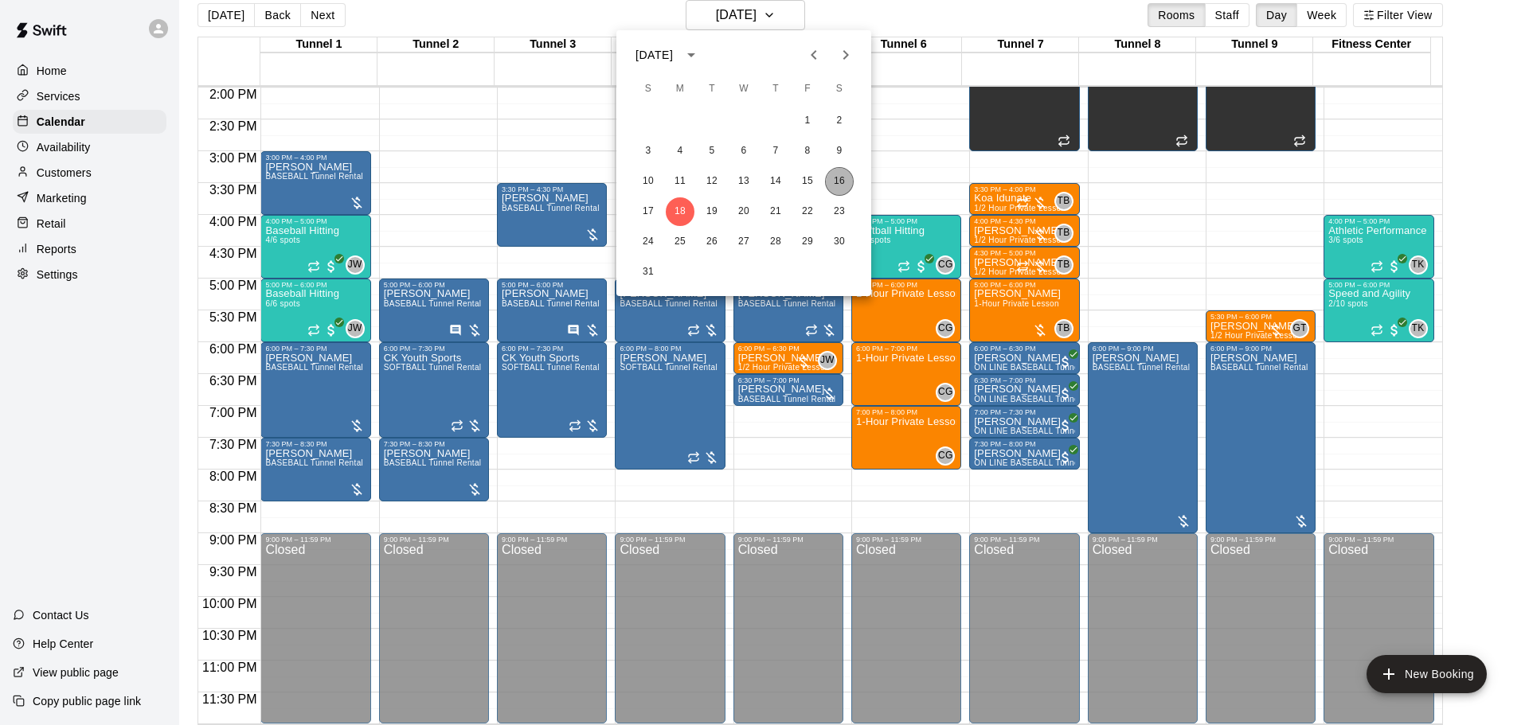
drag, startPoint x: 846, startPoint y: 176, endPoint x: 844, endPoint y: 184, distance: 8.3
click at [845, 177] on button "16" at bounding box center [839, 181] width 29 height 29
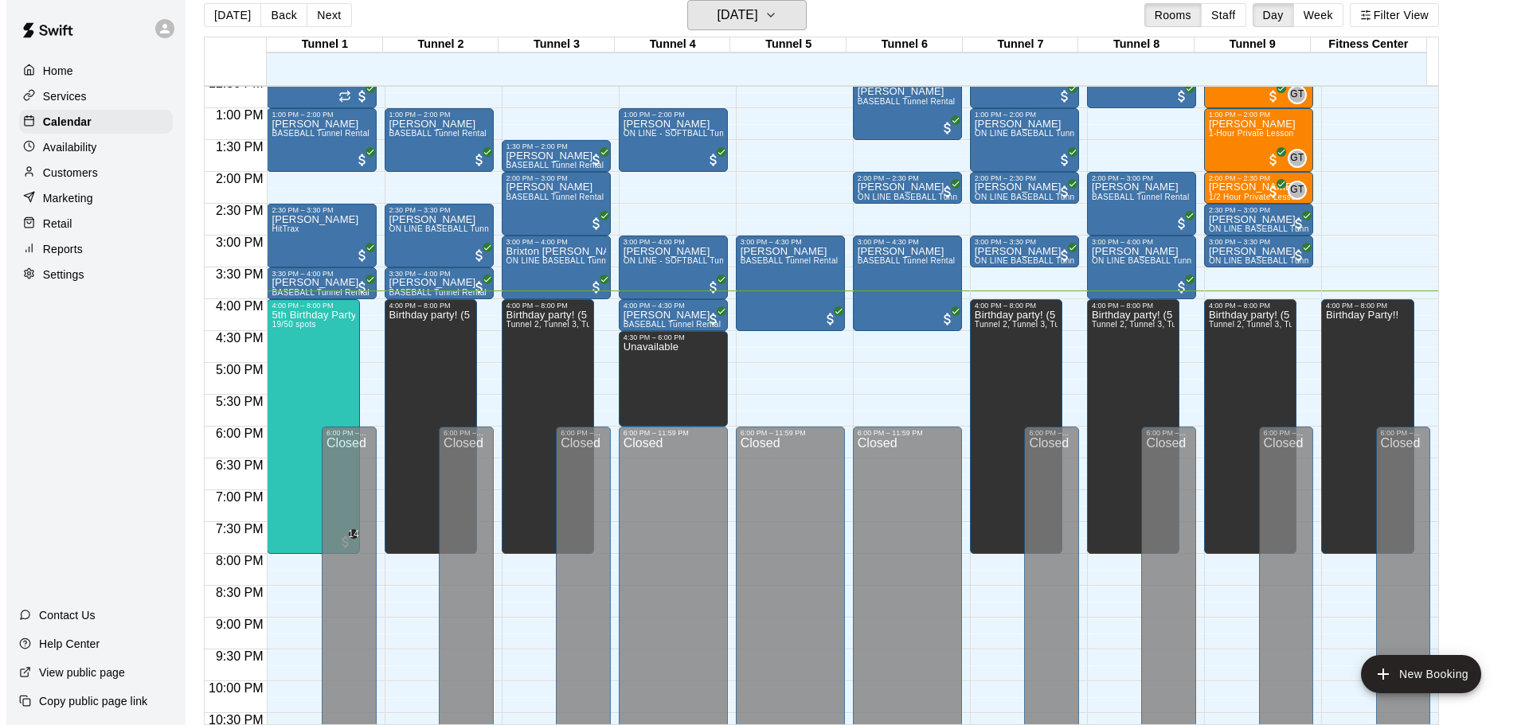
scroll to position [813, 0]
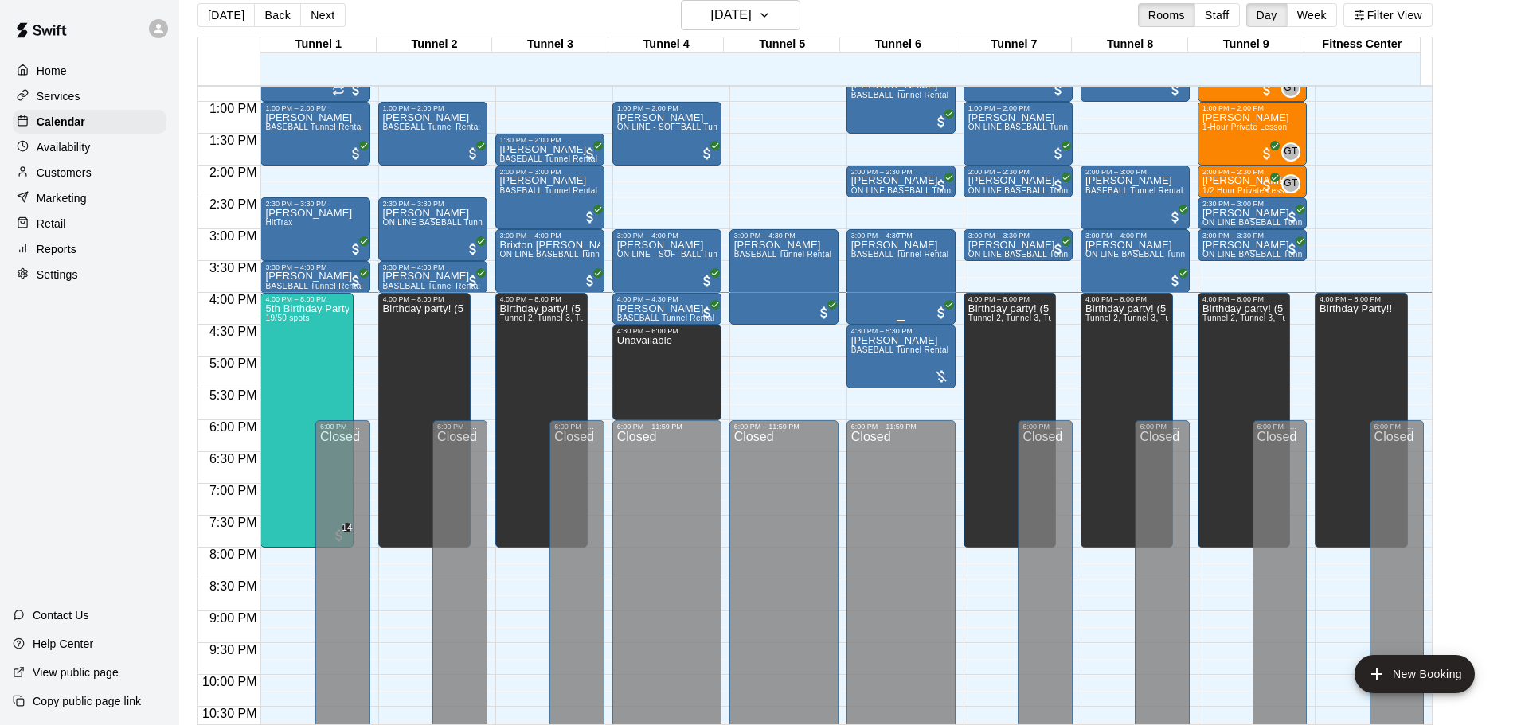
click at [913, 259] on span "BASEBALL Tunnel Rental" at bounding box center [900, 254] width 98 height 9
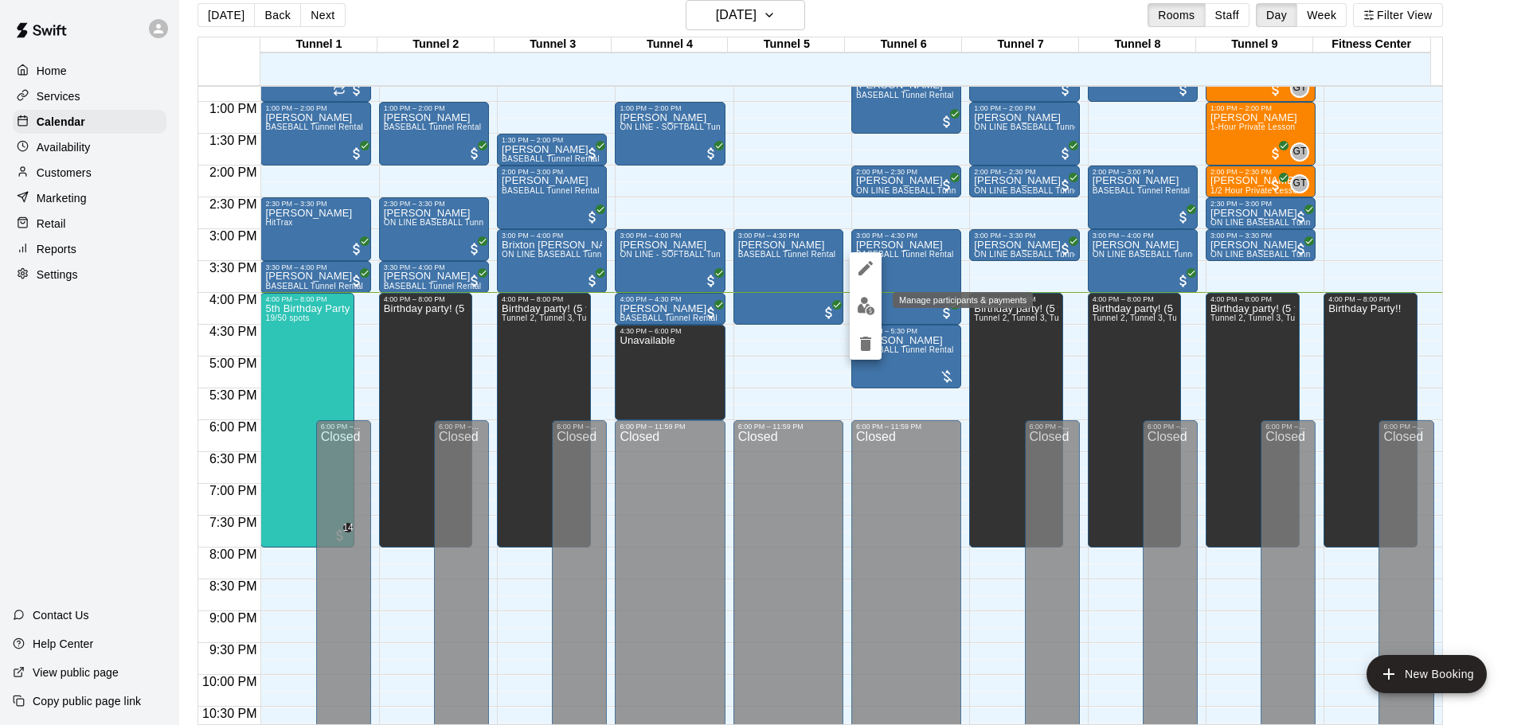
click at [861, 306] on img "edit" at bounding box center [866, 306] width 18 height 18
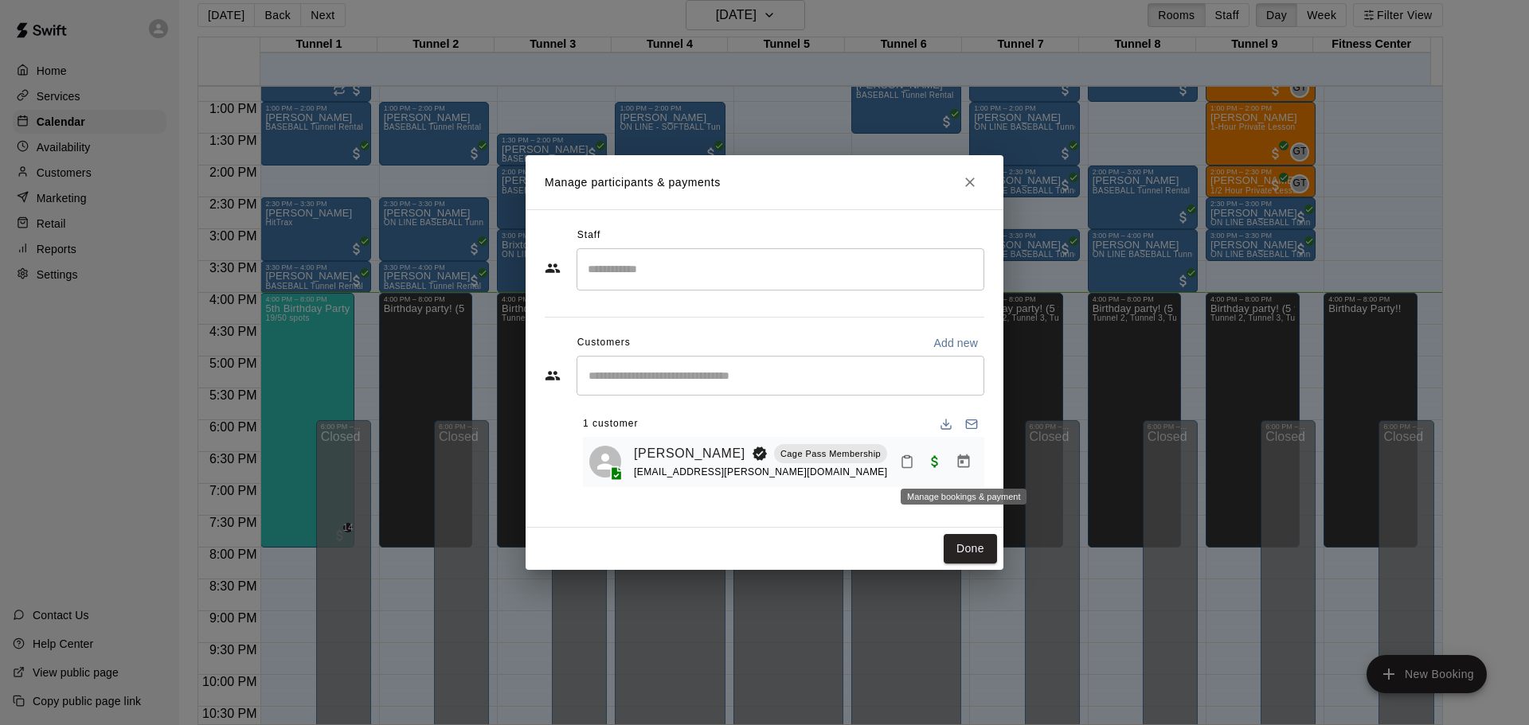
click at [962, 463] on icon "Manage bookings & payment" at bounding box center [964, 462] width 12 height 14
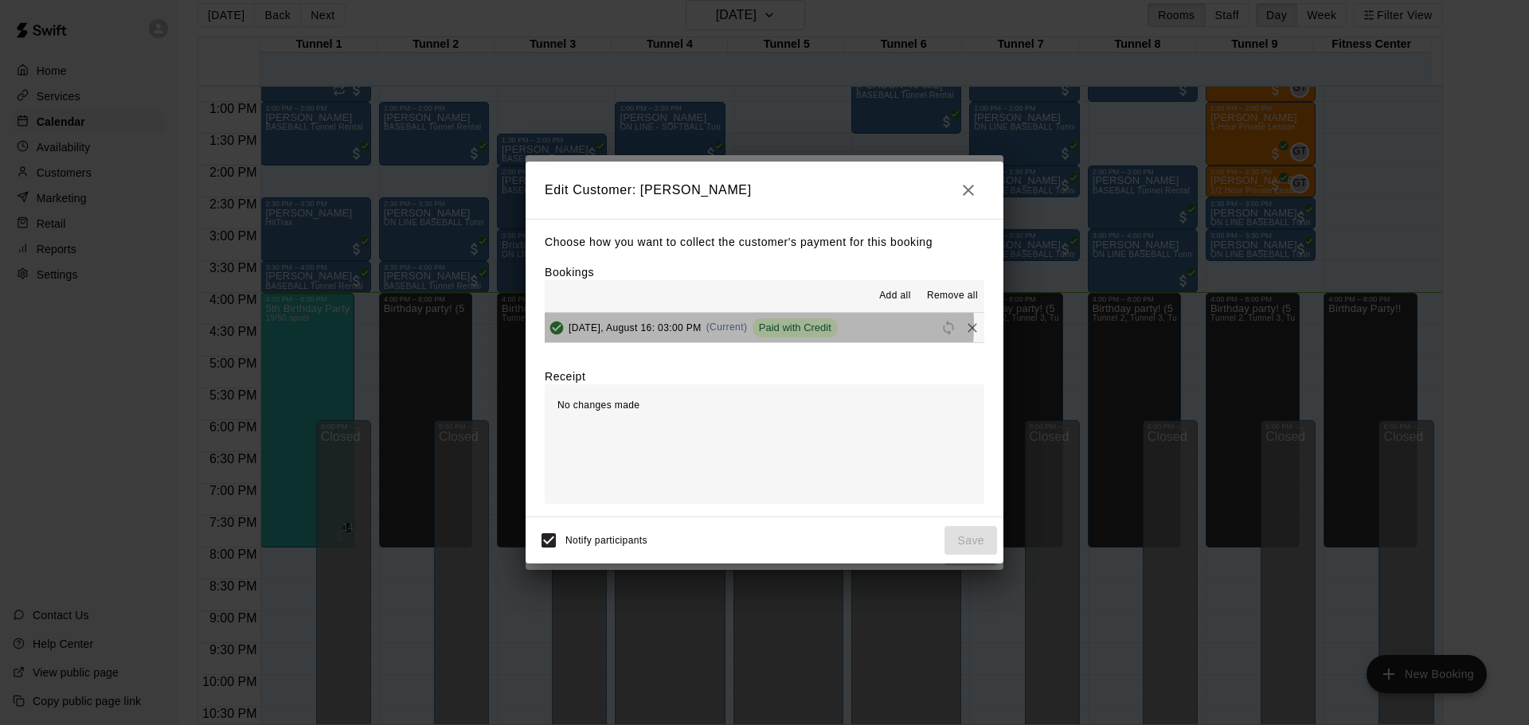
click at [715, 326] on span "(Current)" at bounding box center [726, 327] width 41 height 11
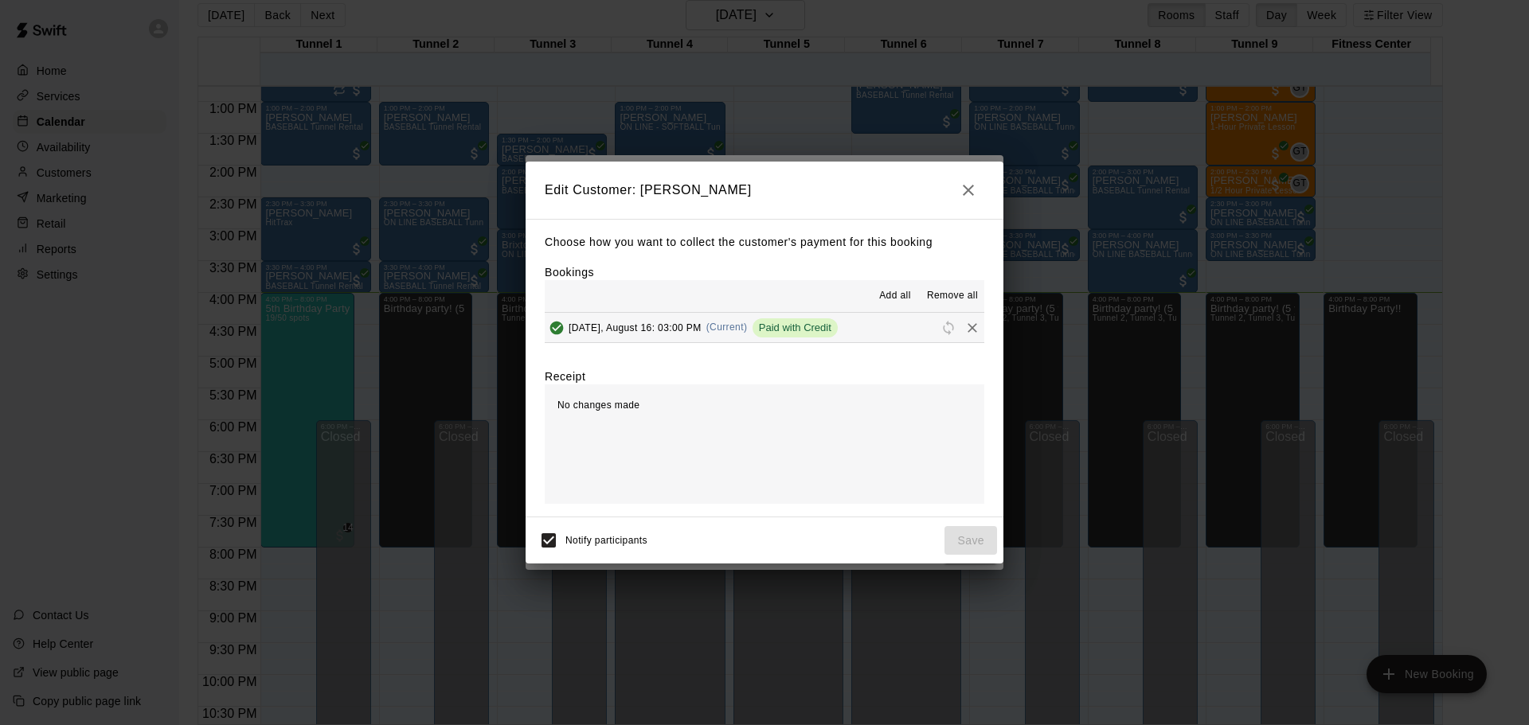
click at [965, 189] on icon "button" at bounding box center [968, 190] width 19 height 19
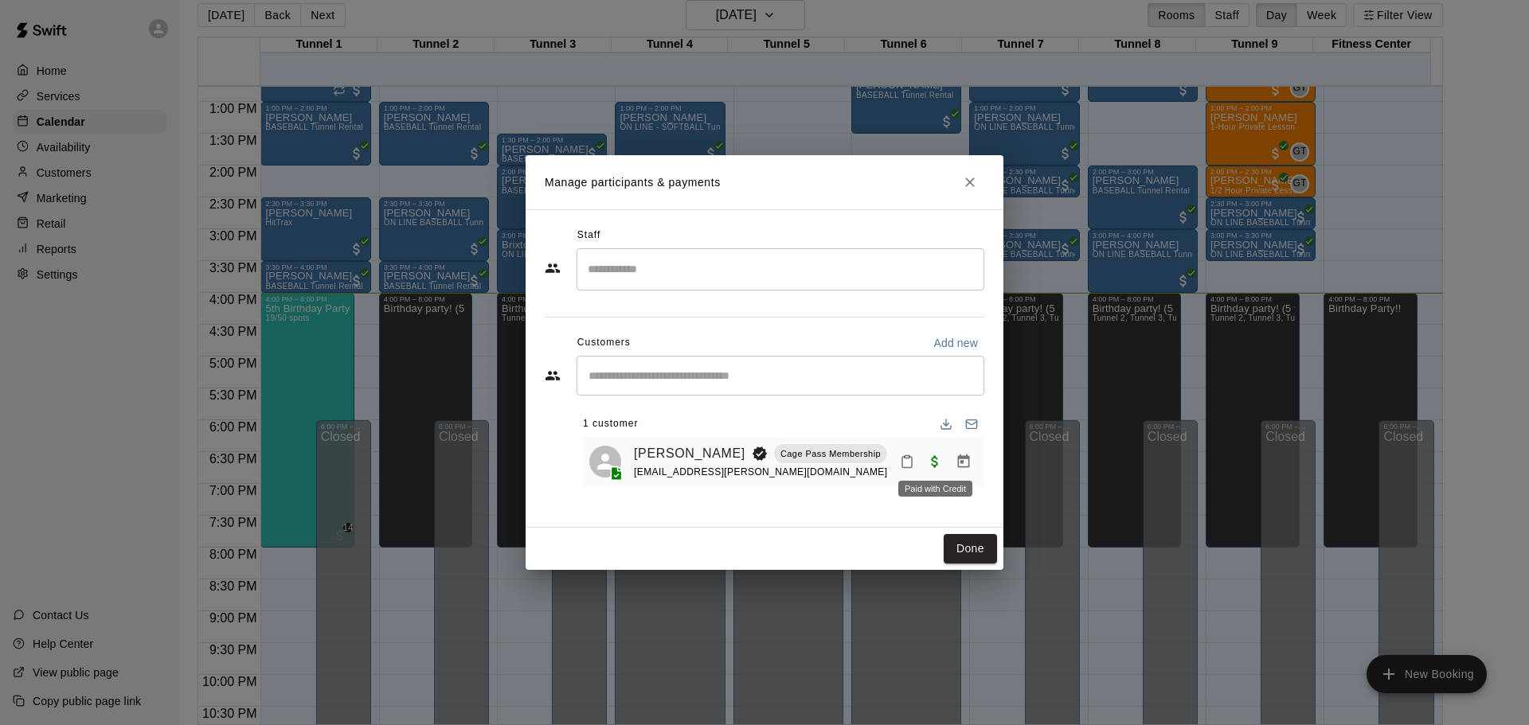
click at [933, 465] on span "Paid with Credit" at bounding box center [934, 462] width 29 height 14
click at [978, 188] on button "Close" at bounding box center [969, 182] width 29 height 29
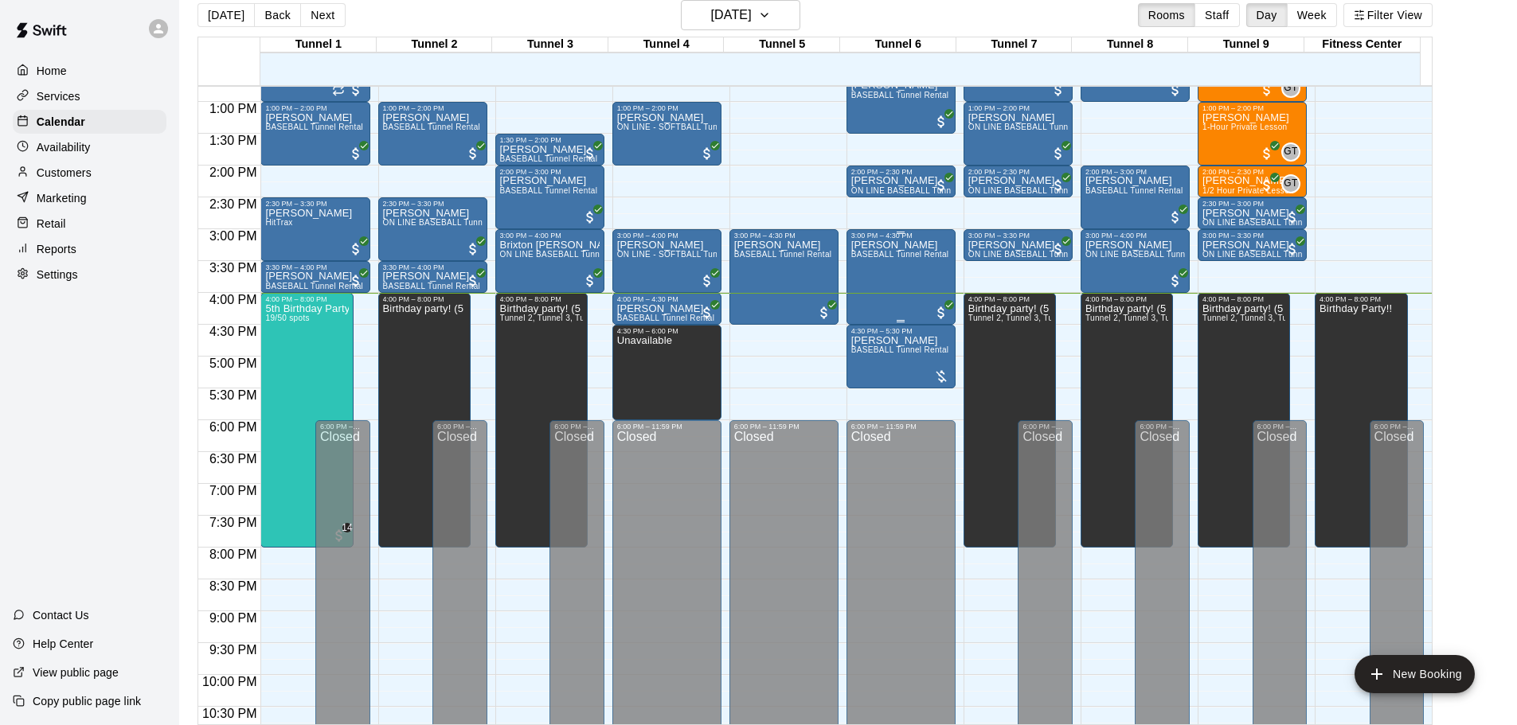
click at [881, 295] on div "Jacob Ritchie BASEBALL Tunnel Rental" at bounding box center [900, 602] width 98 height 725
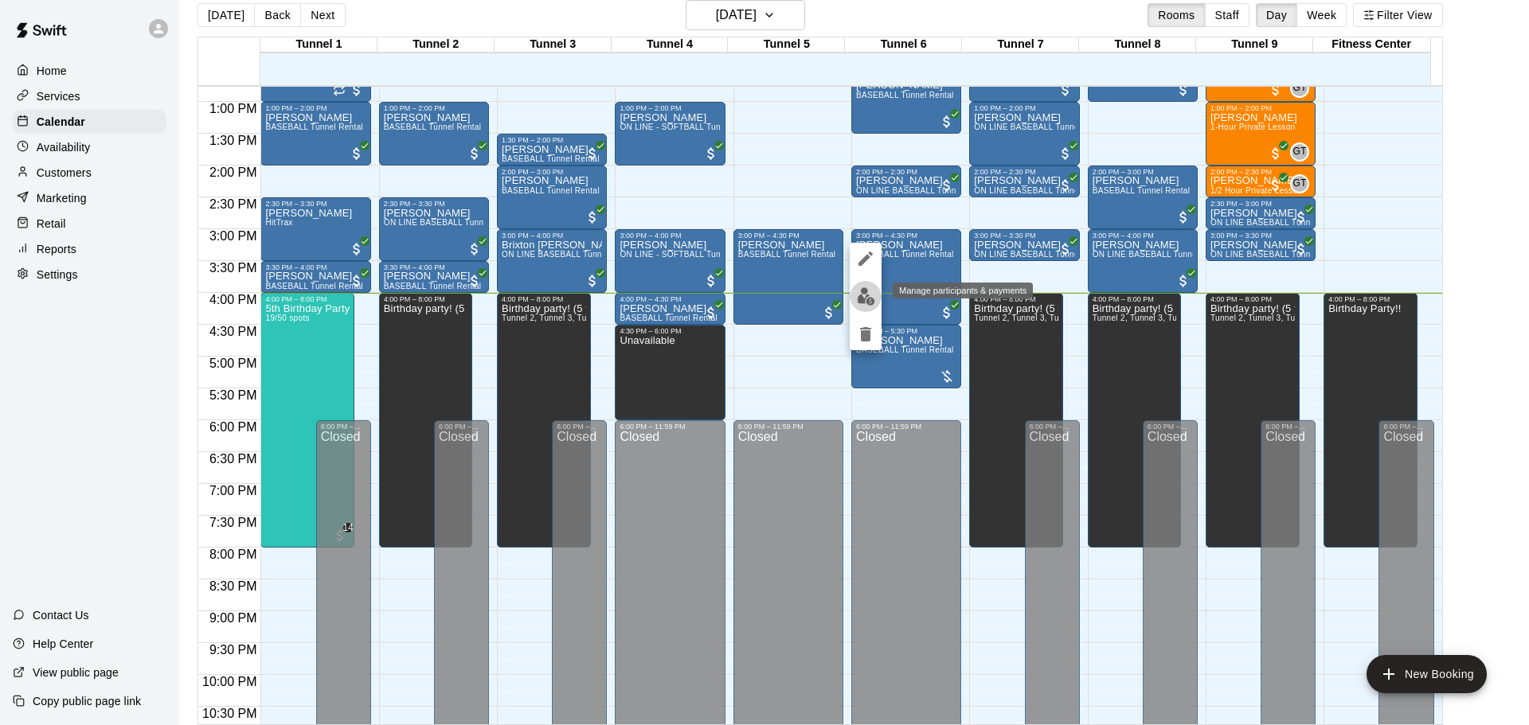
click at [865, 291] on img "edit" at bounding box center [866, 296] width 18 height 18
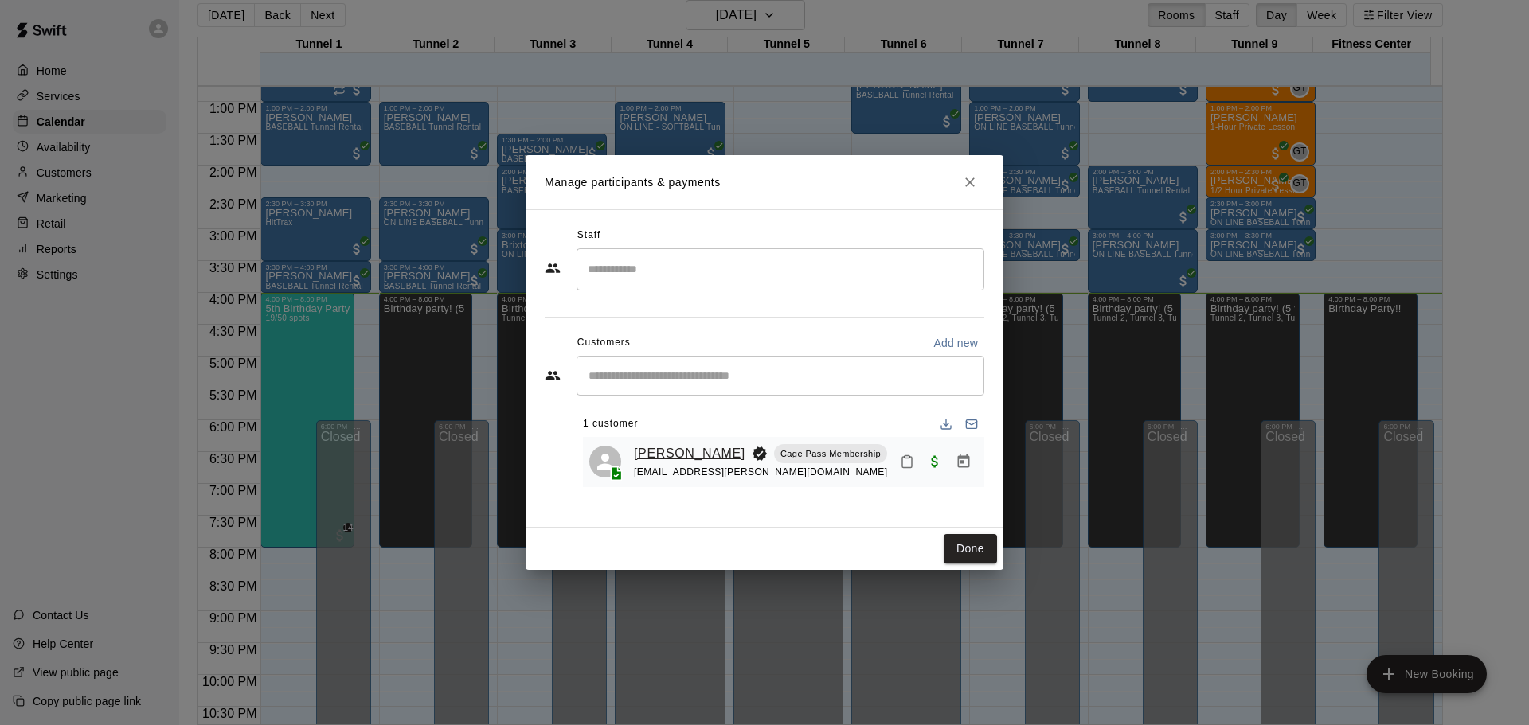
click at [698, 454] on link "[PERSON_NAME]" at bounding box center [689, 453] width 111 height 21
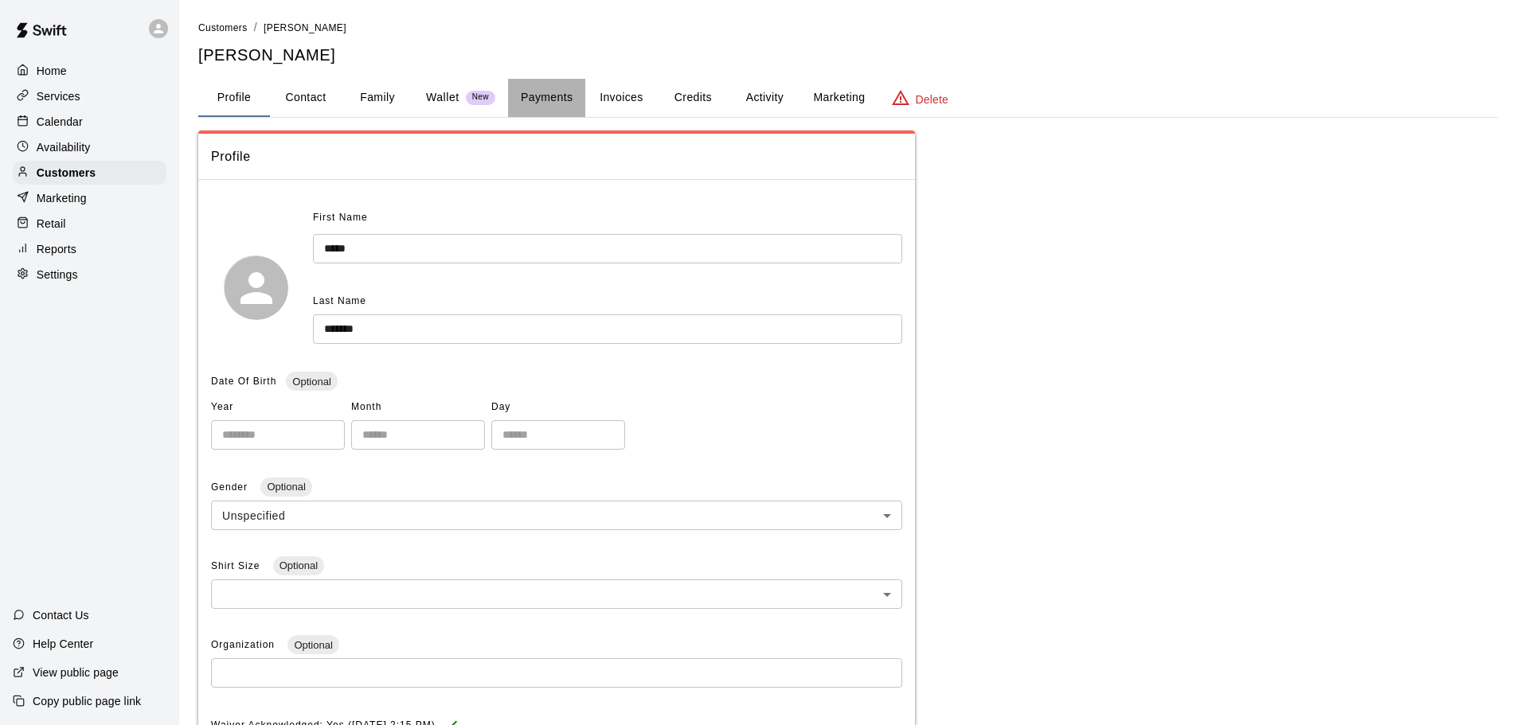
drag, startPoint x: 557, startPoint y: 99, endPoint x: 549, endPoint y: 111, distance: 13.9
click at [557, 98] on button "Payments" at bounding box center [546, 98] width 77 height 38
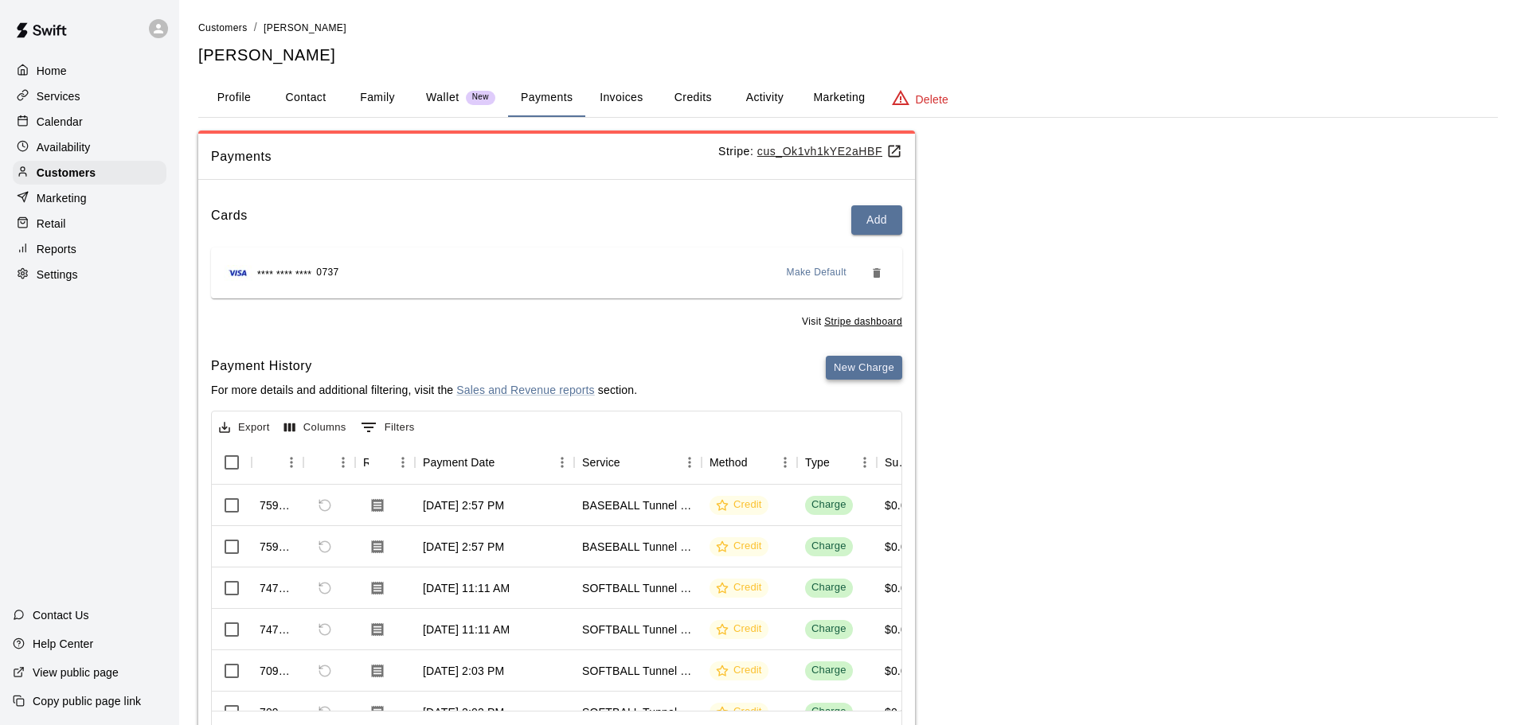
click at [869, 365] on button "New Charge" at bounding box center [864, 368] width 76 height 25
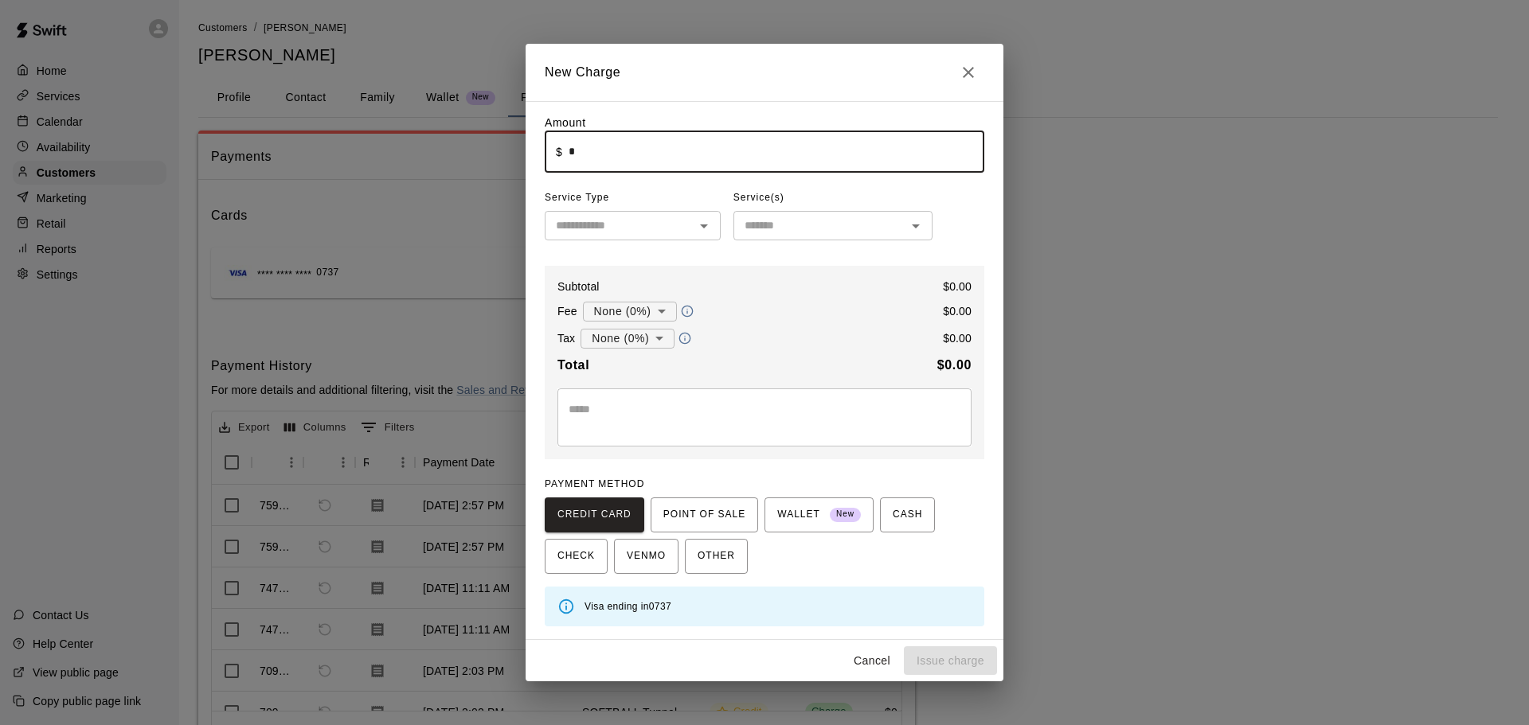
click at [639, 161] on input "*" at bounding box center [776, 152] width 416 height 42
type input "****"
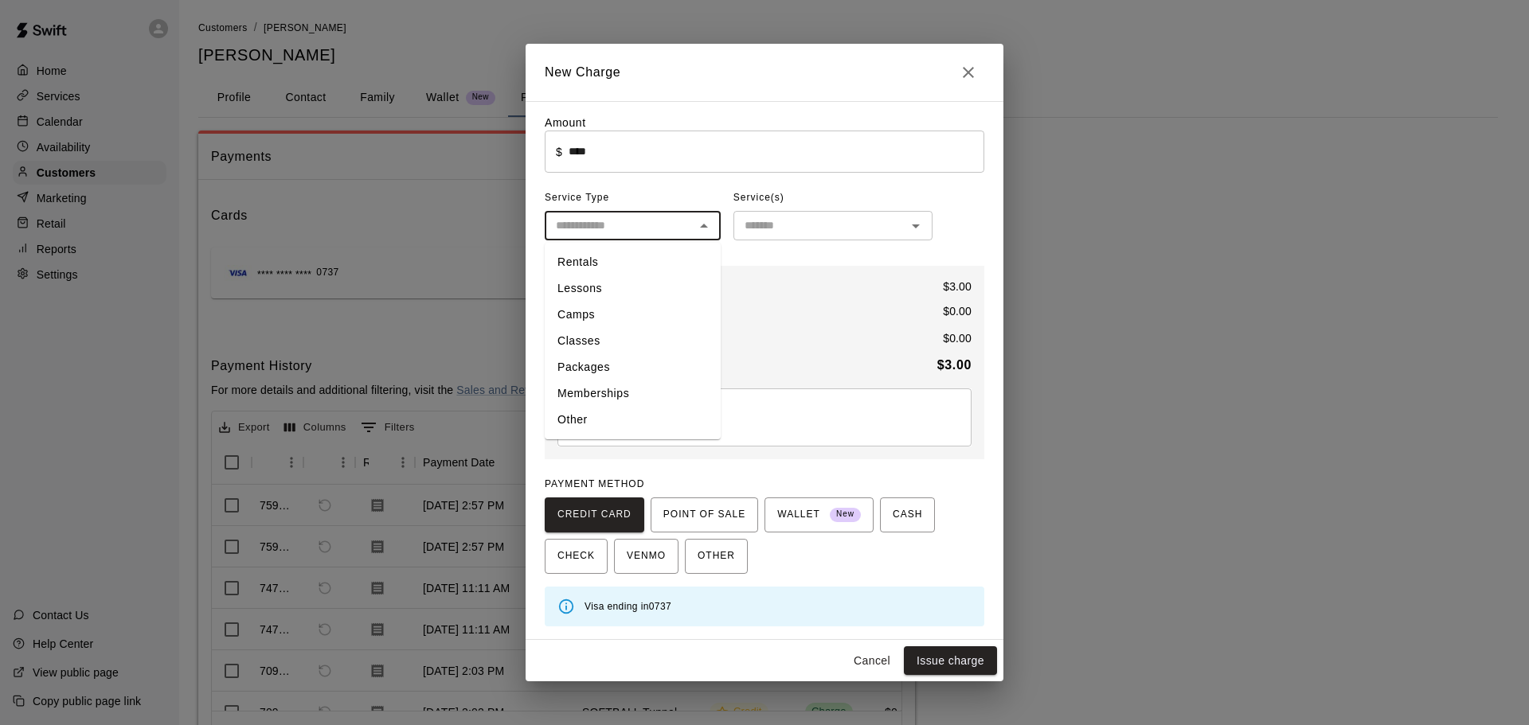
click at [615, 230] on input "text" at bounding box center [619, 226] width 140 height 20
click at [599, 415] on li "Other" at bounding box center [633, 420] width 176 height 26
type input "*****"
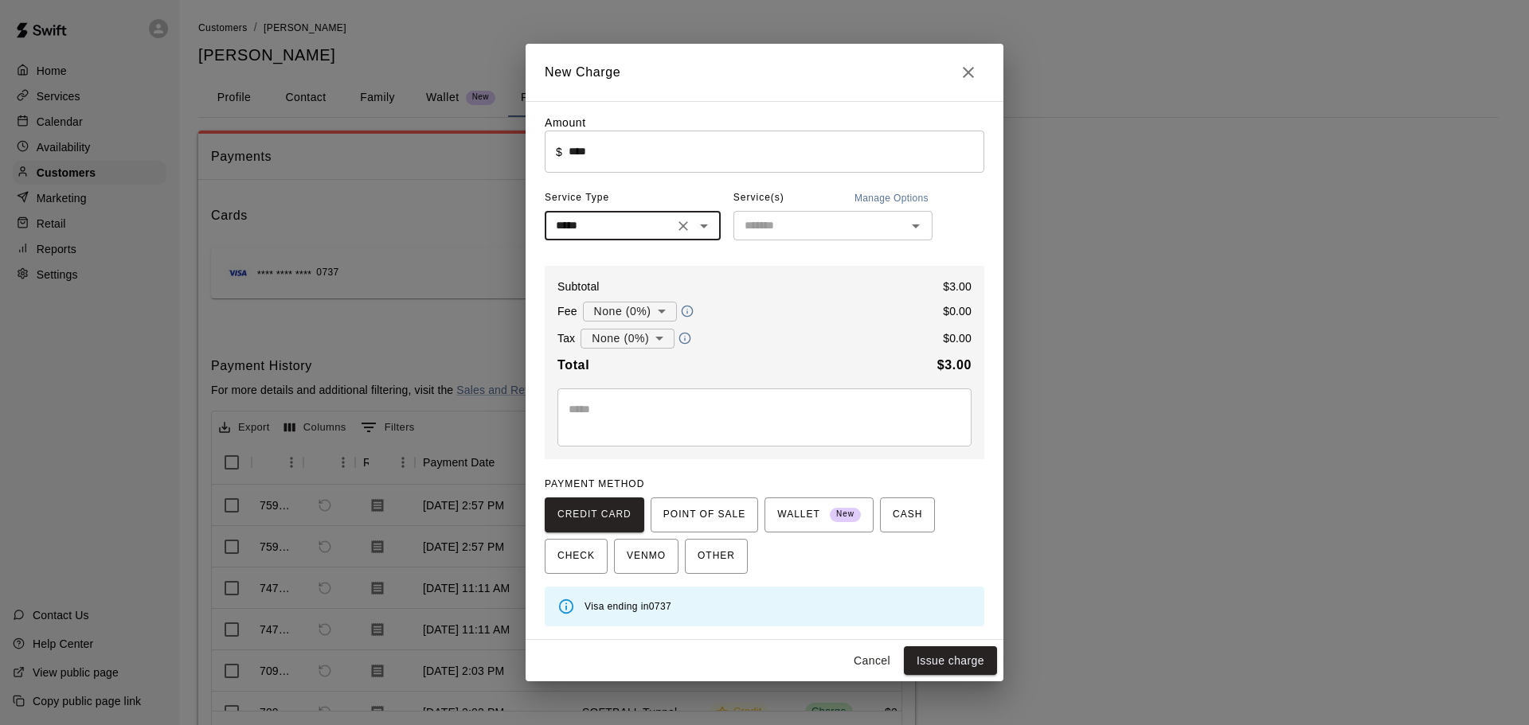
click at [779, 225] on input "text" at bounding box center [819, 226] width 163 height 20
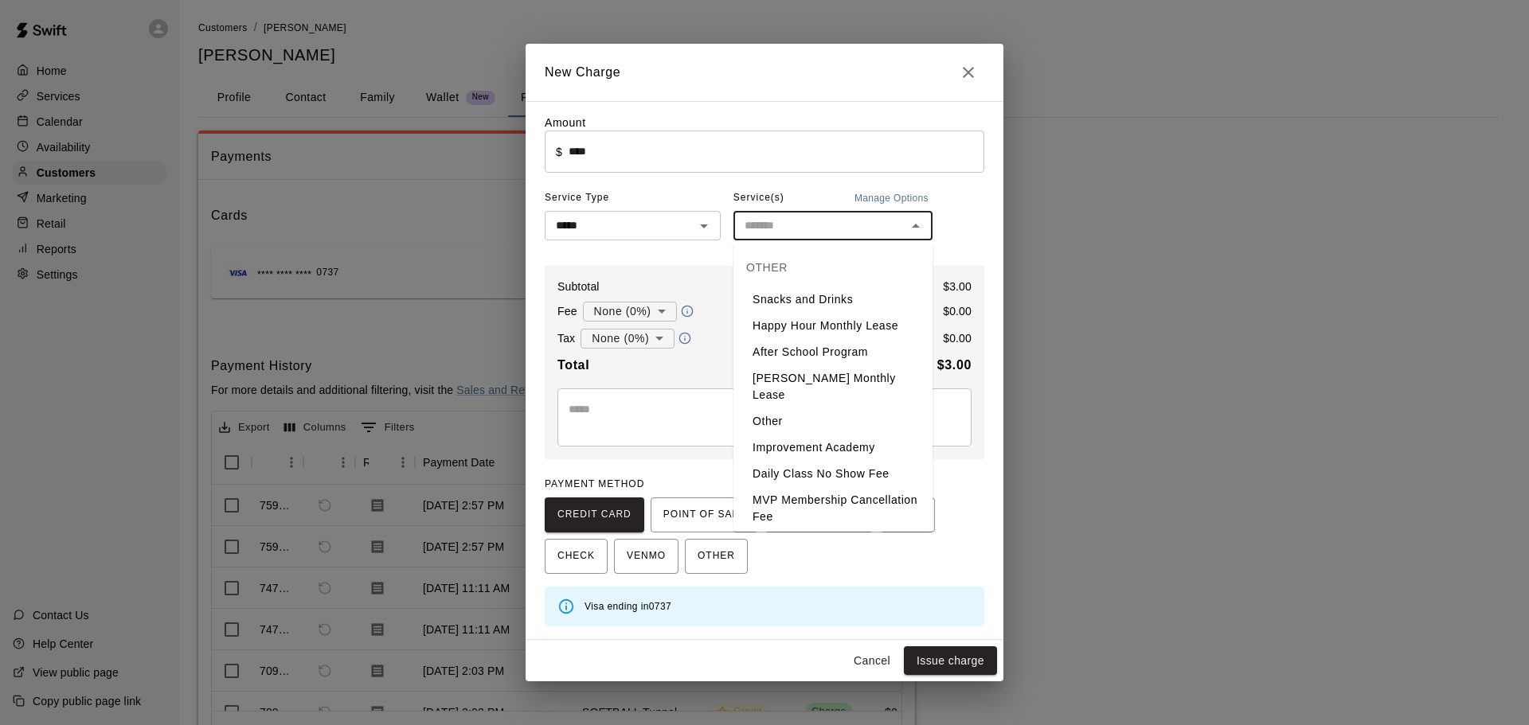
click at [805, 295] on li "Snacks and Drinks" at bounding box center [832, 300] width 199 height 26
type input "**********"
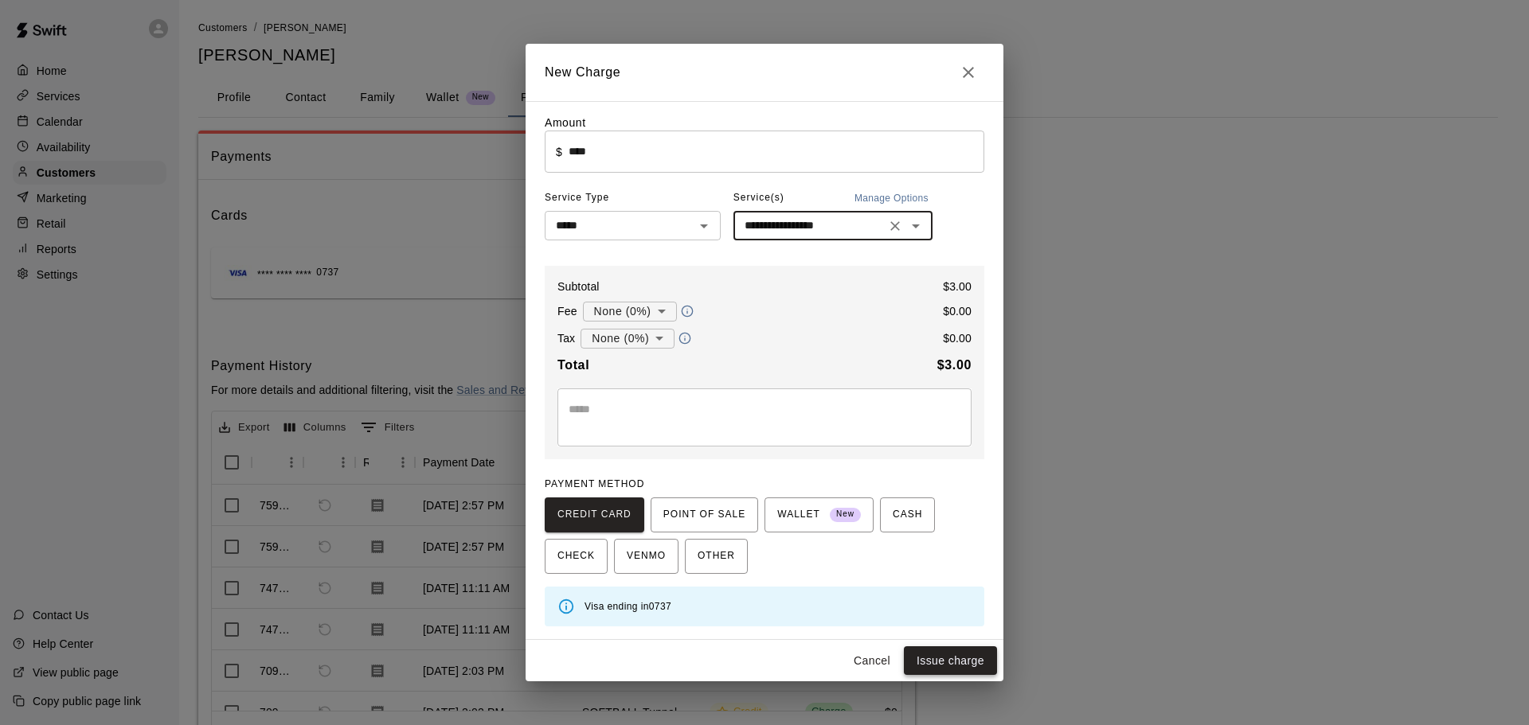
click at [933, 658] on button "Issue charge" at bounding box center [950, 660] width 93 height 29
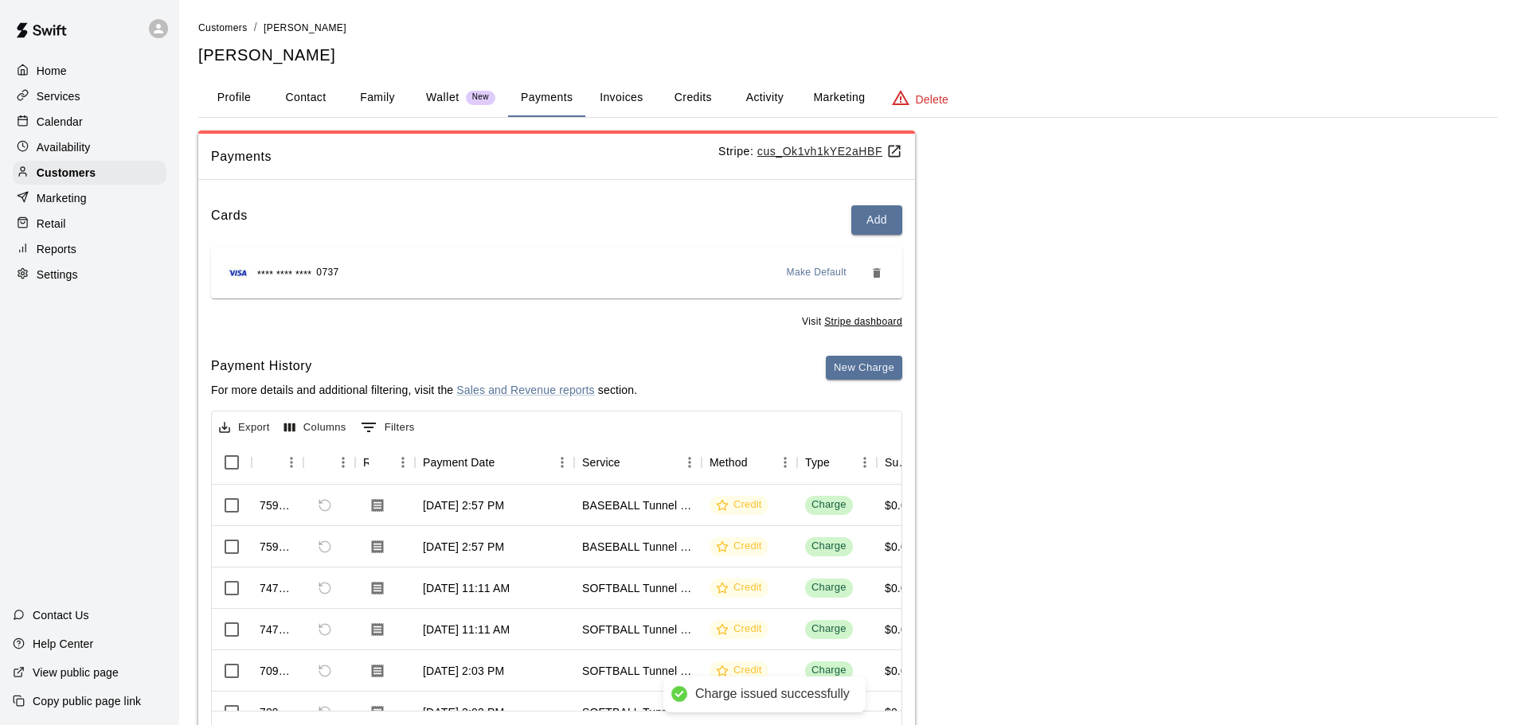
type input "*"
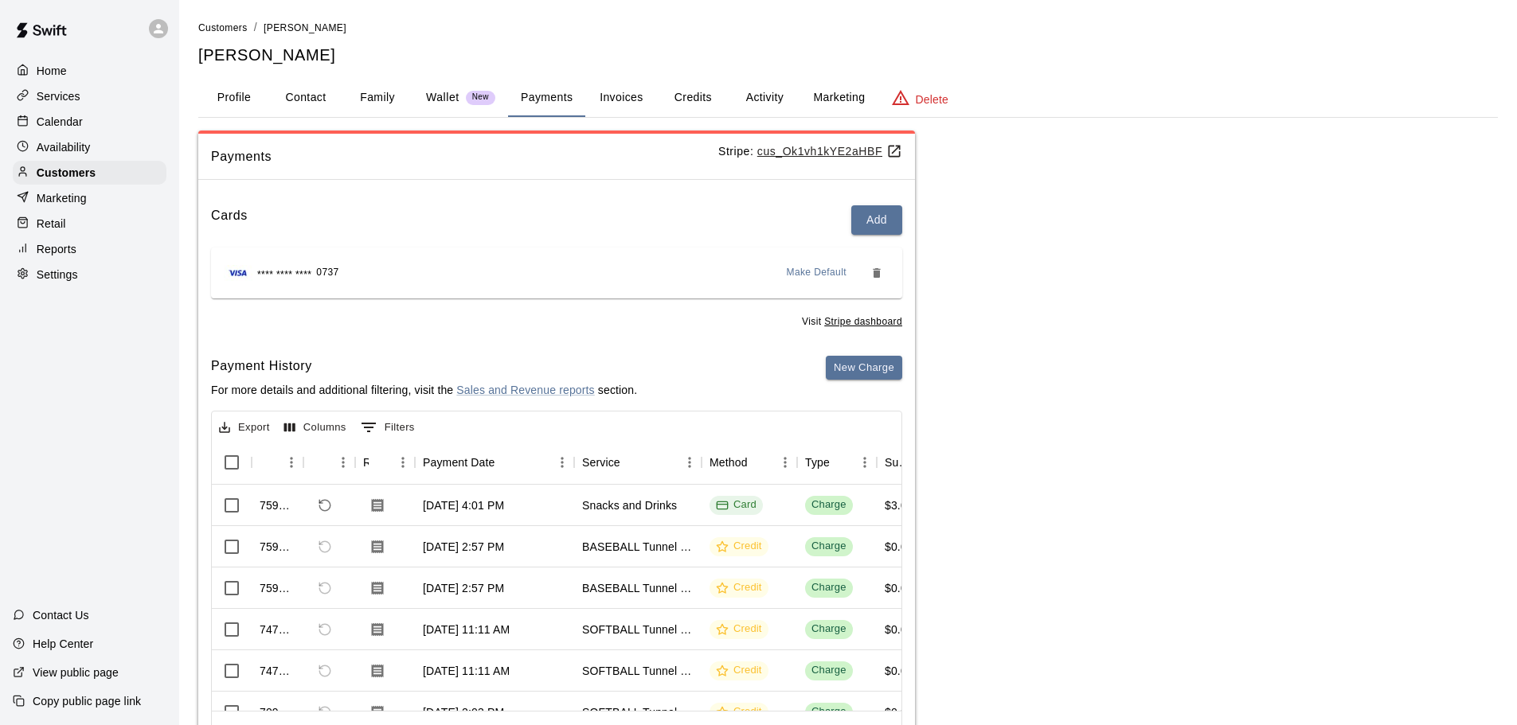
click at [52, 134] on div "Calendar" at bounding box center [90, 122] width 154 height 24
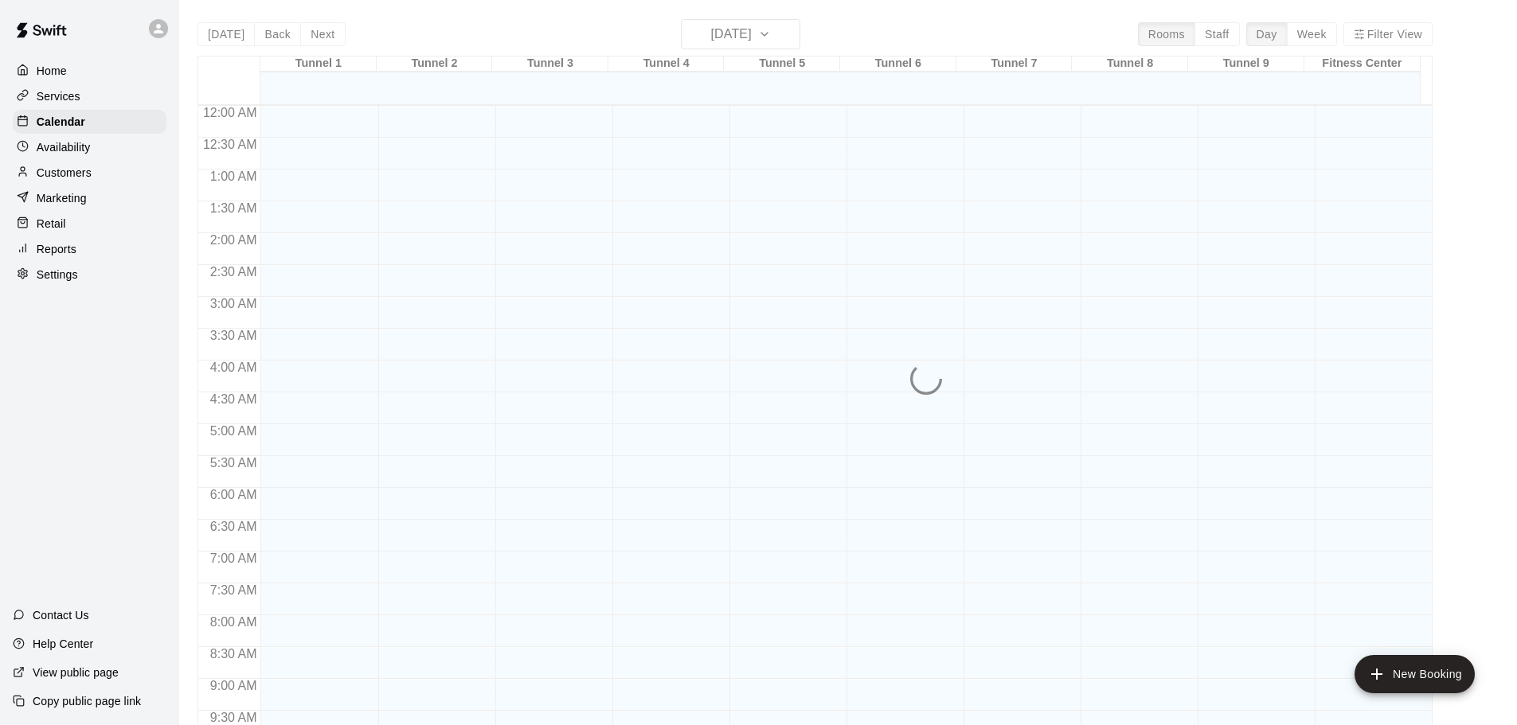
scroll to position [843, 0]
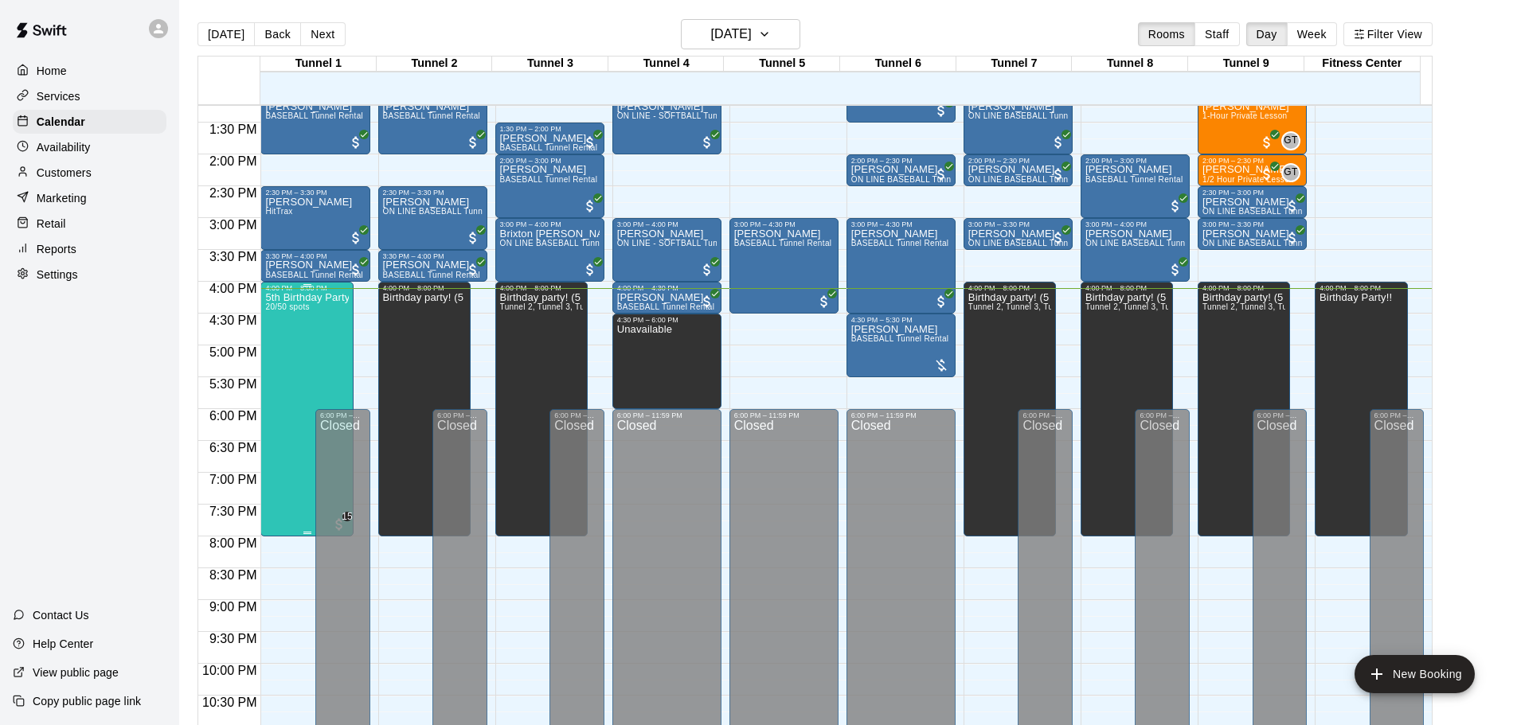
click at [332, 325] on div "5th Birthday Party Open Hitting 20/50 spots" at bounding box center [307, 654] width 84 height 725
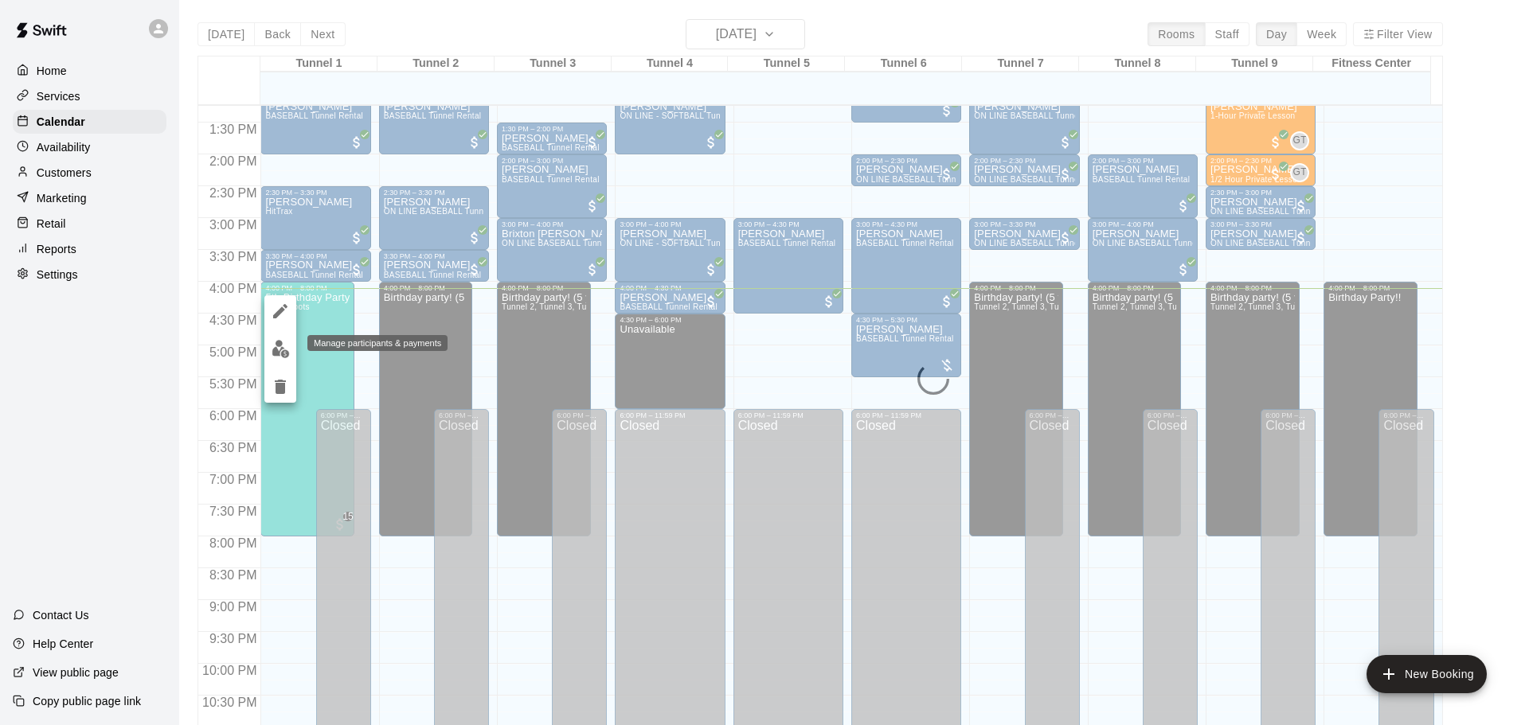
click at [280, 350] on img "edit" at bounding box center [280, 349] width 18 height 18
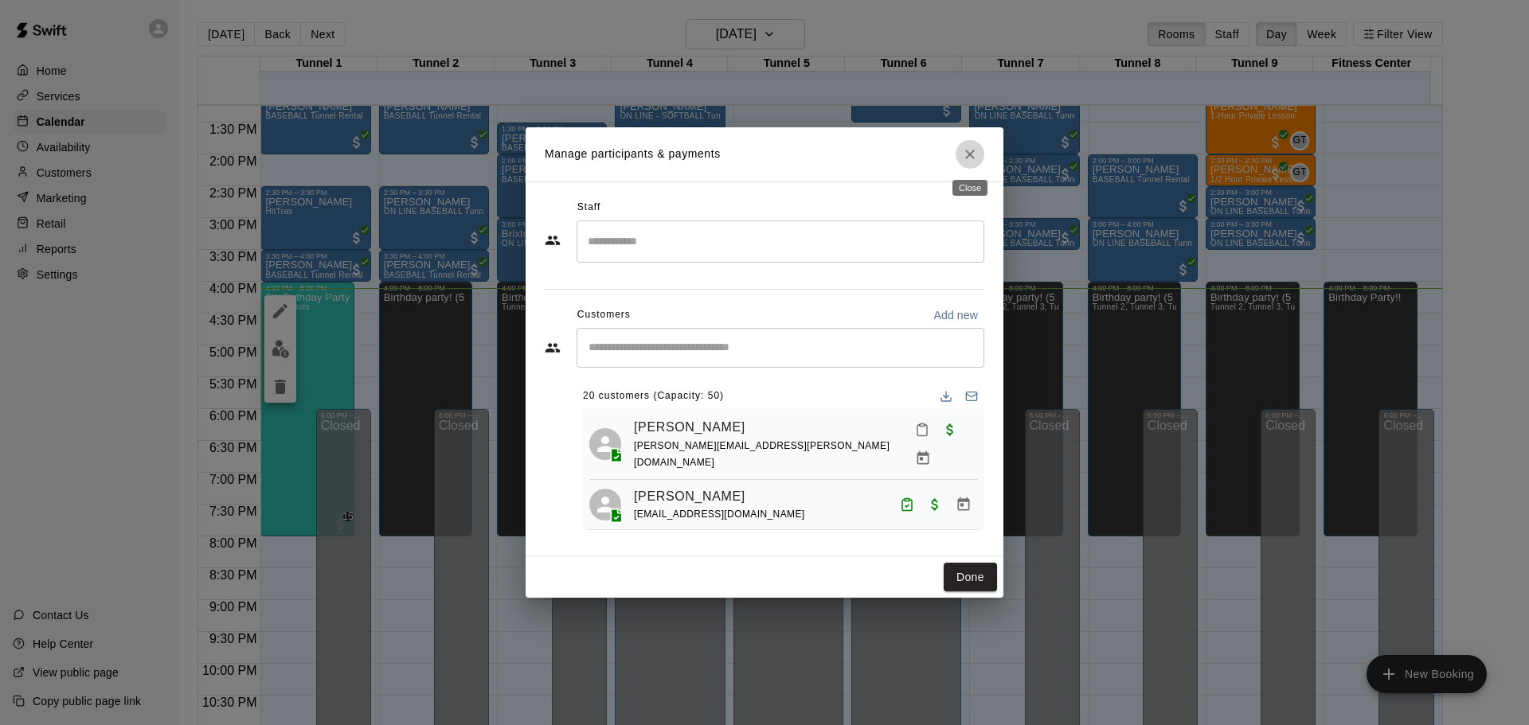
click at [974, 158] on icon "Close" at bounding box center [970, 155] width 10 height 10
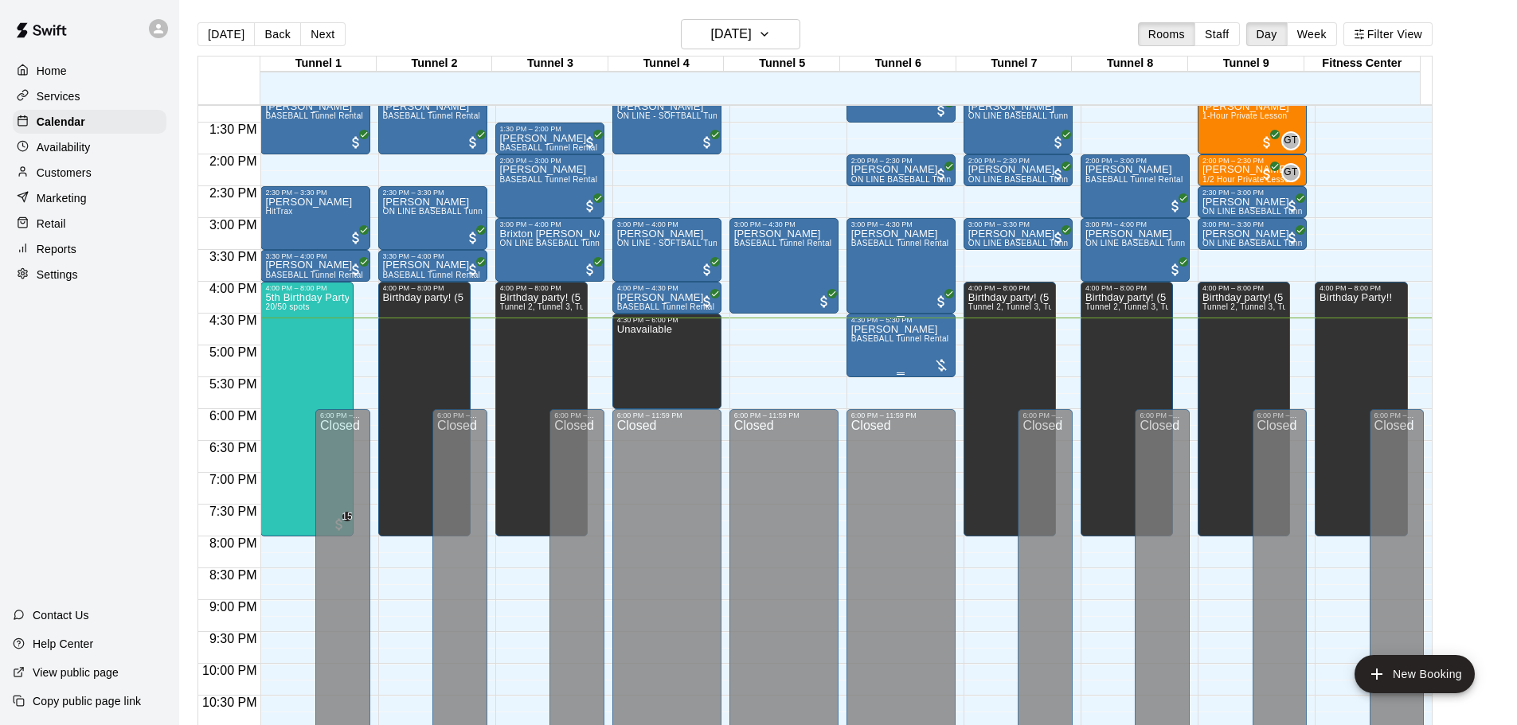
click at [938, 369] on div at bounding box center [941, 365] width 16 height 16
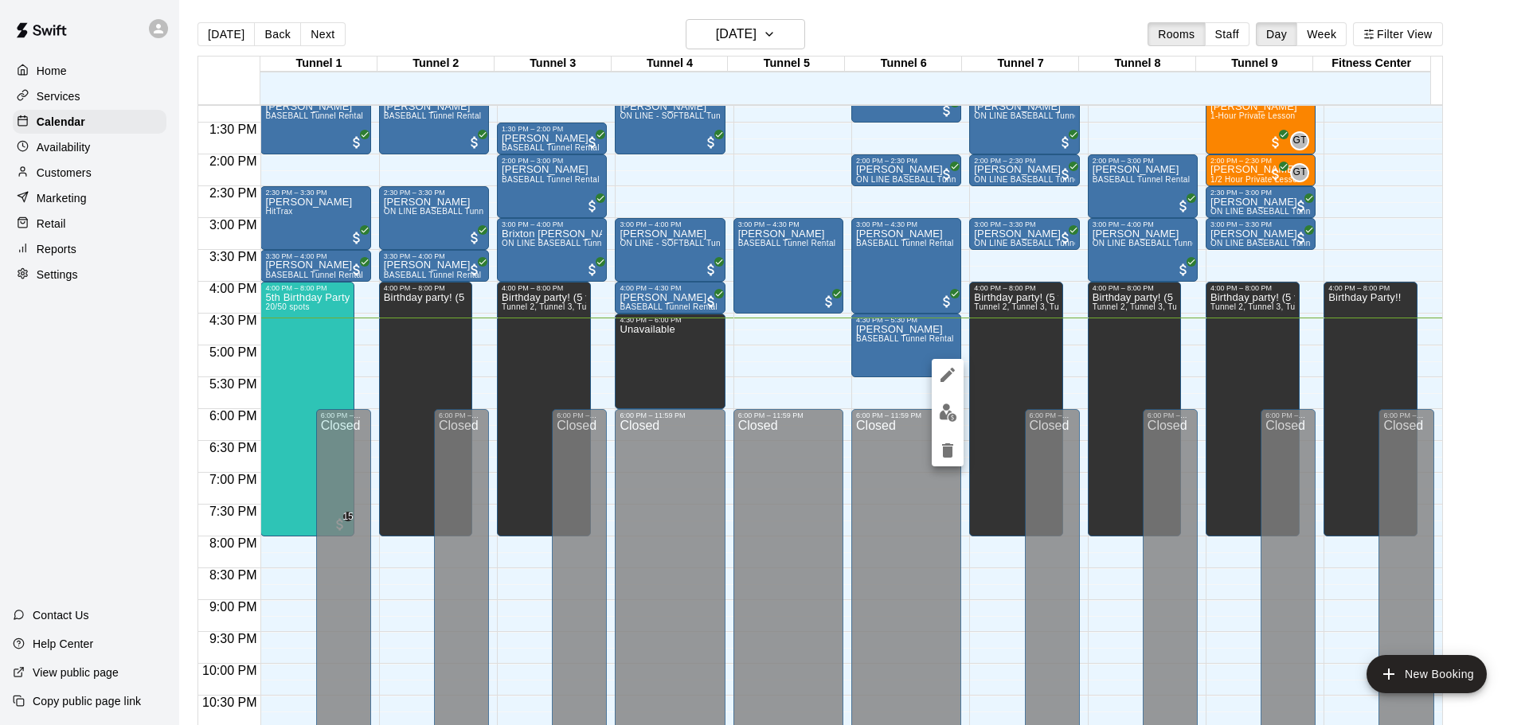
click at [788, 394] on div at bounding box center [764, 362] width 1529 height 725
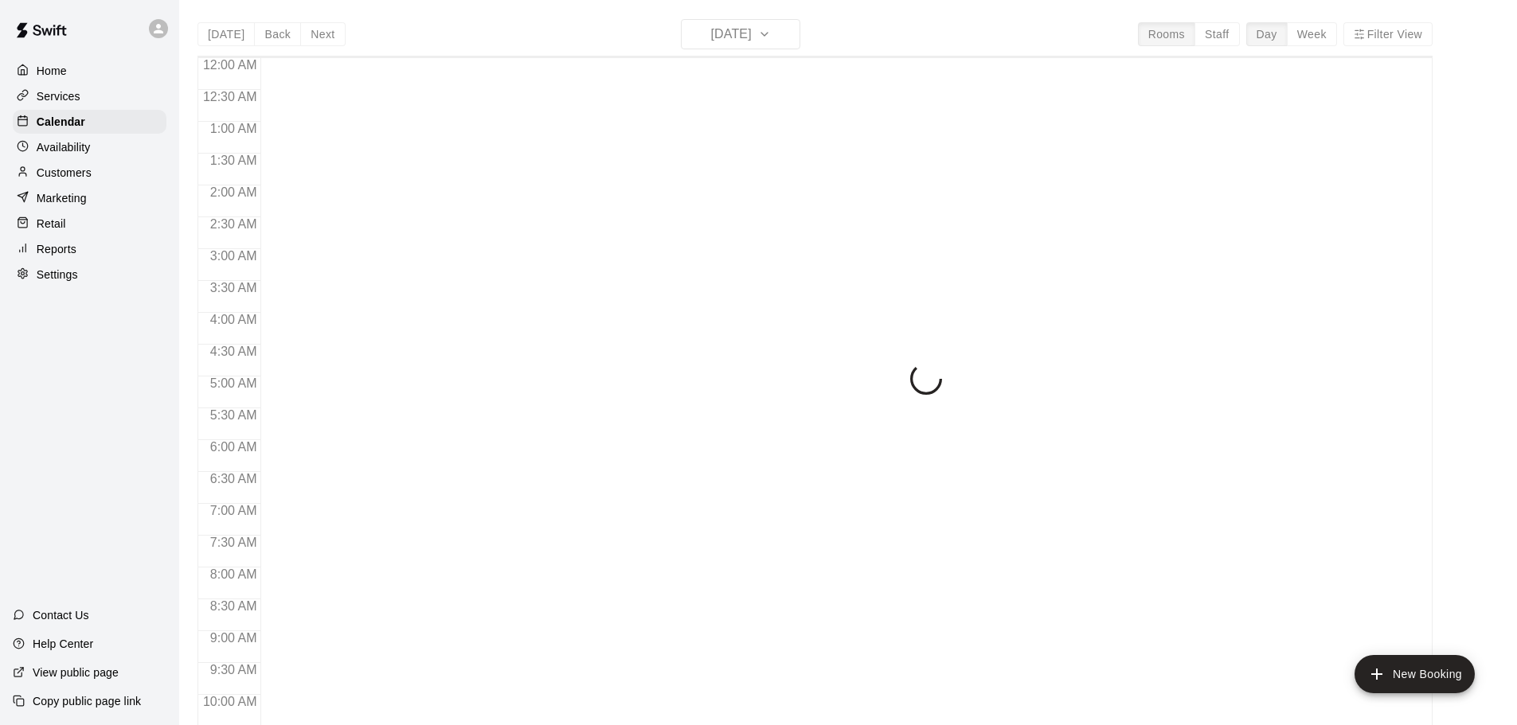
scroll to position [843, 0]
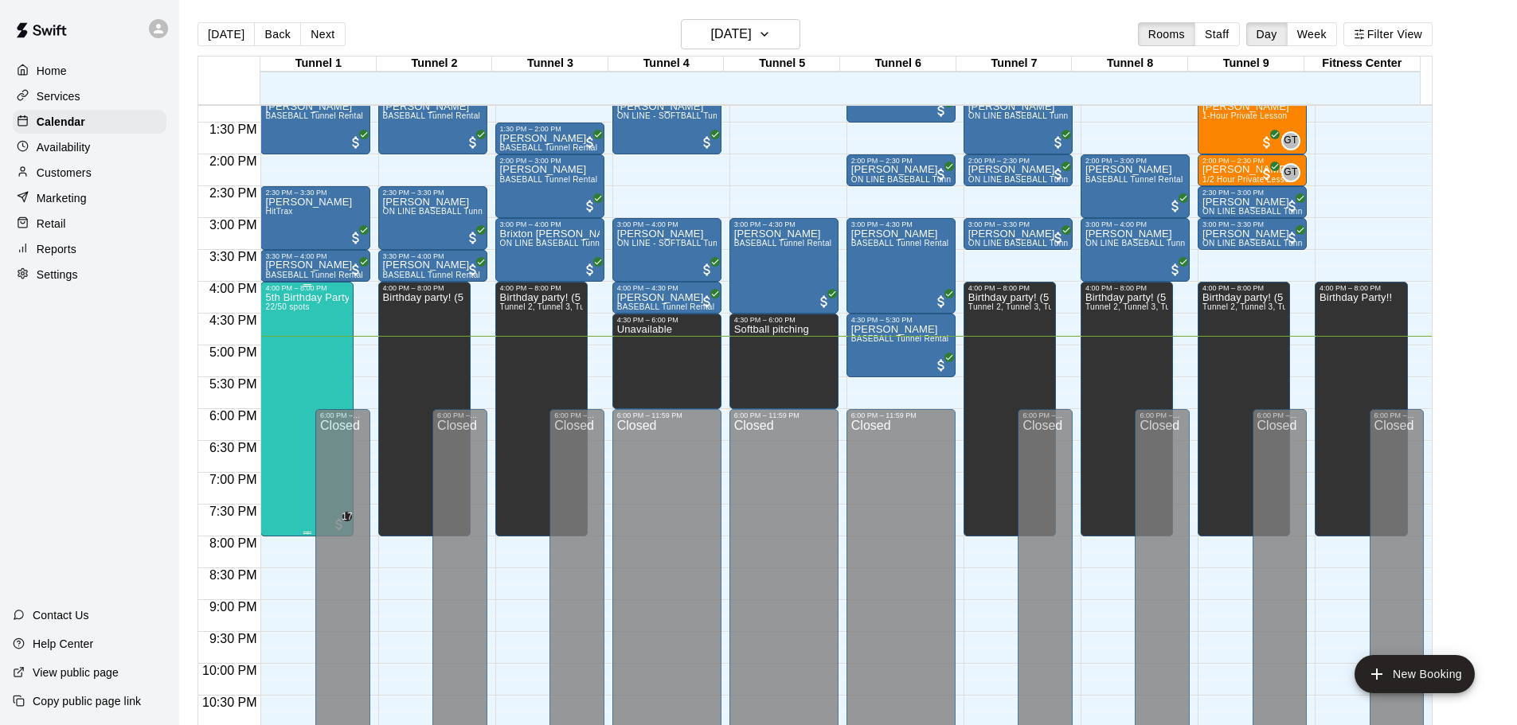
click at [307, 376] on div "5th Birthday Party Open Hitting 22/50 spots" at bounding box center [307, 654] width 84 height 725
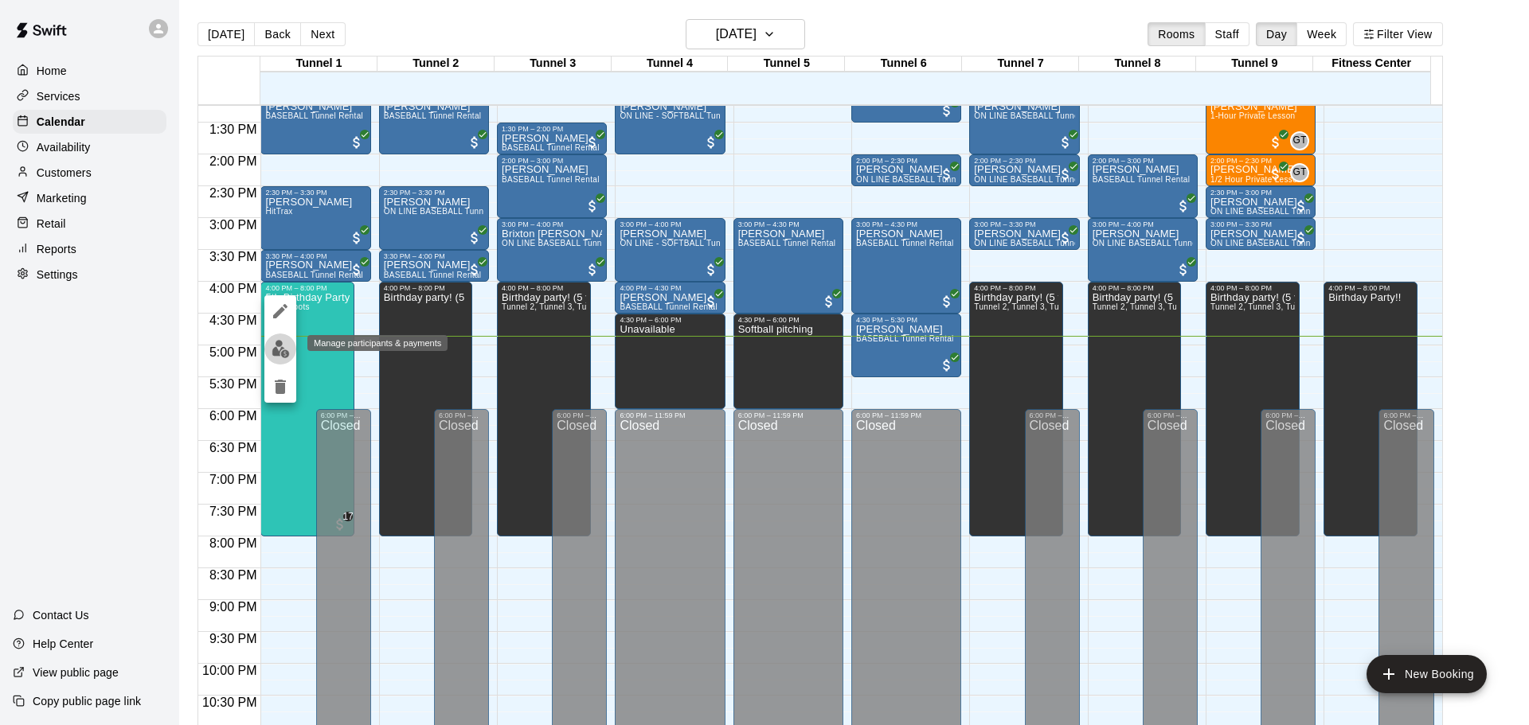
click at [279, 344] on img "edit" at bounding box center [280, 349] width 18 height 18
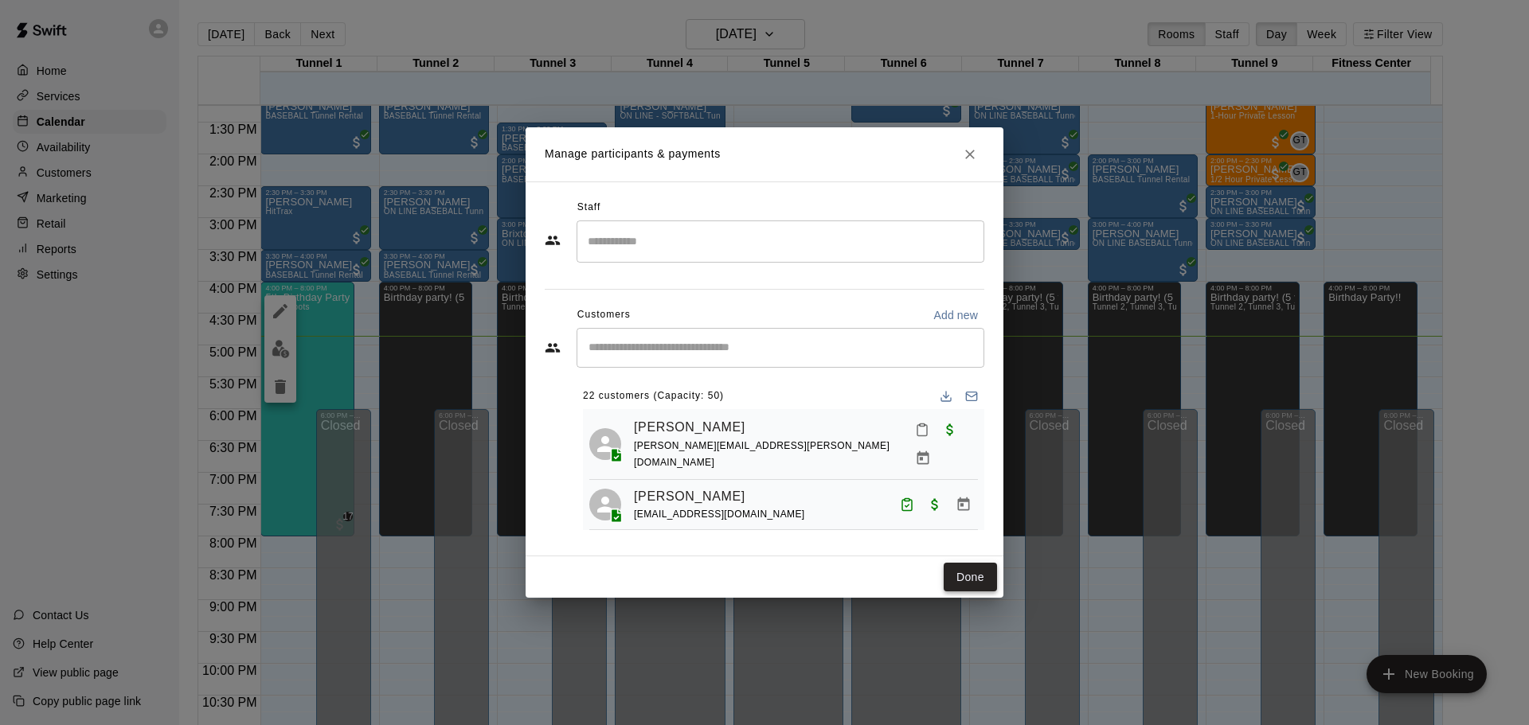
click at [960, 576] on button "Done" at bounding box center [969, 577] width 53 height 29
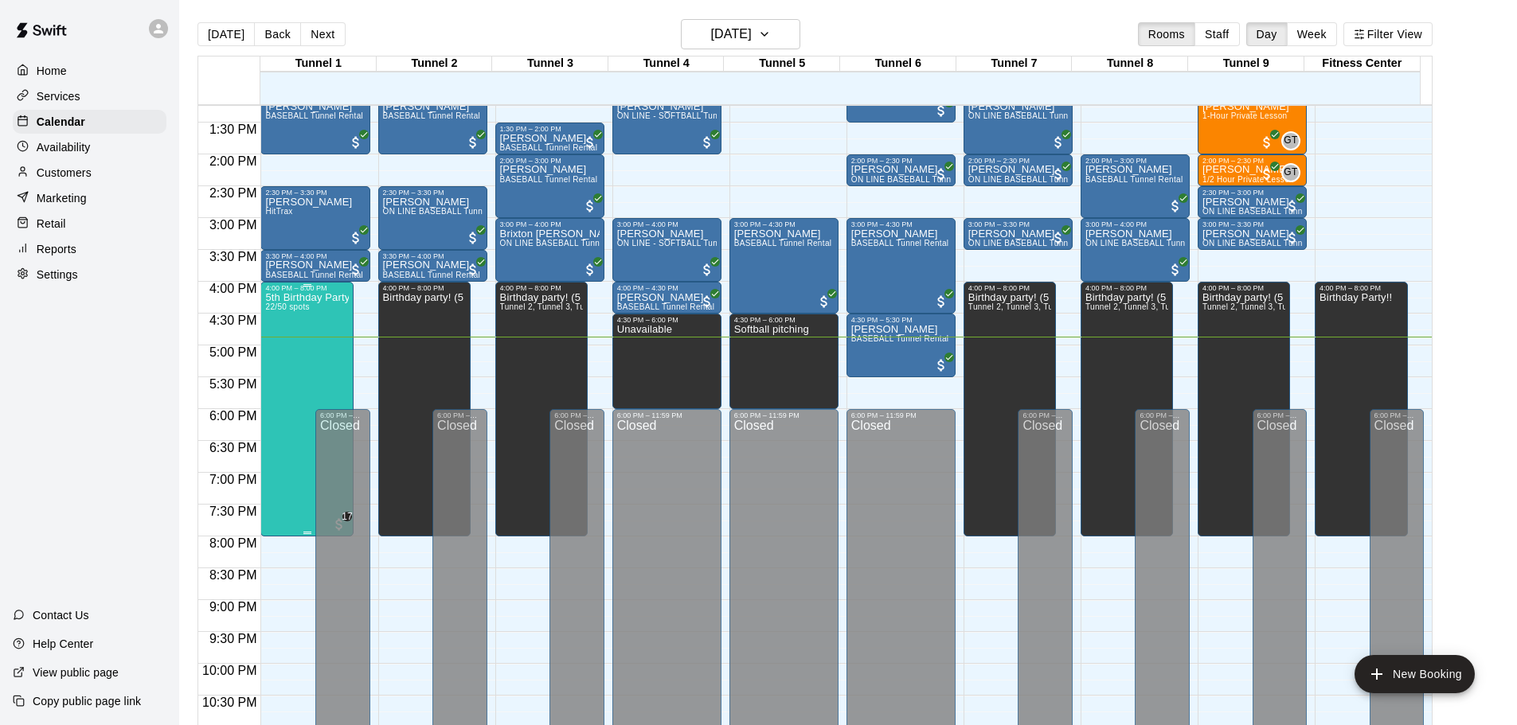
click at [334, 345] on div "5th Birthday Party Open Hitting 22/50 spots" at bounding box center [307, 654] width 84 height 725
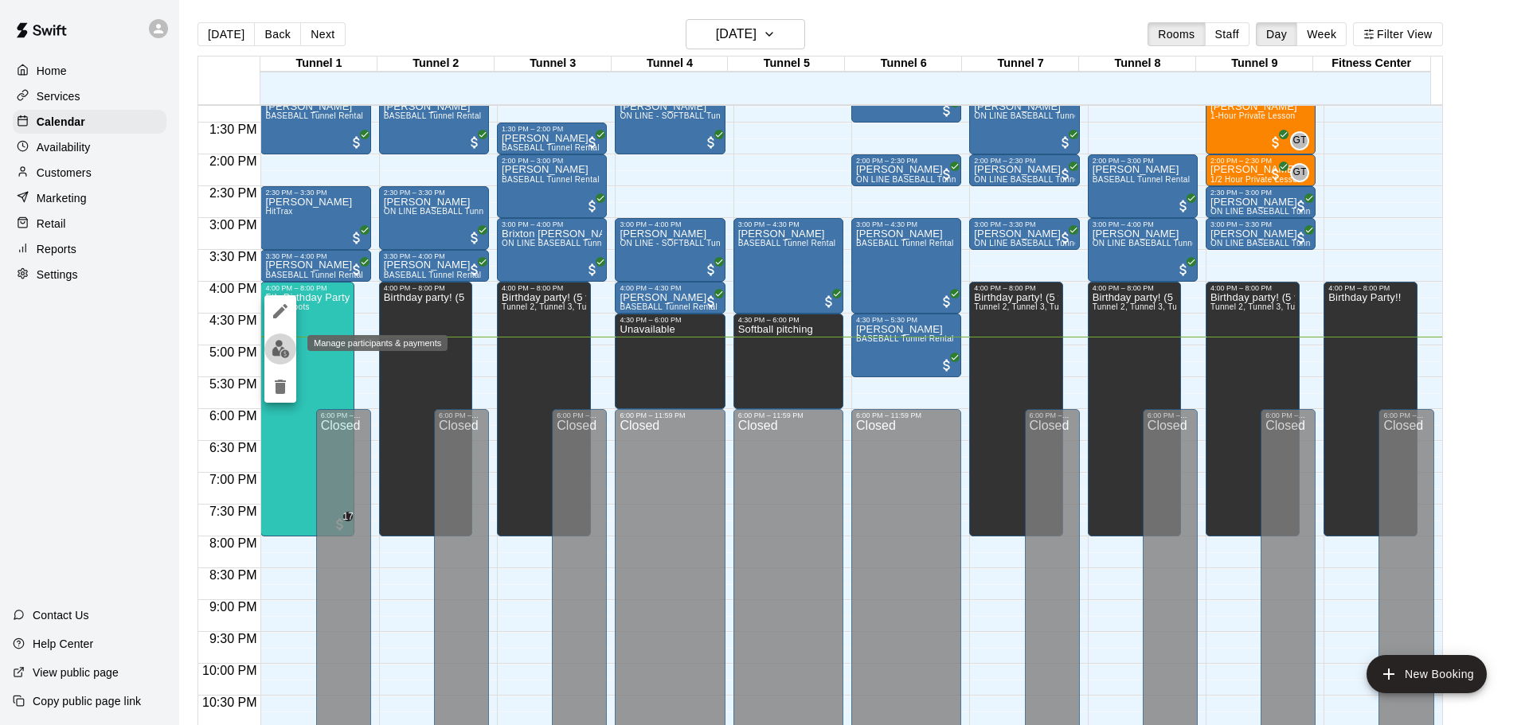
click at [285, 348] on img "edit" at bounding box center [280, 349] width 18 height 18
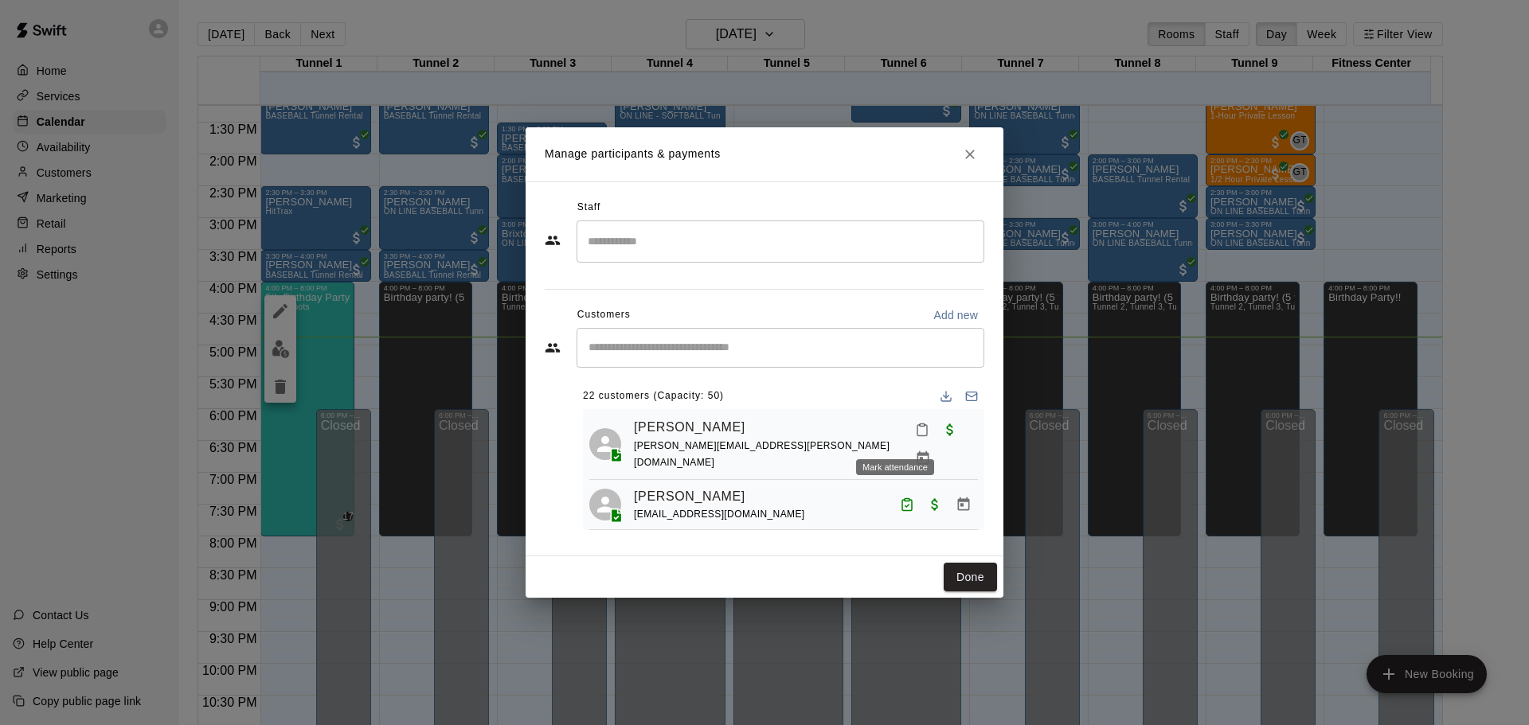
click at [908, 433] on button "Mark attendance" at bounding box center [921, 429] width 27 height 27
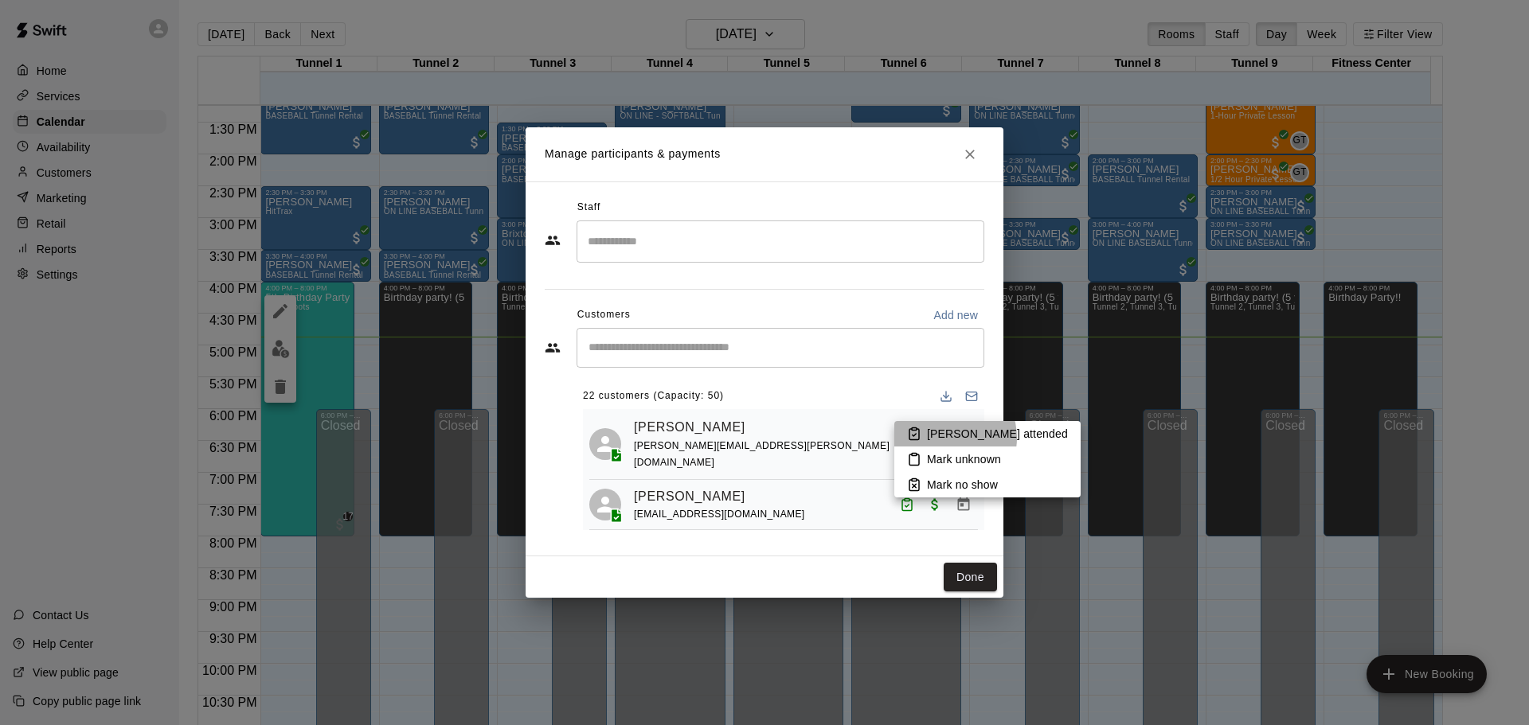
click at [947, 438] on p "Mark attended" at bounding box center [997, 434] width 141 height 16
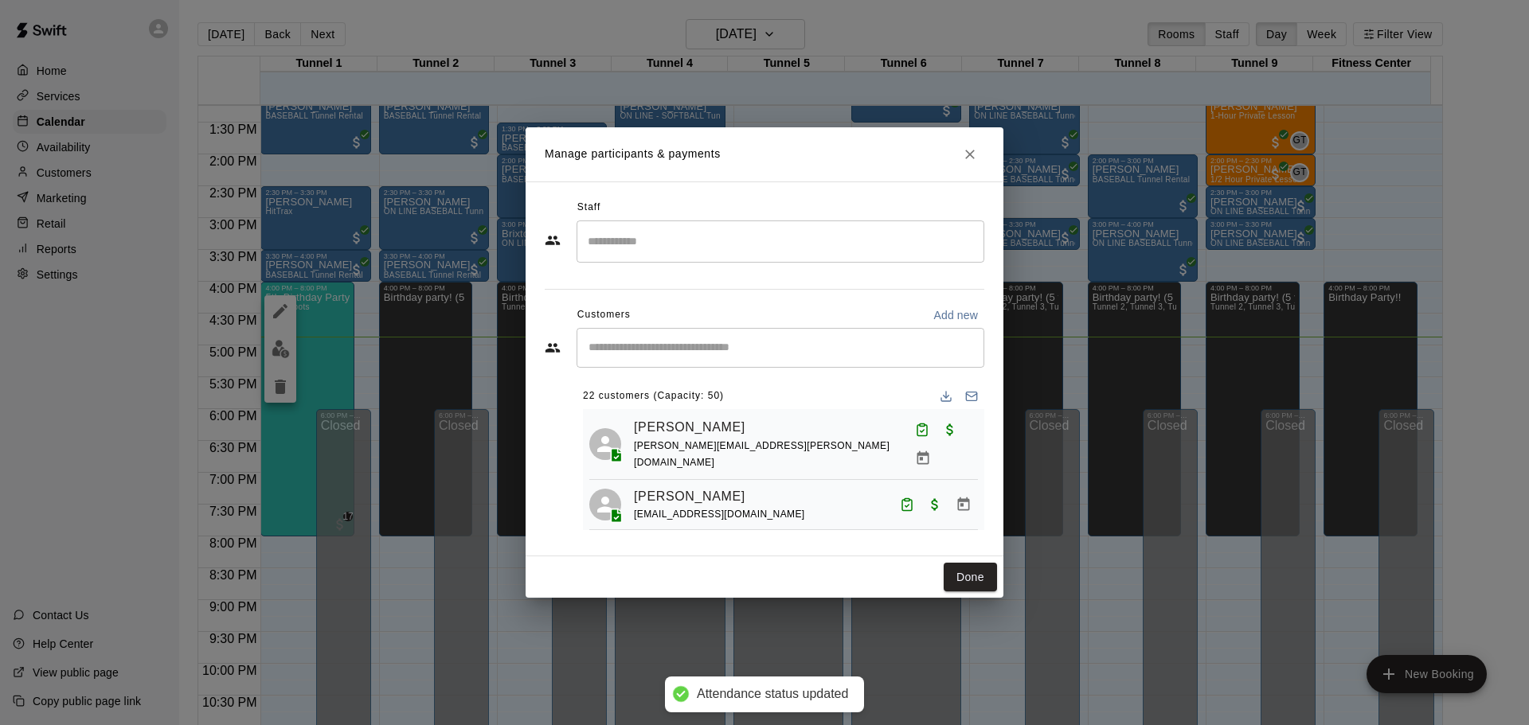
click at [978, 581] on button "Done" at bounding box center [969, 577] width 53 height 29
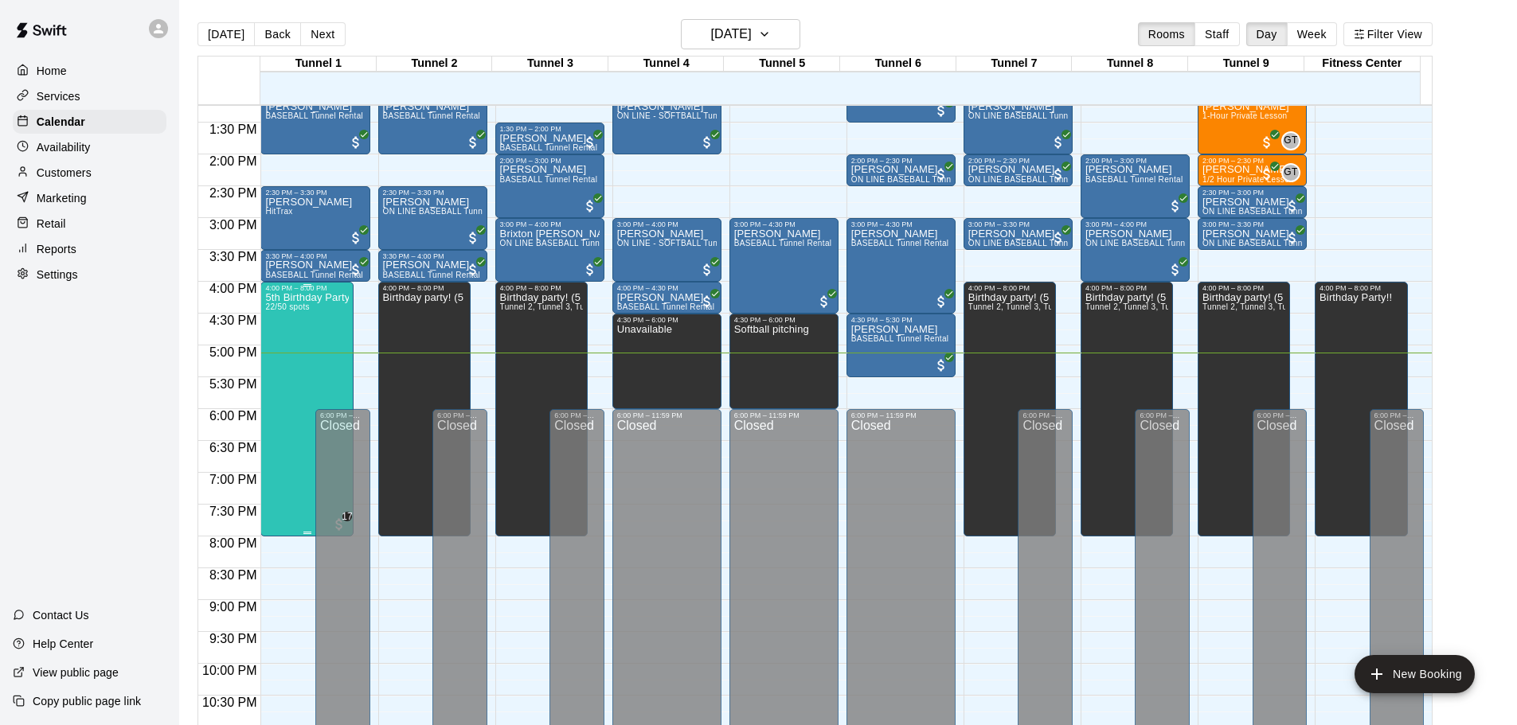
click at [288, 346] on div "5th Birthday Party Open Hitting 22/50 spots" at bounding box center [307, 654] width 84 height 725
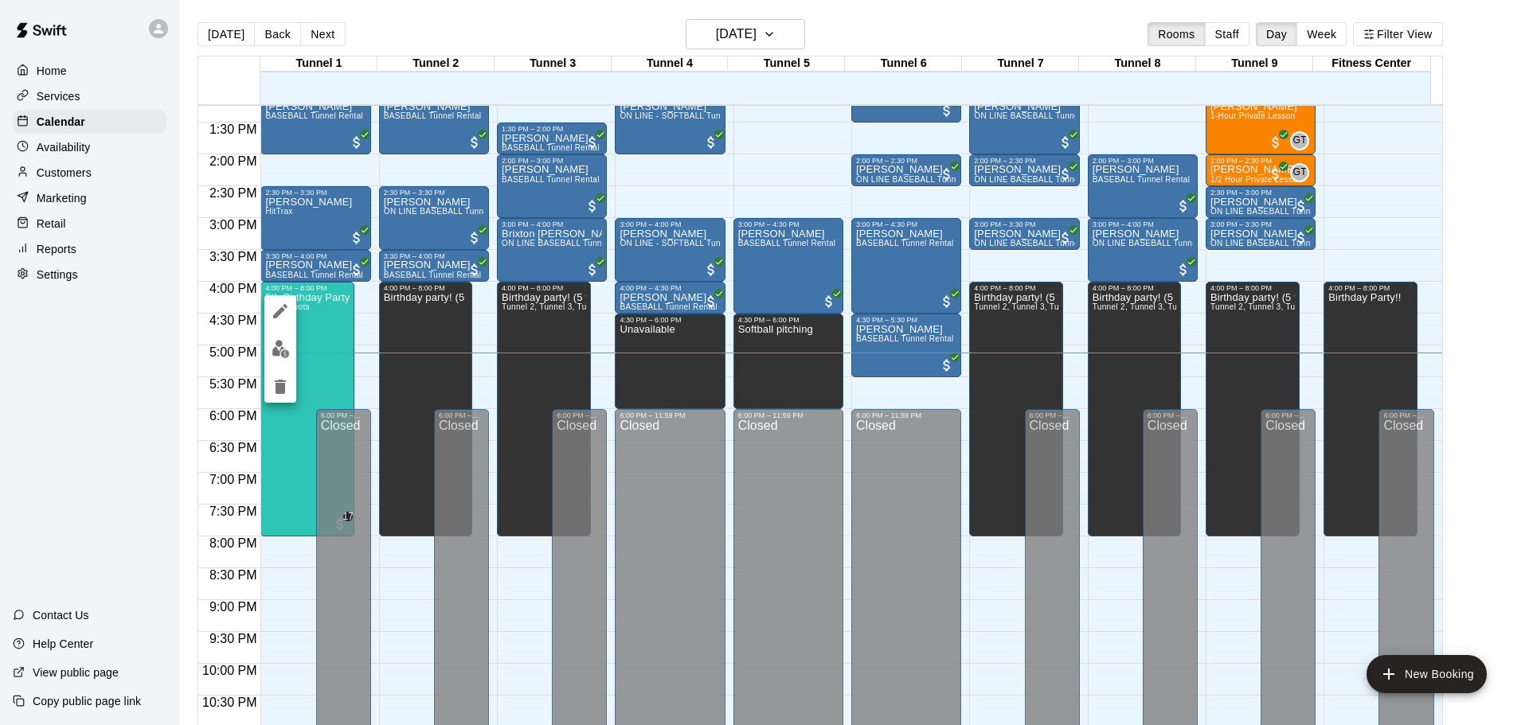
click at [369, 386] on div at bounding box center [764, 362] width 1529 height 725
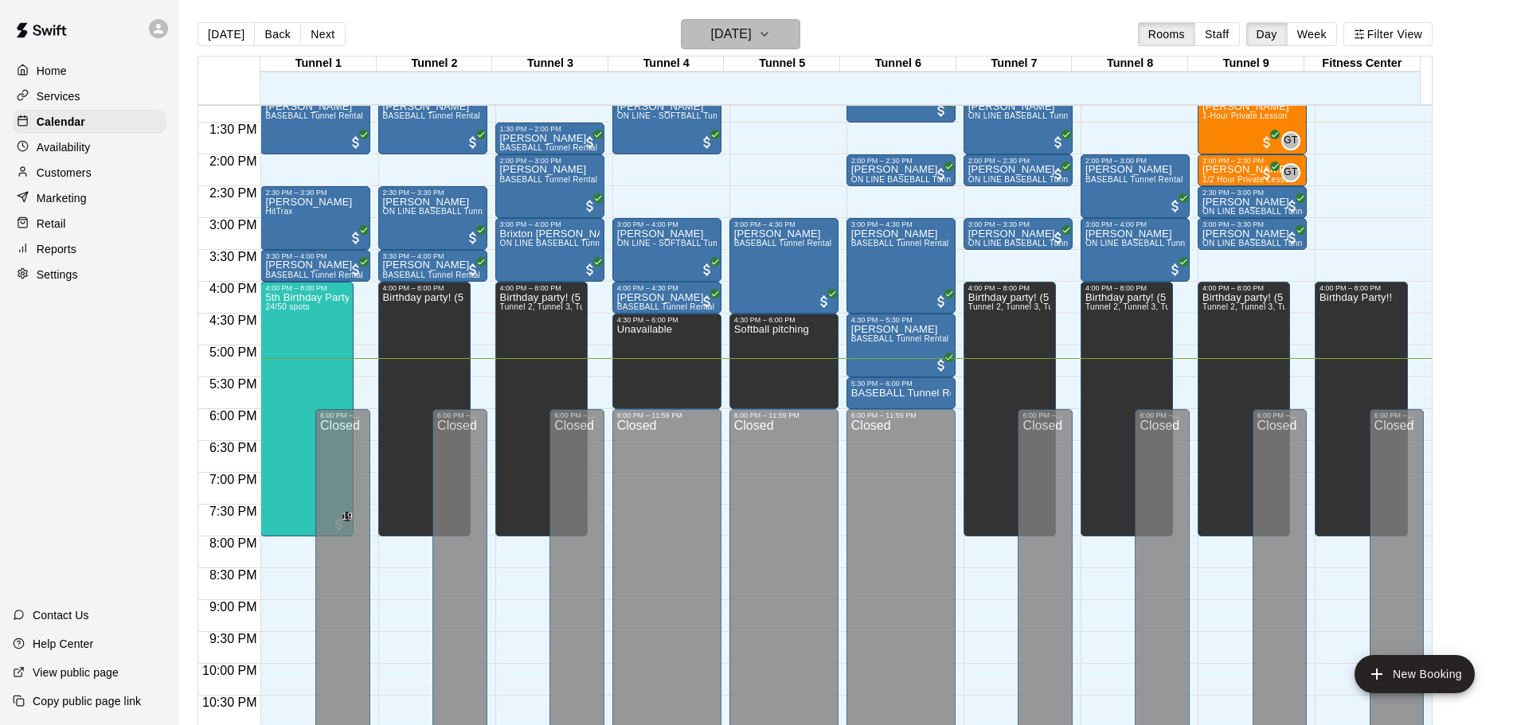
click at [736, 26] on h6 "[DATE]" at bounding box center [731, 34] width 41 height 22
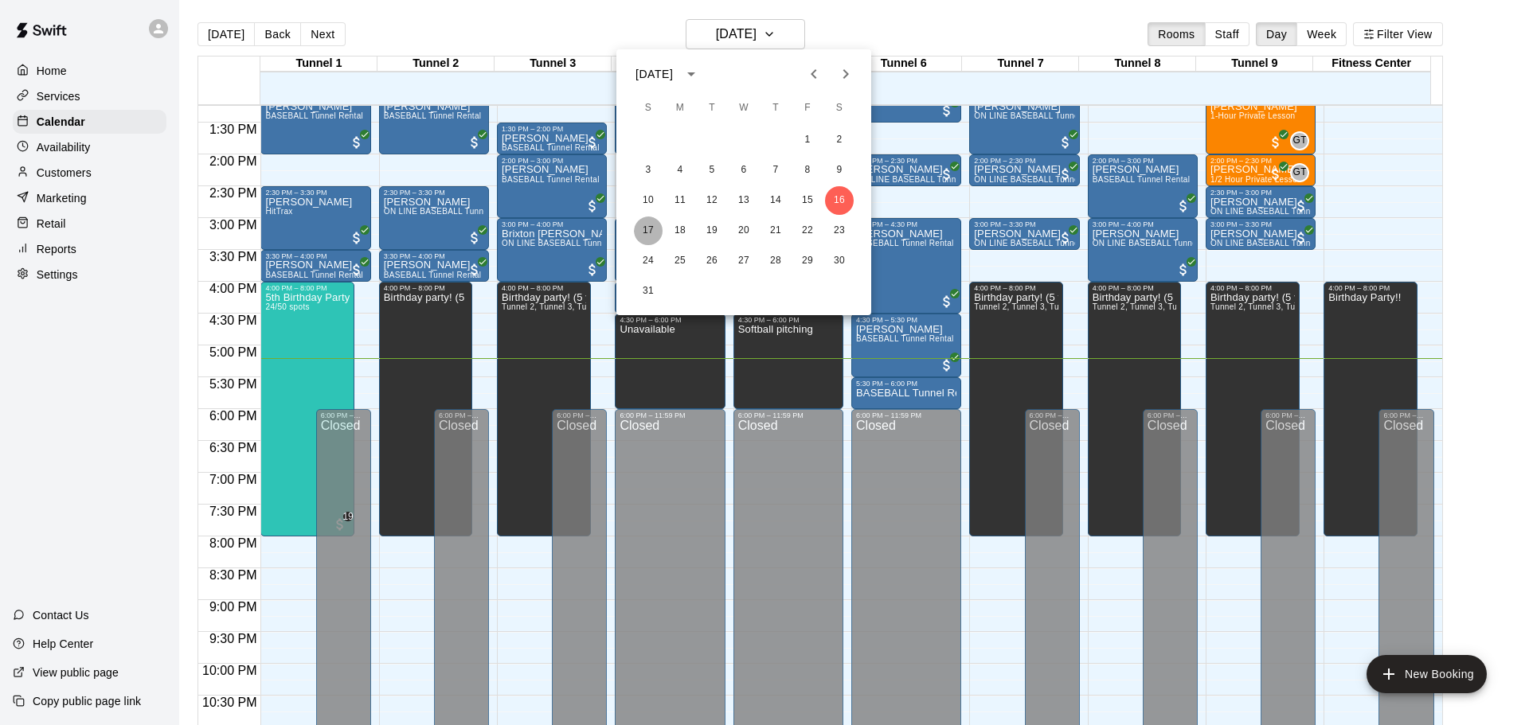
click at [638, 230] on button "17" at bounding box center [648, 231] width 29 height 29
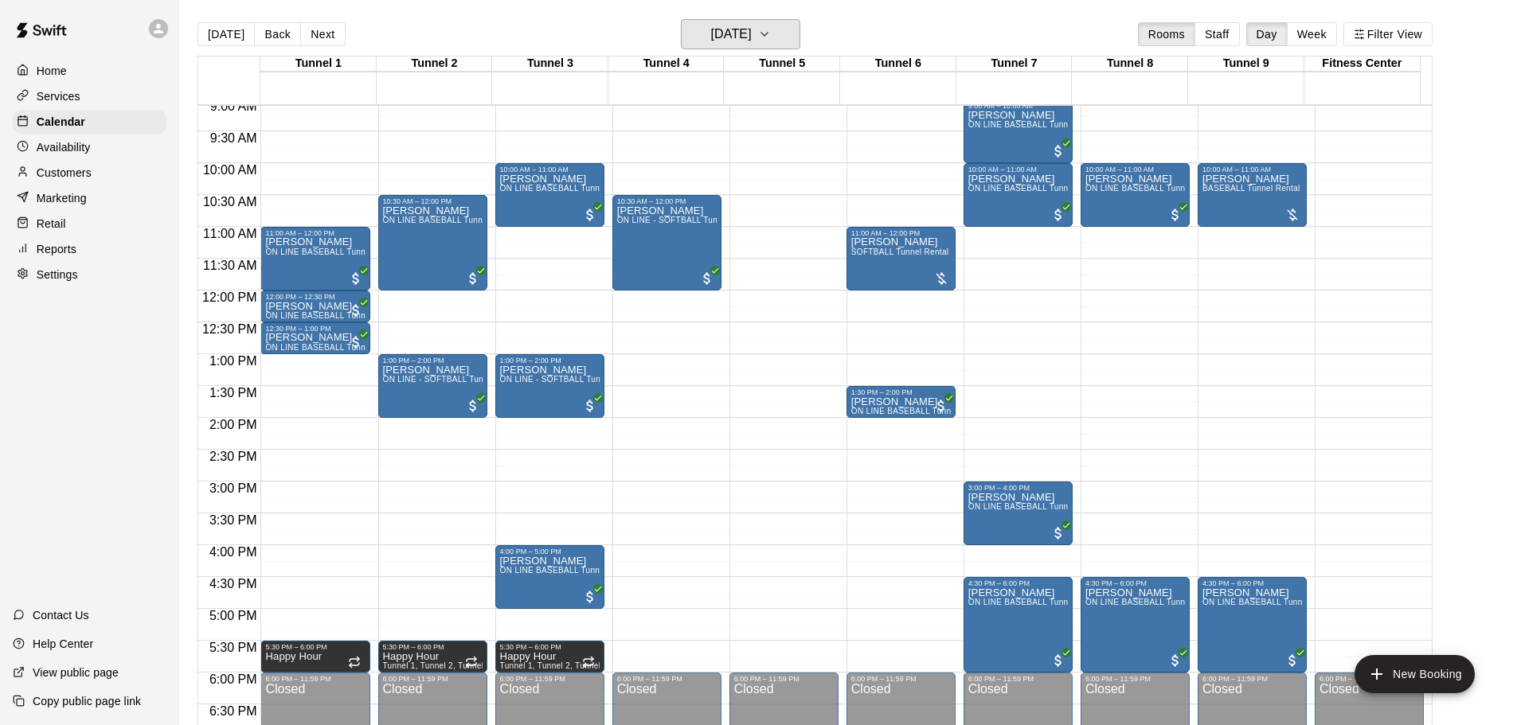
scroll to position [604, 0]
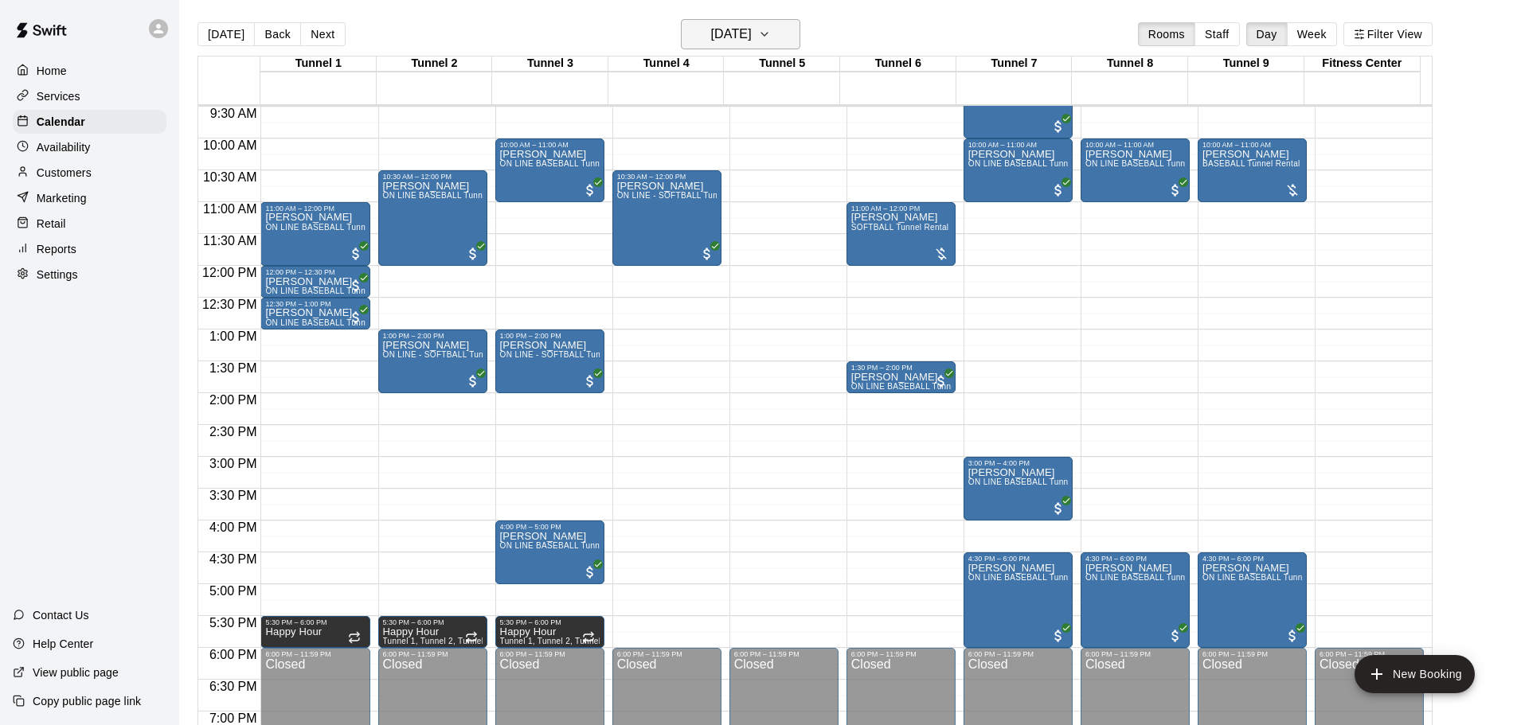
click at [772, 45] on button "Sunday Aug 17" at bounding box center [740, 34] width 119 height 30
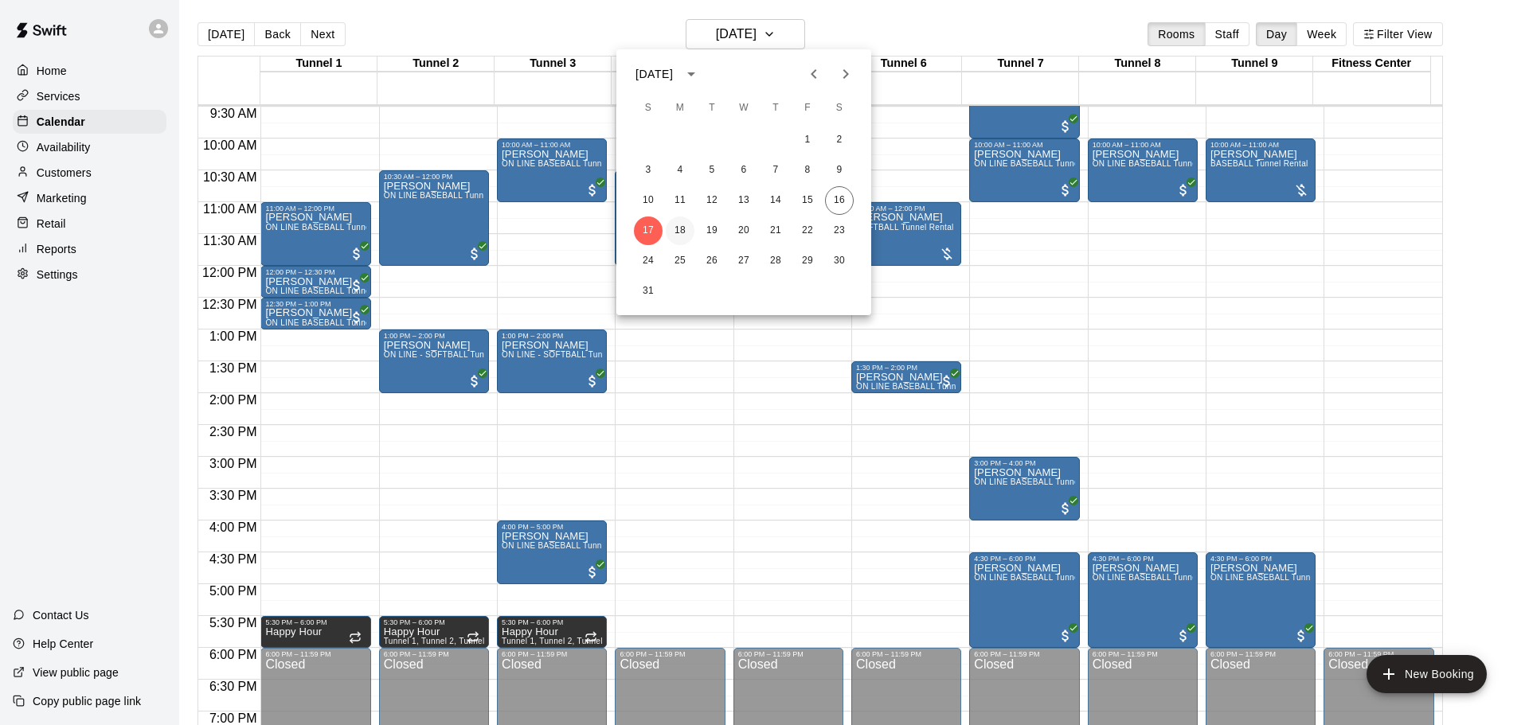
click at [682, 234] on button "18" at bounding box center [680, 231] width 29 height 29
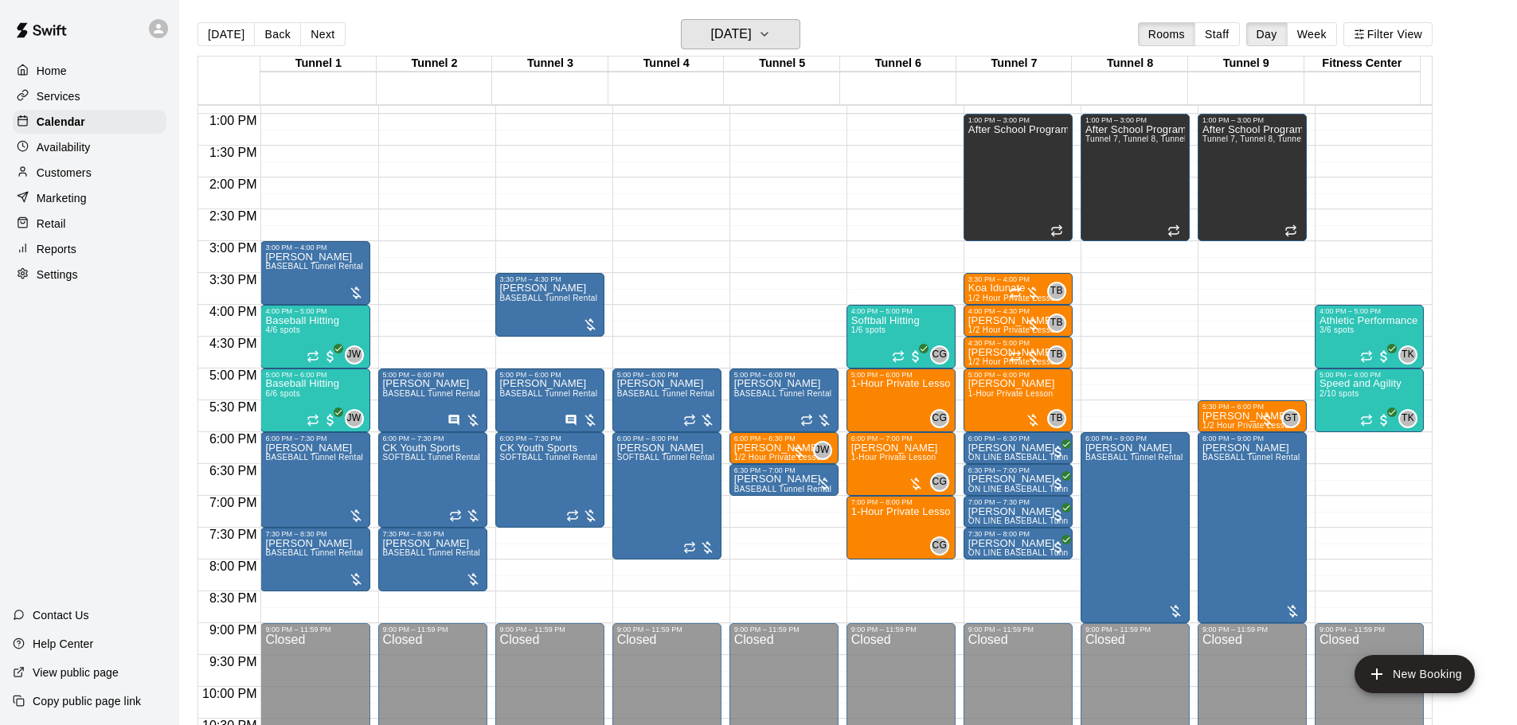
scroll to position [843, 0]
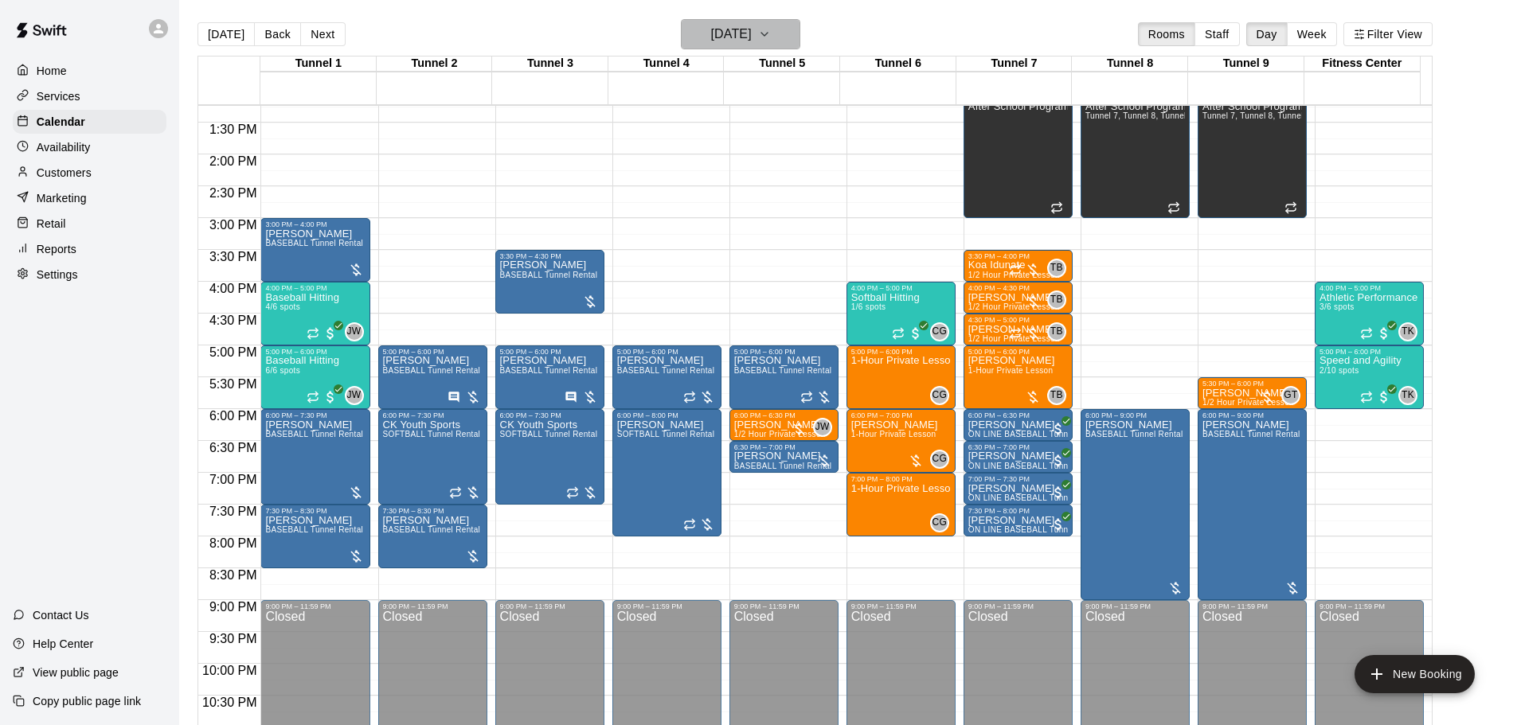
click at [752, 35] on h6 "[DATE]" at bounding box center [731, 34] width 41 height 22
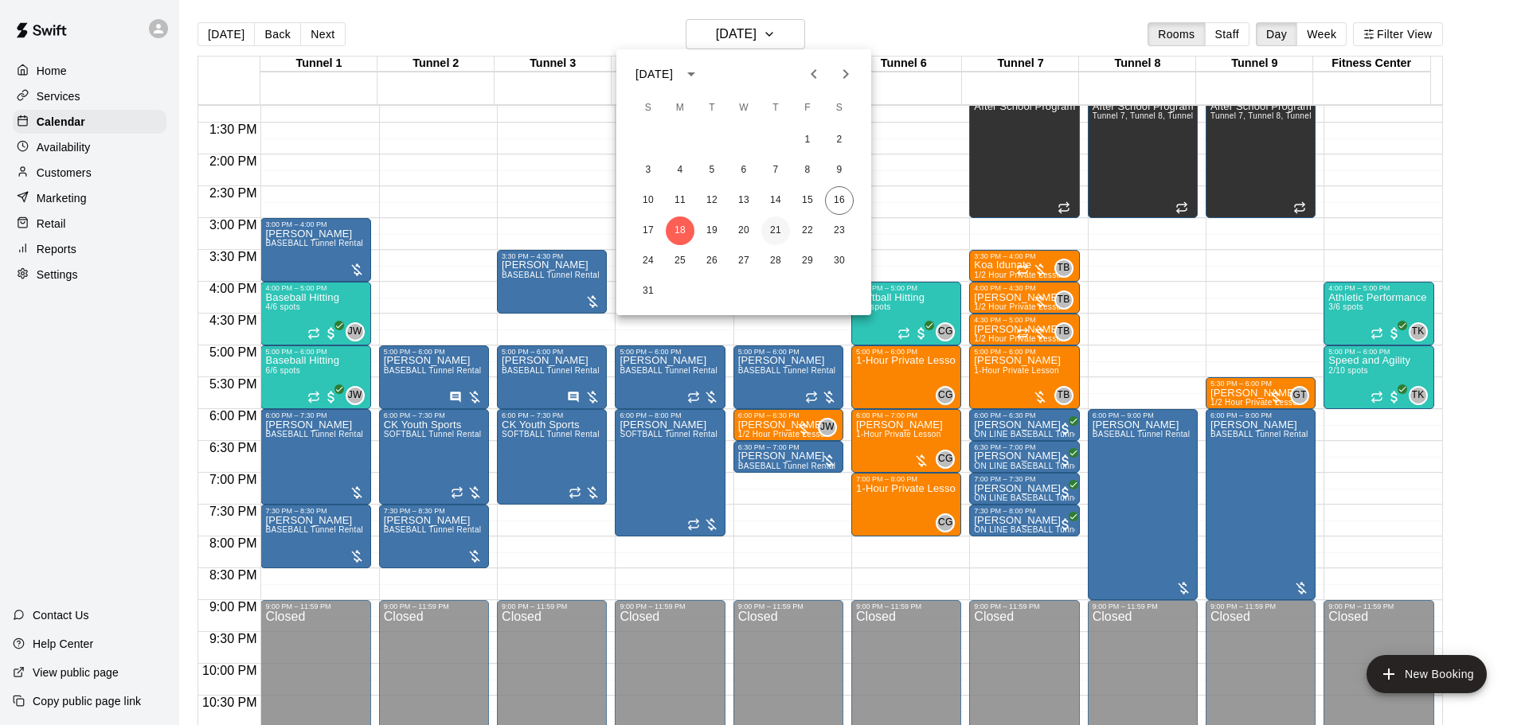
click at [781, 232] on button "21" at bounding box center [775, 231] width 29 height 29
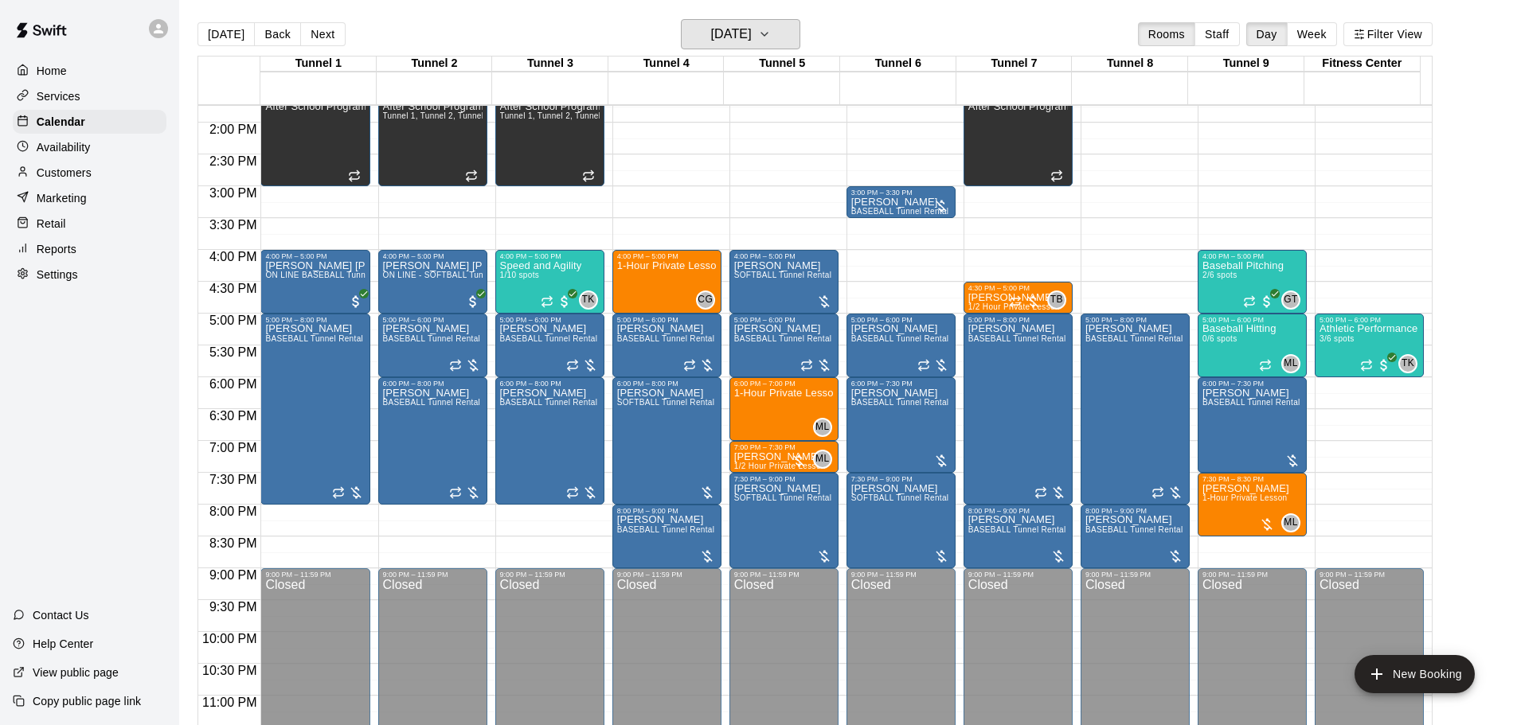
scroll to position [892, 0]
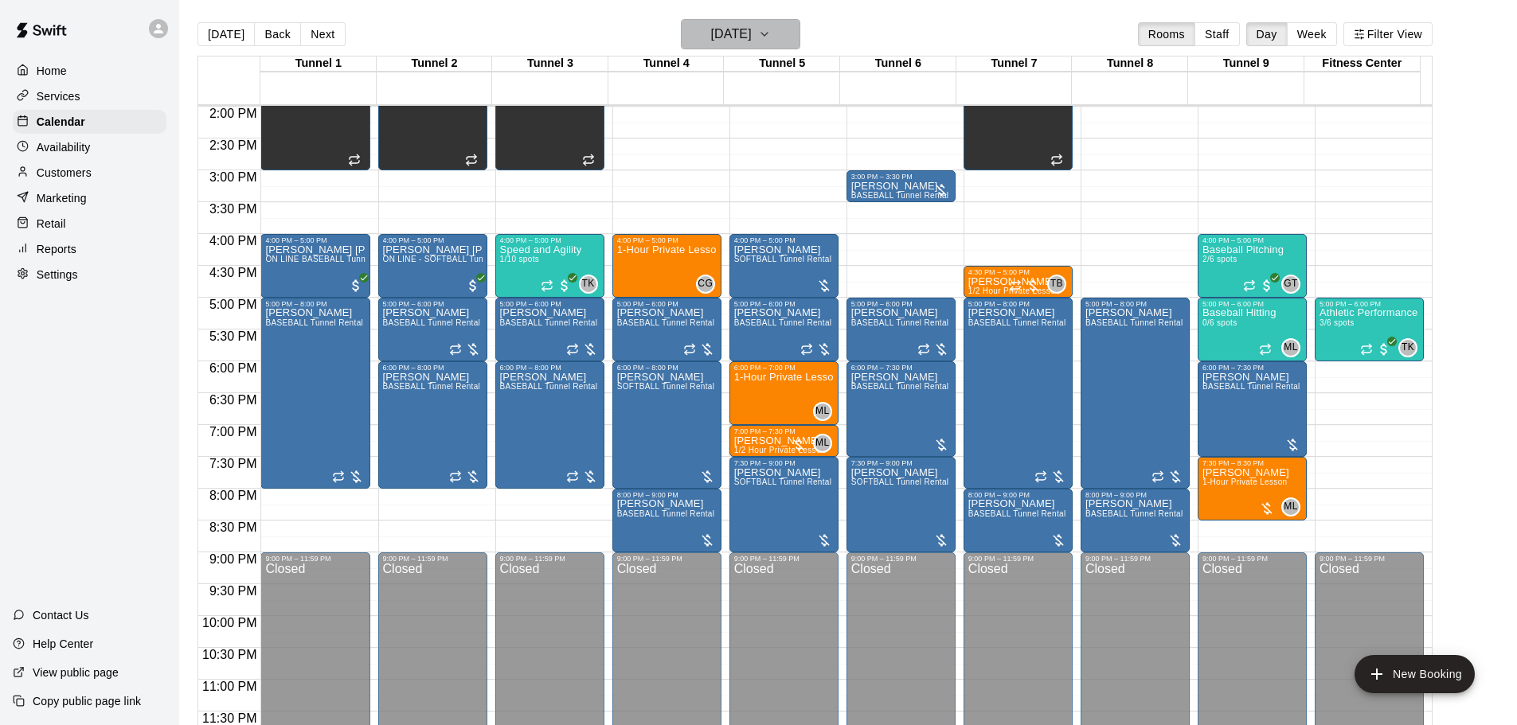
click at [738, 34] on h6 "[DATE]" at bounding box center [731, 34] width 41 height 22
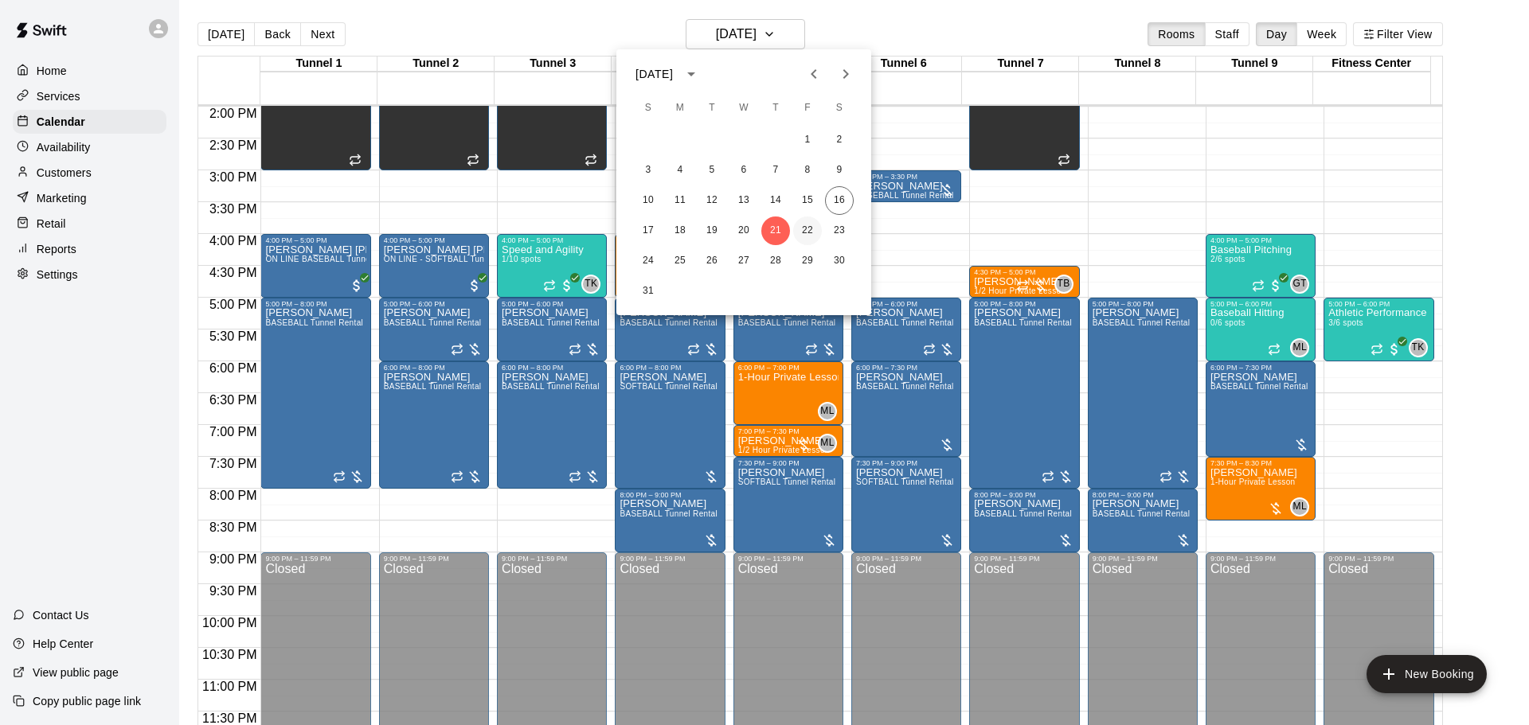
click at [805, 230] on button "22" at bounding box center [807, 231] width 29 height 29
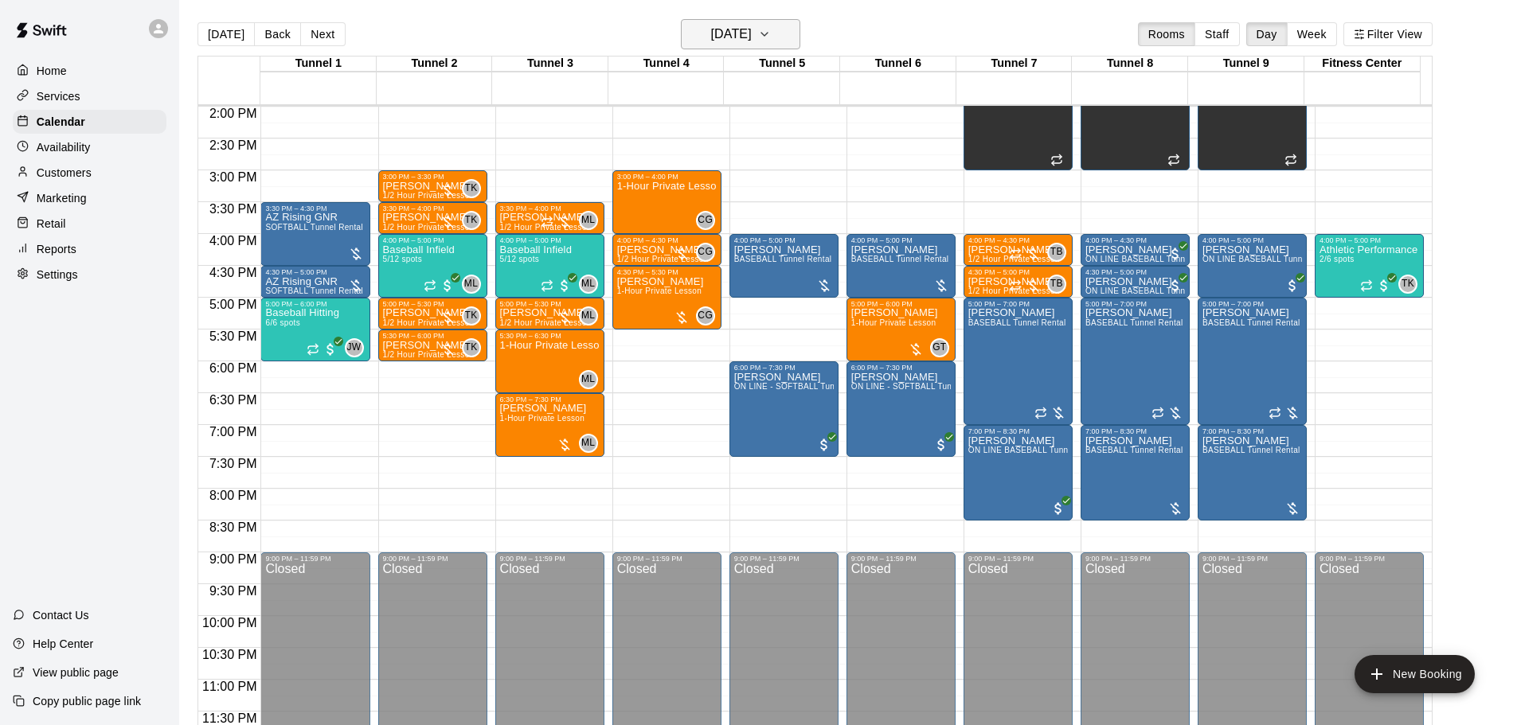
click at [711, 29] on h6 "[DATE]" at bounding box center [731, 34] width 41 height 22
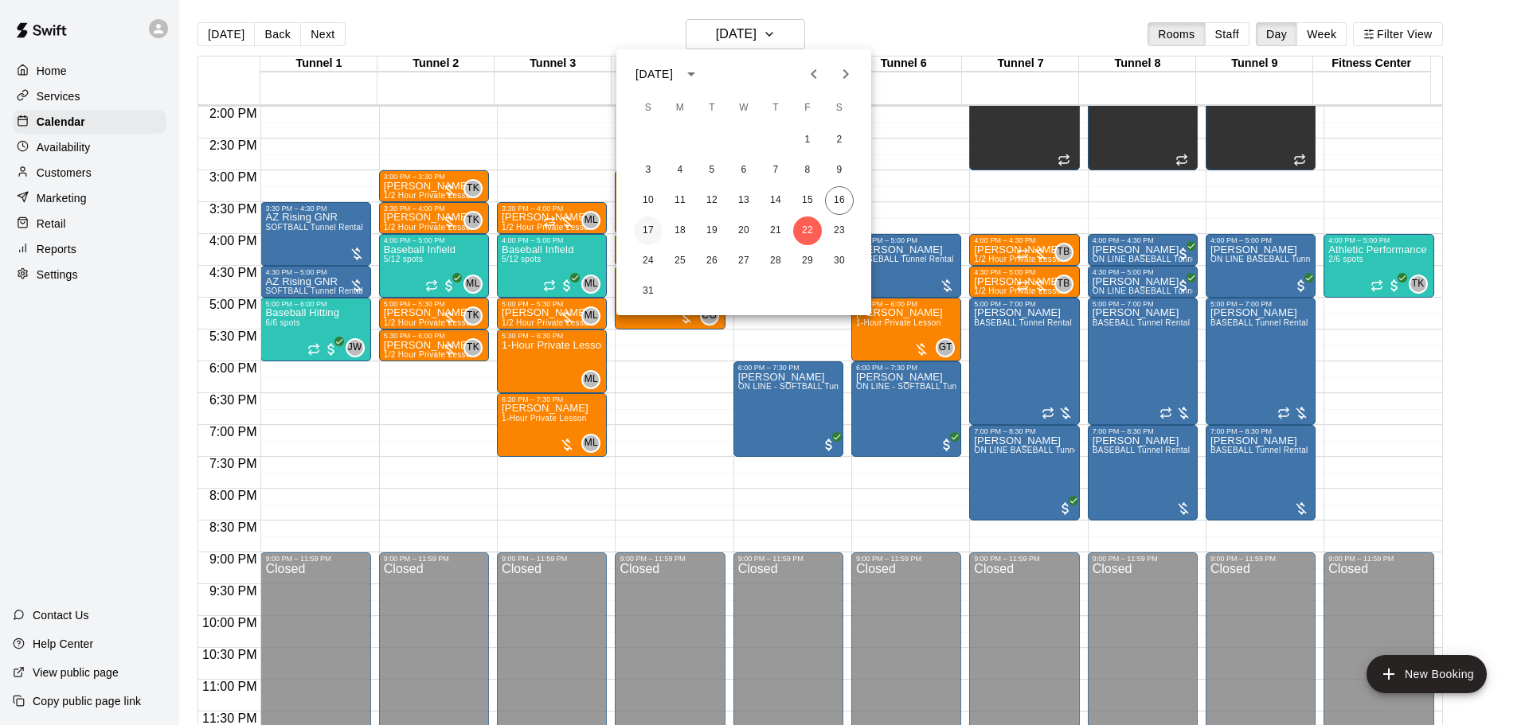
click at [640, 227] on button "17" at bounding box center [648, 231] width 29 height 29
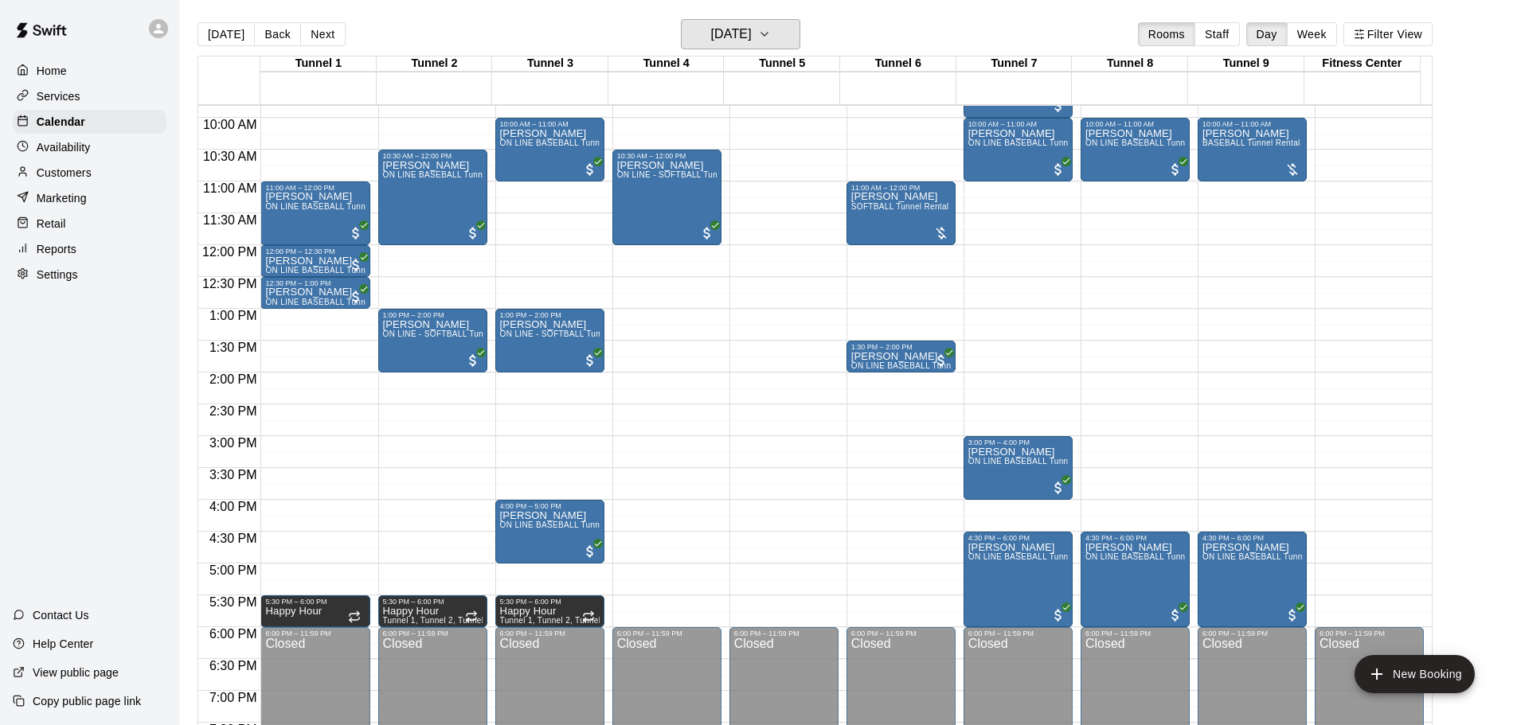
scroll to position [654, 0]
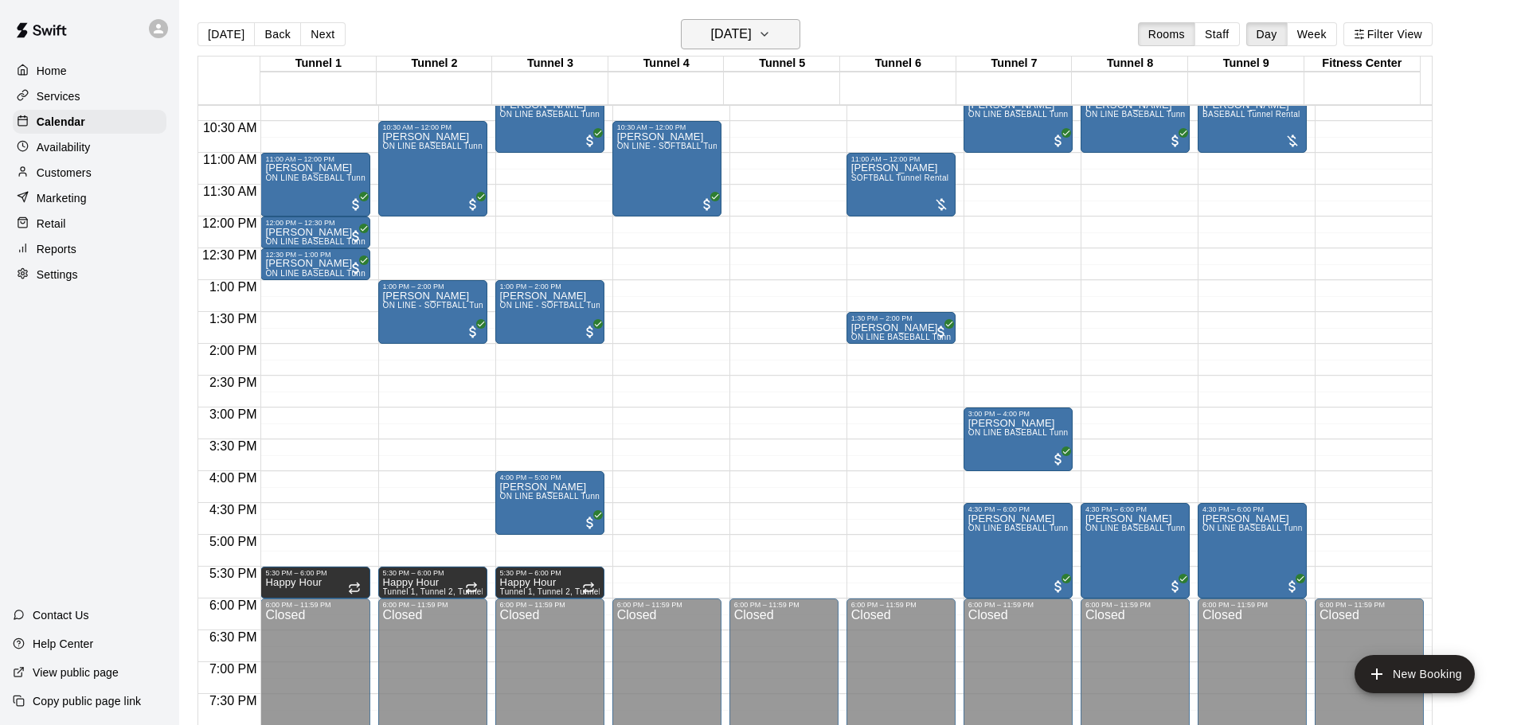
click at [783, 45] on button "Sunday Aug 17" at bounding box center [740, 34] width 119 height 30
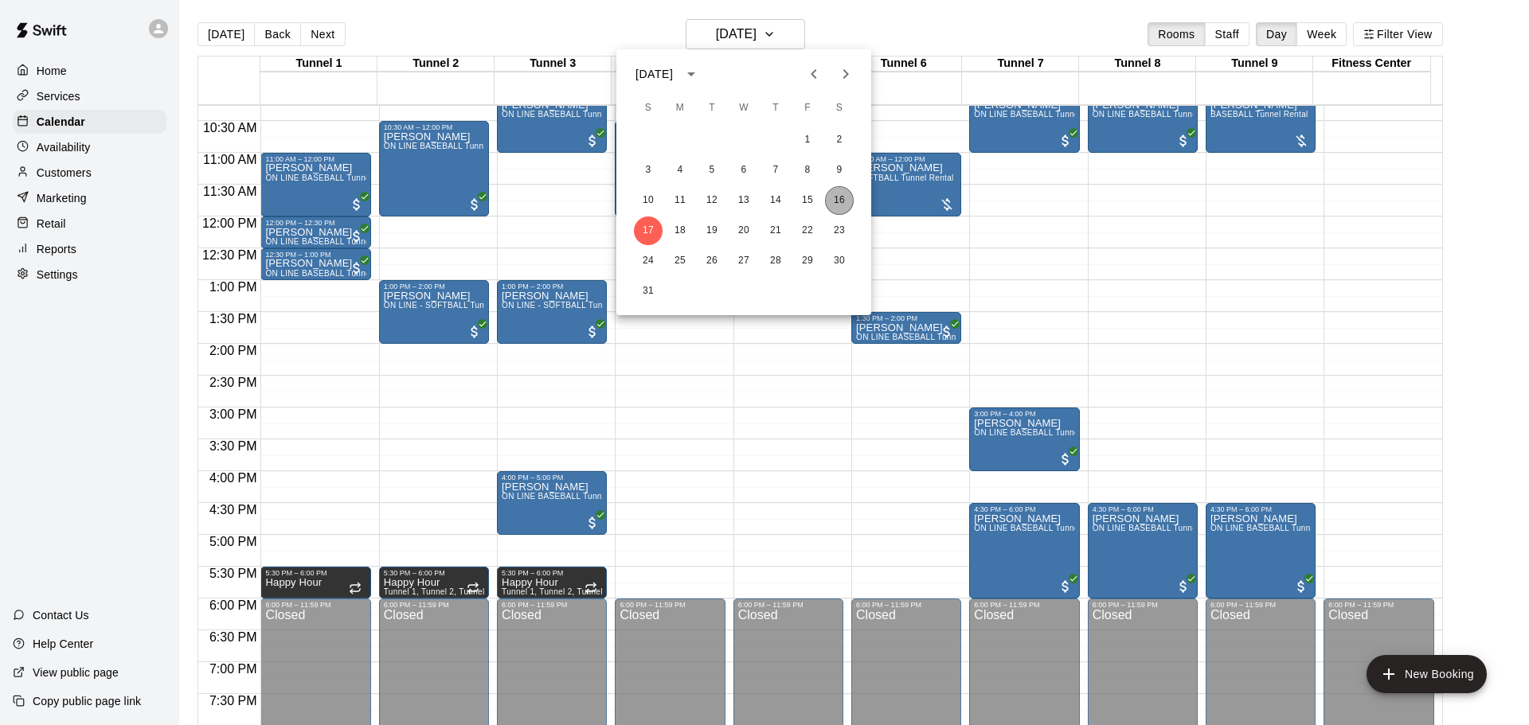
click at [841, 205] on button "16" at bounding box center [839, 200] width 29 height 29
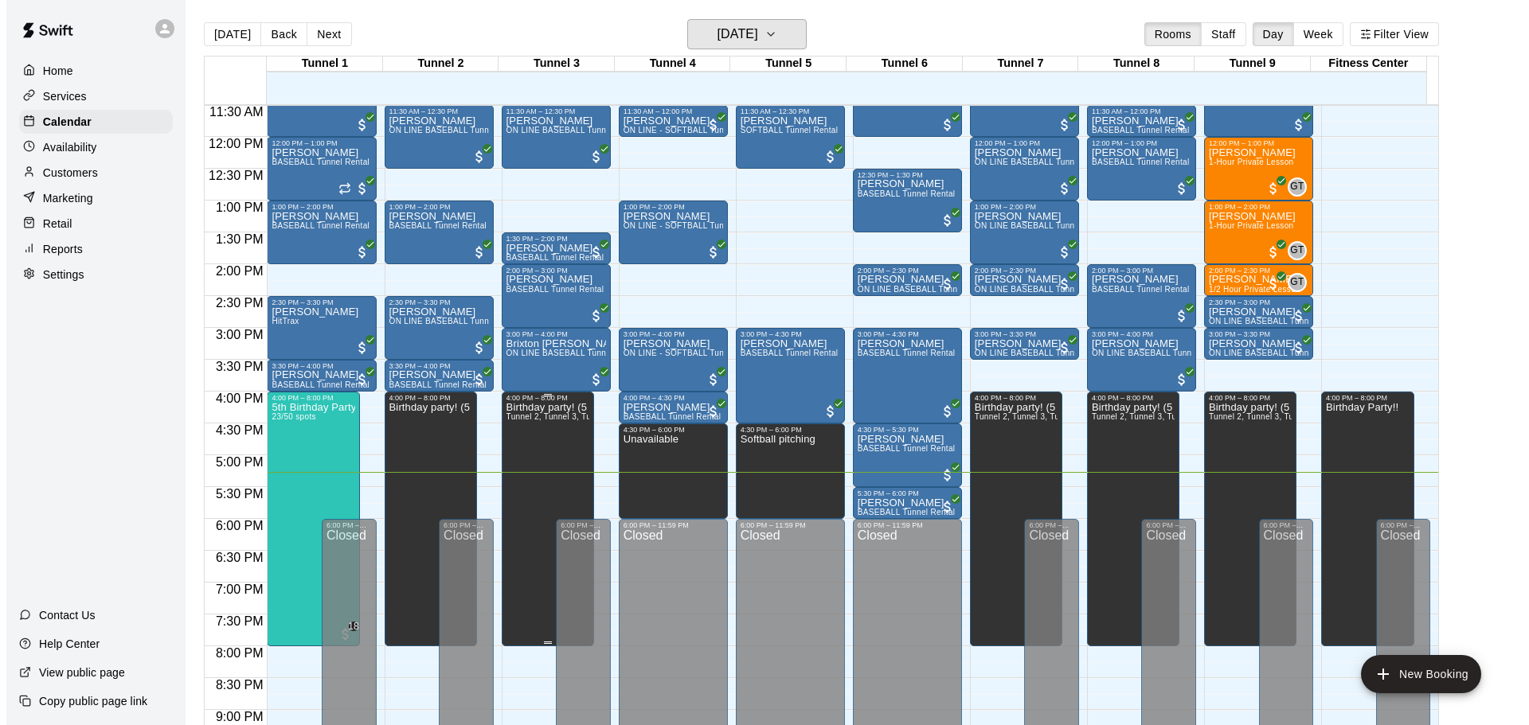
scroll to position [813, 0]
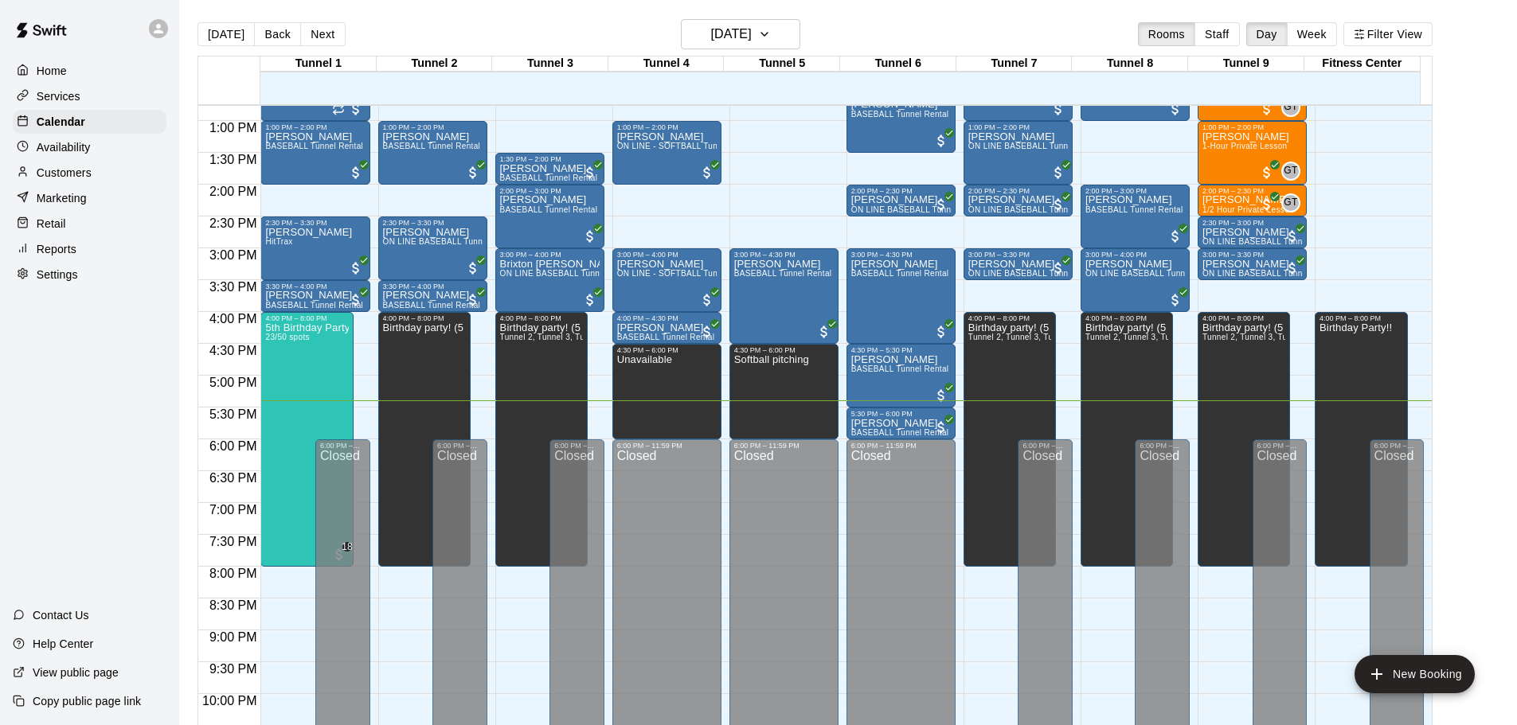
drag, startPoint x: 1245, startPoint y: 31, endPoint x: 1210, endPoint y: 49, distance: 39.5
click at [1240, 31] on button "Staff" at bounding box center [1216, 34] width 45 height 24
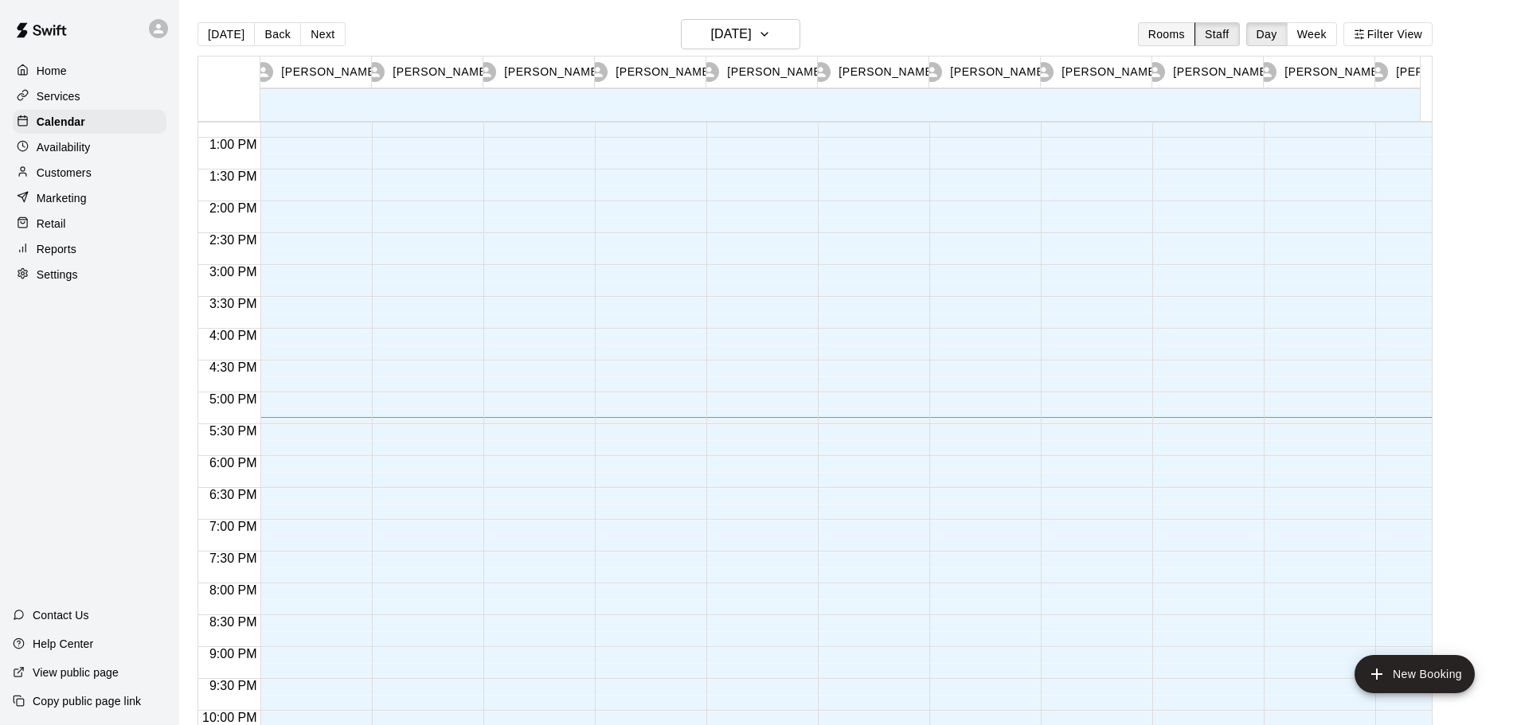
click at [1178, 29] on button "Rooms" at bounding box center [1166, 34] width 57 height 24
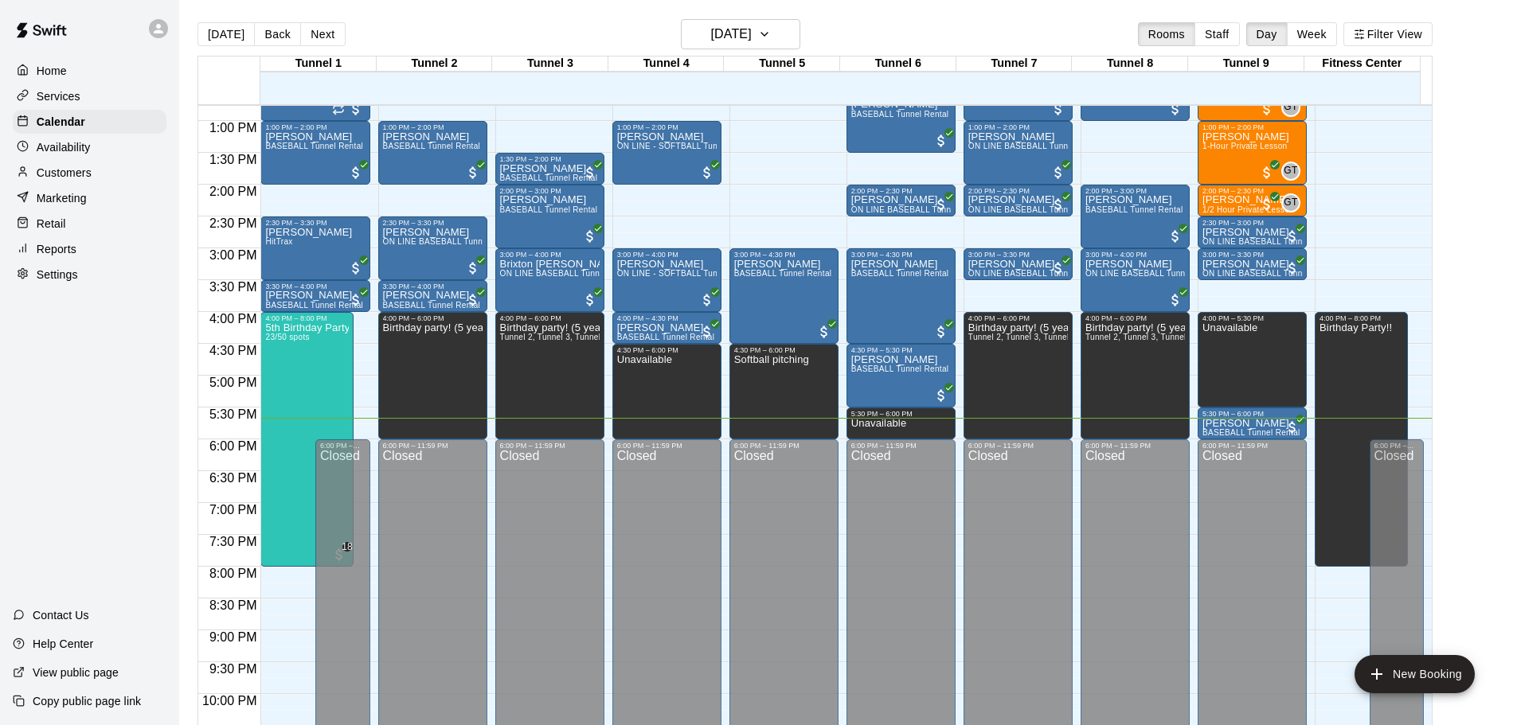
drag, startPoint x: 842, startPoint y: 448, endPoint x: 1475, endPoint y: 282, distance: 654.4
click at [1487, 268] on main "Today Back Next Saturday Aug 16 Rooms Staff Day Week Filter View Tunnel 1 16 Sa…" at bounding box center [848, 381] width 1325 height 725
click at [316, 368] on div "5th Birthday Party Open Hitting 23/50 spots" at bounding box center [307, 684] width 84 height 725
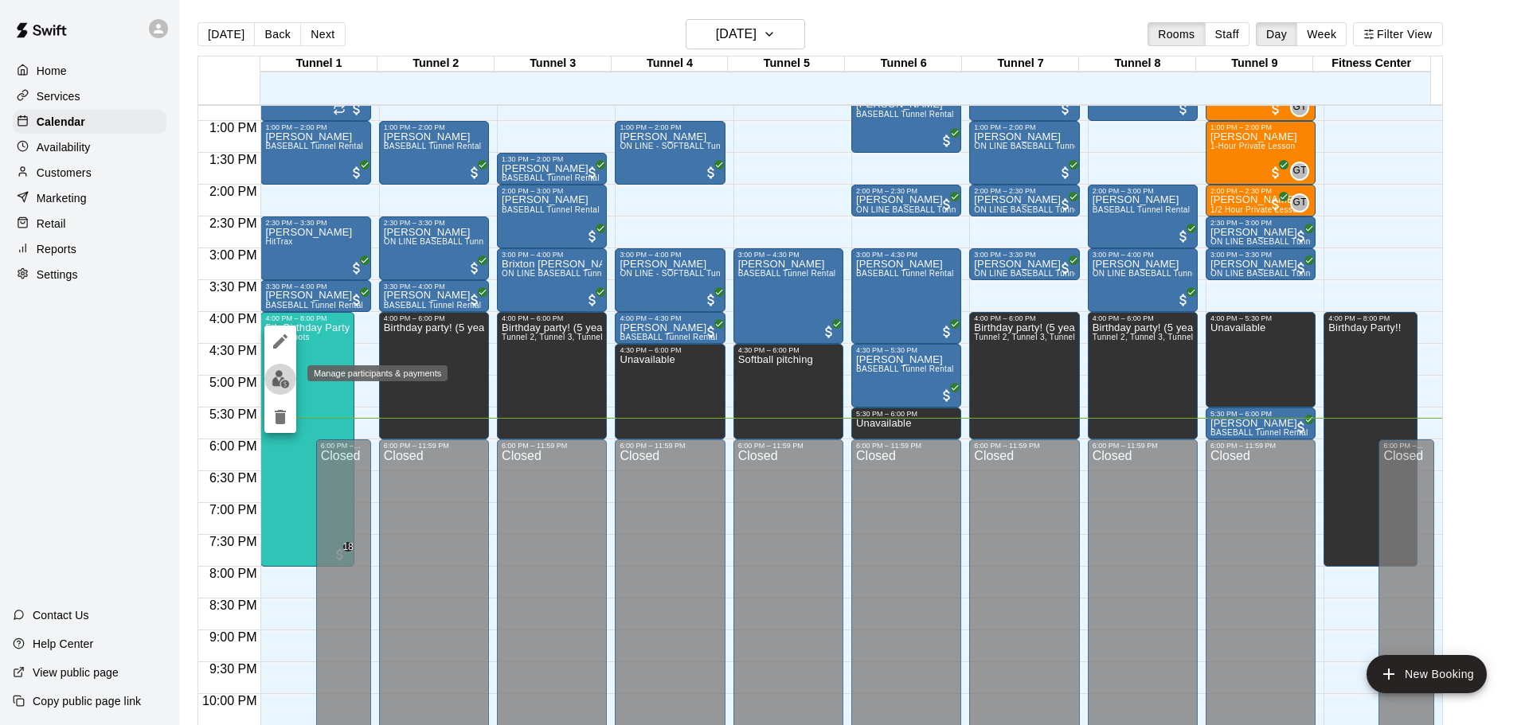
click at [278, 377] on img "edit" at bounding box center [280, 379] width 18 height 18
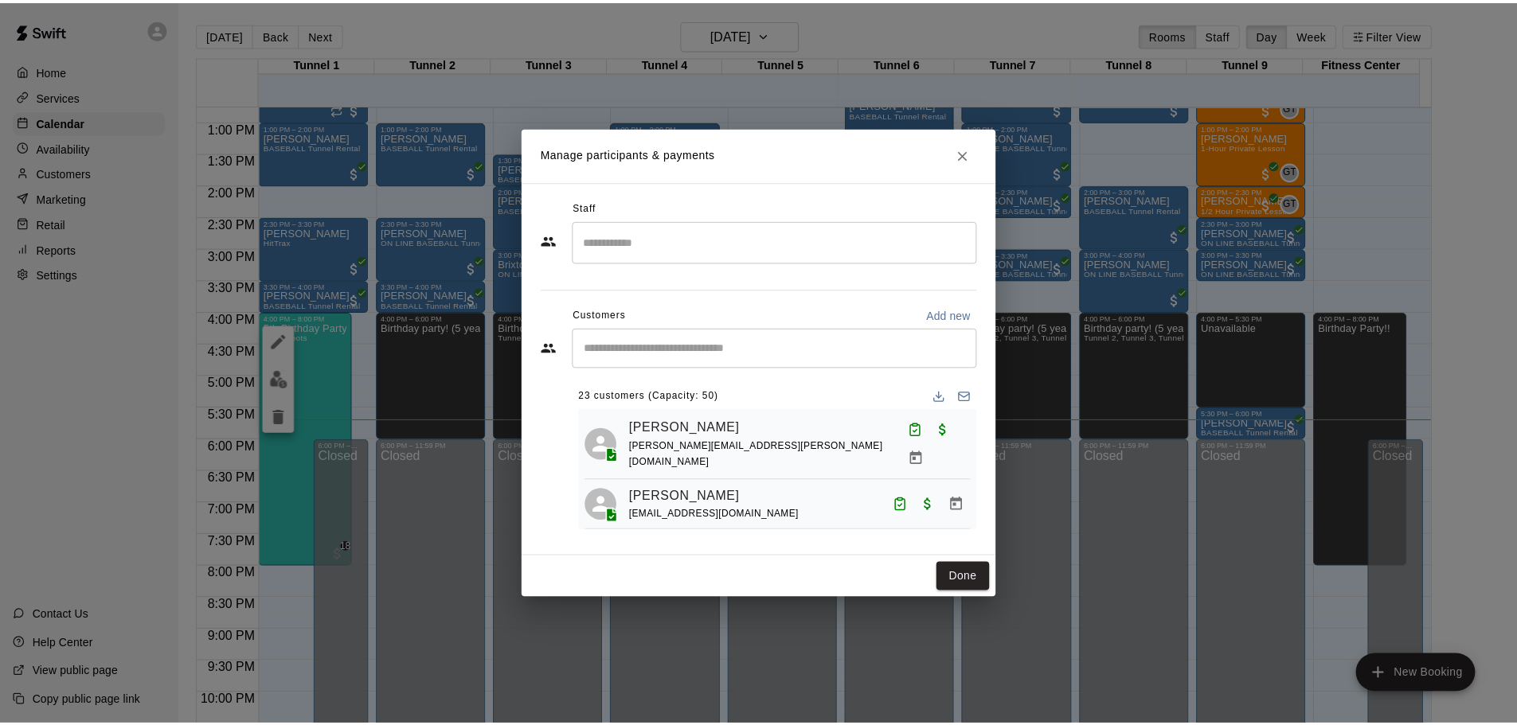
scroll to position [80, 0]
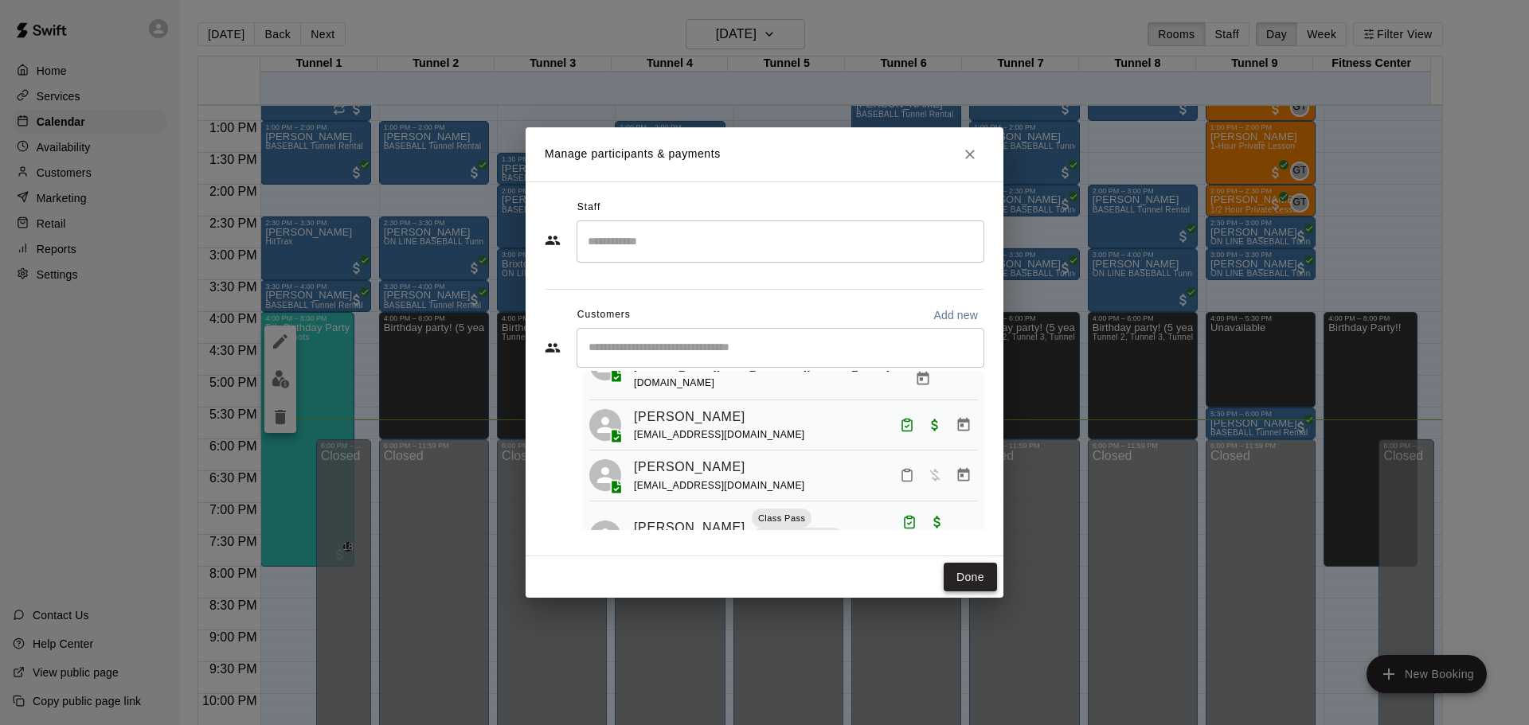
click at [978, 575] on button "Done" at bounding box center [969, 577] width 53 height 29
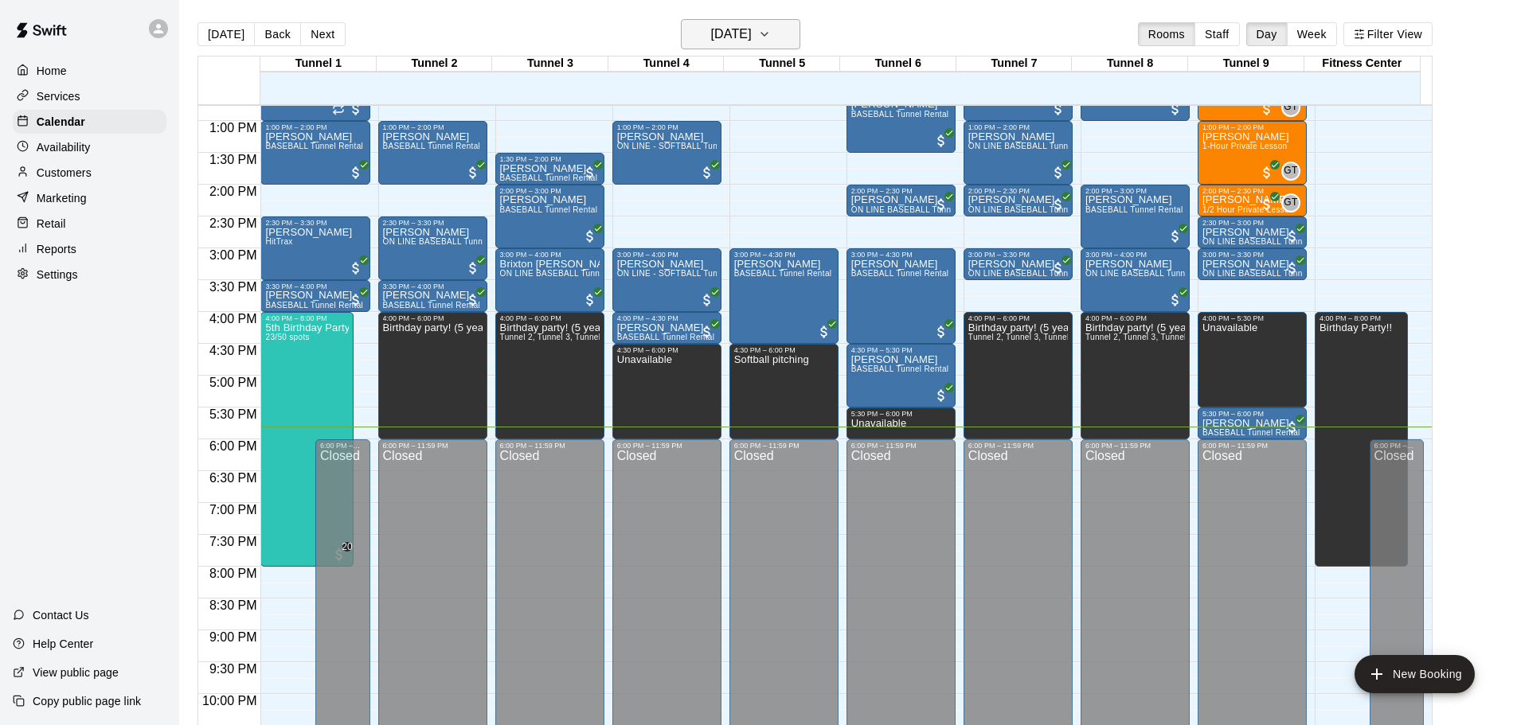
click at [752, 39] on h6 "[DATE]" at bounding box center [731, 34] width 41 height 22
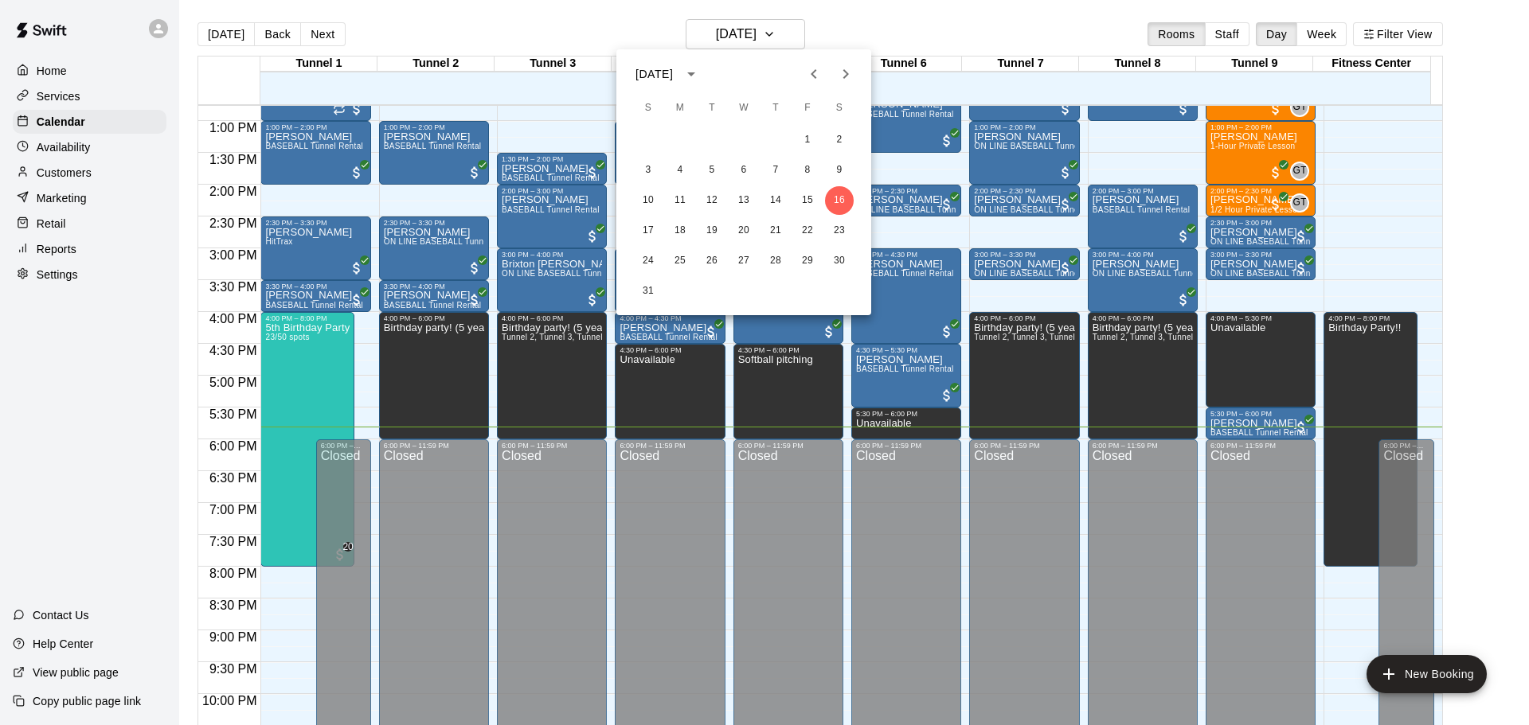
click at [779, 38] on div at bounding box center [764, 362] width 1529 height 725
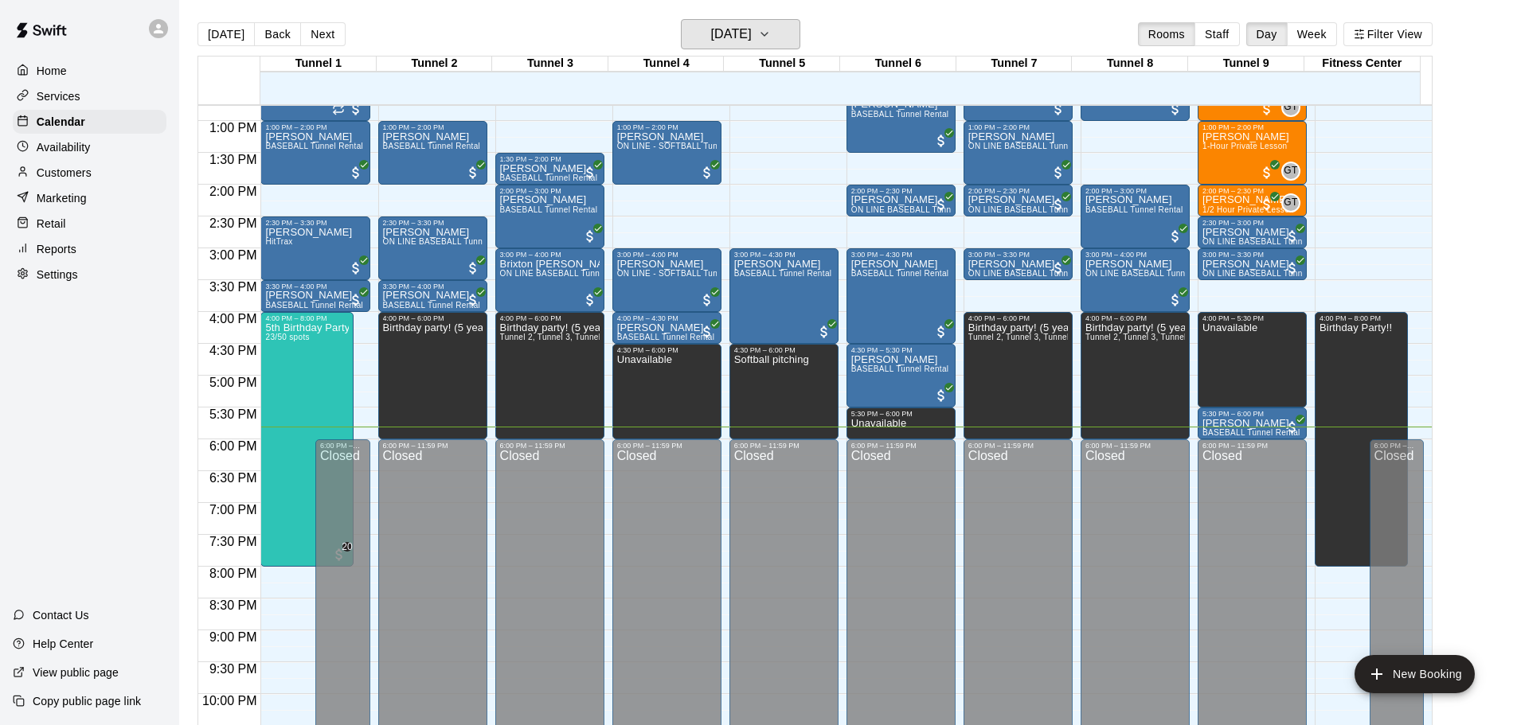
click at [752, 38] on h6 "[DATE]" at bounding box center [731, 34] width 41 height 22
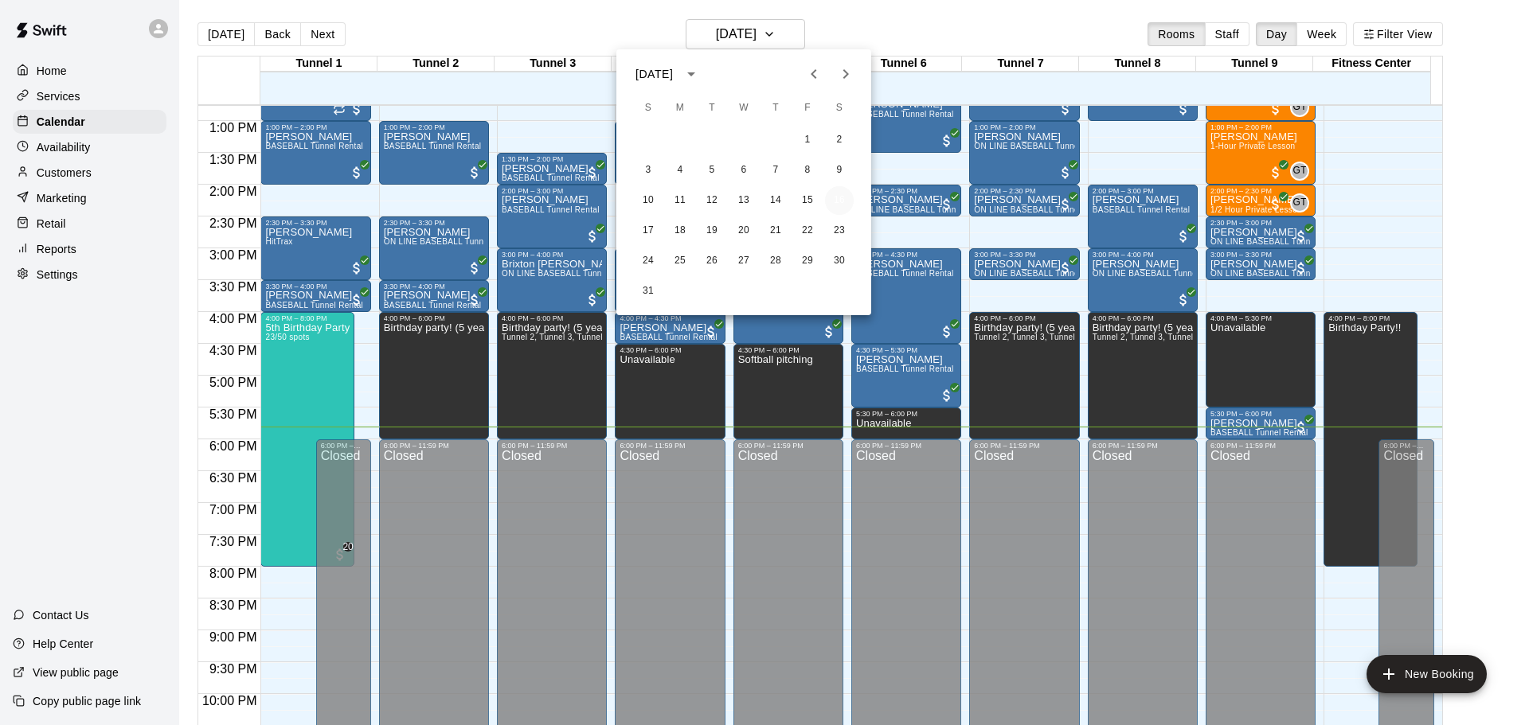
click at [838, 198] on button "16" at bounding box center [839, 200] width 29 height 29
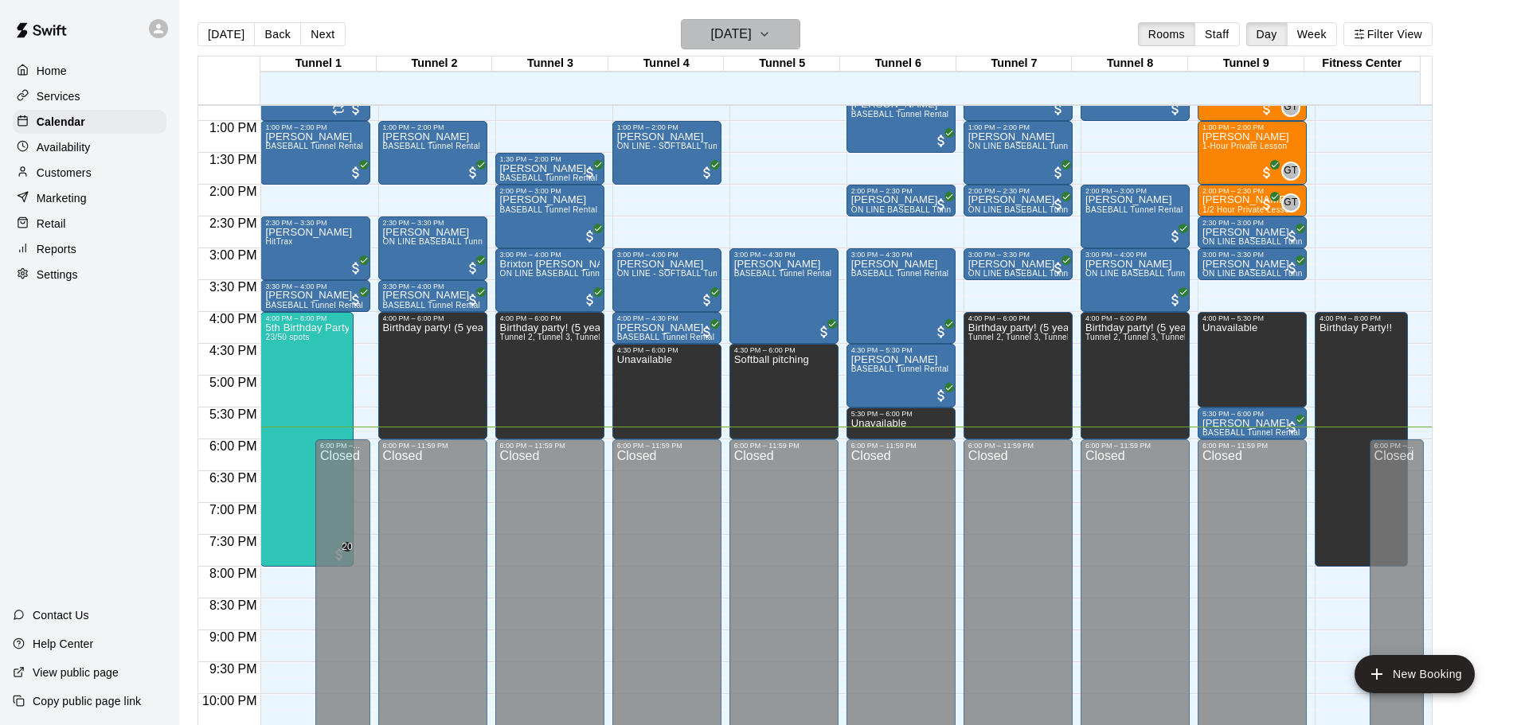
click at [752, 34] on h6 "[DATE]" at bounding box center [731, 34] width 41 height 22
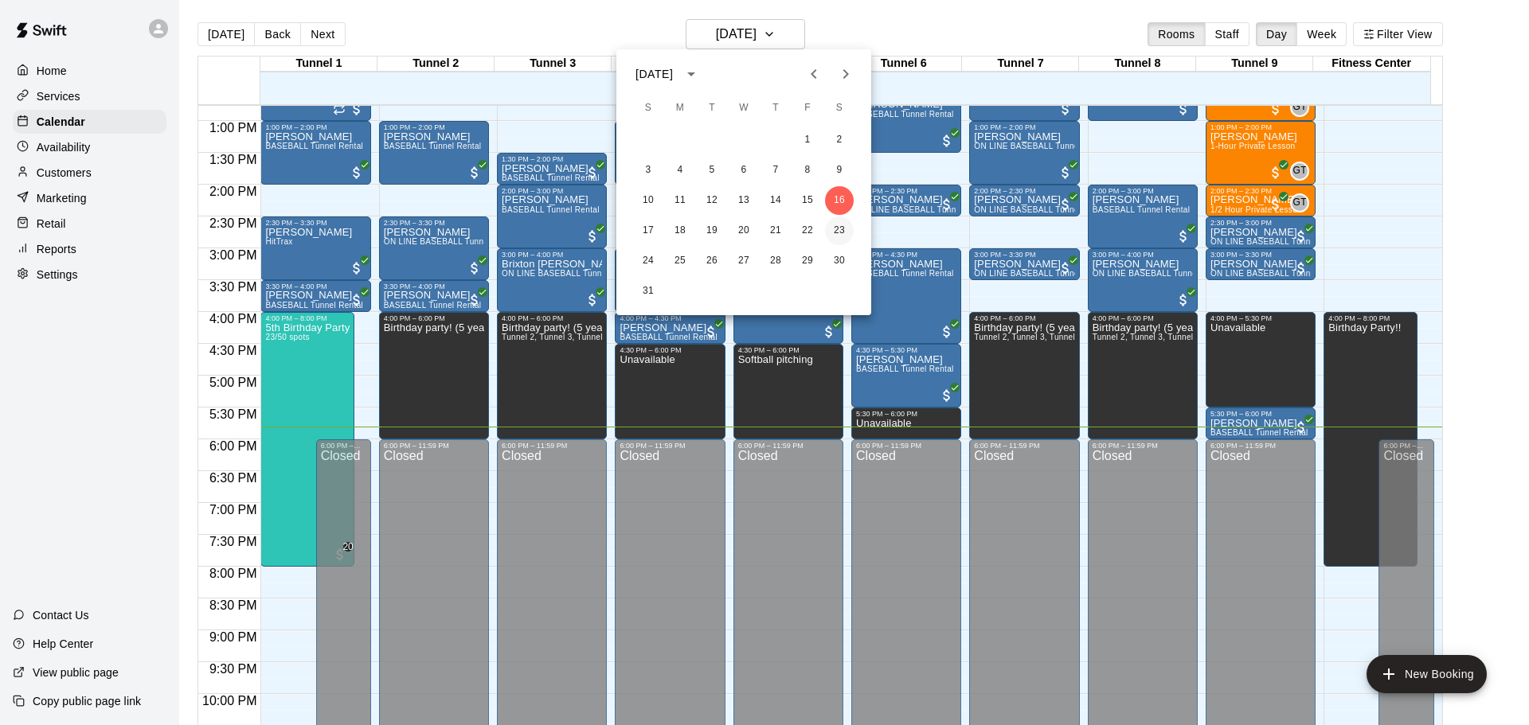
click at [834, 228] on button "23" at bounding box center [839, 231] width 29 height 29
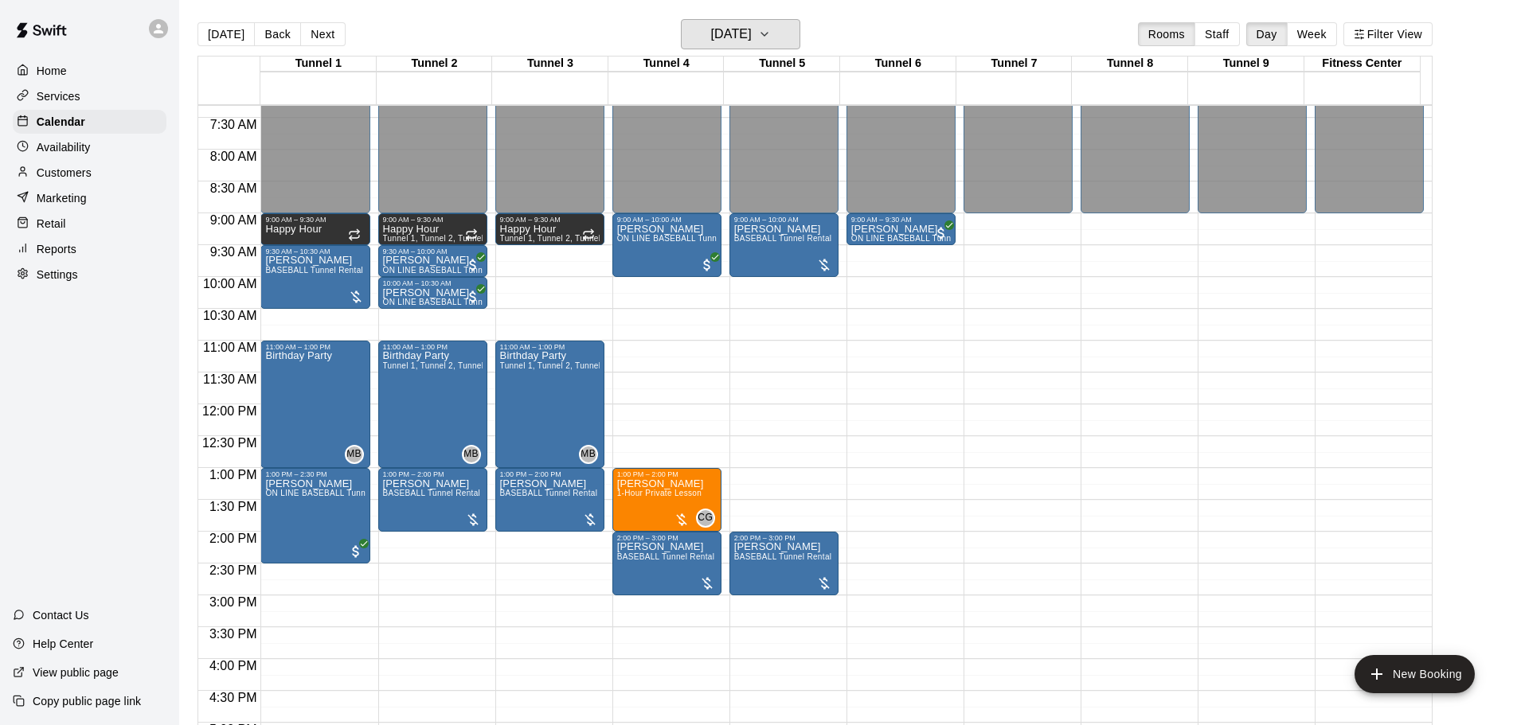
scroll to position [494, 0]
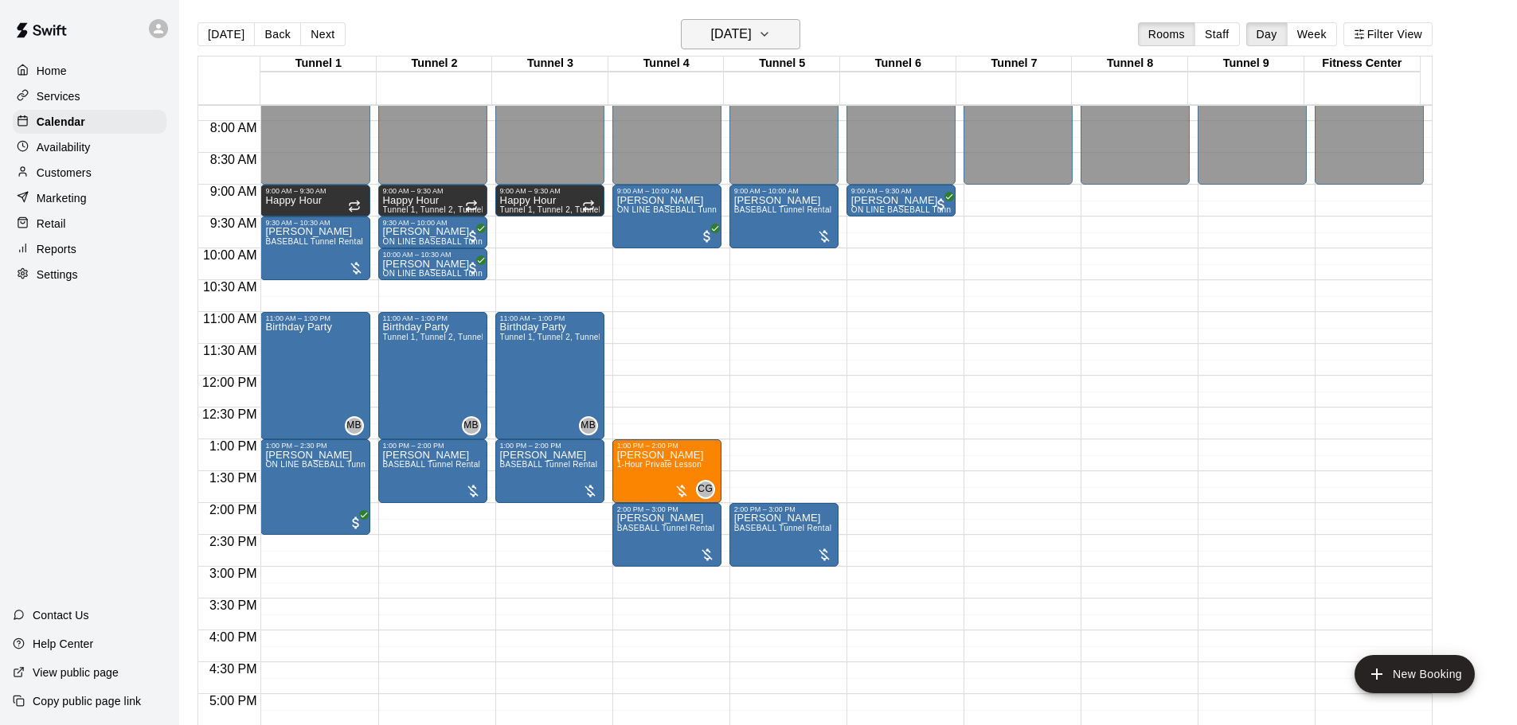
click at [759, 22] on button "[DATE]" at bounding box center [740, 34] width 119 height 30
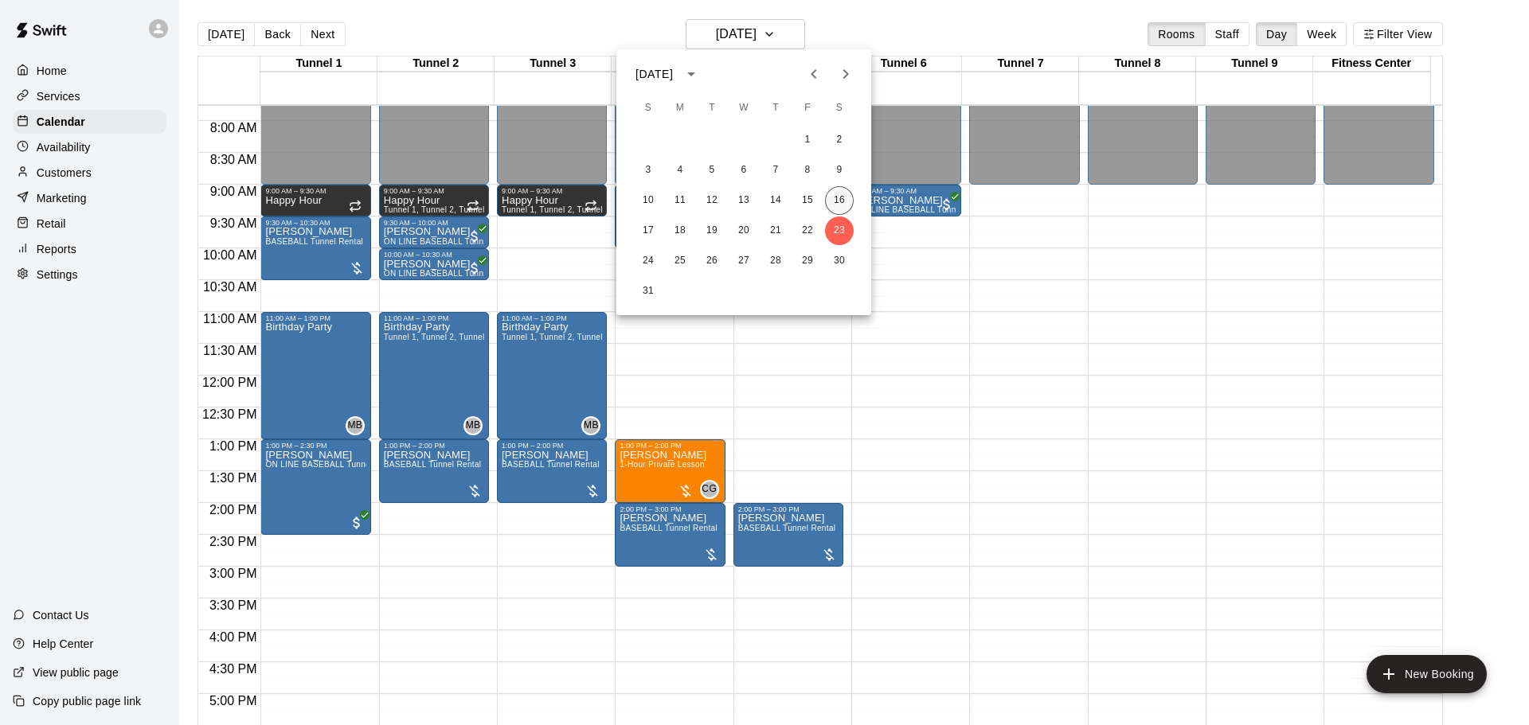
click at [840, 199] on button "16" at bounding box center [839, 200] width 29 height 29
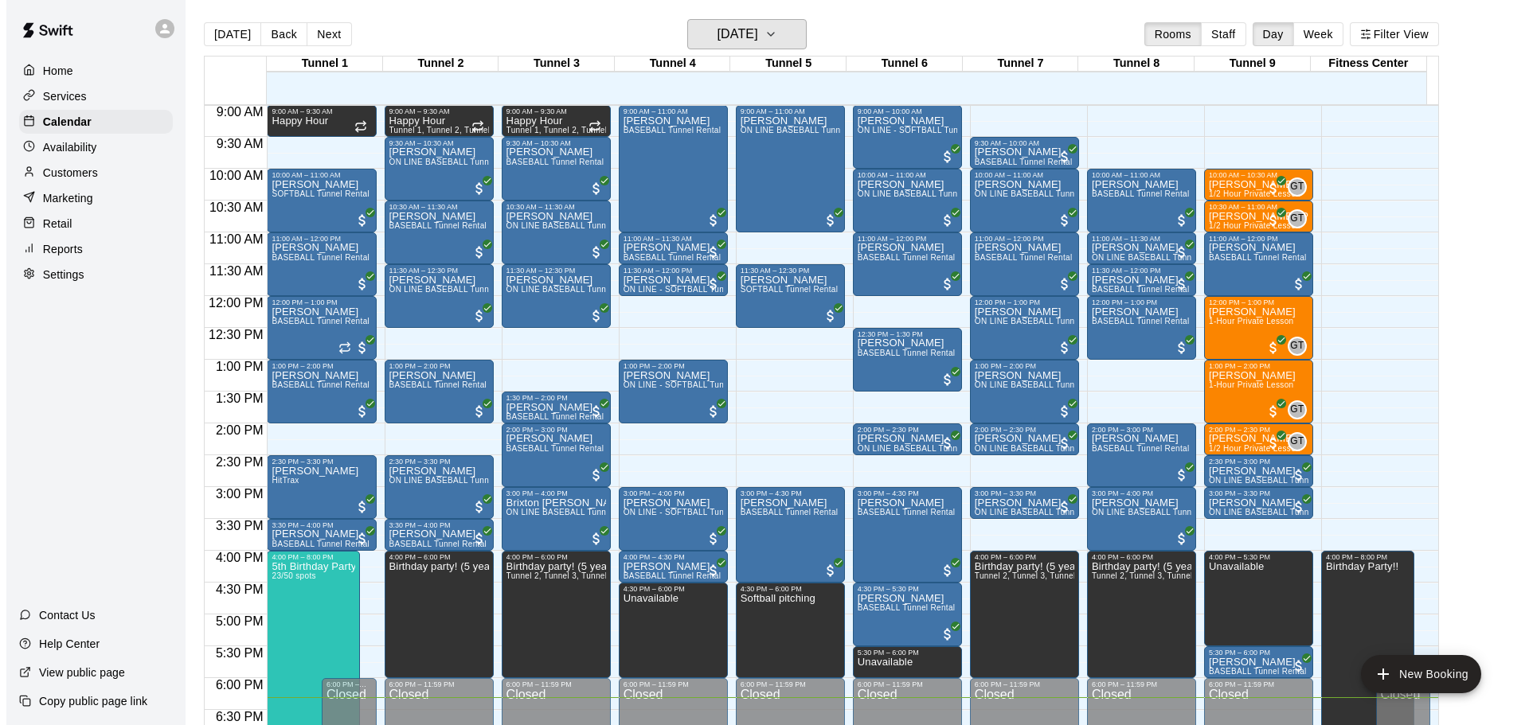
scroll to position [25, 0]
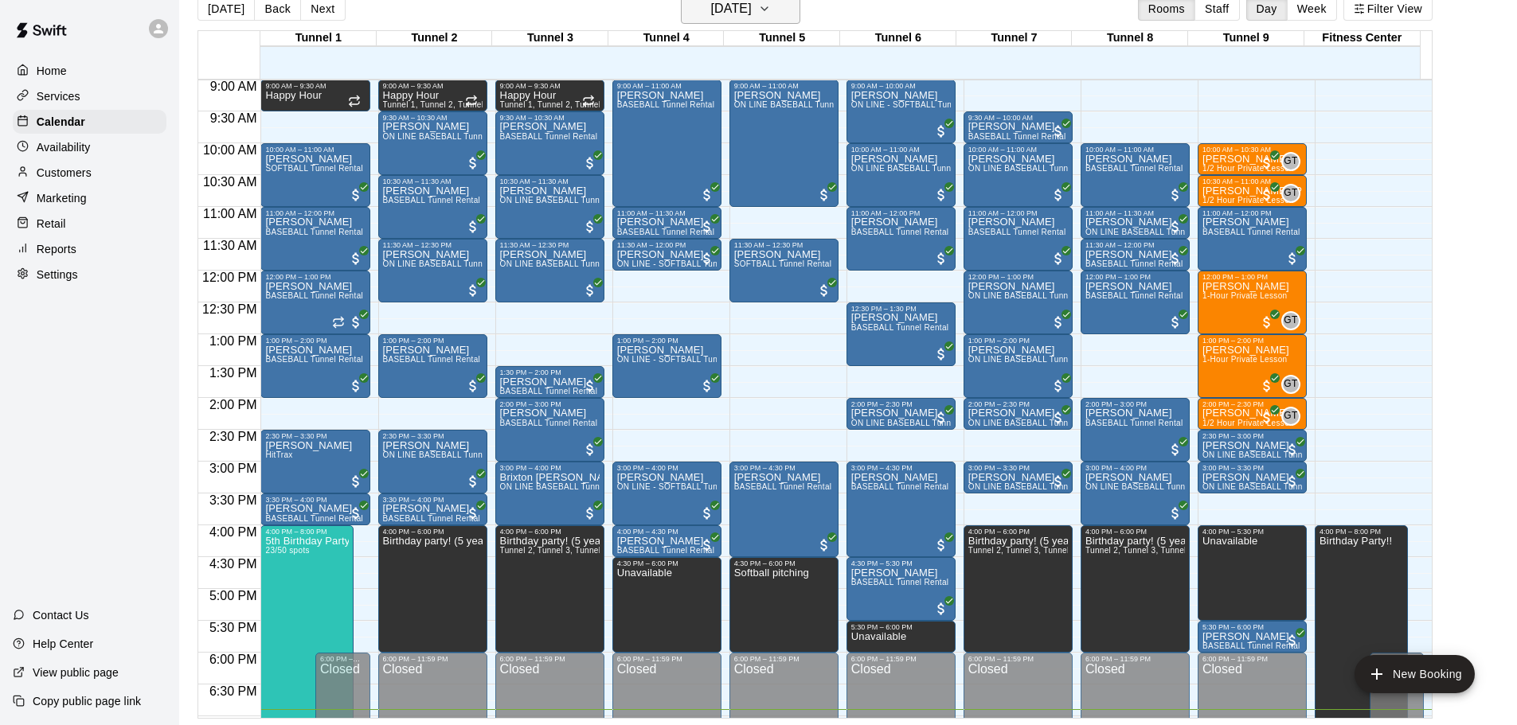
click at [752, 10] on h6 "[DATE]" at bounding box center [731, 9] width 41 height 22
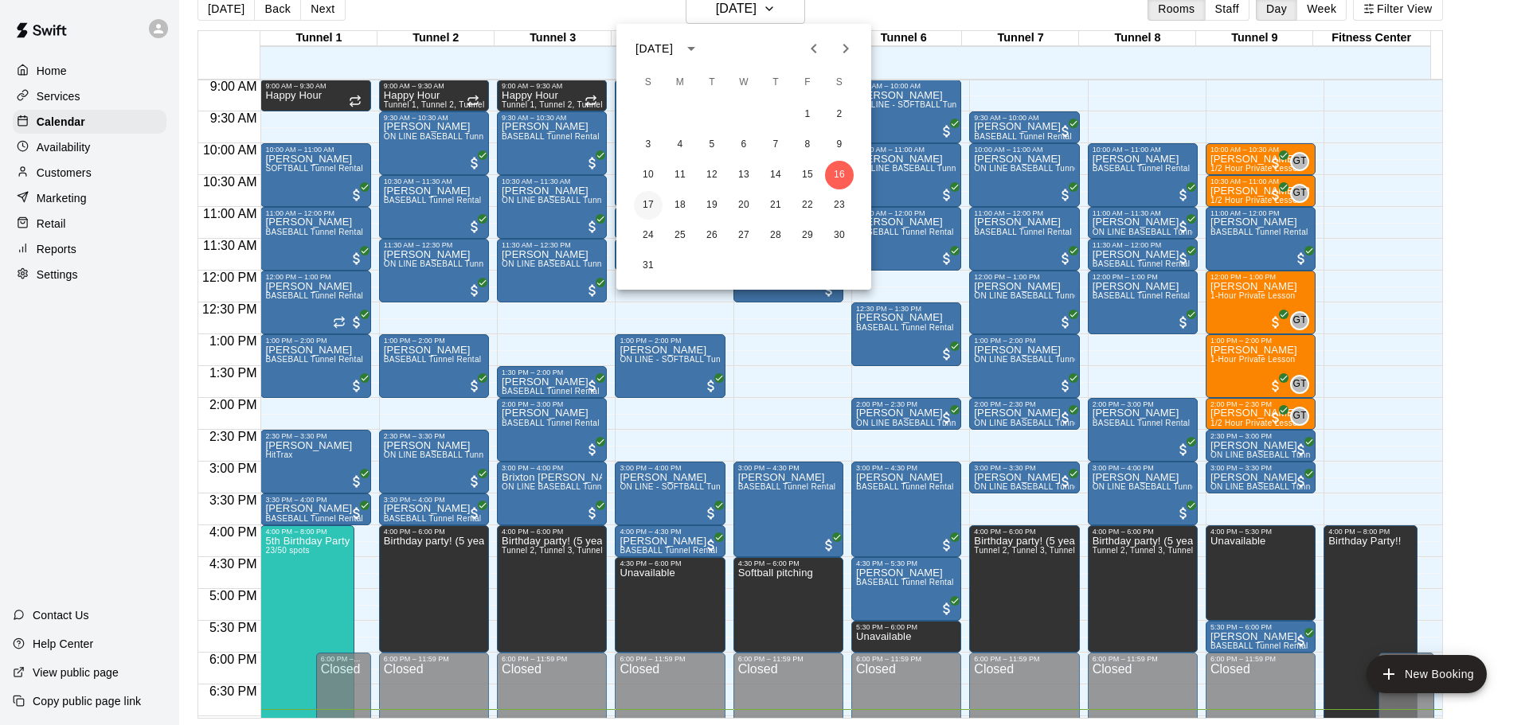
click at [648, 208] on button "17" at bounding box center [648, 205] width 29 height 29
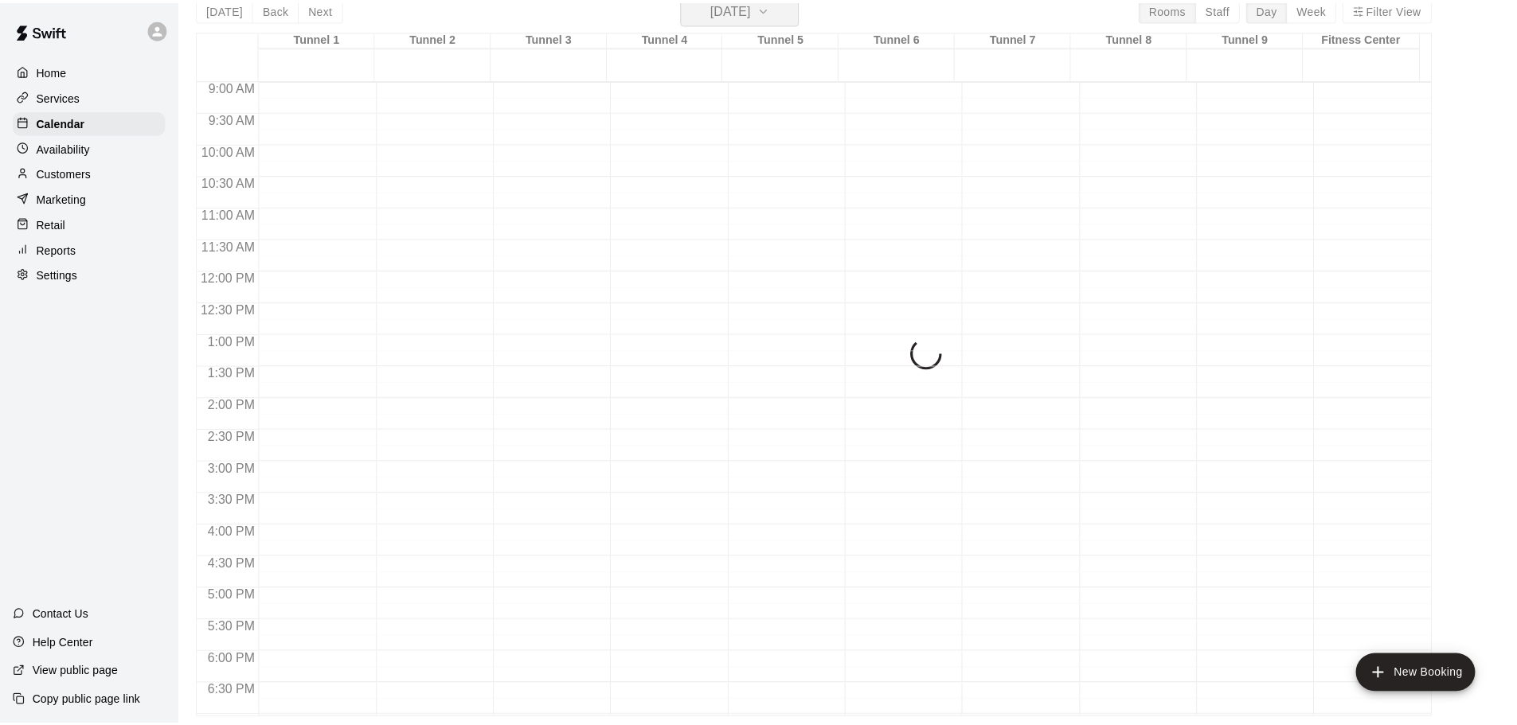
scroll to position [19, 0]
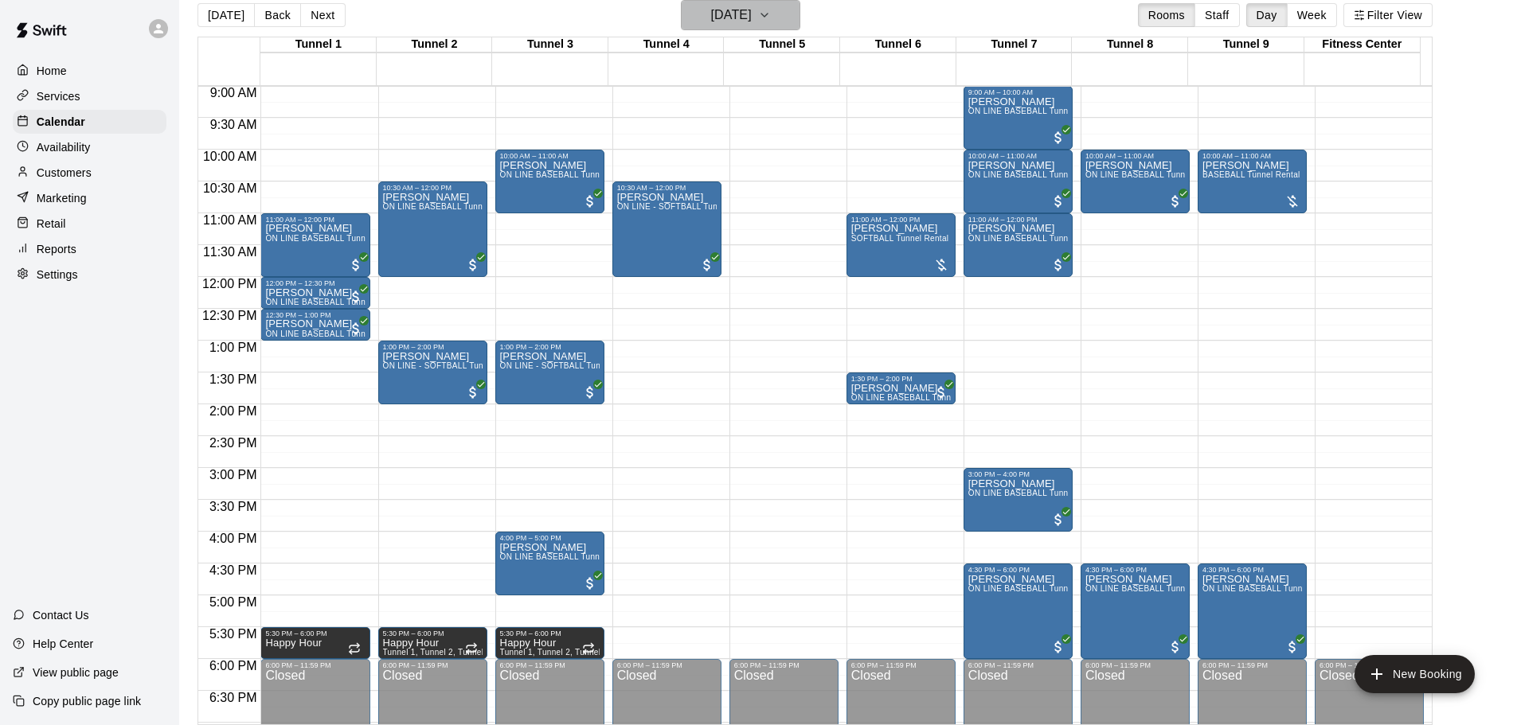
click at [771, 19] on icon "button" at bounding box center [764, 15] width 13 height 19
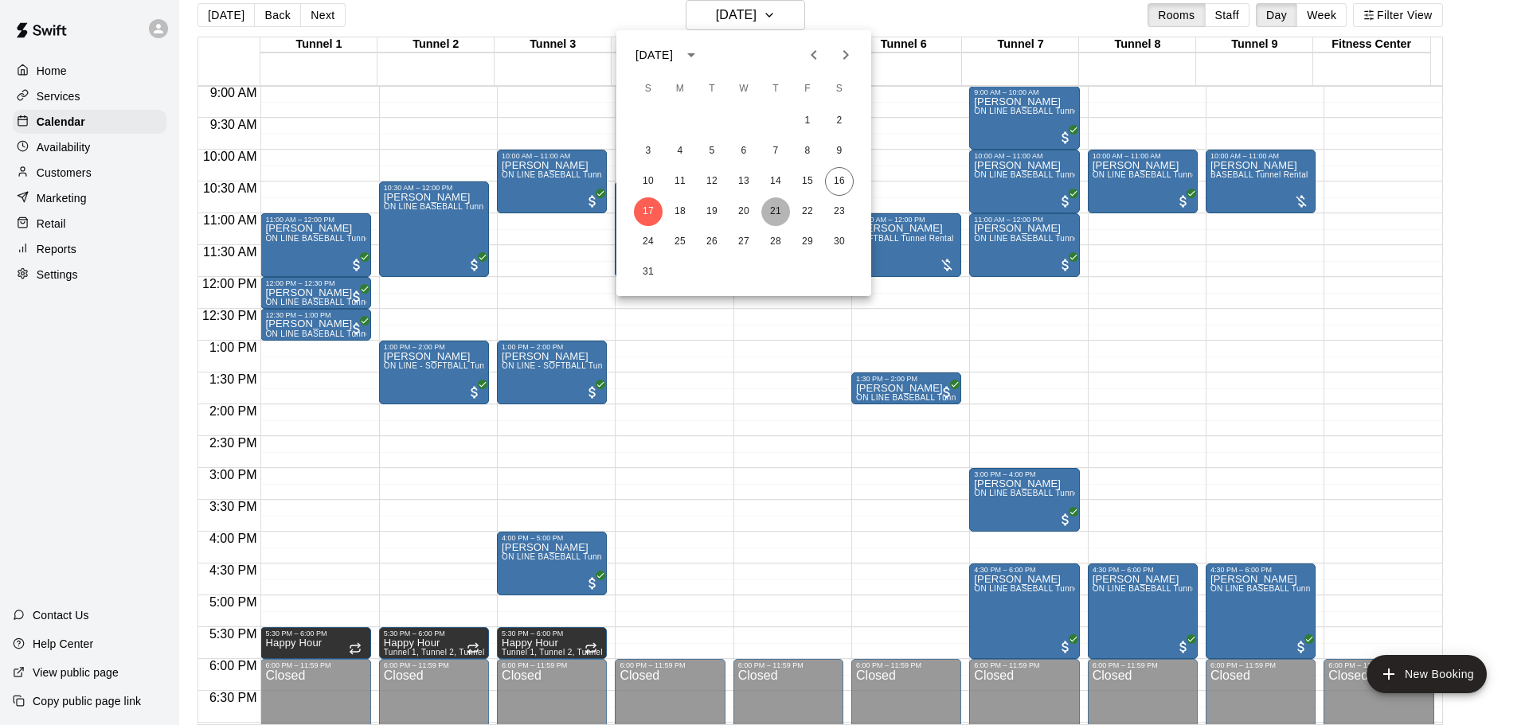
click at [781, 217] on button "21" at bounding box center [775, 211] width 29 height 29
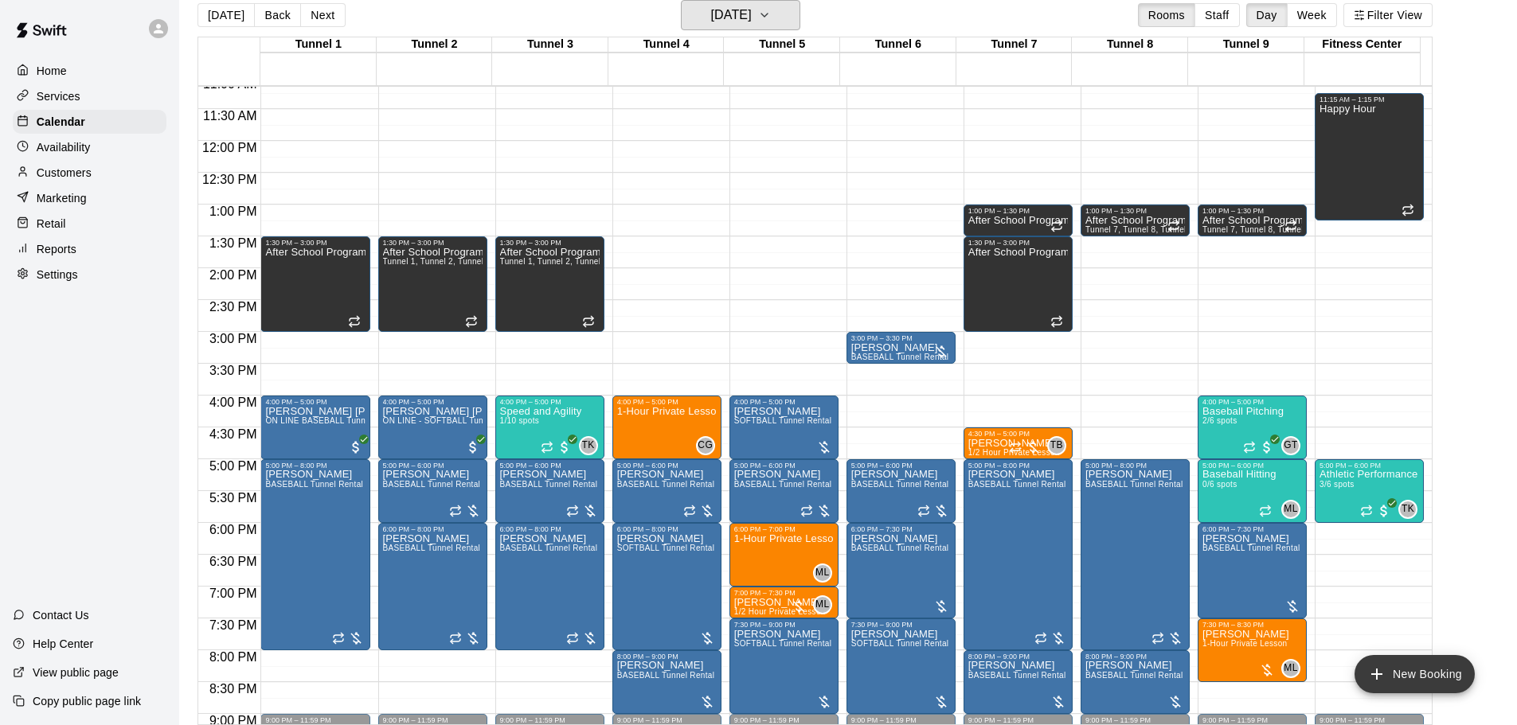
scroll to position [813, 0]
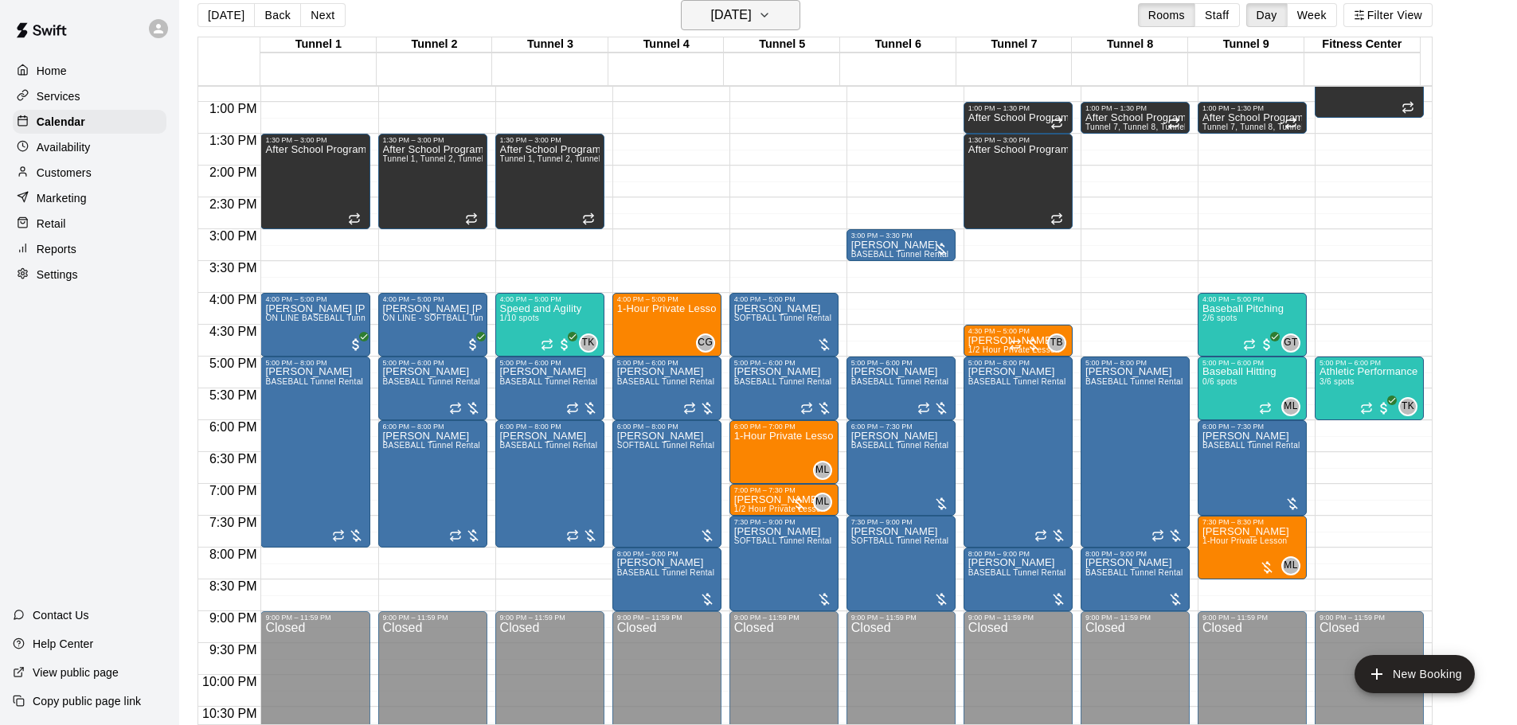
click at [752, 19] on h6 "[DATE]" at bounding box center [731, 15] width 41 height 22
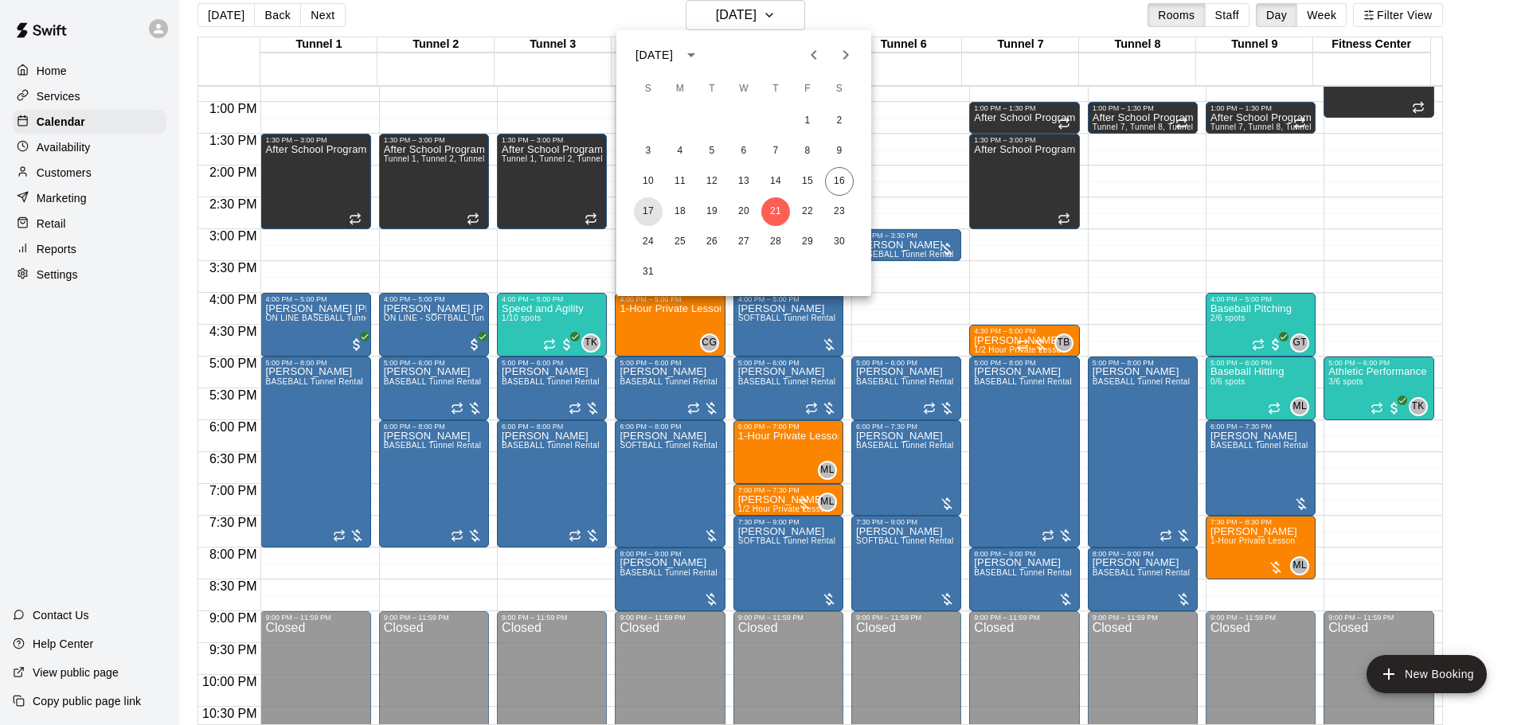
click at [661, 217] on button "17" at bounding box center [648, 211] width 29 height 29
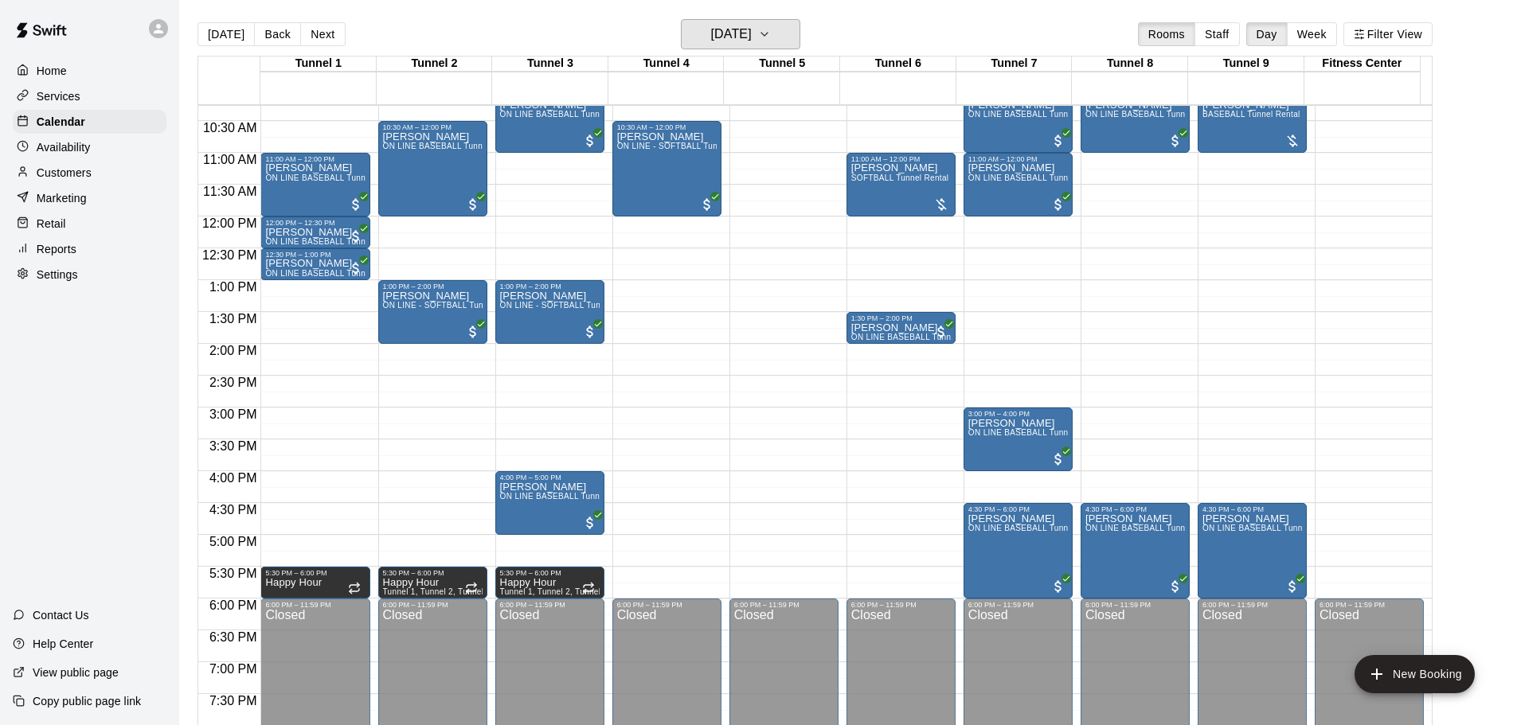
scroll to position [574, 0]
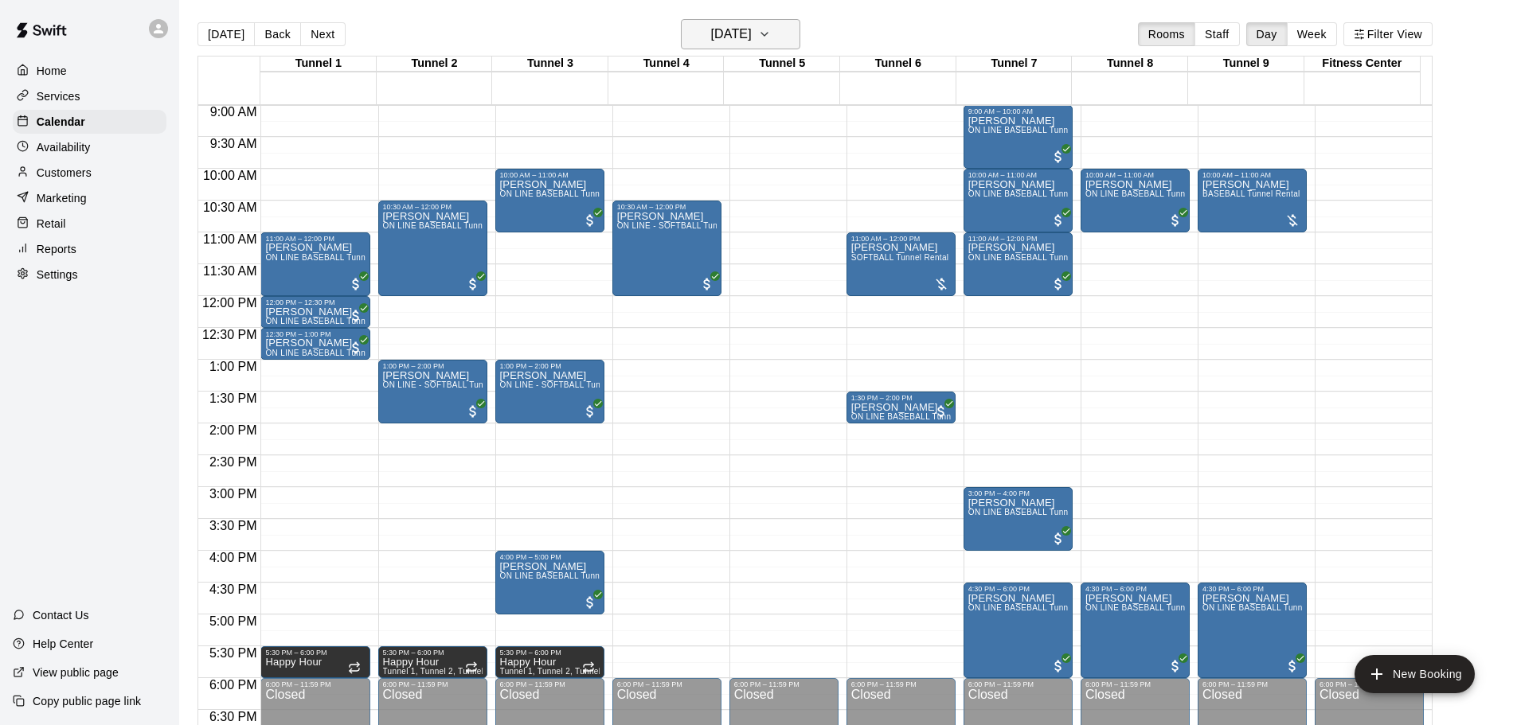
click at [779, 32] on button "Sunday Aug 17" at bounding box center [740, 34] width 119 height 30
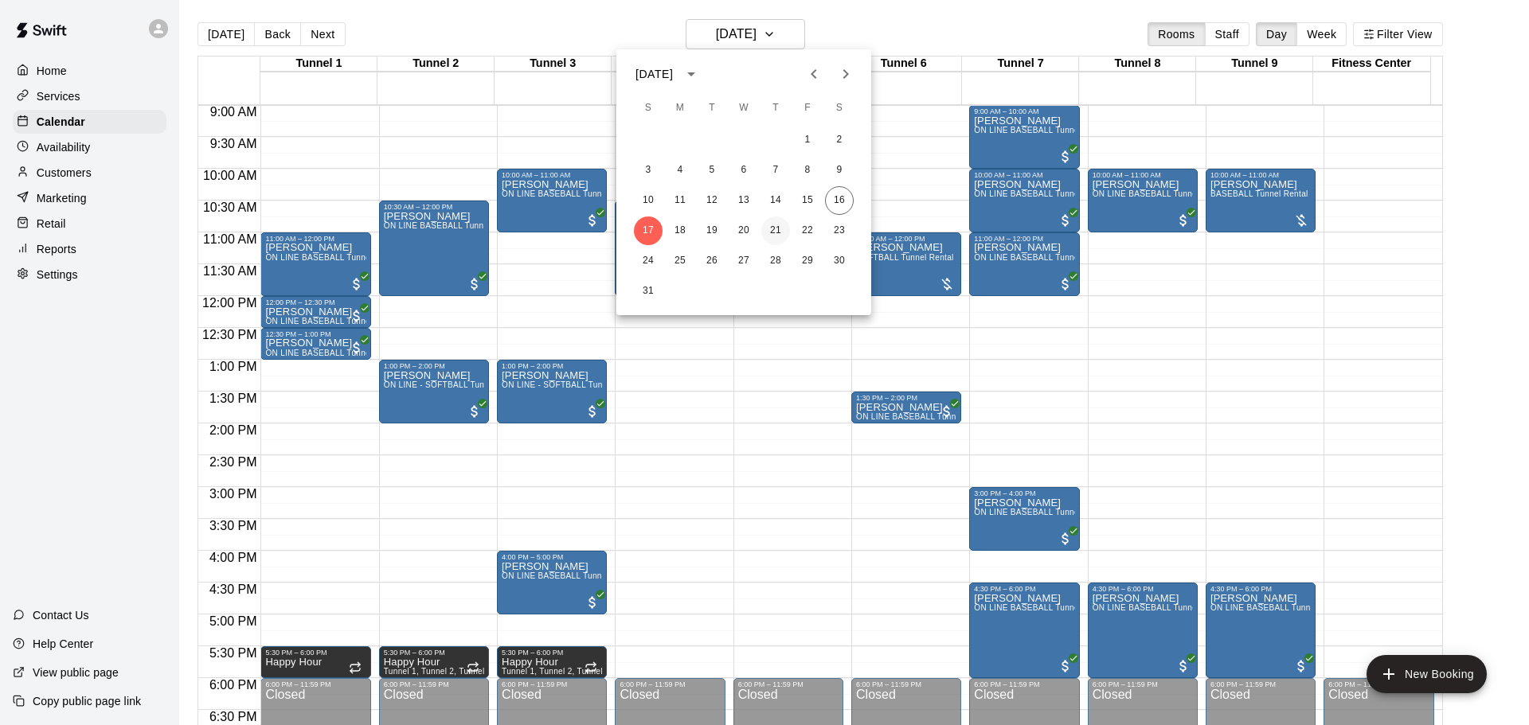
click at [785, 234] on button "21" at bounding box center [775, 231] width 29 height 29
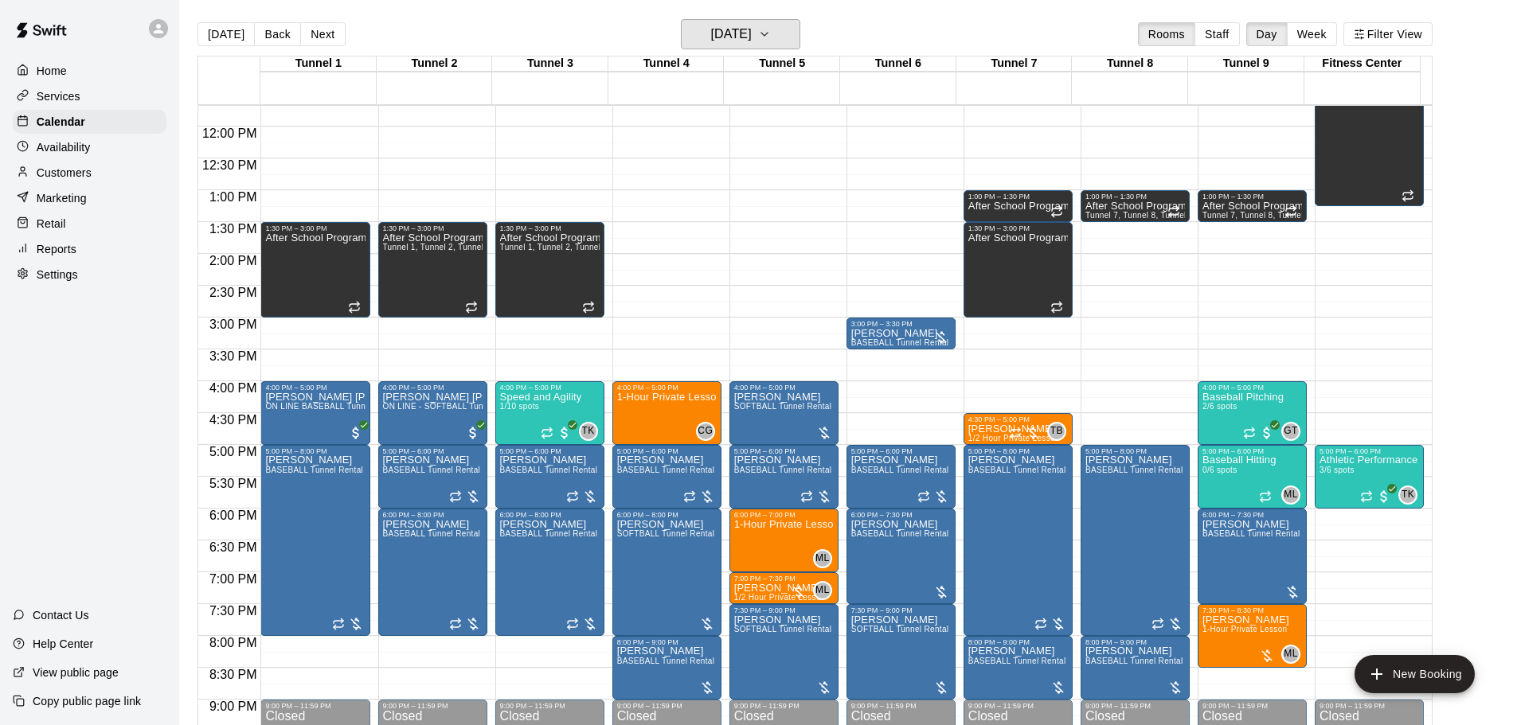
scroll to position [892, 0]
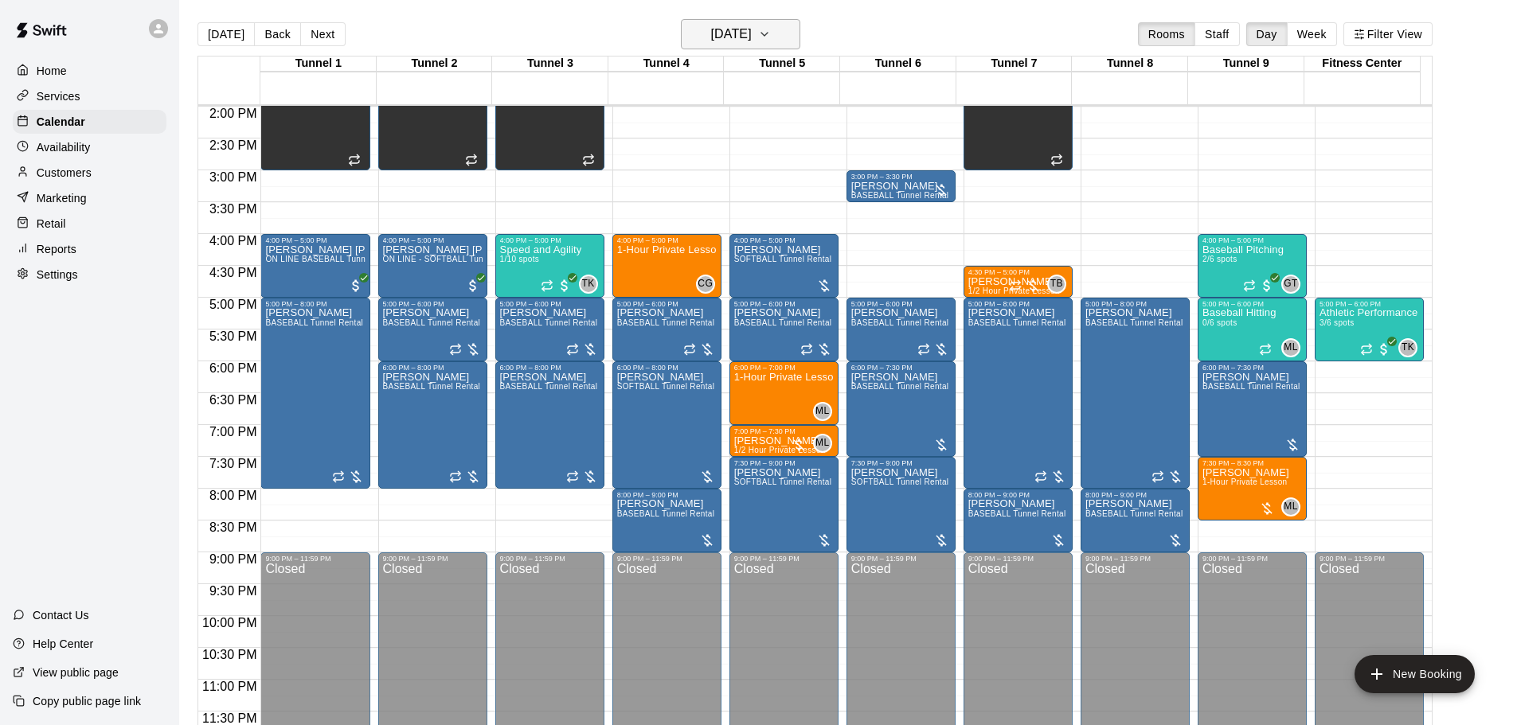
click at [752, 29] on h6 "[DATE]" at bounding box center [731, 34] width 41 height 22
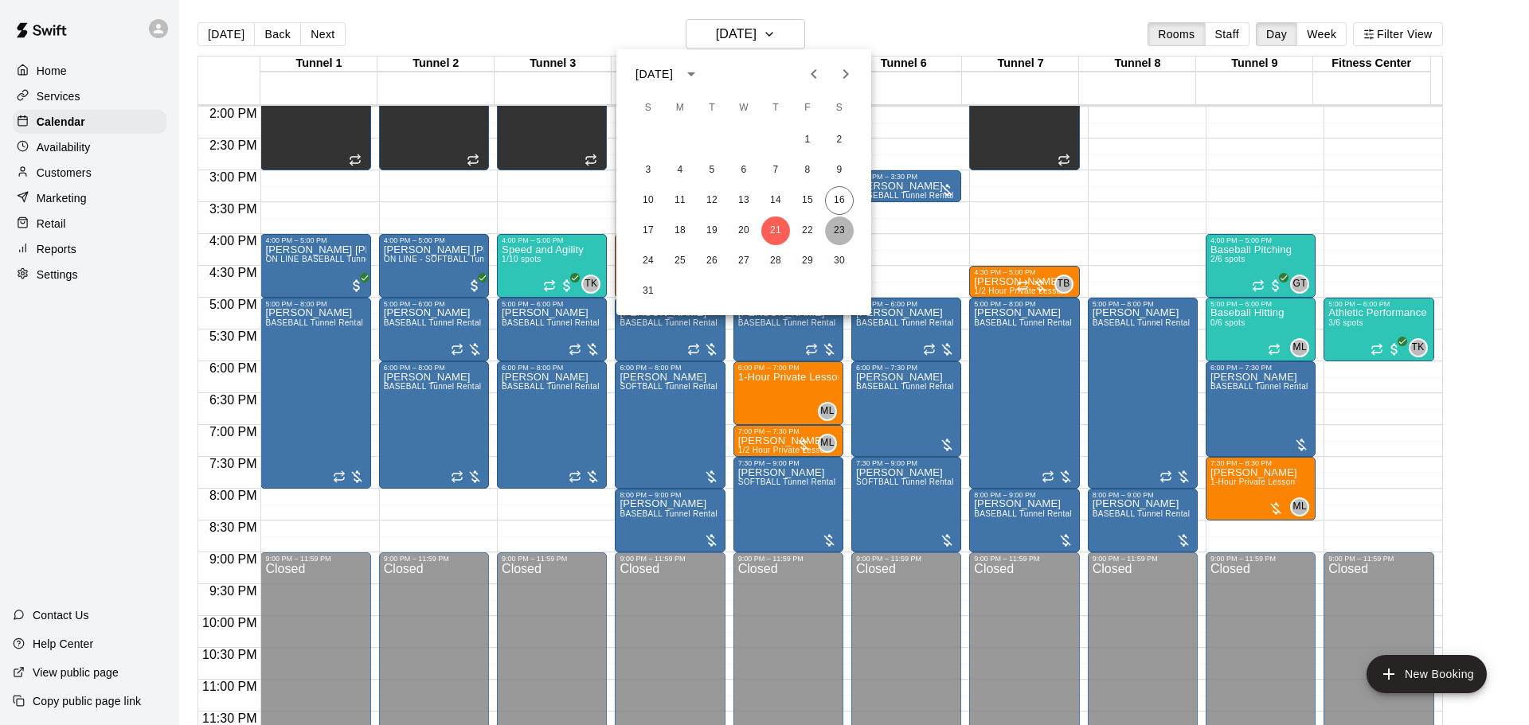
click at [841, 233] on button "23" at bounding box center [839, 231] width 29 height 29
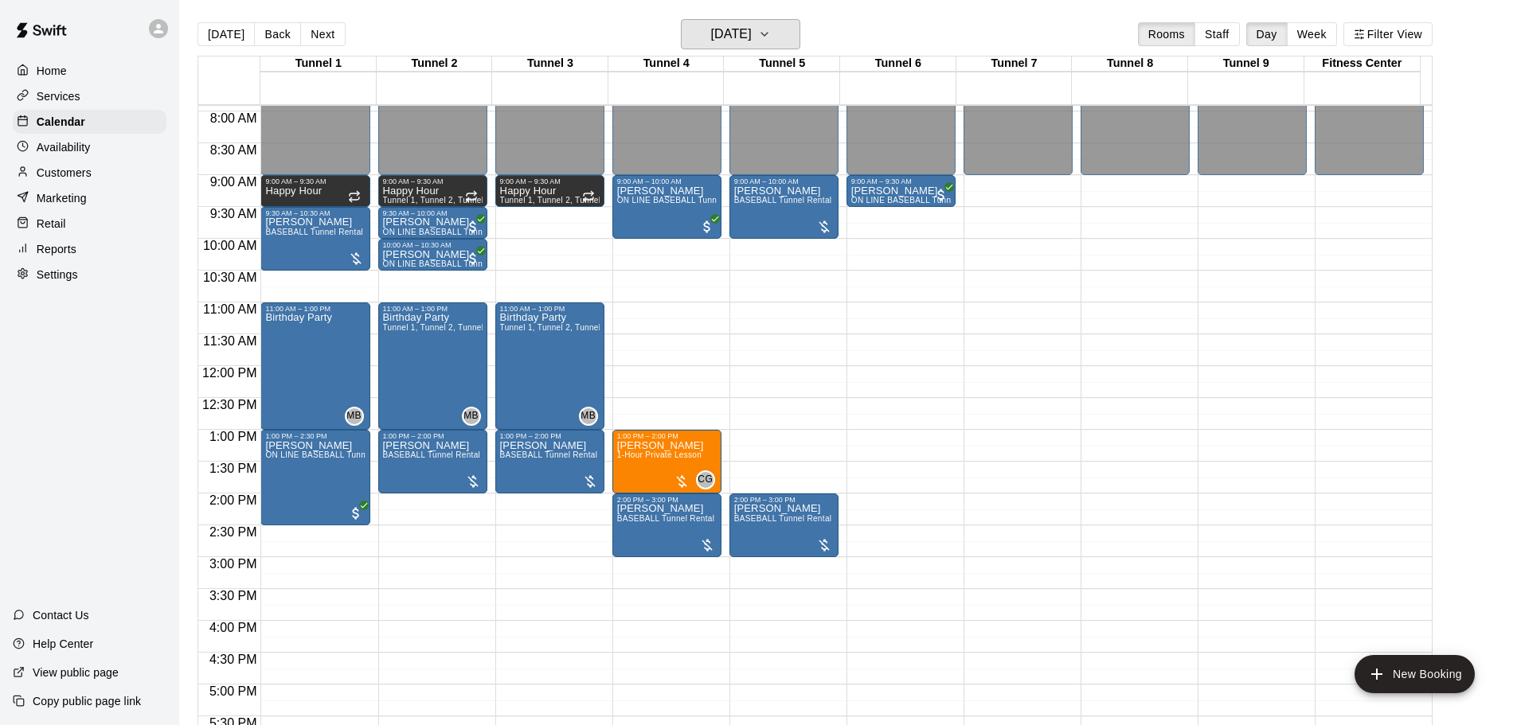
scroll to position [494, 0]
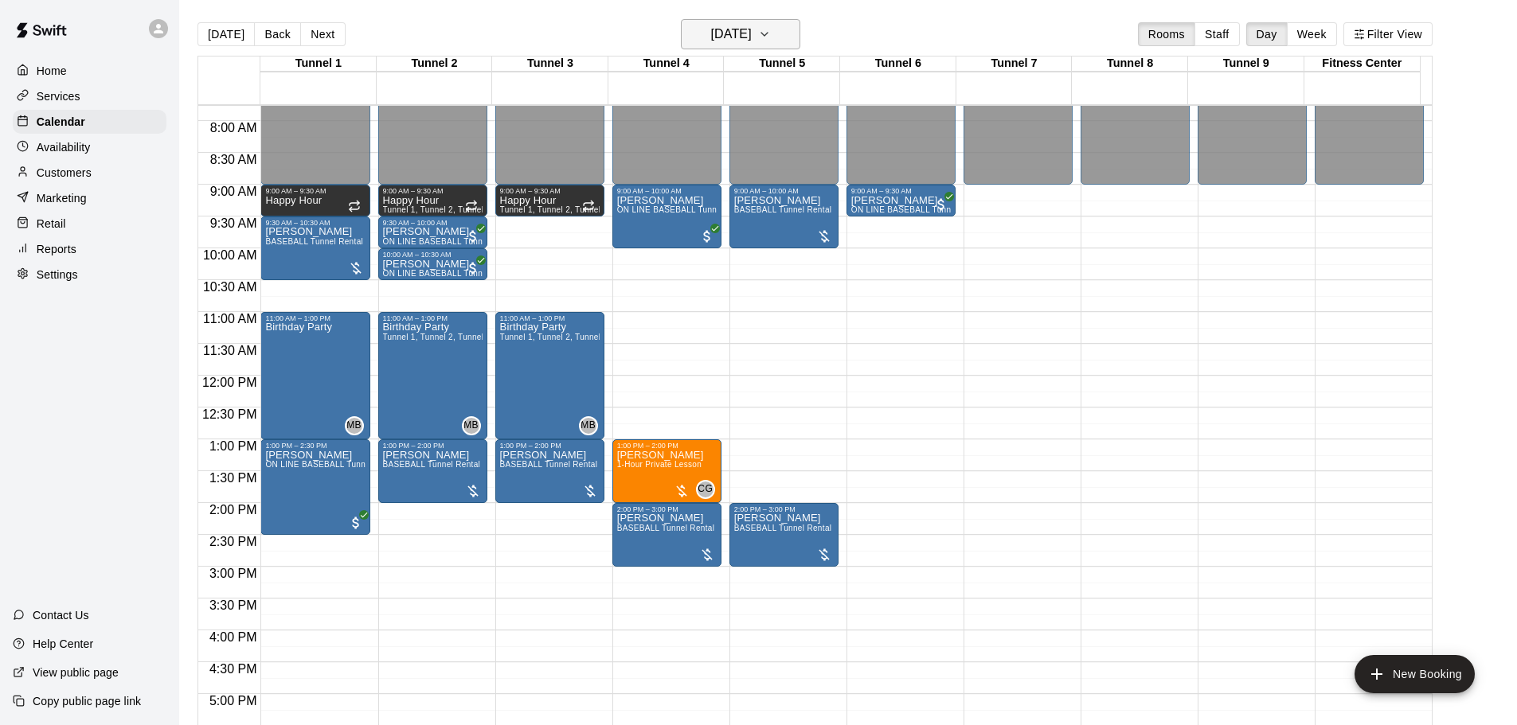
click at [780, 47] on button "[DATE]" at bounding box center [740, 34] width 119 height 30
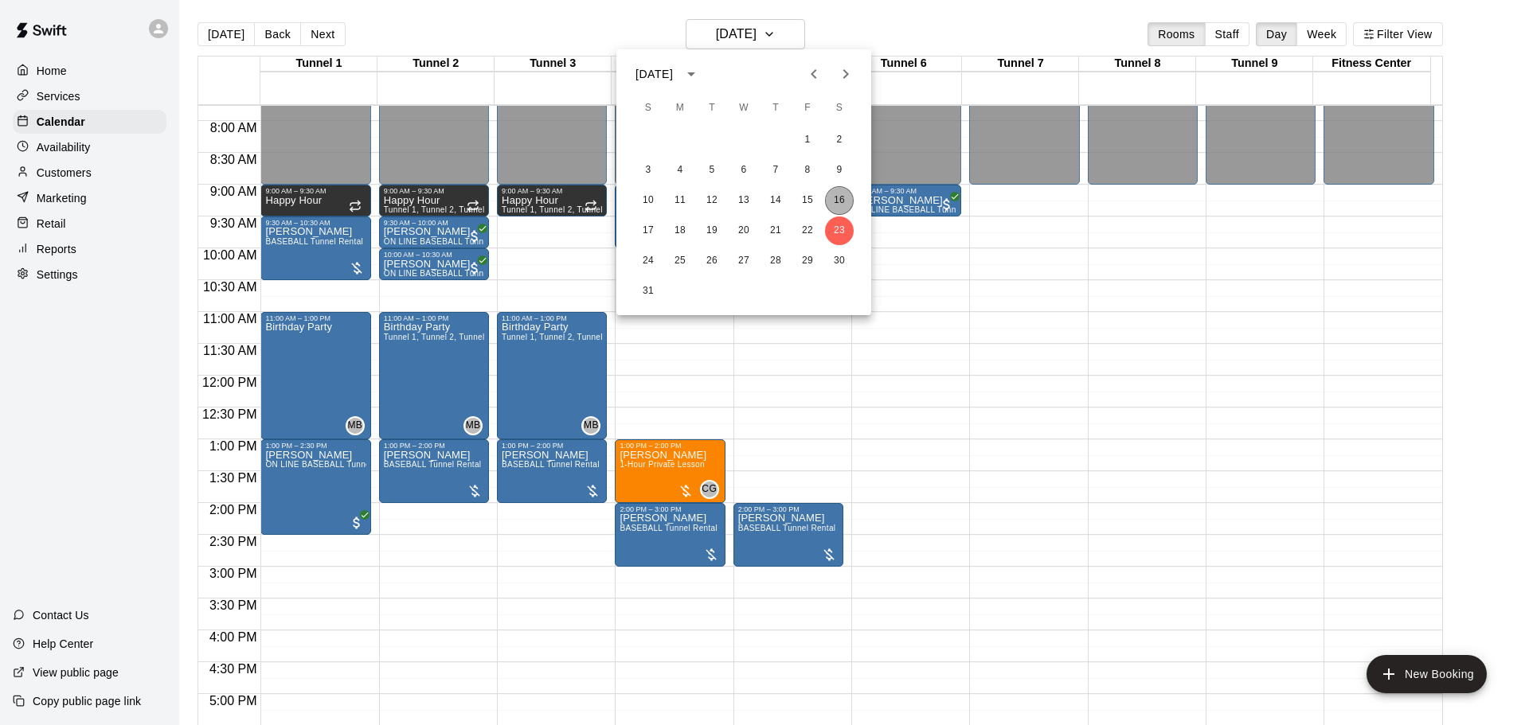
click at [838, 189] on button "16" at bounding box center [839, 200] width 29 height 29
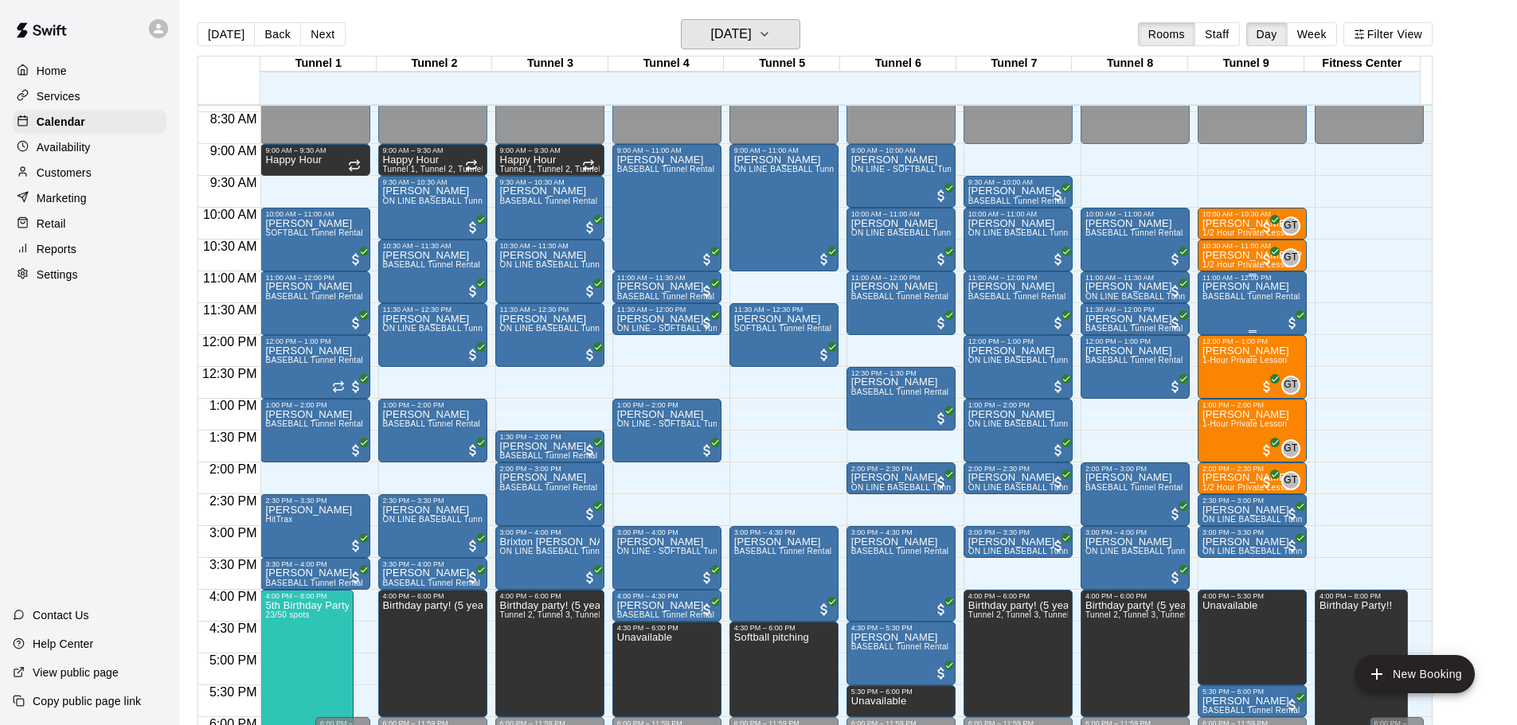
scroll to position [654, 0]
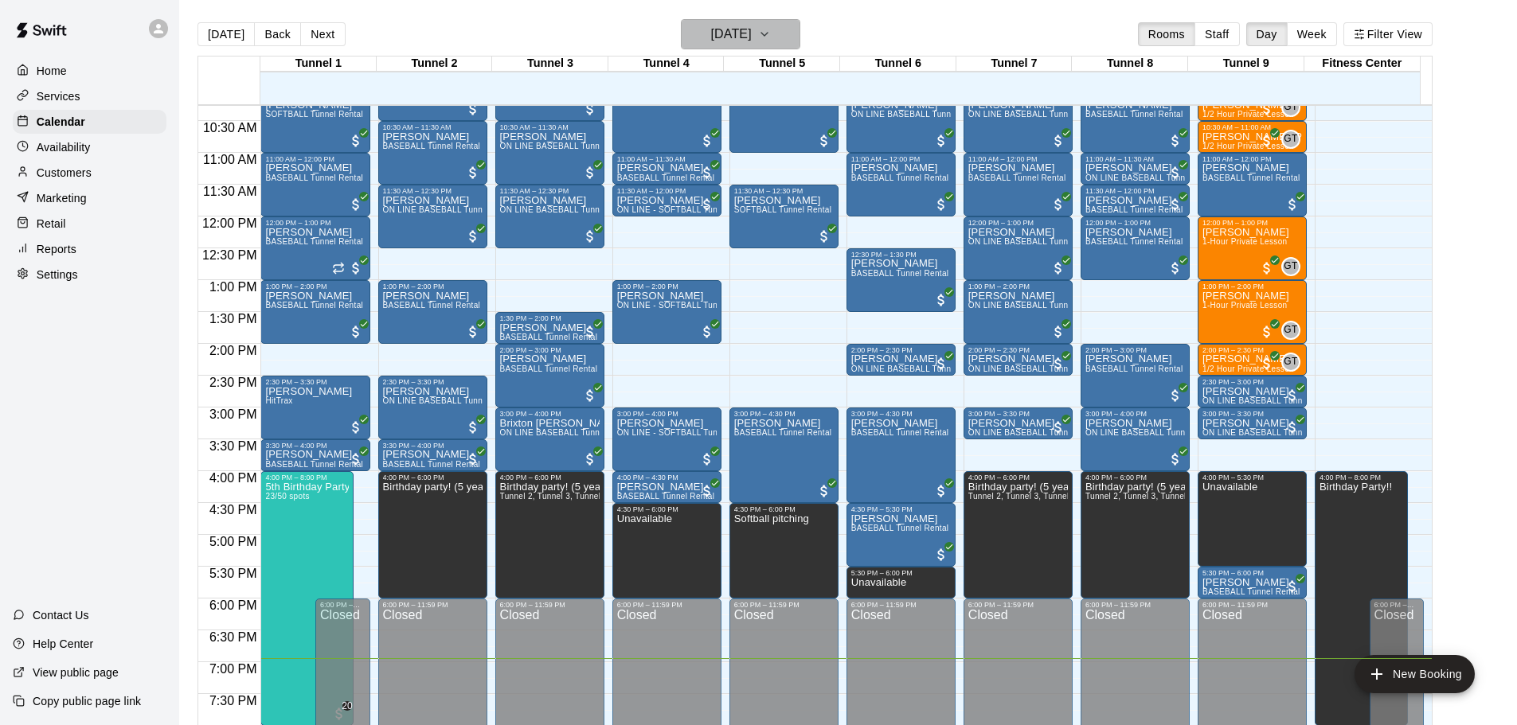
click at [786, 39] on button "[DATE]" at bounding box center [740, 34] width 119 height 30
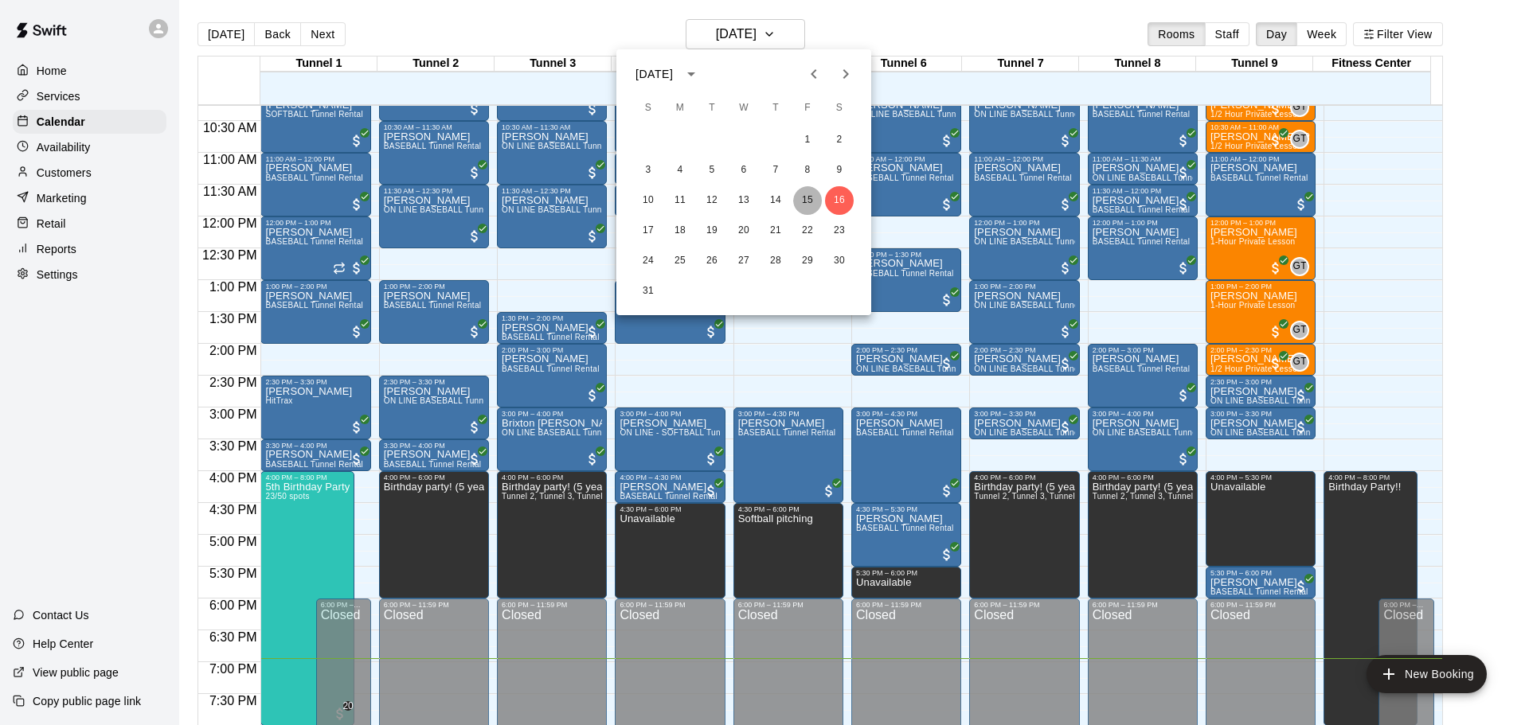
click at [795, 196] on button "15" at bounding box center [807, 200] width 29 height 29
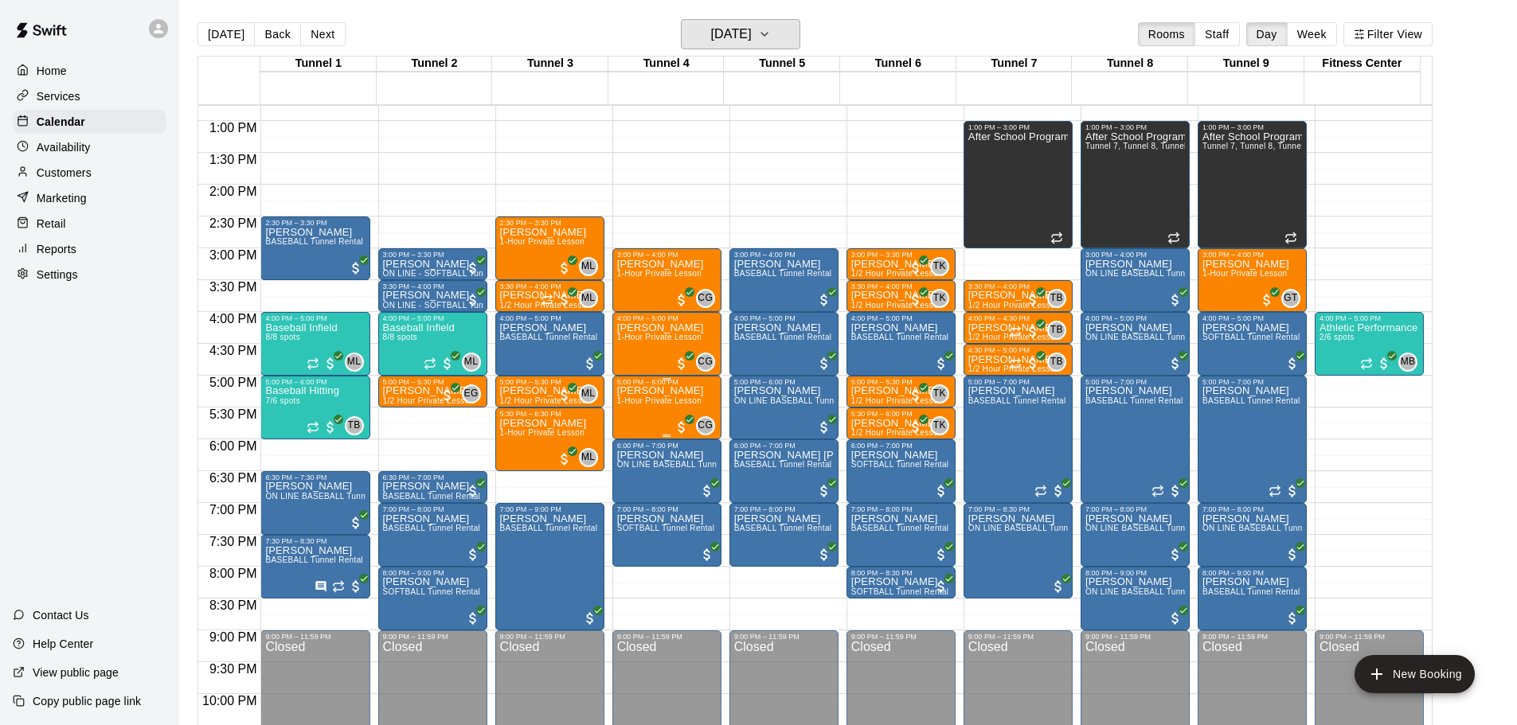
scroll to position [892, 0]
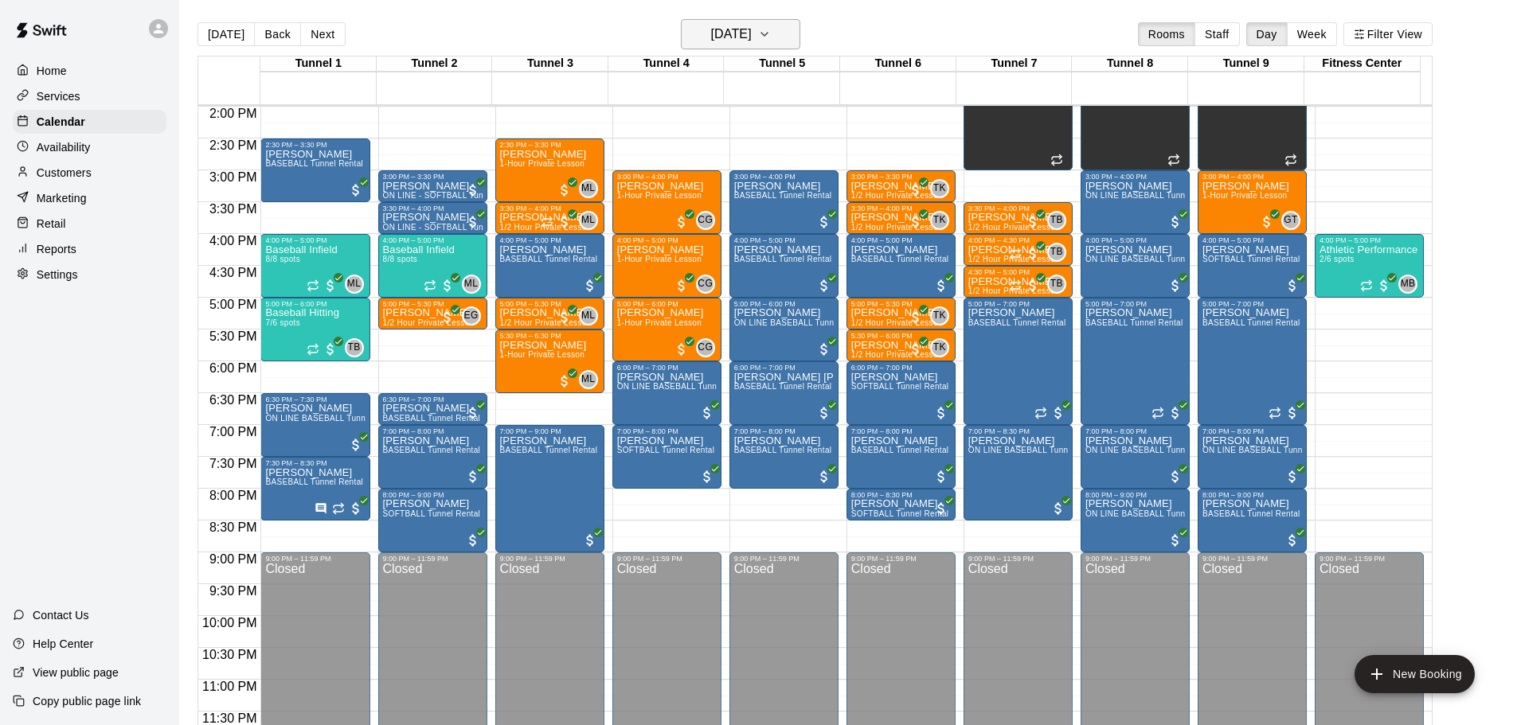
click at [752, 30] on h6 "[DATE]" at bounding box center [731, 34] width 41 height 22
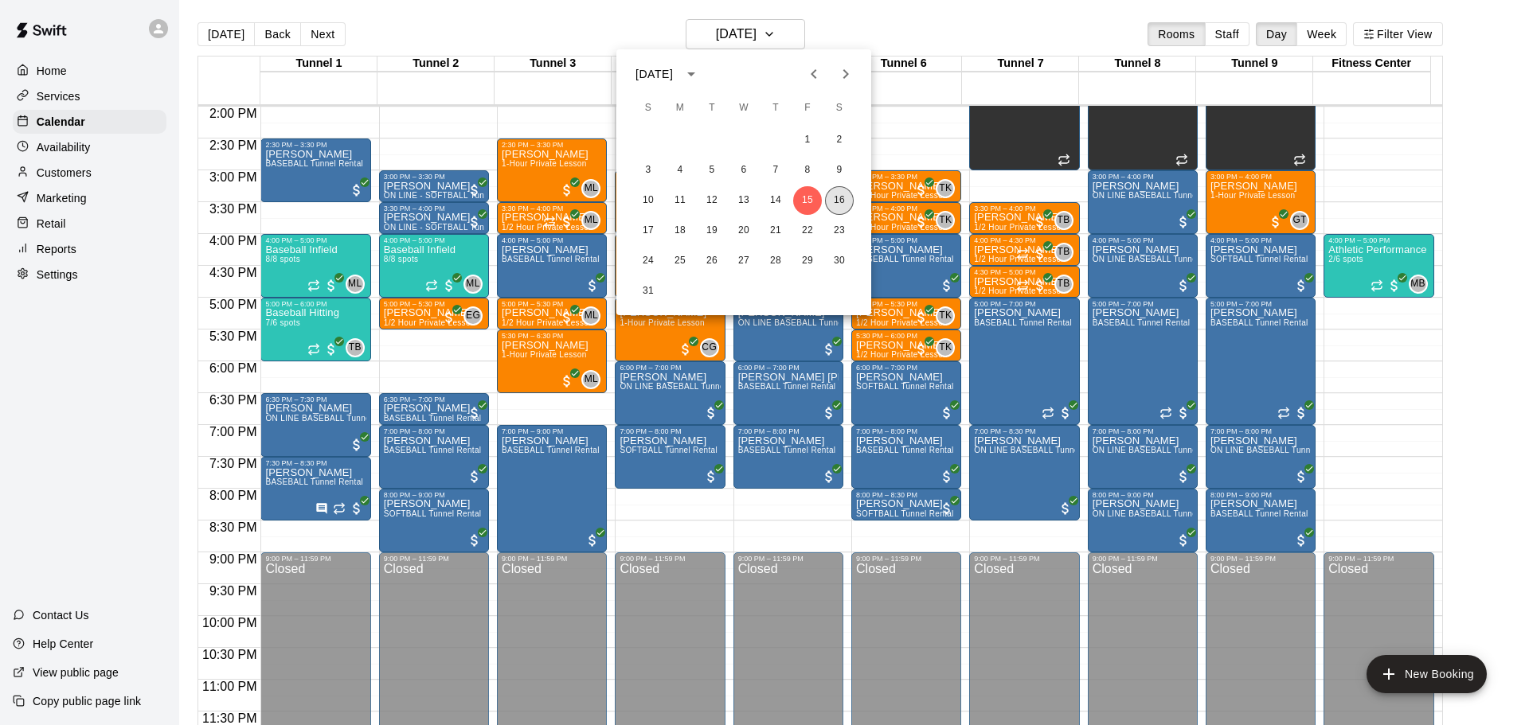
drag, startPoint x: 848, startPoint y: 205, endPoint x: 1179, endPoint y: 101, distance: 347.2
click at [847, 205] on button "16" at bounding box center [839, 200] width 29 height 29
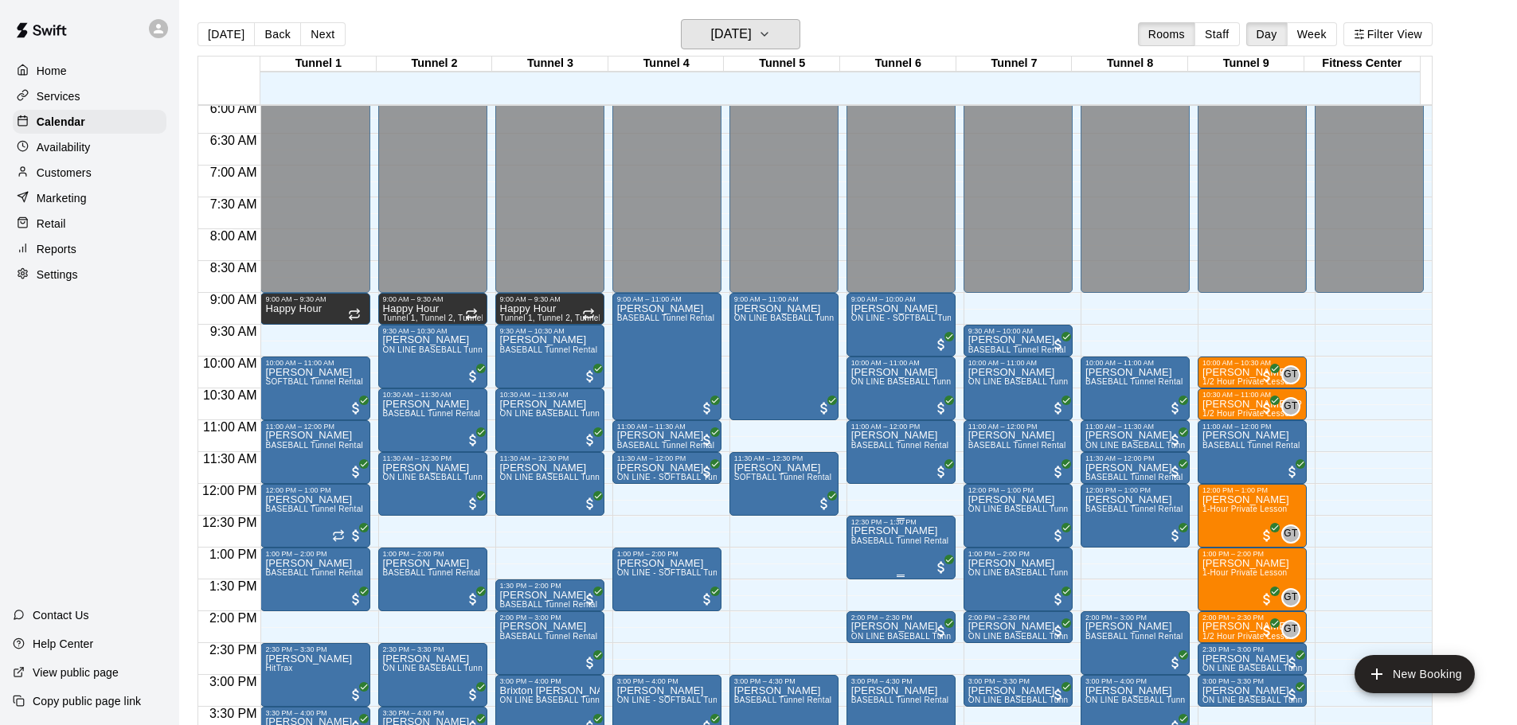
scroll to position [415, 0]
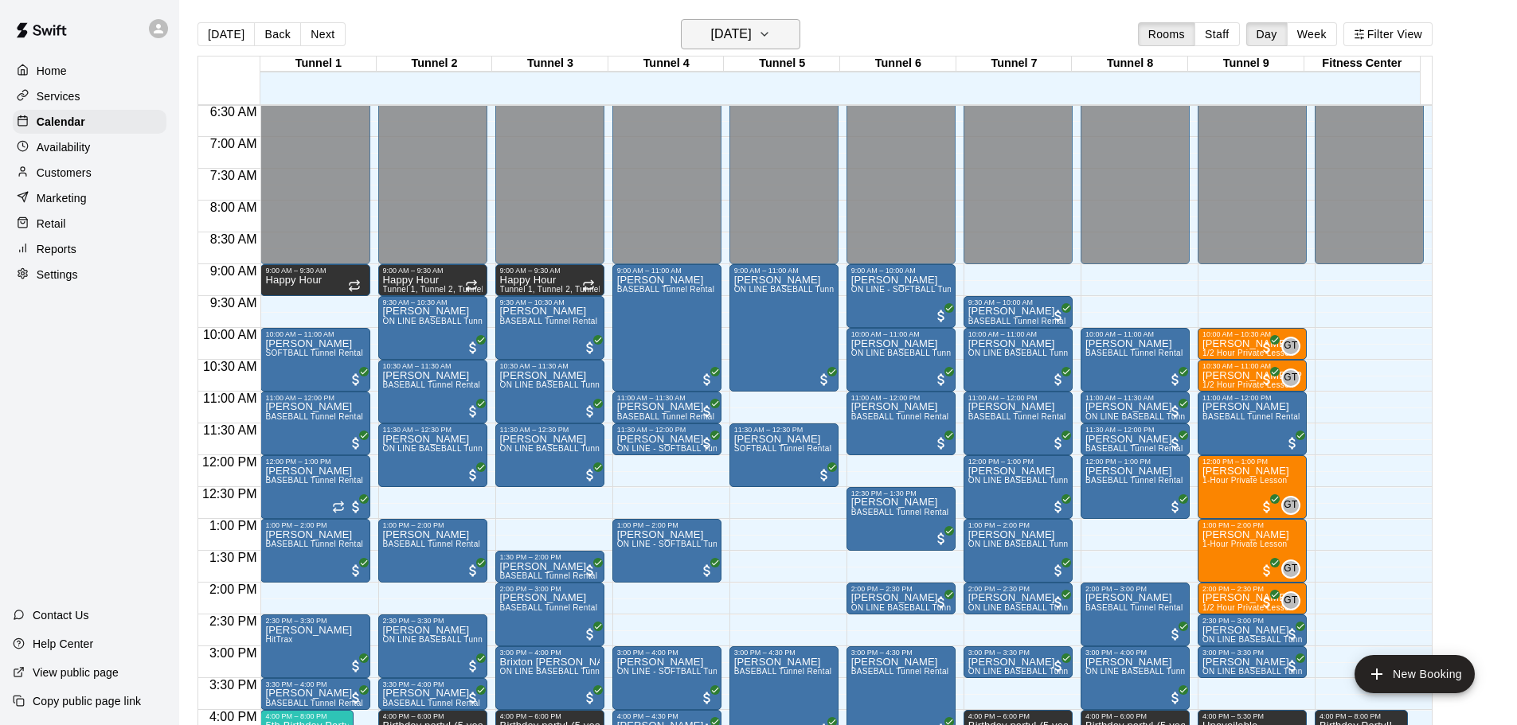
click at [752, 23] on h6 "[DATE]" at bounding box center [731, 34] width 41 height 22
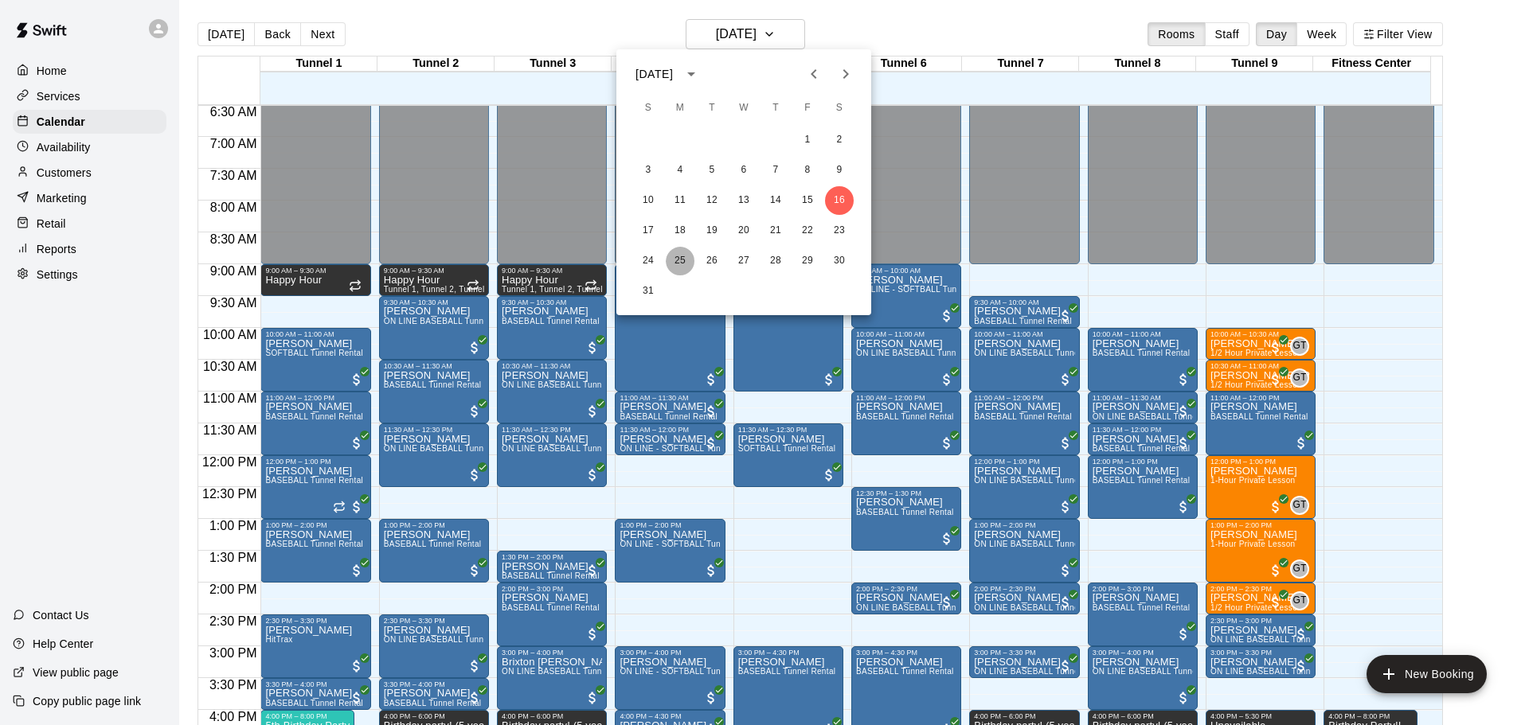
click at [675, 260] on button "25" at bounding box center [680, 261] width 29 height 29
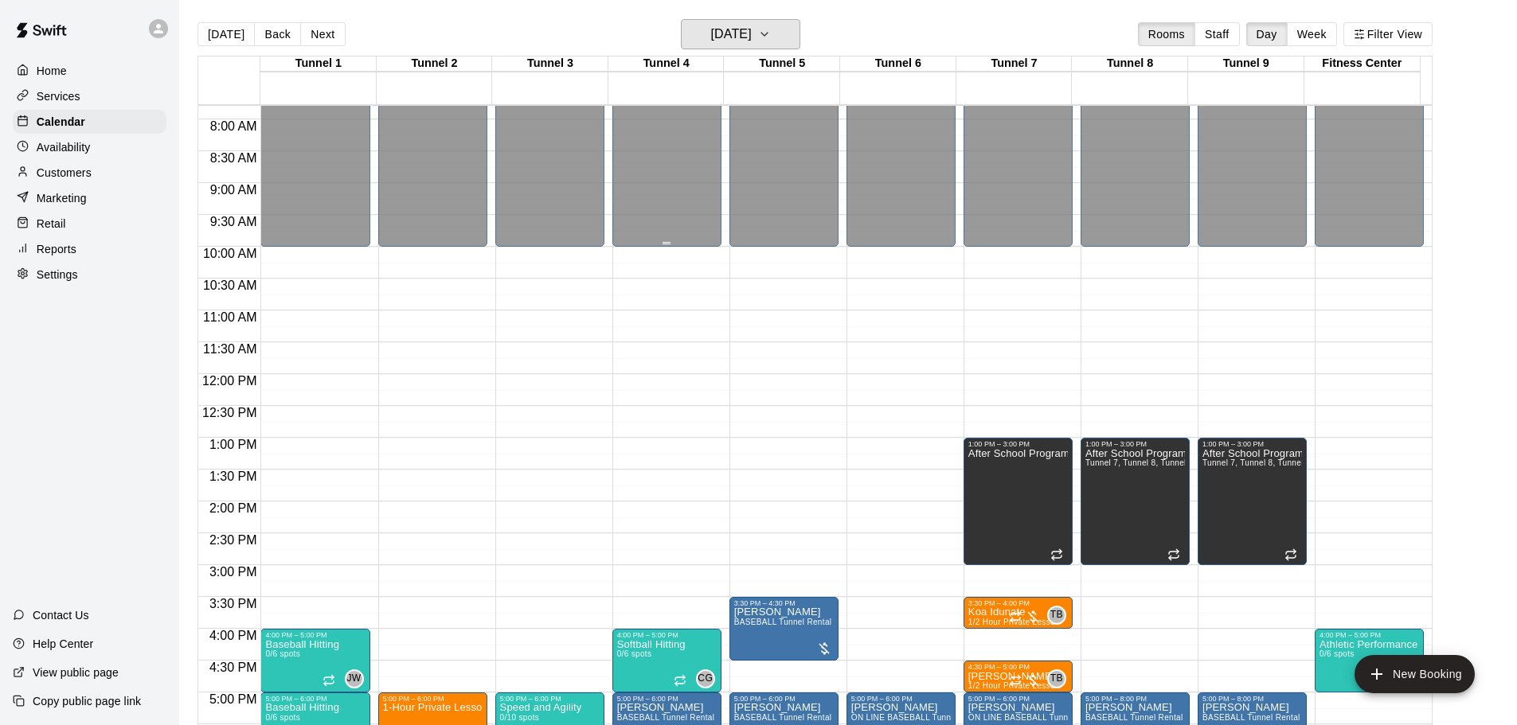
scroll to position [494, 0]
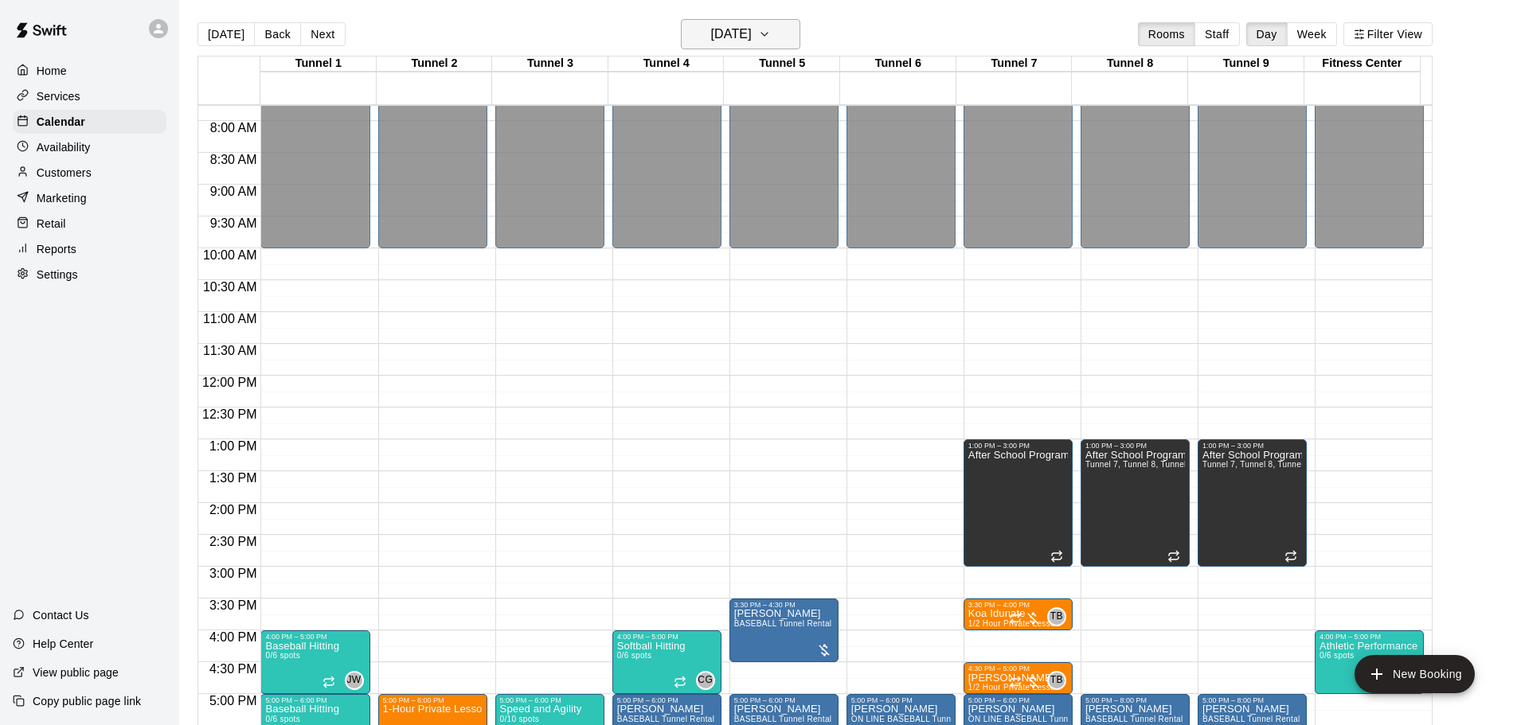
click at [750, 36] on h6 "Monday Aug 25" at bounding box center [731, 34] width 41 height 22
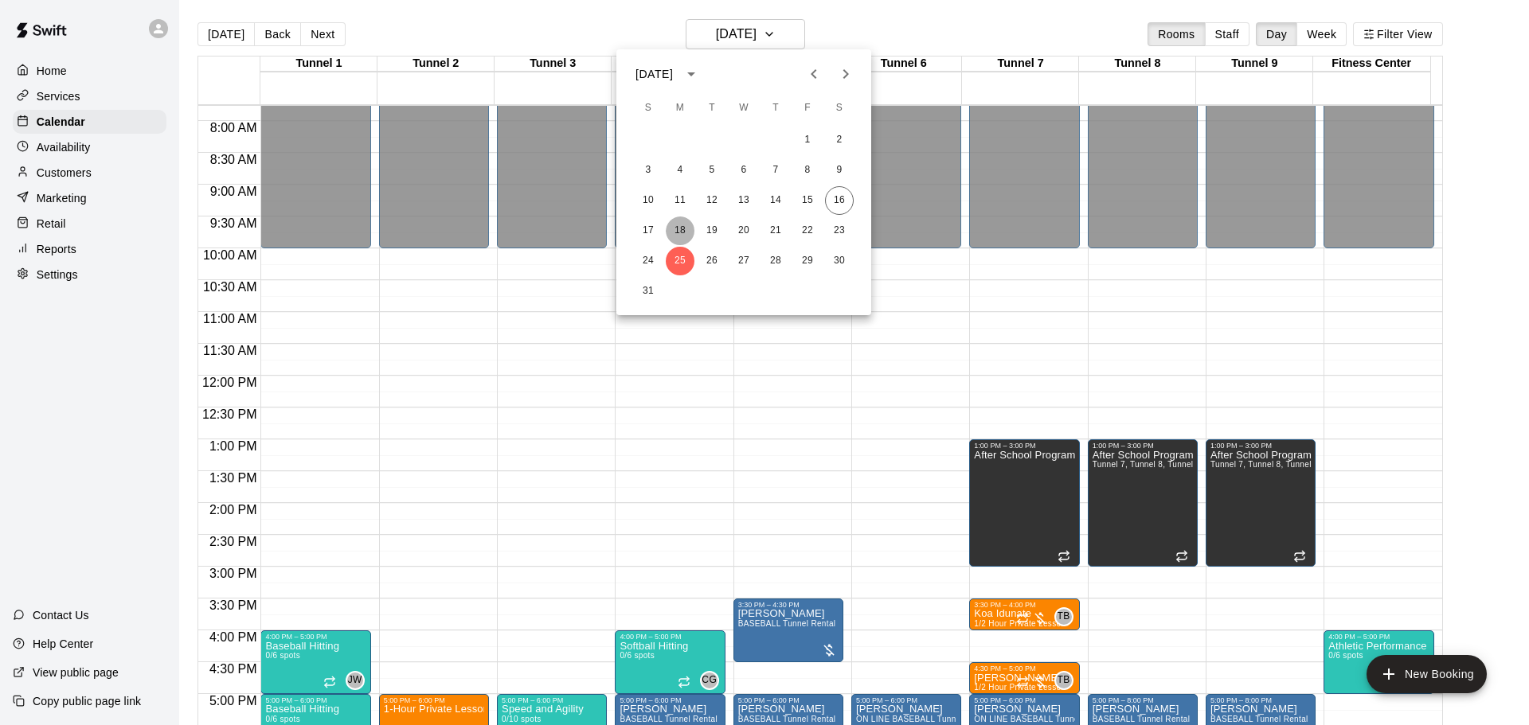
click at [687, 227] on button "18" at bounding box center [680, 231] width 29 height 29
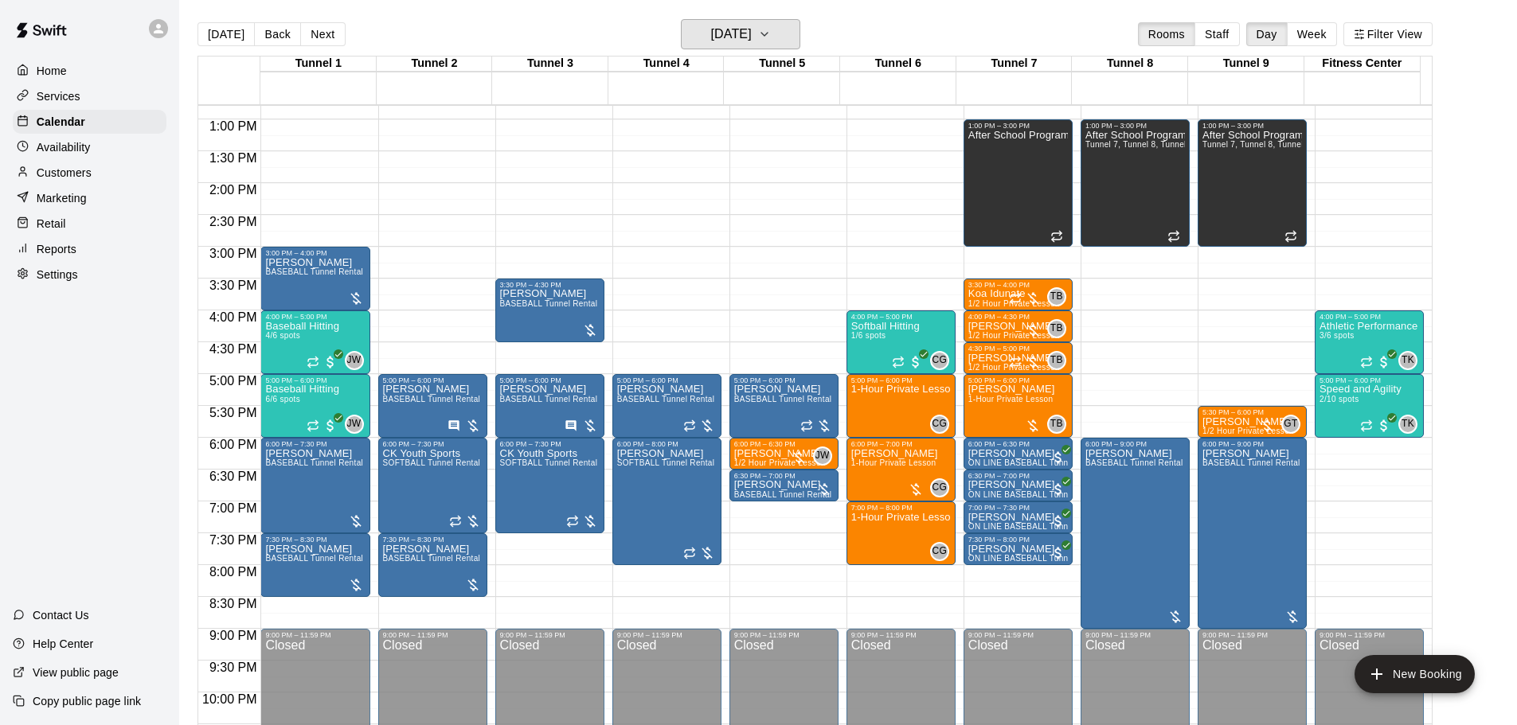
scroll to position [892, 0]
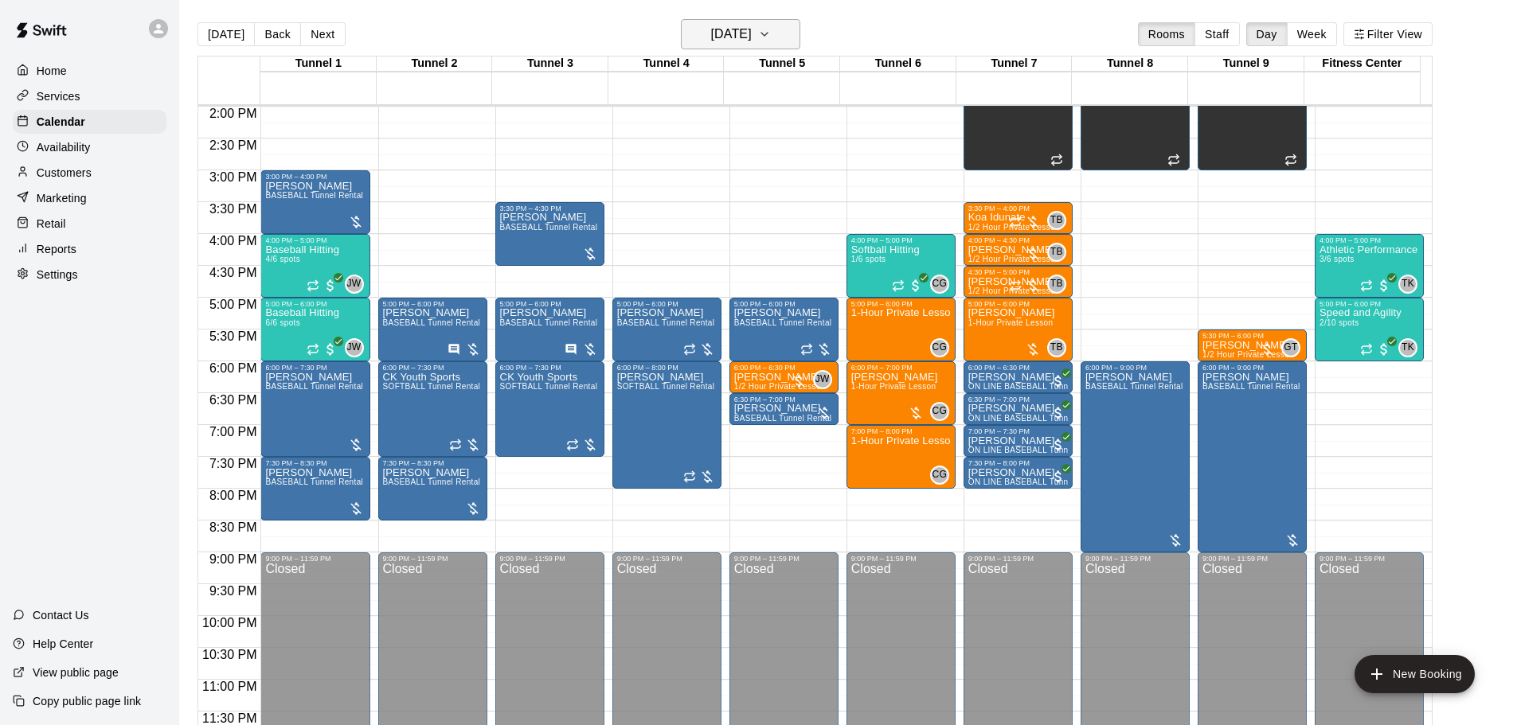
click at [732, 36] on h6 "[DATE]" at bounding box center [731, 34] width 41 height 22
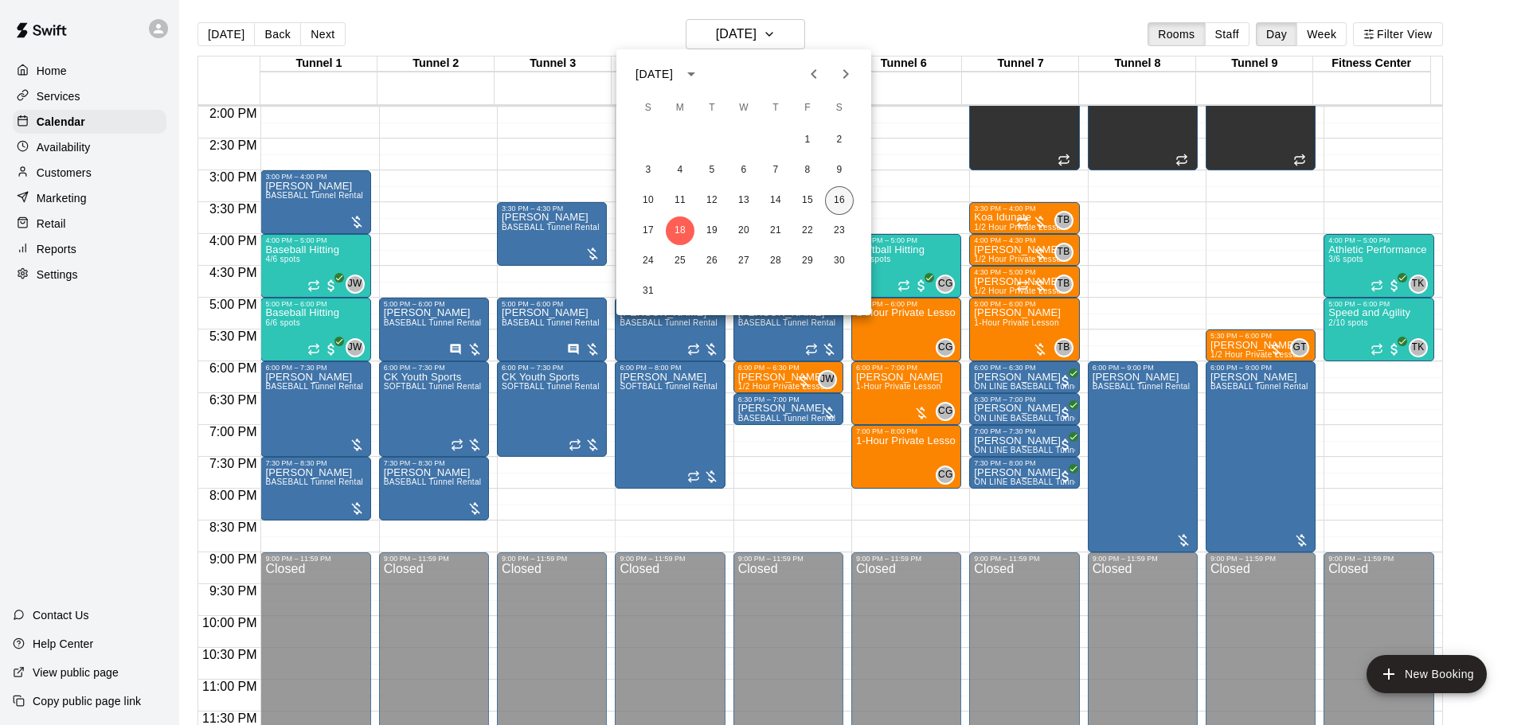
click at [826, 197] on button "16" at bounding box center [839, 200] width 29 height 29
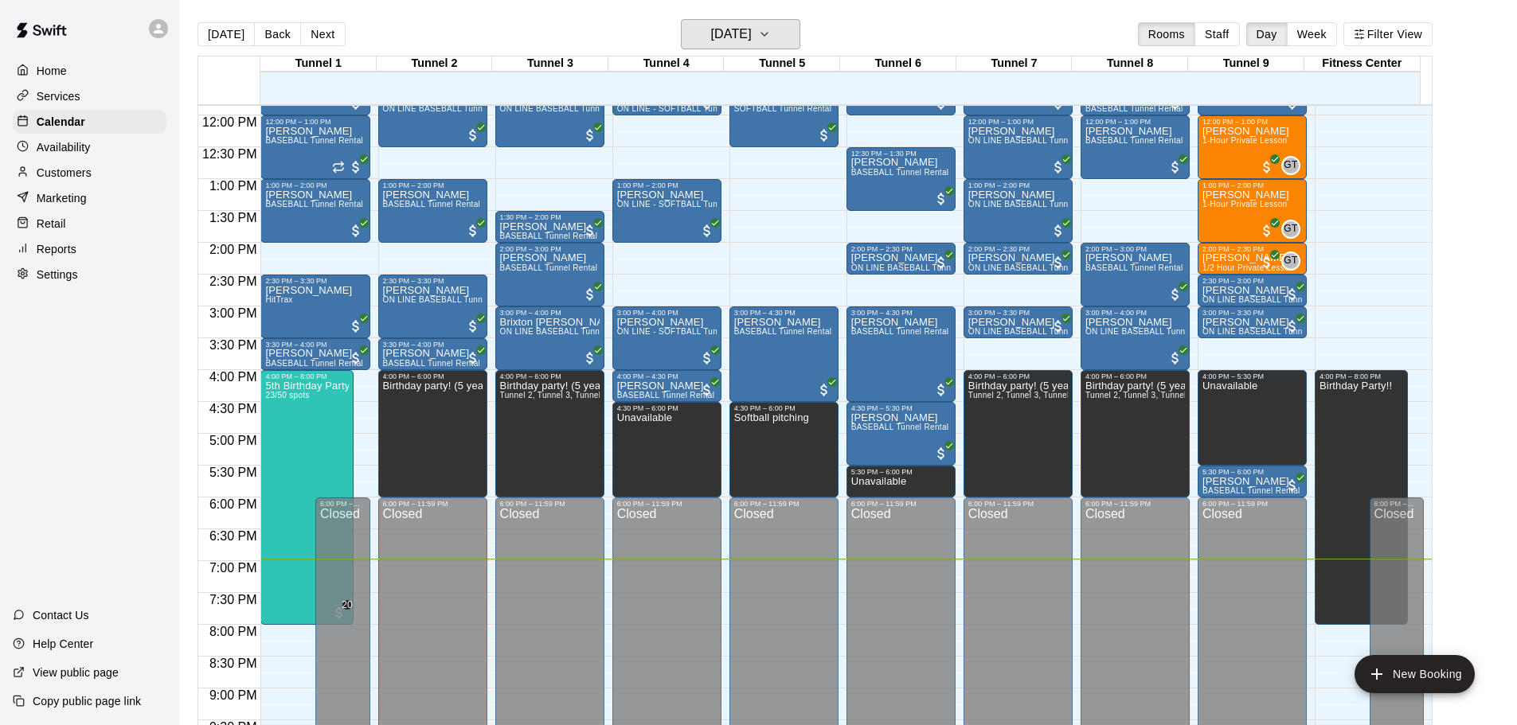
scroll to position [733, 0]
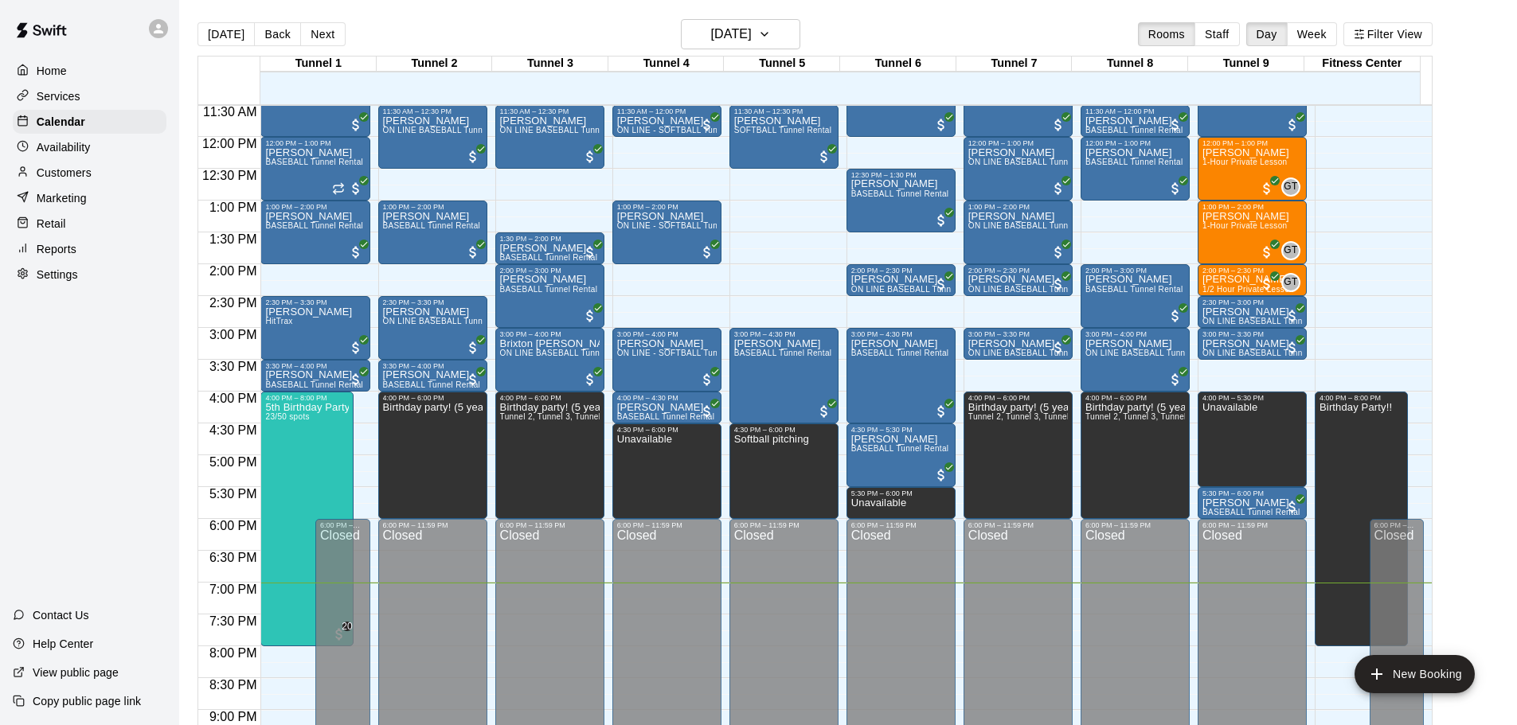
drag, startPoint x: 1010, startPoint y: 326, endPoint x: 1193, endPoint y: 557, distance: 294.2
click at [1160, 521] on div "12:00 AM 12:30 AM 1:00 AM 1:30 AM 2:00 AM 2:30 AM 3:00 AM 3:30 AM 4:00 AM 4:30 …" at bounding box center [814, 423] width 1233 height 639
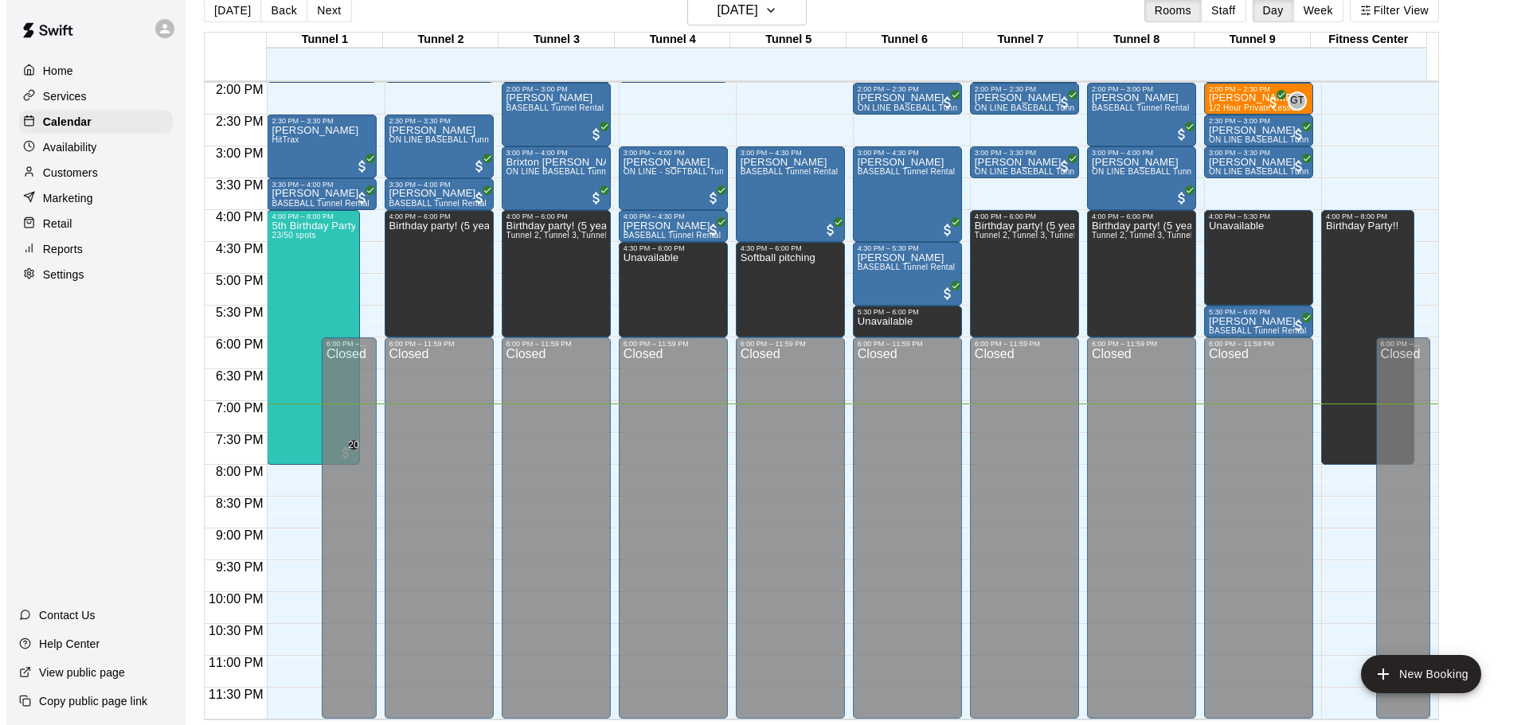
scroll to position [25, 0]
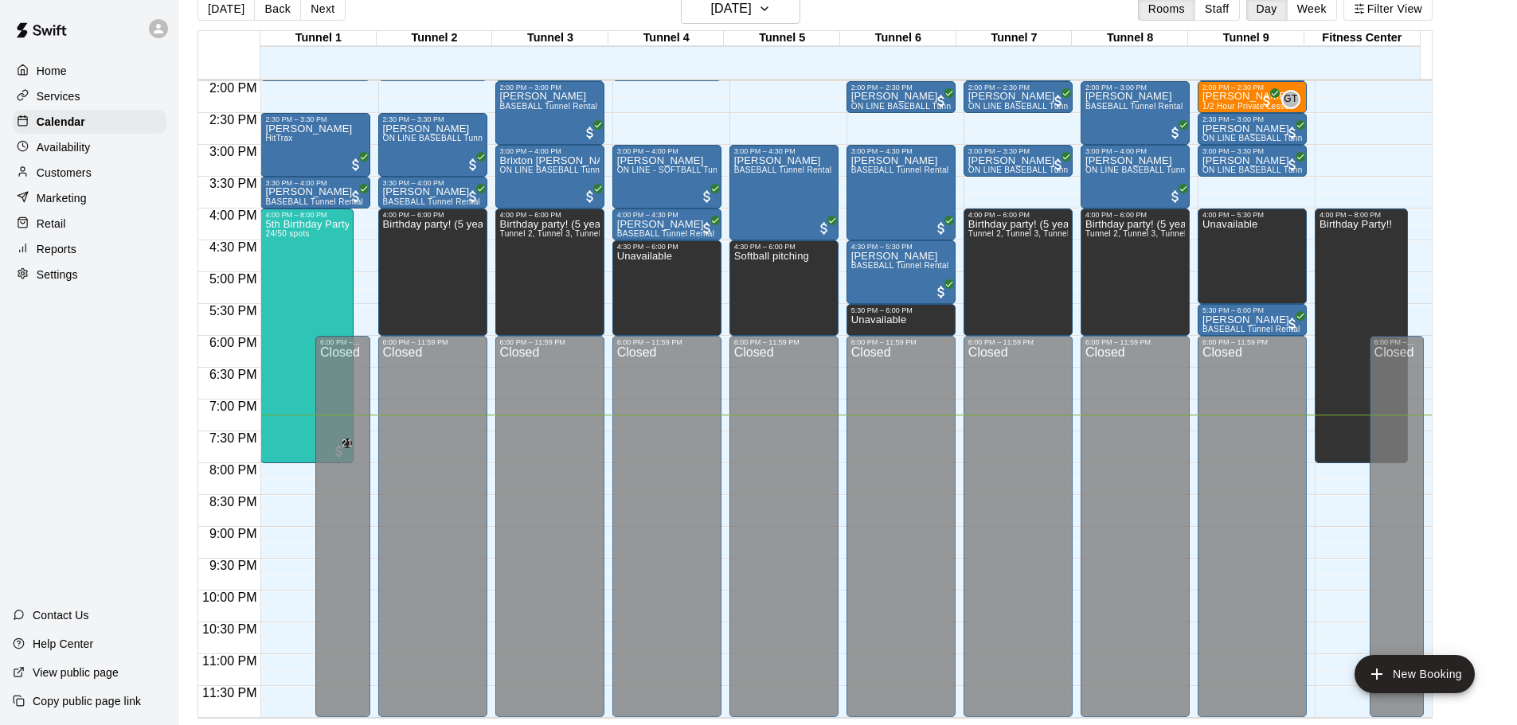
drag, startPoint x: 1492, startPoint y: 420, endPoint x: 1528, endPoint y: 763, distance: 345.0
click at [1517, 724] on html "Home Services Calendar Availability Customers Marketing Retail Reports Settings…" at bounding box center [758, 350] width 1517 height 751
click at [752, 9] on h6 "[DATE]" at bounding box center [731, 9] width 41 height 22
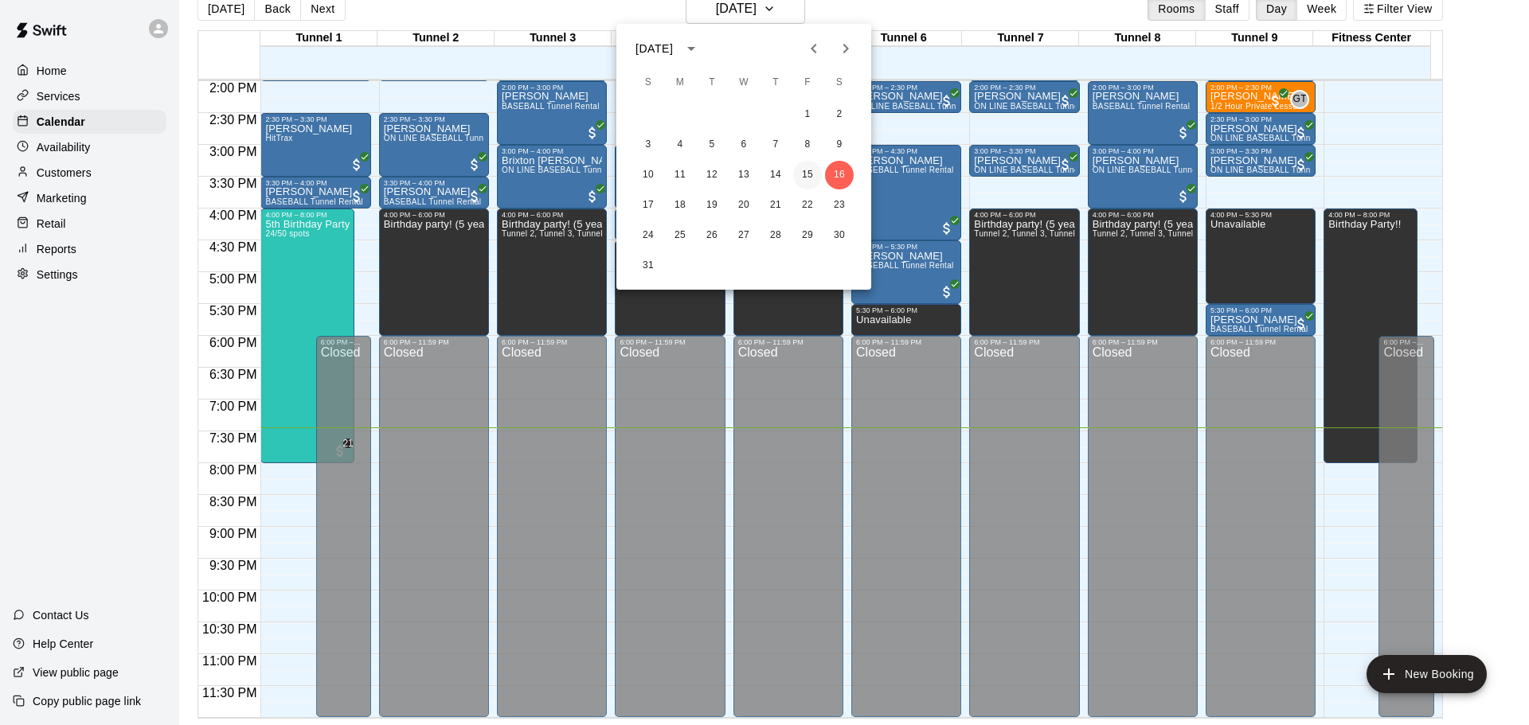
click at [817, 175] on button "15" at bounding box center [807, 175] width 29 height 29
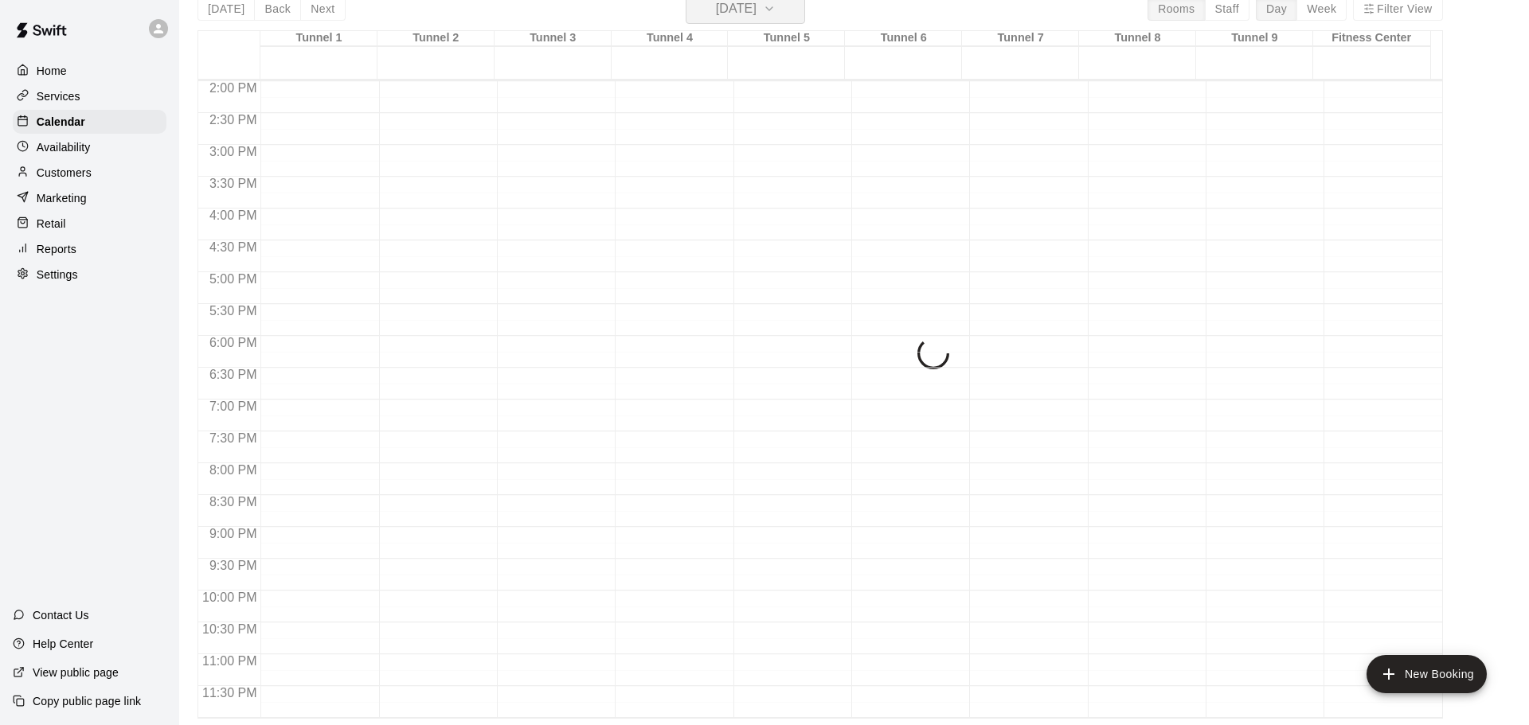
scroll to position [19, 0]
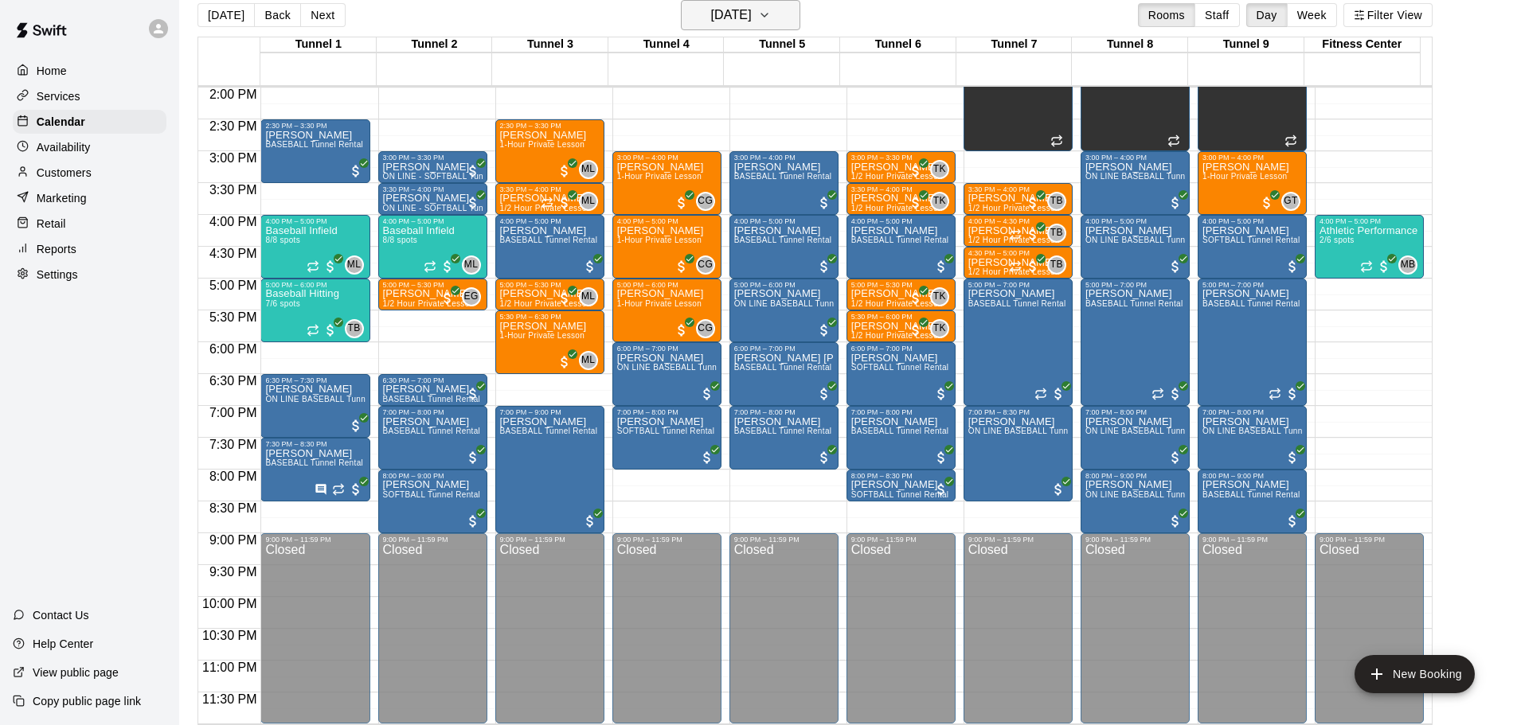
click at [752, 20] on h6 "[DATE]" at bounding box center [731, 15] width 41 height 22
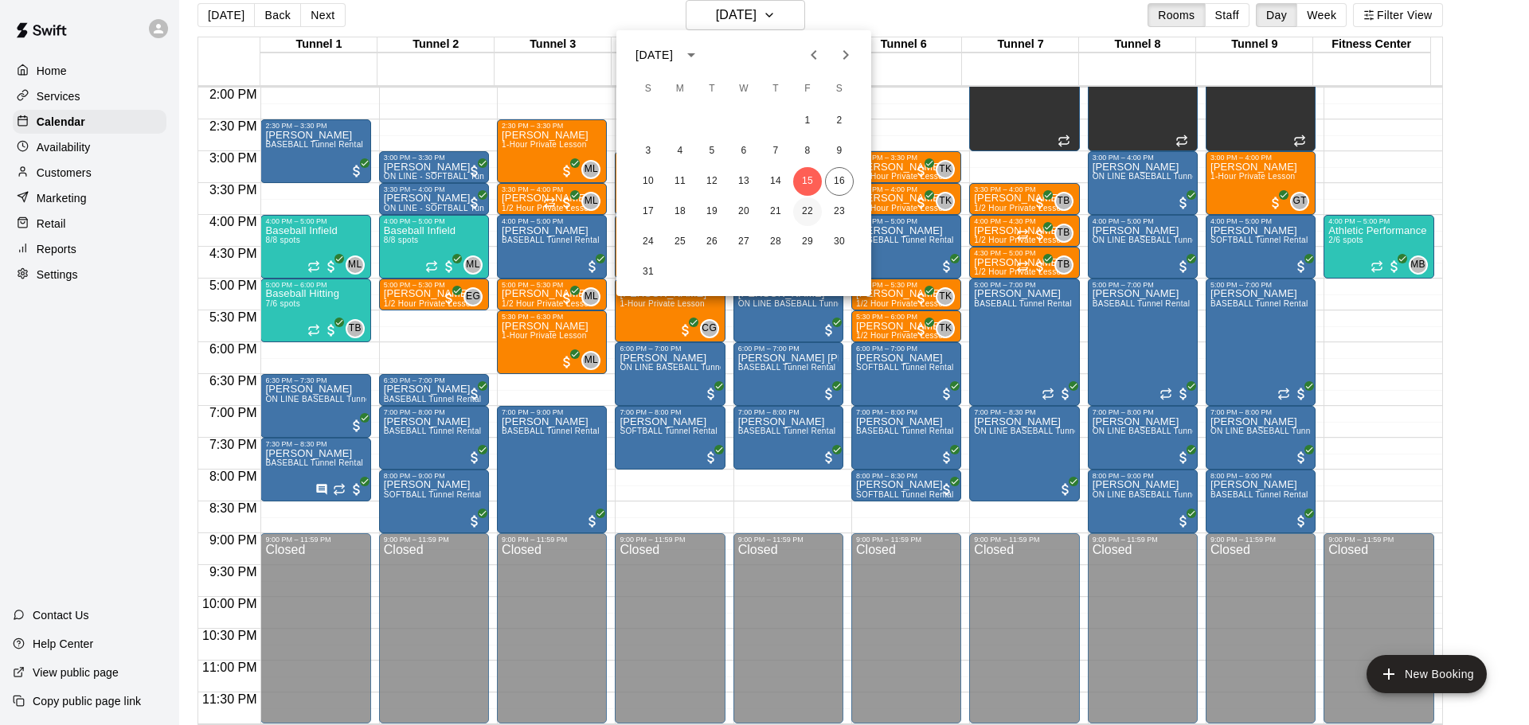
click at [797, 211] on button "22" at bounding box center [807, 211] width 29 height 29
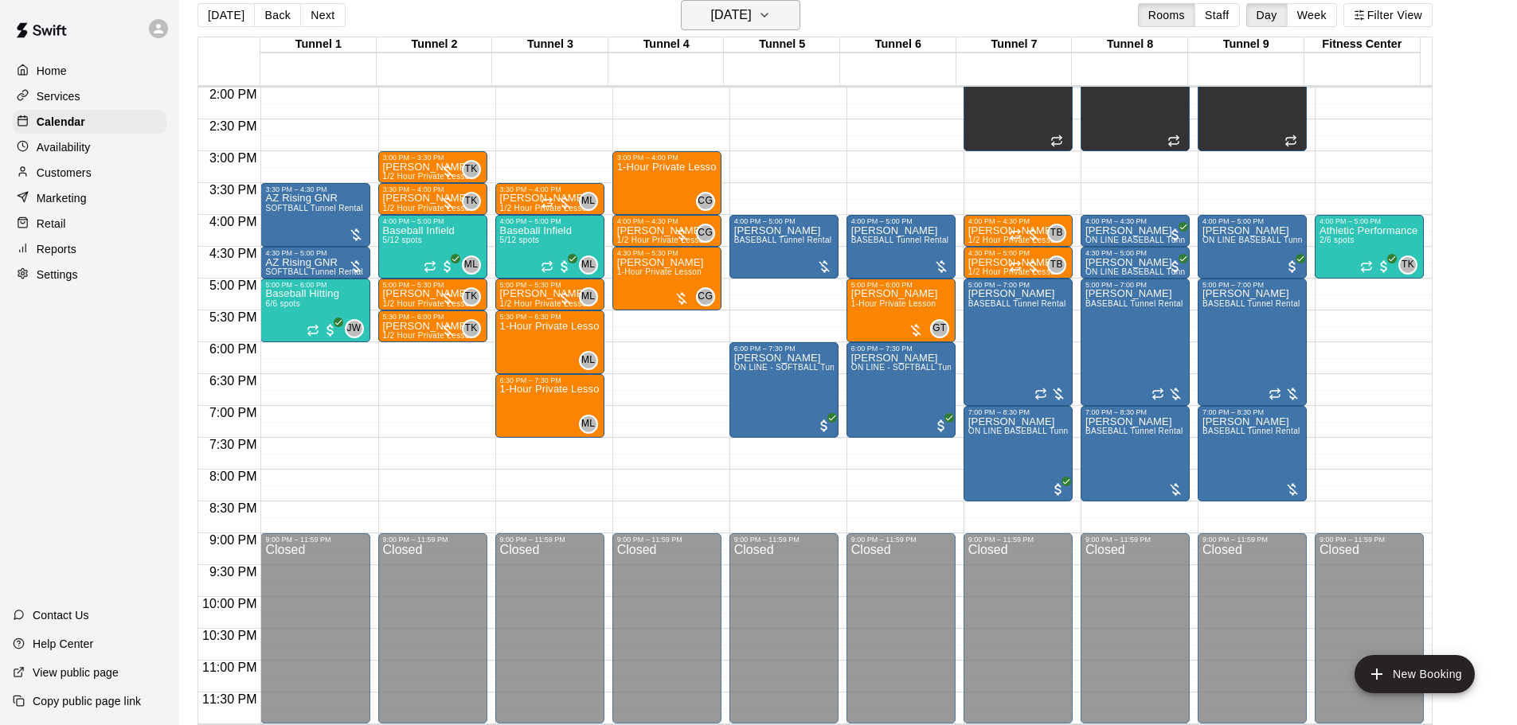
click at [717, 17] on h6 "[DATE]" at bounding box center [731, 15] width 41 height 22
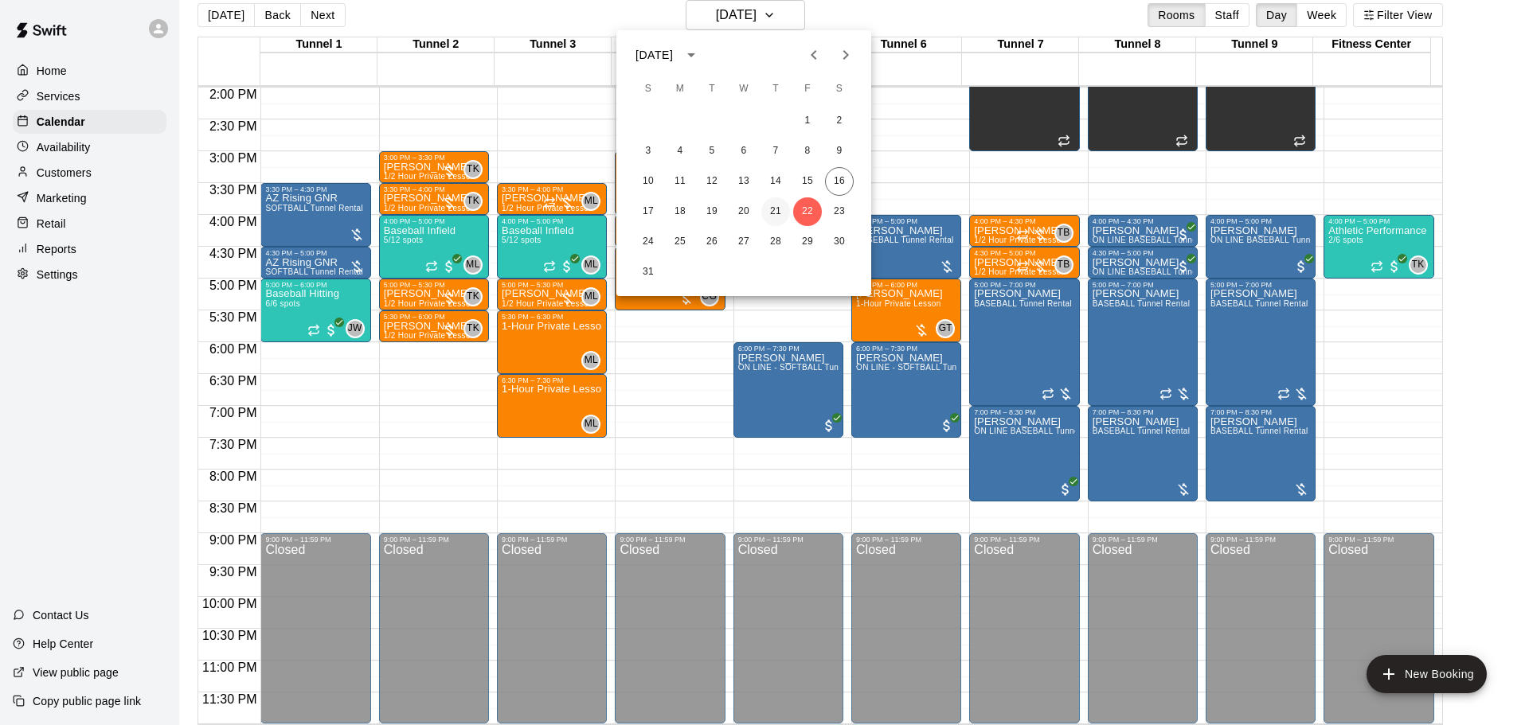
click at [770, 215] on button "21" at bounding box center [775, 211] width 29 height 29
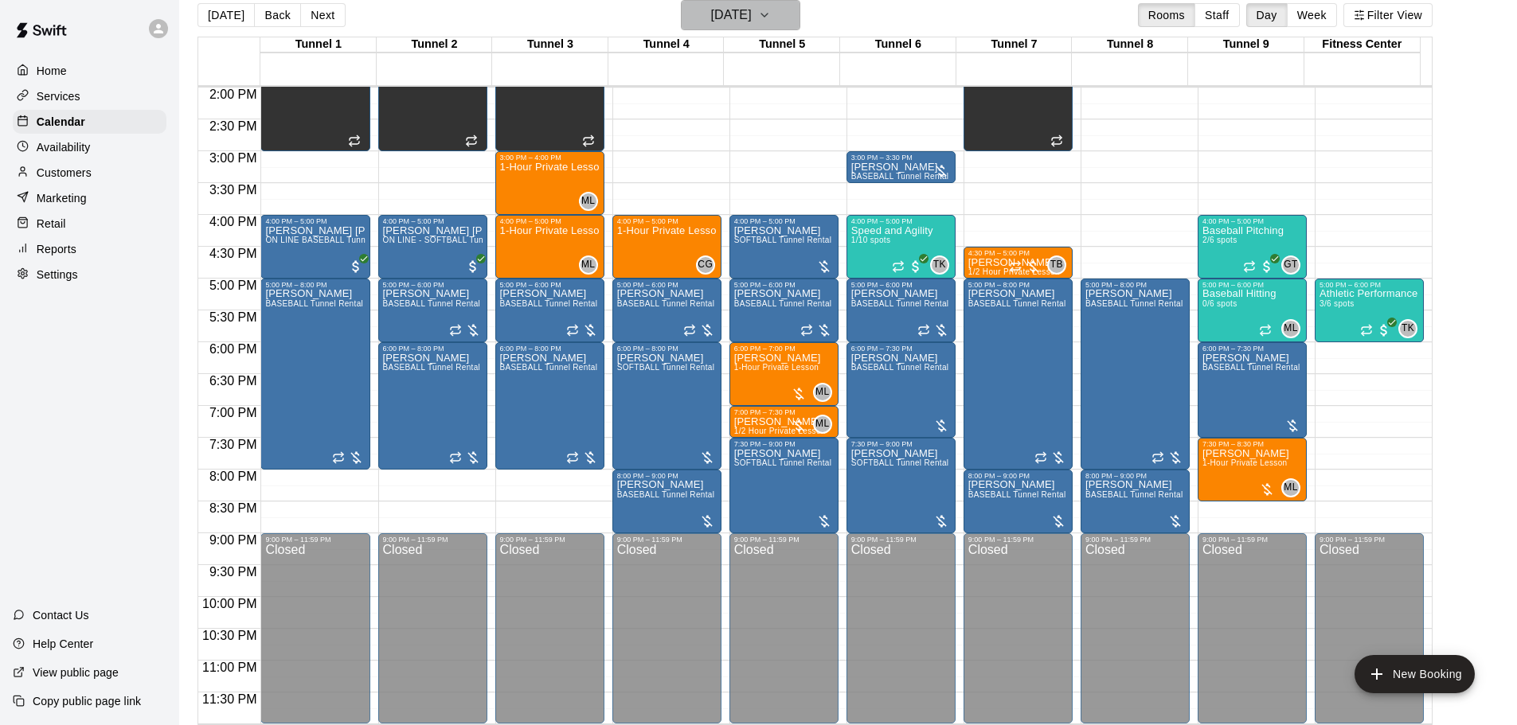
click at [740, 11] on h6 "[DATE]" at bounding box center [731, 15] width 41 height 22
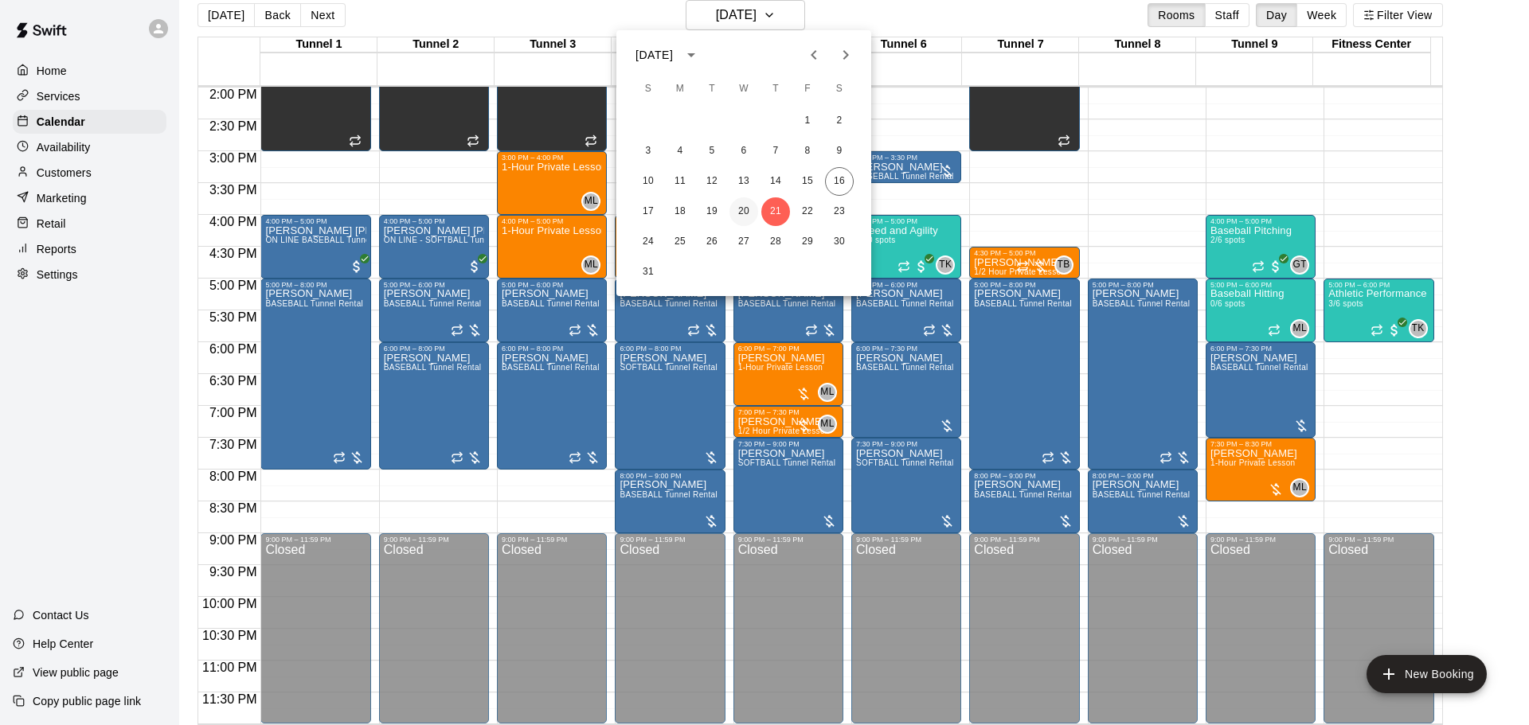
click at [731, 219] on button "20" at bounding box center [743, 211] width 29 height 29
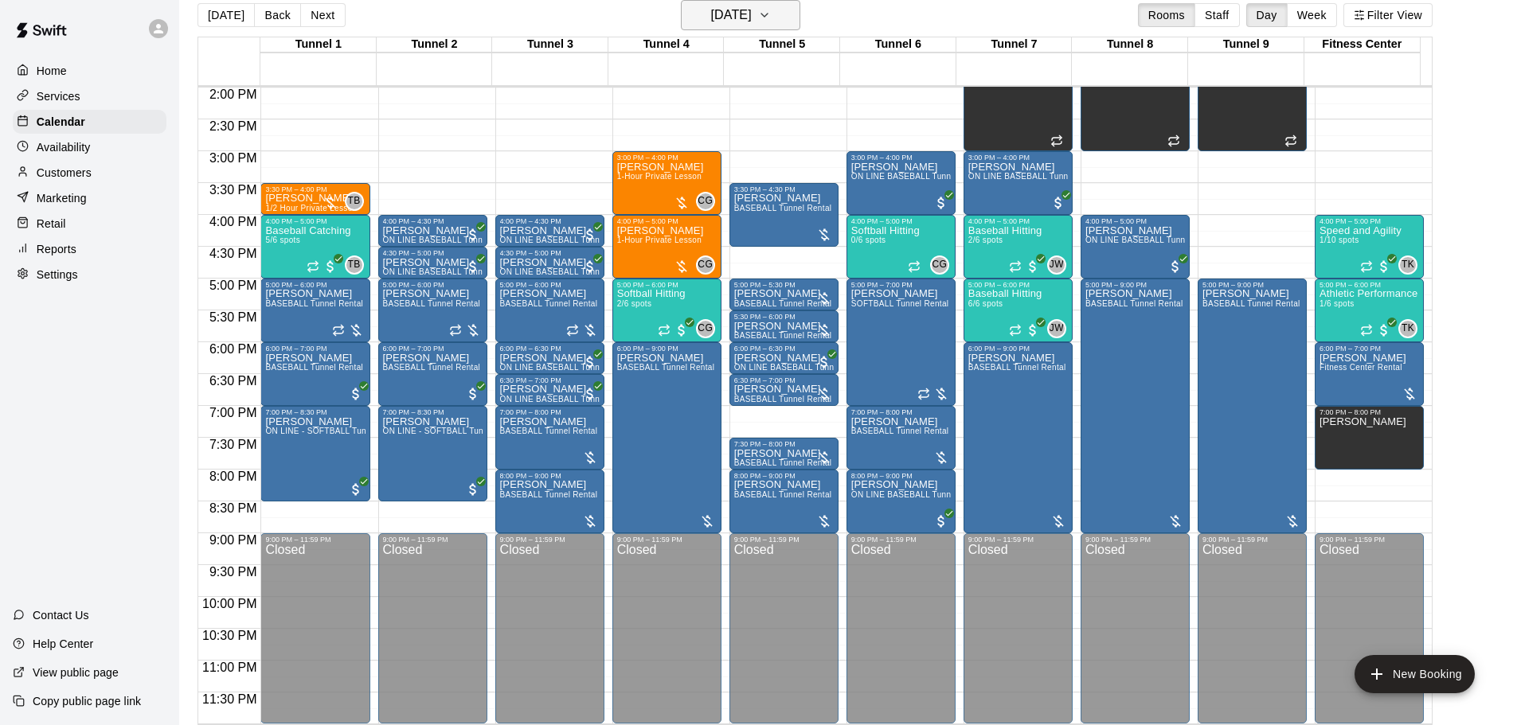
click at [752, 22] on h6 "[DATE]" at bounding box center [731, 15] width 41 height 22
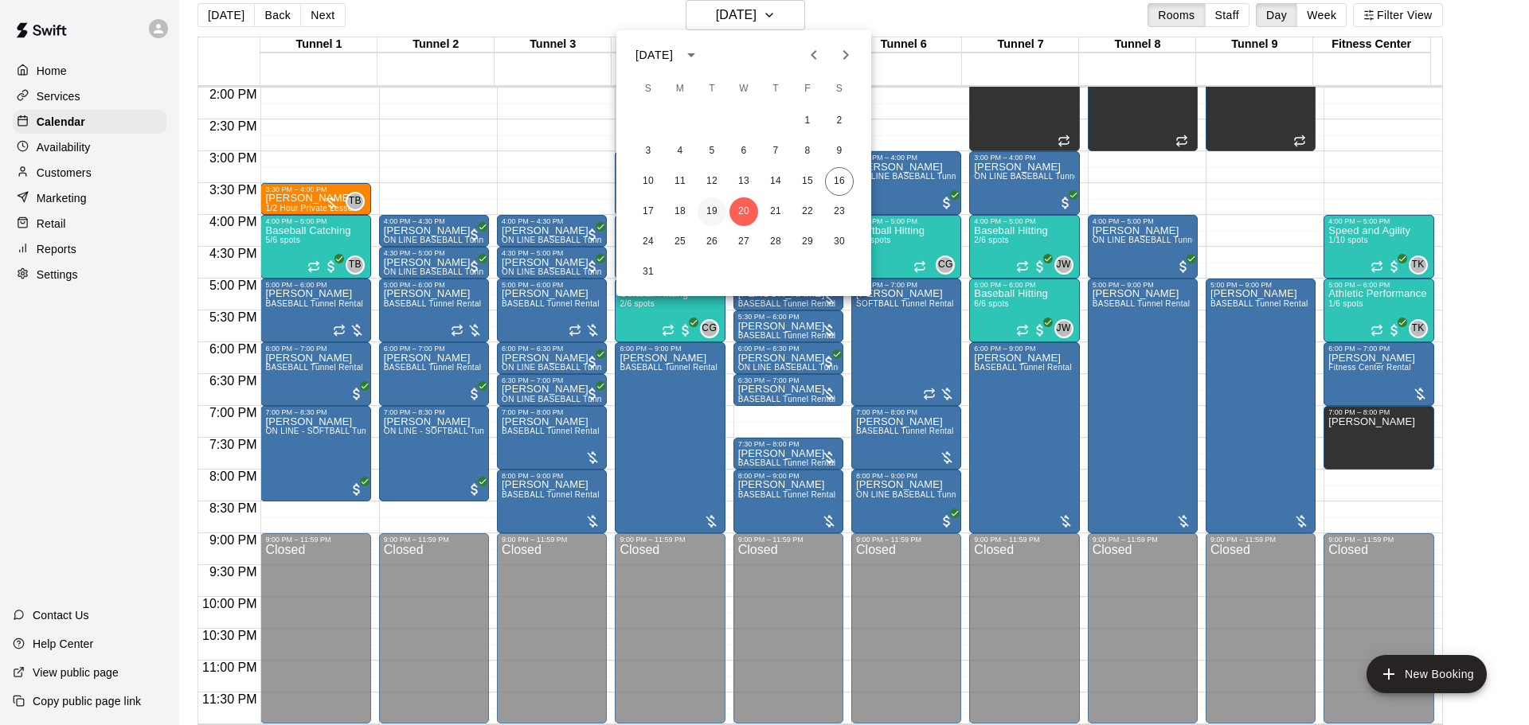
click at [704, 218] on button "19" at bounding box center [711, 211] width 29 height 29
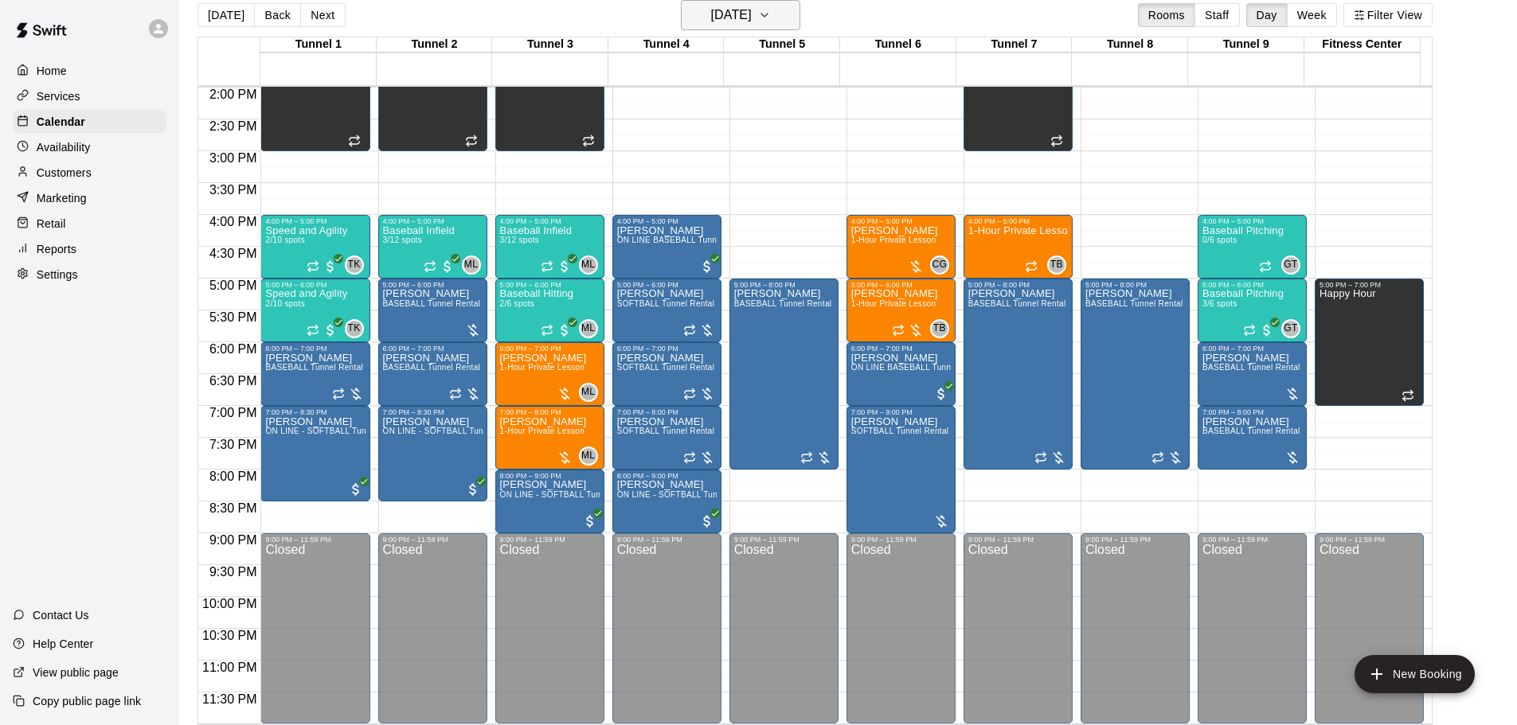
click at [752, 13] on h6 "[DATE]" at bounding box center [731, 15] width 41 height 22
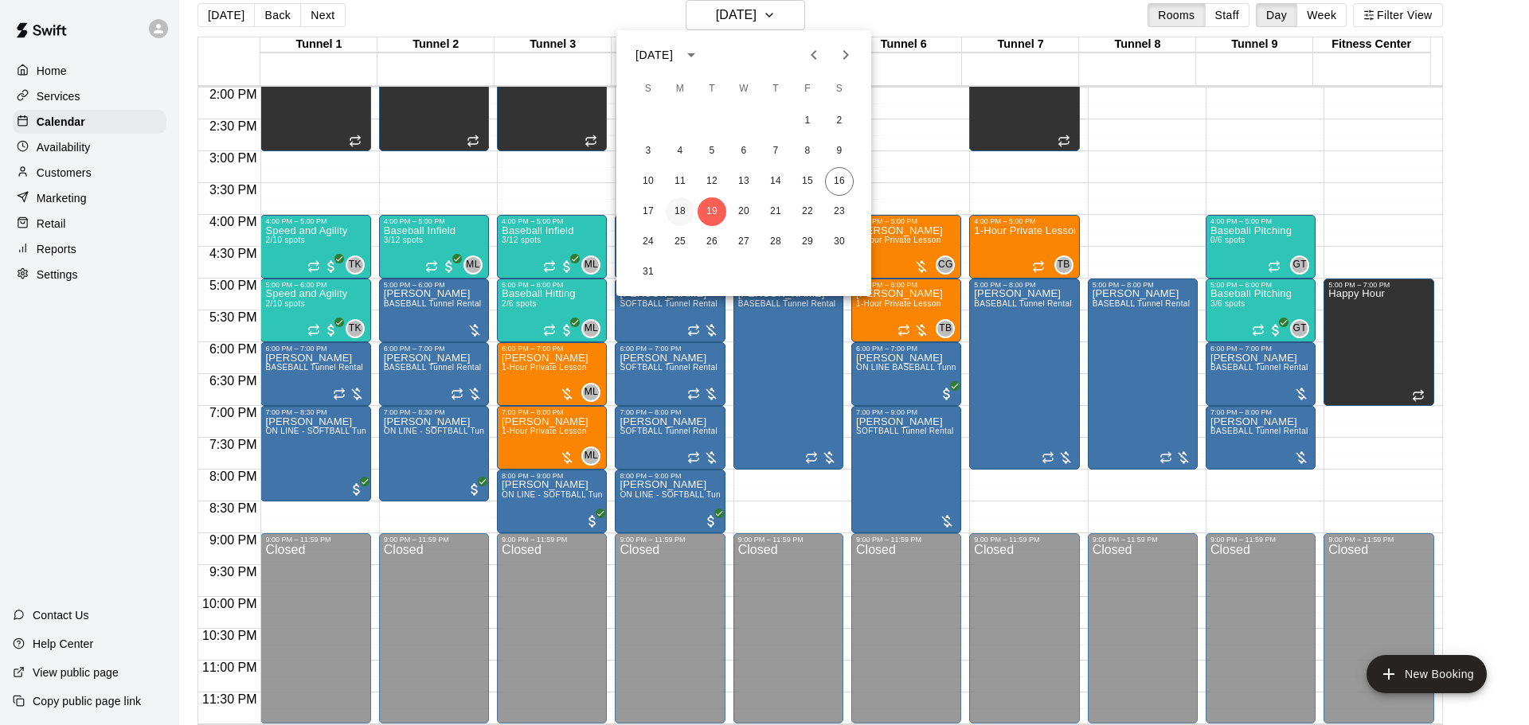
click at [681, 213] on button "18" at bounding box center [680, 211] width 29 height 29
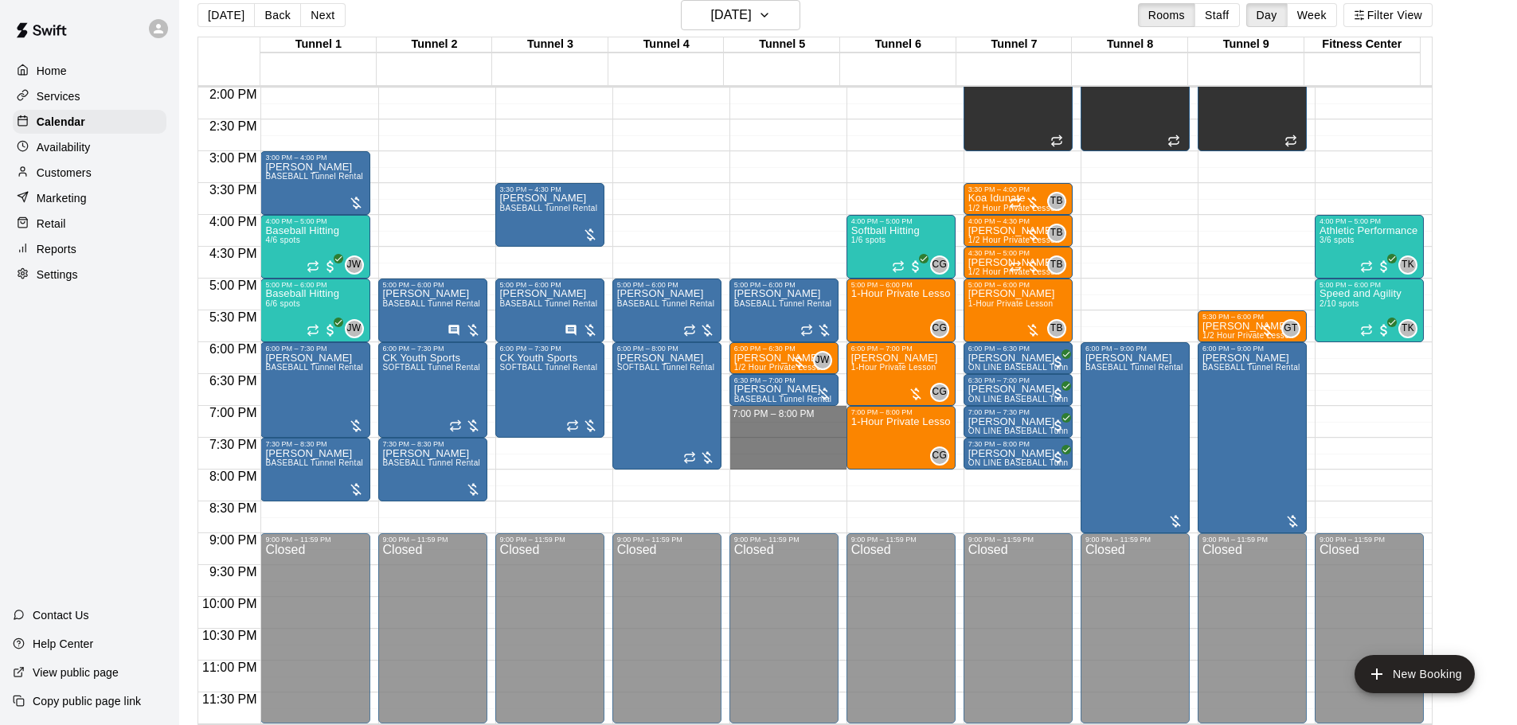
drag, startPoint x: 753, startPoint y: 408, endPoint x: 750, endPoint y: 460, distance: 52.6
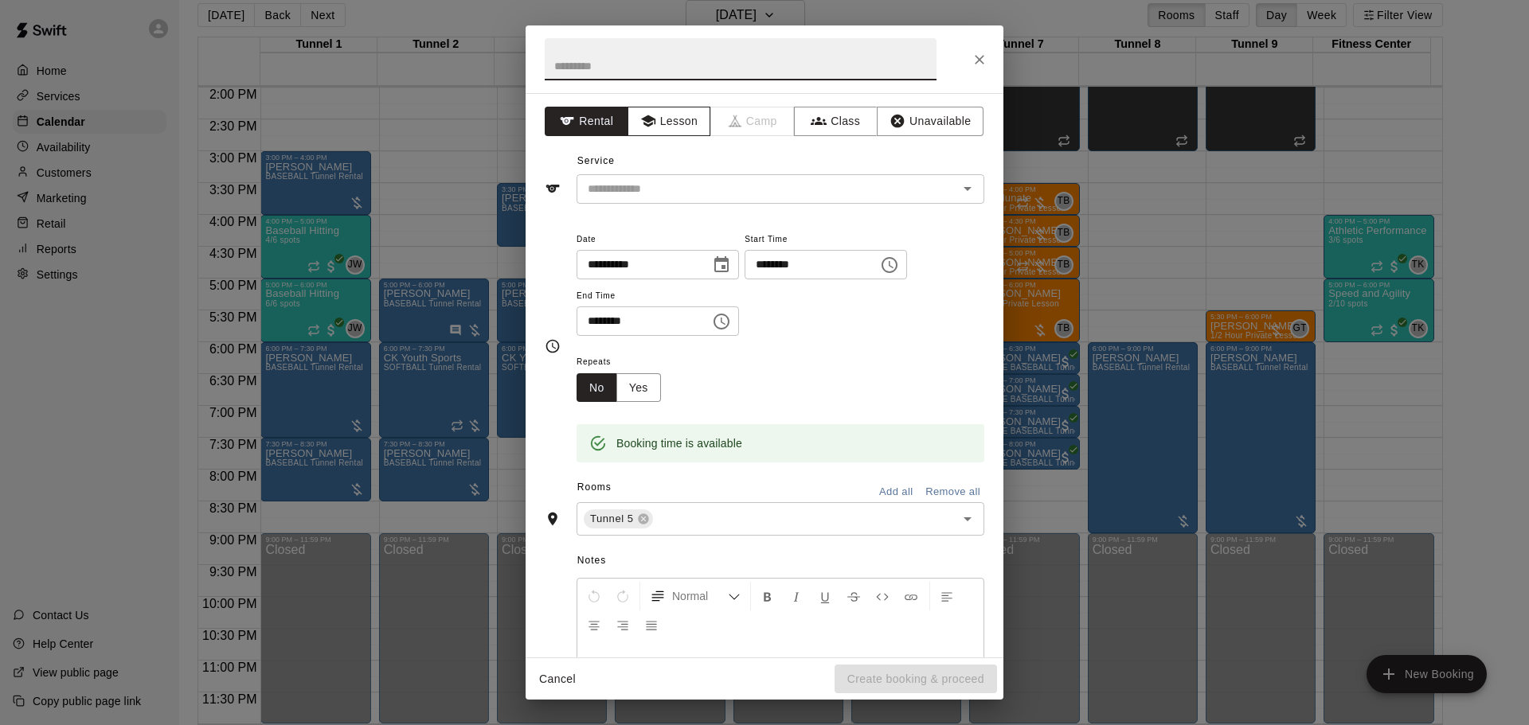
click at [645, 125] on icon "button" at bounding box center [647, 121] width 14 height 12
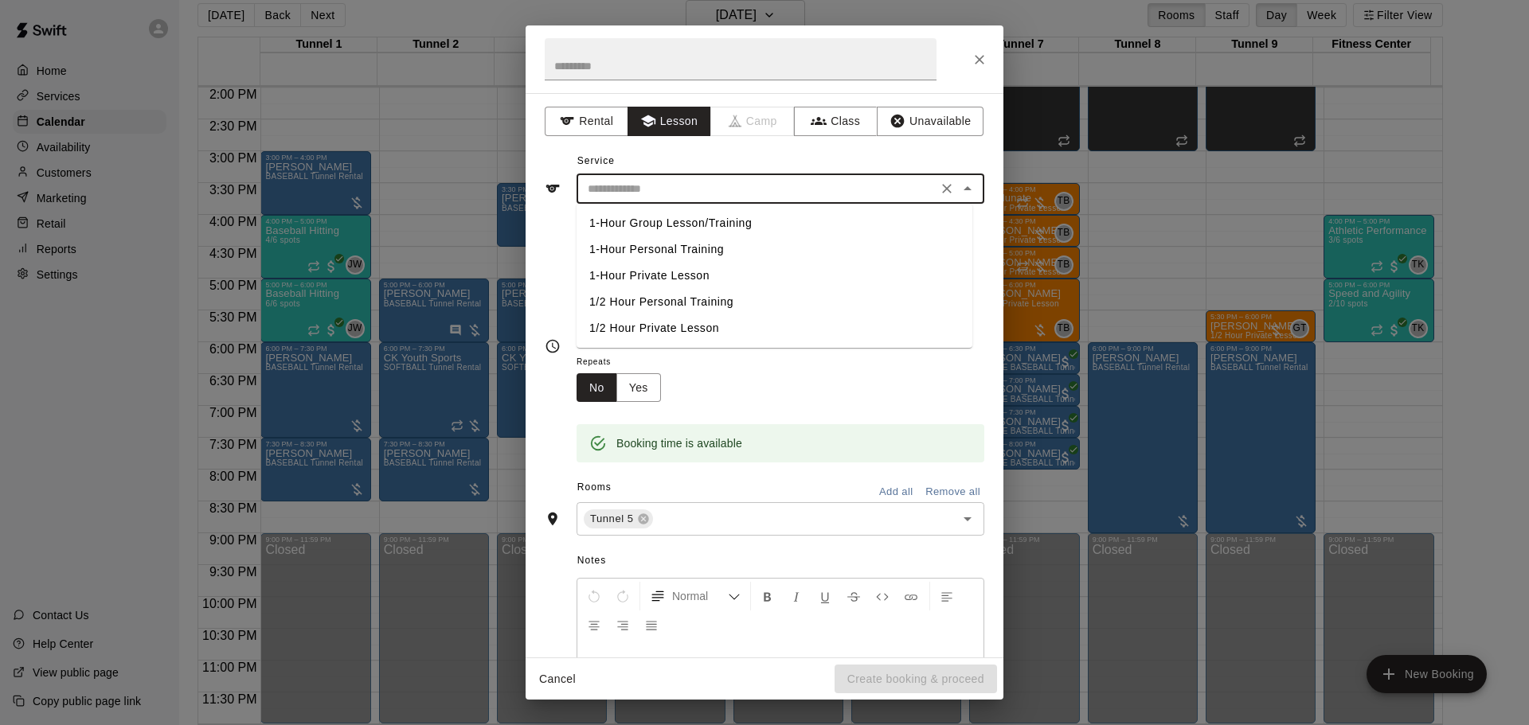
click at [661, 191] on input "text" at bounding box center [756, 189] width 351 height 20
click at [649, 271] on li "1-Hour Private Lesson" at bounding box center [774, 276] width 396 height 26
type input "**********"
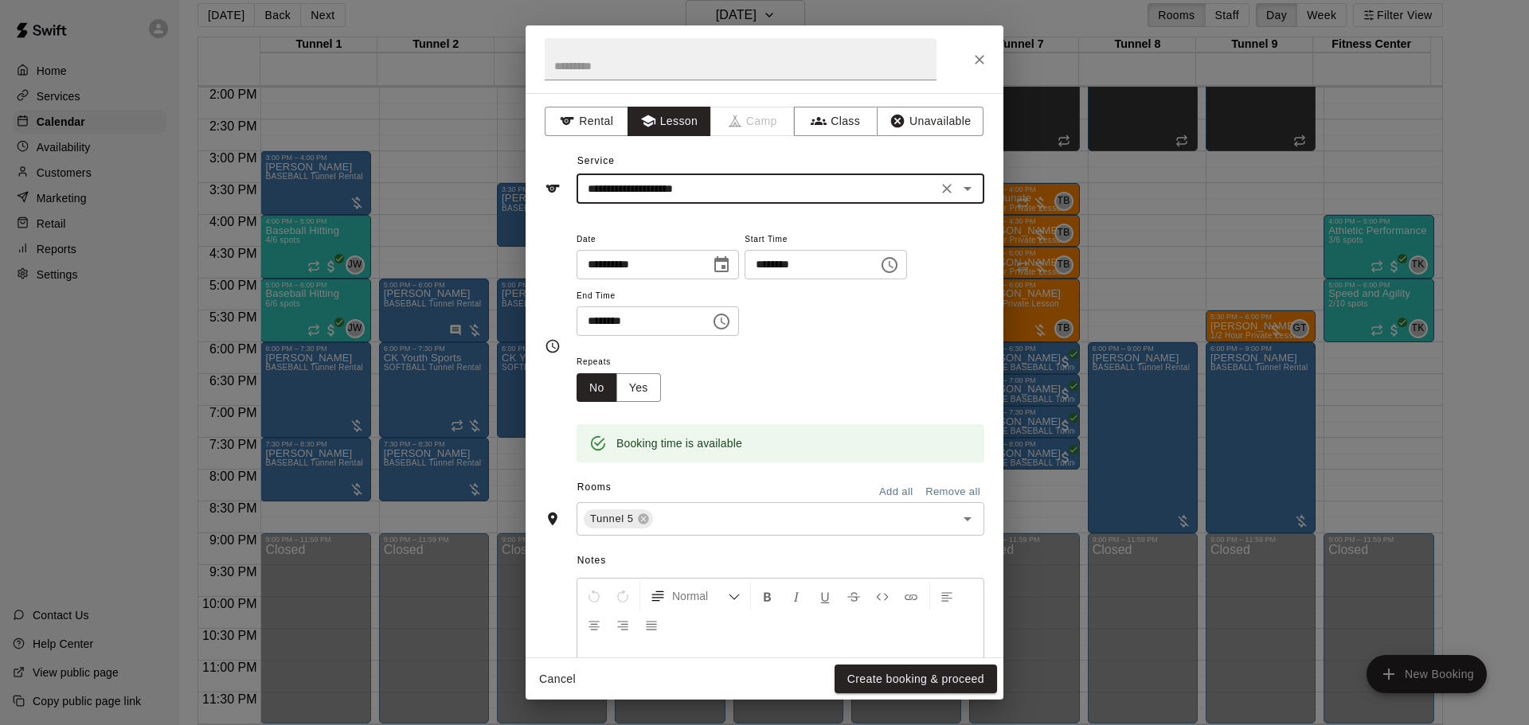
click at [886, 672] on button "Create booking & proceed" at bounding box center [915, 679] width 162 height 29
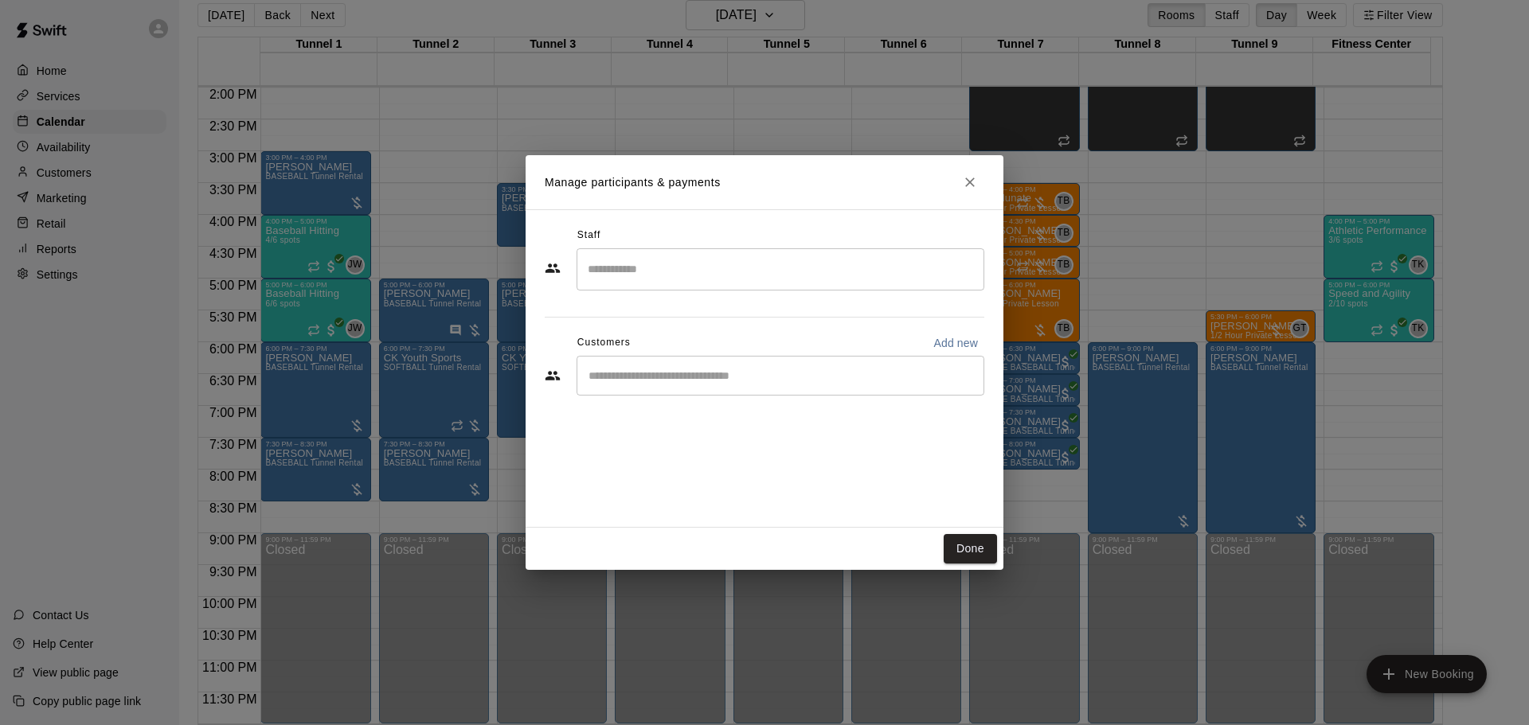
click at [755, 275] on input "Search staff" at bounding box center [780, 270] width 393 height 28
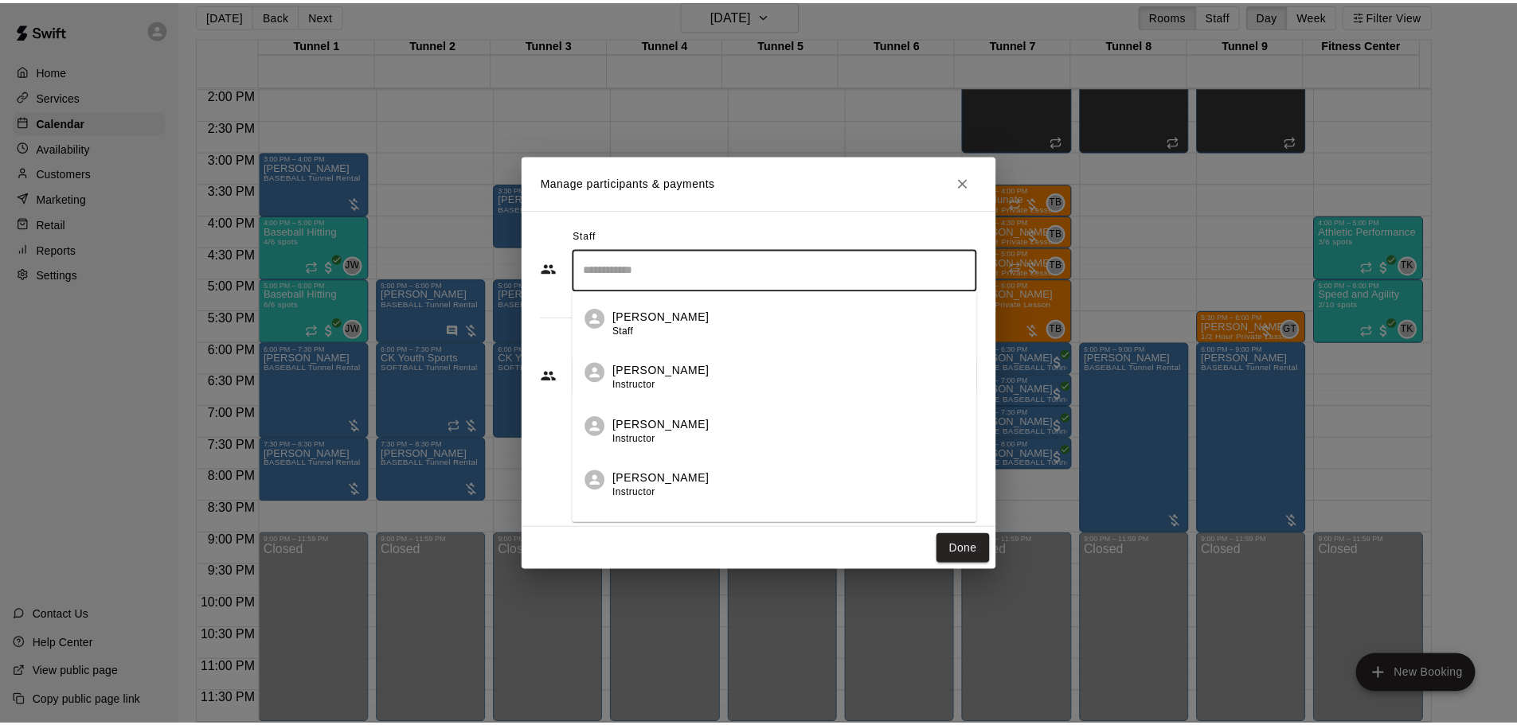
scroll to position [80, 0]
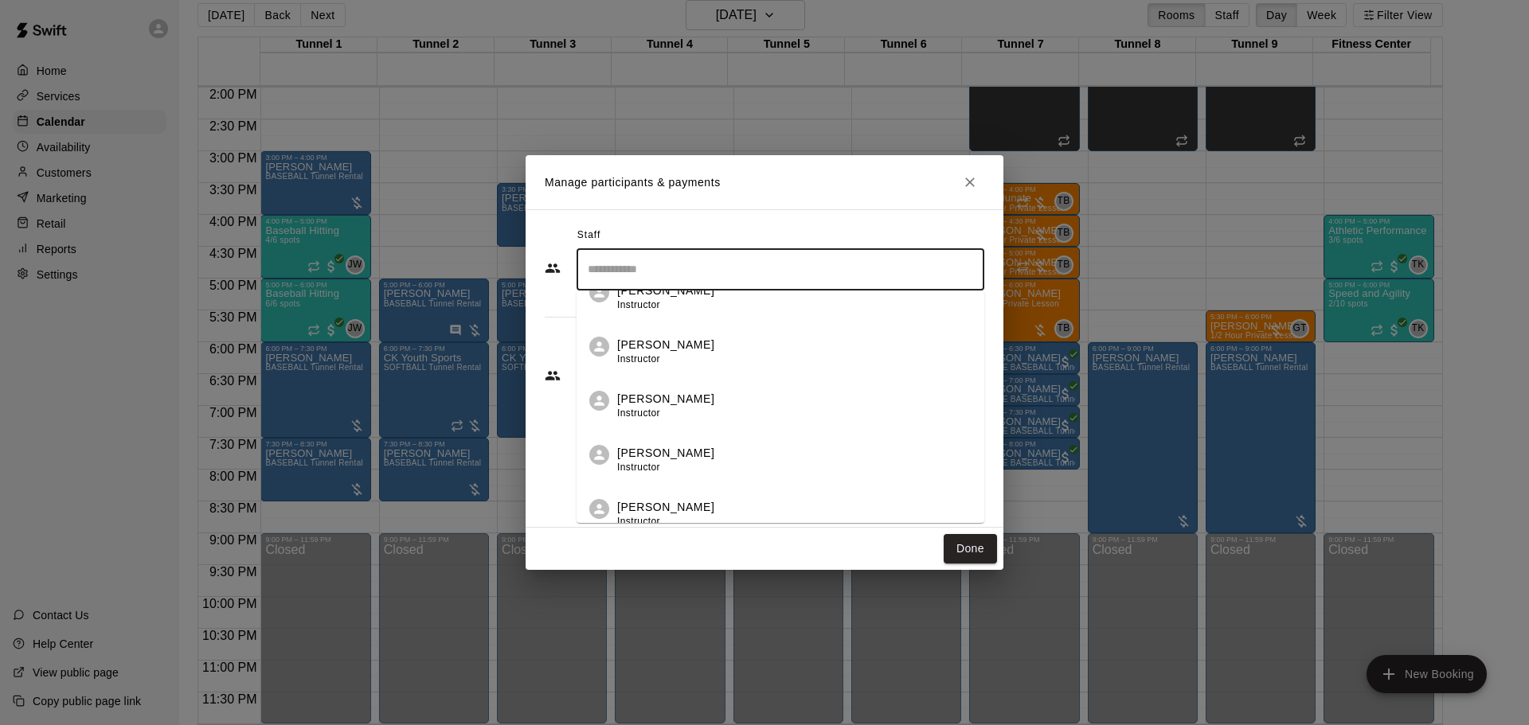
click at [670, 460] on p "Trey Kamachi" at bounding box center [665, 453] width 97 height 17
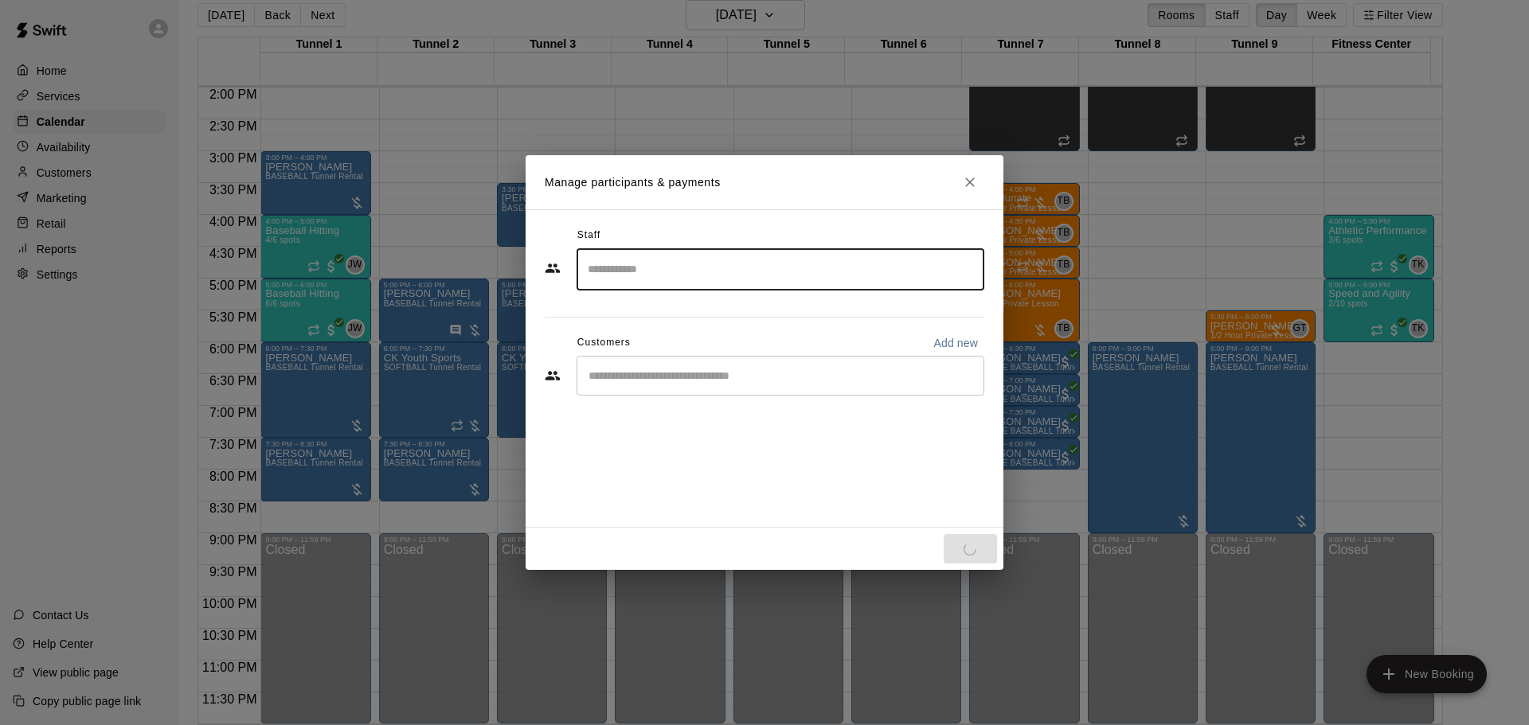
click at [676, 385] on div "​" at bounding box center [780, 376] width 408 height 40
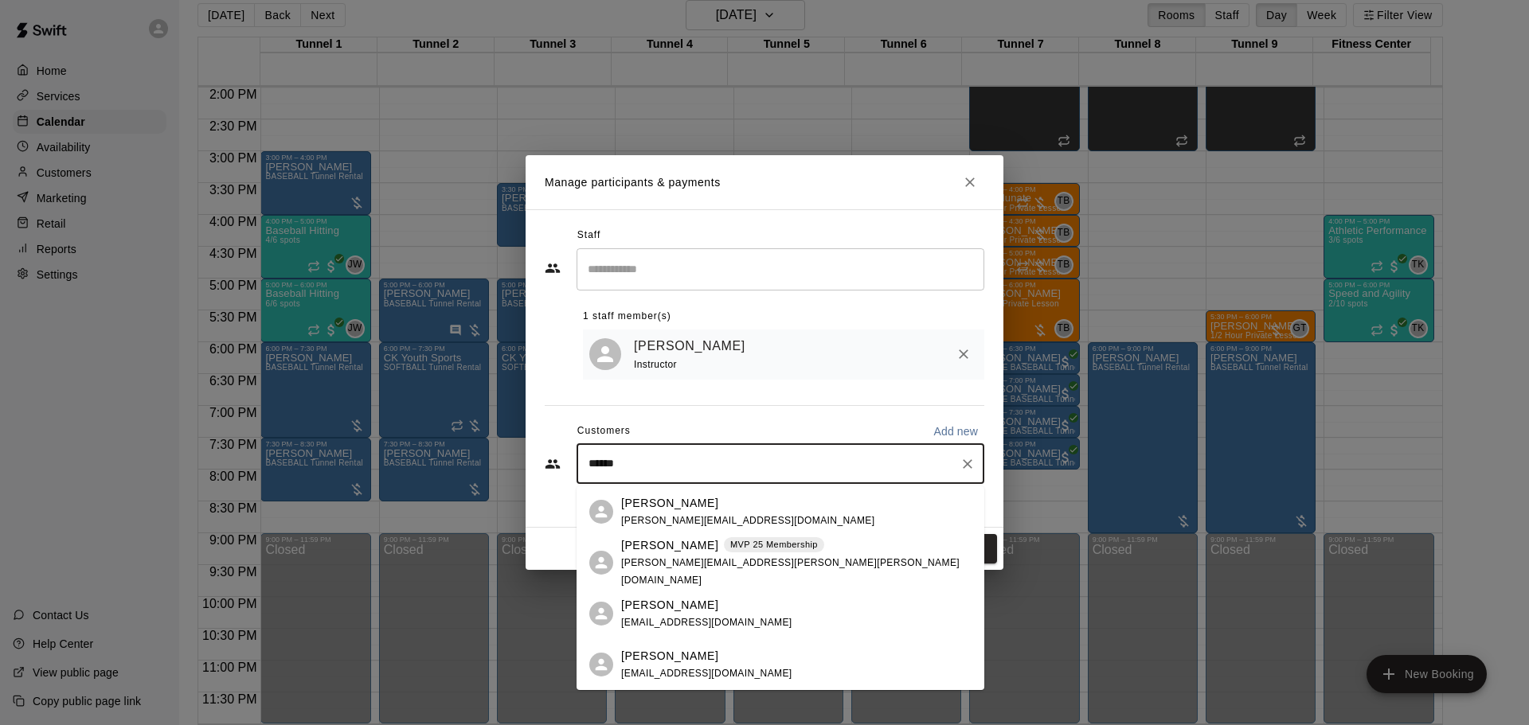
type input "*******"
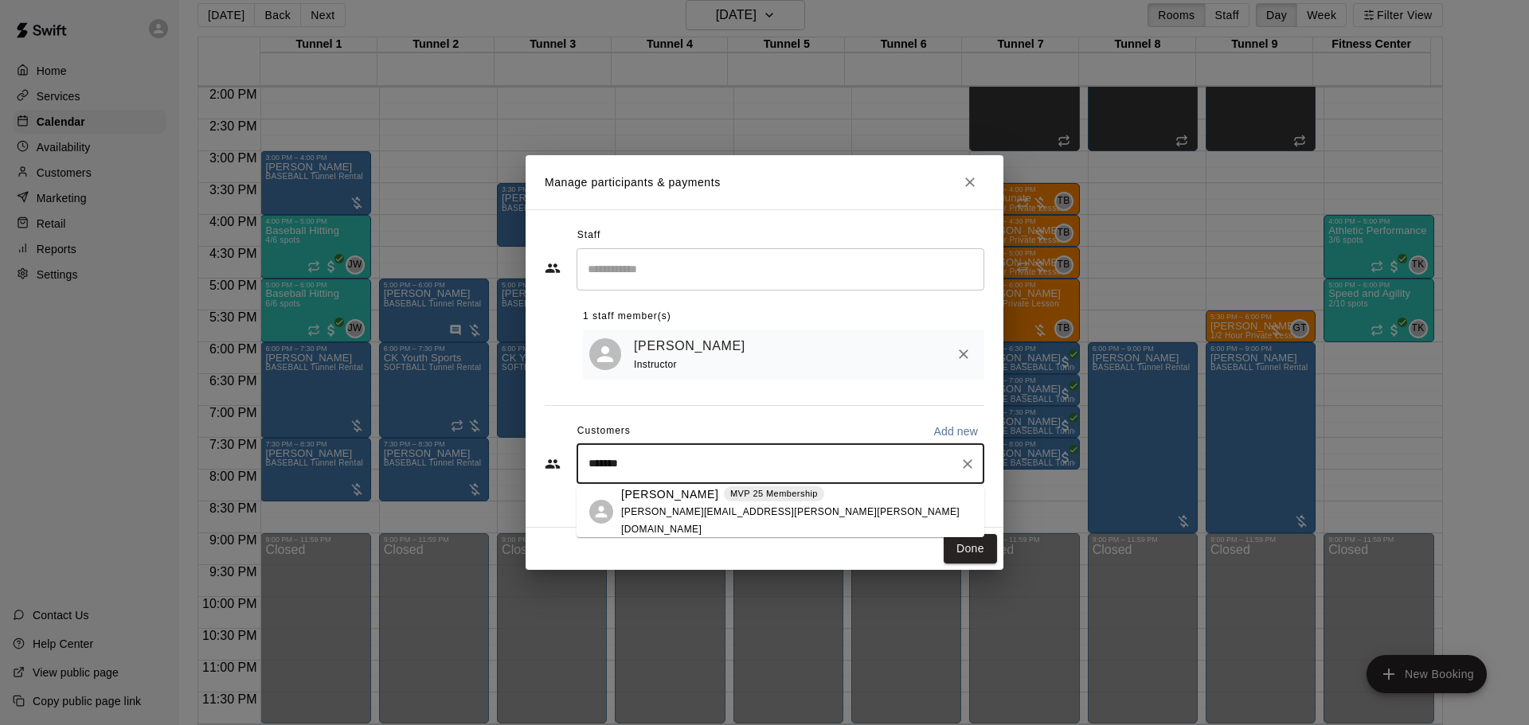
click at [762, 502] on div "MVP 25 Membership" at bounding box center [774, 494] width 100 height 16
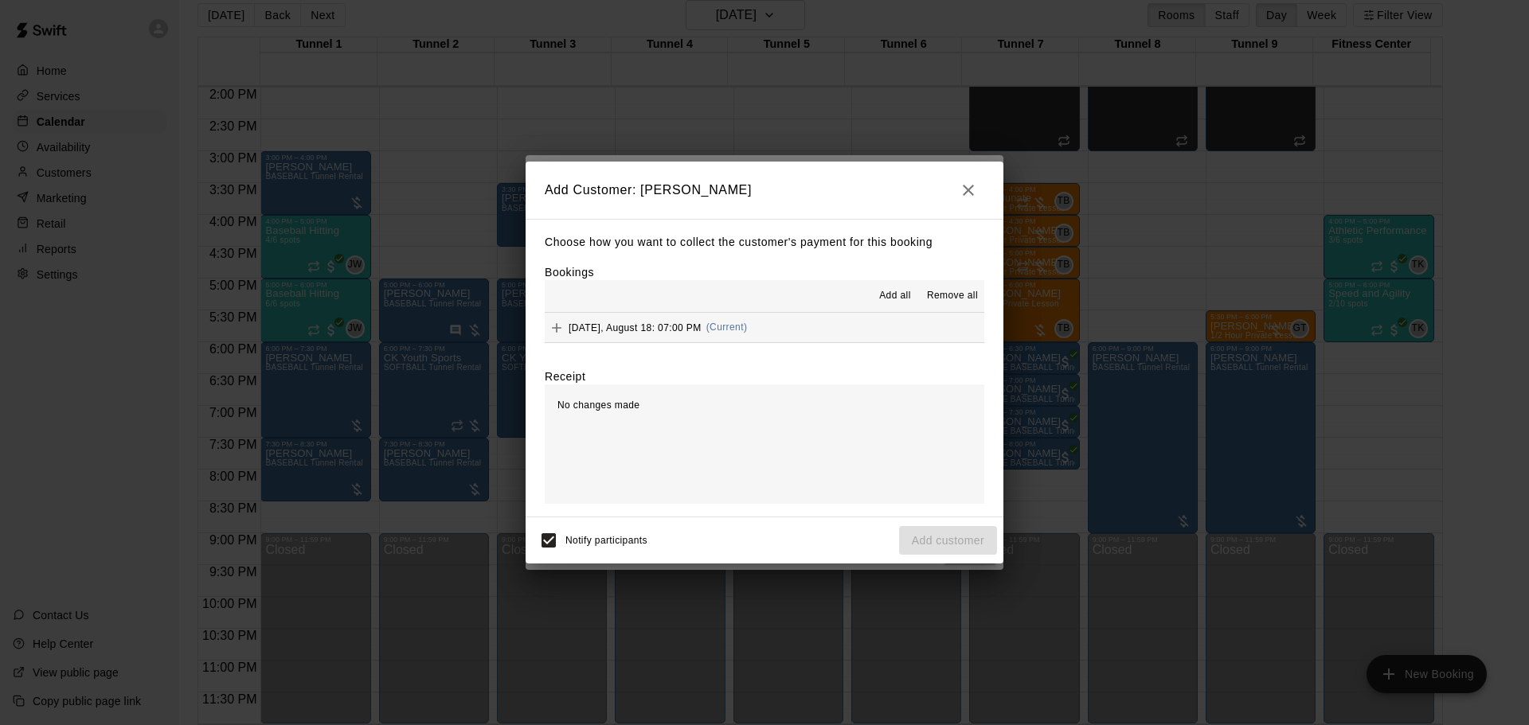
click at [748, 333] on span "(Current)" at bounding box center [726, 327] width 41 height 11
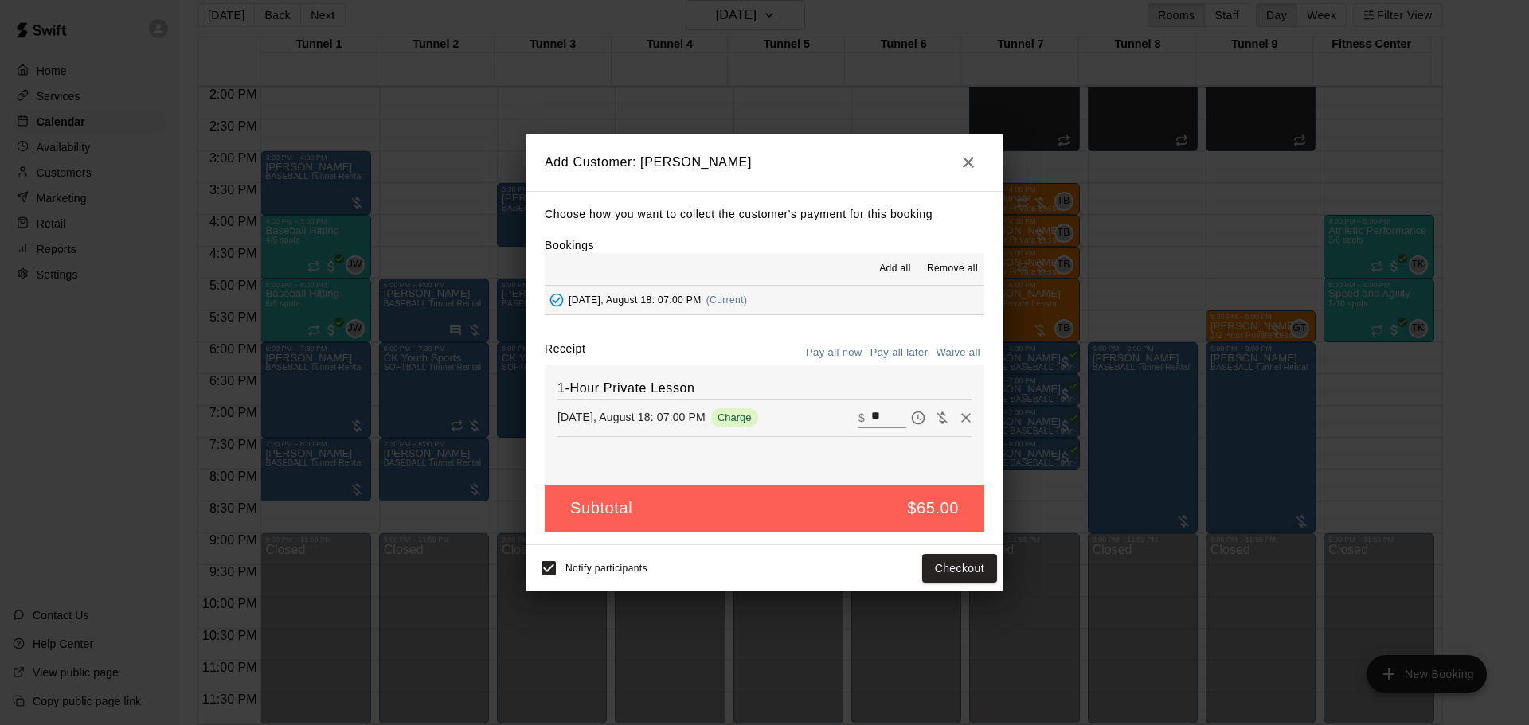
click at [896, 356] on button "Pay all later" at bounding box center [899, 353] width 66 height 25
click at [926, 577] on button "Add customer" at bounding box center [948, 568] width 98 height 29
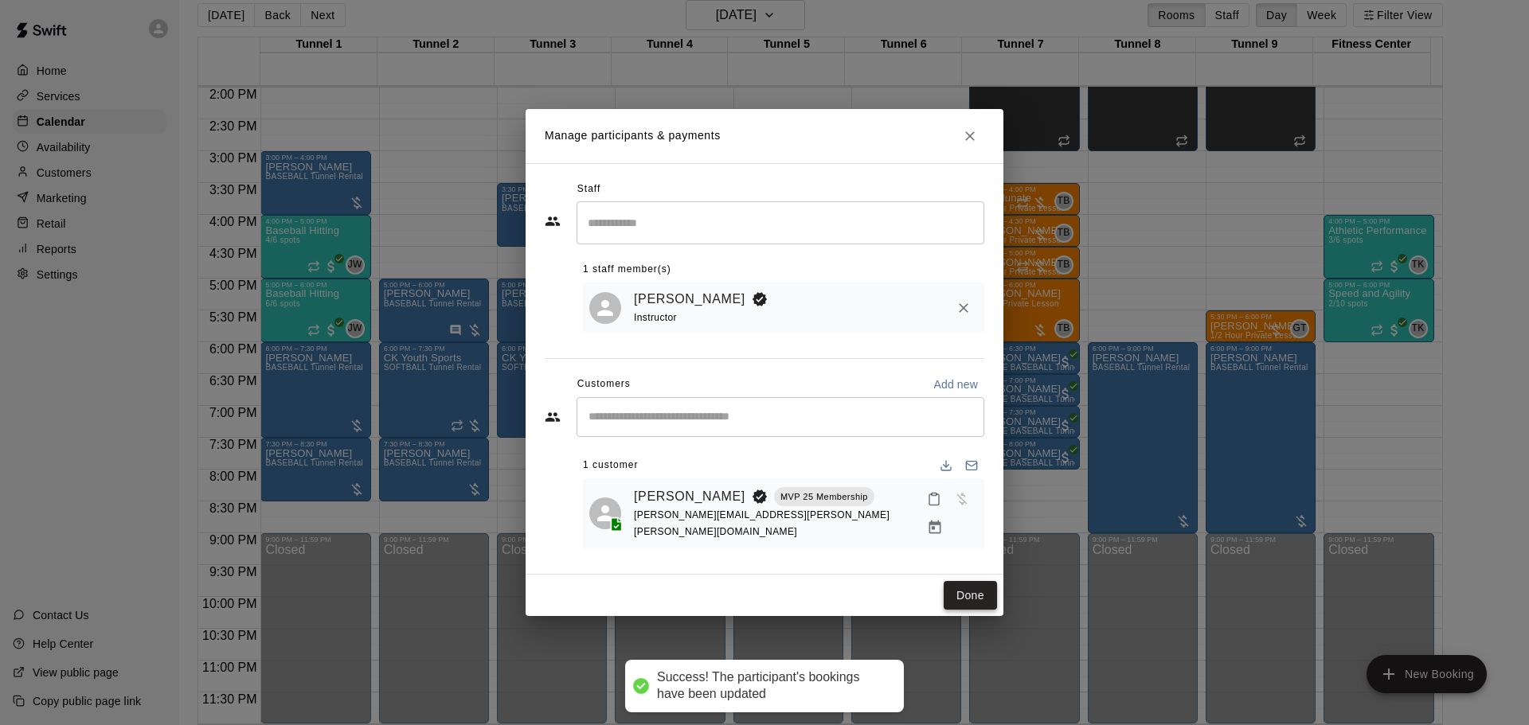
click at [955, 584] on button "Done" at bounding box center [969, 595] width 53 height 29
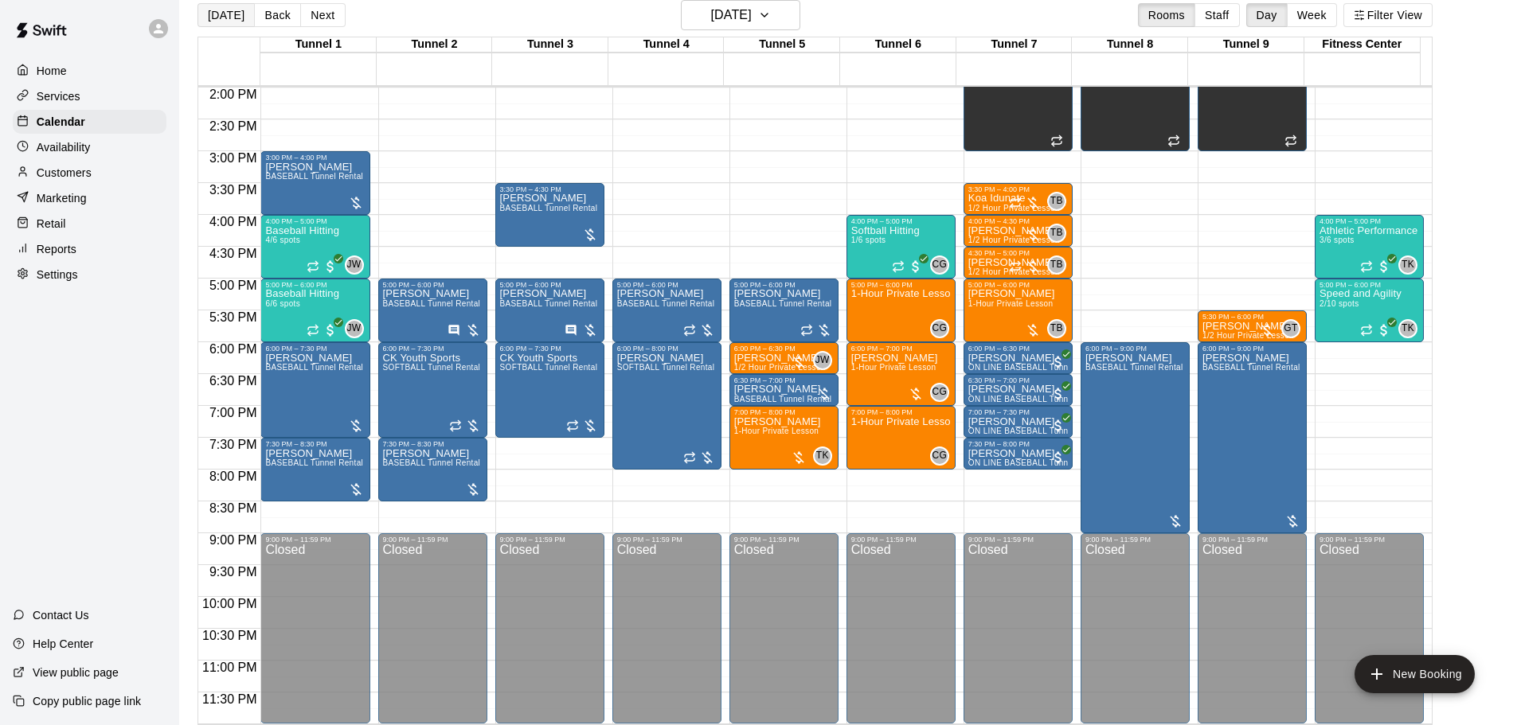
click at [230, 21] on button "[DATE]" at bounding box center [225, 15] width 57 height 24
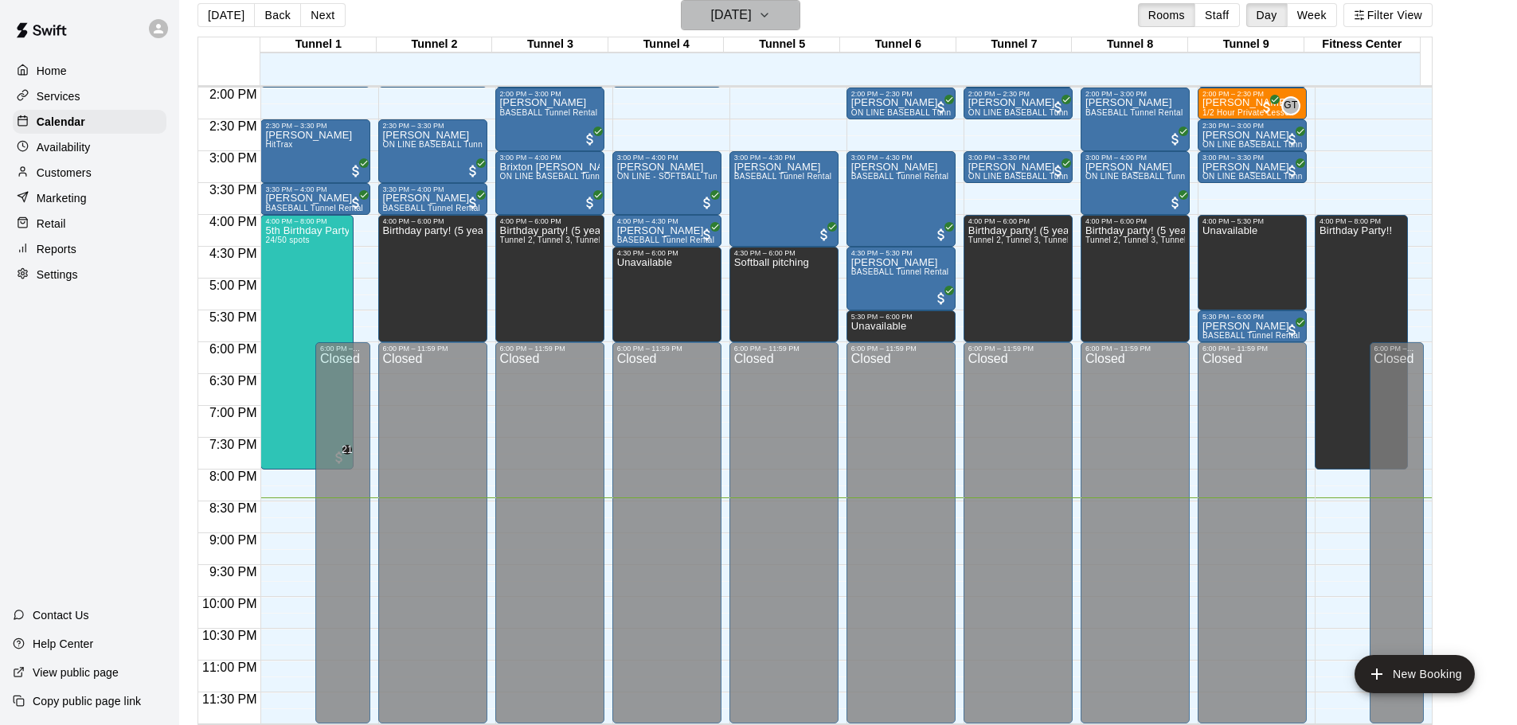
click at [730, 20] on h6 "[DATE]" at bounding box center [731, 15] width 41 height 22
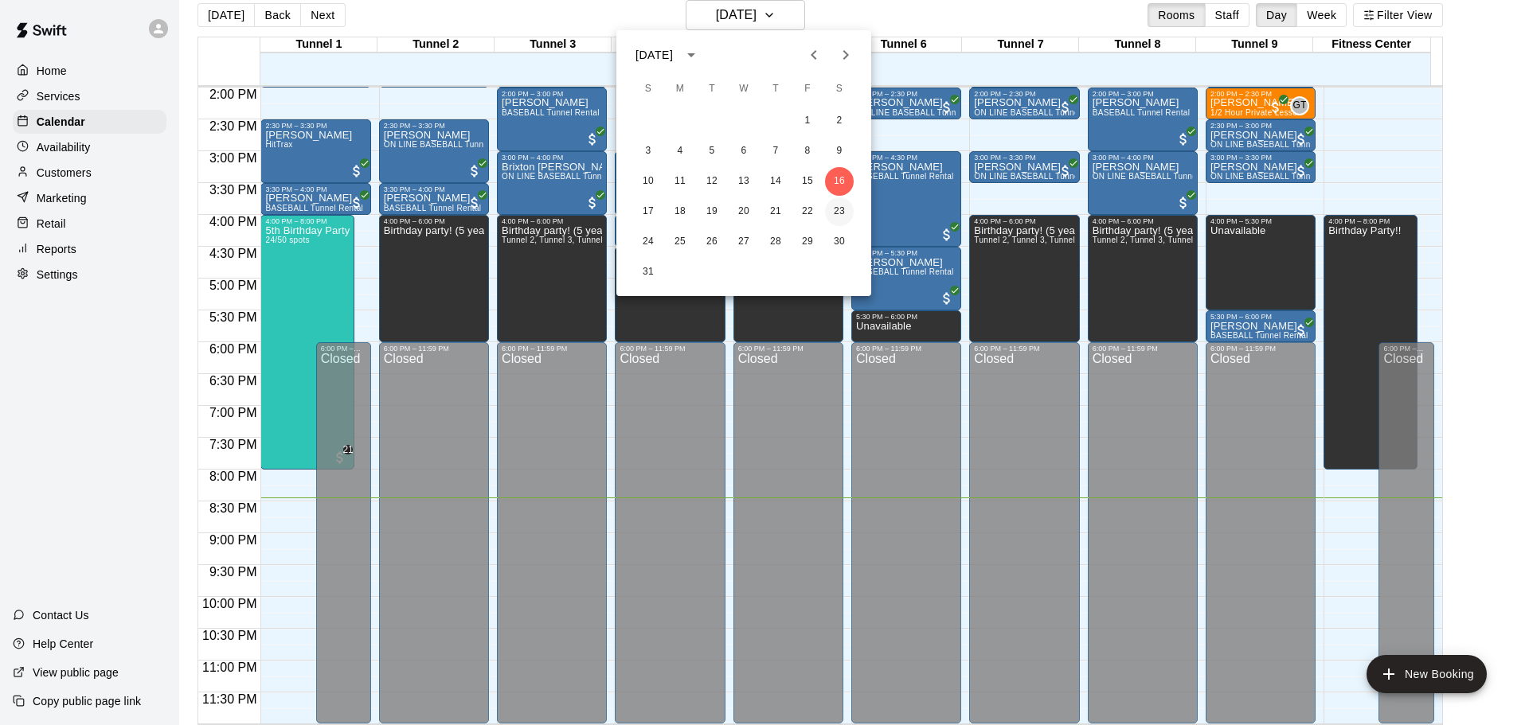
click at [846, 205] on button "23" at bounding box center [839, 211] width 29 height 29
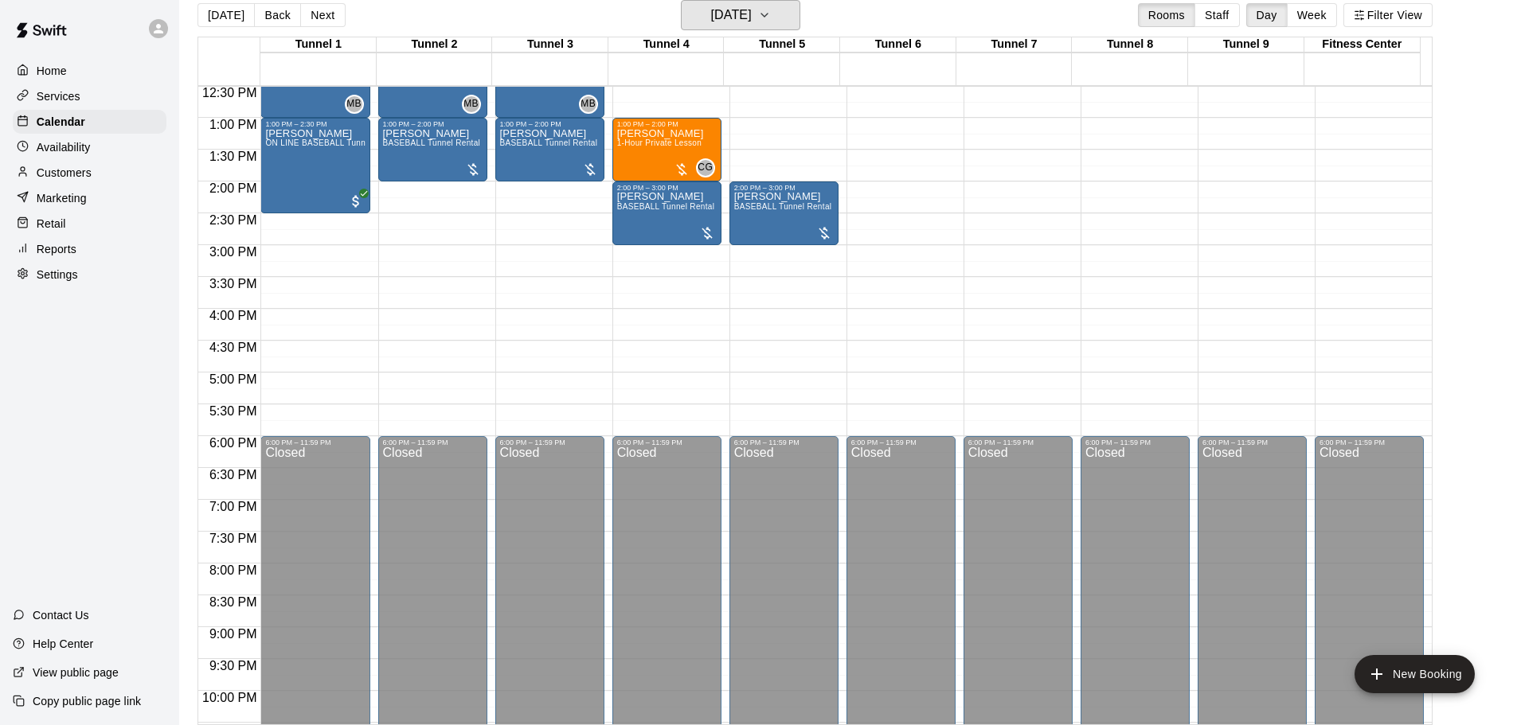
scroll to position [574, 0]
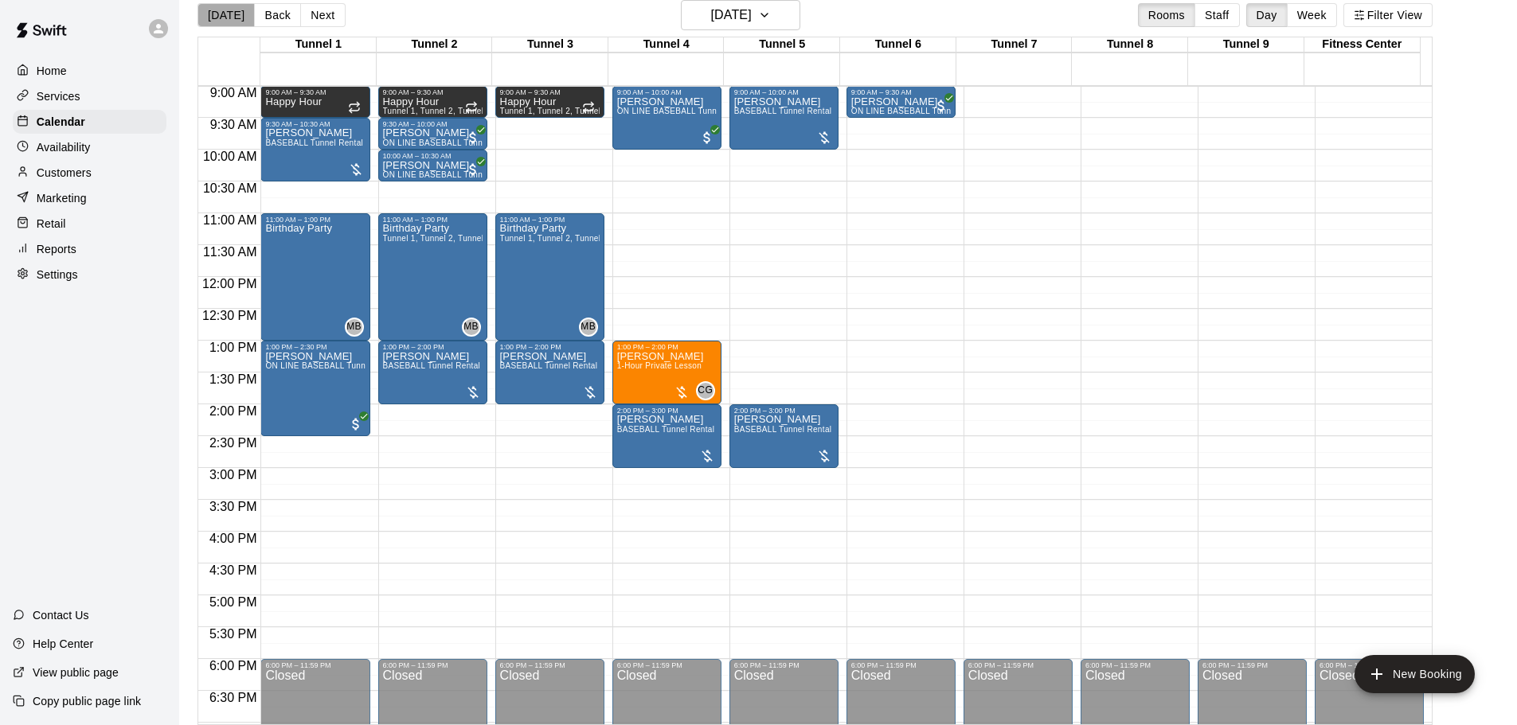
click at [230, 13] on button "[DATE]" at bounding box center [225, 15] width 57 height 24
